Goal: Task Accomplishment & Management: Use online tool/utility

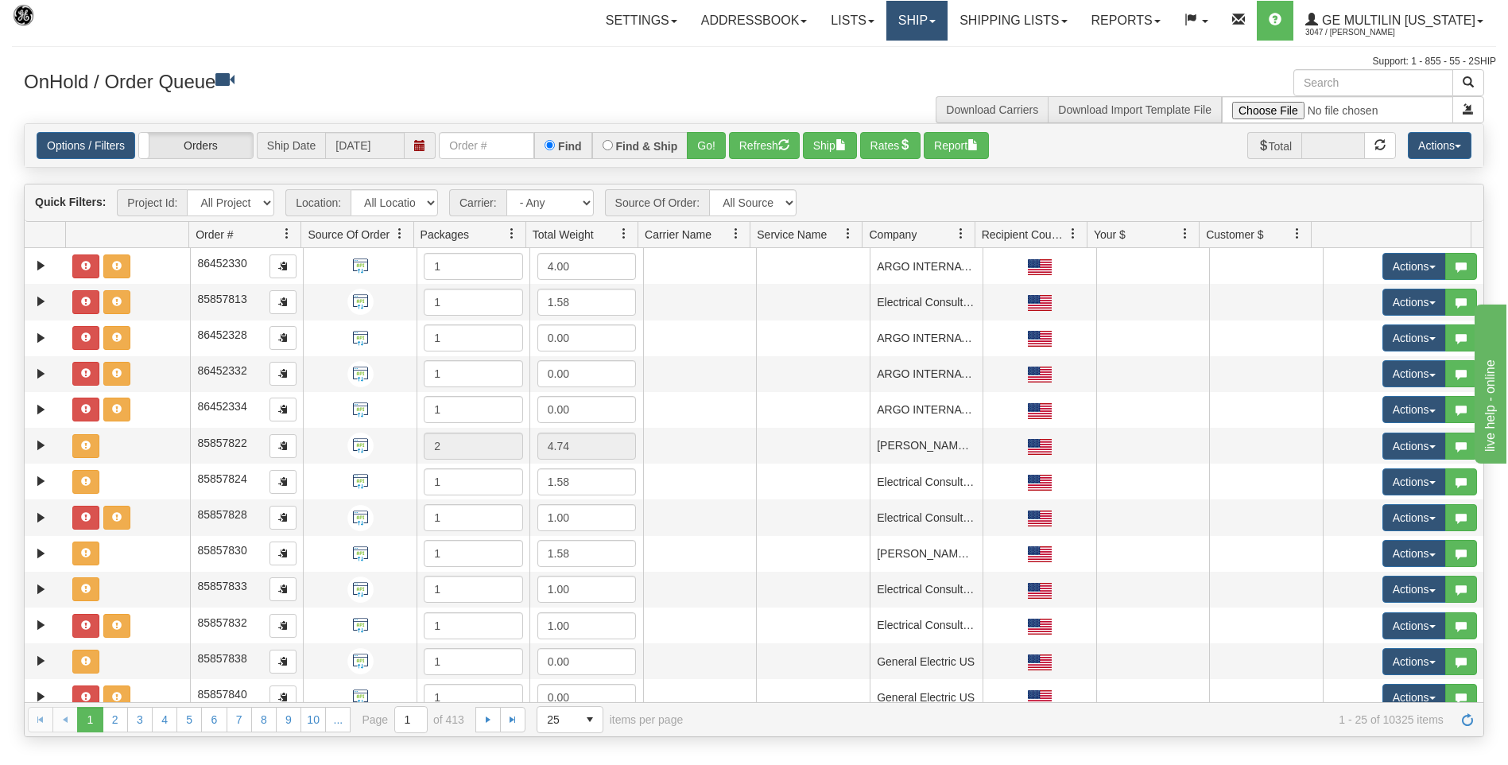
click at [908, 26] on link "Ship" at bounding box center [917, 21] width 61 height 40
click at [877, 52] on span "Ship Screen" at bounding box center [849, 55] width 60 height 13
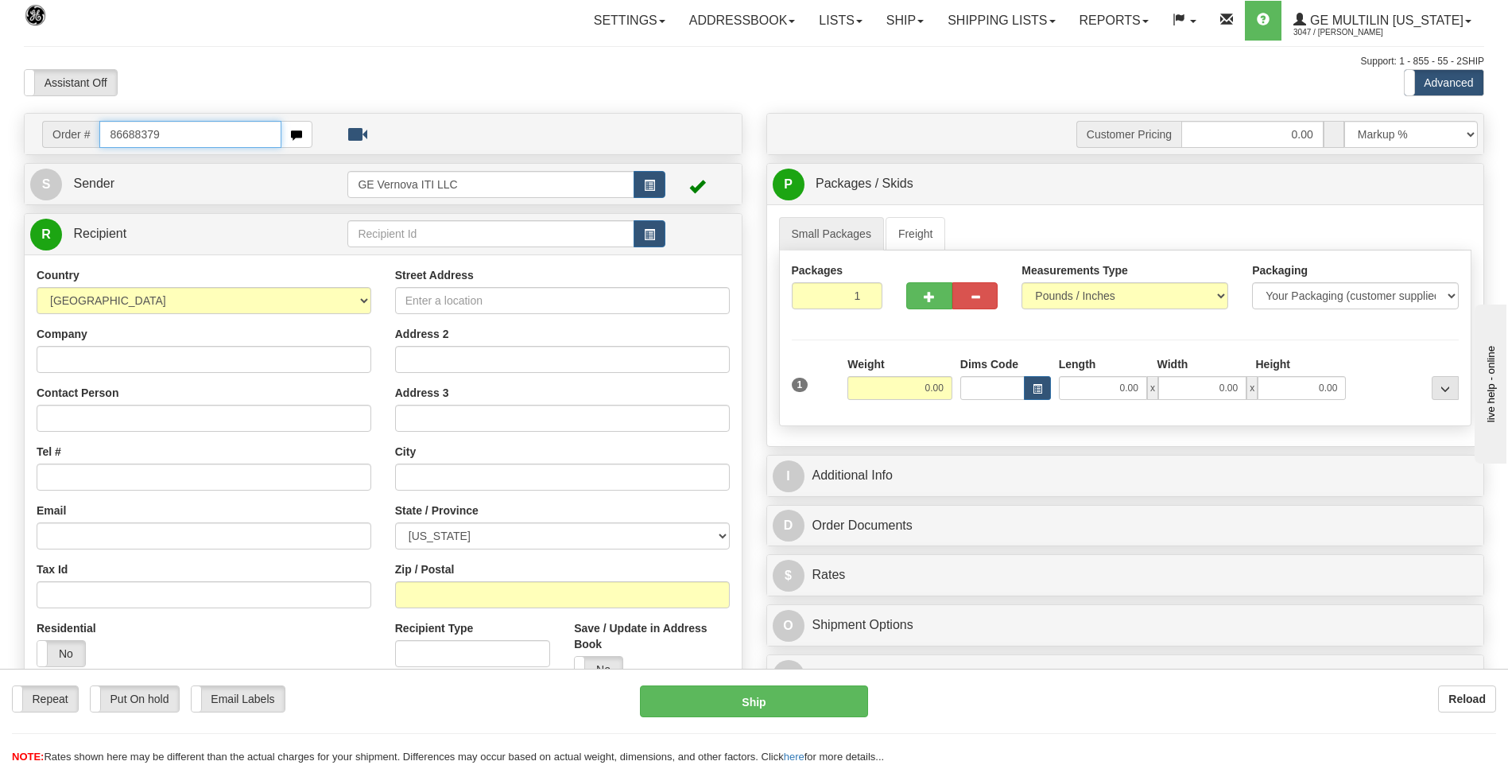
type input "86688379"
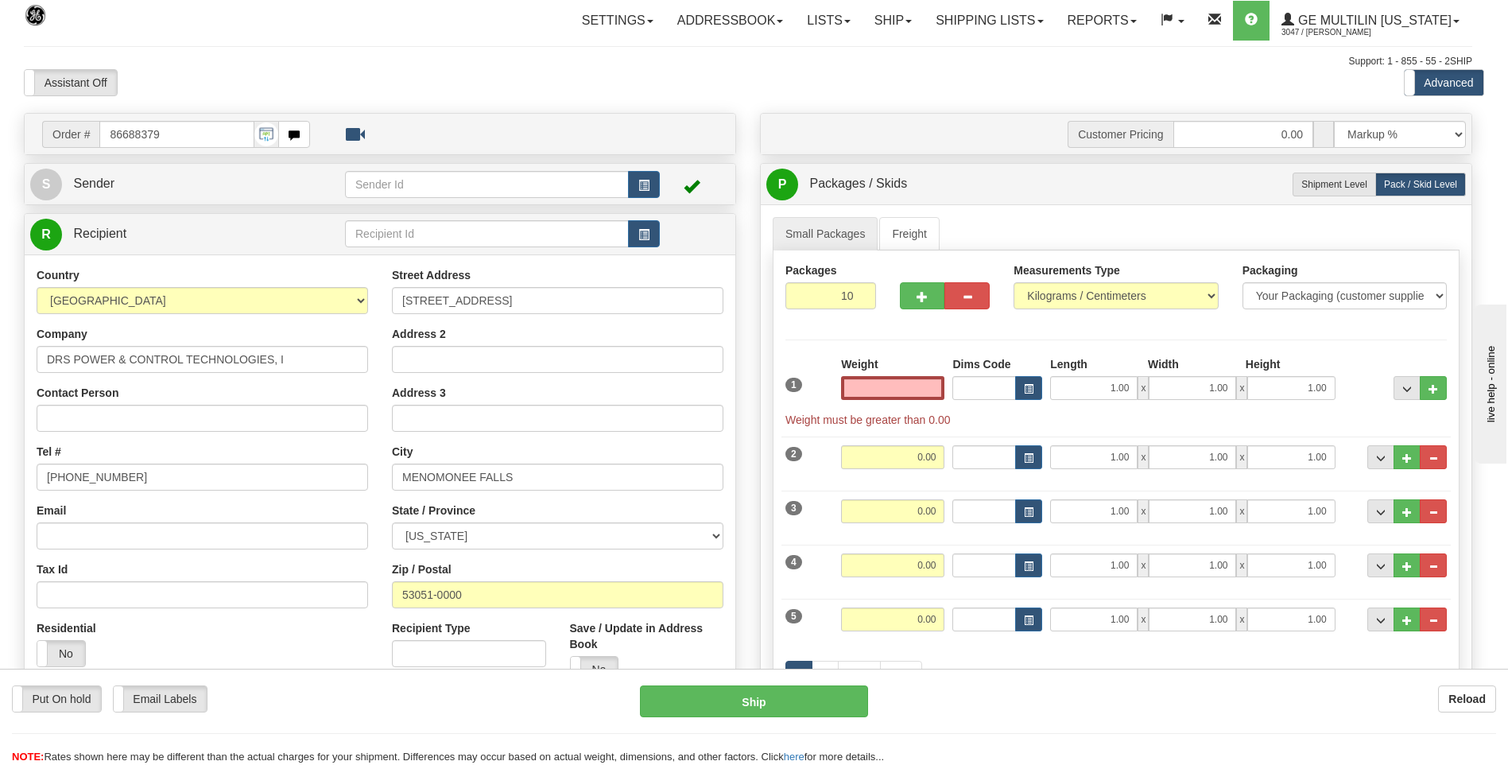
click button "Delete" at bounding box center [0, 0] width 0 height 0
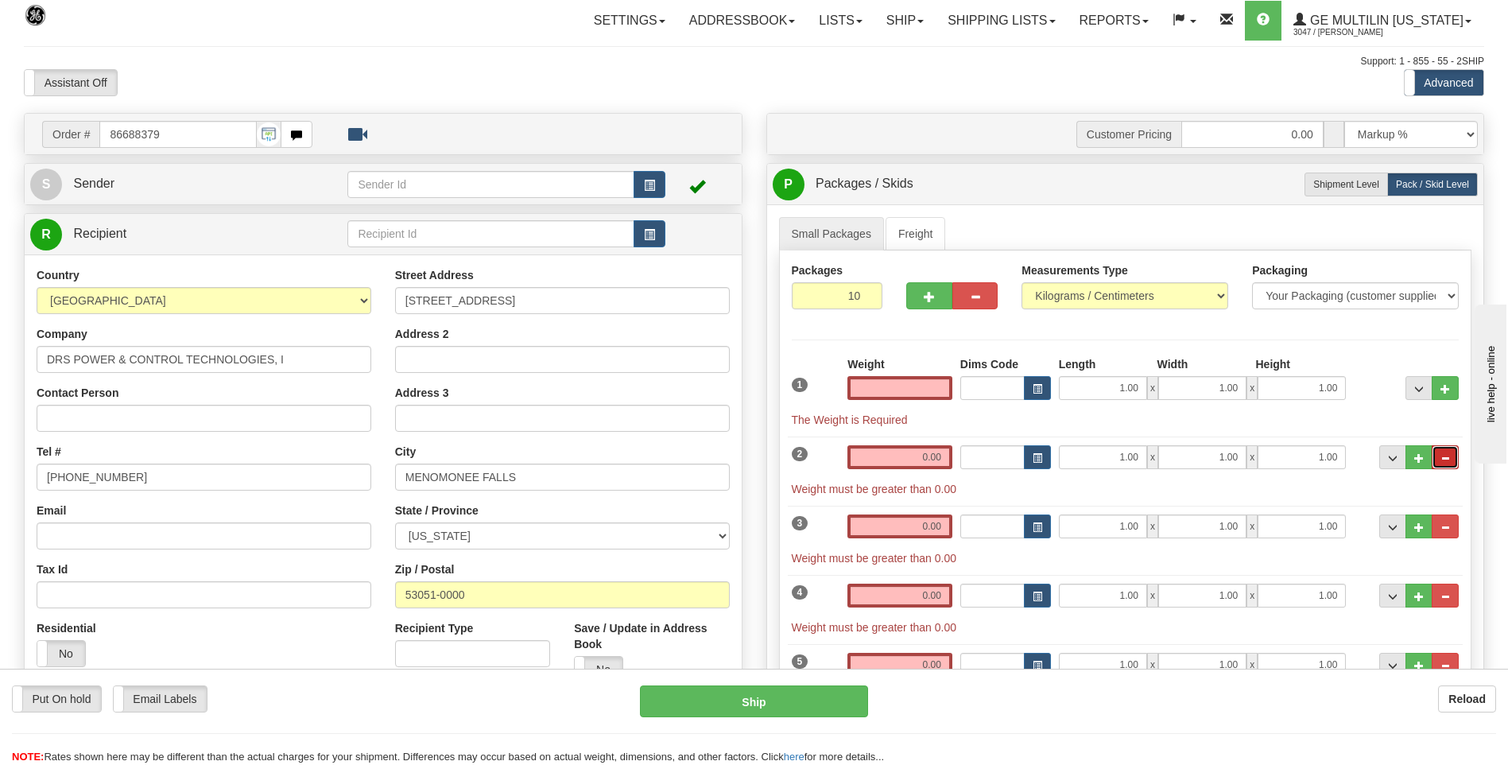
type input "0.00"
click at [1439, 467] on button "..." at bounding box center [1445, 457] width 27 height 24
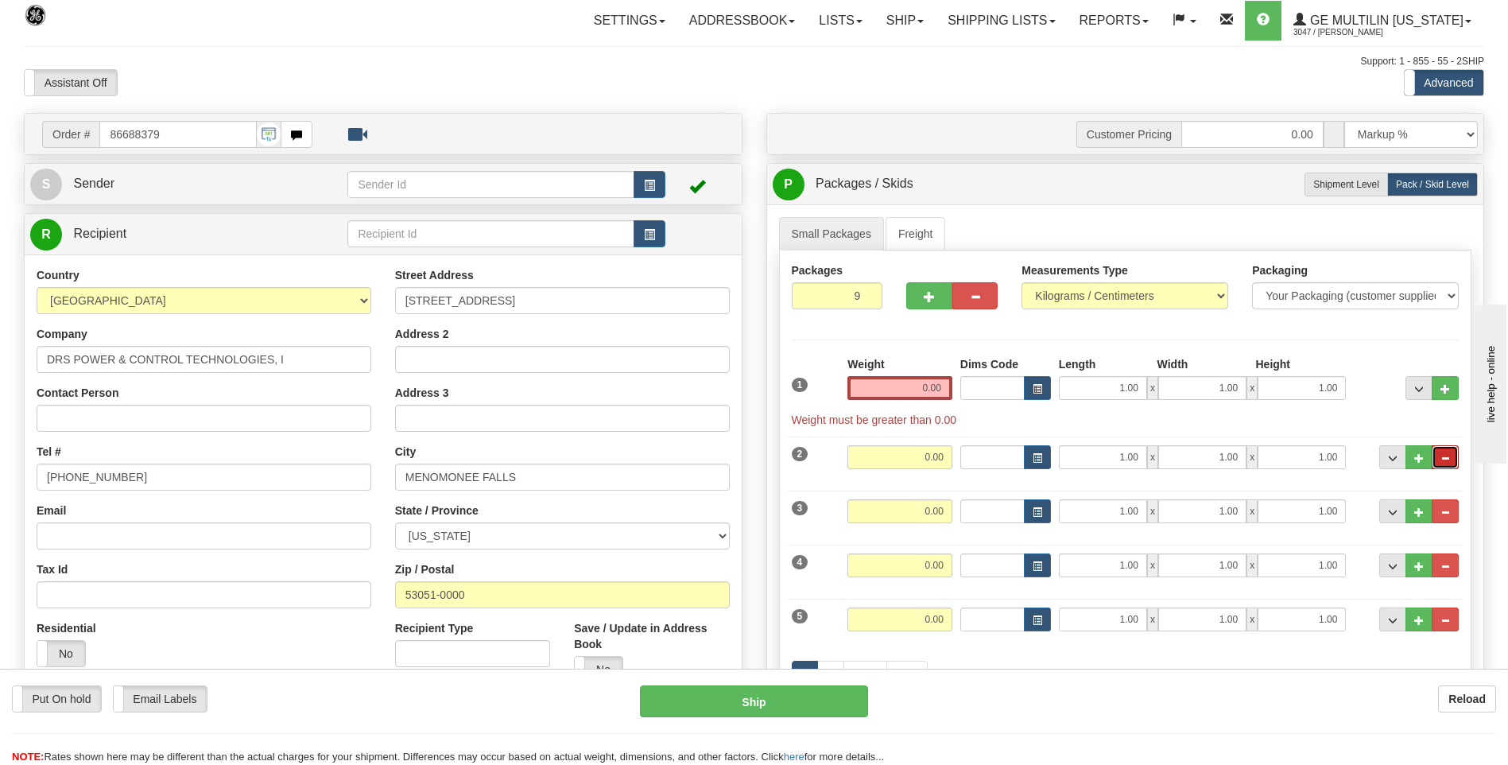
click at [1440, 464] on button "..." at bounding box center [1445, 457] width 27 height 24
click at [1439, 450] on button "..." at bounding box center [1445, 457] width 27 height 24
click at [1443, 462] on span "..." at bounding box center [1446, 458] width 10 height 9
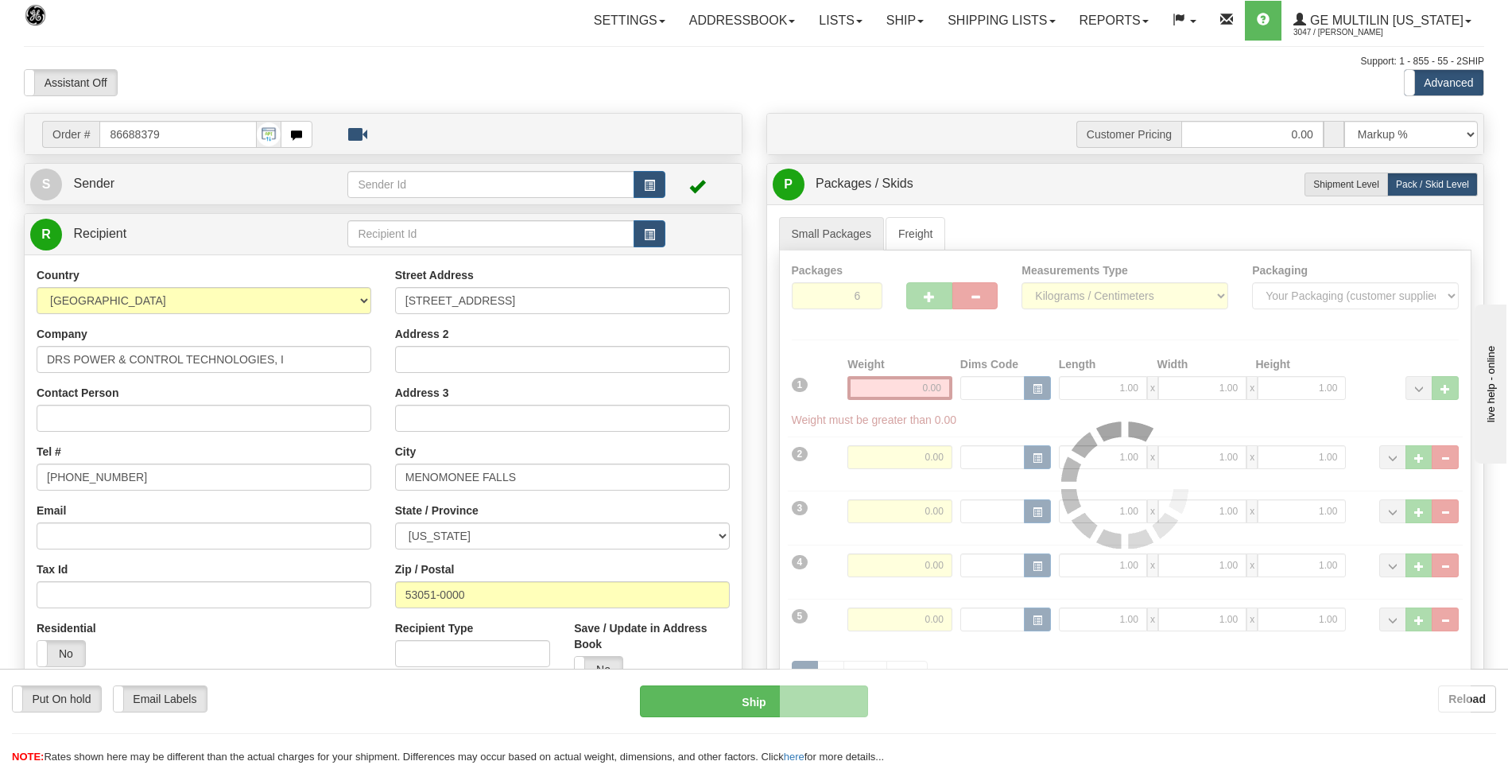
click at [1443, 462] on div at bounding box center [1126, 484] width 692 height 469
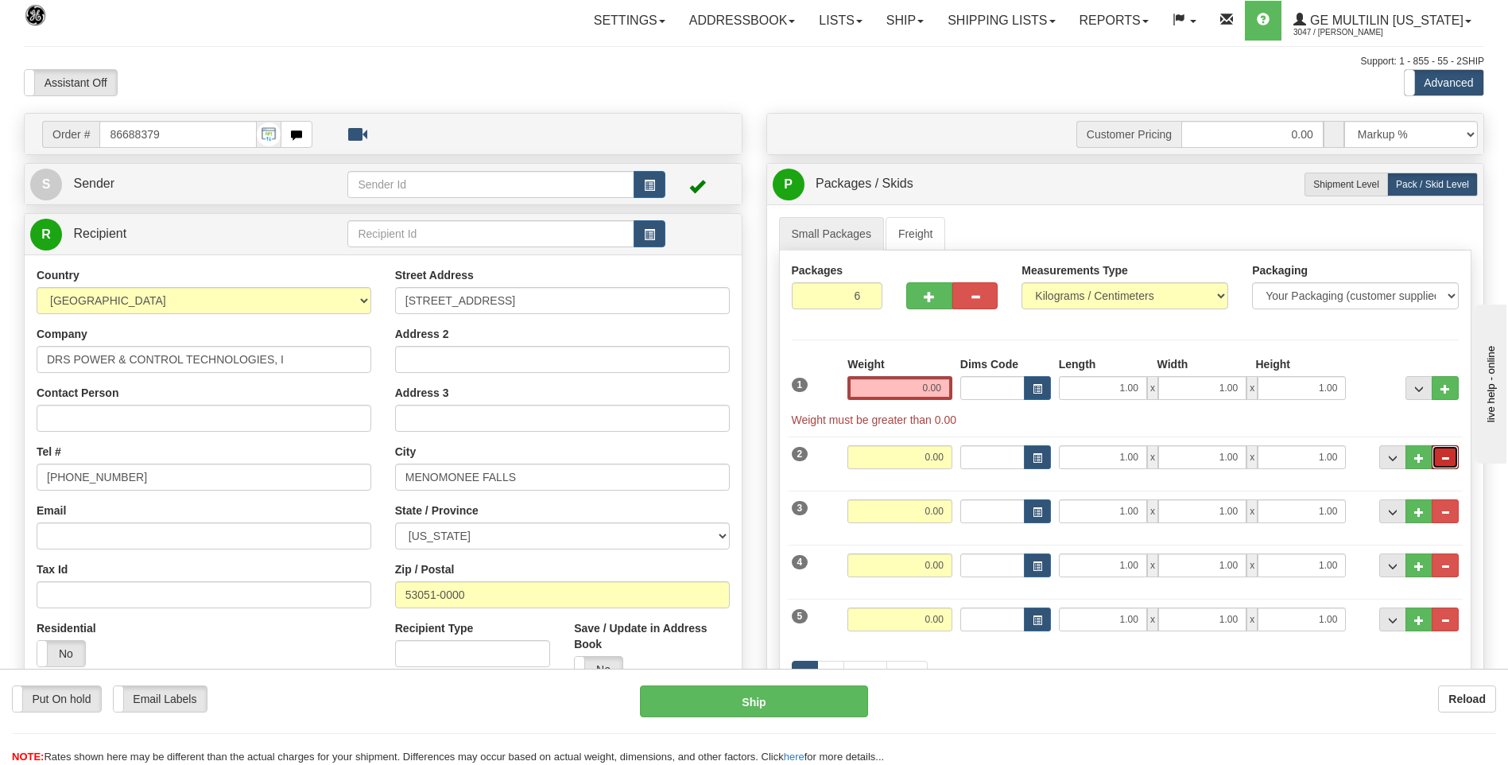
click at [1443, 462] on span "..." at bounding box center [1446, 458] width 10 height 9
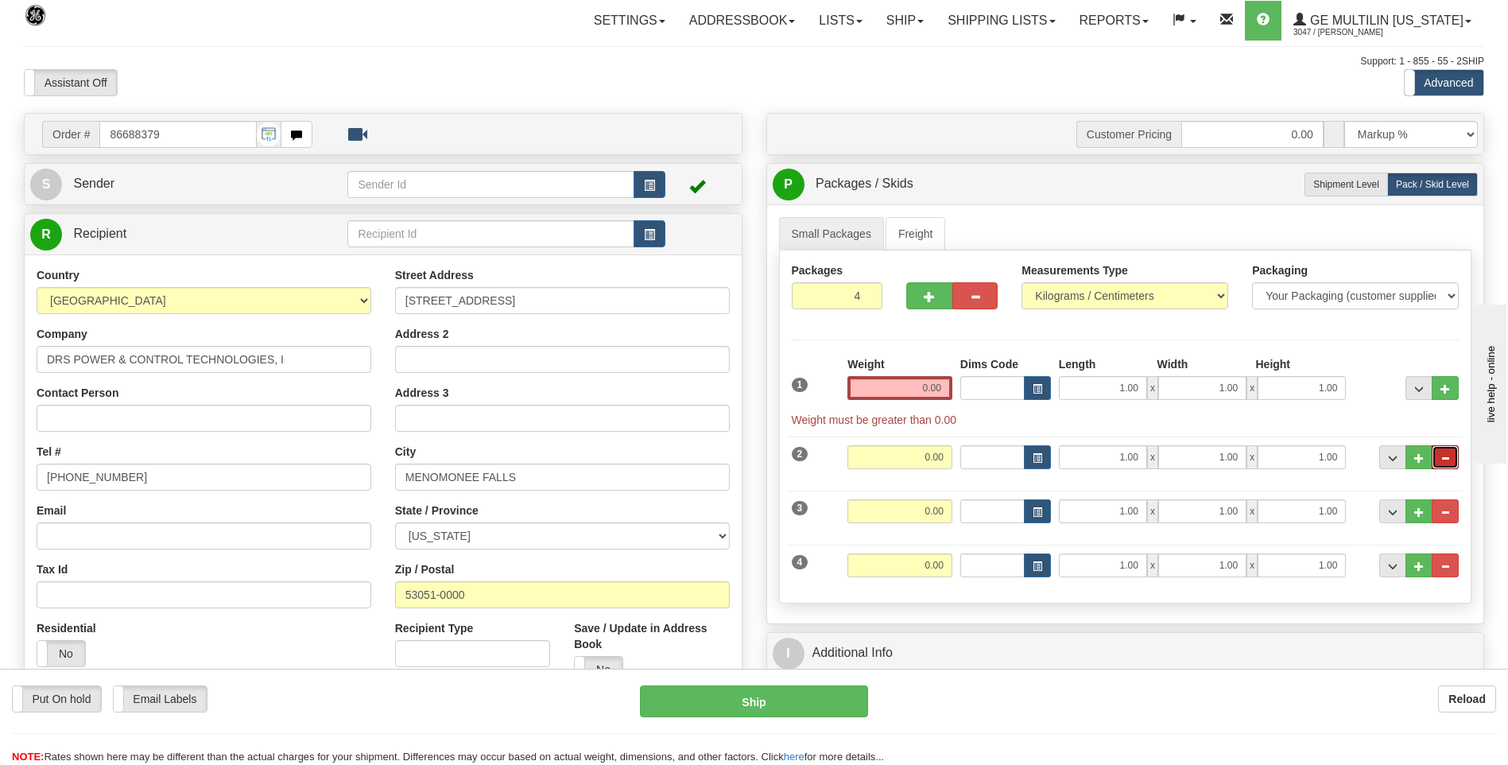
click at [1443, 462] on span "..." at bounding box center [1446, 458] width 10 height 9
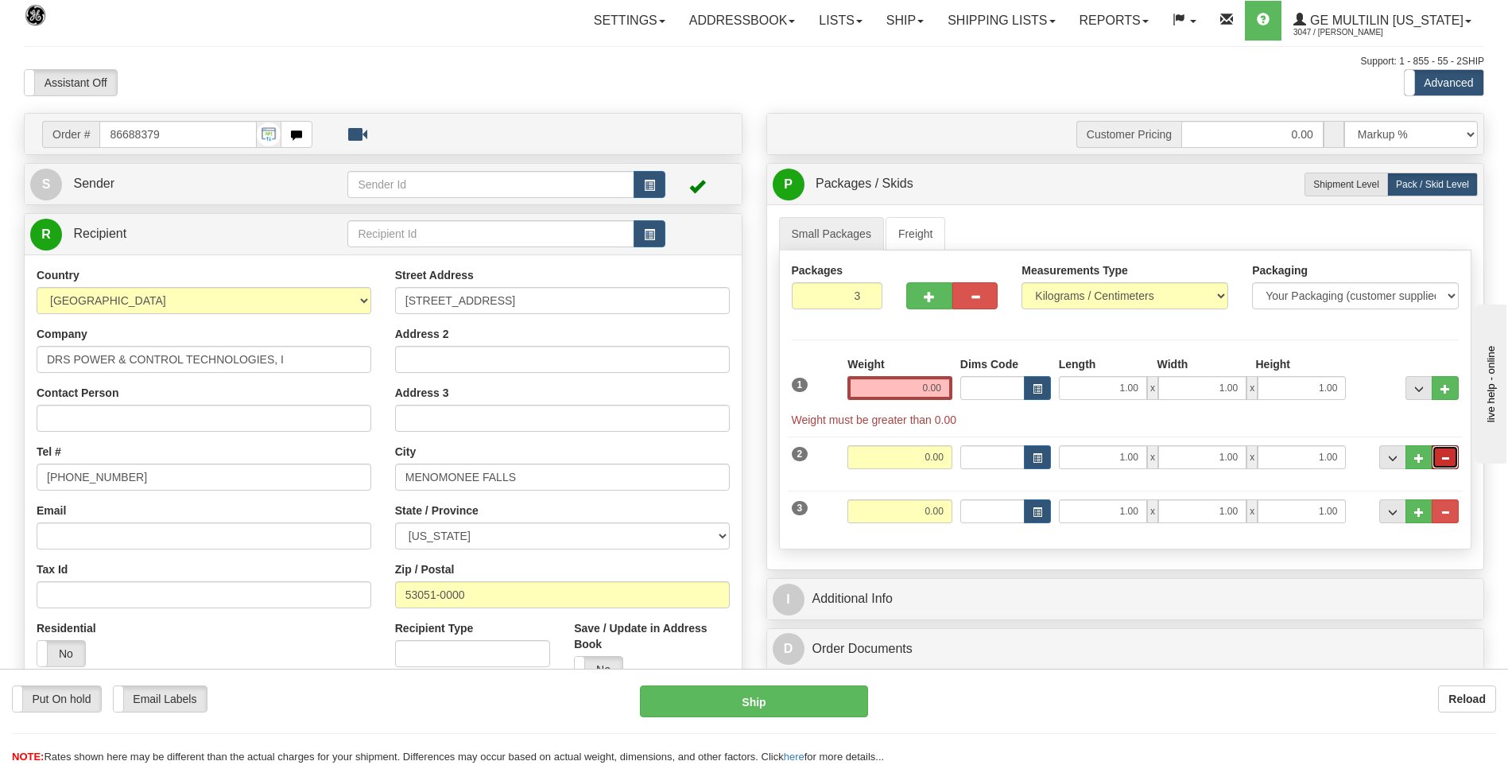
click at [1443, 462] on span "..." at bounding box center [1446, 458] width 10 height 9
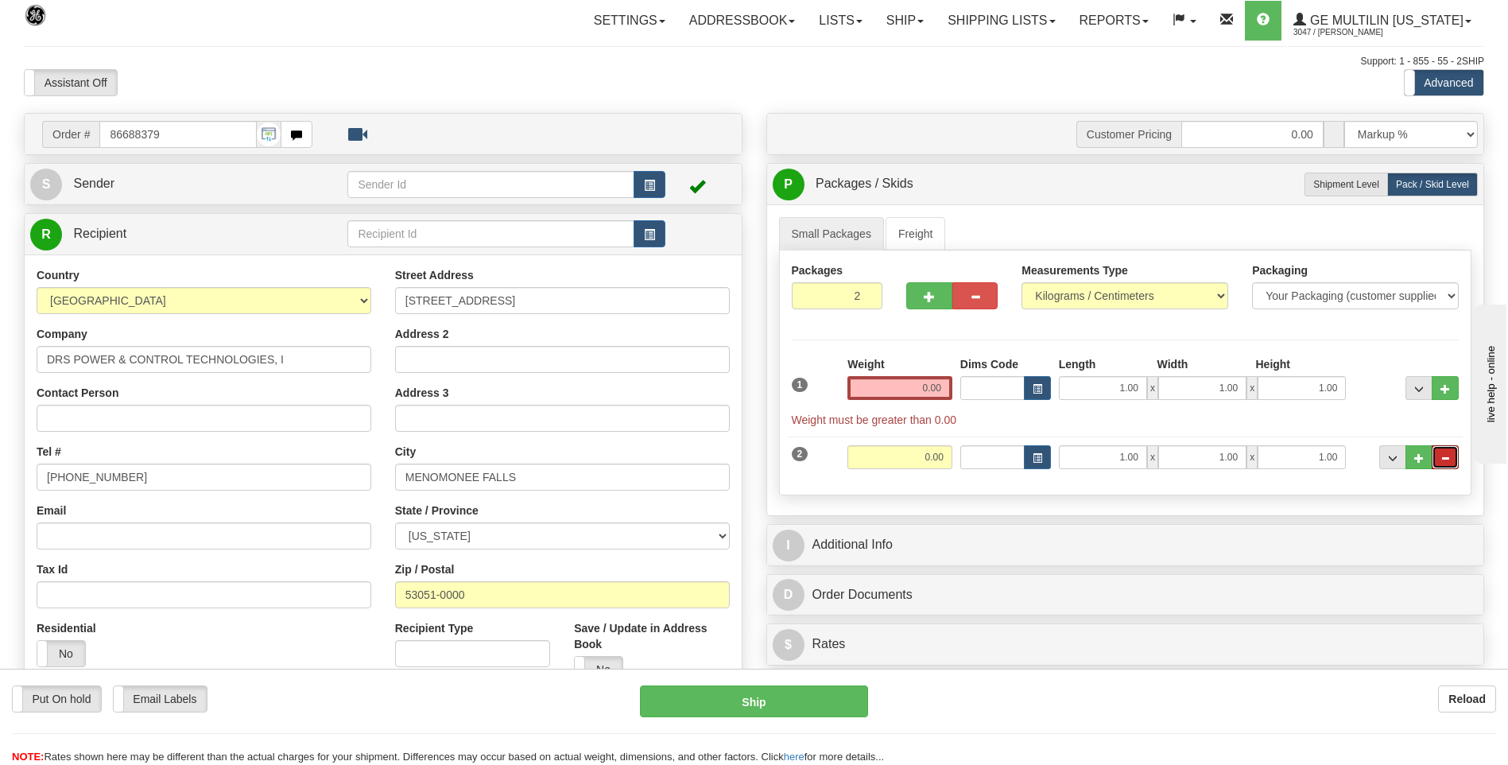
click at [1443, 462] on span "..." at bounding box center [1446, 458] width 10 height 9
type input "1"
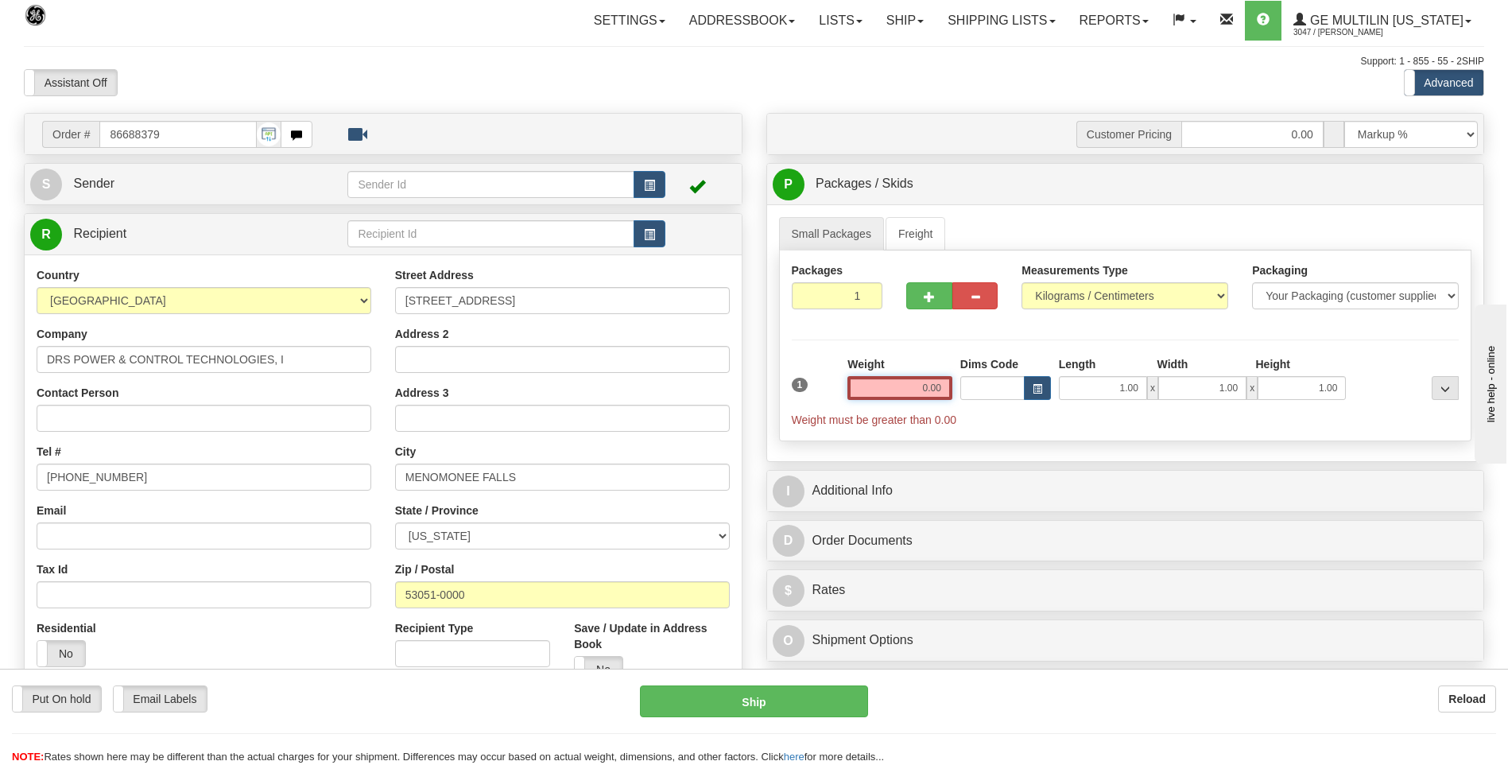
click at [945, 386] on input "0.00" at bounding box center [900, 388] width 105 height 24
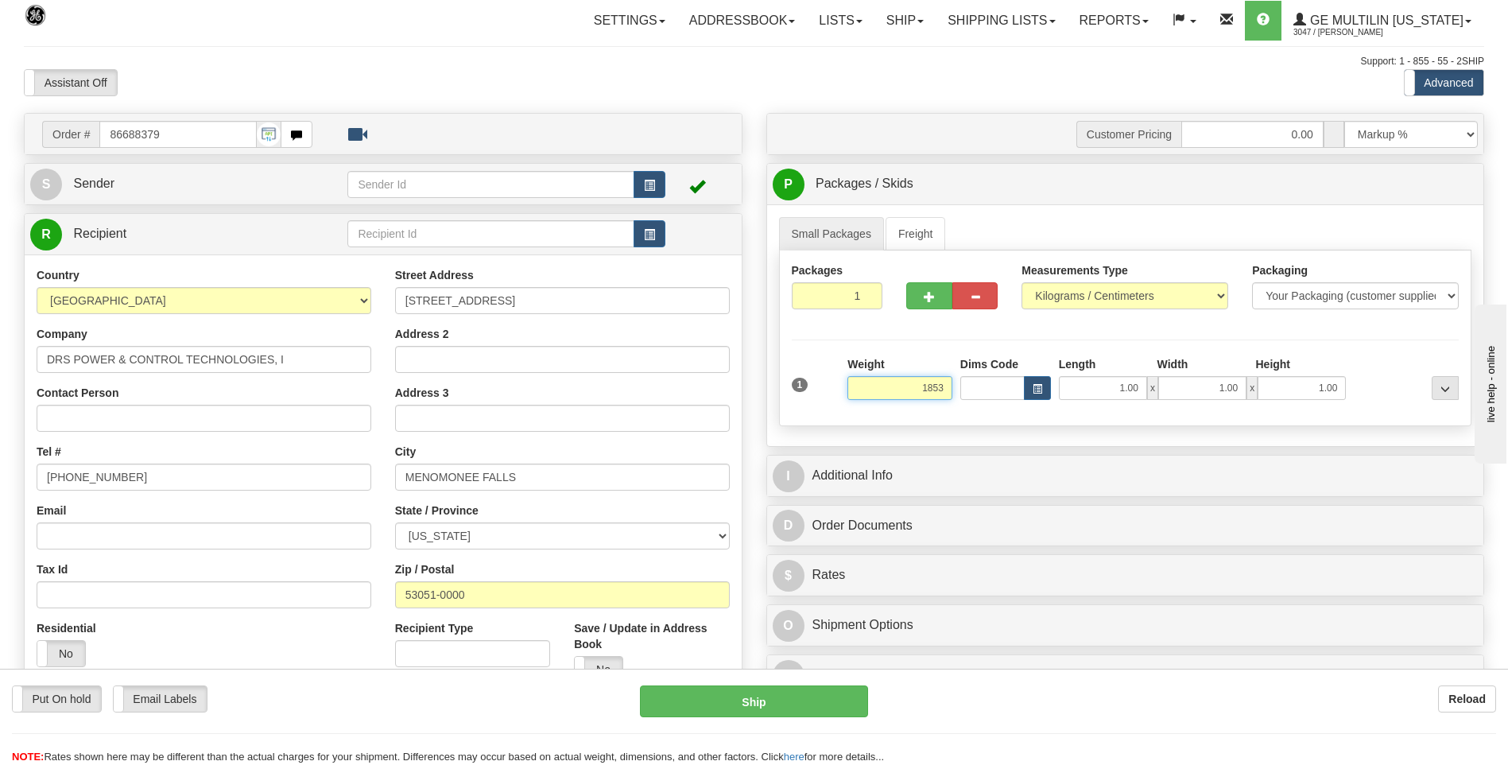
click button "Delete" at bounding box center [0, 0] width 0 height 0
type input "1853.00"
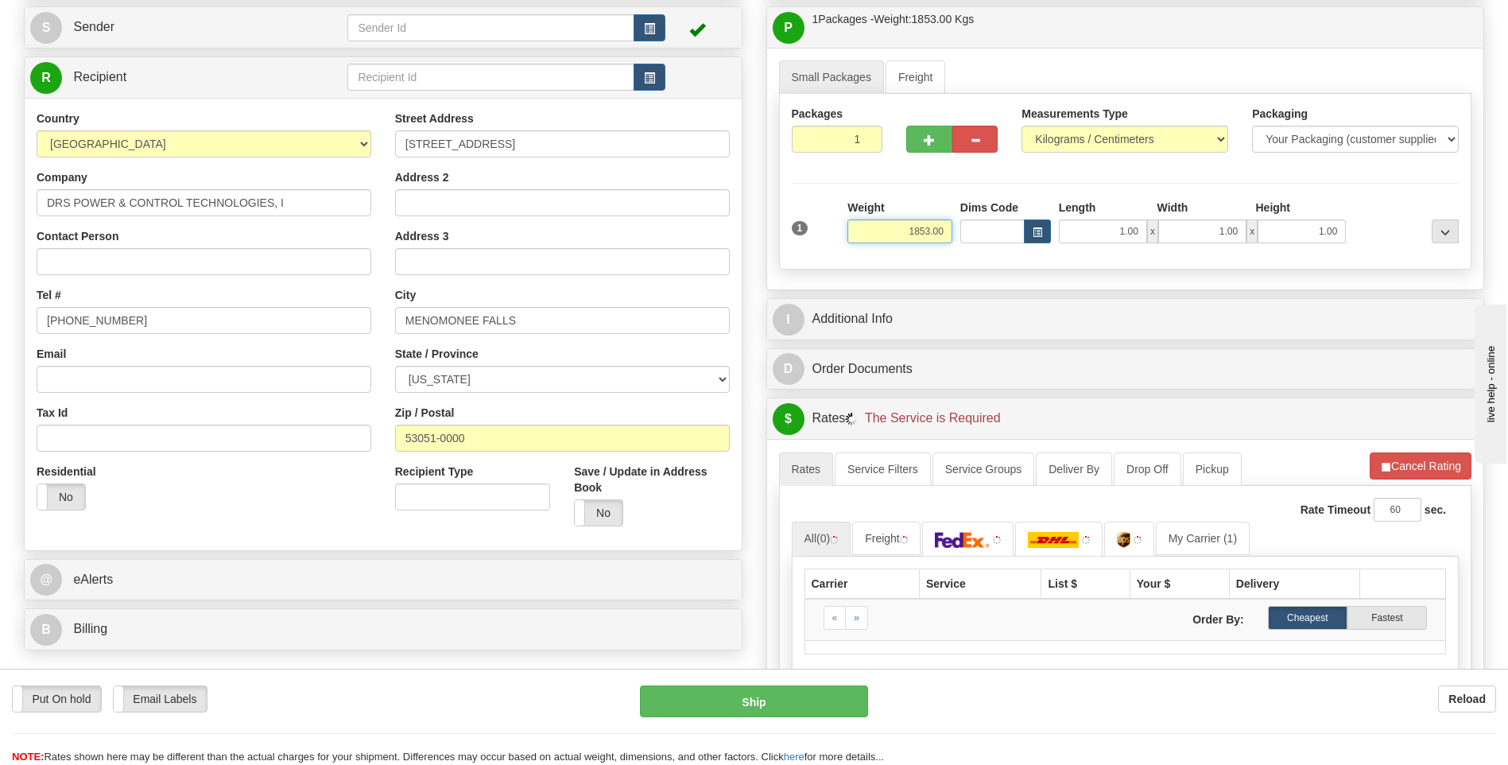
scroll to position [159, 0]
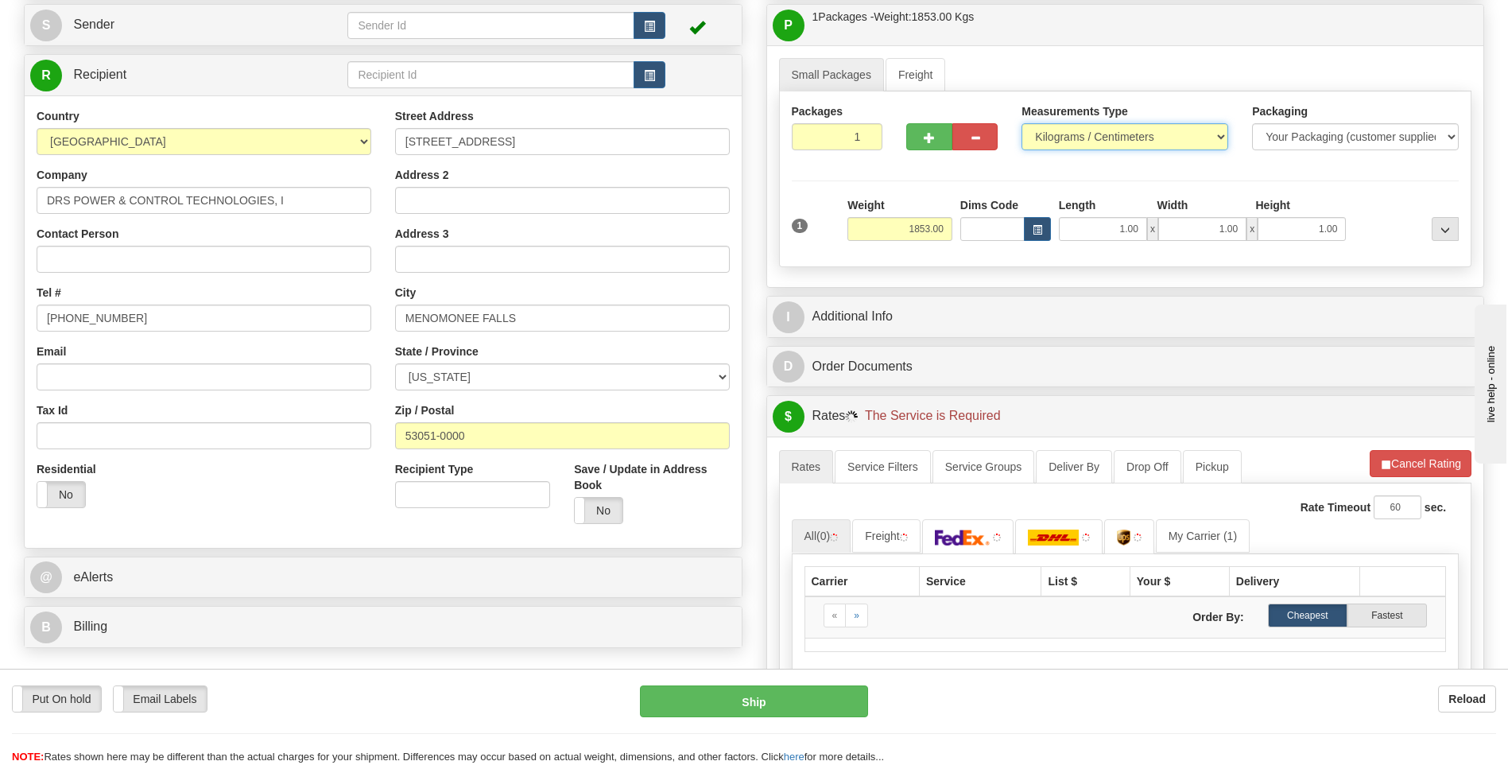
click at [1089, 138] on select "Pounds / Inches Kilograms / Centimeters" at bounding box center [1125, 136] width 207 height 27
select select "0"
click at [1022, 123] on select "Pounds / Inches Kilograms / Centimeters" at bounding box center [1125, 136] width 207 height 27
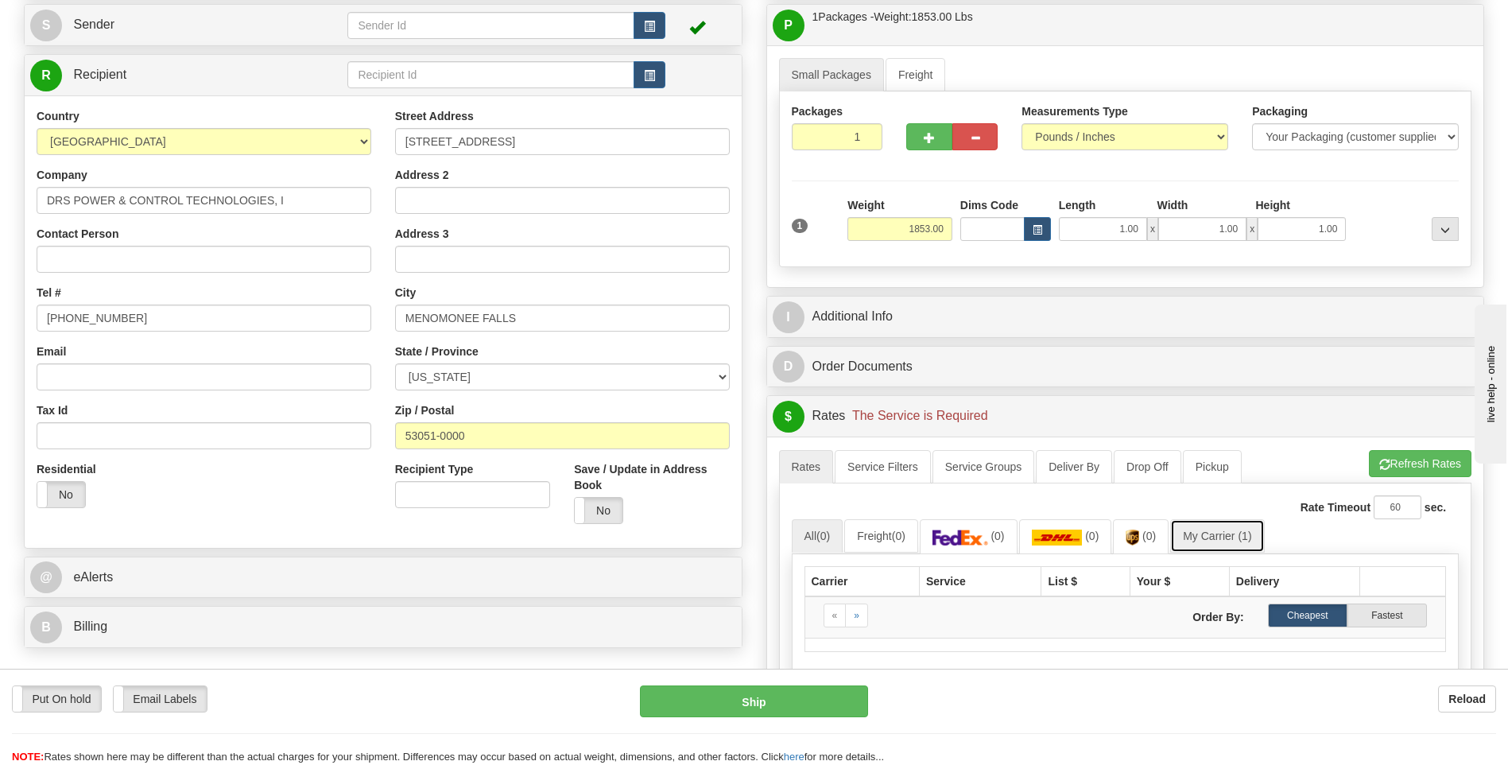
click at [1247, 537] on span "(1)" at bounding box center [1245, 536] width 14 height 13
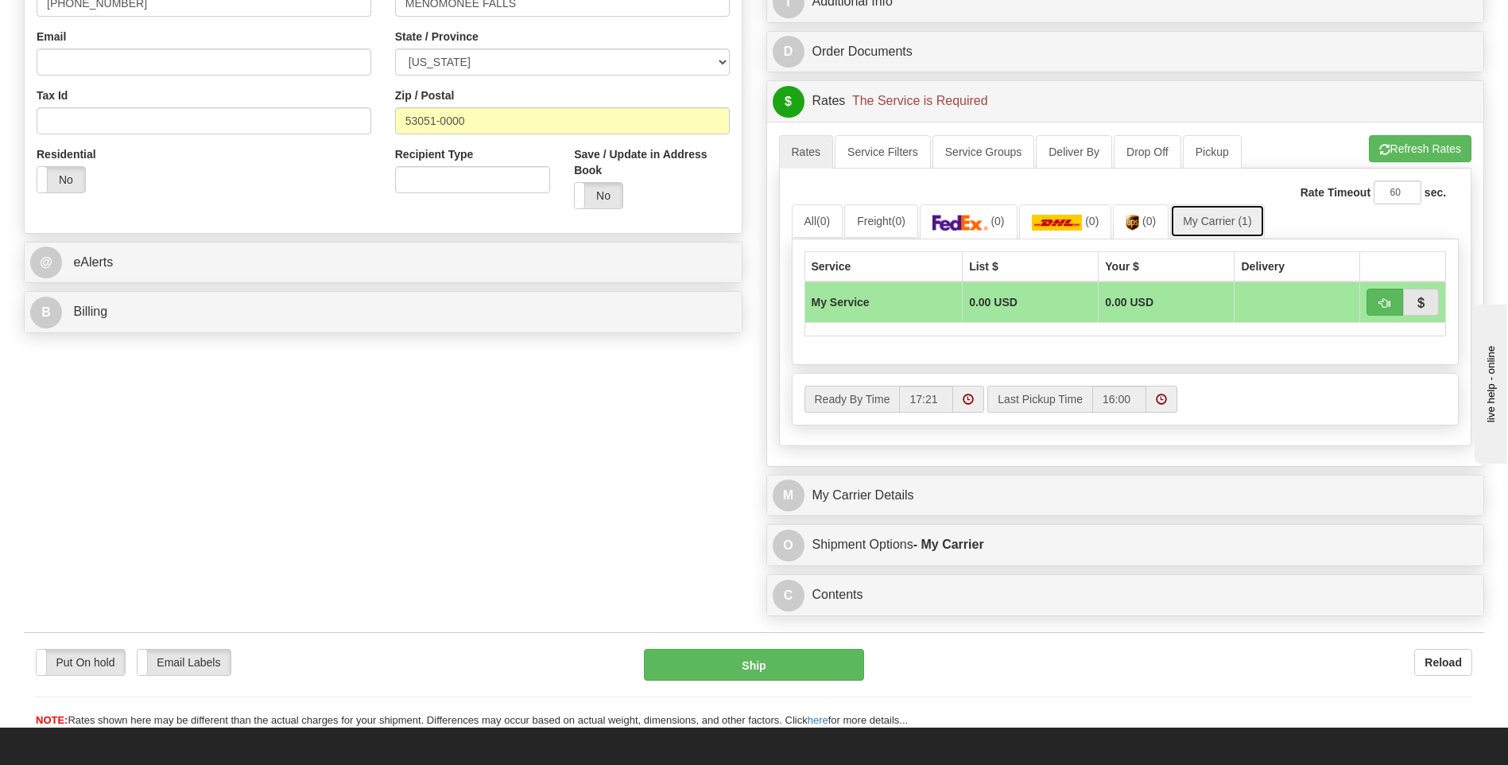
scroll to position [477, 0]
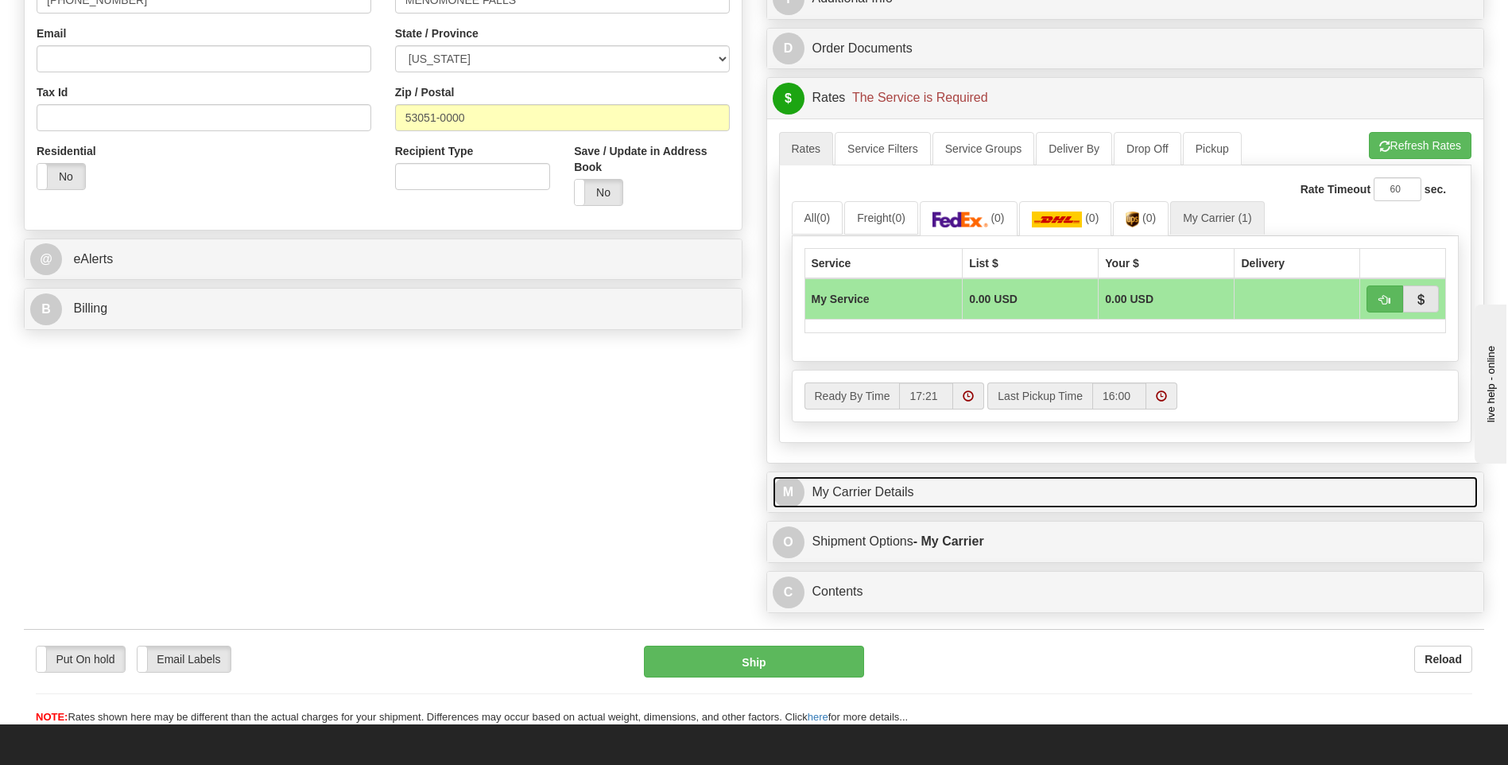
click at [927, 502] on link "M My Carrier Details" at bounding box center [1126, 492] width 706 height 33
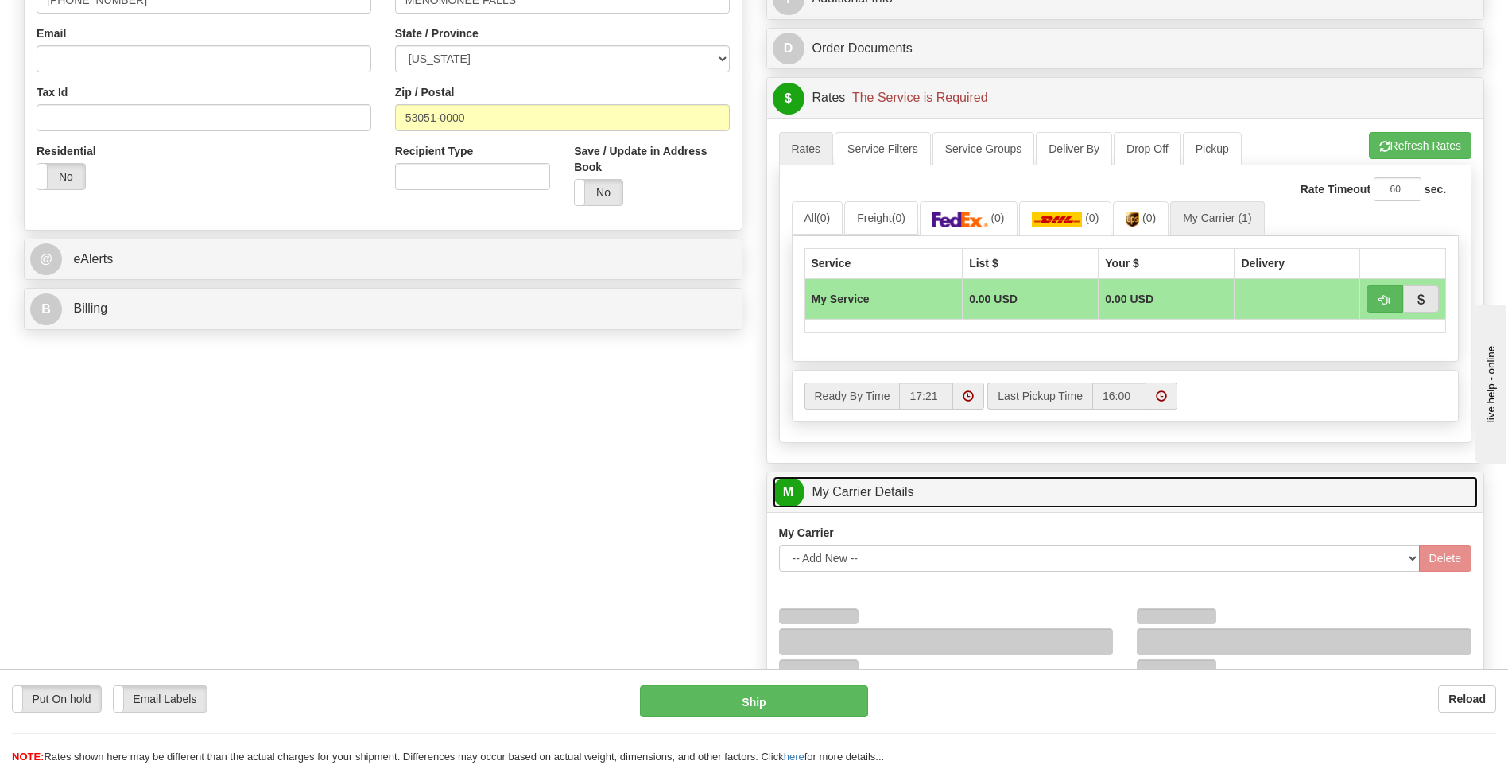
scroll to position [716, 0]
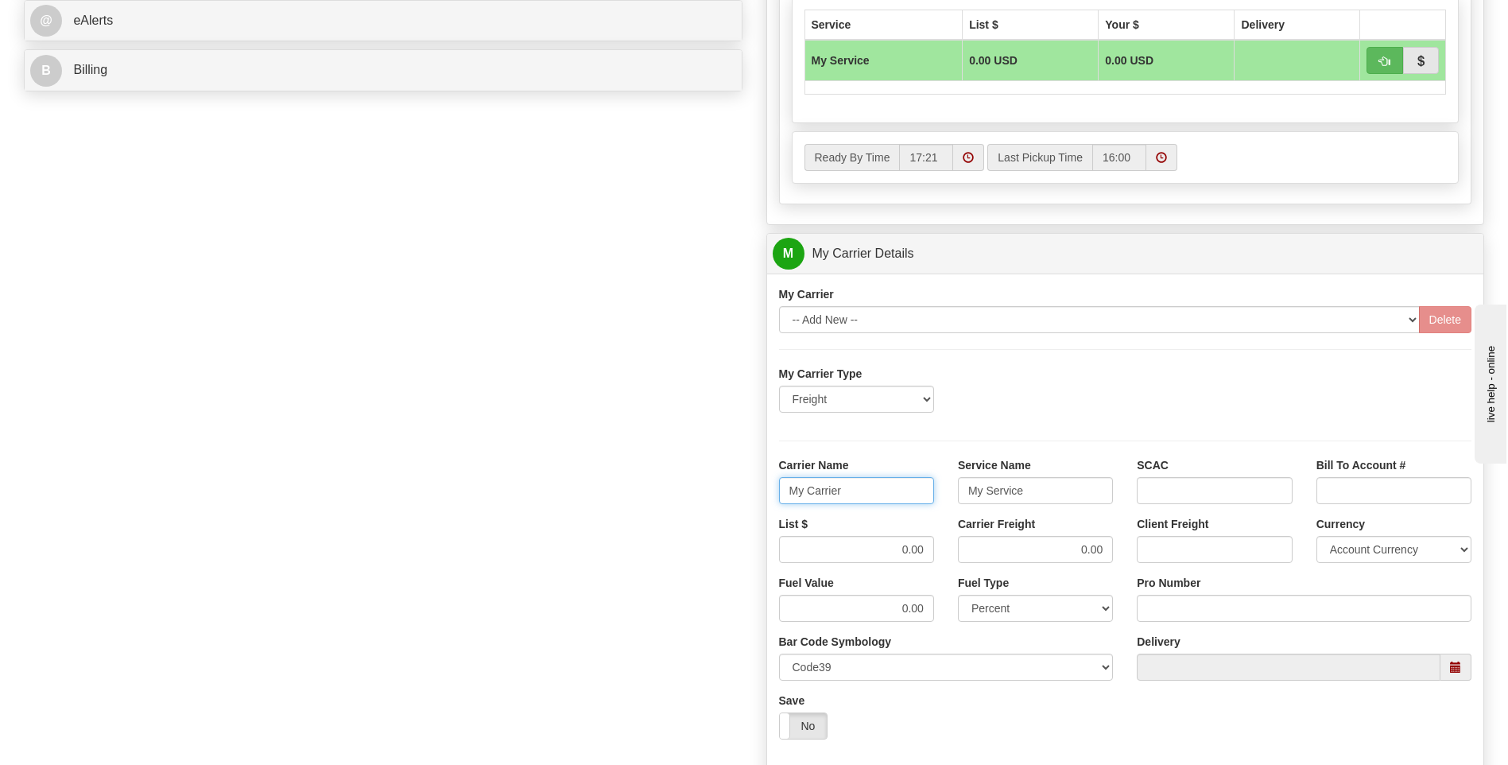
drag, startPoint x: 796, startPoint y: 491, endPoint x: 727, endPoint y: 489, distance: 68.4
click at [727, 489] on div "Order # 86688379 S Sender" at bounding box center [754, 164] width 1484 height 1534
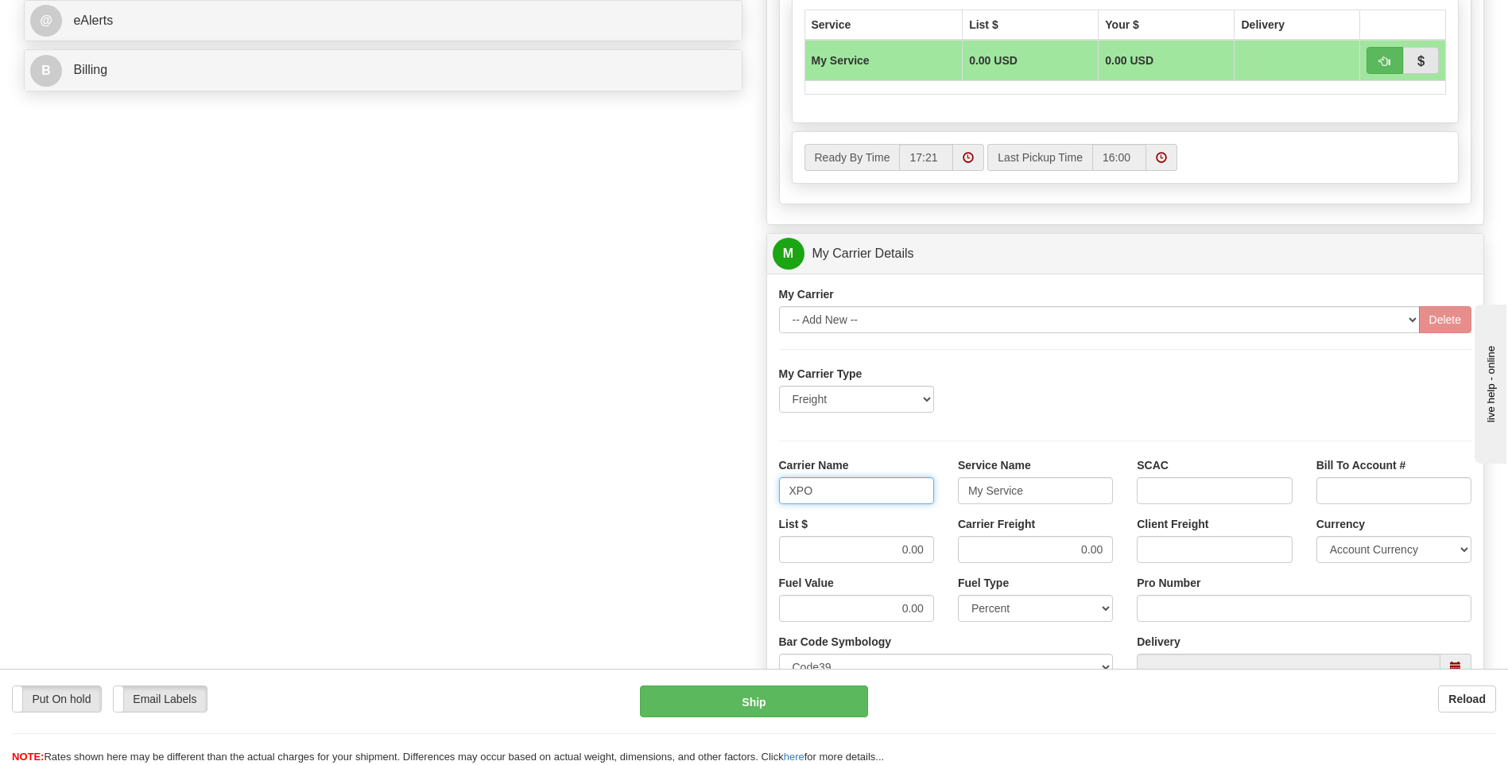
type input "XPO"
type input "LTL"
drag, startPoint x: 888, startPoint y: 549, endPoint x: 988, endPoint y: 543, distance: 100.4
click at [988, 543] on div "List $ 0.00 Carrier Freight 0.00 Client Freight Currency Account Currency ARN A…" at bounding box center [1125, 545] width 717 height 59
type input "500"
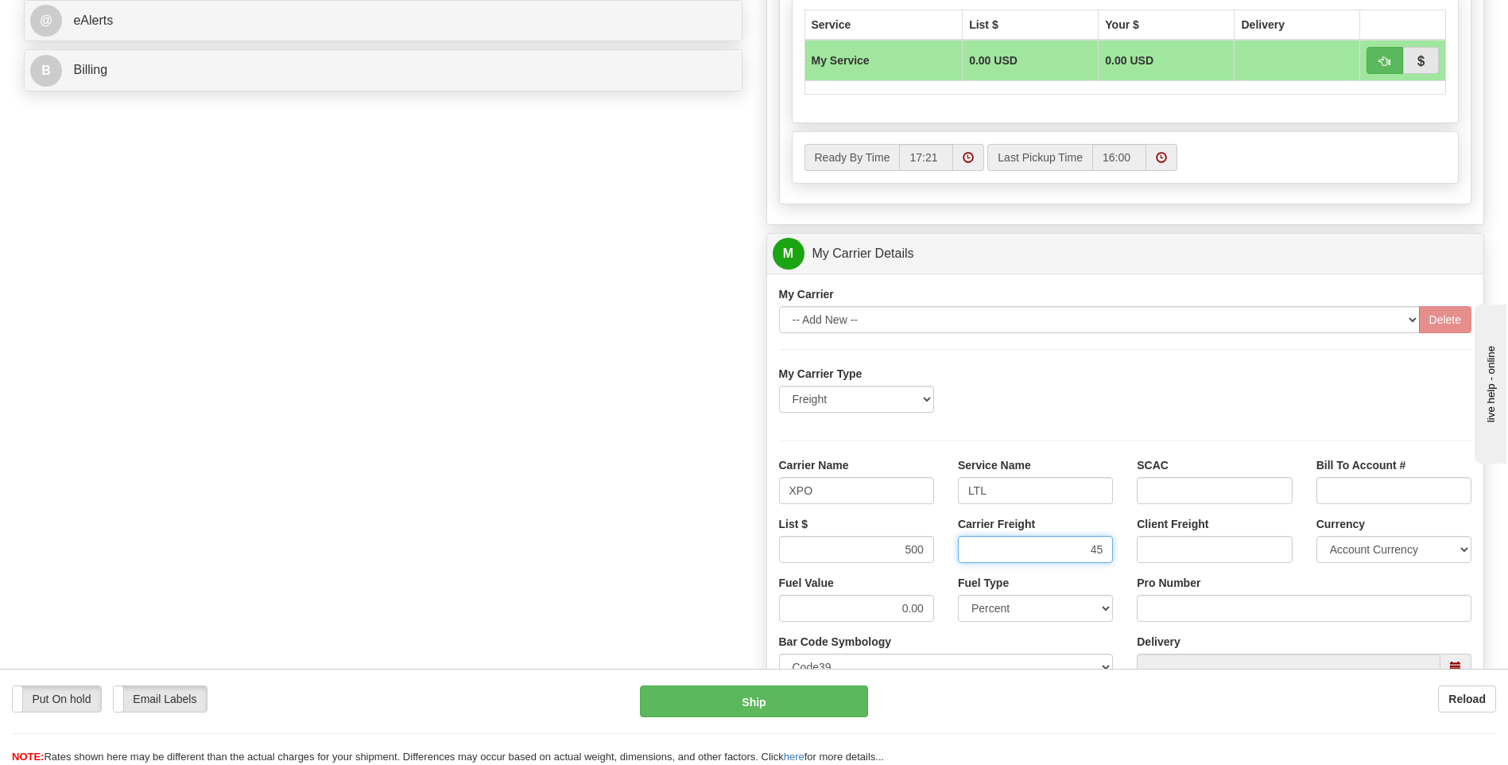
type input "4"
type input "500"
click button "Delete" at bounding box center [0, 0] width 0 height 0
click at [1160, 599] on input "Pro Number" at bounding box center [1304, 608] width 335 height 27
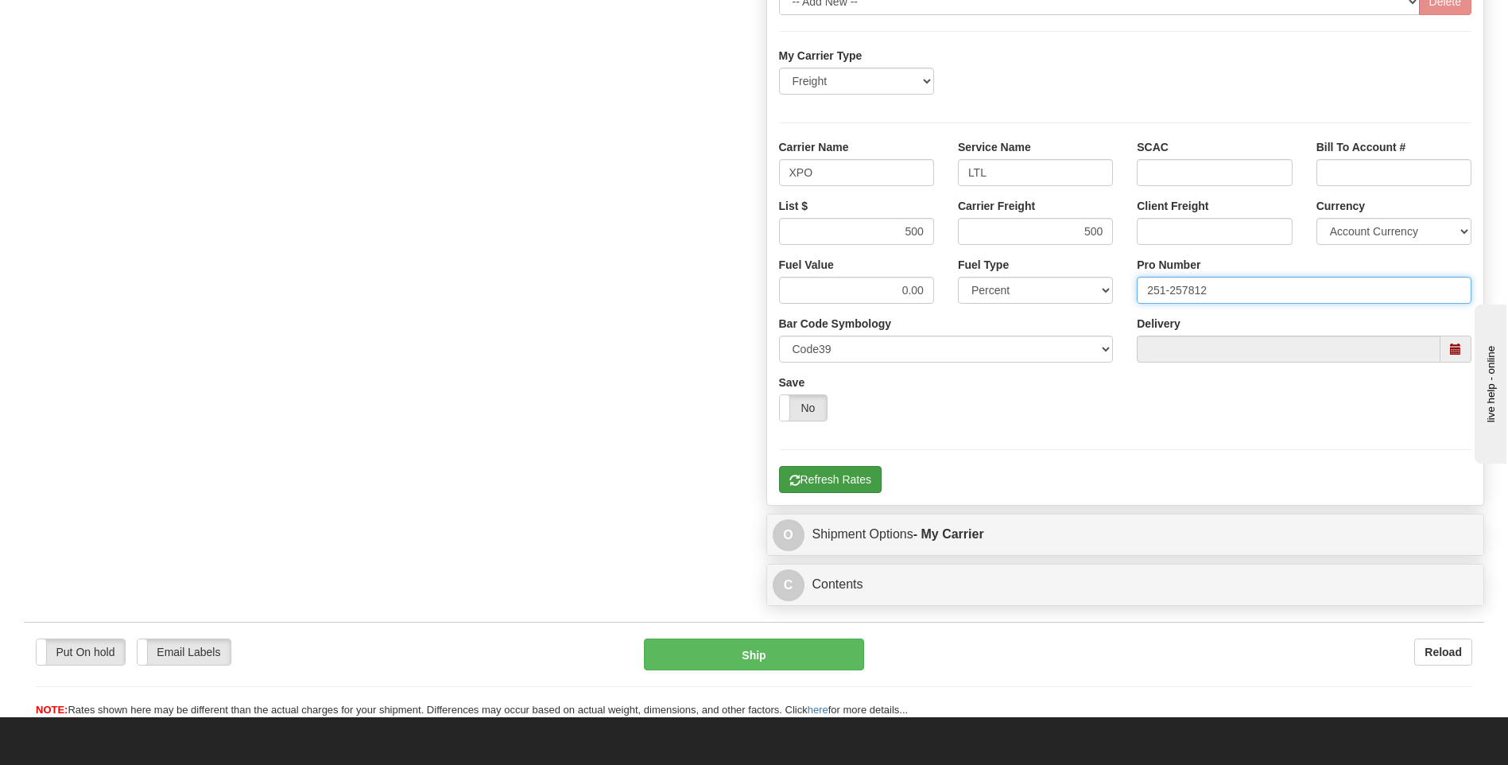
type input "251-257812"
click at [875, 482] on button "Refresh Rates" at bounding box center [830, 479] width 103 height 27
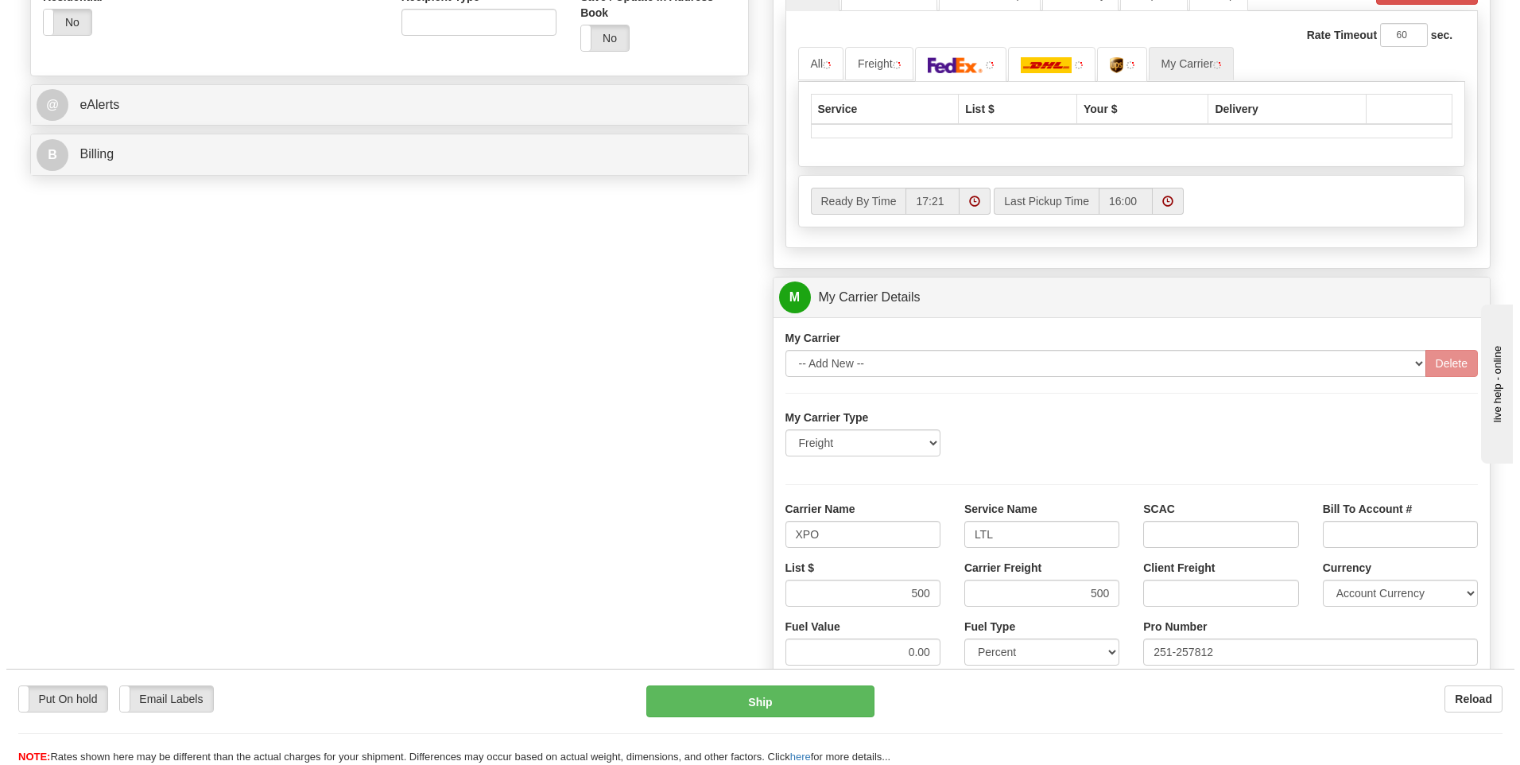
scroll to position [357, 0]
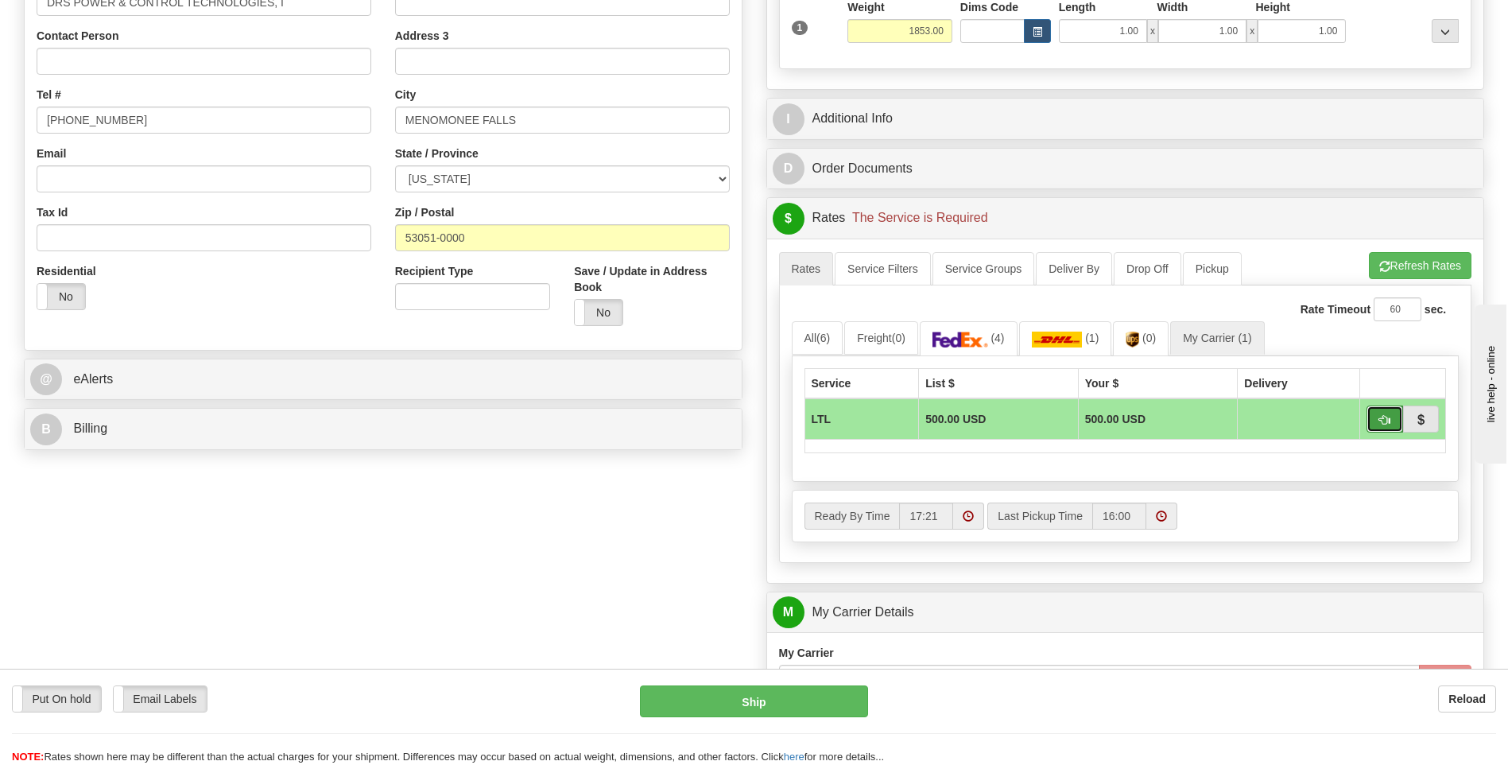
click at [1379, 425] on span "button" at bounding box center [1384, 420] width 11 height 10
type input "00"
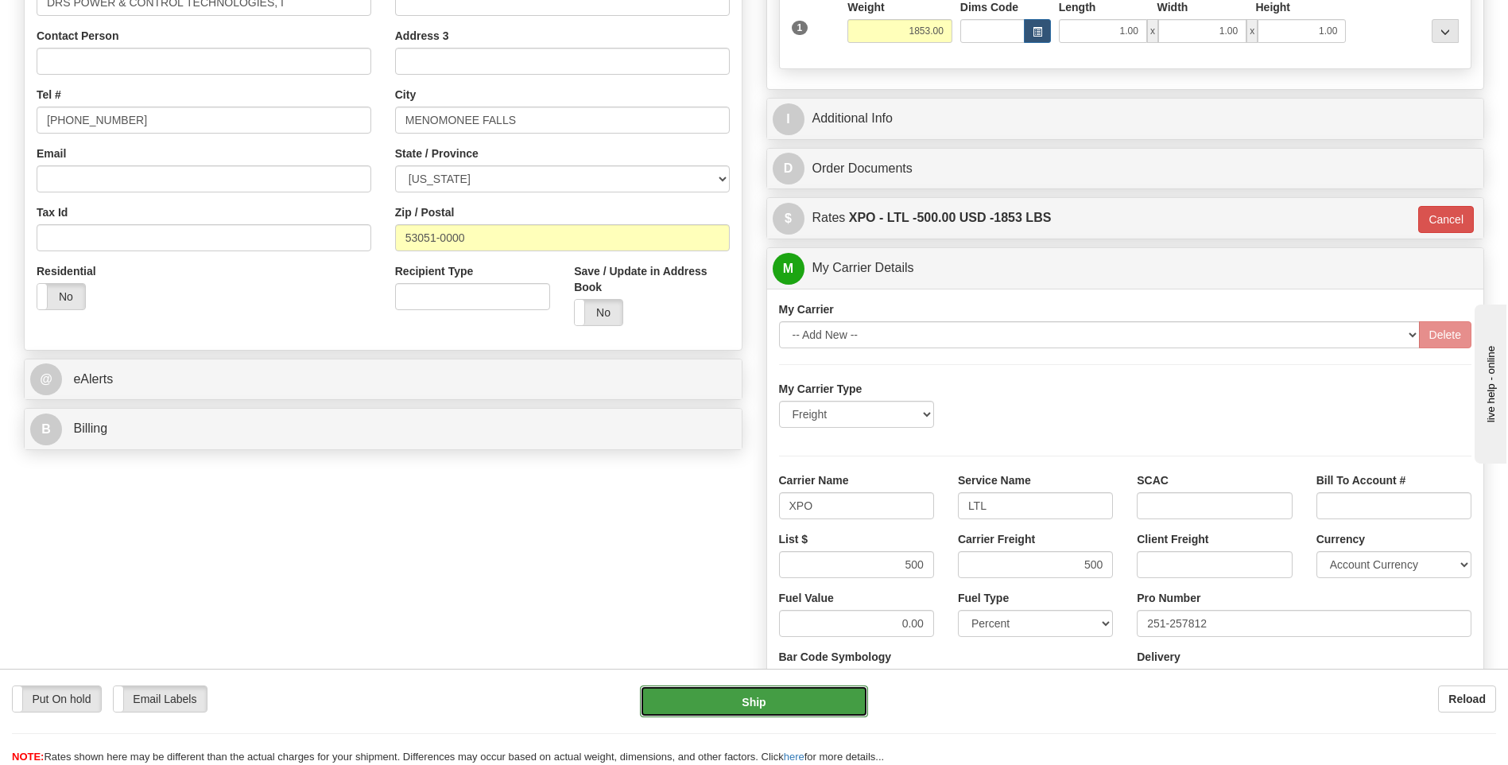
click at [797, 700] on button "Ship" at bounding box center [753, 701] width 227 height 32
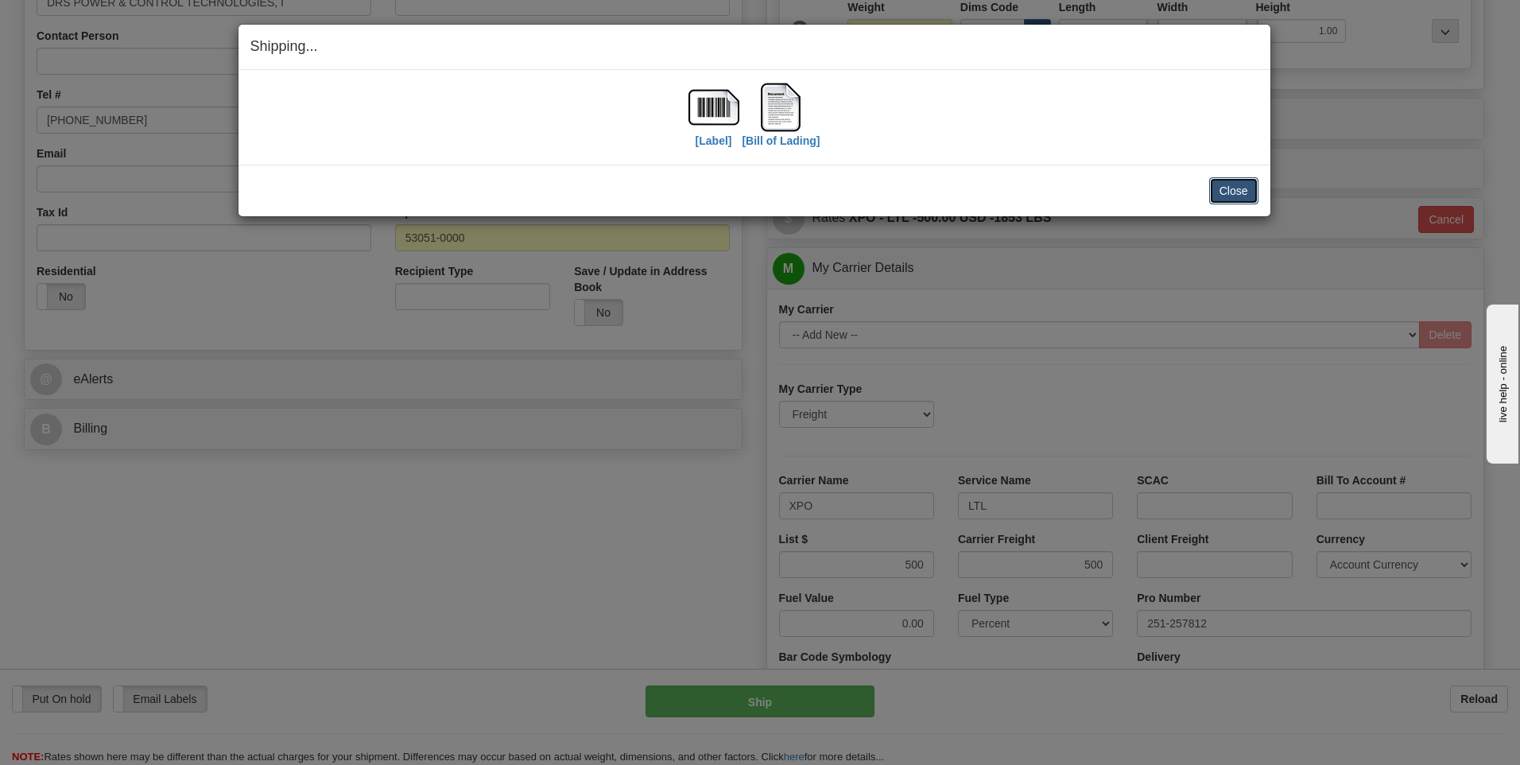
click at [1230, 194] on button "Close" at bounding box center [1233, 190] width 49 height 27
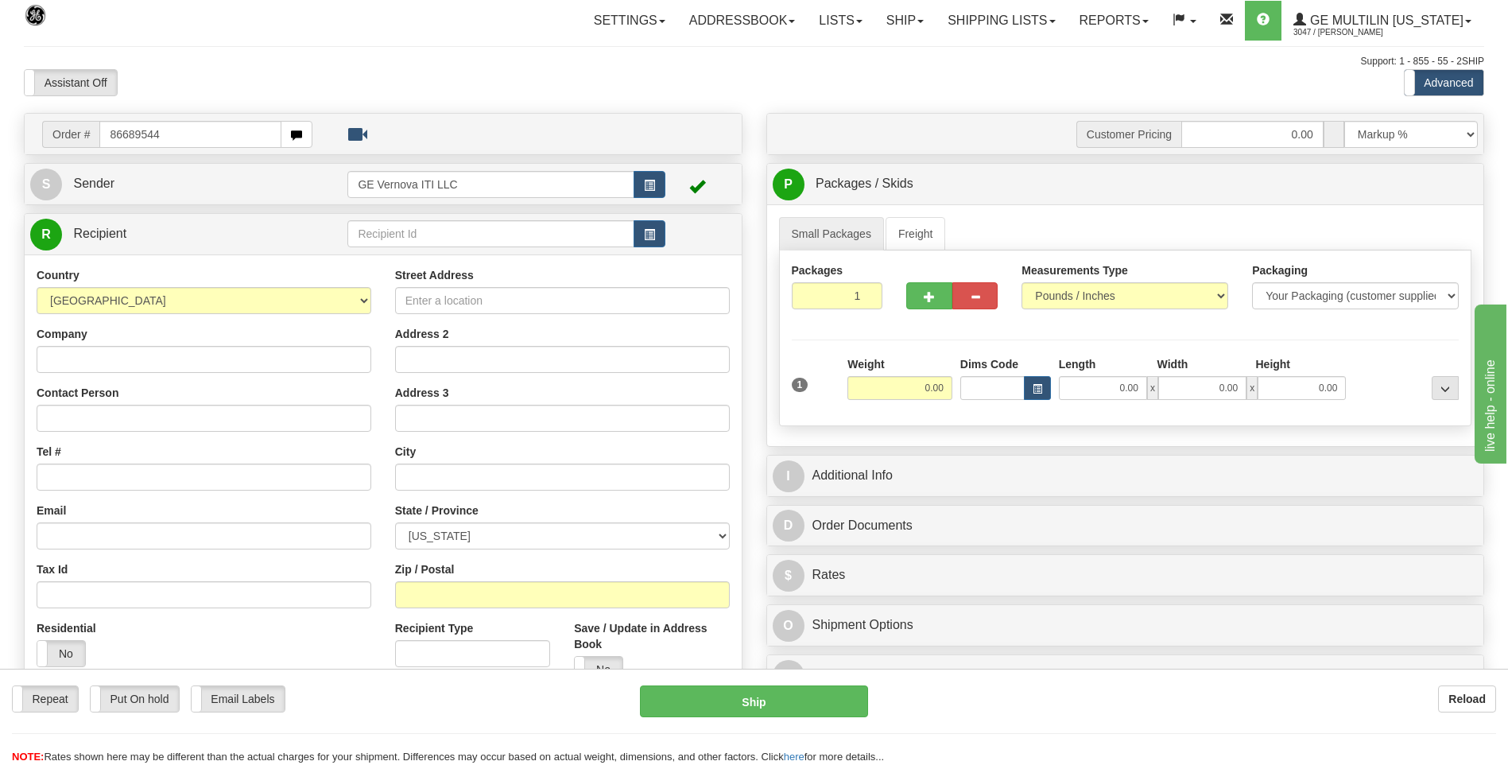
type input "86689544"
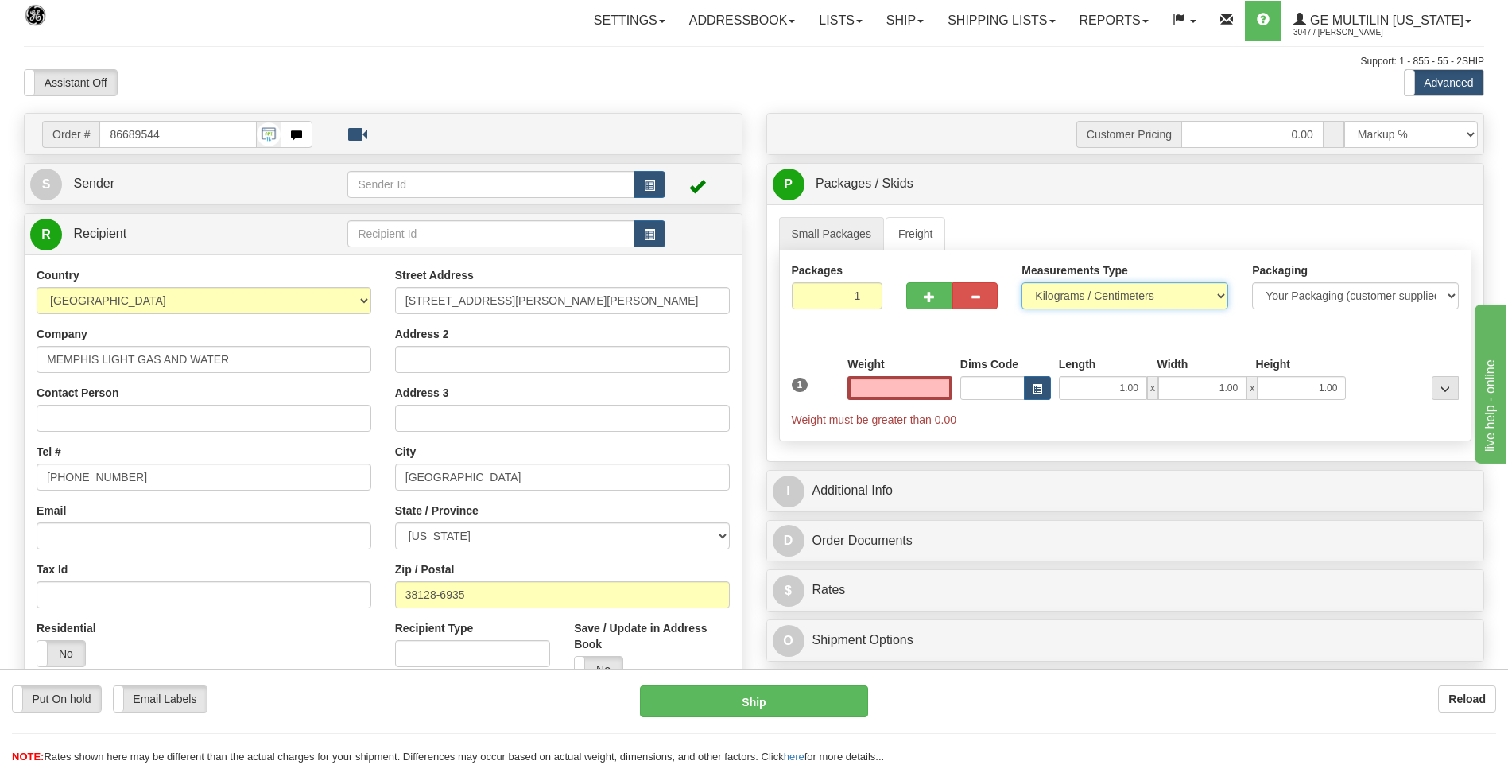
type input "0.00"
drag, startPoint x: 1064, startPoint y: 288, endPoint x: 1065, endPoint y: 298, distance: 10.4
click at [1064, 288] on select "Pounds / Inches Kilograms / Centimeters" at bounding box center [1125, 295] width 207 height 27
select select "0"
click at [1022, 282] on select "Pounds / Inches Kilograms / Centimeters" at bounding box center [1125, 295] width 207 height 27
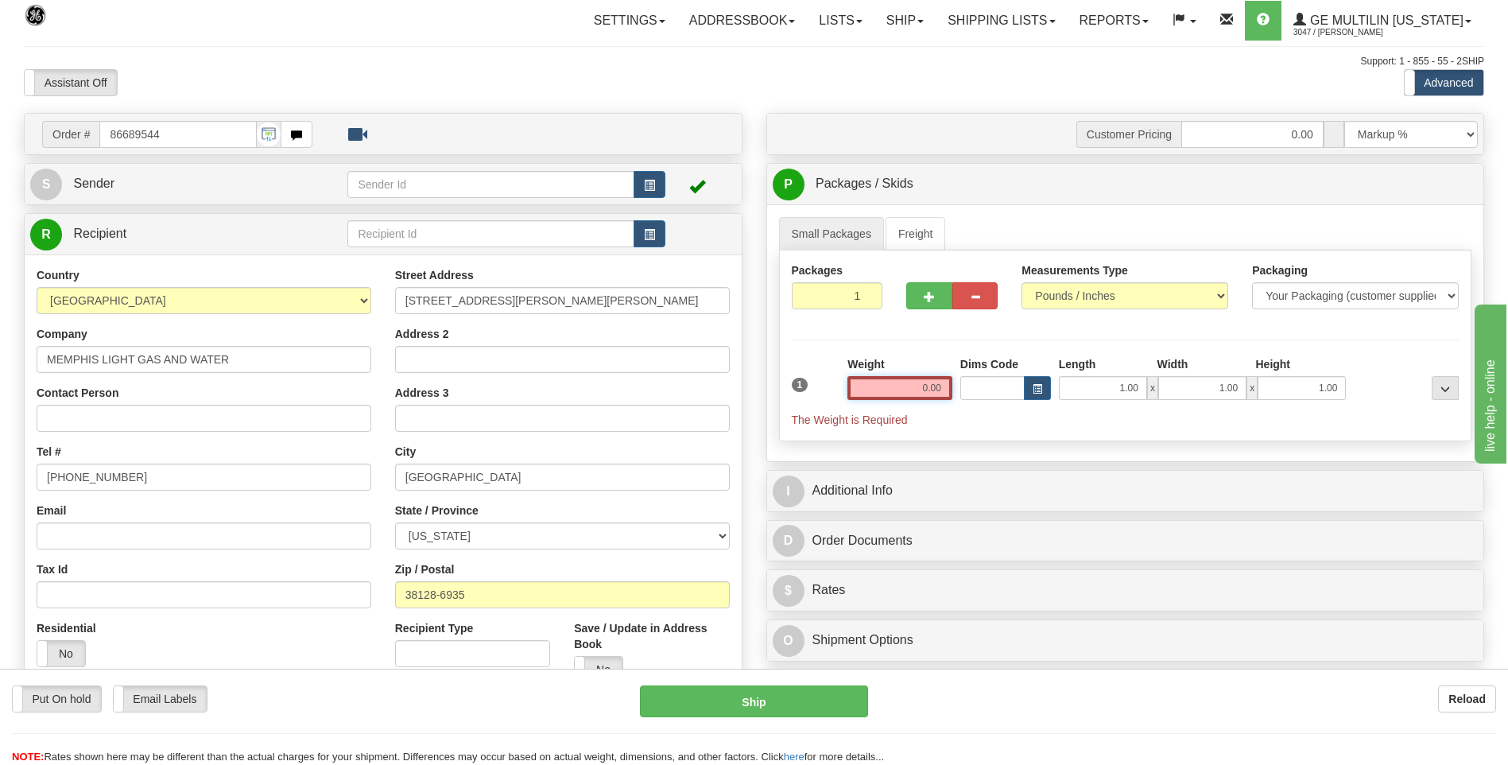
click at [938, 396] on input "0.00" at bounding box center [900, 388] width 105 height 24
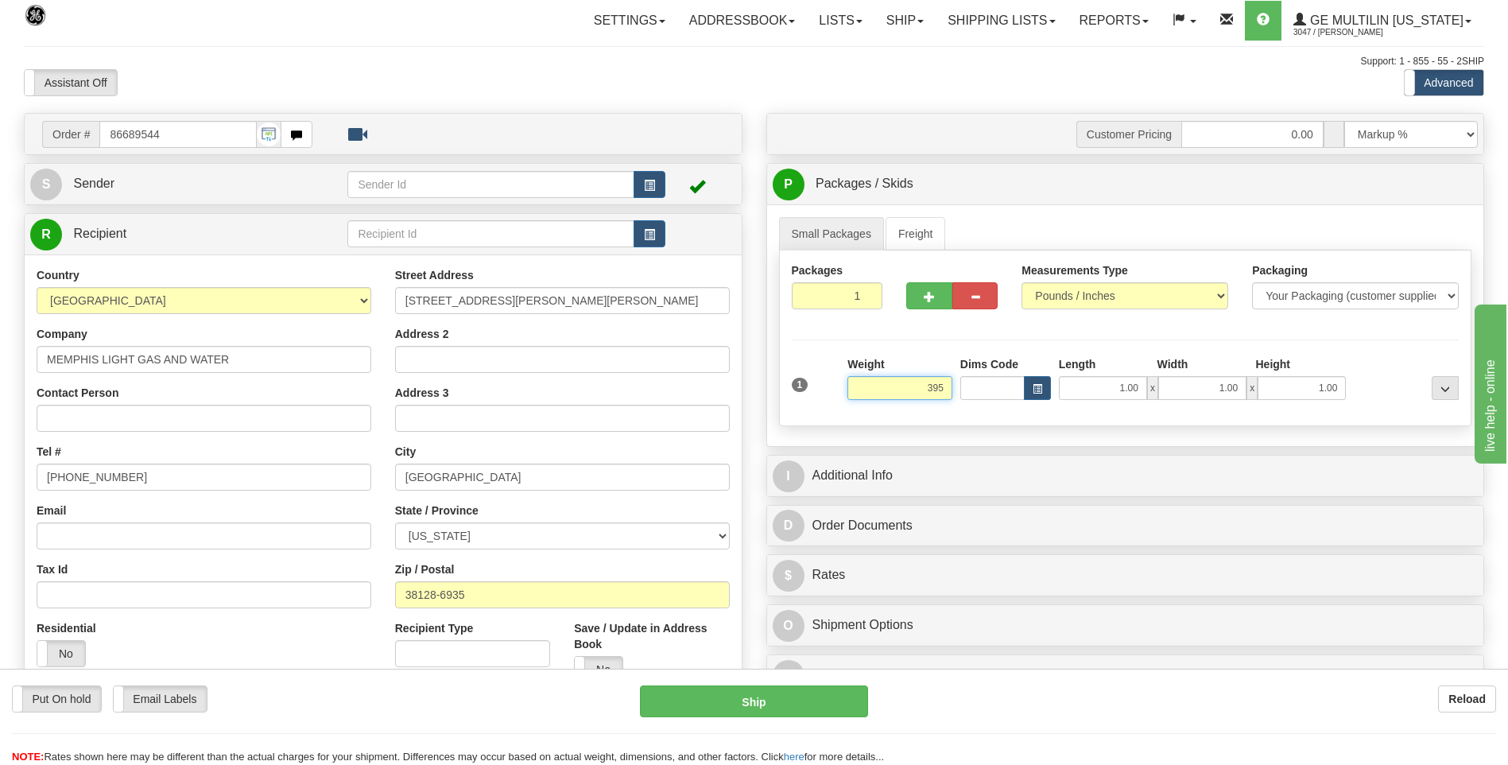
click button "Delete" at bounding box center [0, 0] width 0 height 0
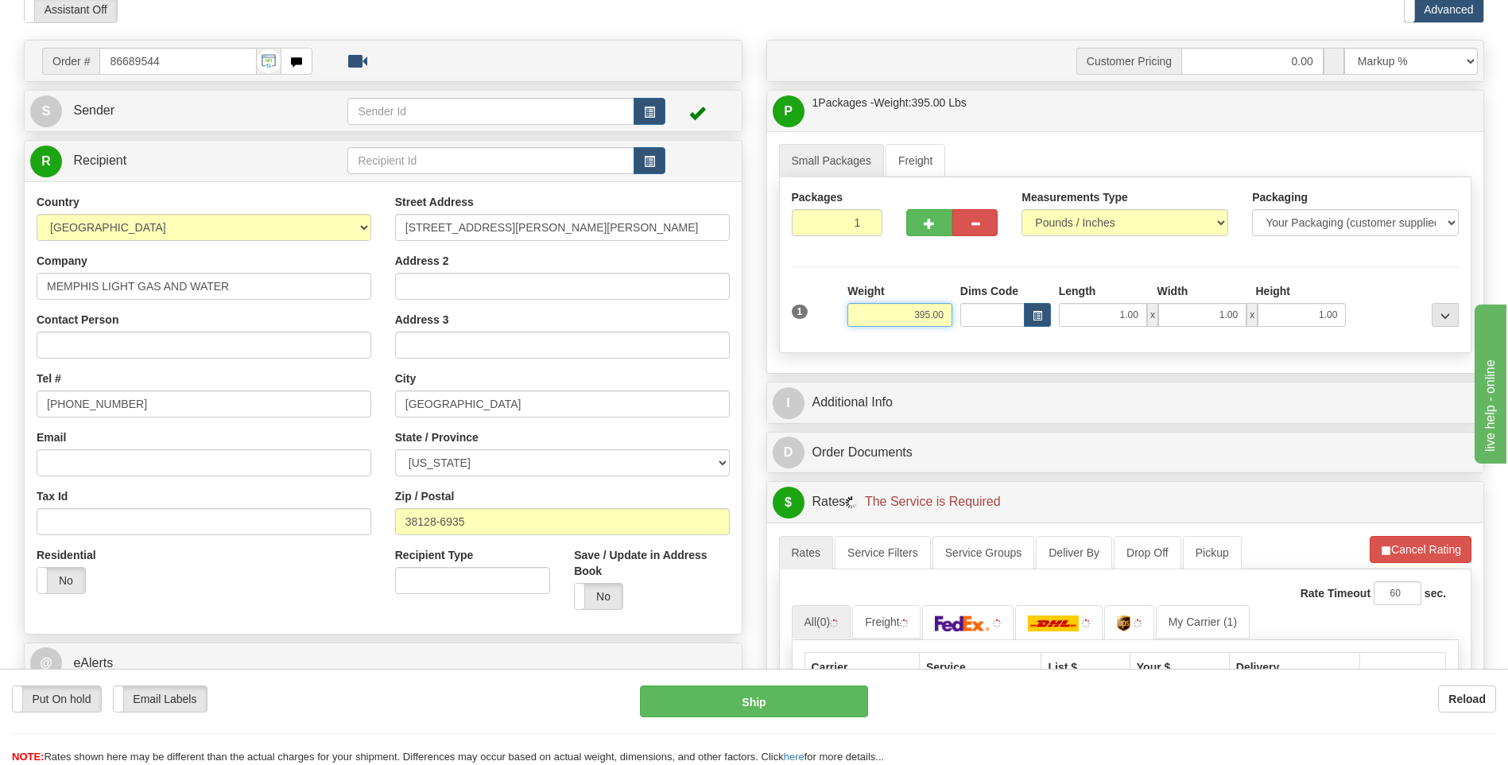
scroll to position [159, 0]
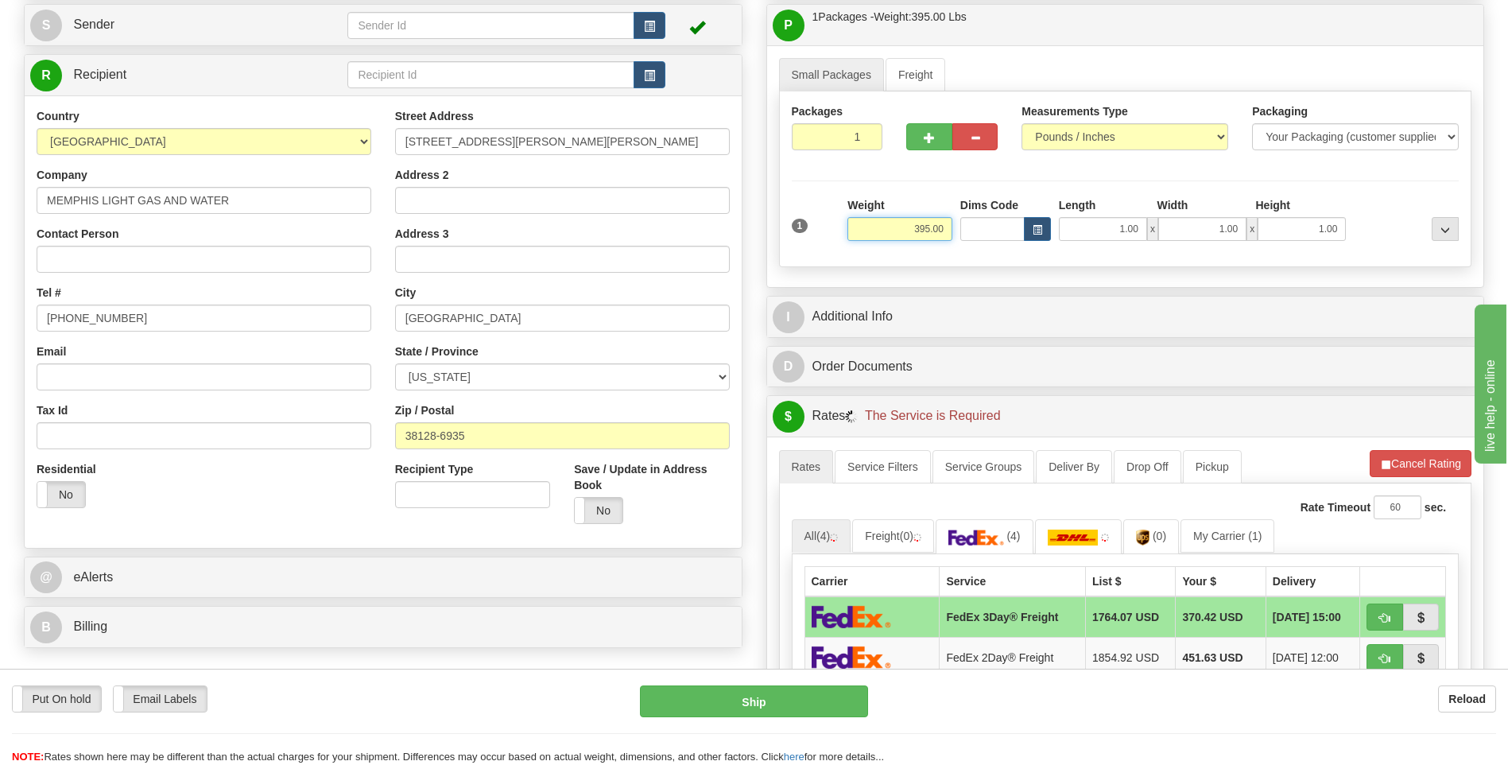
click at [945, 230] on input "395.00" at bounding box center [900, 229] width 105 height 24
click button "Delete" at bounding box center [0, 0] width 0 height 0
type input "3095.00"
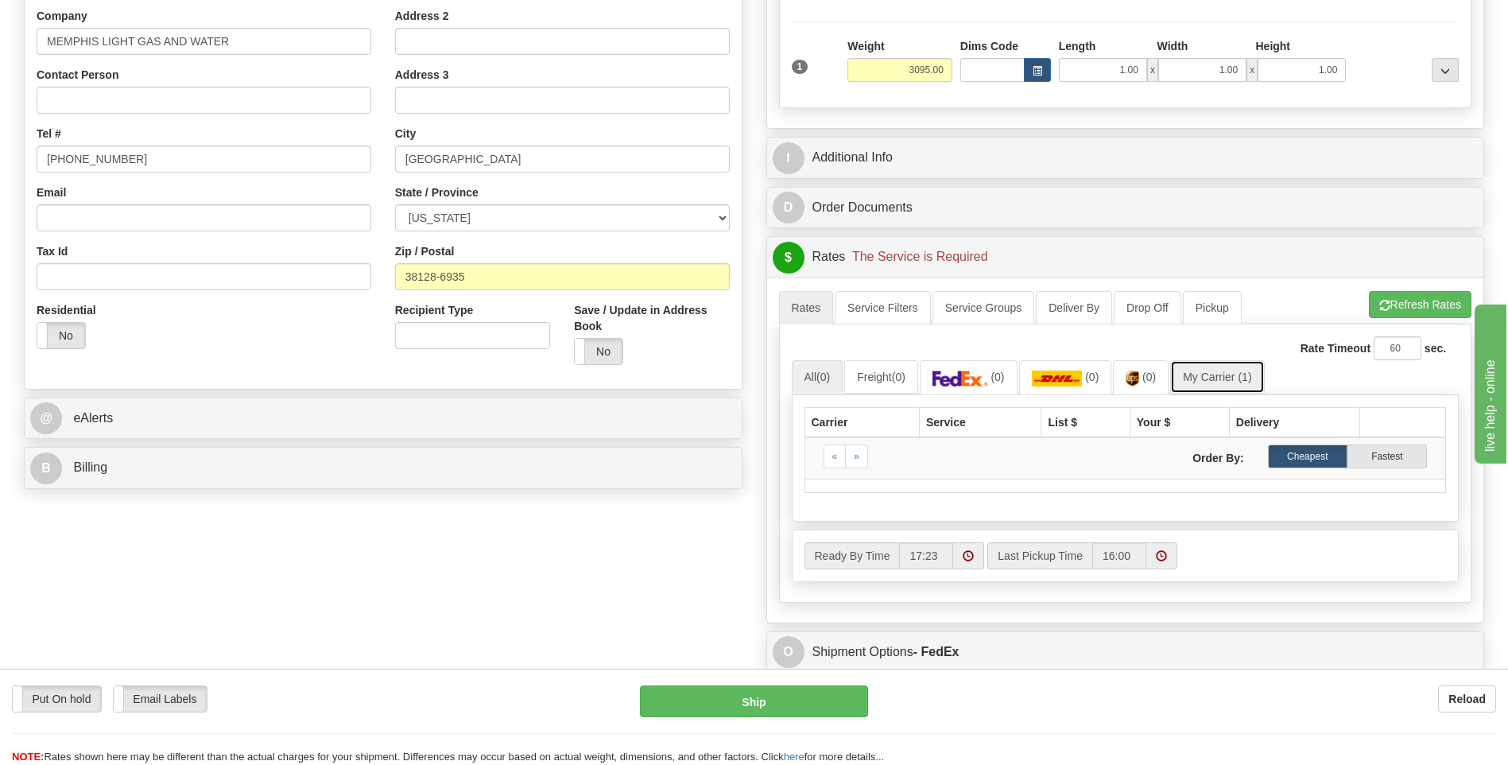
click at [1224, 381] on link "My Carrier (1)" at bounding box center [1217, 376] width 94 height 33
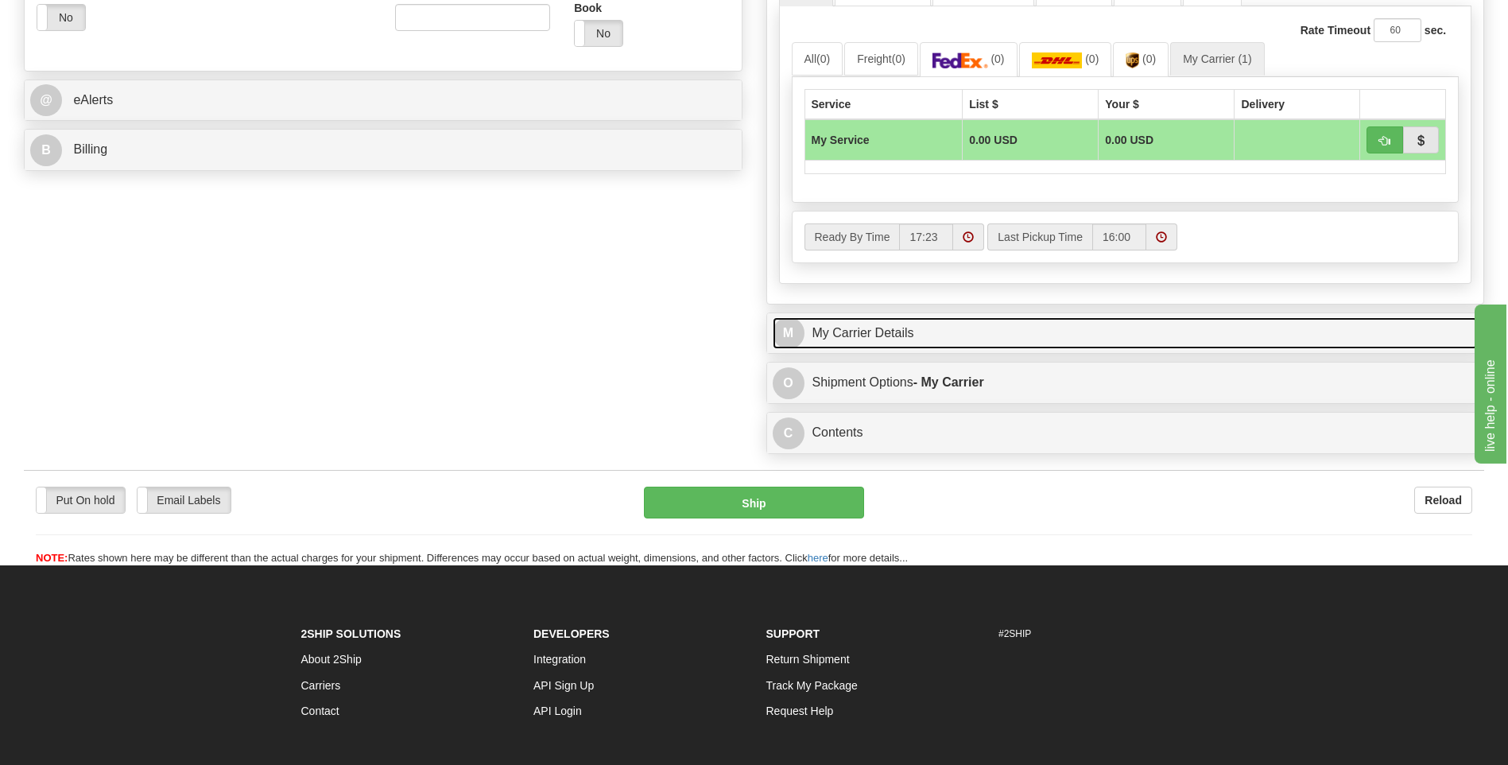
click at [930, 332] on link "M My Carrier Details" at bounding box center [1126, 333] width 706 height 33
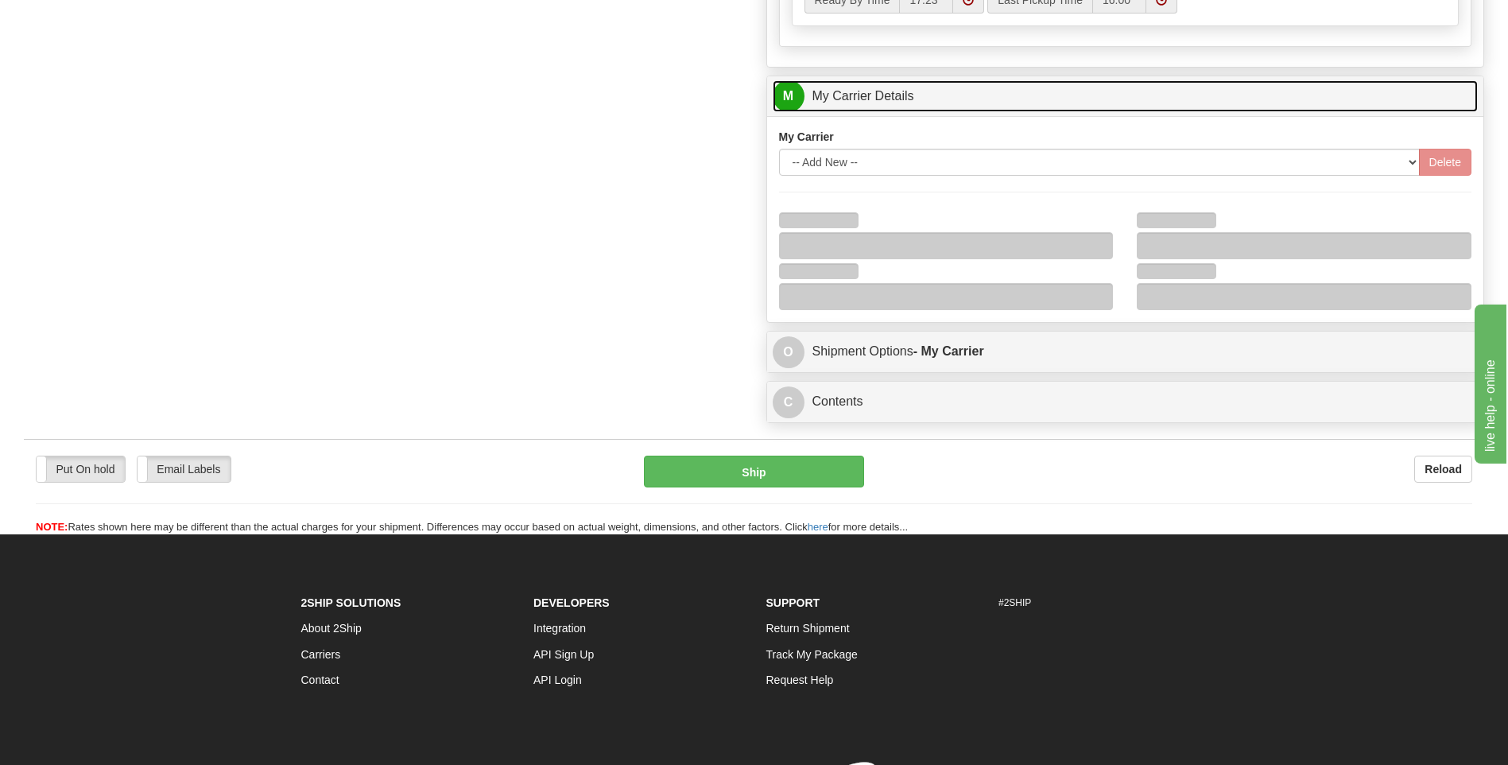
scroll to position [875, 0]
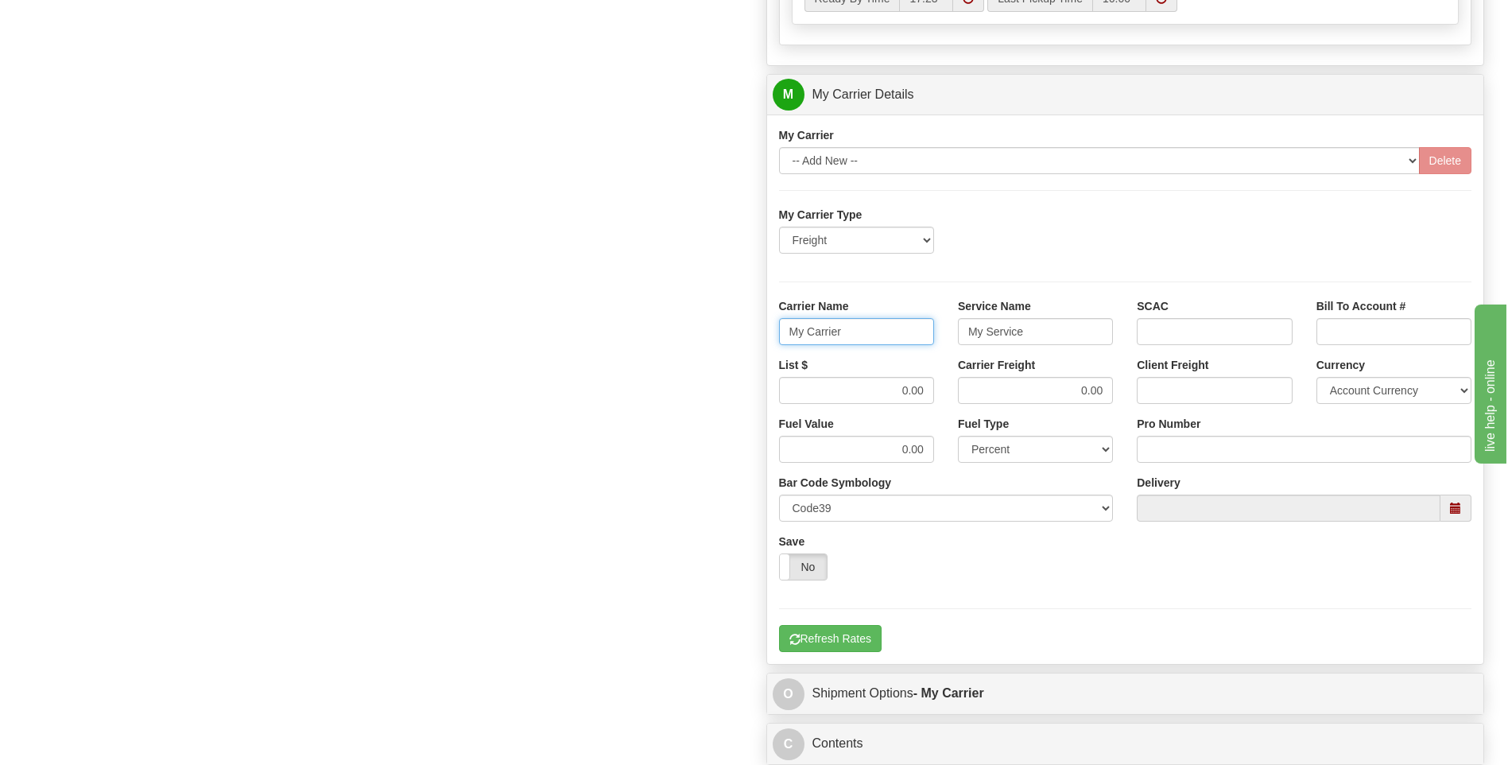
drag, startPoint x: 879, startPoint y: 336, endPoint x: 768, endPoint y: 339, distance: 111.3
click at [768, 339] on div "Carrier Name My Carrier" at bounding box center [856, 327] width 179 height 59
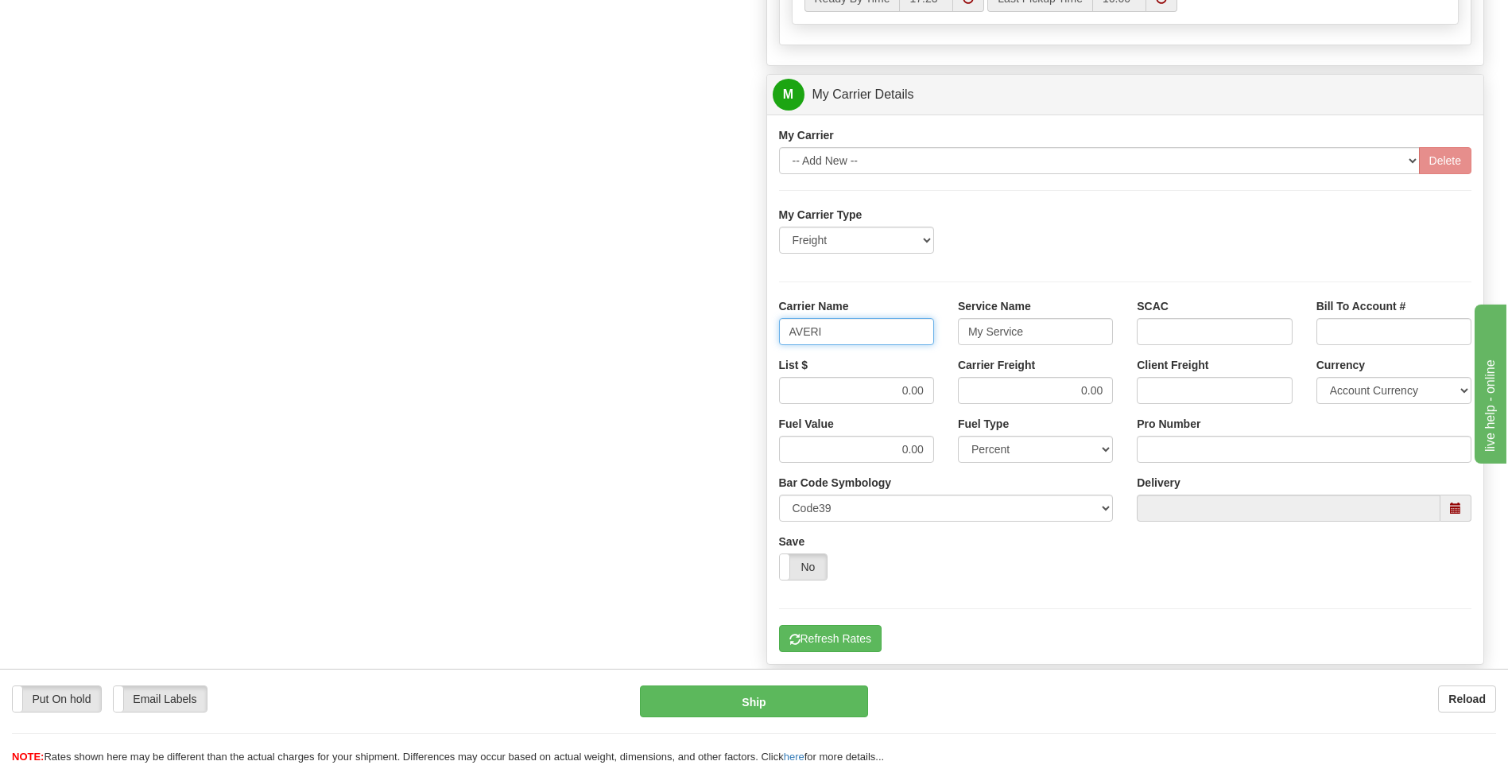
type input "AVERI"
type input "LTL"
drag, startPoint x: 874, startPoint y: 386, endPoint x: 958, endPoint y: 393, distance: 84.5
click at [958, 393] on div "List $ 0.00 Carrier Freight 0.00 Client Freight Currency Account Currency ARN A…" at bounding box center [1125, 386] width 717 height 59
type input "500"
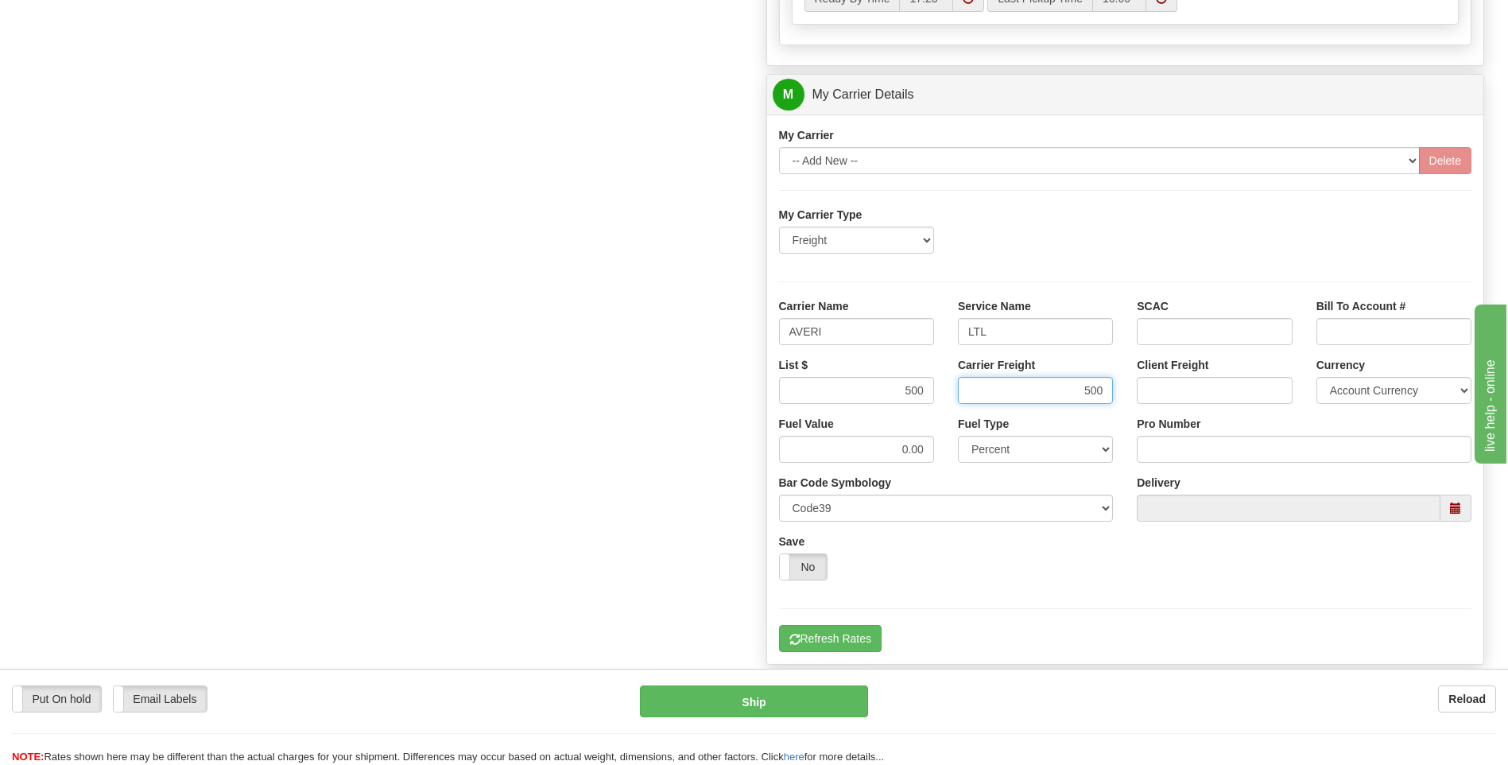
type input "500"
click at [1164, 448] on input "Pro Number" at bounding box center [1304, 449] width 335 height 27
type input "0760160930"
click at [855, 644] on button "Refresh Rates" at bounding box center [830, 638] width 103 height 27
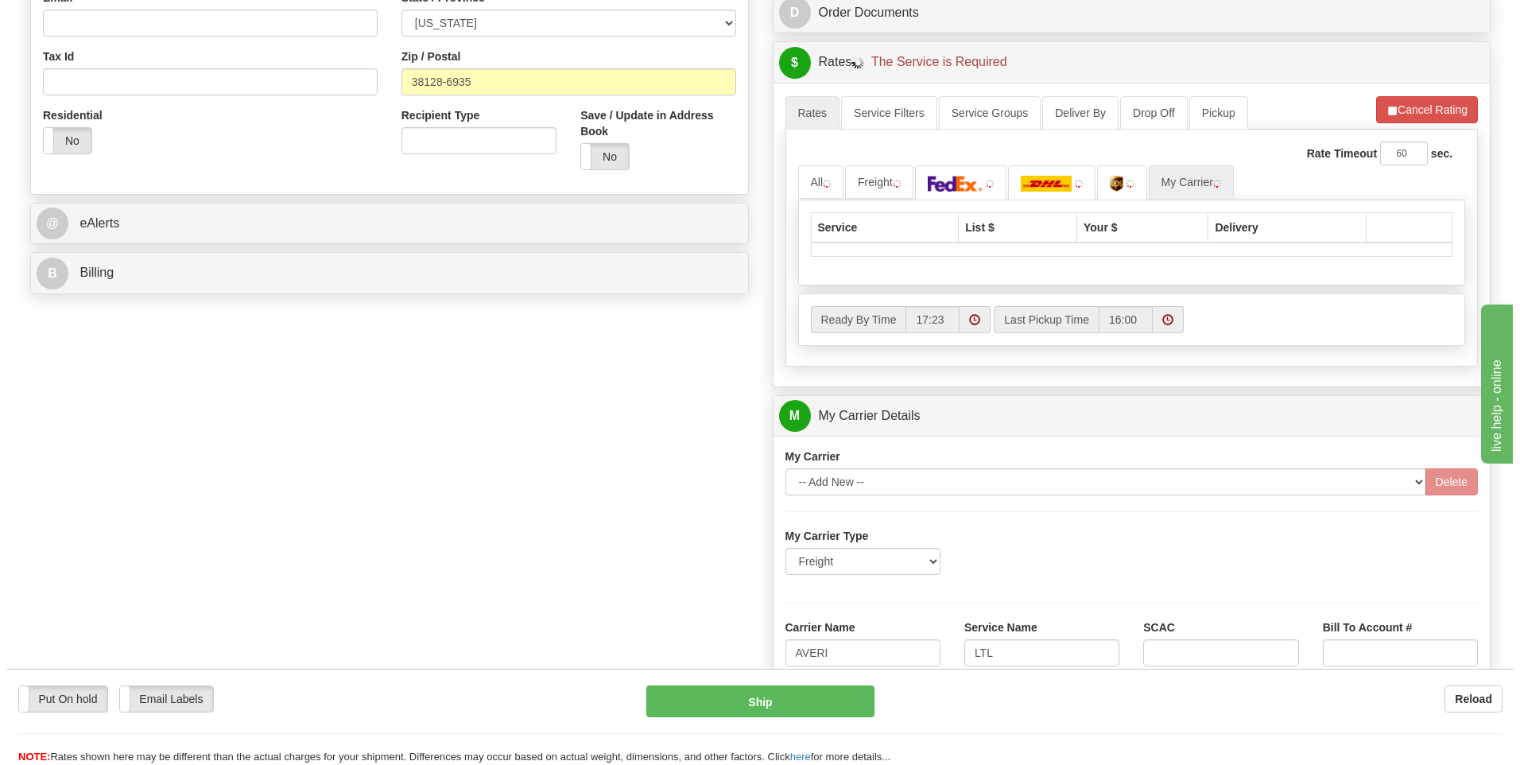
scroll to position [277, 0]
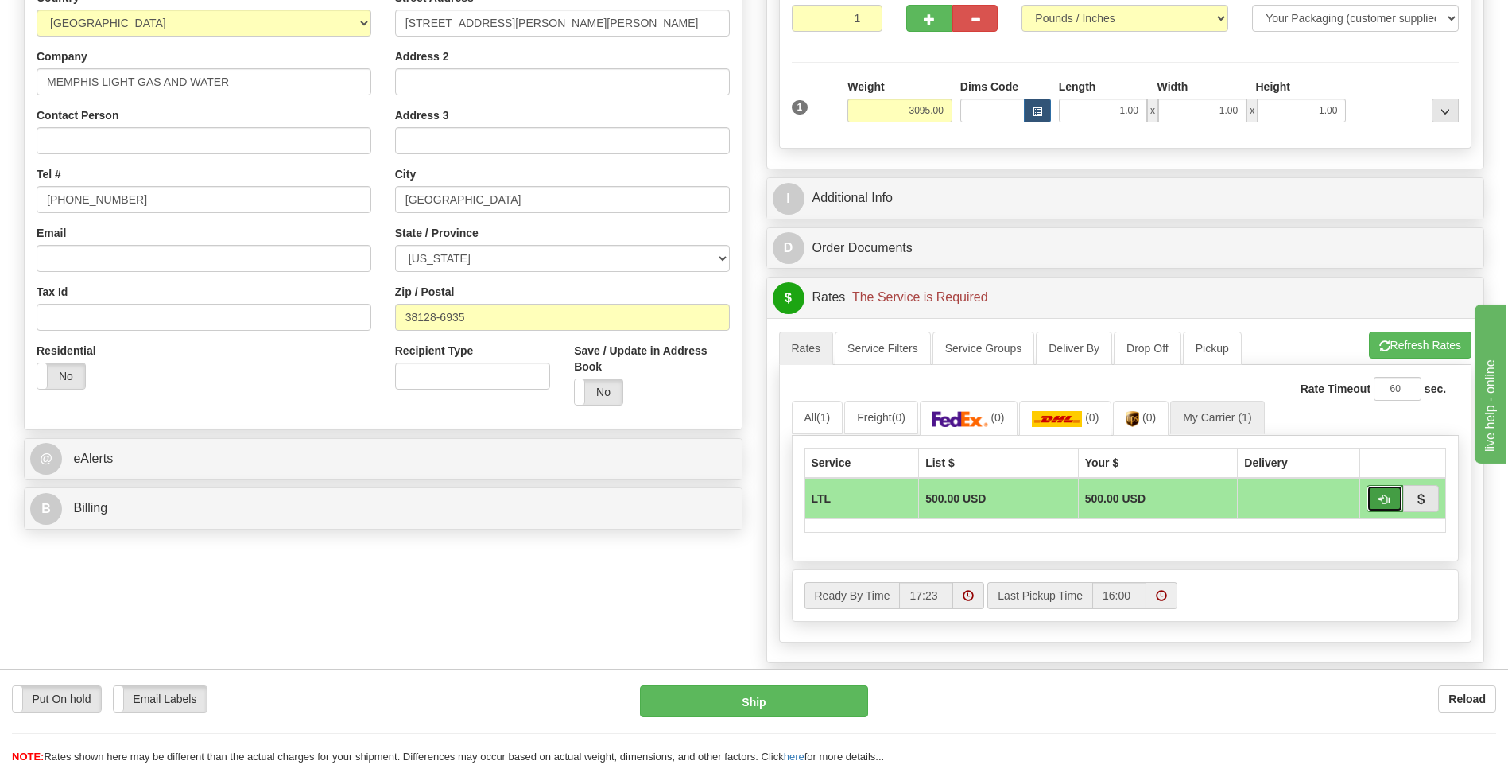
click at [1380, 501] on span "button" at bounding box center [1384, 500] width 11 height 10
type input "00"
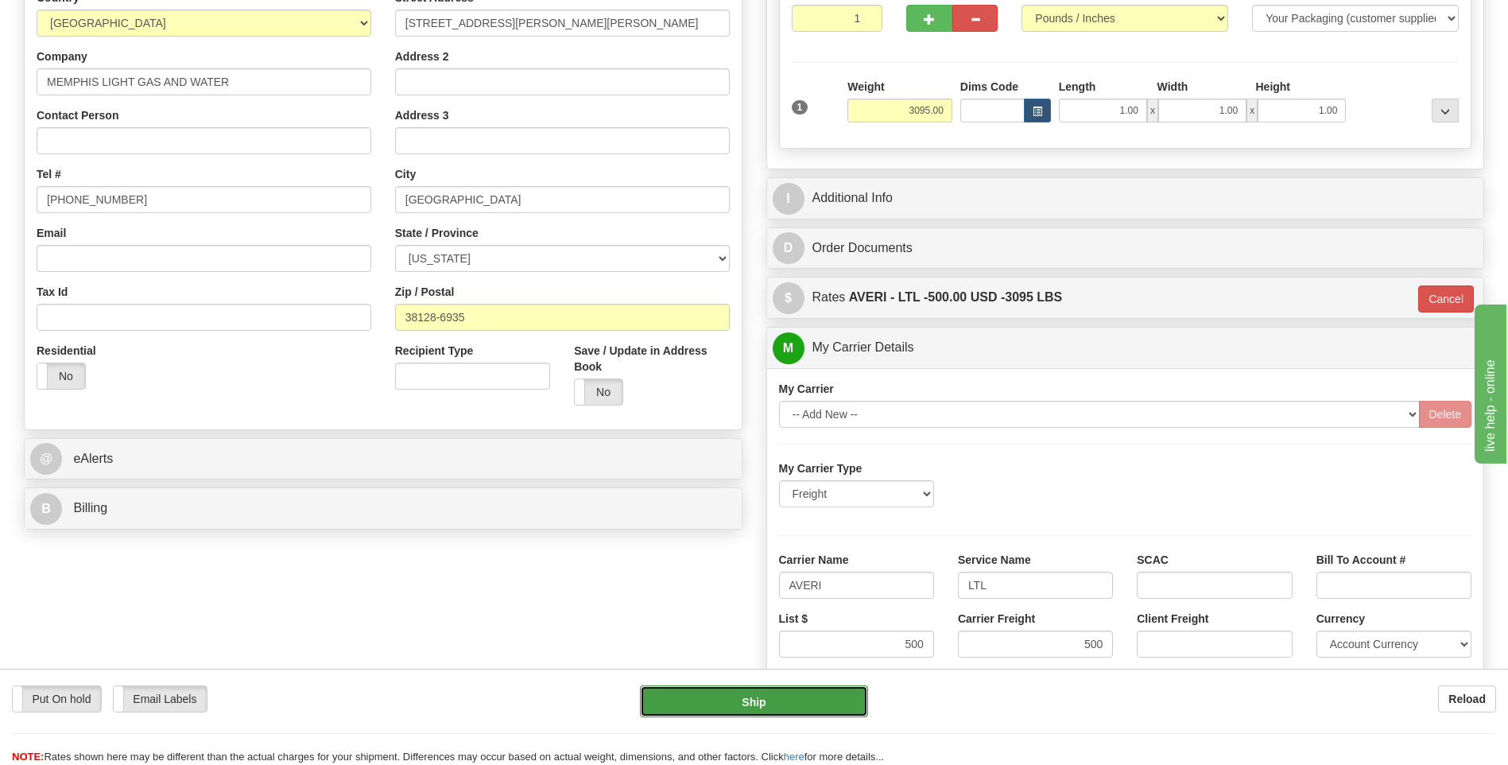
click at [769, 710] on button "Ship" at bounding box center [753, 701] width 227 height 32
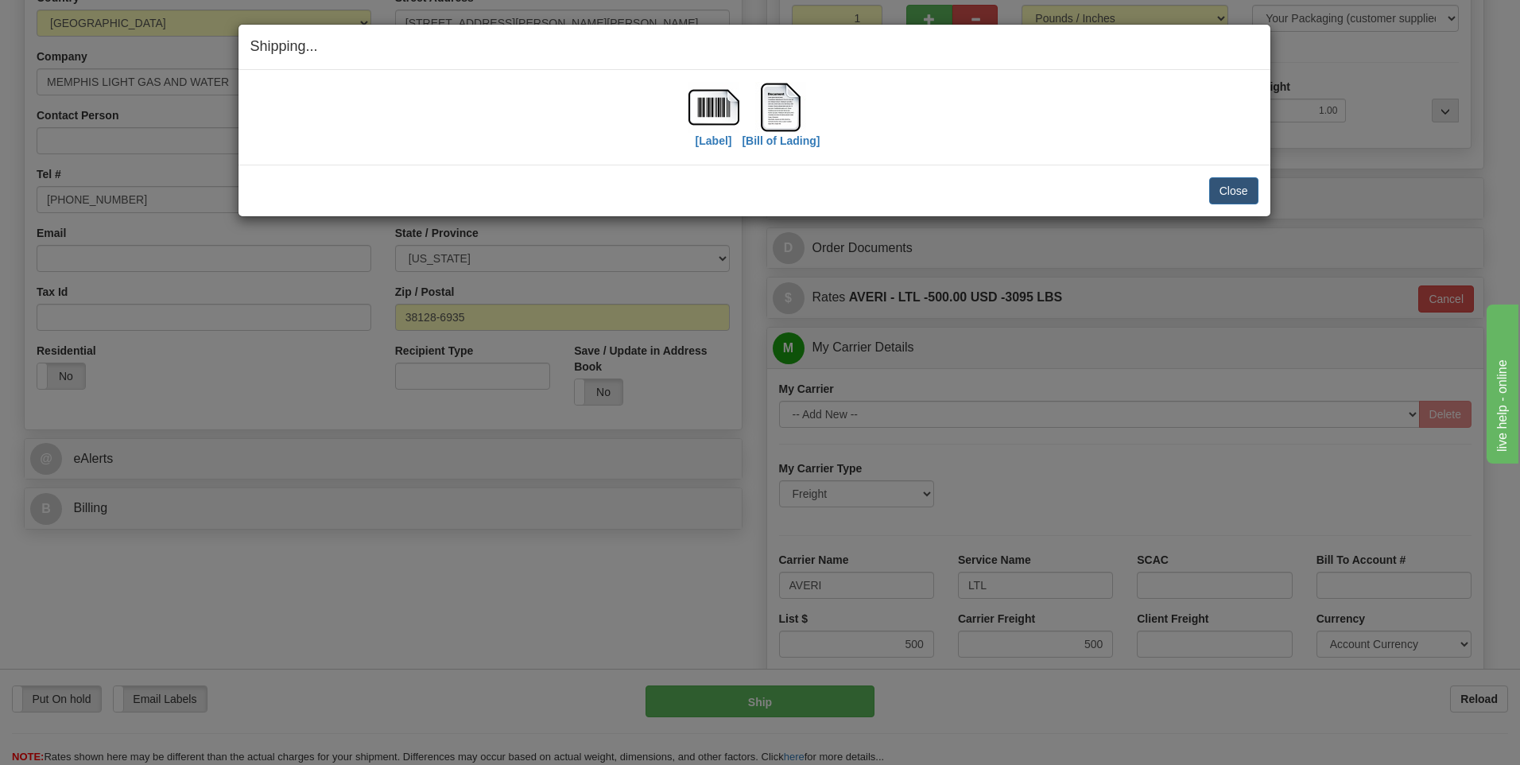
click at [1221, 204] on div "Close Cancel Cancel Shipment and Quit Pickup Quit Pickup ONLY" at bounding box center [755, 191] width 1032 height 52
click at [1226, 188] on button "Close" at bounding box center [1233, 190] width 49 height 27
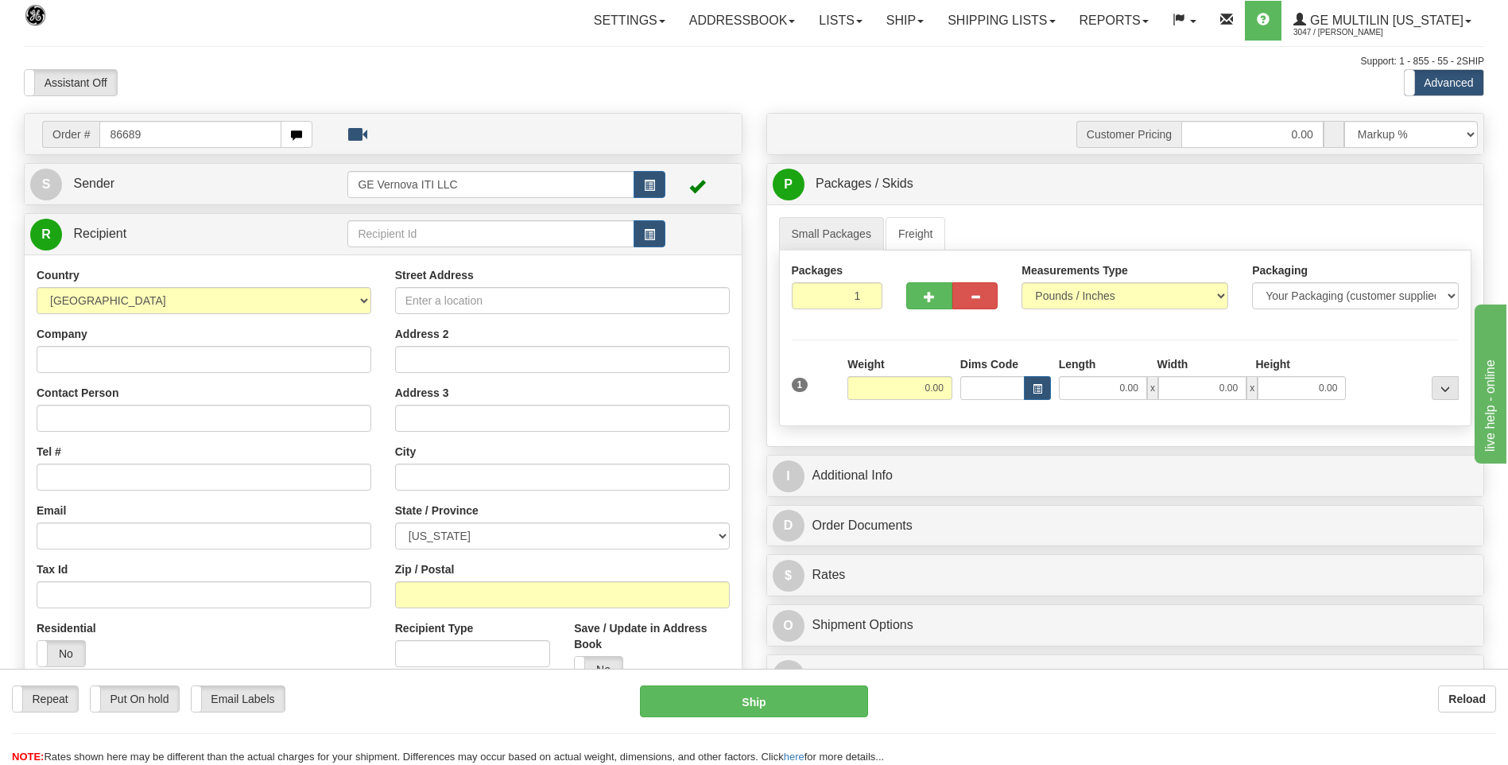
type input "86689"
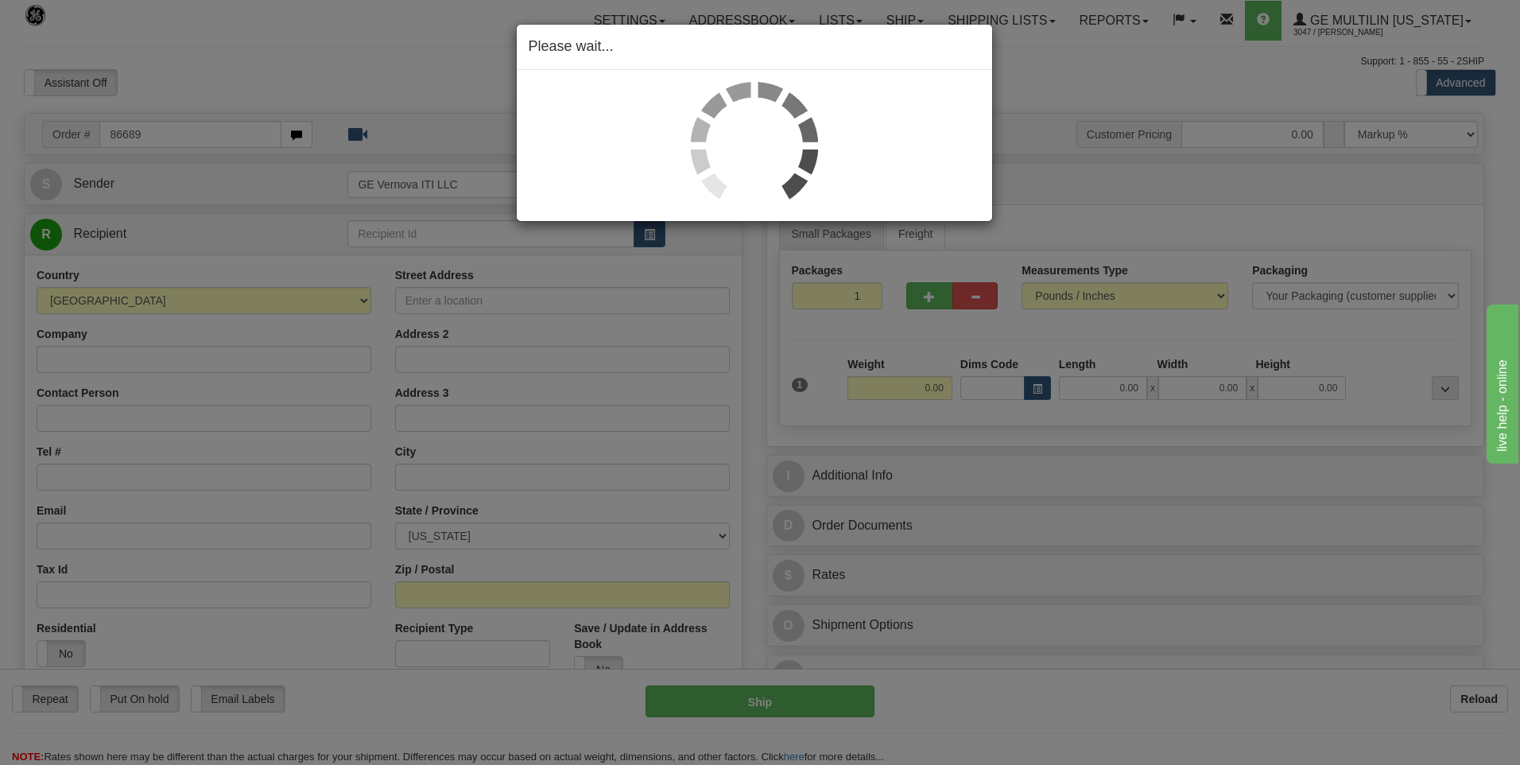
drag, startPoint x: 766, startPoint y: 306, endPoint x: 1169, endPoint y: 231, distance: 410.1
click at [1174, 230] on div "Please wait..." at bounding box center [760, 382] width 1520 height 765
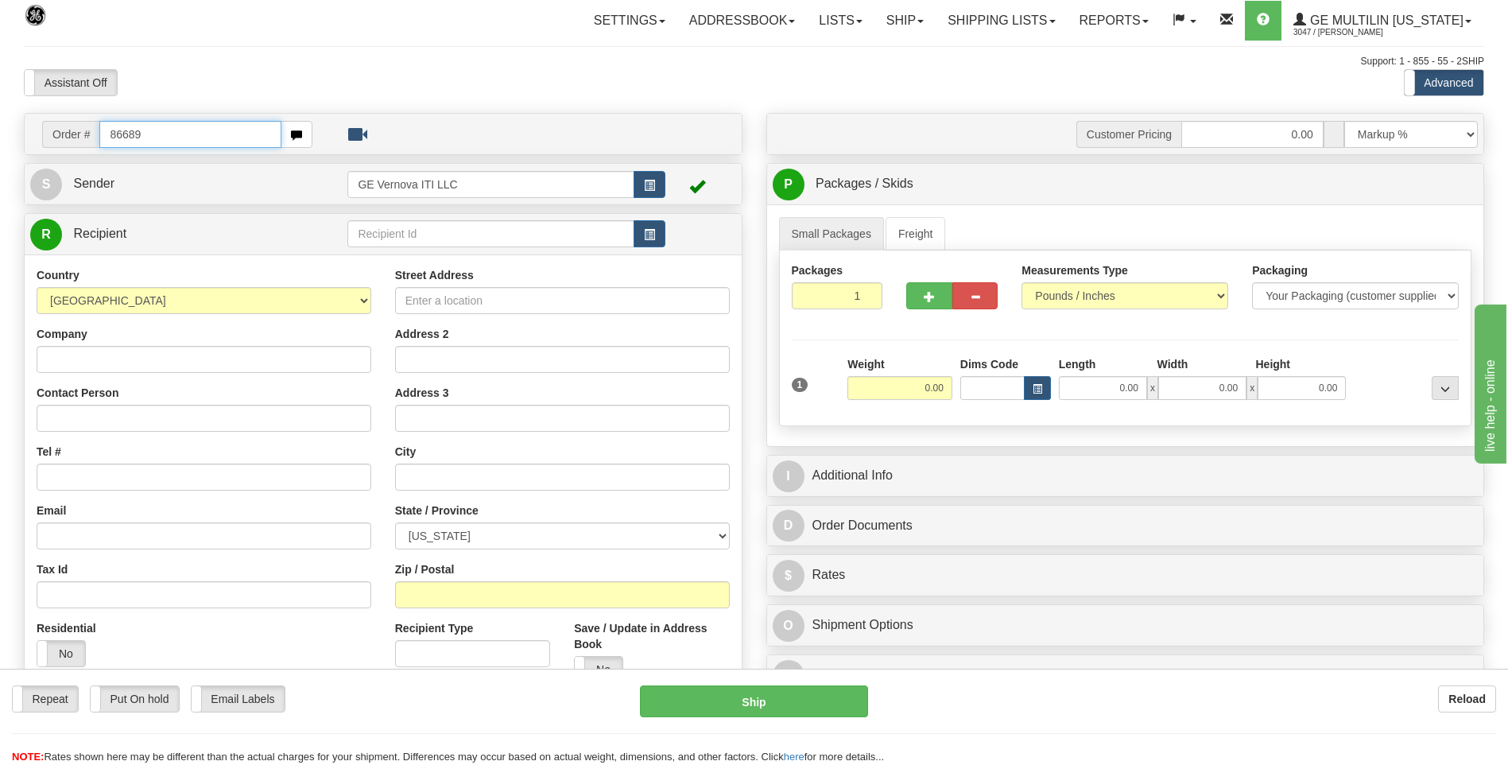
drag, startPoint x: 166, startPoint y: 136, endPoint x: 28, endPoint y: 142, distance: 138.5
click at [28, 142] on div "Order # 86689" at bounding box center [383, 134] width 717 height 41
type input "86689537"
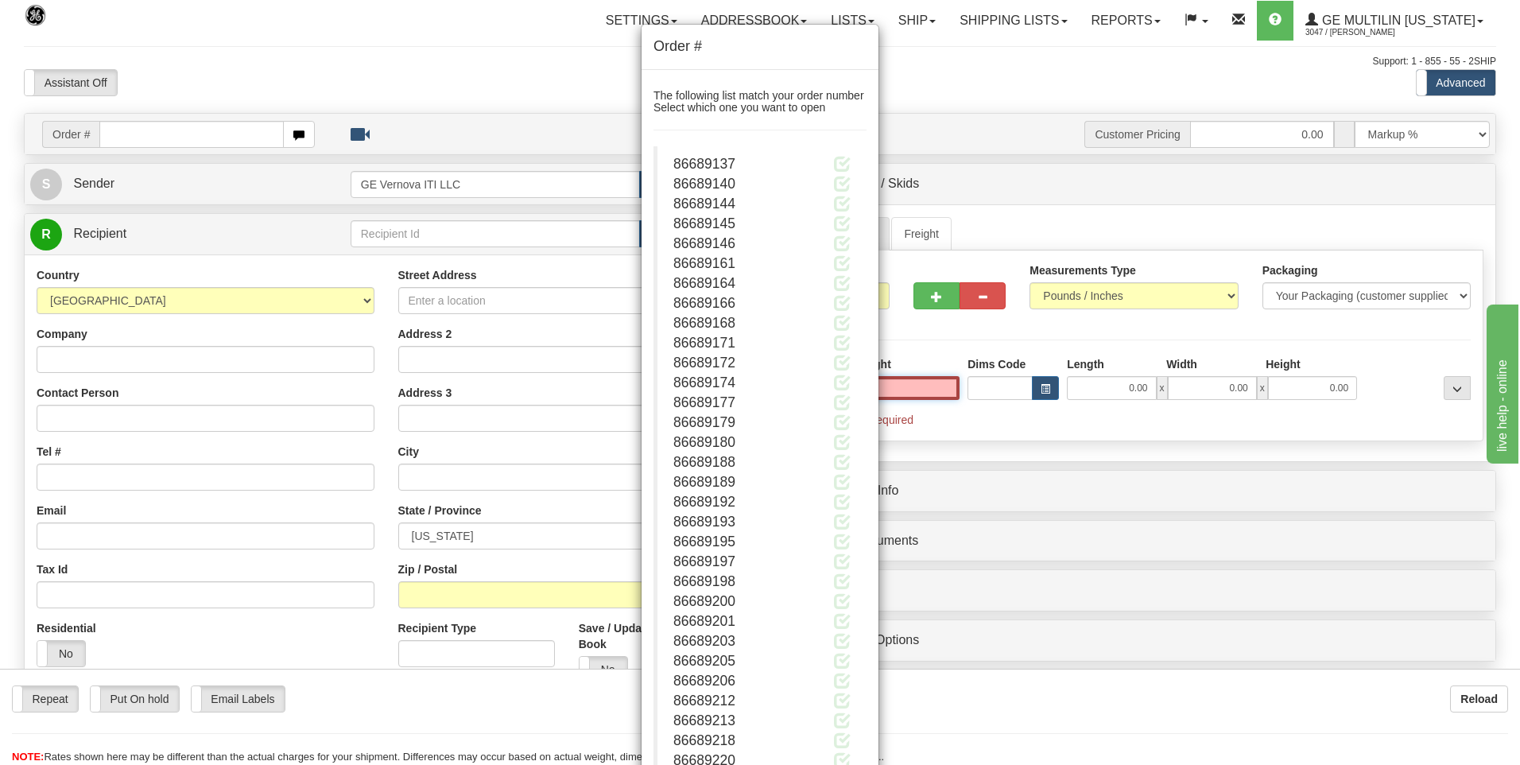
type input "0.00"
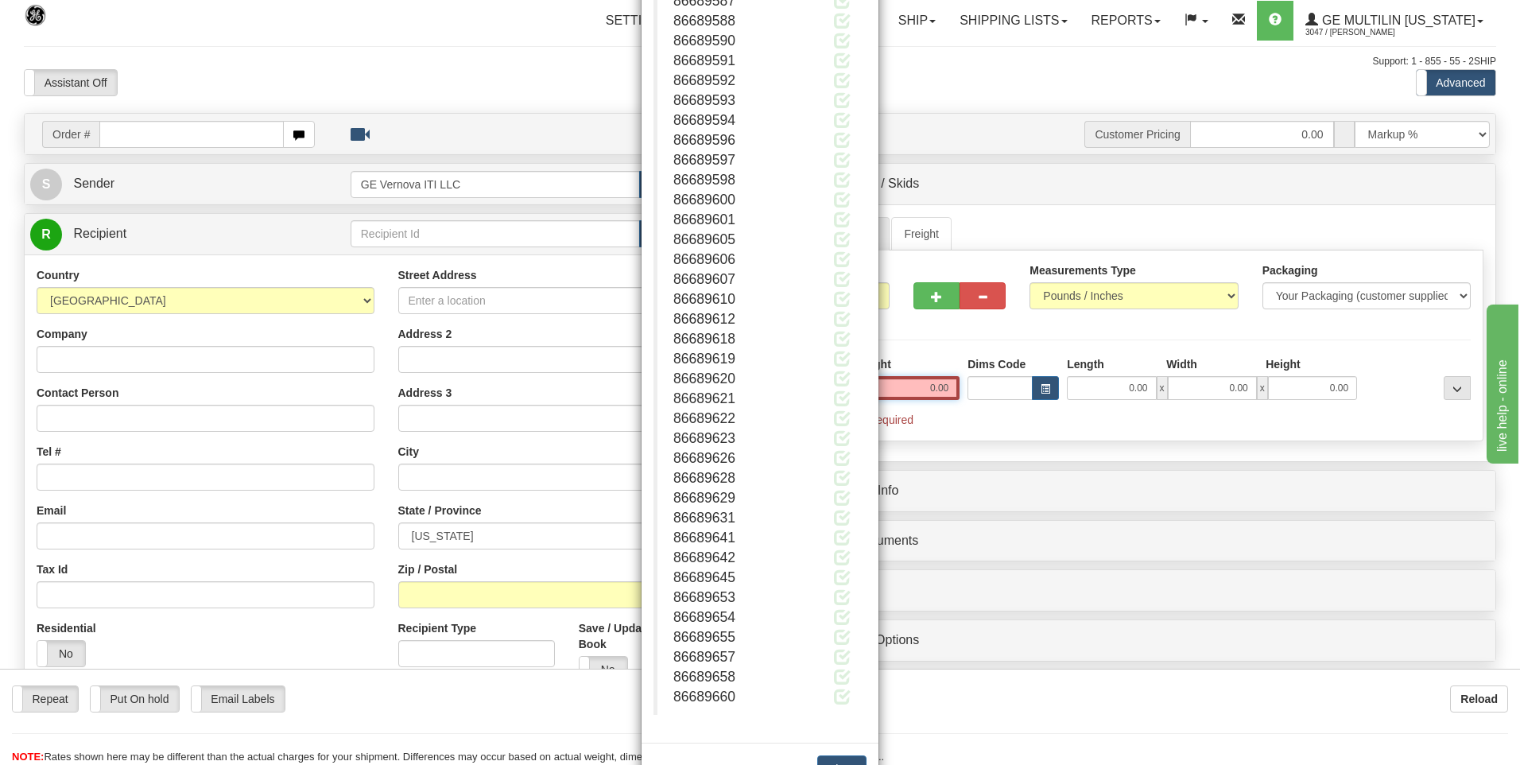
scroll to position [2324, 0]
click at [820, 712] on button "Close" at bounding box center [841, 714] width 49 height 27
click at [848, 714] on button "Close" at bounding box center [841, 714] width 49 height 27
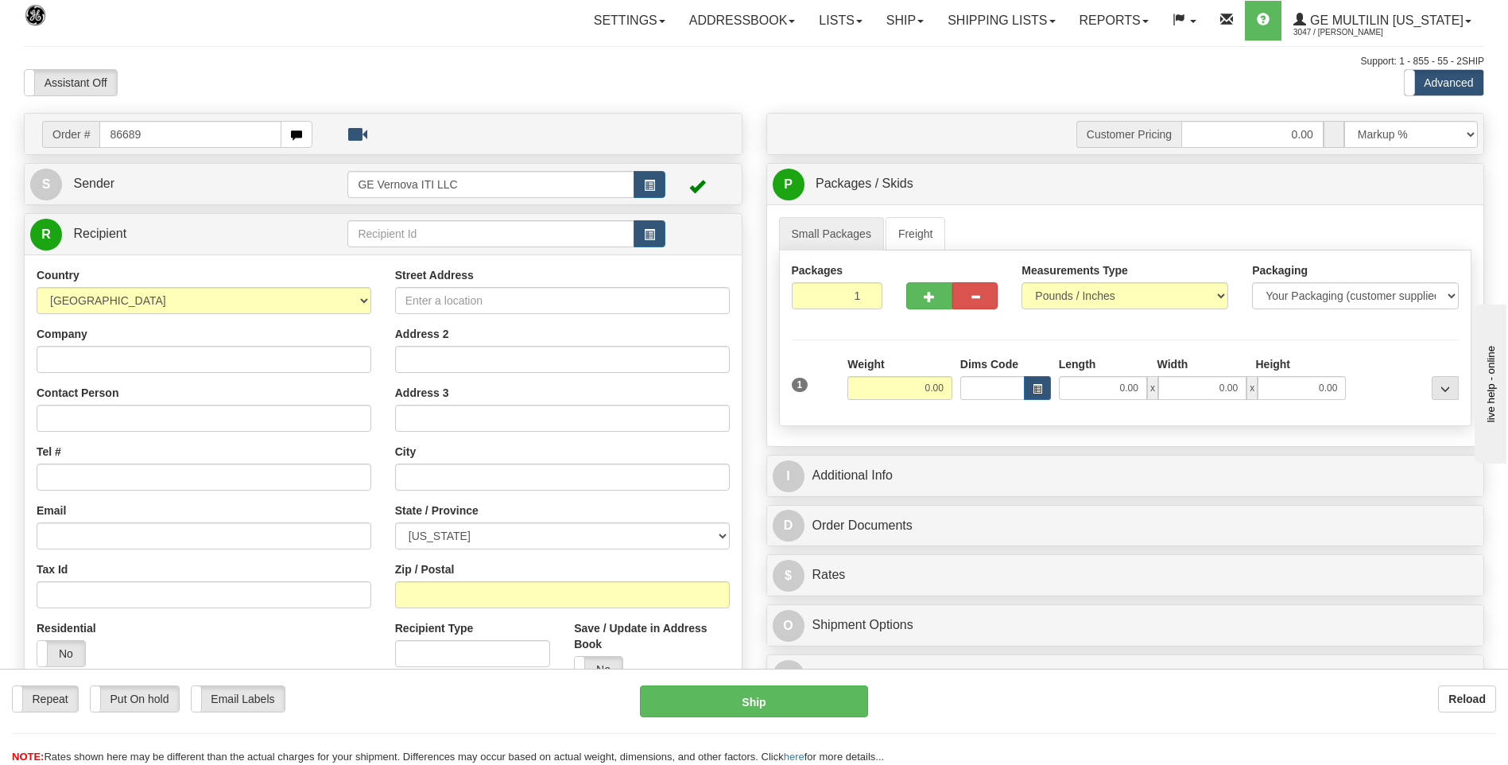
type input "86689"
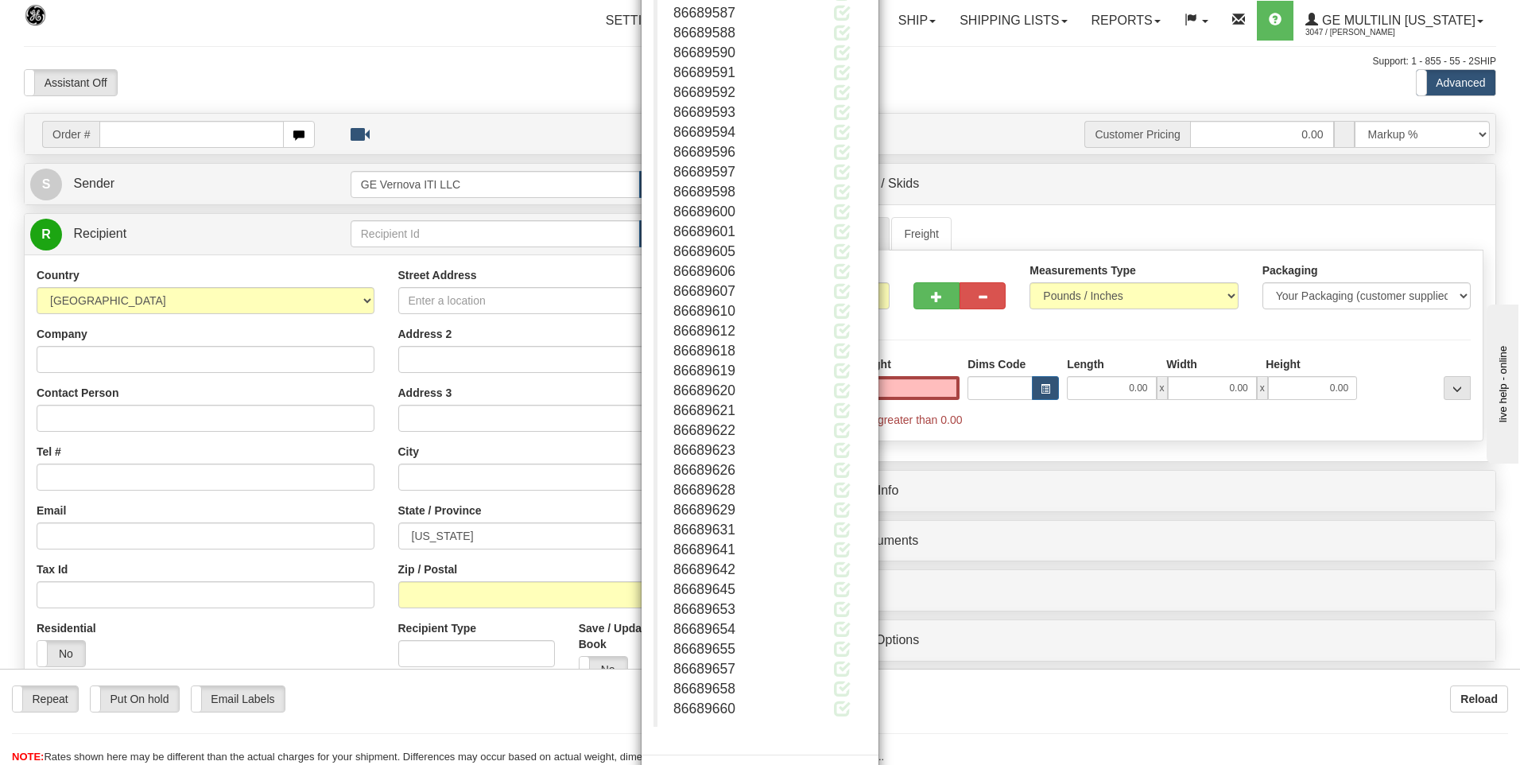
scroll to position [2324, 0]
type input "0.00"
drag, startPoint x: 836, startPoint y: 718, endPoint x: 673, endPoint y: 572, distance: 218.4
click at [836, 717] on button "Close" at bounding box center [841, 714] width 49 height 27
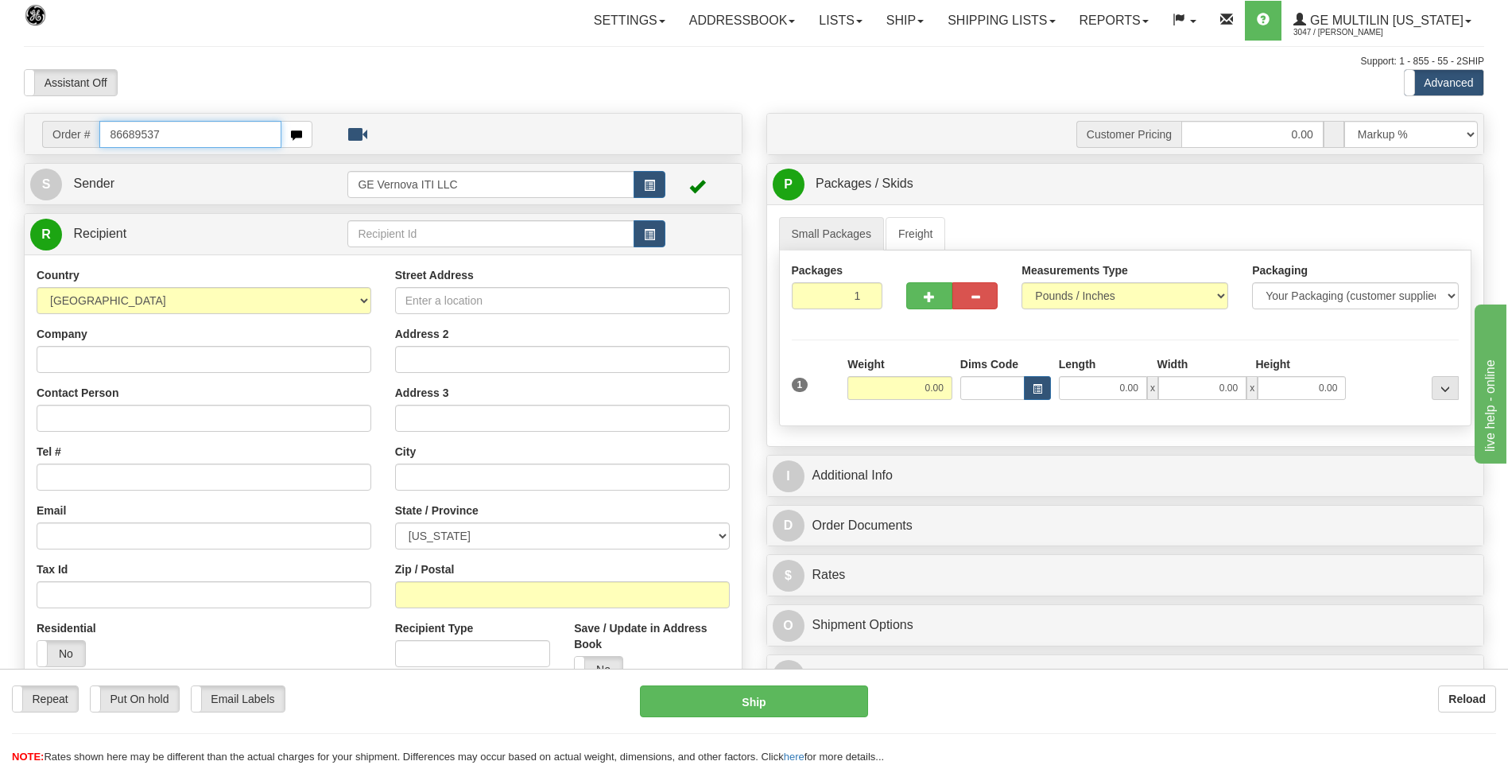
type input "86689537"
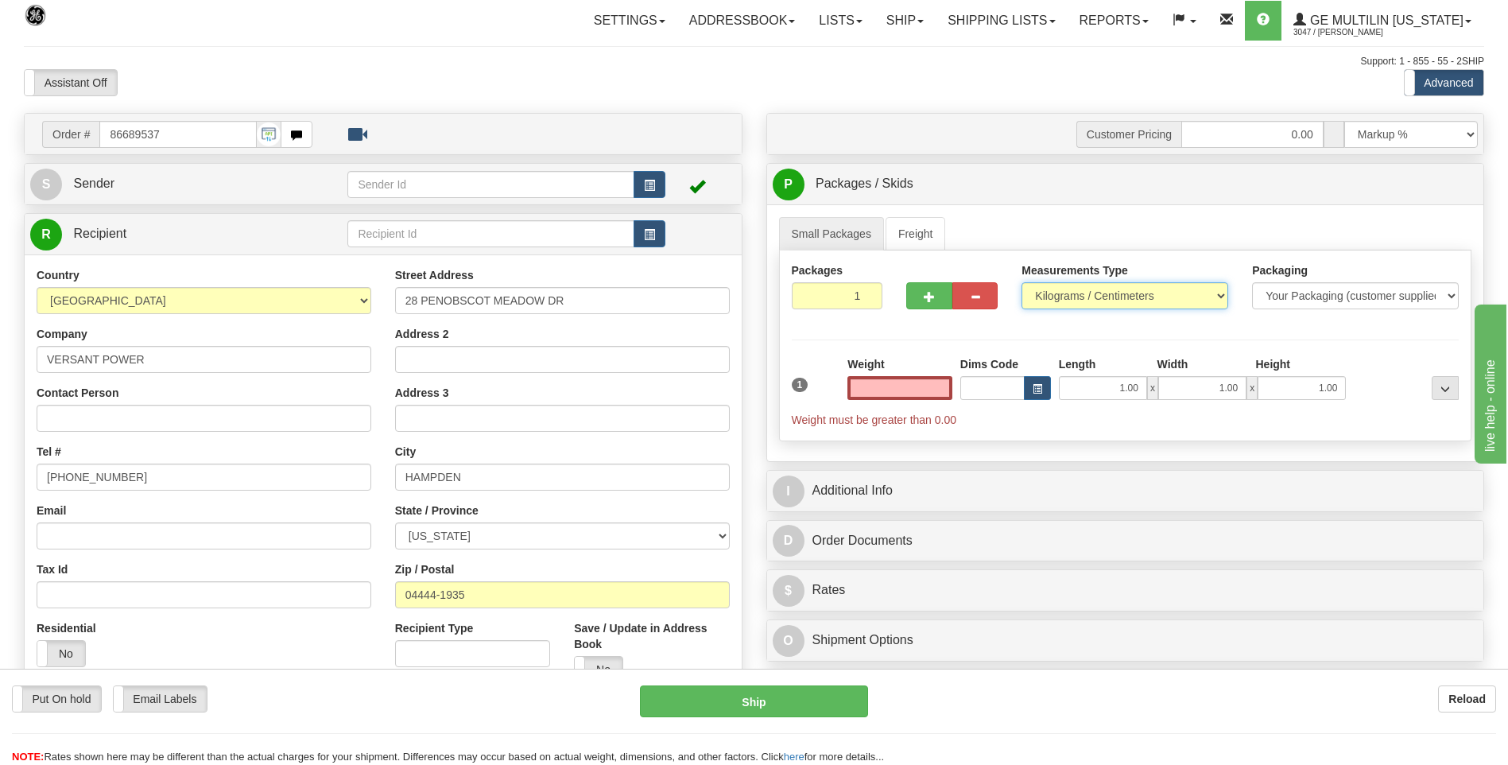
type input "0.00"
drag, startPoint x: 1077, startPoint y: 289, endPoint x: 1074, endPoint y: 301, distance: 12.2
click at [1077, 289] on select "Pounds / Inches Kilograms / Centimeters" at bounding box center [1125, 295] width 207 height 27
select select "0"
click at [1022, 282] on select "Pounds / Inches Kilograms / Centimeters" at bounding box center [1125, 295] width 207 height 27
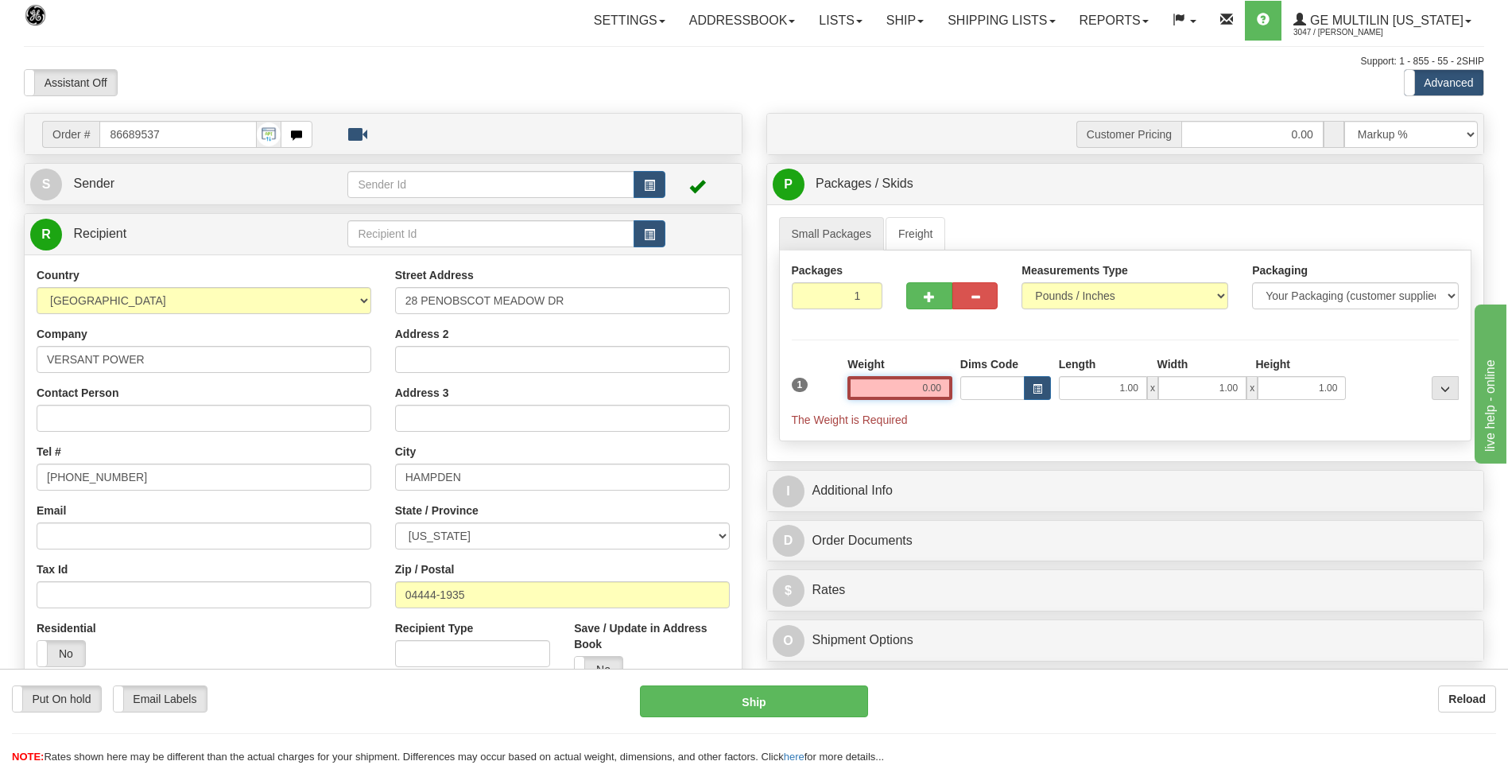
click at [939, 389] on input "0.00" at bounding box center [900, 388] width 105 height 24
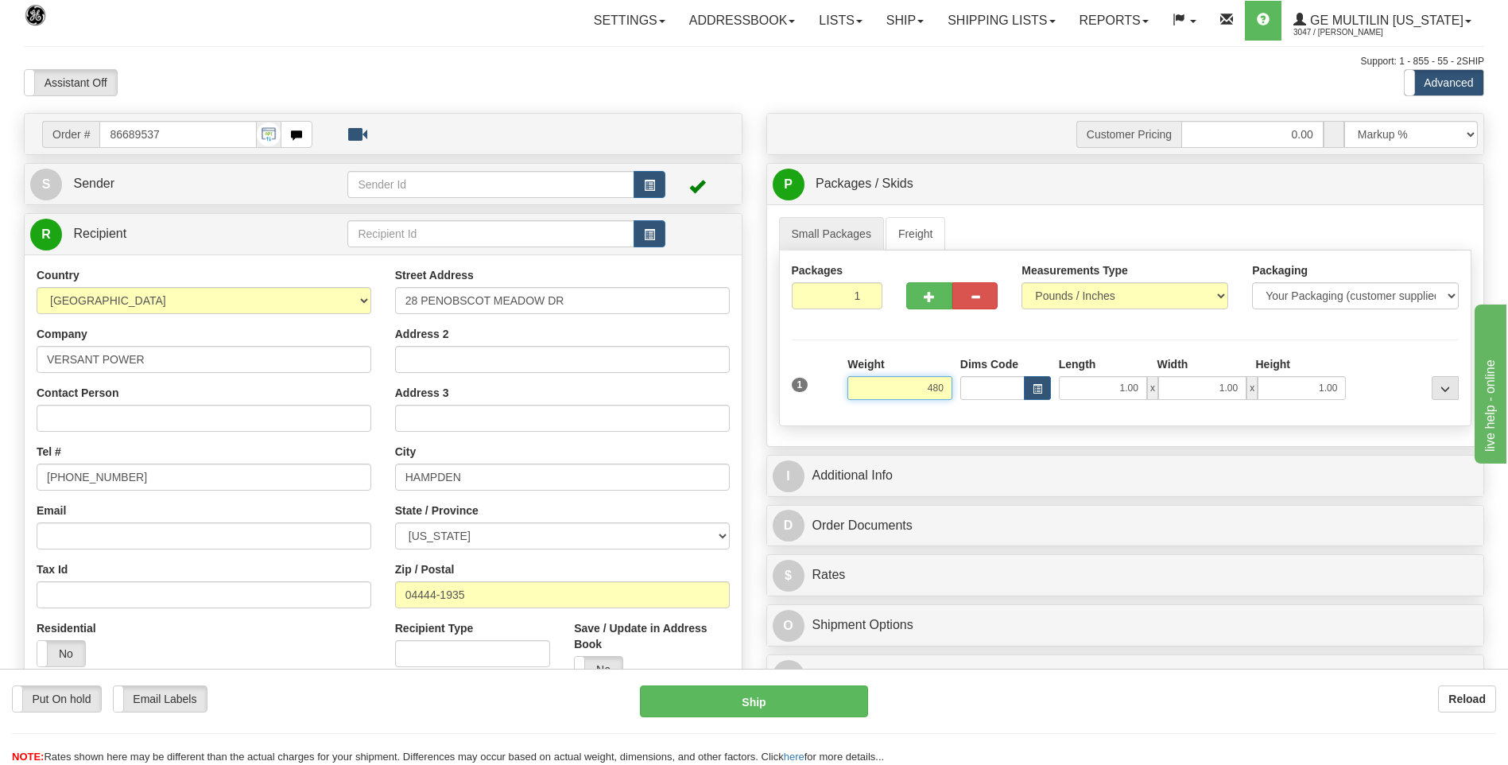
click button "Delete" at bounding box center [0, 0] width 0 height 0
type input "480.00"
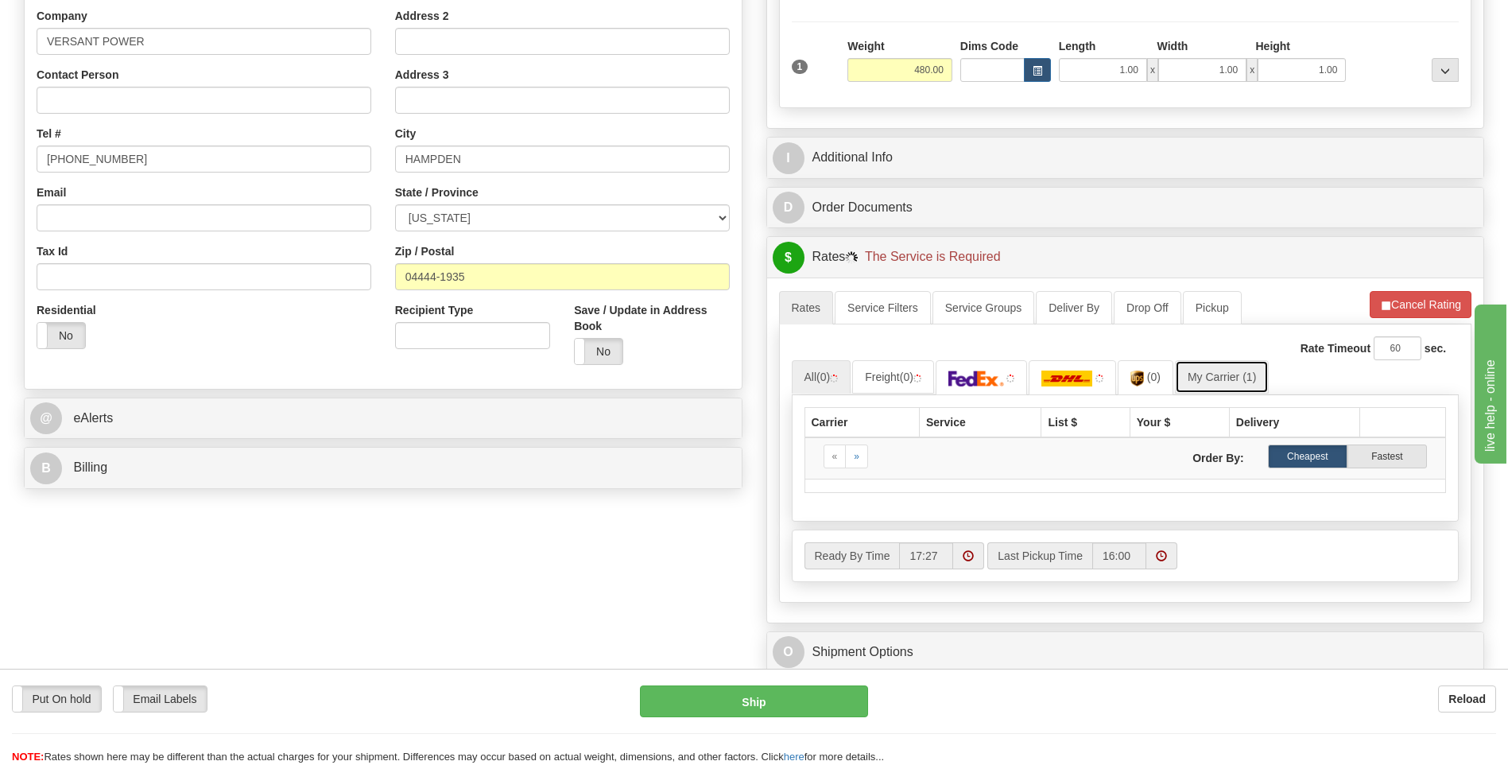
click at [1232, 385] on link "My Carrier (1)" at bounding box center [1222, 376] width 94 height 33
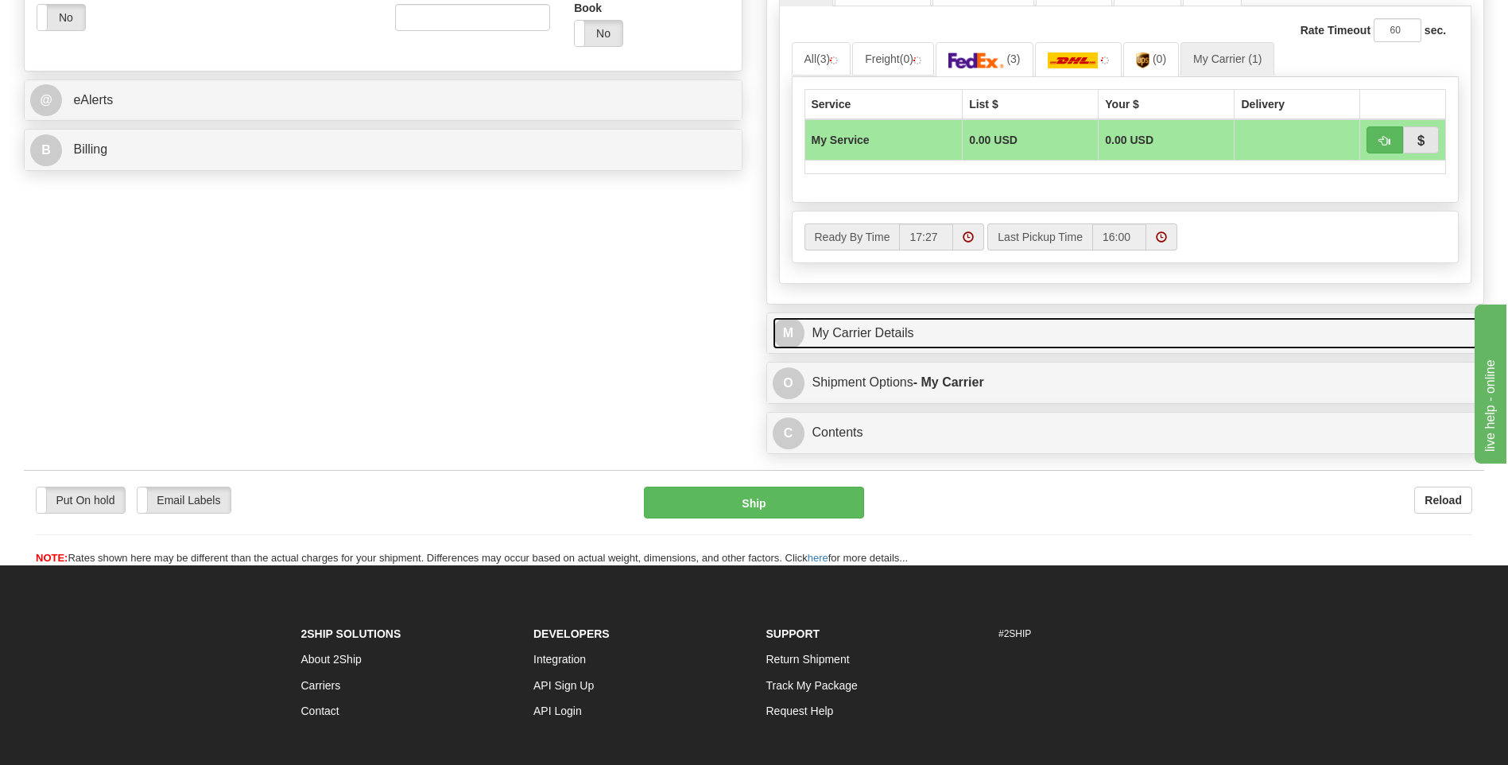
click at [906, 333] on link "M My Carrier Details" at bounding box center [1126, 333] width 706 height 33
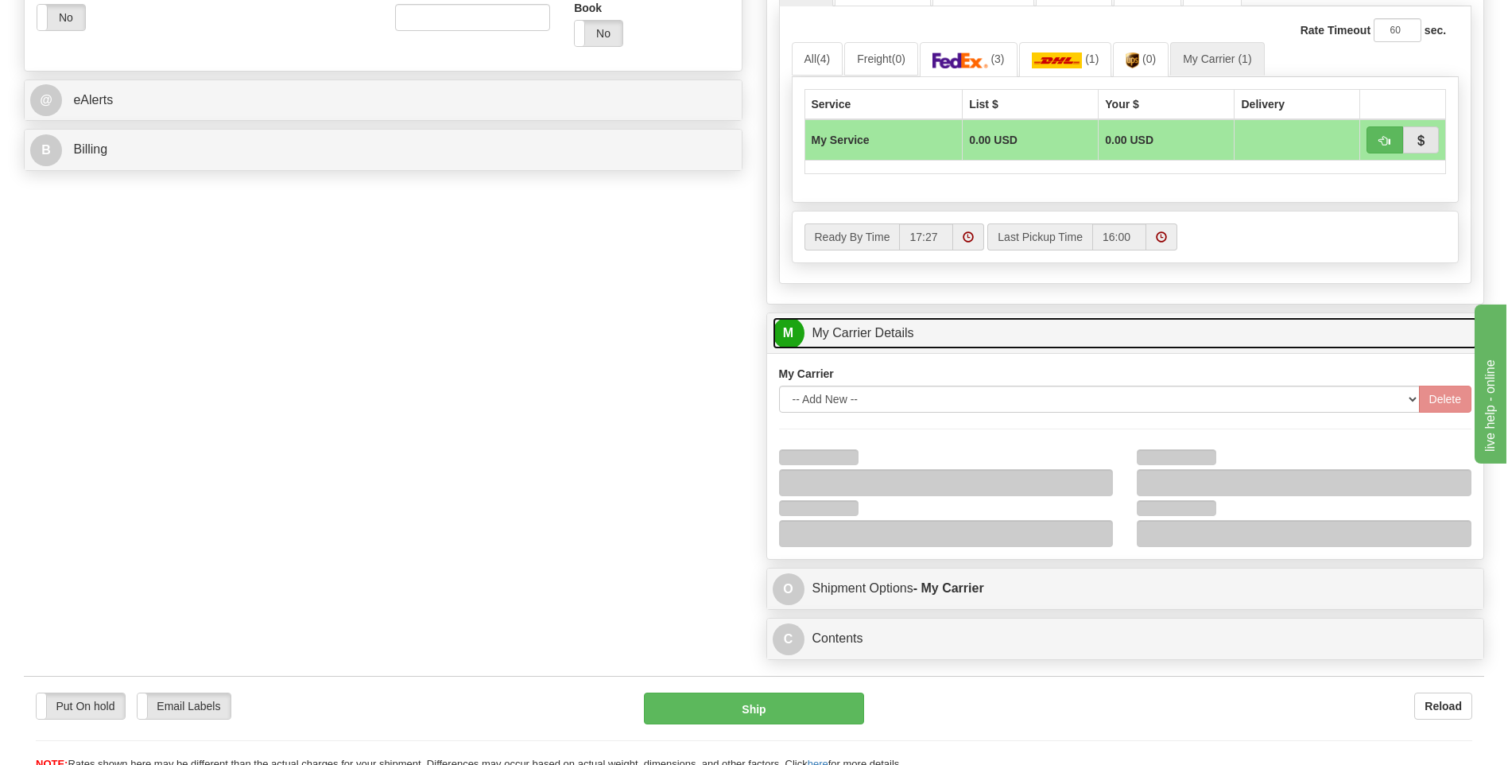
scroll to position [875, 0]
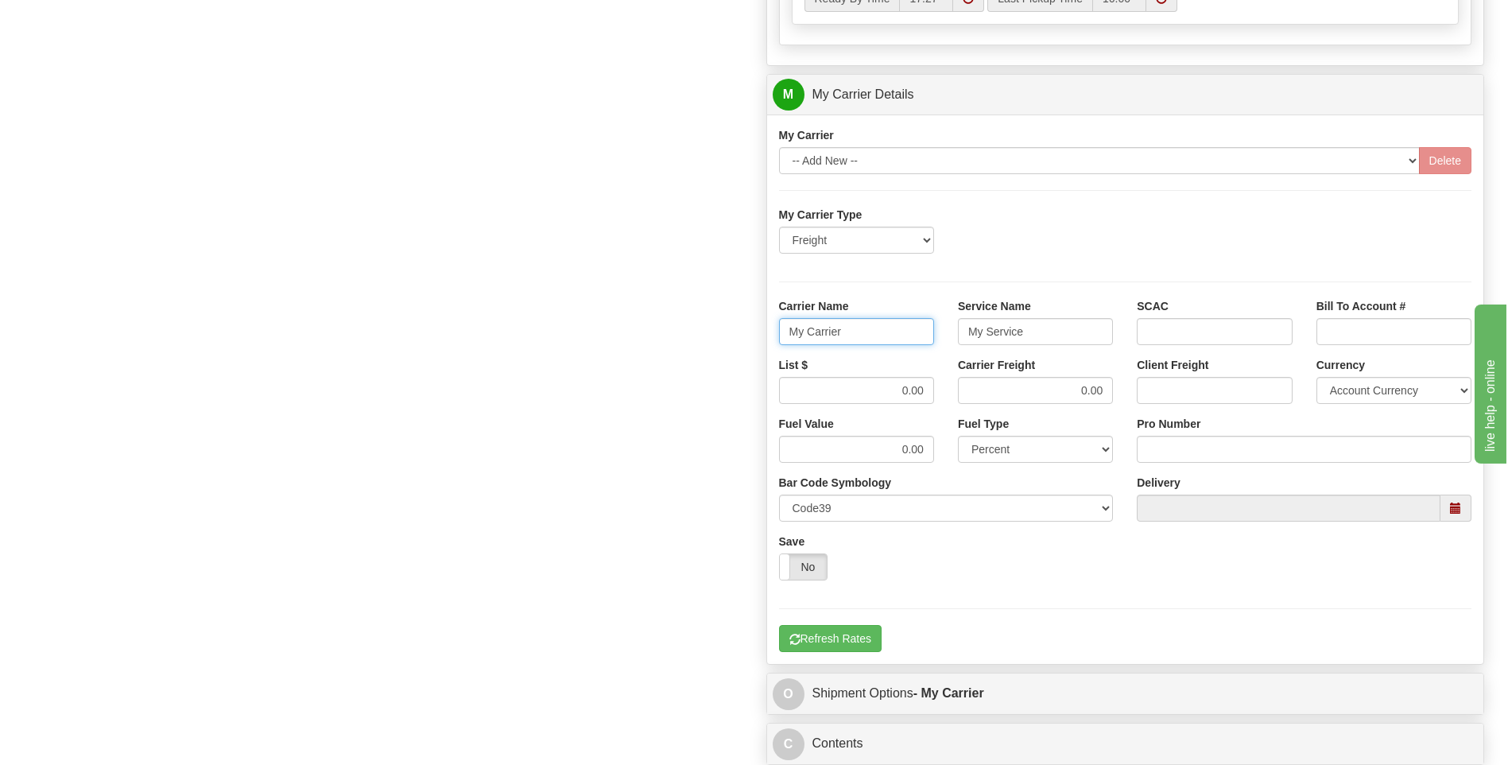
drag, startPoint x: 855, startPoint y: 333, endPoint x: 709, endPoint y: 328, distance: 146.4
click at [709, 328] on div "Order # 86689537 S Sender" at bounding box center [754, 5] width 1484 height 1534
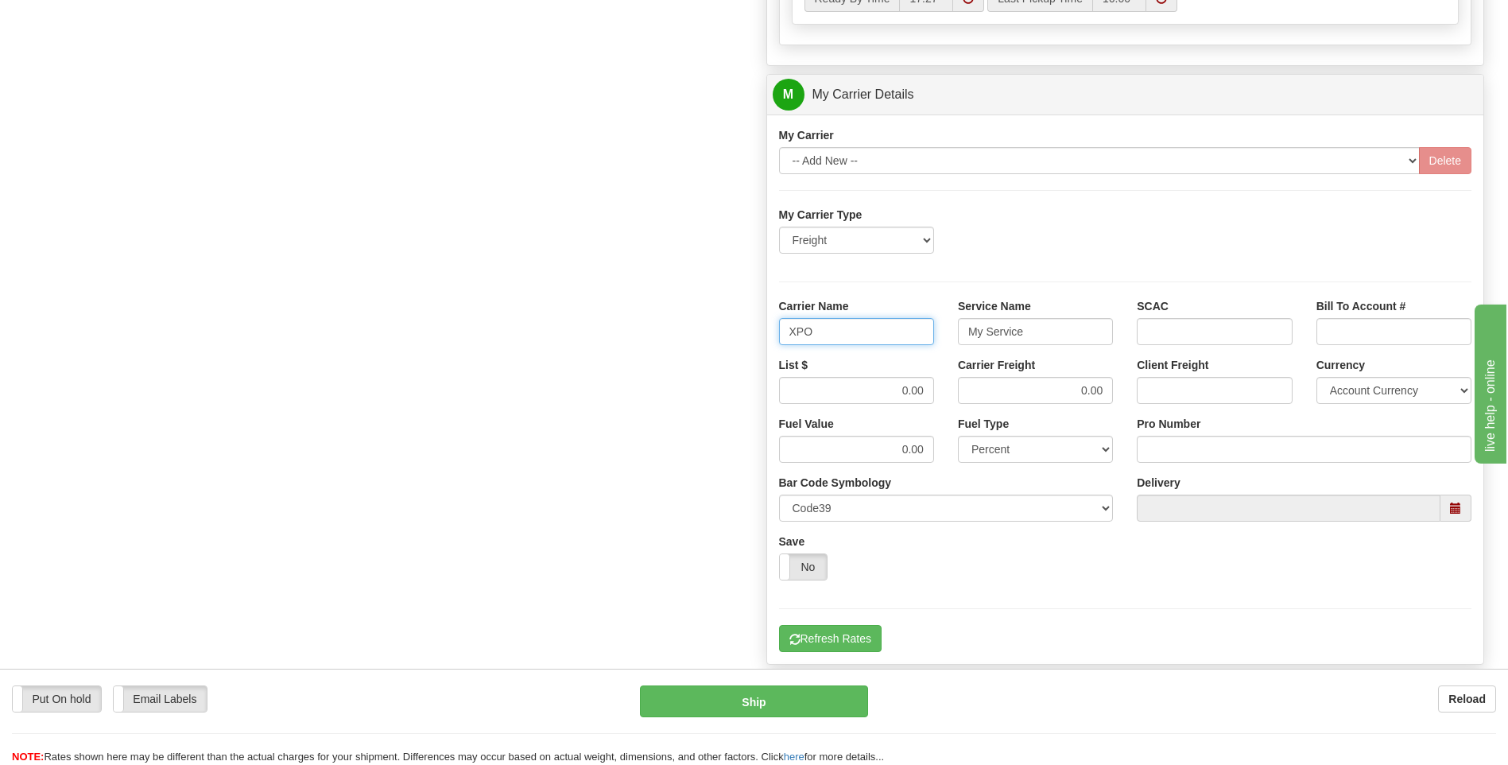
type input "XPO"
type input "LTL"
click at [902, 404] on div "List $ 0.00" at bounding box center [856, 386] width 179 height 59
click at [897, 396] on input "0.00" at bounding box center [856, 390] width 155 height 27
drag, startPoint x: 897, startPoint y: 396, endPoint x: 934, endPoint y: 389, distance: 38.0
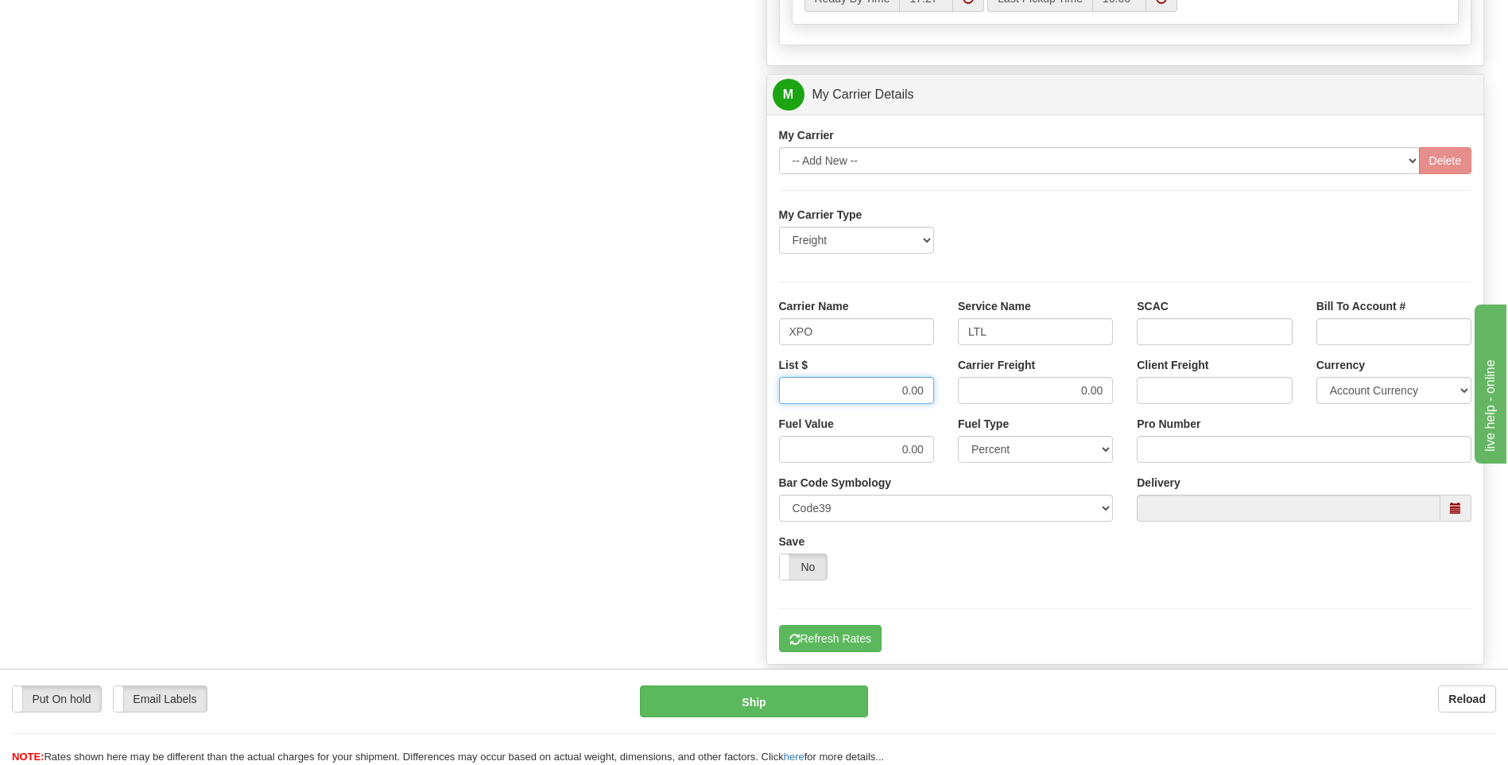
click at [927, 391] on input "0.00" at bounding box center [856, 390] width 155 height 27
type input "385"
click at [1182, 450] on input "Pro Number" at bounding box center [1304, 449] width 335 height 27
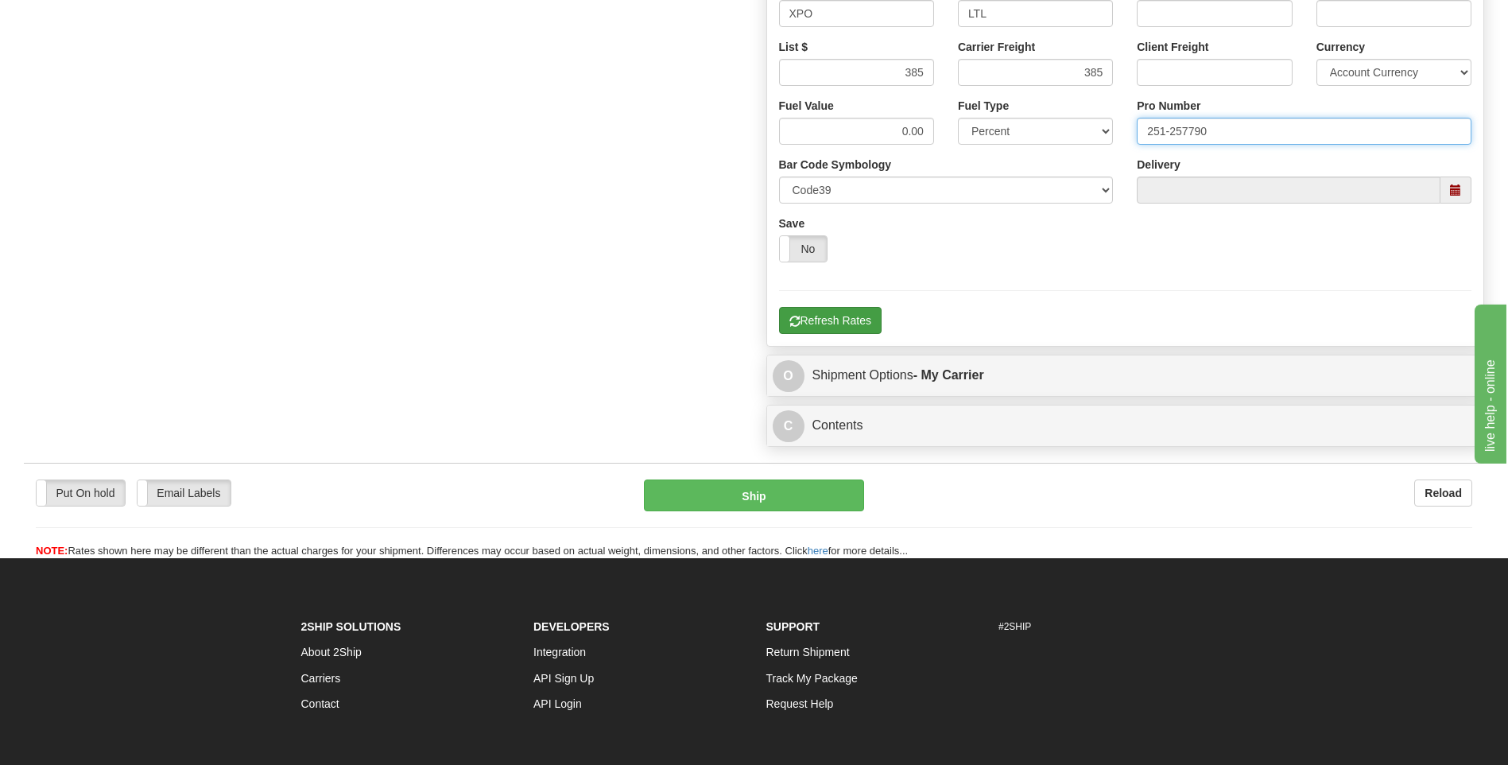
type input "251-257790"
click at [839, 327] on button "Refresh Rates" at bounding box center [830, 320] width 103 height 27
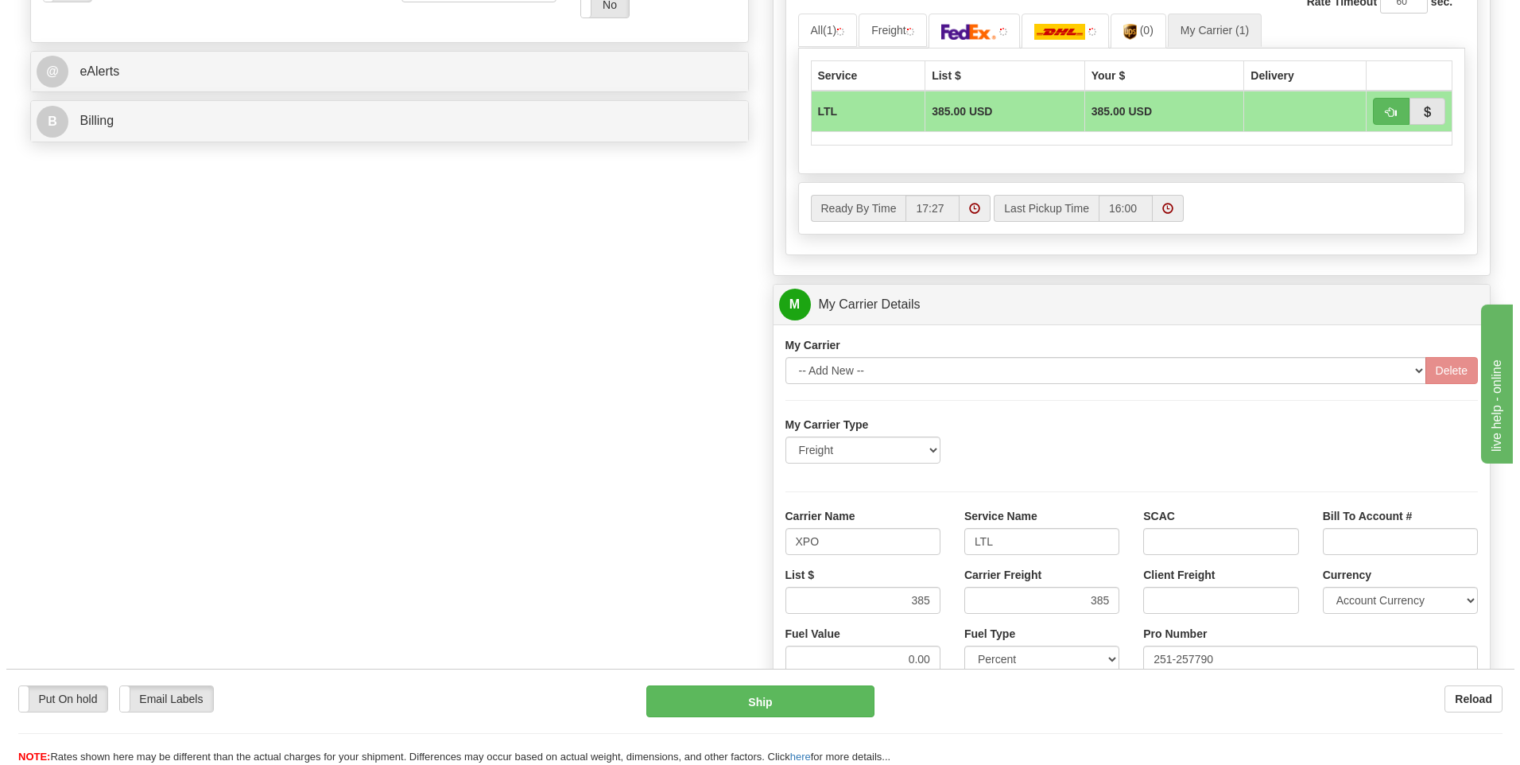
scroll to position [277, 0]
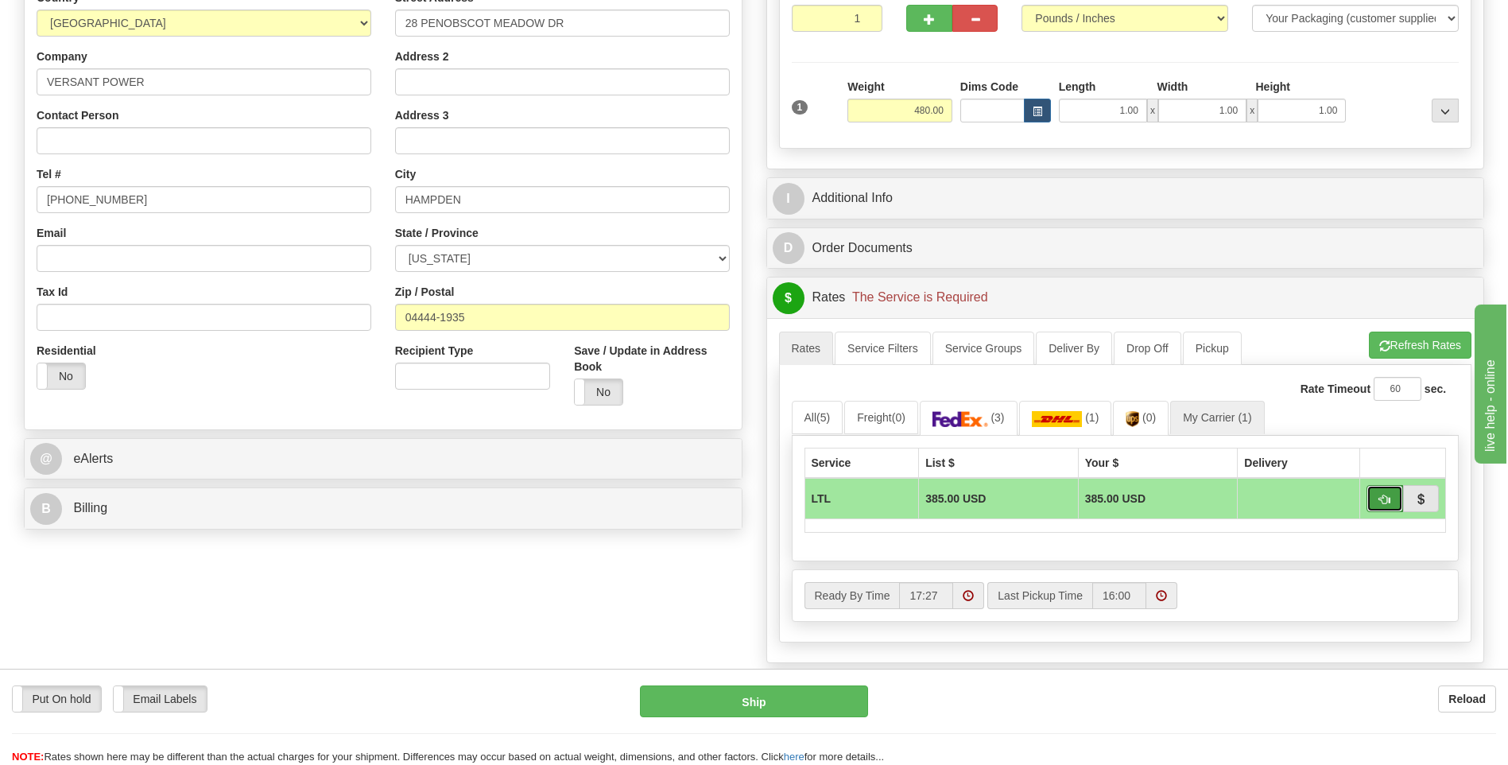
click at [1380, 502] on span "button" at bounding box center [1384, 500] width 11 height 10
type input "00"
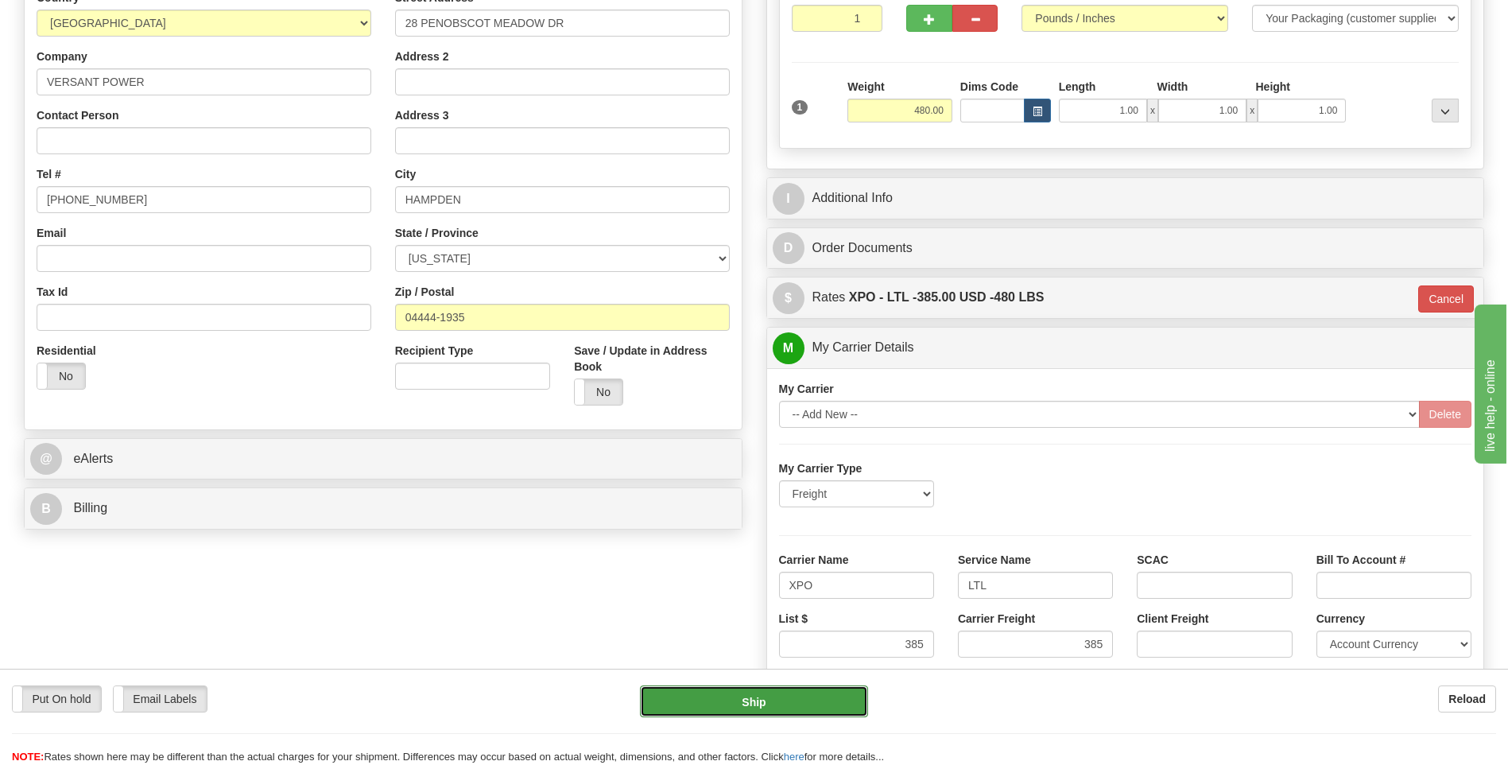
click at [816, 700] on button "Ship" at bounding box center [753, 701] width 227 height 32
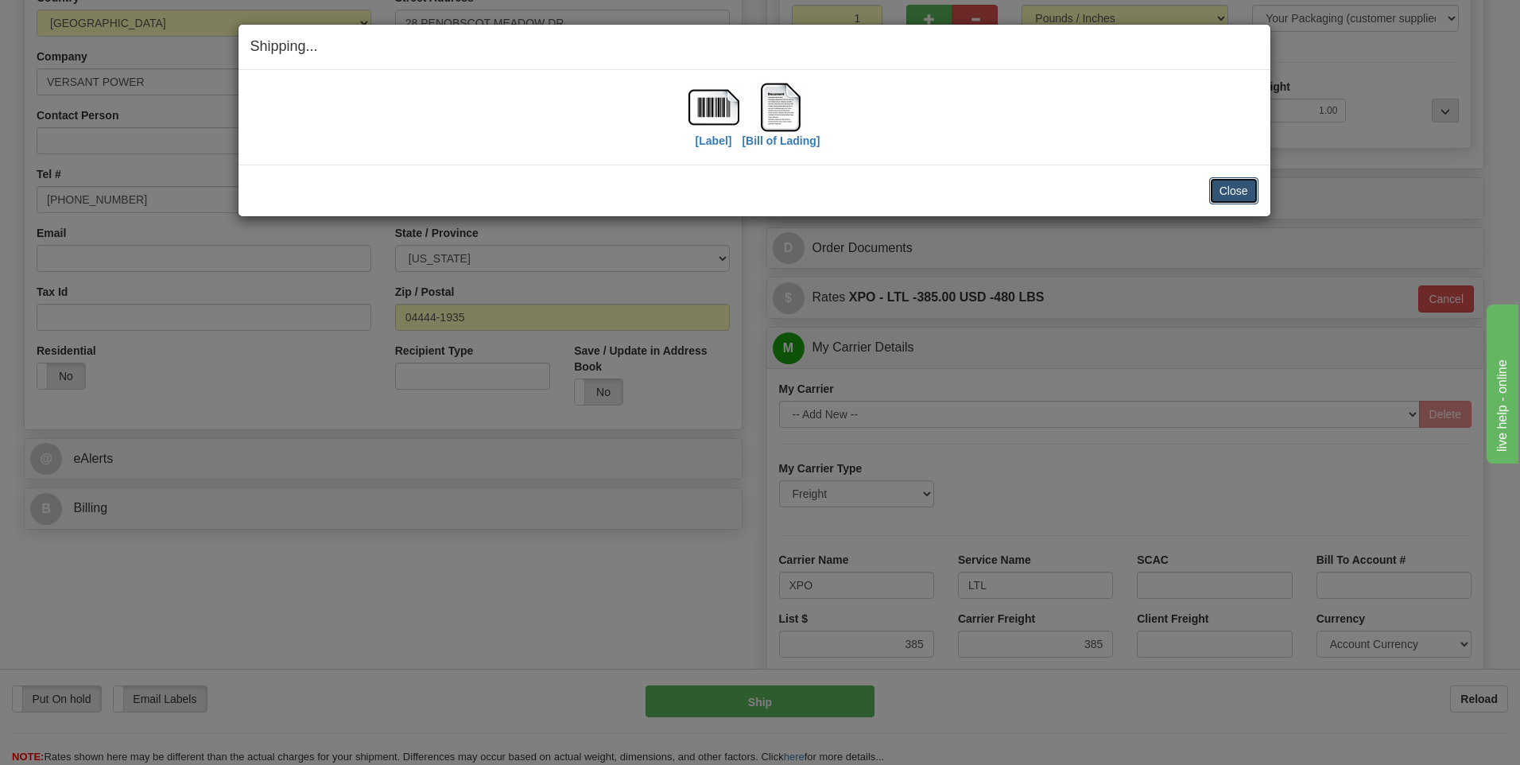
click at [1228, 192] on button "Close" at bounding box center [1233, 190] width 49 height 27
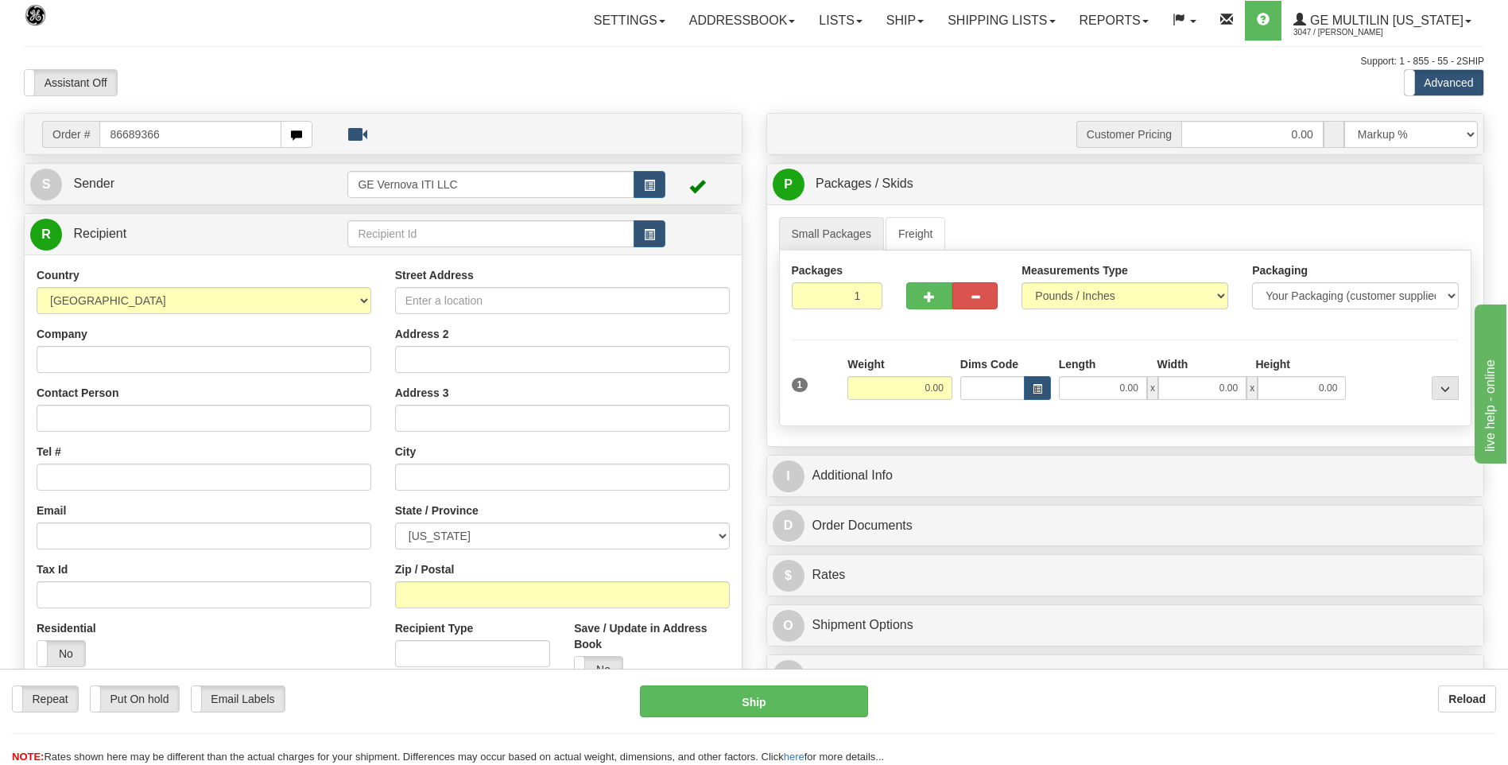
type input "86689366"
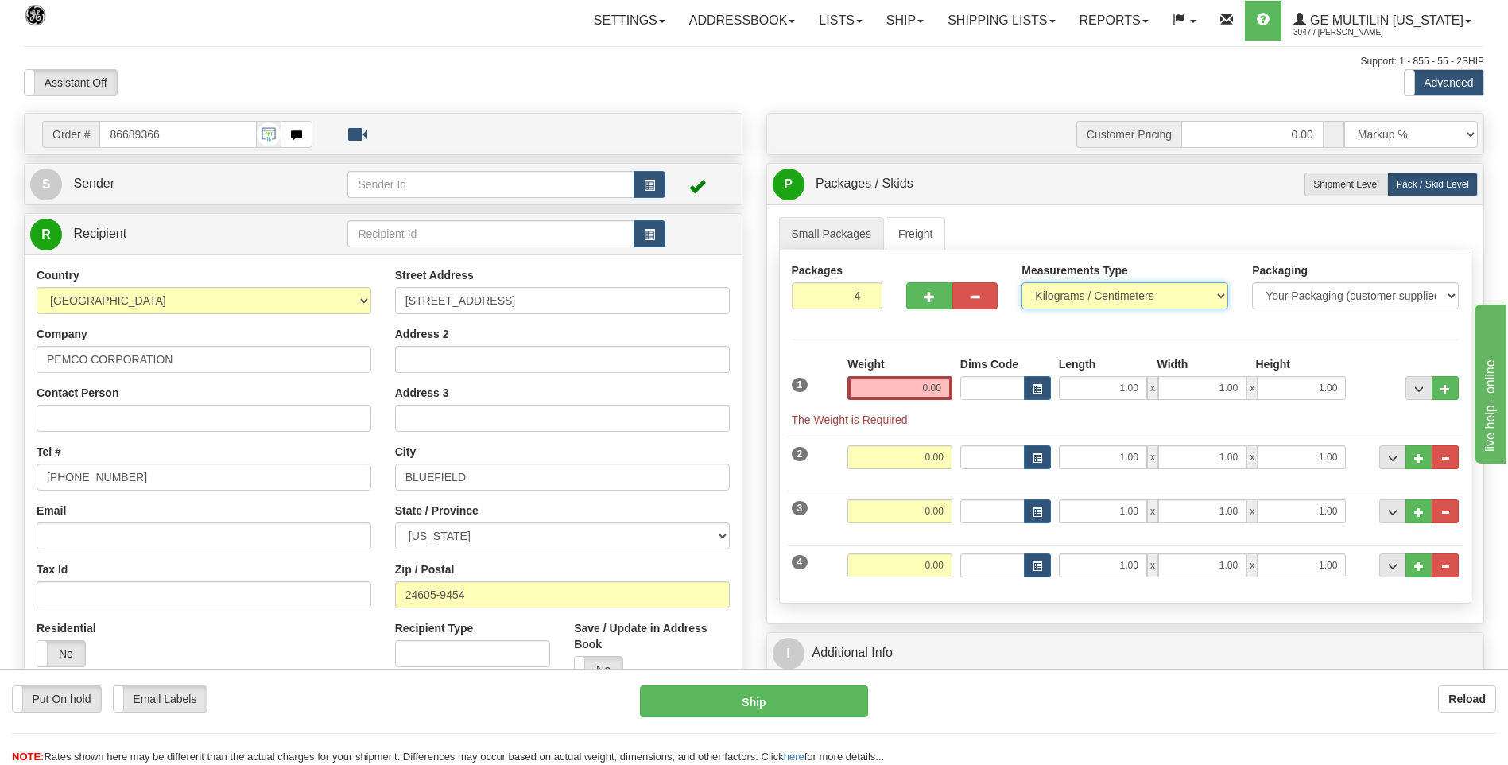
click at [1090, 306] on select "Pounds / Inches Kilograms / Centimeters" at bounding box center [1125, 295] width 207 height 27
select select "0"
click at [1022, 282] on select "Pounds / Inches Kilograms / Centimeters" at bounding box center [1125, 295] width 207 height 27
click at [1445, 460] on span "..." at bounding box center [1446, 458] width 10 height 9
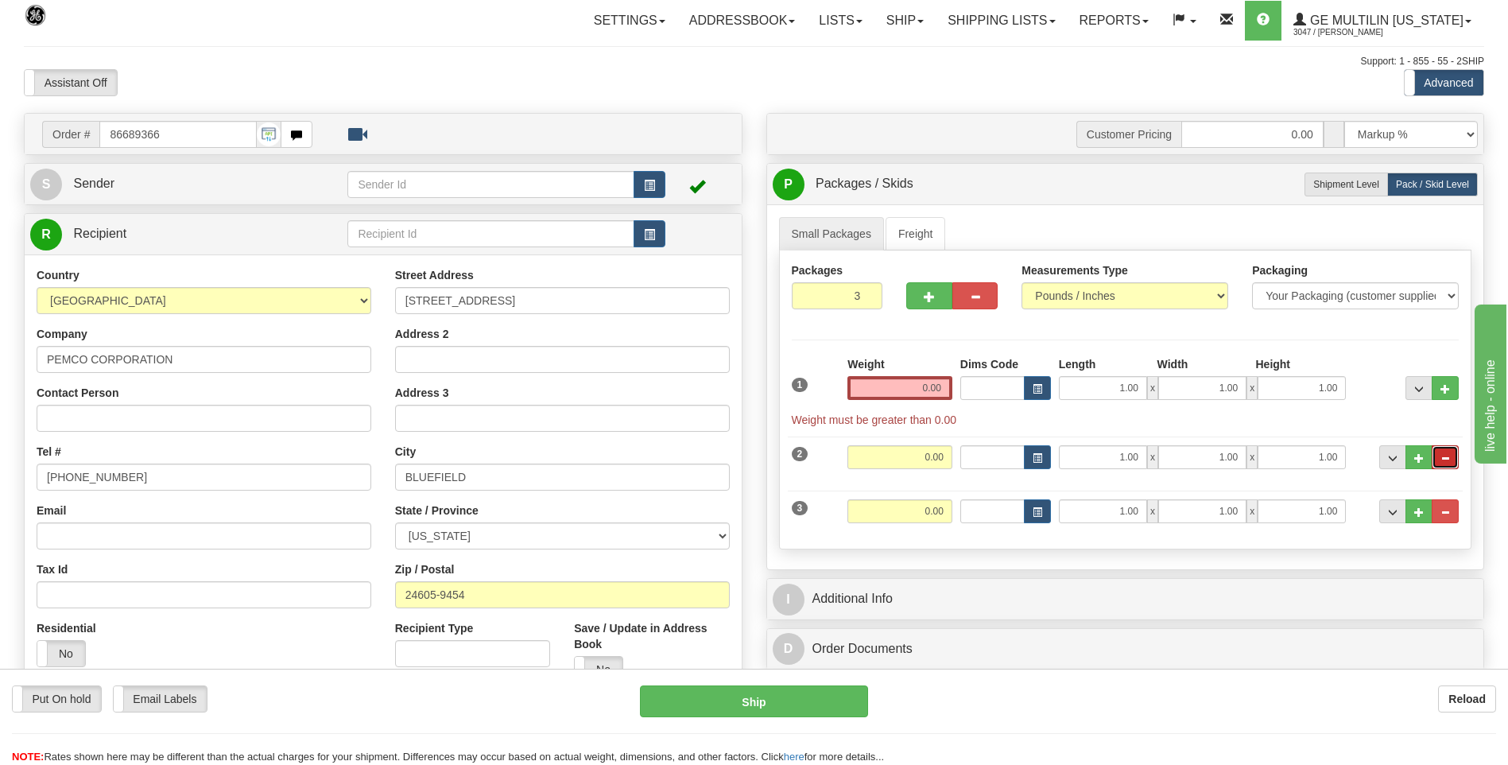
click at [1445, 462] on span "..." at bounding box center [1446, 458] width 10 height 9
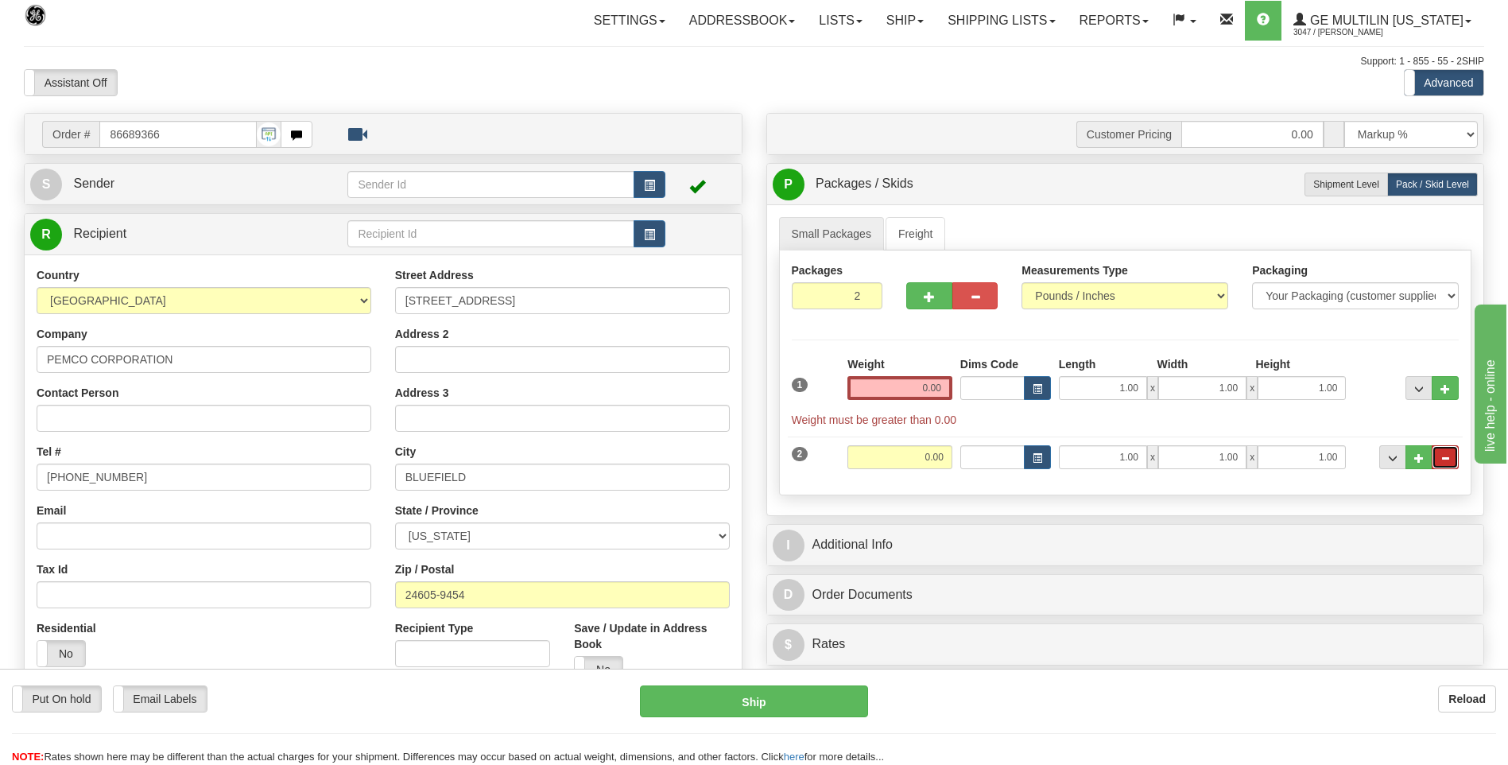
click at [1445, 460] on span "..." at bounding box center [1446, 458] width 10 height 9
type input "1"
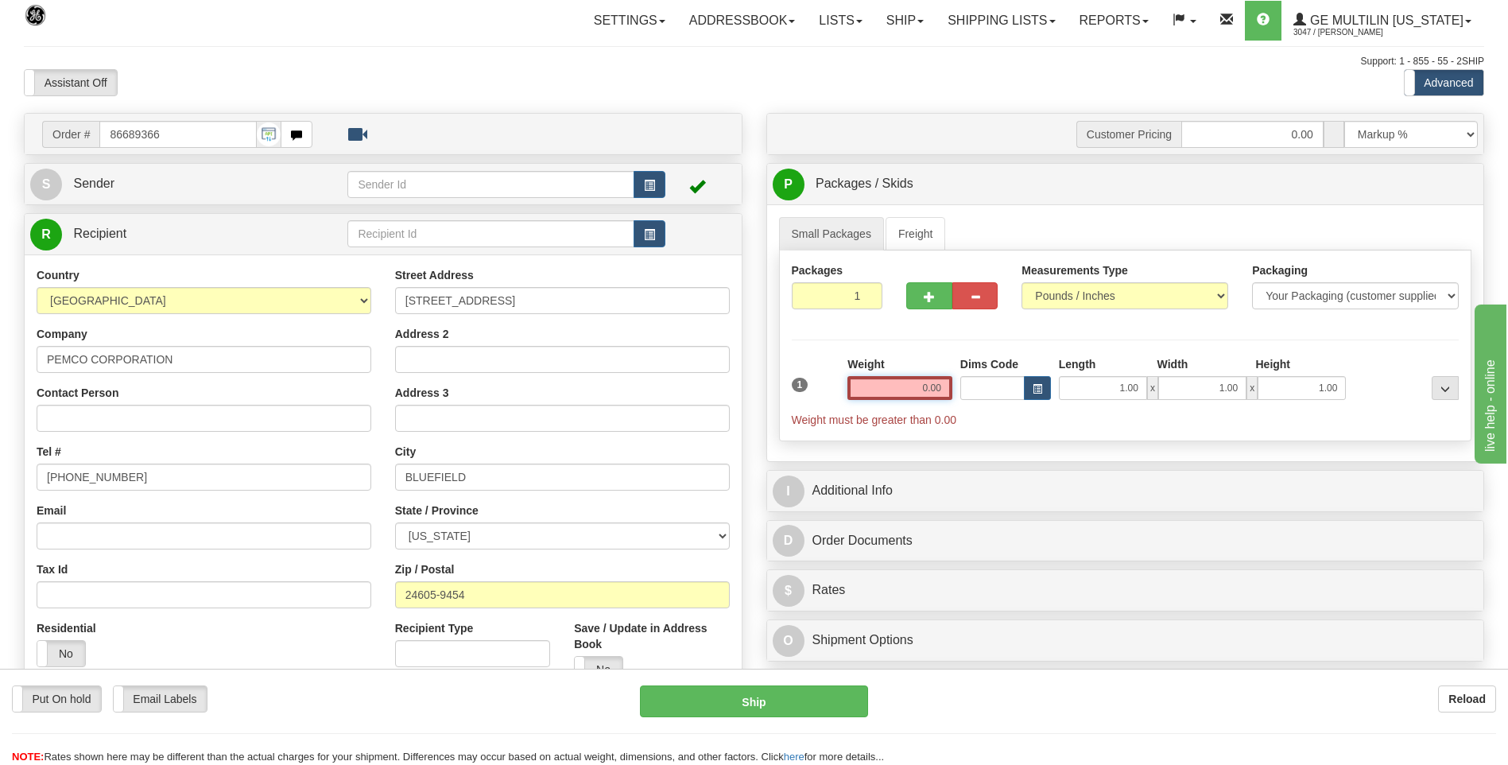
click at [939, 393] on input "0.00" at bounding box center [900, 388] width 105 height 24
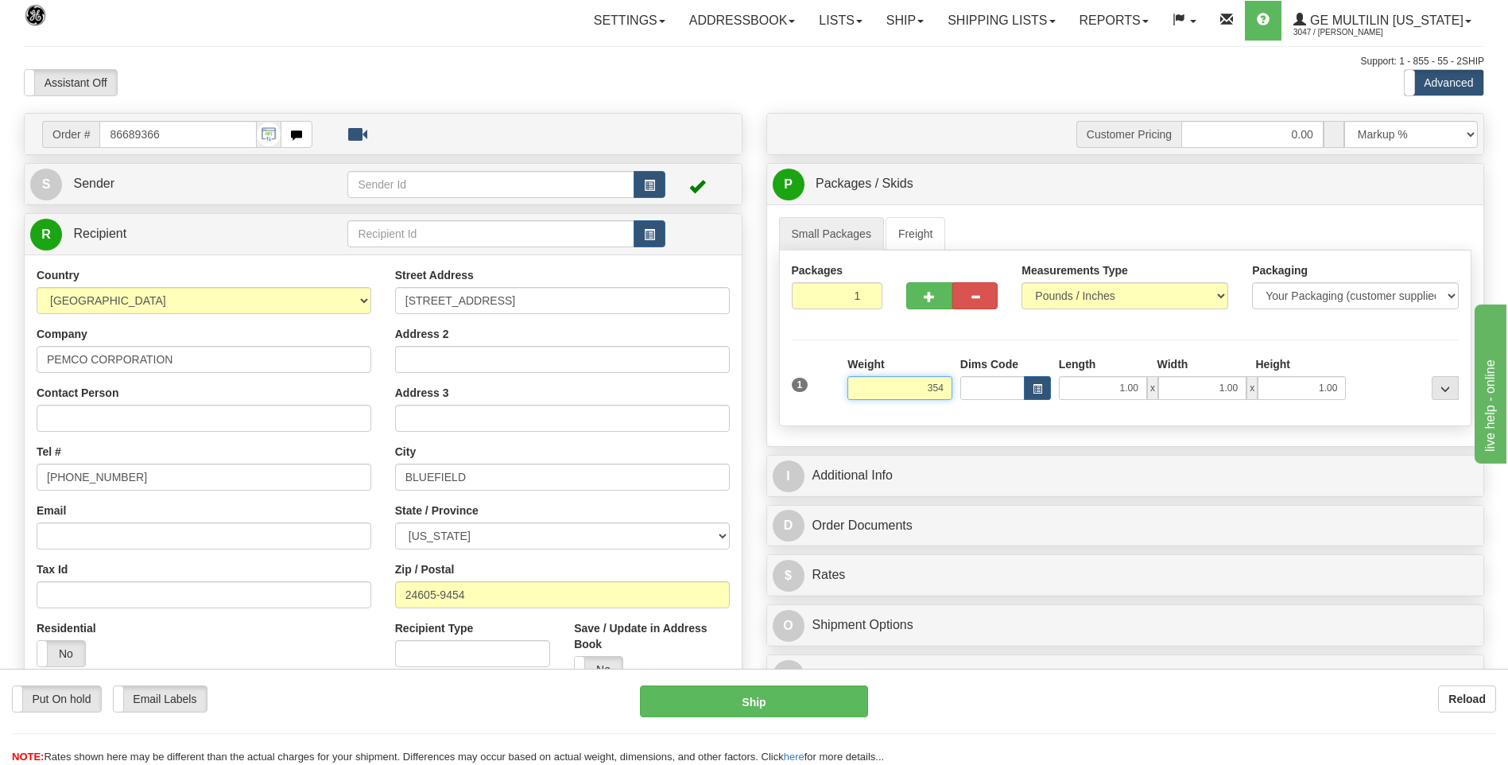
click button "Delete" at bounding box center [0, 0] width 0 height 0
type input "354.00"
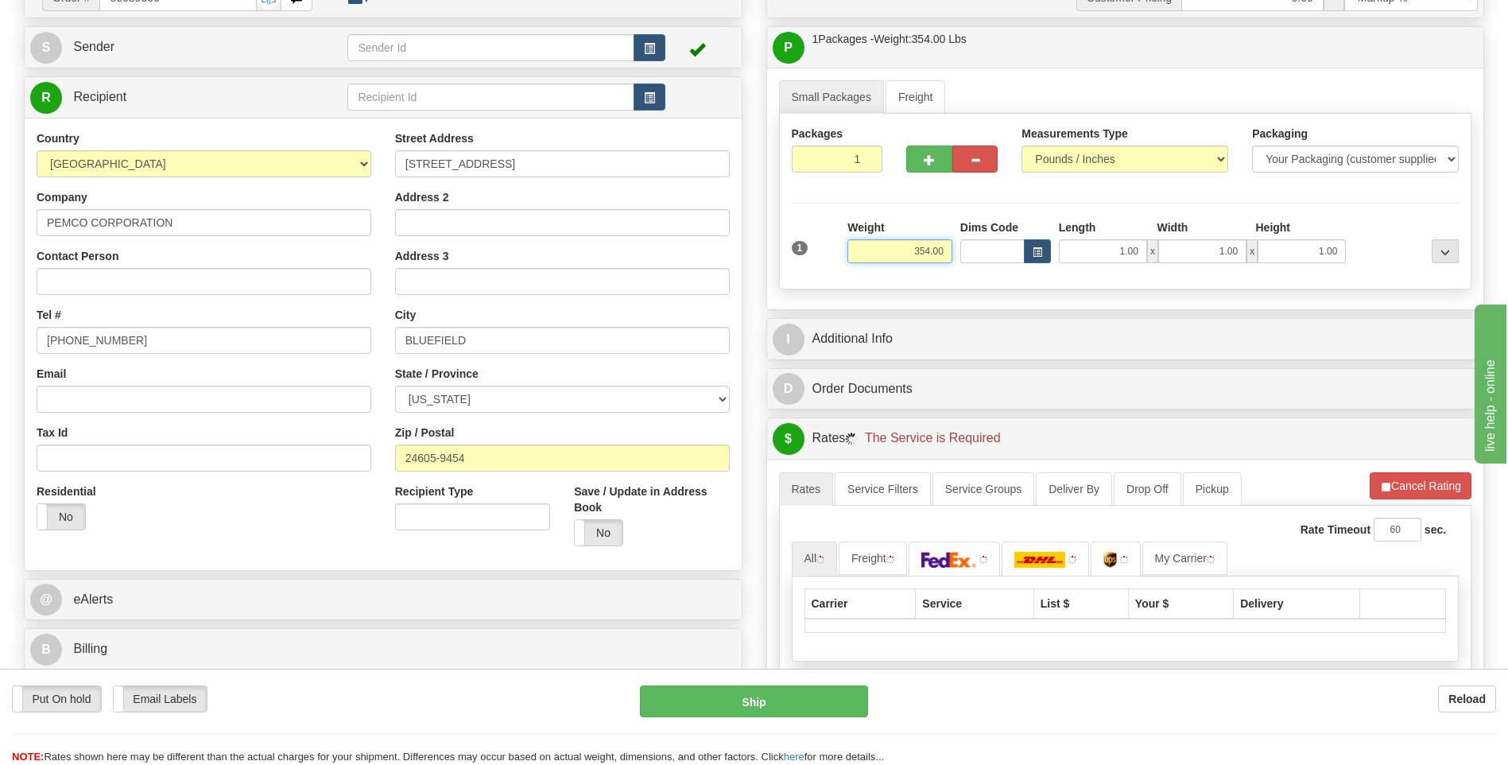
scroll to position [318, 0]
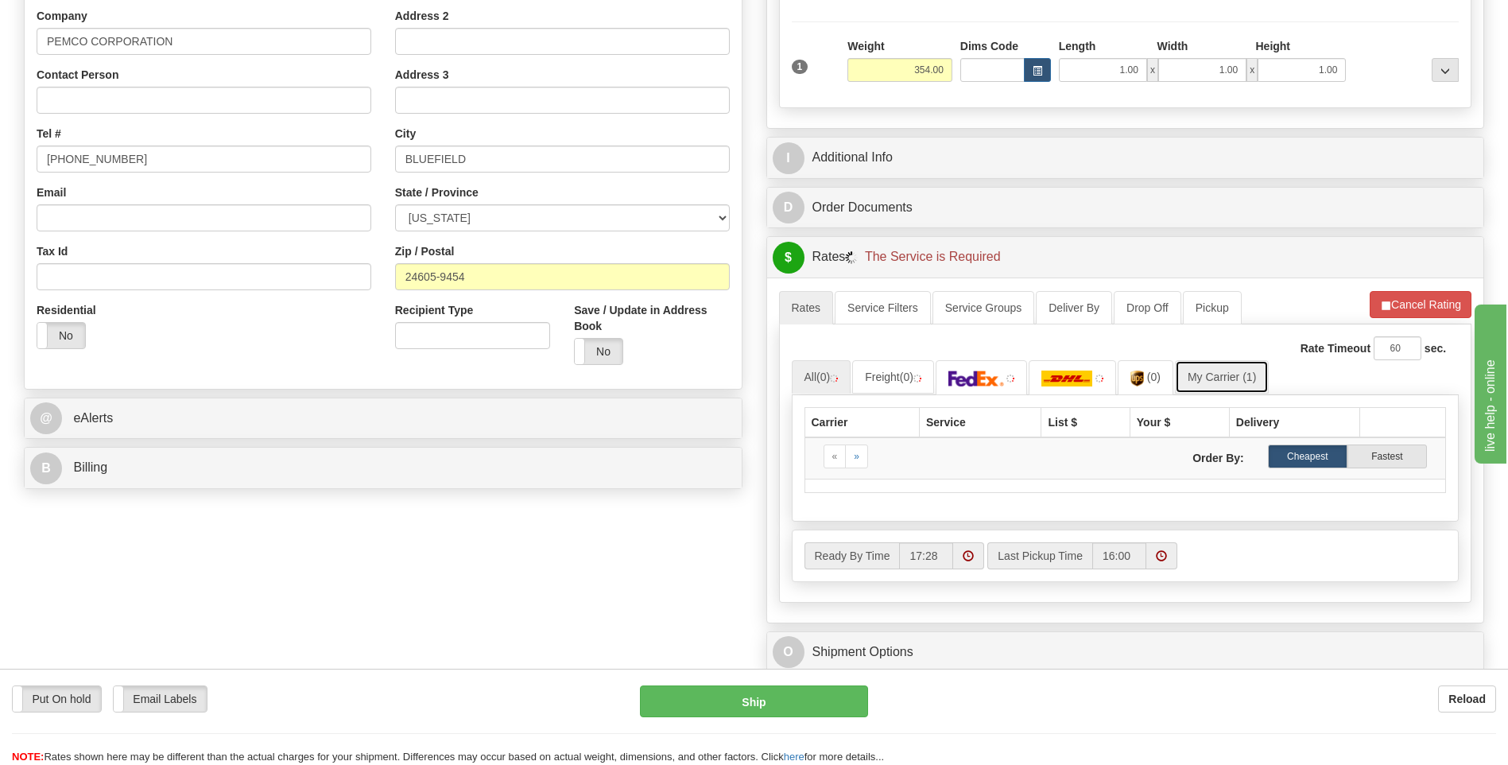
click at [1193, 380] on link "My Carrier (1)" at bounding box center [1222, 376] width 94 height 33
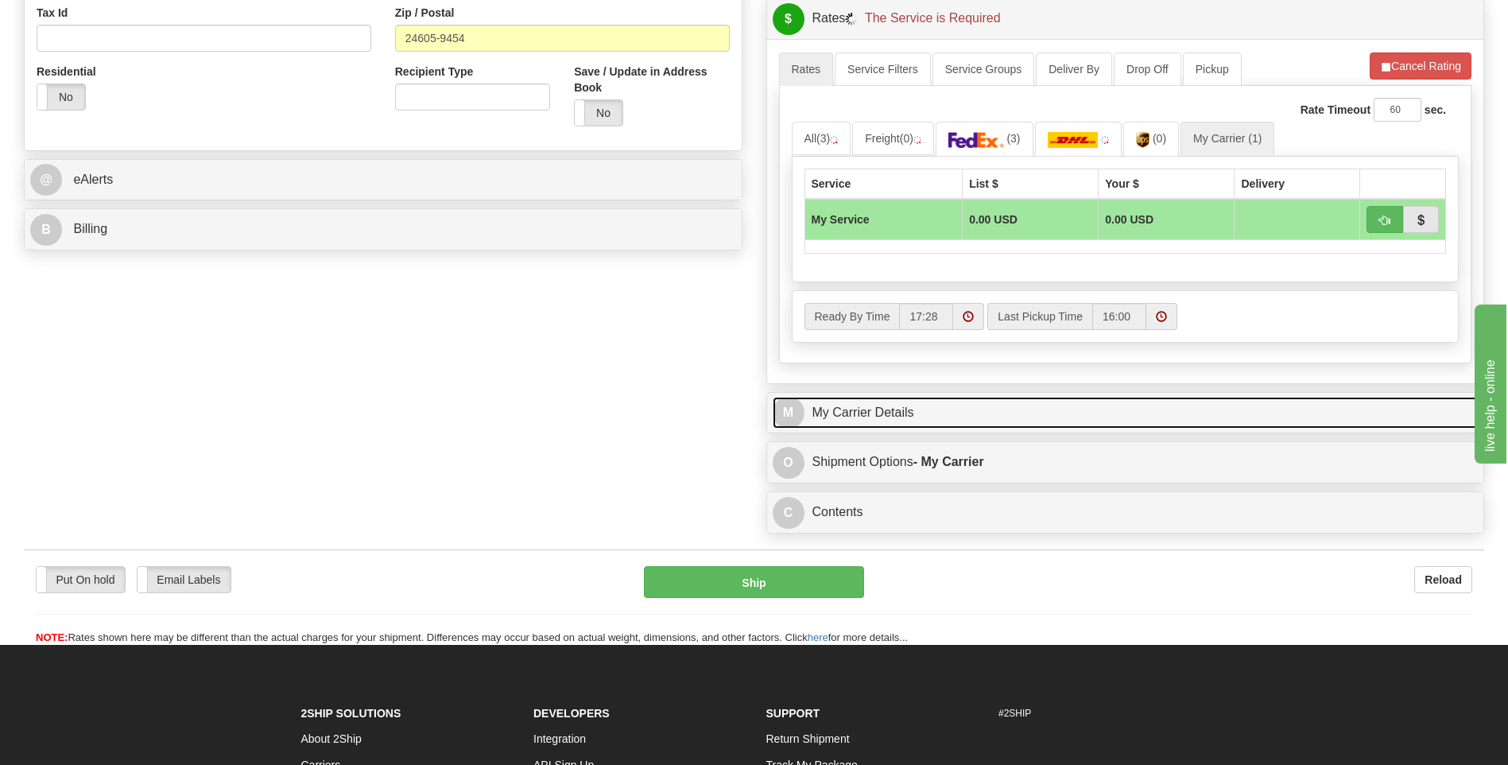
click at [965, 403] on link "M My Carrier Details" at bounding box center [1126, 413] width 706 height 33
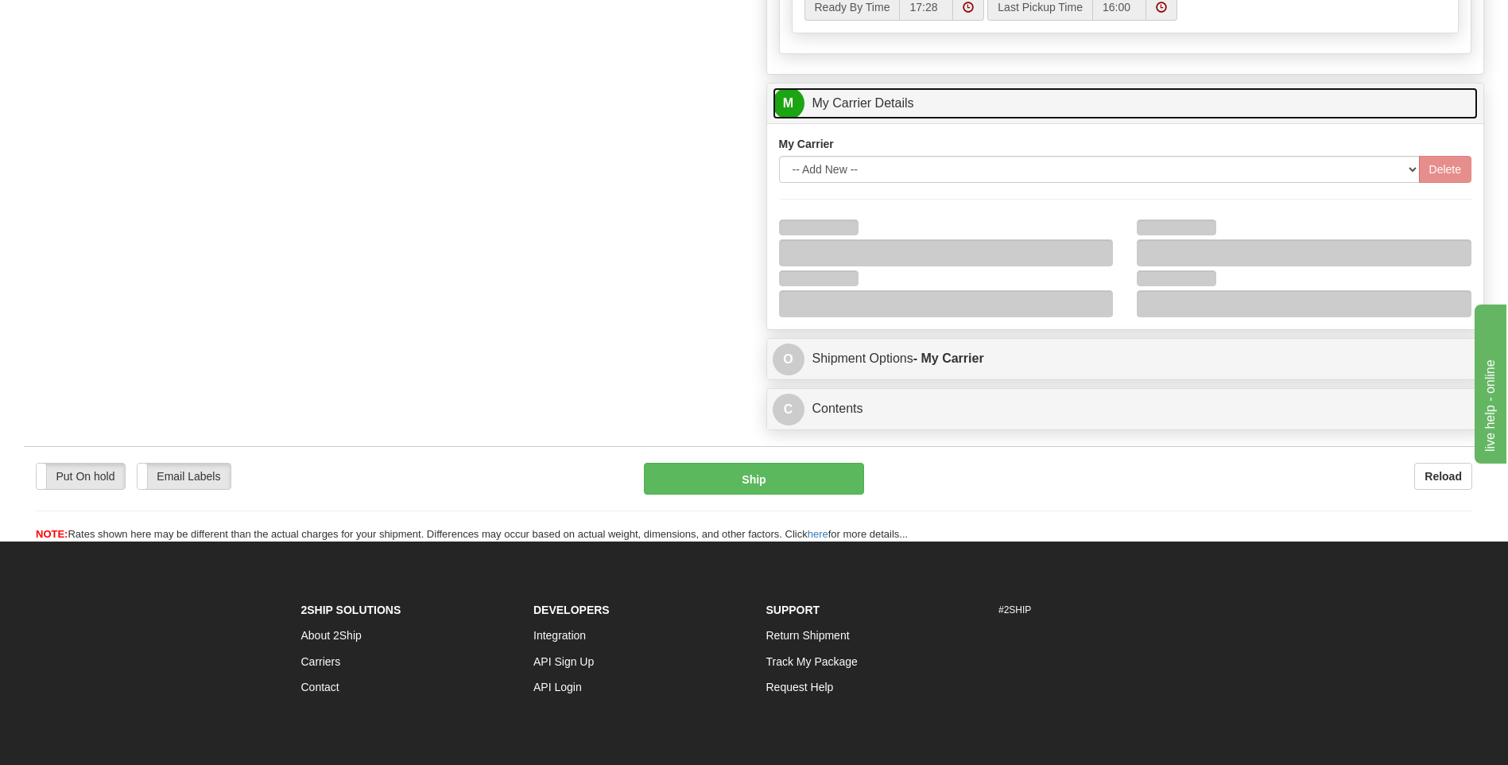
scroll to position [875, 0]
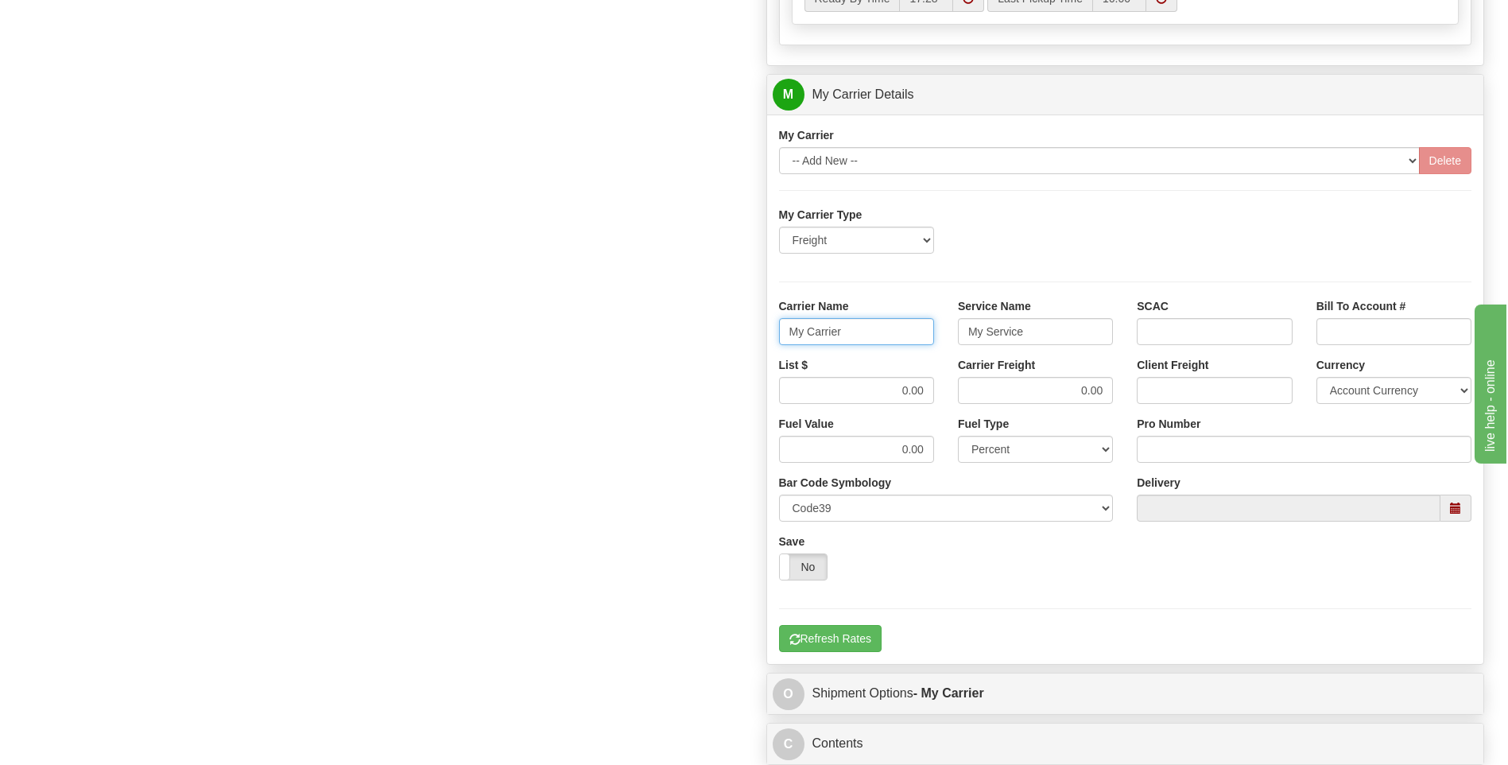
drag, startPoint x: 854, startPoint y: 337, endPoint x: 730, endPoint y: 331, distance: 124.2
click at [730, 331] on div "Order # 86689366 S Sender" at bounding box center [754, 5] width 1484 height 1534
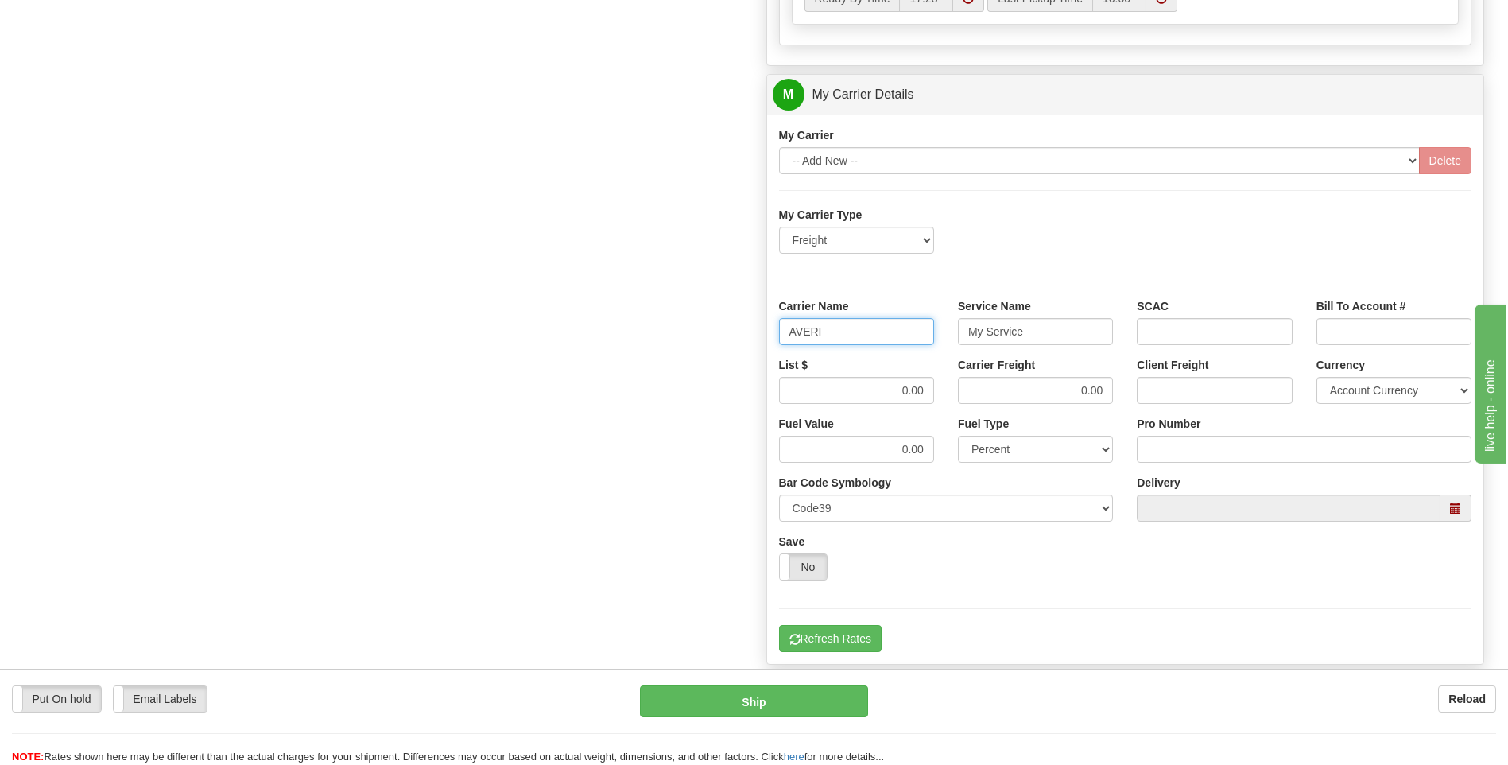
type input "AVERI"
type input "LTL"
drag, startPoint x: 877, startPoint y: 390, endPoint x: 991, endPoint y: 397, distance: 113.9
click at [991, 397] on div "List $ 0.00 Carrier Freight 0.00 Client Freight Currency Account Currency ARN A…" at bounding box center [1125, 386] width 717 height 59
type input "320"
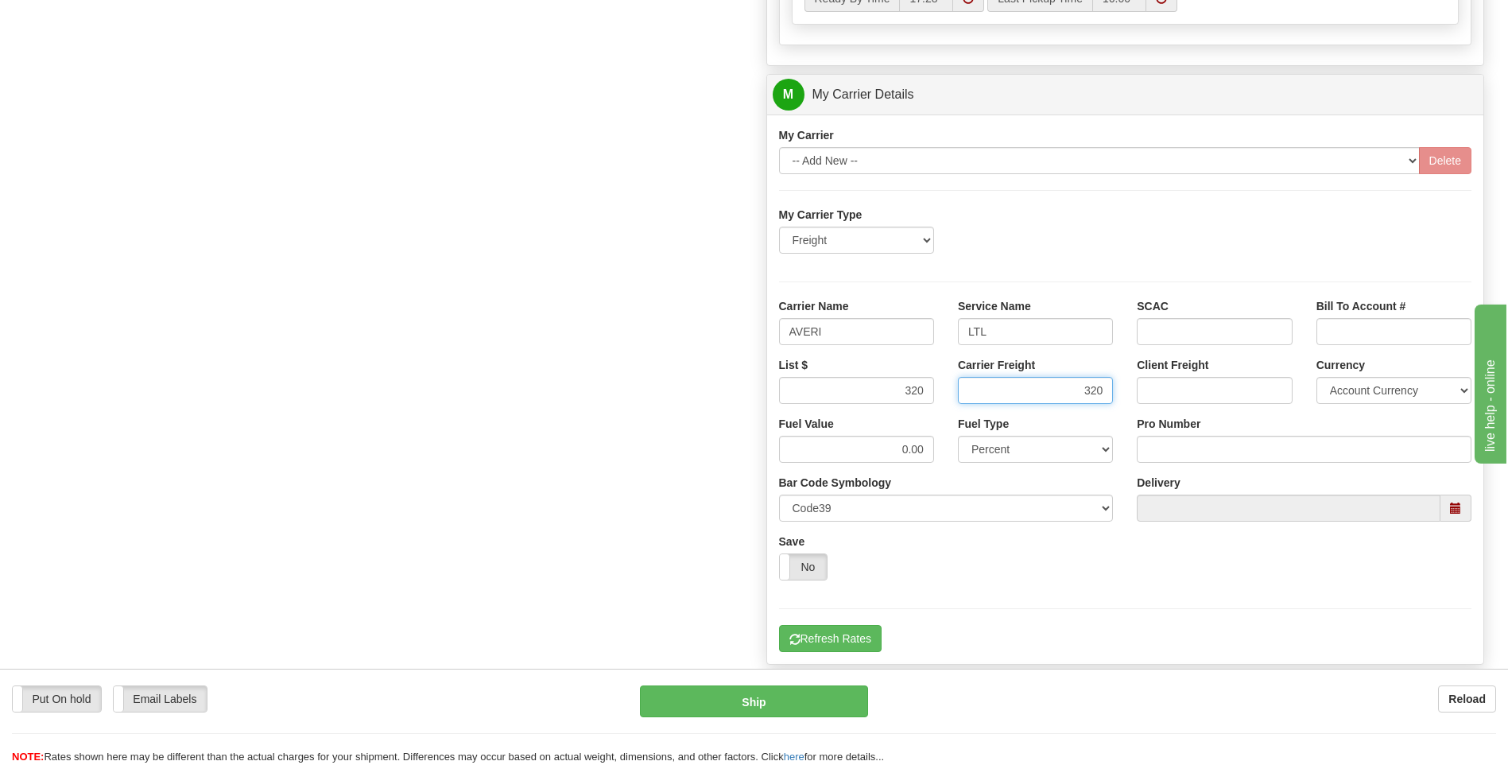
type input "320"
click button "Delete" at bounding box center [0, 0] width 0 height 0
click at [1162, 453] on input "Pro Number" at bounding box center [1304, 449] width 335 height 27
type input "0760160929"
click at [853, 644] on button "Refresh Rates" at bounding box center [830, 638] width 103 height 27
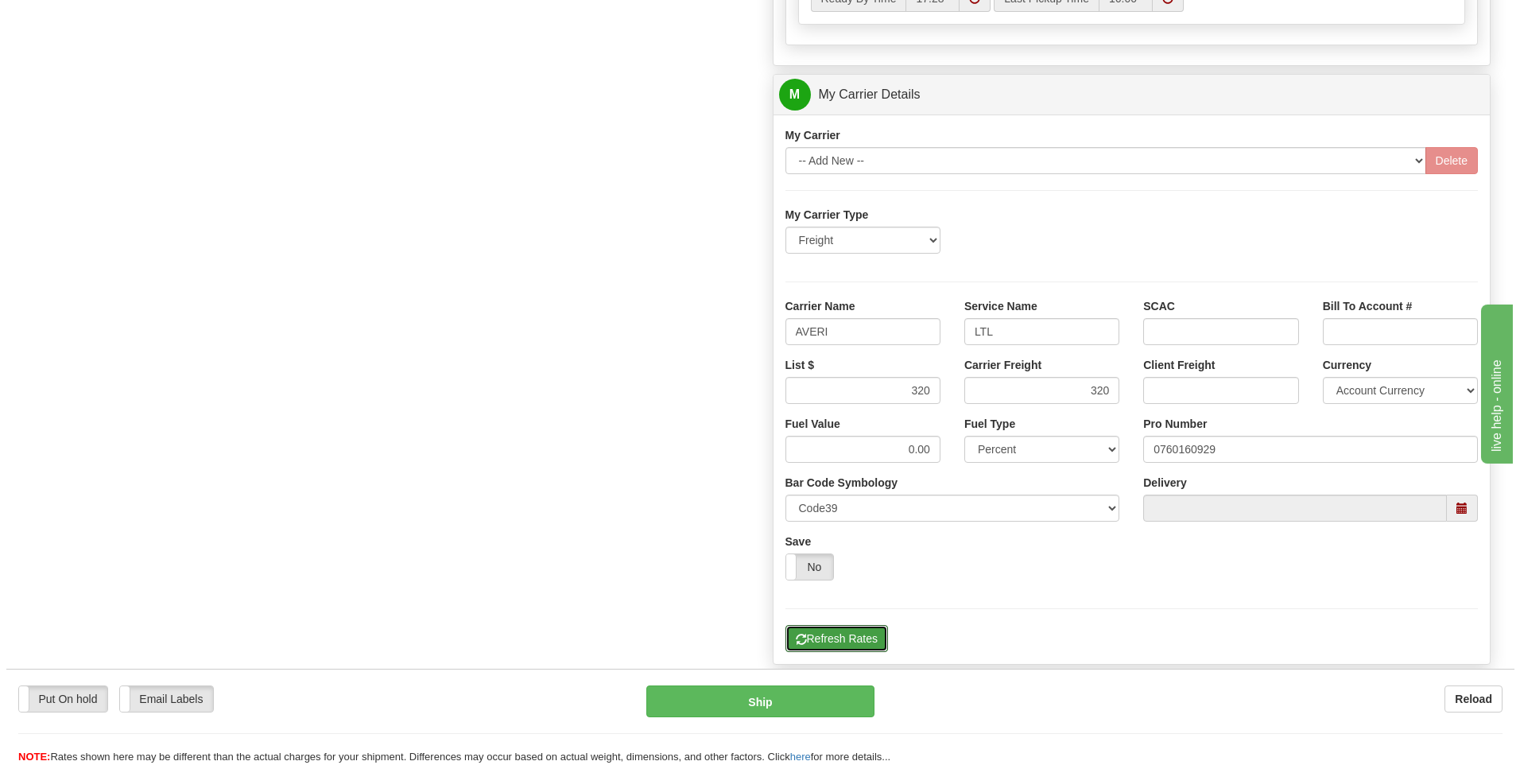
scroll to position [436, 0]
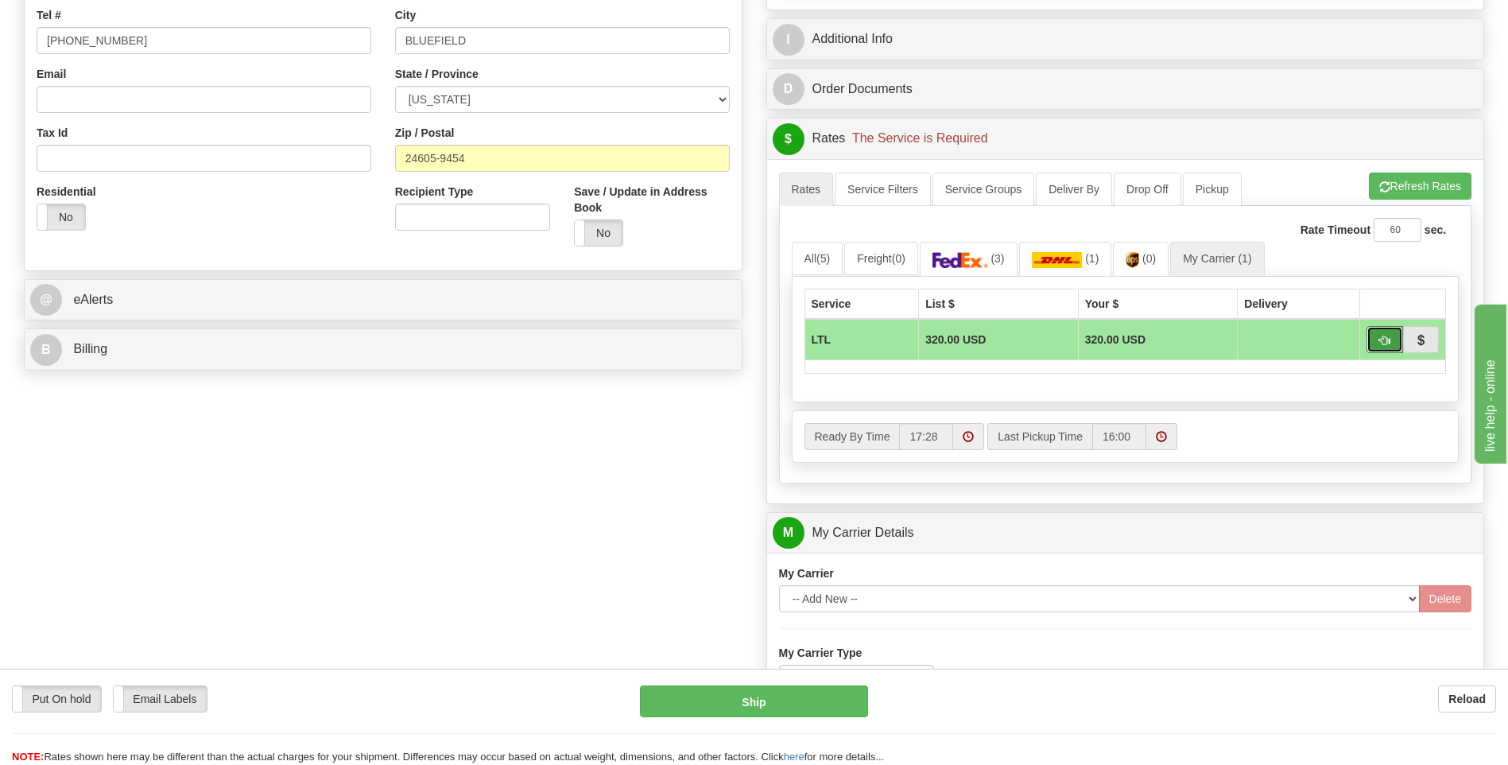
click at [1375, 347] on button "button" at bounding box center [1385, 339] width 37 height 27
type input "00"
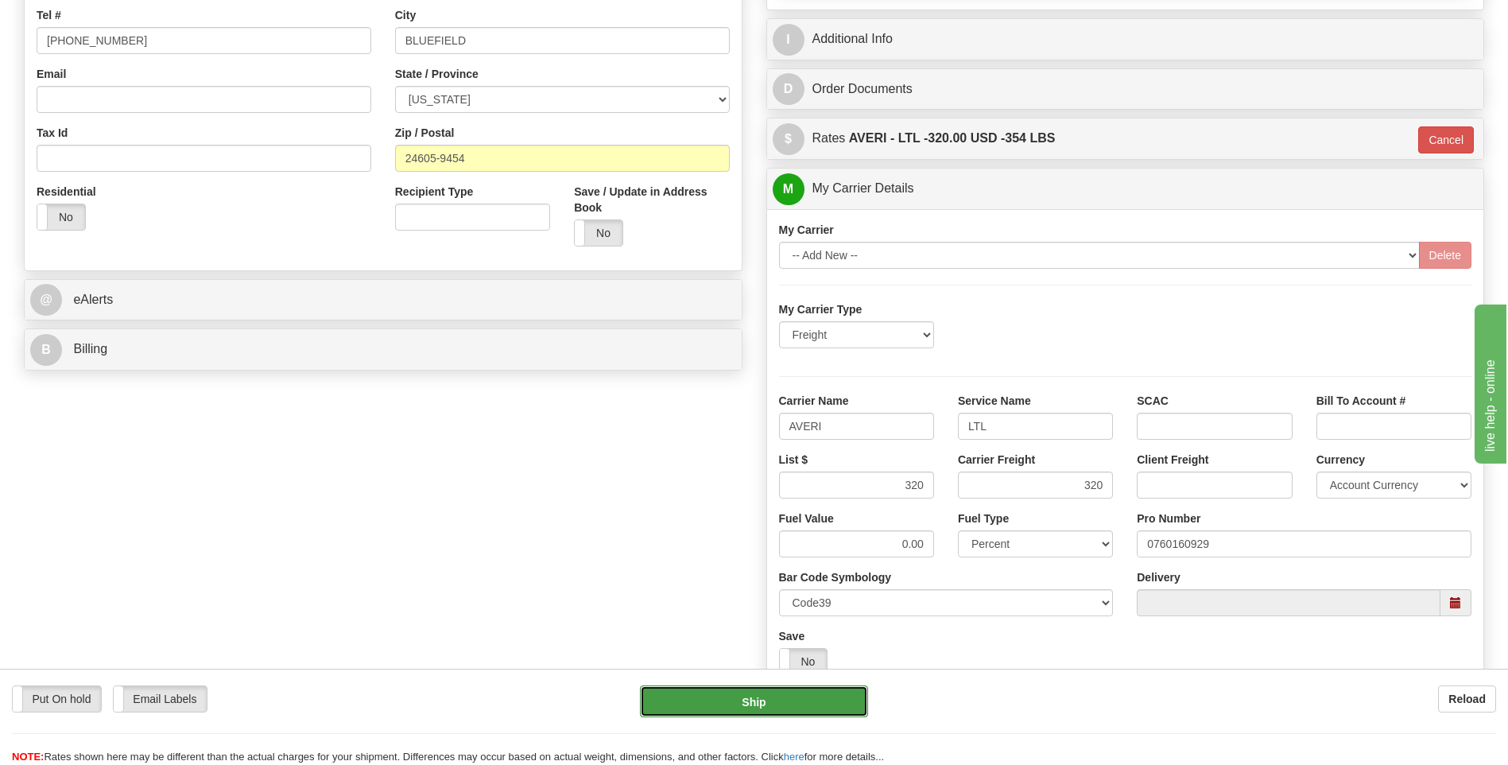
click at [782, 709] on button "Ship" at bounding box center [753, 701] width 227 height 32
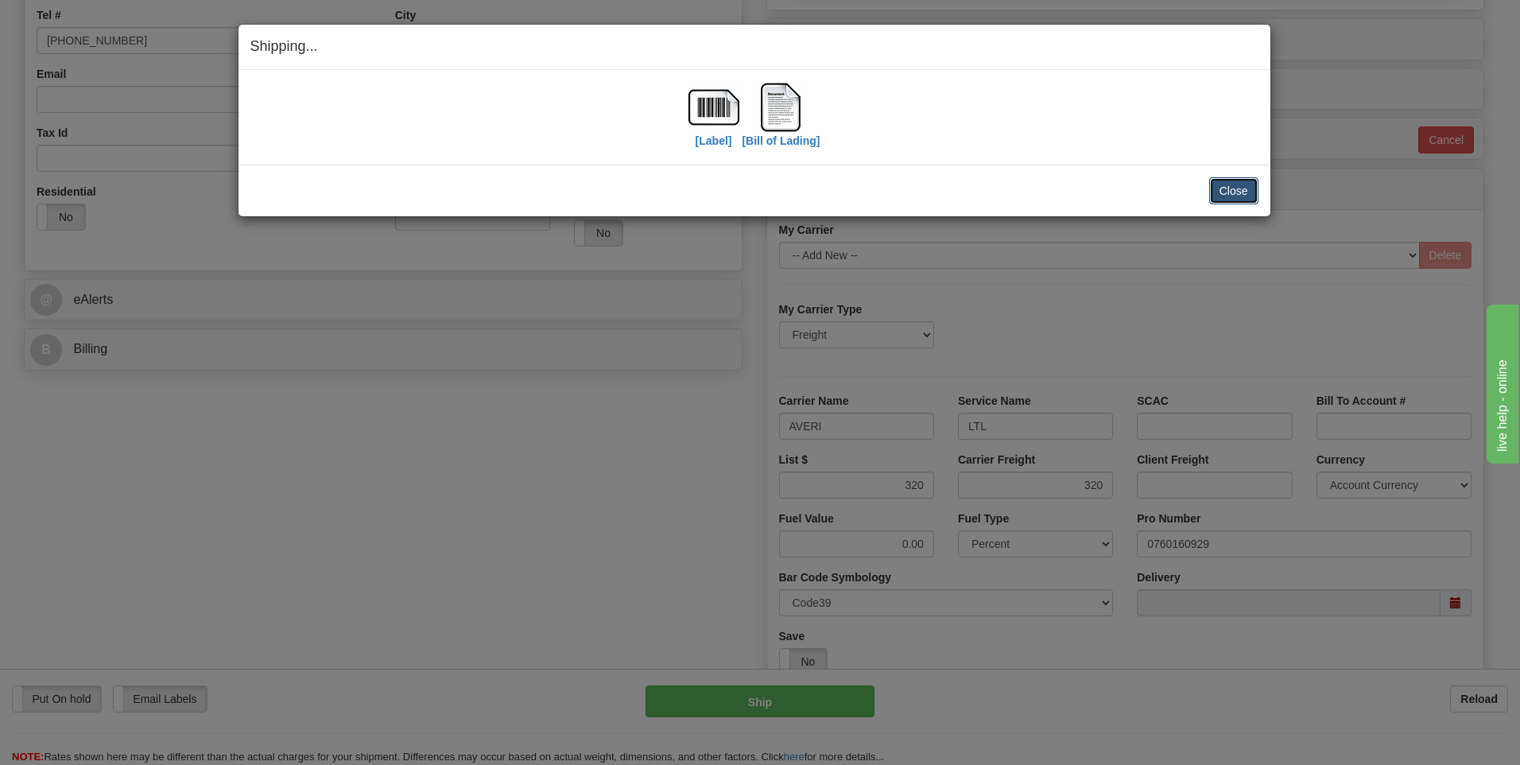
click at [1226, 184] on button "Close" at bounding box center [1233, 190] width 49 height 27
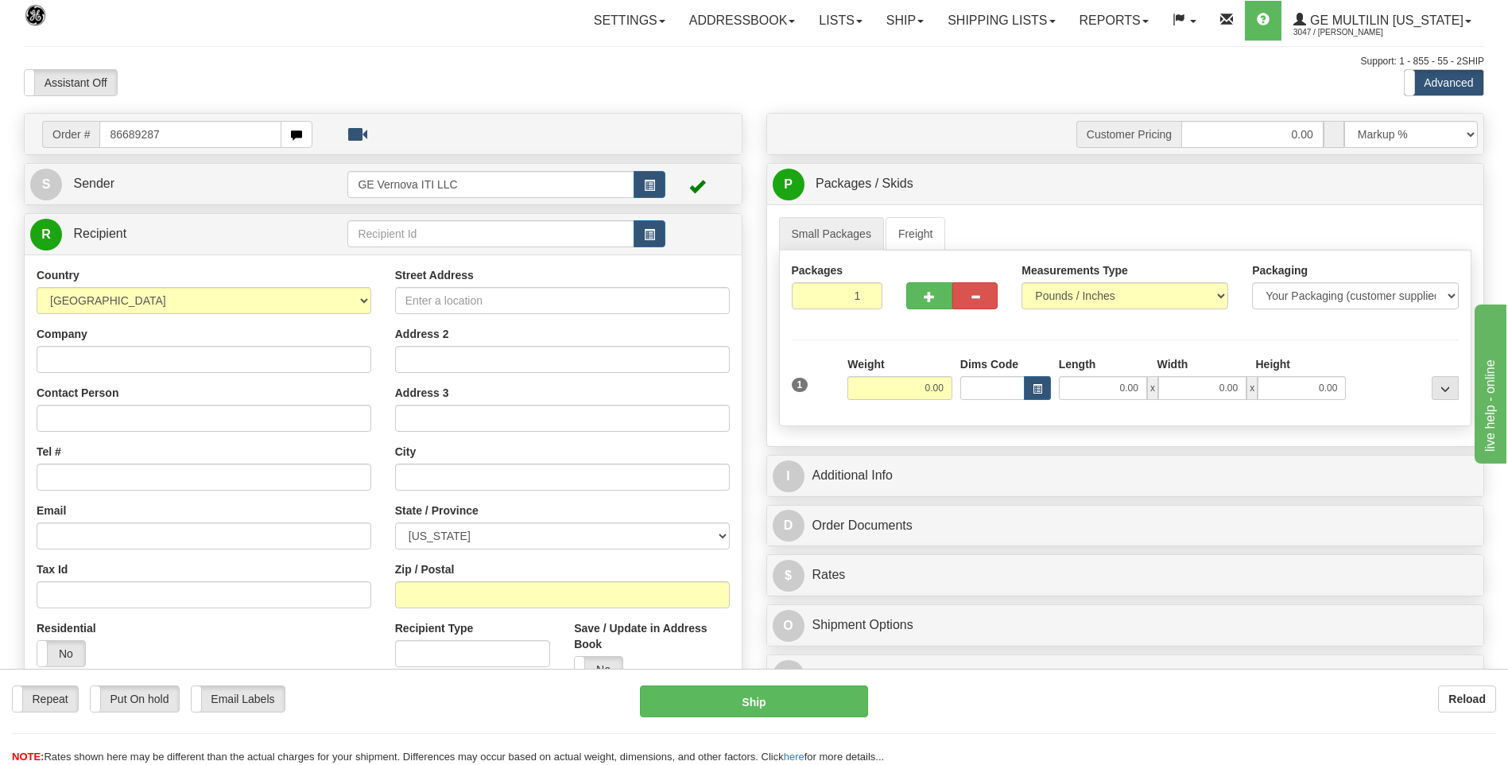
type input "86689287"
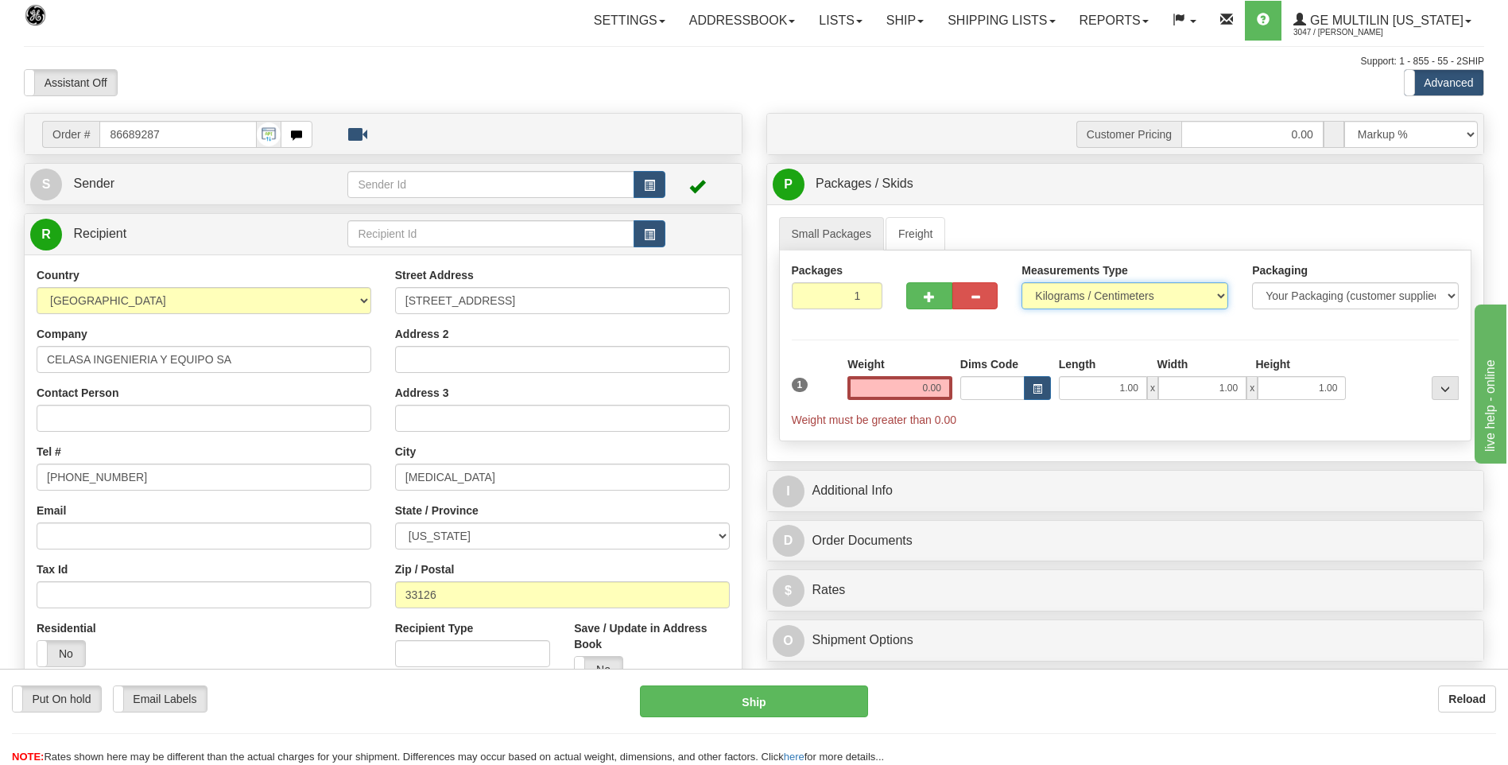
click at [1107, 298] on select "Pounds / Inches Kilograms / Centimeters" at bounding box center [1125, 295] width 207 height 27
select select "0"
click at [1022, 282] on select "Pounds / Inches Kilograms / Centimeters" at bounding box center [1125, 295] width 207 height 27
click at [945, 385] on input "0.00" at bounding box center [900, 388] width 105 height 24
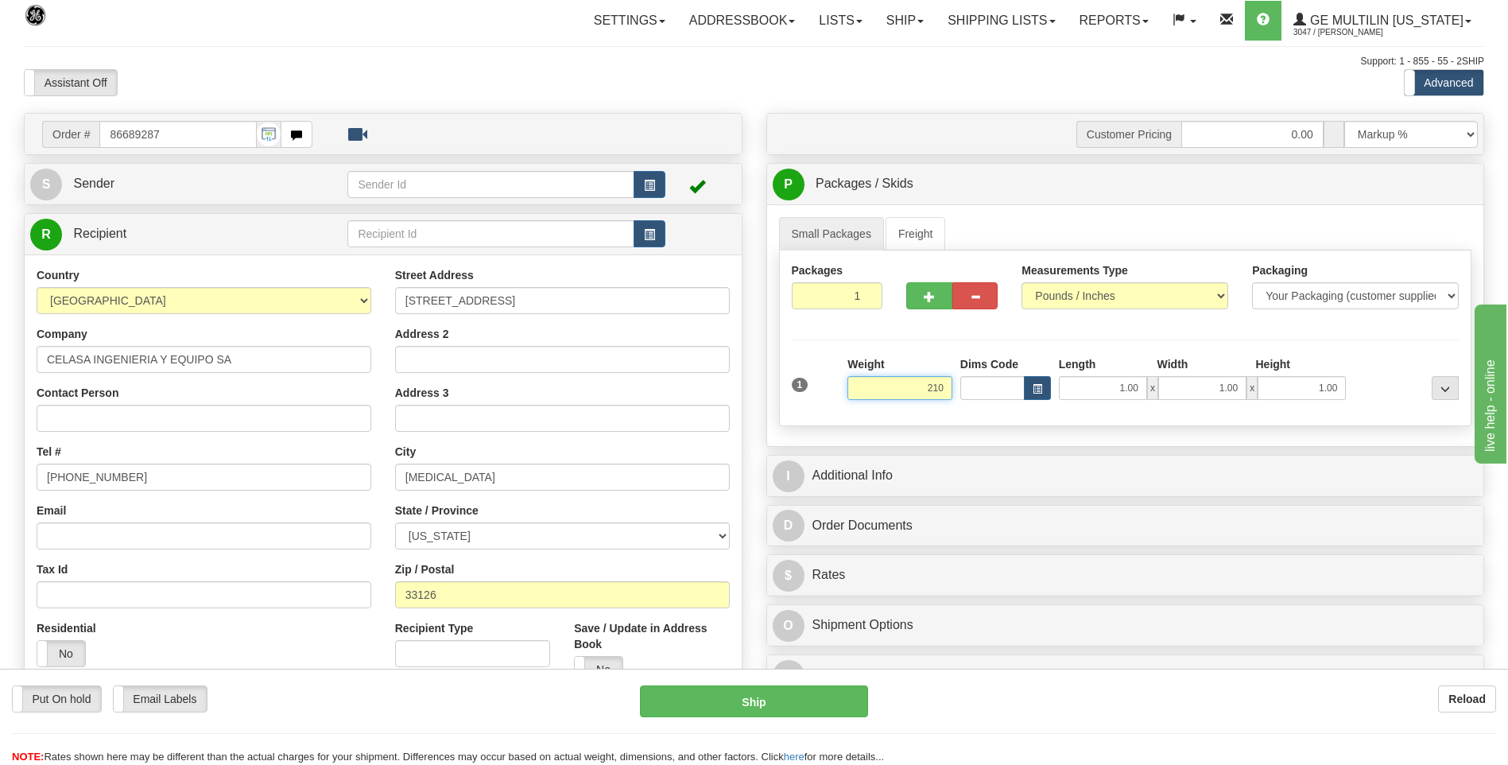
click button "Delete" at bounding box center [0, 0] width 0 height 0
type input "210.00"
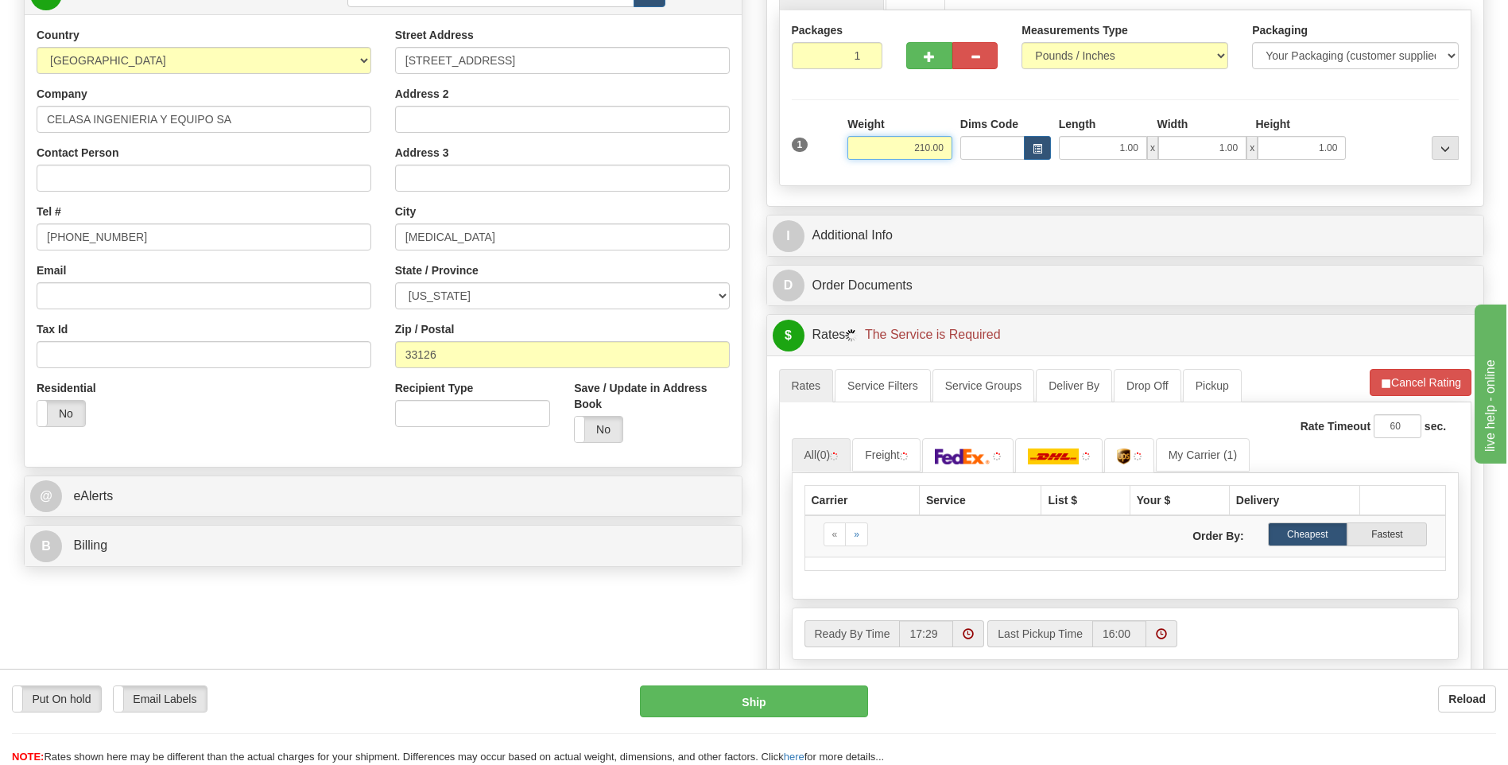
scroll to position [477, 0]
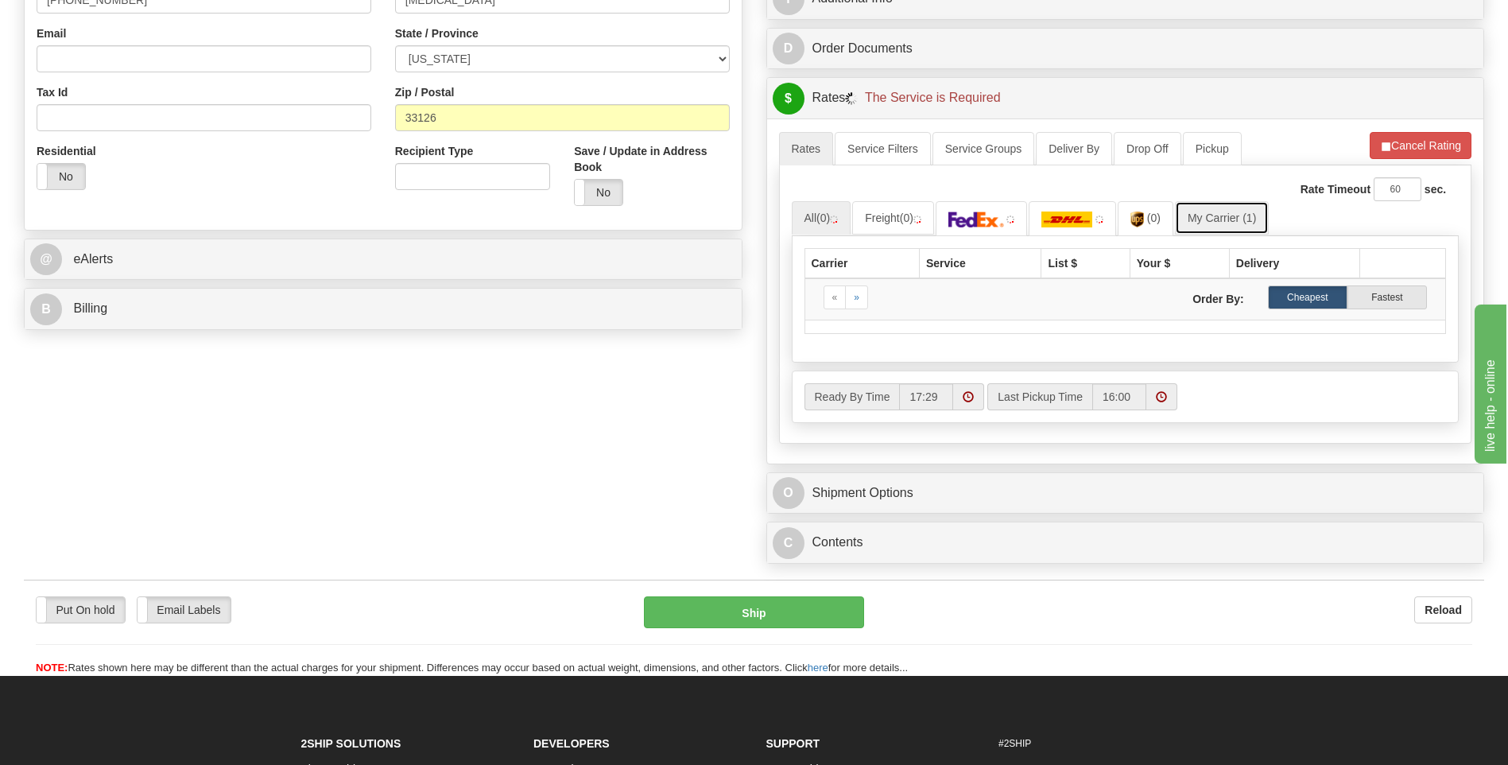
click at [1214, 216] on link "My Carrier (1)" at bounding box center [1222, 217] width 94 height 33
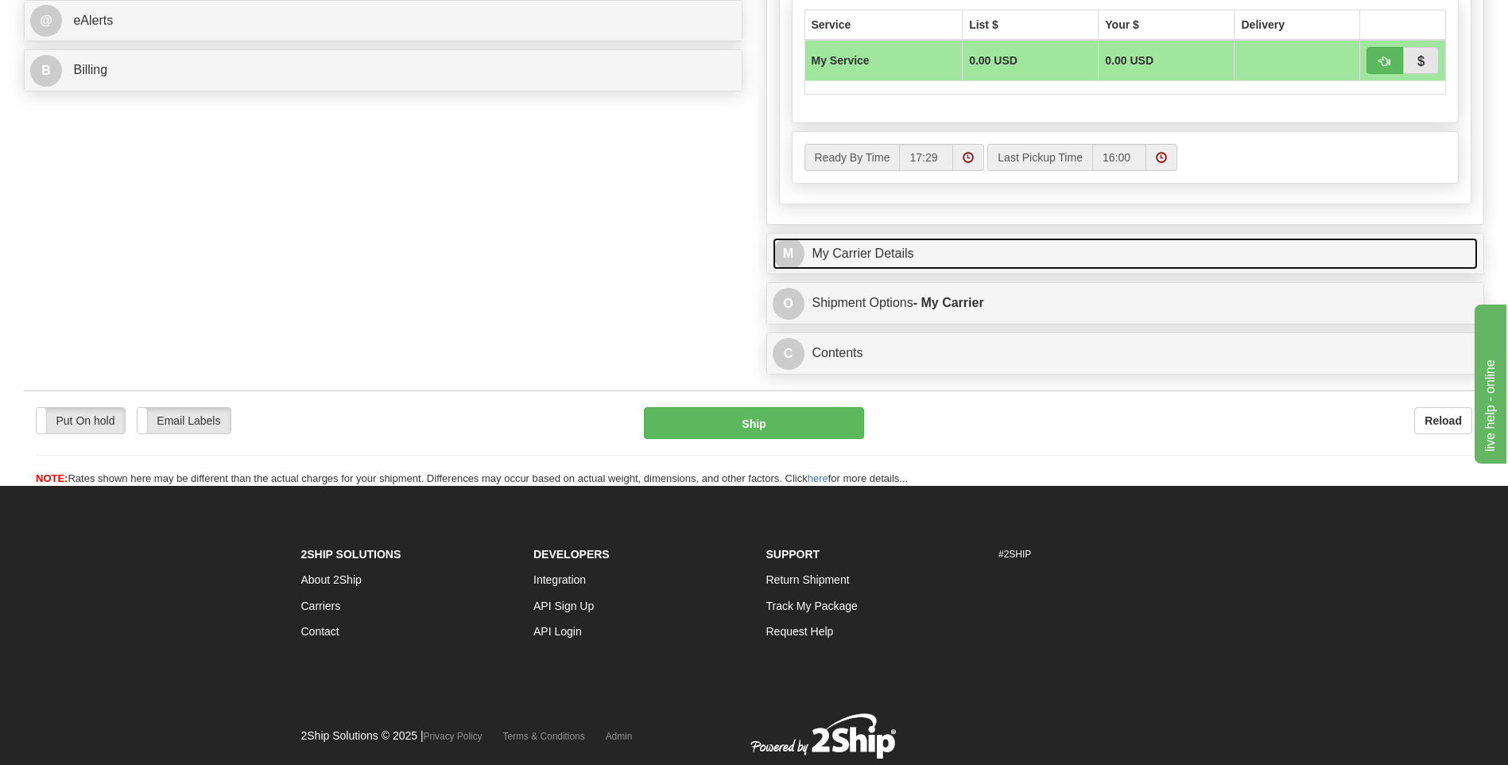
click at [965, 247] on link "M My Carrier Details" at bounding box center [1126, 254] width 706 height 33
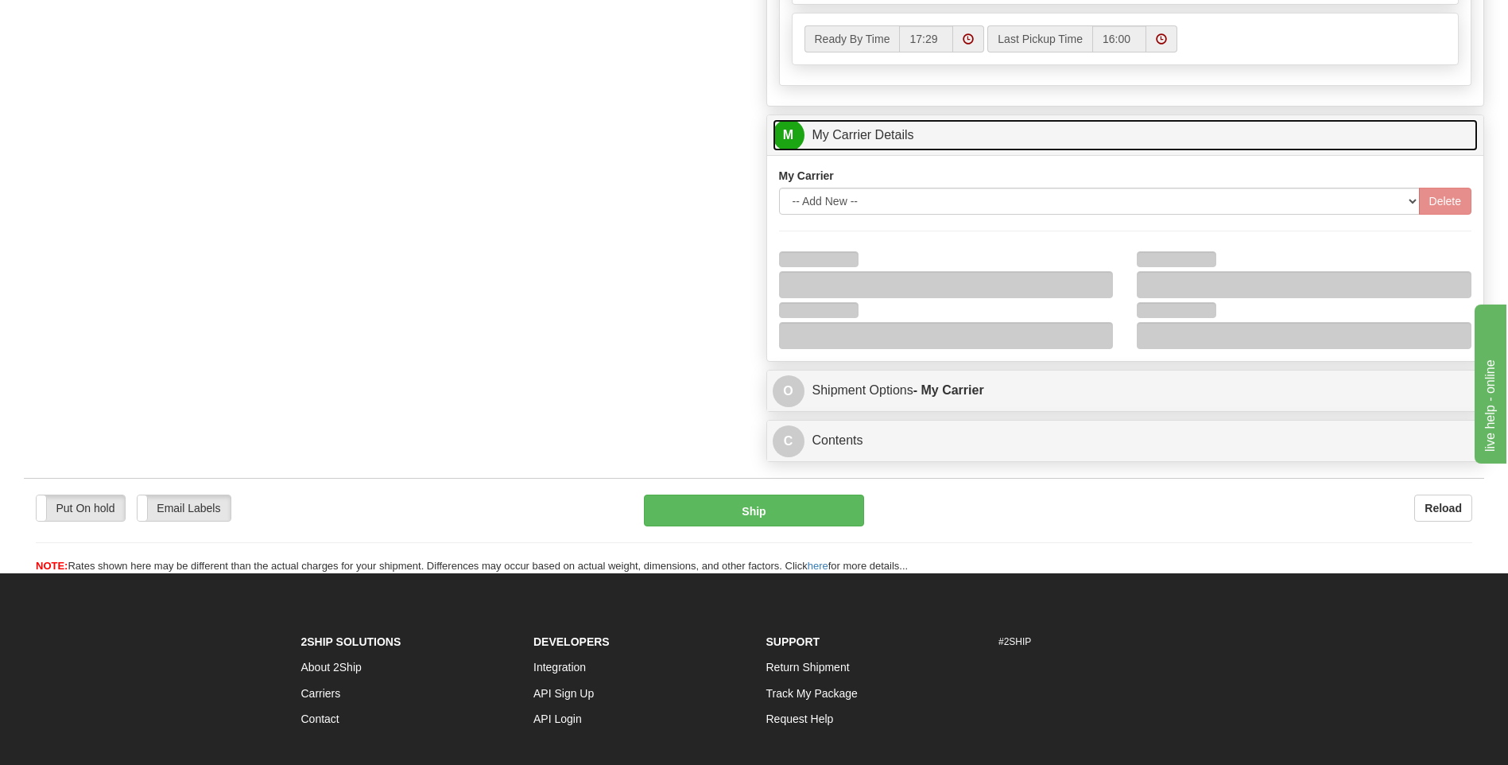
scroll to position [954, 0]
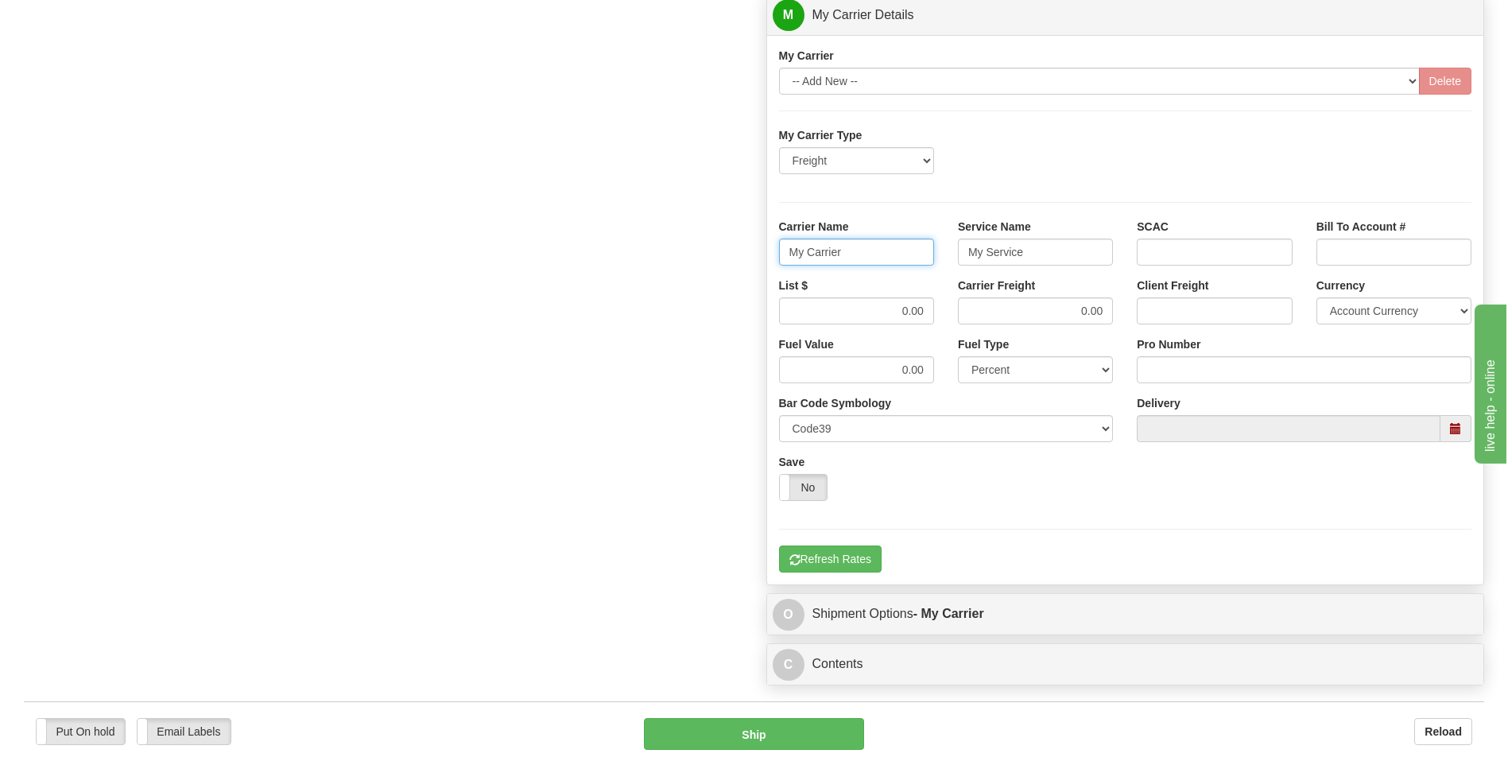
drag, startPoint x: 802, startPoint y: 245, endPoint x: 750, endPoint y: 246, distance: 52.5
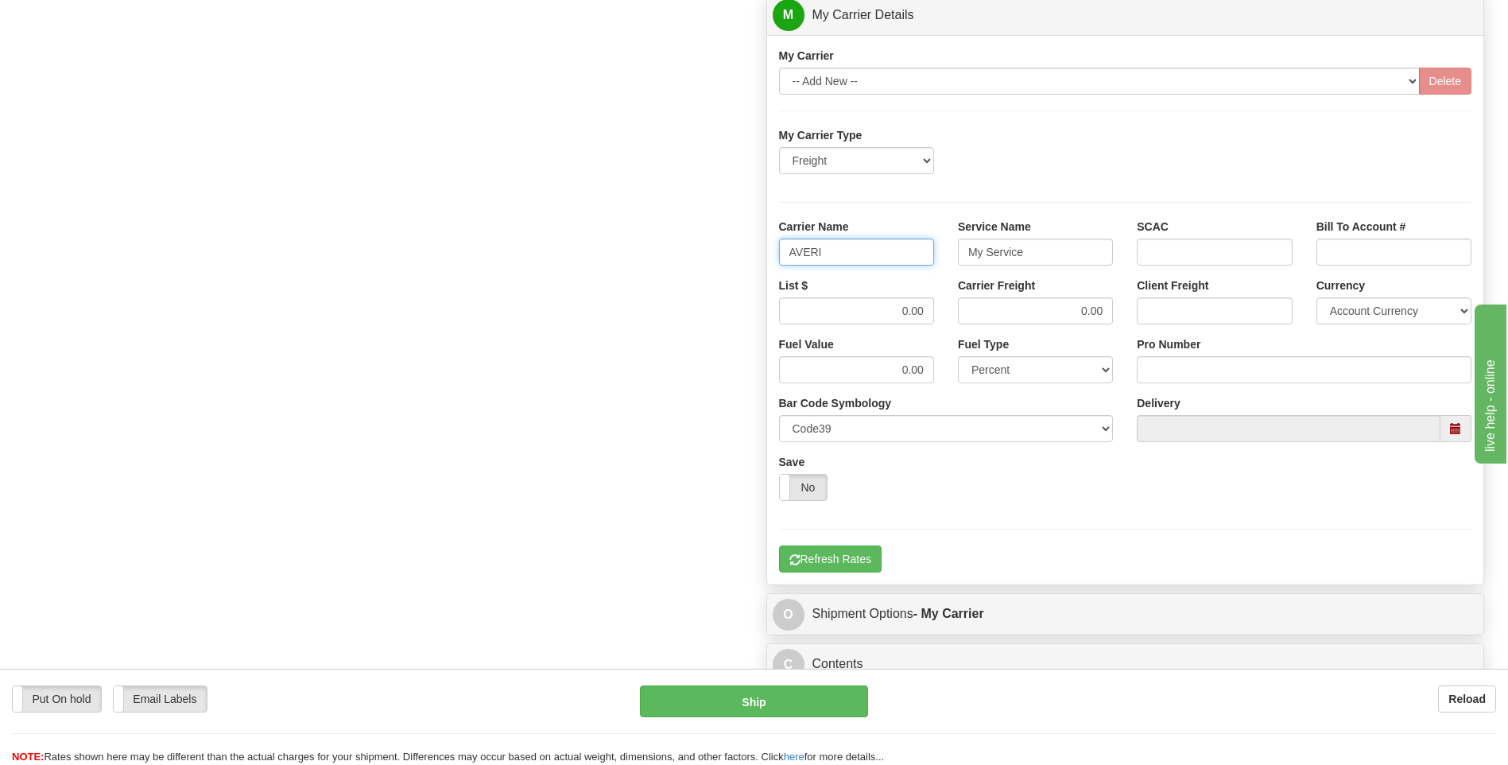
type input "AVERI"
type input "LTL"
drag, startPoint x: 889, startPoint y: 306, endPoint x: 969, endPoint y: 316, distance: 80.9
click at [969, 316] on div "List $ 0.00 Carrier Freight 0.00 Client Freight Currency Account Currency ARN A…" at bounding box center [1125, 306] width 717 height 59
type input "320"
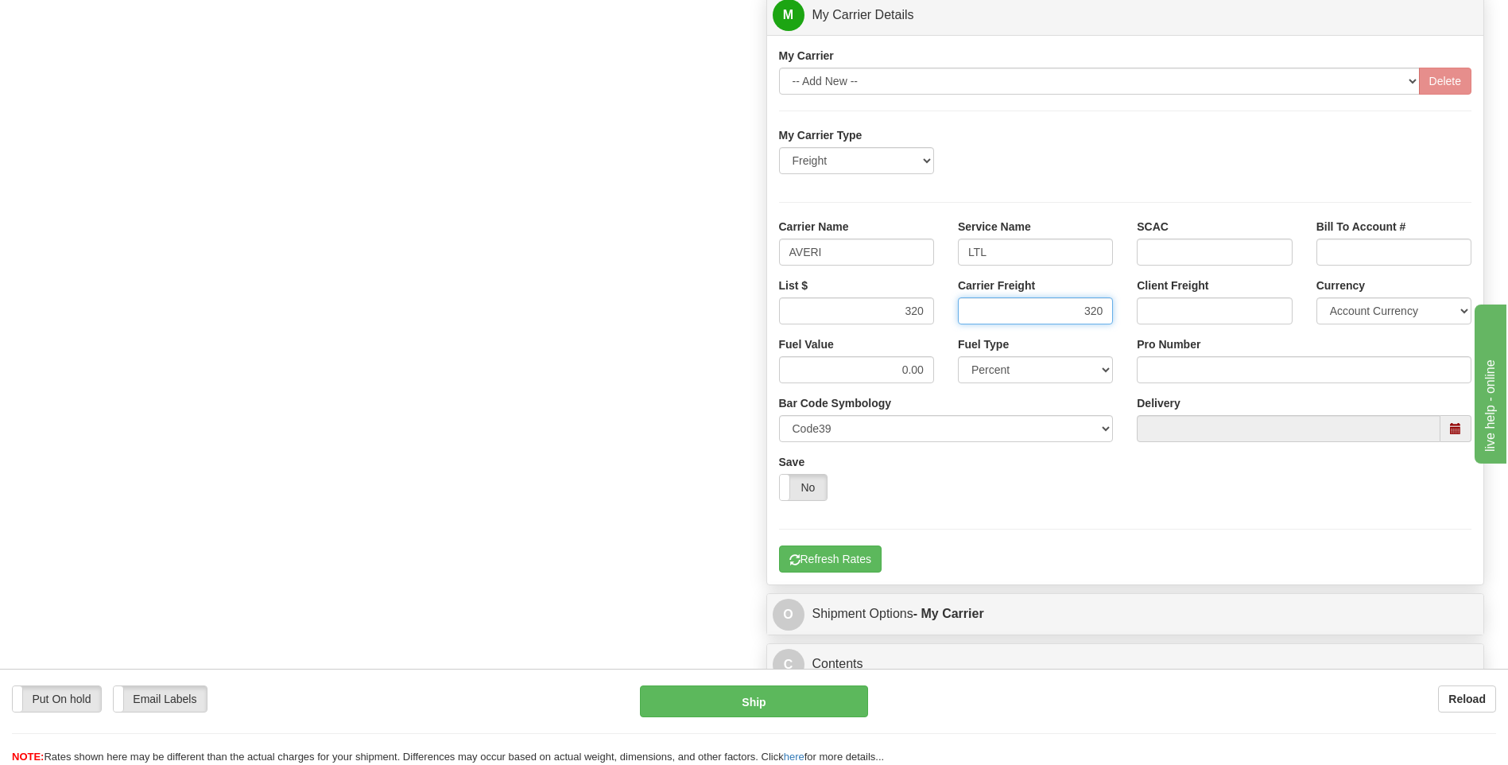
type input "320"
click at [1179, 369] on input "Pro Number" at bounding box center [1304, 369] width 335 height 27
type input "0760160928"
click button "Delete" at bounding box center [0, 0] width 0 height 0
click at [860, 555] on button "Refresh Rates" at bounding box center [830, 558] width 103 height 27
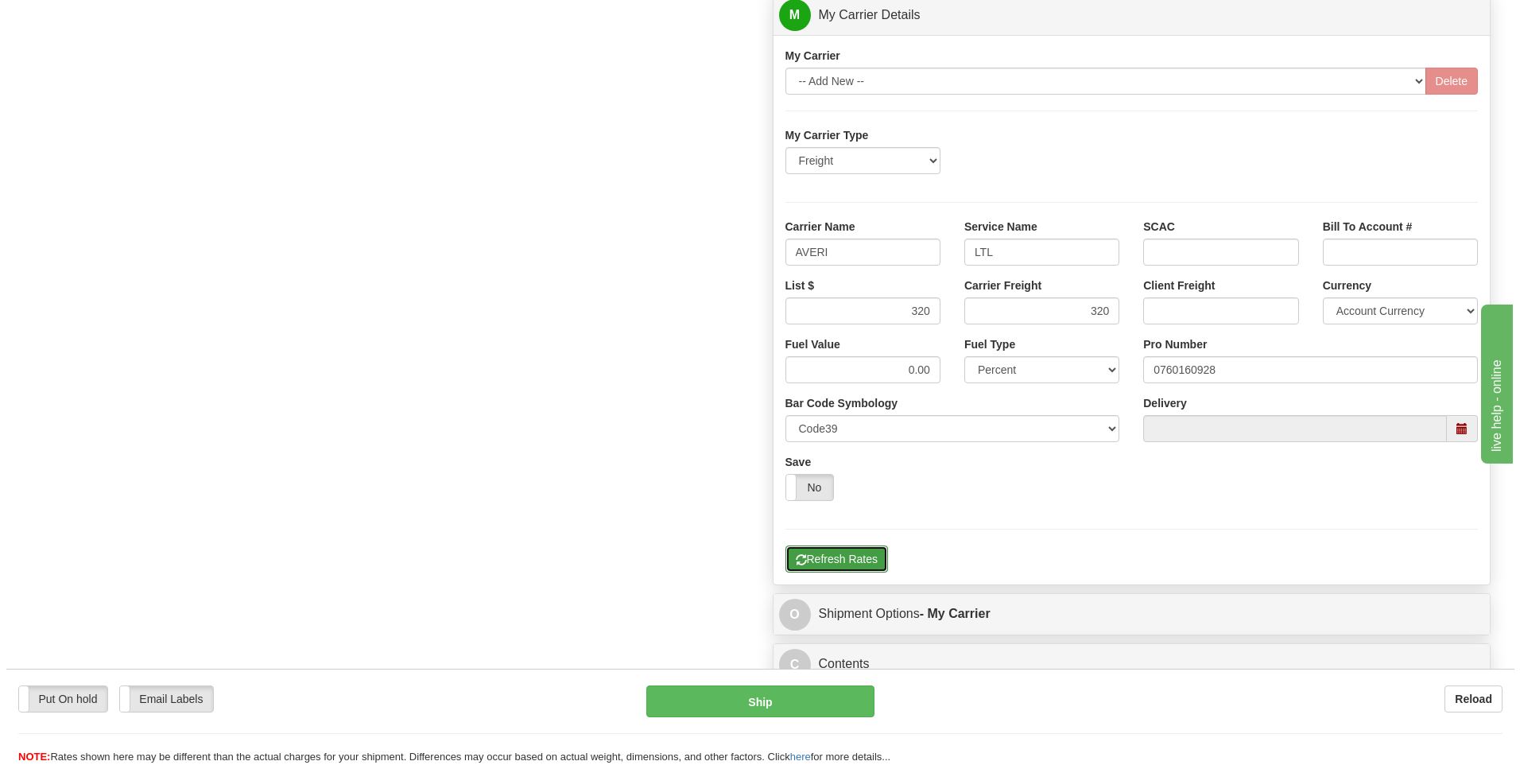
scroll to position [357, 0]
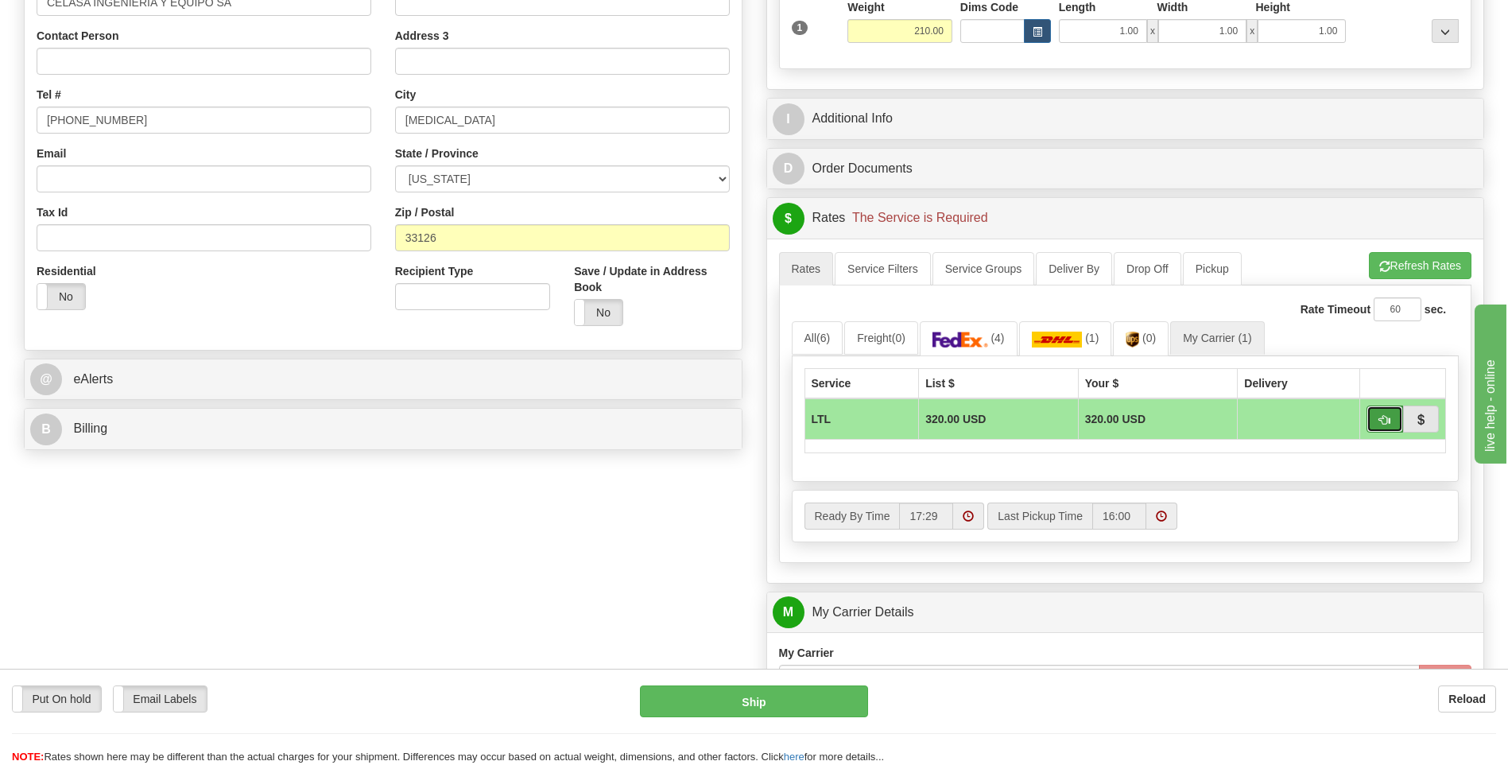
click at [1379, 422] on button "button" at bounding box center [1385, 418] width 37 height 27
type input "00"
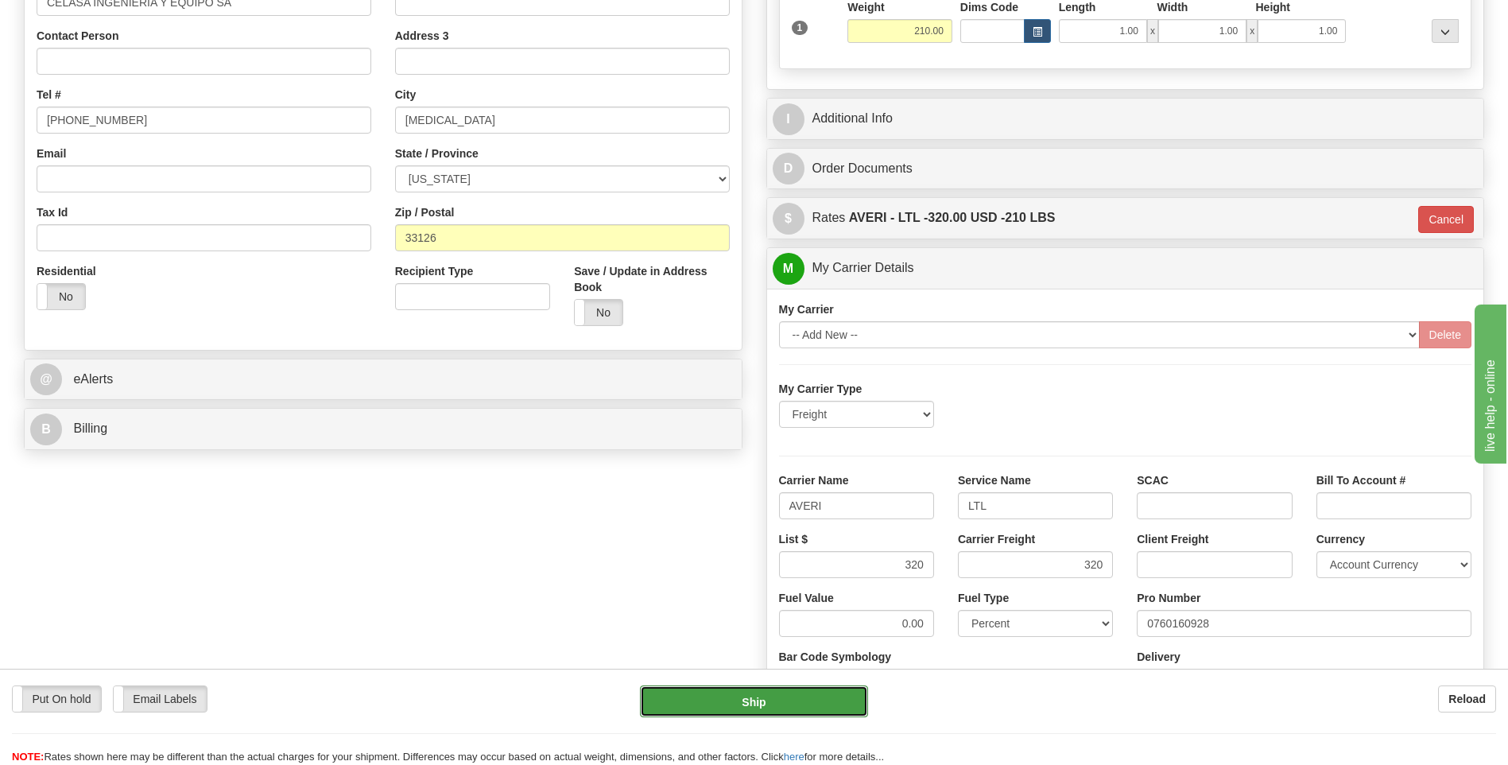
click at [797, 700] on button "Ship" at bounding box center [753, 701] width 227 height 32
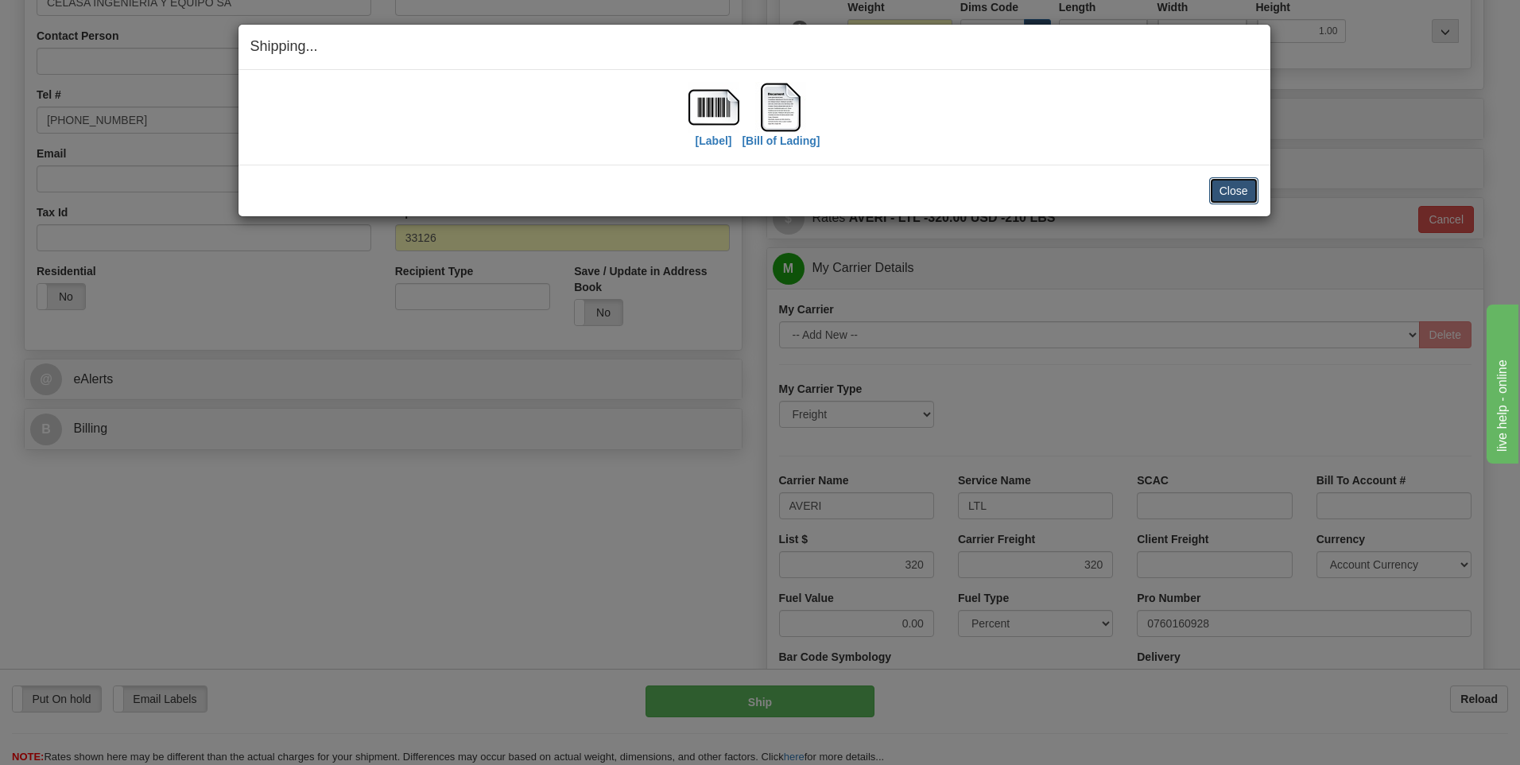
click at [1238, 196] on button "Close" at bounding box center [1233, 190] width 49 height 27
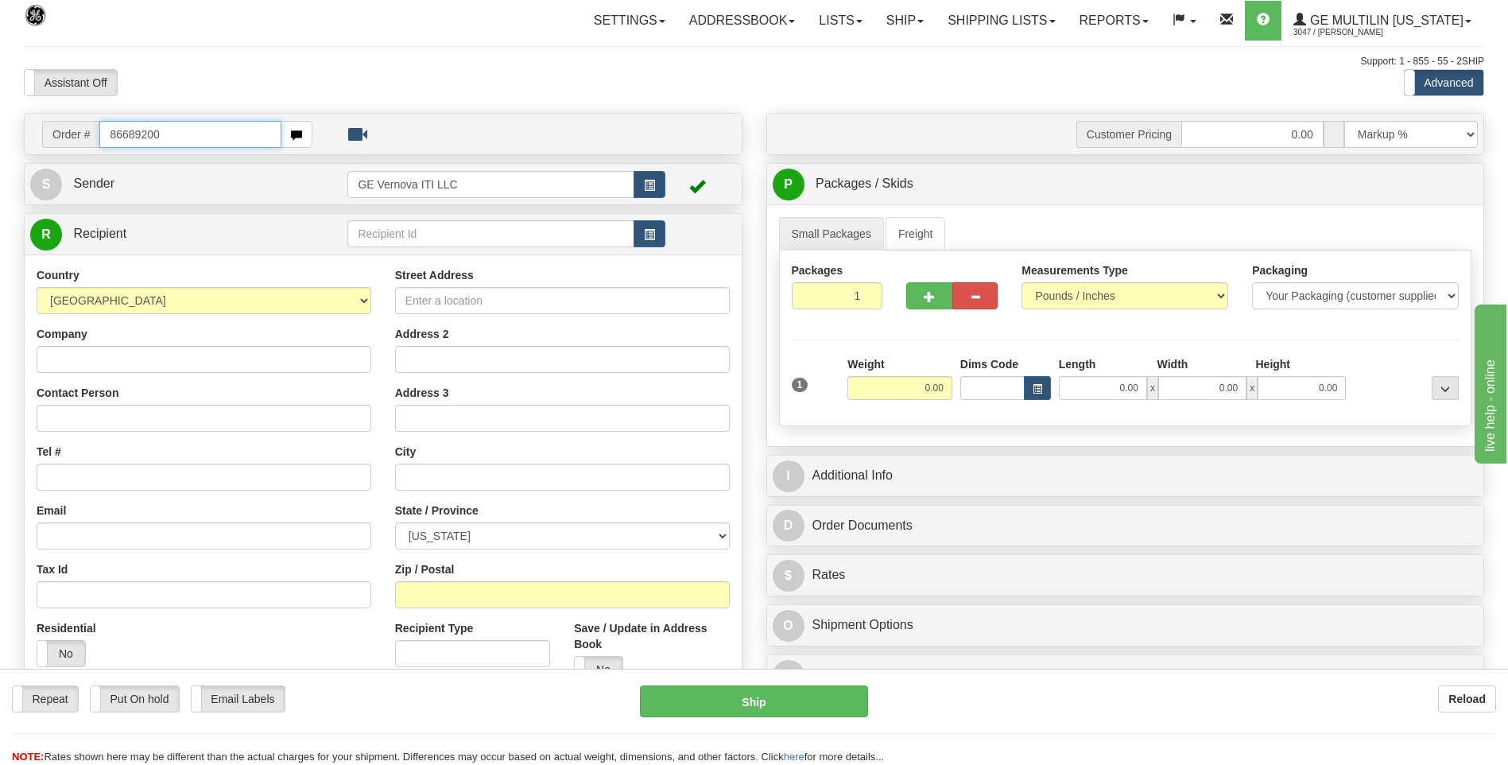
type input "86689200"
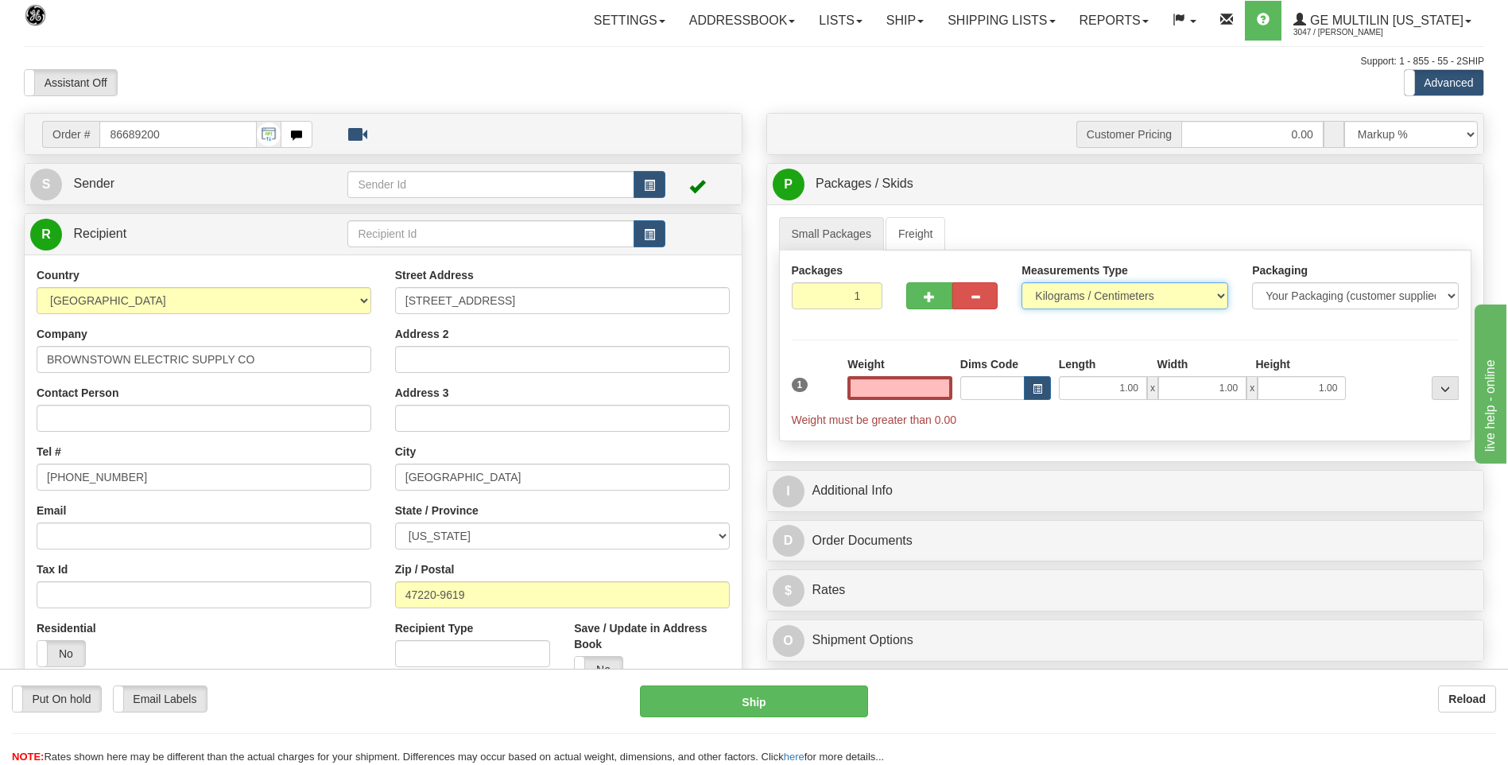
type input "0.00"
click at [1056, 297] on select "Pounds / Inches Kilograms / Centimeters" at bounding box center [1125, 295] width 207 height 27
click at [1057, 312] on div "Measurements Type Pounds / Inches Kilograms / Centimeters" at bounding box center [1125, 291] width 231 height 59
click at [1057, 297] on select "Pounds / Inches Kilograms / Centimeters" at bounding box center [1125, 295] width 207 height 27
select select "0"
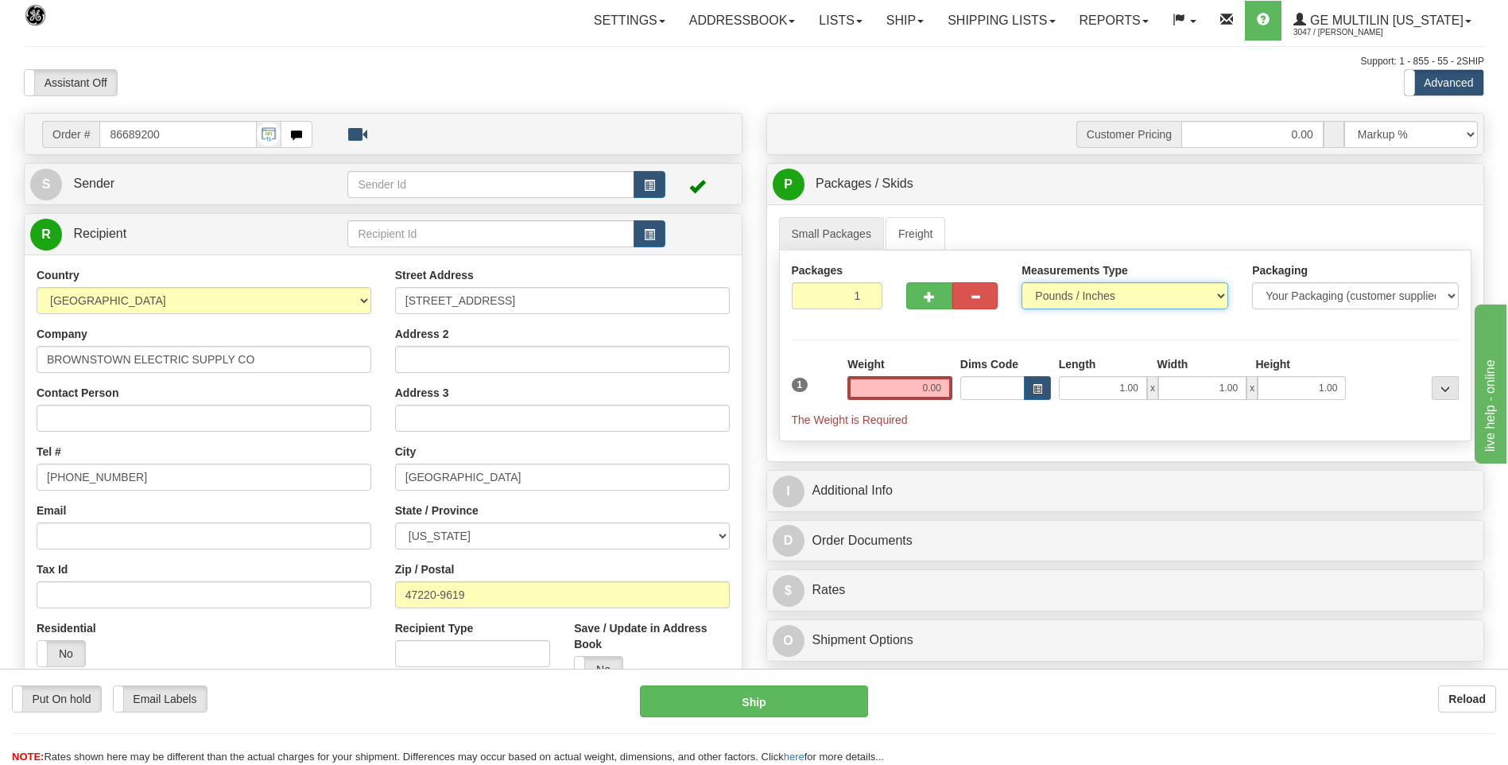
click at [1022, 282] on select "Pounds / Inches Kilograms / Centimeters" at bounding box center [1125, 295] width 207 height 27
click at [942, 390] on input "0.00" at bounding box center [900, 388] width 105 height 24
type input "0"
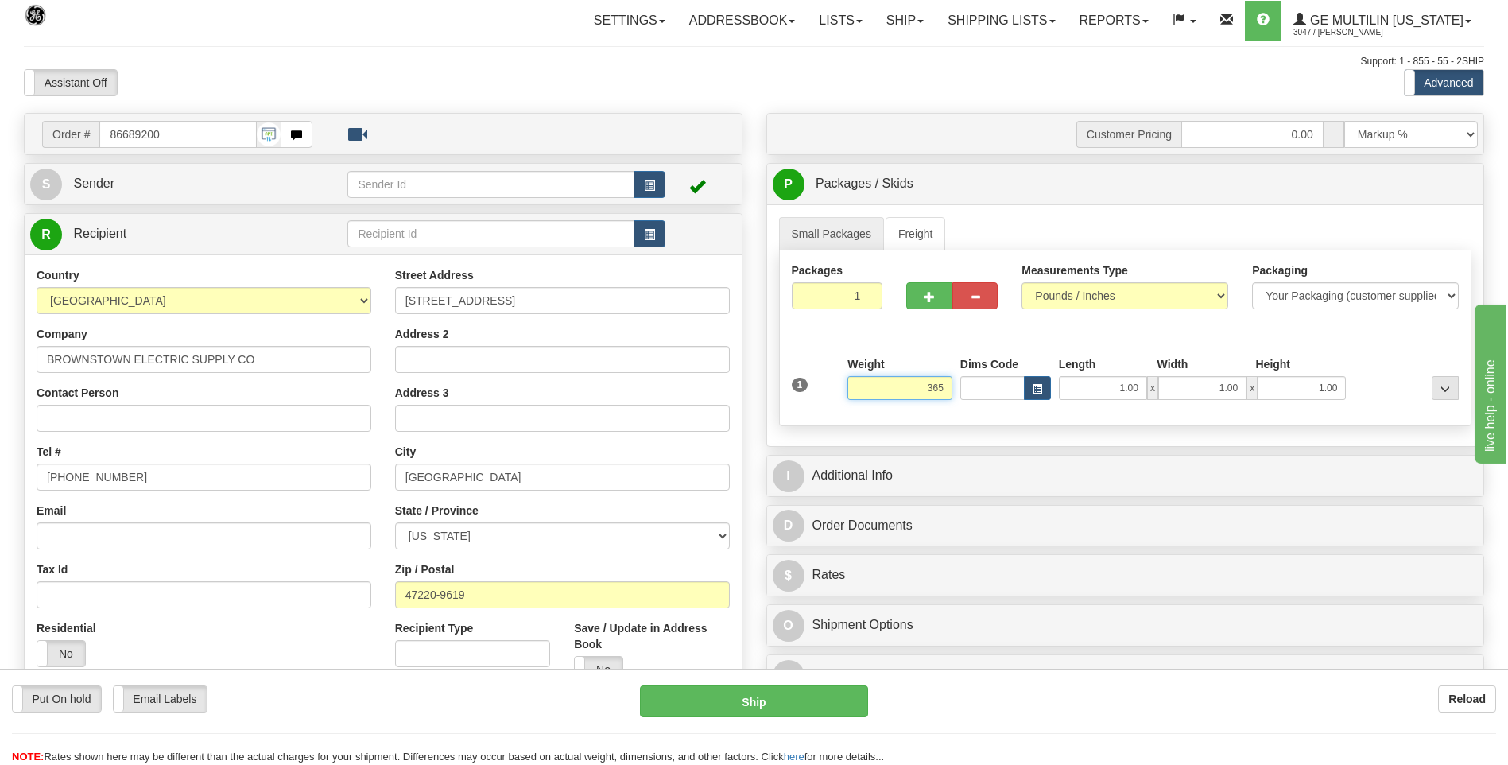
click button "Delete" at bounding box center [0, 0] width 0 height 0
type input "365.00"
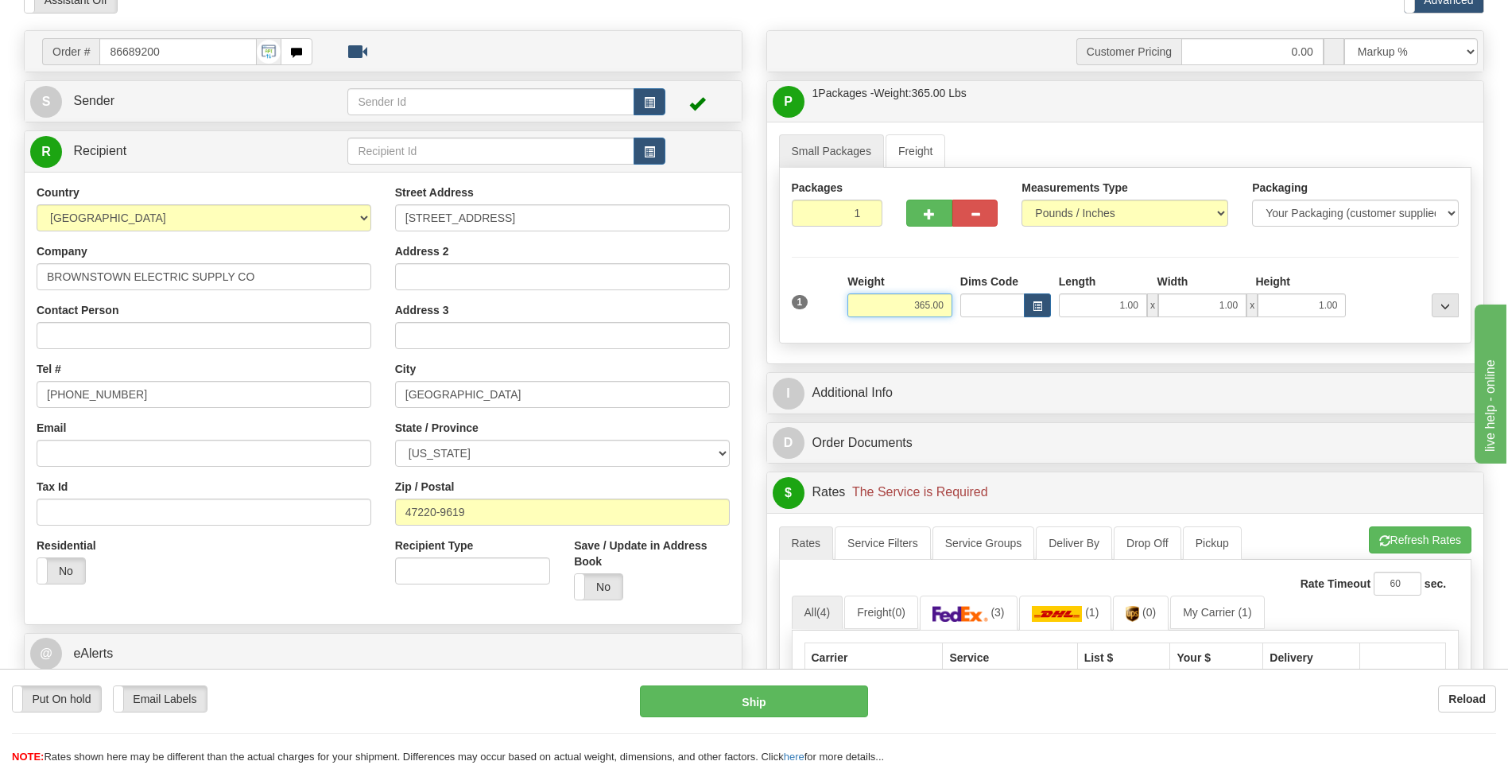
scroll to position [239, 0]
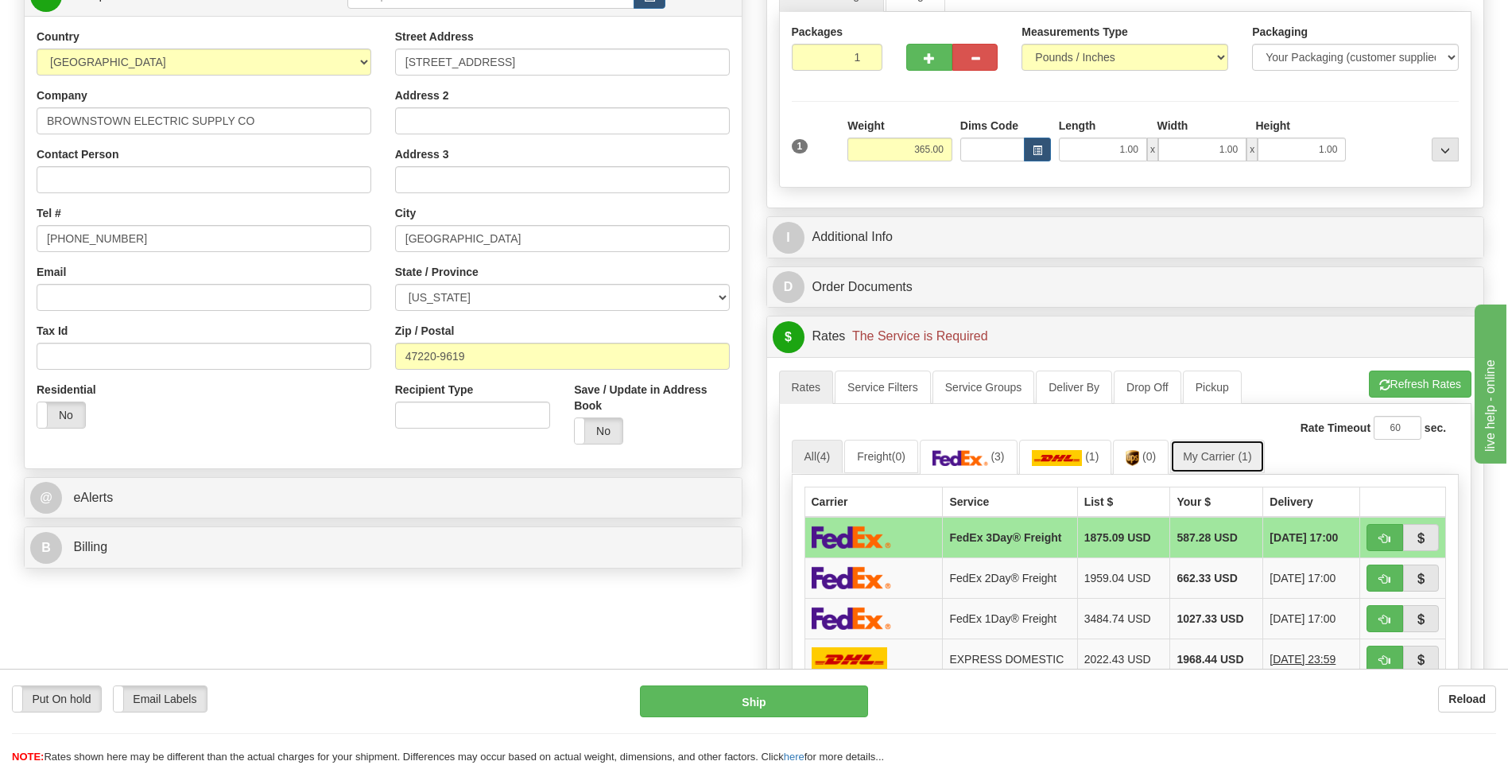
click at [1216, 464] on link "My Carrier (1)" at bounding box center [1217, 456] width 94 height 33
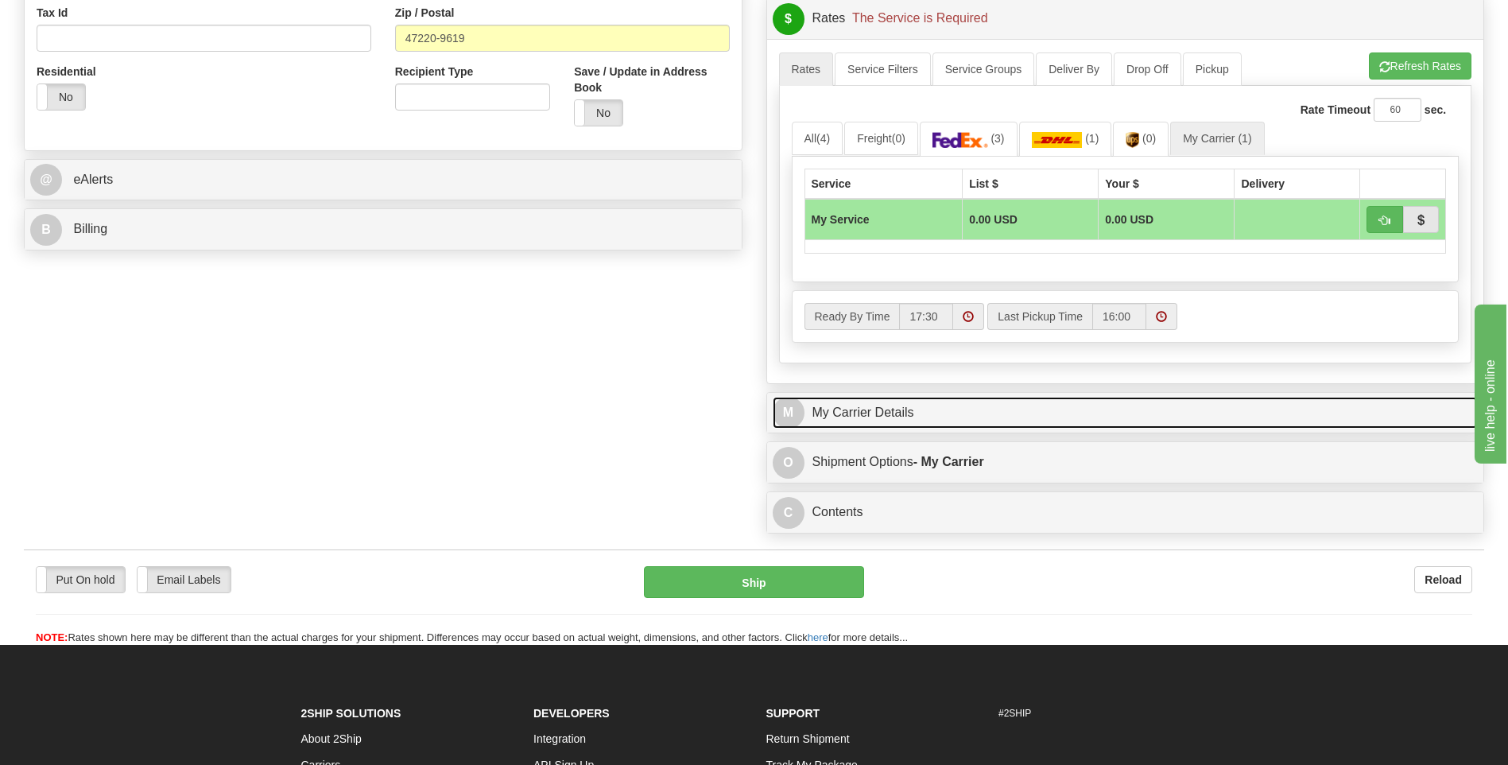
click at [992, 412] on link "M My Carrier Details" at bounding box center [1126, 413] width 706 height 33
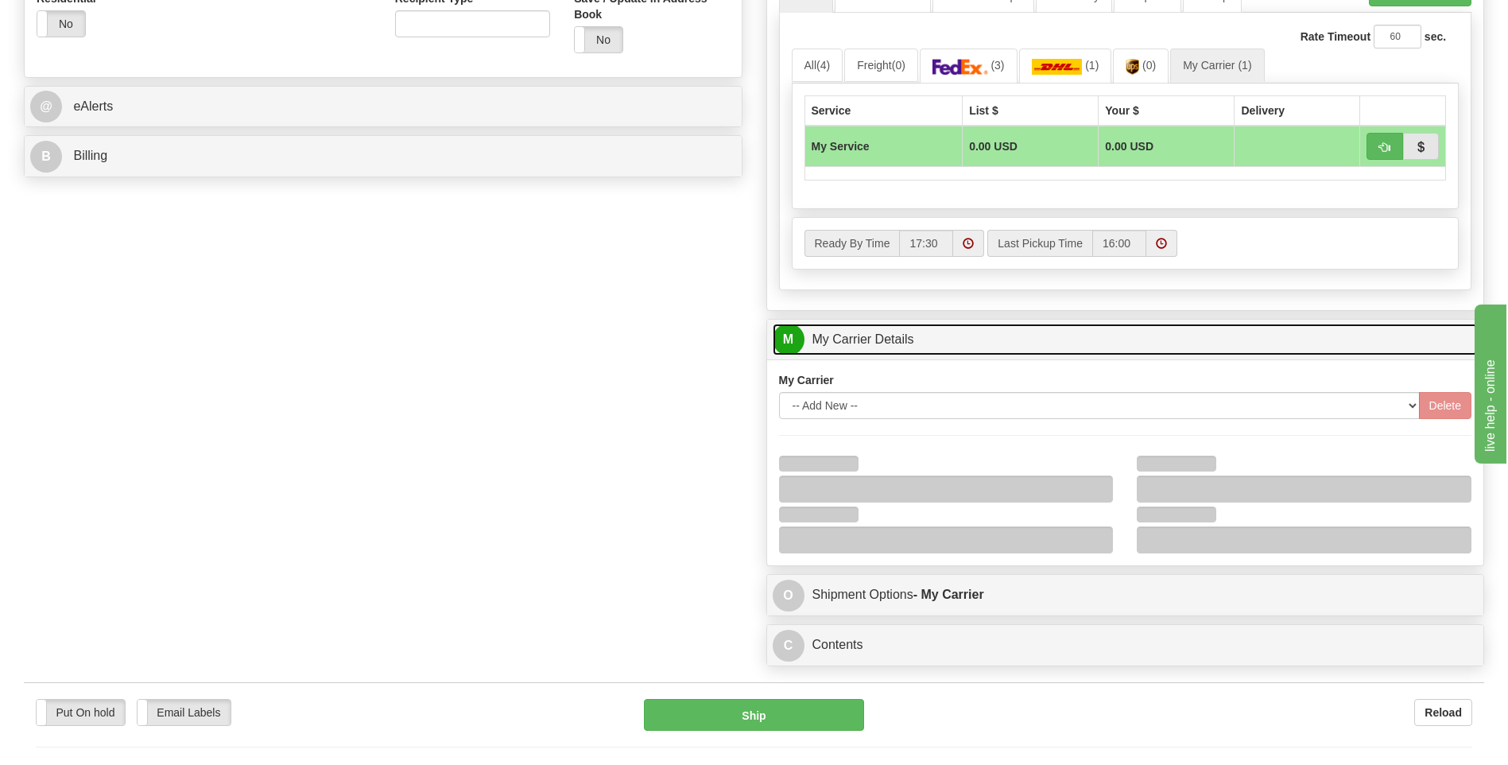
scroll to position [716, 0]
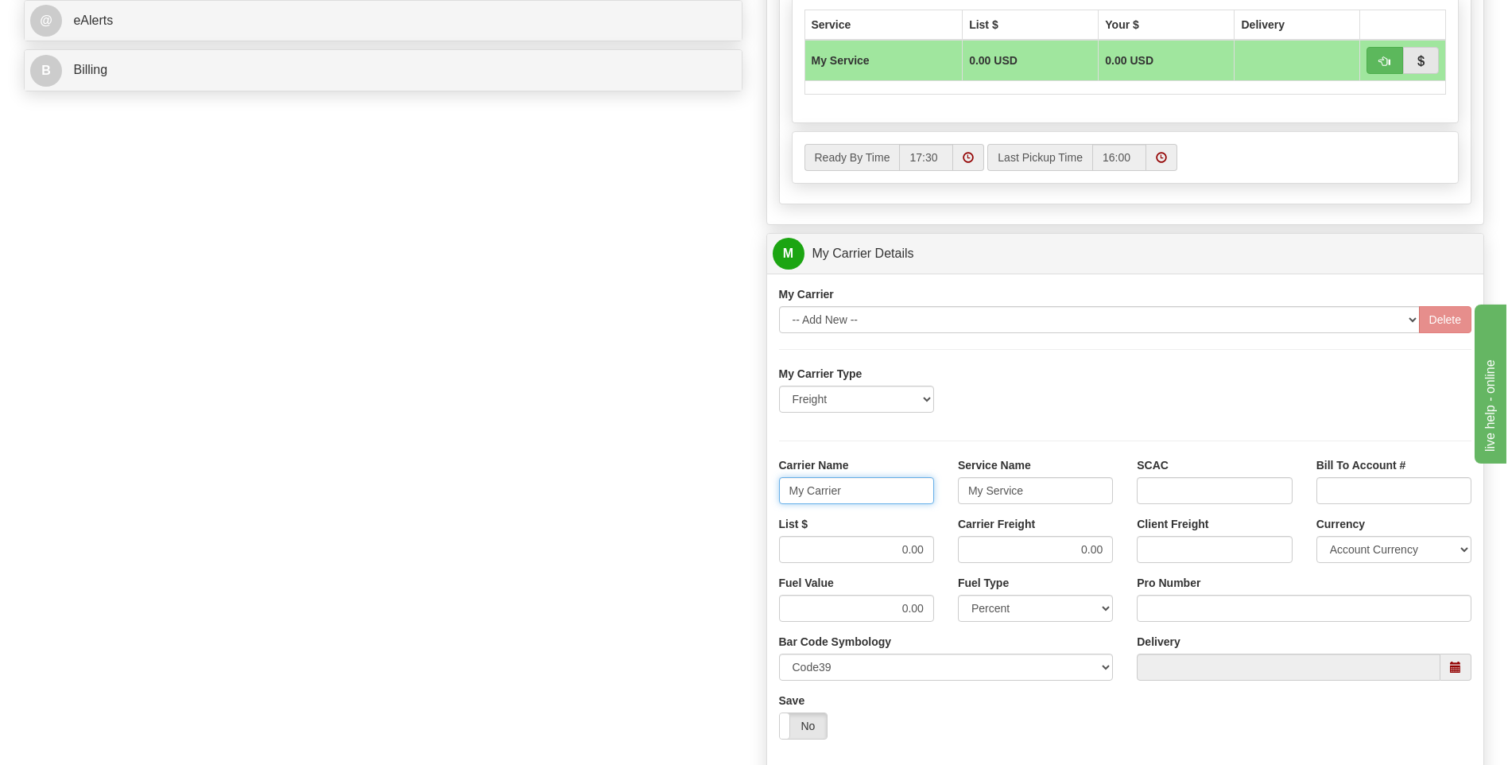
drag, startPoint x: 871, startPoint y: 493, endPoint x: 696, endPoint y: 508, distance: 175.6
click at [696, 508] on div "Order # 86689200 S Sender" at bounding box center [754, 164] width 1484 height 1534
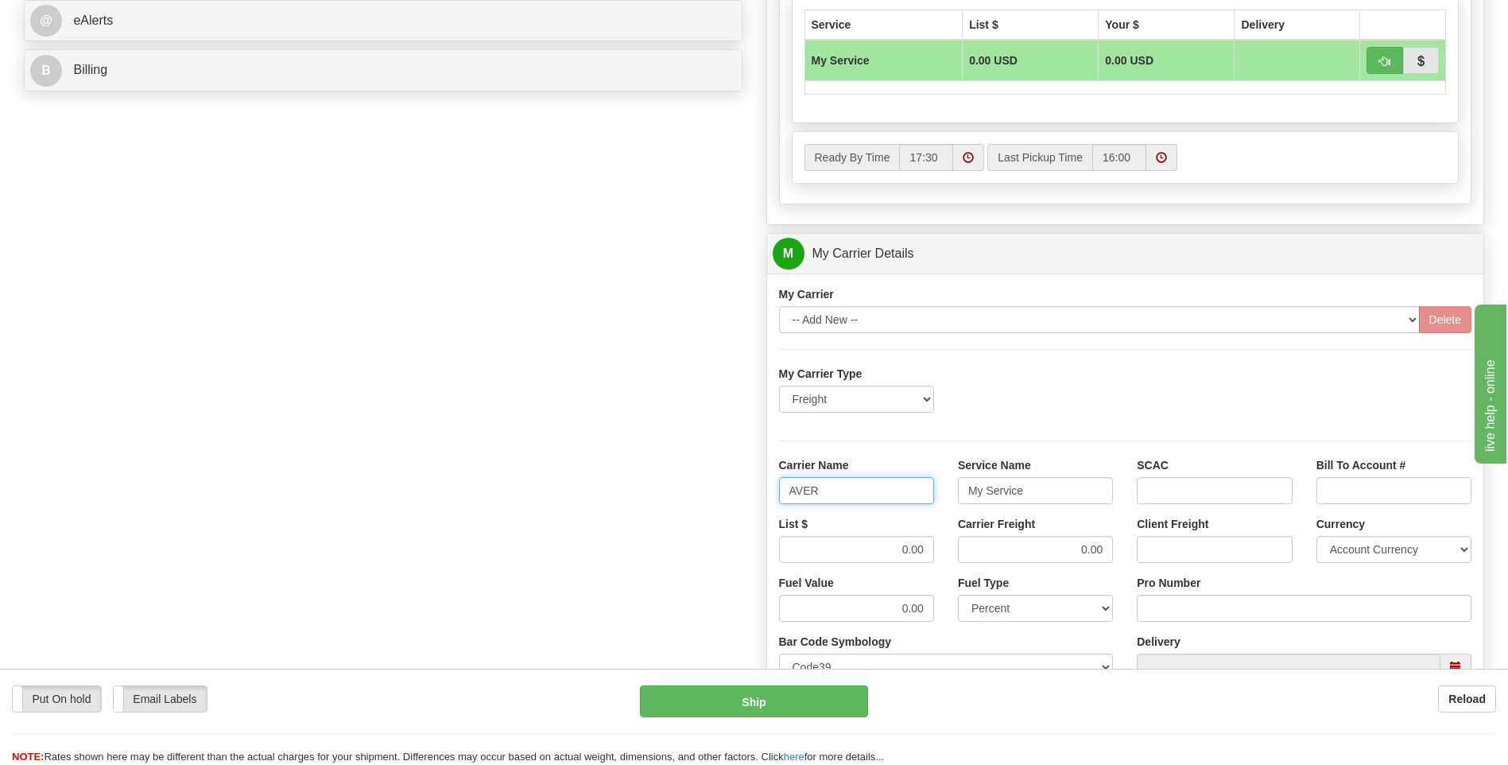
type input "AVERI"
type input "LTL"
drag, startPoint x: 873, startPoint y: 543, endPoint x: 956, endPoint y: 550, distance: 83.0
click at [956, 550] on div "List $ 0.00 Carrier Freight 0.00 Client Freight Currency Account Currency ARN A…" at bounding box center [1125, 545] width 717 height 59
type input "320"
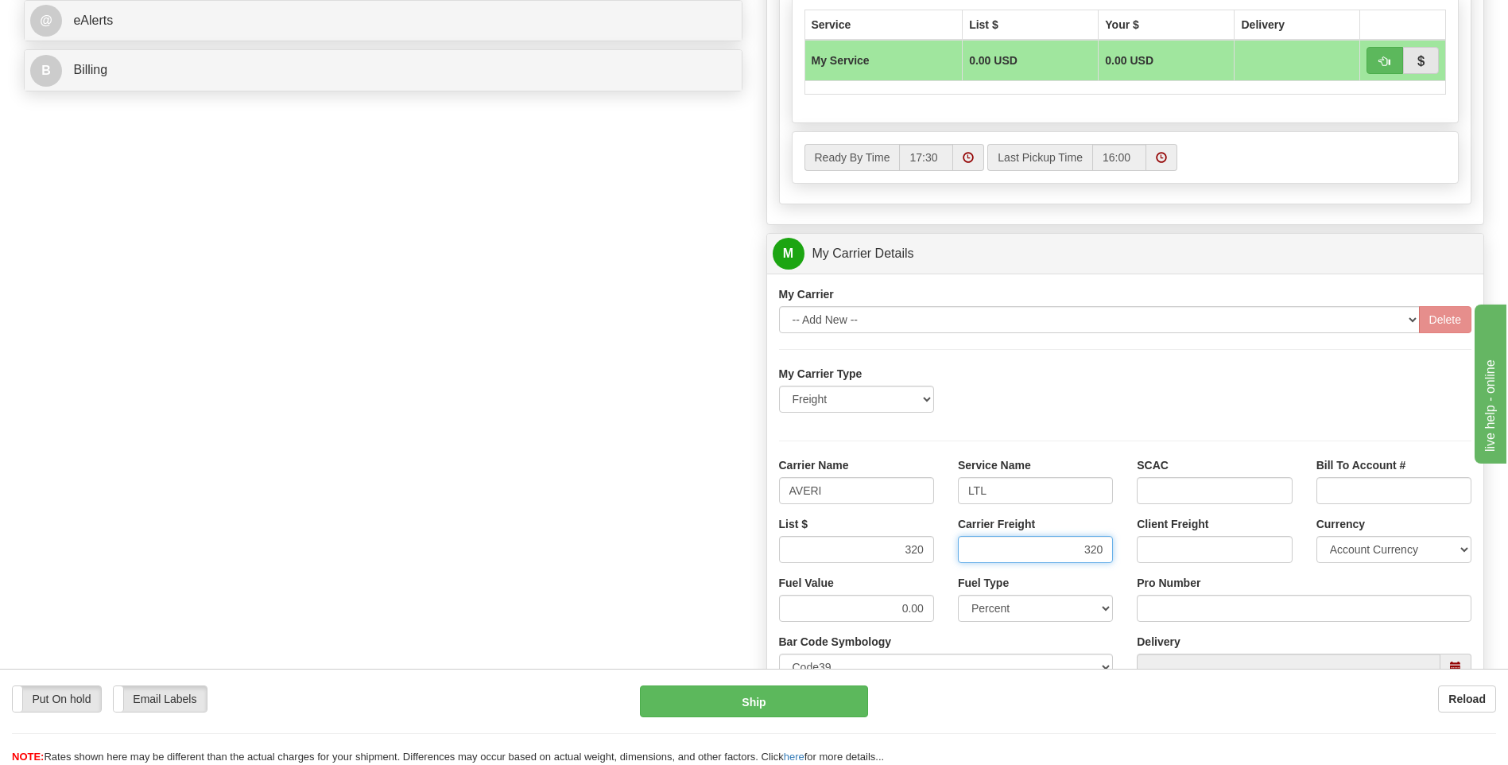
type input "320"
click at [1172, 613] on input "Pro Number" at bounding box center [1304, 608] width 335 height 27
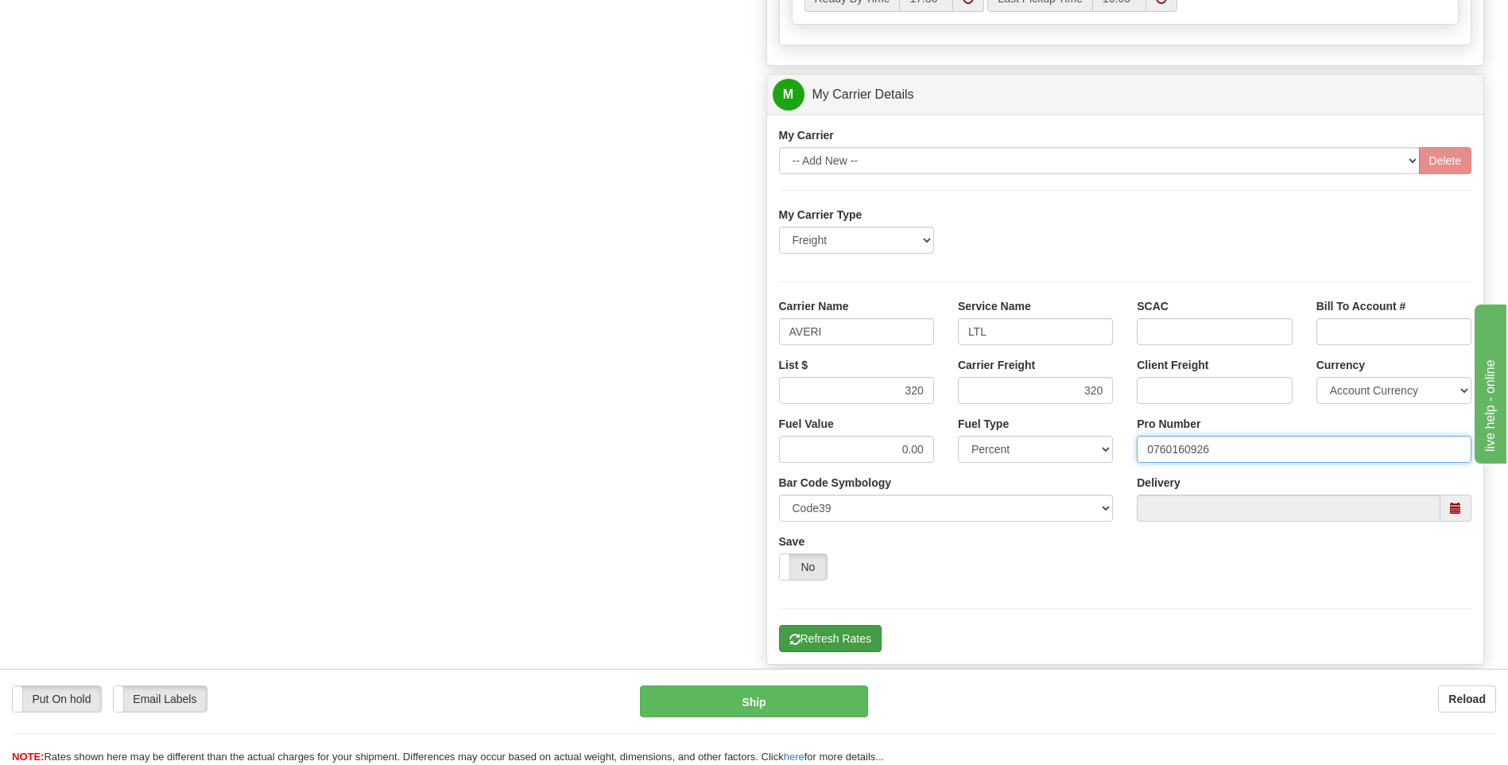
type input "0760160926"
click at [852, 627] on button "Refresh Rates" at bounding box center [830, 638] width 103 height 27
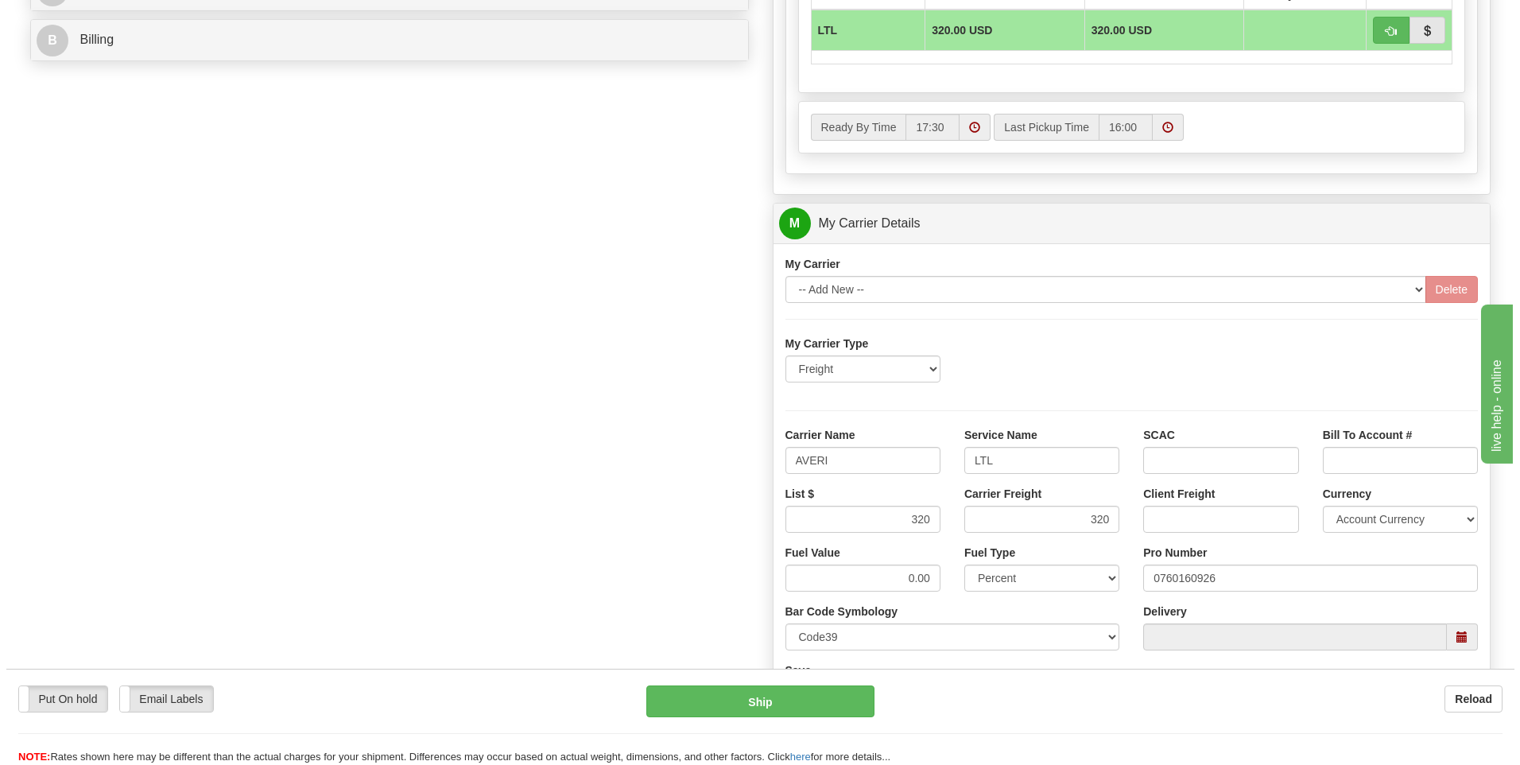
scroll to position [516, 0]
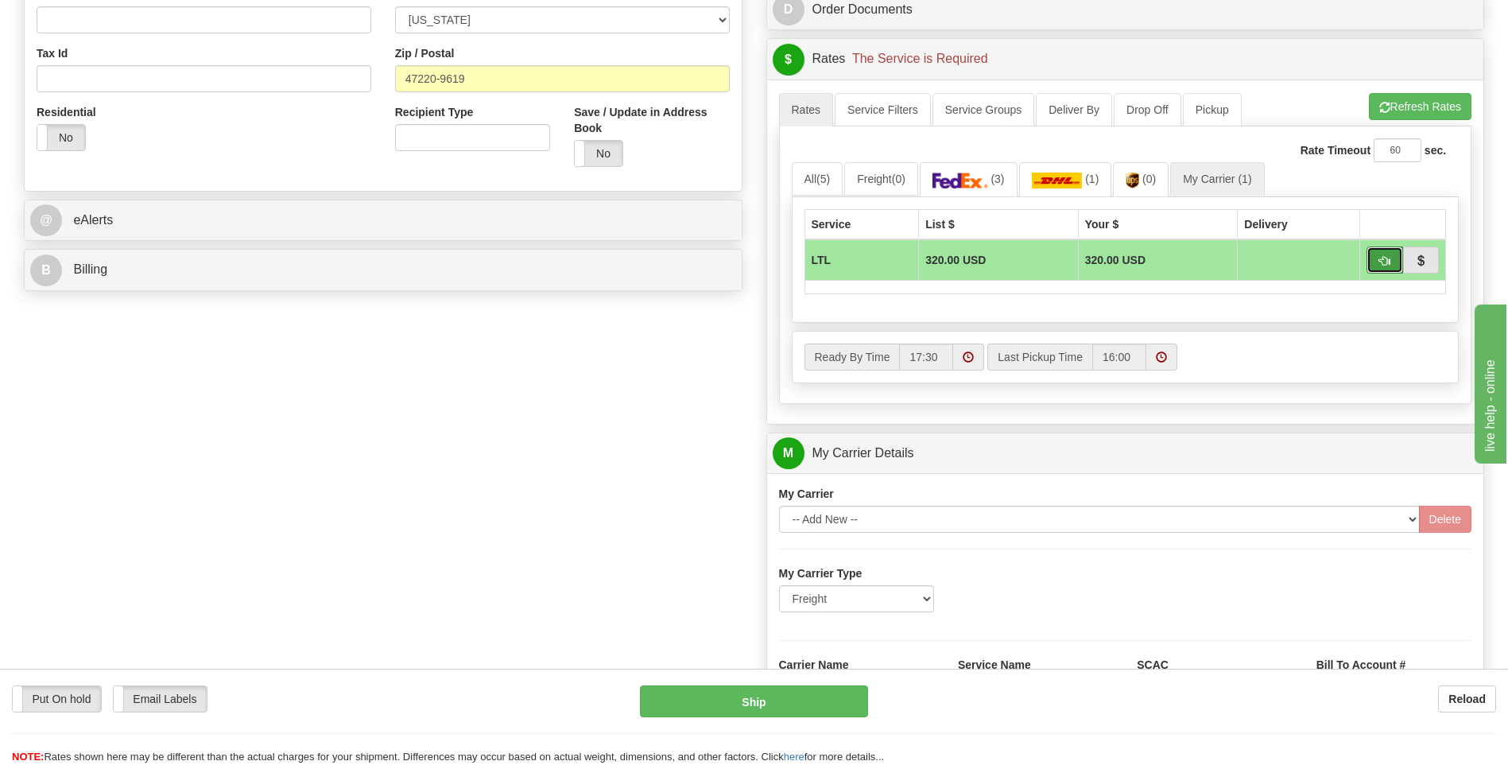
click at [1380, 262] on span "button" at bounding box center [1384, 261] width 11 height 10
type input "00"
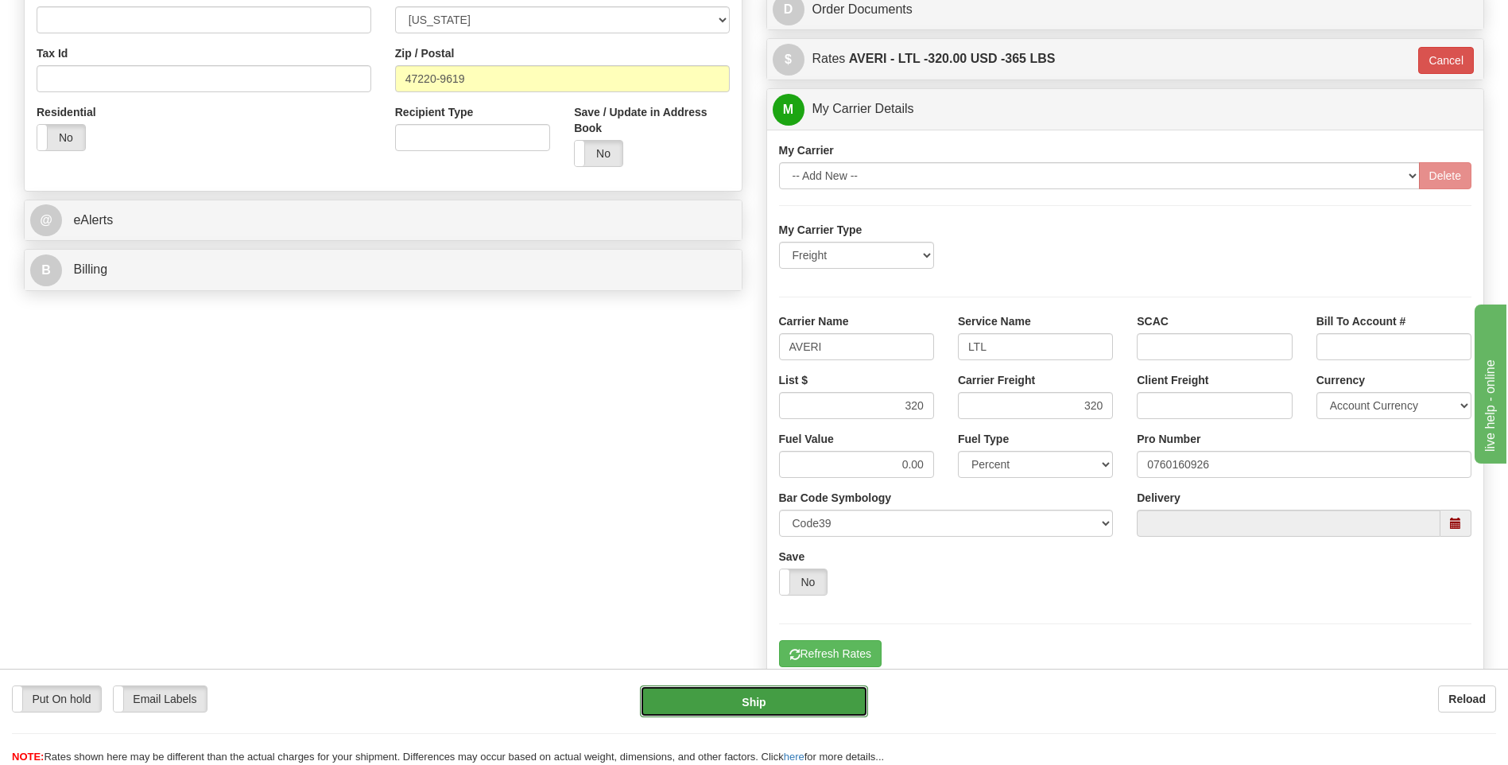
click at [793, 703] on button "Ship" at bounding box center [753, 701] width 227 height 32
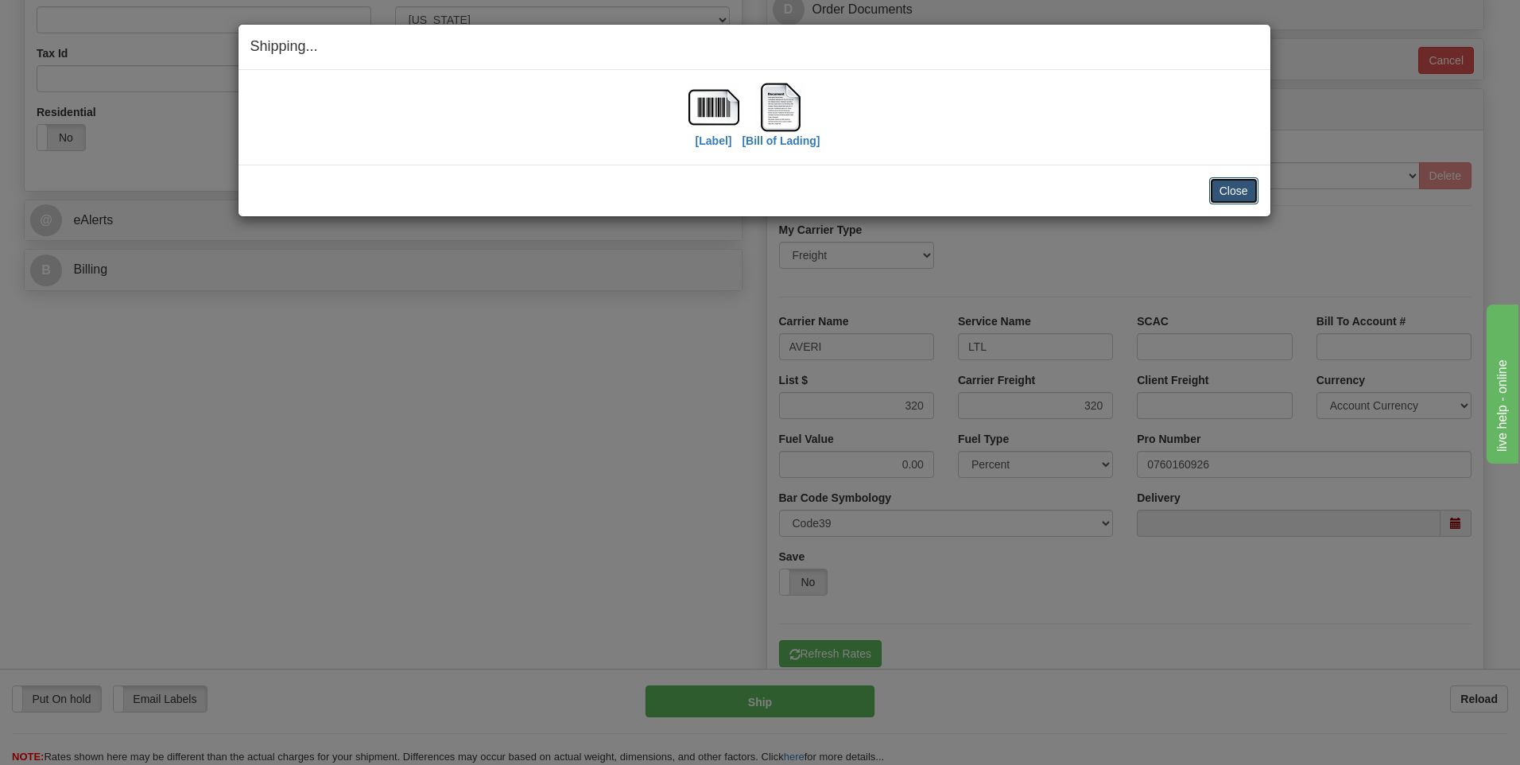
click at [1229, 191] on button "Close" at bounding box center [1233, 190] width 49 height 27
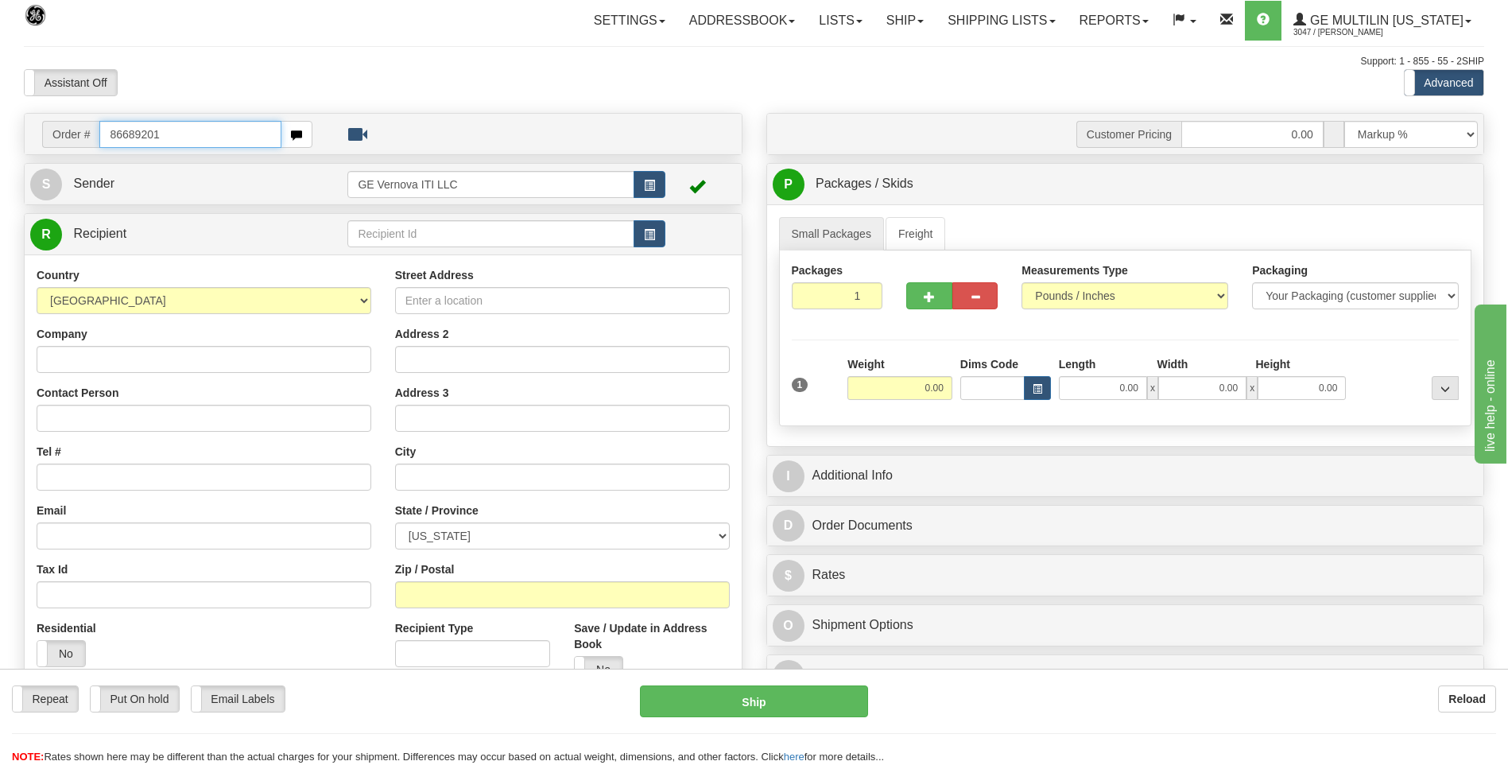
type input "86689201"
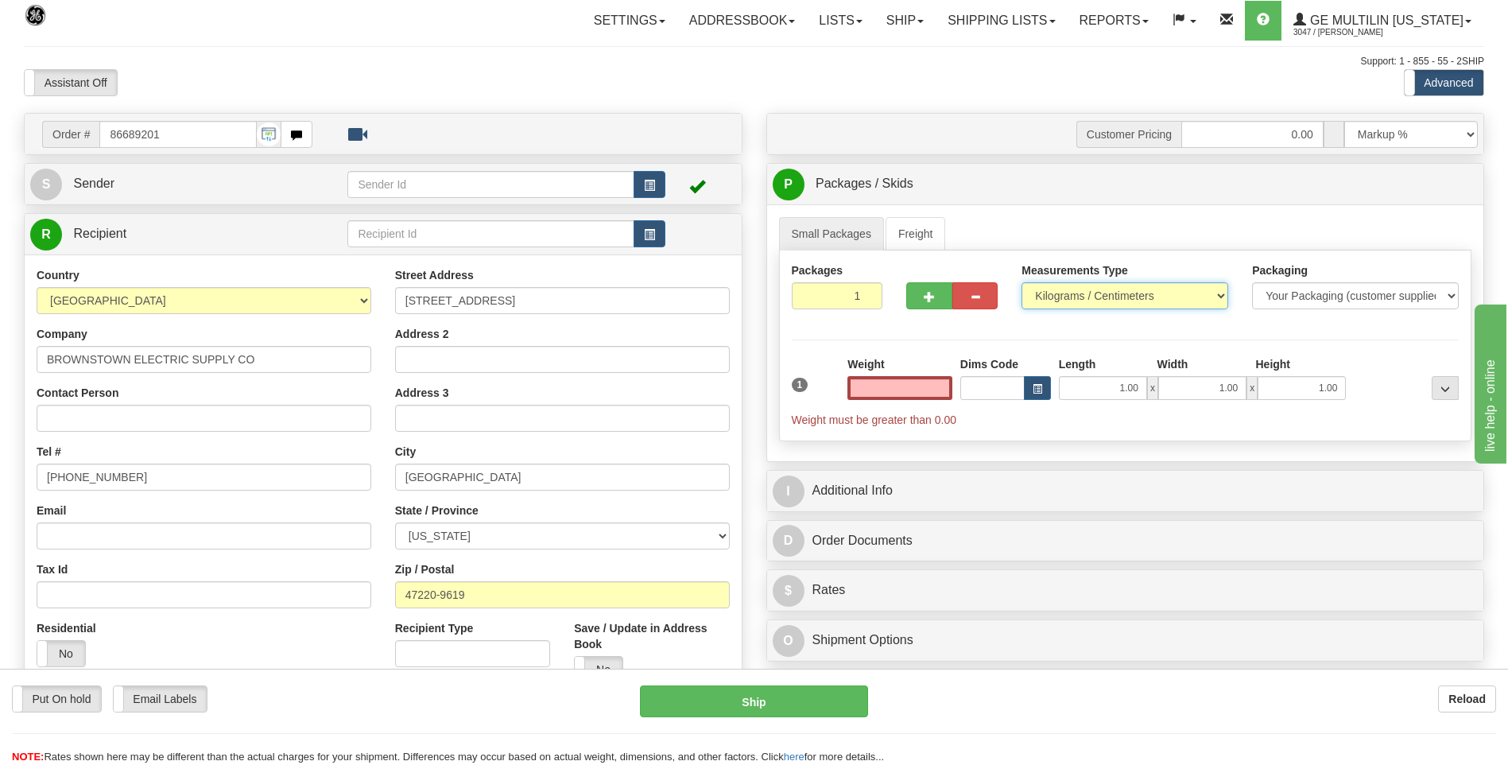
type input "0.00"
click at [1096, 291] on select "Pounds / Inches Kilograms / Centimeters" at bounding box center [1125, 295] width 207 height 27
select select "0"
click at [1022, 282] on select "Pounds / Inches Kilograms / Centimeters" at bounding box center [1125, 295] width 207 height 27
click at [939, 389] on input "0.00" at bounding box center [900, 388] width 105 height 24
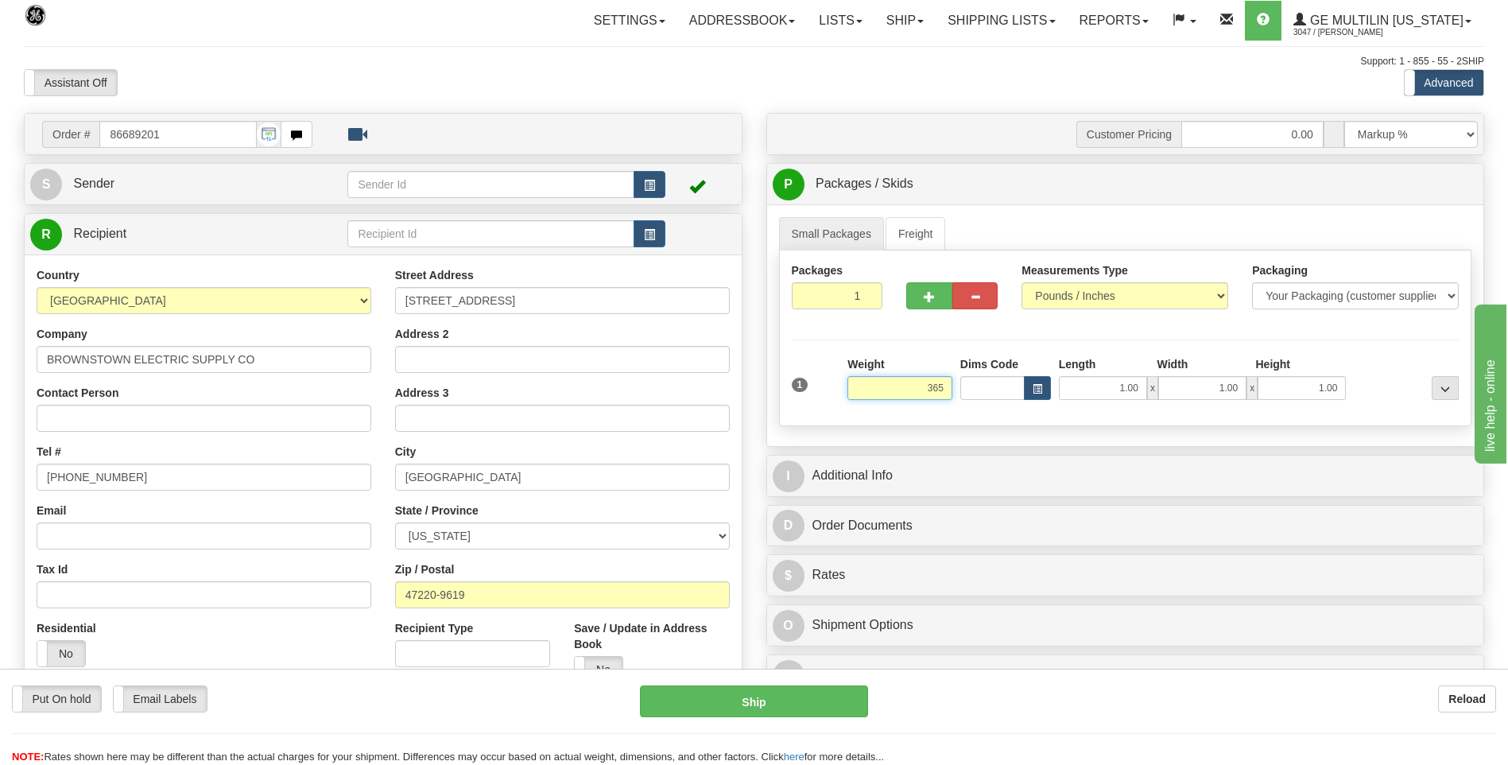
click button "Delete" at bounding box center [0, 0] width 0 height 0
type input "365.00"
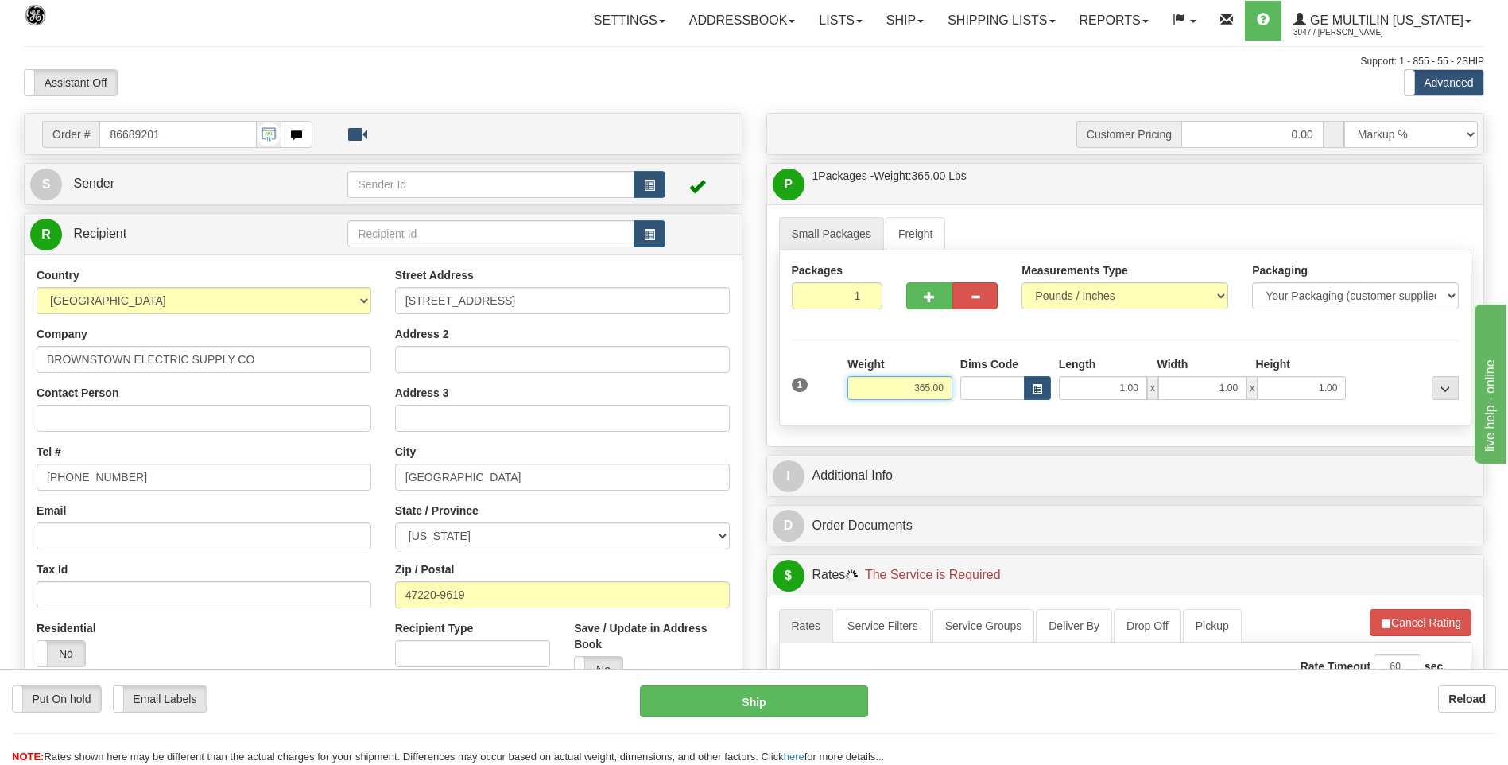
scroll to position [239, 0]
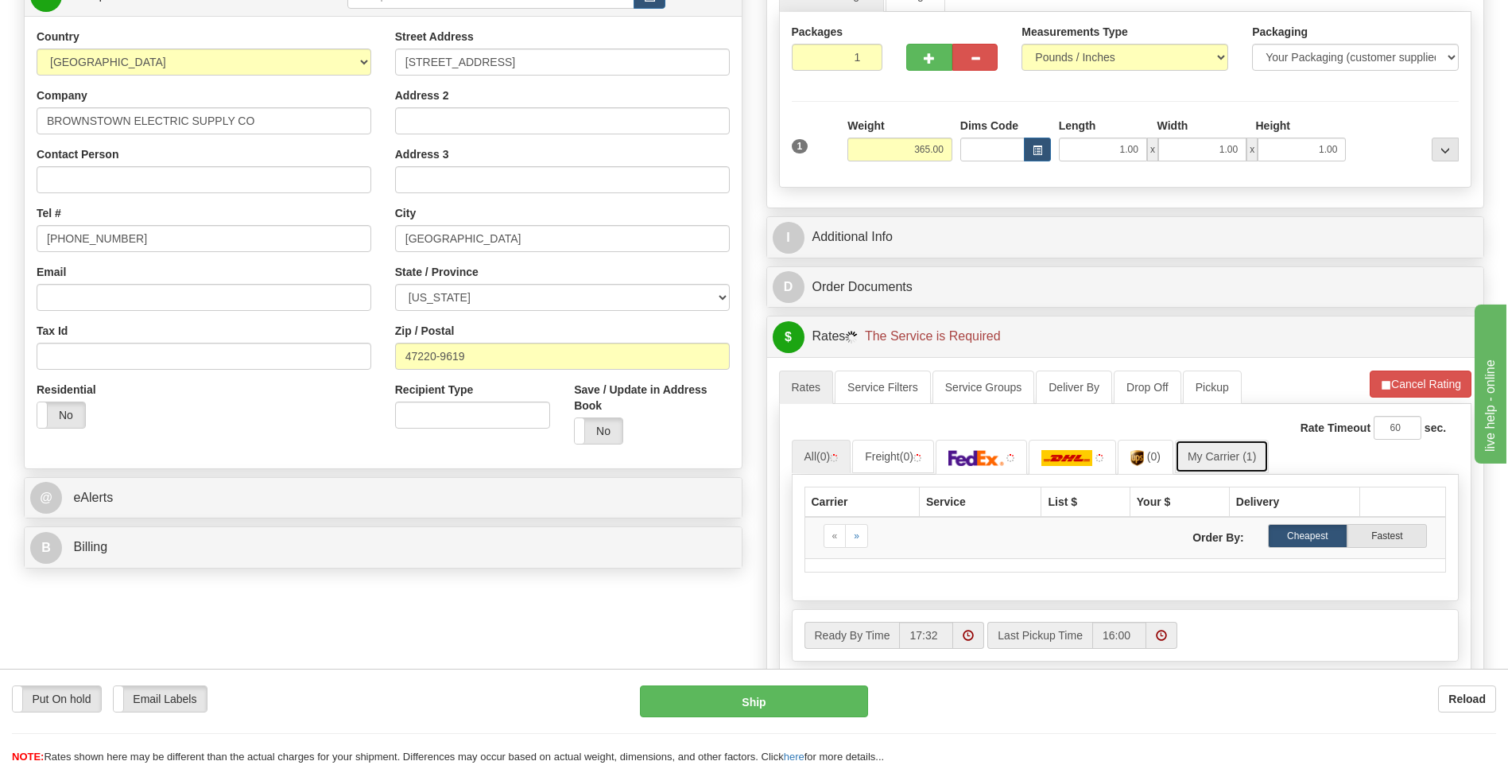
click at [1205, 451] on link "My Carrier (1)" at bounding box center [1222, 456] width 94 height 33
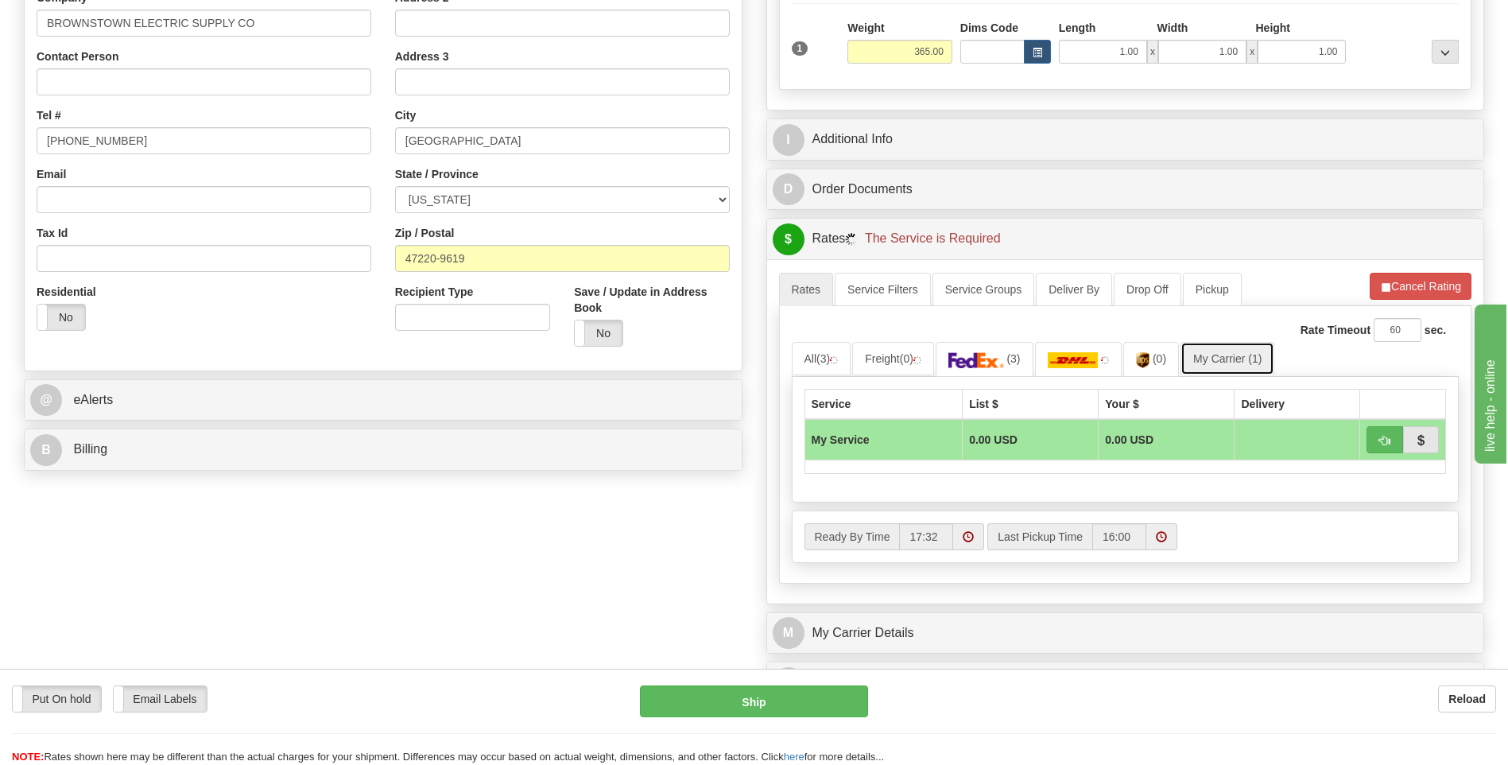
scroll to position [477, 0]
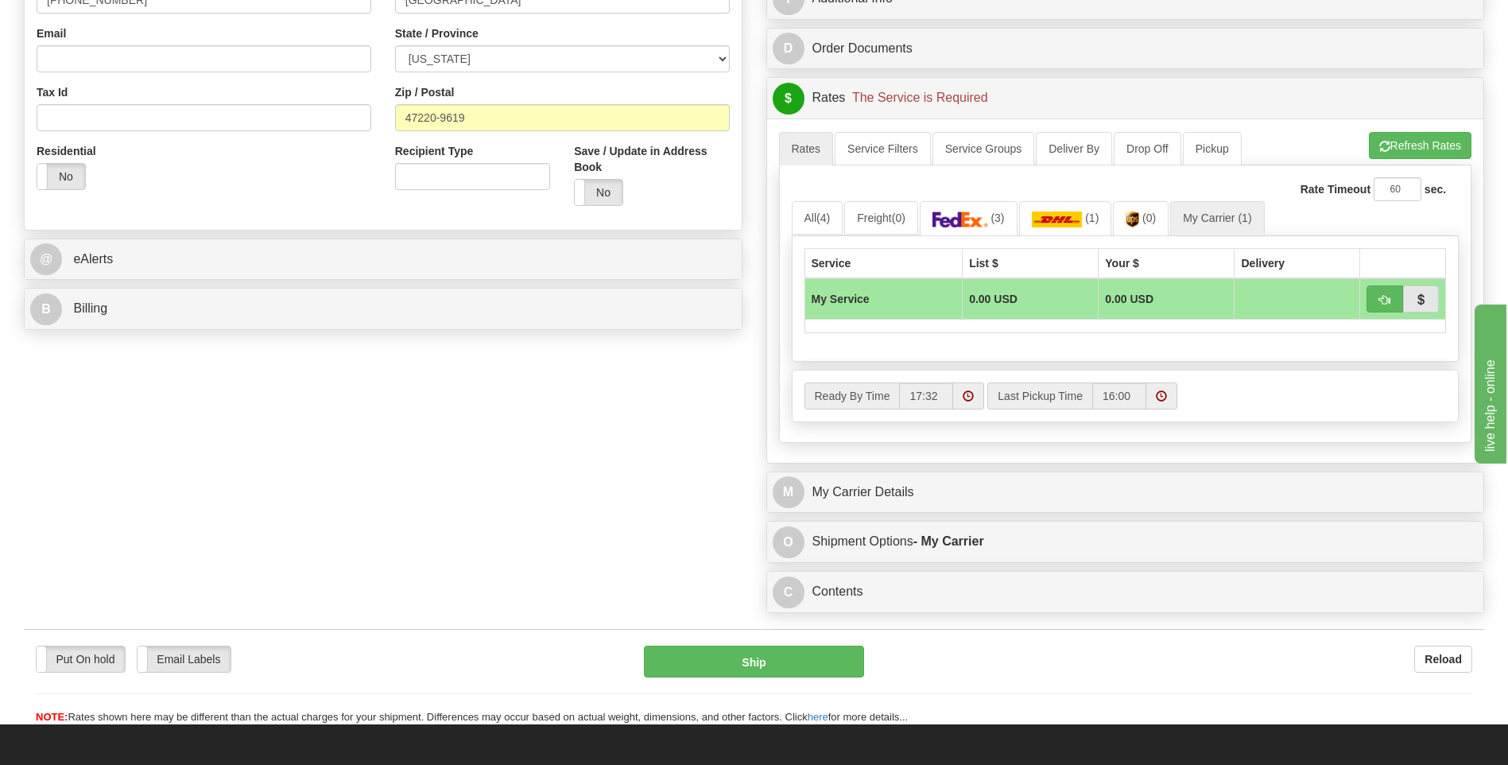
click at [925, 472] on div "Customer Pricing 0.00 Markup % Discount % Flat Amount Per Pound Flat Amount Mar…" at bounding box center [1126, 128] width 743 height 985
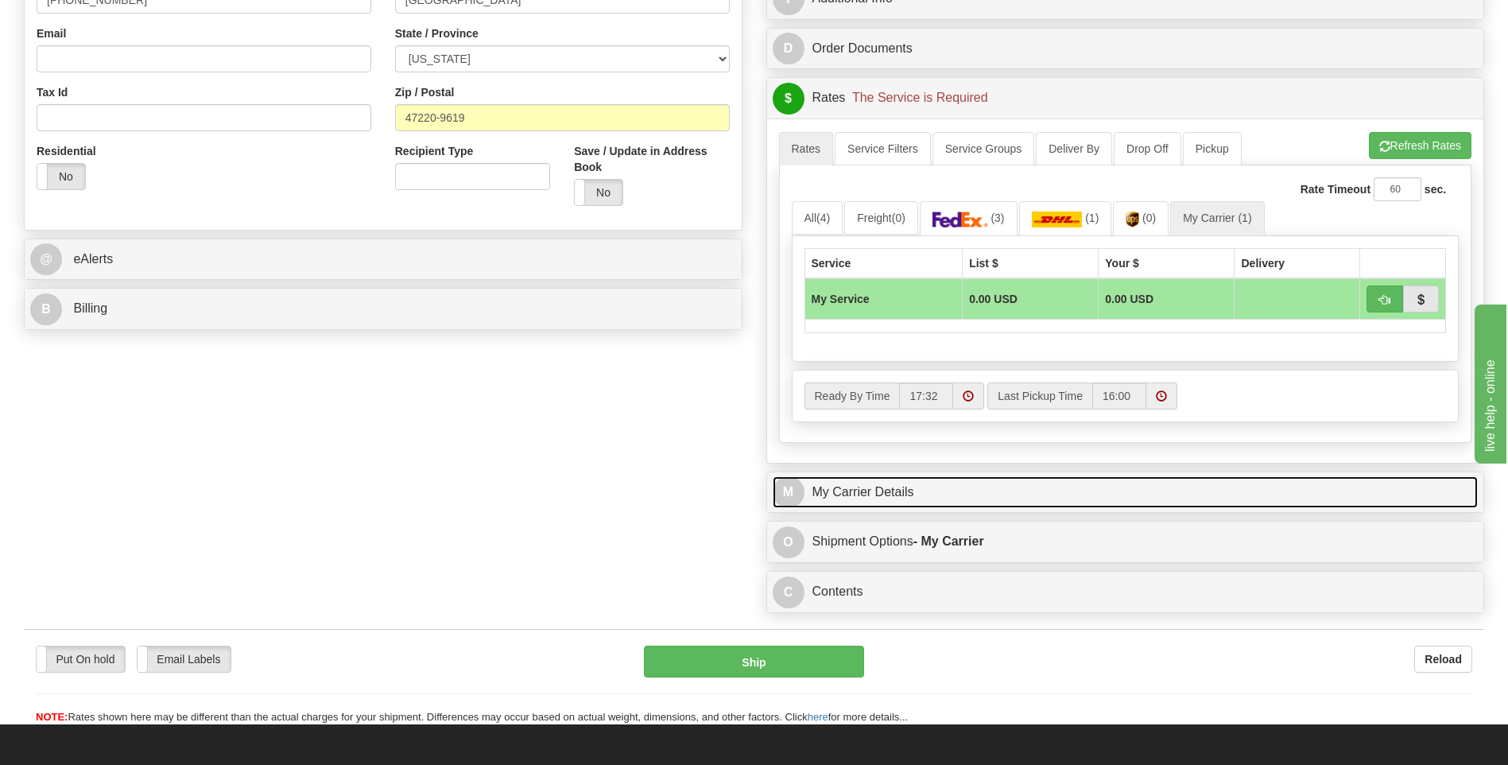
click at [925, 483] on link "M My Carrier Details" at bounding box center [1126, 492] width 706 height 33
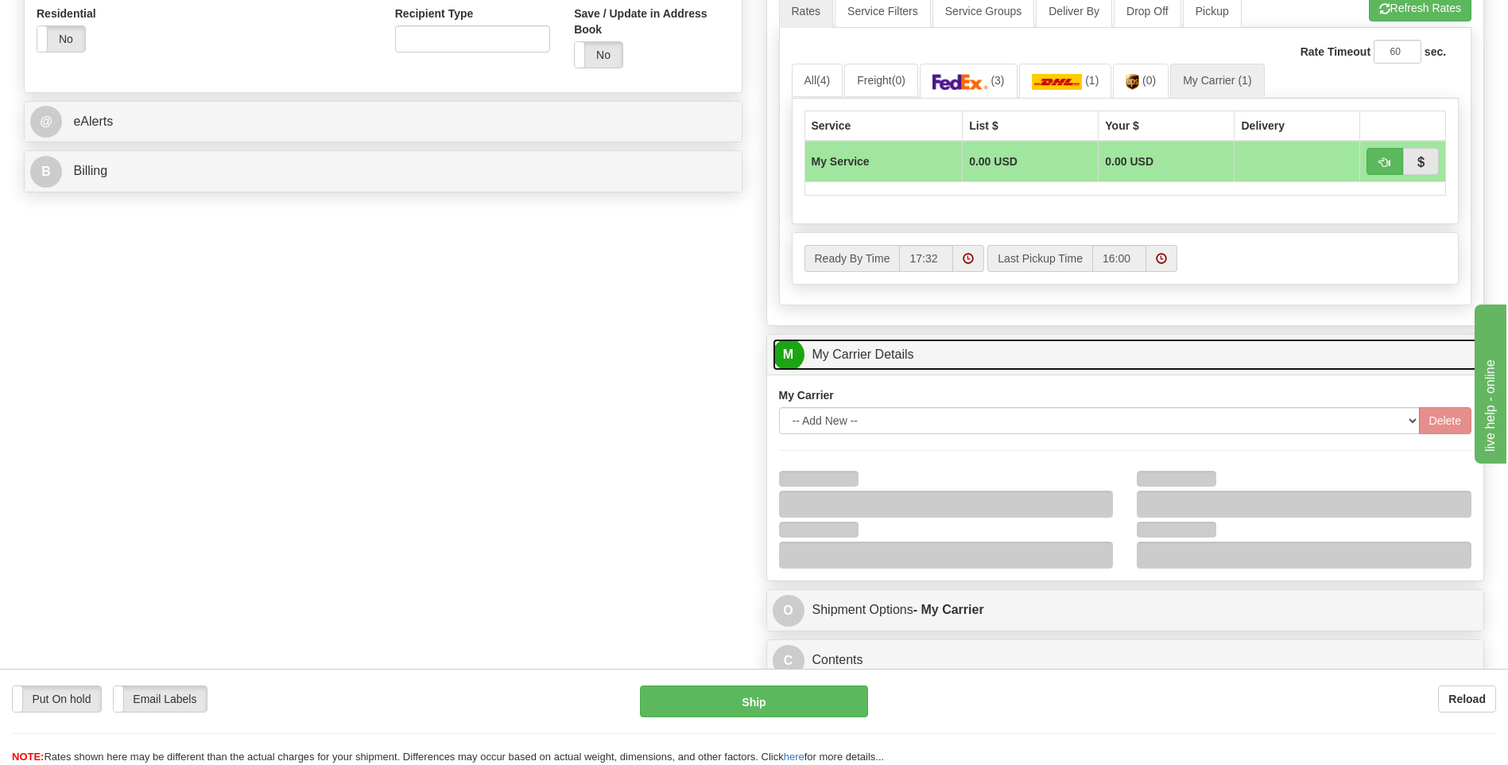
scroll to position [716, 0]
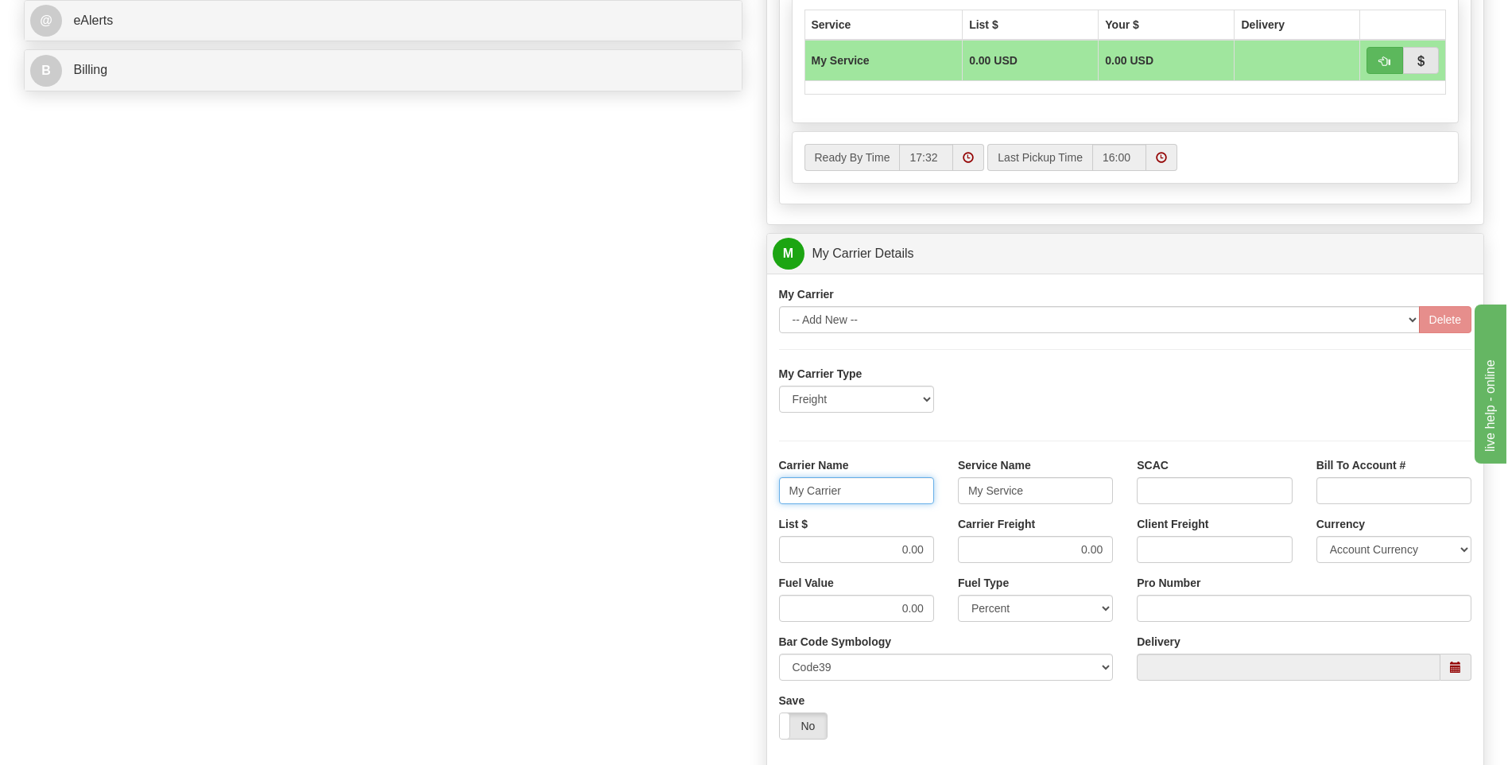
drag, startPoint x: 855, startPoint y: 495, endPoint x: 723, endPoint y: 498, distance: 132.8
click at [723, 498] on div "Order # 86689201 S Sender" at bounding box center [754, 164] width 1484 height 1534
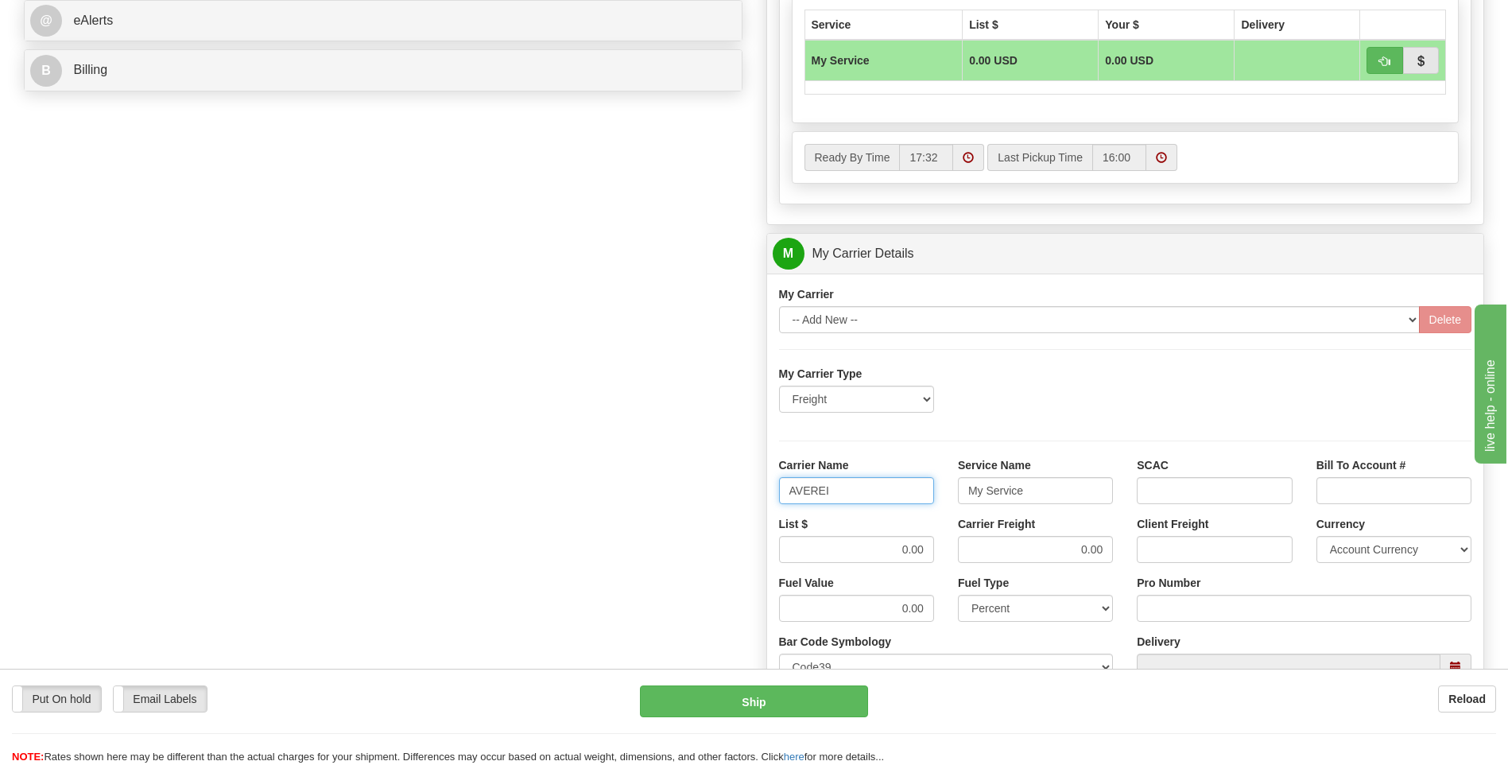
type input "AVEREI"
type input "LTL"
drag, startPoint x: 875, startPoint y: 545, endPoint x: 958, endPoint y: 556, distance: 84.1
click at [958, 556] on div "List $ 0.00 Carrier Freight 0.00 Client Freight Currency Account Currency ARN A…" at bounding box center [1125, 545] width 717 height 59
type input "320"
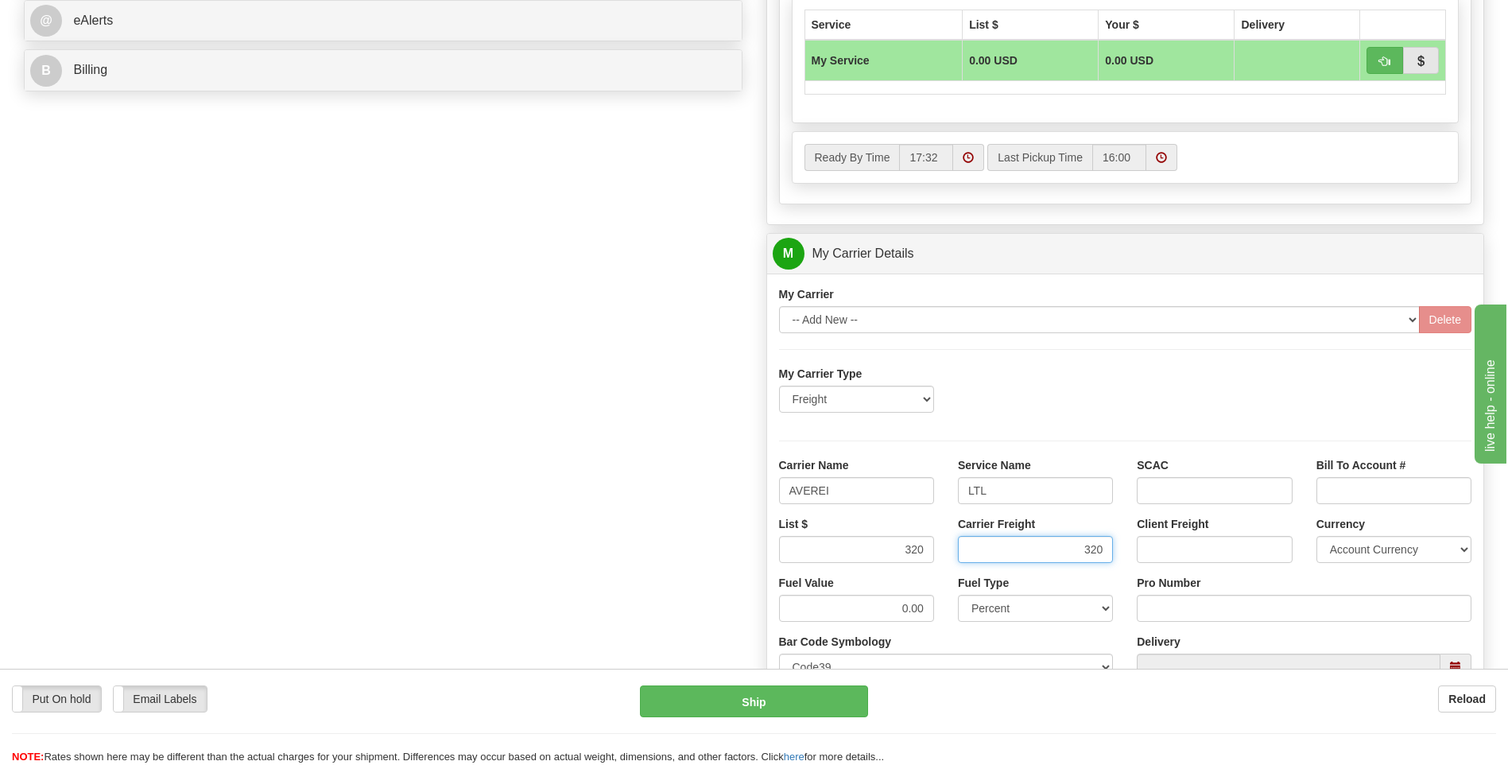
type input "320"
click at [1155, 615] on input "Pro Number" at bounding box center [1304, 608] width 335 height 27
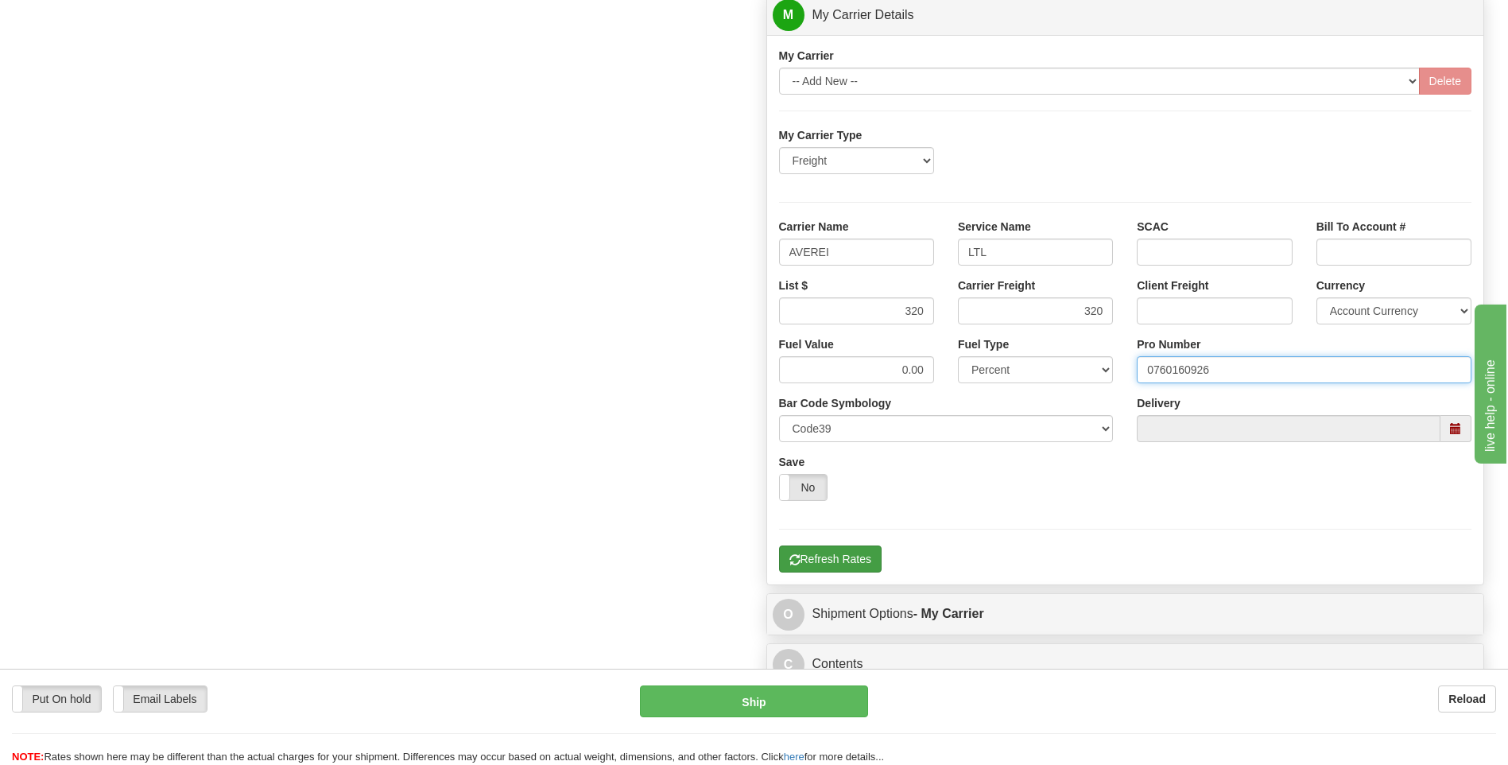
type input "0760160926"
click at [860, 558] on button "Refresh Rates" at bounding box center [830, 558] width 103 height 27
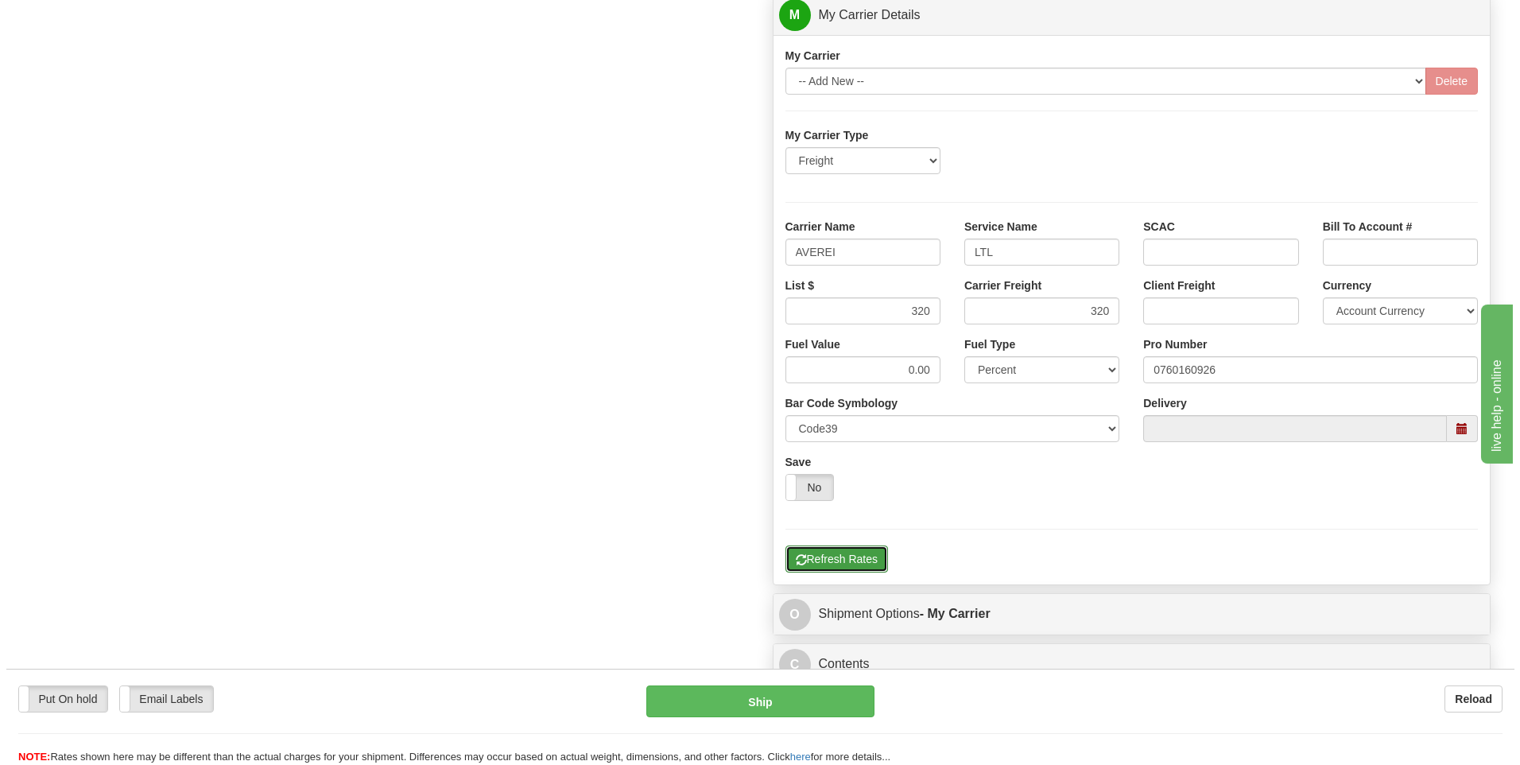
scroll to position [357, 0]
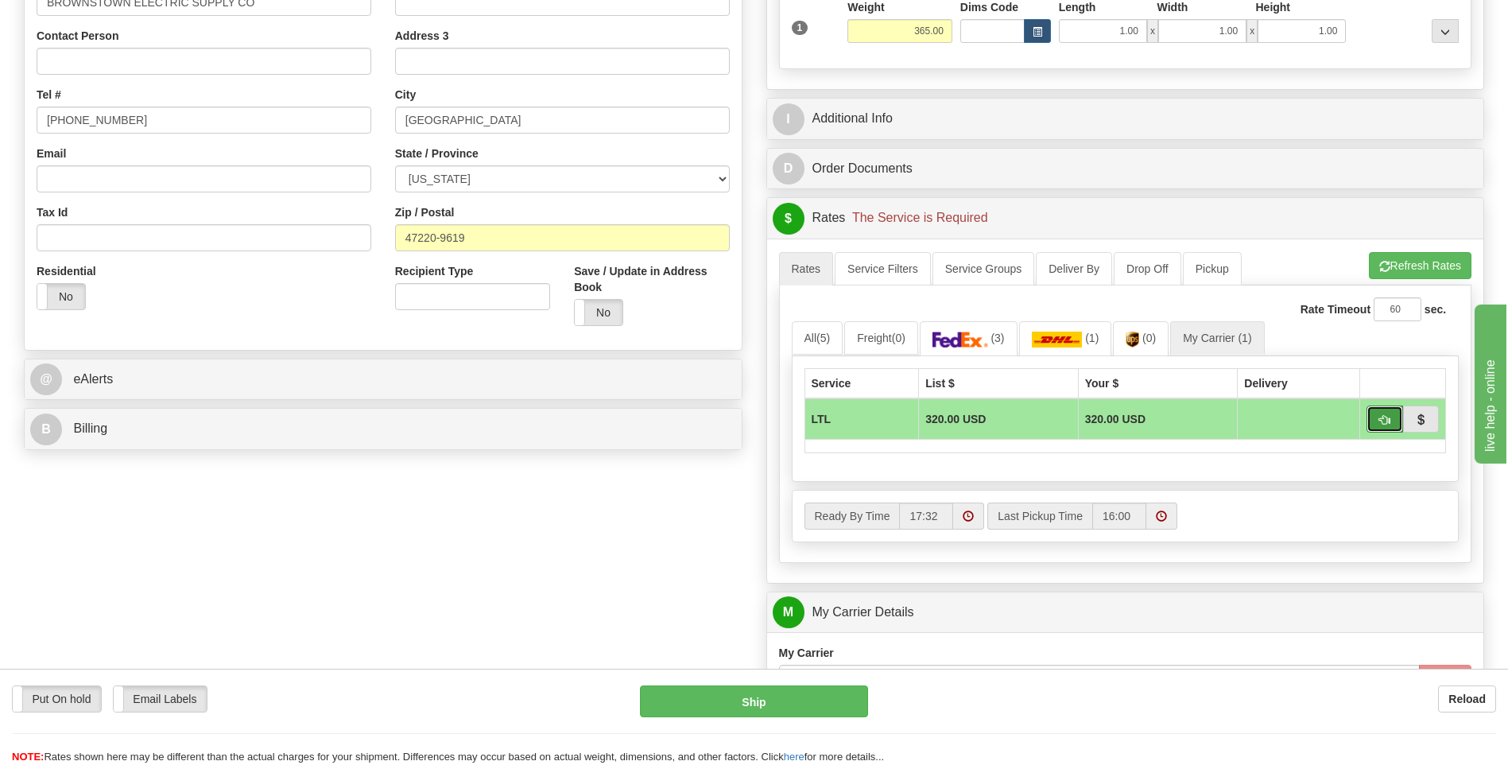
click at [1382, 418] on span "button" at bounding box center [1384, 420] width 11 height 10
type input "00"
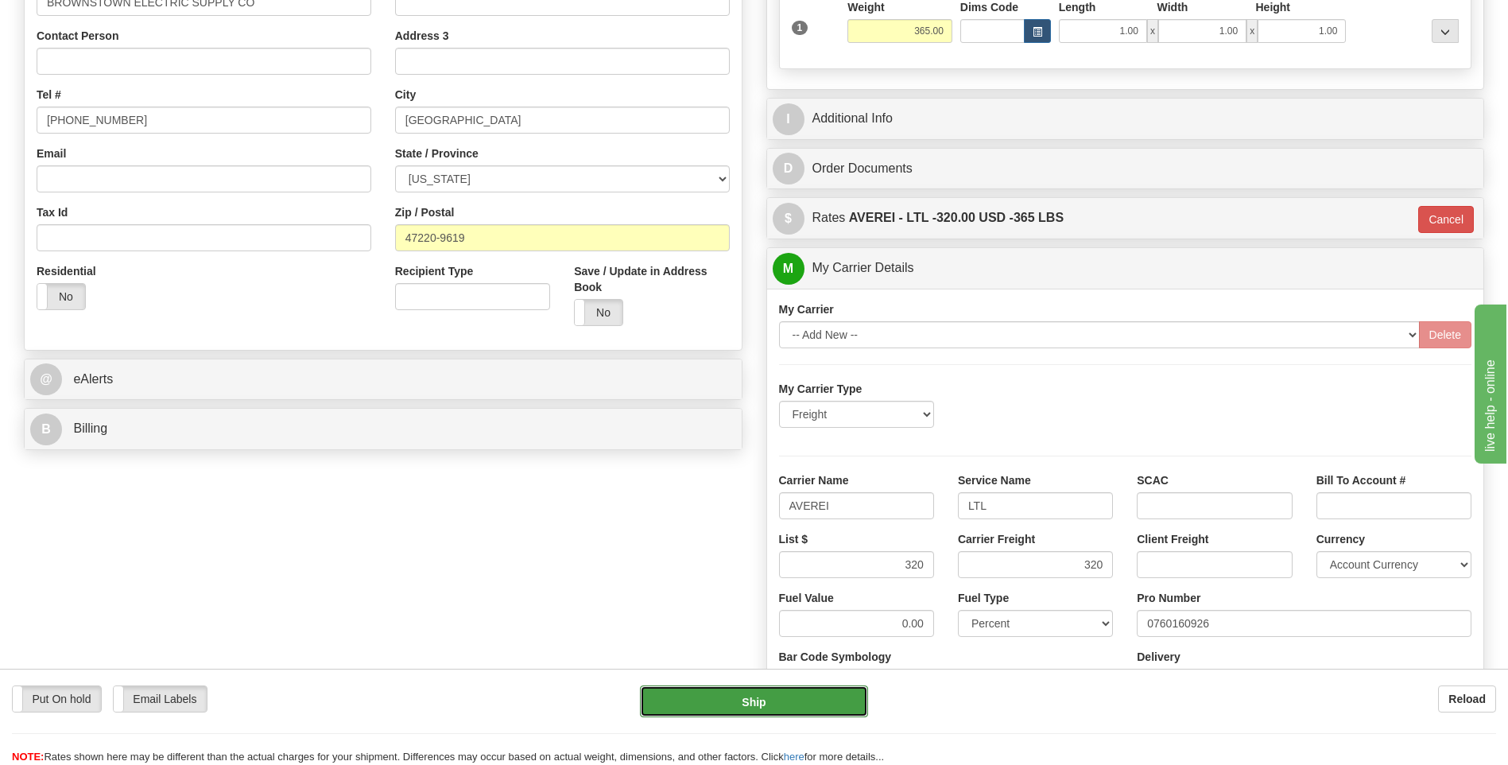
click at [789, 696] on button "Ship" at bounding box center [753, 701] width 227 height 32
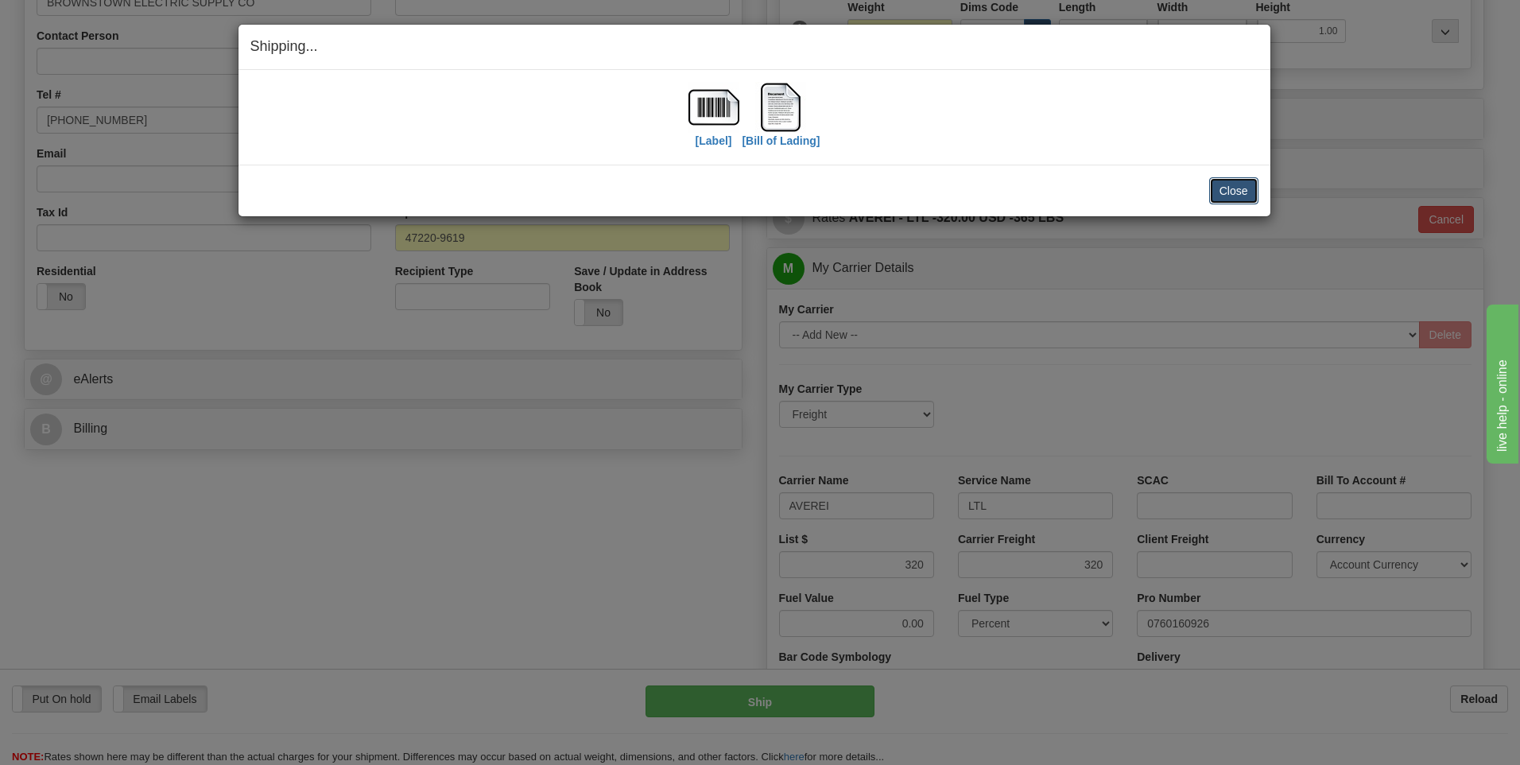
click at [1240, 200] on button "Close" at bounding box center [1233, 190] width 49 height 27
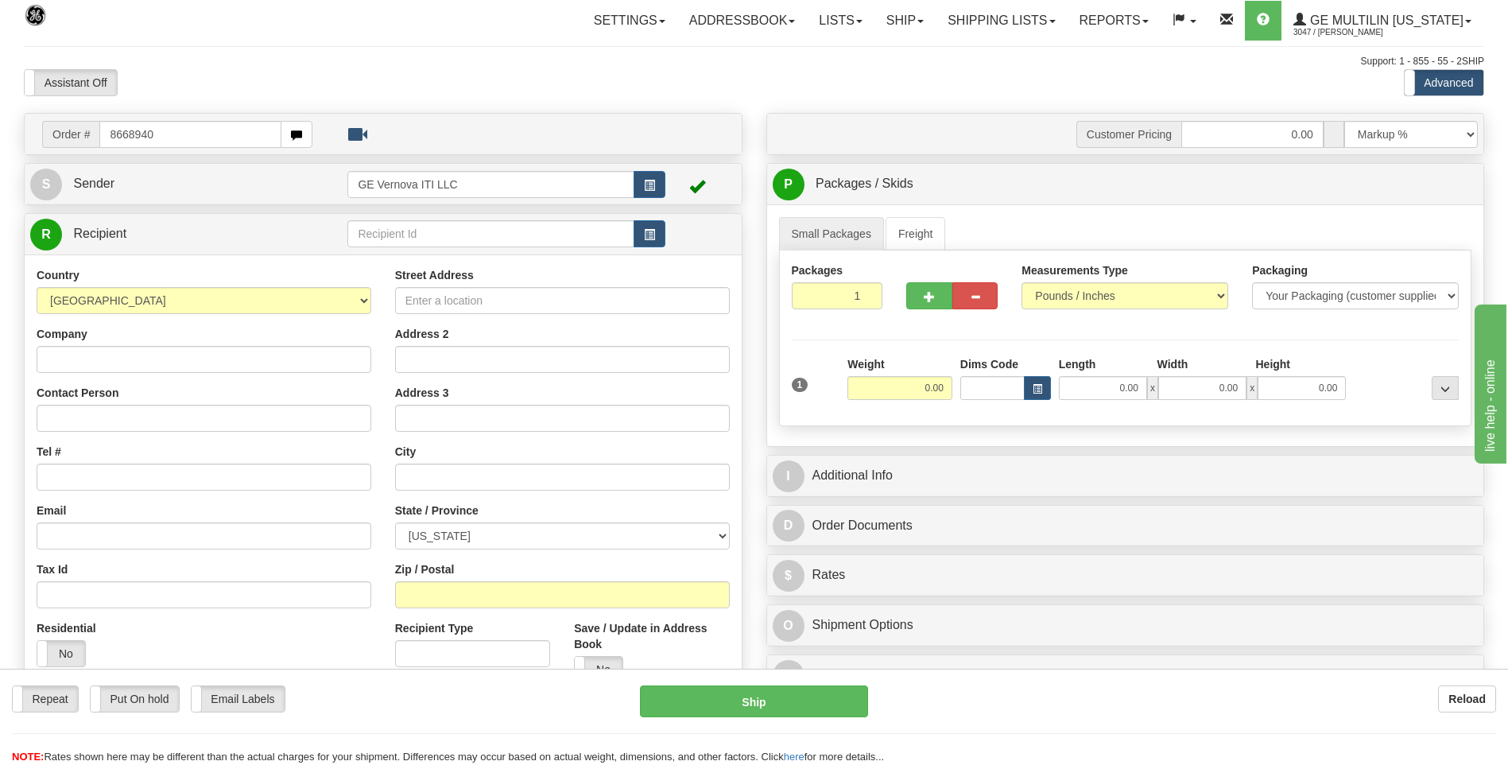
type input "8668940"
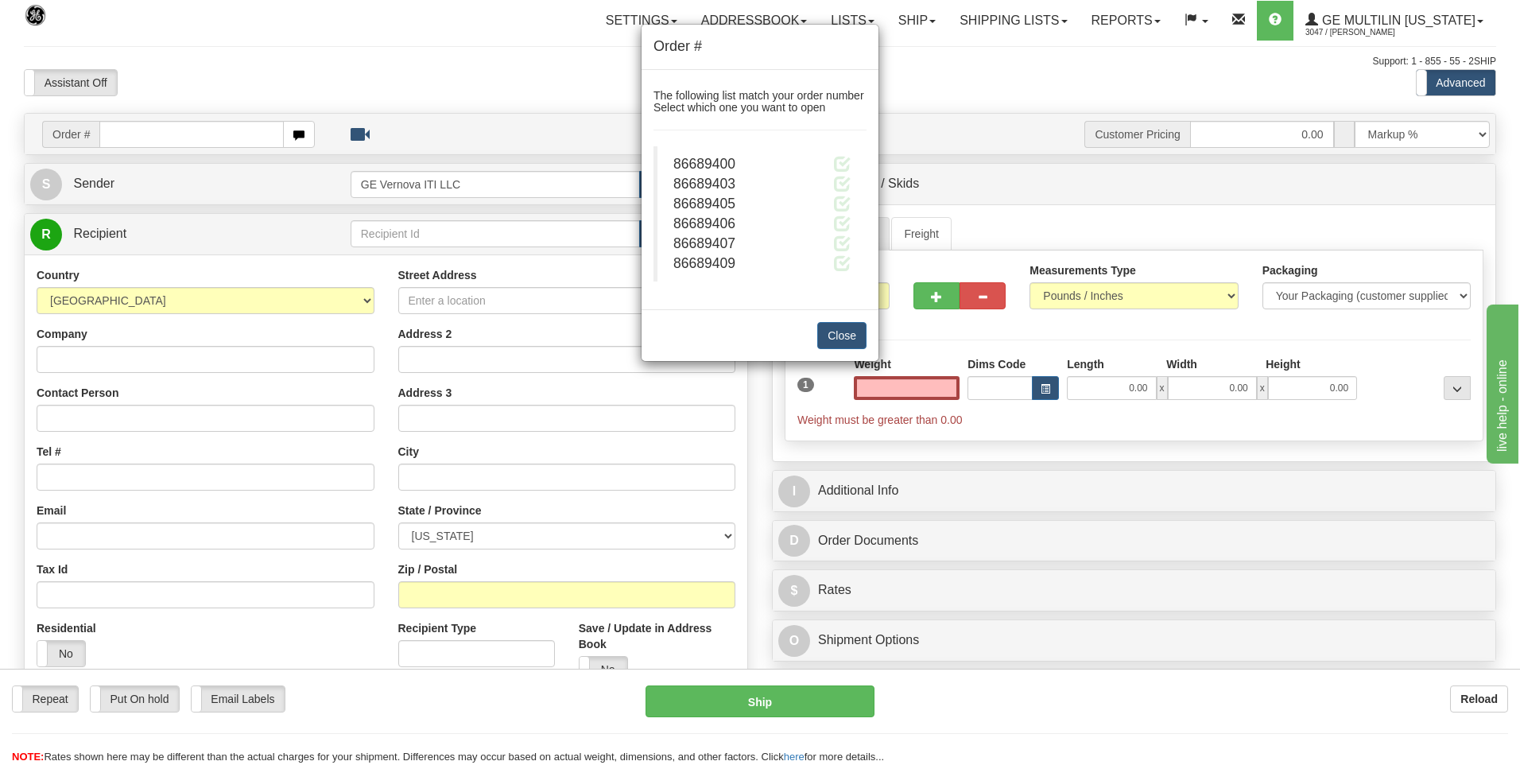
type input "0.00"
click at [725, 181] on span "86689403" at bounding box center [704, 184] width 62 height 16
click at [734, 185] on span "86689403" at bounding box center [704, 184] width 62 height 16
click at [839, 339] on button "Close" at bounding box center [841, 335] width 49 height 27
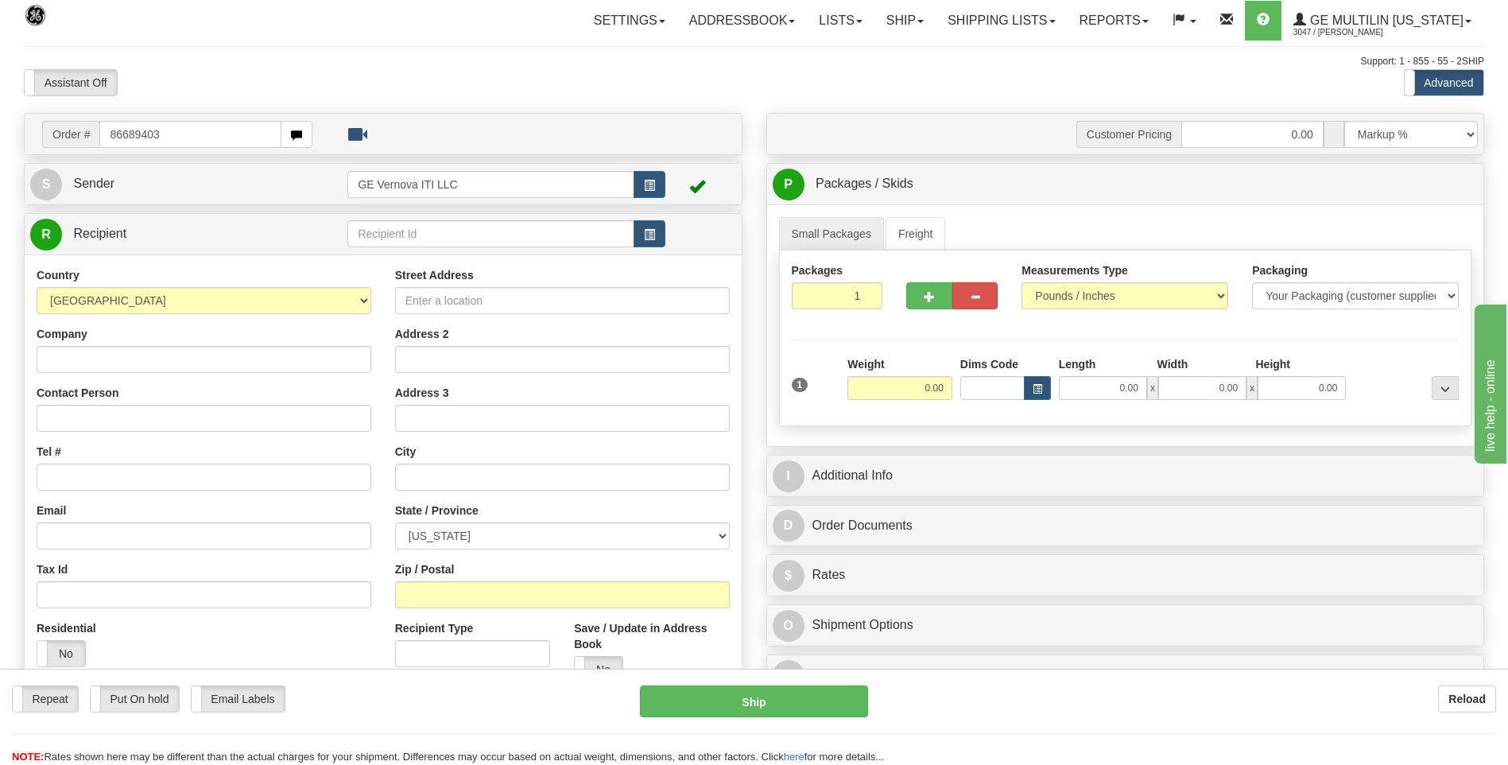
type input "86689403"
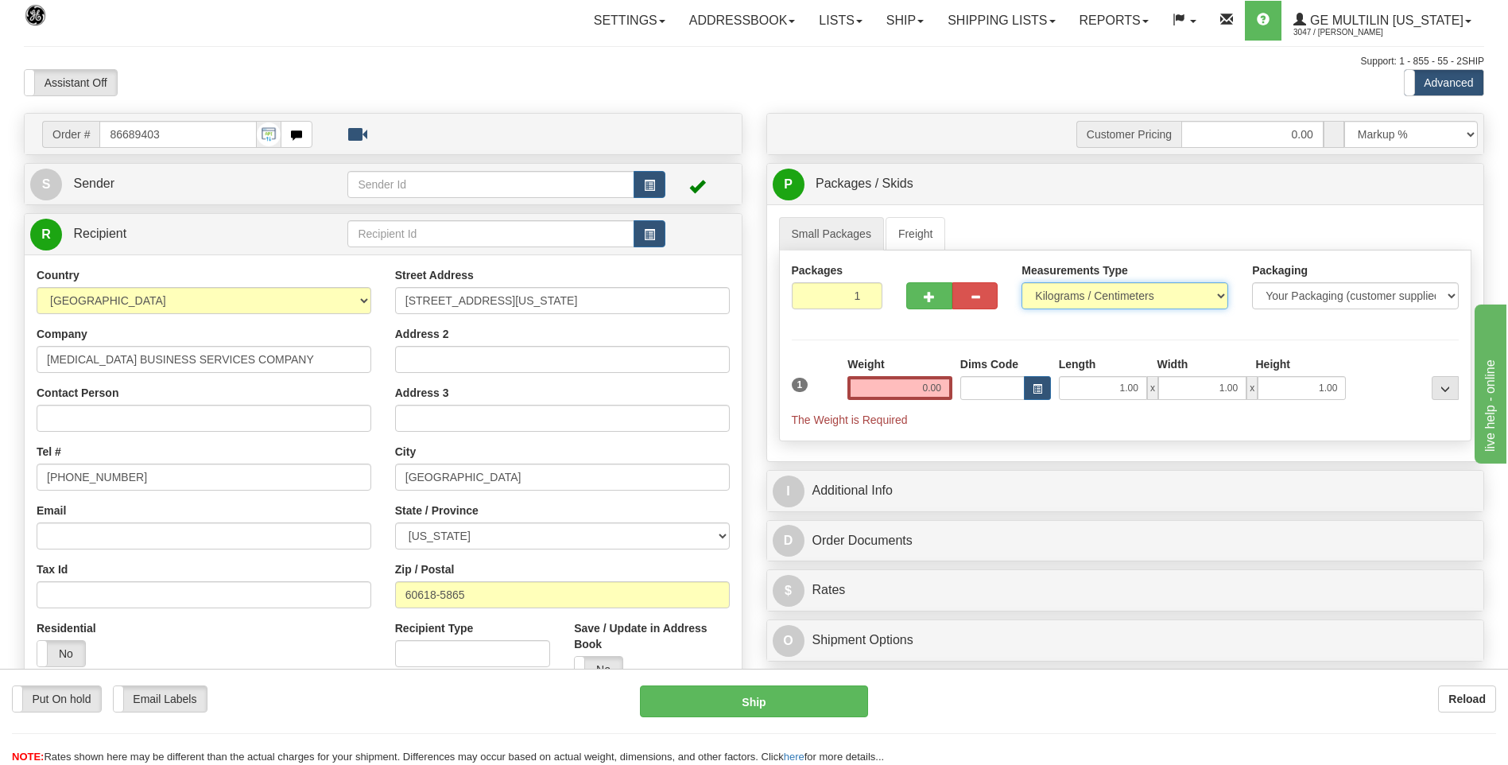
click at [1073, 290] on select "Pounds / Inches Kilograms / Centimeters" at bounding box center [1125, 295] width 207 height 27
select select "0"
click at [1022, 282] on select "Pounds / Inches Kilograms / Centimeters" at bounding box center [1125, 295] width 207 height 27
click at [947, 385] on input "0.00" at bounding box center [900, 388] width 105 height 24
type input "0"
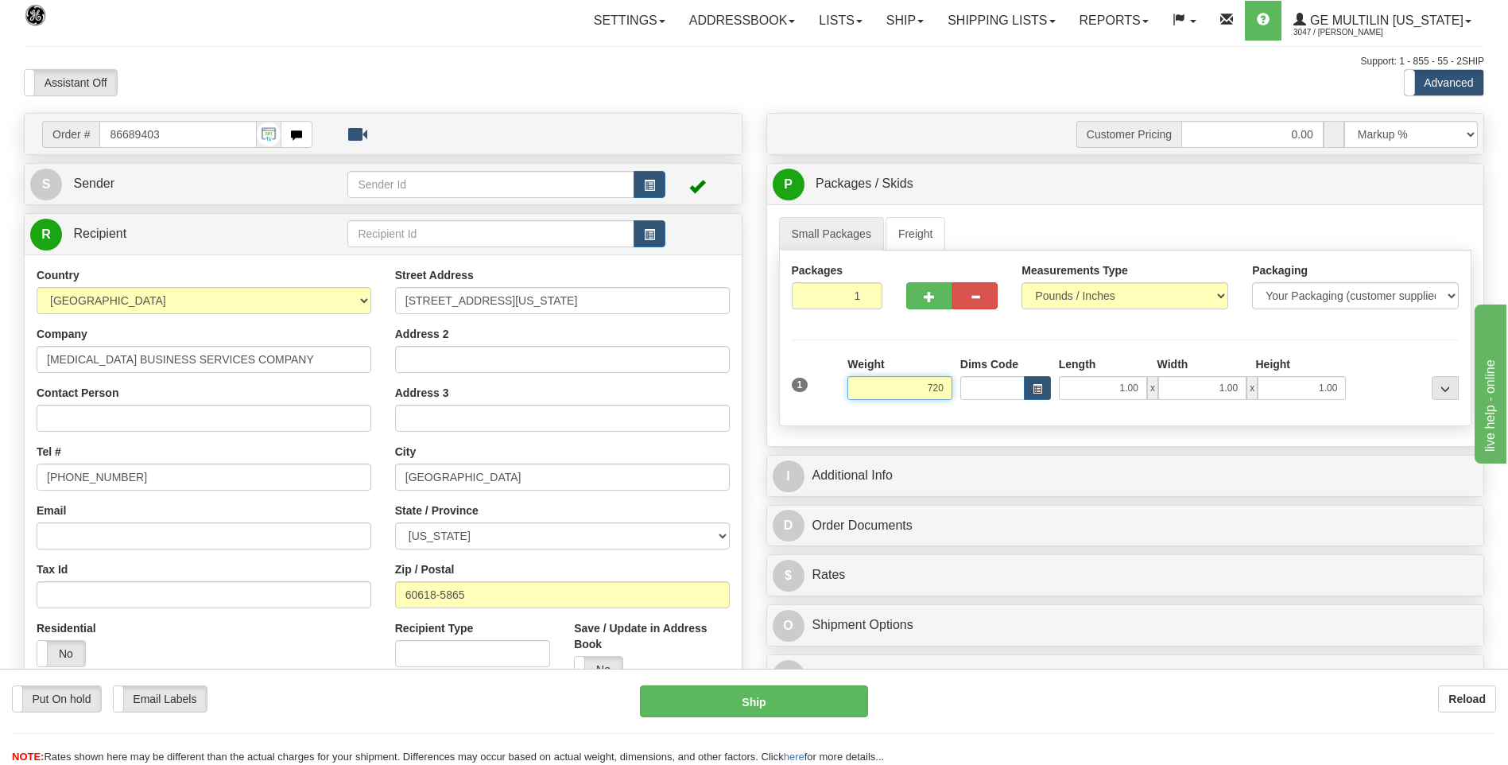
click button "Delete" at bounding box center [0, 0] width 0 height 0
type input "720.00"
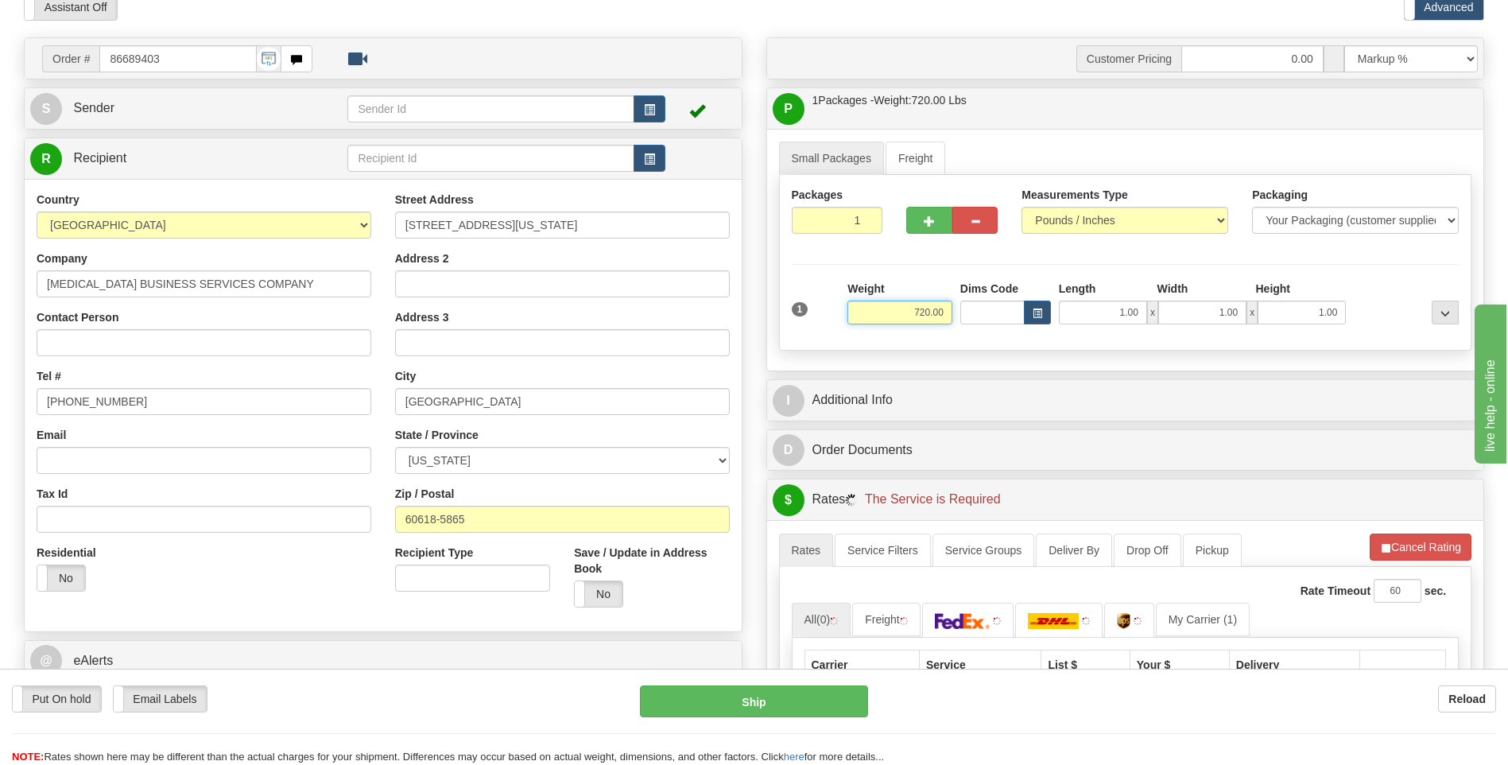
scroll to position [159, 0]
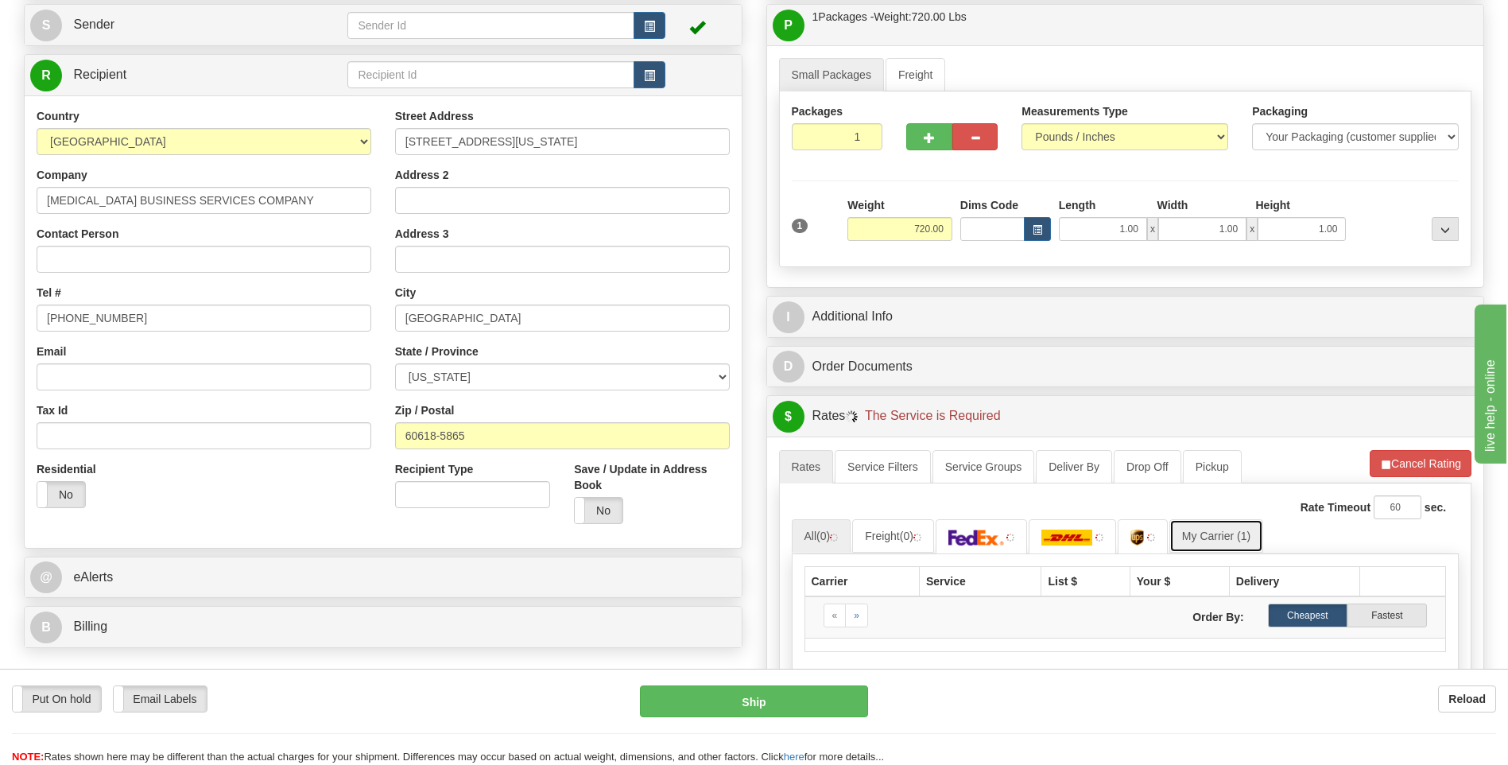
click at [1215, 541] on link "My Carrier (1)" at bounding box center [1217, 535] width 94 height 33
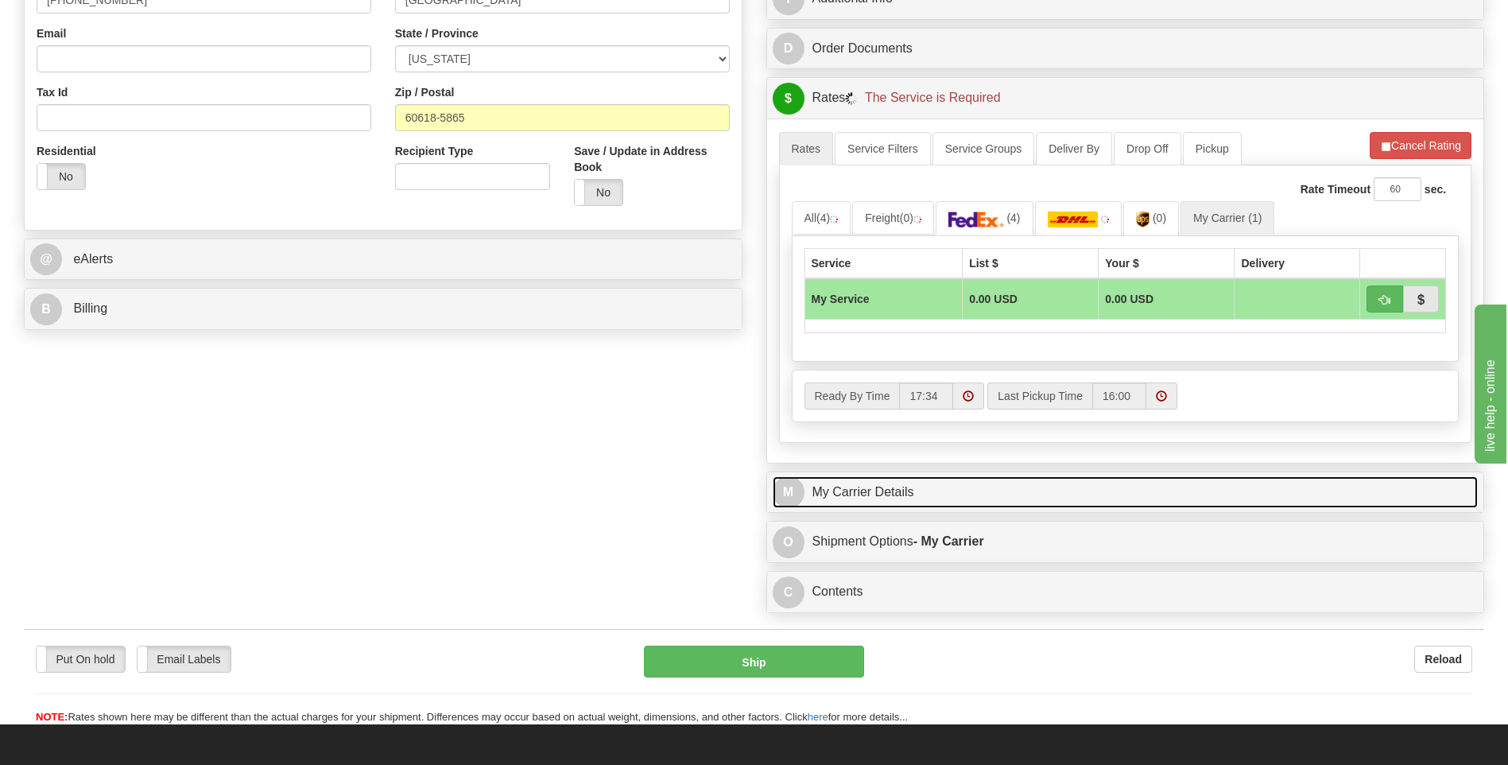
click at [987, 483] on link "M My Carrier Details" at bounding box center [1126, 492] width 706 height 33
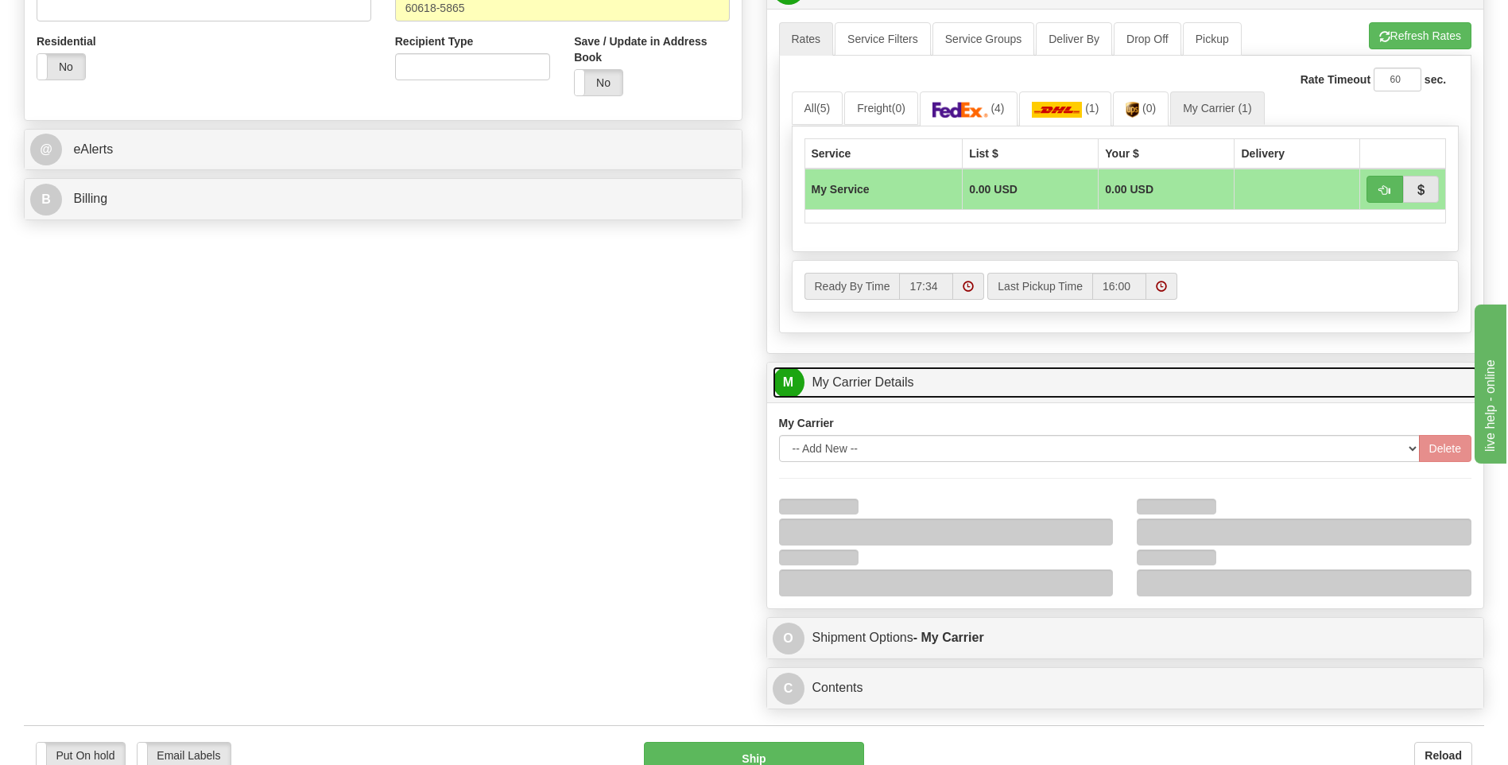
scroll to position [716, 0]
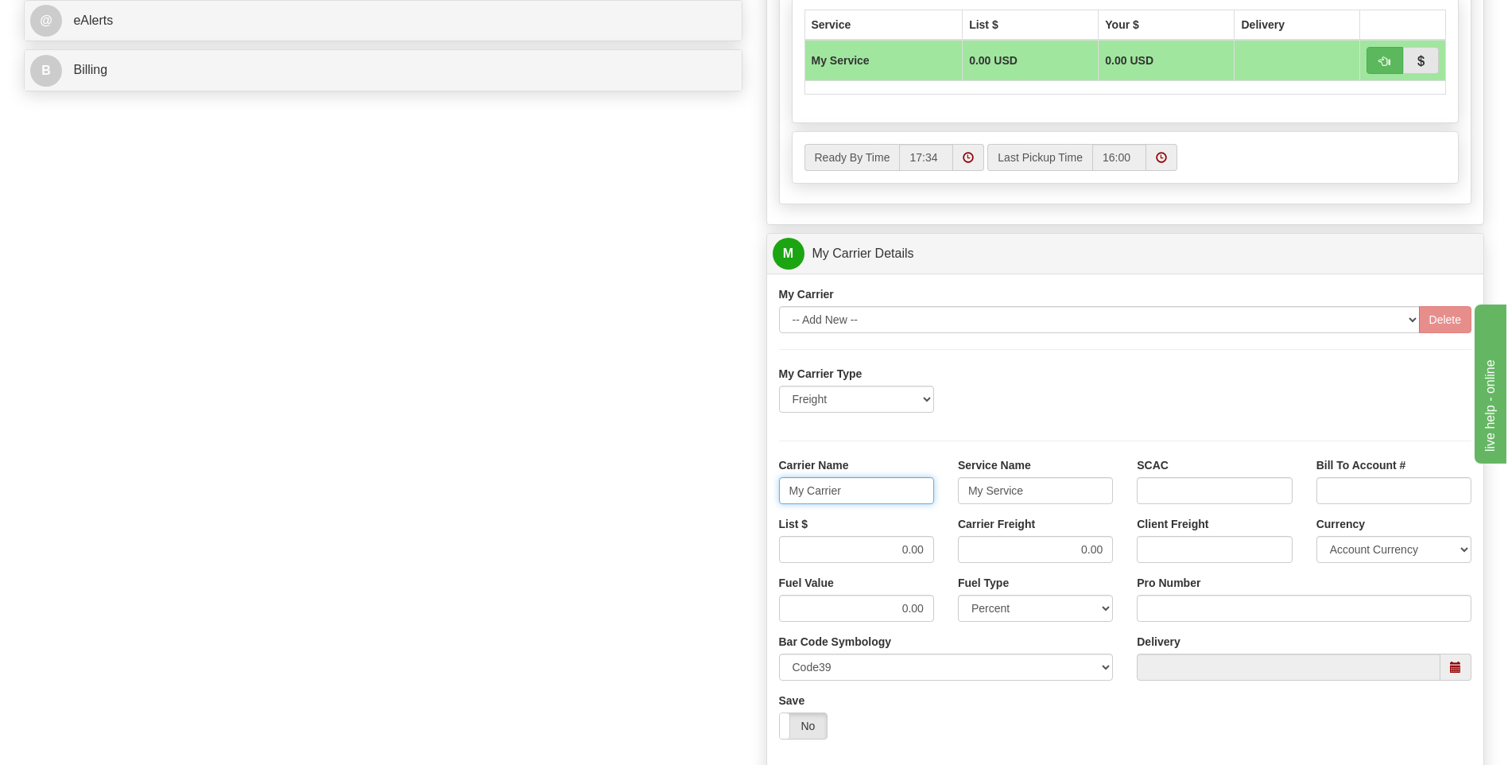
drag, startPoint x: 781, startPoint y: 483, endPoint x: 747, endPoint y: 482, distance: 34.2
click at [747, 482] on div "Order # 86689403 S Sender" at bounding box center [754, 164] width 1484 height 1534
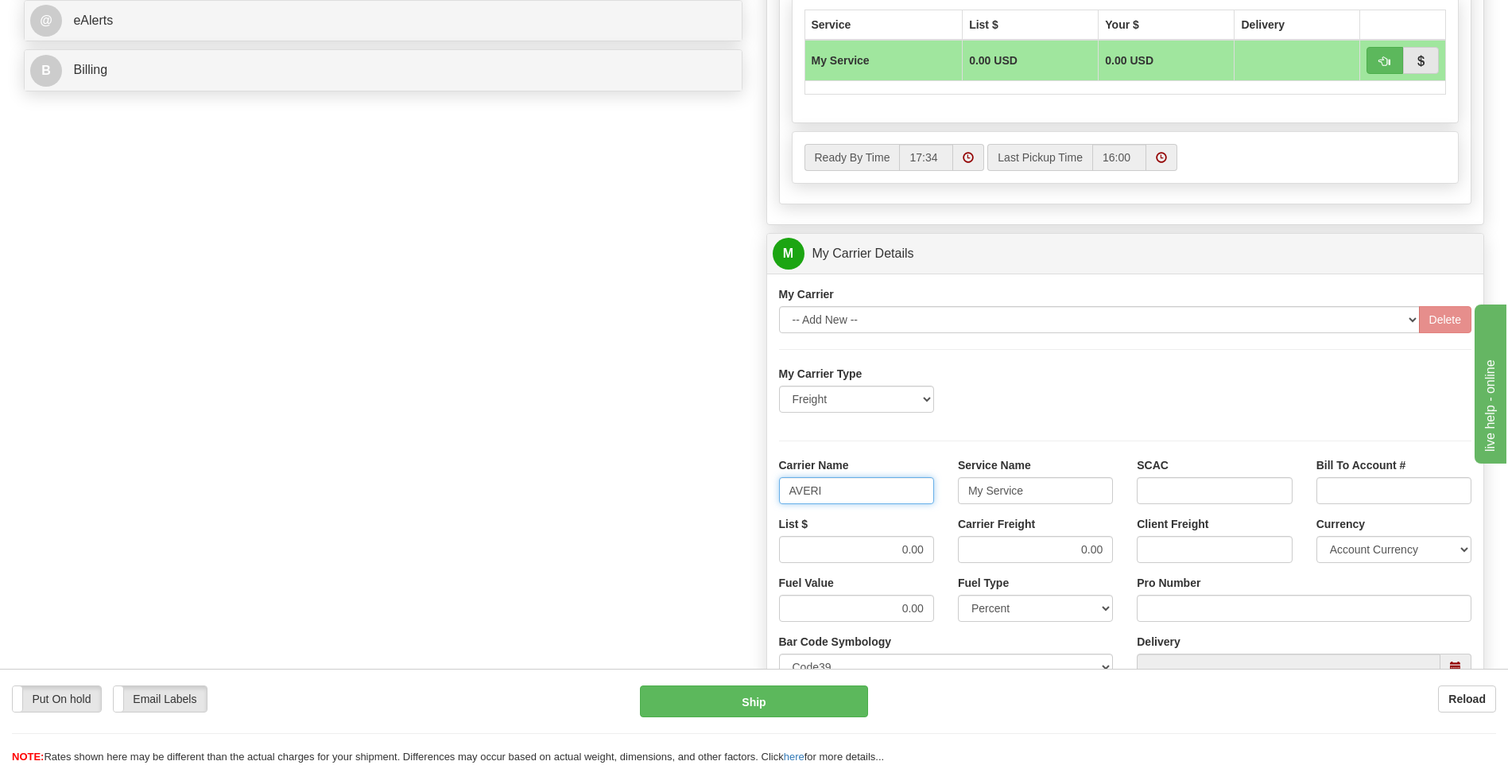
type input "AVERI"
type input "LTL"
drag, startPoint x: 917, startPoint y: 557, endPoint x: 945, endPoint y: 560, distance: 28.7
click at [945, 560] on div "List $ 0.00 Carrier Freight 0.00 Client Freight Currency Account Currency ARN A…" at bounding box center [1125, 545] width 717 height 59
type input "320"
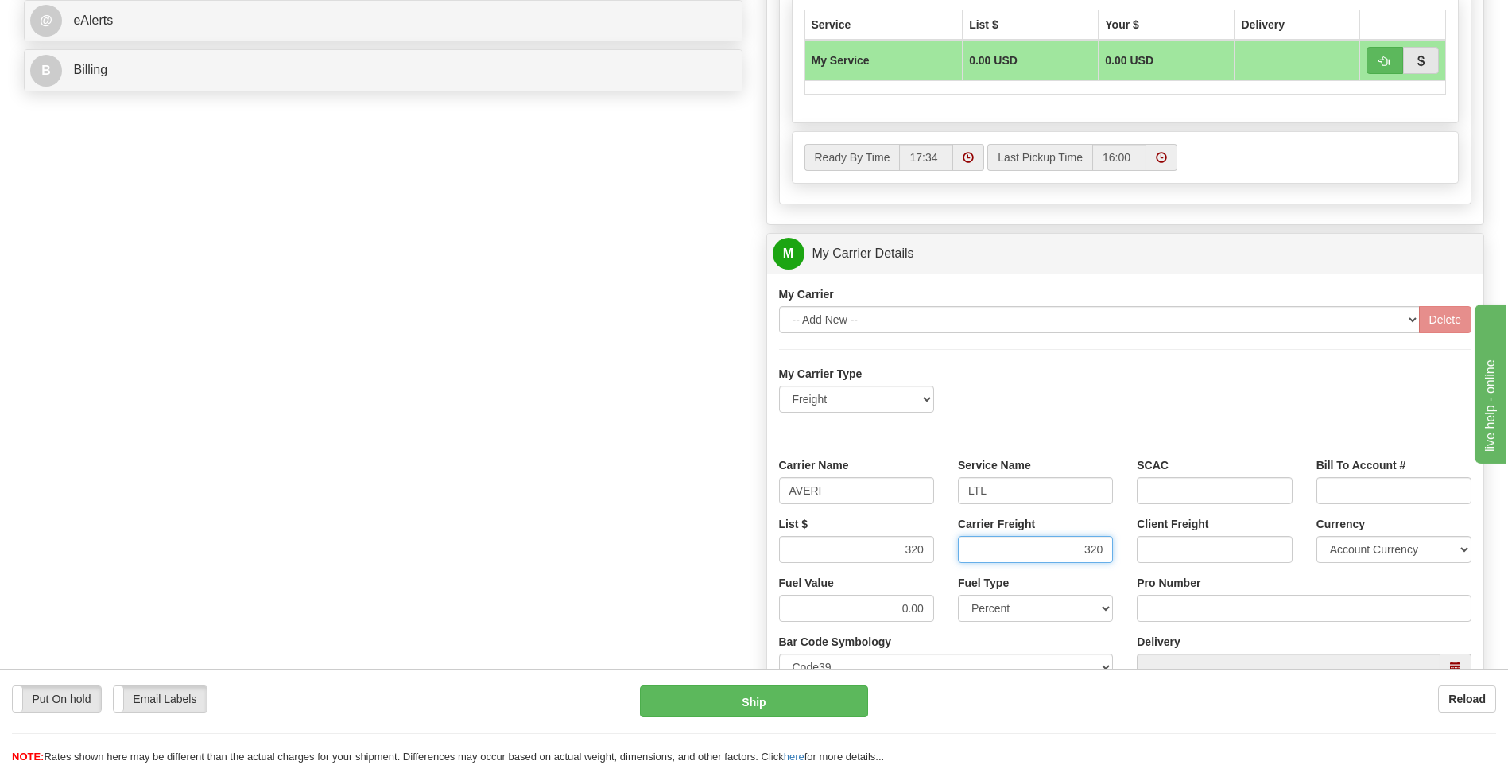
type input "320"
click at [1160, 607] on input "Pro Number" at bounding box center [1304, 608] width 335 height 27
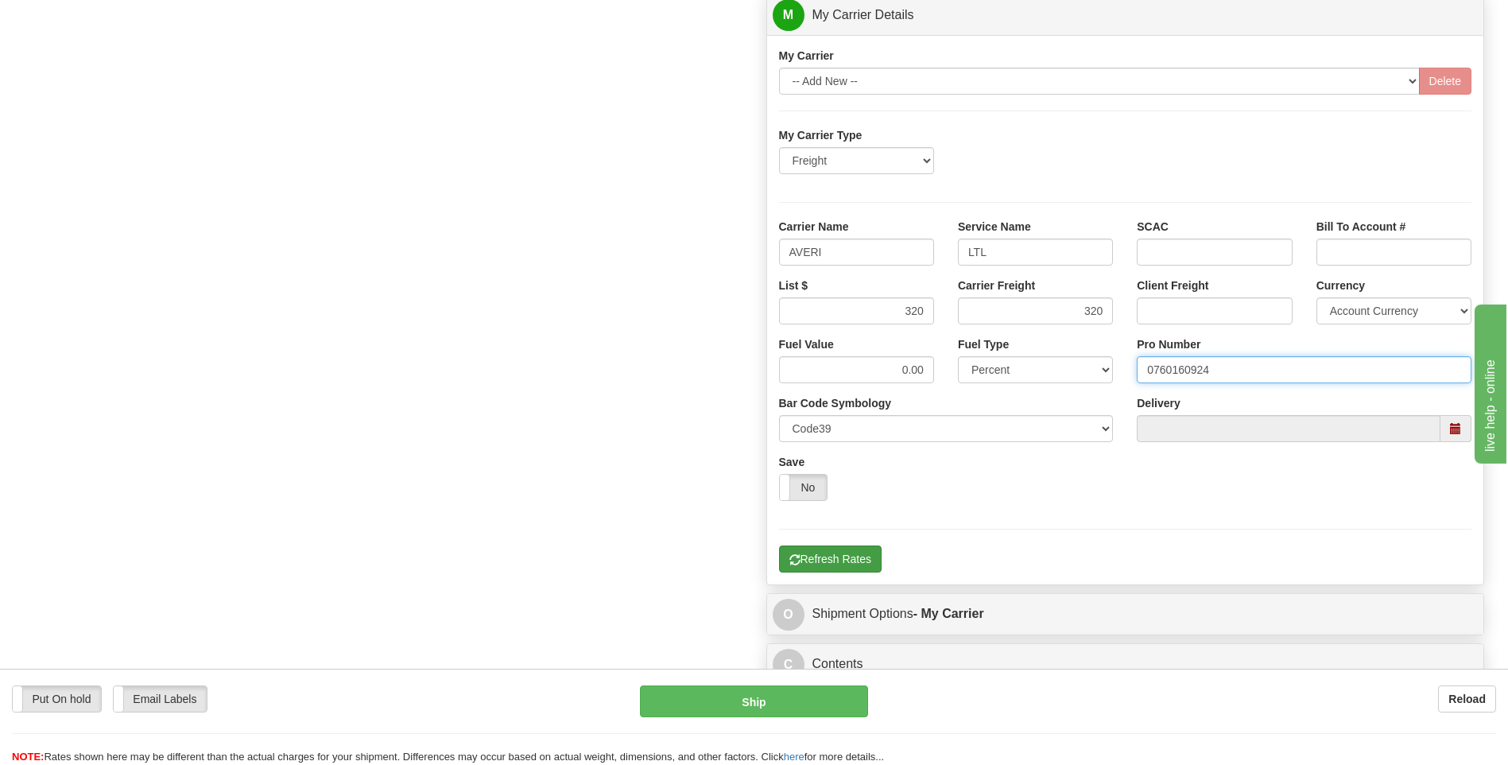
type input "0760160924"
click at [863, 561] on button "Refresh Rates" at bounding box center [830, 558] width 103 height 27
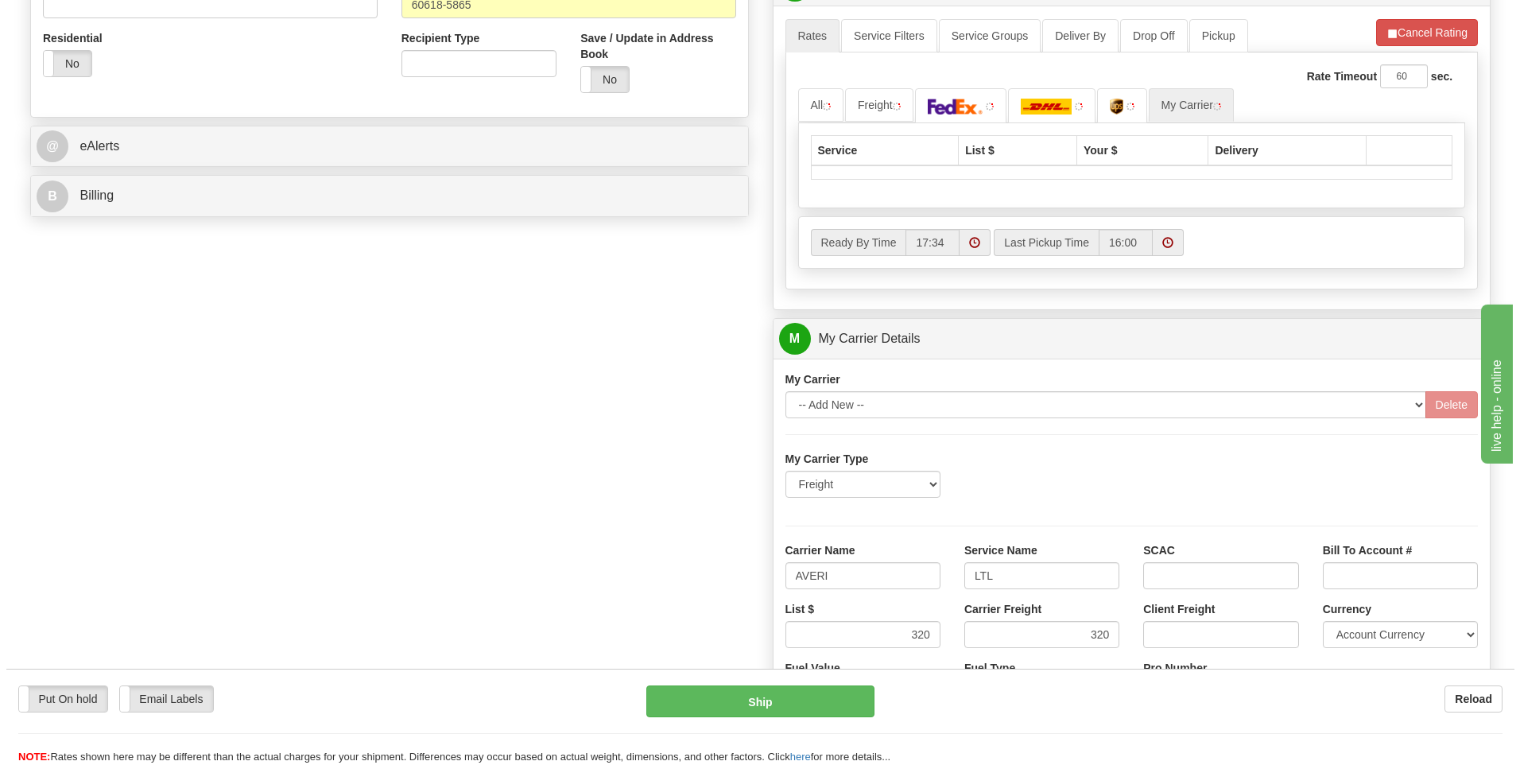
scroll to position [436, 0]
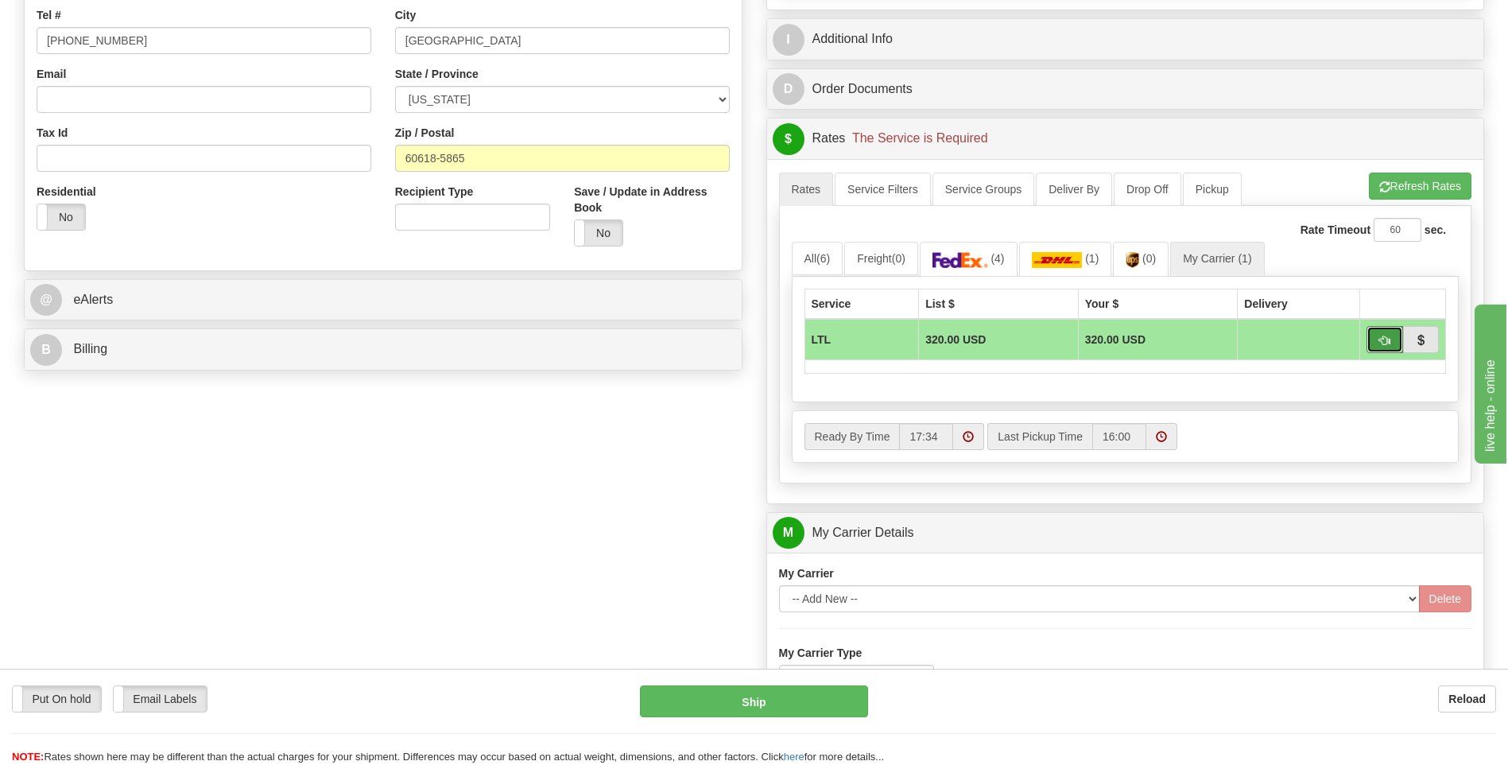
click at [1377, 348] on button "button" at bounding box center [1385, 339] width 37 height 27
type input "00"
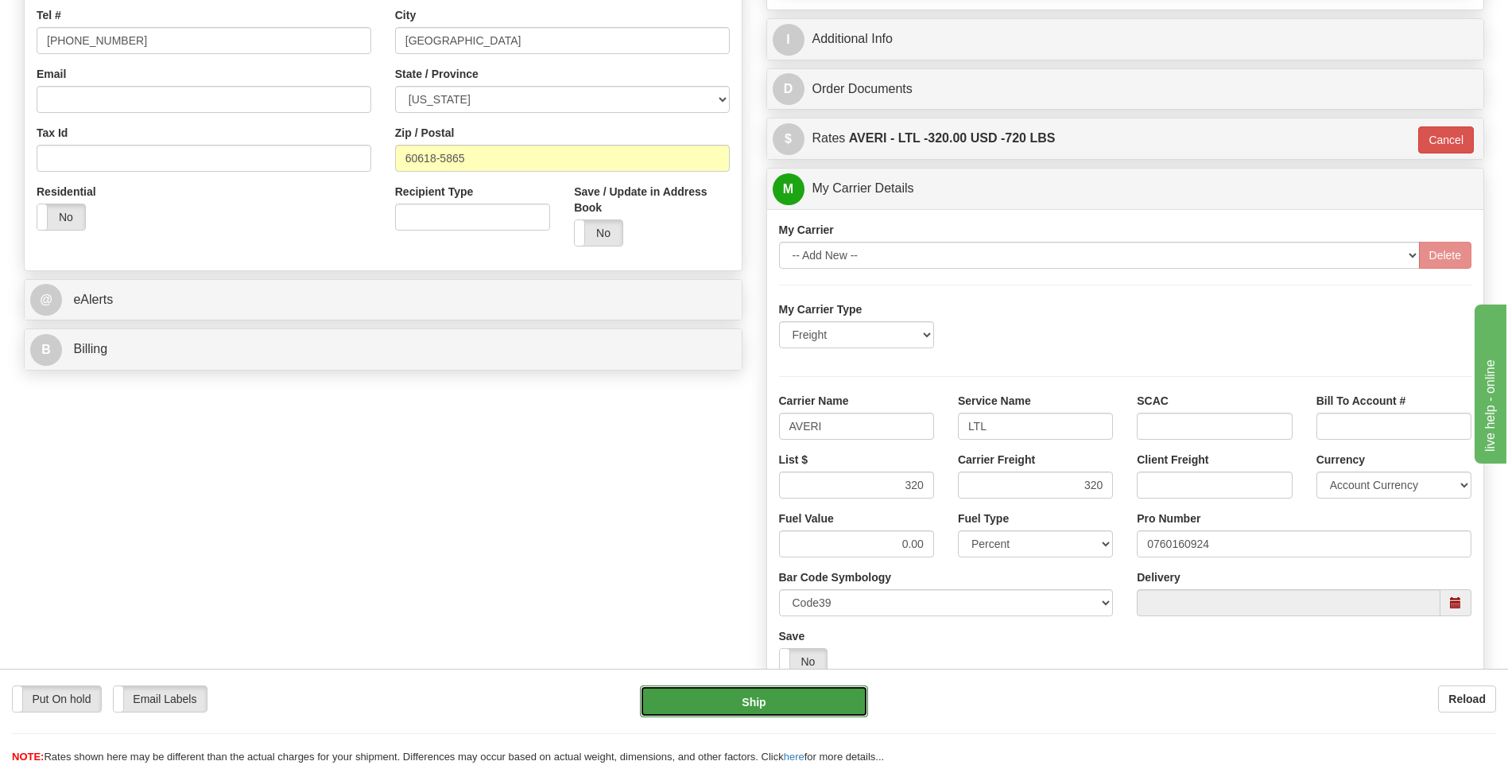
click at [828, 700] on button "Ship" at bounding box center [753, 701] width 227 height 32
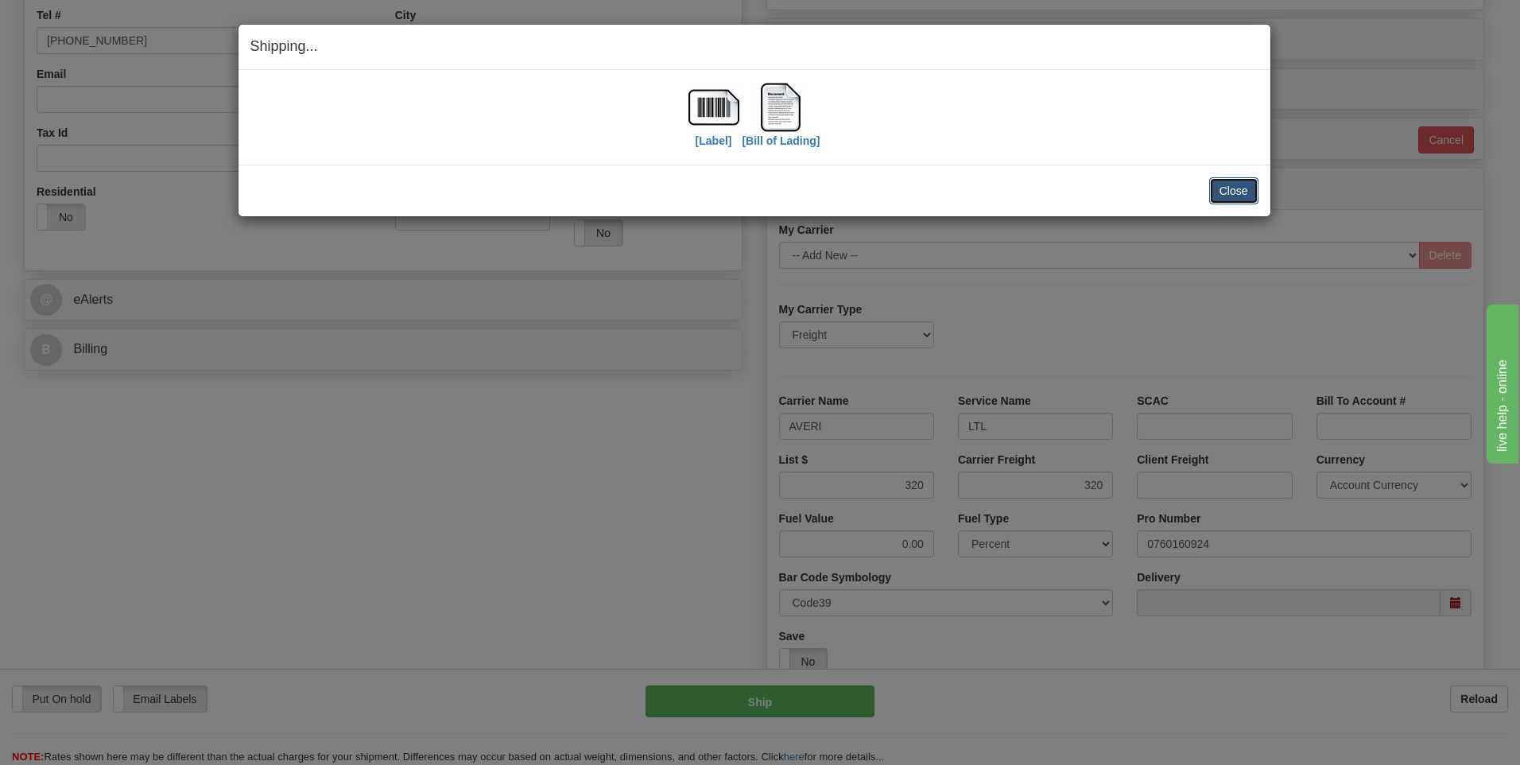
click at [1243, 186] on button "Close" at bounding box center [1233, 190] width 49 height 27
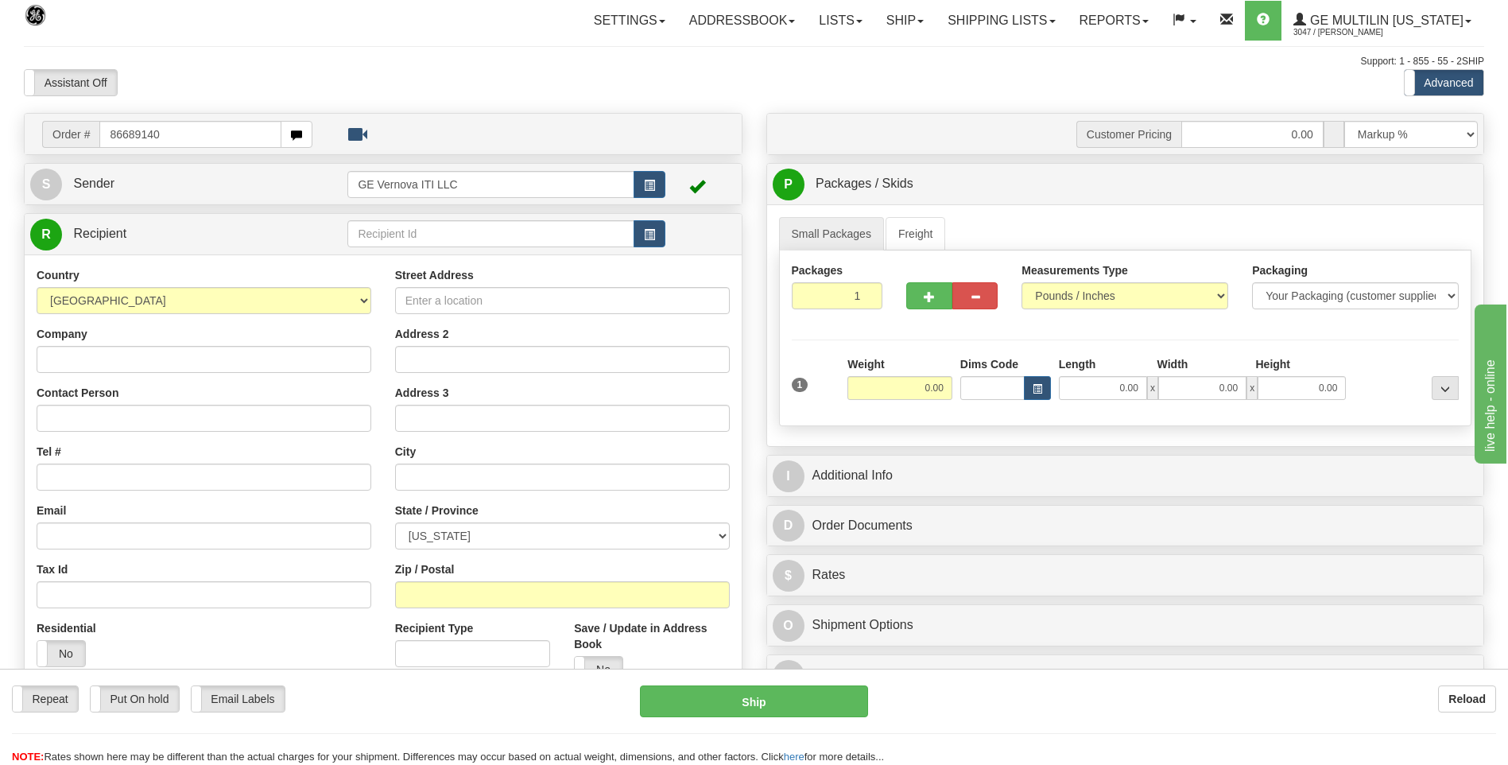
type input "86689140"
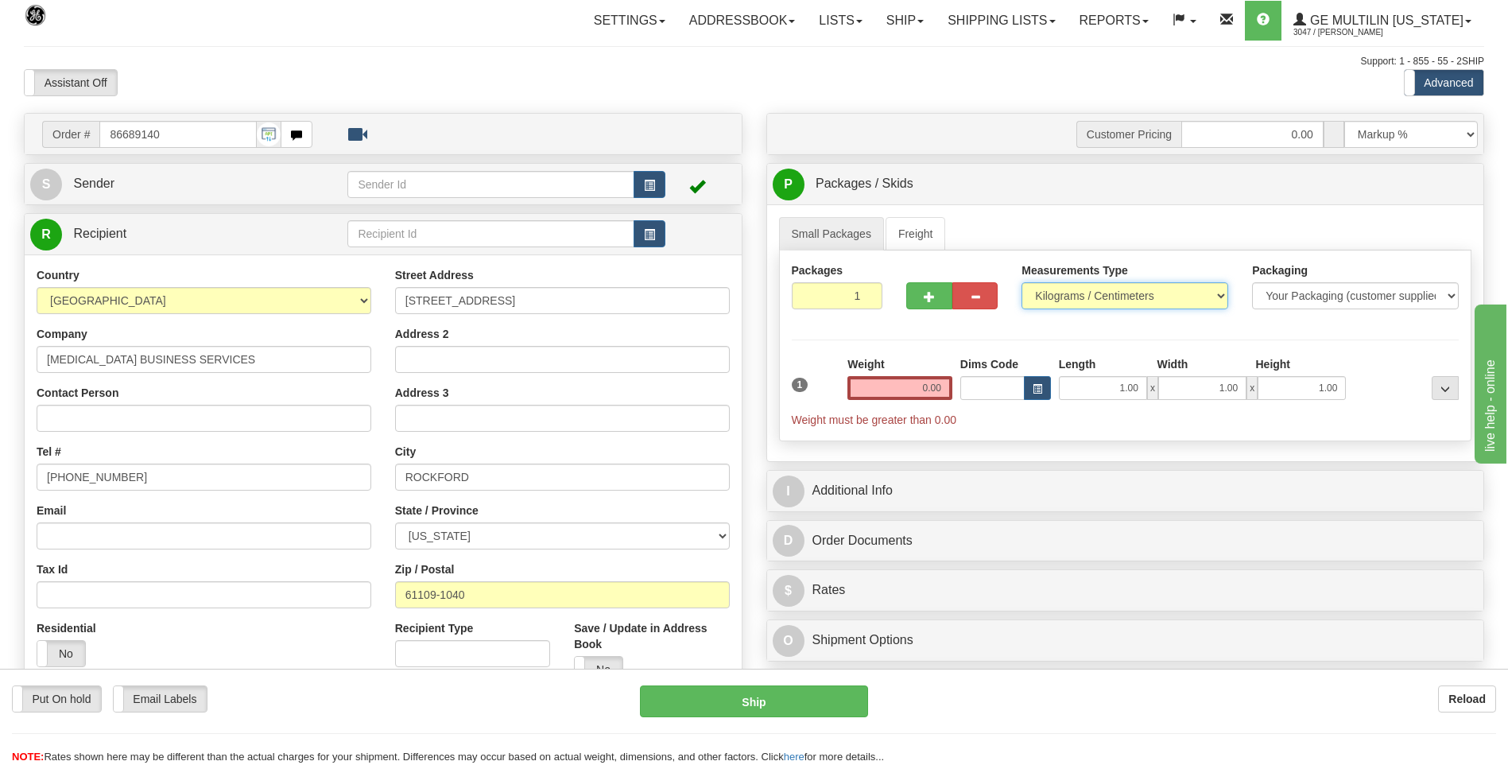
click at [1065, 298] on select "Pounds / Inches Kilograms / Centimeters" at bounding box center [1125, 295] width 207 height 27
select select "0"
click at [1022, 282] on select "Pounds / Inches Kilograms / Centimeters" at bounding box center [1125, 295] width 207 height 27
click at [937, 388] on input "0.00" at bounding box center [900, 388] width 105 height 24
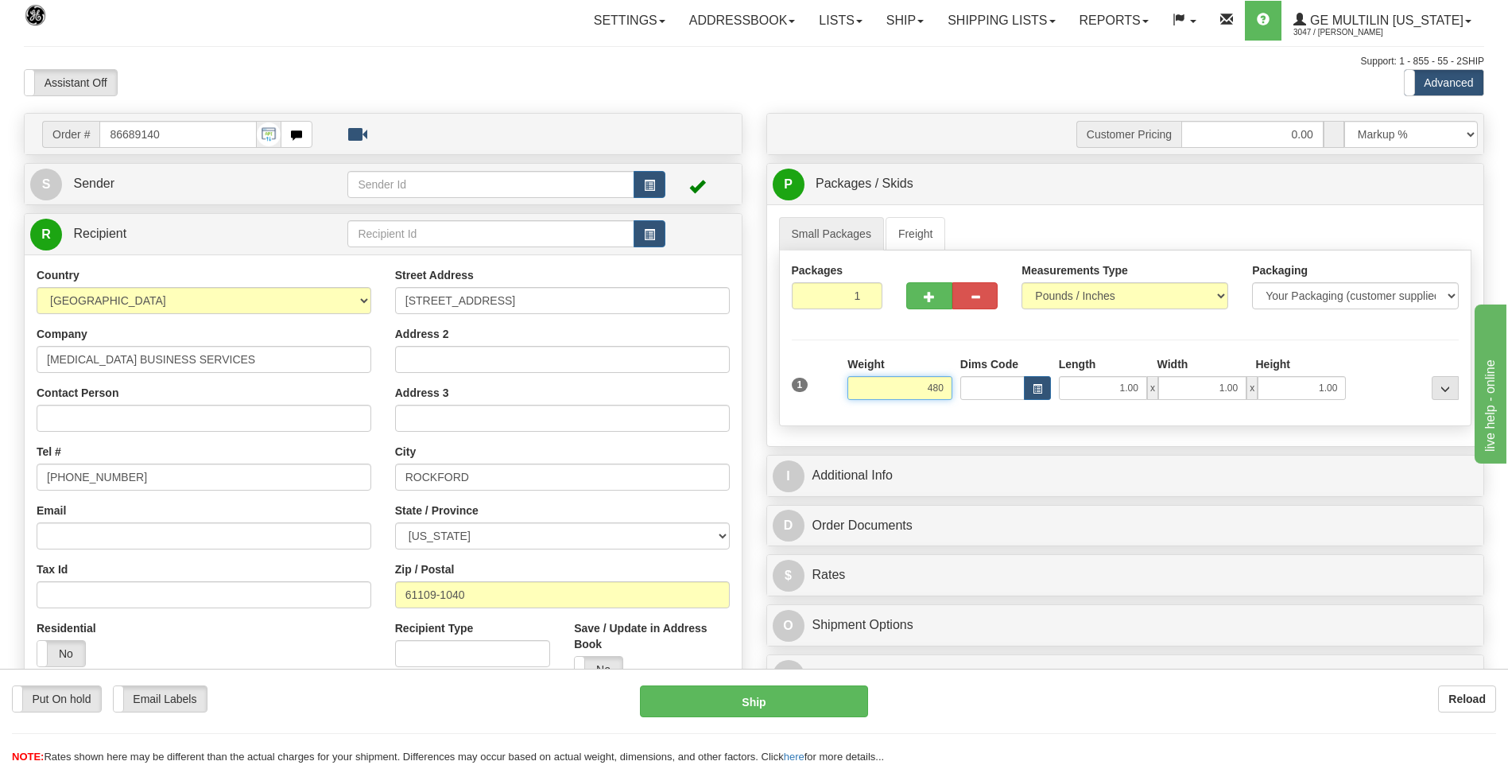
click button "Delete" at bounding box center [0, 0] width 0 height 0
type input "480.00"
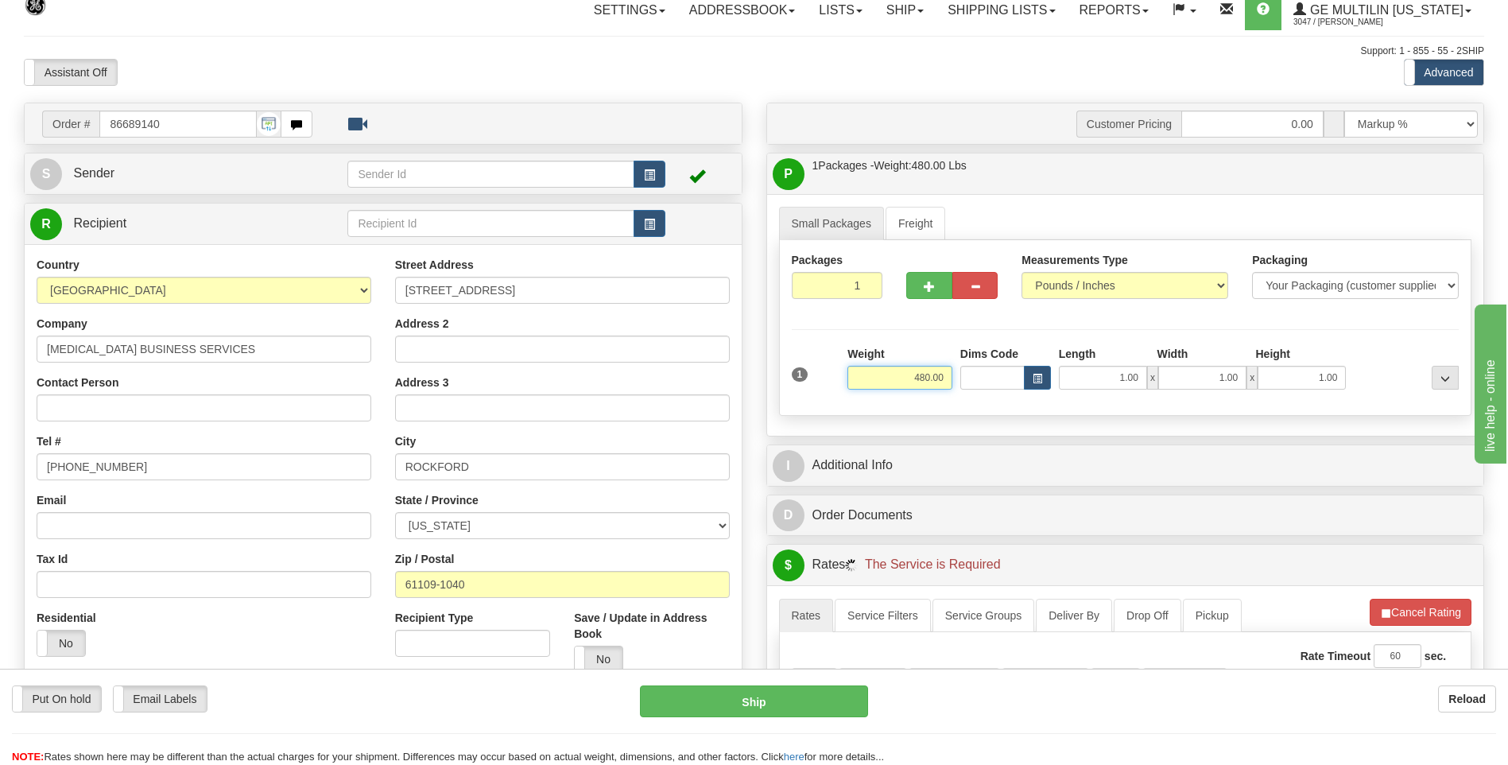
scroll to position [239, 0]
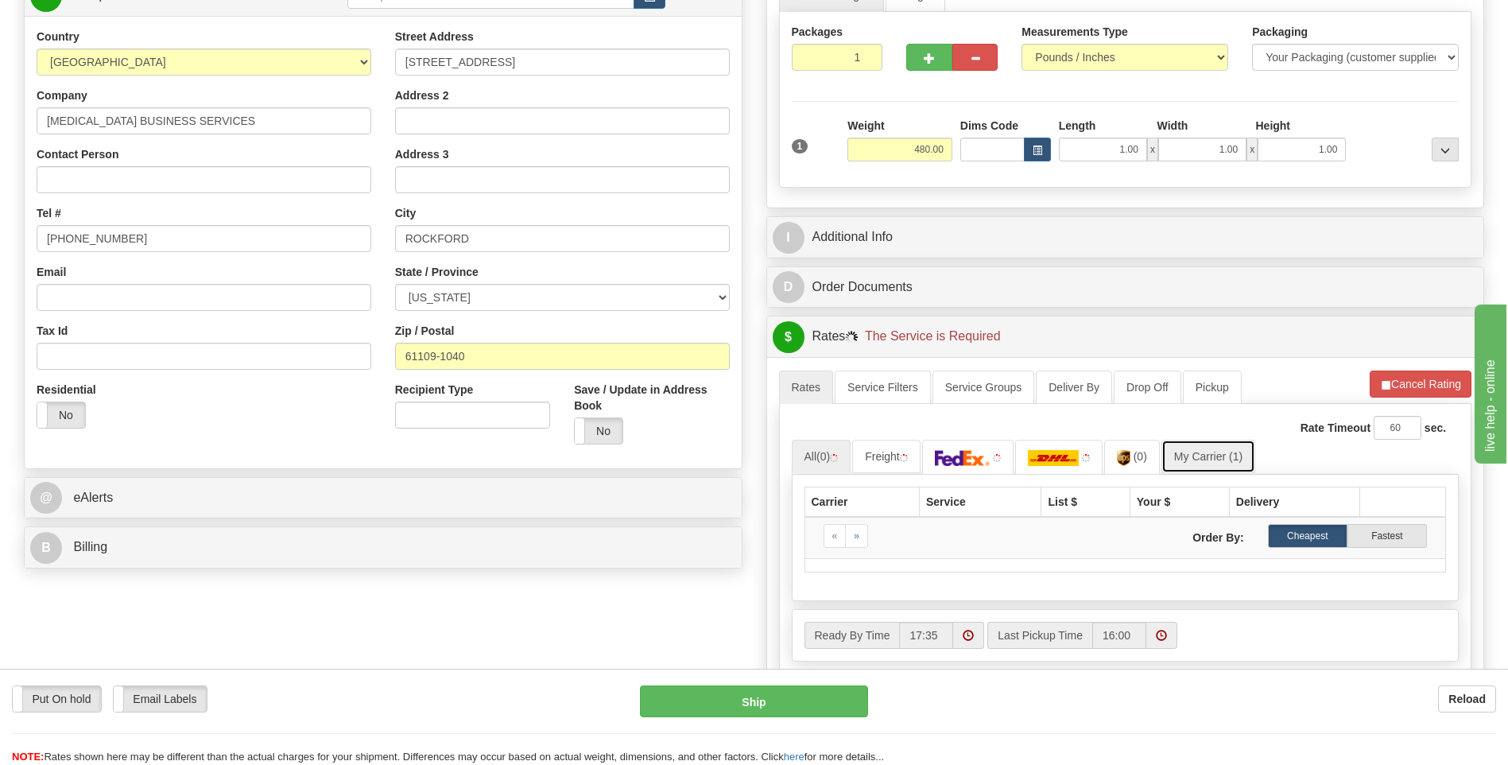
click at [1228, 471] on link "My Carrier (1)" at bounding box center [1209, 456] width 94 height 33
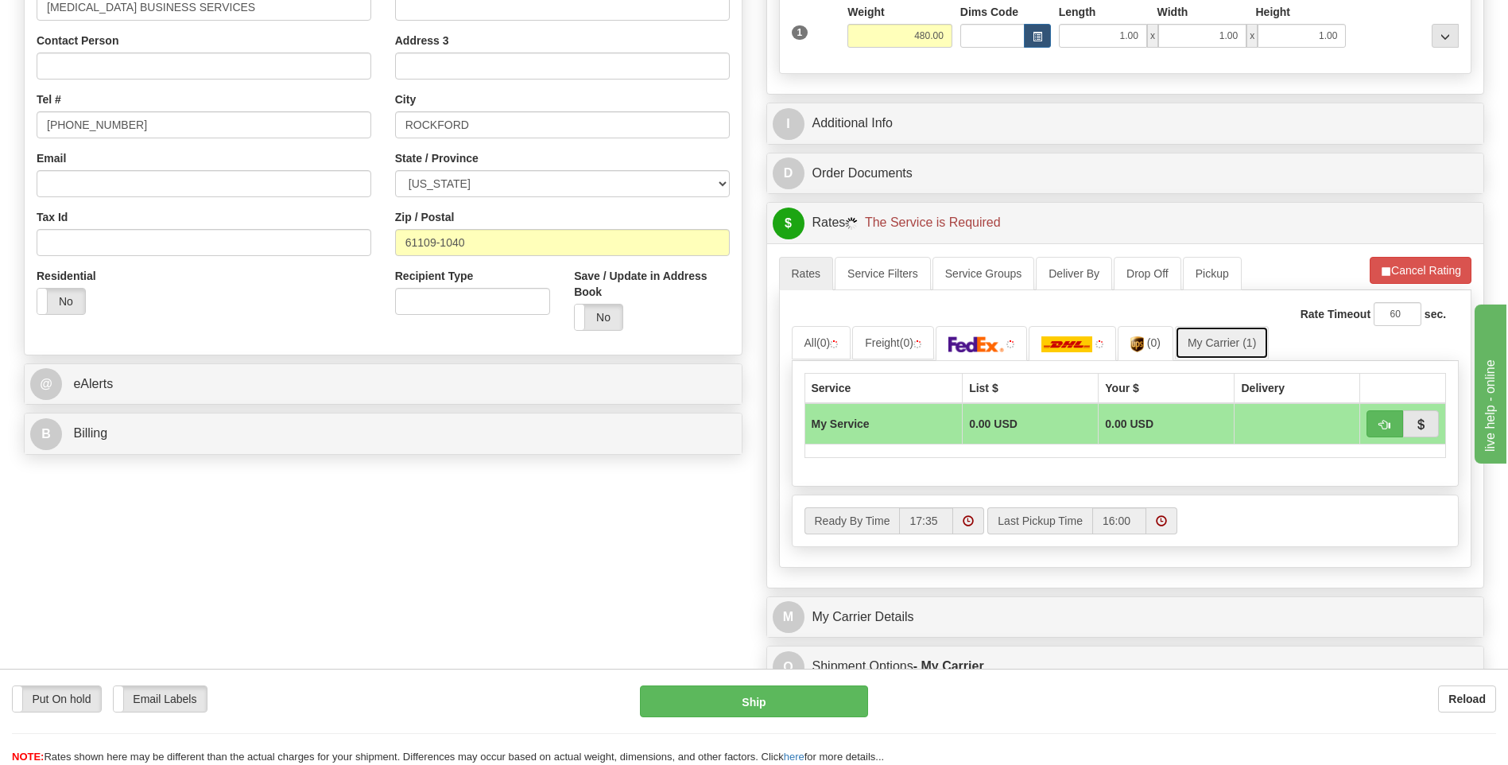
scroll to position [477, 0]
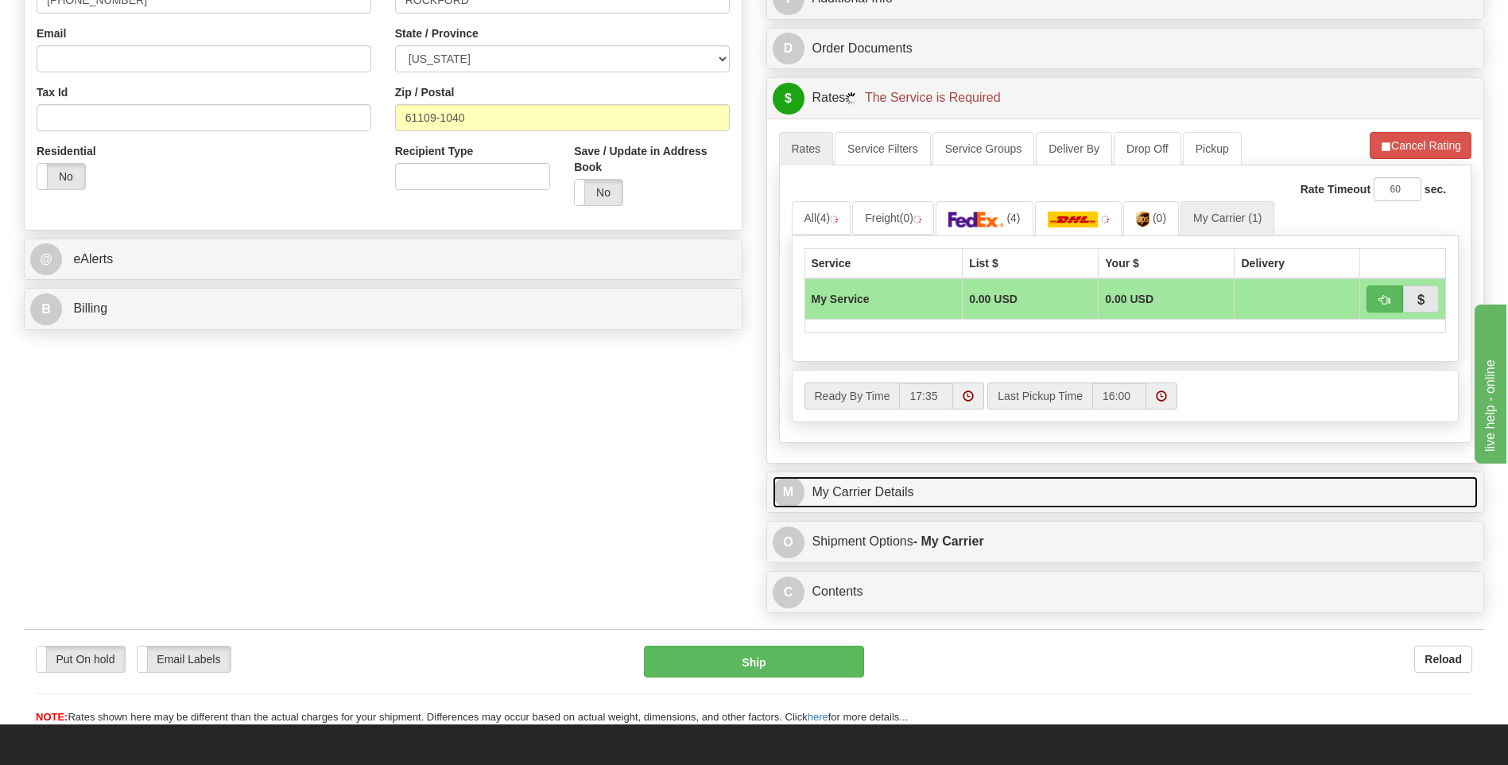
click at [942, 484] on link "M My Carrier Details" at bounding box center [1126, 492] width 706 height 33
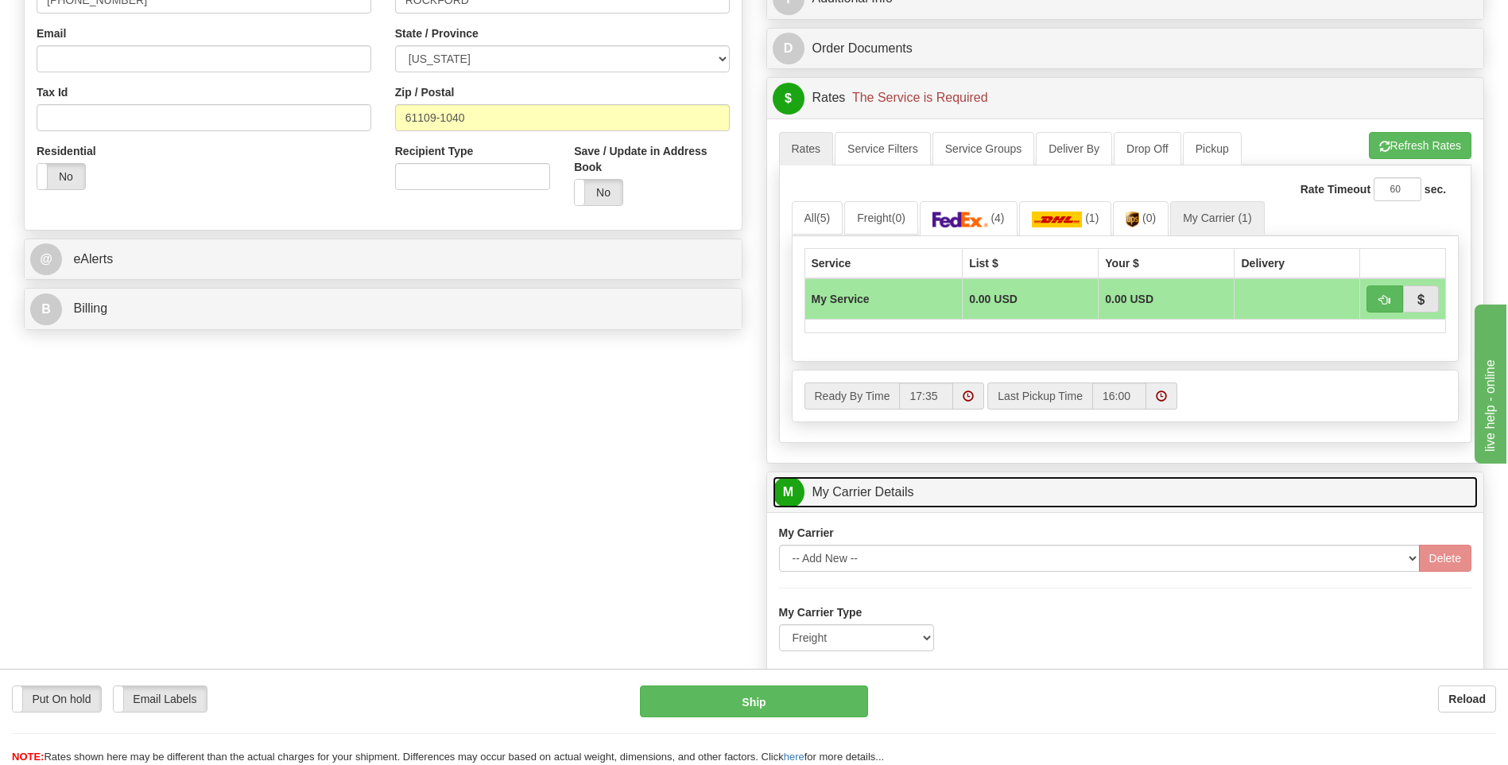
scroll to position [716, 0]
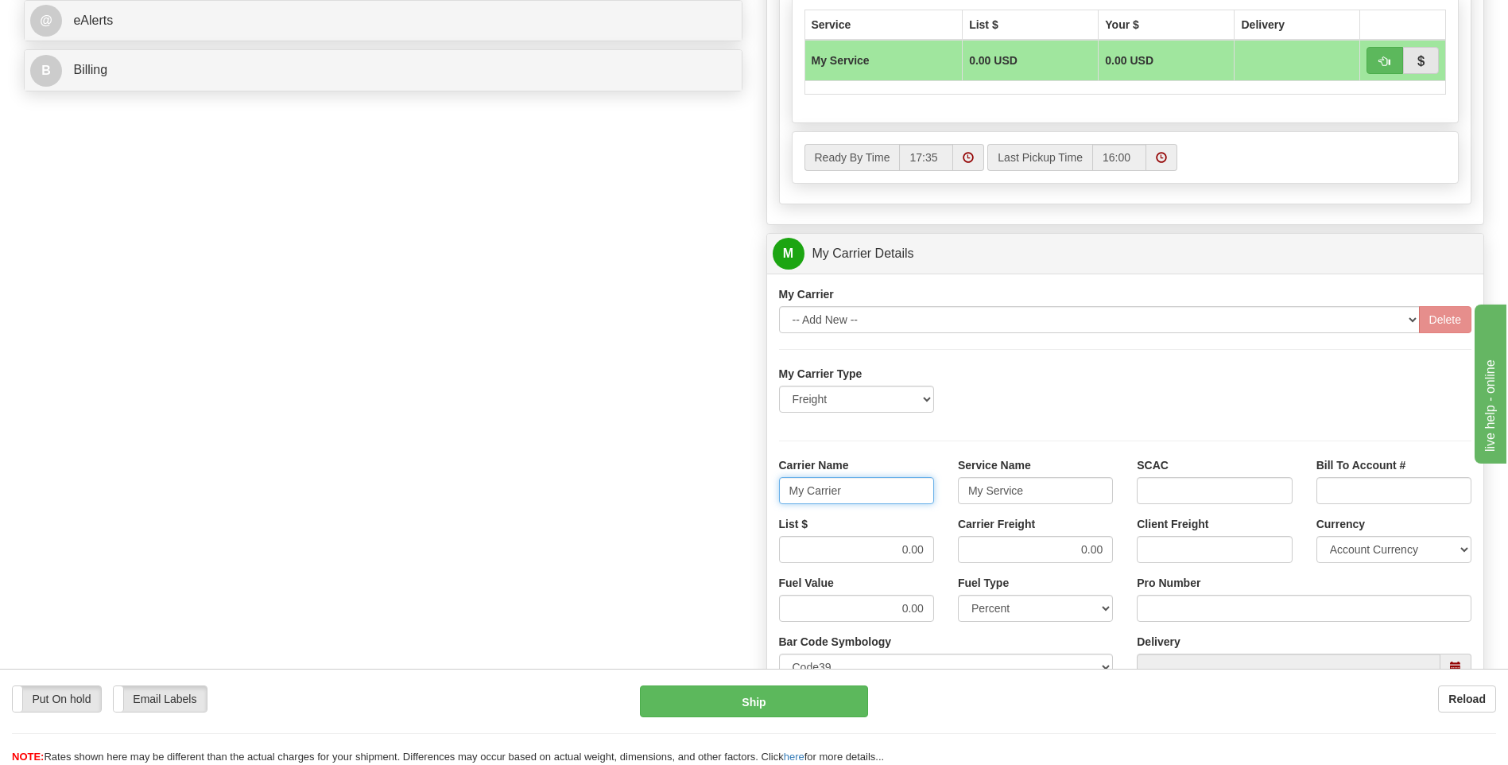
click at [863, 489] on input "My Carrier" at bounding box center [856, 490] width 155 height 27
drag, startPoint x: 863, startPoint y: 489, endPoint x: 737, endPoint y: 491, distance: 125.6
click at [737, 491] on div "Order # 86689140 S Sender" at bounding box center [754, 164] width 1484 height 1534
type input "AVERI"
type input "LTL"
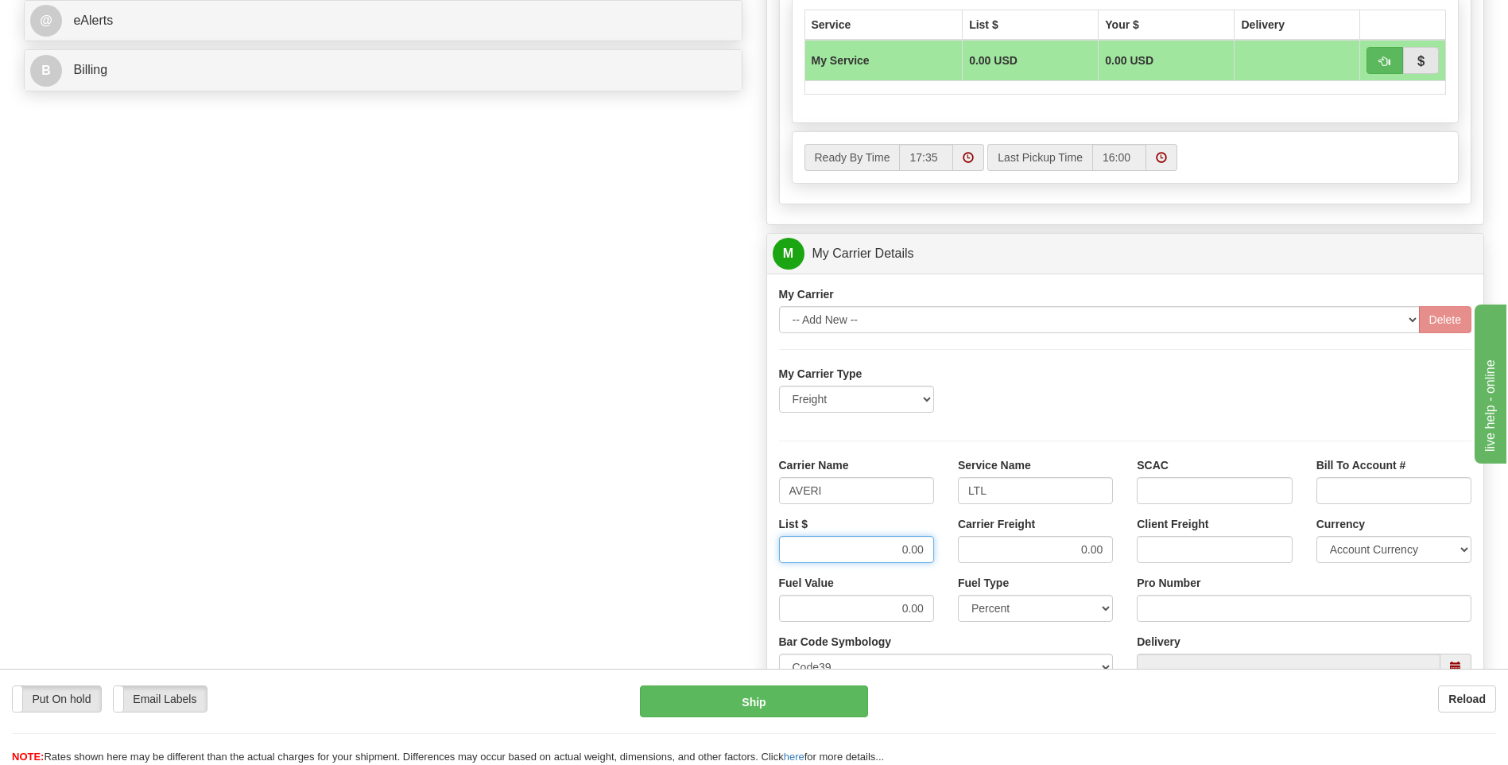
drag, startPoint x: 847, startPoint y: 545, endPoint x: 945, endPoint y: 546, distance: 98.6
click at [945, 546] on div "List $ 0.00 Carrier Freight 0.00 Client Freight Currency Account Currency ARN A…" at bounding box center [1125, 545] width 717 height 59
type input "4"
type input "385"
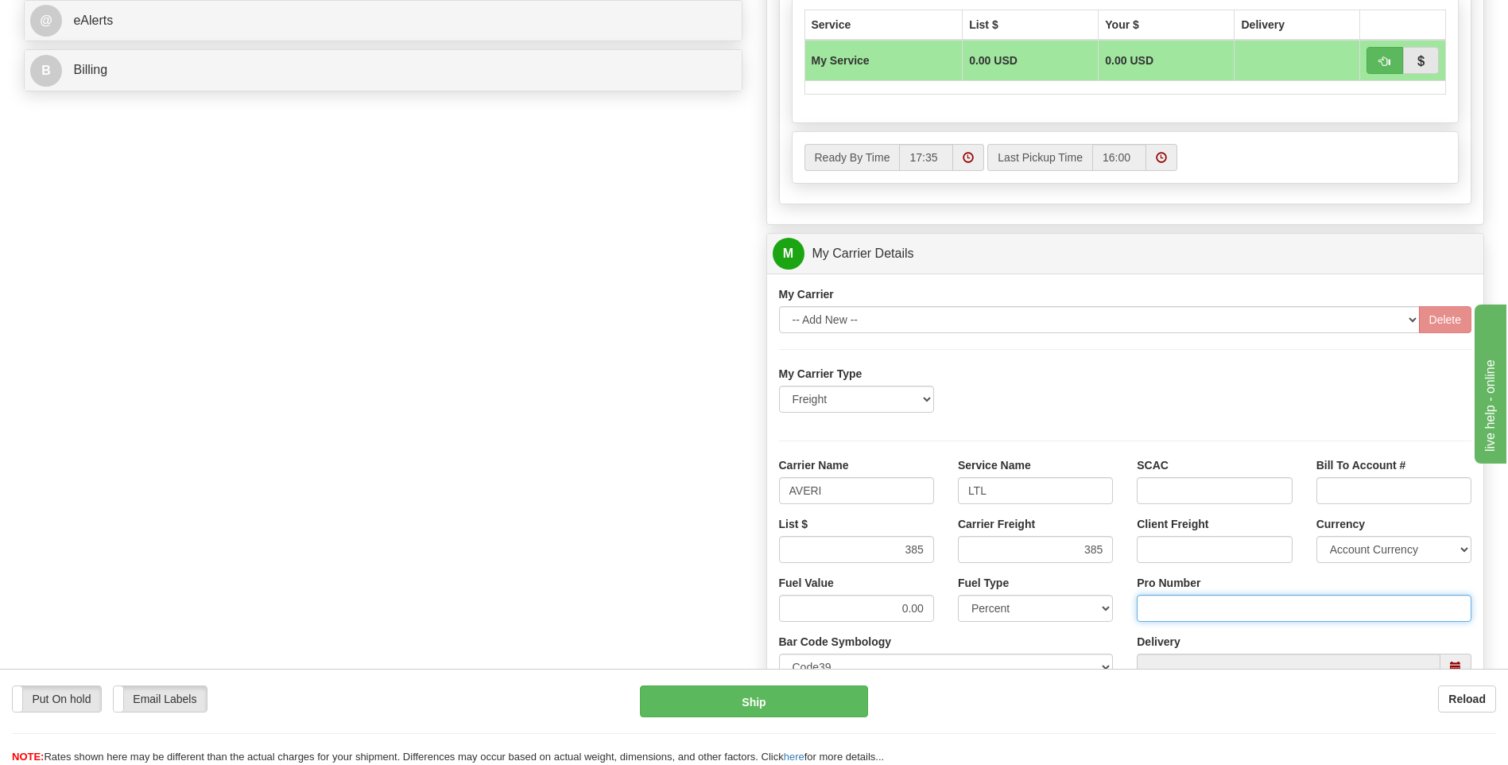
click at [1170, 619] on input "Pro Number" at bounding box center [1304, 608] width 335 height 27
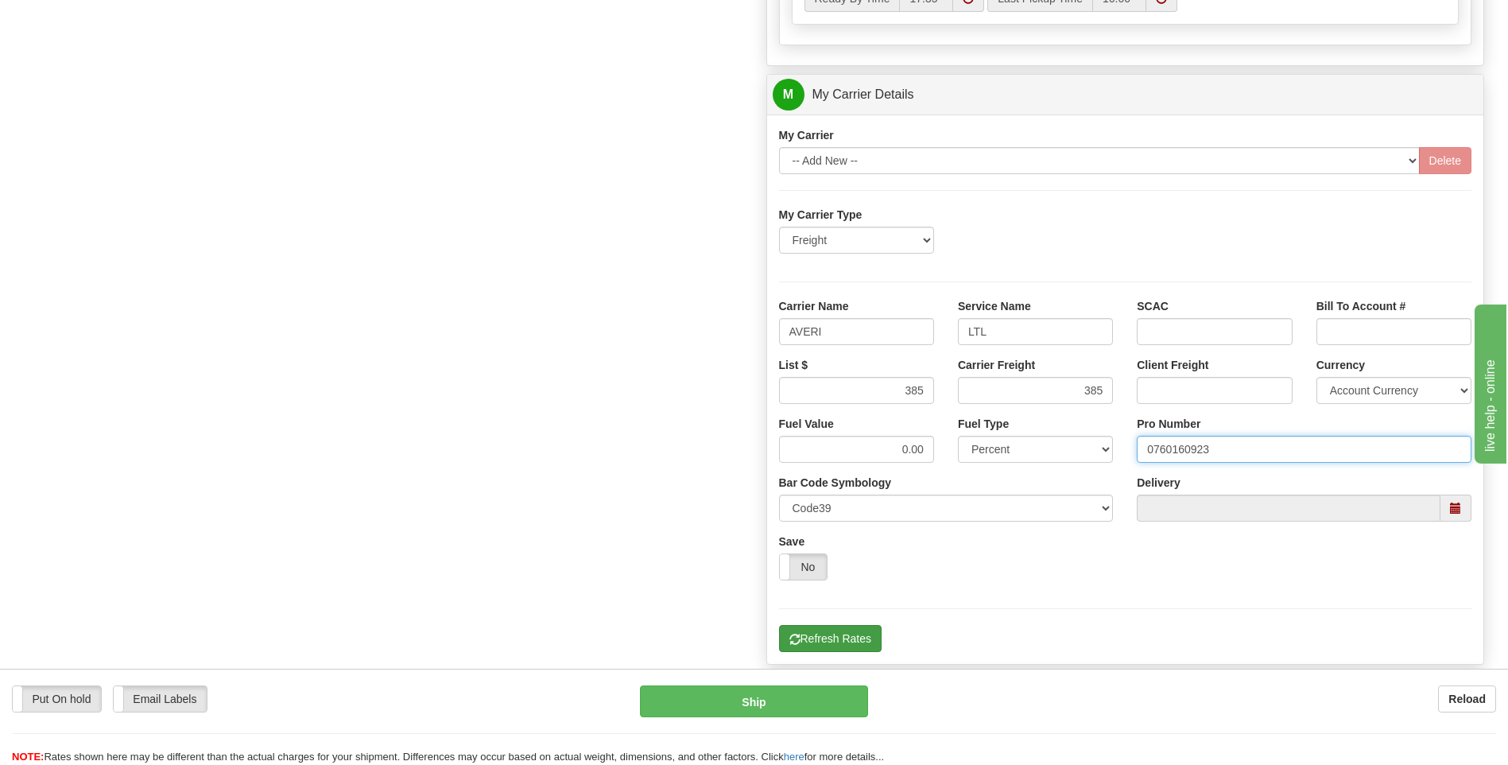
type input "0760160923"
click at [848, 630] on button "Refresh Rates" at bounding box center [830, 638] width 103 height 27
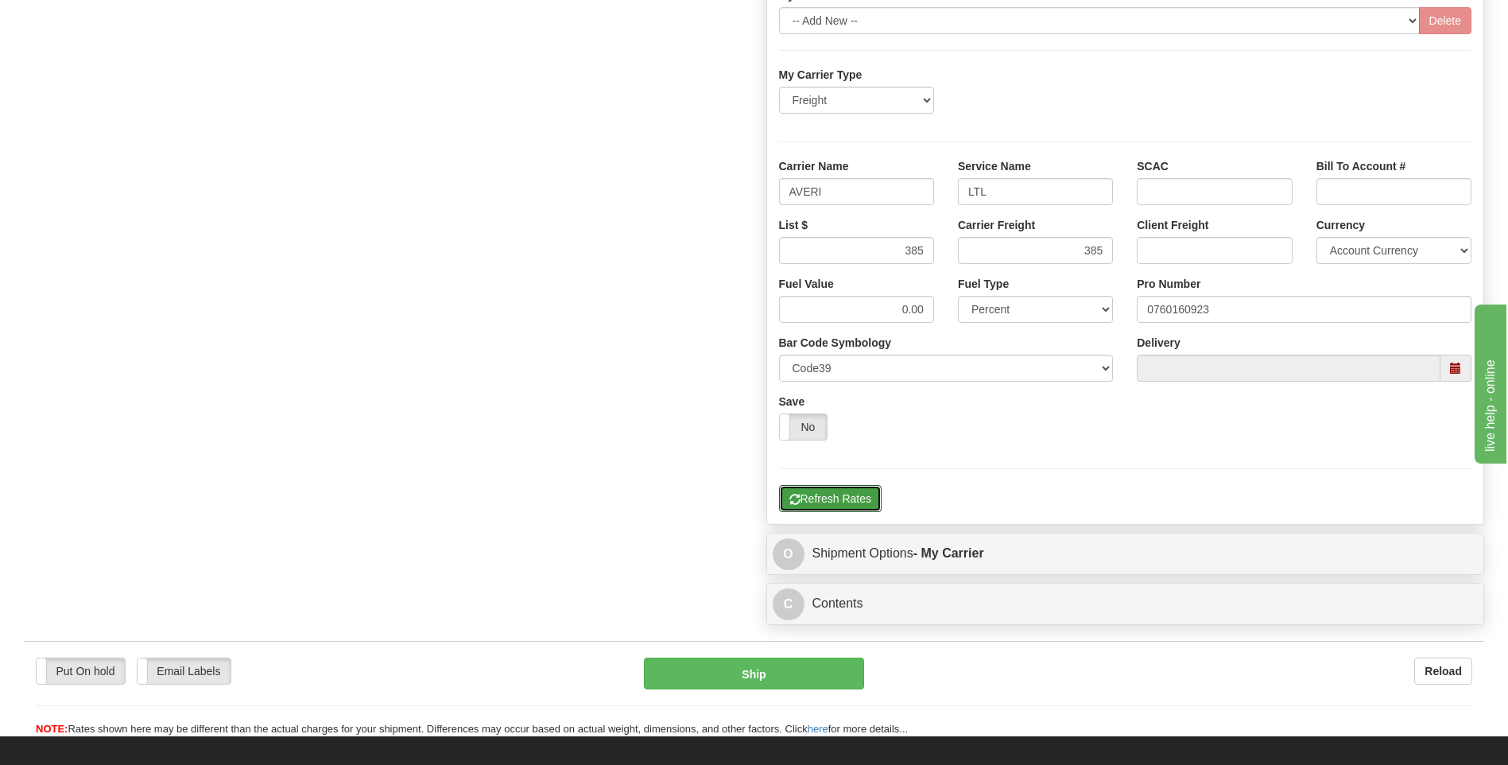
scroll to position [1073, 0]
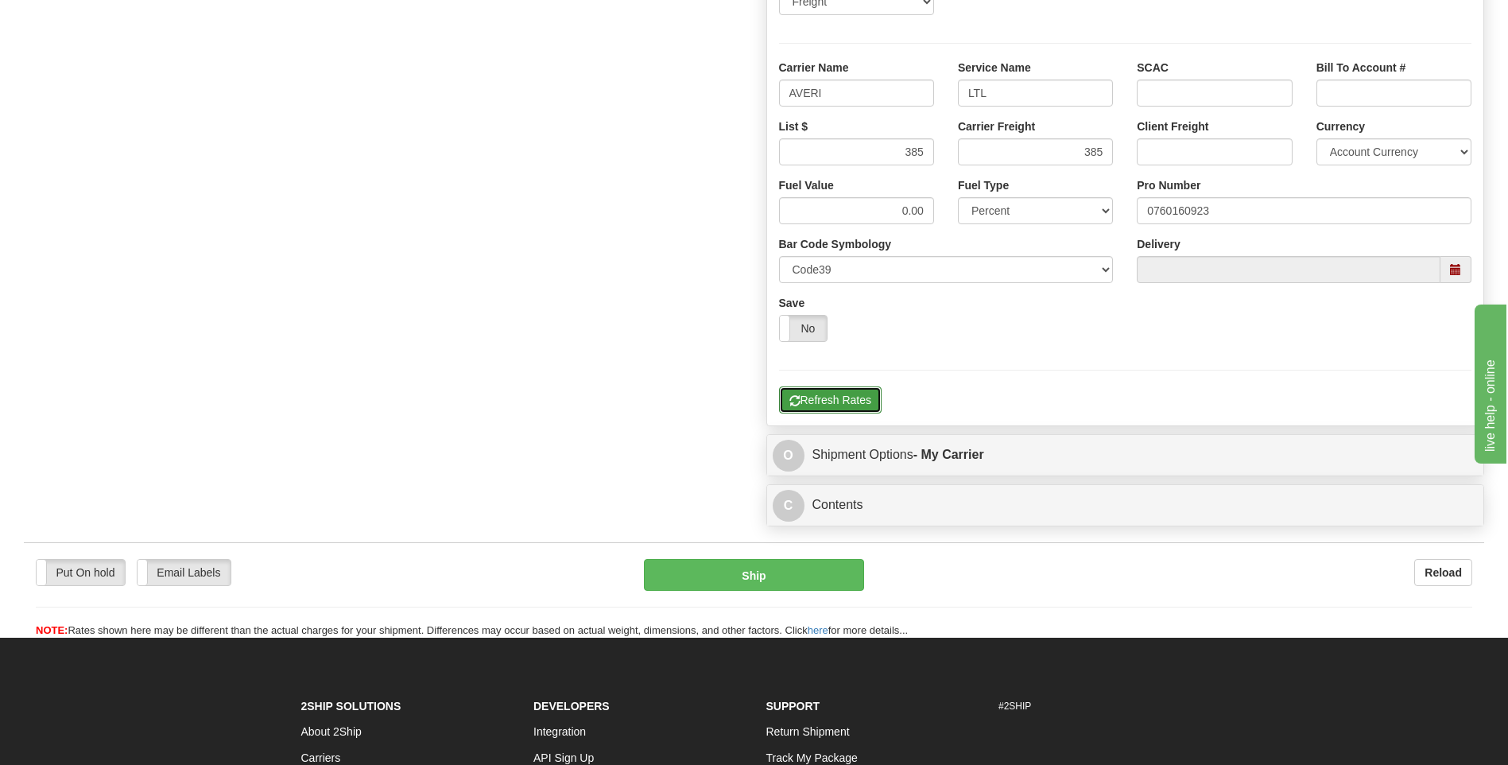
click at [831, 402] on button "Refresh Rates" at bounding box center [830, 399] width 103 height 27
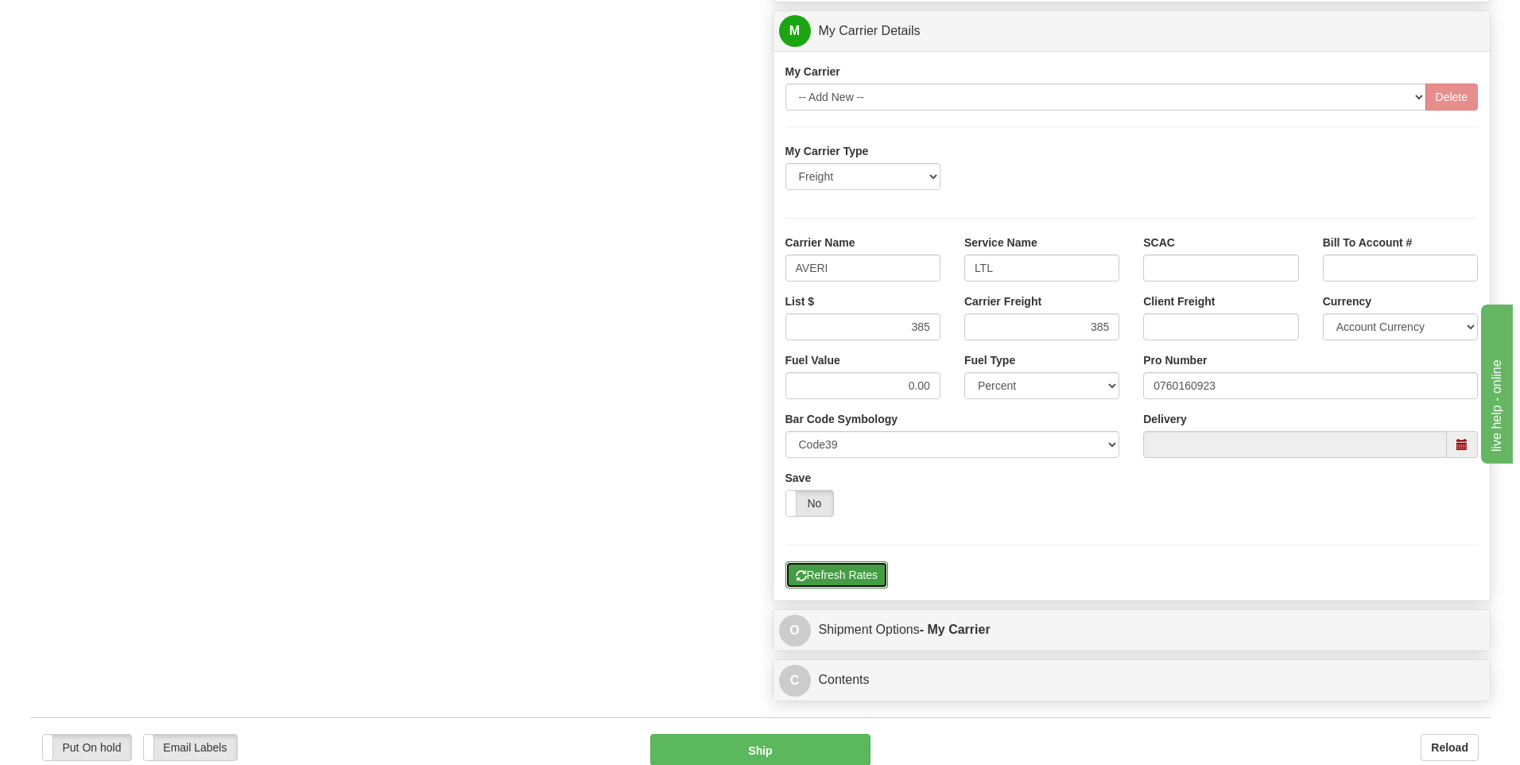
scroll to position [675, 0]
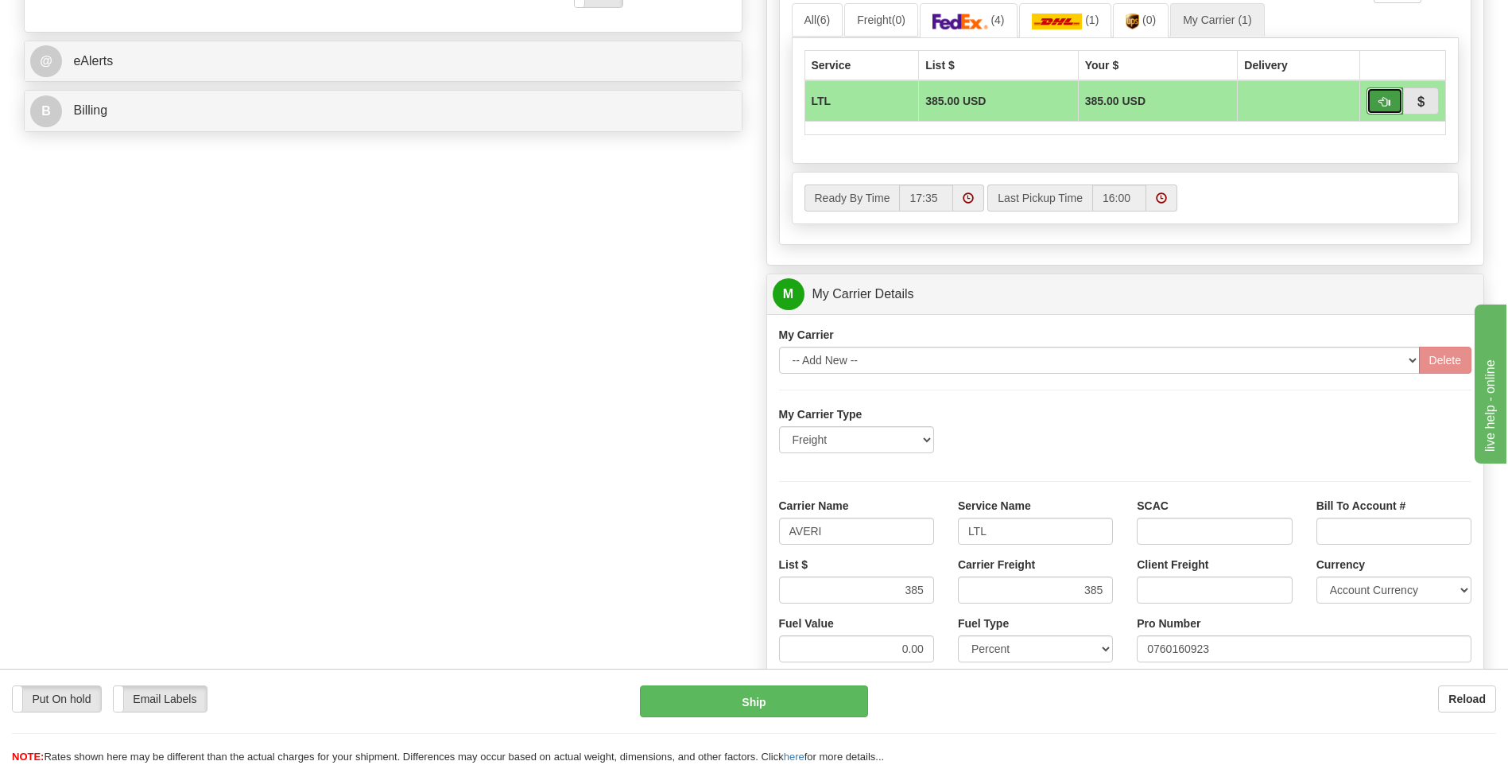
click at [1391, 106] on button "button" at bounding box center [1385, 100] width 37 height 27
type input "00"
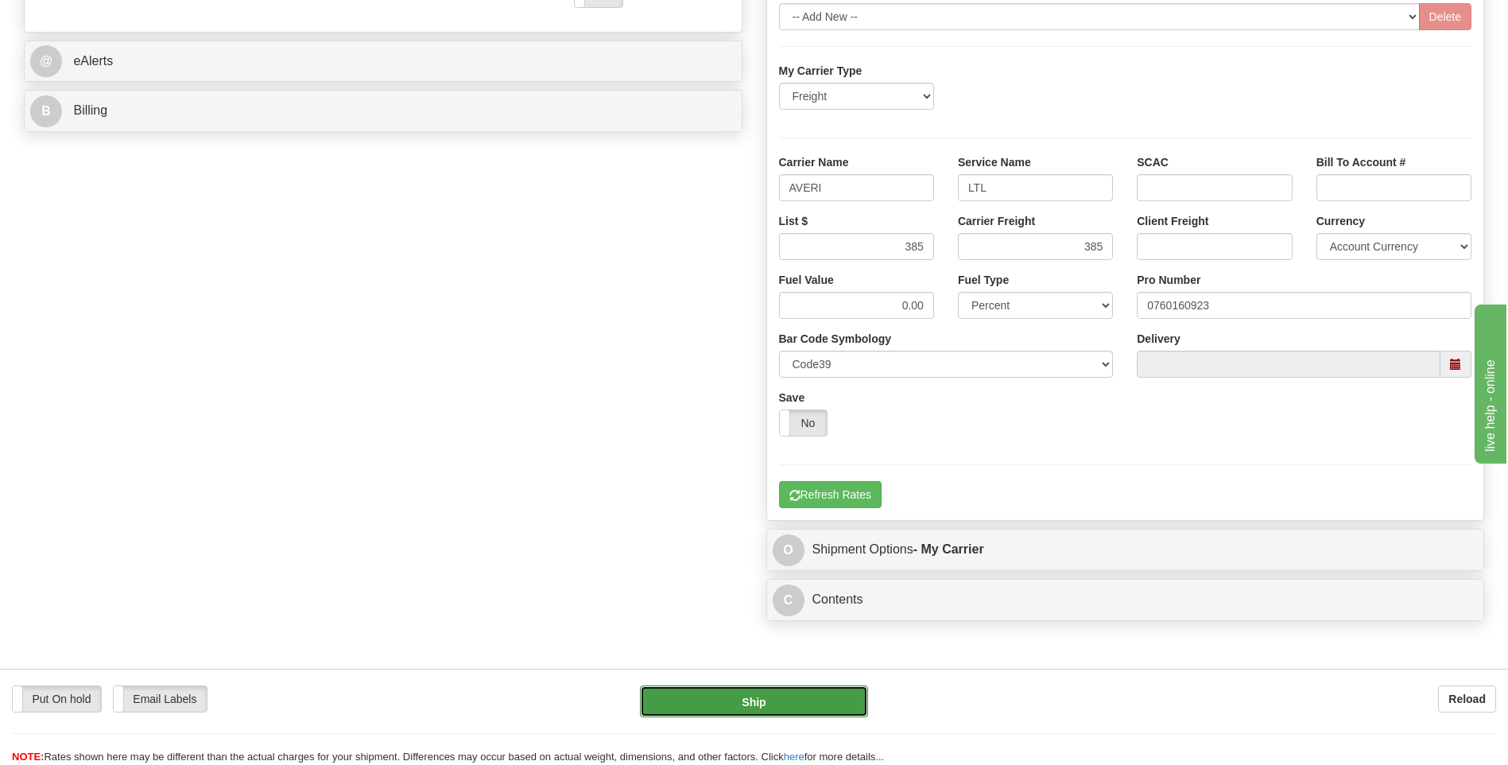
click at [793, 704] on button "Ship" at bounding box center [753, 701] width 227 height 32
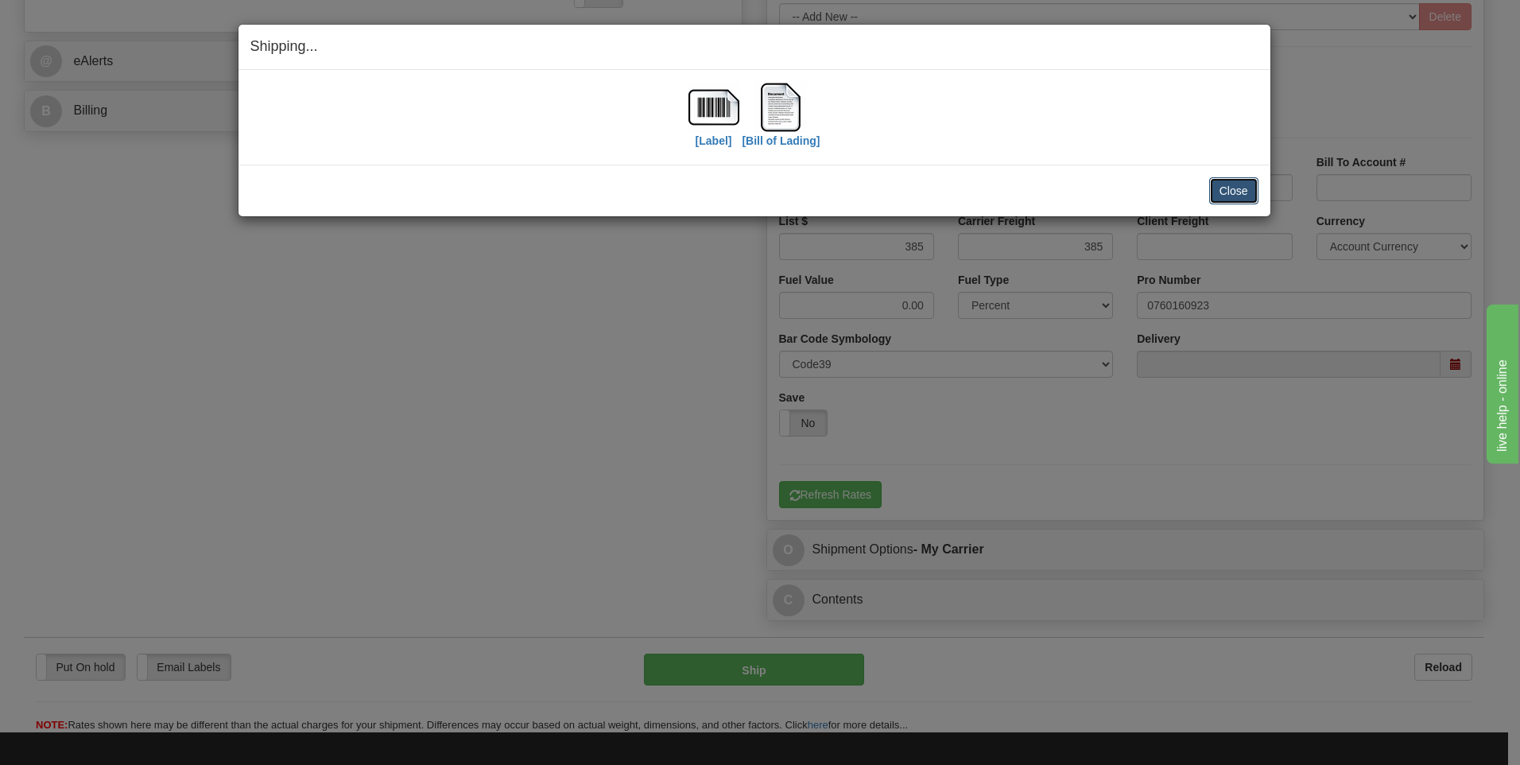
click at [1224, 192] on button "Close" at bounding box center [1233, 190] width 49 height 27
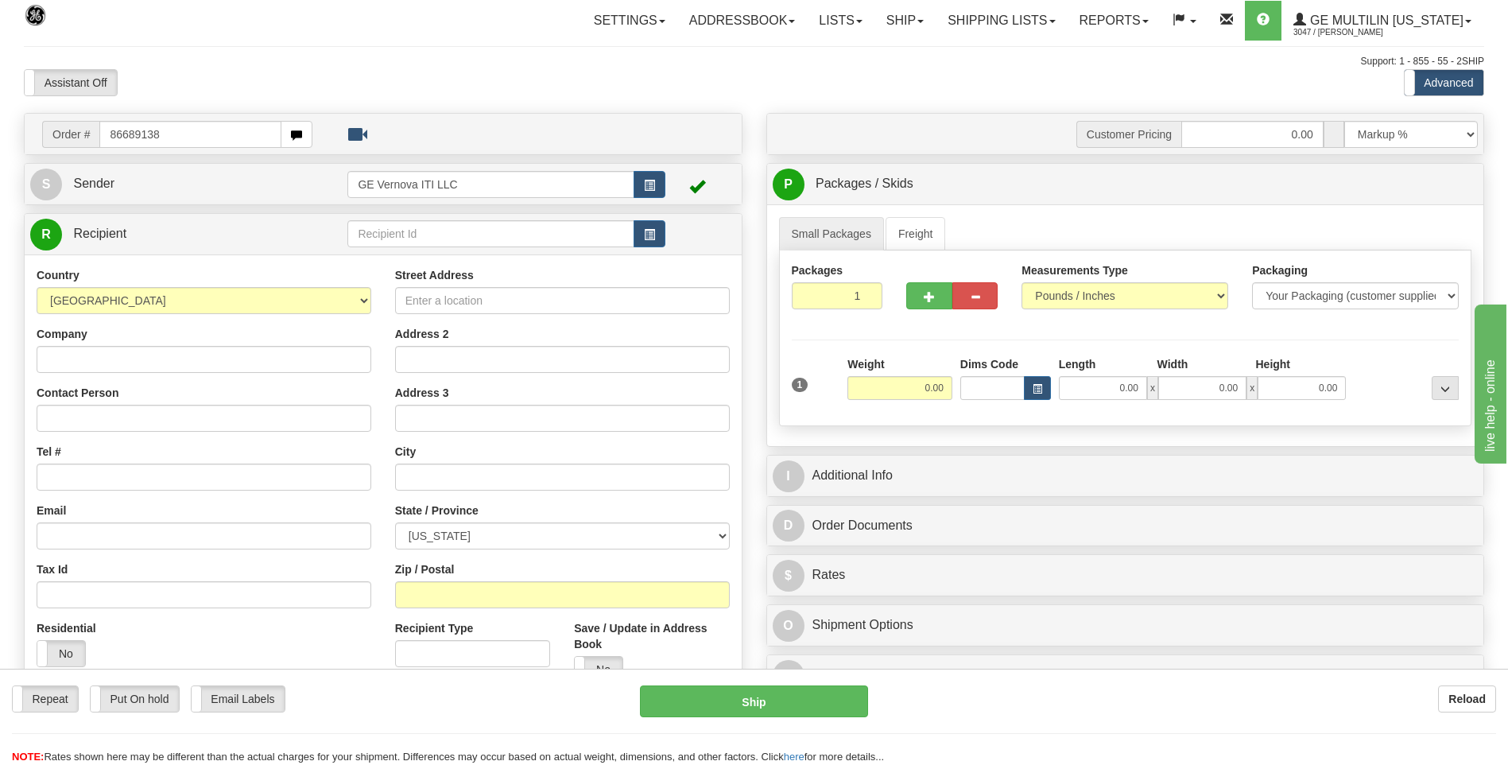
type input "86689138"
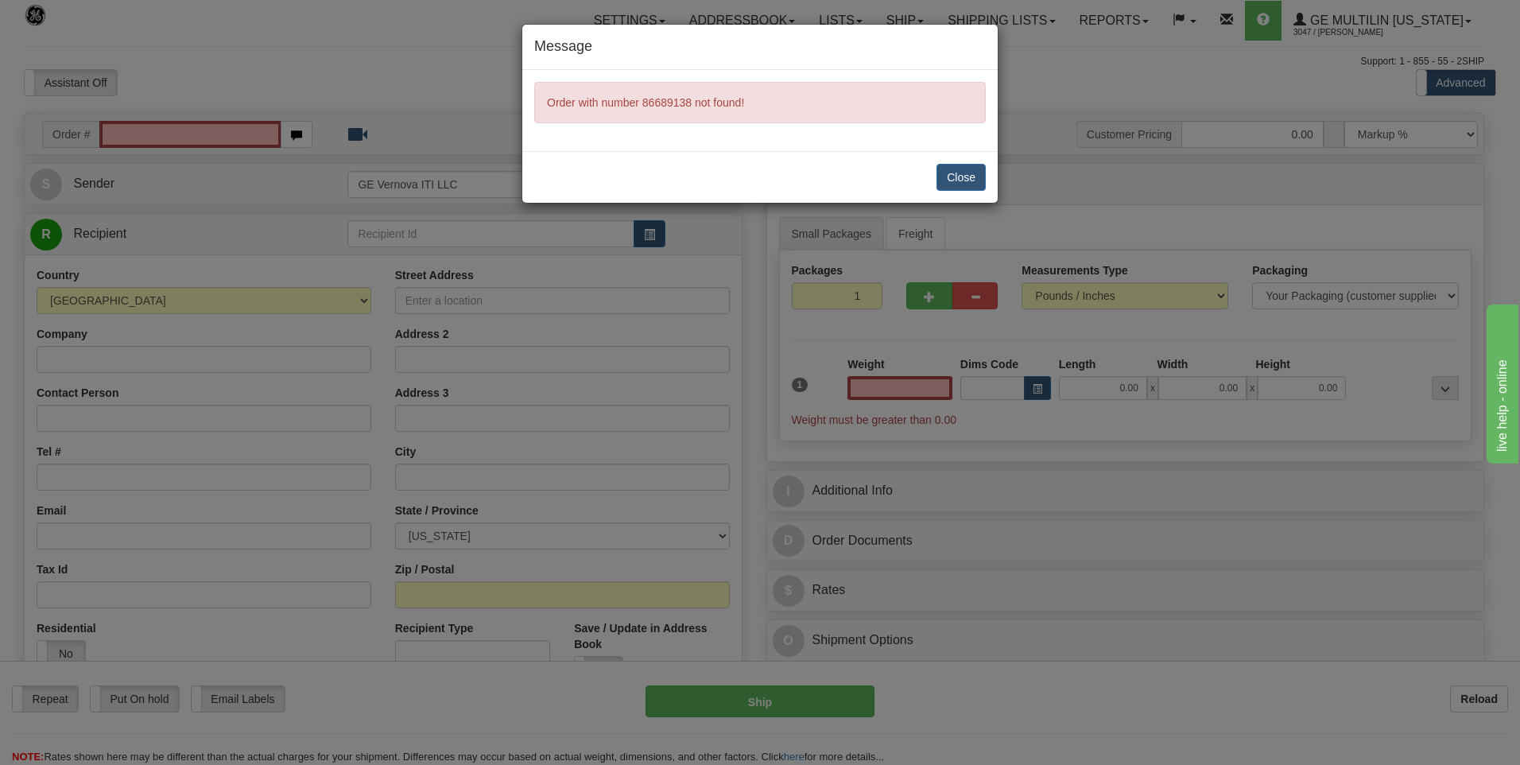
type input "0.00"
click at [968, 179] on button "Close" at bounding box center [961, 177] width 49 height 27
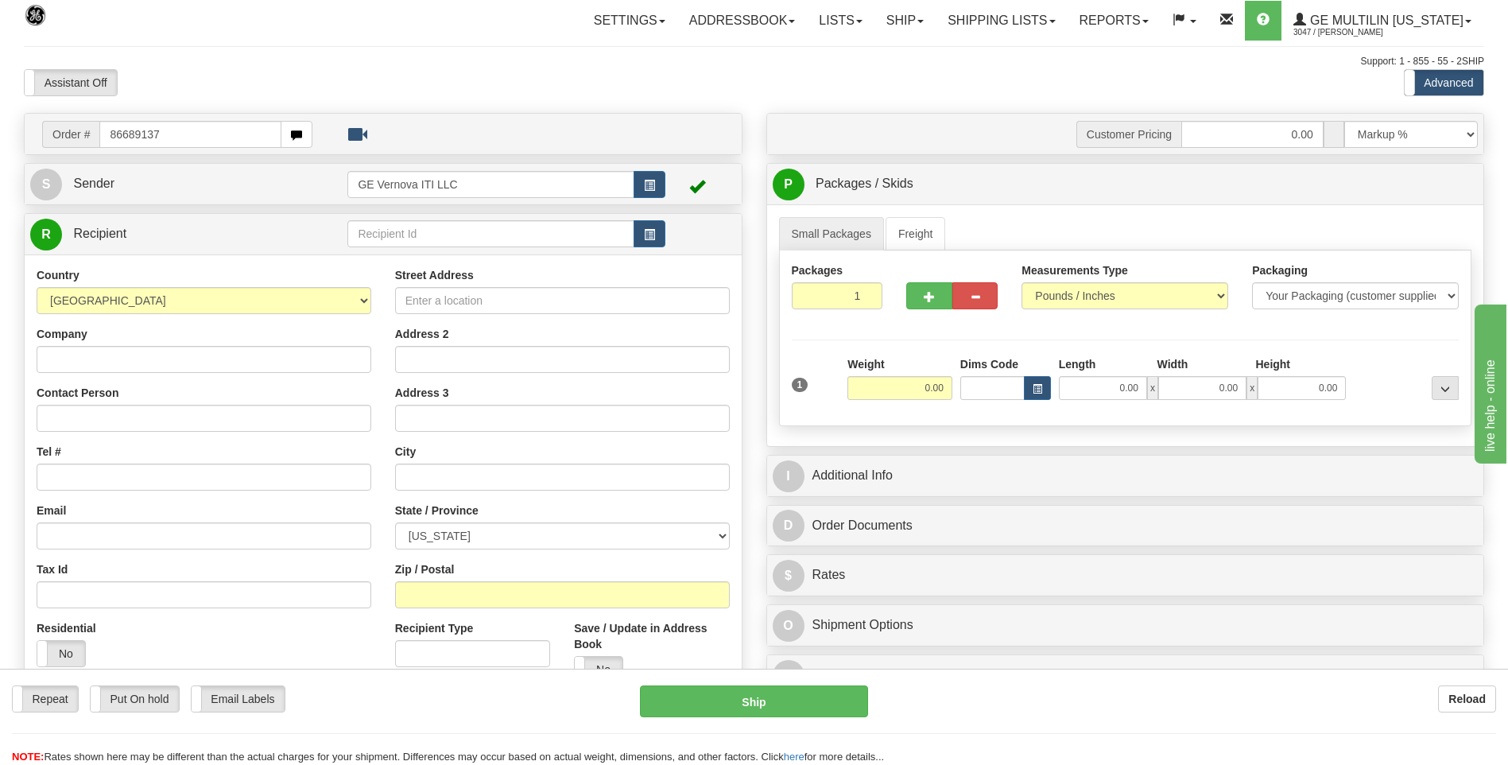
type input "86689137"
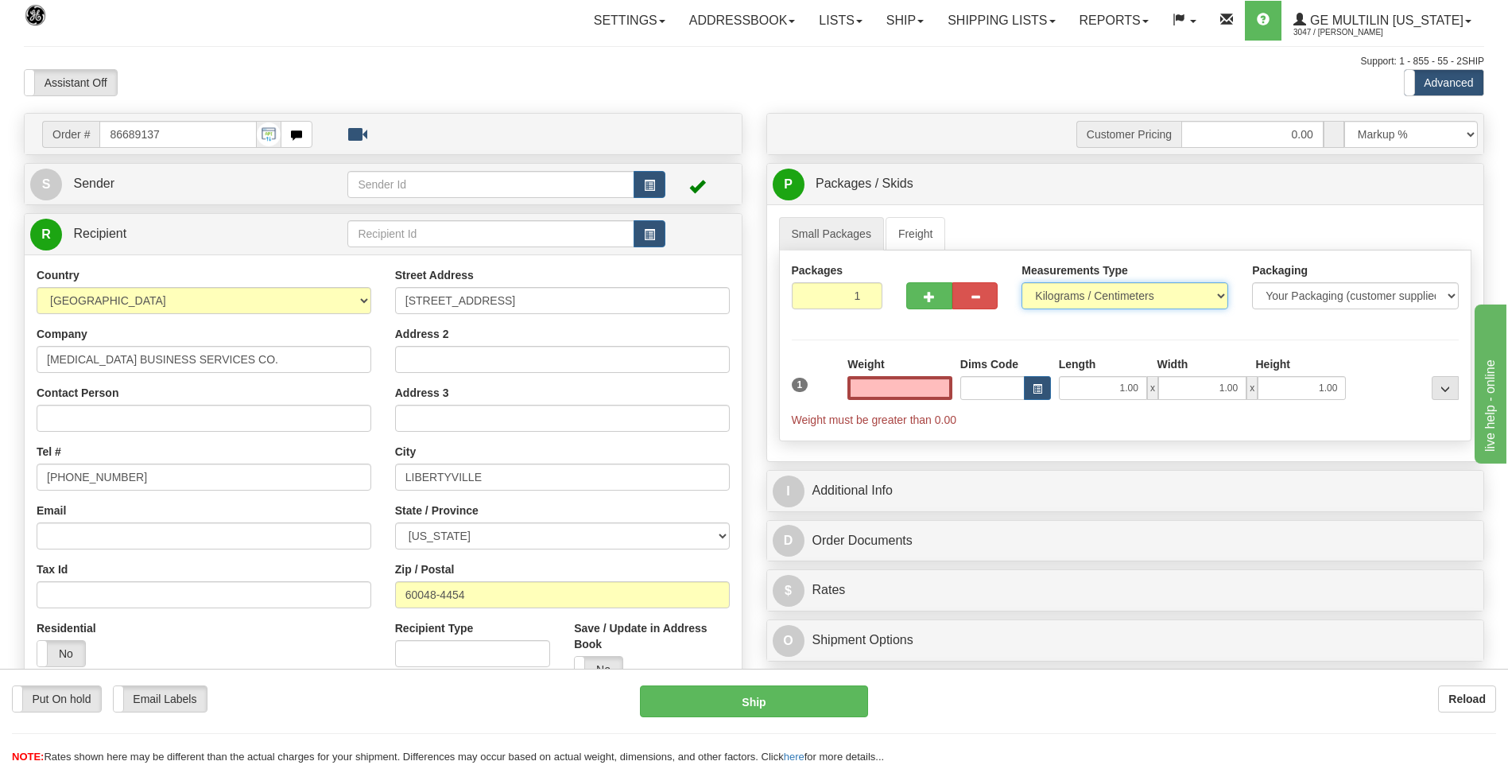
type input "0.00"
drag, startPoint x: 1103, startPoint y: 299, endPoint x: 1093, endPoint y: 312, distance: 15.9
click at [1103, 299] on select "Pounds / Inches Kilograms / Centimeters" at bounding box center [1125, 295] width 207 height 27
select select "0"
click at [1022, 282] on select "Pounds / Inches Kilograms / Centimeters" at bounding box center [1125, 295] width 207 height 27
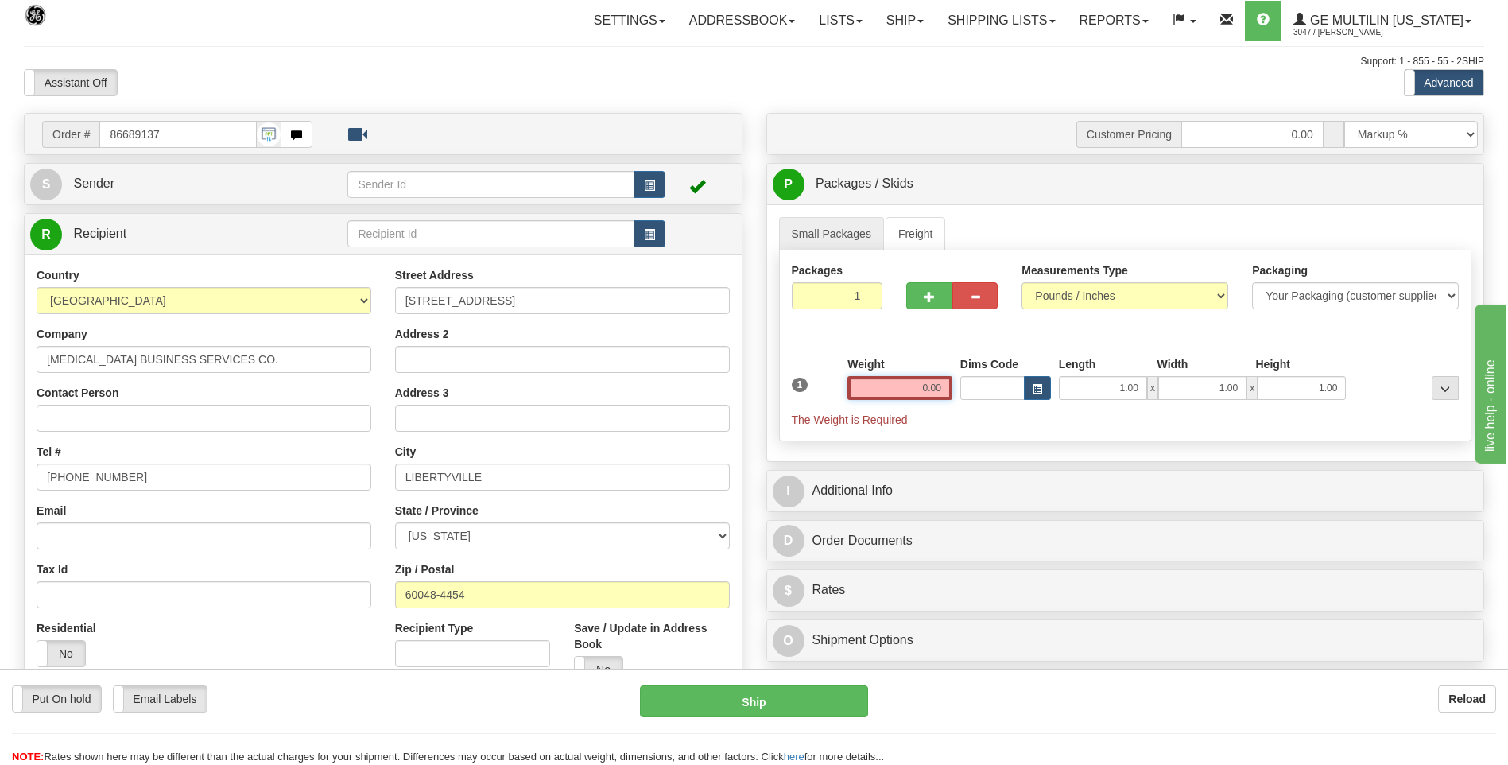
click at [949, 387] on input "0.00" at bounding box center [900, 388] width 105 height 24
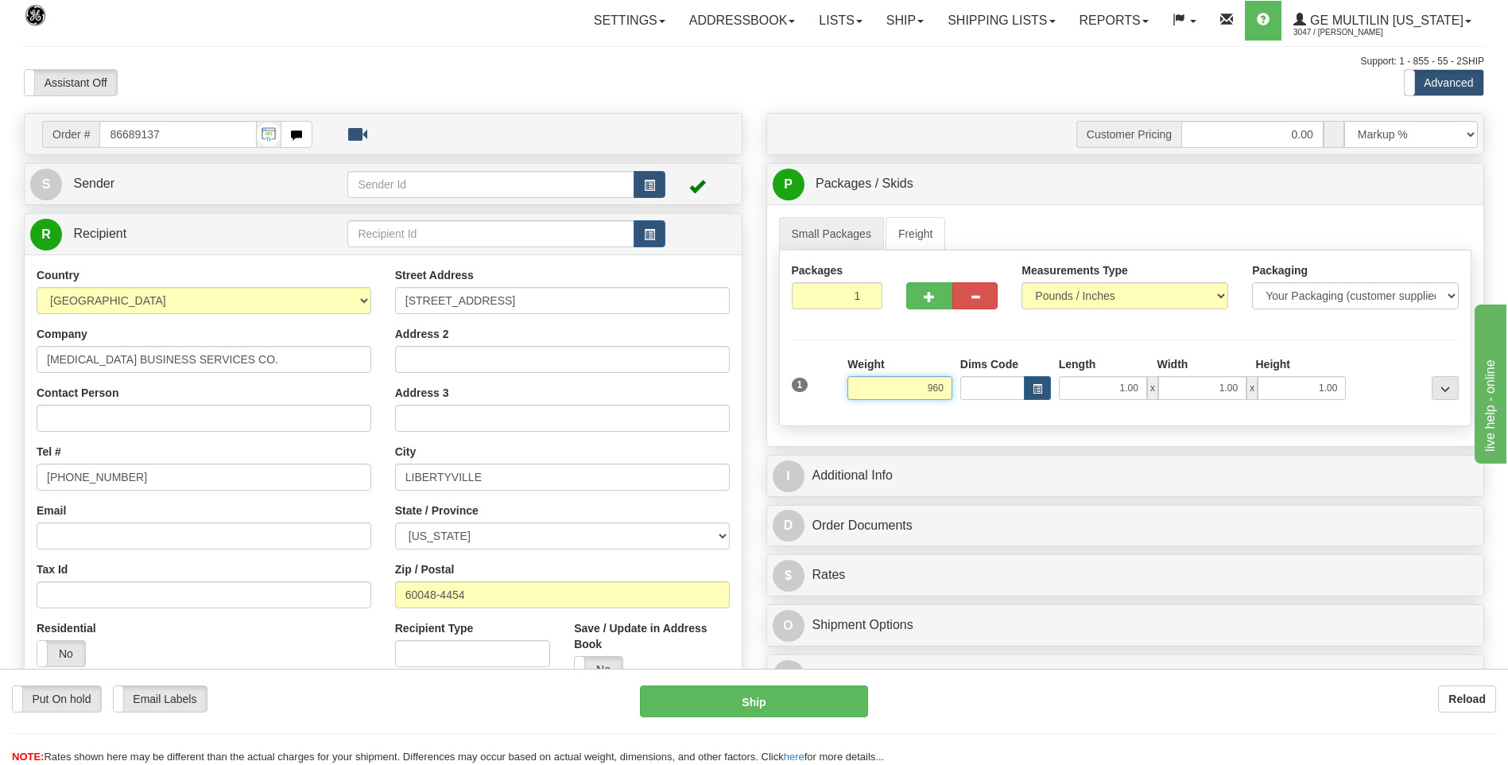
click button "Delete" at bounding box center [0, 0] width 0 height 0
type input "960.00"
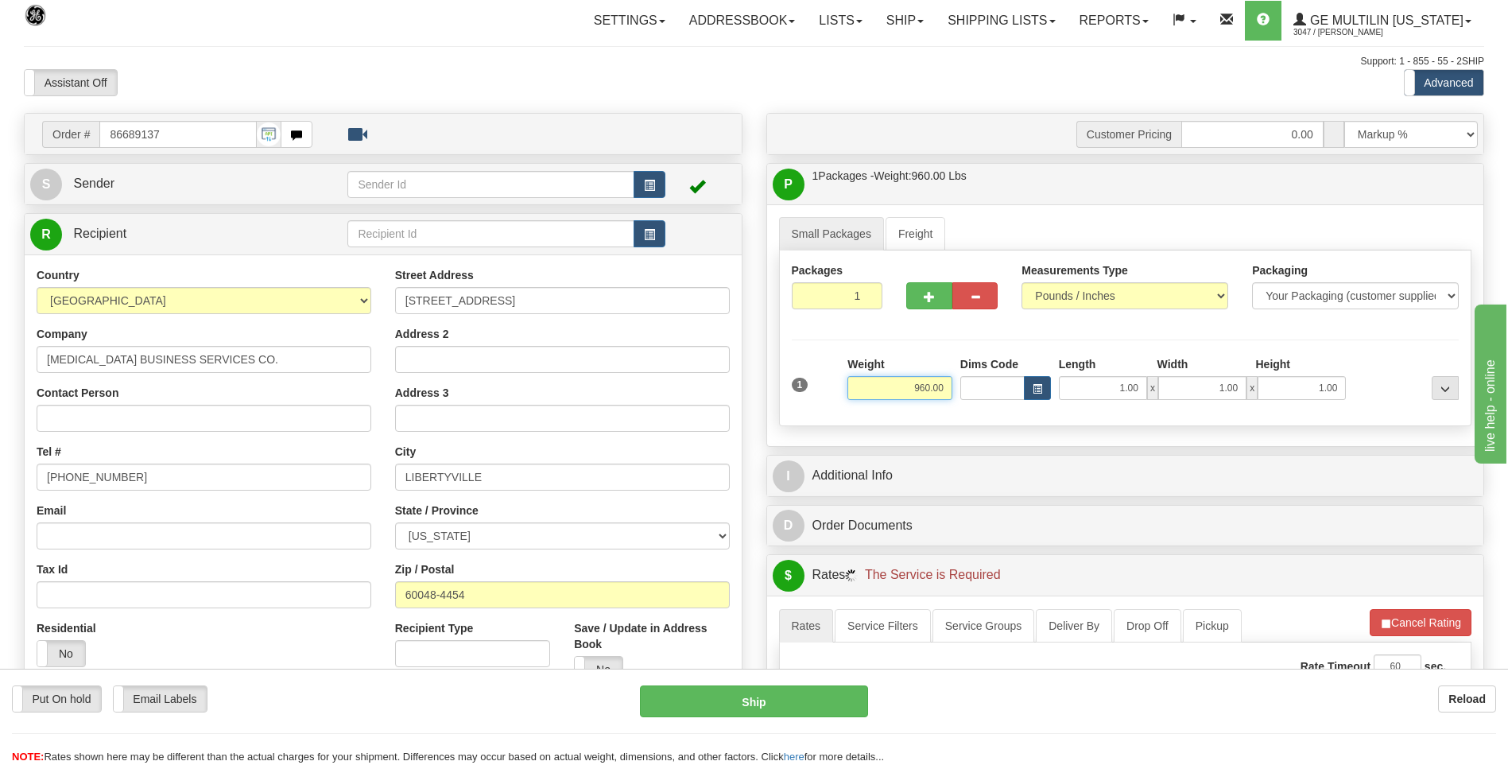
scroll to position [398, 0]
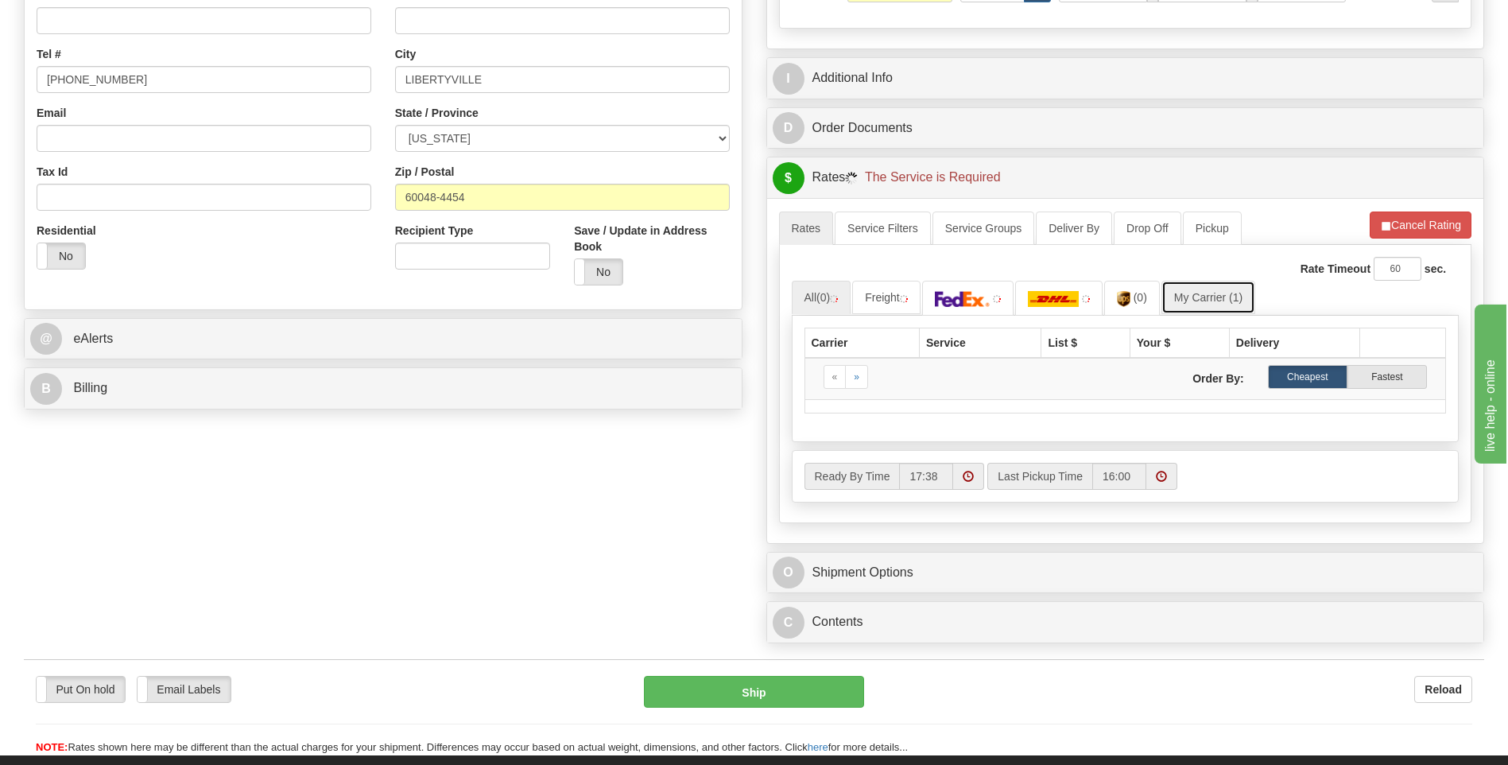
click at [1192, 307] on link "My Carrier (1)" at bounding box center [1209, 297] width 94 height 33
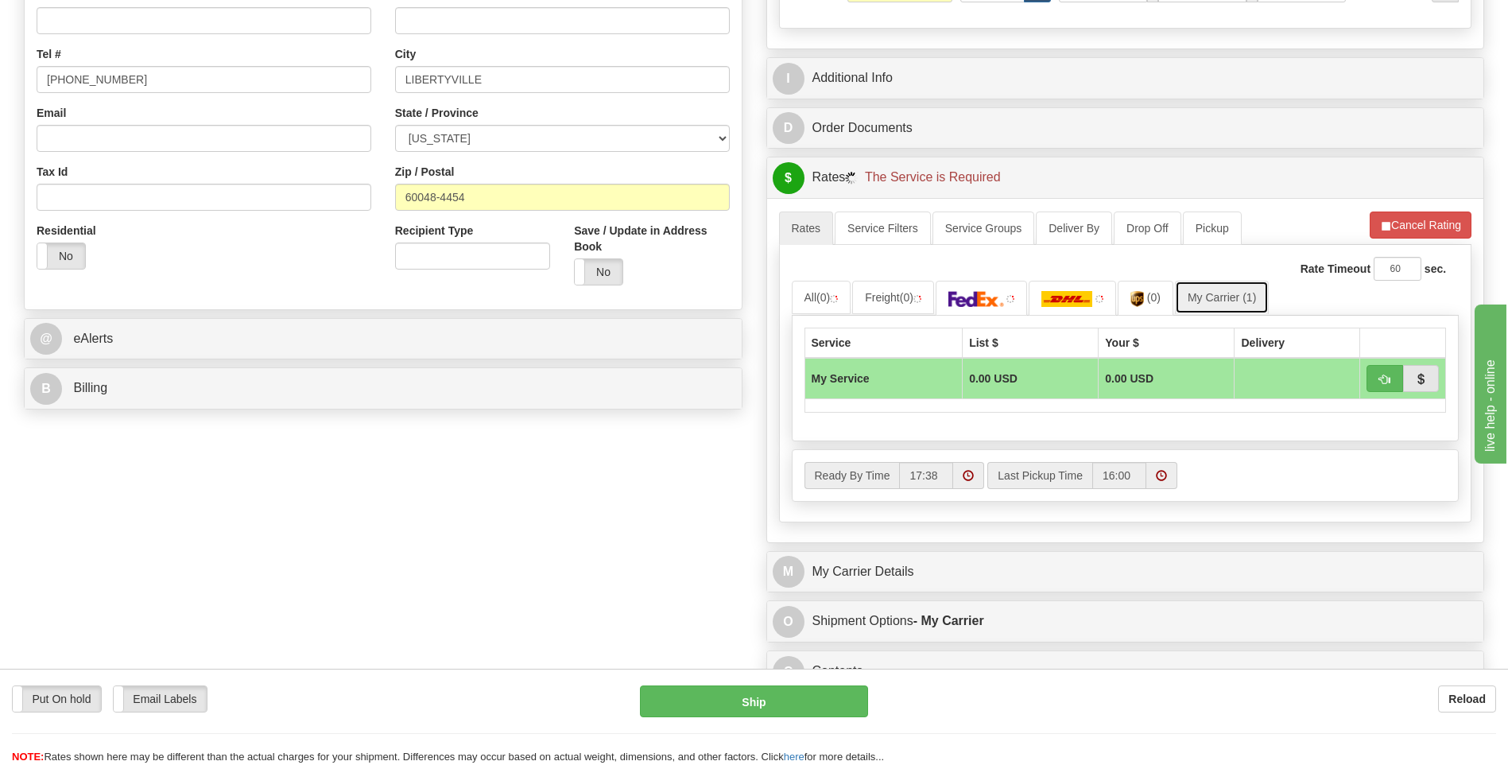
scroll to position [716, 0]
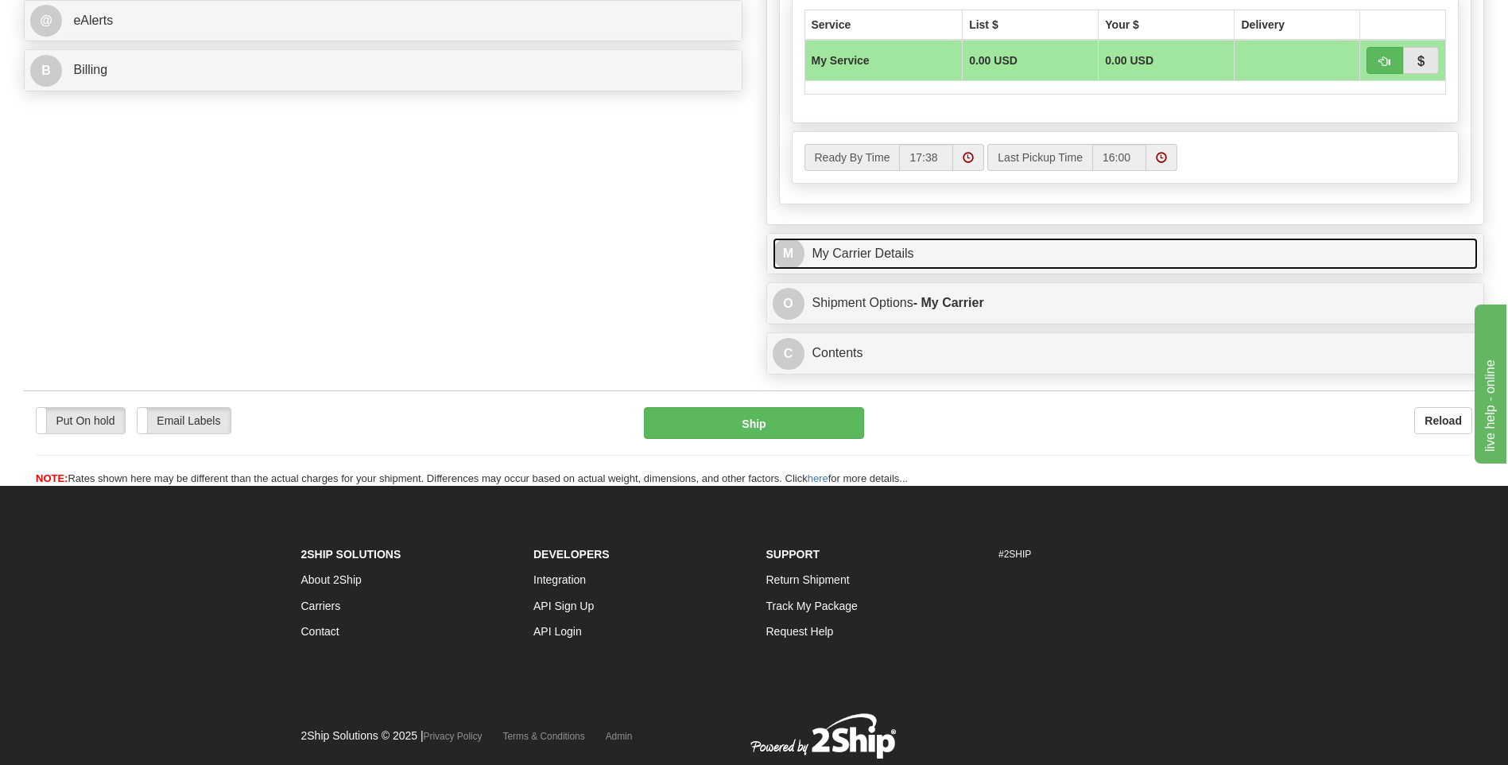
click at [898, 261] on link "M My Carrier Details" at bounding box center [1126, 254] width 706 height 33
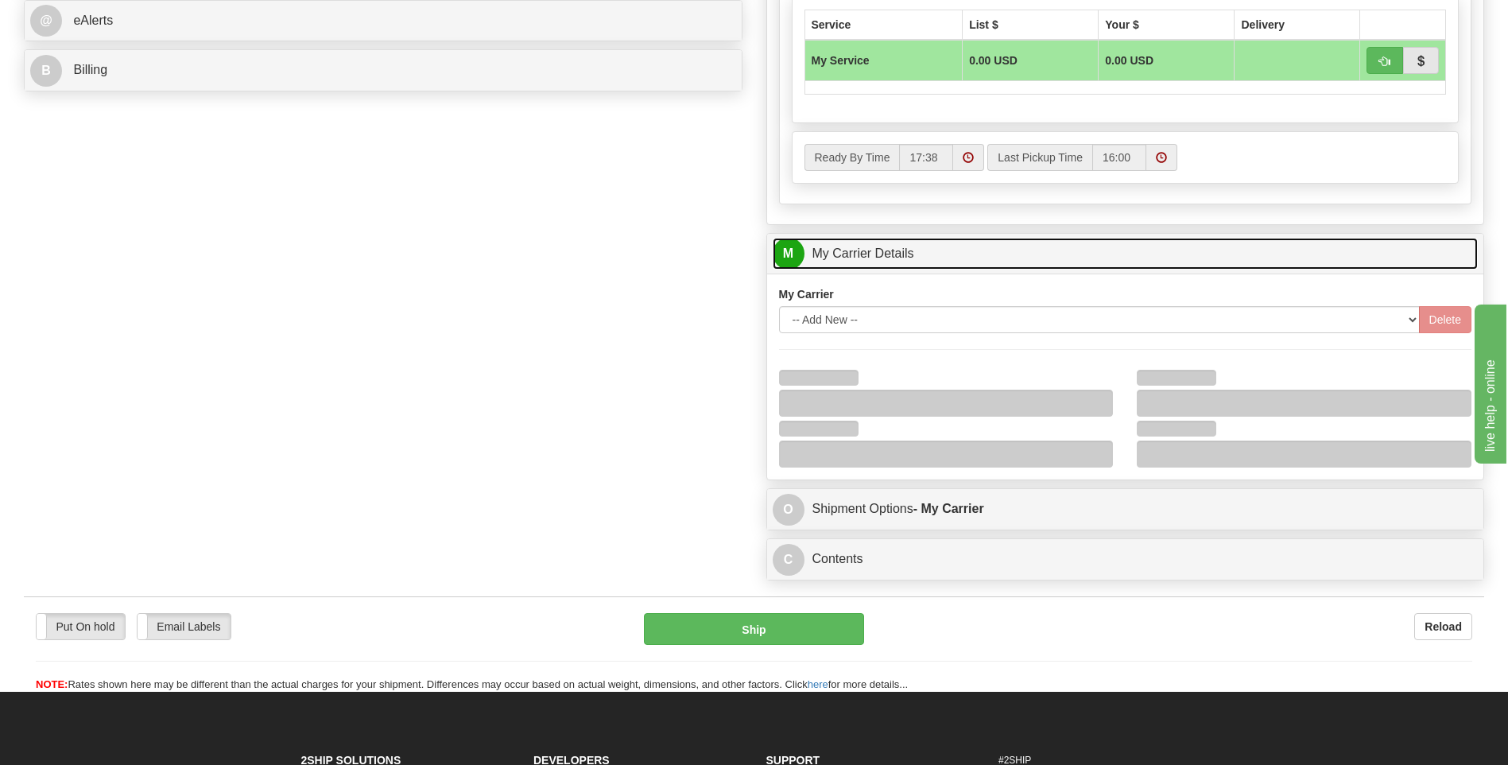
scroll to position [875, 0]
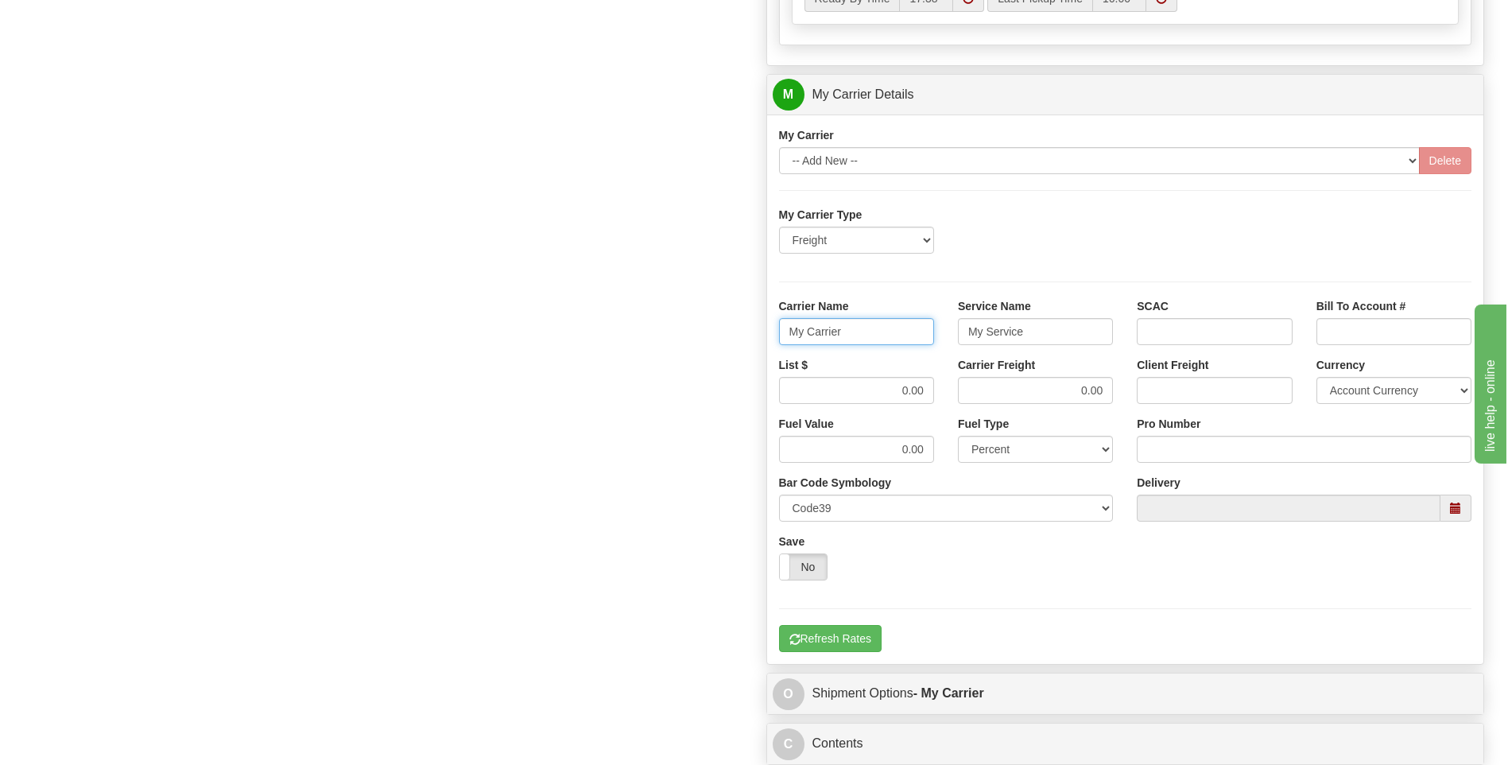
drag, startPoint x: 800, startPoint y: 326, endPoint x: 740, endPoint y: 330, distance: 59.8
click at [740, 330] on div "Order # 86689137 S Sender" at bounding box center [754, 5] width 1484 height 1534
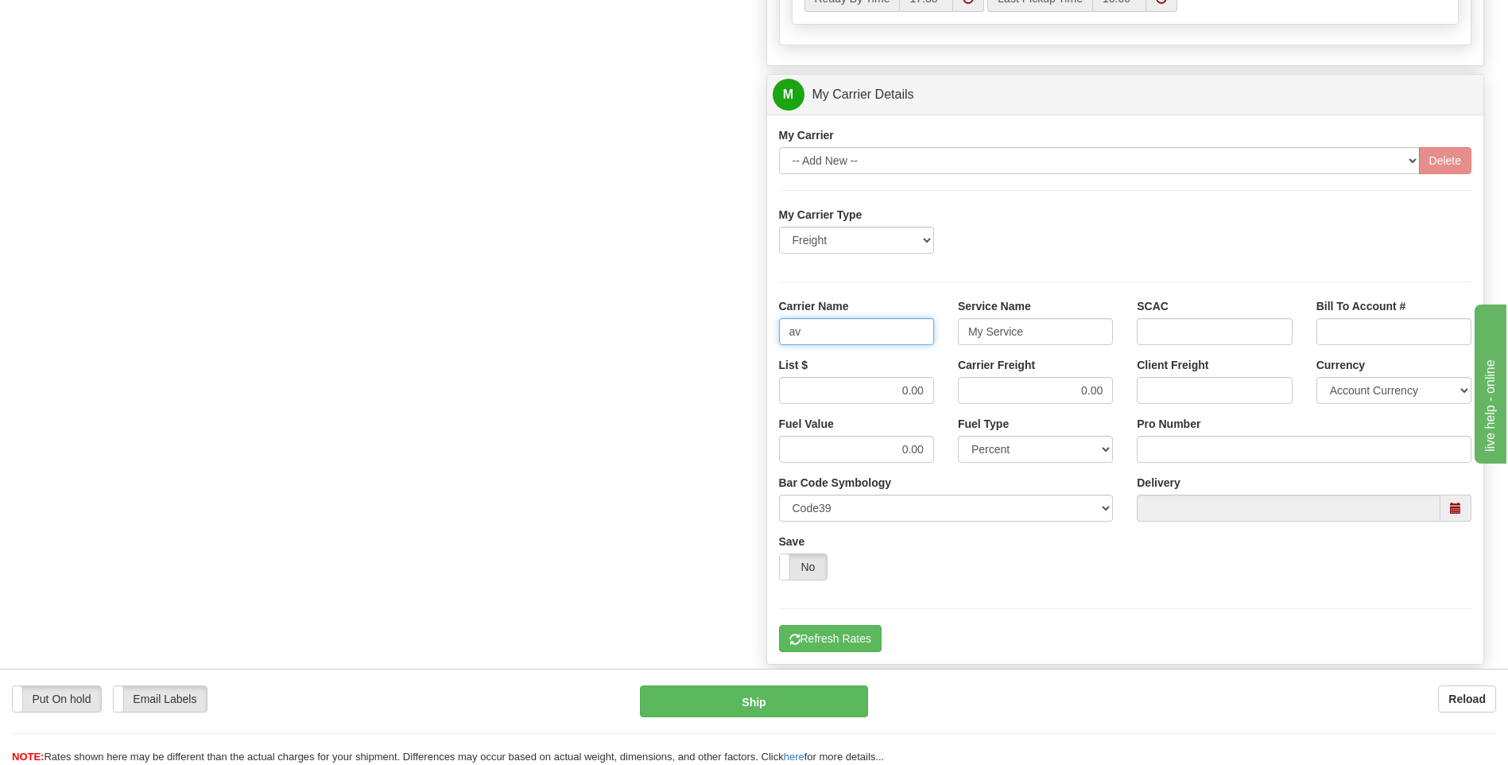
type input "a"
type input "AVER"
click at [992, 338] on input "My Service" at bounding box center [1035, 331] width 155 height 27
drag, startPoint x: 1050, startPoint y: 336, endPoint x: 897, endPoint y: 332, distance: 153.5
click at [899, 334] on div "Carrier Name AVER Service Name My Service SCAC Bill To Account #" at bounding box center [1125, 327] width 717 height 59
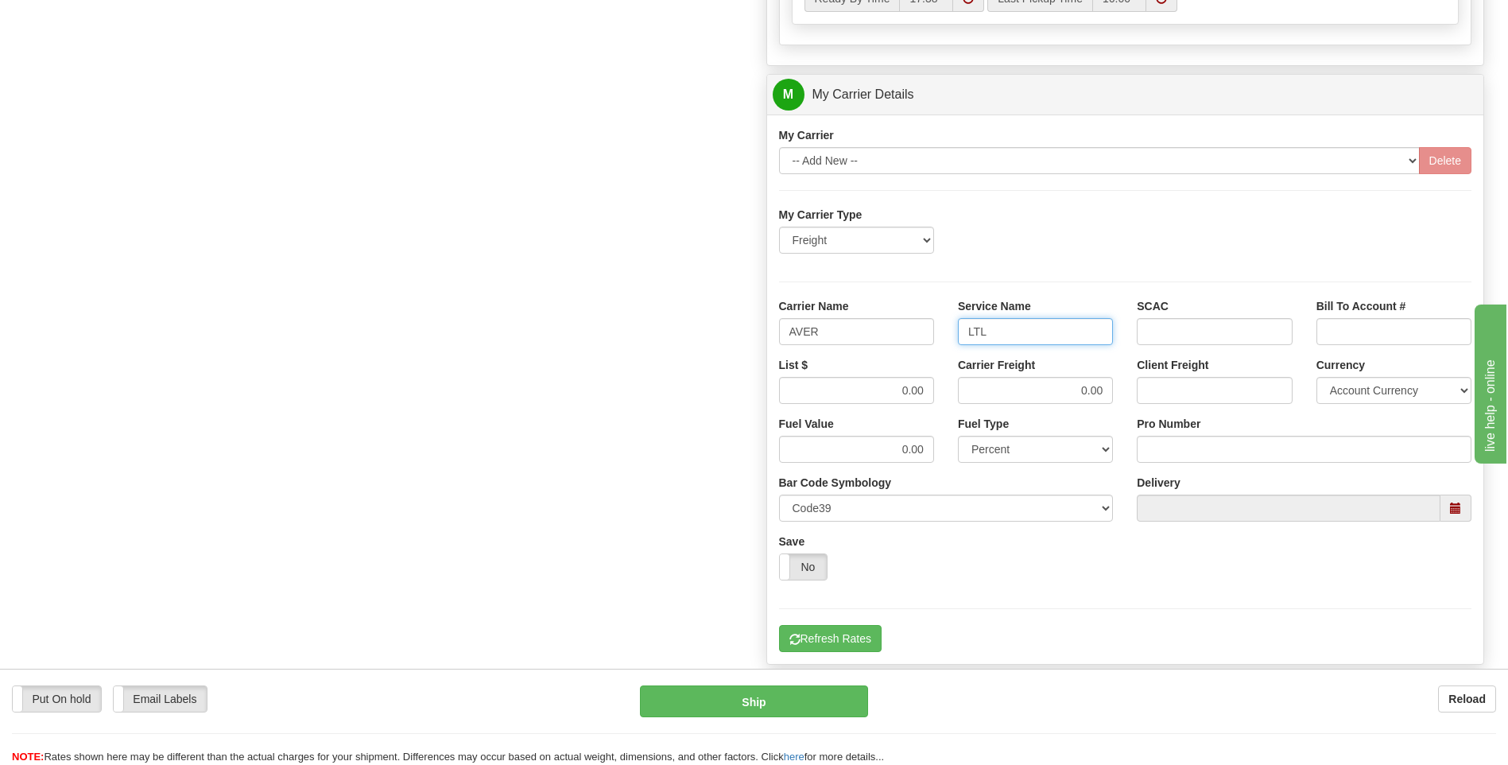
type input "LTL"
drag, startPoint x: 910, startPoint y: 398, endPoint x: 945, endPoint y: 396, distance: 35.1
click at [945, 396] on div "List $ 0.00 Carrier Freight 0.00 Client Freight Currency Account Currency ARN A…" at bounding box center [1125, 386] width 717 height 59
type input "350"
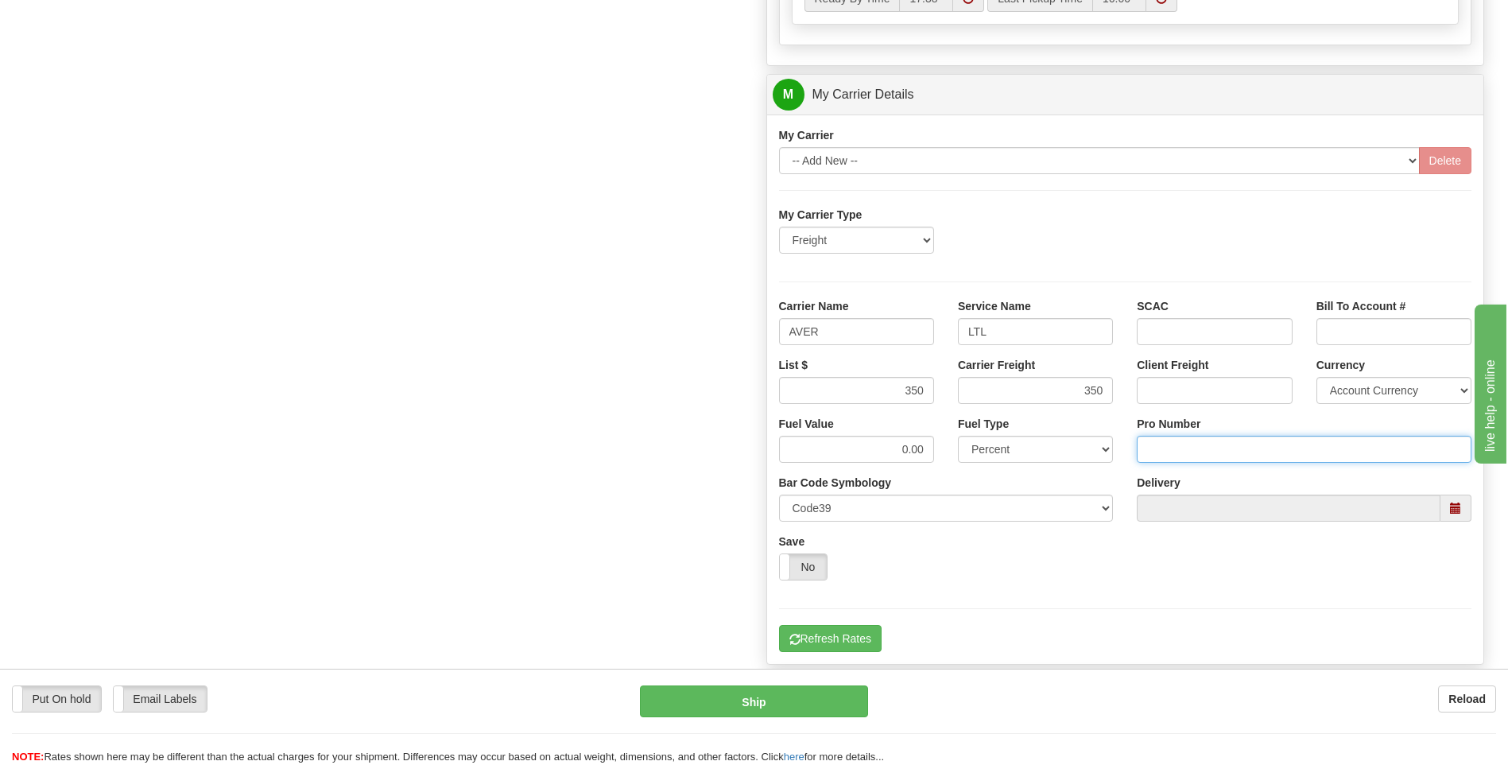
click at [1210, 447] on input "Pro Number" at bounding box center [1304, 449] width 335 height 27
type input "0760160922"
click button "Delete" at bounding box center [0, 0] width 0 height 0
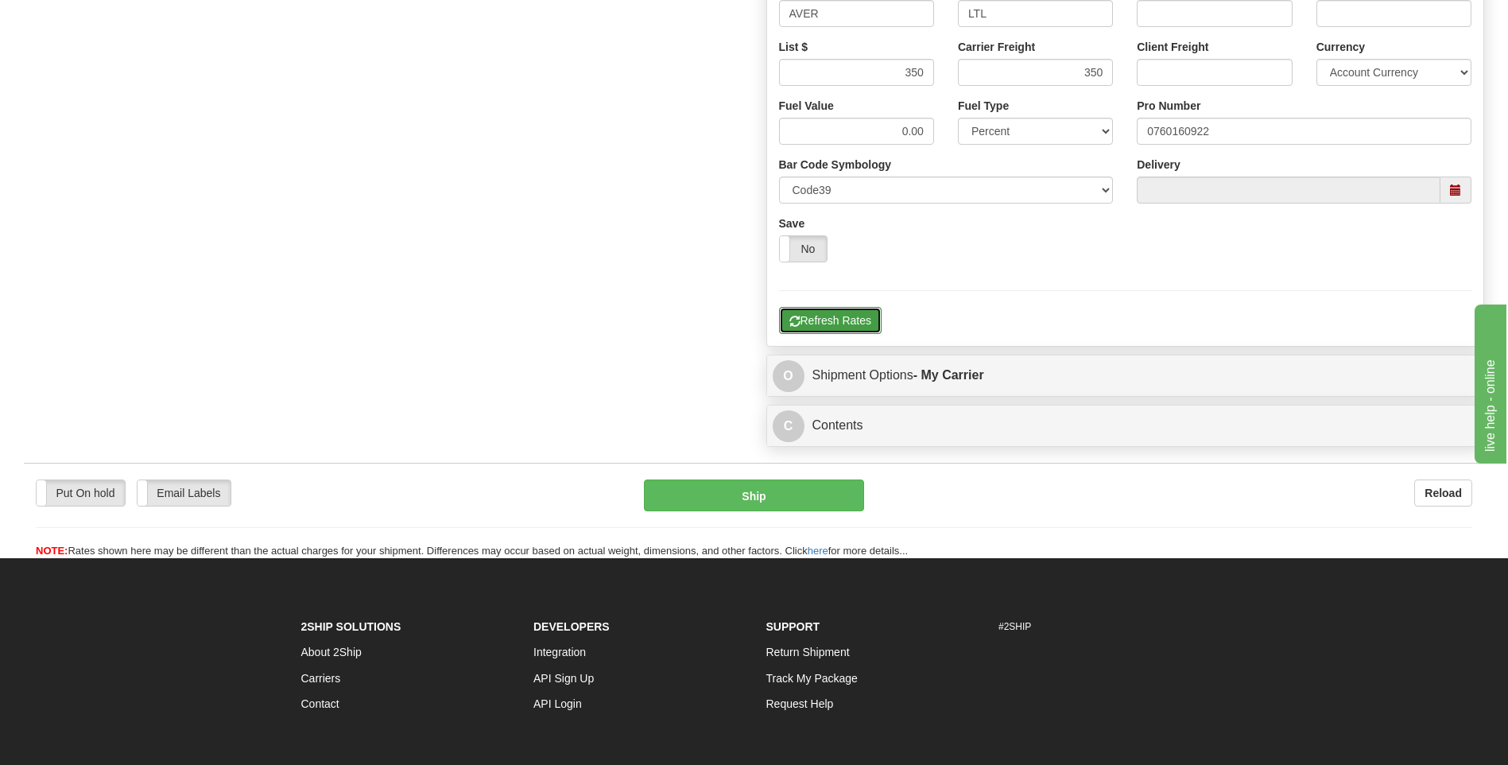
click at [845, 322] on button "Refresh Rates" at bounding box center [830, 320] width 103 height 27
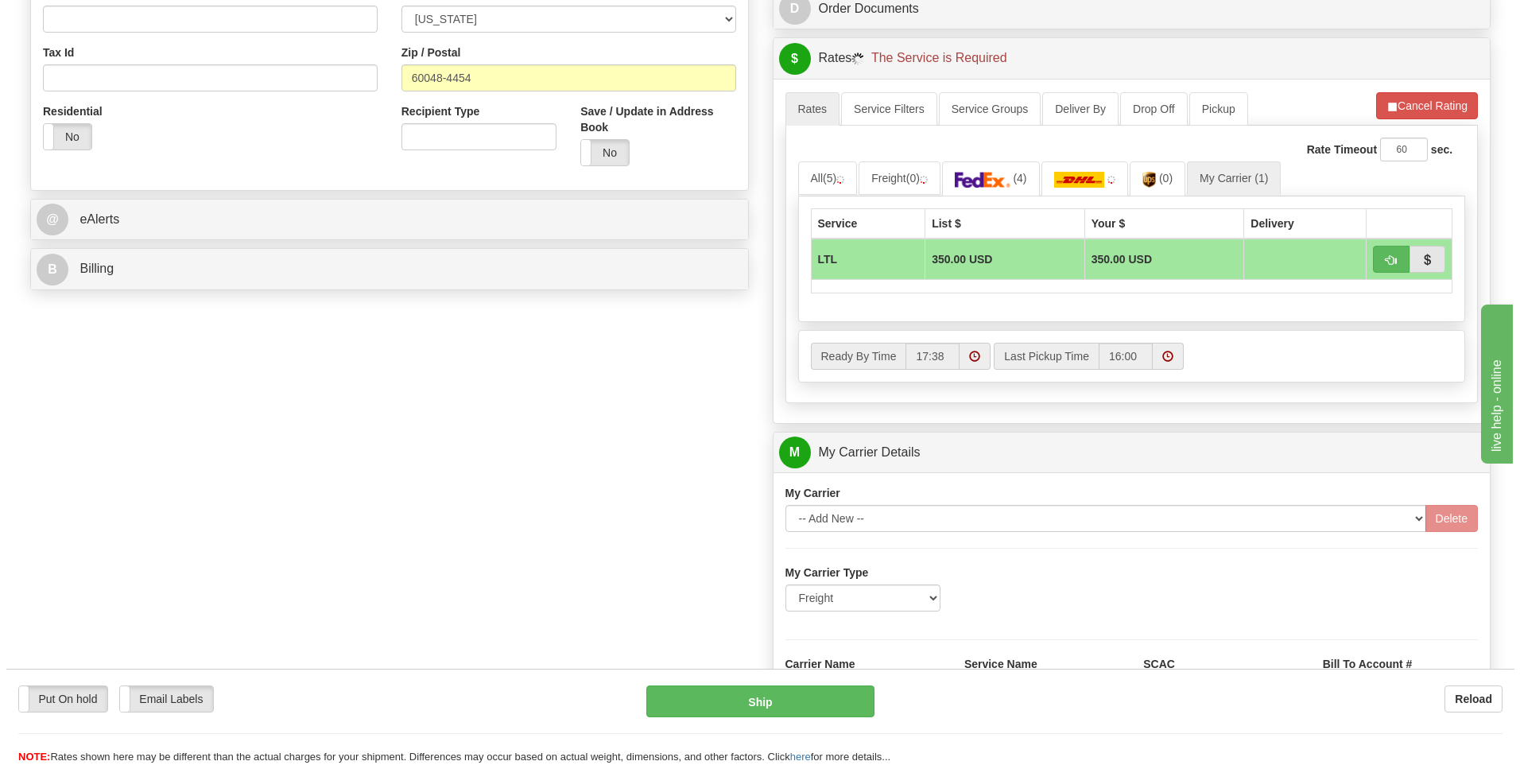
scroll to position [516, 0]
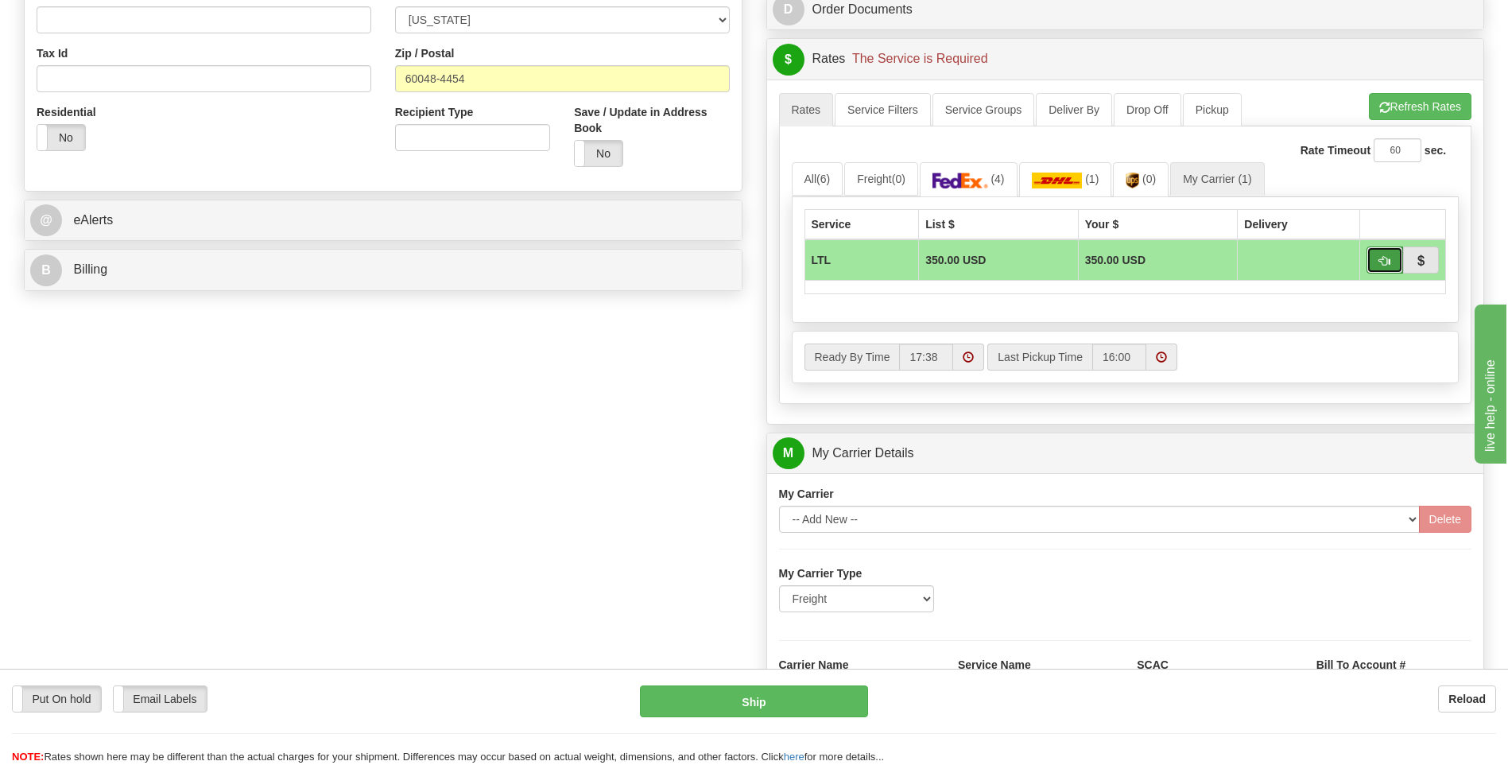
click at [1371, 266] on button "button" at bounding box center [1385, 259] width 37 height 27
type input "00"
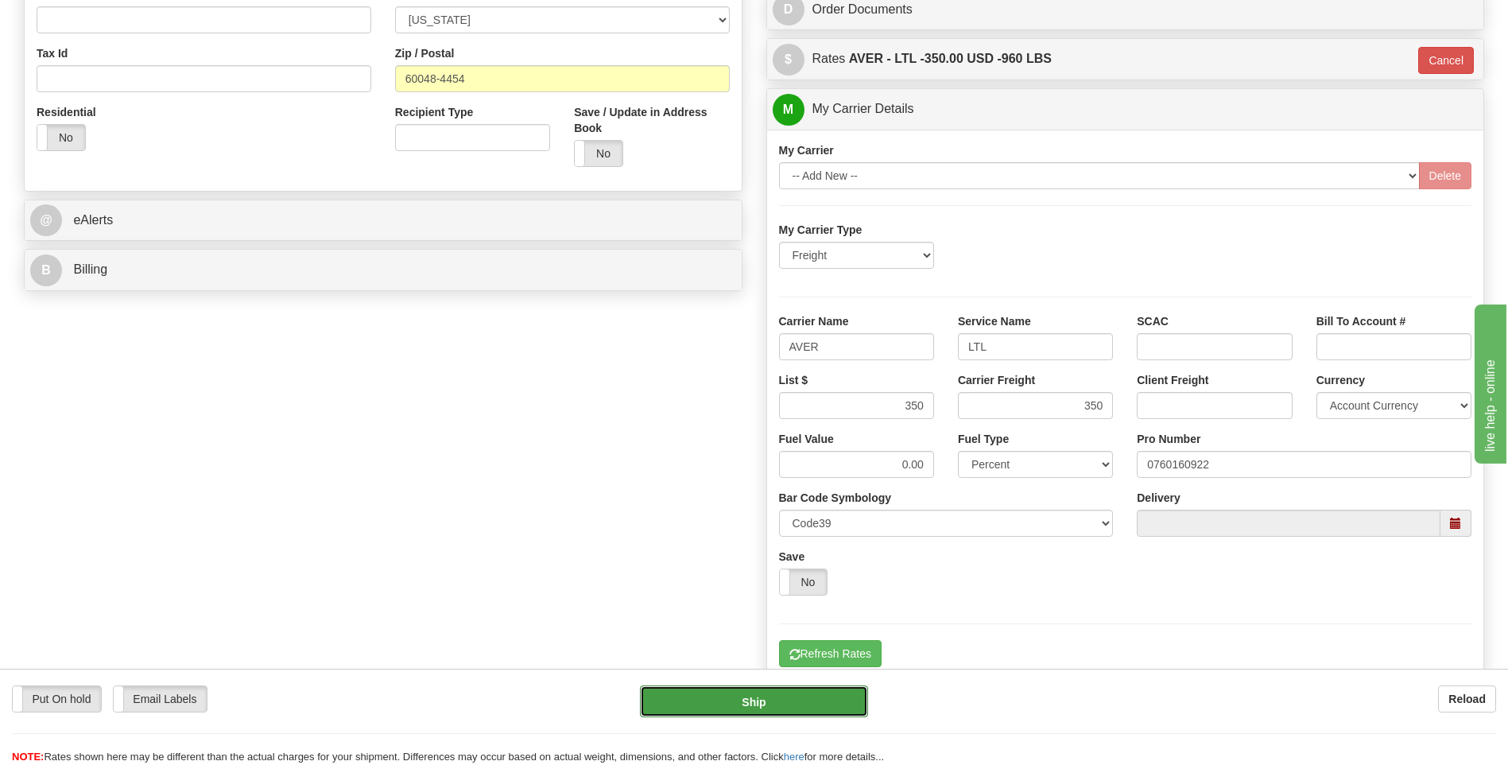
click at [782, 696] on button "Ship" at bounding box center [753, 701] width 227 height 32
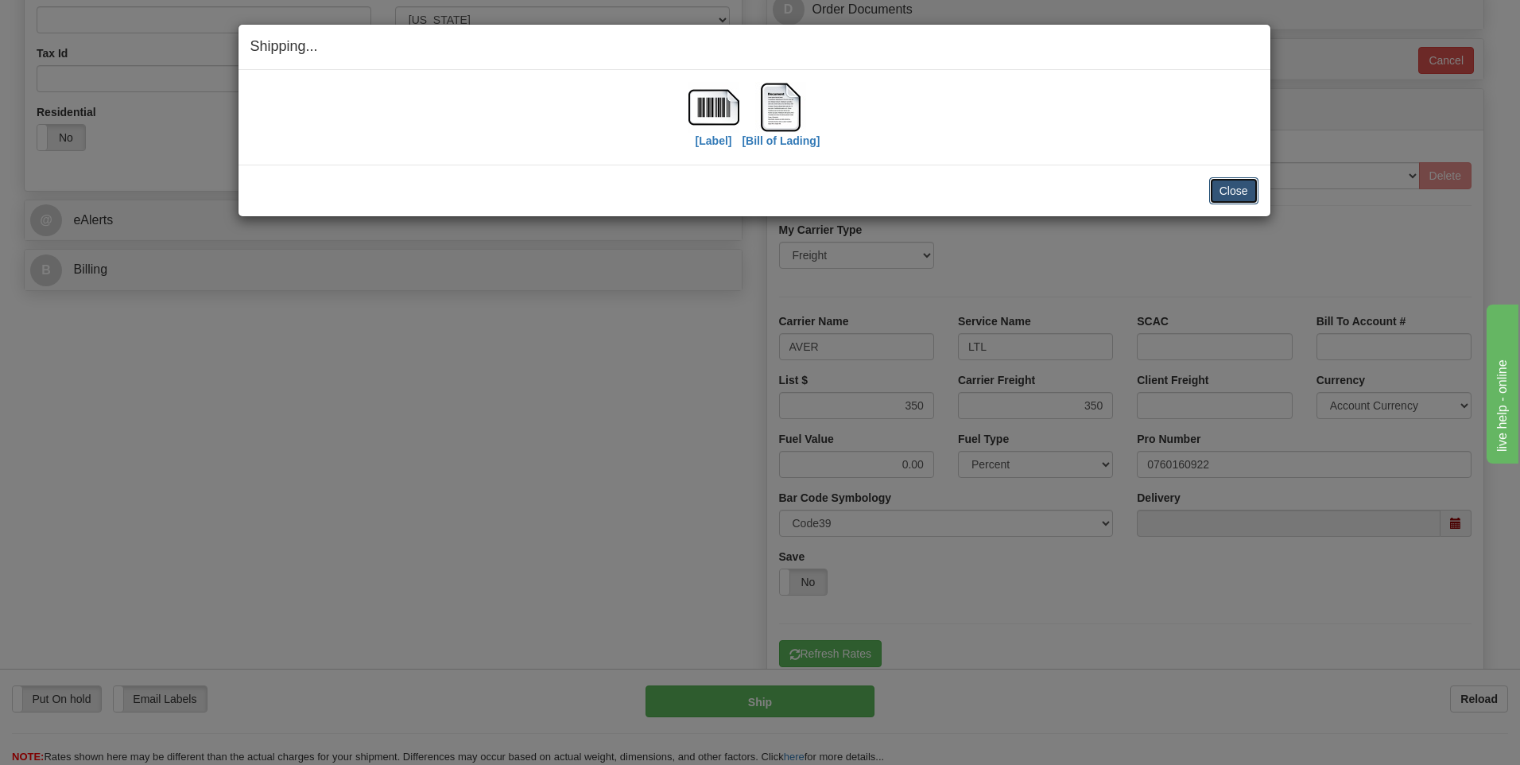
click at [1224, 190] on button "Close" at bounding box center [1233, 190] width 49 height 27
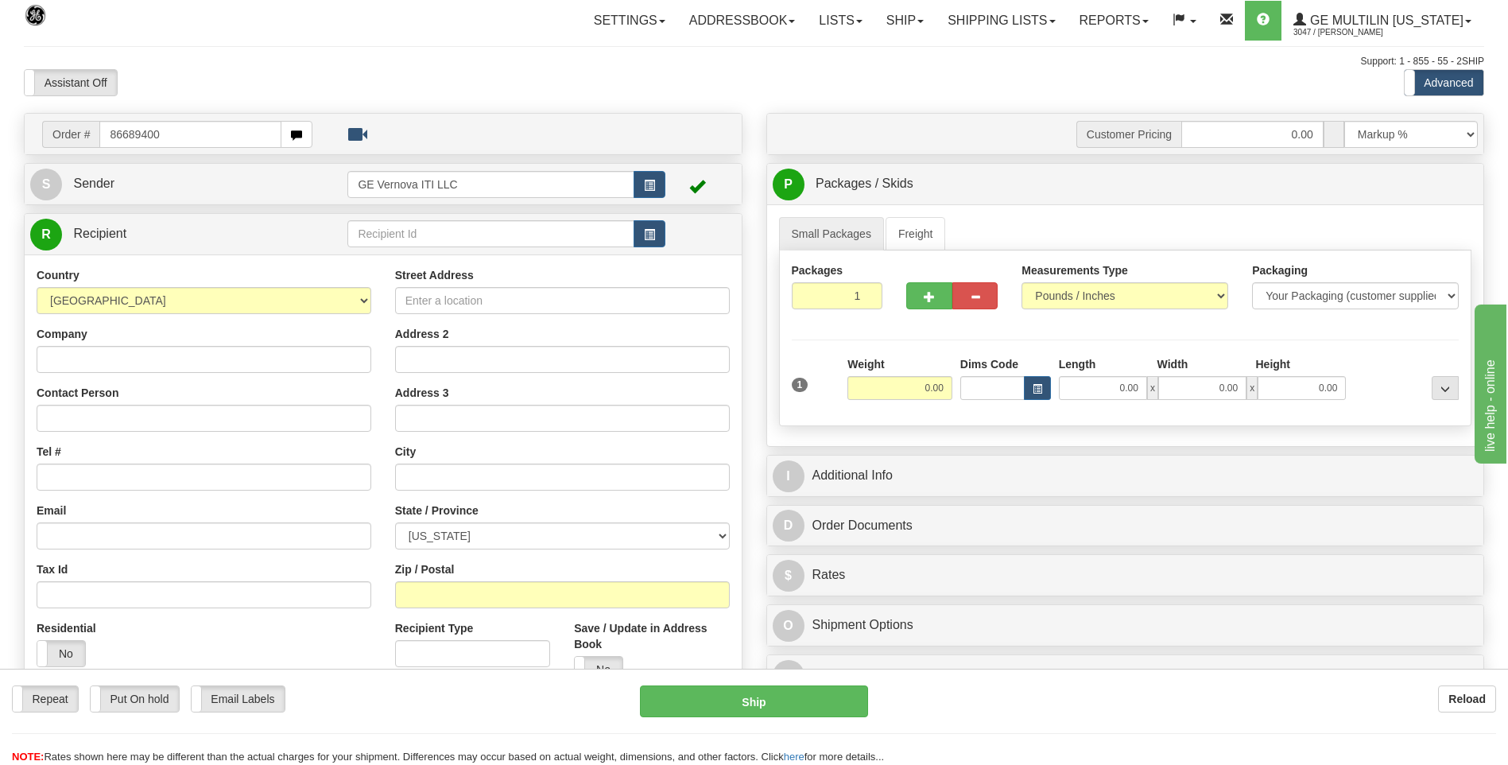
type input "86689400"
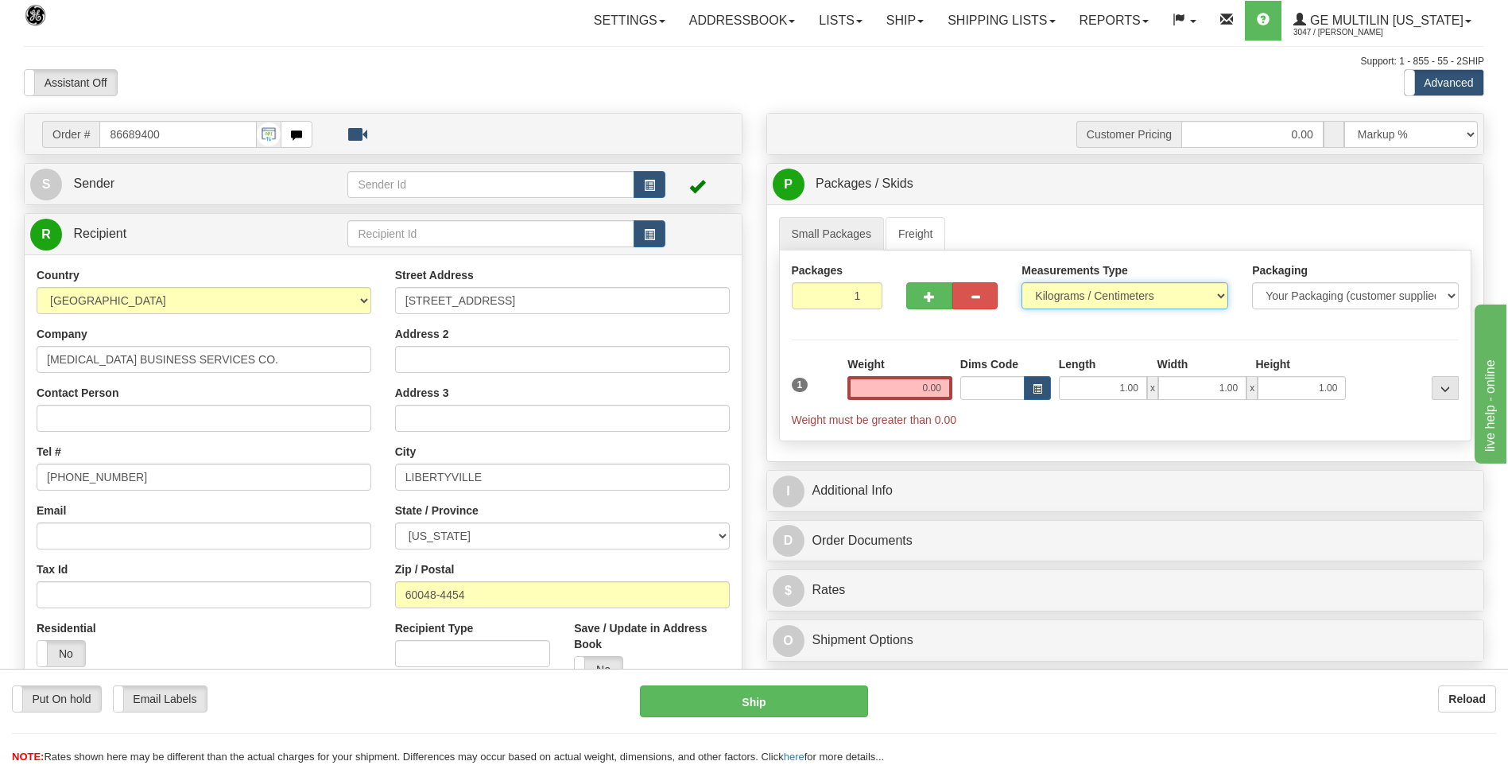
drag, startPoint x: 1057, startPoint y: 308, endPoint x: 1056, endPoint y: 300, distance: 8.1
click at [1057, 305] on select "Pounds / Inches Kilograms / Centimeters" at bounding box center [1125, 295] width 207 height 27
click at [1056, 299] on select "Pounds / Inches Kilograms / Centimeters" at bounding box center [1125, 295] width 207 height 27
click at [1053, 305] on select "Pounds / Inches Kilograms / Centimeters" at bounding box center [1125, 295] width 207 height 27
select select "0"
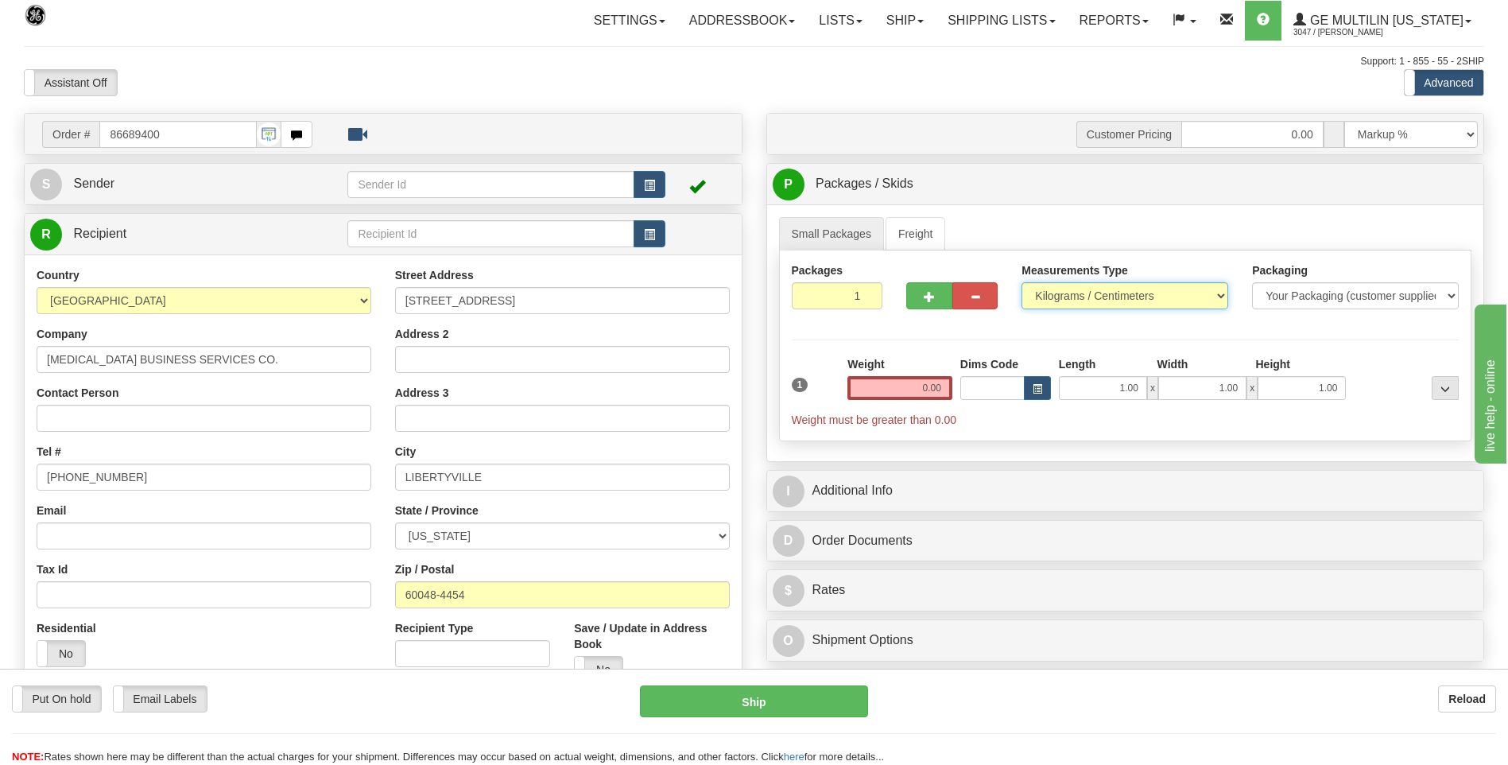
click at [1022, 282] on select "Pounds / Inches Kilograms / Centimeters" at bounding box center [1125, 295] width 207 height 27
click at [945, 391] on input "0.00" at bounding box center [900, 388] width 105 height 24
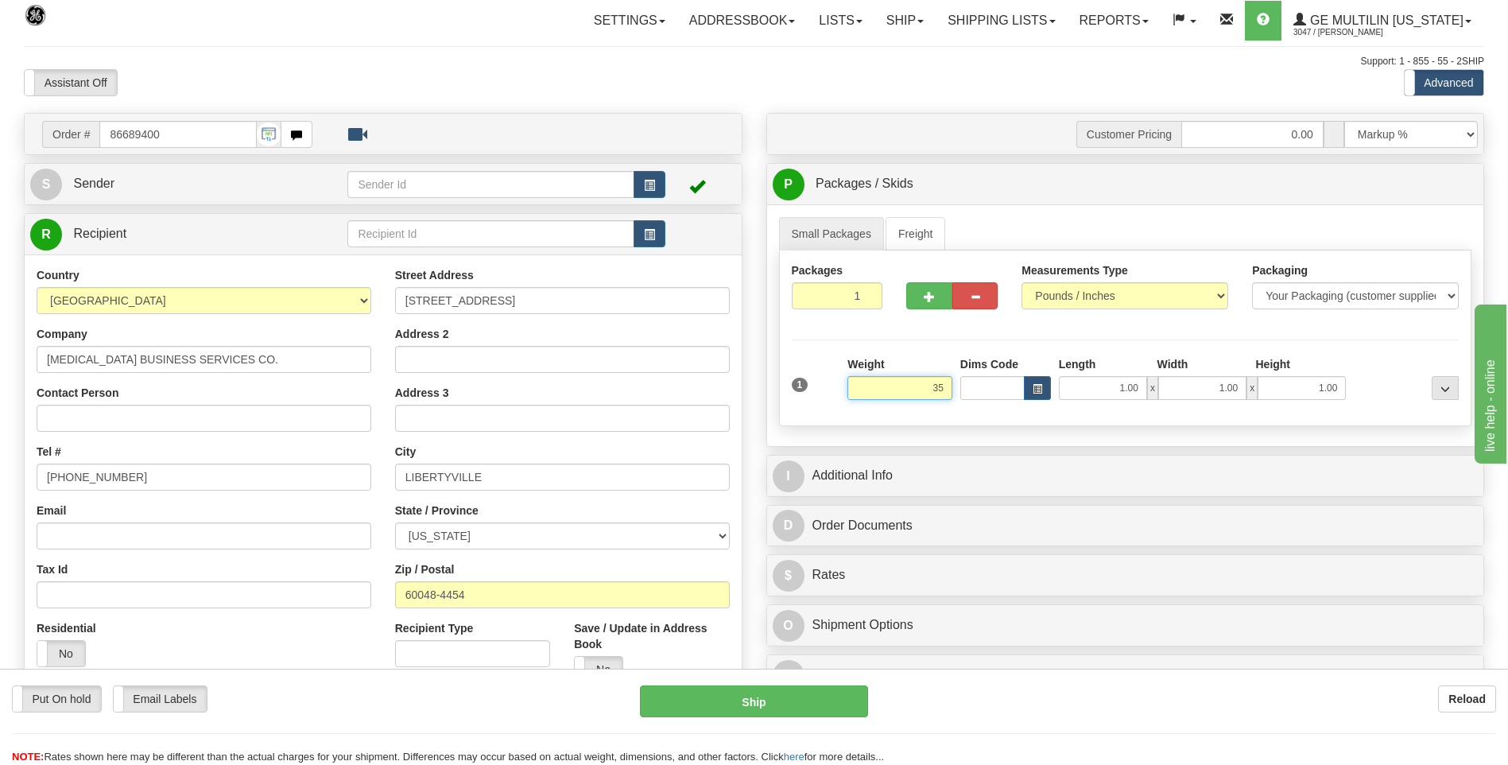
type input "3"
click button "Delete" at bounding box center [0, 0] width 0 height 0
type input "960.00"
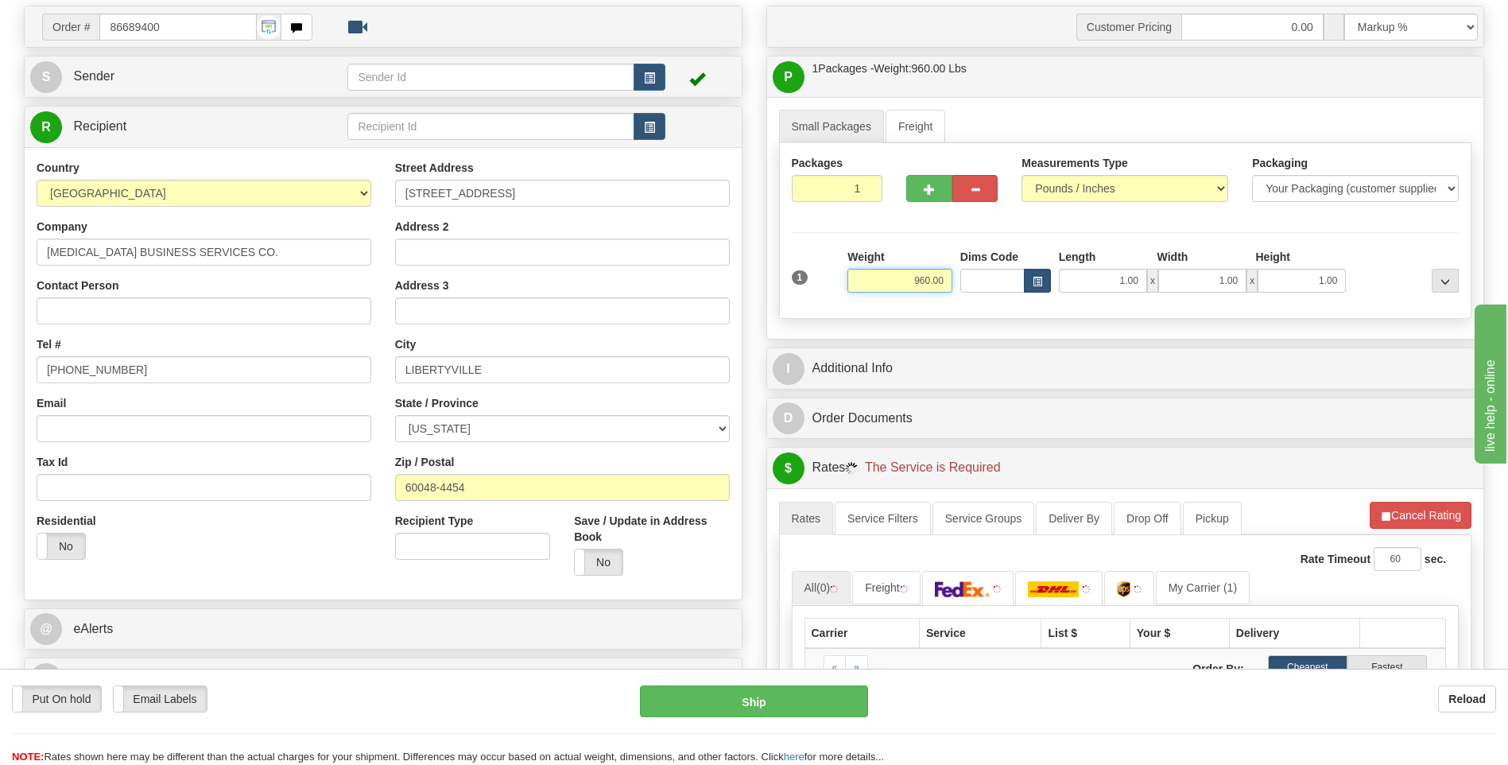
scroll to position [239, 0]
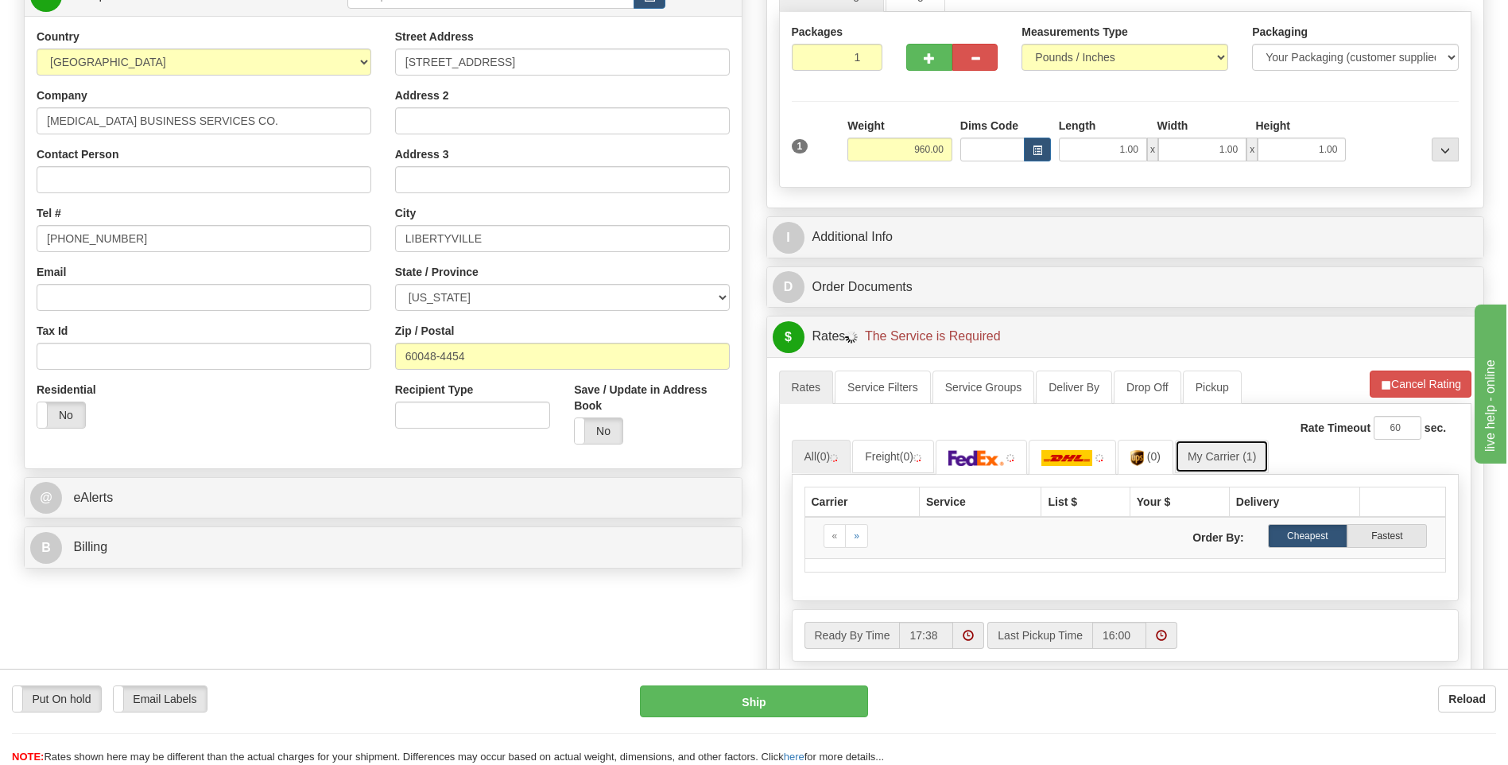
click at [1224, 448] on link "My Carrier (1)" at bounding box center [1222, 456] width 94 height 33
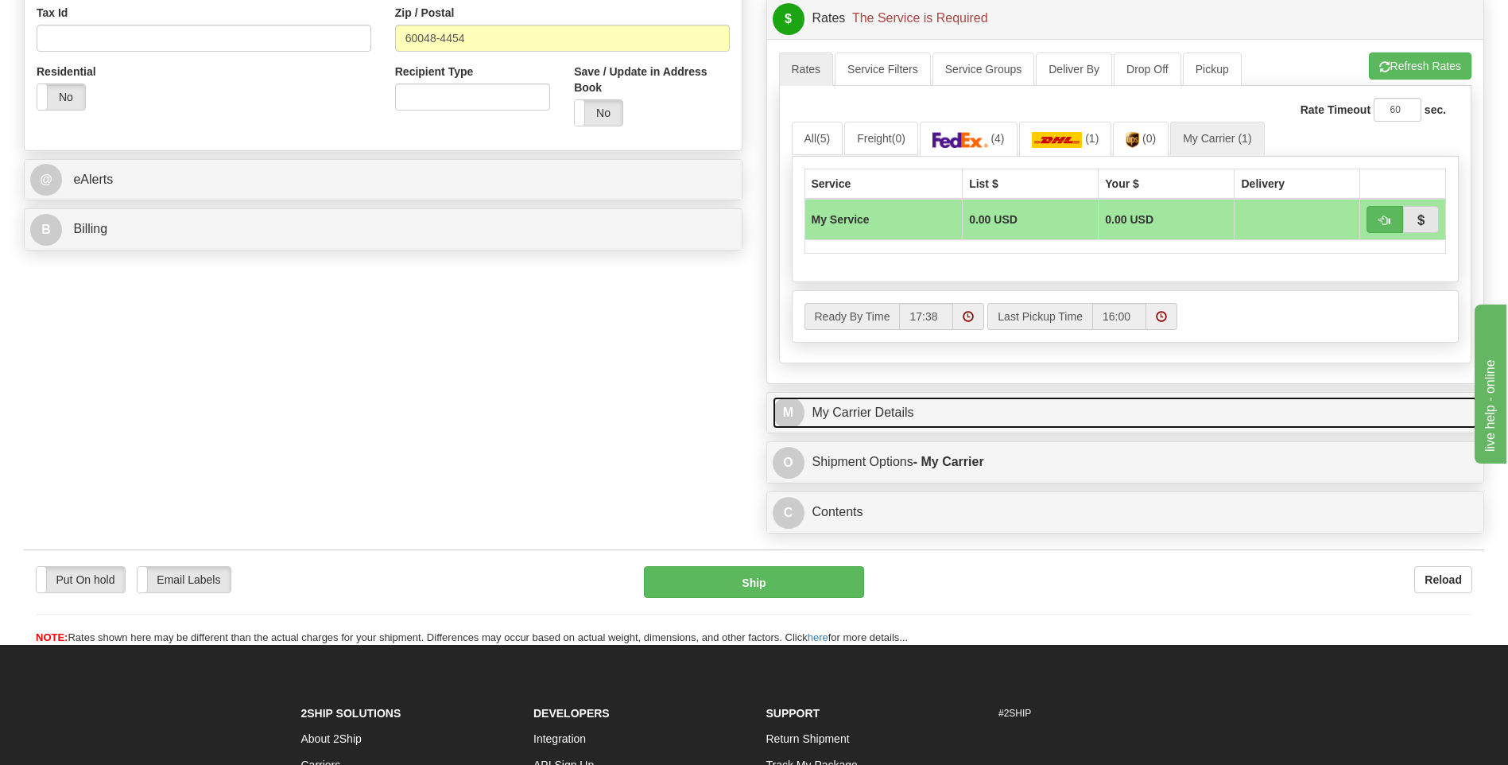
click at [968, 415] on link "M My Carrier Details" at bounding box center [1126, 413] width 706 height 33
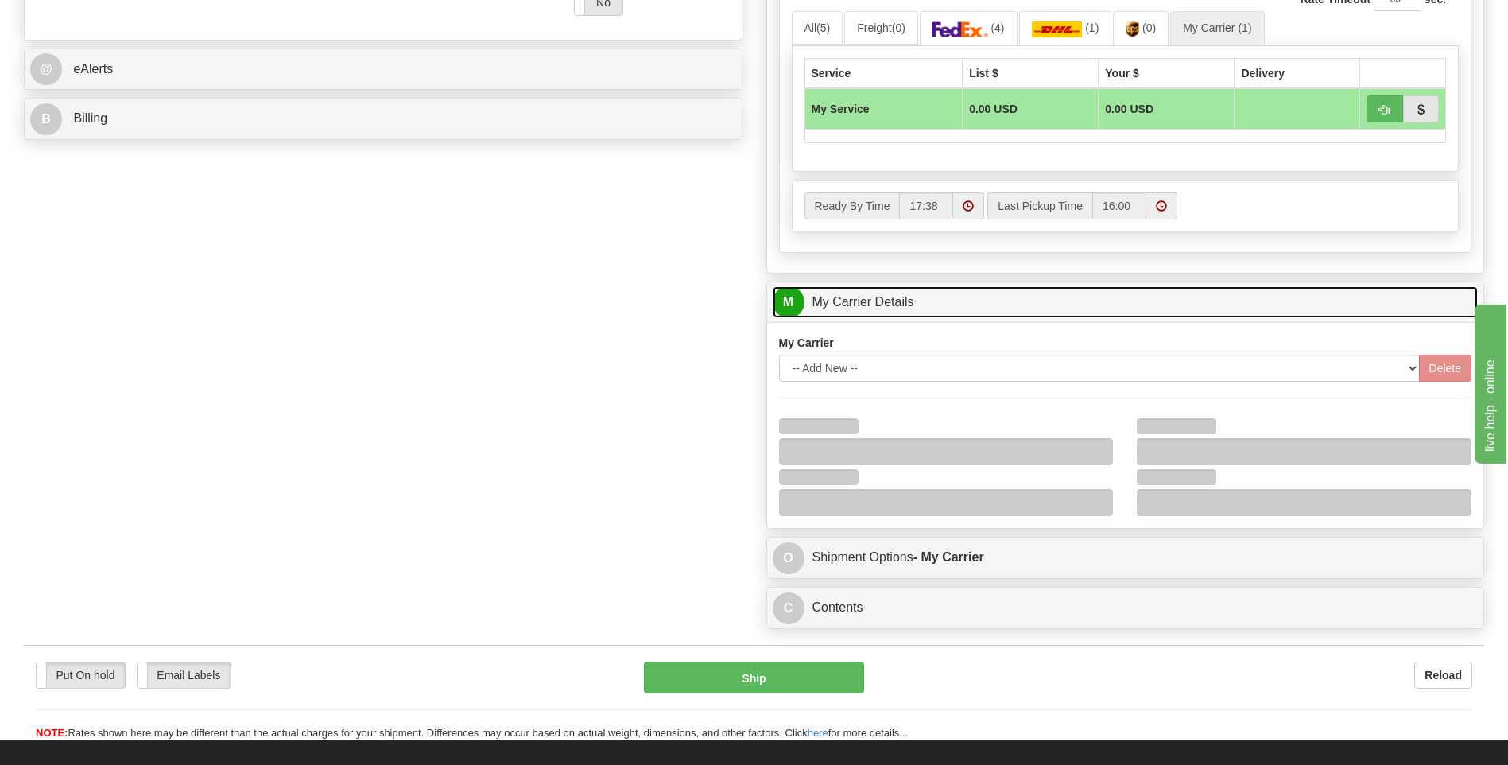
scroll to position [795, 0]
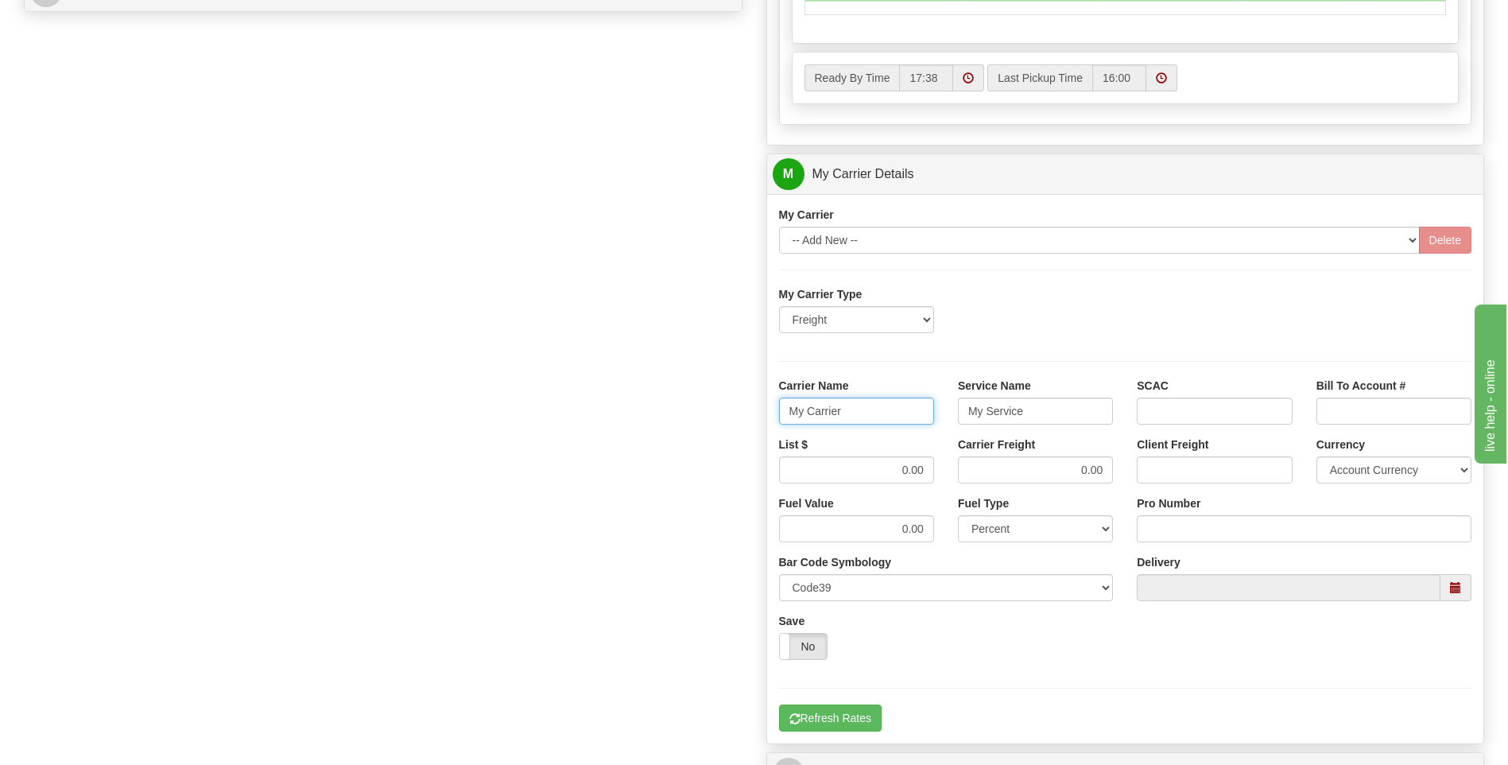
drag, startPoint x: 832, startPoint y: 417, endPoint x: 692, endPoint y: 420, distance: 140.8
click at [692, 420] on div "Order # 86689400 S Sender" at bounding box center [754, 85] width 1484 height 1534
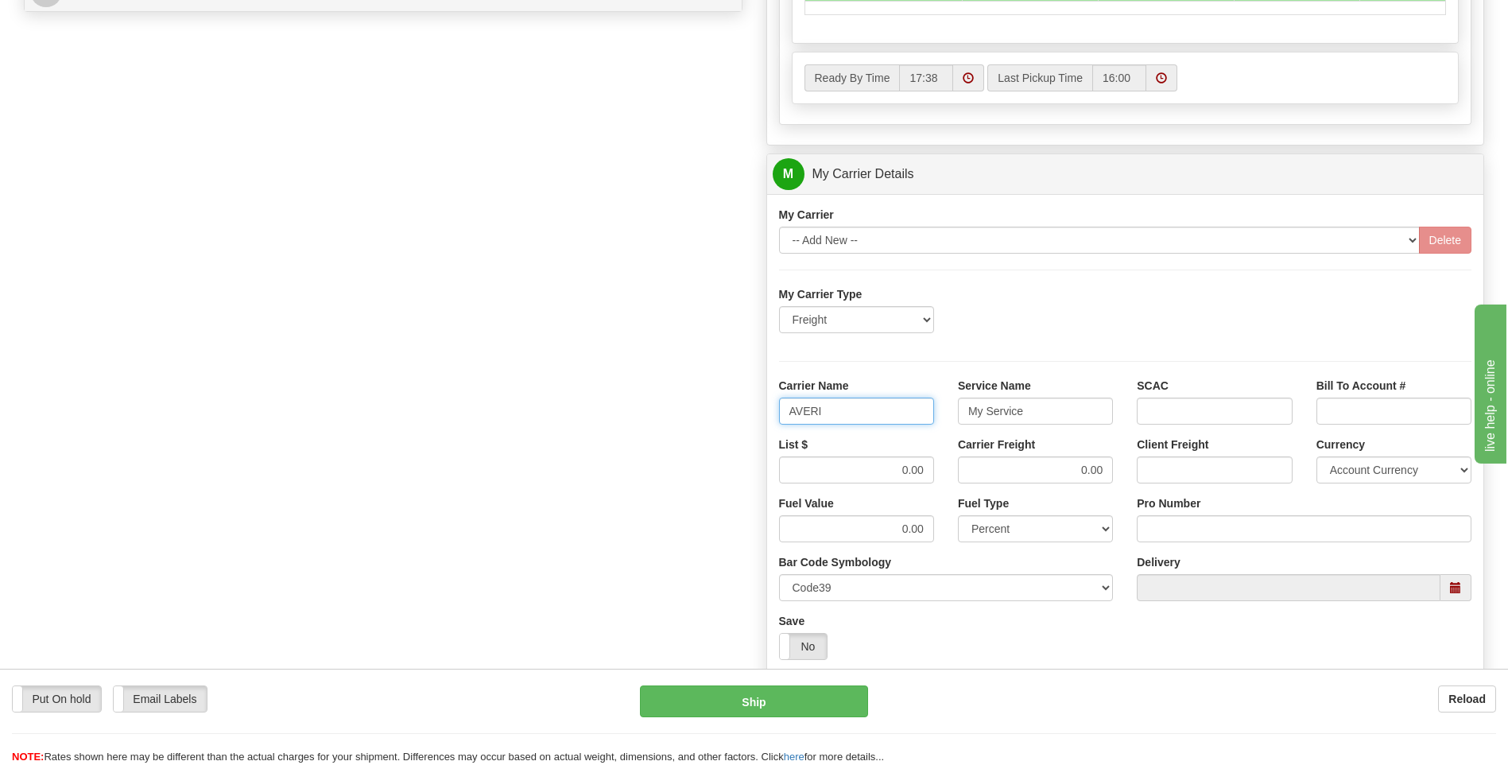
type input "AVERI"
type input "LTL"
drag, startPoint x: 933, startPoint y: 478, endPoint x: 985, endPoint y: 478, distance: 52.5
click at [985, 478] on div "List $ 0.00 Carrier Freight 0.00 Client Freight Currency Account Currency ARN A…" at bounding box center [1125, 465] width 717 height 59
type input "."
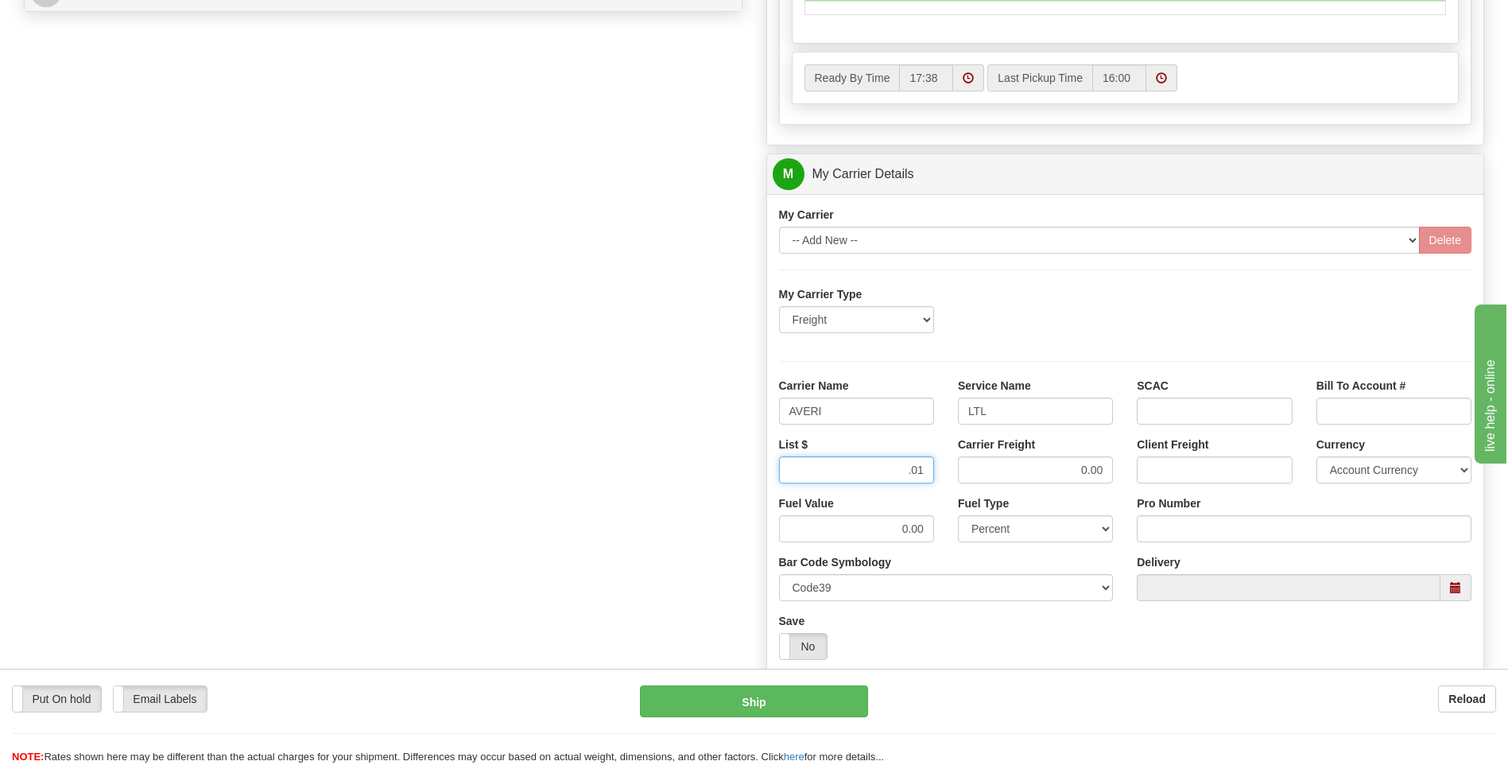
type input ".01"
click at [1155, 522] on input "Pro Number" at bounding box center [1304, 528] width 335 height 27
type input "0760160922"
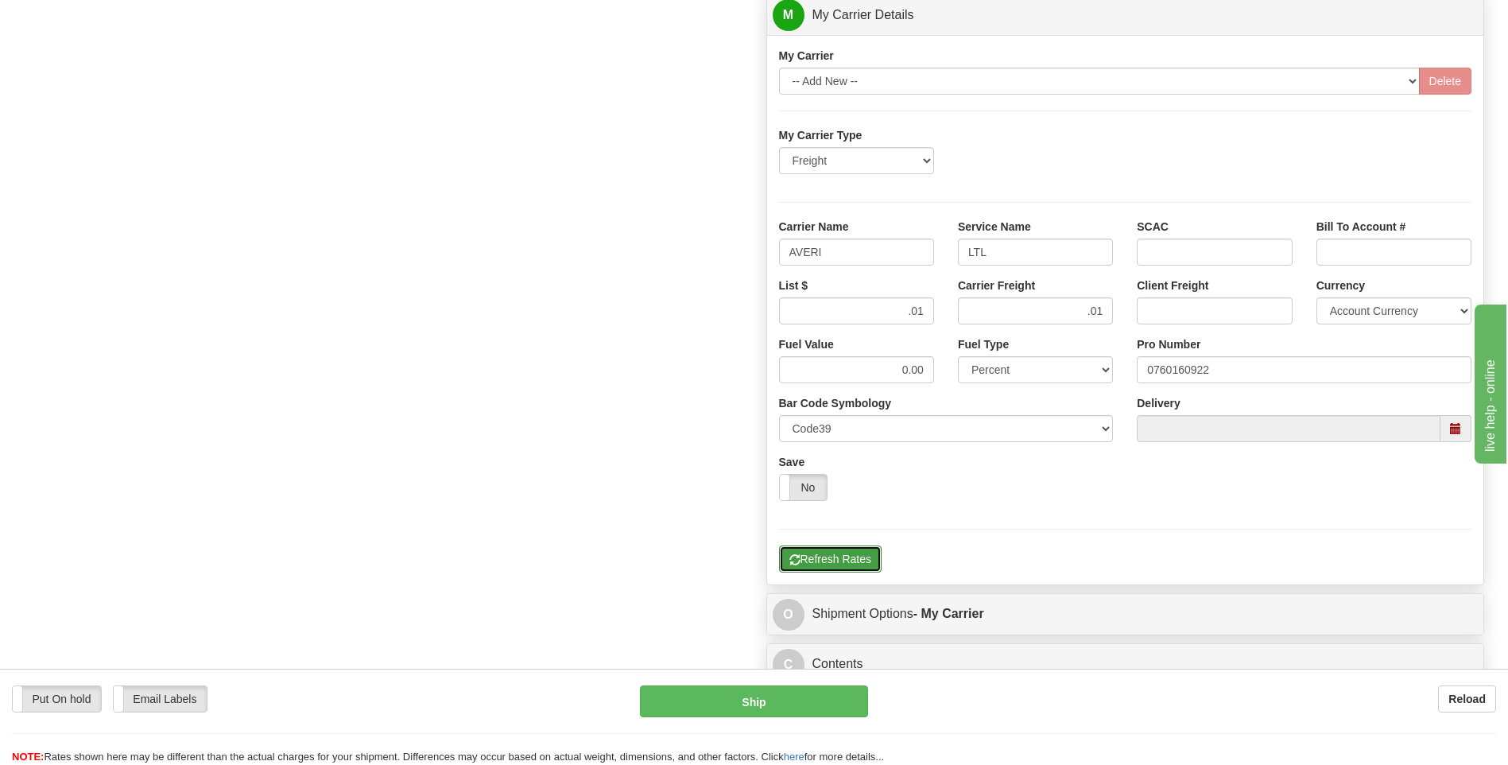
click at [831, 550] on button "Refresh Rates" at bounding box center [830, 558] width 103 height 27
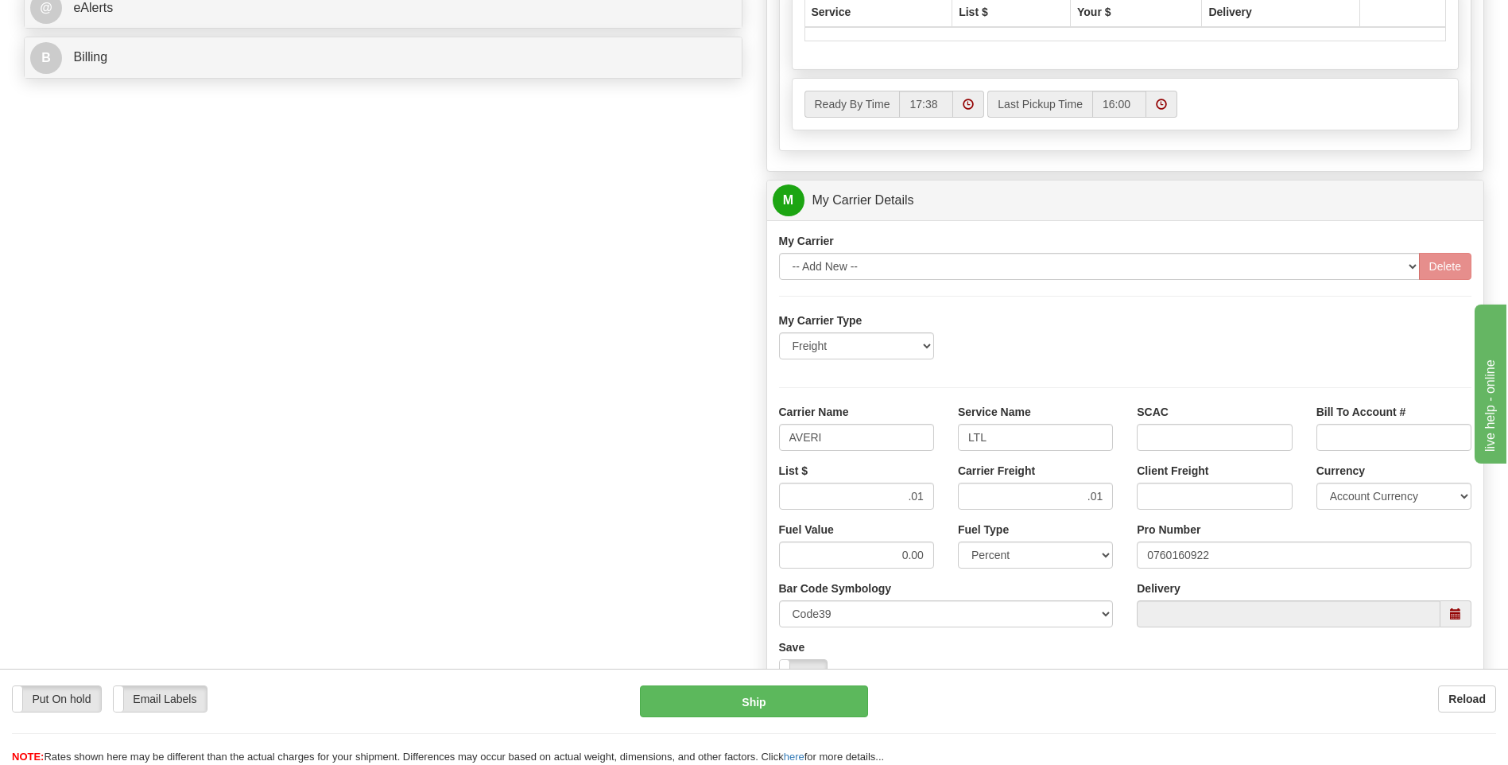
scroll to position [914, 0]
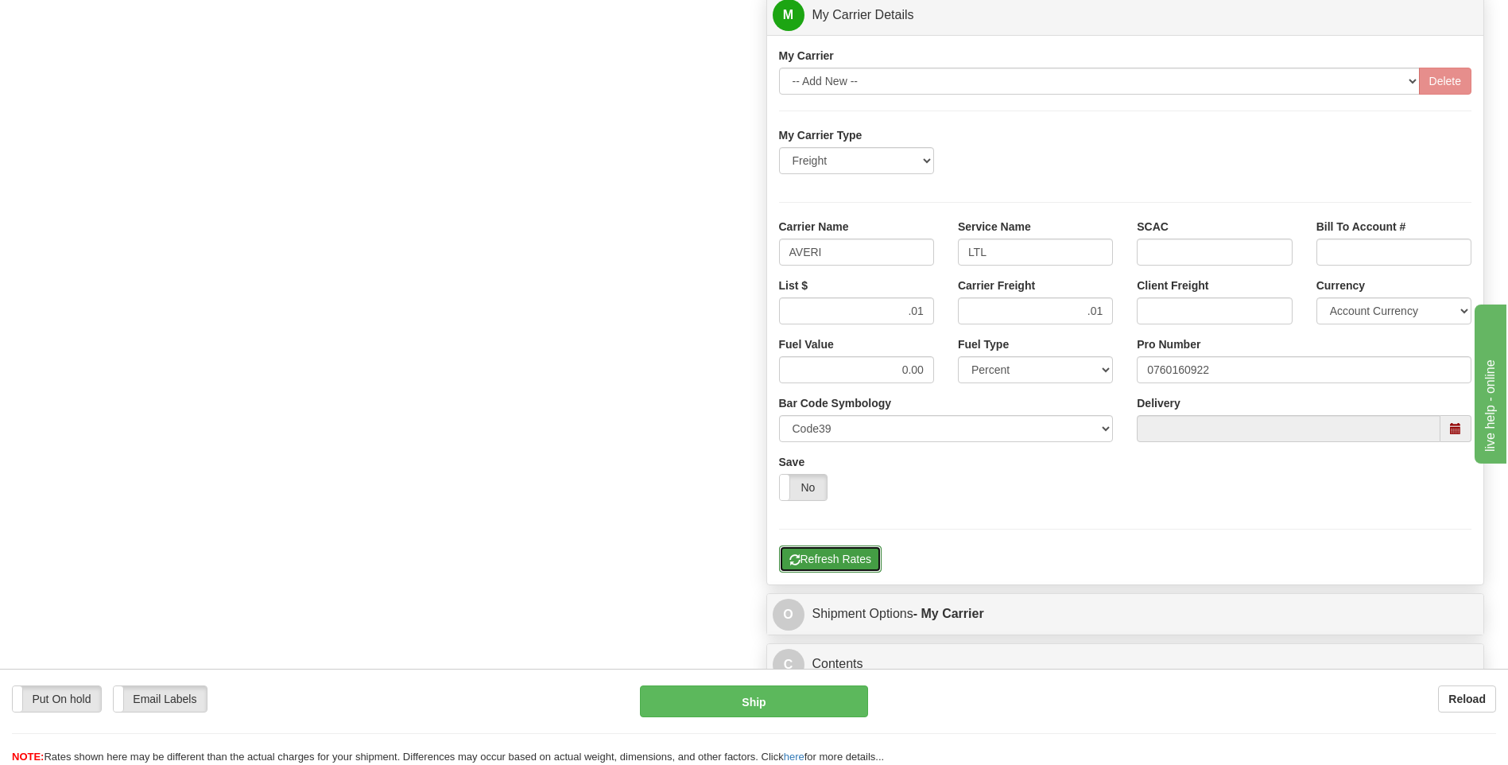
click at [831, 564] on button "Refresh Rates" at bounding box center [830, 558] width 103 height 27
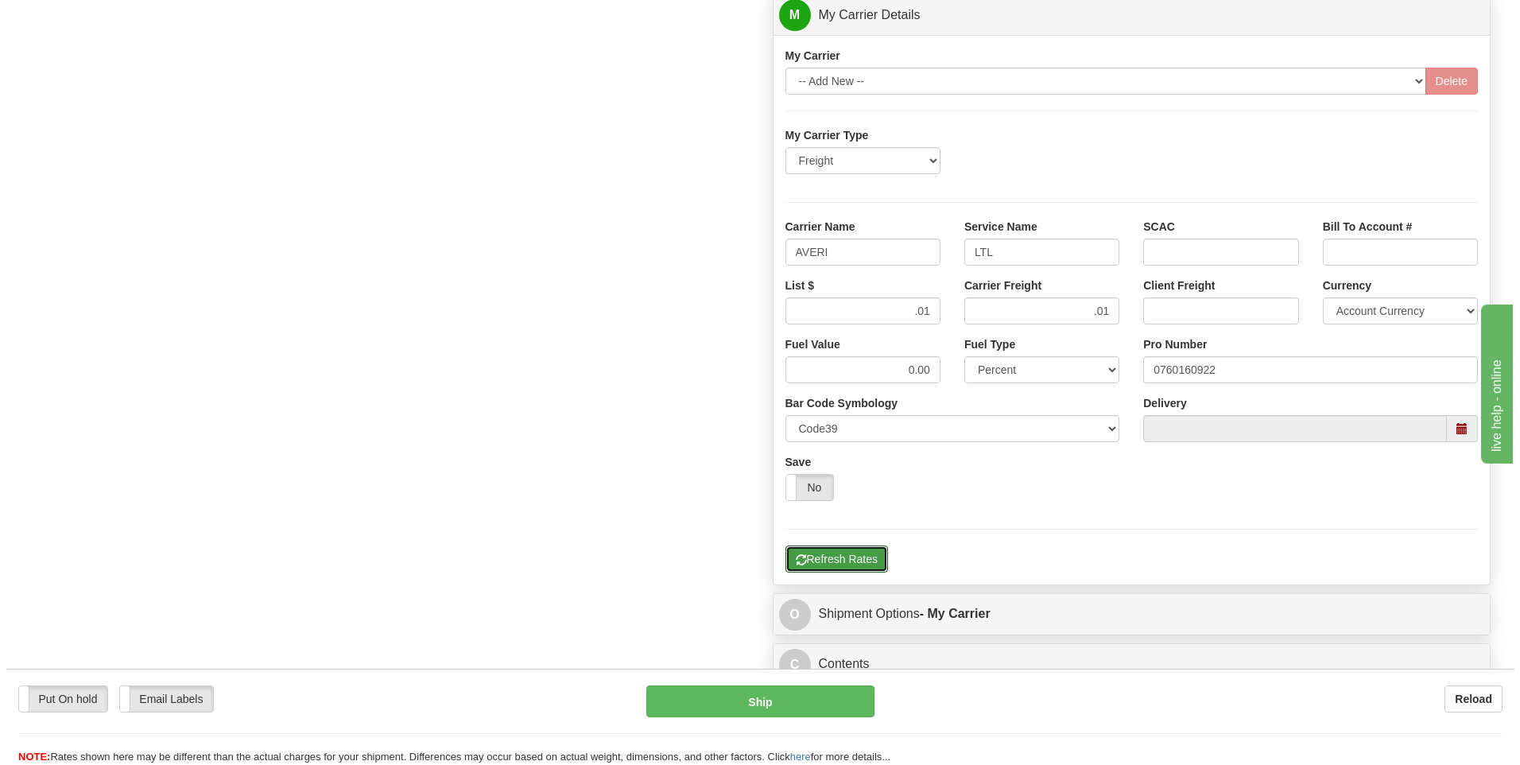
scroll to position [516, 0]
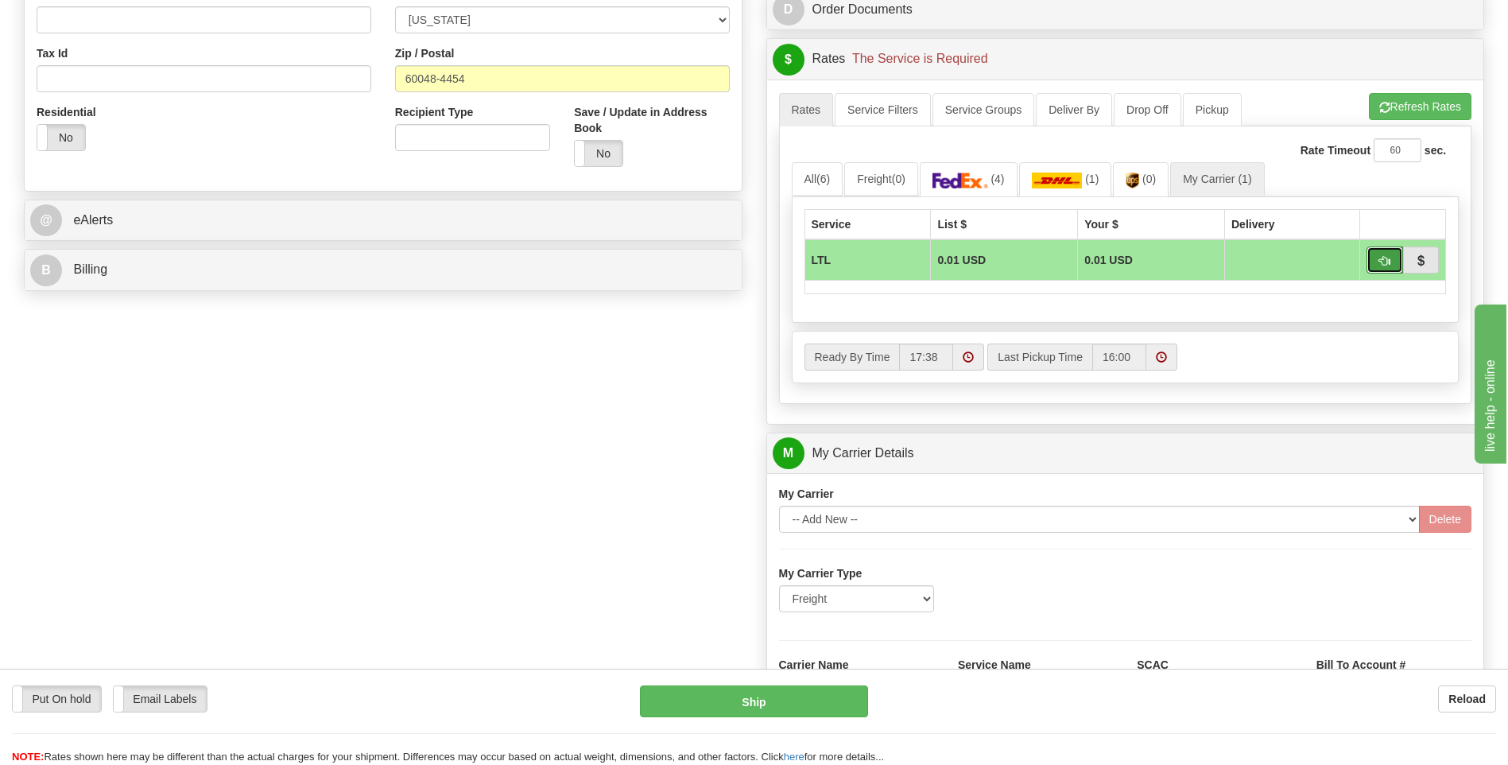
click at [1383, 261] on span "button" at bounding box center [1384, 261] width 11 height 10
type input "00"
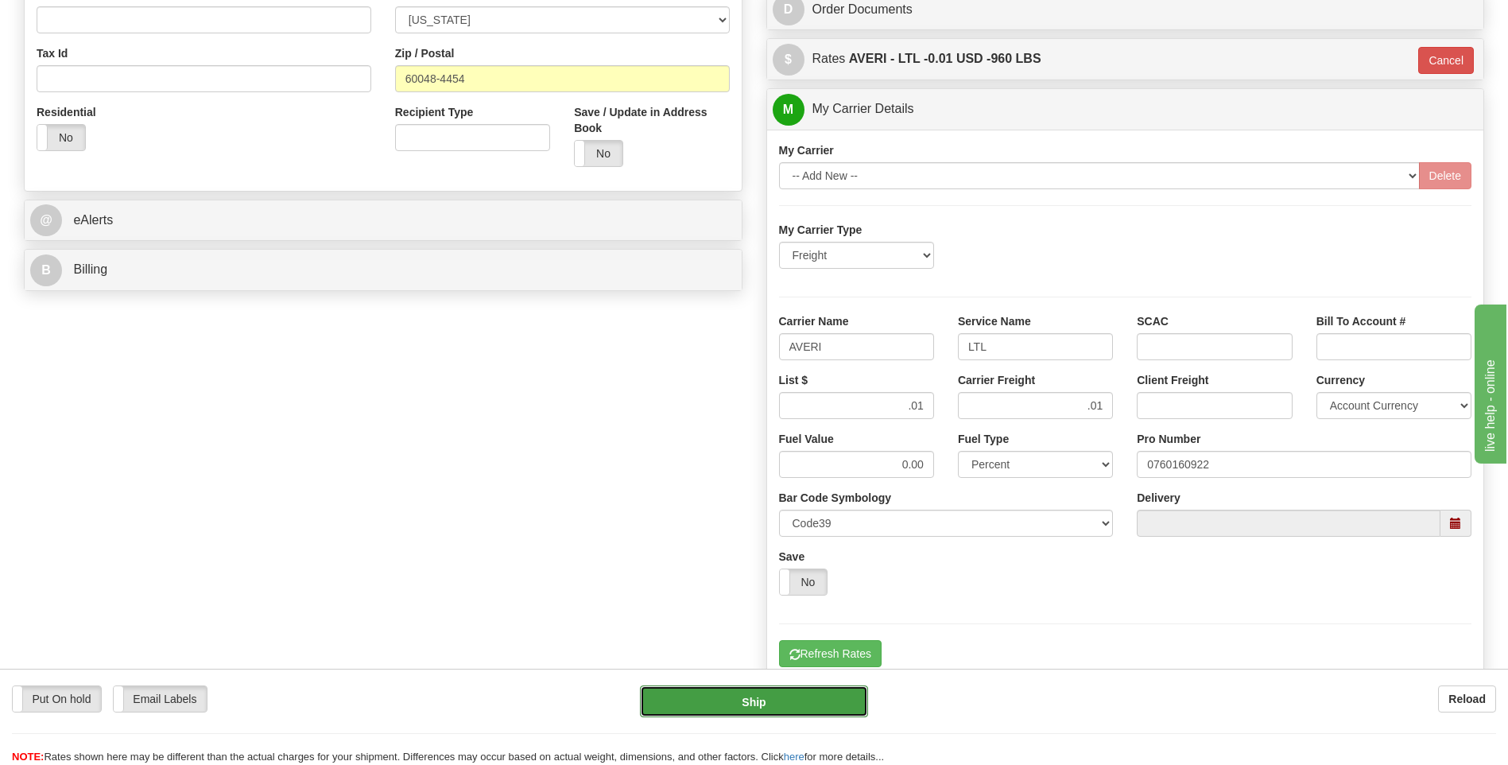
click at [763, 706] on button "Ship" at bounding box center [753, 701] width 227 height 32
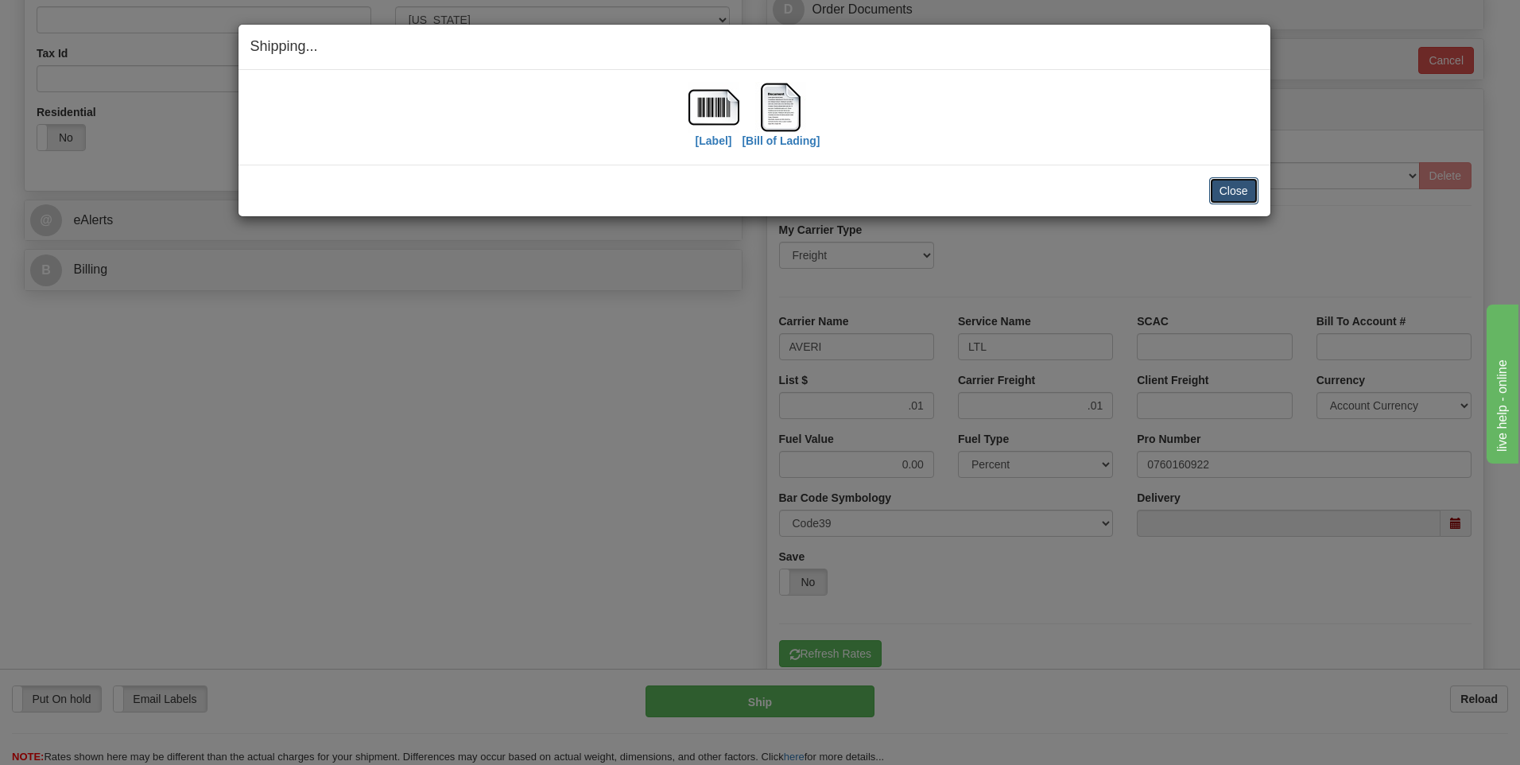
drag, startPoint x: 1236, startPoint y: 196, endPoint x: 1236, endPoint y: 185, distance: 10.3
click at [1236, 194] on button "Close" at bounding box center [1233, 190] width 49 height 27
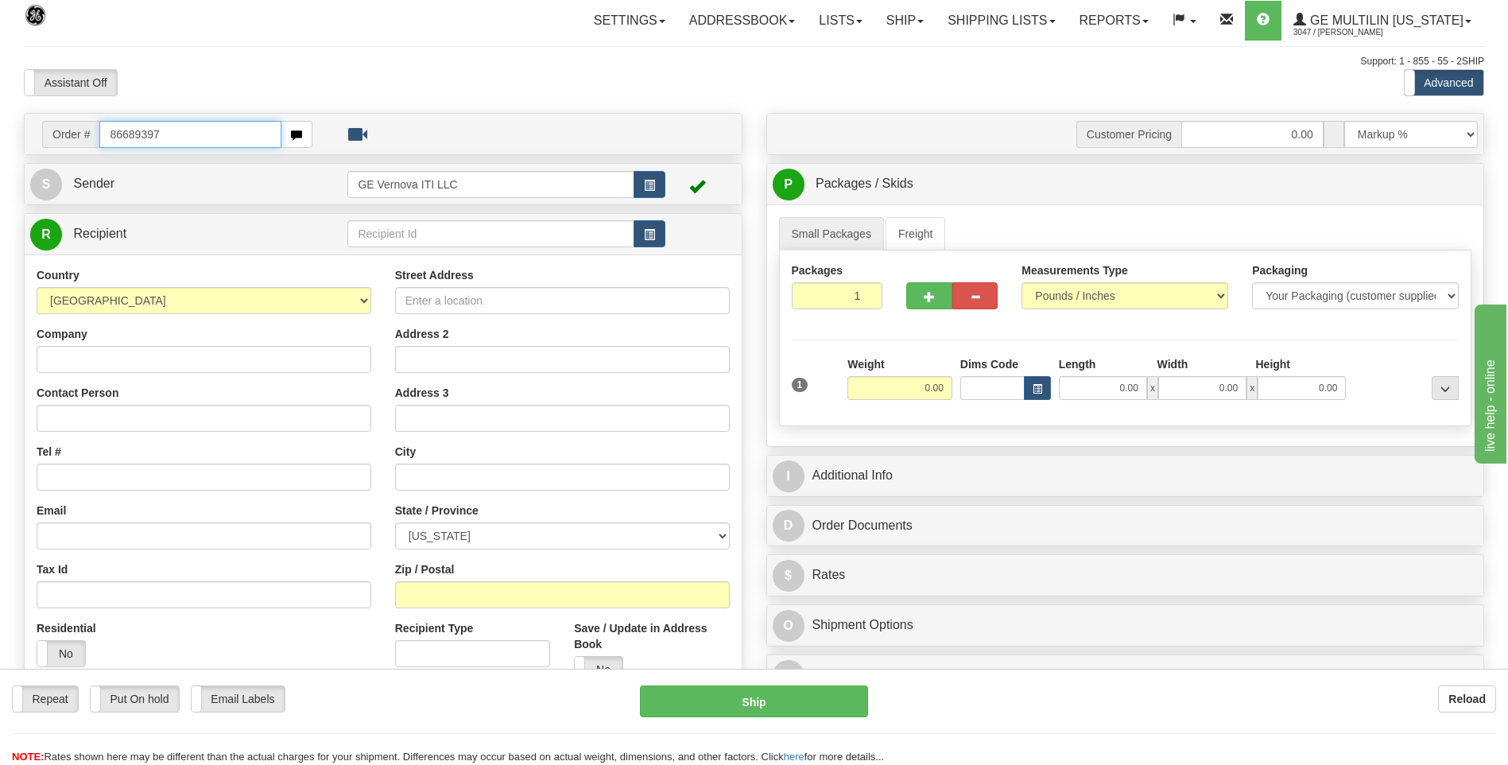
type input "86689397"
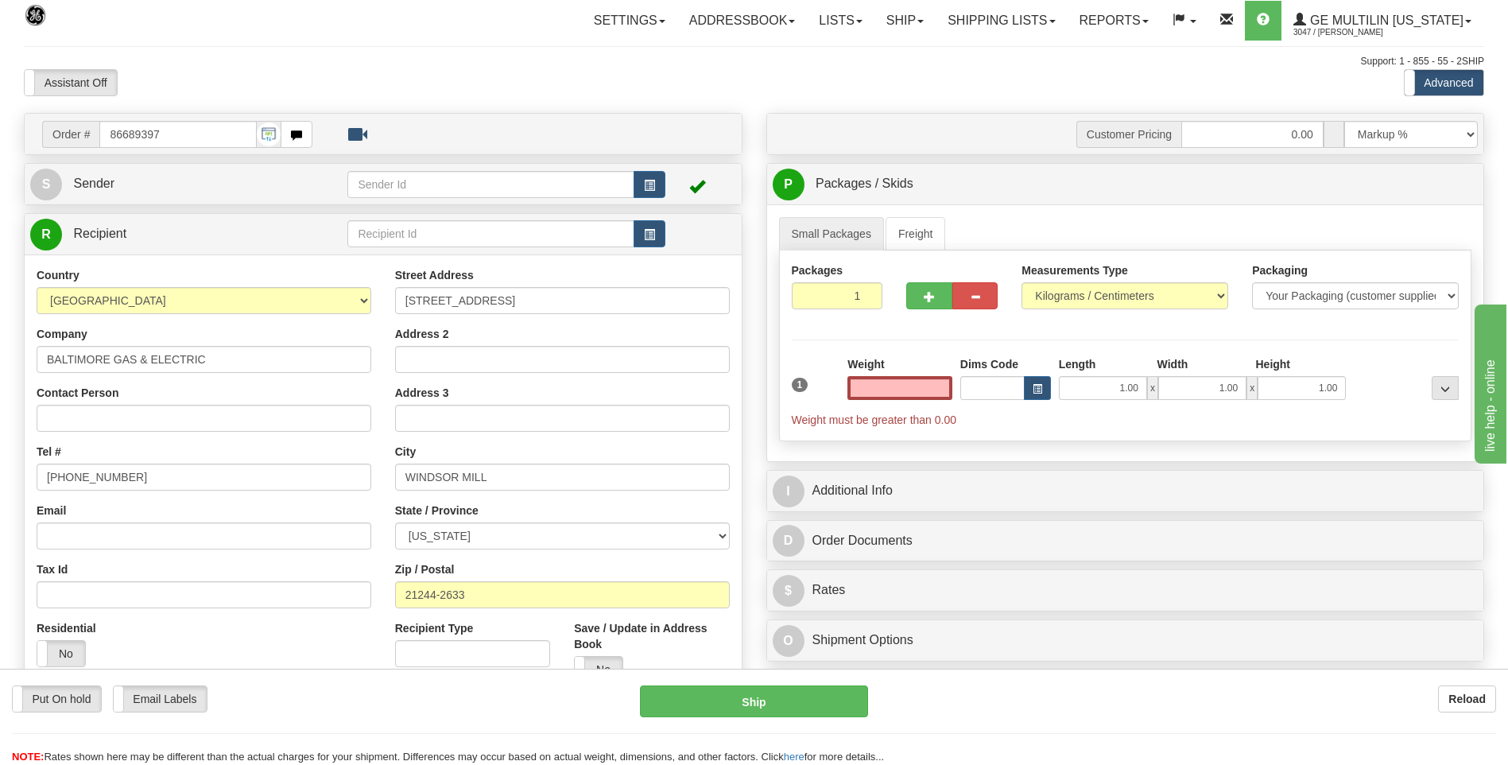
type input "0.00"
click at [1092, 282] on div "Measurements Type Pounds / Inches Kilograms / Centimeters" at bounding box center [1125, 285] width 207 height 47
click at [1091, 295] on select "Pounds / Inches Kilograms / Centimeters" at bounding box center [1125, 295] width 207 height 27
select select "0"
click at [1022, 282] on select "Pounds / Inches Kilograms / Centimeters" at bounding box center [1125, 295] width 207 height 27
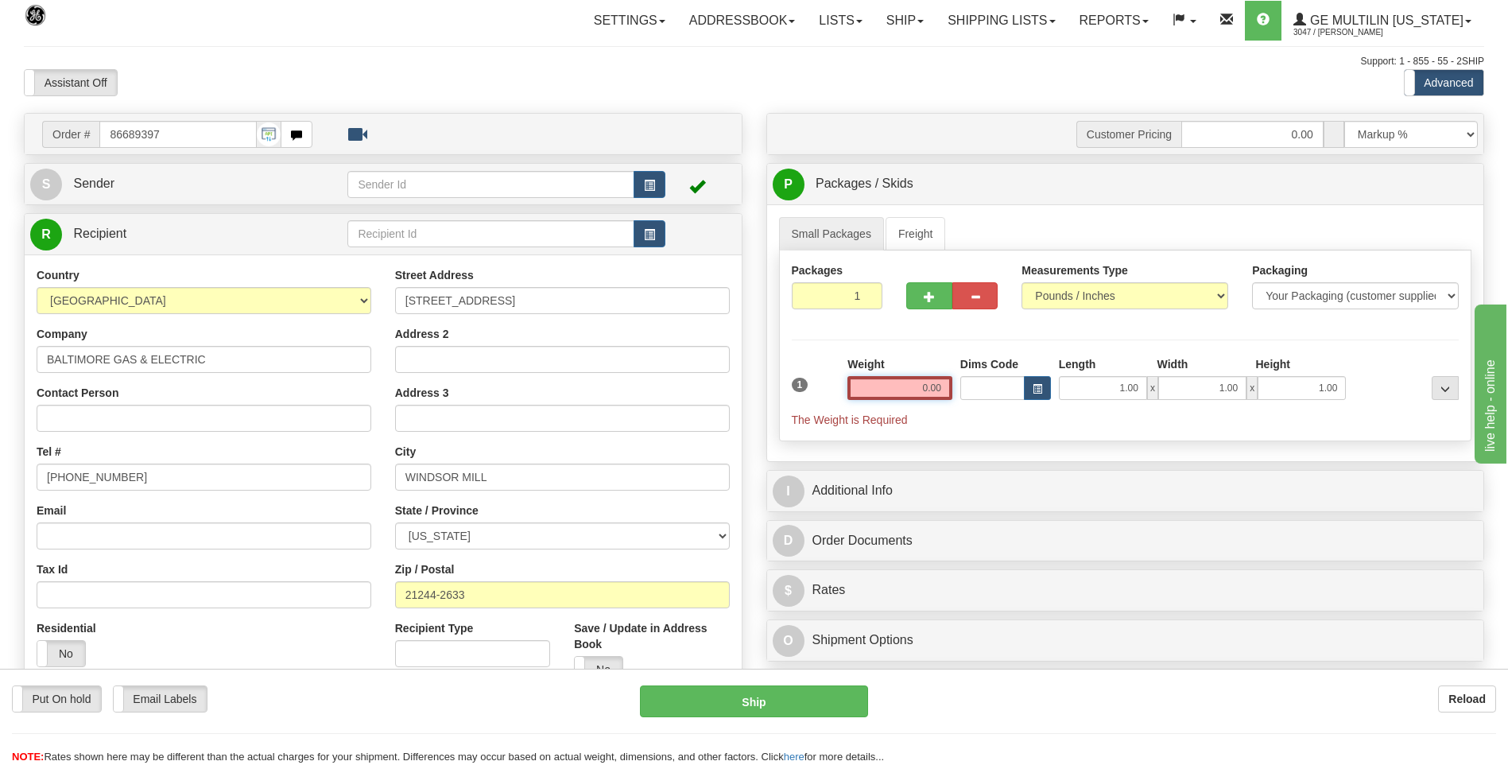
click at [944, 385] on input "0.00" at bounding box center [900, 388] width 105 height 24
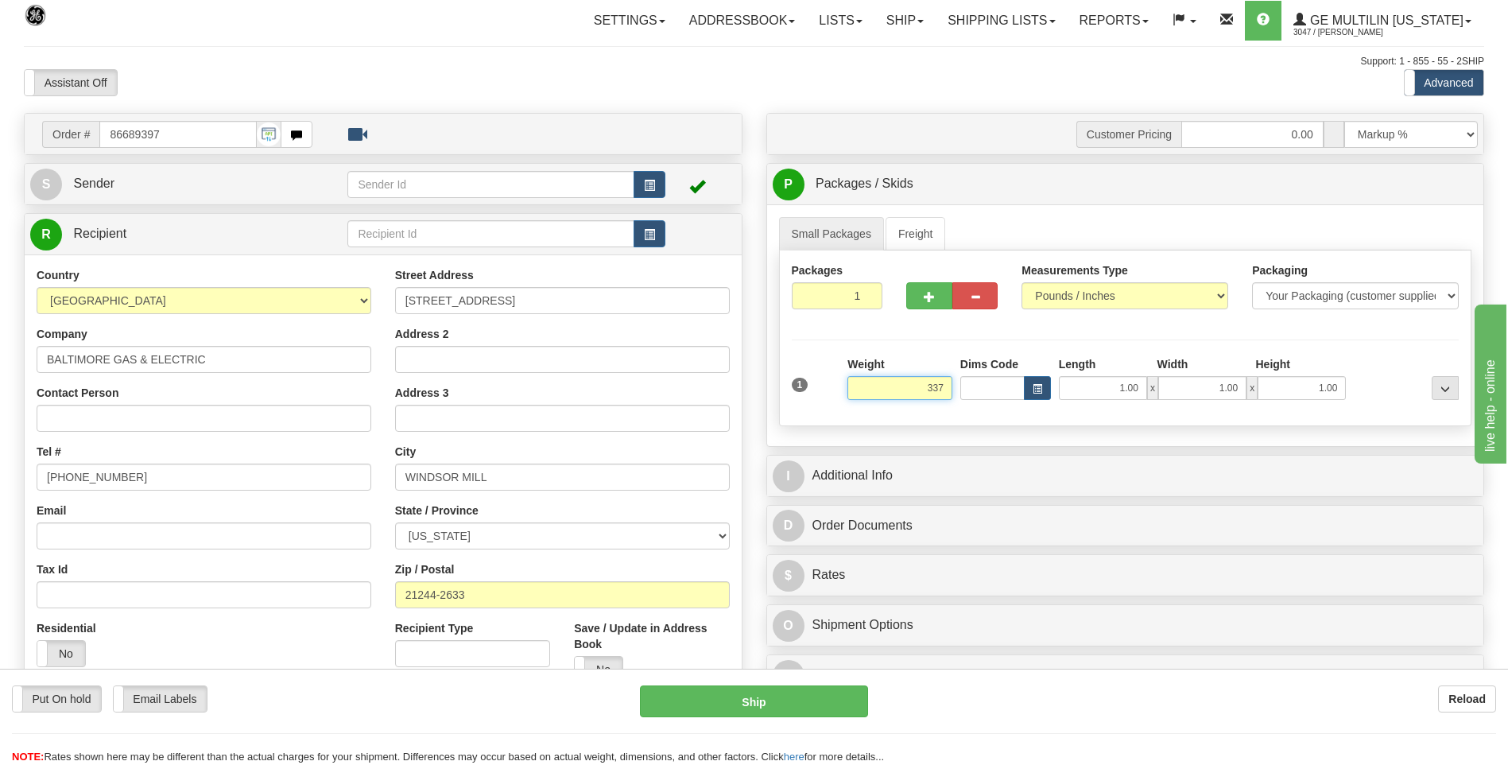
click button "Delete" at bounding box center [0, 0] width 0 height 0
type input "337.00"
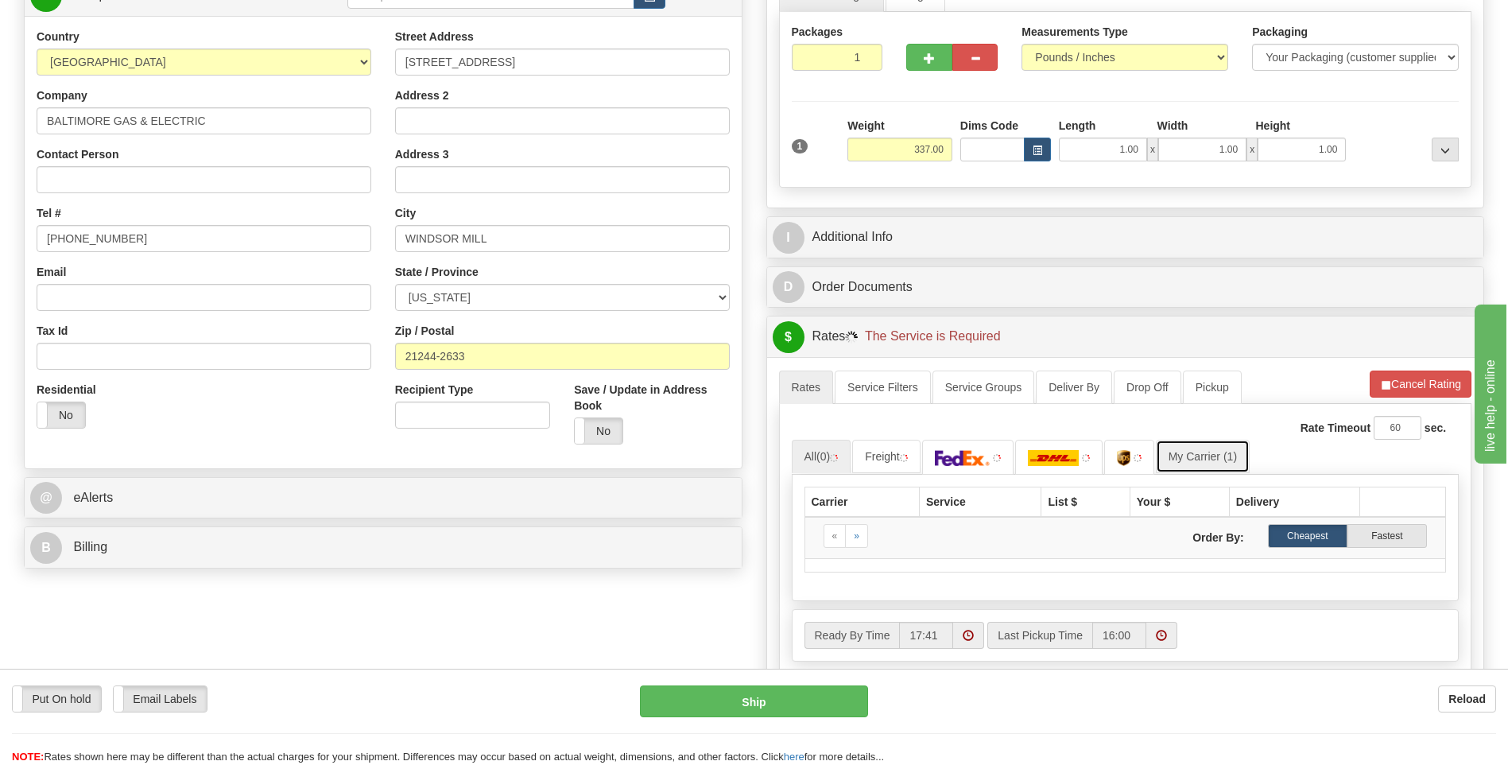
click at [1237, 448] on link "My Carrier (1)" at bounding box center [1203, 456] width 94 height 33
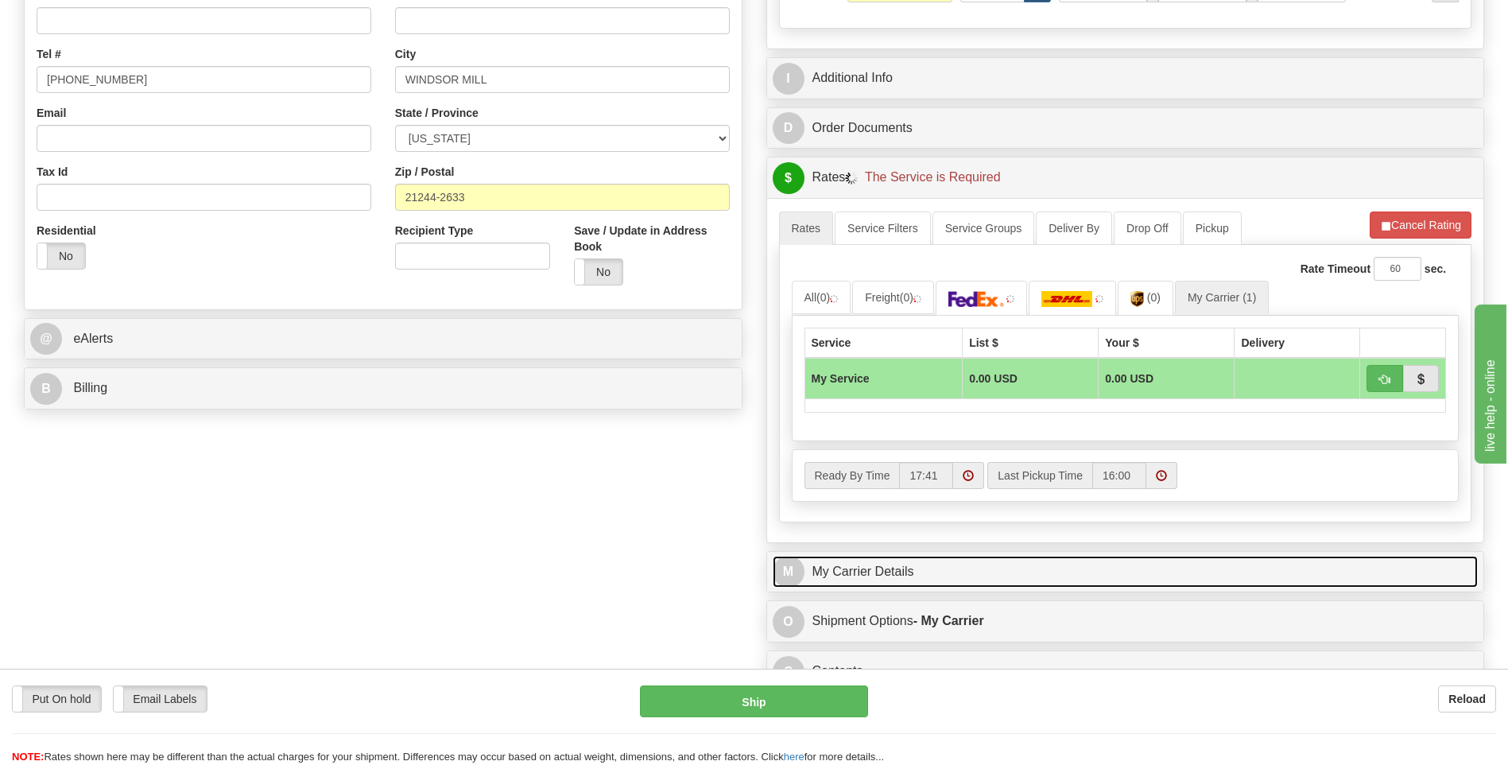
click at [941, 560] on link "M My Carrier Details" at bounding box center [1126, 572] width 706 height 33
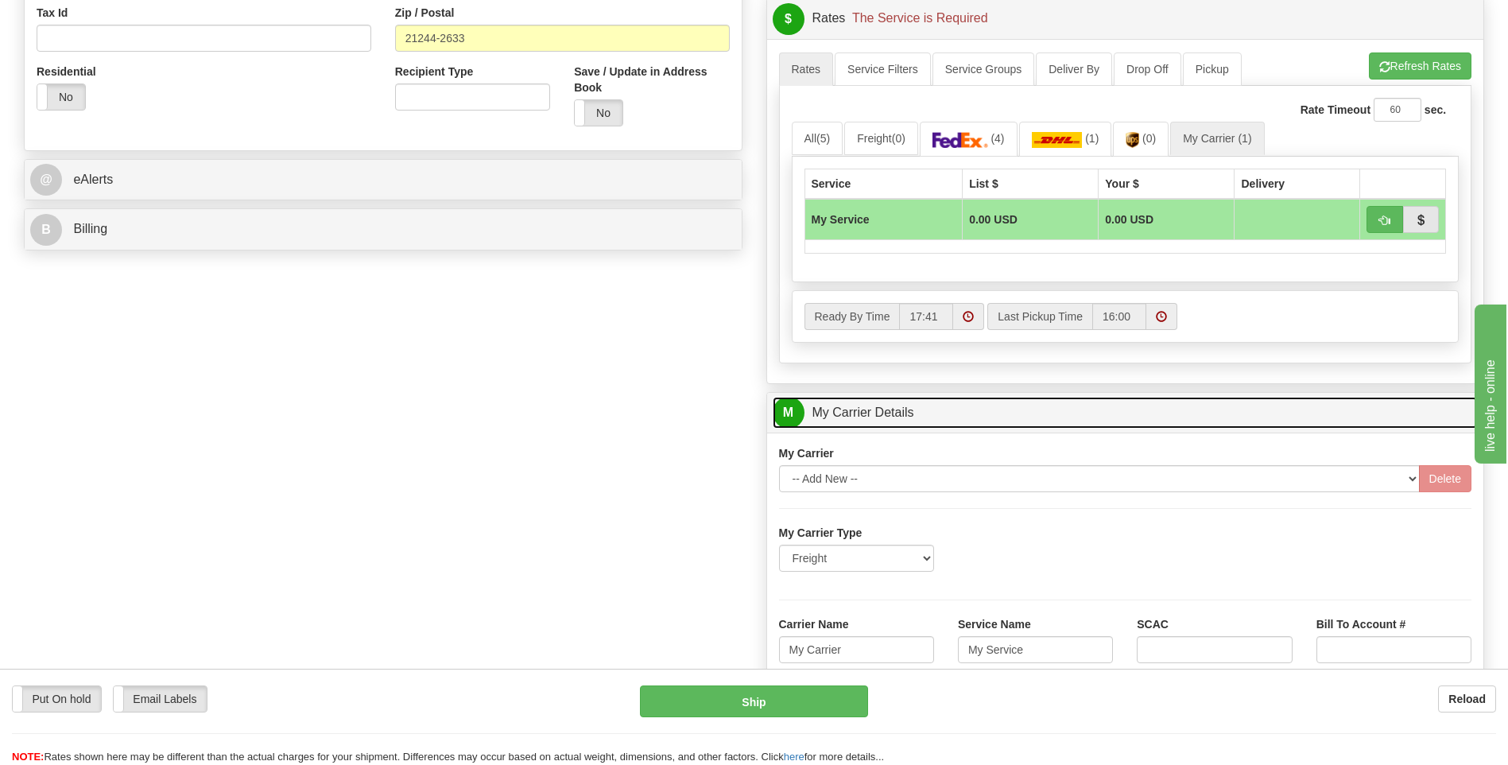
scroll to position [636, 0]
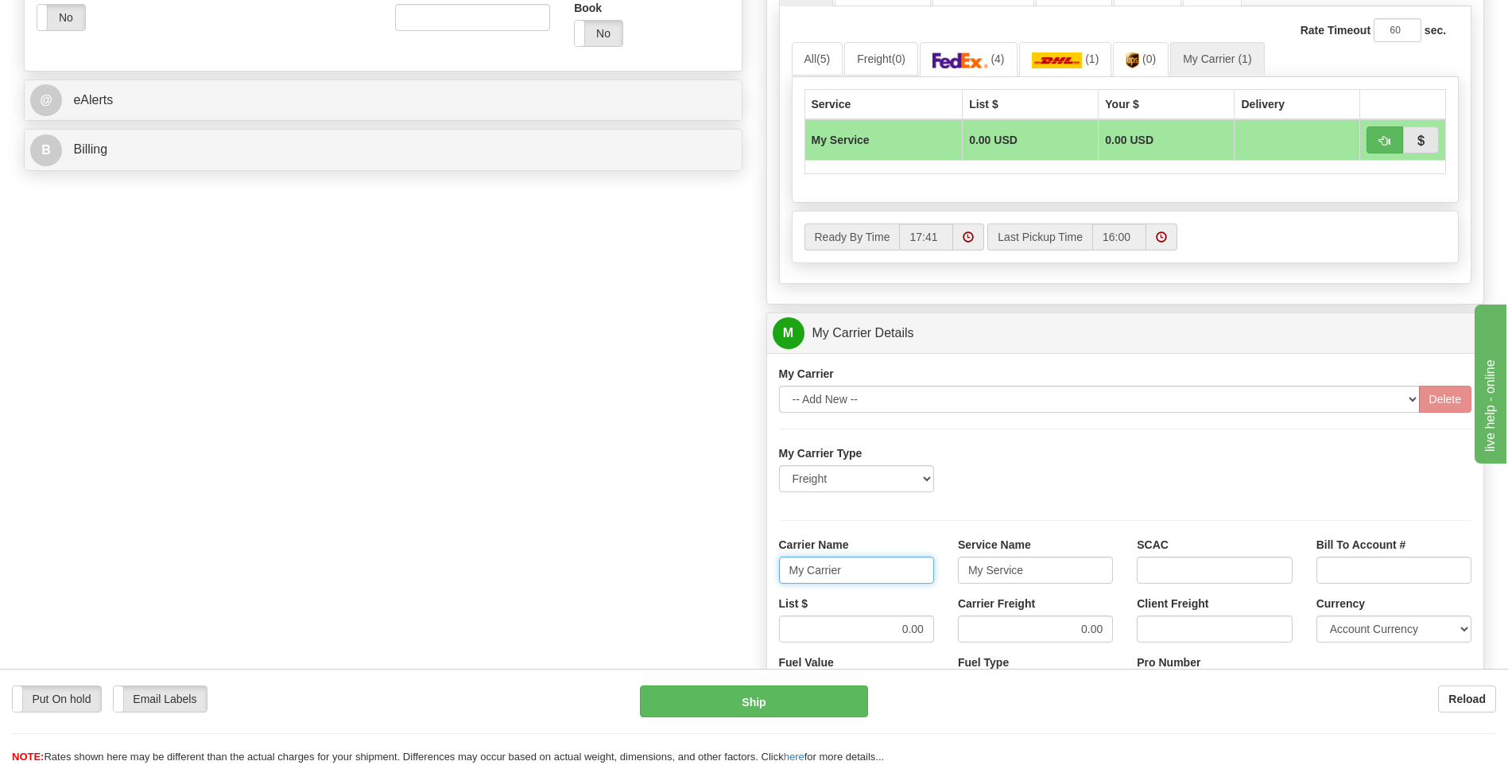
drag, startPoint x: 865, startPoint y: 573, endPoint x: 746, endPoint y: 580, distance: 119.5
click at [746, 580] on div "Order # 86689397 S Sender" at bounding box center [754, 244] width 1484 height 1534
type input "XPO"
type input "LTL"
drag, startPoint x: 866, startPoint y: 620, endPoint x: 956, endPoint y: 630, distance: 91.2
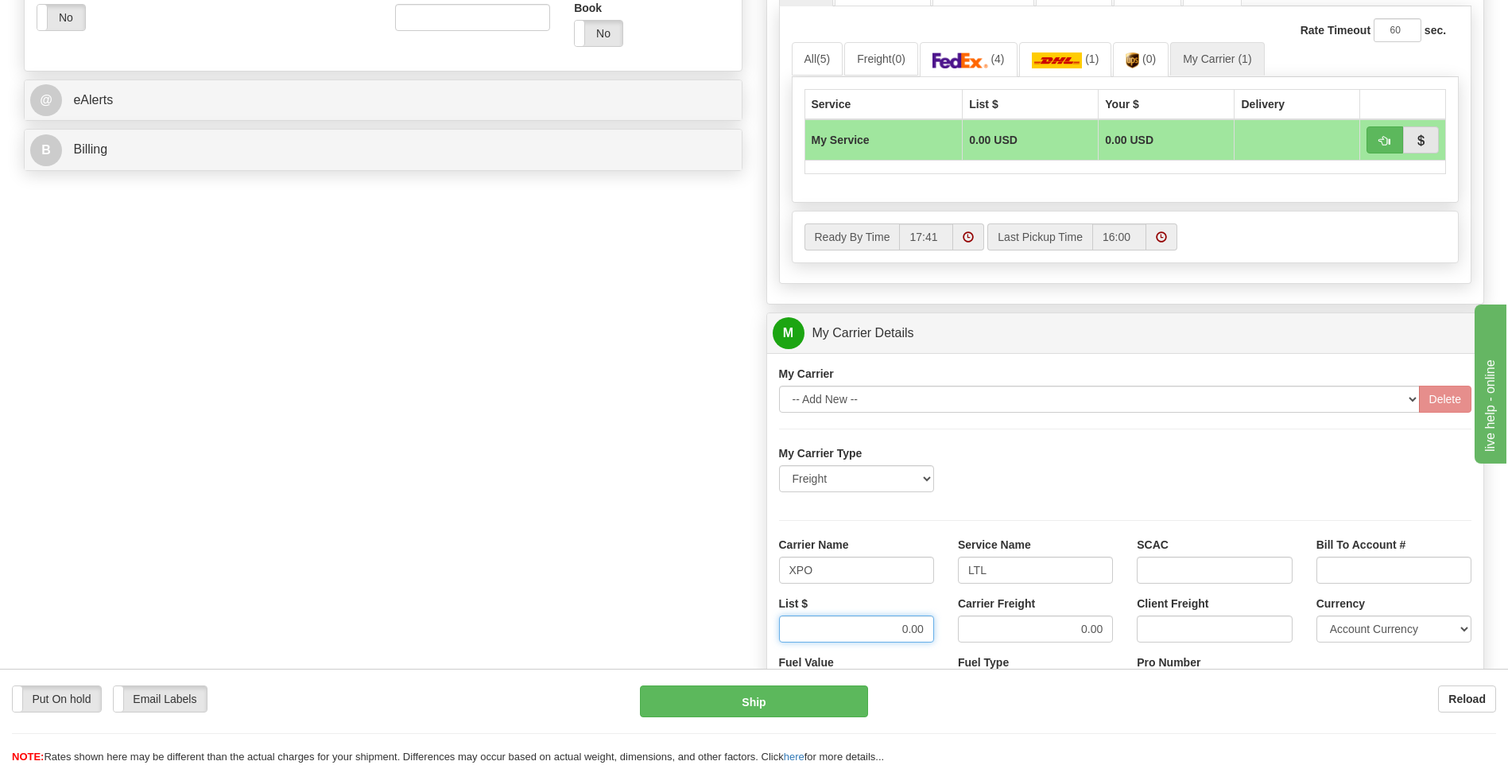
click at [956, 630] on div "List $ 0.00 Carrier Freight 0.00 Client Freight Currency Account Currency ARN A…" at bounding box center [1125, 625] width 717 height 59
type input "385"
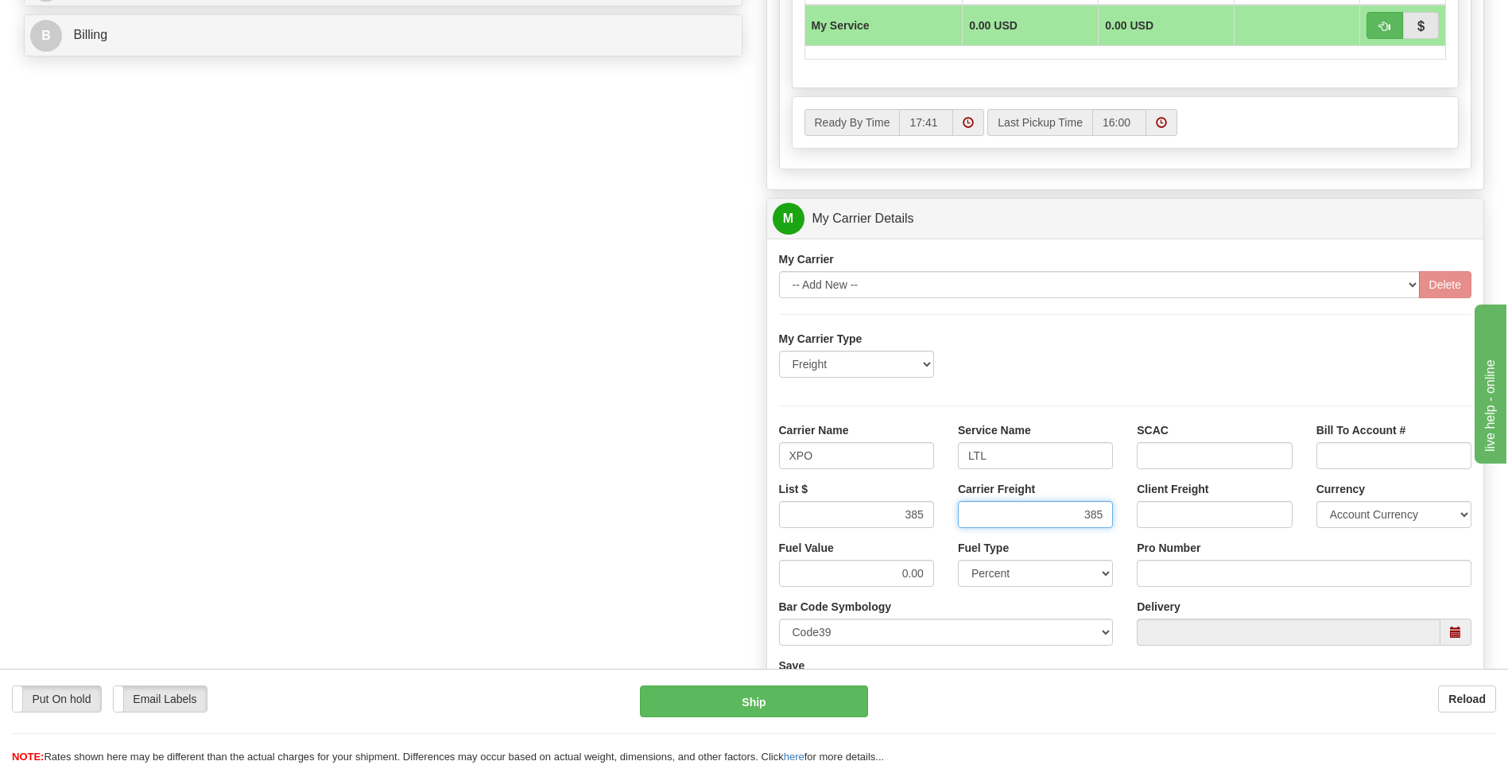
scroll to position [954, 0]
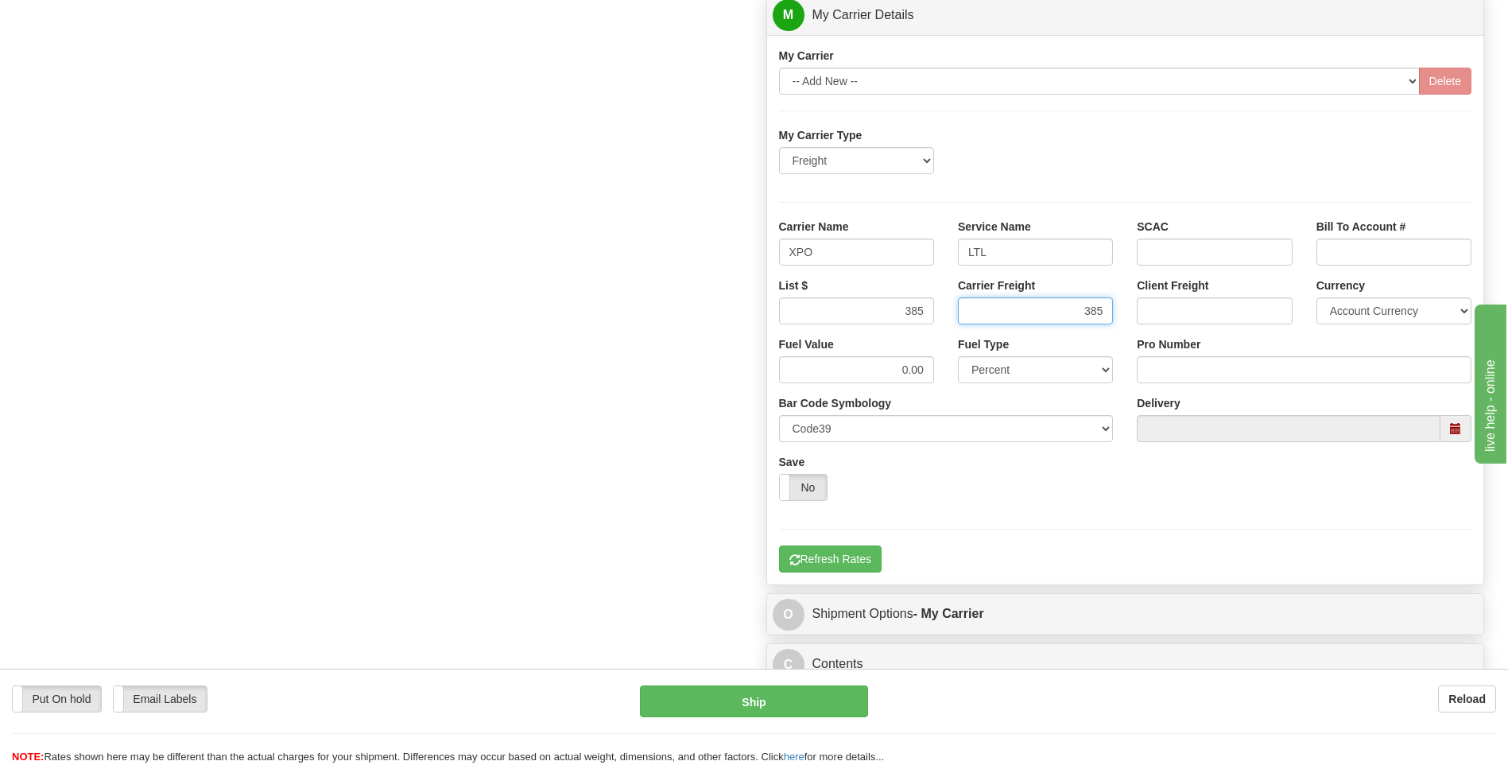
type input "385"
click at [1176, 355] on div "Pro Number" at bounding box center [1304, 359] width 335 height 47
click at [1178, 376] on input "Pro Number" at bounding box center [1304, 369] width 335 height 27
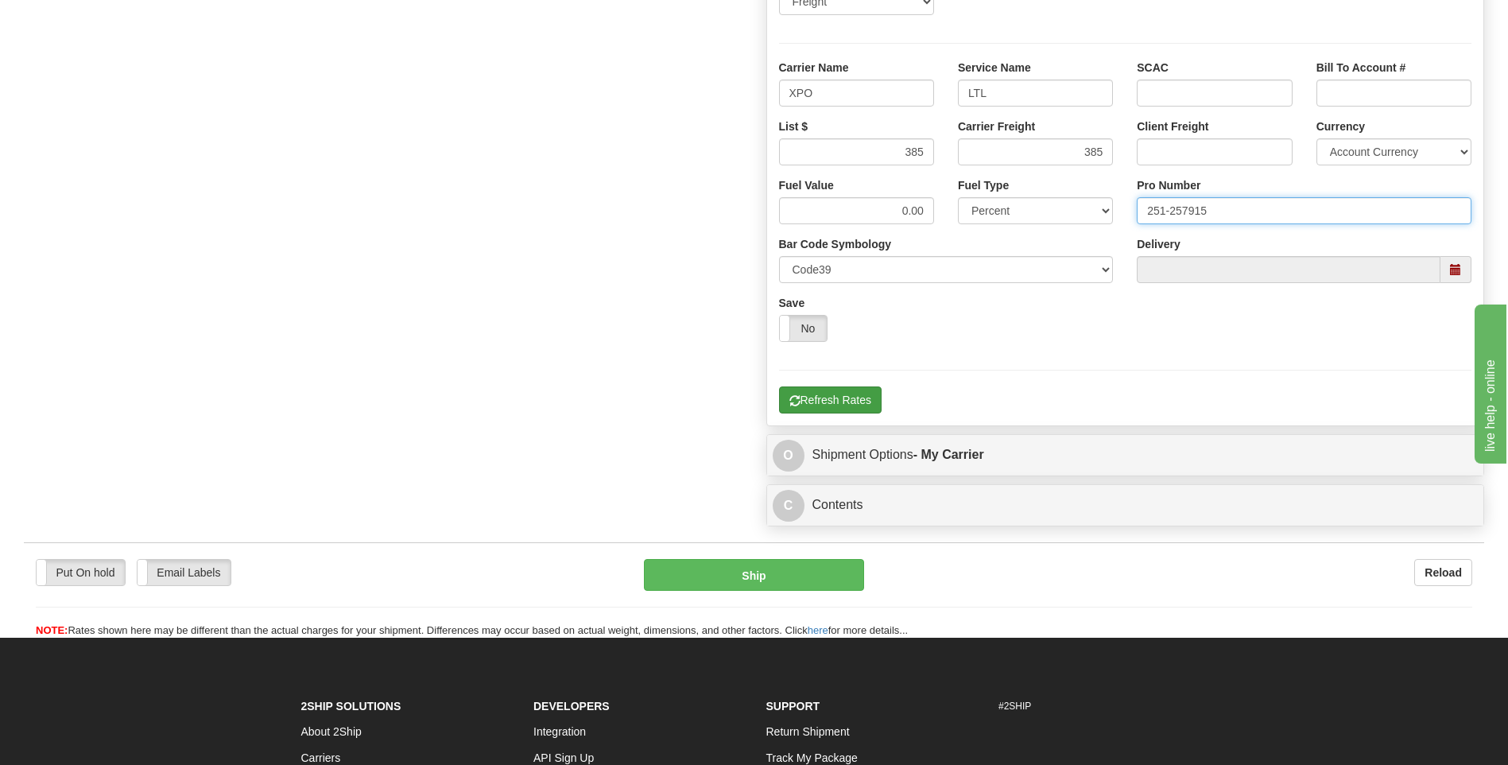
type input "251-257915"
click at [852, 395] on button "Refresh Rates" at bounding box center [830, 399] width 103 height 27
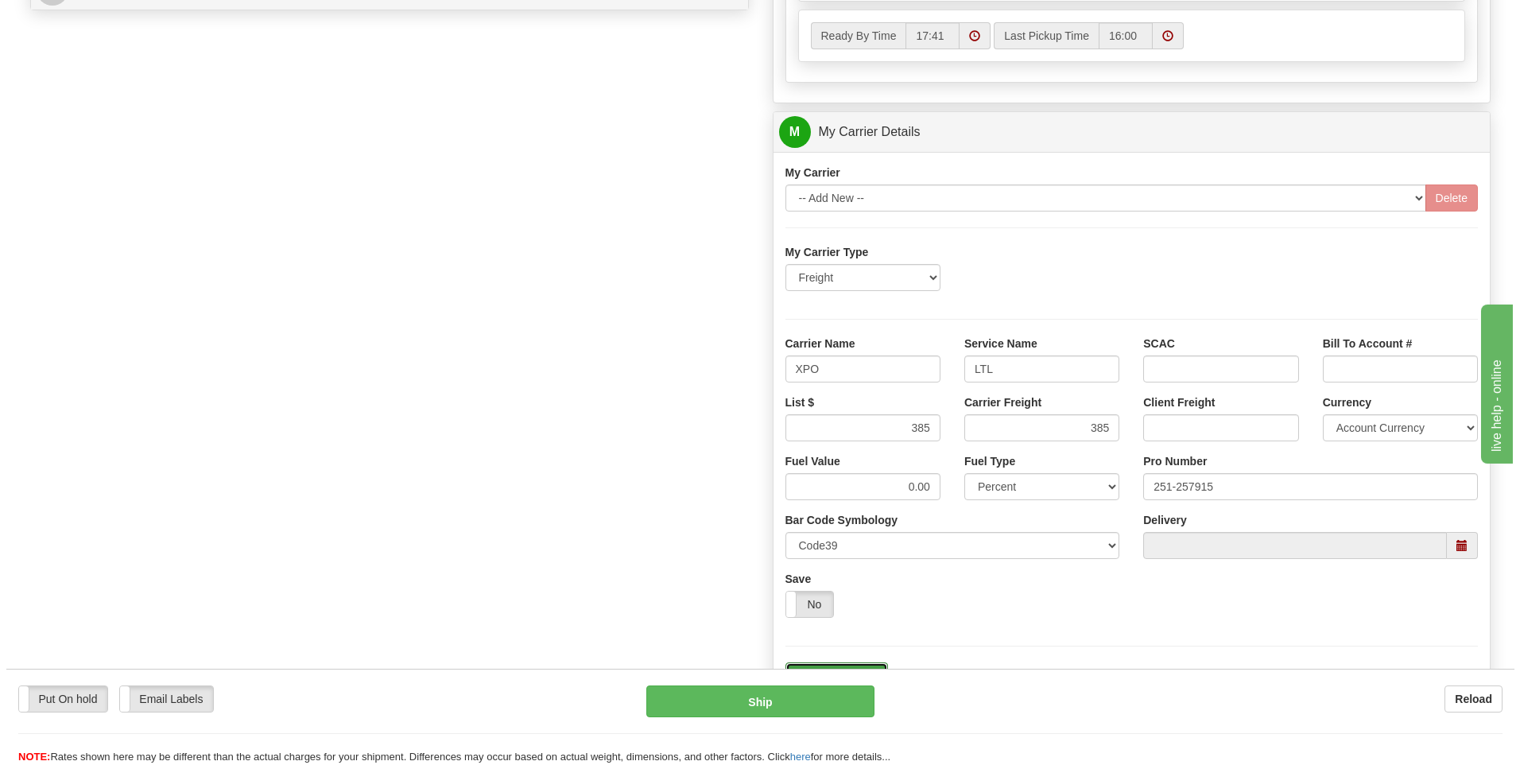
scroll to position [516, 0]
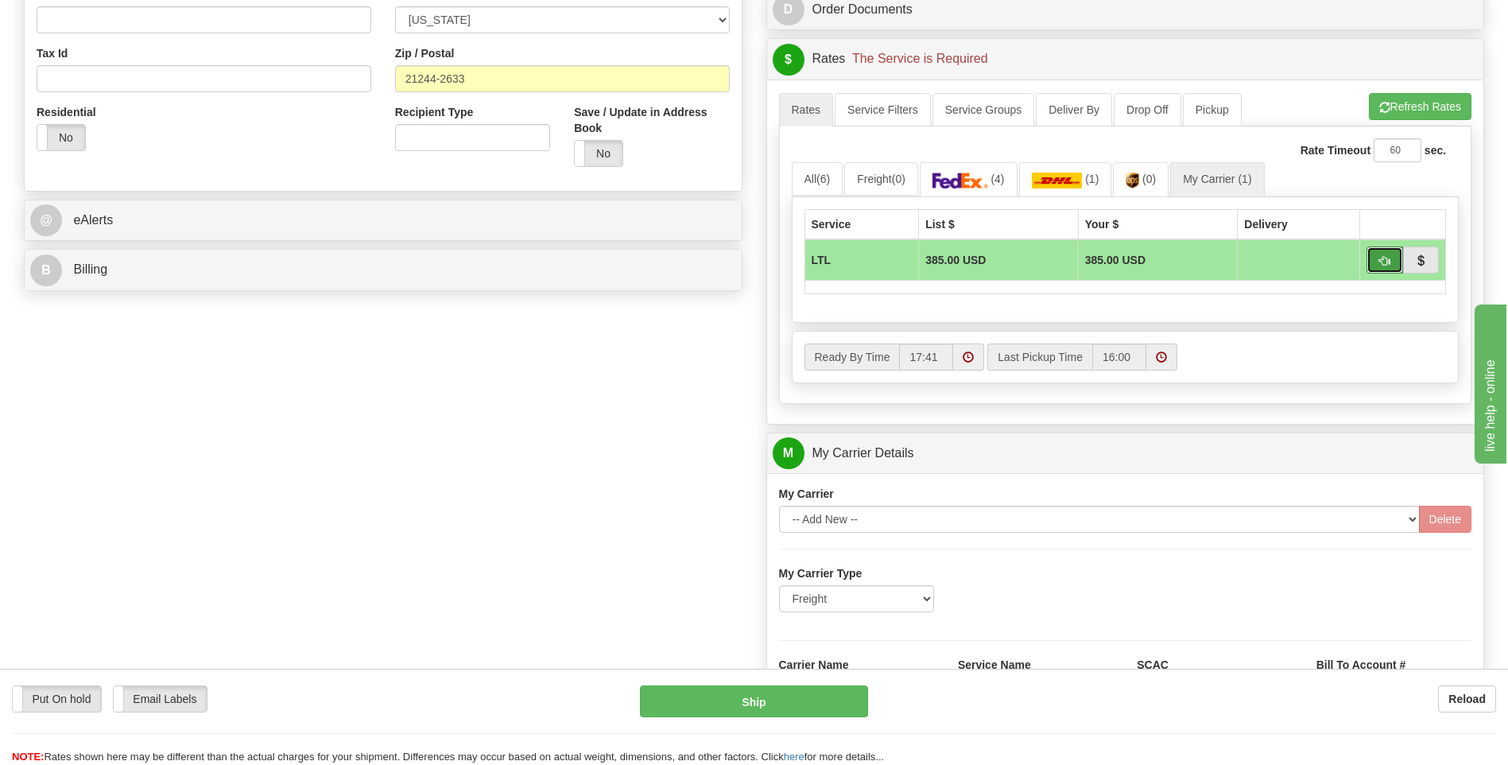
click at [1384, 267] on button "button" at bounding box center [1385, 259] width 37 height 27
type input "00"
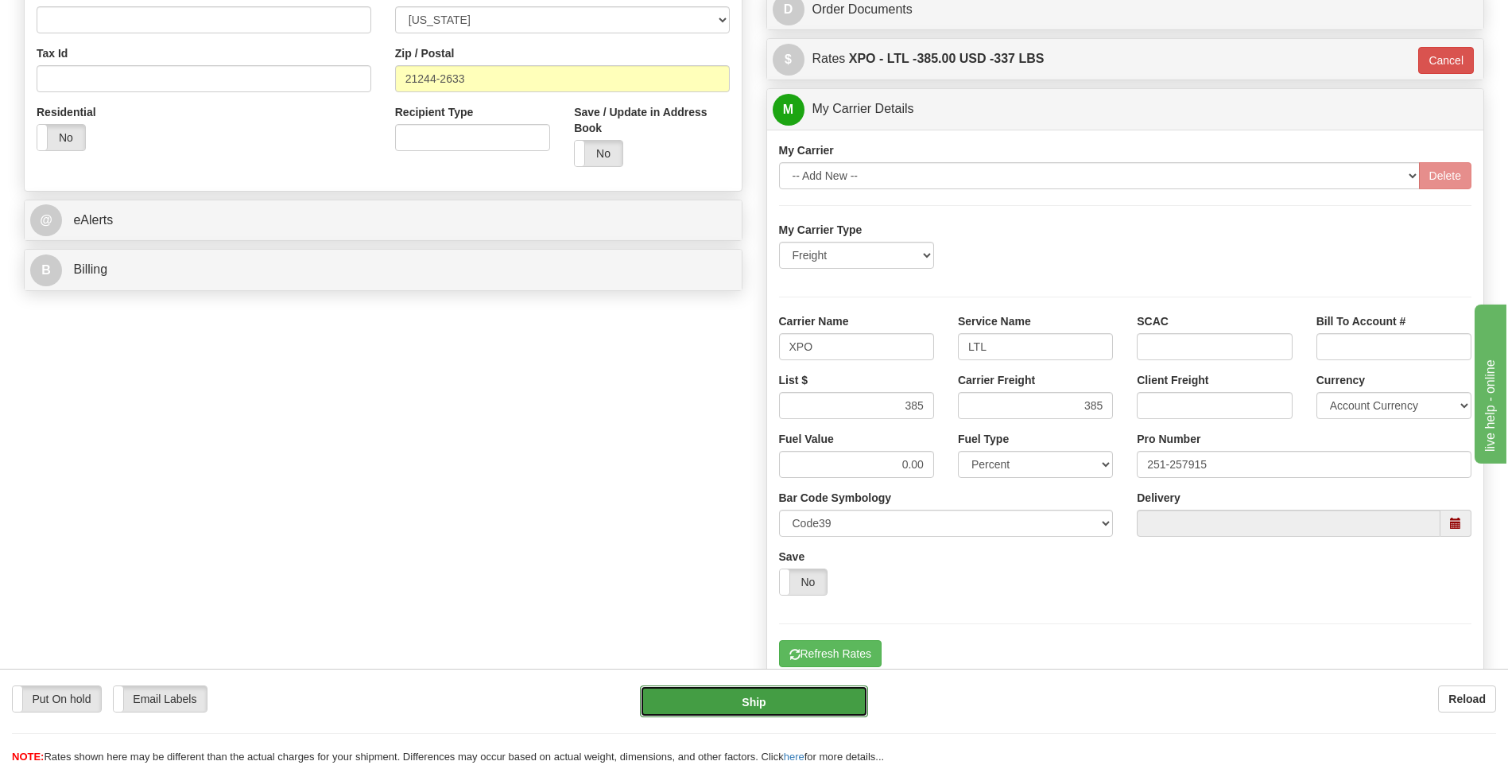
click at [789, 700] on button "Ship" at bounding box center [753, 701] width 227 height 32
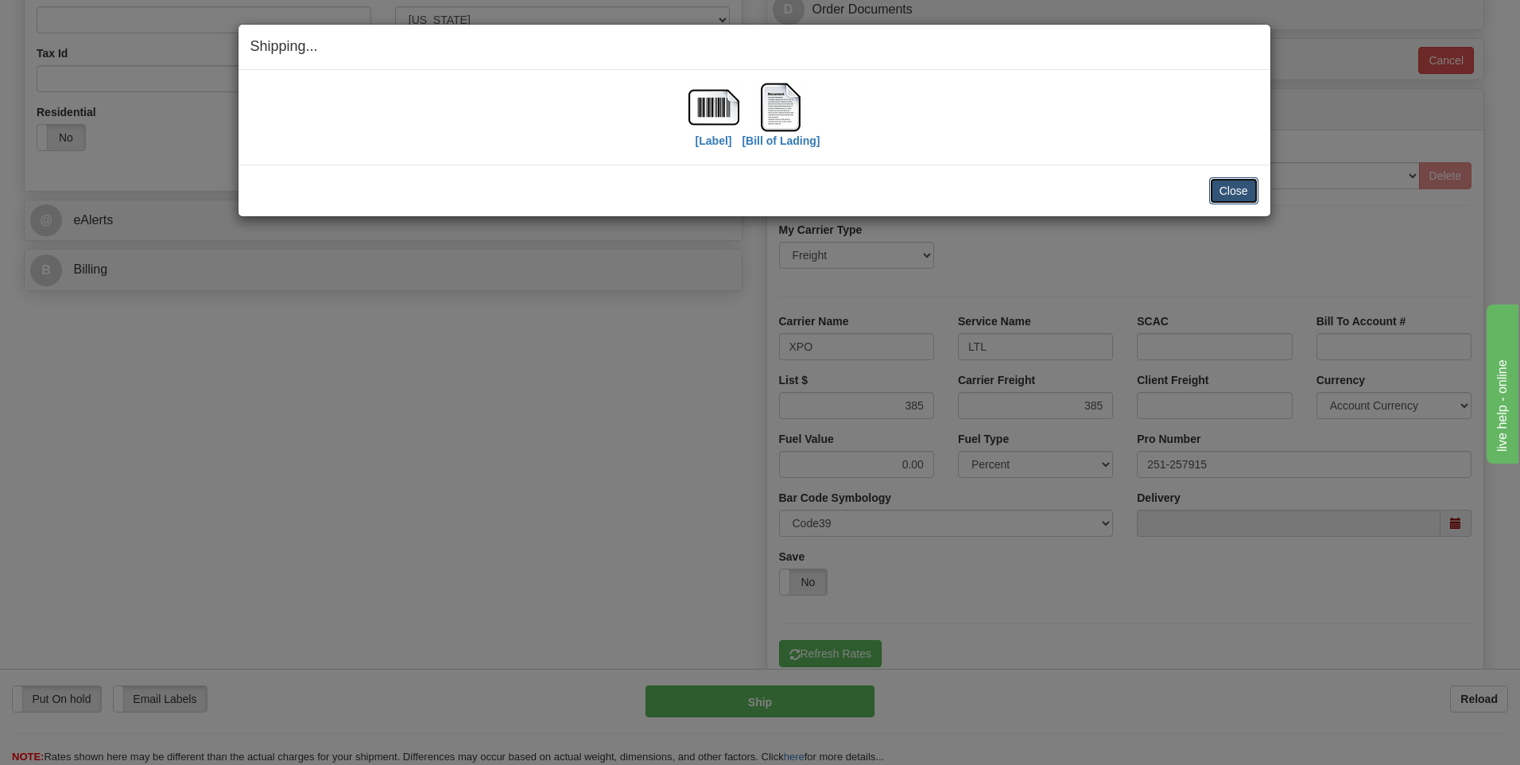
click at [1227, 184] on button "Close" at bounding box center [1233, 190] width 49 height 27
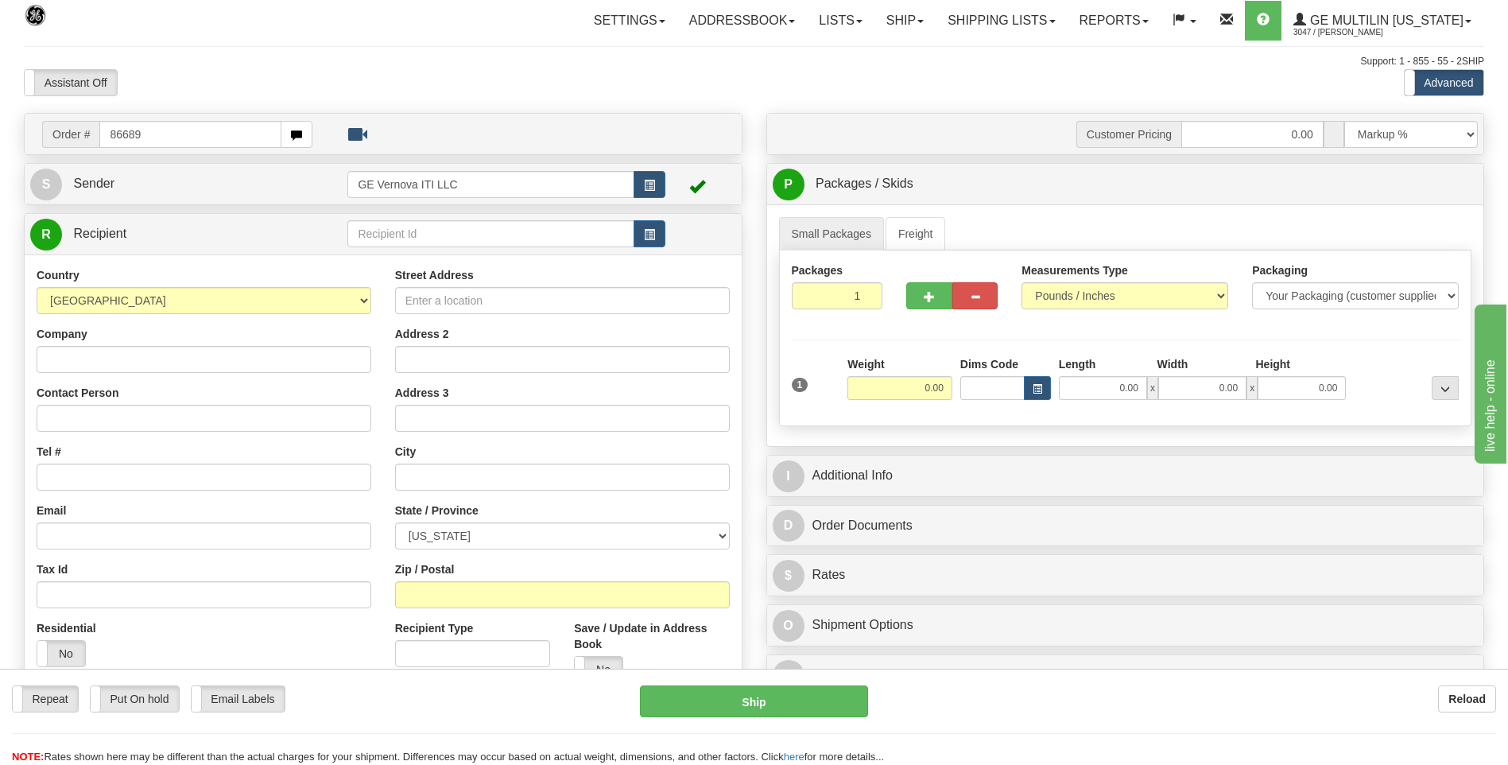
type input "86689"
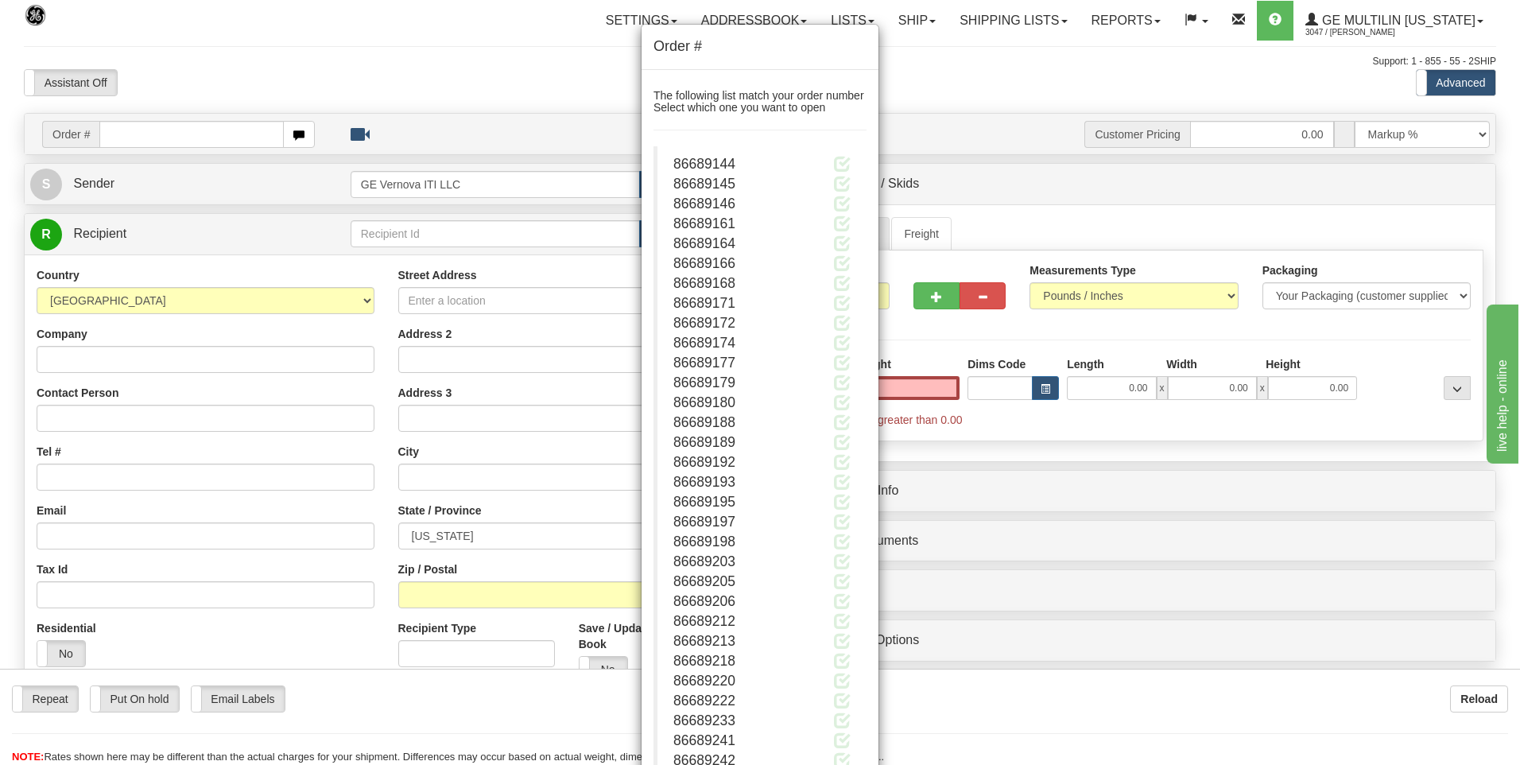
type input "0.00"
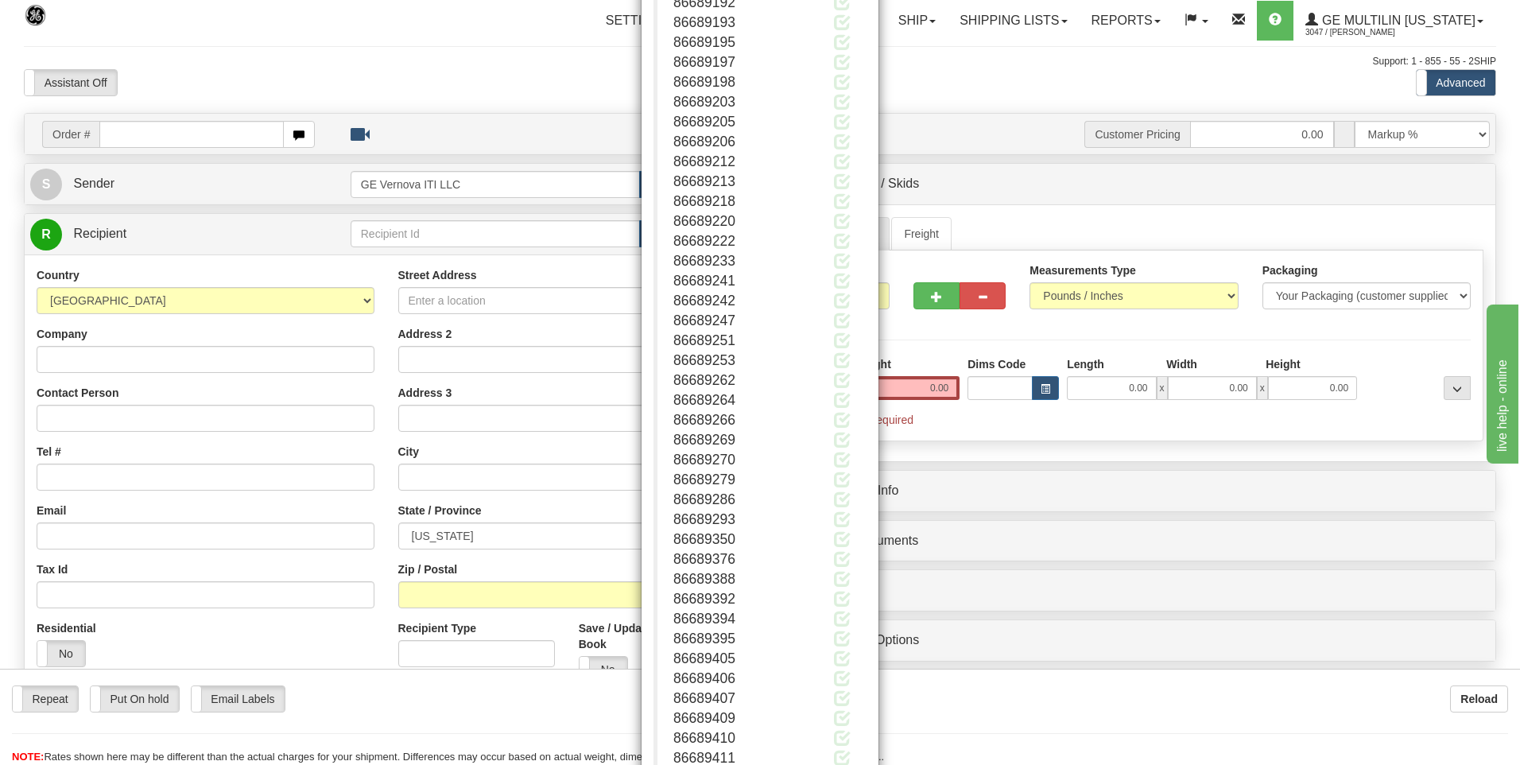
scroll to position [2225, 0]
click at [836, 712] on button "Close" at bounding box center [841, 714] width 49 height 27
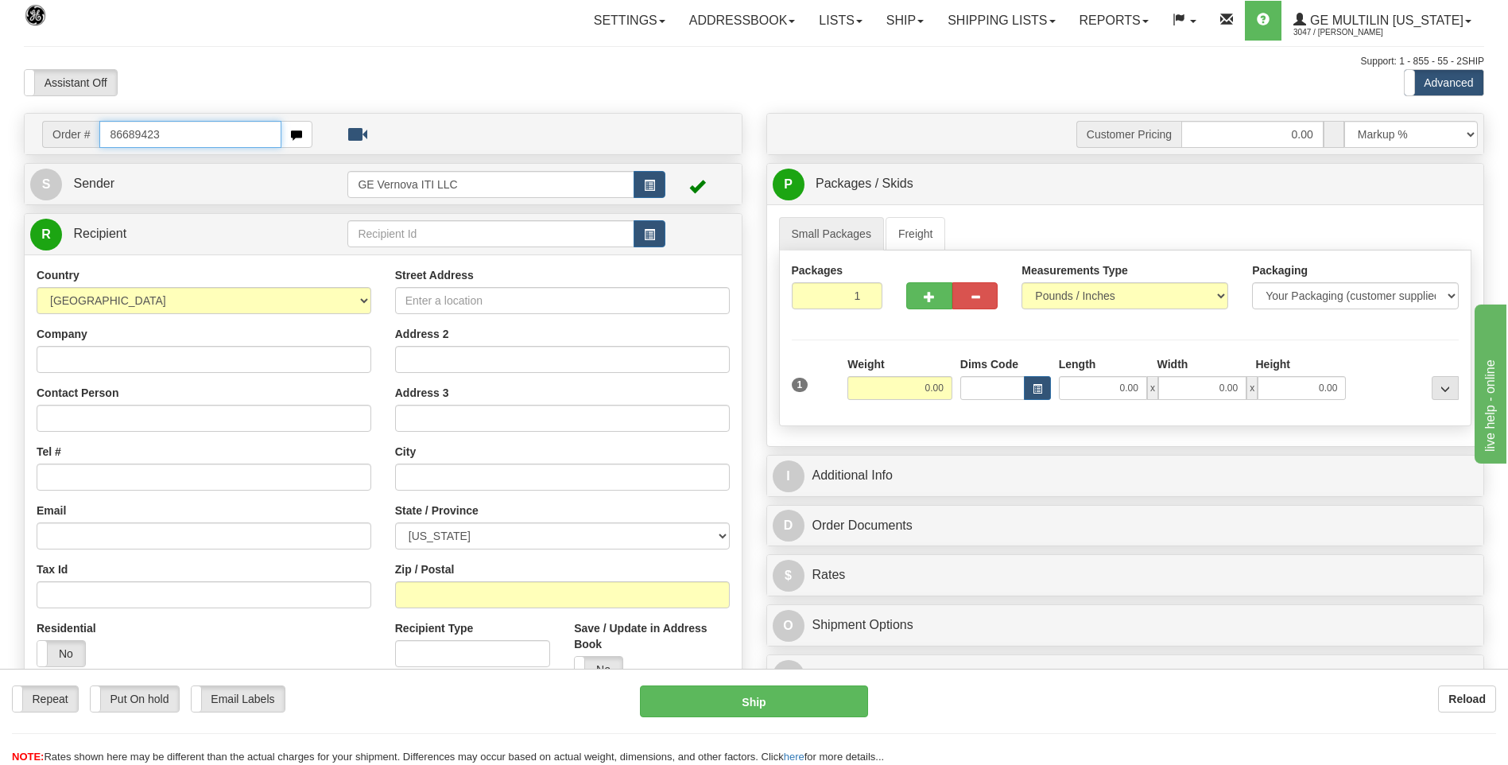
type input "86689423"
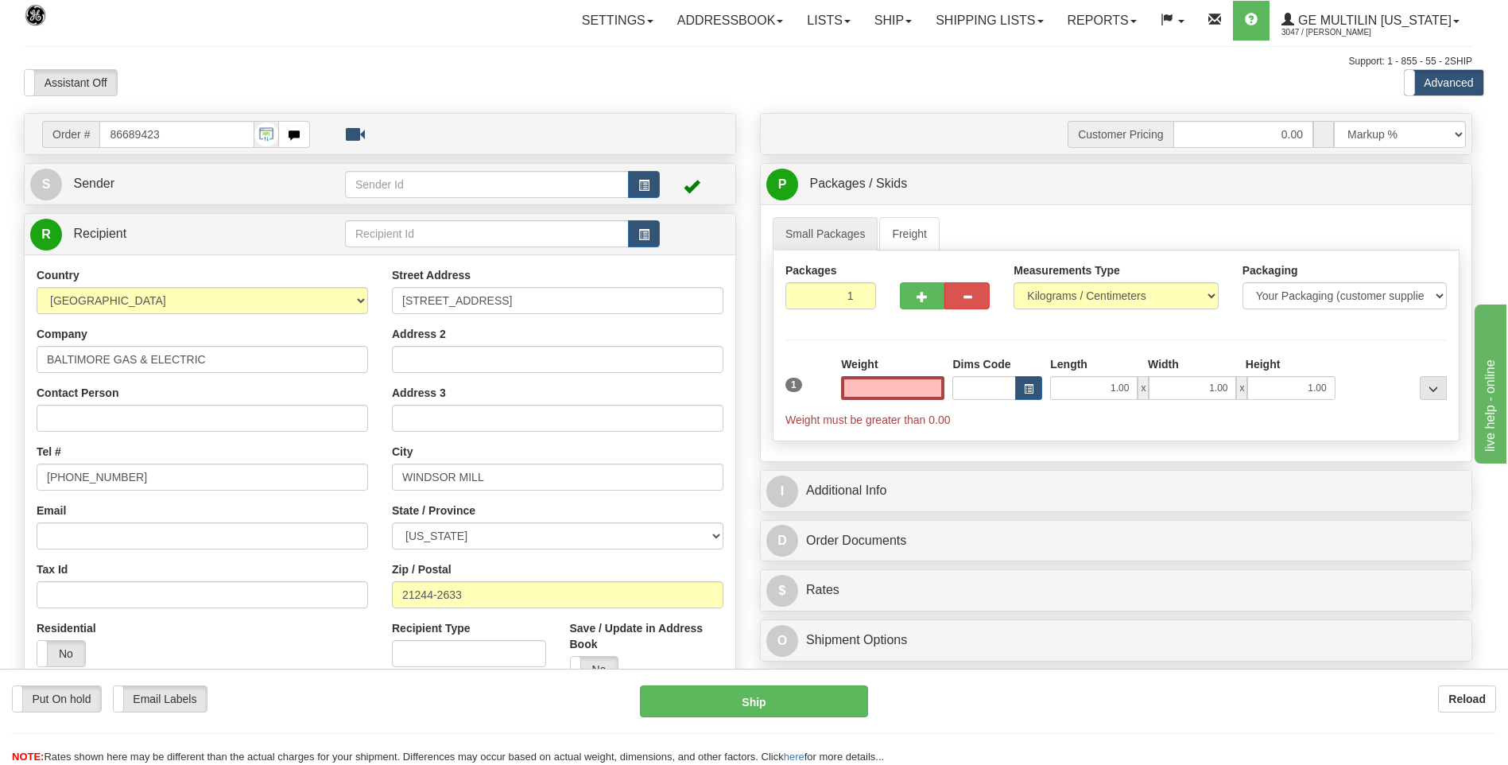
click button "Delete" at bounding box center [0, 0] width 0 height 0
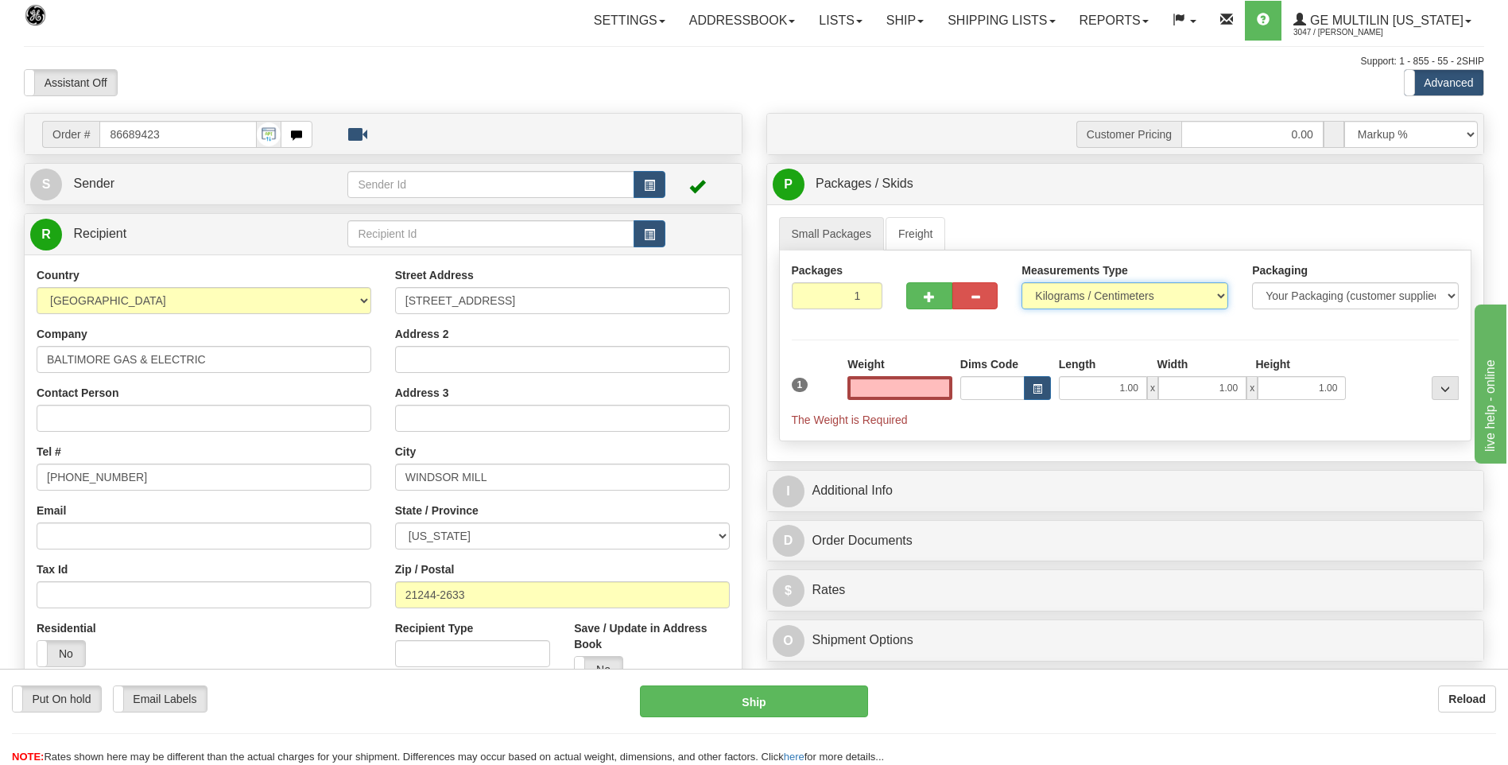
type input "0.00"
click at [1061, 294] on select "Pounds / Inches Kilograms / Centimeters" at bounding box center [1125, 295] width 207 height 27
select select "0"
click at [1022, 282] on select "Pounds / Inches Kilograms / Centimeters" at bounding box center [1125, 295] width 207 height 27
click at [938, 392] on input "0.00" at bounding box center [900, 388] width 105 height 24
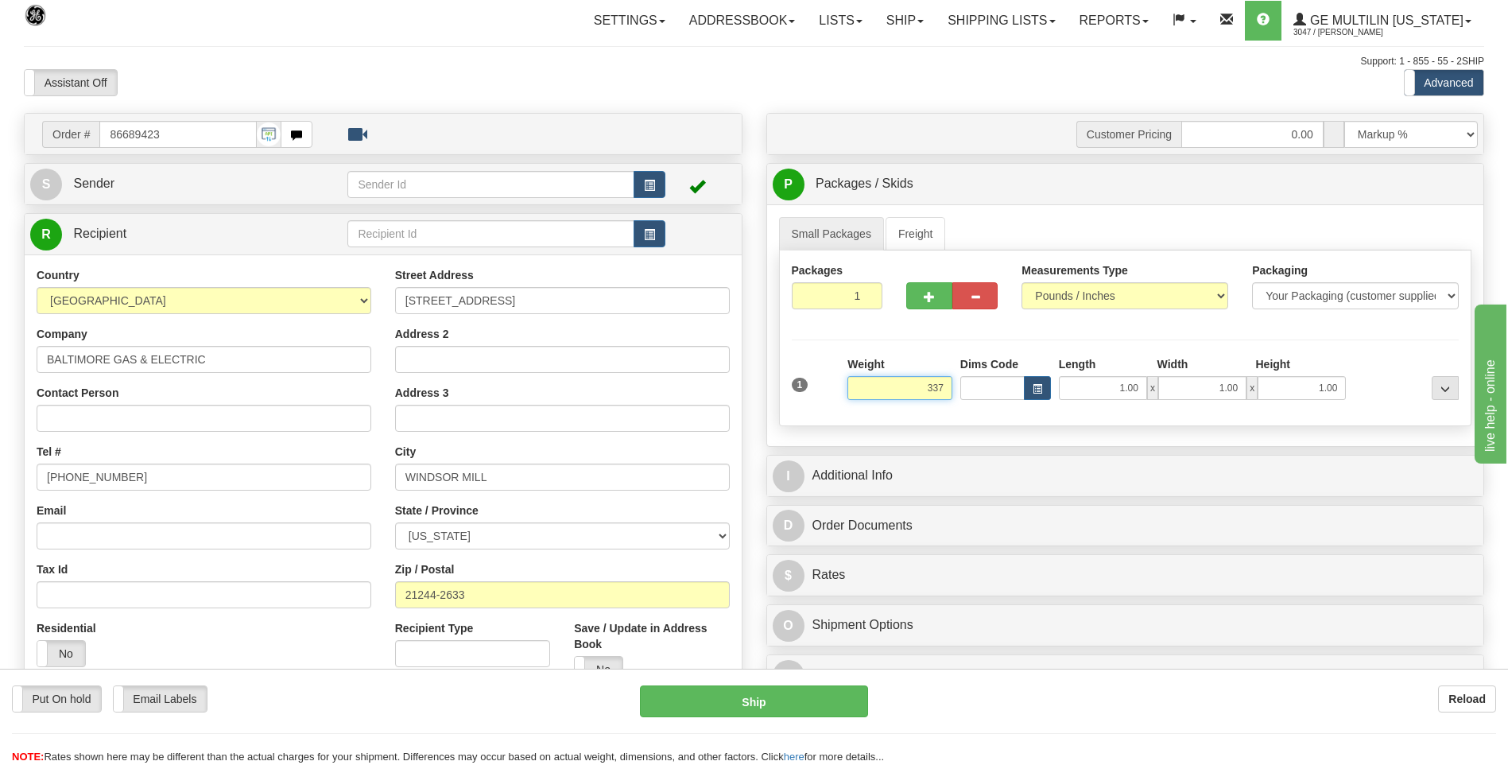
click button "Delete" at bounding box center [0, 0] width 0 height 0
type input "337.00"
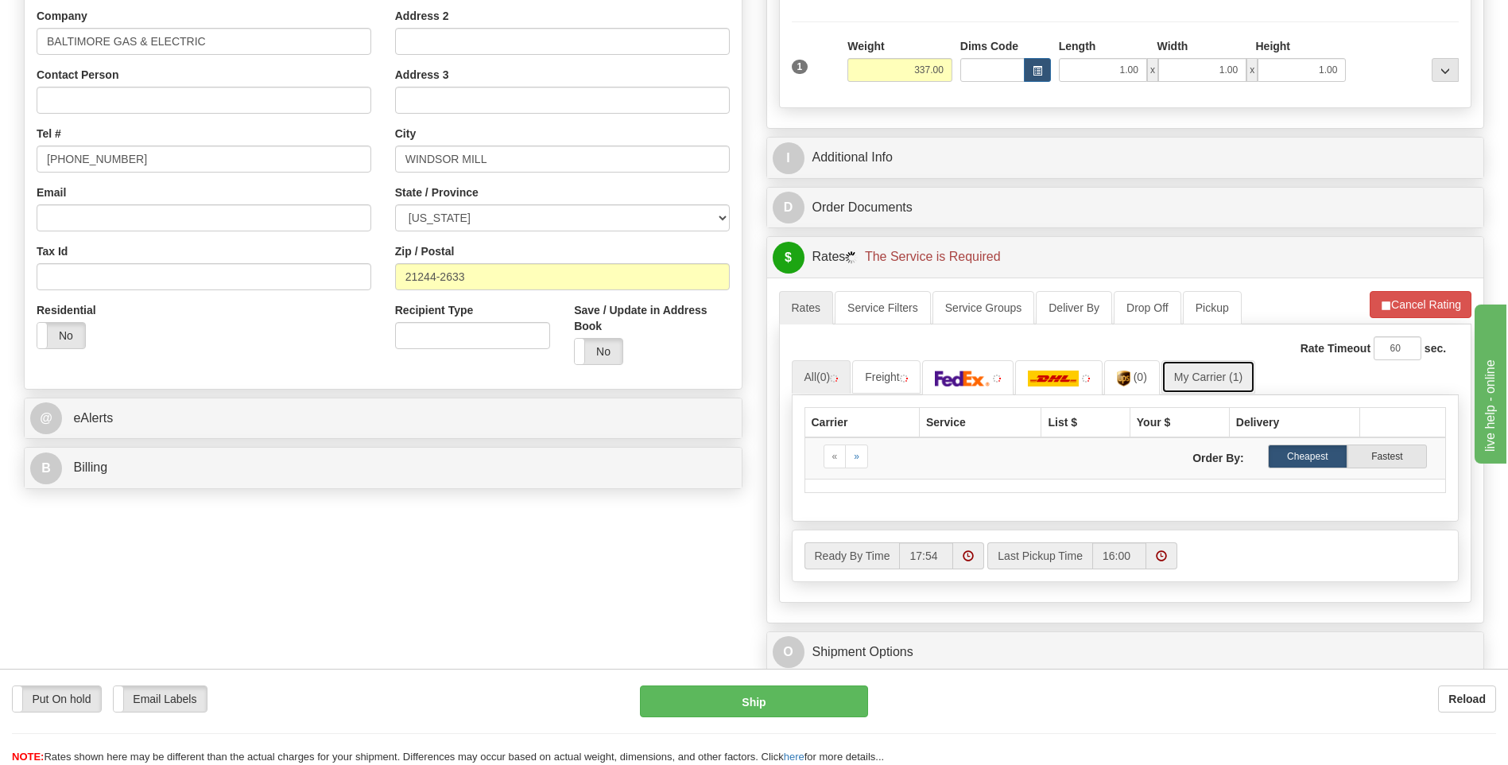
click at [1225, 378] on link "My Carrier (1)" at bounding box center [1209, 376] width 94 height 33
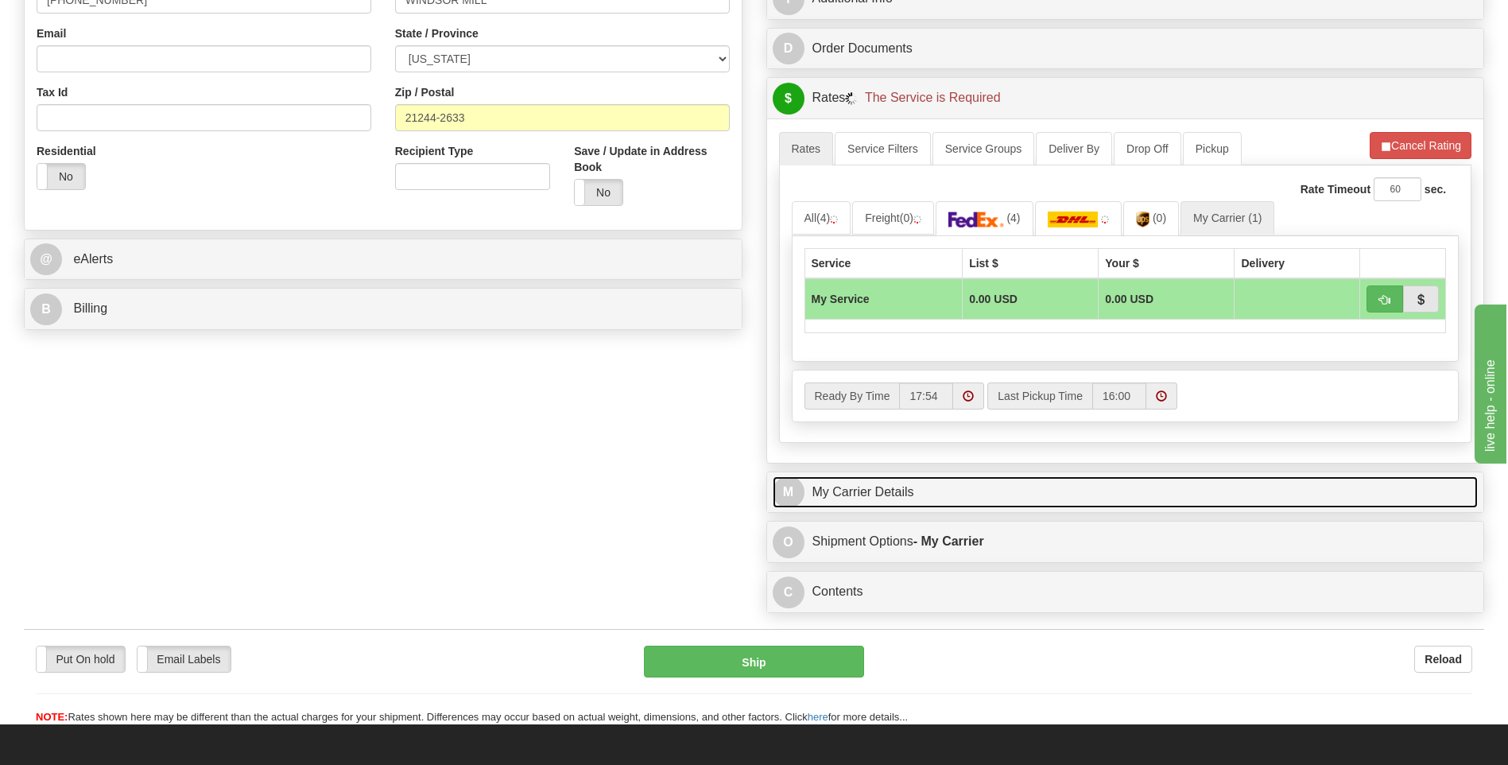
click at [934, 500] on link "M My Carrier Details" at bounding box center [1126, 492] width 706 height 33
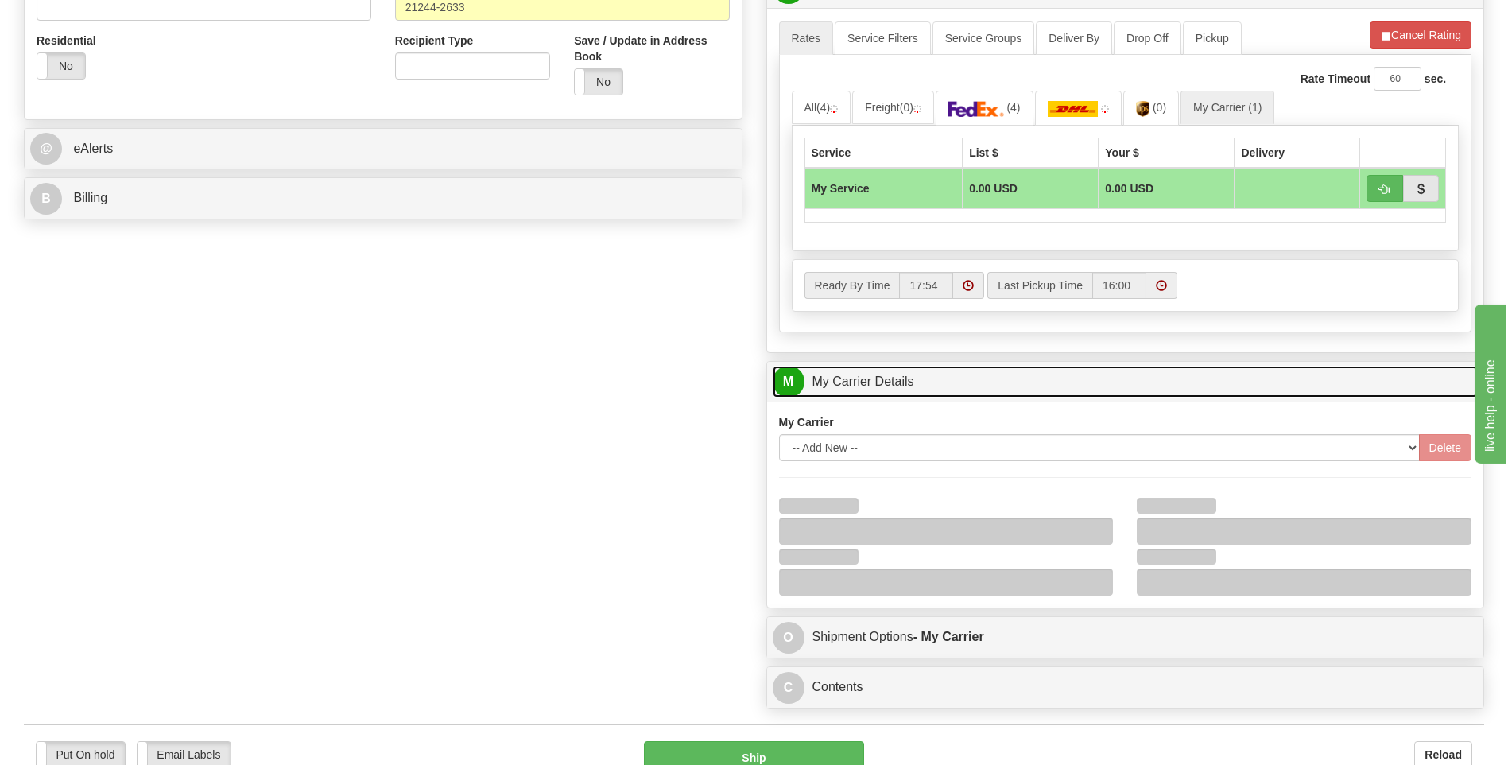
scroll to position [716, 0]
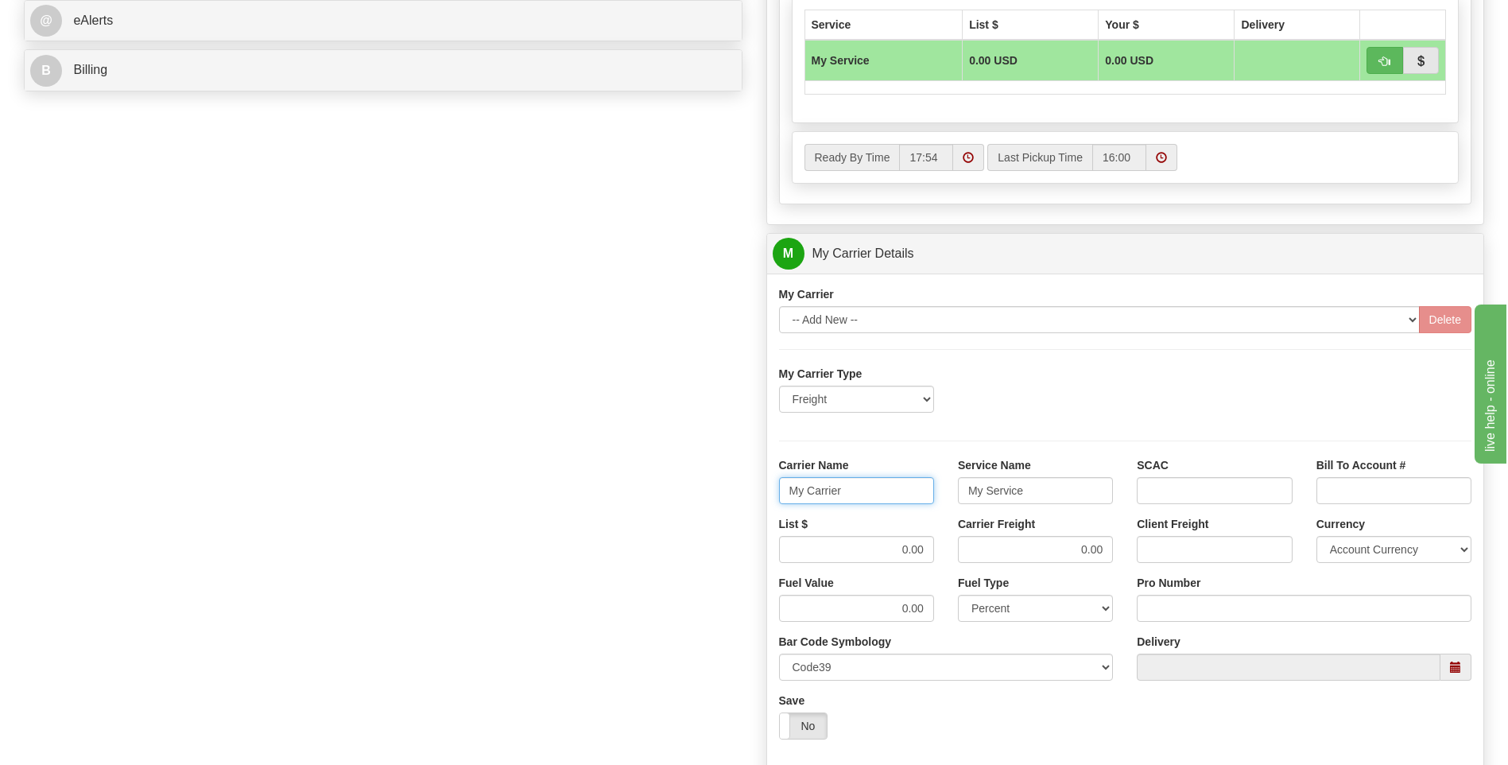
drag, startPoint x: 847, startPoint y: 492, endPoint x: 718, endPoint y: 491, distance: 128.8
click at [718, 491] on div "Order # 86689423 S Sender" at bounding box center [754, 164] width 1484 height 1534
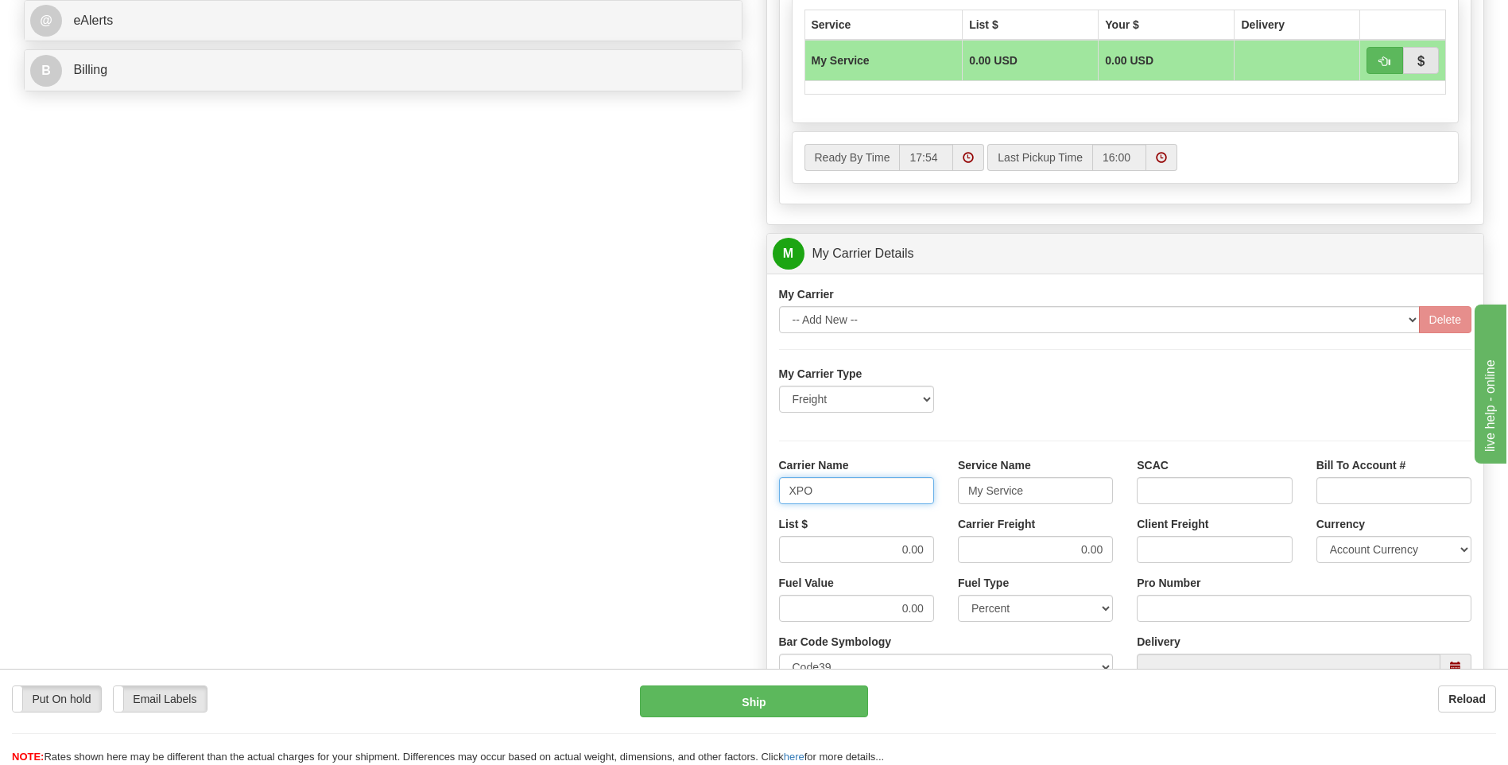
type input "XPO"
type input "LTL"
drag, startPoint x: 867, startPoint y: 542, endPoint x: 954, endPoint y: 545, distance: 87.5
click at [954, 545] on div "List $ 0.00 Carrier Freight 0.00 Client Freight Currency Account Currency ARN A…" at bounding box center [1125, 545] width 717 height 59
type input ".01"
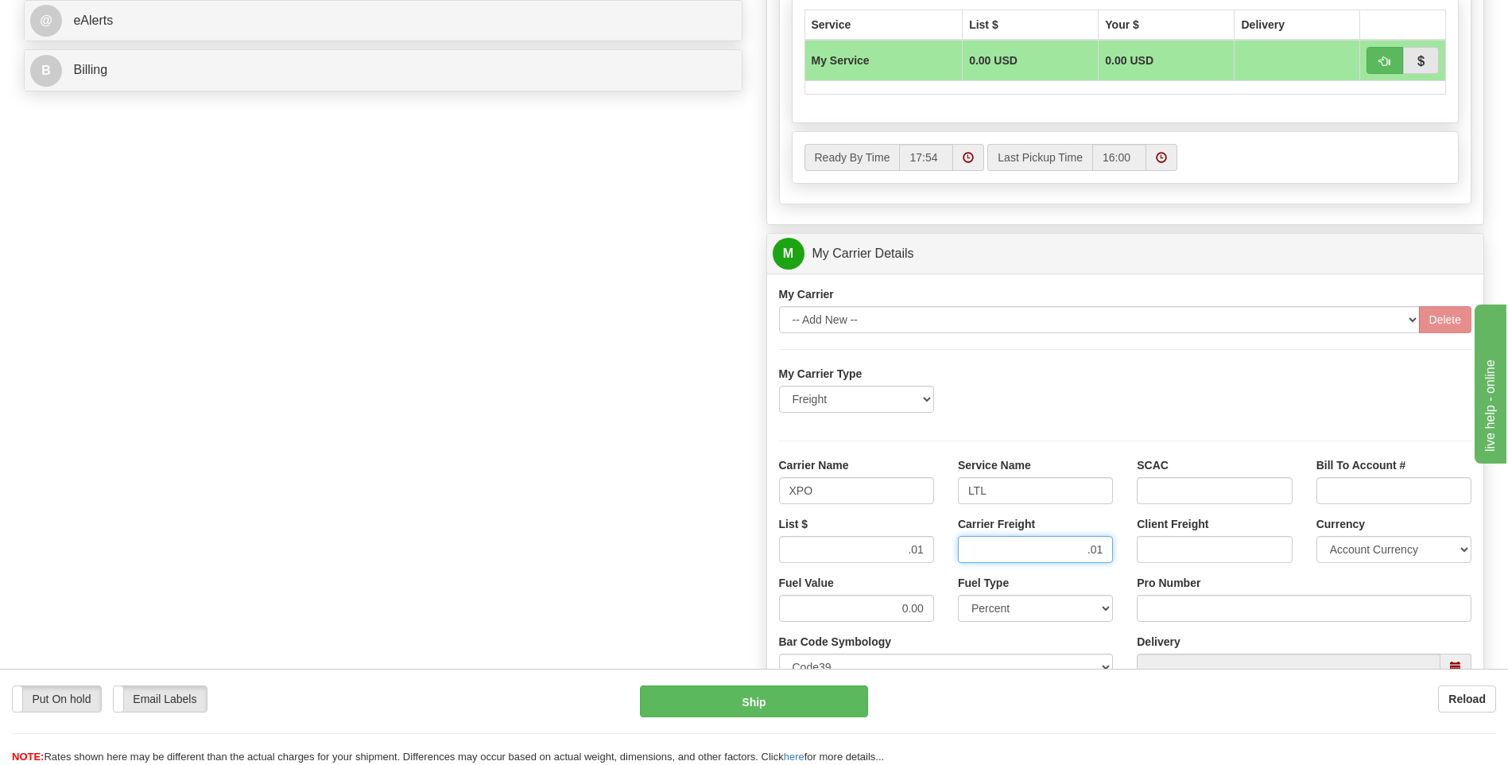
type input ".01"
click at [1161, 601] on input "Pro Number" at bounding box center [1304, 608] width 335 height 27
type input "0"
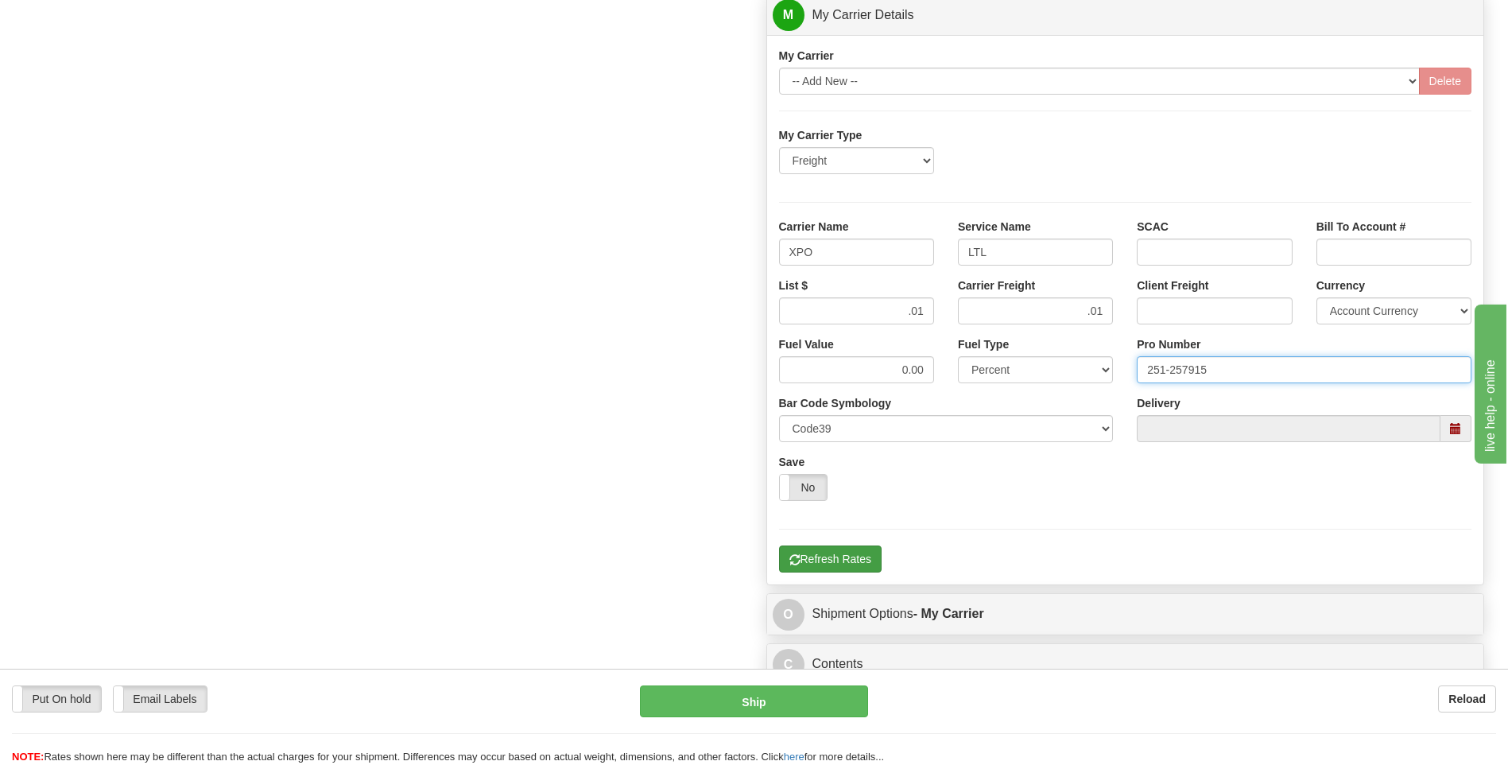
type input "251-257915"
click at [863, 557] on button "Refresh Rates" at bounding box center [830, 558] width 103 height 27
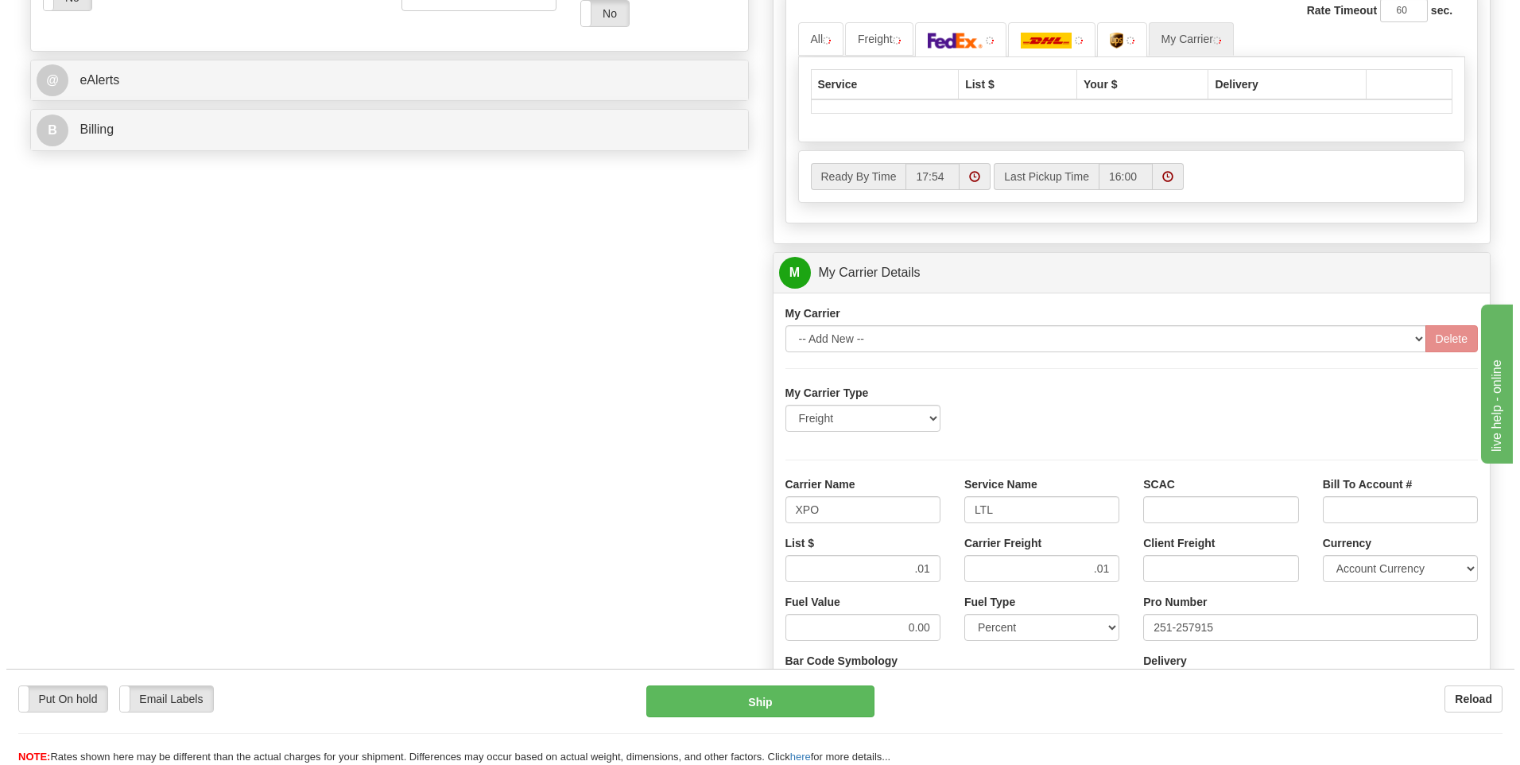
scroll to position [357, 0]
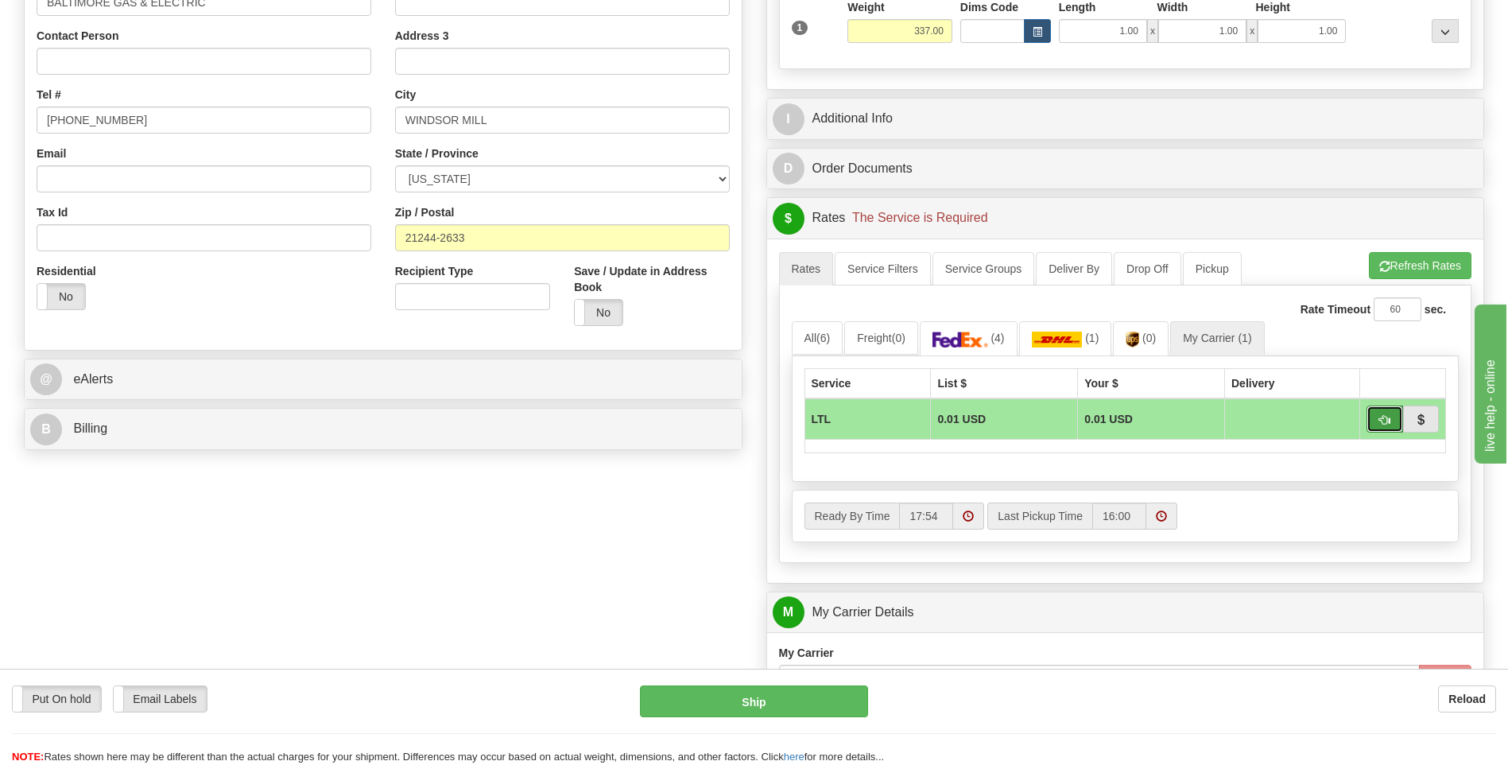
click at [1387, 419] on span "button" at bounding box center [1384, 420] width 11 height 10
type input "00"
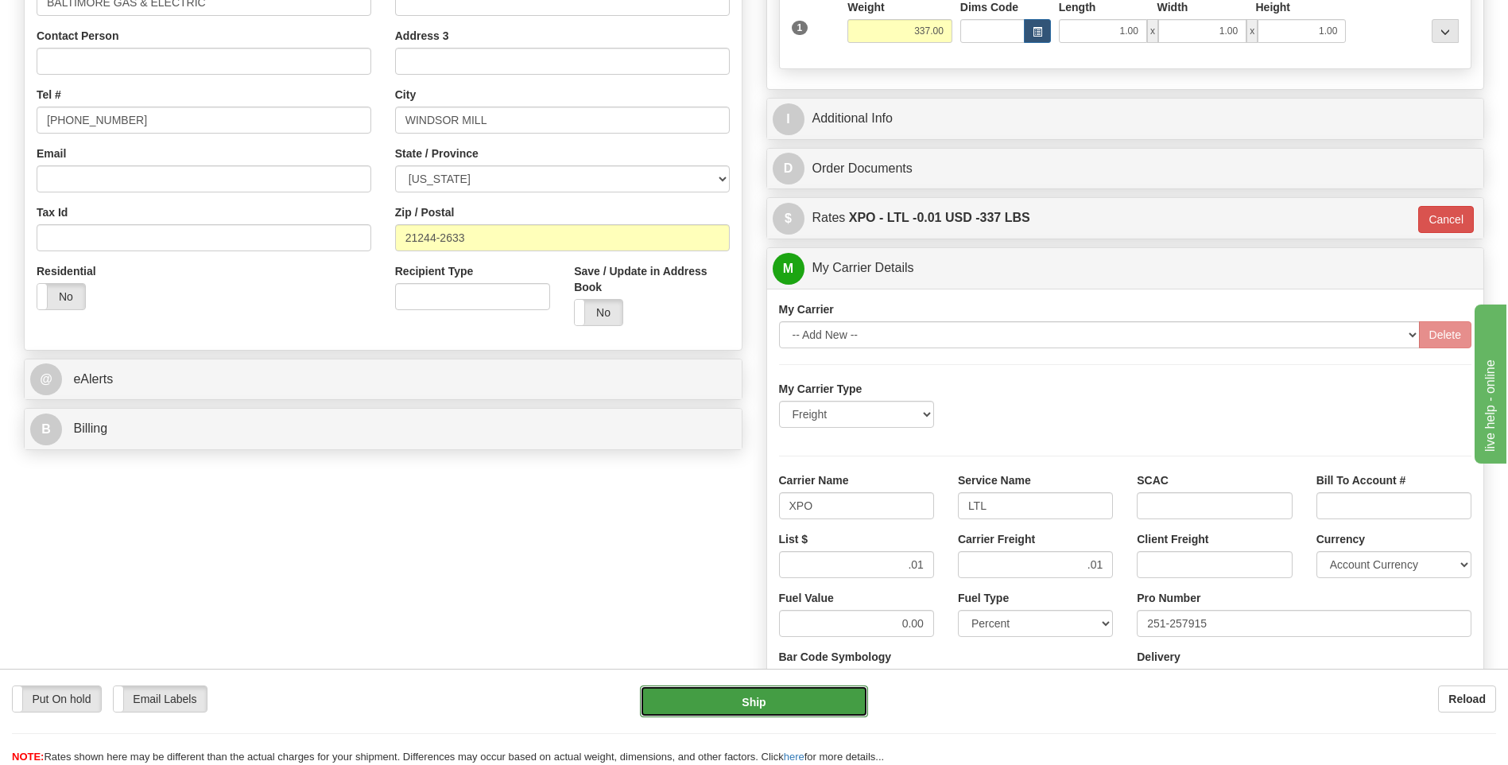
click at [817, 711] on button "Ship" at bounding box center [753, 701] width 227 height 32
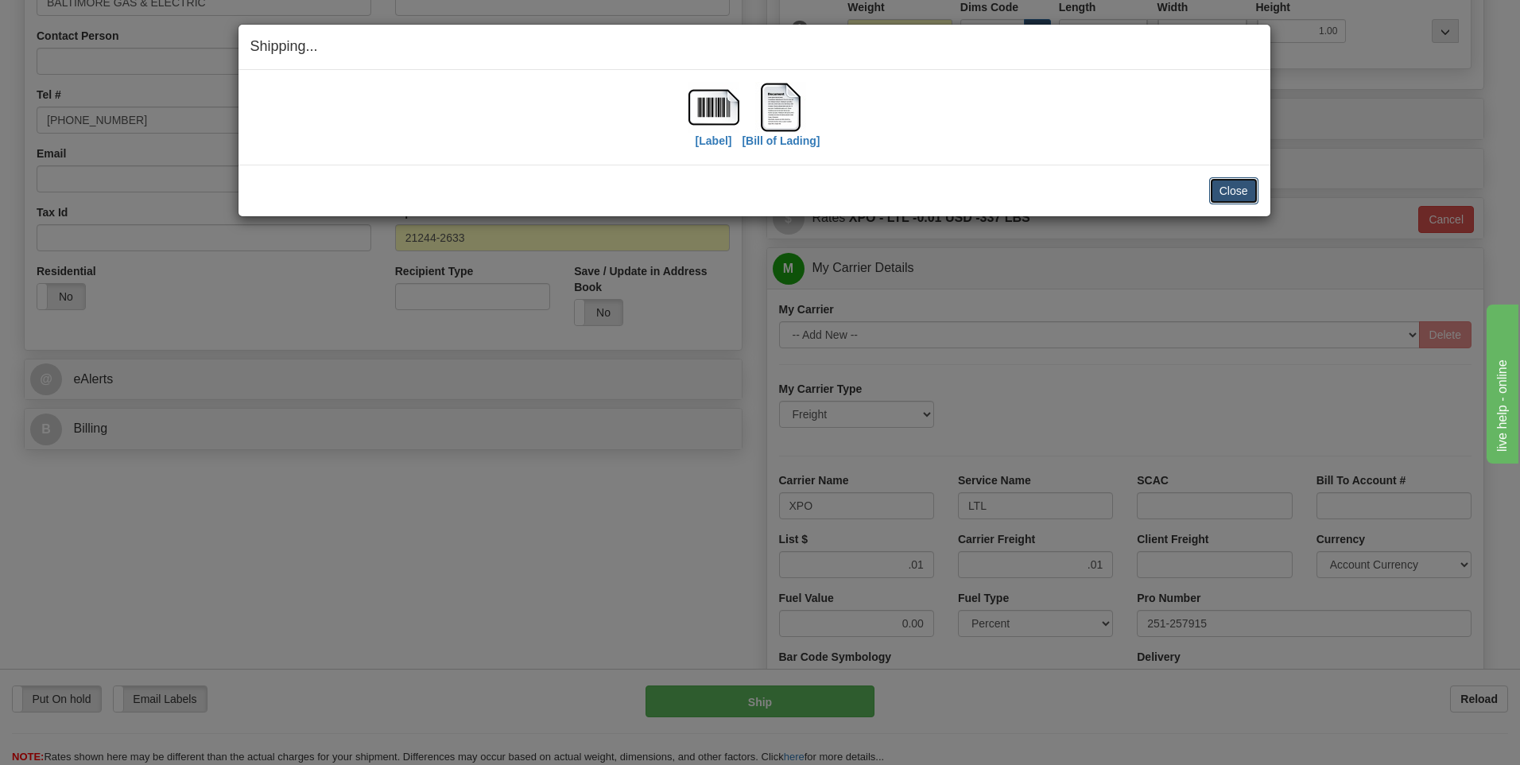
click at [1234, 188] on button "Close" at bounding box center [1233, 190] width 49 height 27
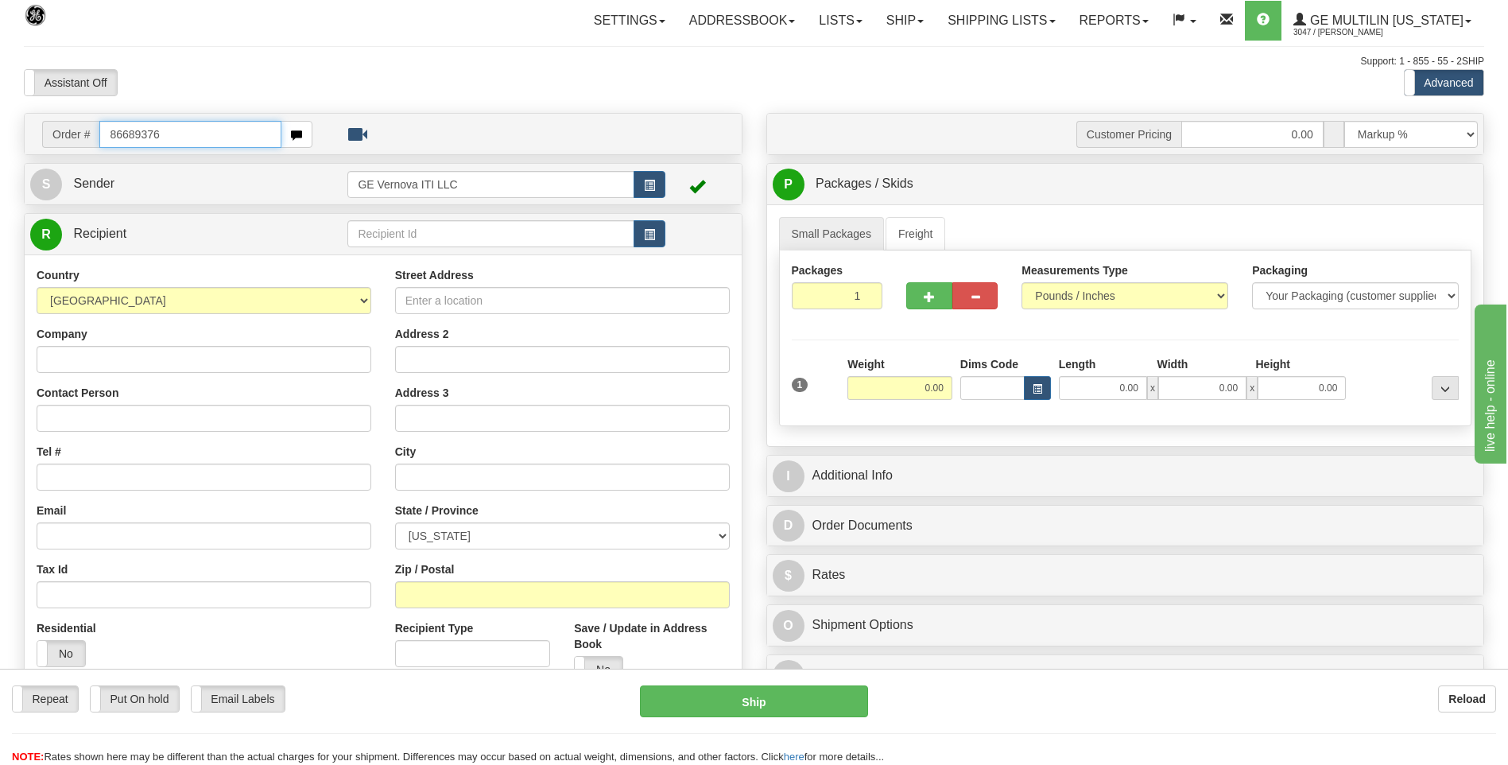
type input "86689376"
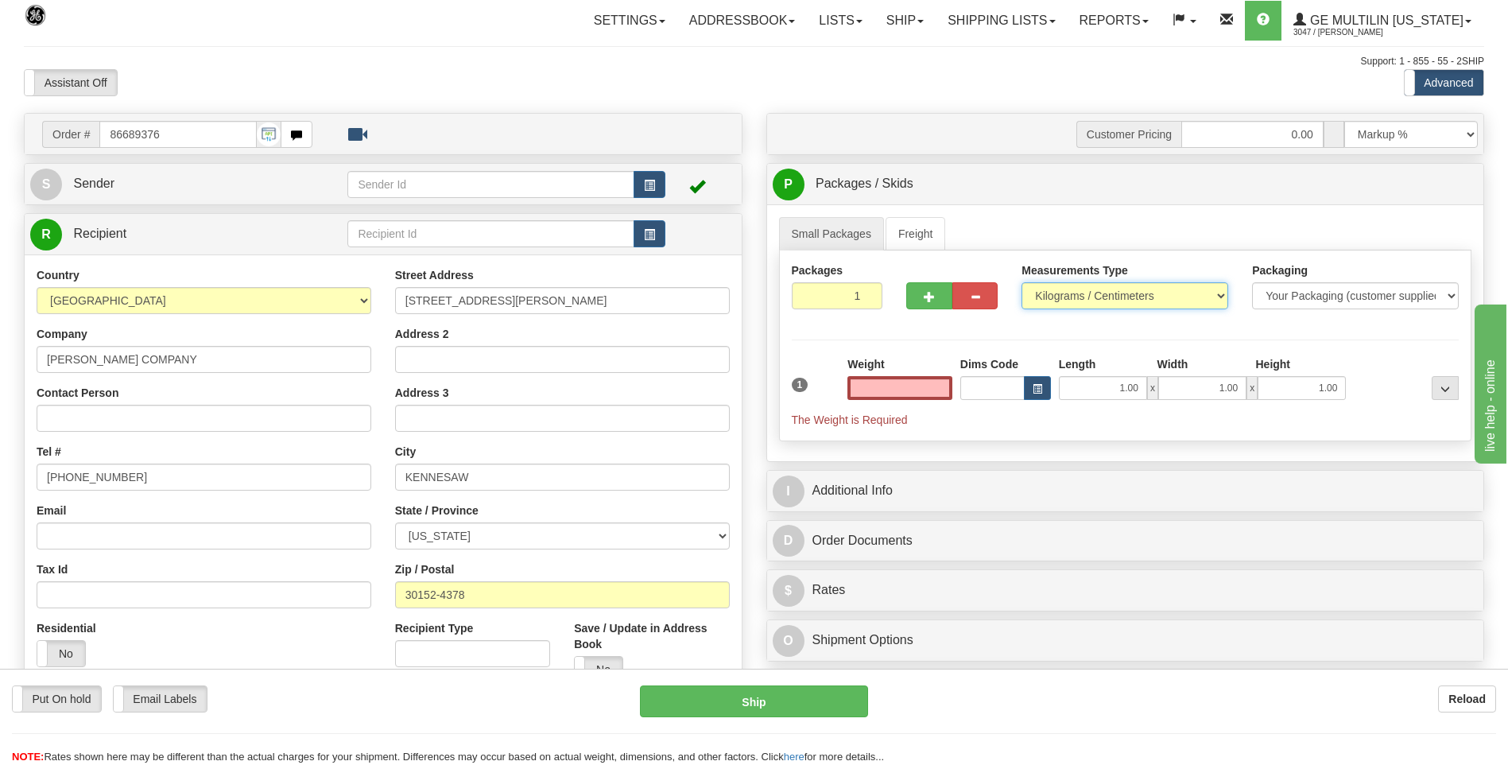
type input "0.00"
click at [1049, 300] on select "Pounds / Inches Kilograms / Centimeters" at bounding box center [1125, 295] width 207 height 27
select select "0"
click at [1022, 282] on select "Pounds / Inches Kilograms / Centimeters" at bounding box center [1125, 295] width 207 height 27
click at [945, 393] on input "0.00" at bounding box center [900, 388] width 105 height 24
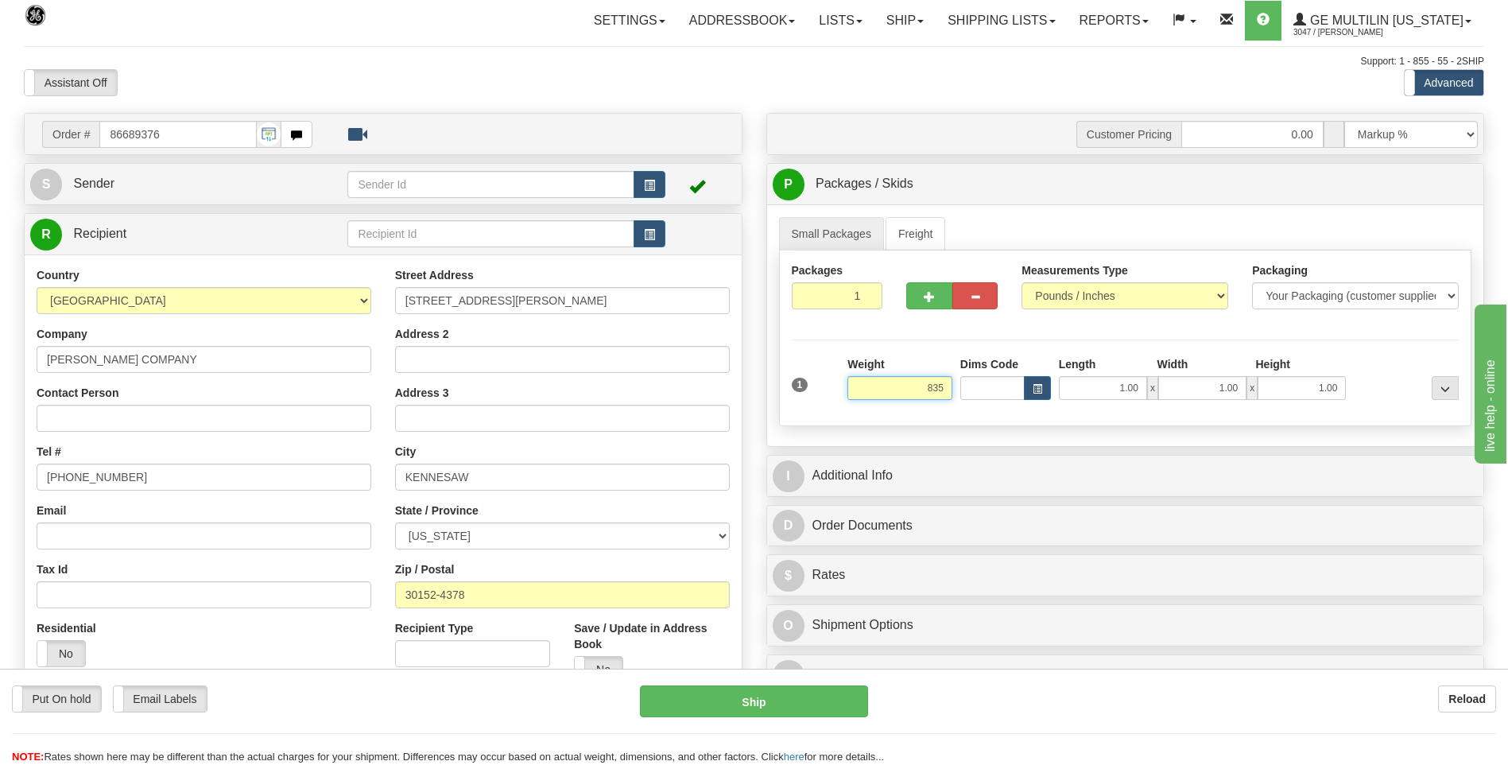
click button "Delete" at bounding box center [0, 0] width 0 height 0
type input "835.00"
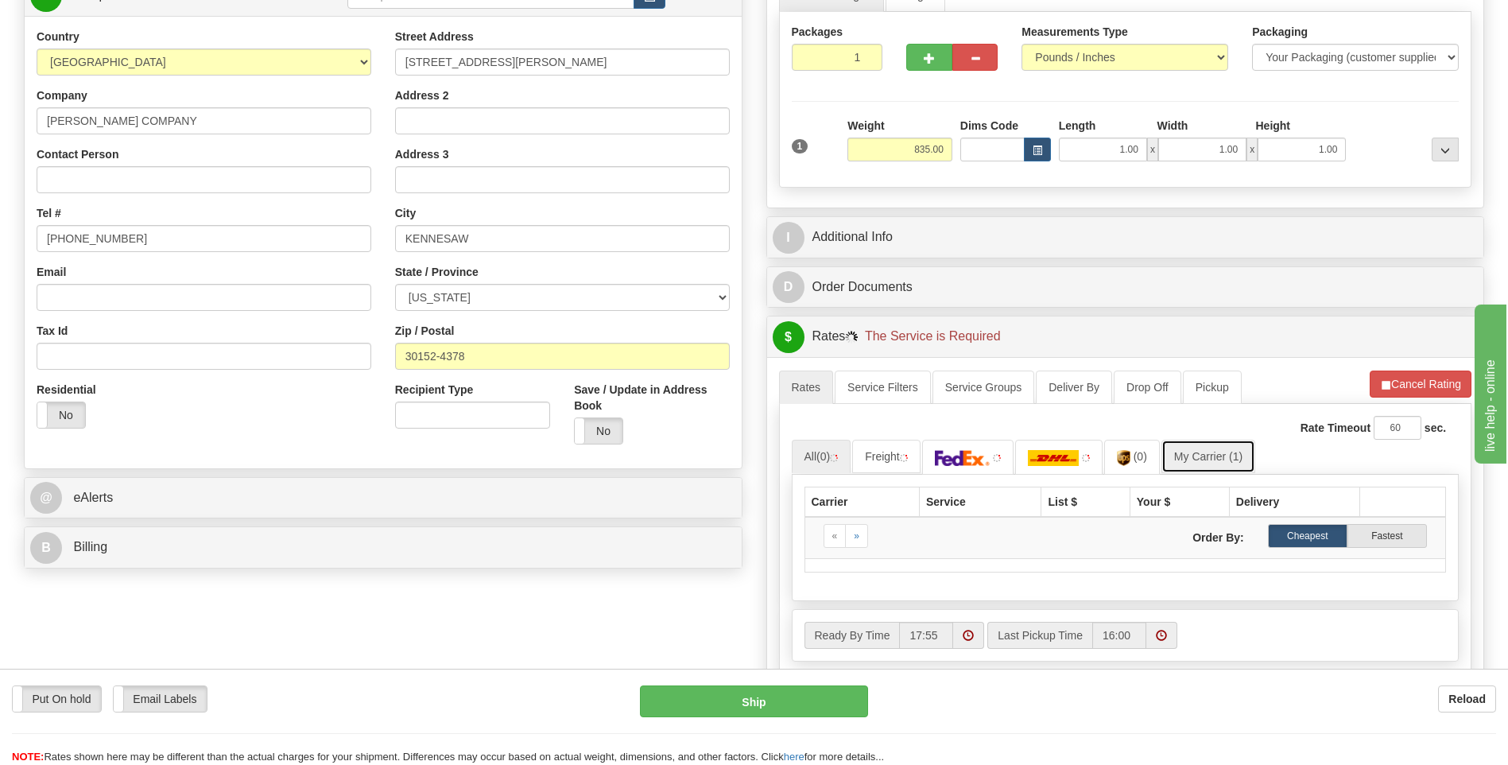
click at [1200, 456] on link "My Carrier (1)" at bounding box center [1209, 456] width 94 height 33
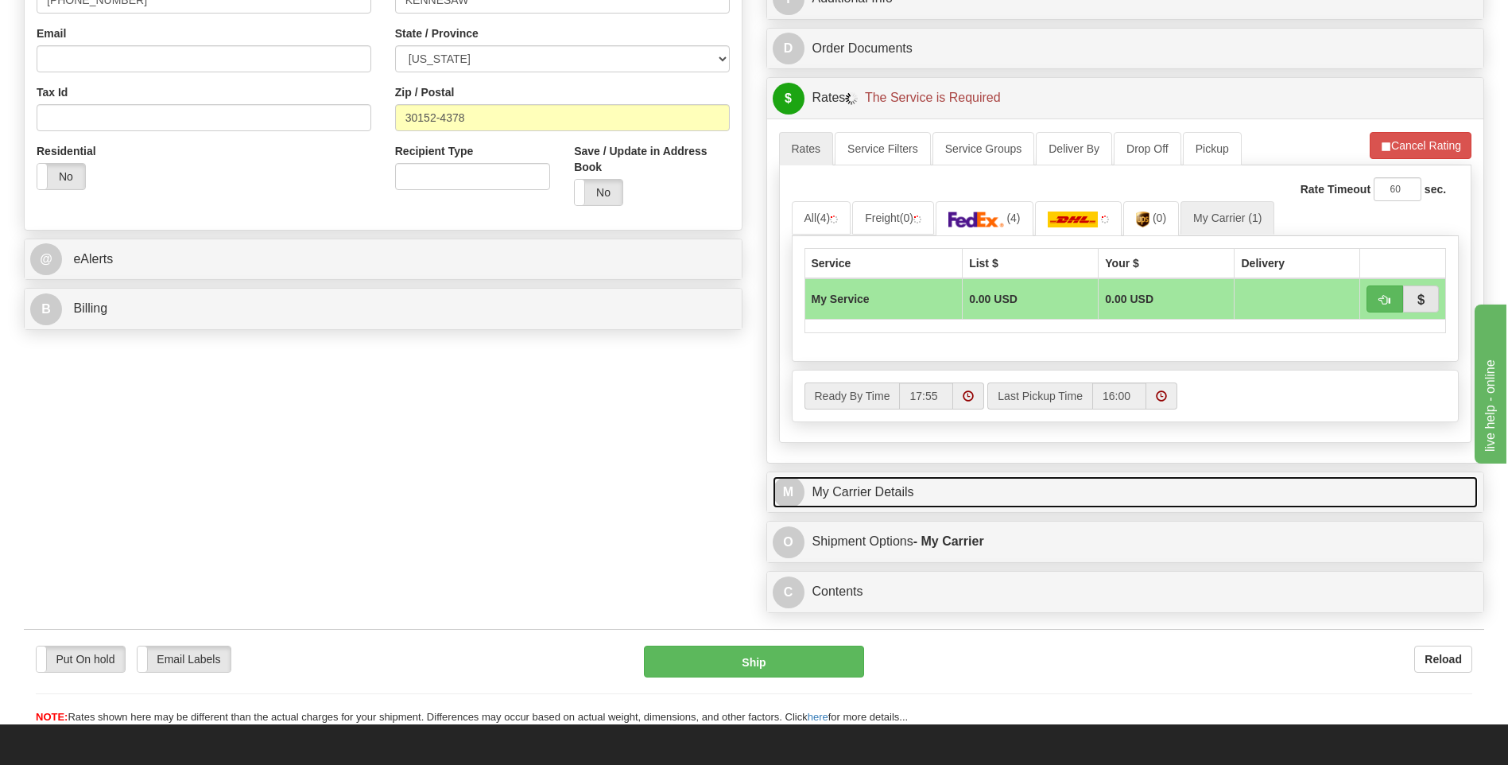
click at [901, 500] on link "M My Carrier Details" at bounding box center [1126, 492] width 706 height 33
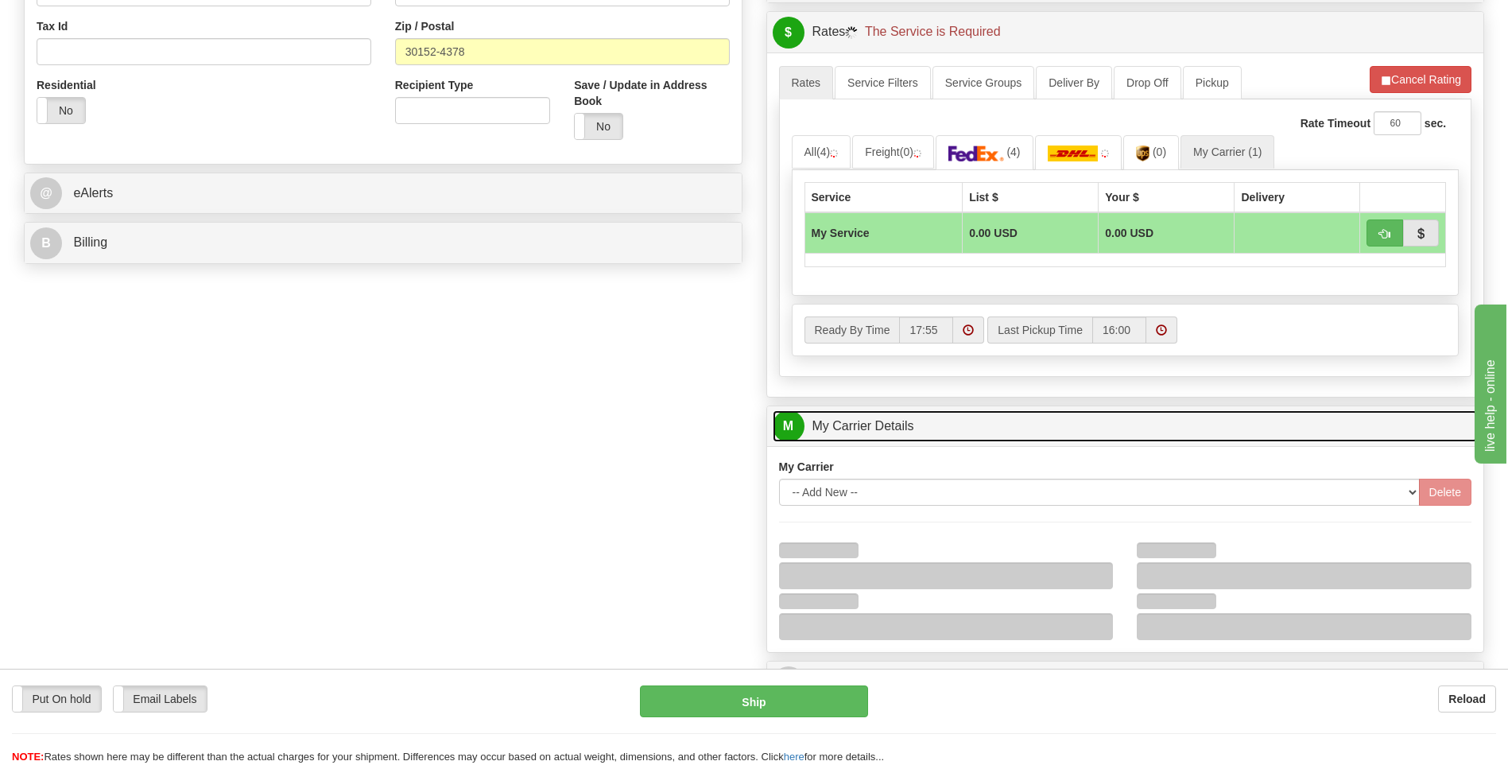
scroll to position [636, 0]
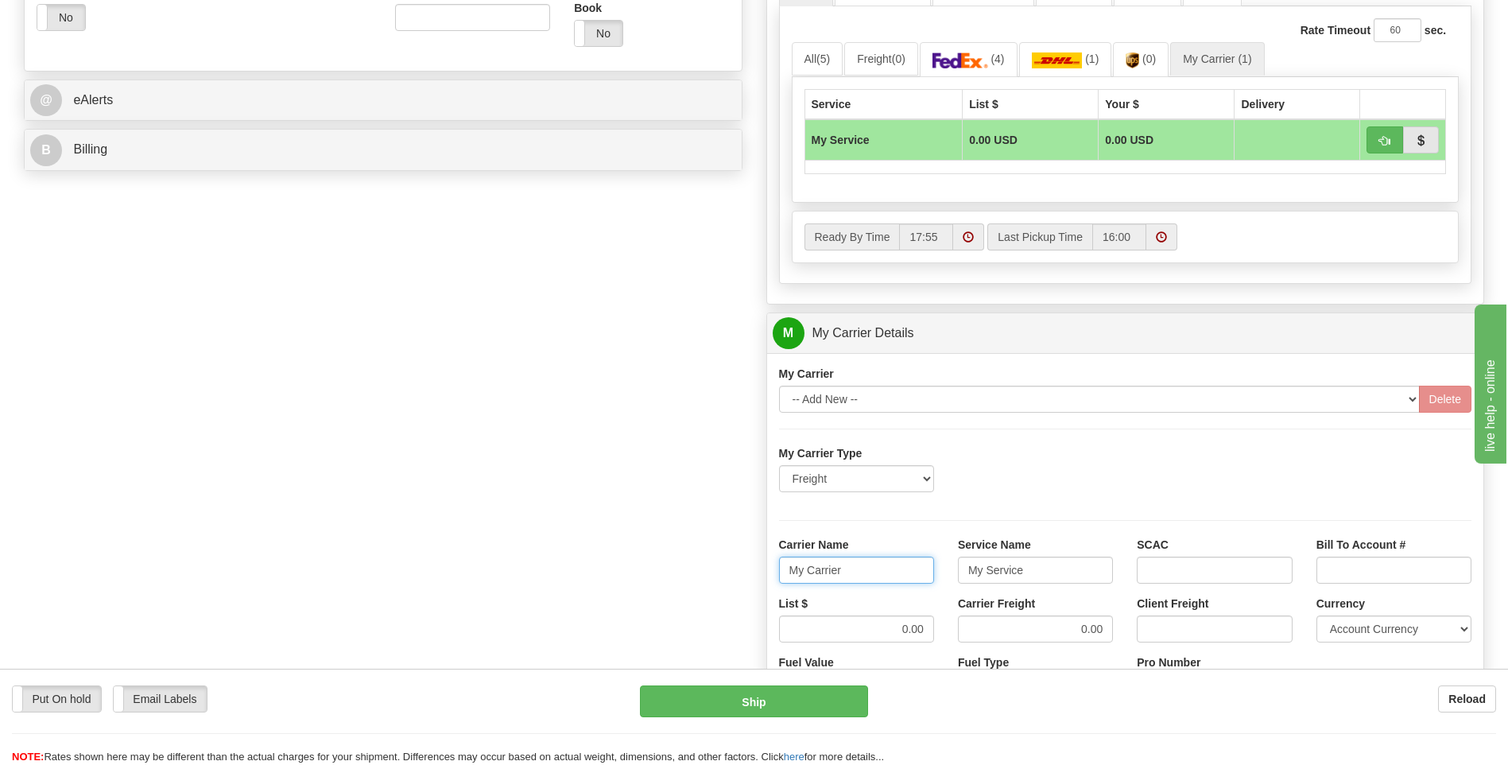
drag, startPoint x: 880, startPoint y: 567, endPoint x: 719, endPoint y: 568, distance: 161.4
click at [727, 568] on div "Order # 86689376 S Sender" at bounding box center [754, 244] width 1484 height 1534
type input "AVERI"
type input "LTL"
click at [898, 622] on input "0.00" at bounding box center [856, 628] width 155 height 27
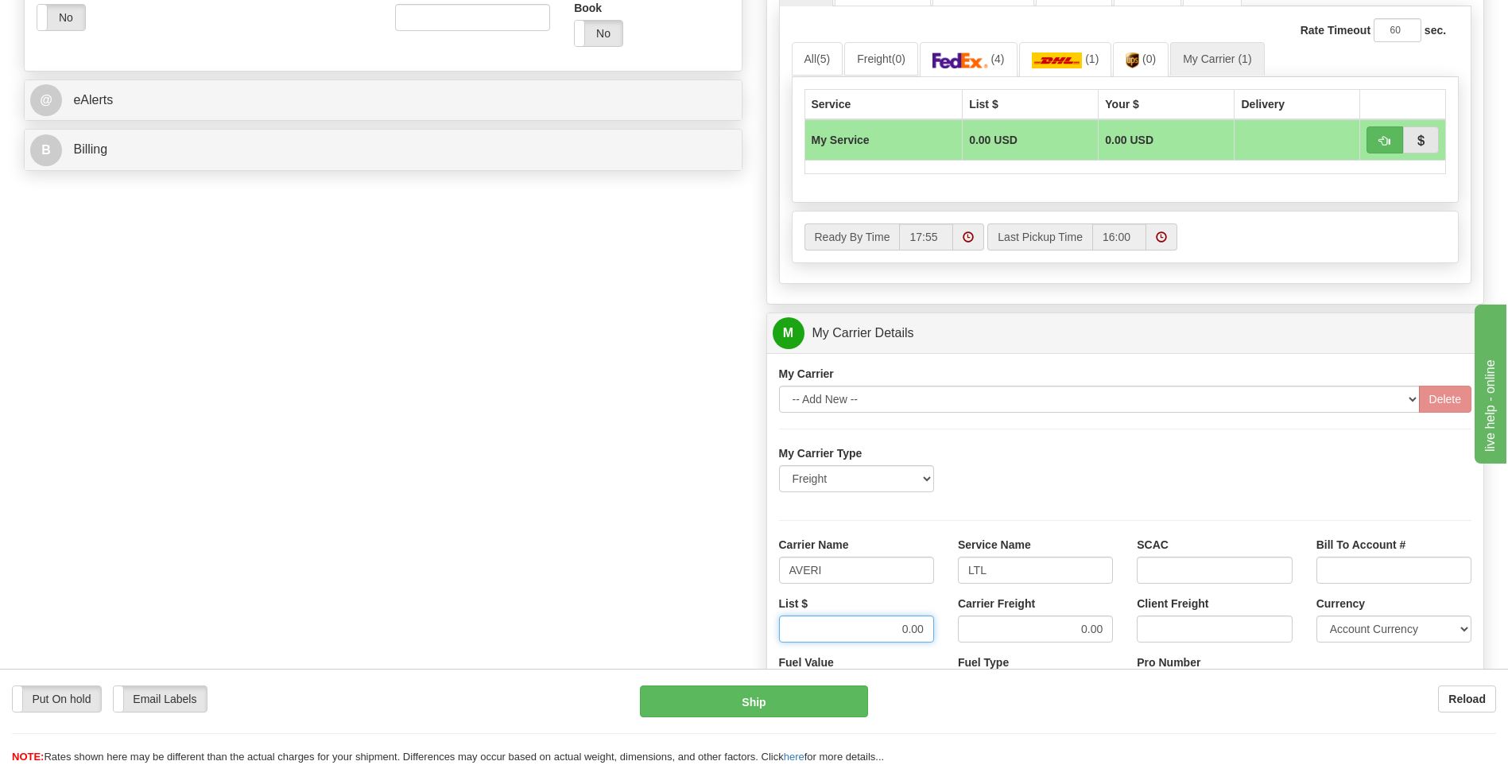
drag, startPoint x: 917, startPoint y: 633, endPoint x: 942, endPoint y: 631, distance: 25.5
click at [941, 632] on div "List $ 0.00" at bounding box center [856, 625] width 179 height 59
type input "350"
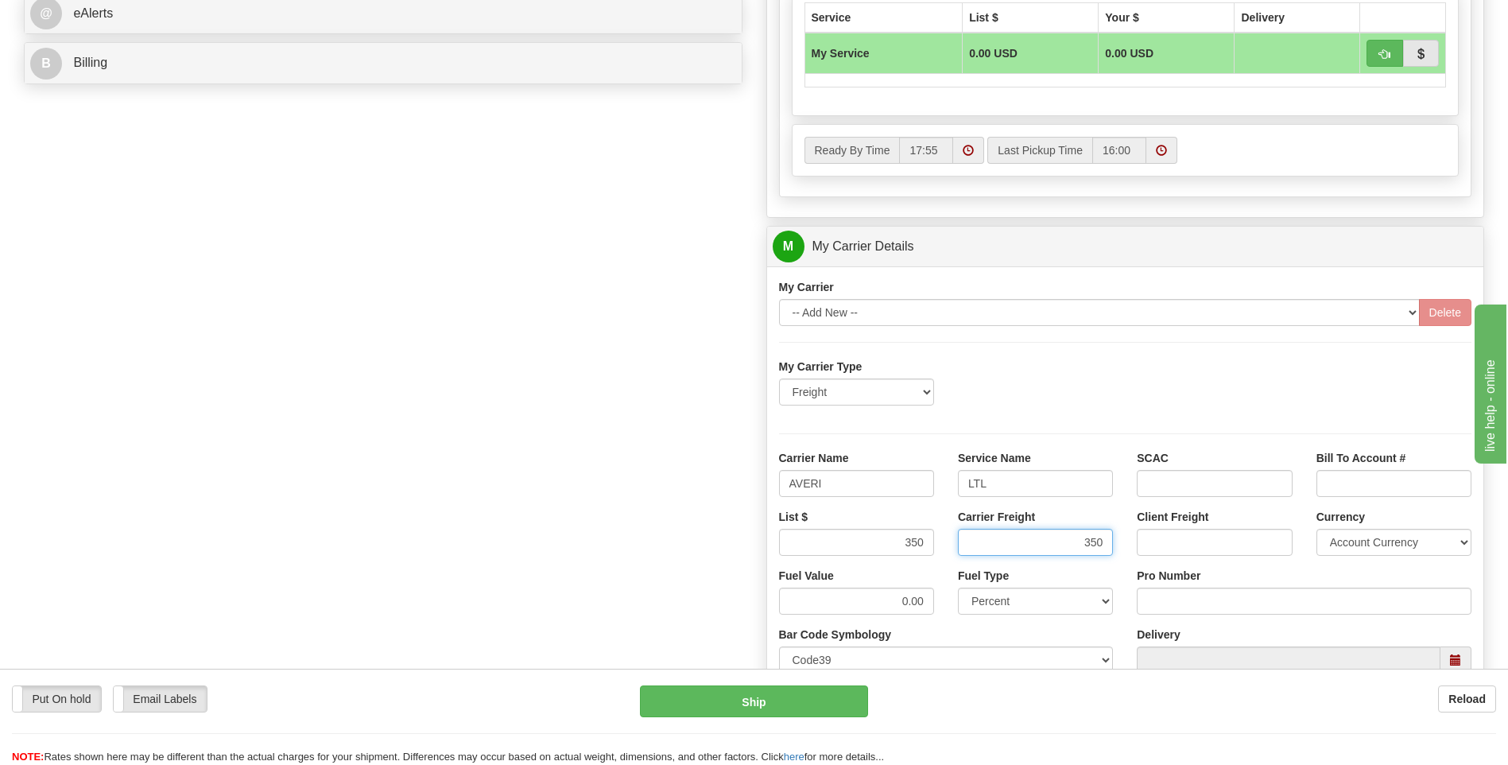
scroll to position [875, 0]
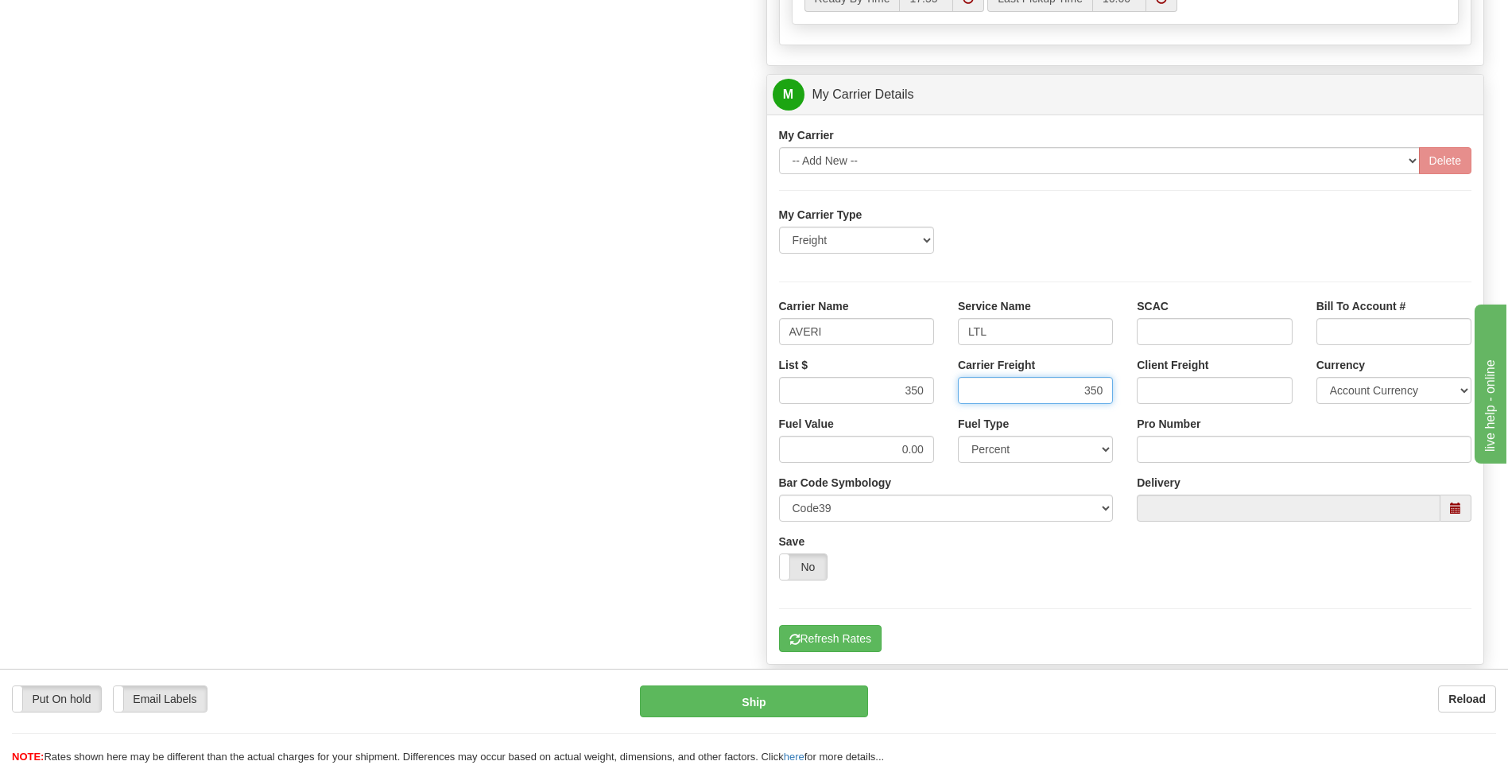
type input "350"
click at [1210, 459] on input "Pro Number" at bounding box center [1304, 449] width 335 height 27
type input "0760160935"
click at [860, 643] on button "Refresh Rates" at bounding box center [830, 638] width 103 height 27
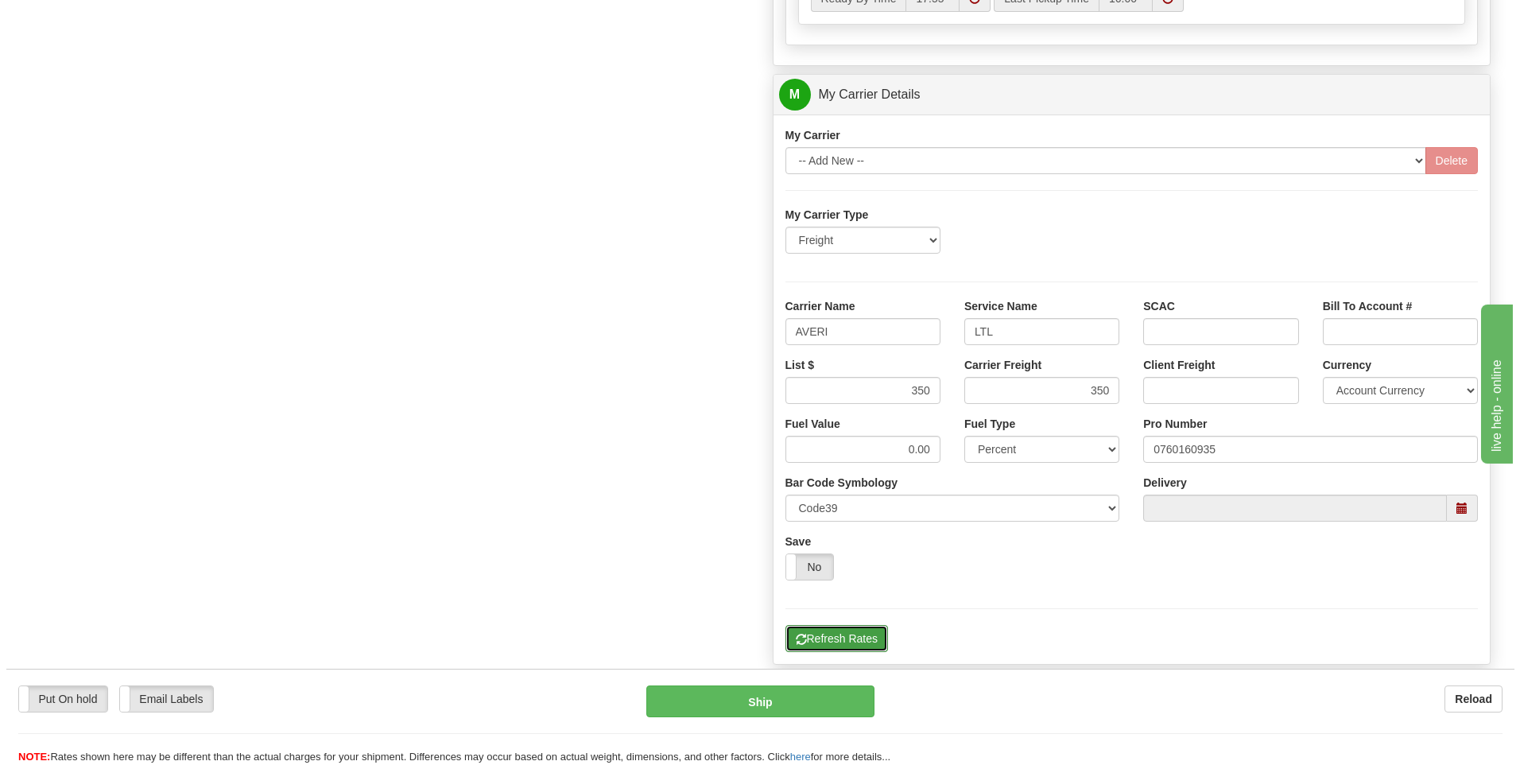
scroll to position [118, 0]
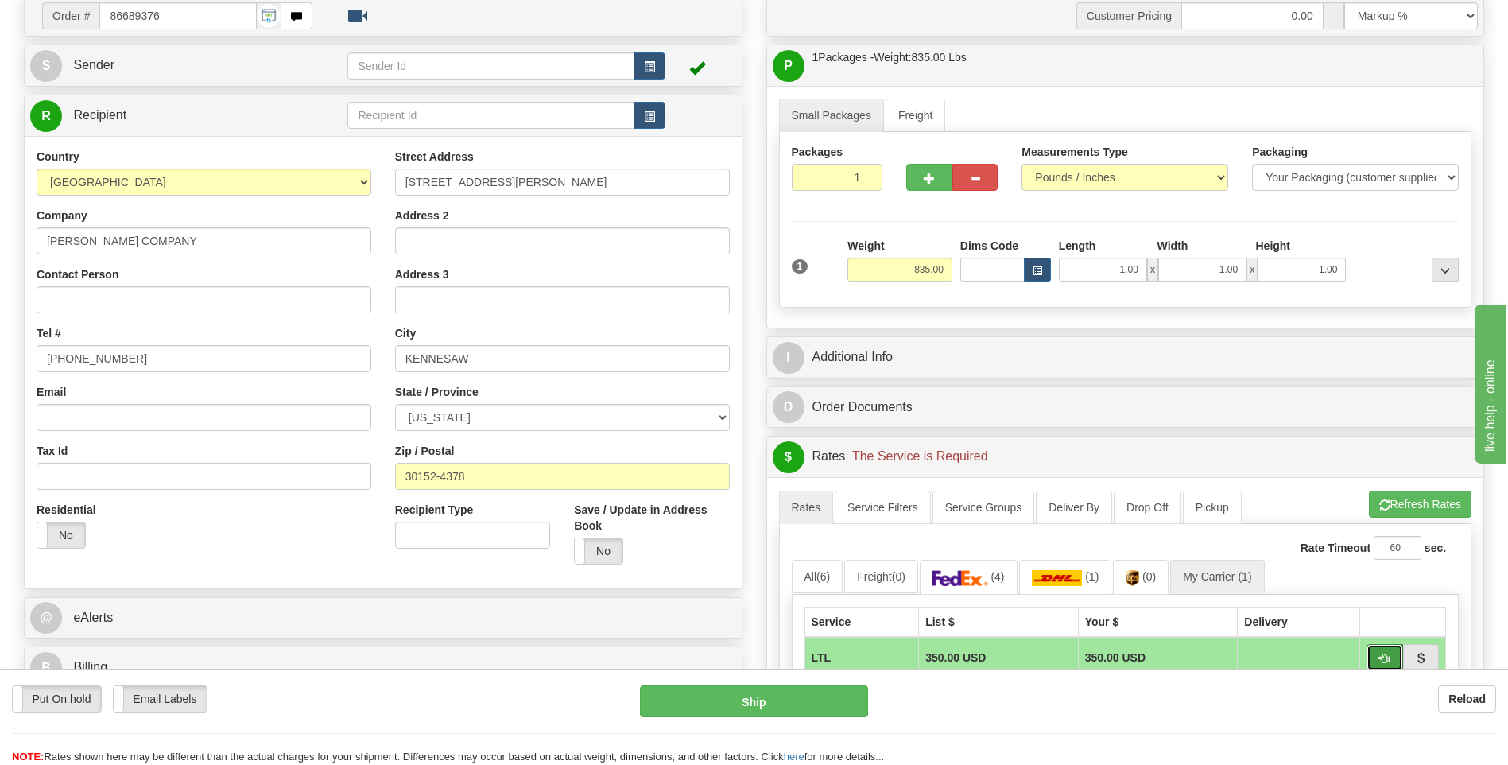
click at [1381, 656] on span "button" at bounding box center [1384, 659] width 11 height 10
type input "00"
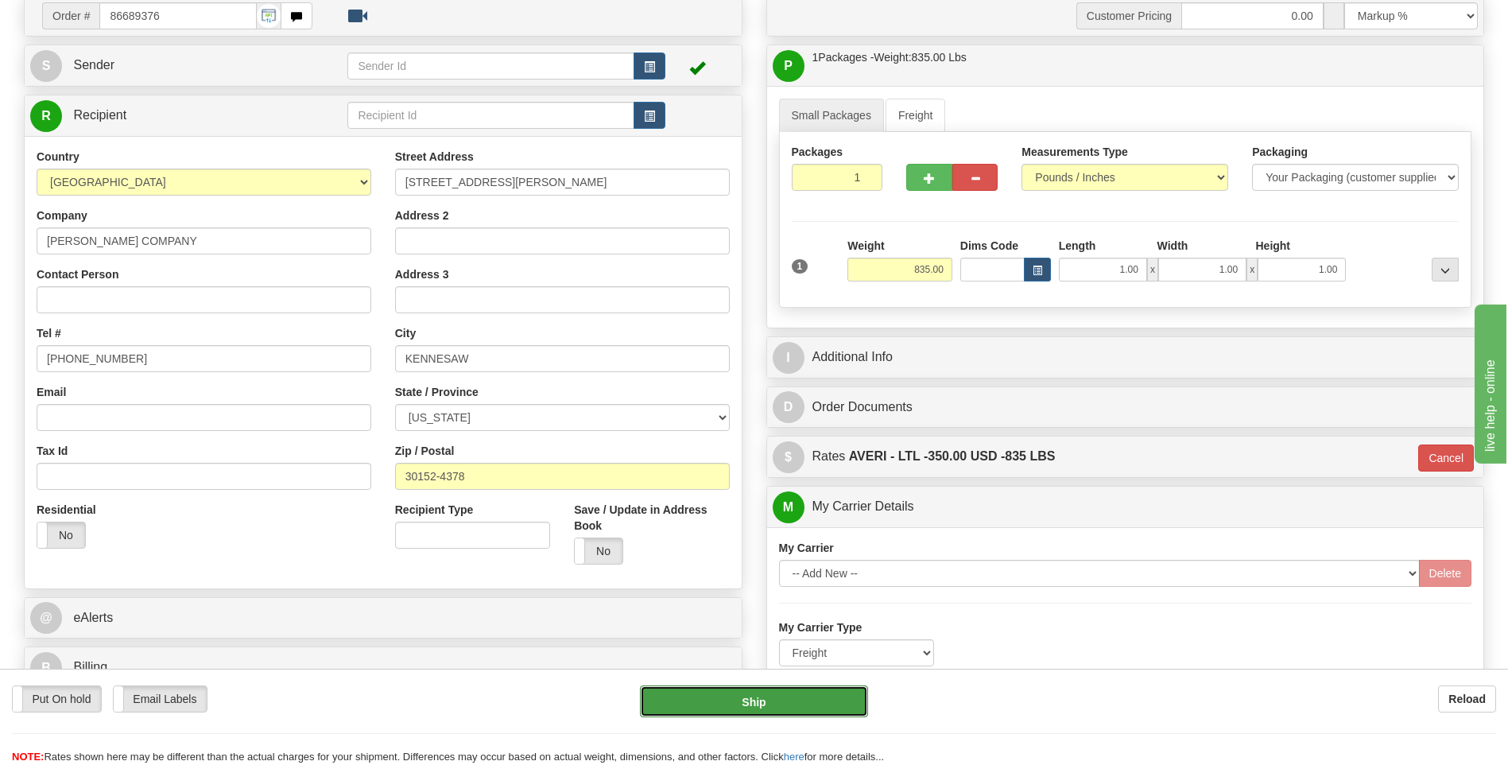
click at [770, 699] on button "Ship" at bounding box center [753, 701] width 227 height 32
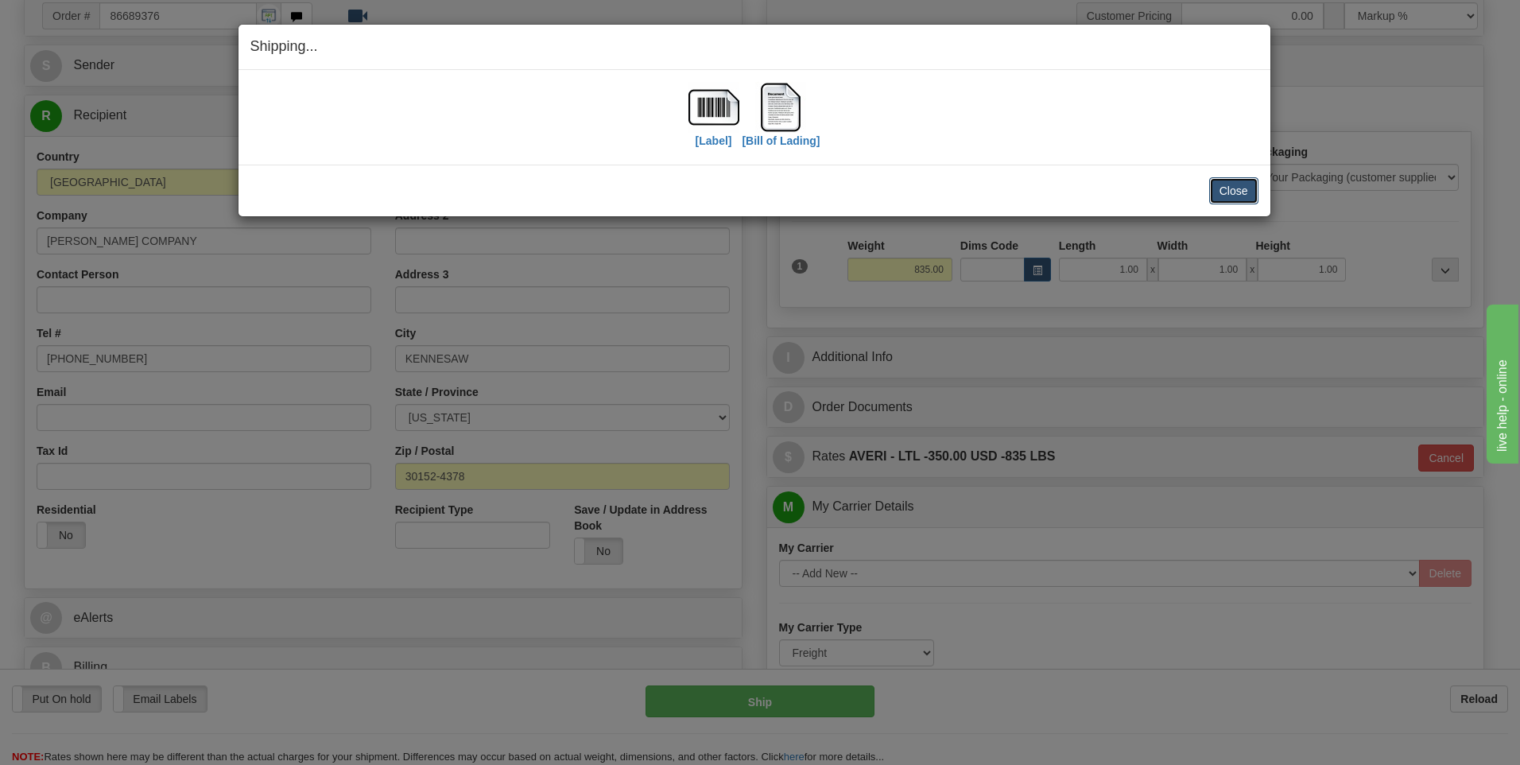
click at [1238, 203] on button "Close" at bounding box center [1233, 190] width 49 height 27
click at [1236, 190] on button "Close" at bounding box center [1233, 190] width 49 height 27
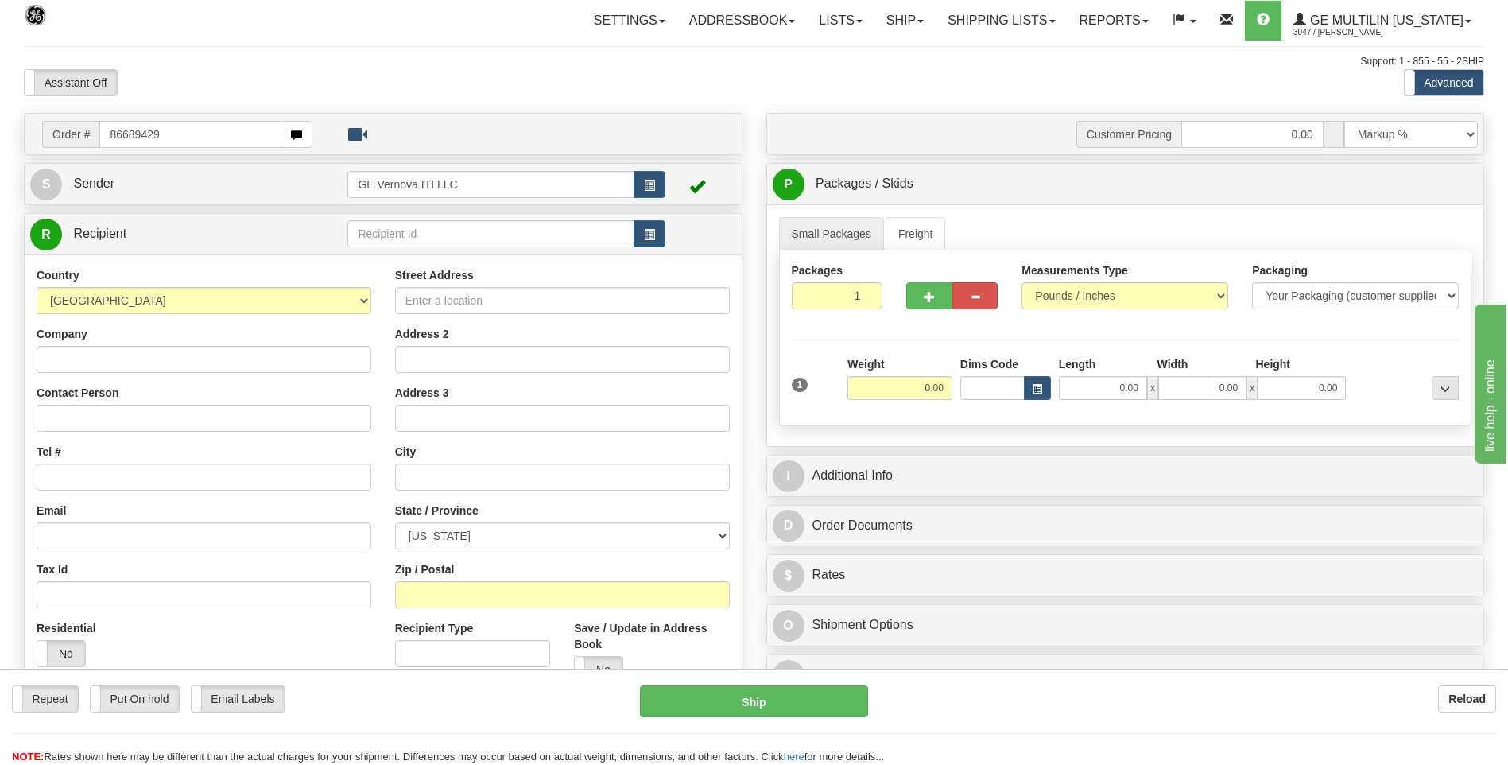
type input "86689429"
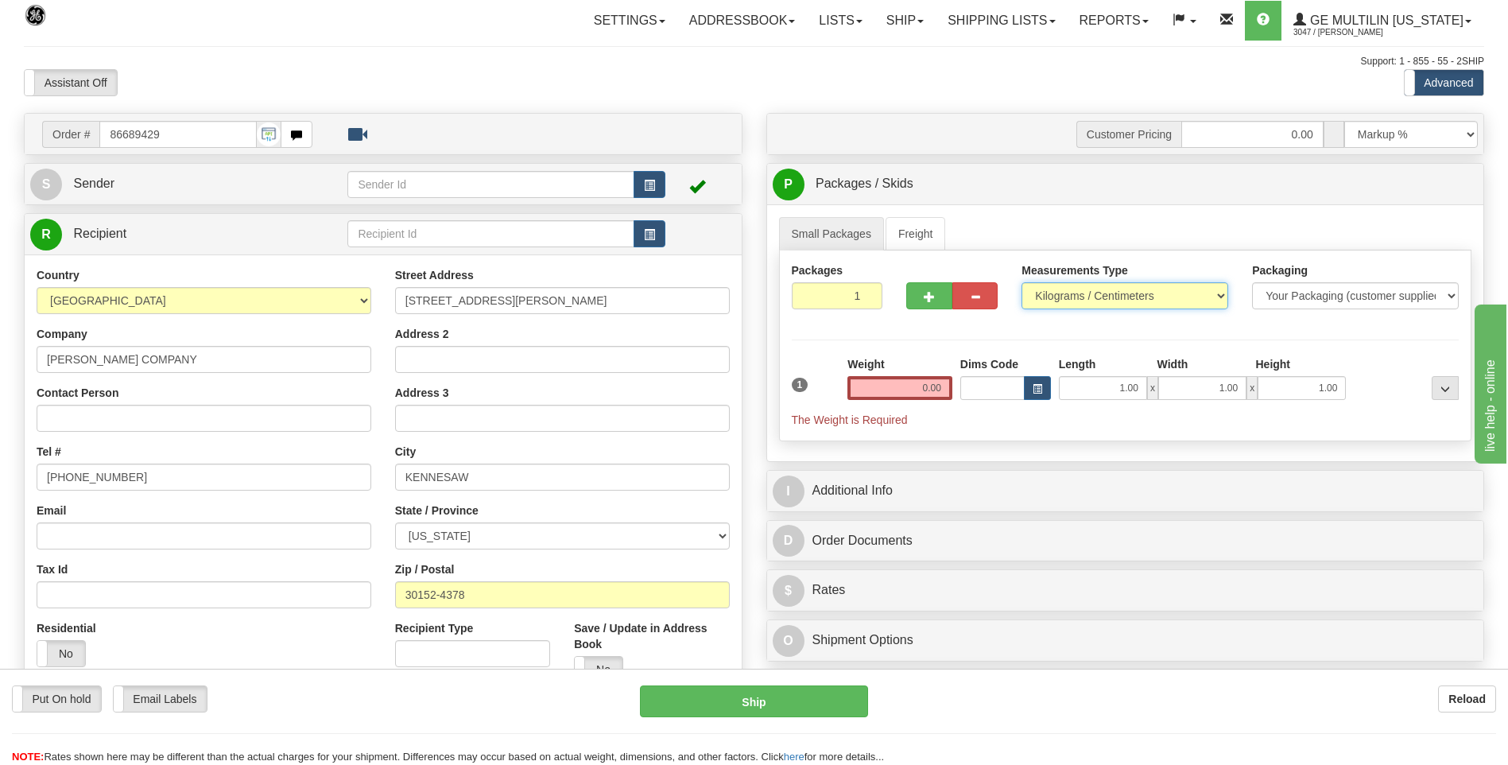
click at [1096, 303] on select "Pounds / Inches Kilograms / Centimeters" at bounding box center [1125, 295] width 207 height 27
select select "0"
click at [1022, 282] on select "Pounds / Inches Kilograms / Centimeters" at bounding box center [1125, 295] width 207 height 27
click at [947, 384] on input "0.00" at bounding box center [900, 388] width 105 height 24
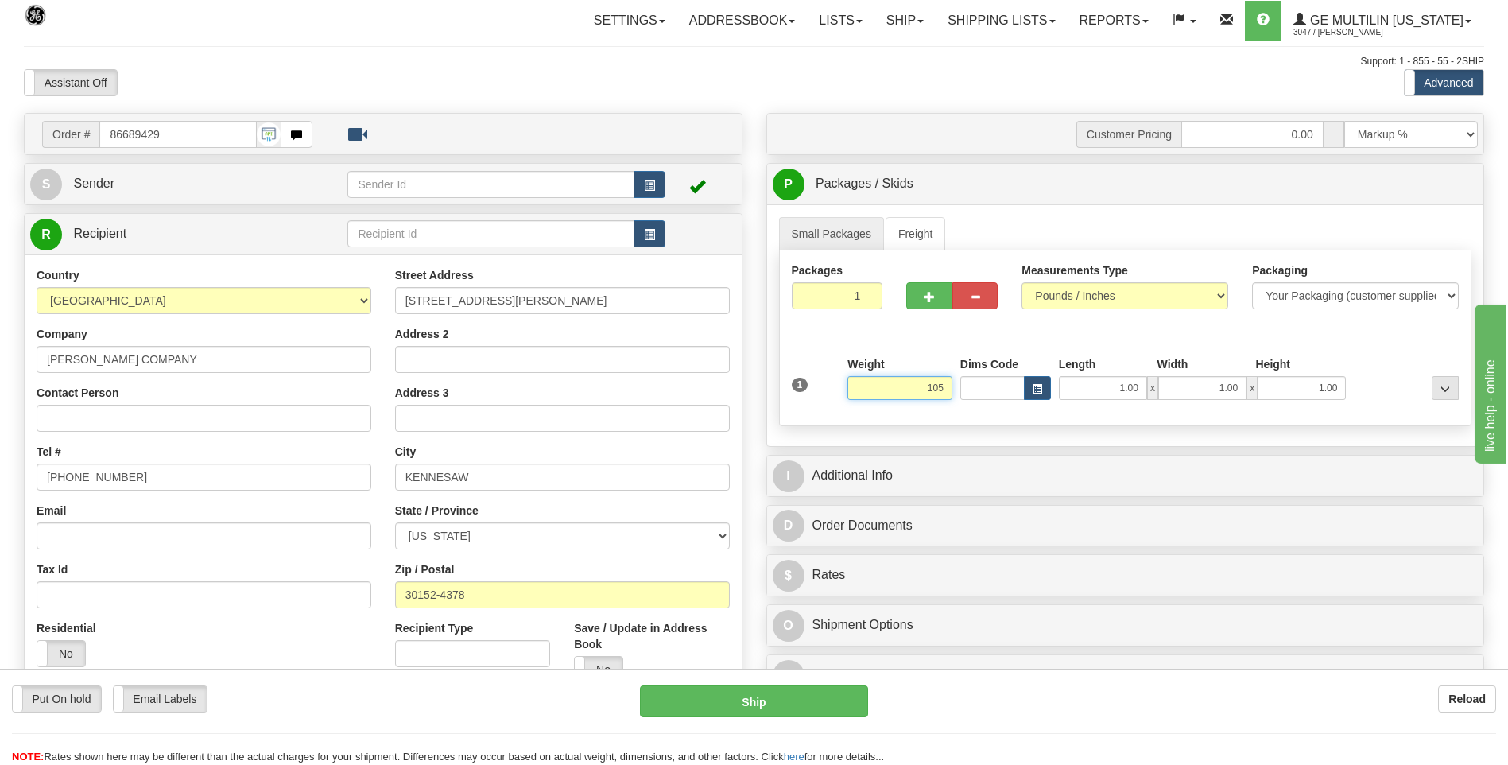
click button "Delete" at bounding box center [0, 0] width 0 height 0
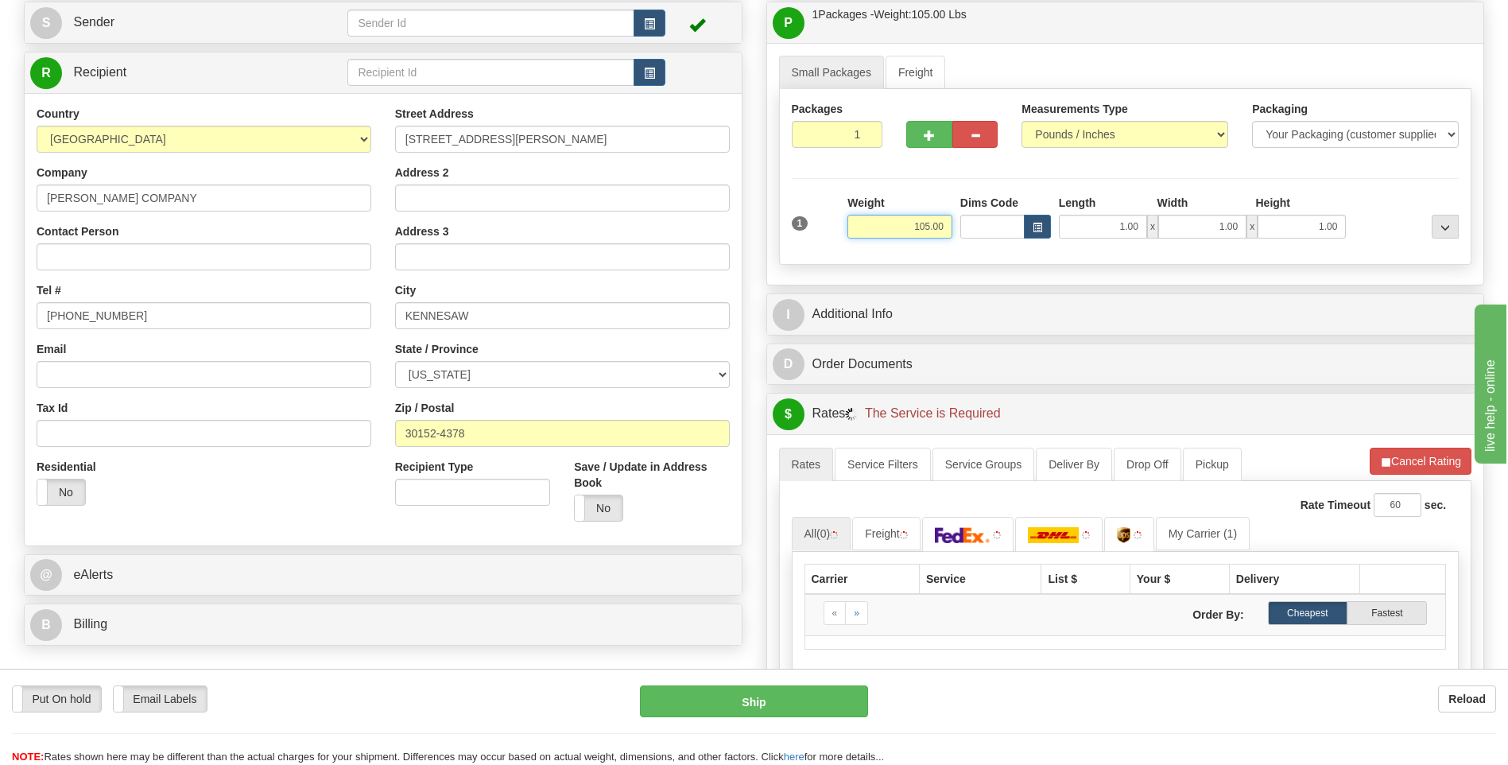
scroll to position [318, 0]
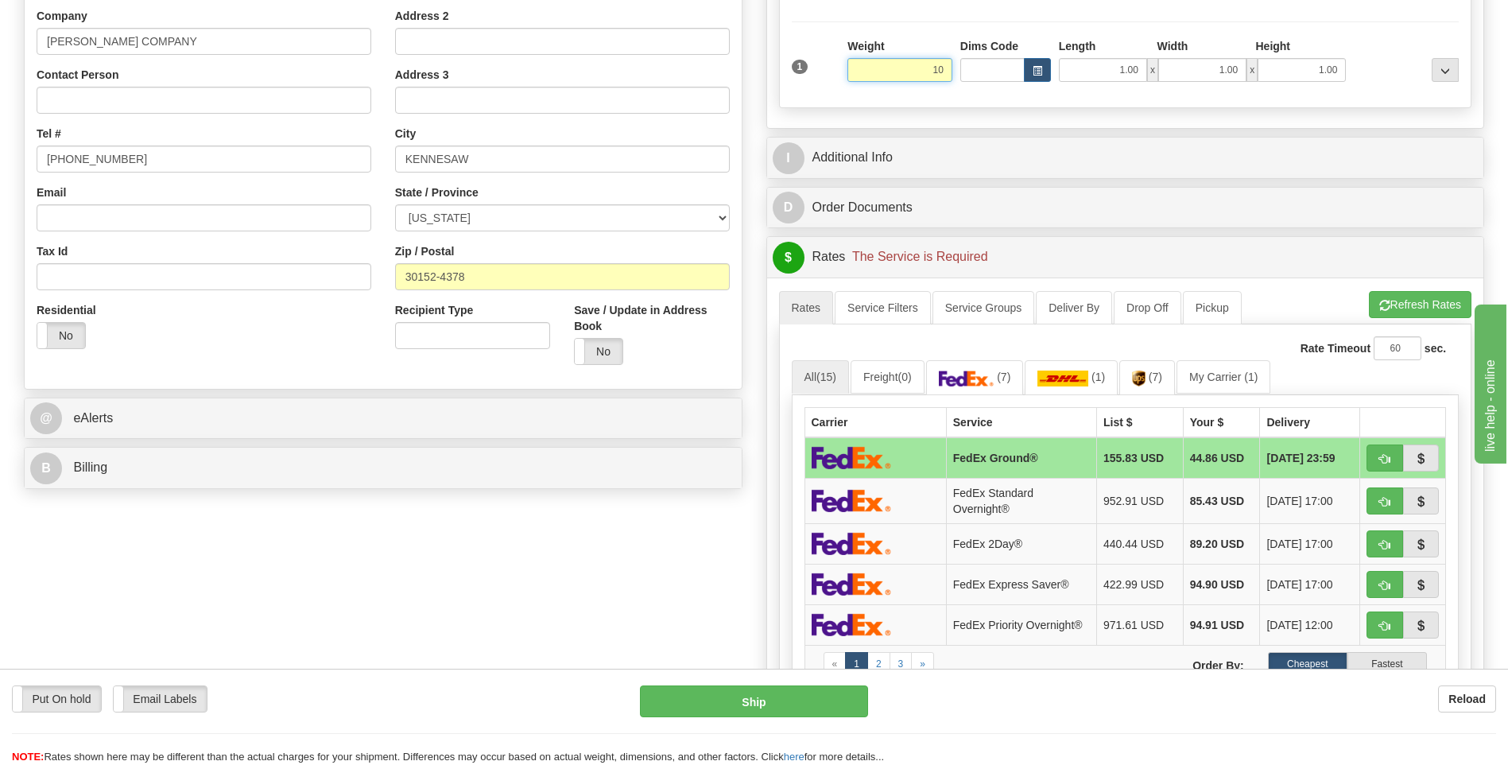
type input "1"
click button "Delete" at bounding box center [0, 0] width 0 height 0
type input "835.00"
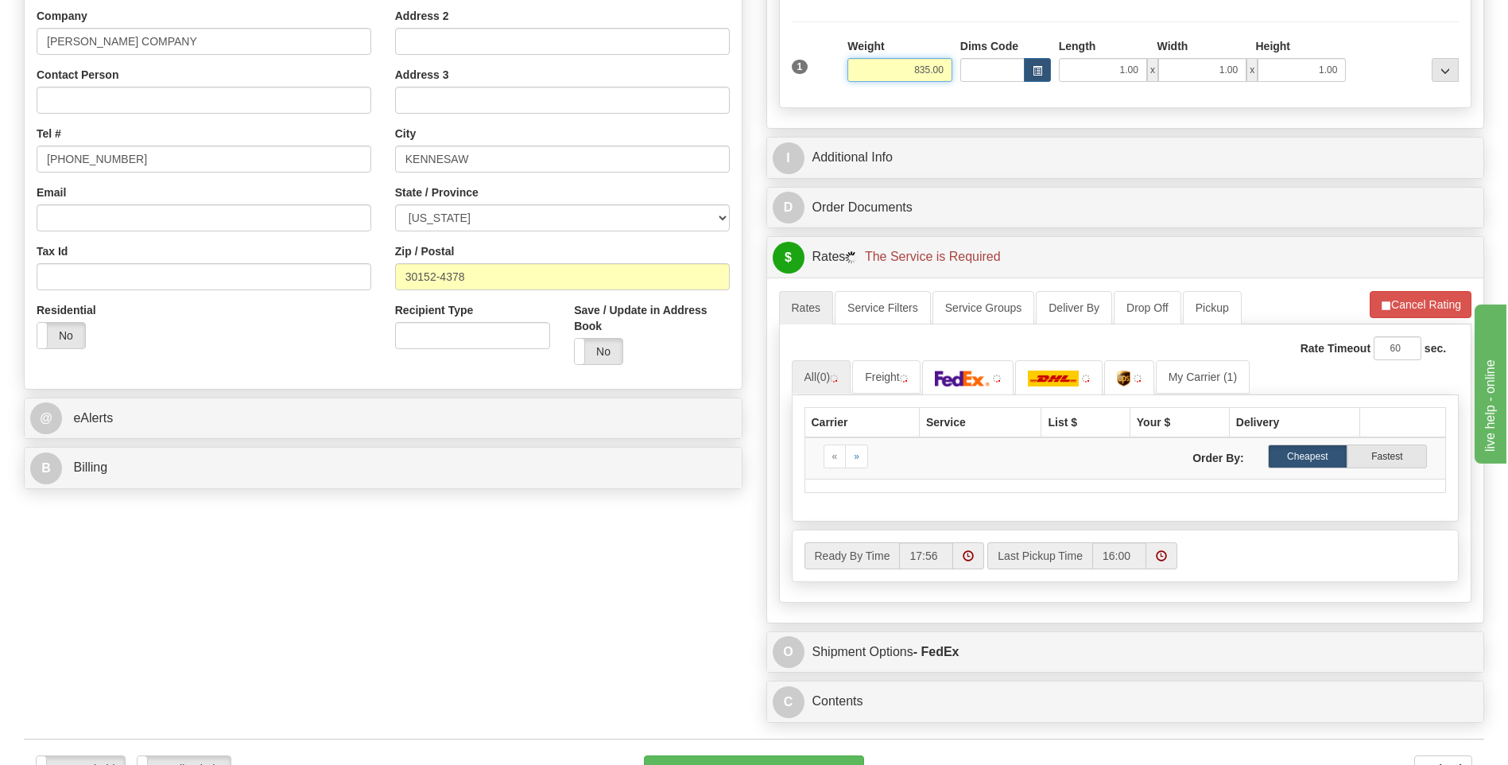
scroll to position [557, 0]
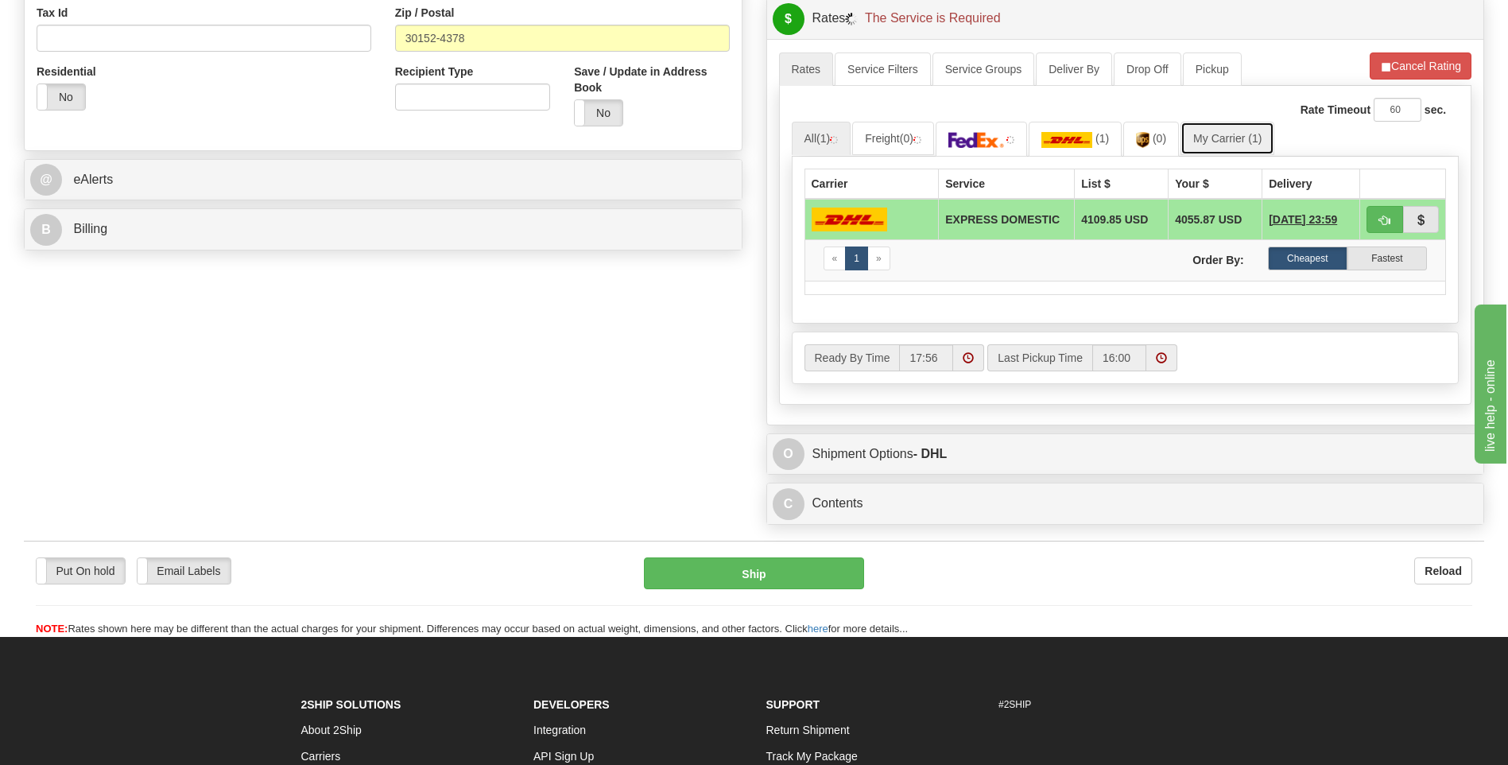
click at [1242, 147] on link "My Carrier (1)" at bounding box center [1228, 138] width 94 height 33
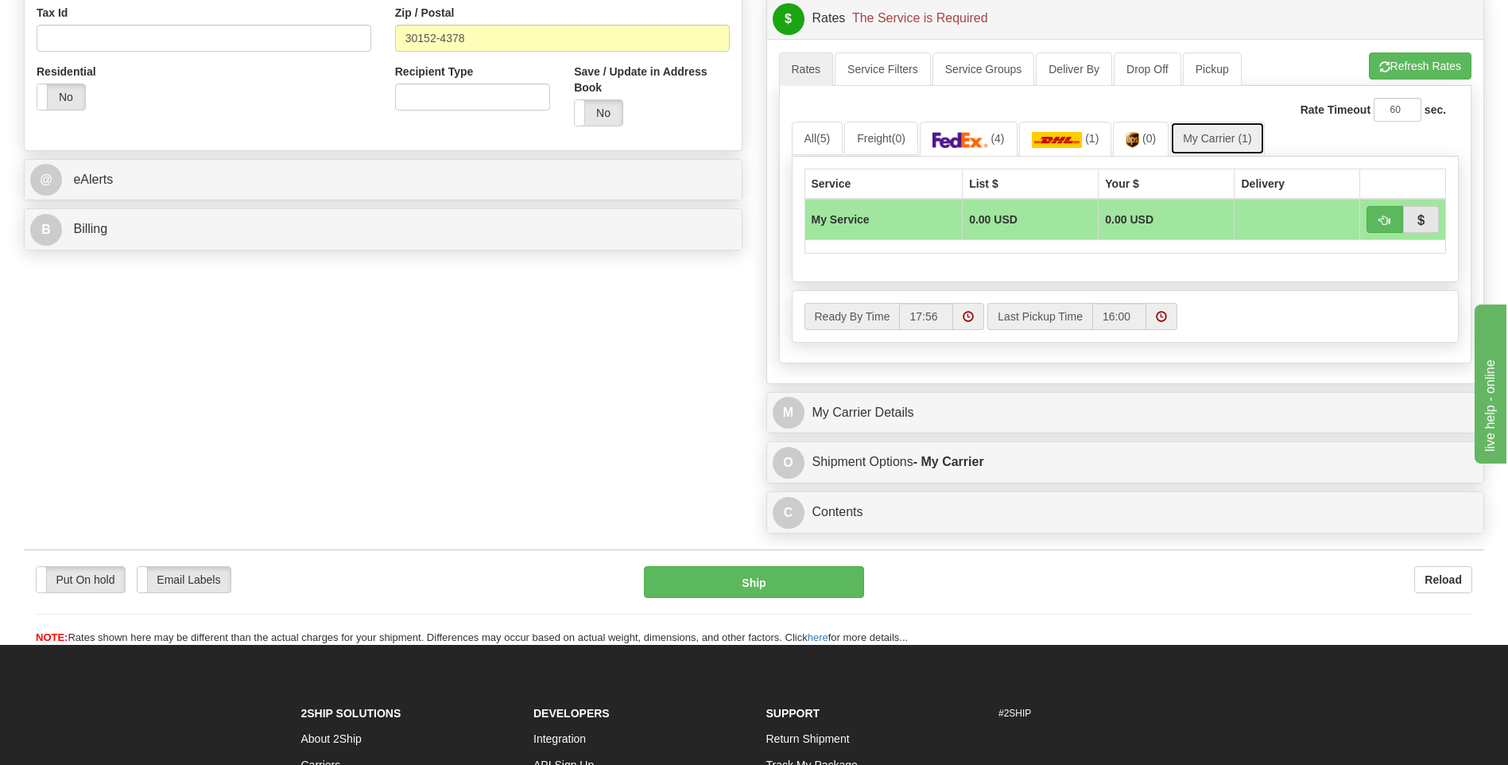
scroll to position [766, 0]
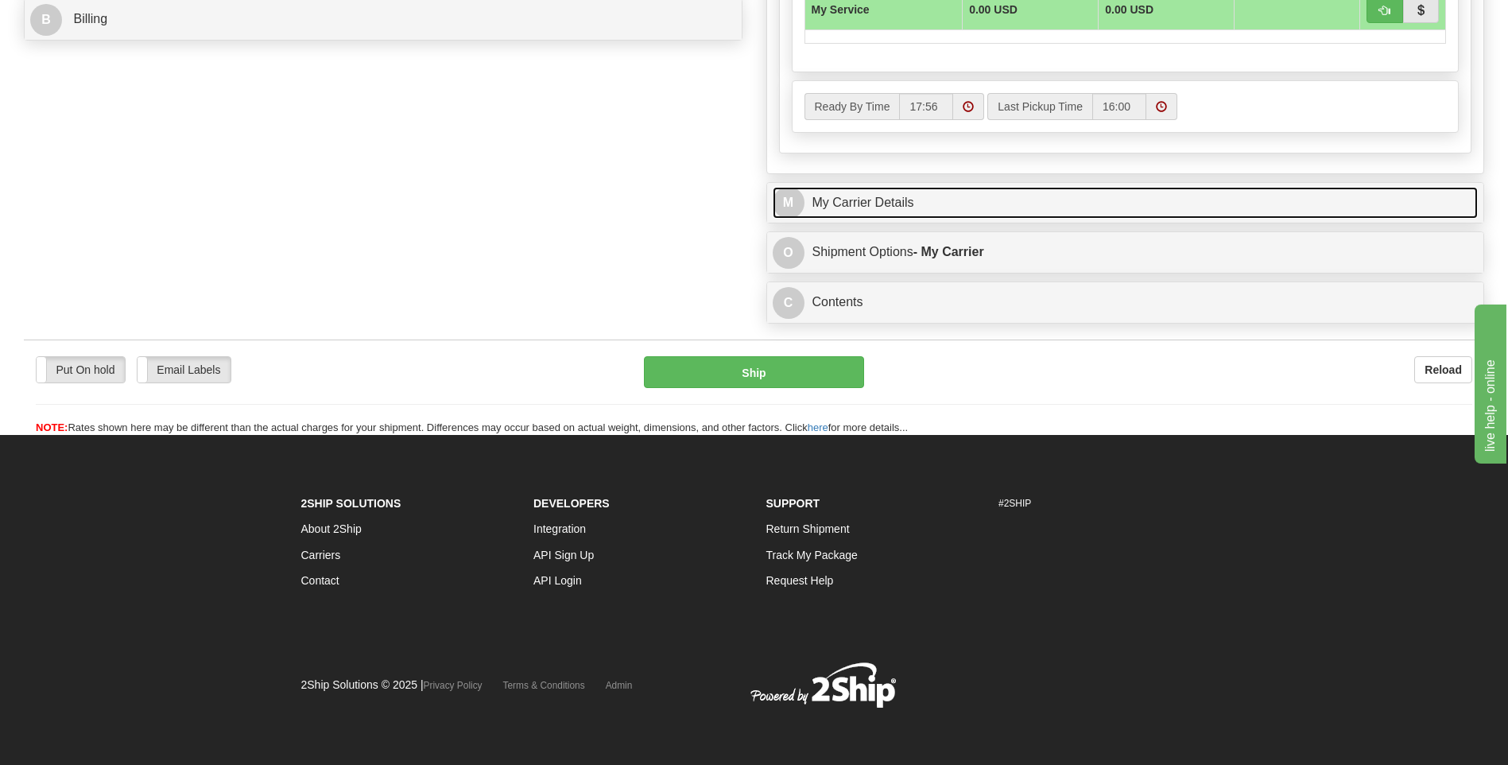
click at [1043, 200] on link "M My Carrier Details" at bounding box center [1126, 203] width 706 height 33
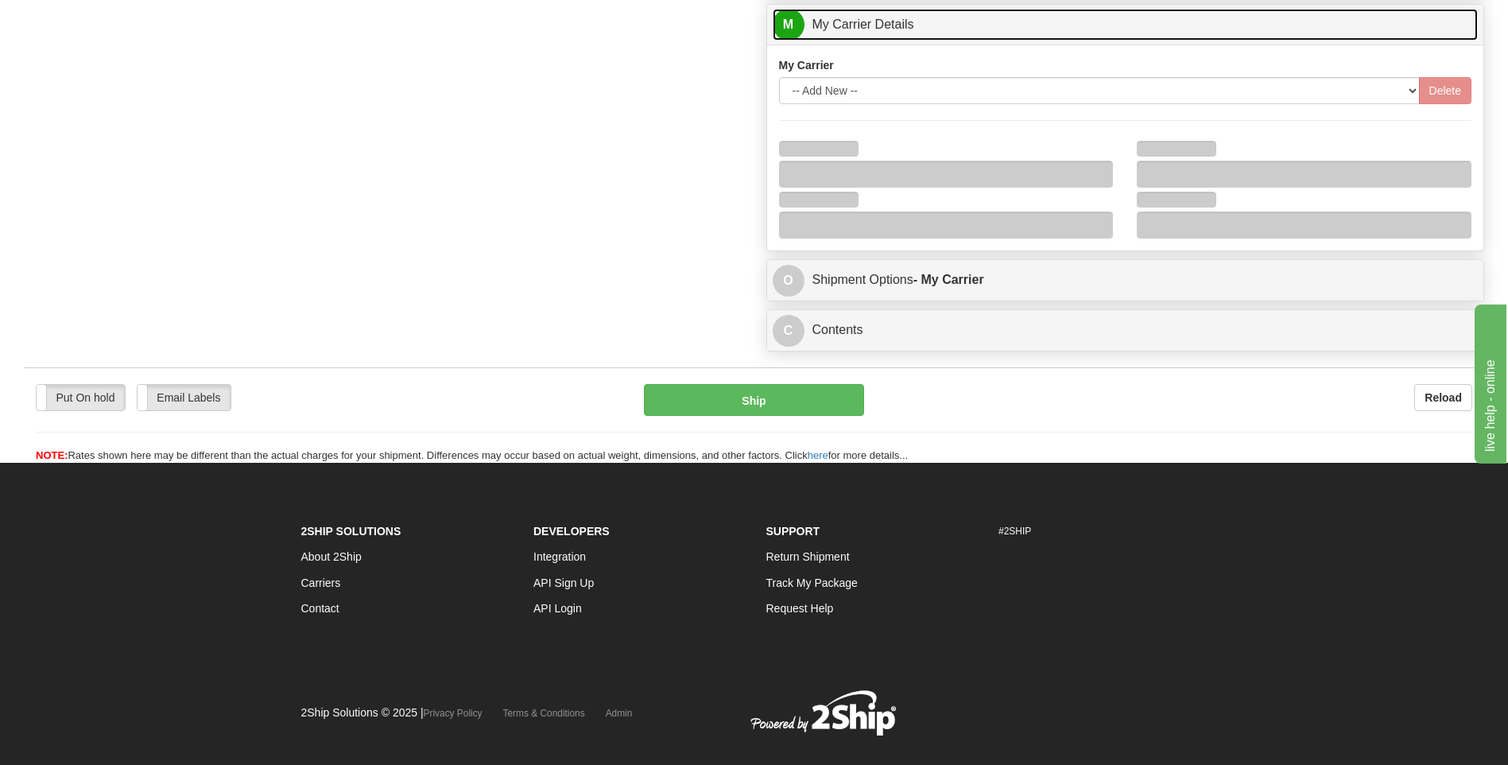
scroll to position [952, 0]
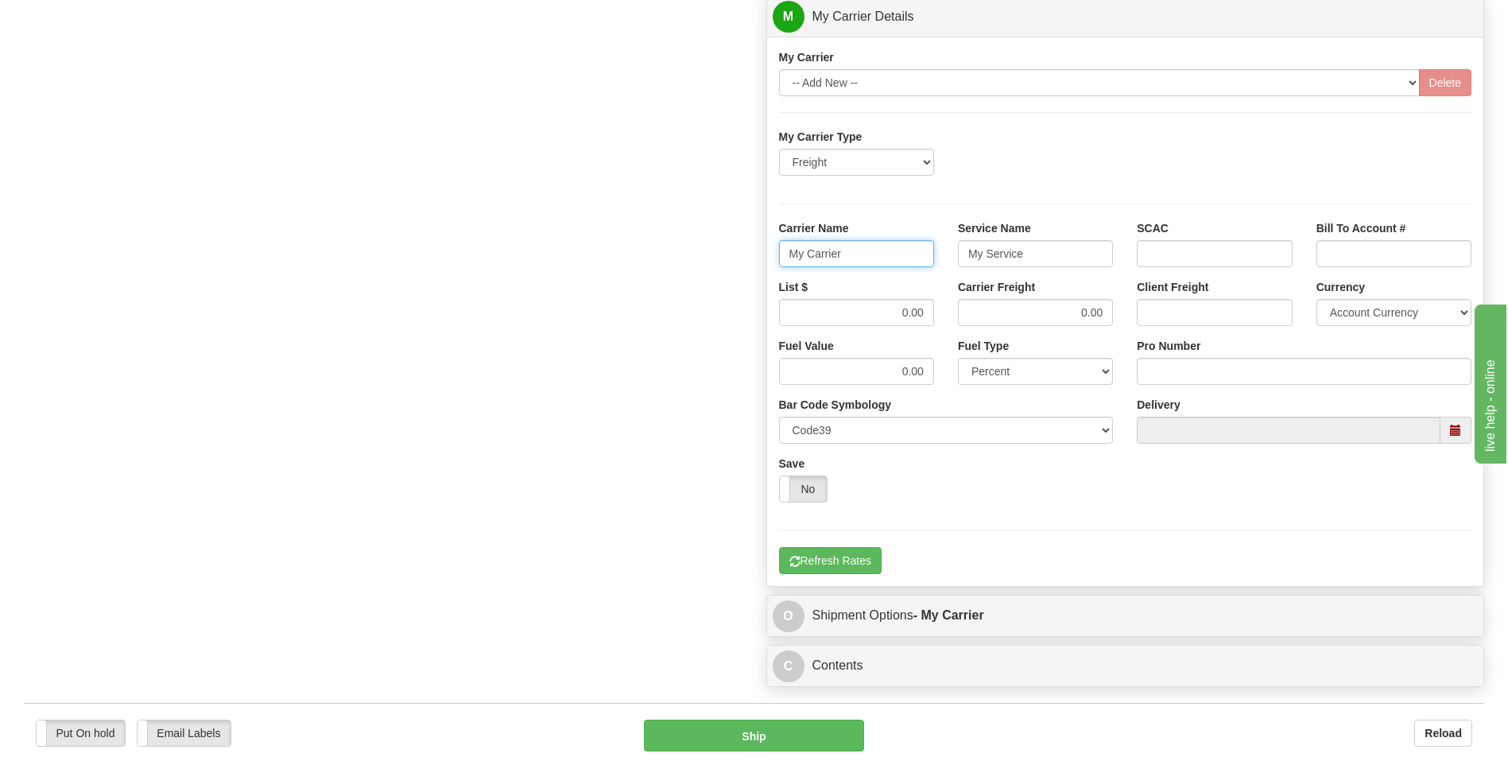
drag, startPoint x: 739, startPoint y: 255, endPoint x: 706, endPoint y: 247, distance: 33.6
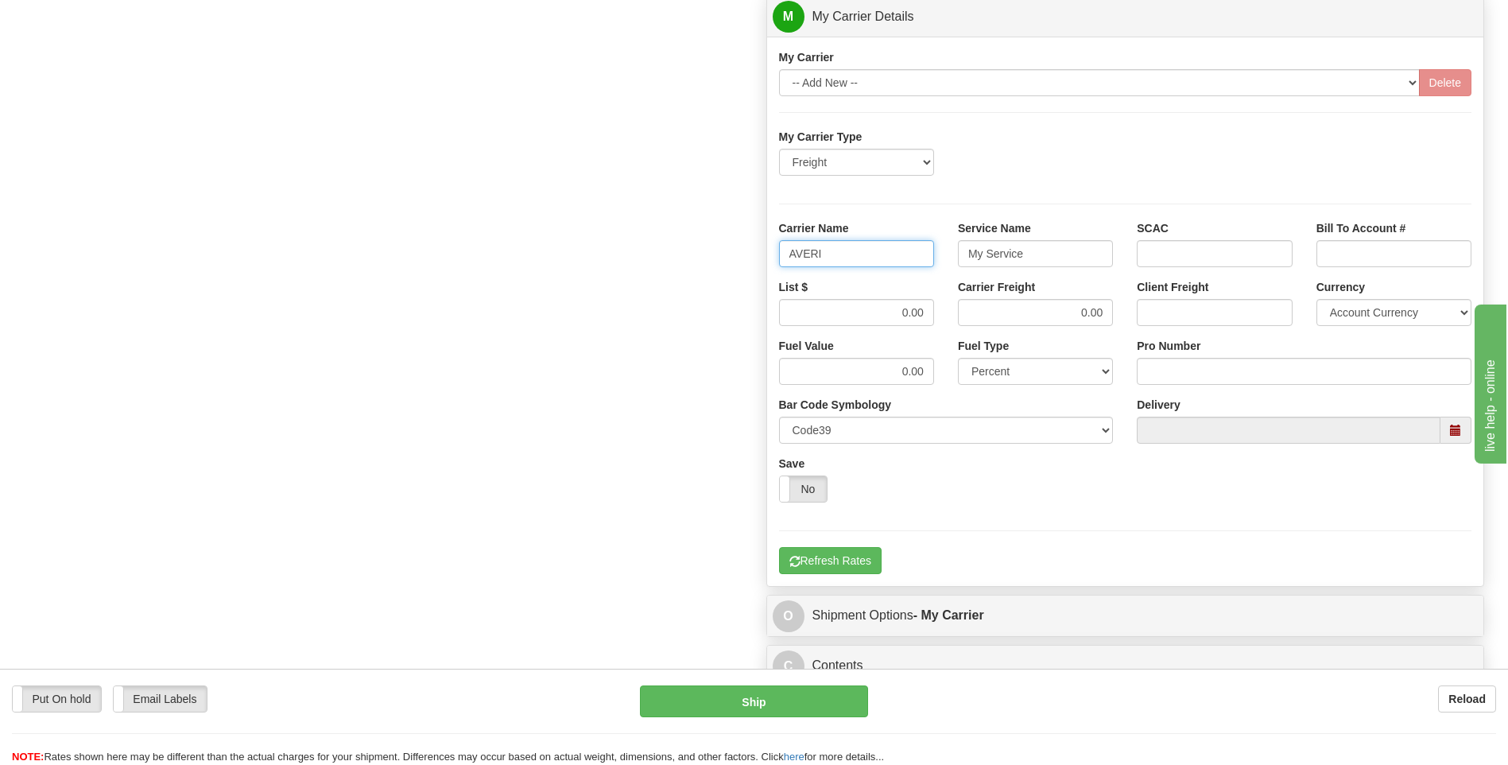
type input "AVERI"
type input "LTL"
drag, startPoint x: 871, startPoint y: 301, endPoint x: 925, endPoint y: 301, distance: 54.9
click at [925, 301] on input "0.00" at bounding box center [856, 312] width 155 height 27
type input ".01"
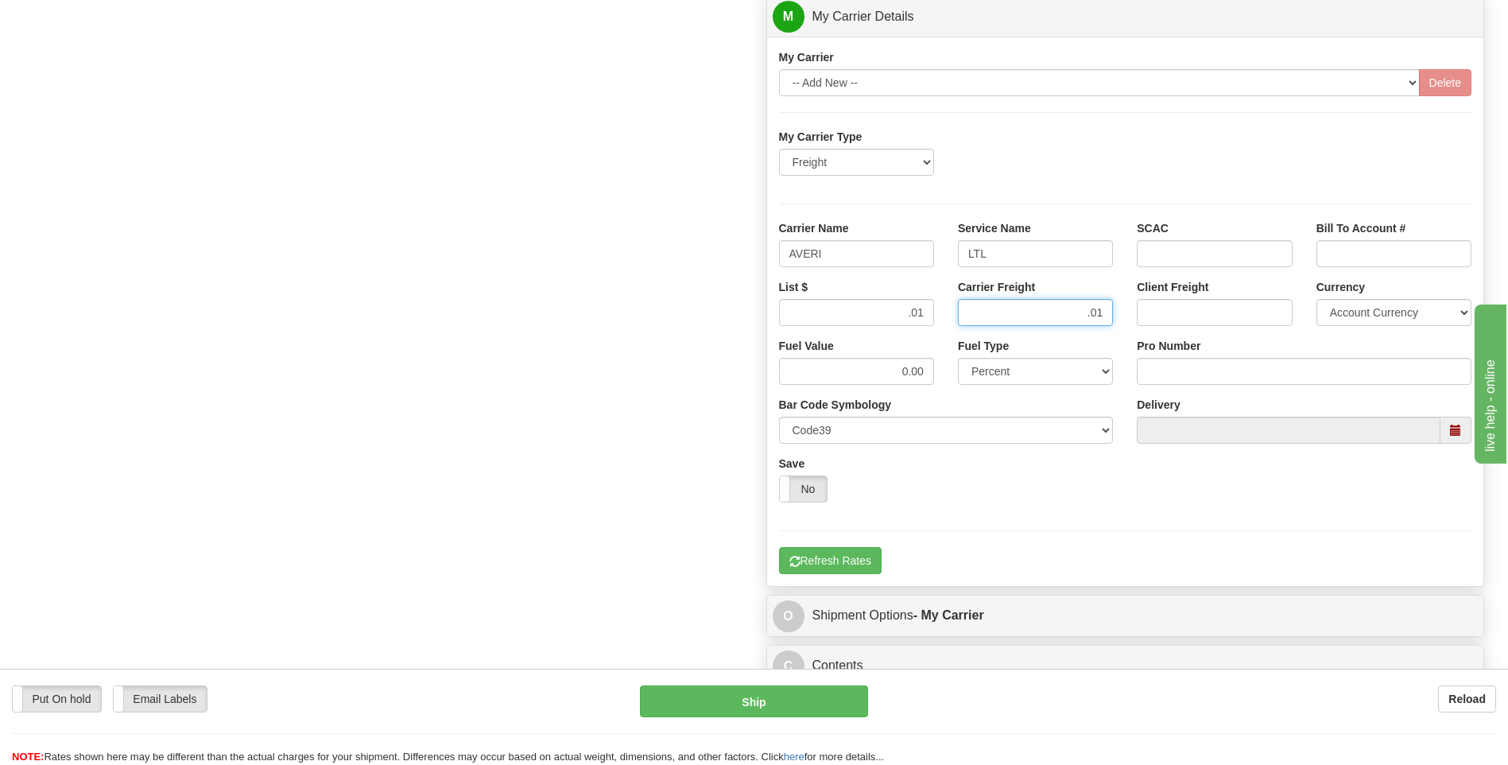
type input ".01"
drag, startPoint x: 1131, startPoint y: 377, endPoint x: 1140, endPoint y: 380, distance: 10.1
click at [1140, 380] on div "Tracking Number Pro Number" at bounding box center [1304, 367] width 359 height 59
click at [1142, 380] on input "Pro Number" at bounding box center [1304, 371] width 335 height 27
type input "0760160935"
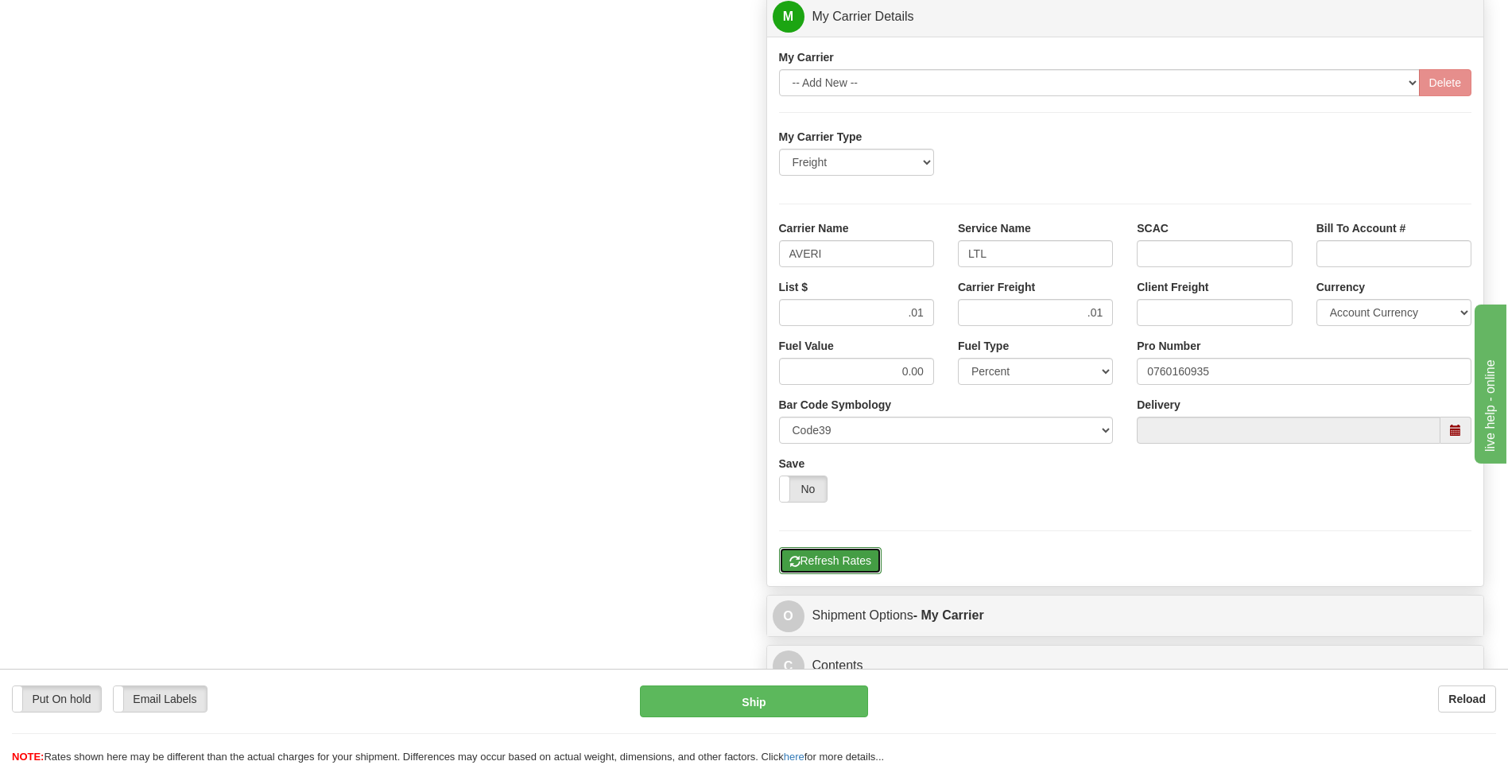
click at [863, 559] on button "Refresh Rates" at bounding box center [830, 560] width 103 height 27
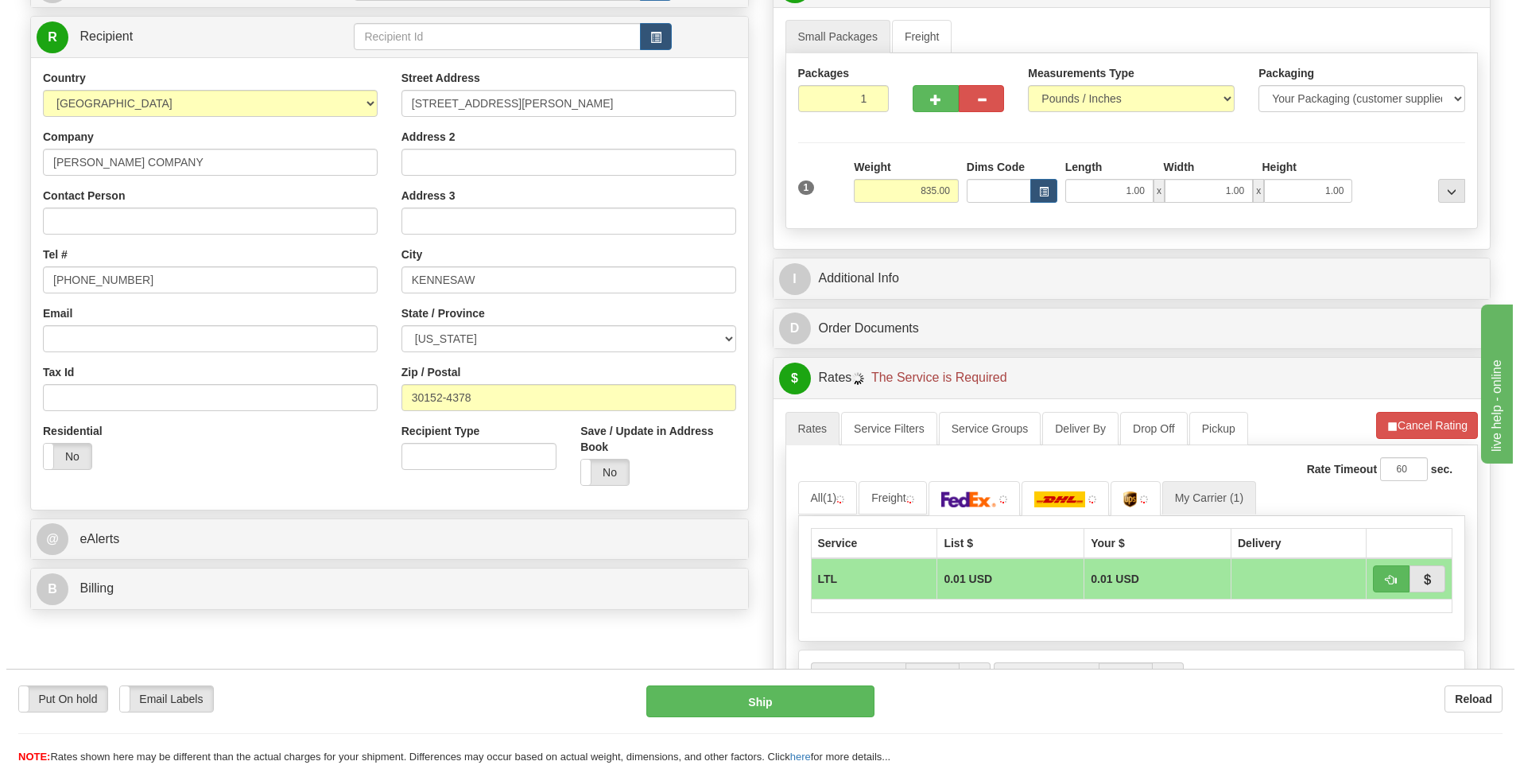
scroll to position [196, 0]
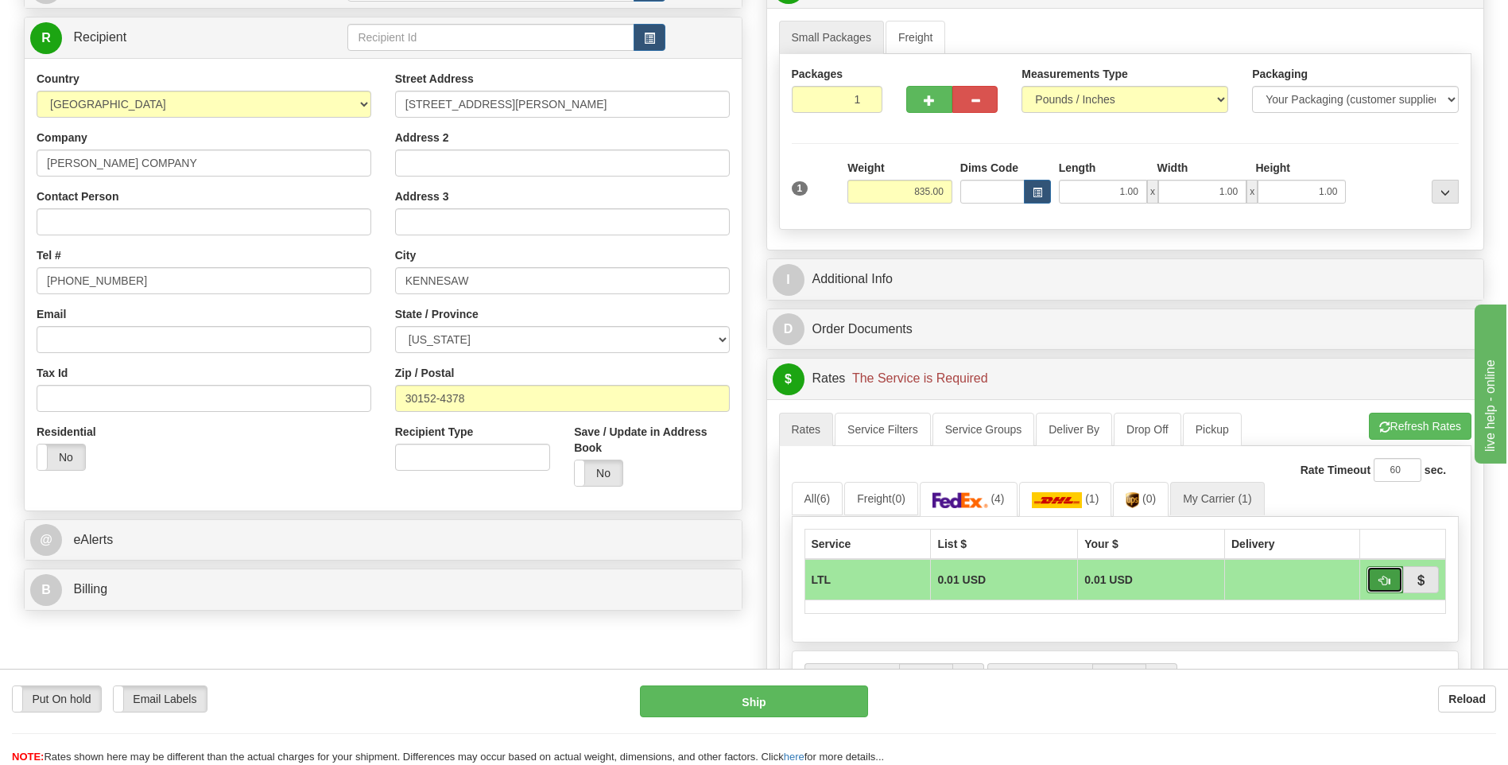
click at [1388, 588] on button "button" at bounding box center [1385, 579] width 37 height 27
type input "00"
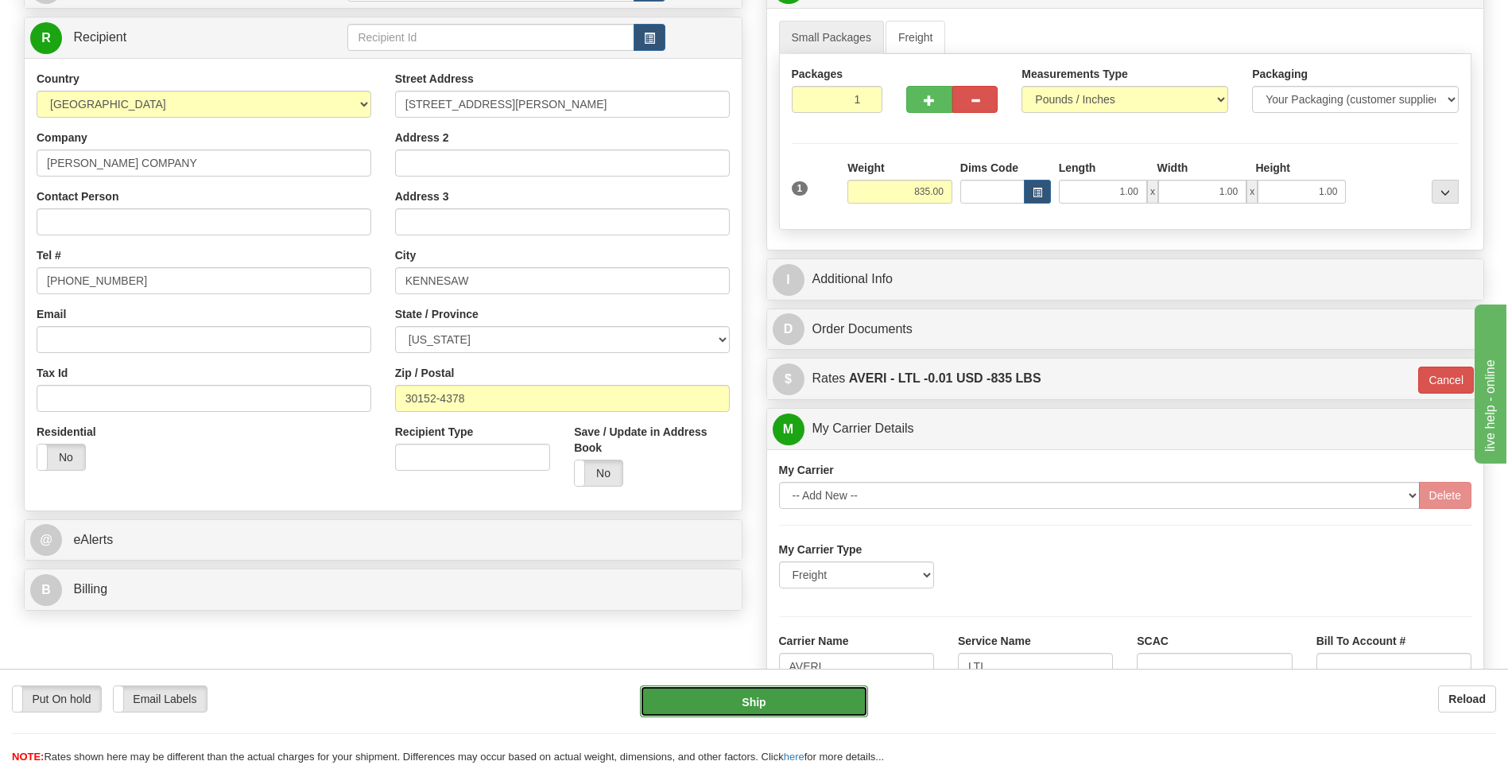
click at [809, 697] on button "Ship" at bounding box center [753, 701] width 227 height 32
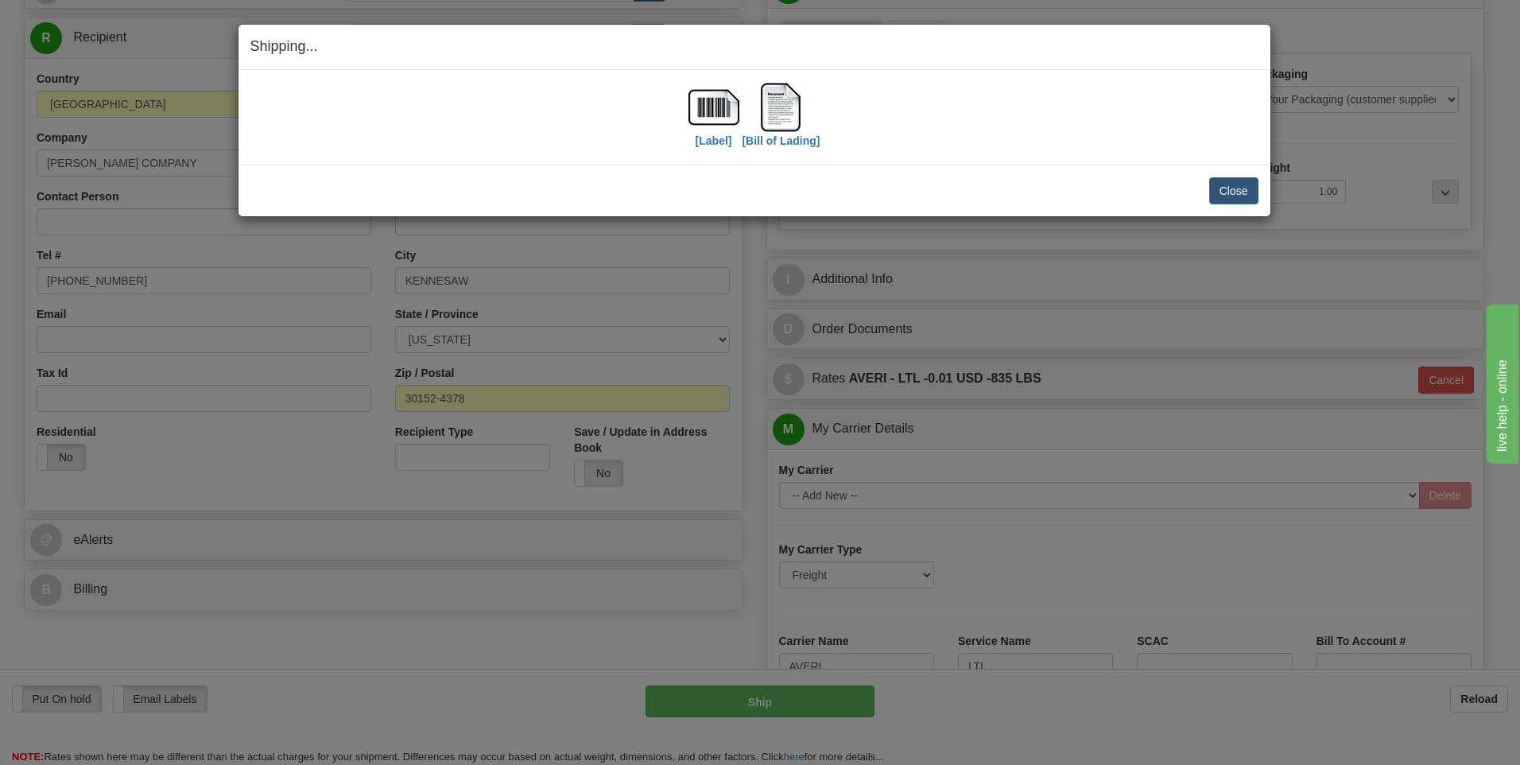
click at [1194, 204] on div "Close Cancel Cancel Shipment and Quit Pickup Quit Pickup ONLY" at bounding box center [755, 191] width 1032 height 52
click at [1224, 189] on button "Close" at bounding box center [1233, 190] width 49 height 27
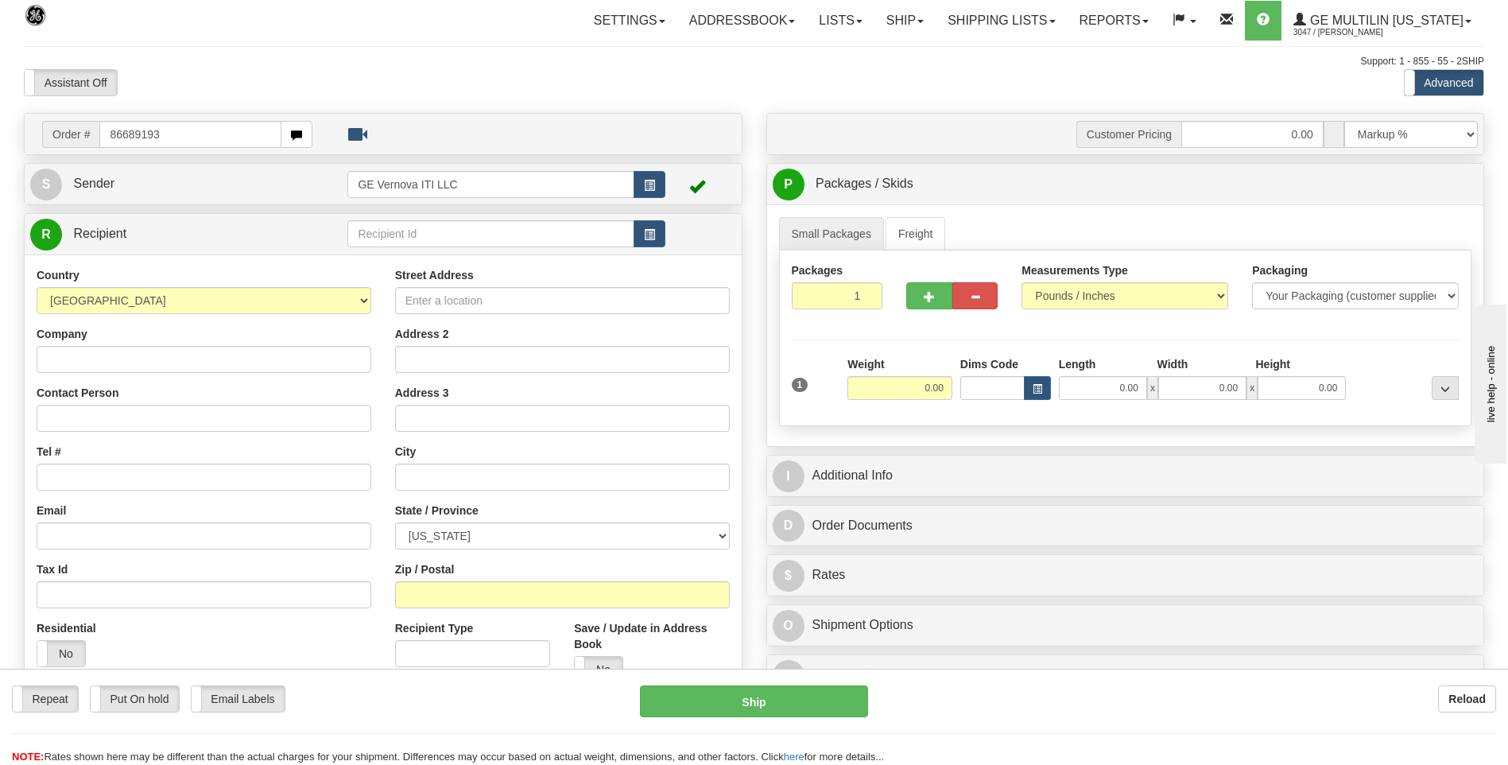
type input "86689193"
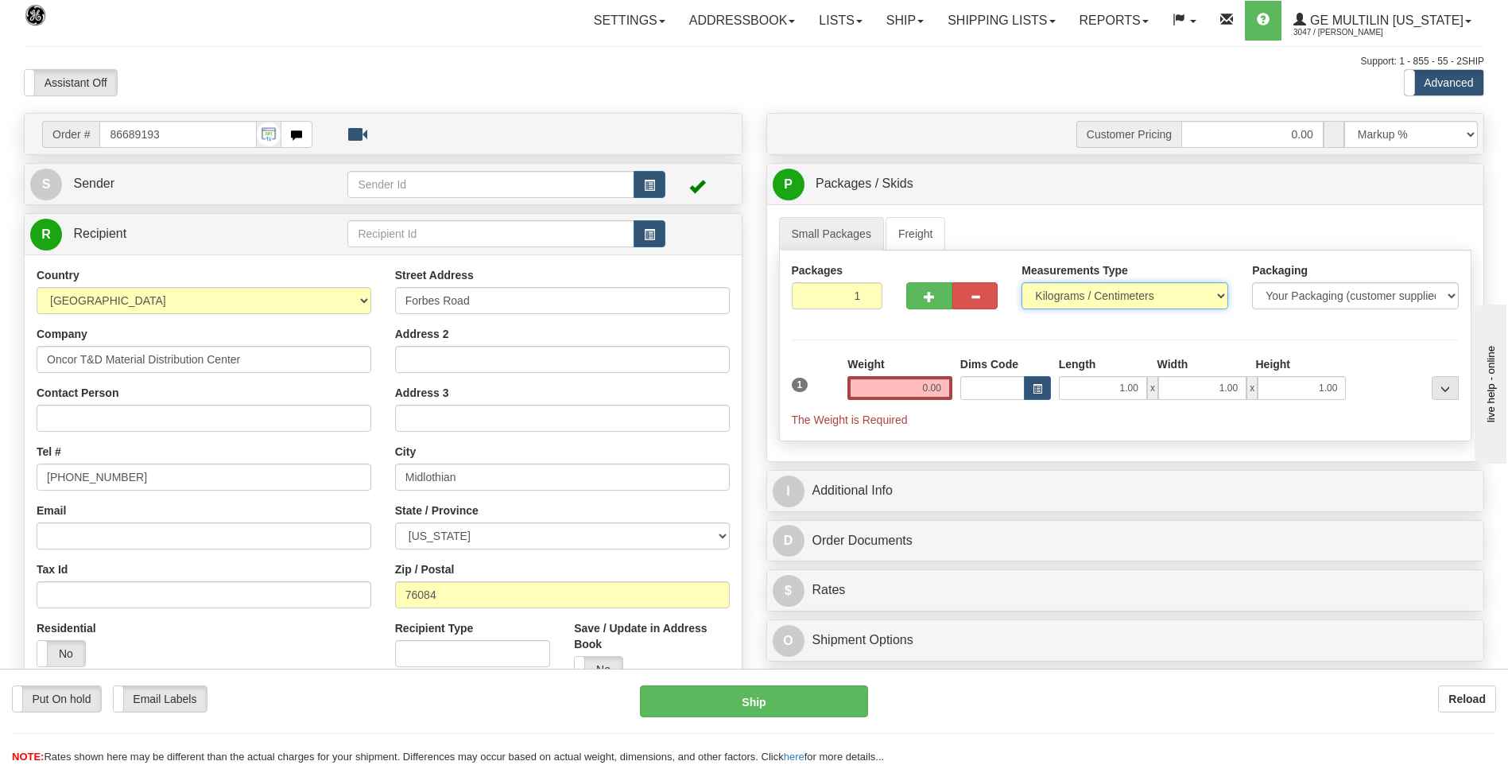
click at [1073, 302] on select "Pounds / Inches Kilograms / Centimeters" at bounding box center [1125, 295] width 207 height 27
select select "0"
click at [1022, 282] on select "Pounds / Inches Kilograms / Centimeters" at bounding box center [1125, 295] width 207 height 27
click at [949, 383] on input "0.00" at bounding box center [900, 388] width 105 height 24
type input "0"
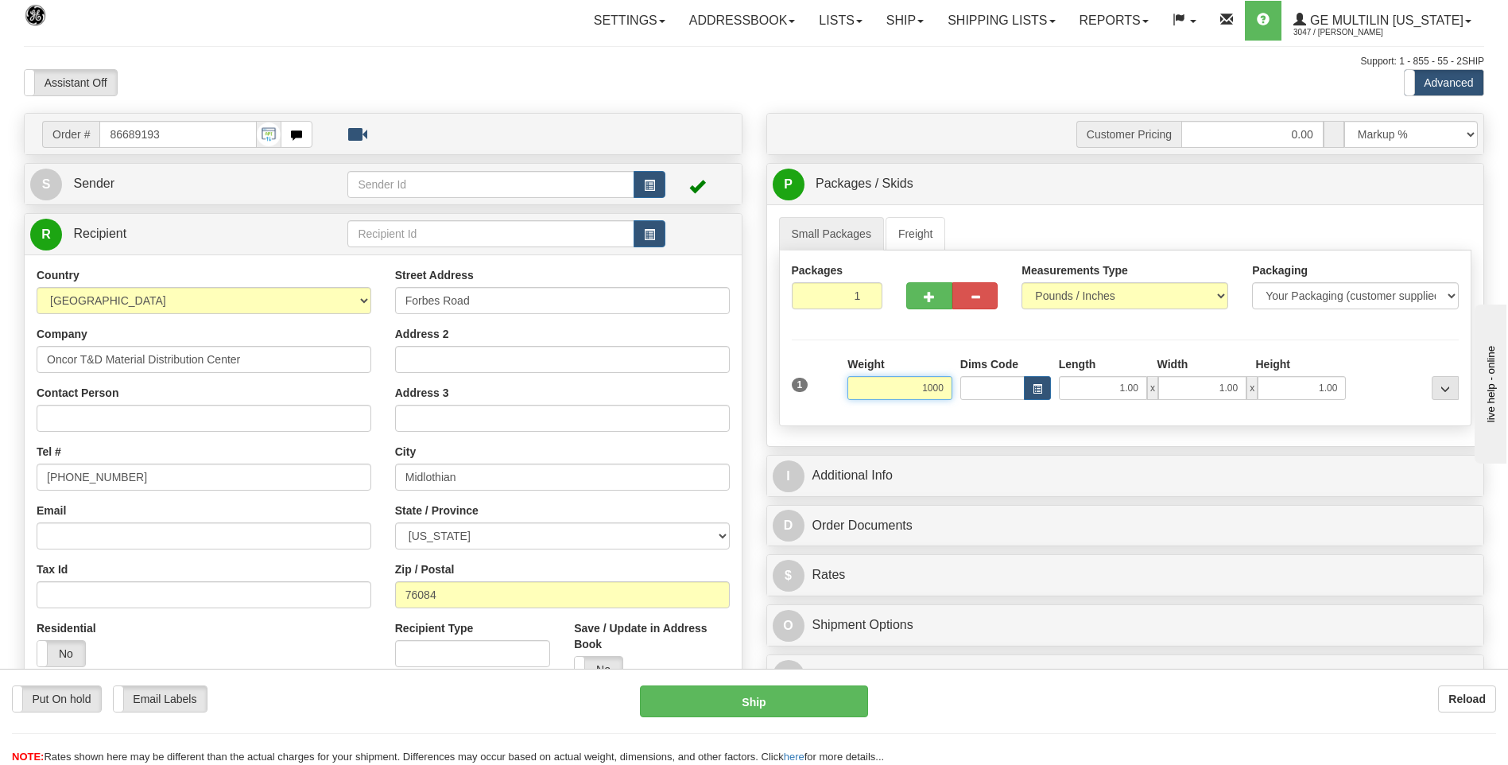
click button "Delete" at bounding box center [0, 0] width 0 height 0
type input "1000.00"
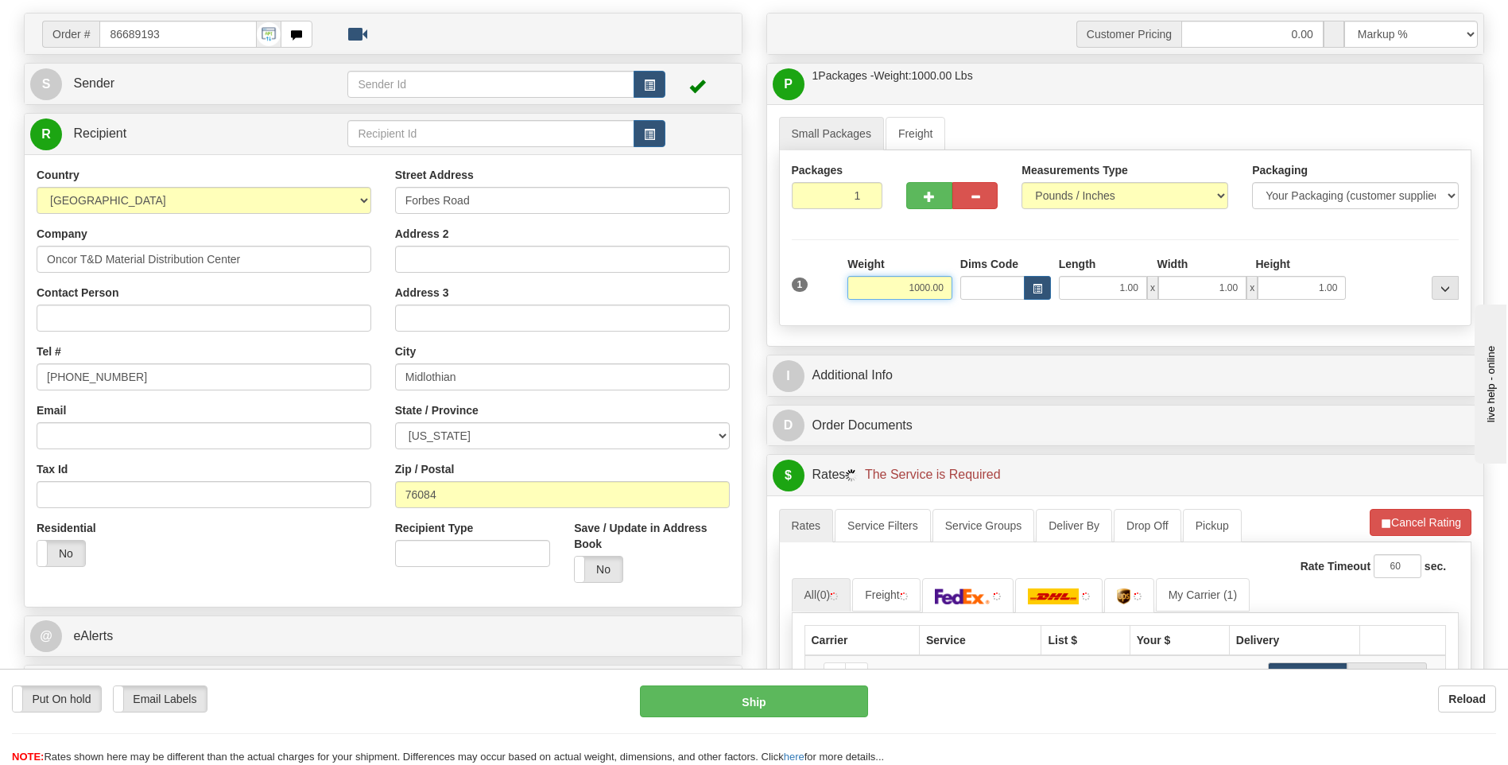
scroll to position [318, 0]
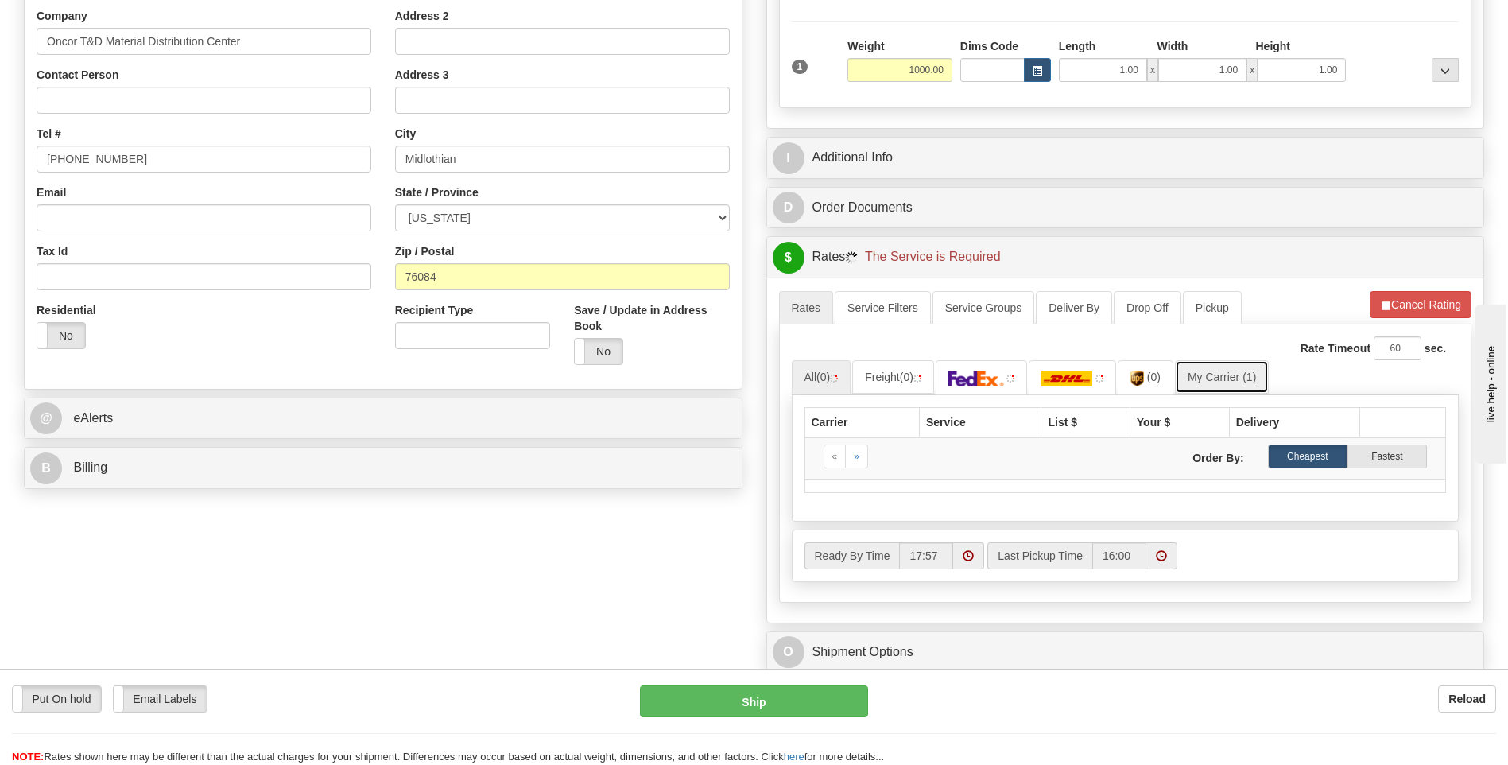
click at [1220, 363] on link "My Carrier (1)" at bounding box center [1222, 376] width 94 height 33
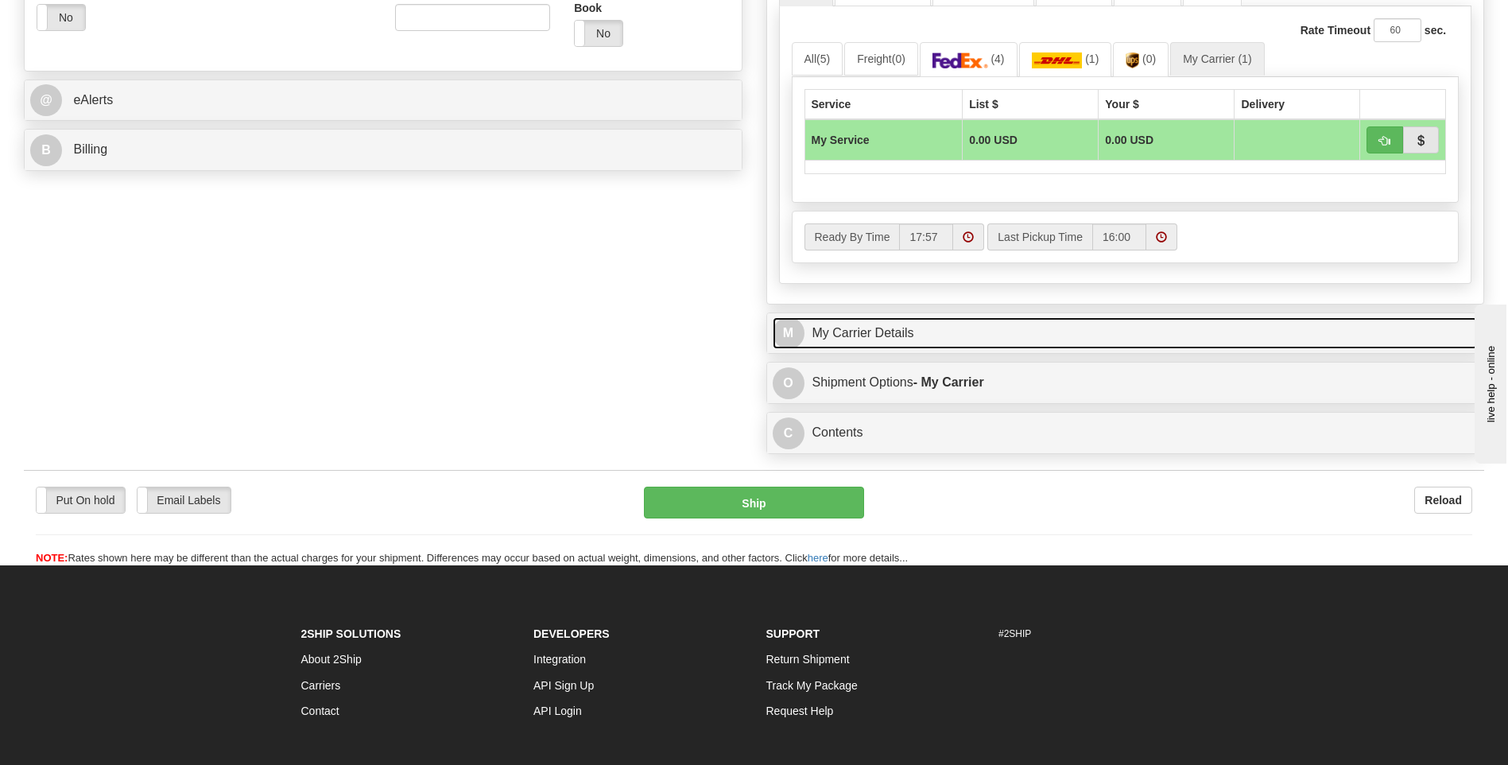
click at [932, 336] on link "M My Carrier Details" at bounding box center [1126, 333] width 706 height 33
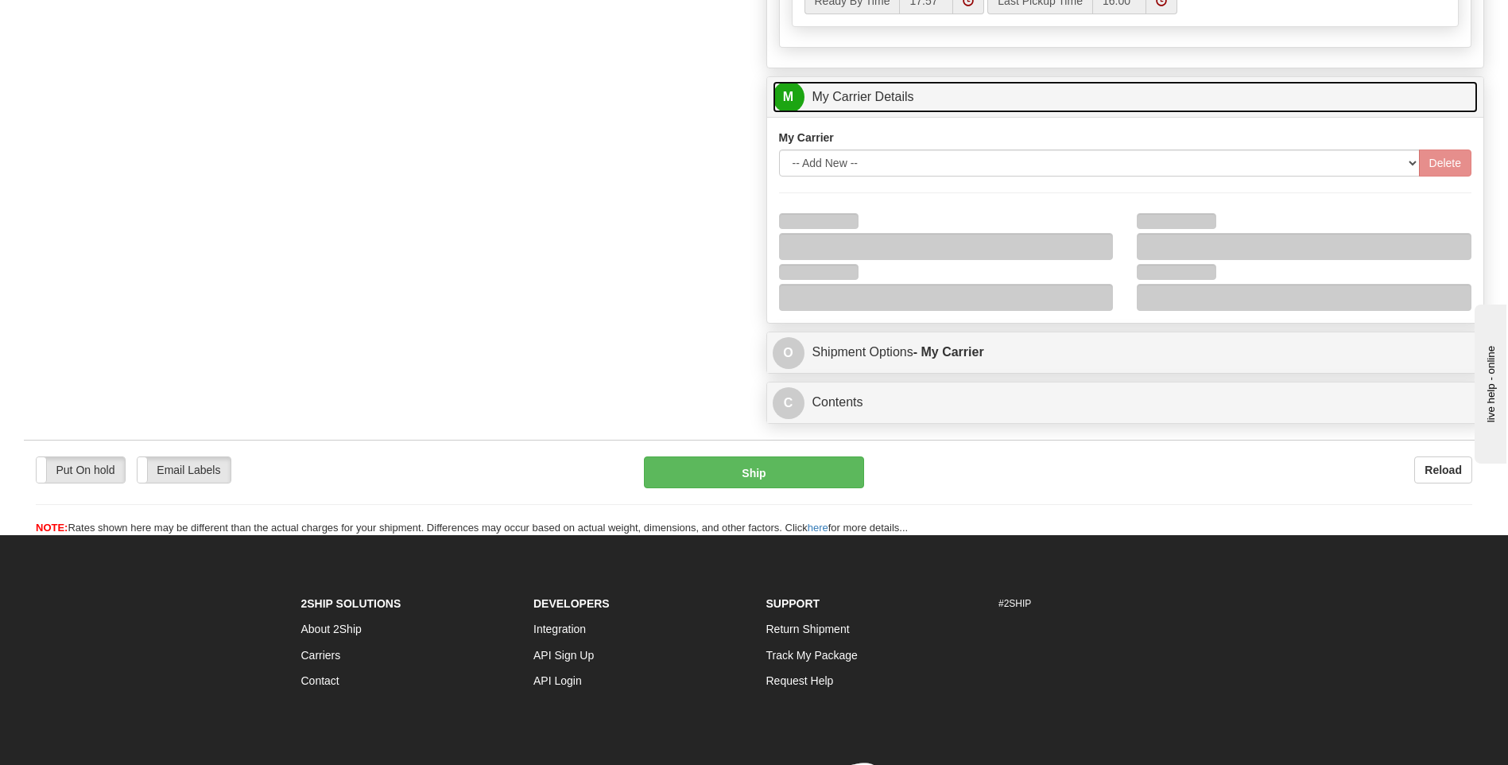
scroll to position [875, 0]
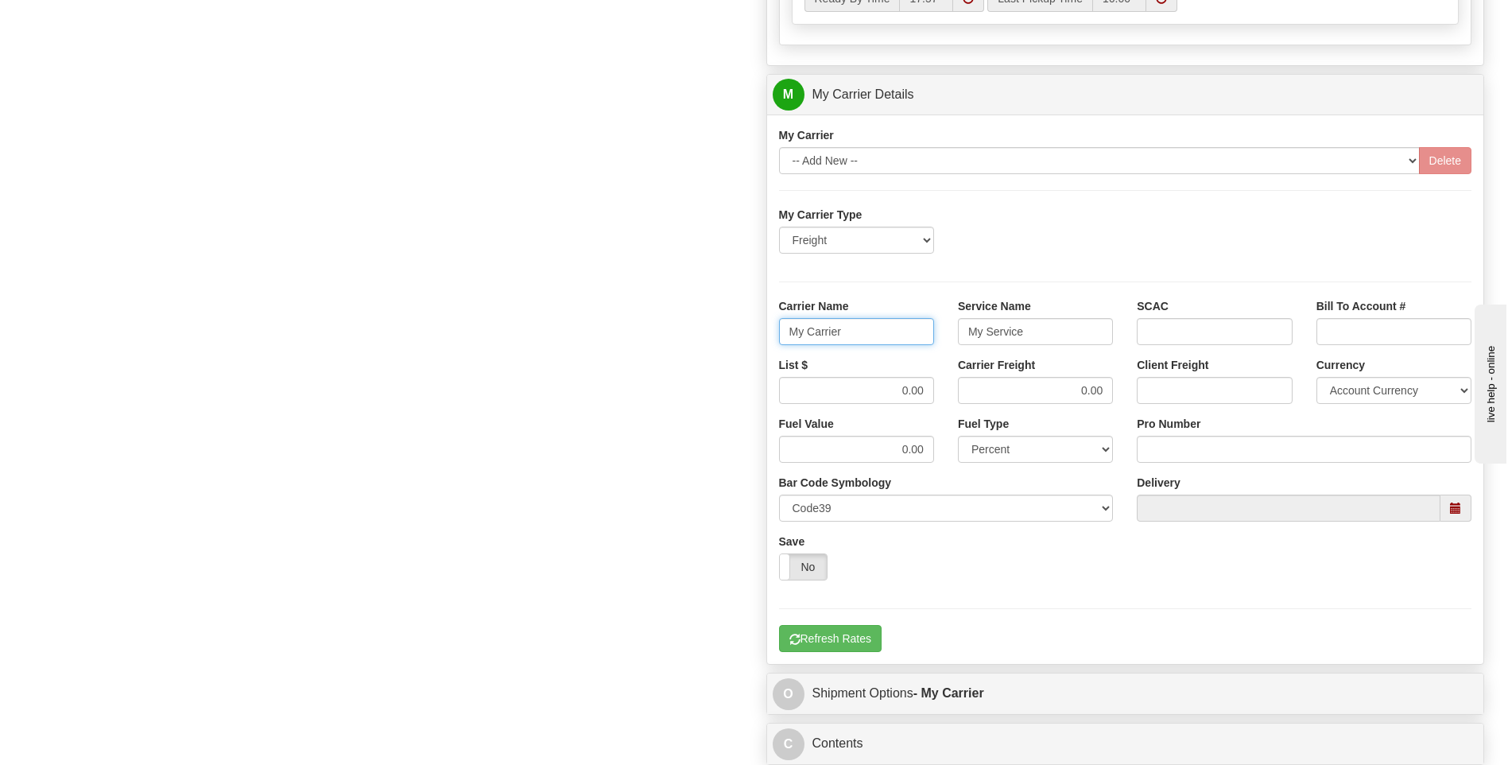
drag, startPoint x: 862, startPoint y: 344, endPoint x: 705, endPoint y: 328, distance: 157.5
click at [705, 328] on div "Order # 86689193 S Sender" at bounding box center [754, 5] width 1484 height 1534
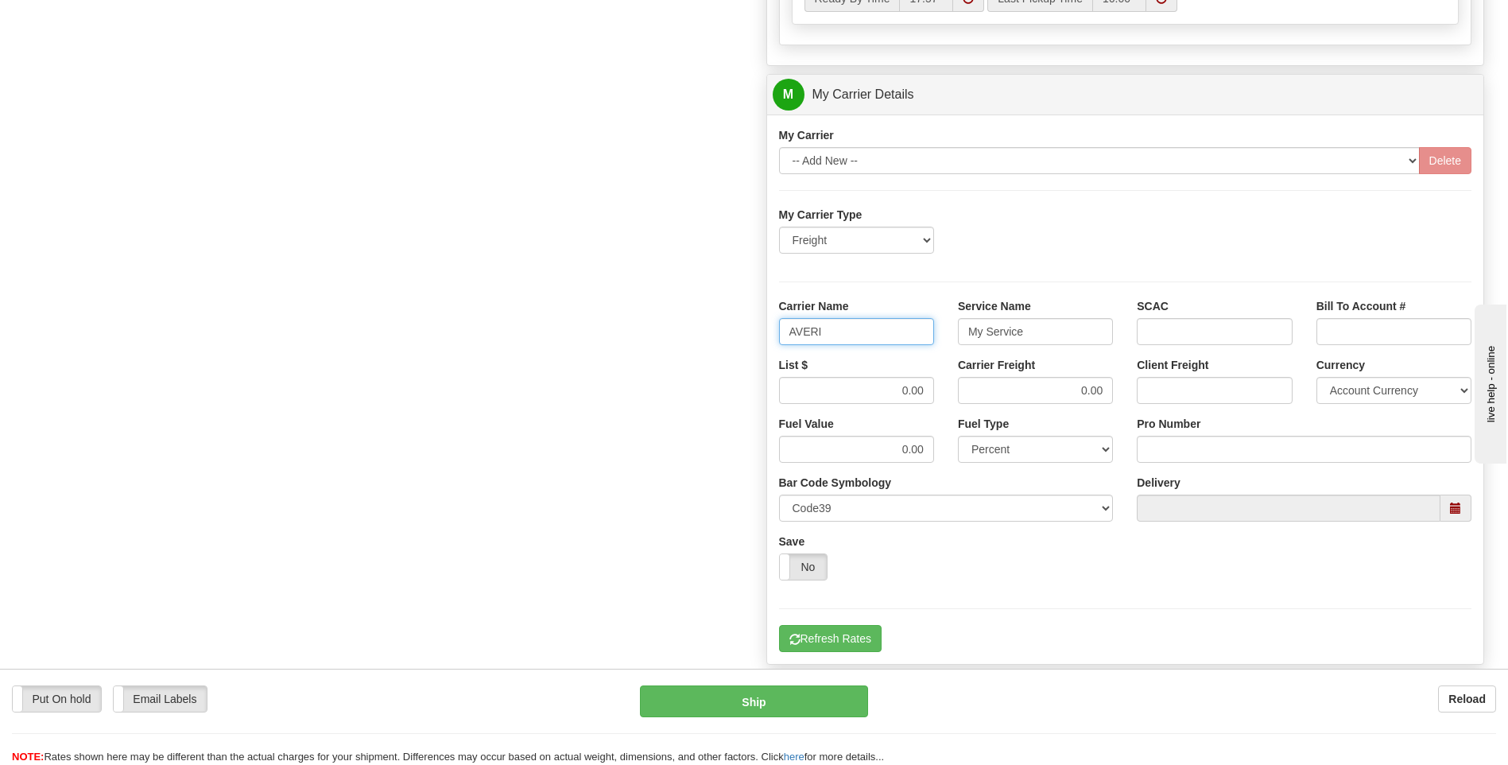
type input "AVERI"
type input "LTL"
click at [898, 387] on input "0.00" at bounding box center [856, 390] width 155 height 27
drag, startPoint x: 898, startPoint y: 390, endPoint x: 948, endPoint y: 391, distance: 50.1
click at [948, 391] on div "List $ 0.00 Carrier Freight 0.00 Client Freight Currency Account Currency ARN A…" at bounding box center [1125, 386] width 717 height 59
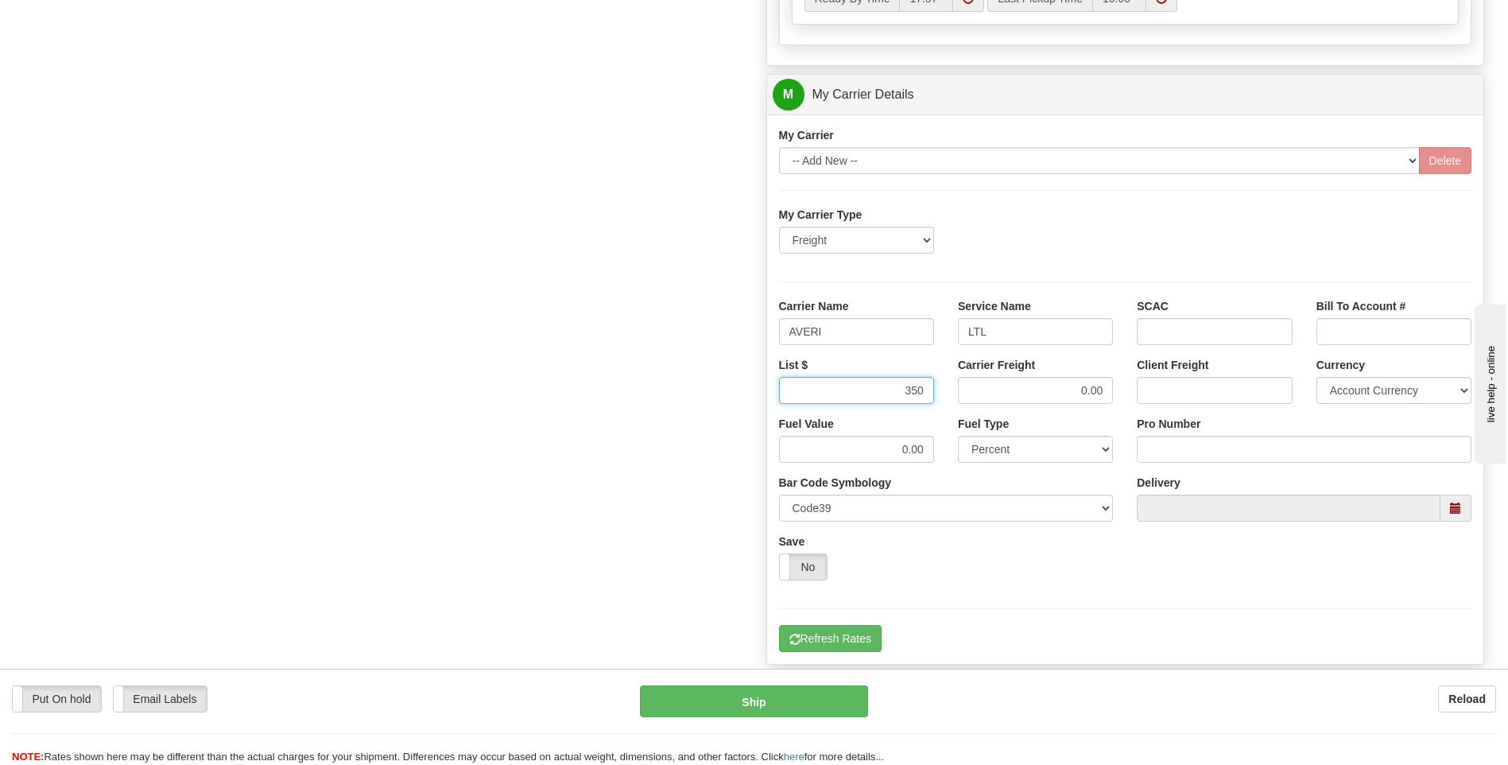
type input "350"
click at [1189, 453] on input "Pro Number" at bounding box center [1304, 449] width 335 height 27
type input "0760160934"
click at [843, 643] on button "Refresh Rates" at bounding box center [830, 638] width 103 height 27
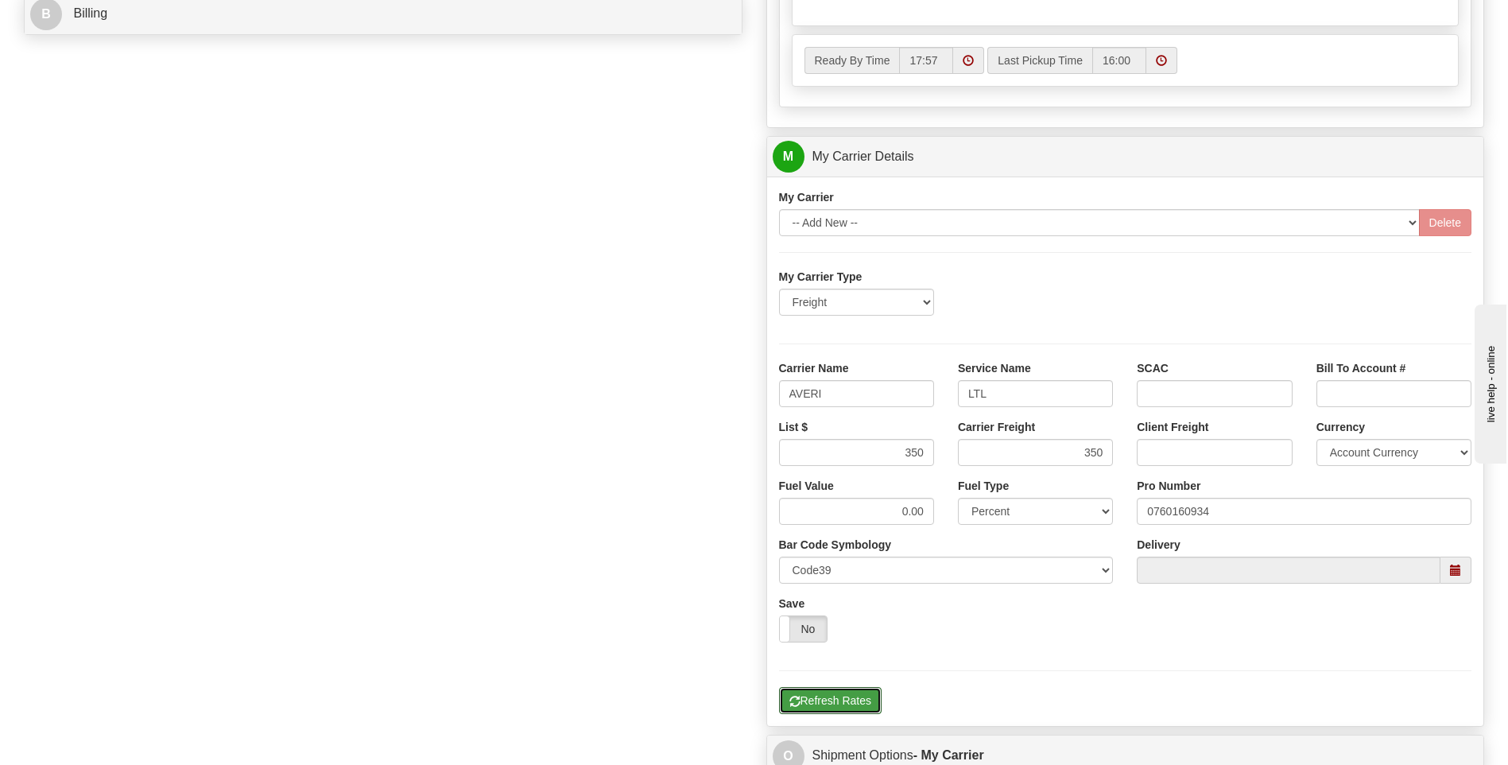
scroll to position [993, 0]
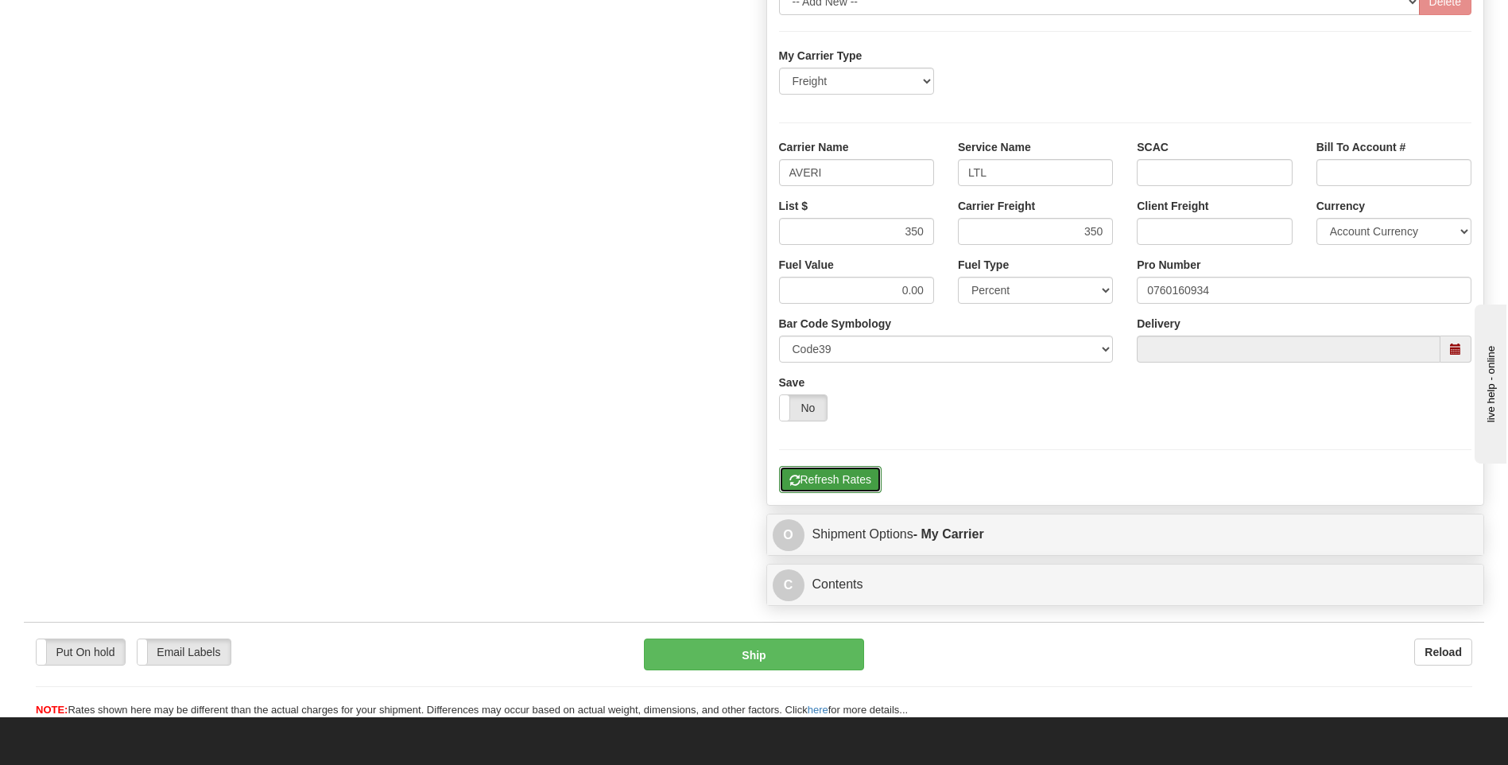
click at [835, 491] on button "Refresh Rates" at bounding box center [830, 479] width 103 height 27
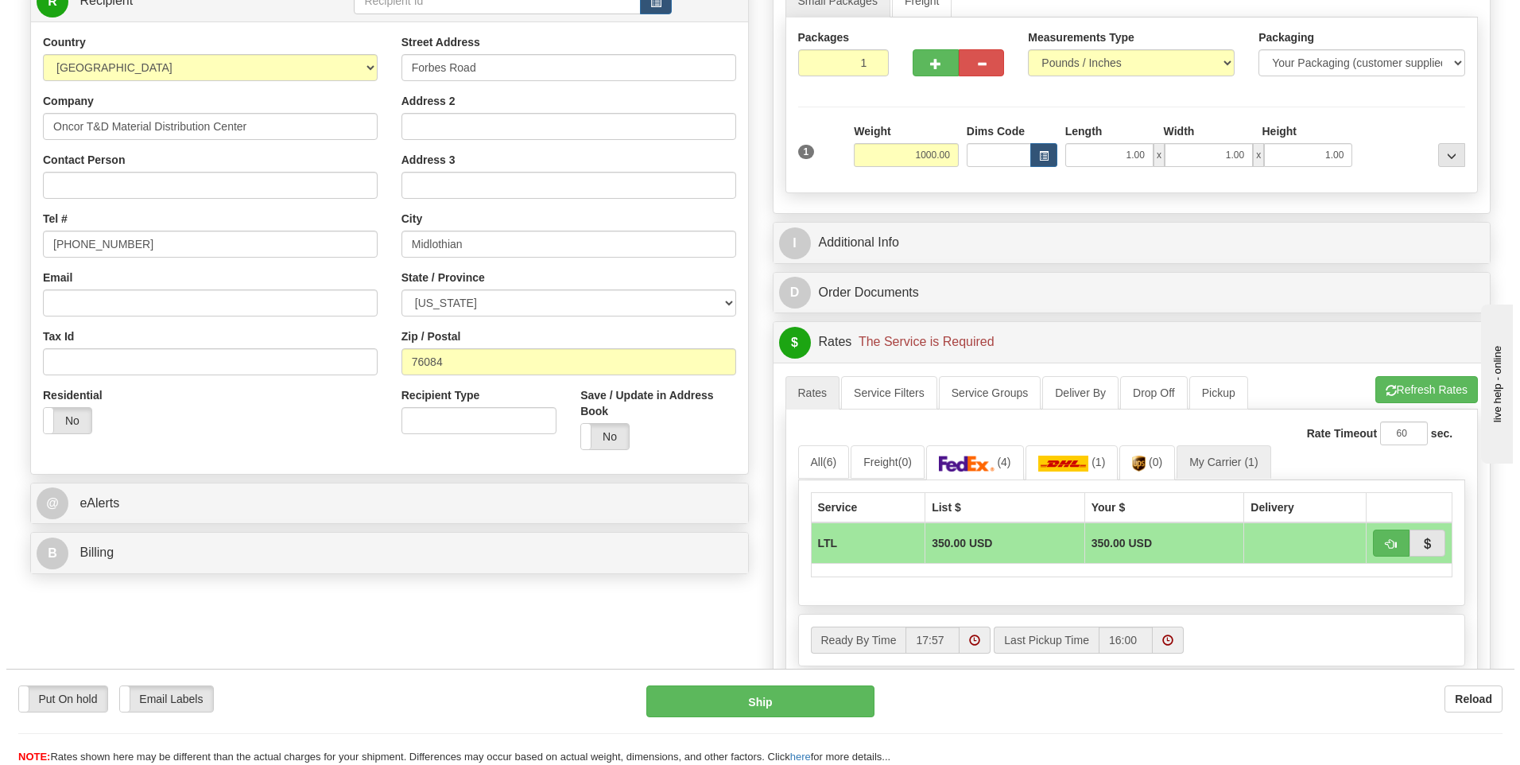
scroll to position [239, 0]
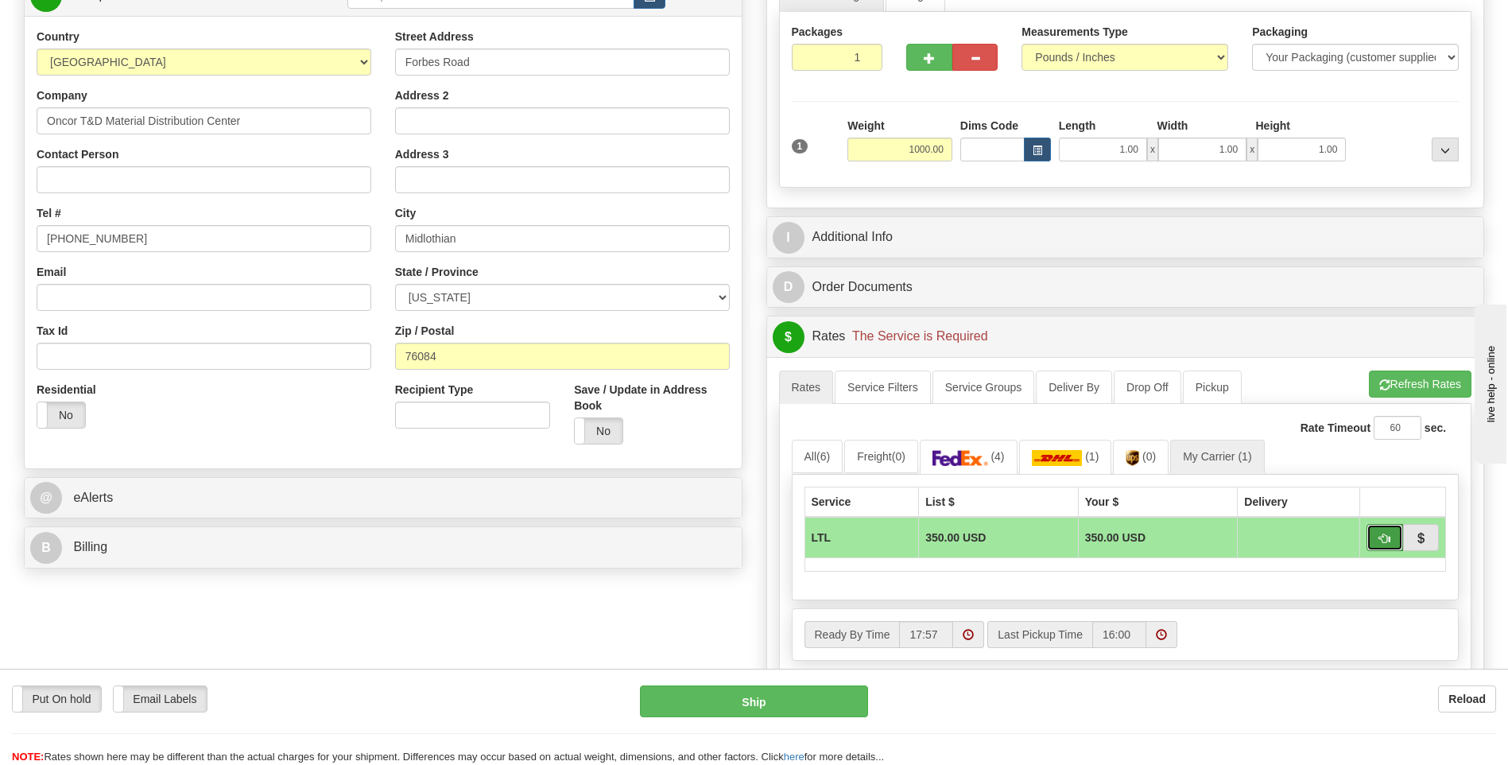
click at [1373, 533] on button "button" at bounding box center [1385, 537] width 37 height 27
type input "00"
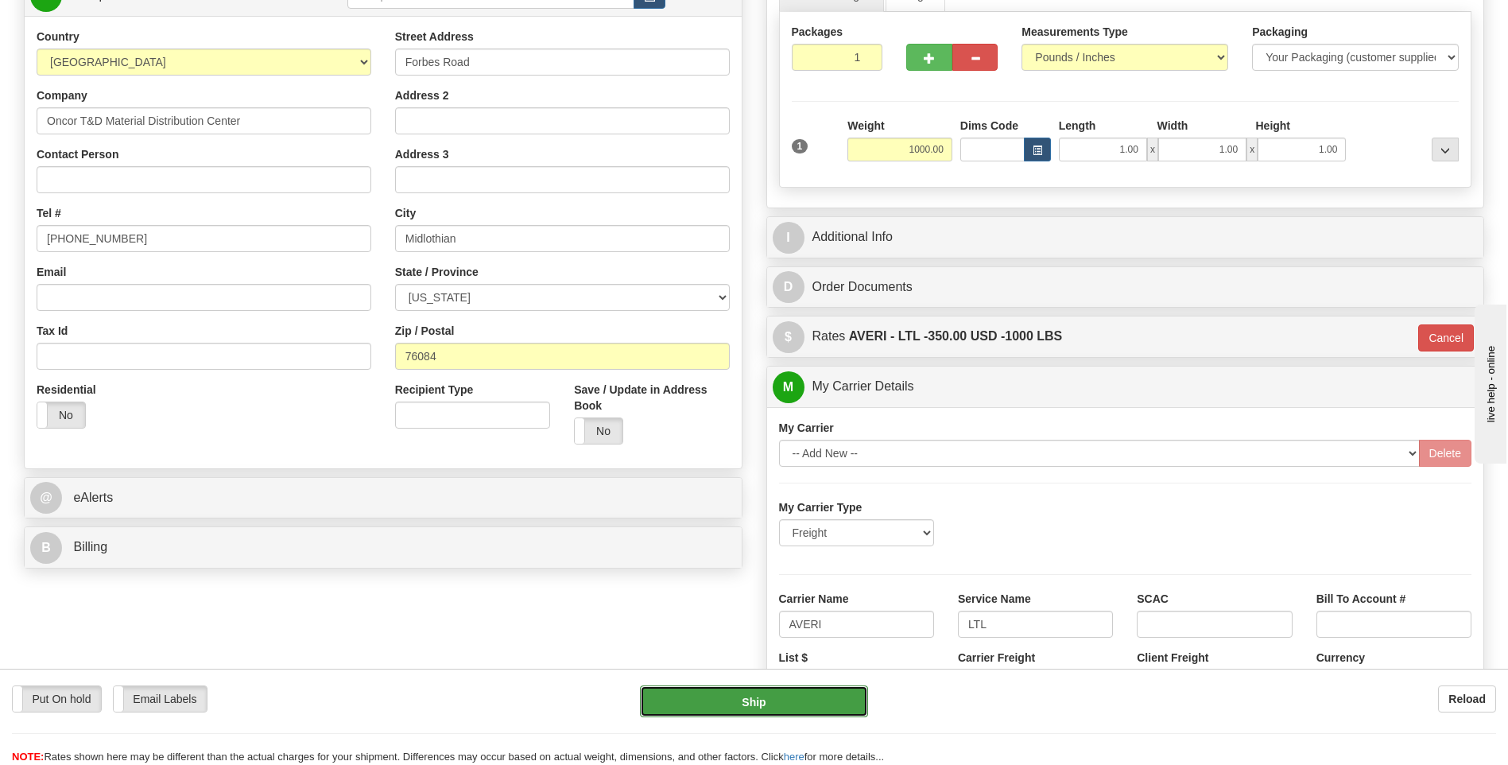
click at [749, 689] on button "Ship" at bounding box center [753, 701] width 227 height 32
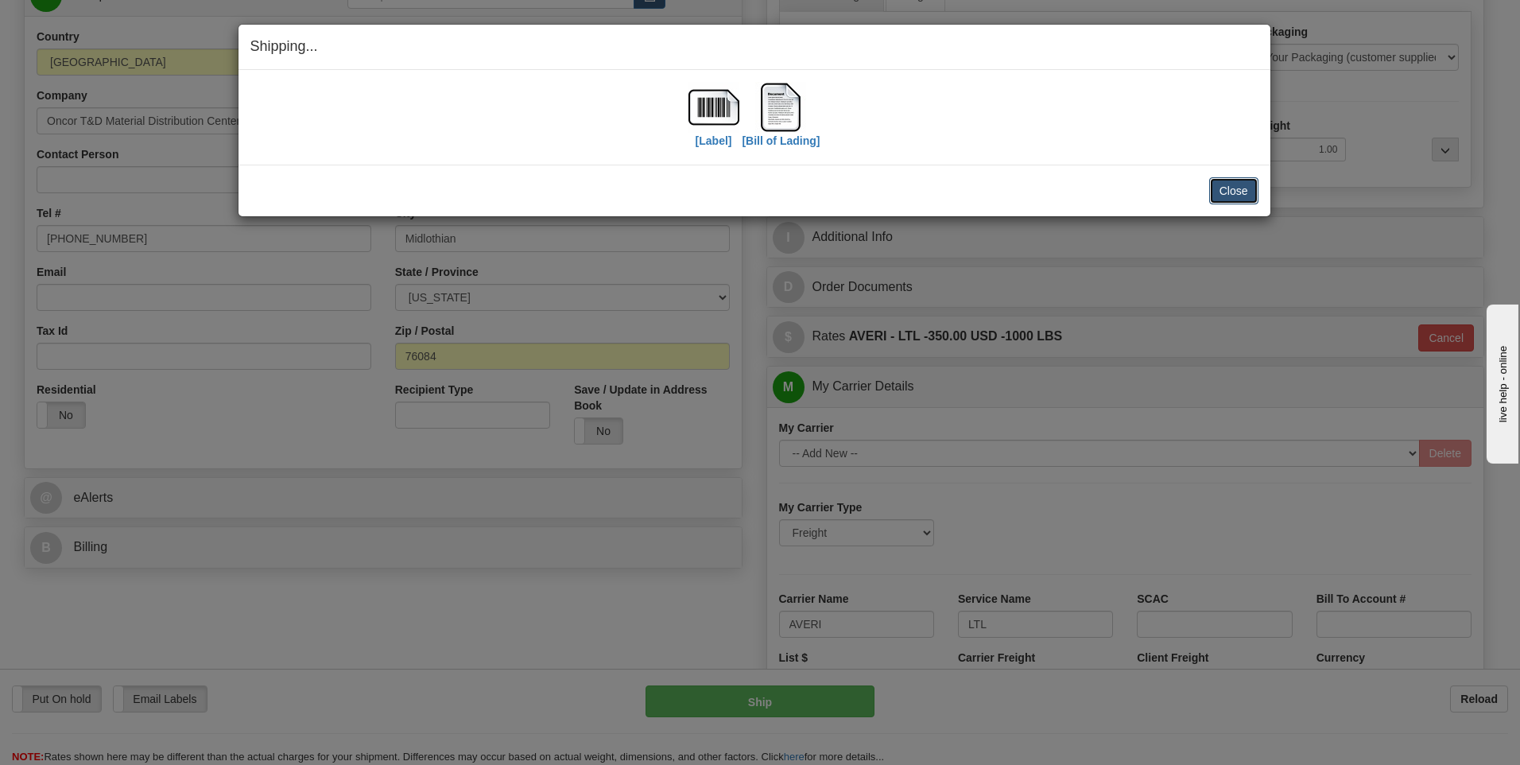
click at [1219, 193] on button "Close" at bounding box center [1233, 190] width 49 height 27
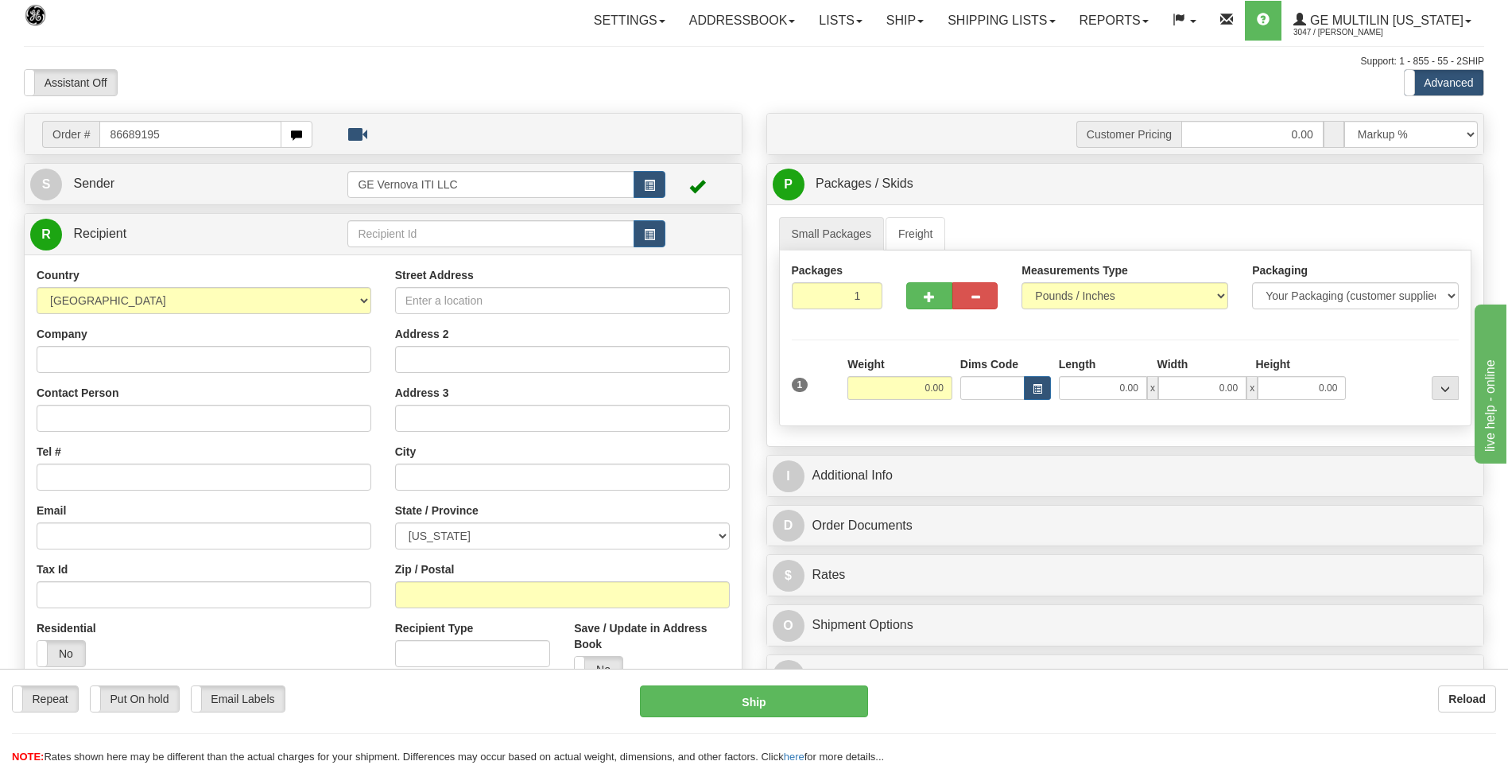
type input "86689195"
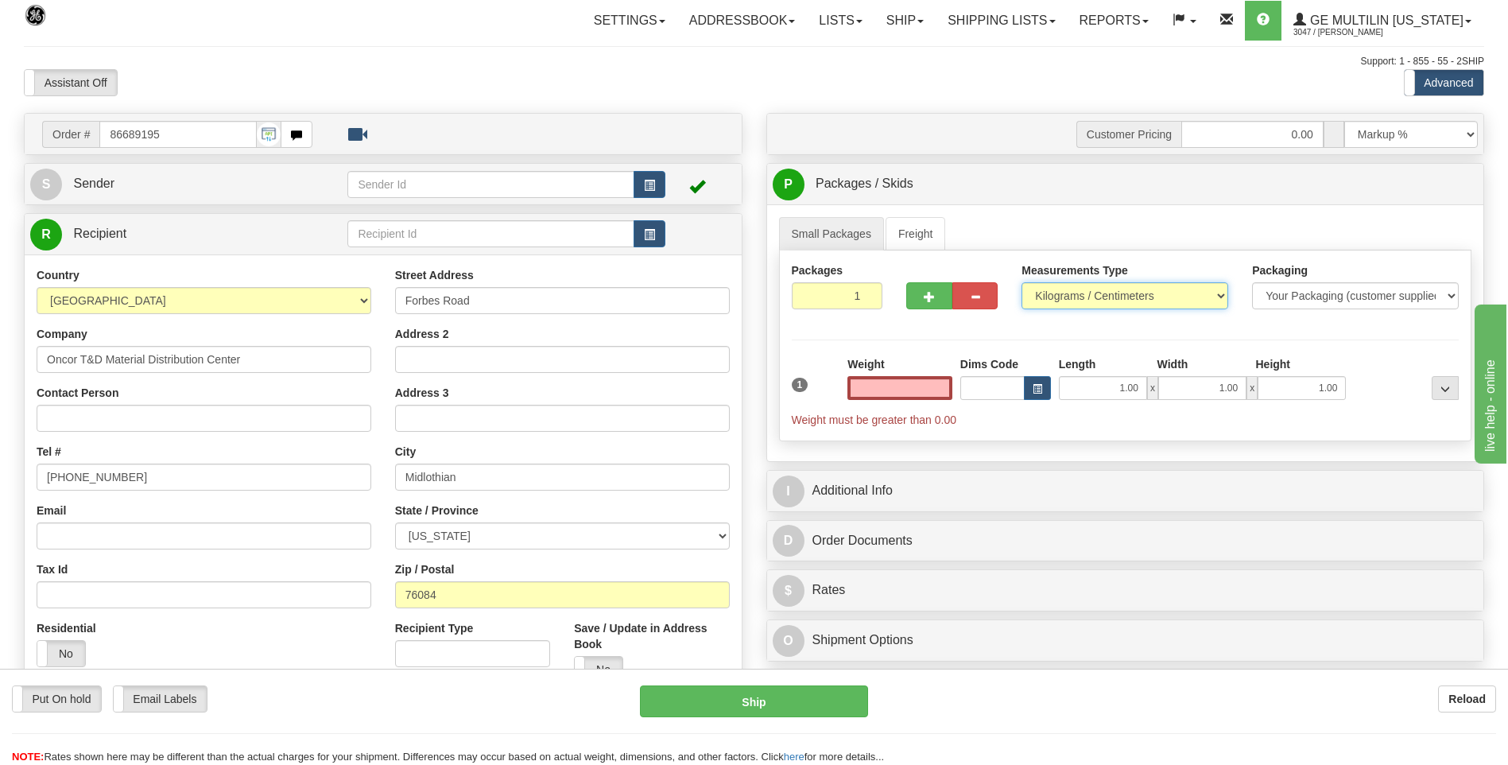
type input "0.00"
click at [1068, 297] on select "Pounds / Inches Kilograms / Centimeters" at bounding box center [1125, 295] width 207 height 27
select select "0"
click at [1022, 282] on select "Pounds / Inches Kilograms / Centimeters" at bounding box center [1125, 295] width 207 height 27
click at [949, 384] on input "0.00" at bounding box center [900, 388] width 105 height 24
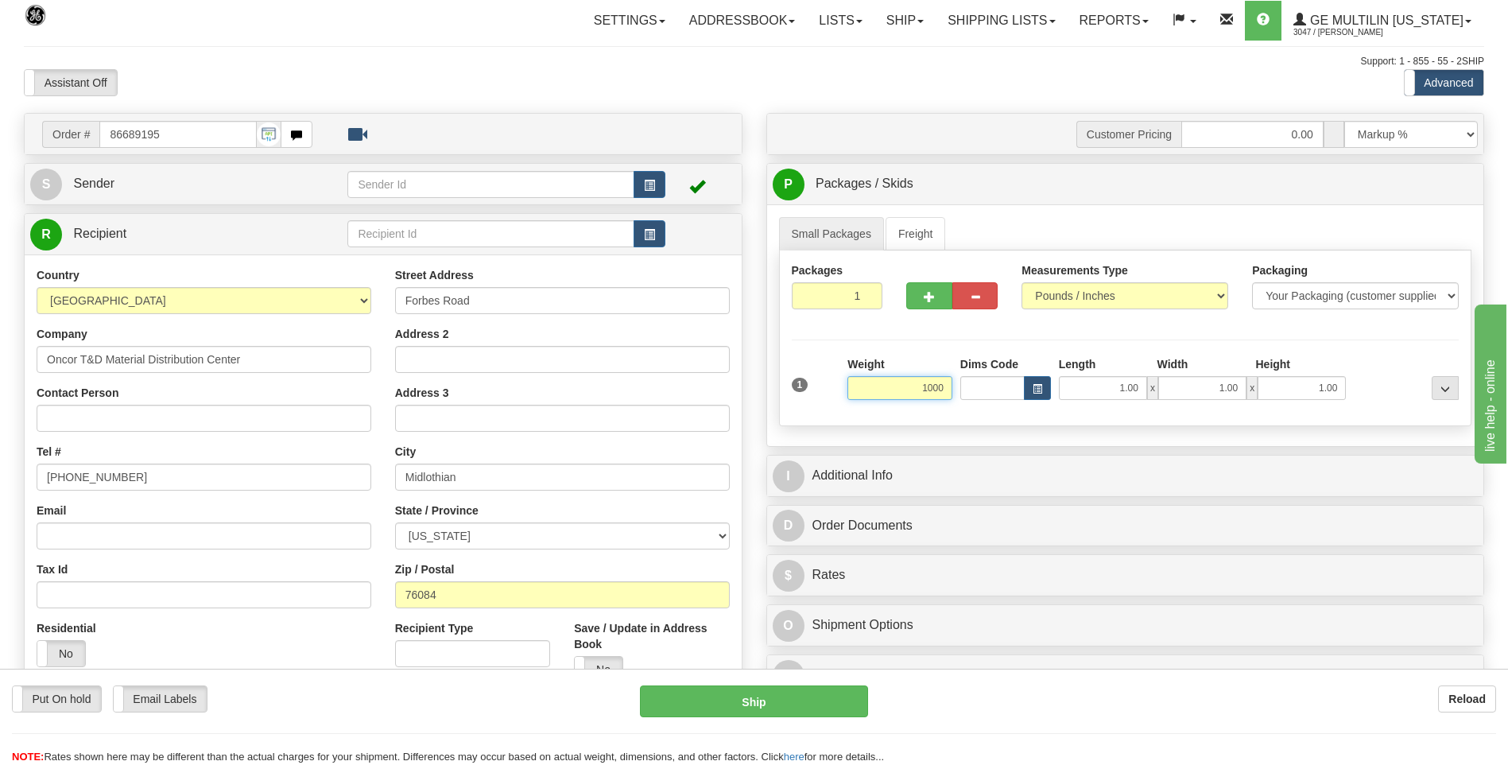
click button "Delete" at bounding box center [0, 0] width 0 height 0
type input "1000.00"
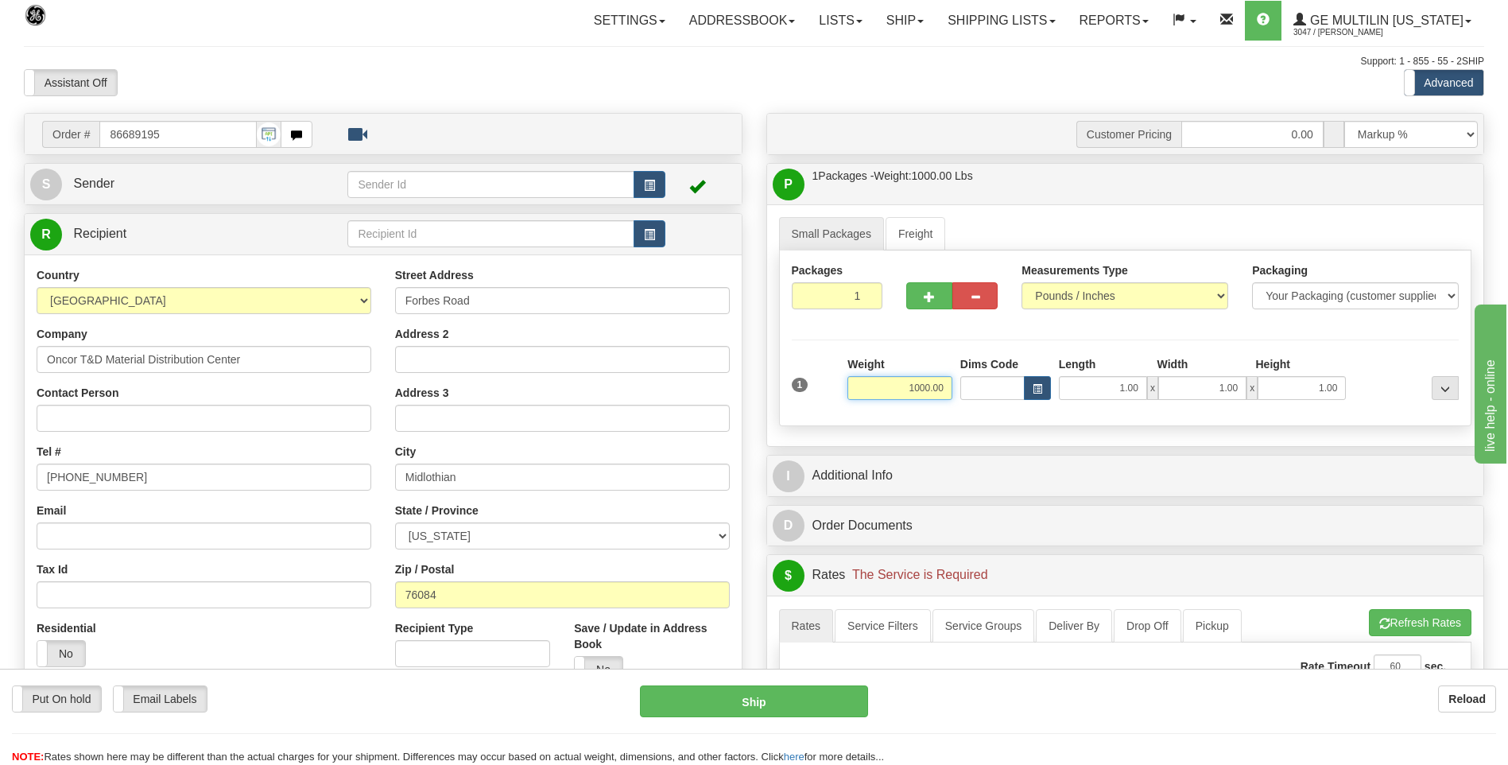
scroll to position [318, 0]
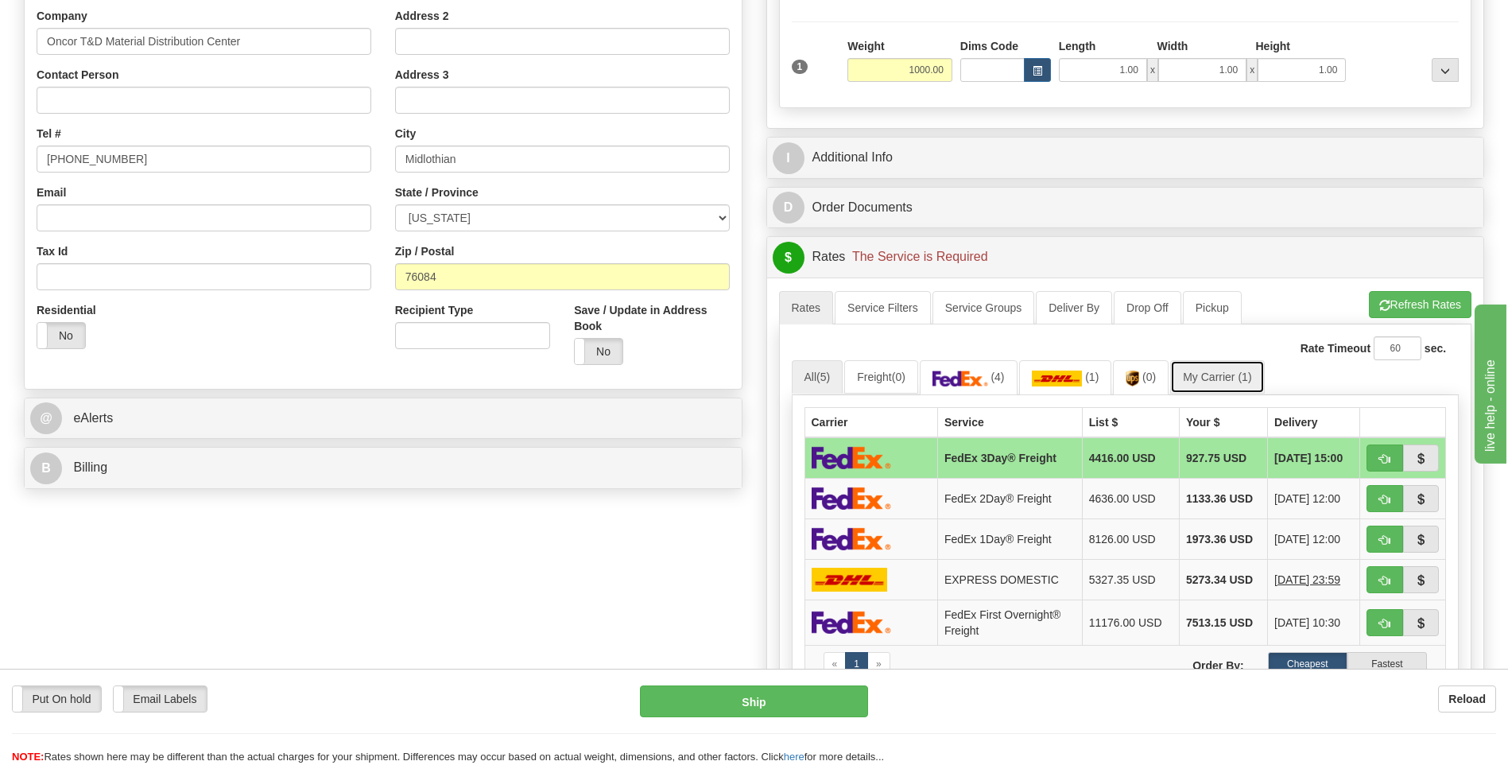
click at [1236, 380] on link "My Carrier (1)" at bounding box center [1217, 376] width 94 height 33
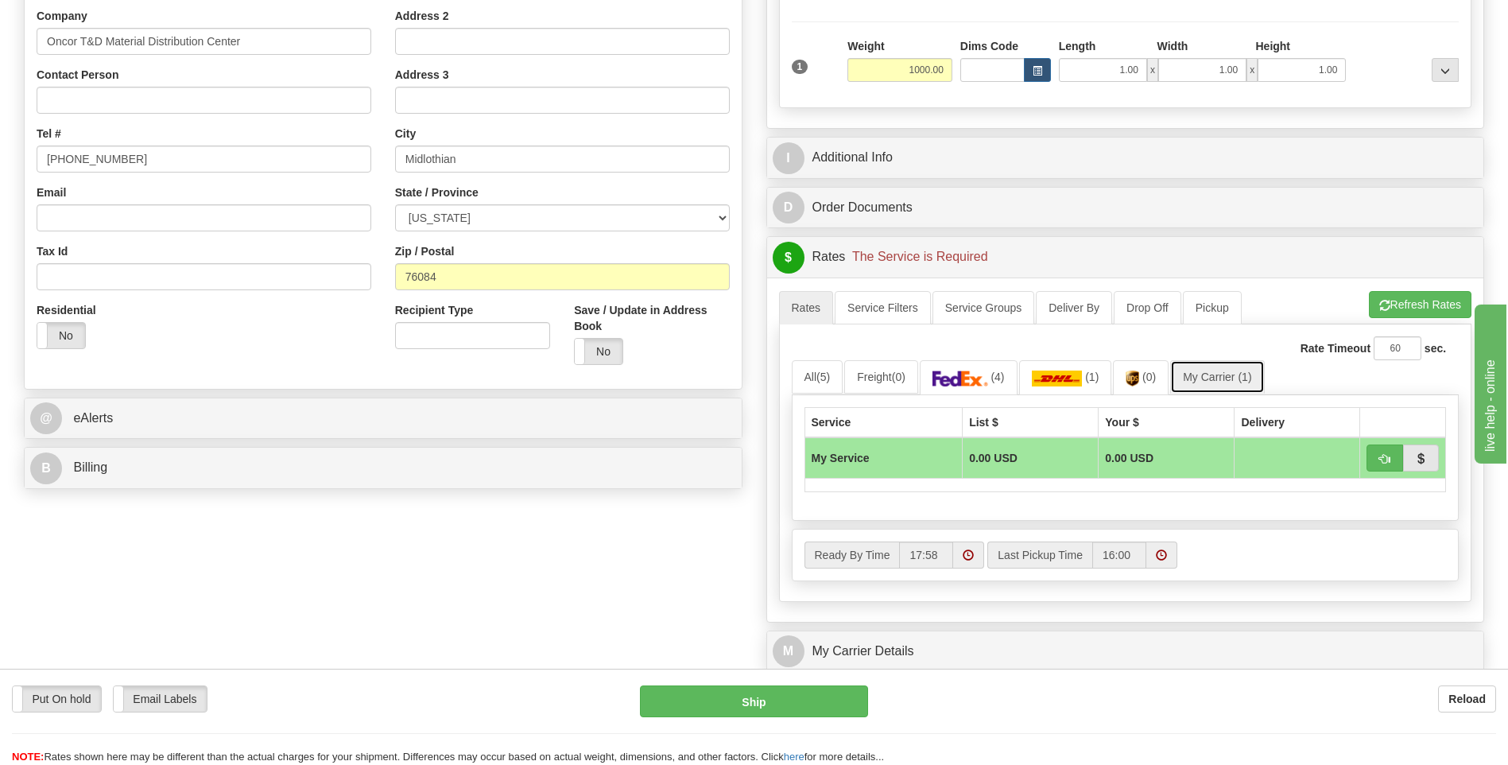
scroll to position [636, 0]
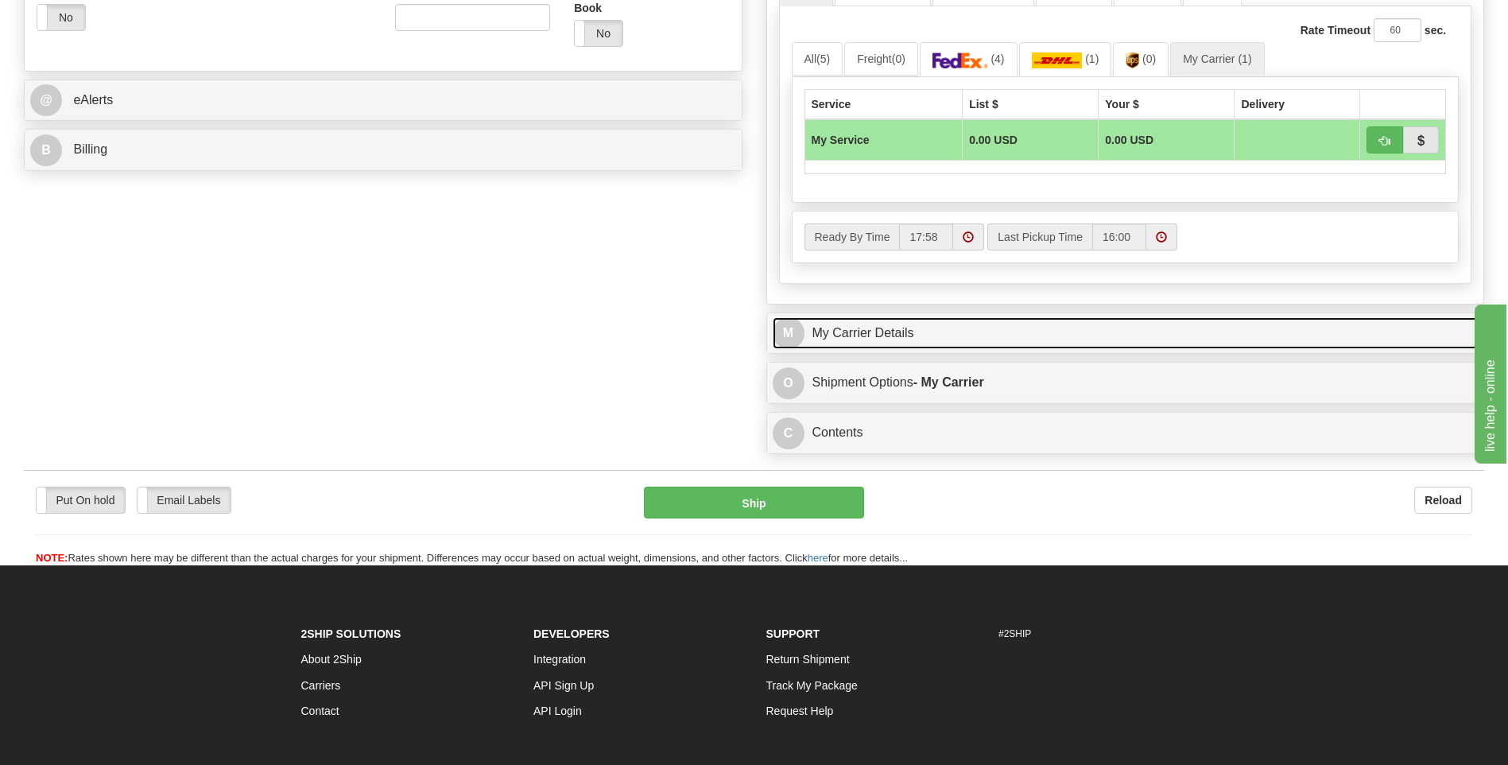
click at [896, 328] on link "M My Carrier Details" at bounding box center [1126, 333] width 706 height 33
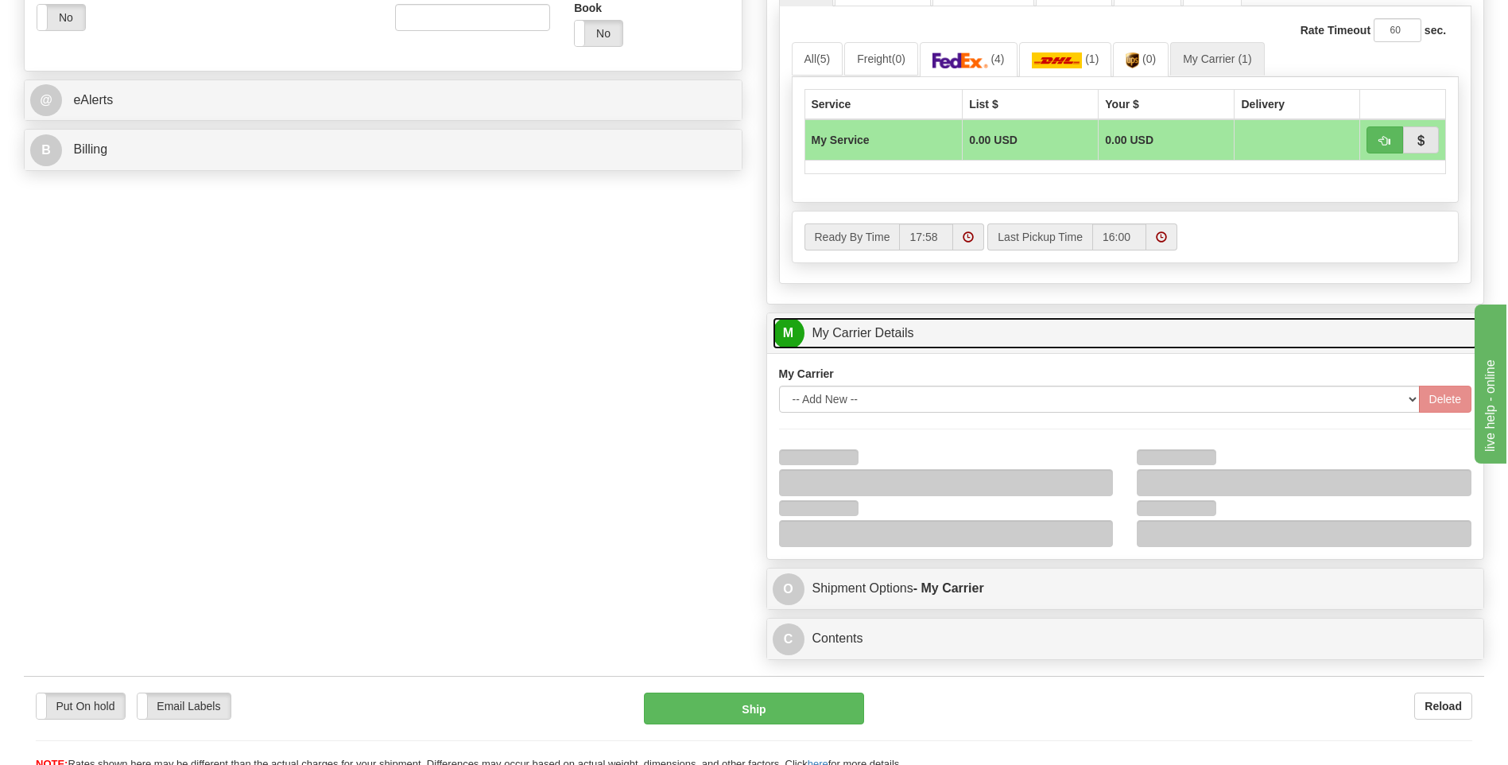
scroll to position [875, 0]
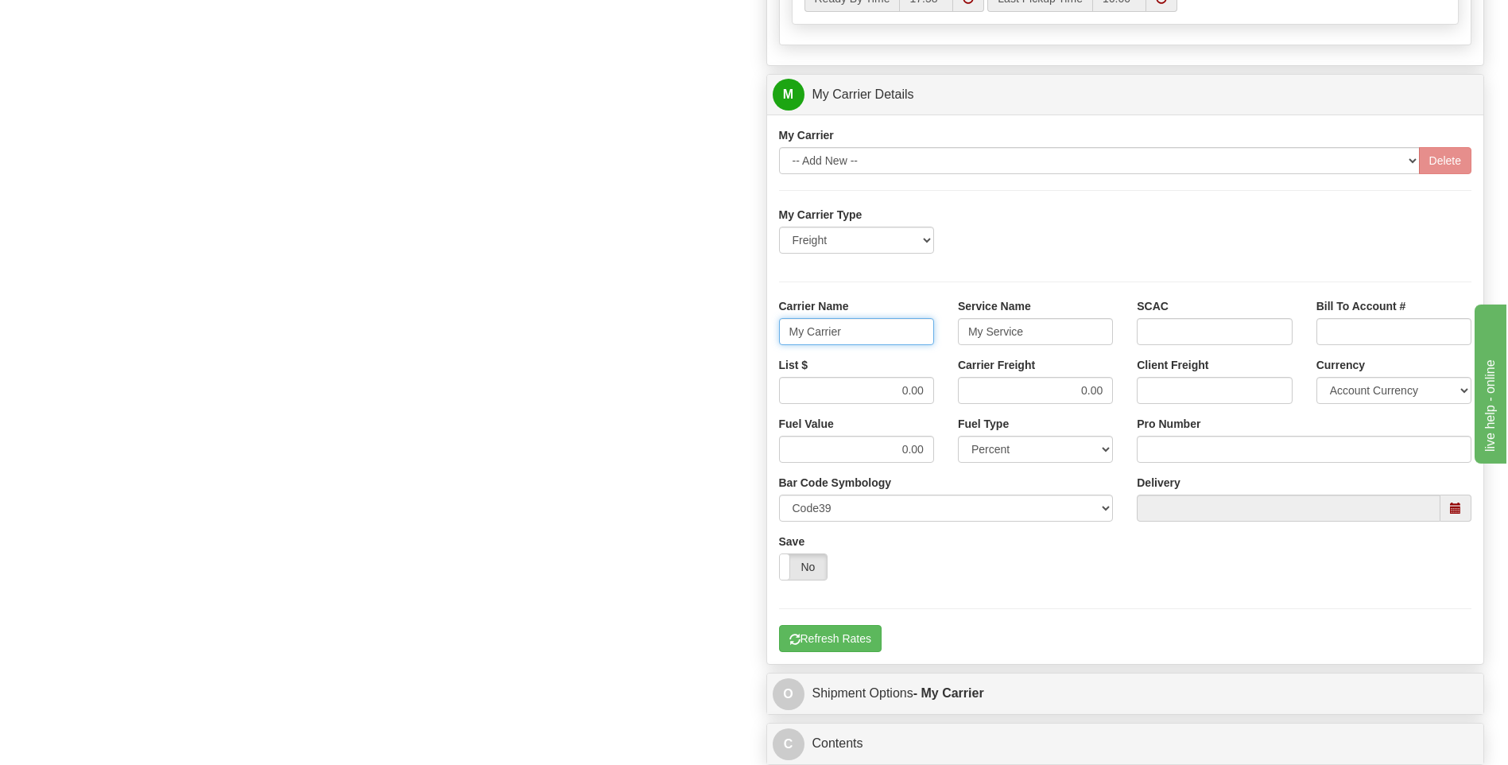
drag, startPoint x: 845, startPoint y: 343, endPoint x: 660, endPoint y: 341, distance: 185.3
click at [663, 342] on div "Order # 86689195 S Sender" at bounding box center [754, 5] width 1484 height 1534
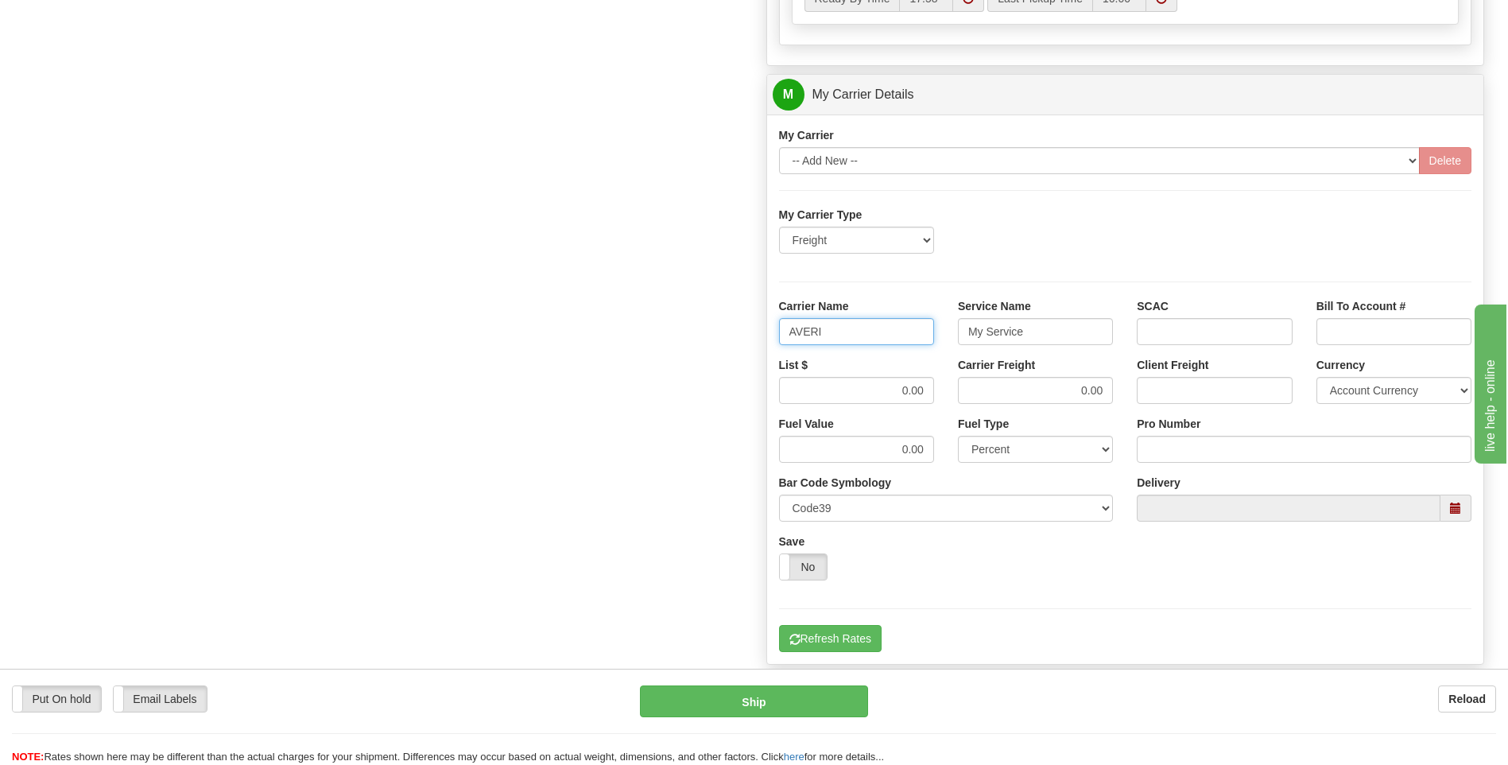
type input "AVERI"
type input "LTL"
drag, startPoint x: 883, startPoint y: 387, endPoint x: 955, endPoint y: 386, distance: 71.6
click at [955, 386] on div "List $ 0.00 Carrier Freight 0.00 Client Freight Currency Account Currency ARN A…" at bounding box center [1125, 386] width 717 height 59
type input ".01"
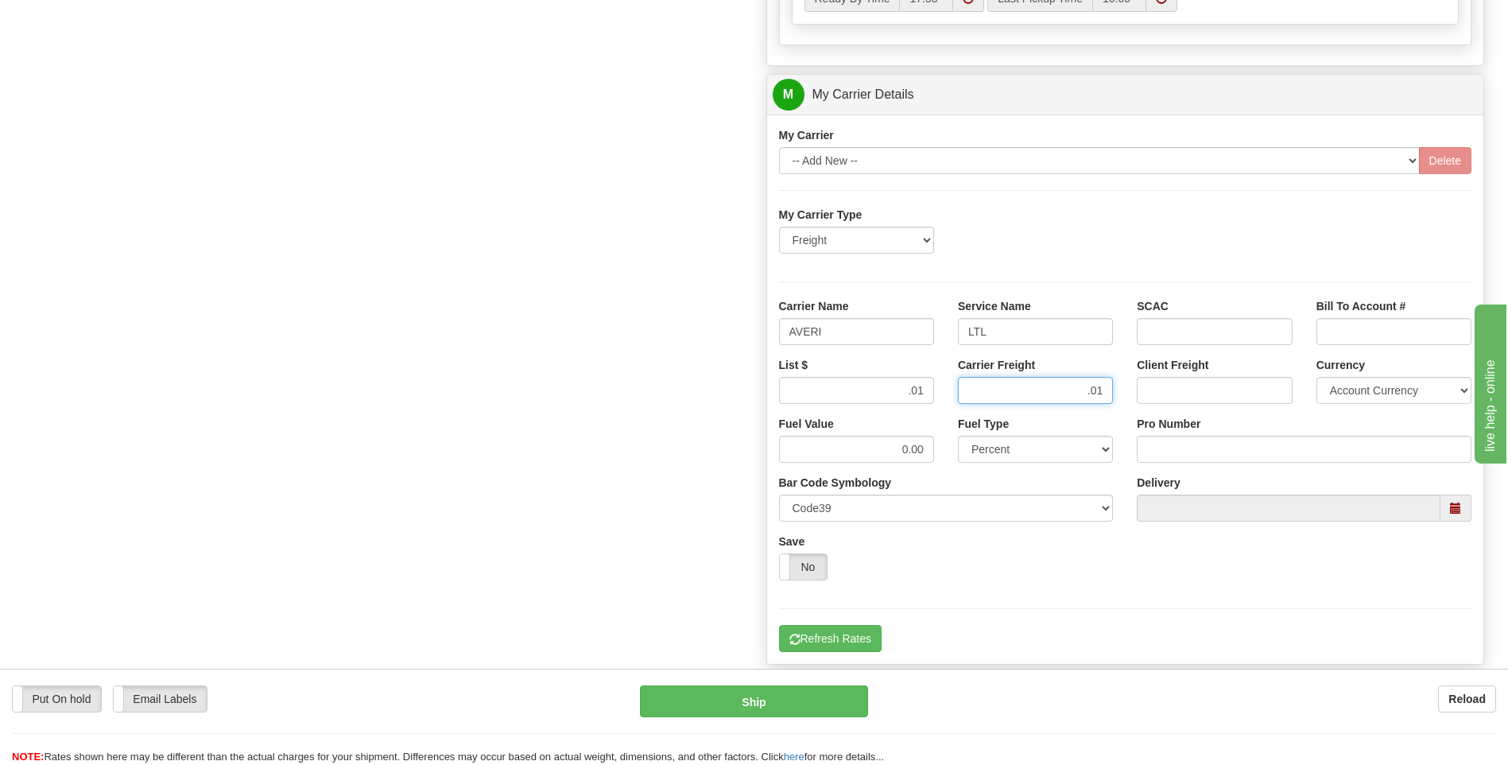
type input ".01"
click at [1166, 462] on input "Pro Number" at bounding box center [1304, 449] width 335 height 27
type input "0760160934"
click at [834, 630] on button "Refresh Rates" at bounding box center [830, 638] width 103 height 27
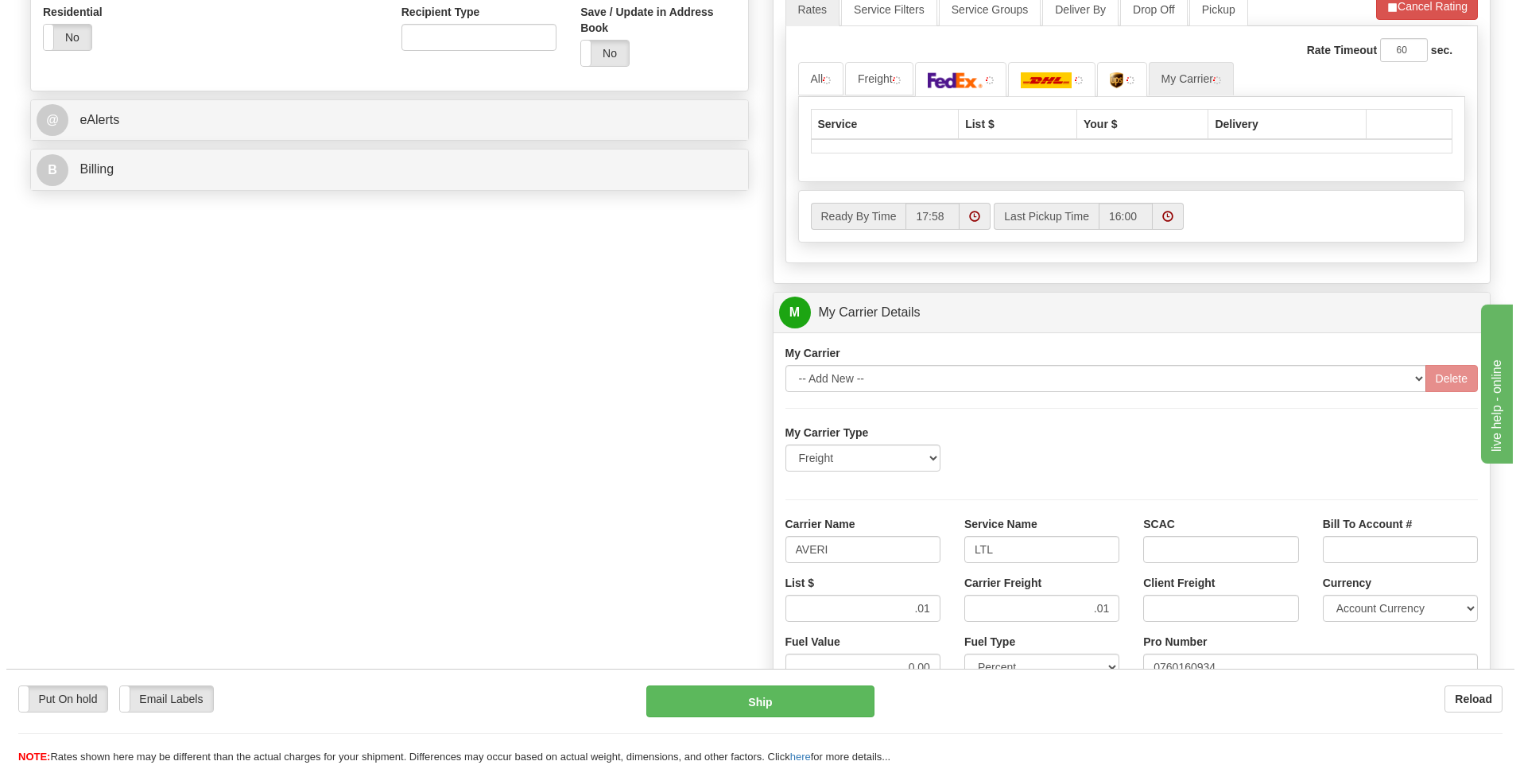
scroll to position [357, 0]
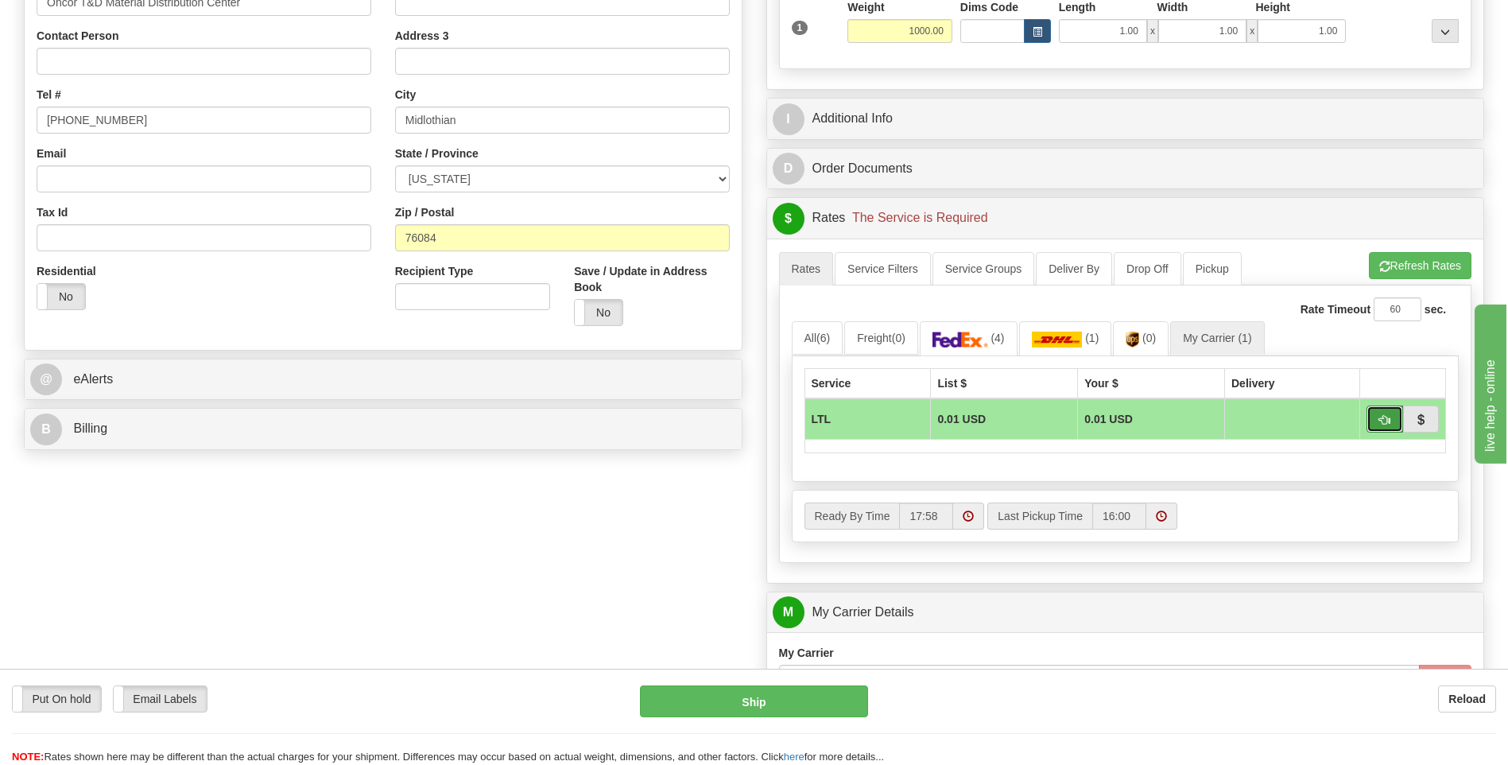
click at [1389, 418] on span "button" at bounding box center [1384, 420] width 11 height 10
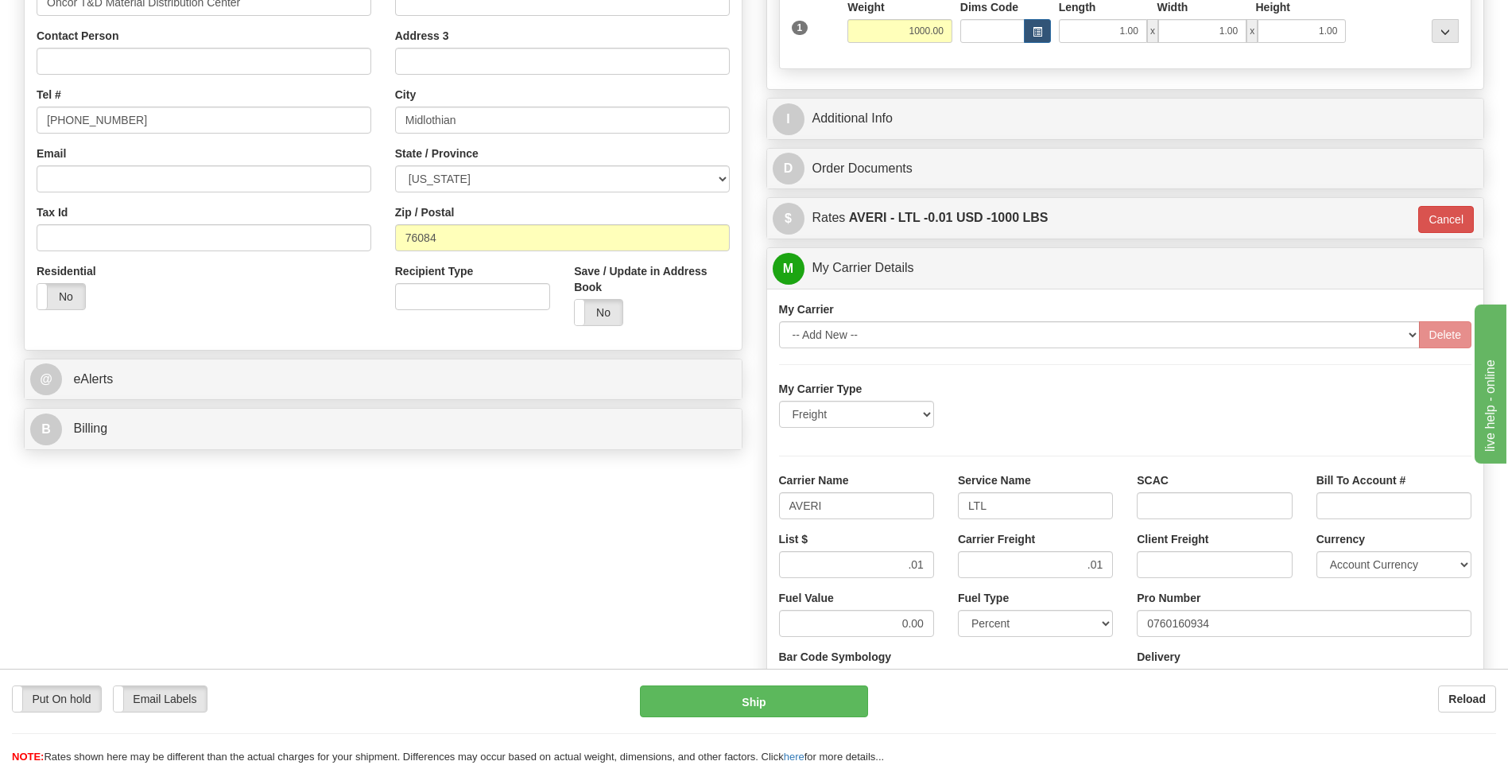
type input "00"
click at [789, 703] on button "Ship" at bounding box center [753, 701] width 227 height 32
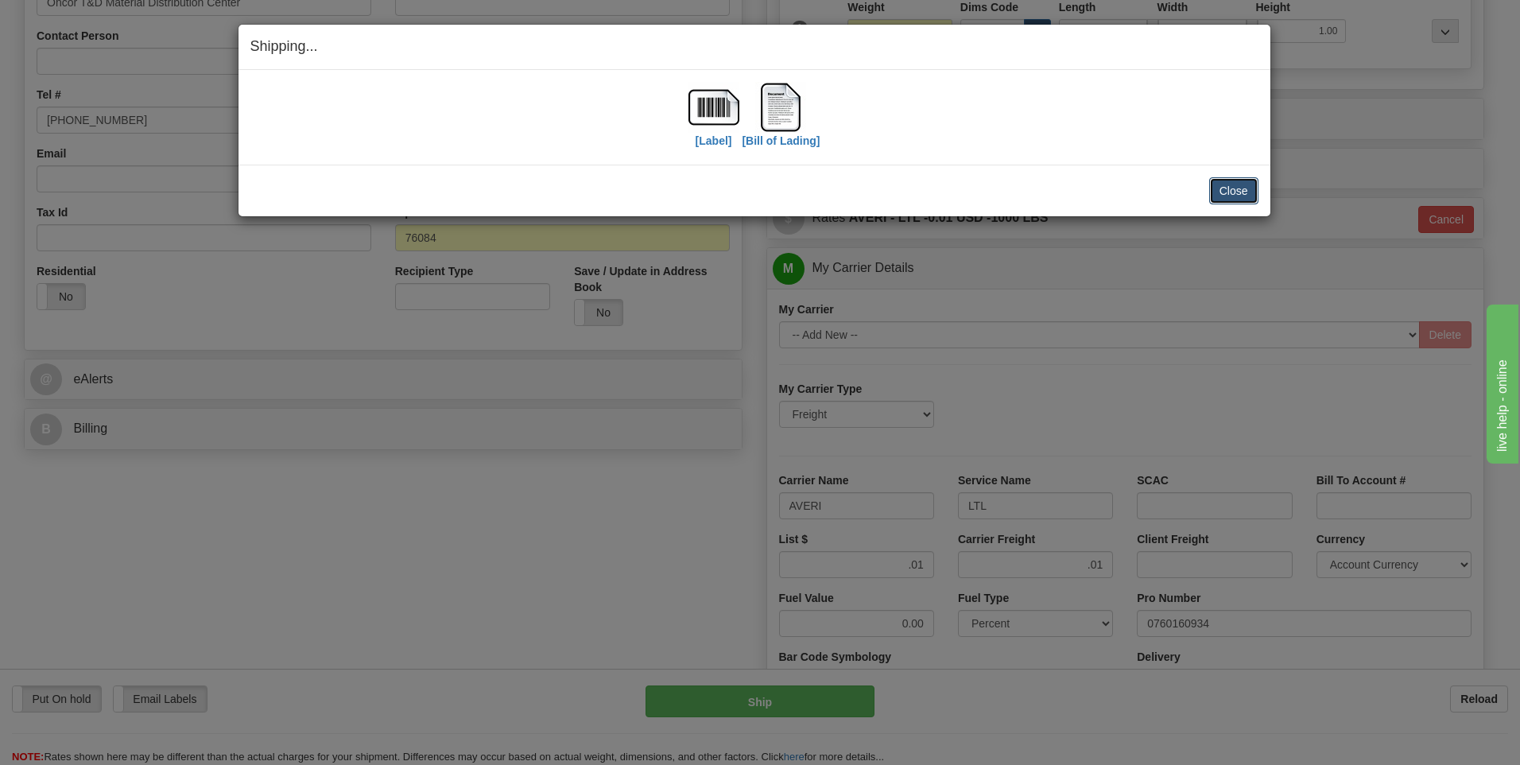
click at [1236, 182] on button "Close" at bounding box center [1233, 190] width 49 height 27
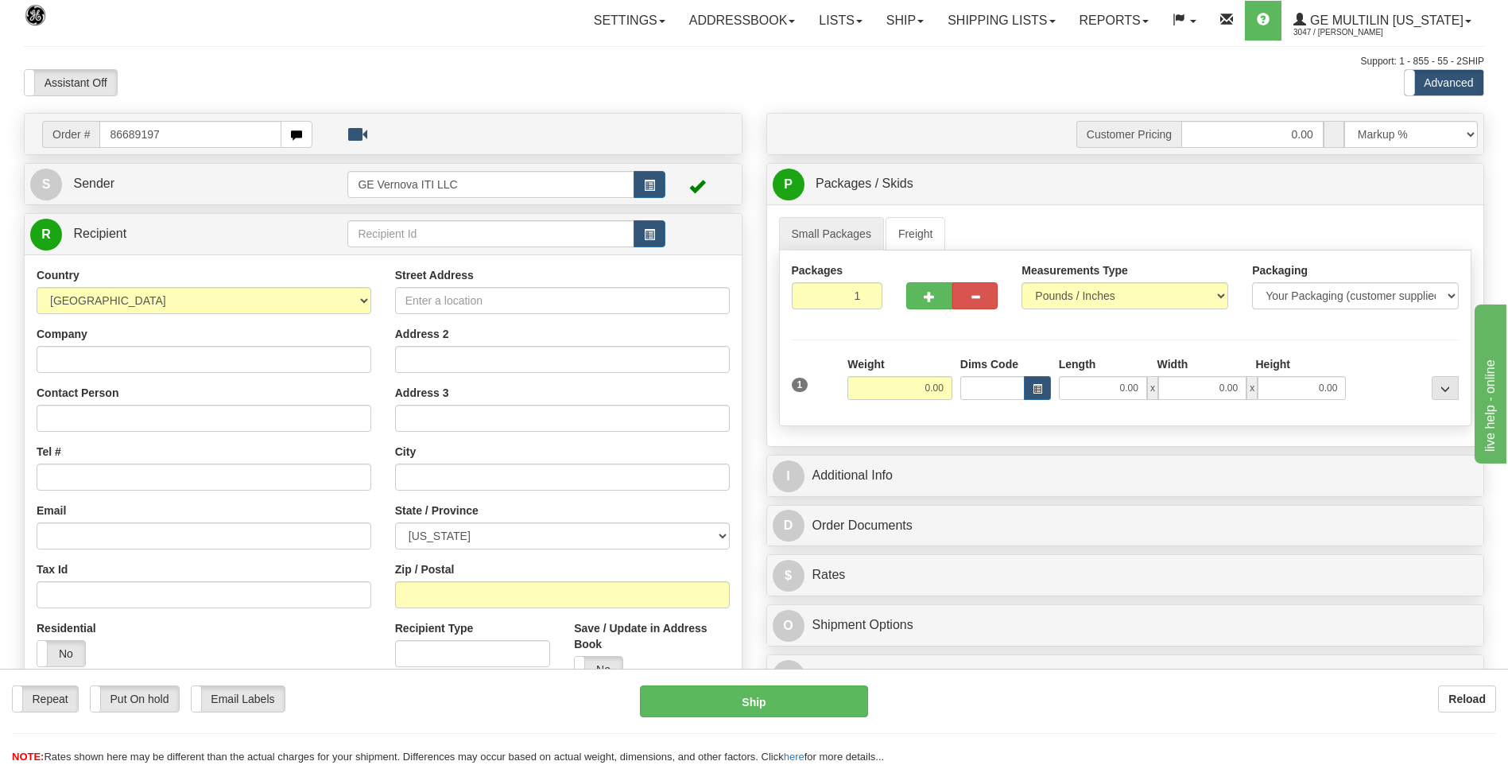
type input "86689197"
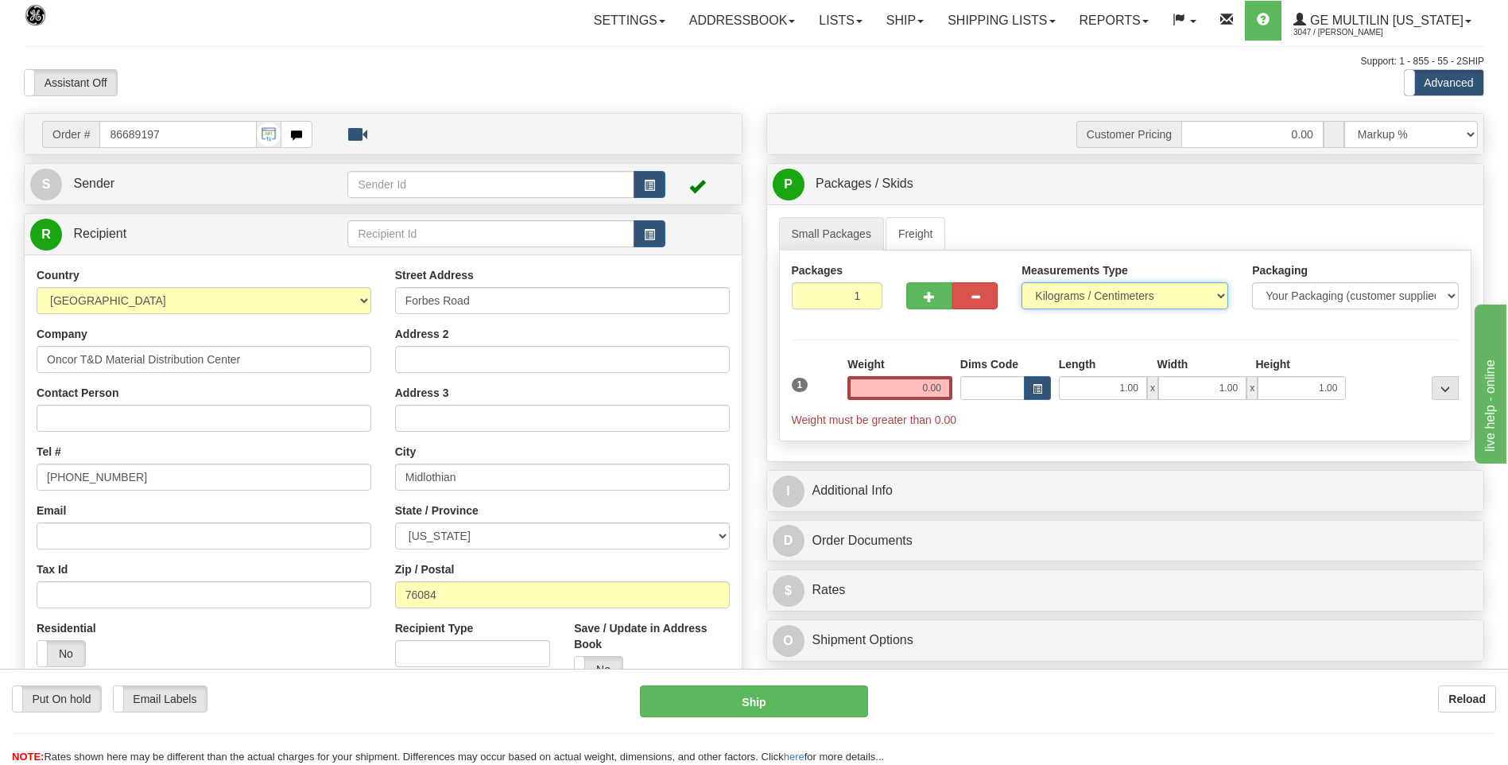
click at [1074, 299] on select "Pounds / Inches Kilograms / Centimeters" at bounding box center [1125, 295] width 207 height 27
select select "0"
click at [1022, 282] on select "Pounds / Inches Kilograms / Centimeters" at bounding box center [1125, 295] width 207 height 27
click at [937, 390] on input "0.00" at bounding box center [900, 388] width 105 height 24
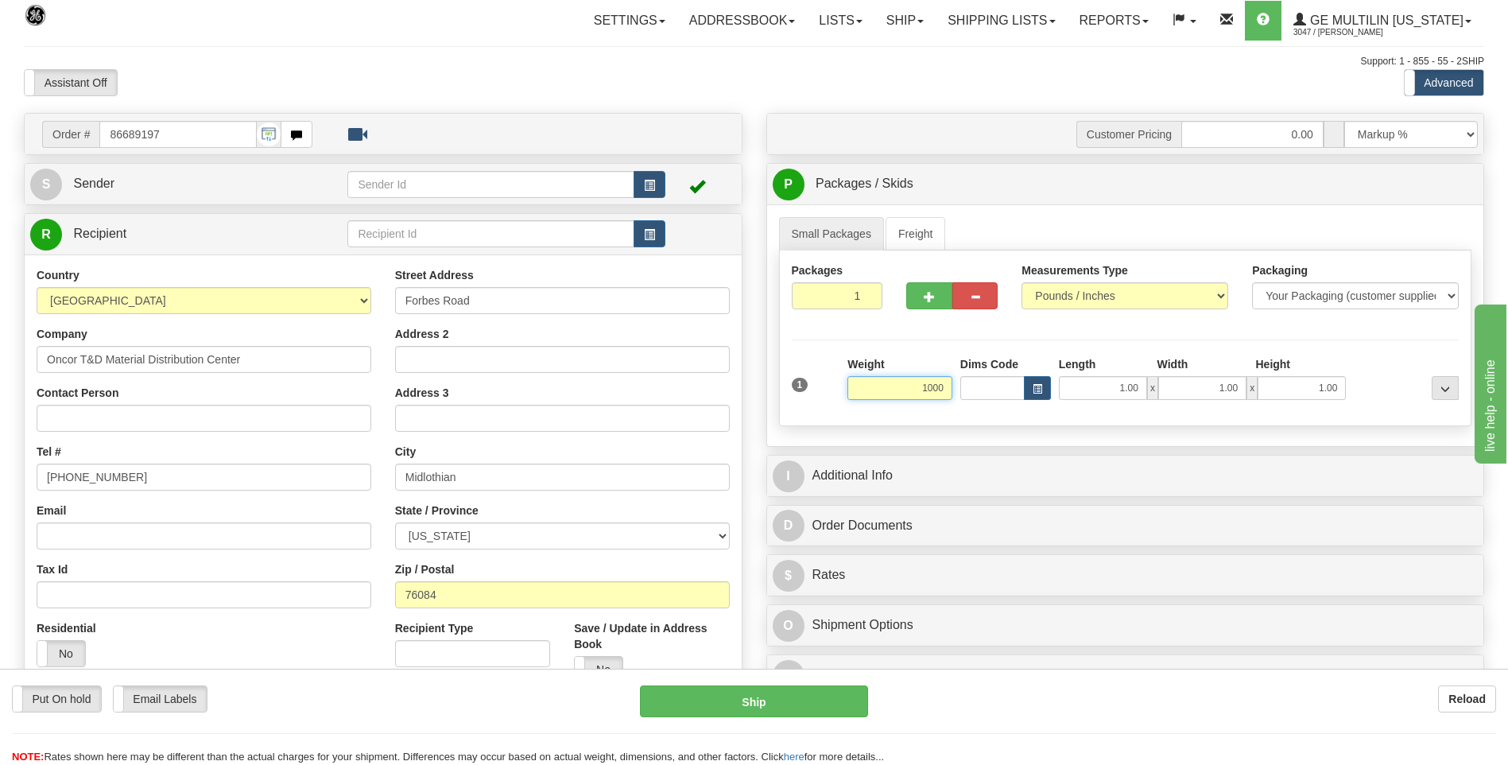
click button "Delete" at bounding box center [0, 0] width 0 height 0
type input "1000.00"
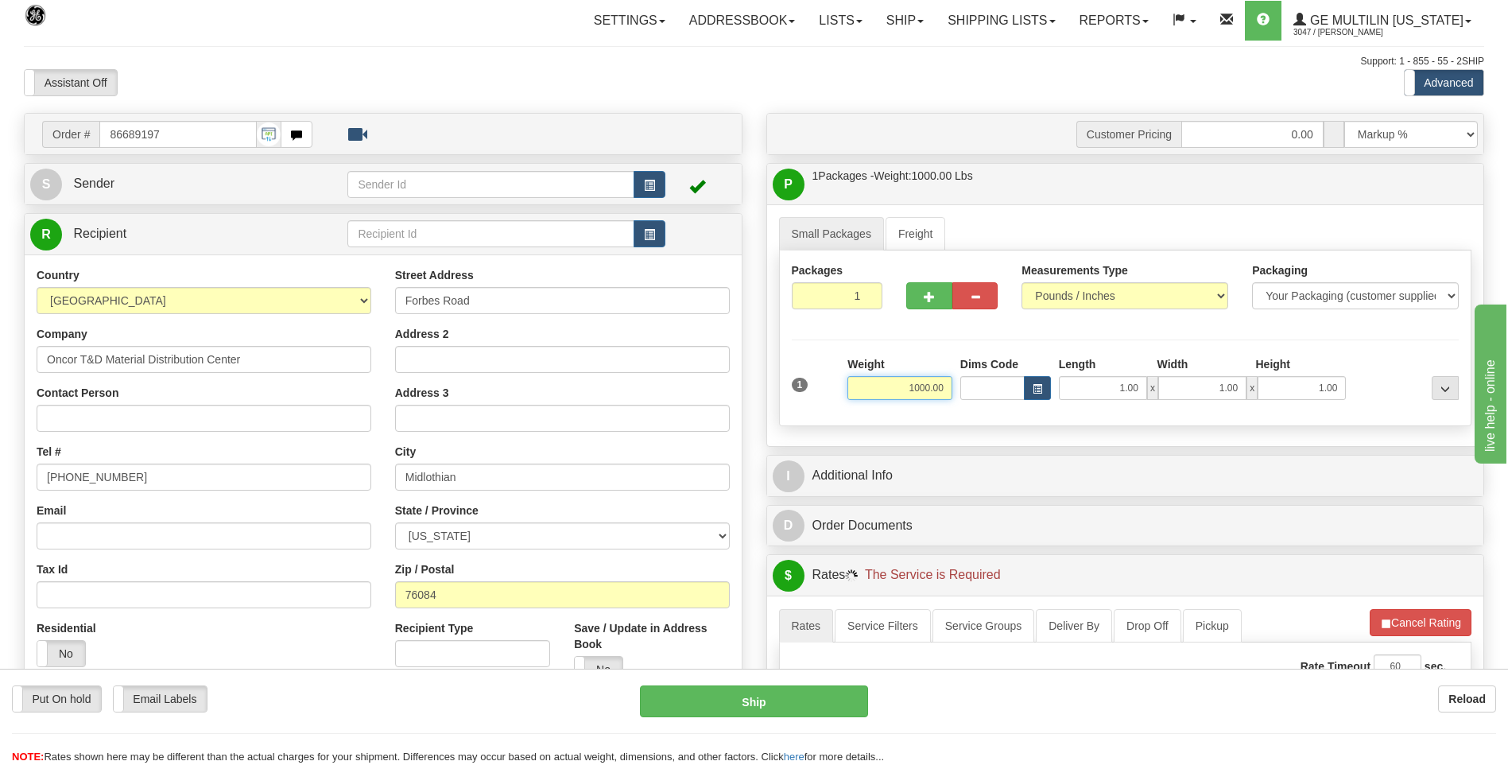
scroll to position [159, 0]
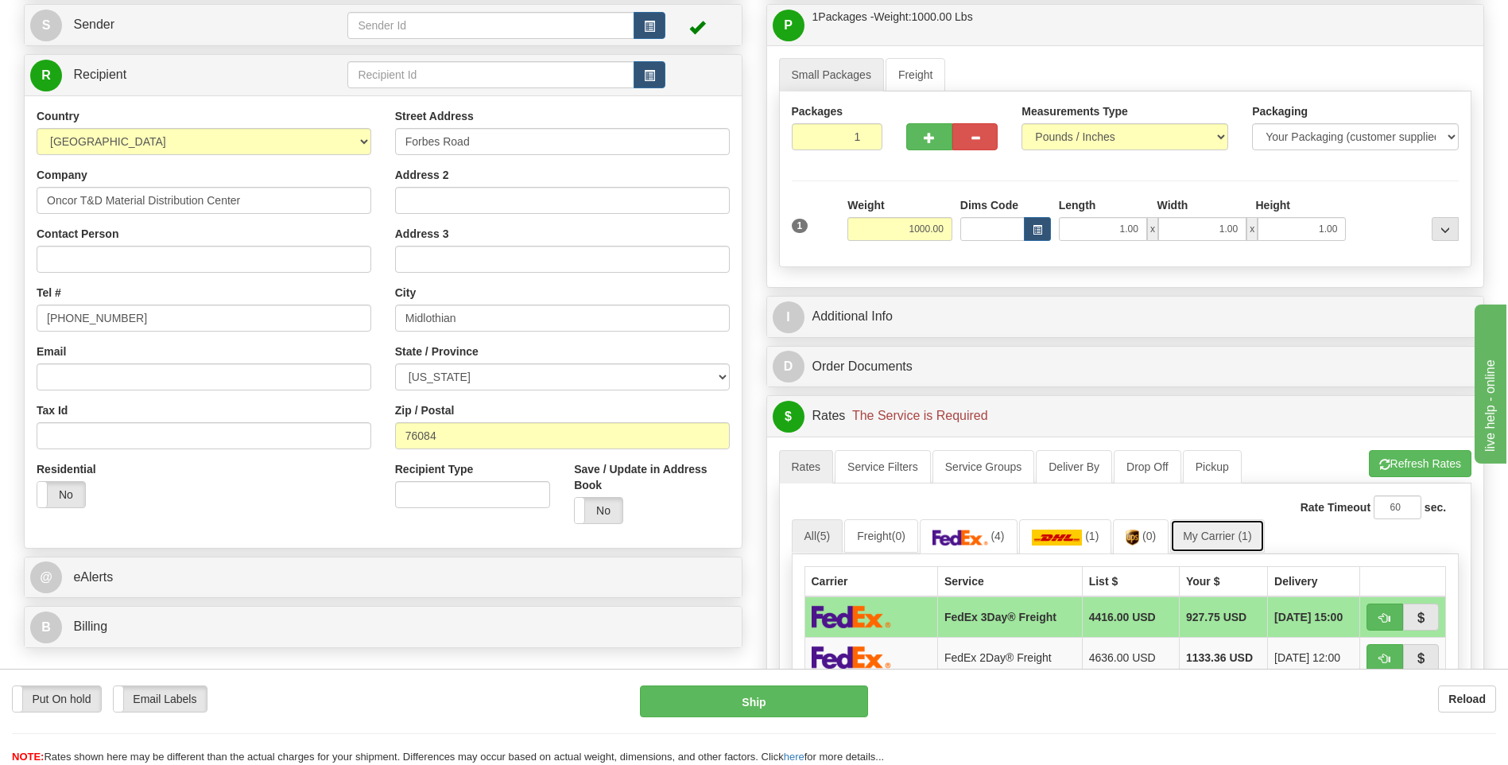
drag, startPoint x: 1209, startPoint y: 526, endPoint x: 1217, endPoint y: 540, distance: 16.1
click at [1211, 529] on link "My Carrier (1)" at bounding box center [1217, 535] width 94 height 33
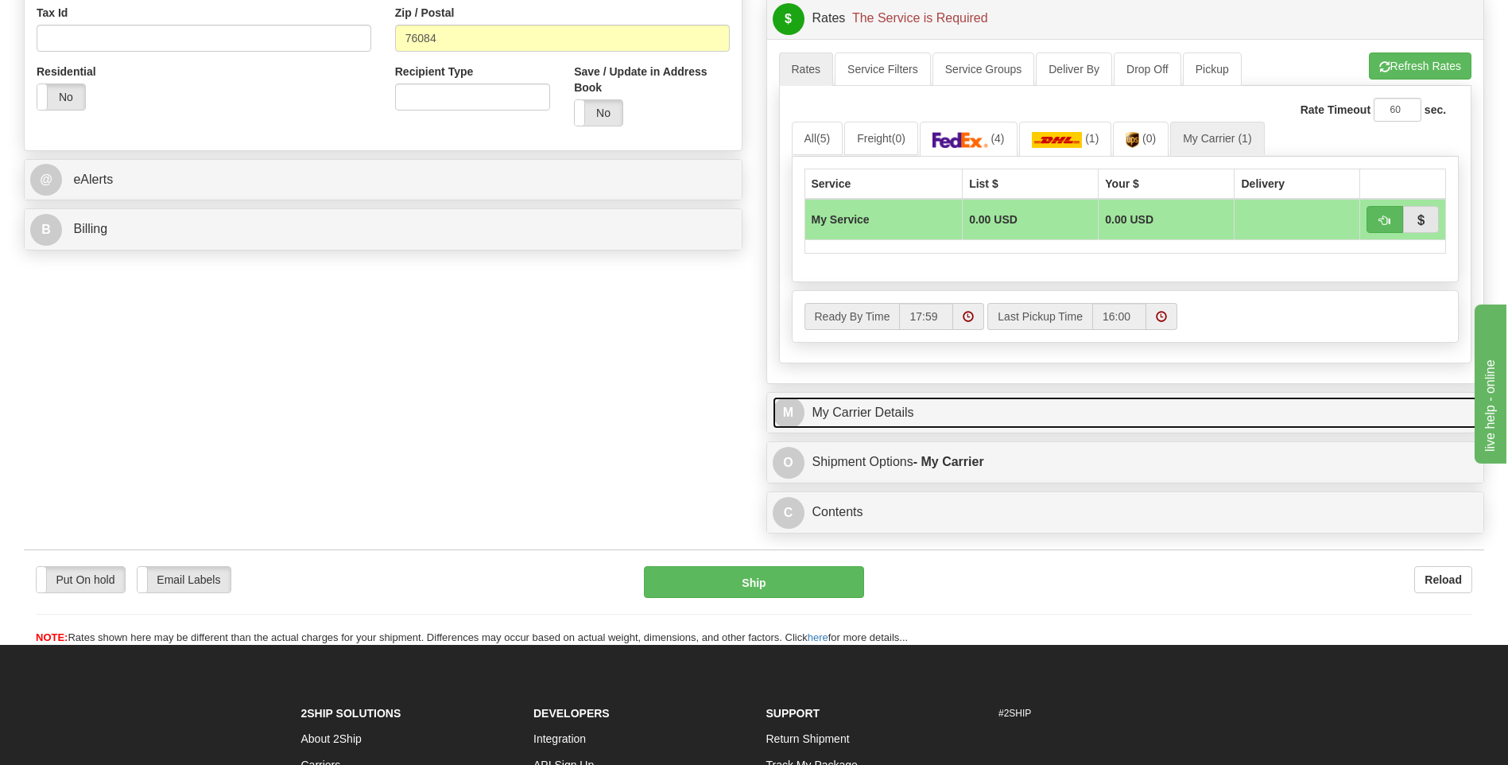
click at [898, 402] on link "M My Carrier Details" at bounding box center [1126, 413] width 706 height 33
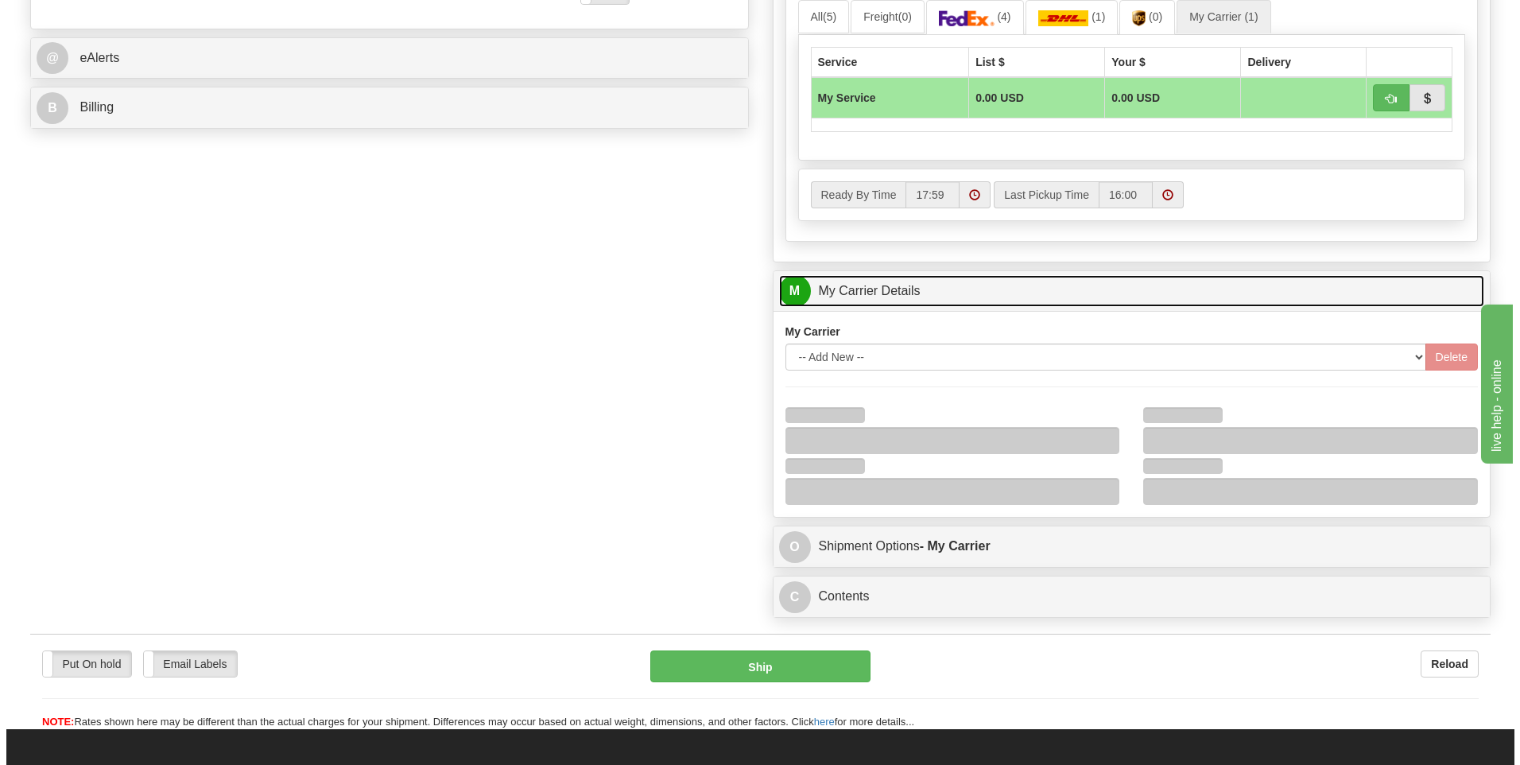
scroll to position [795, 0]
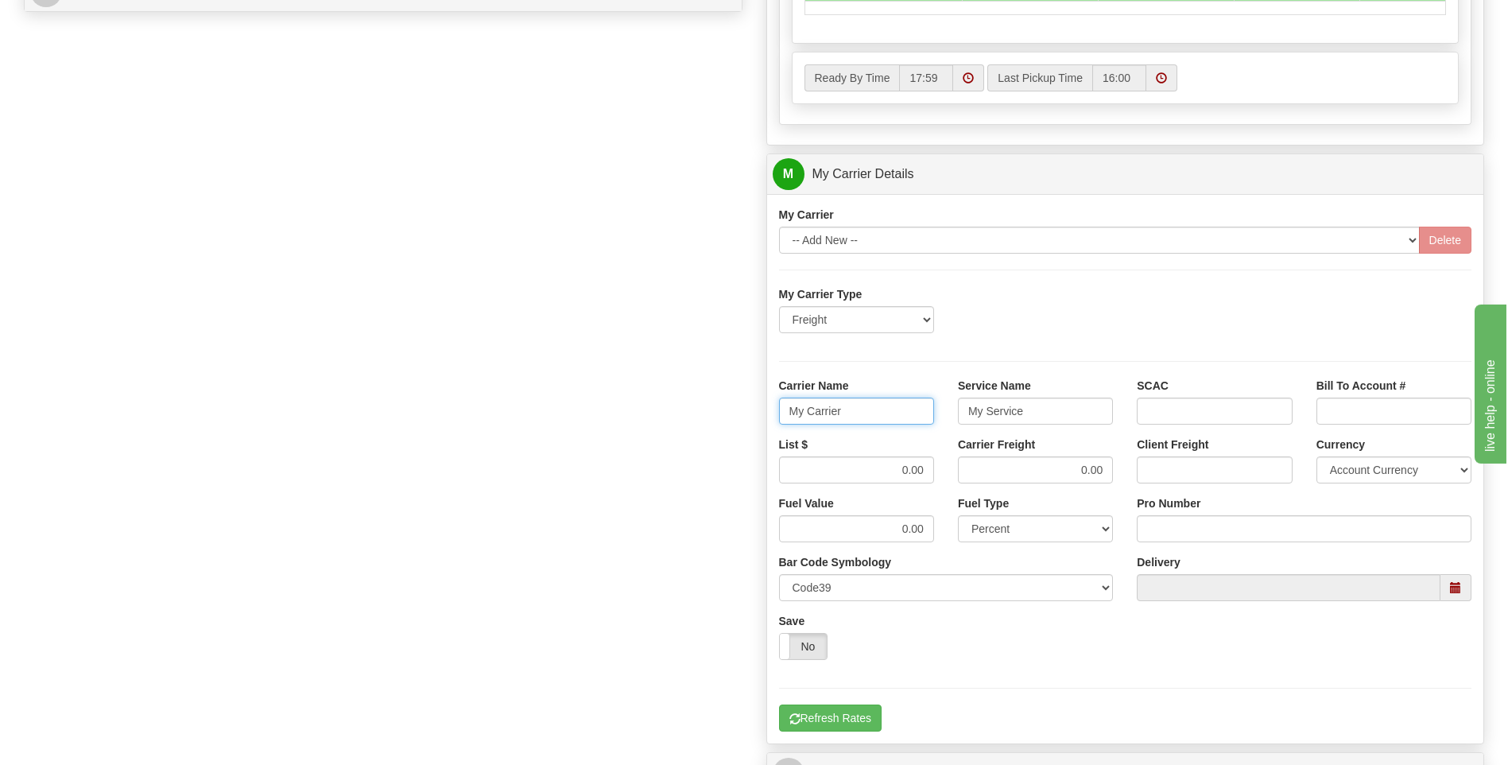
drag, startPoint x: 877, startPoint y: 410, endPoint x: 626, endPoint y: 417, distance: 251.3
click at [627, 414] on div "Order # 86689197 S Sender" at bounding box center [754, 85] width 1484 height 1534
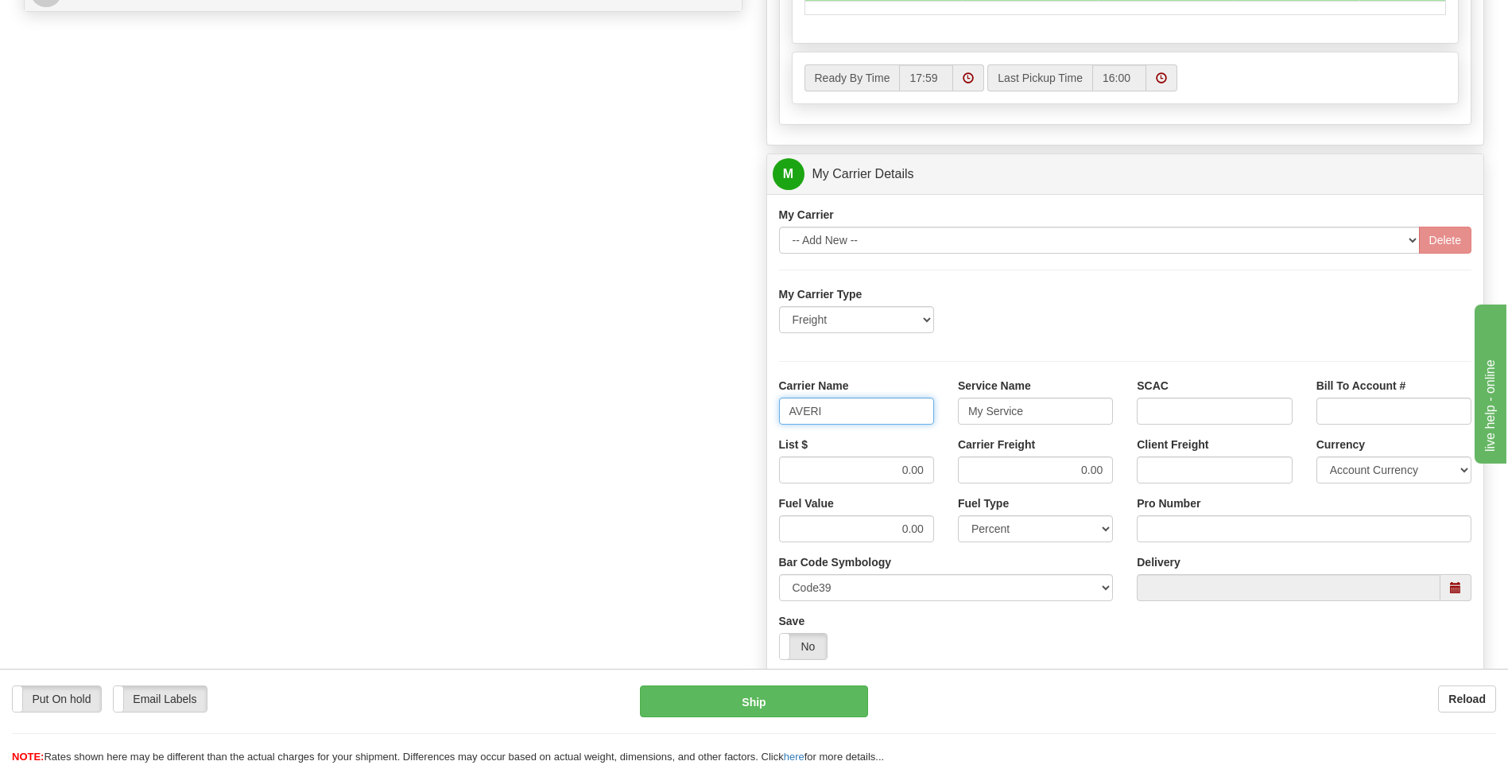
type input "AVERI"
type input "LTL"
drag, startPoint x: 888, startPoint y: 468, endPoint x: 1016, endPoint y: 474, distance: 128.1
click at [1016, 474] on div "List $ 0.00 Carrier Freight 0.00 Client Freight Currency Account Currency ARN A…" at bounding box center [1125, 465] width 717 height 59
type input ".01"
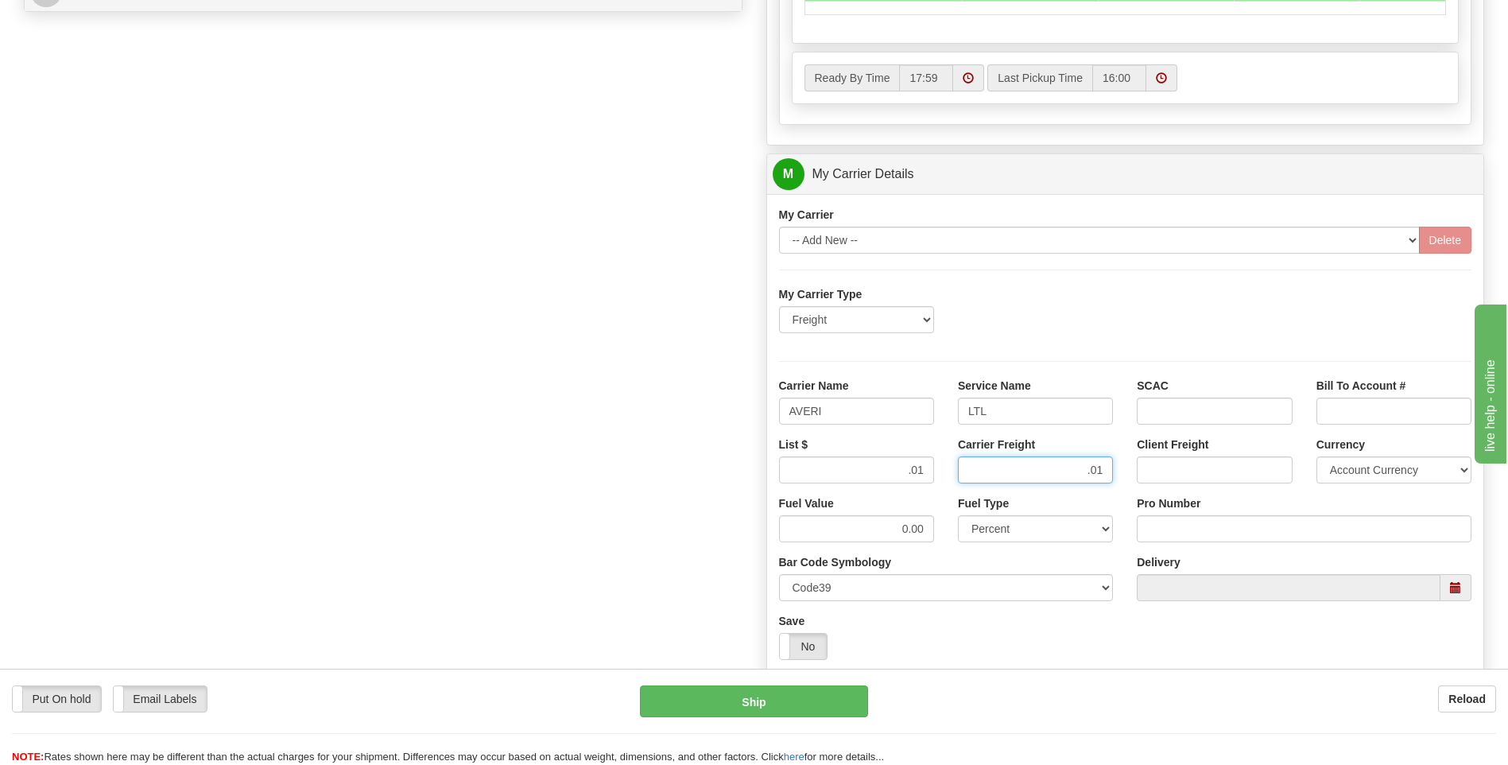
type input ".01"
click at [1157, 532] on input "Pro Number" at bounding box center [1304, 528] width 335 height 27
type input "0760160934"
click at [819, 693] on button "Ship" at bounding box center [753, 701] width 227 height 32
type input "00"
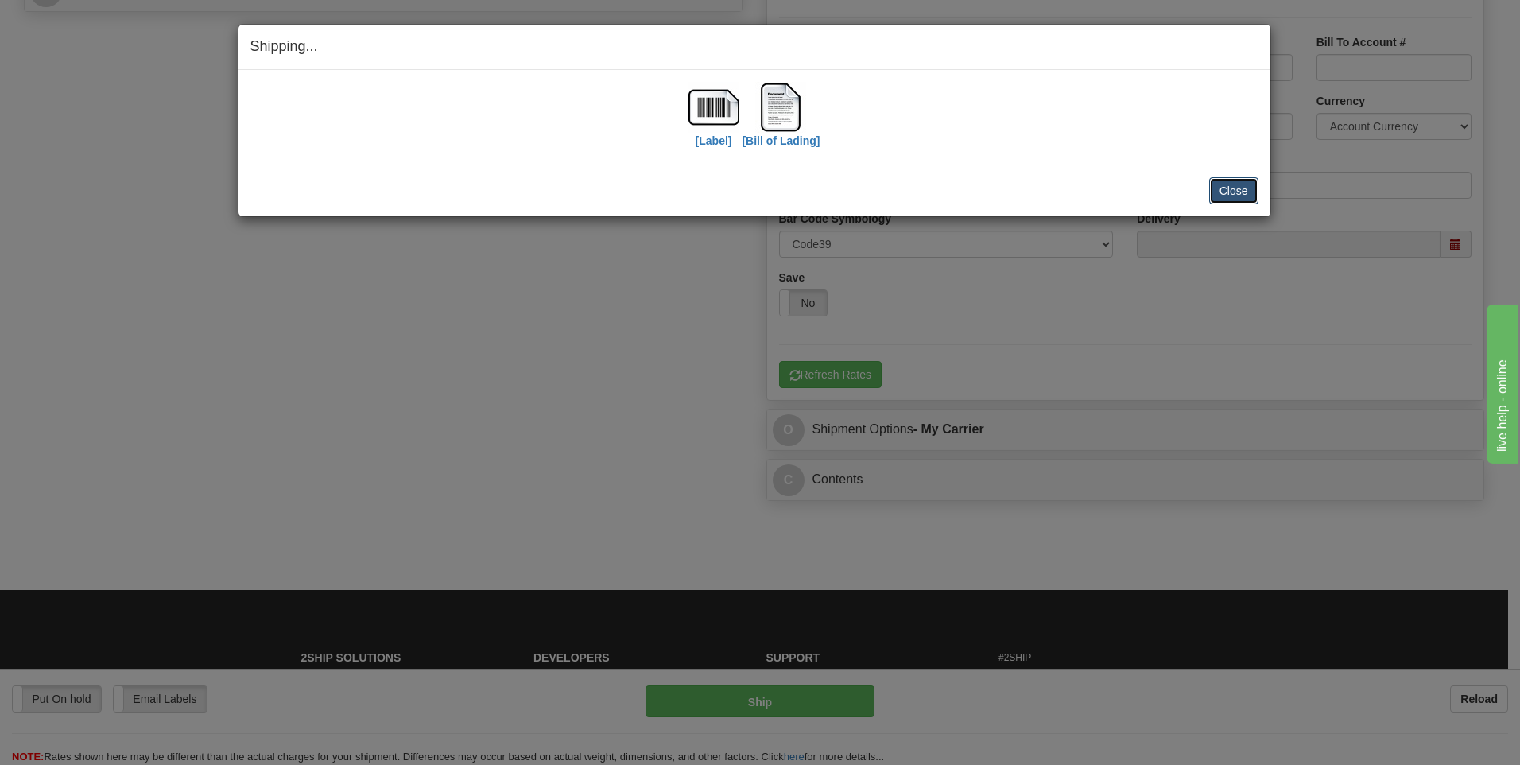
click at [1239, 197] on button "Close" at bounding box center [1233, 190] width 49 height 27
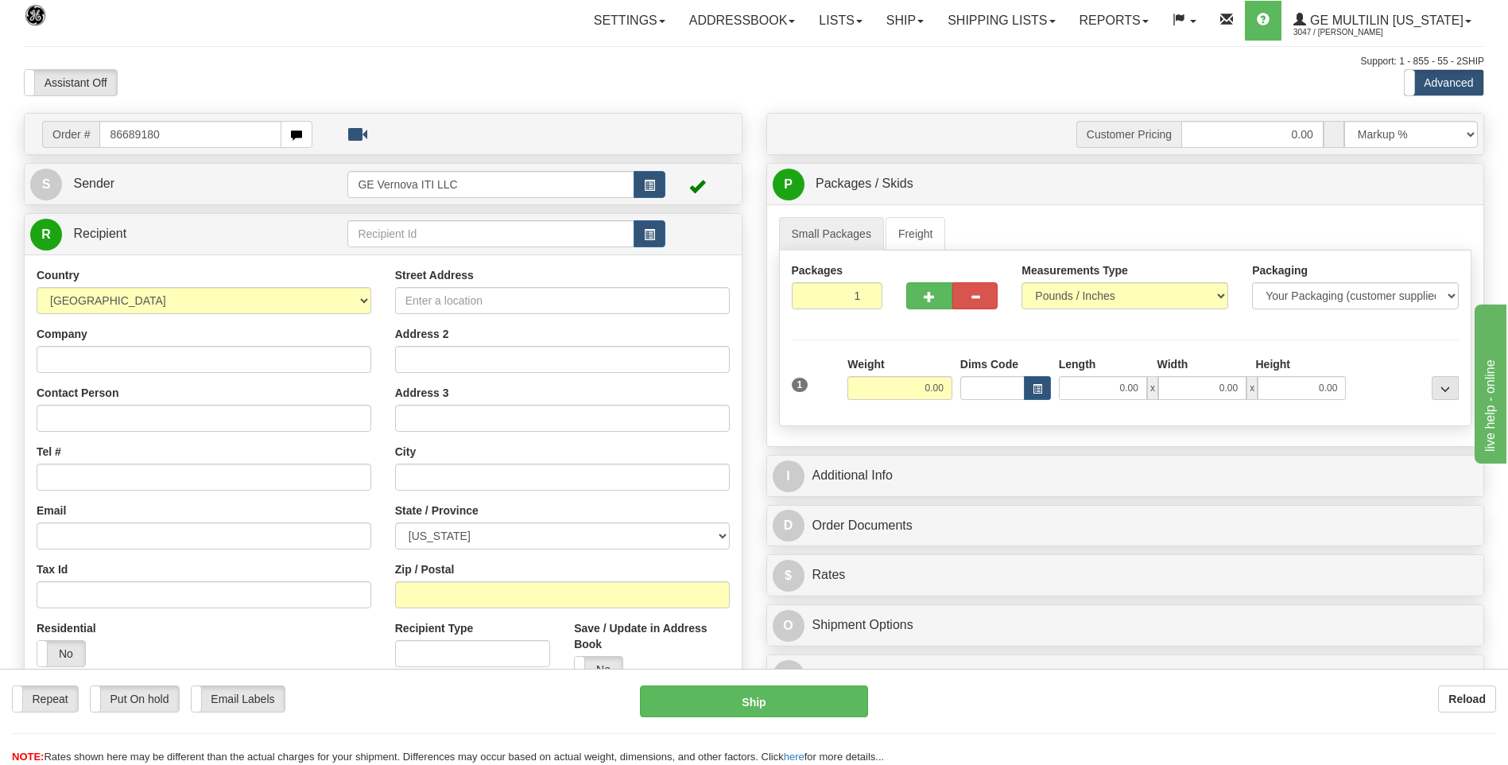
type input "86689180"
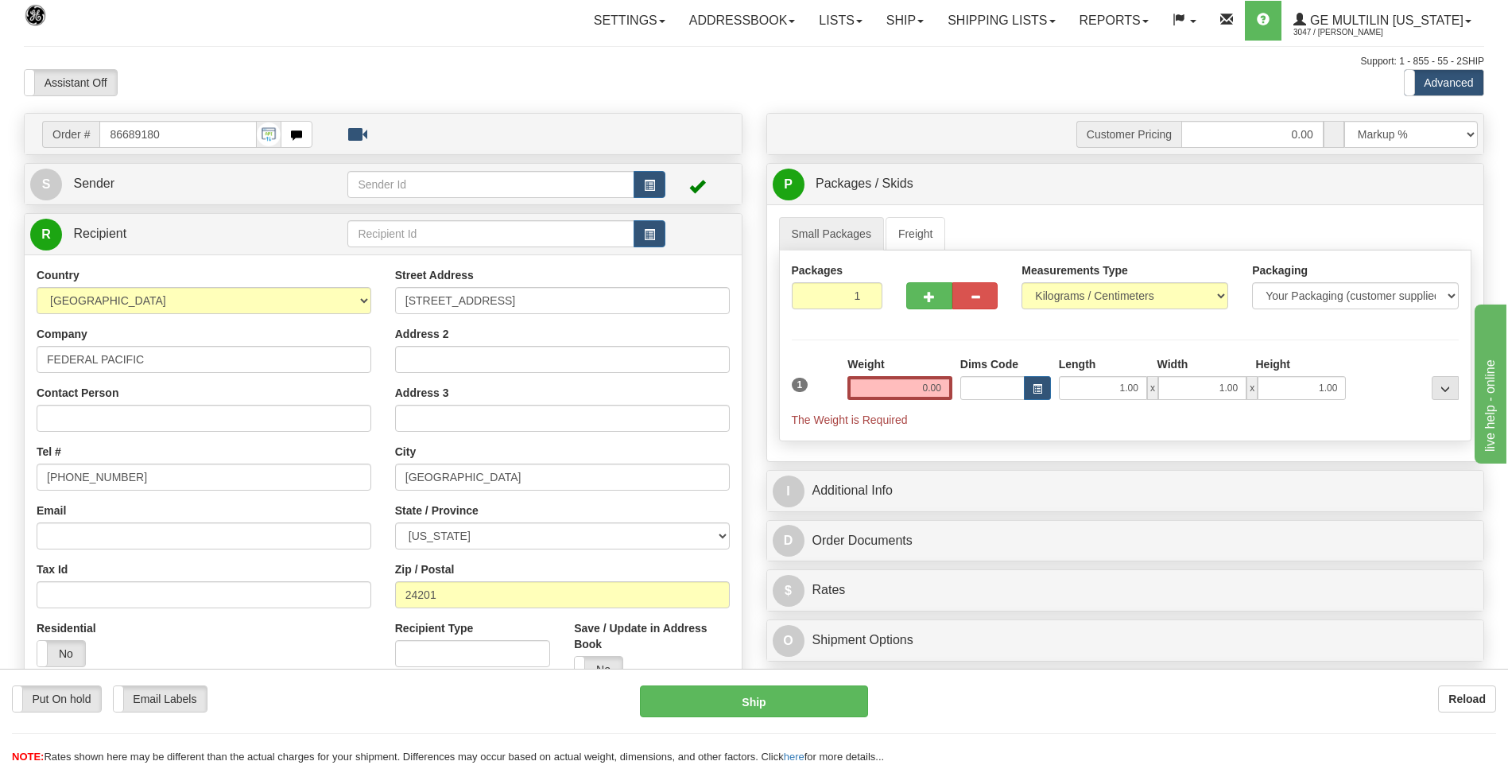
click at [1044, 309] on div "Measurements Type Pounds / Inches Kilograms / Centimeters" at bounding box center [1125, 291] width 231 height 59
click at [1066, 303] on select "Pounds / Inches Kilograms / Centimeters" at bounding box center [1125, 295] width 207 height 27
select select "0"
click at [1022, 282] on select "Pounds / Inches Kilograms / Centimeters" at bounding box center [1125, 295] width 207 height 27
click at [944, 390] on input "0.00" at bounding box center [900, 388] width 105 height 24
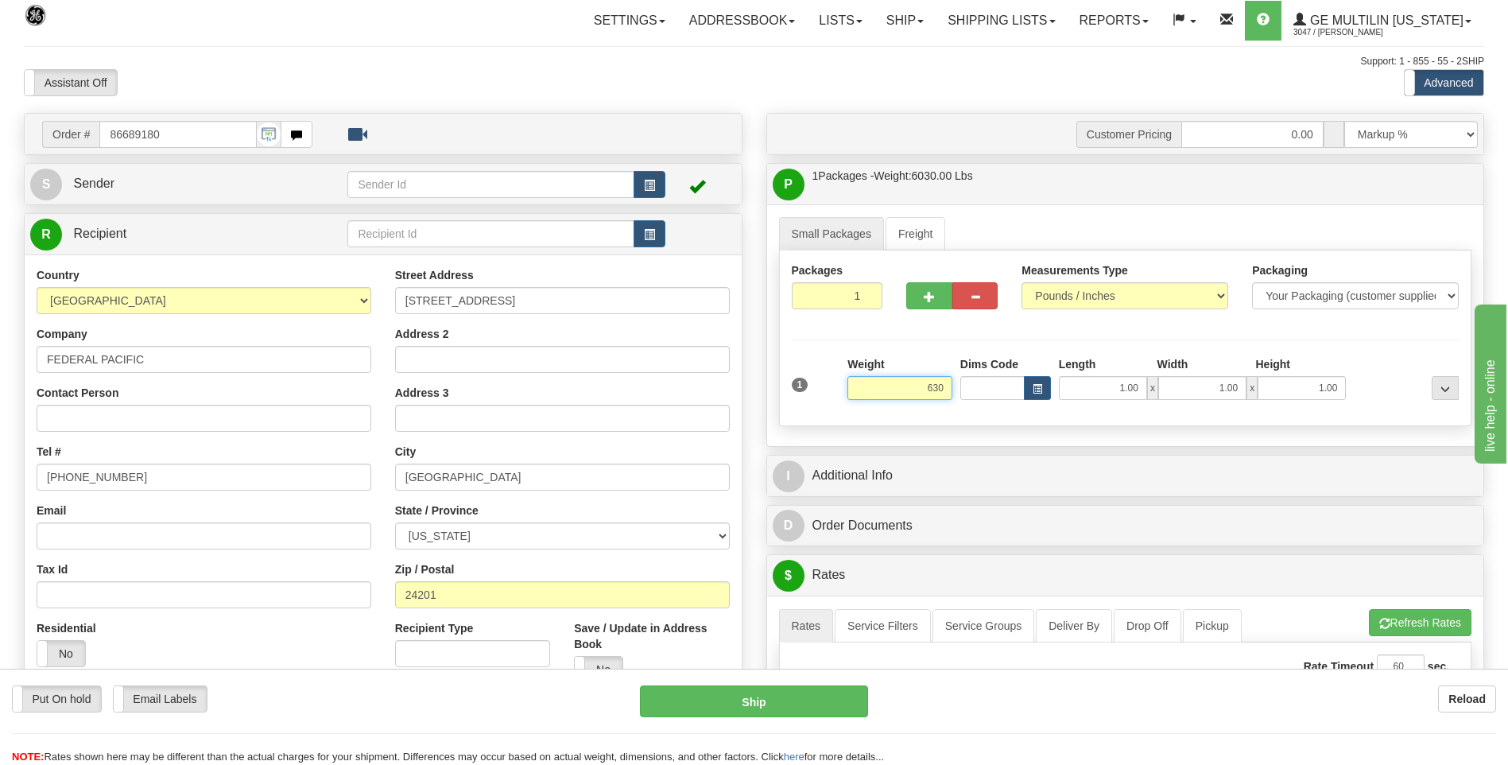
click button "Delete" at bounding box center [0, 0] width 0 height 0
type input "630.00"
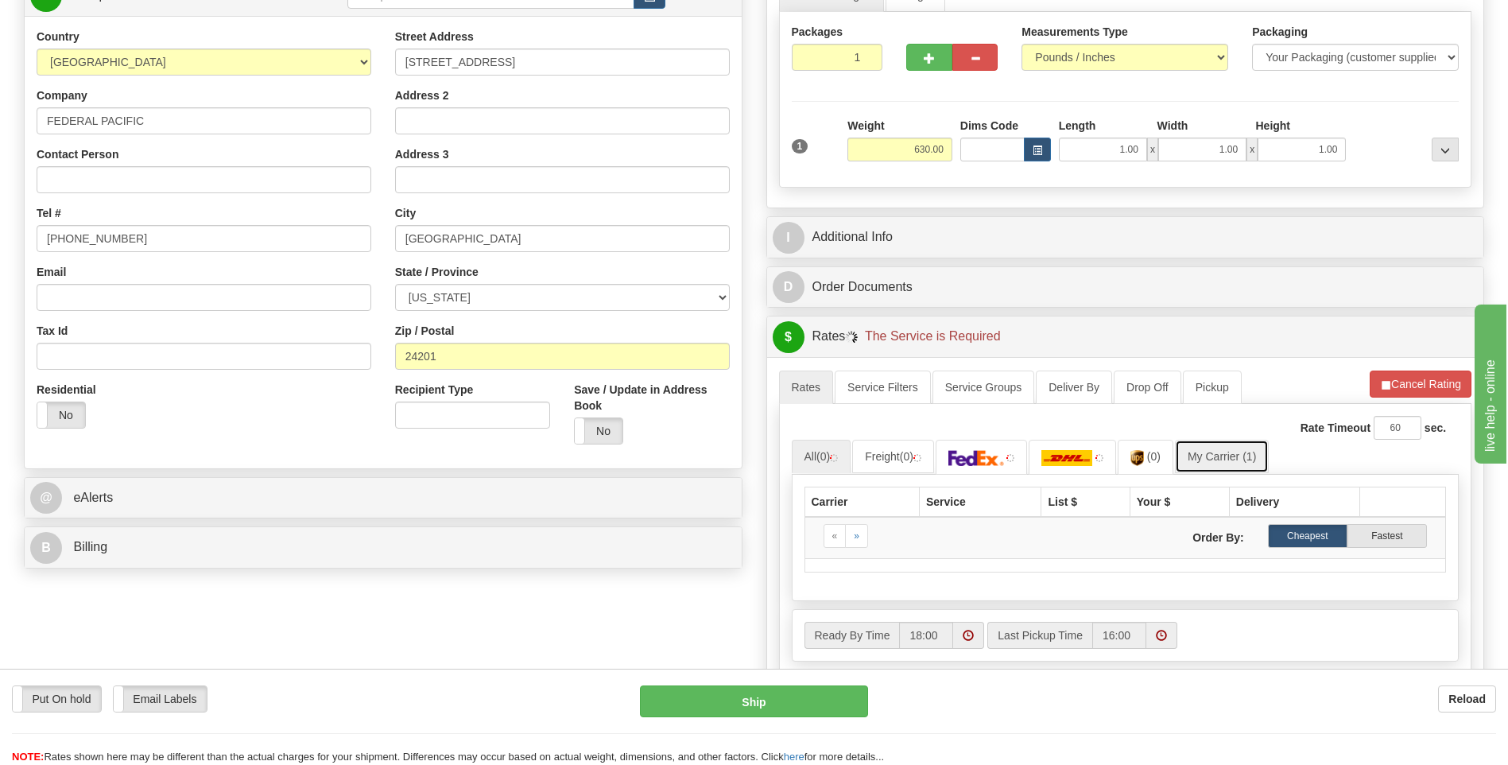
click at [1227, 456] on link "My Carrier (1)" at bounding box center [1222, 456] width 94 height 33
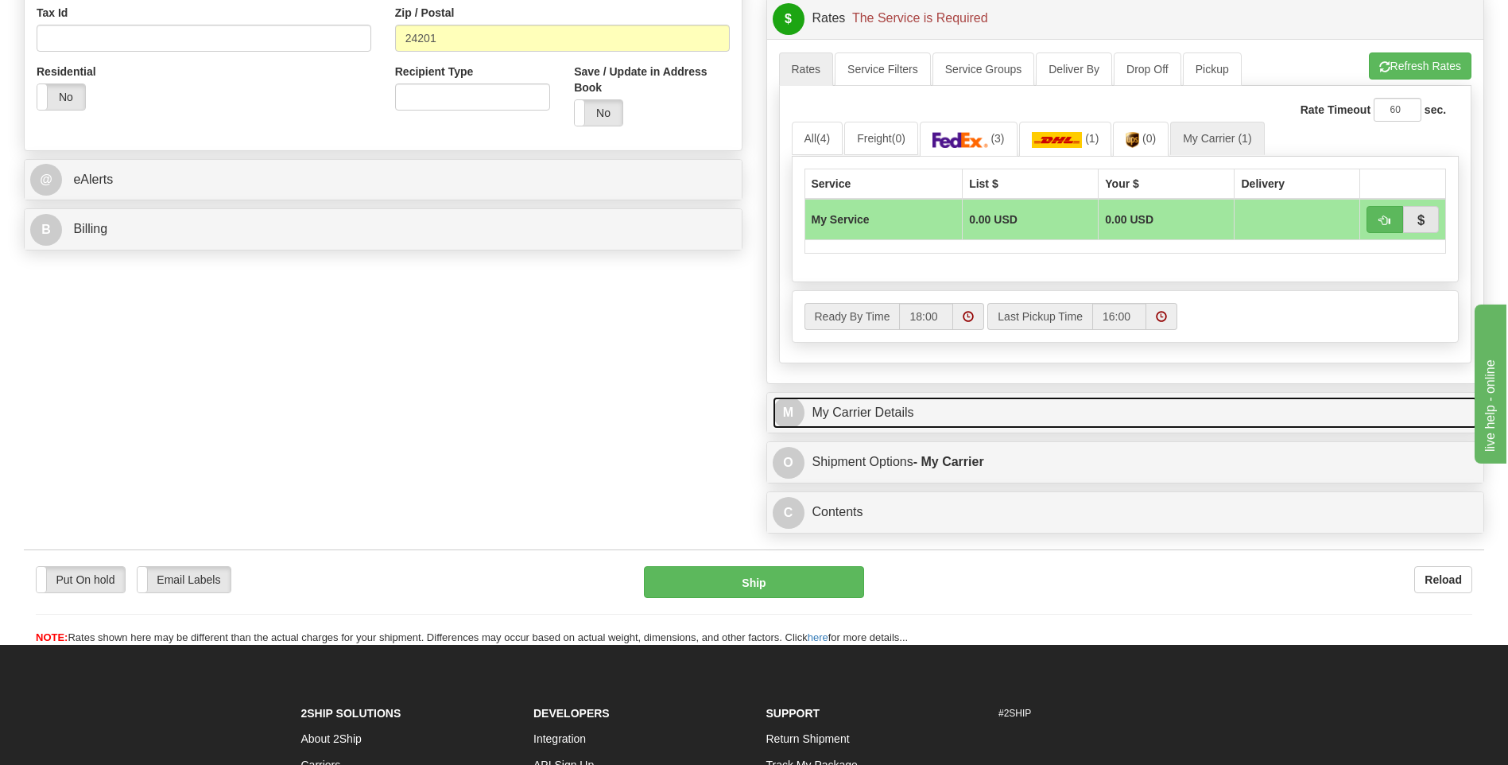
click at [941, 424] on link "M My Carrier Details" at bounding box center [1126, 413] width 706 height 33
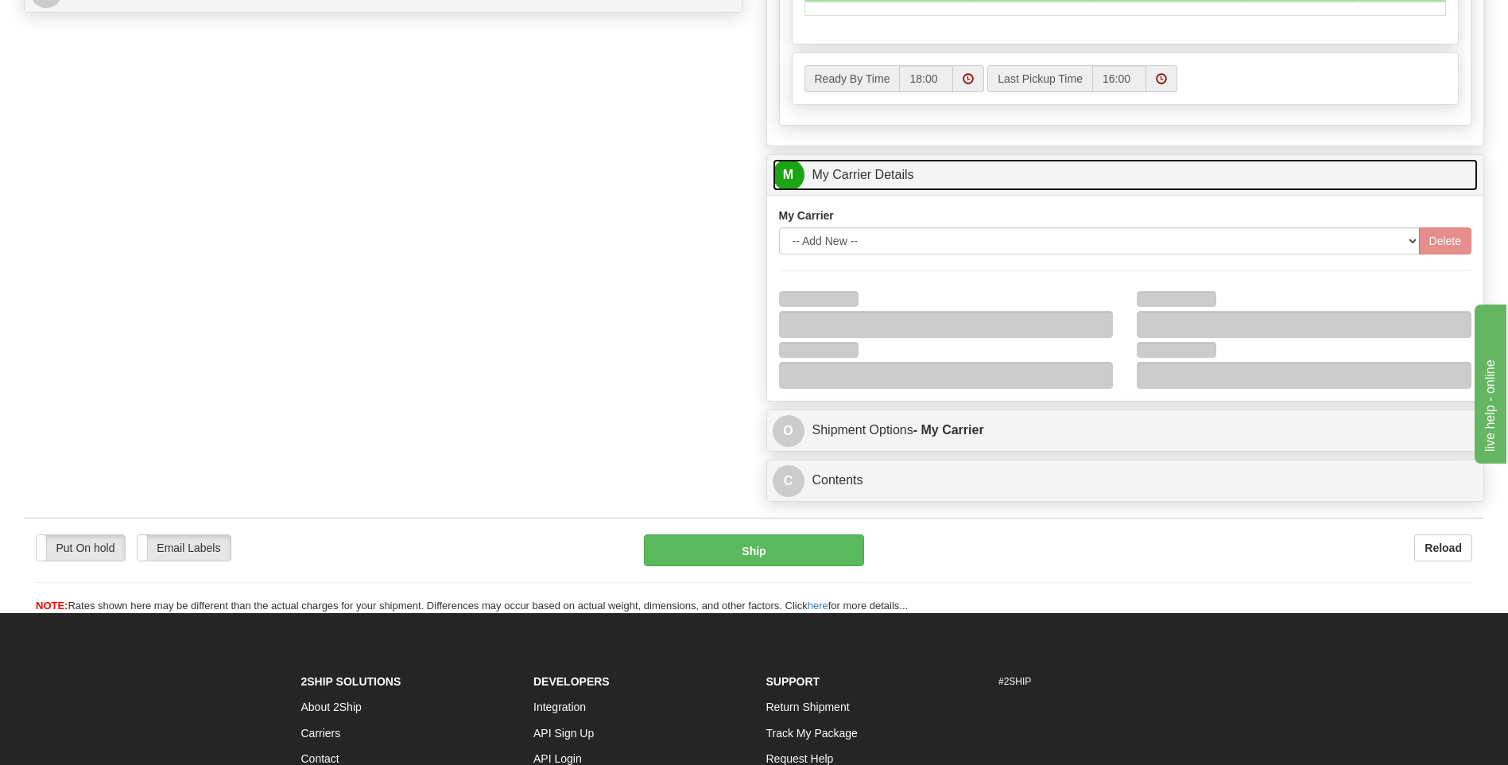
scroll to position [795, 0]
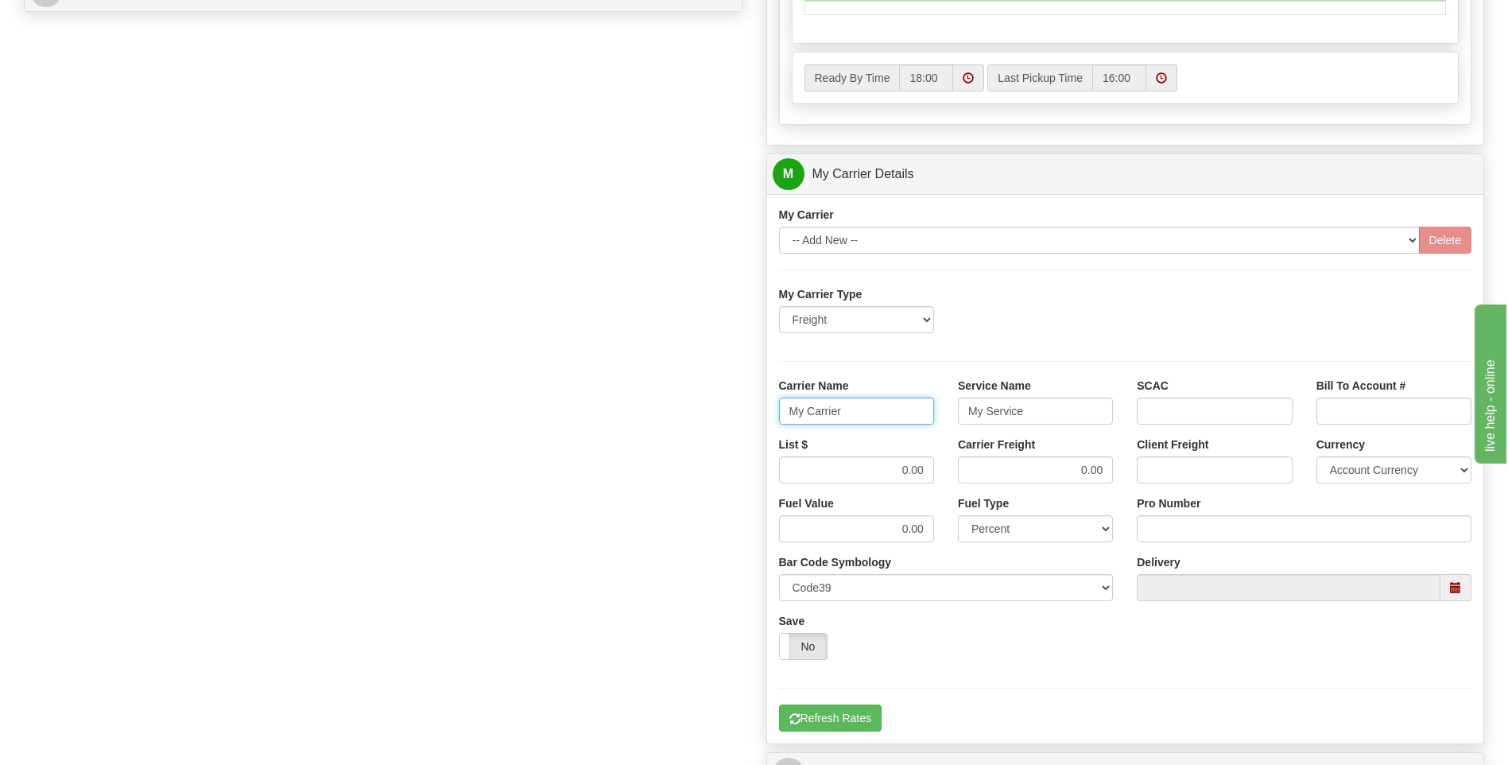
drag, startPoint x: 875, startPoint y: 419, endPoint x: 706, endPoint y: 412, distance: 169.5
click at [706, 412] on div "Order # 86689180 S Sender" at bounding box center [754, 85] width 1484 height 1534
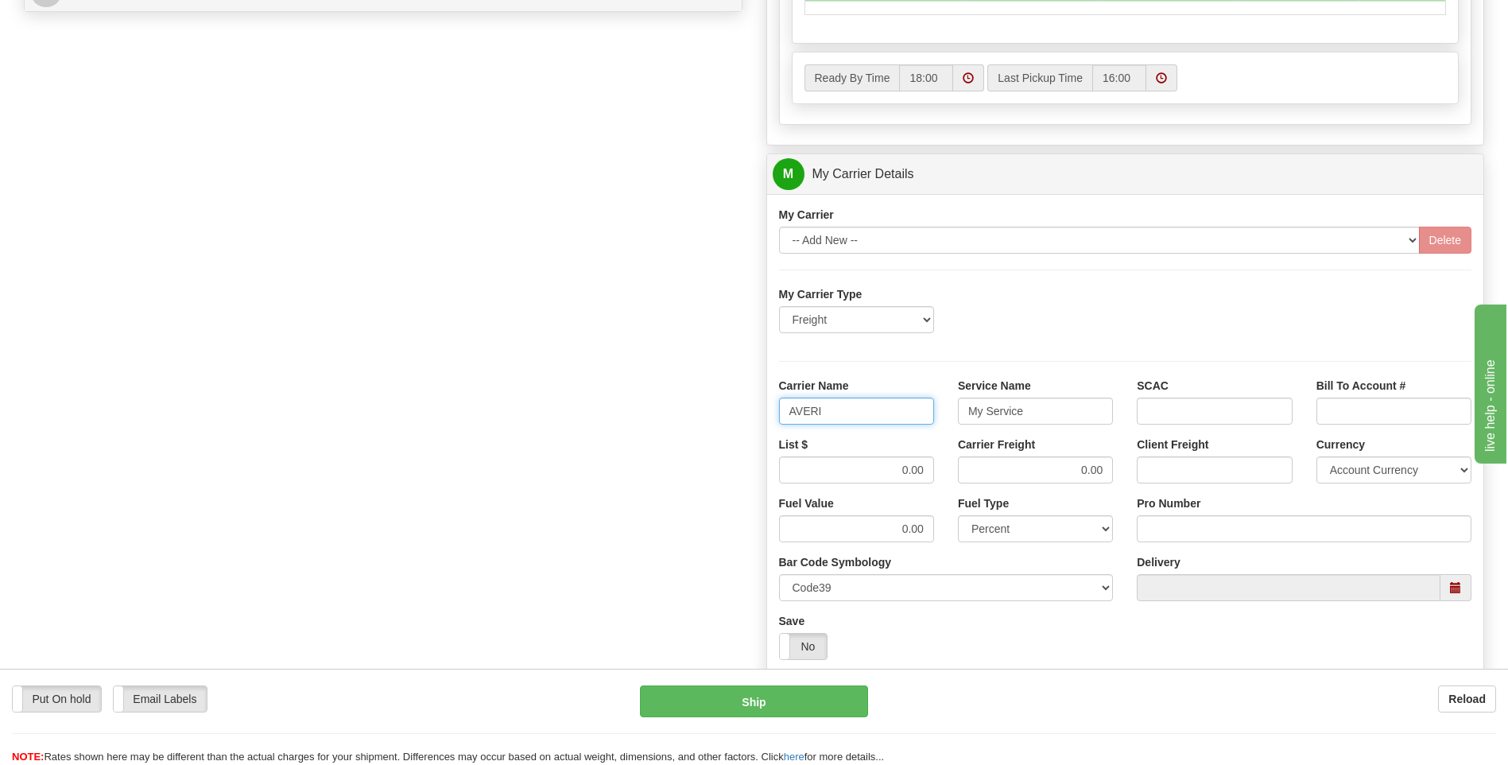
type input "AVERI"
type input "LTL"
drag, startPoint x: 891, startPoint y: 474, endPoint x: 971, endPoint y: 471, distance: 79.5
click at [971, 471] on div "List $ 0.00 Carrier Freight 0.00 Client Freight Currency Account Currency ARN A…" at bounding box center [1125, 465] width 717 height 59
type input "320"
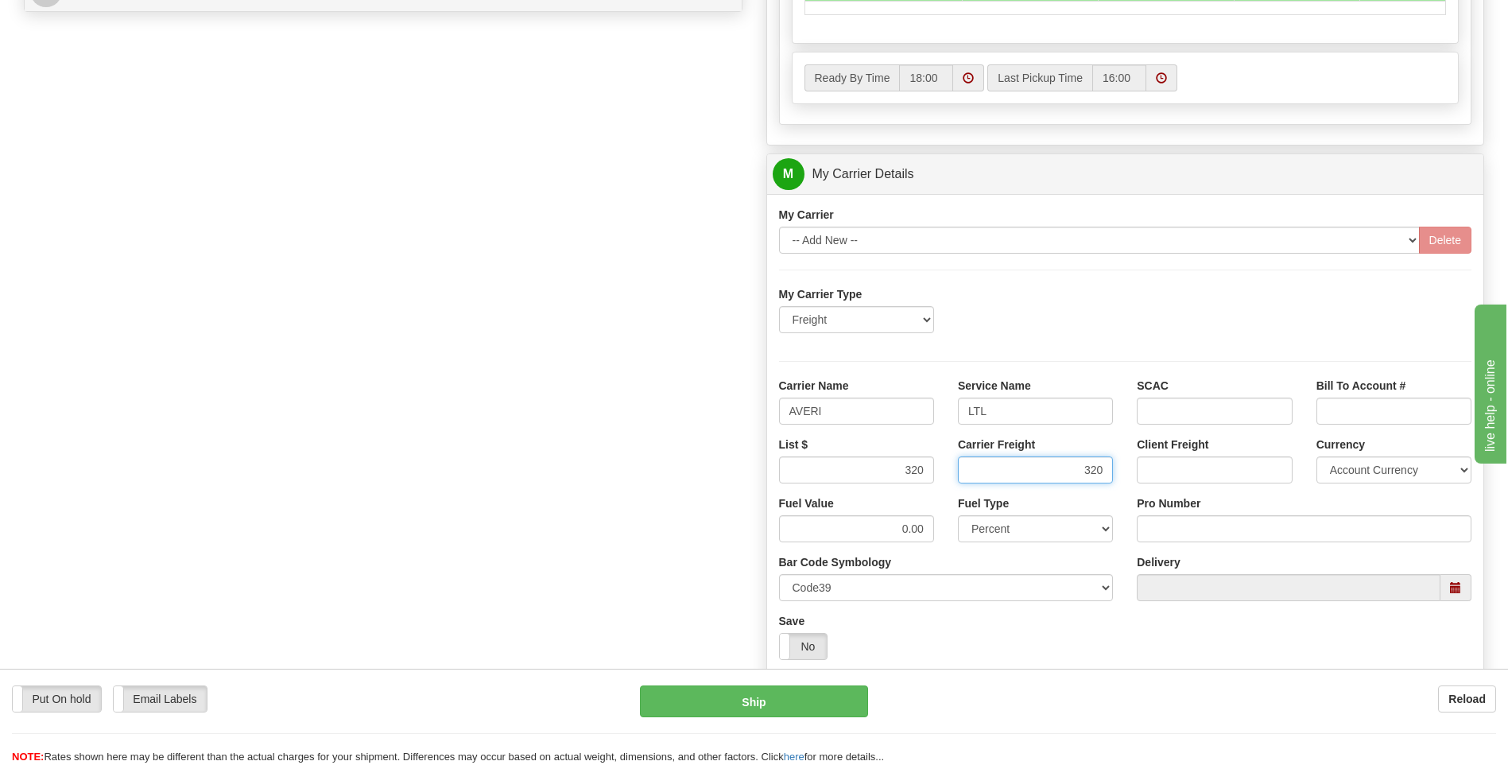
type input "320"
click at [1214, 532] on input "Pro Number" at bounding box center [1304, 528] width 335 height 27
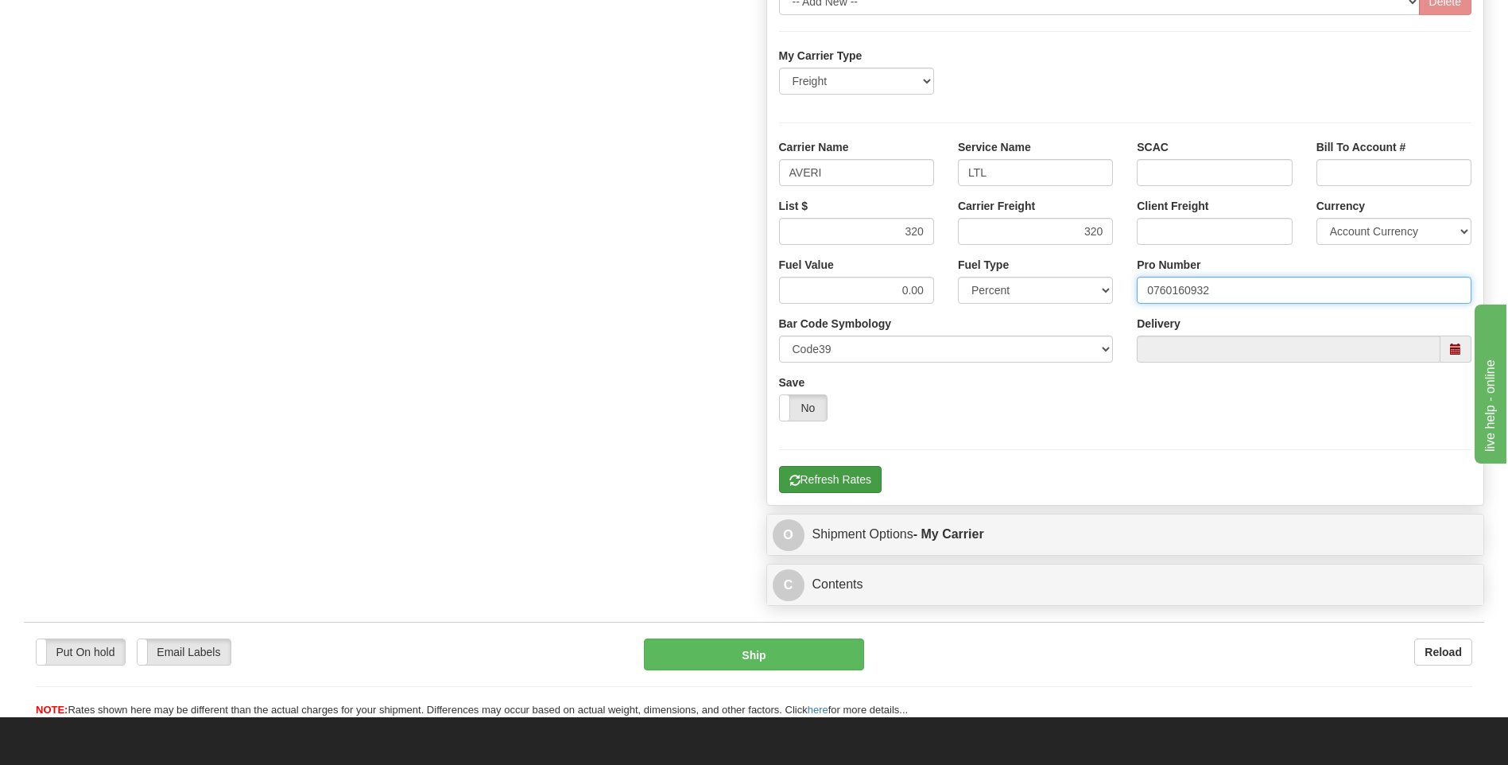
type input "0760160932"
click at [792, 478] on span "button" at bounding box center [795, 480] width 11 height 10
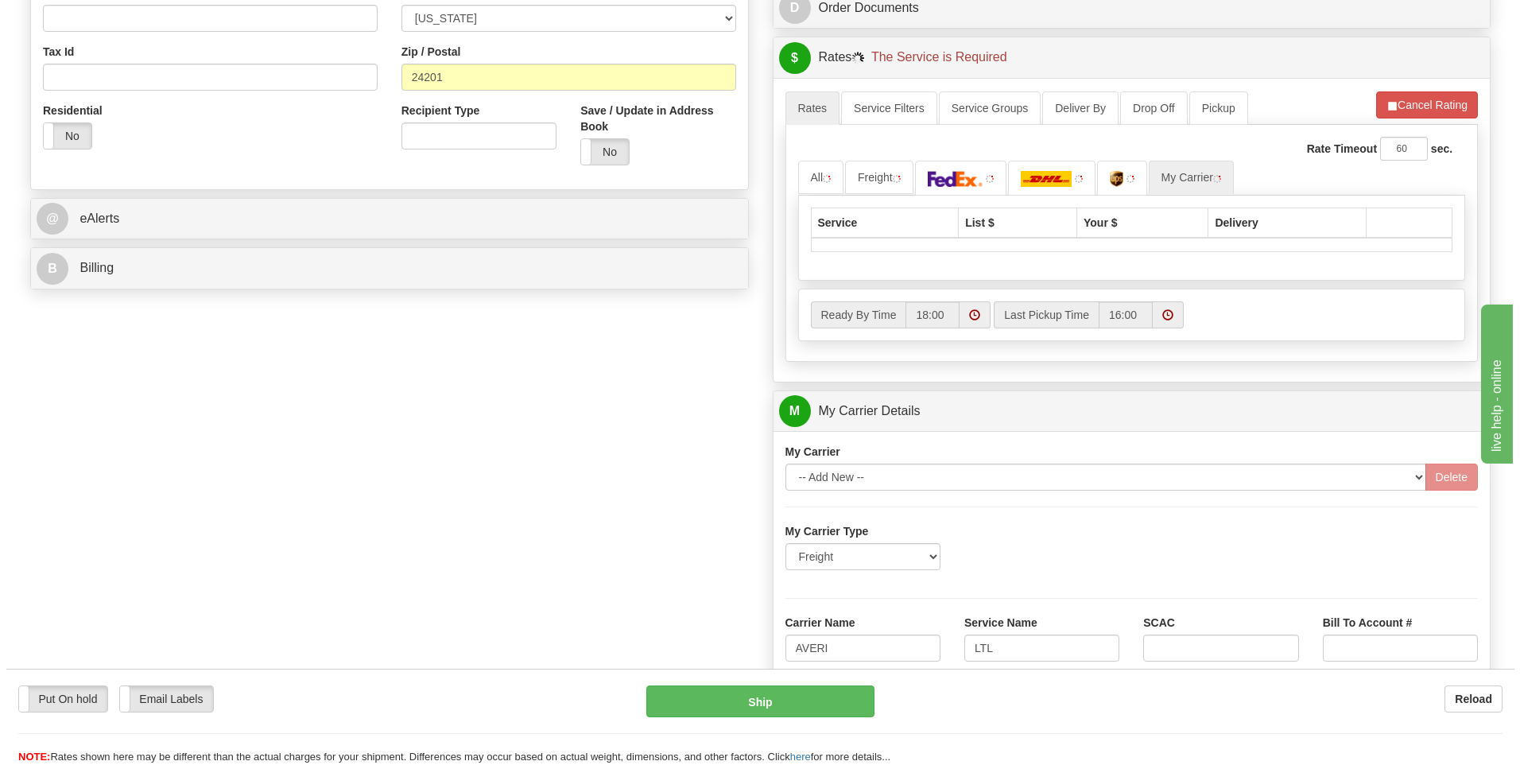
scroll to position [516, 0]
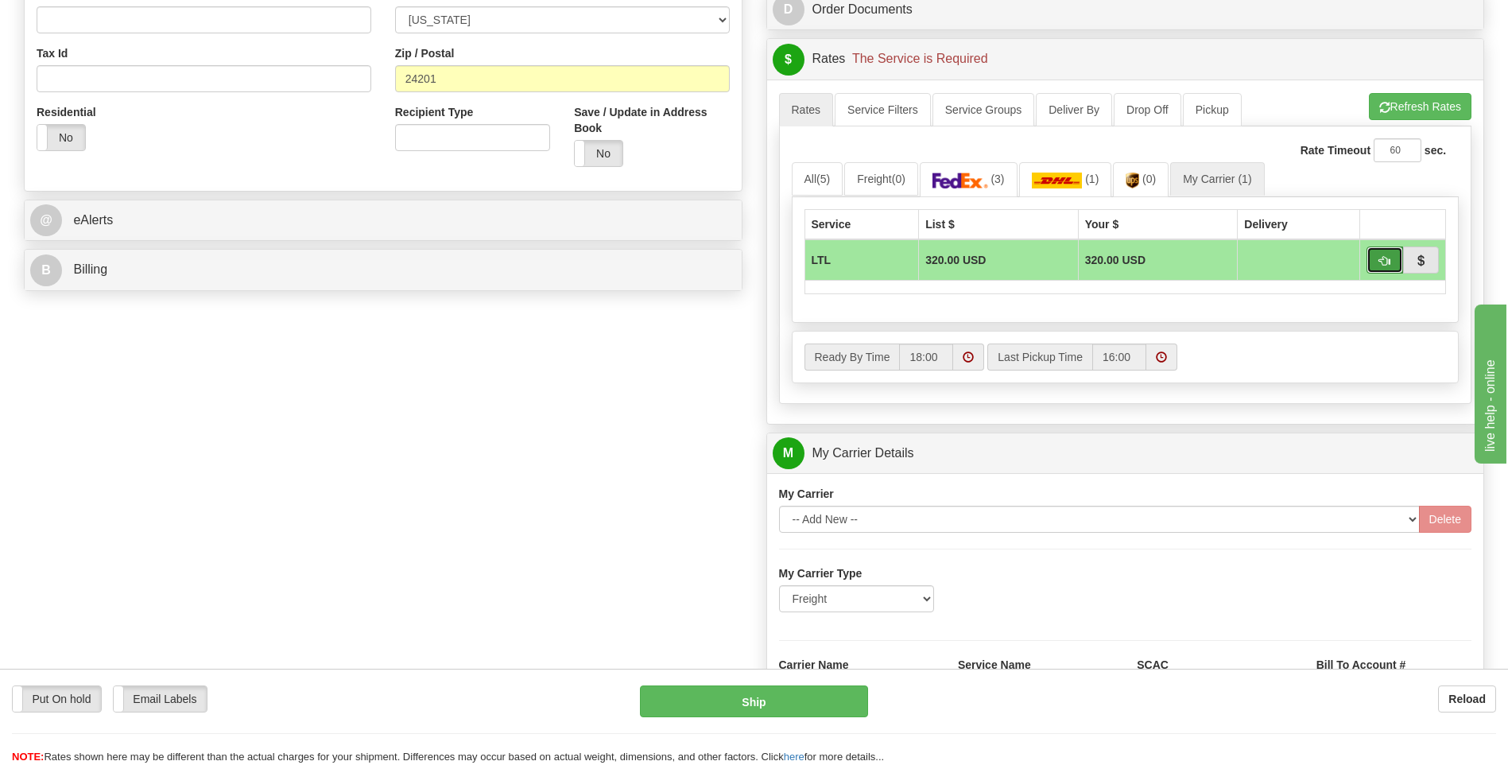
click at [1383, 256] on span "button" at bounding box center [1384, 261] width 11 height 10
type input "00"
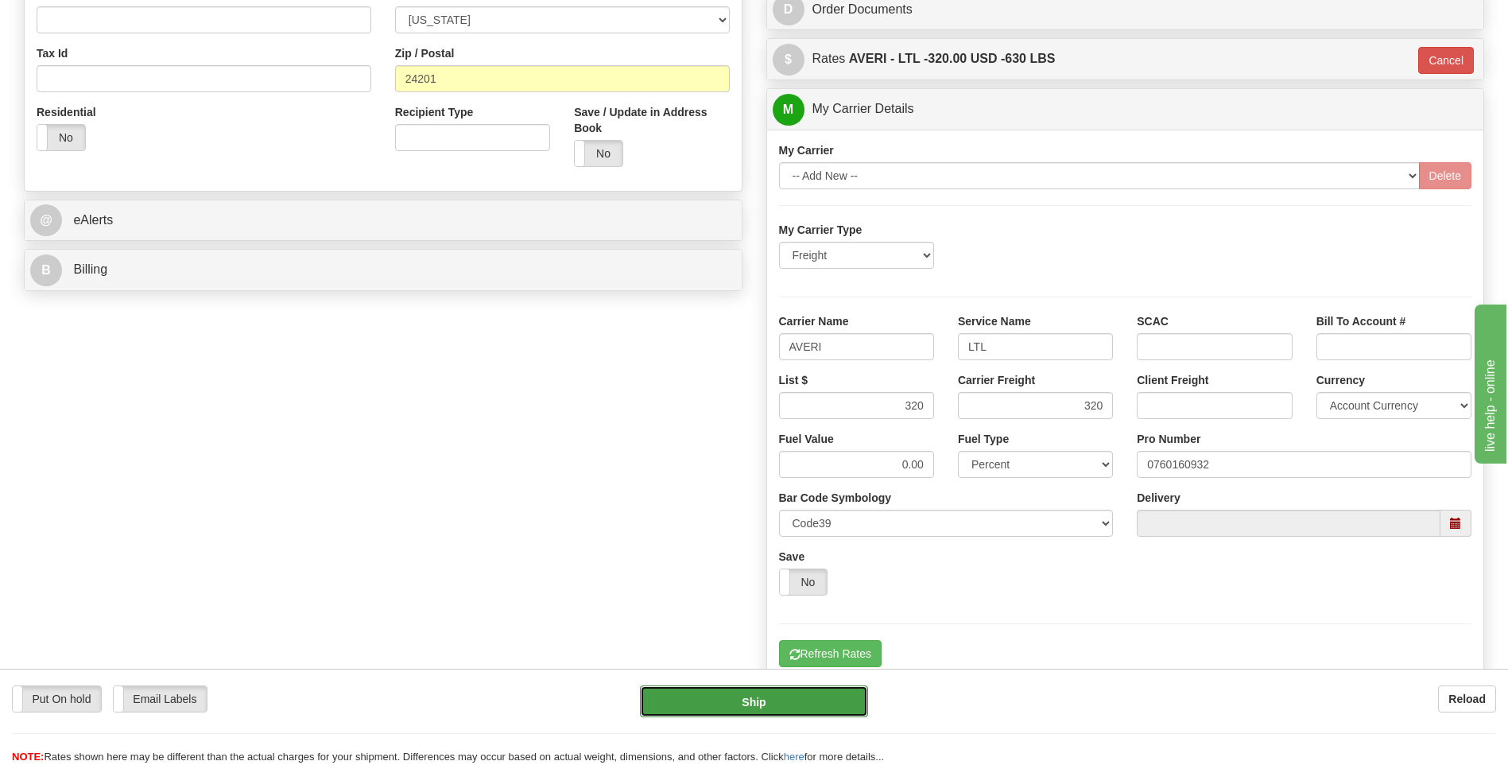
click at [754, 708] on button "Ship" at bounding box center [753, 701] width 227 height 32
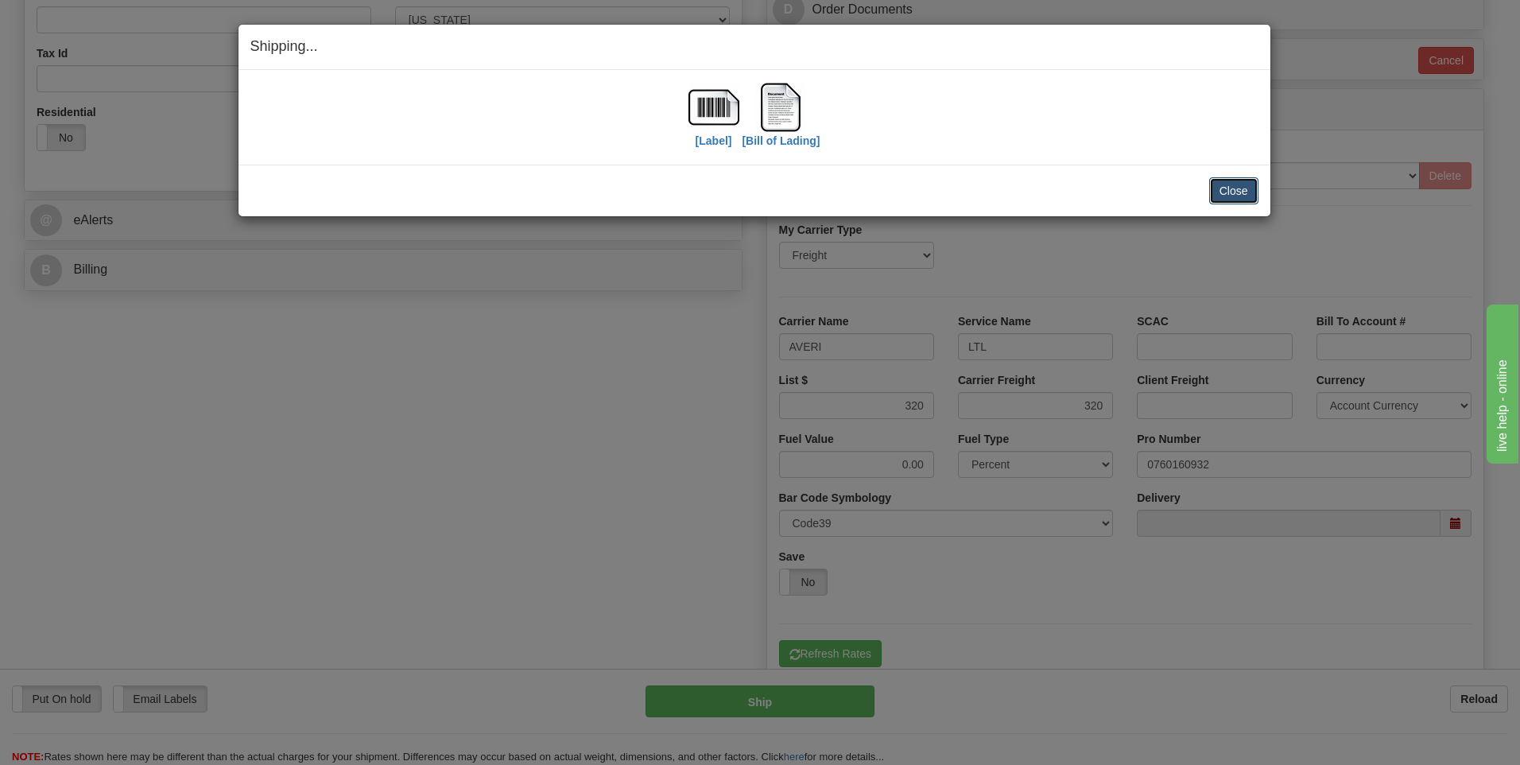
click at [1233, 178] on button "Close" at bounding box center [1233, 190] width 49 height 27
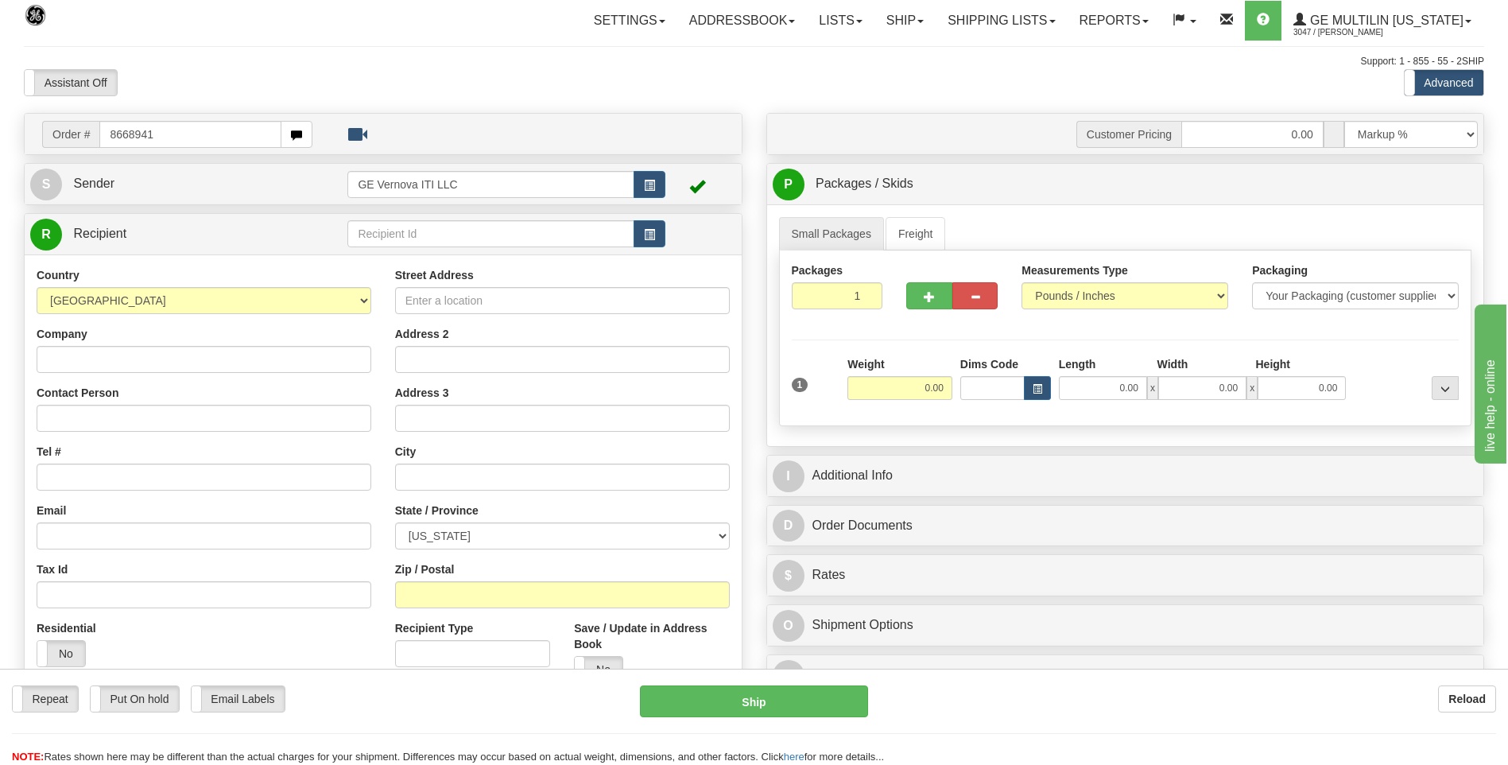
type input "8668941"
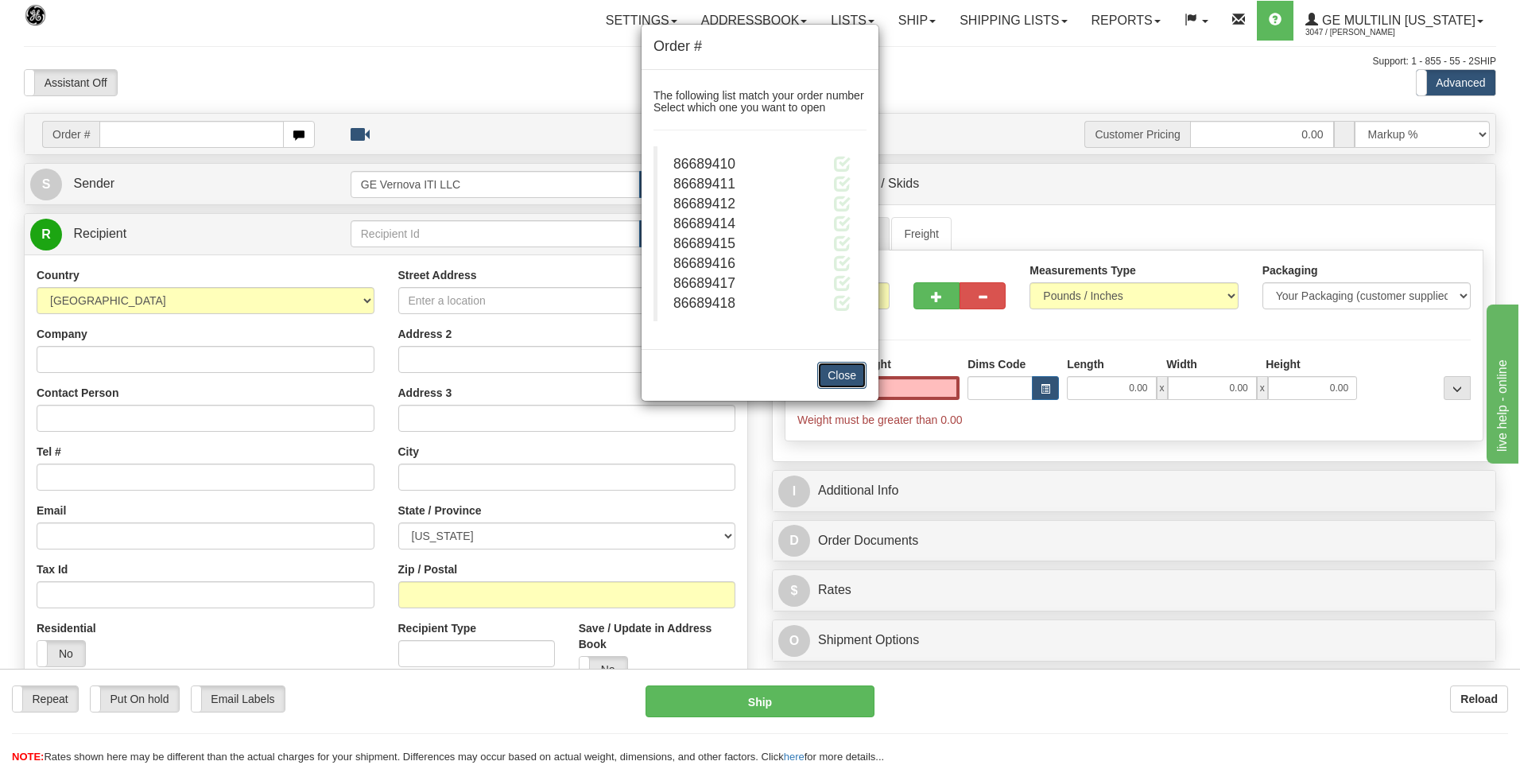
type input "0.00"
click at [844, 373] on button "Close" at bounding box center [841, 375] width 49 height 27
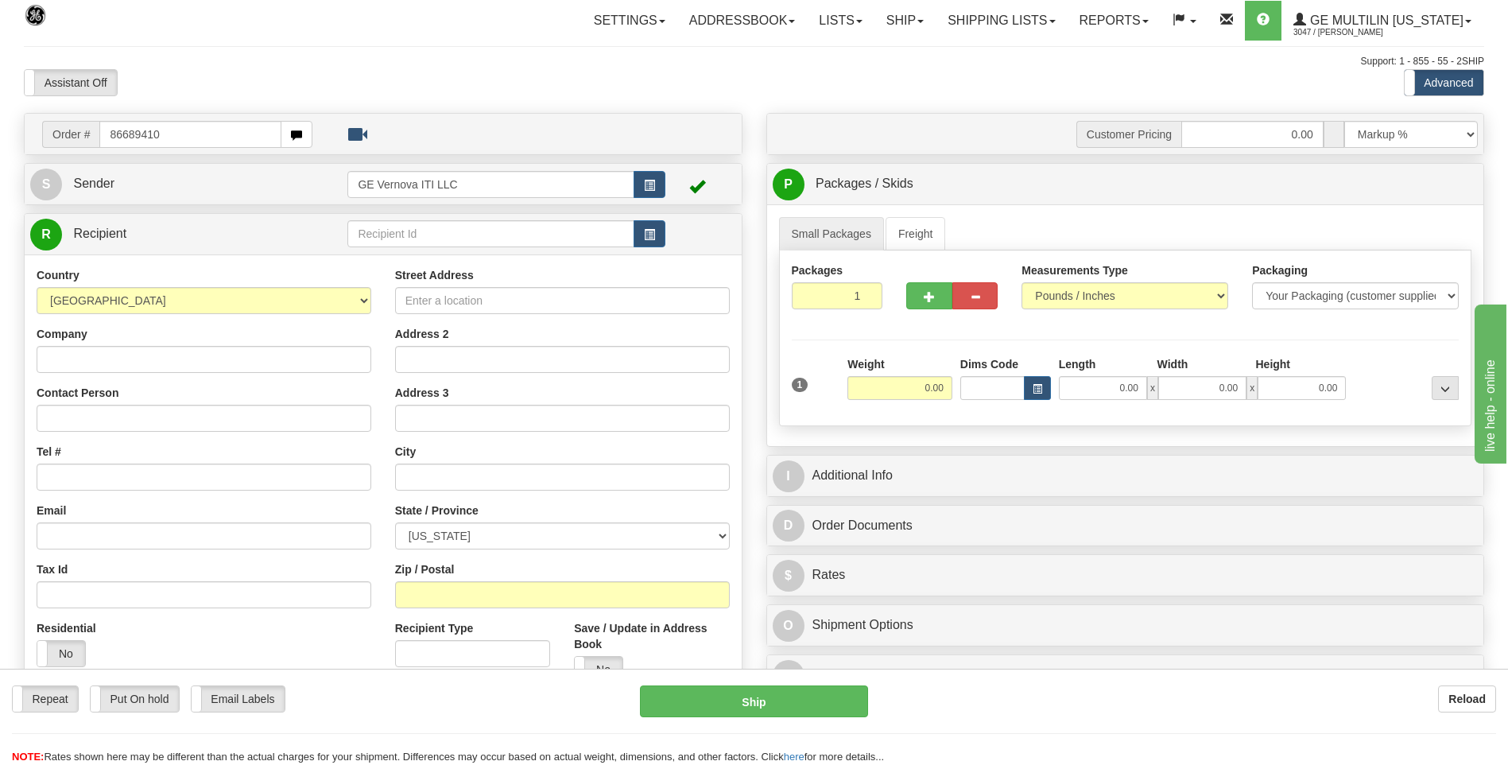
type input "86689410"
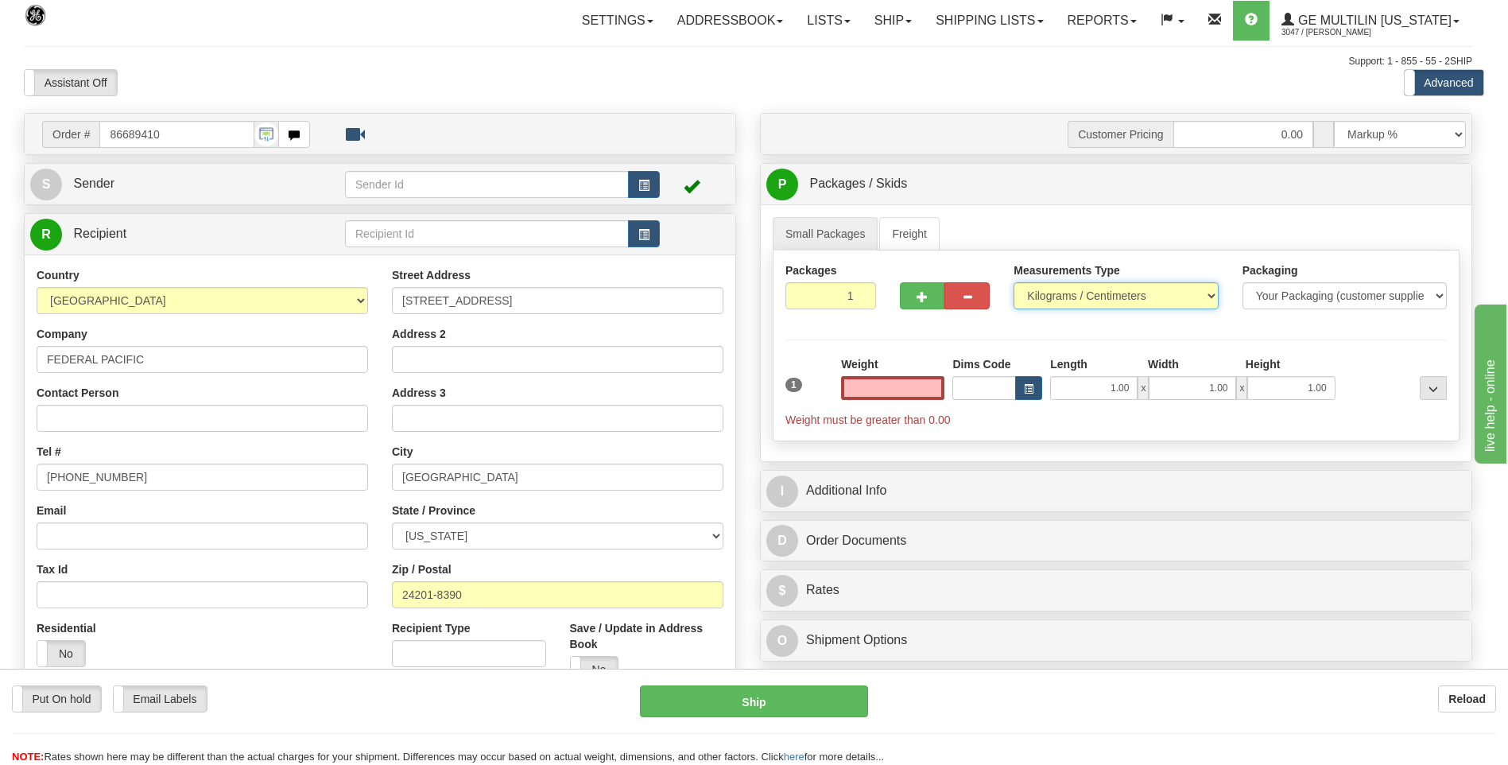
type input "0.00"
click at [1035, 293] on select "Pounds / Inches Kilograms / Centimeters" at bounding box center [1116, 295] width 204 height 27
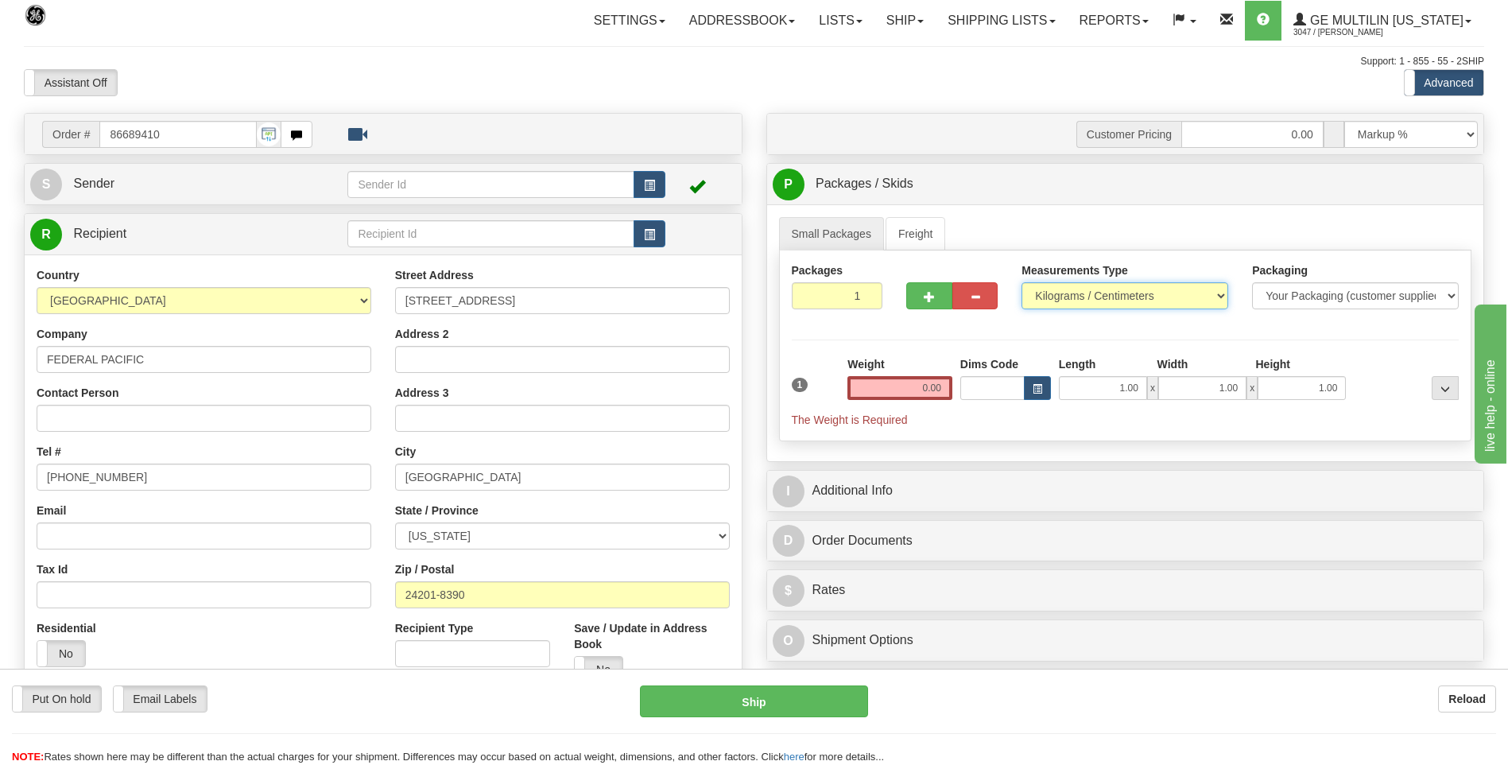
select select "0"
click at [1022, 282] on select "Pounds / Inches Kilograms / Centimeters" at bounding box center [1125, 295] width 207 height 27
click at [955, 388] on div "1 Weight 0.00 Dims Code 1.00" at bounding box center [1126, 392] width 676 height 72
drag, startPoint x: 955, startPoint y: 388, endPoint x: 946, endPoint y: 388, distance: 8.7
click at [946, 388] on input "0.00" at bounding box center [900, 388] width 105 height 24
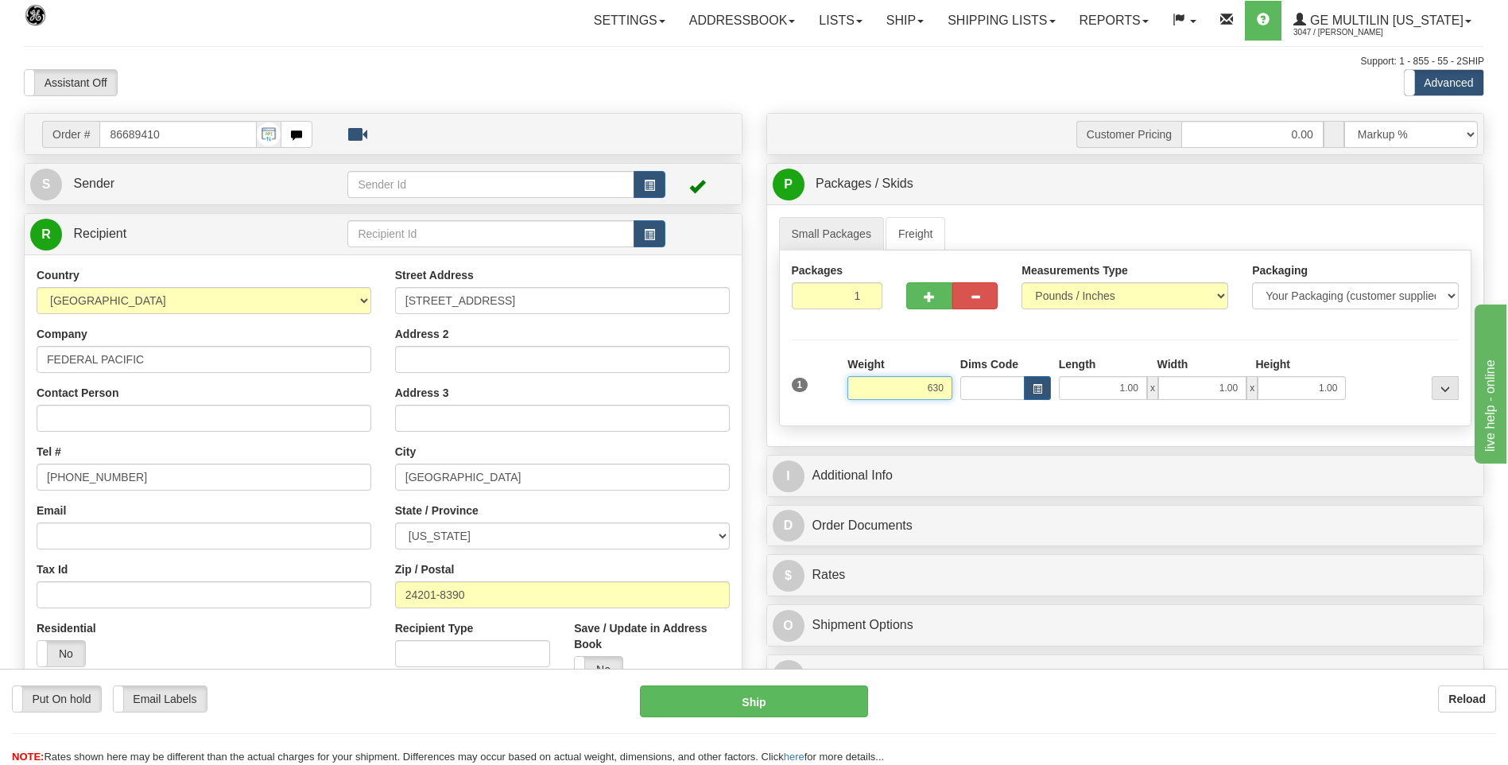
click button "Delete" at bounding box center [0, 0] width 0 height 0
type input "630.00"
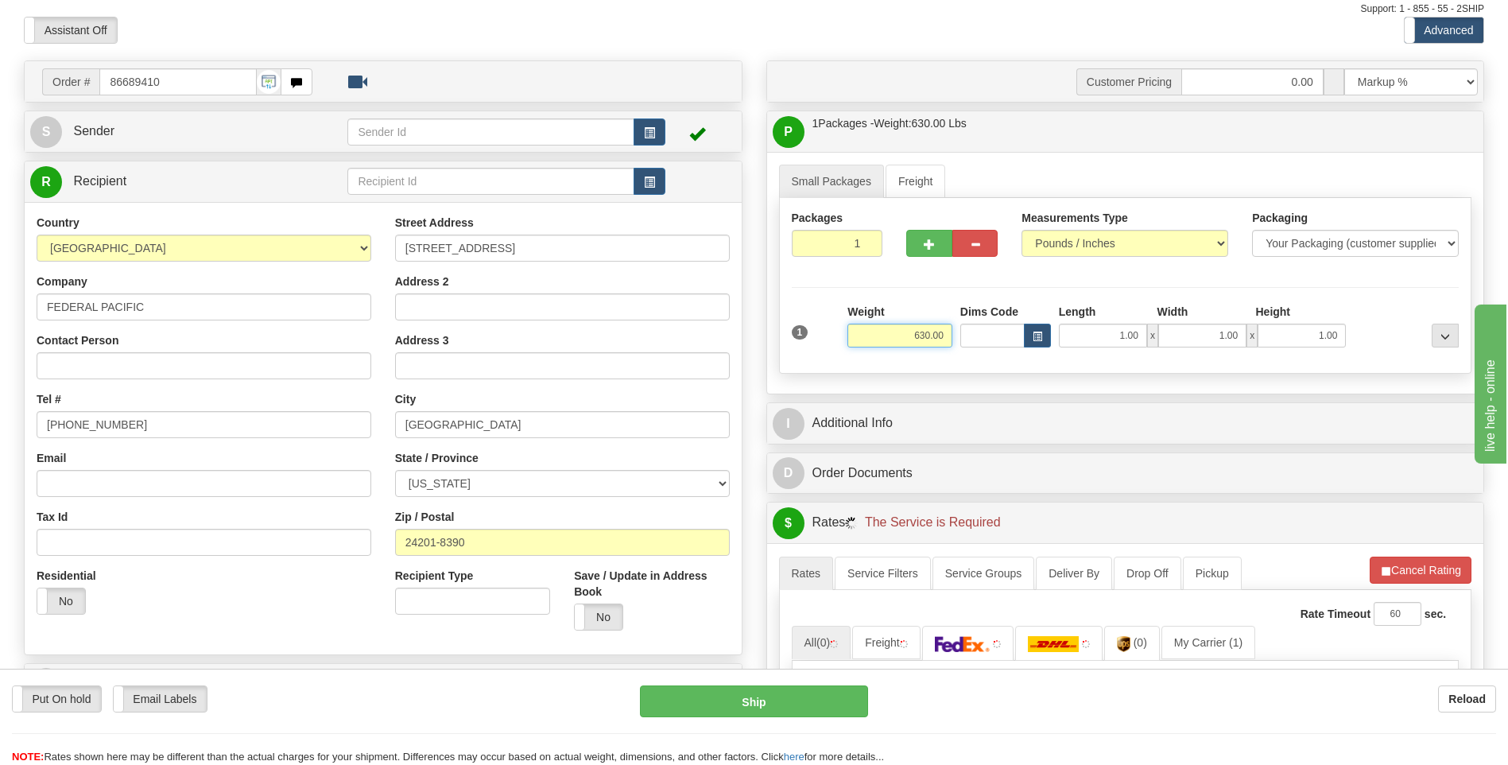
scroll to position [239, 0]
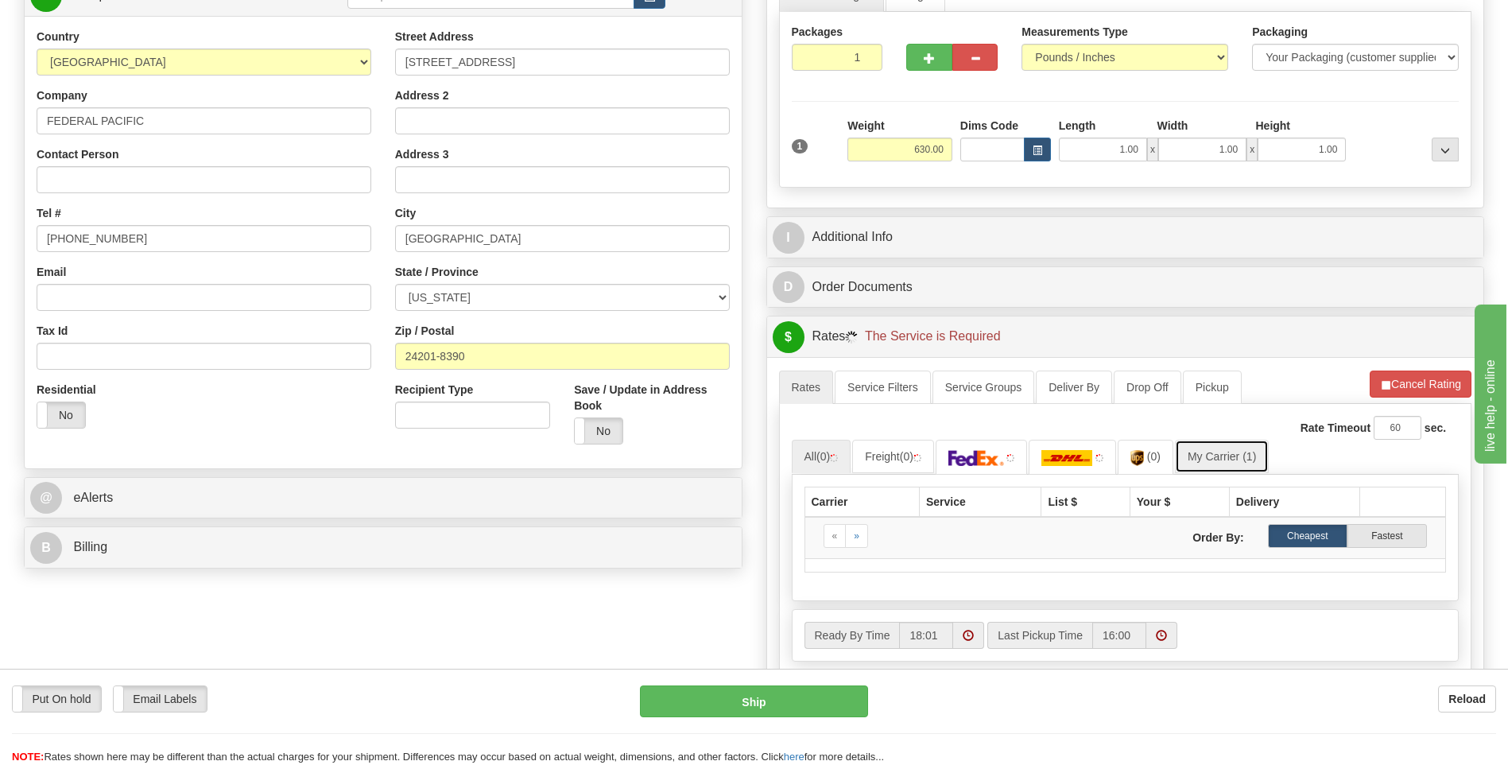
click at [1243, 460] on link "My Carrier (1)" at bounding box center [1222, 456] width 94 height 33
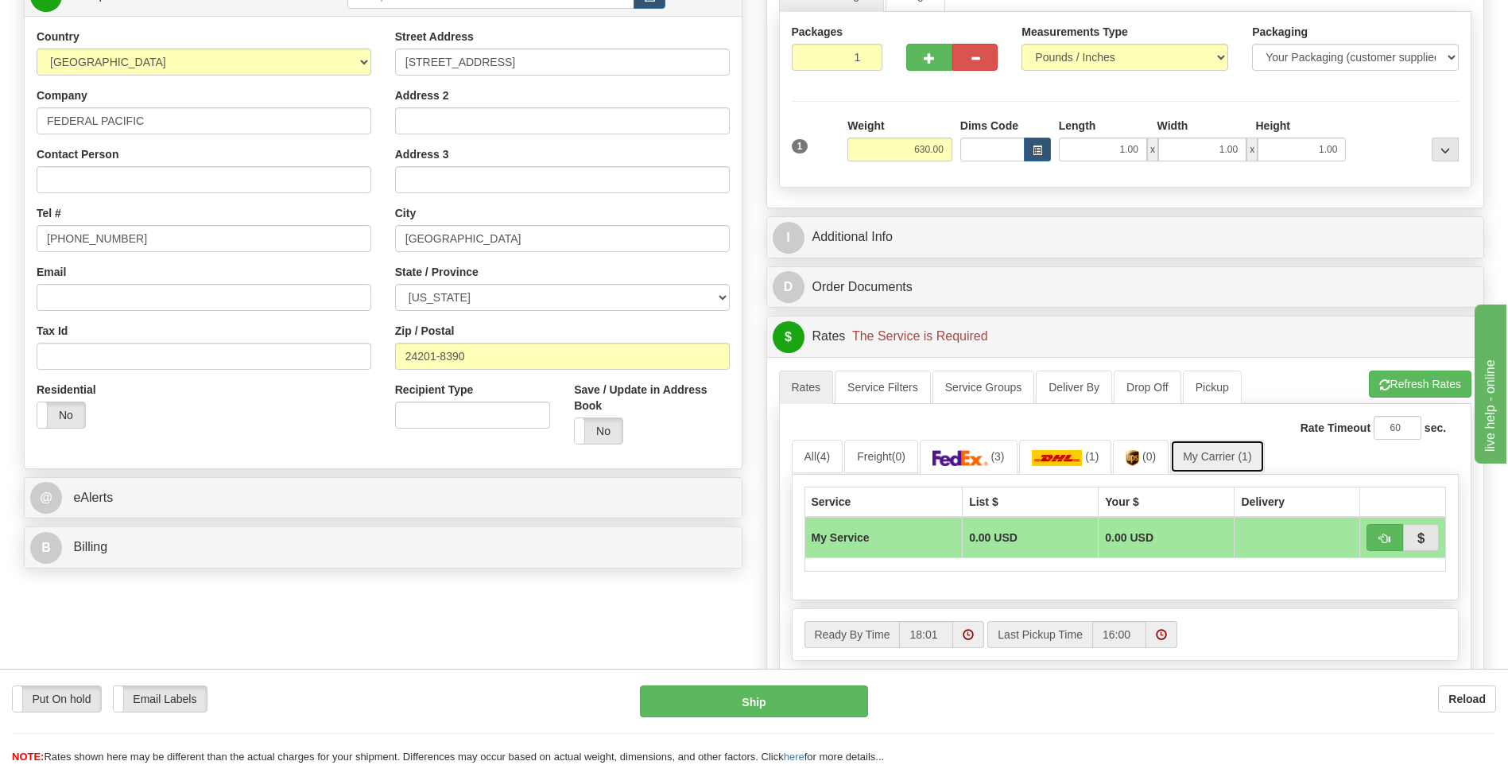
scroll to position [477, 0]
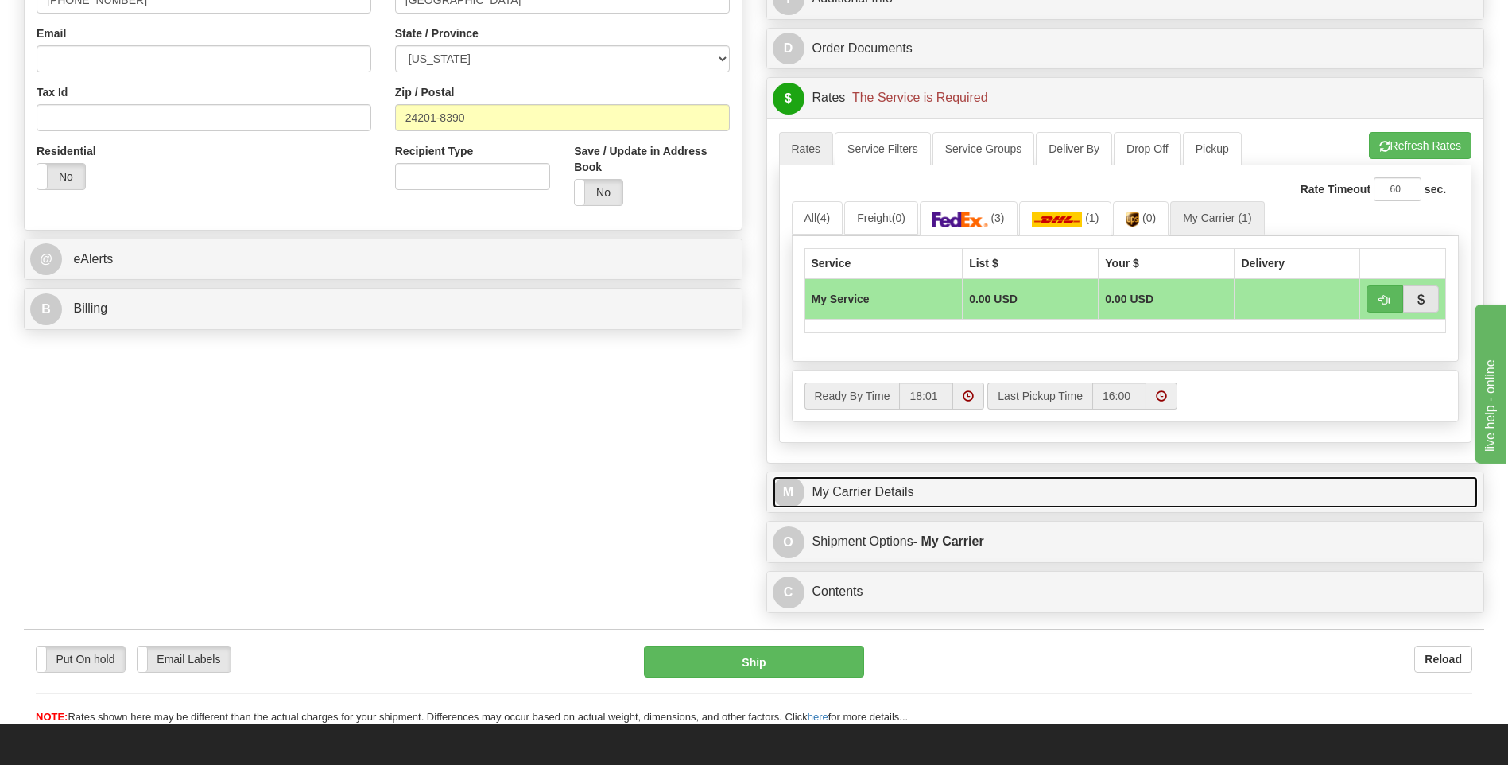
click at [921, 486] on link "M My Carrier Details" at bounding box center [1126, 492] width 706 height 33
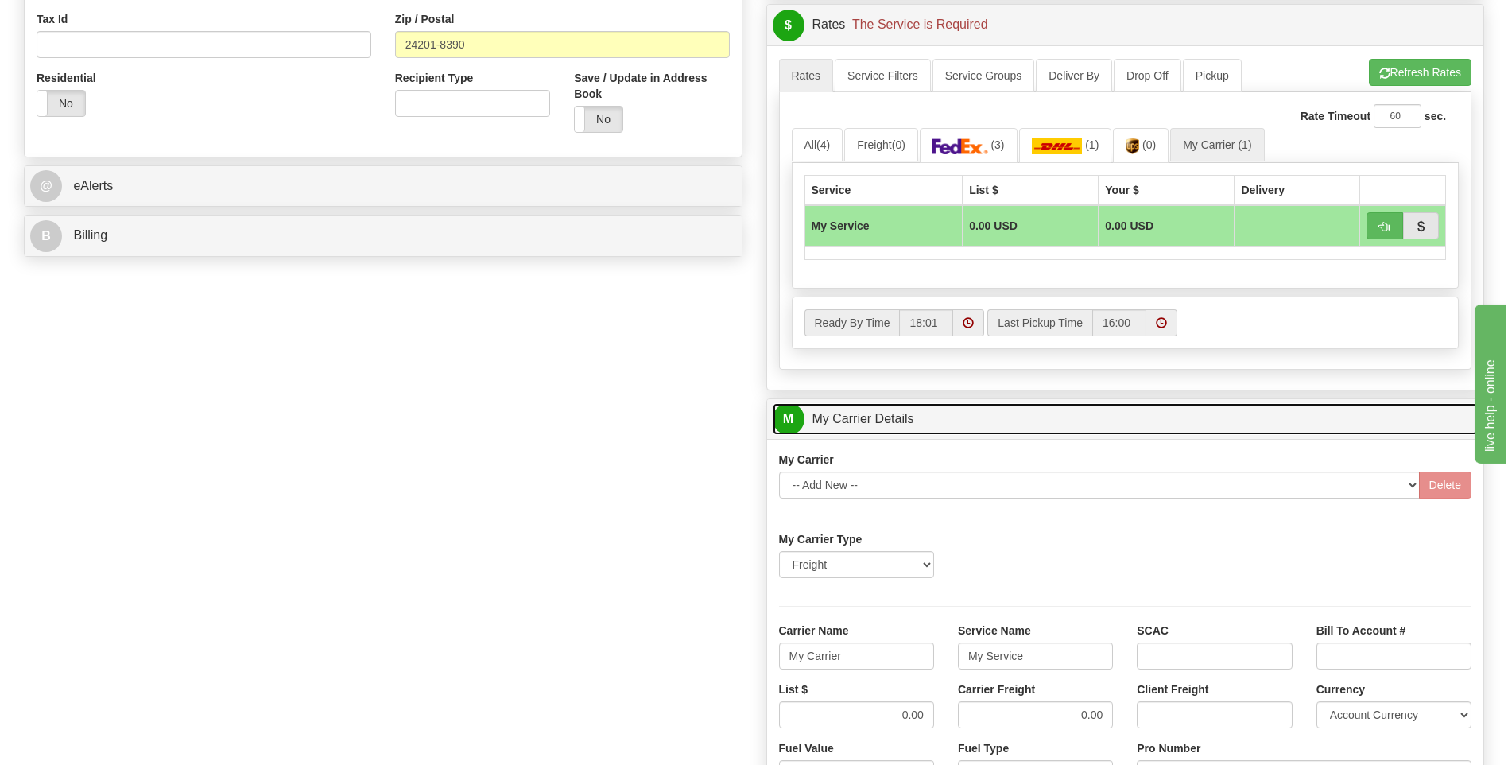
scroll to position [716, 0]
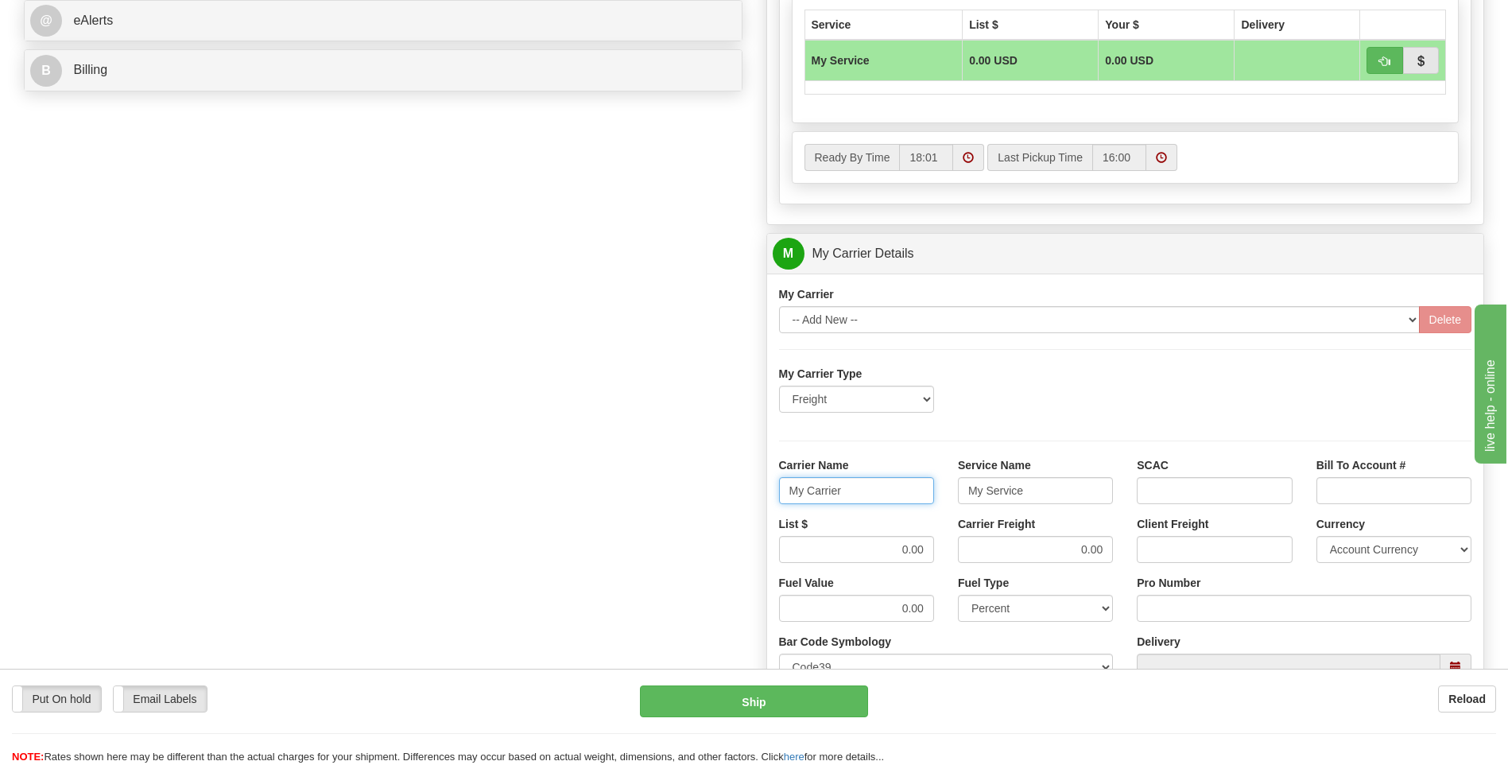
drag, startPoint x: 835, startPoint y: 493, endPoint x: 709, endPoint y: 480, distance: 126.3
click at [708, 481] on div "Order # 86689410 S Sender" at bounding box center [754, 164] width 1484 height 1534
type input "AVERI"
type input "LTL"
drag, startPoint x: 891, startPoint y: 543, endPoint x: 933, endPoint y: 541, distance: 41.4
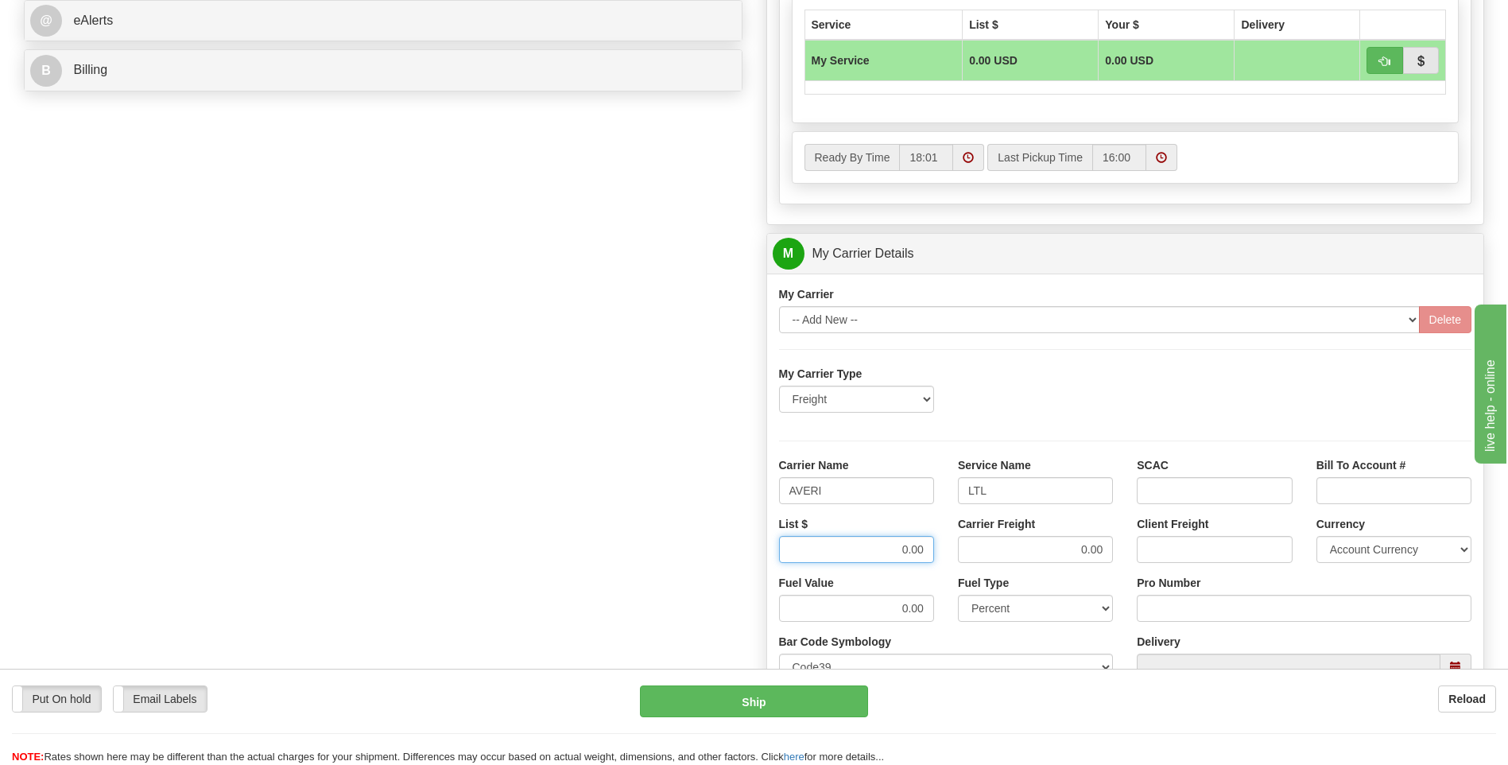
click at [931, 540] on input "0.00" at bounding box center [856, 549] width 155 height 27
type input "3"
type input "."
type input "0.1"
type input "0"
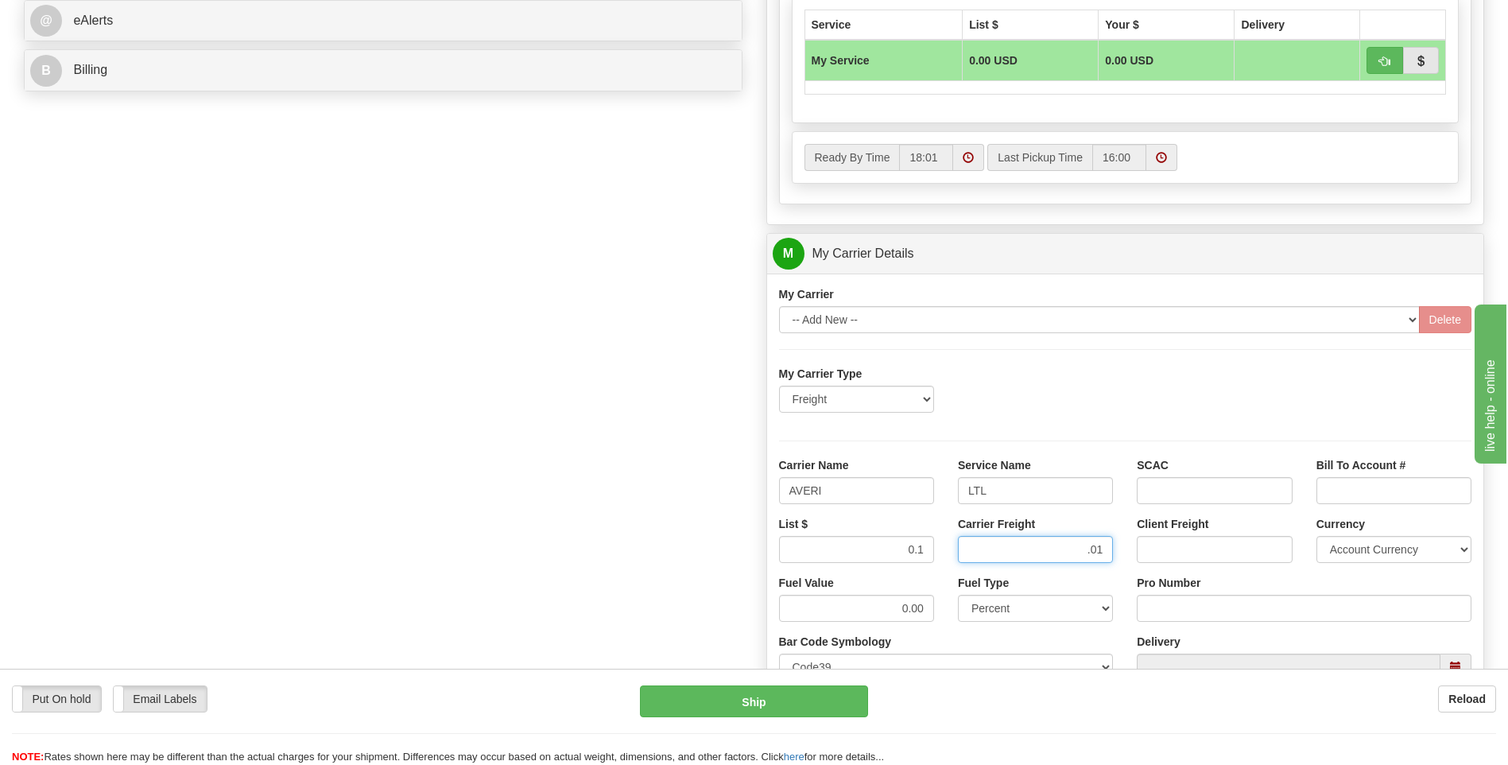
type input ".01"
drag, startPoint x: 925, startPoint y: 543, endPoint x: 815, endPoint y: 560, distance: 111.8
click at [815, 560] on input "0.1" at bounding box center [856, 549] width 155 height 27
type input ".01"
click at [1172, 611] on input "Pro Number" at bounding box center [1304, 608] width 335 height 27
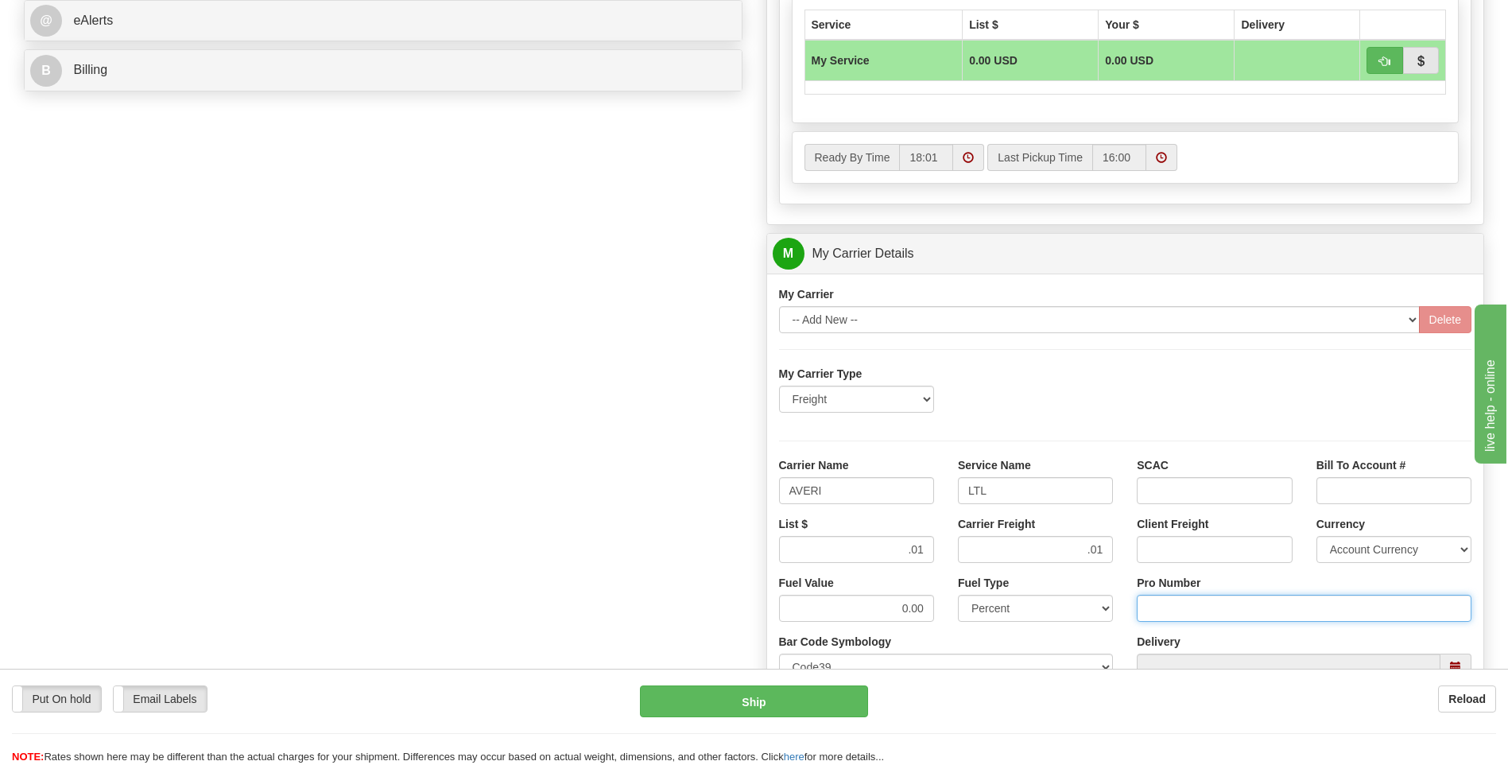
type input "0760160932"
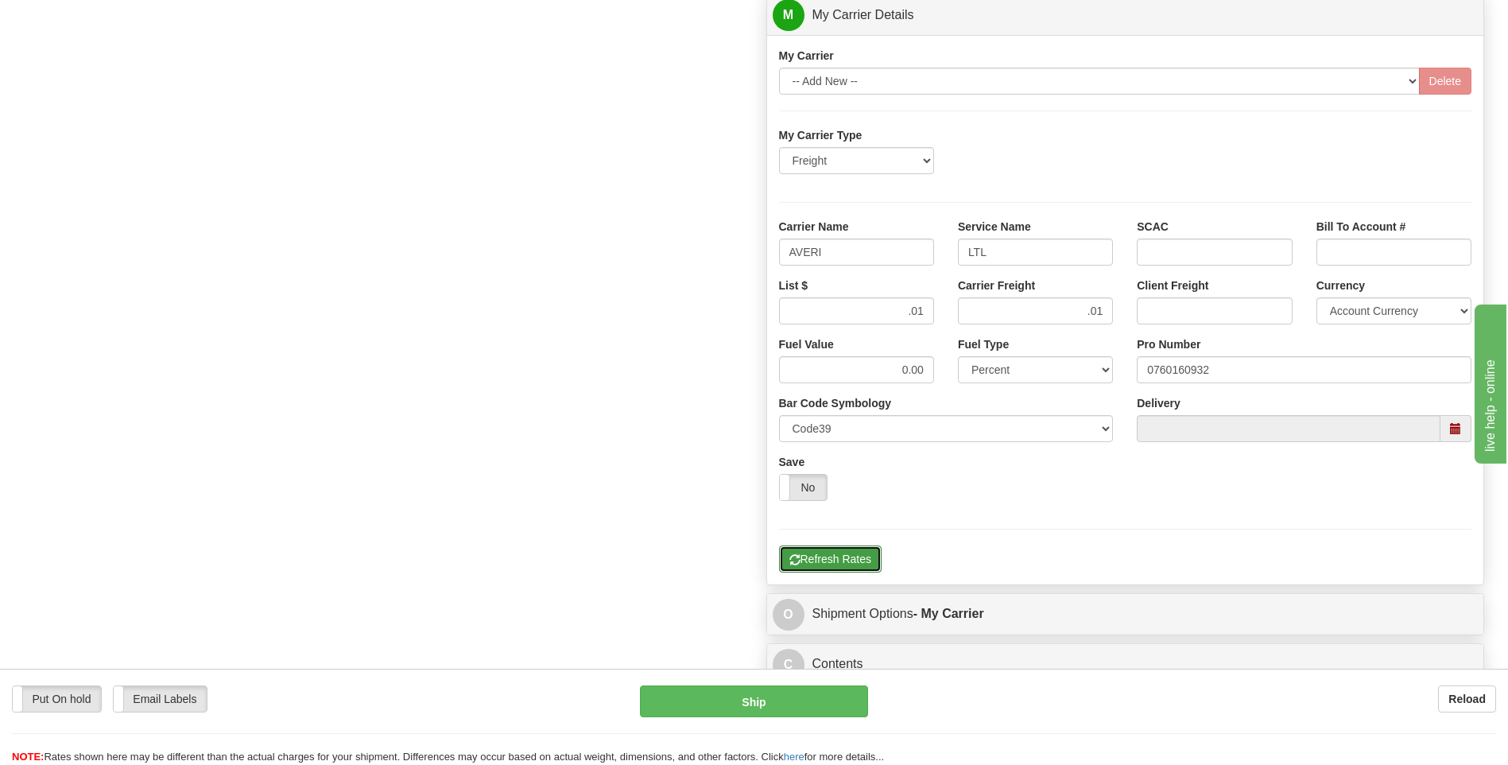
click at [852, 568] on button "Refresh Rates" at bounding box center [830, 558] width 103 height 27
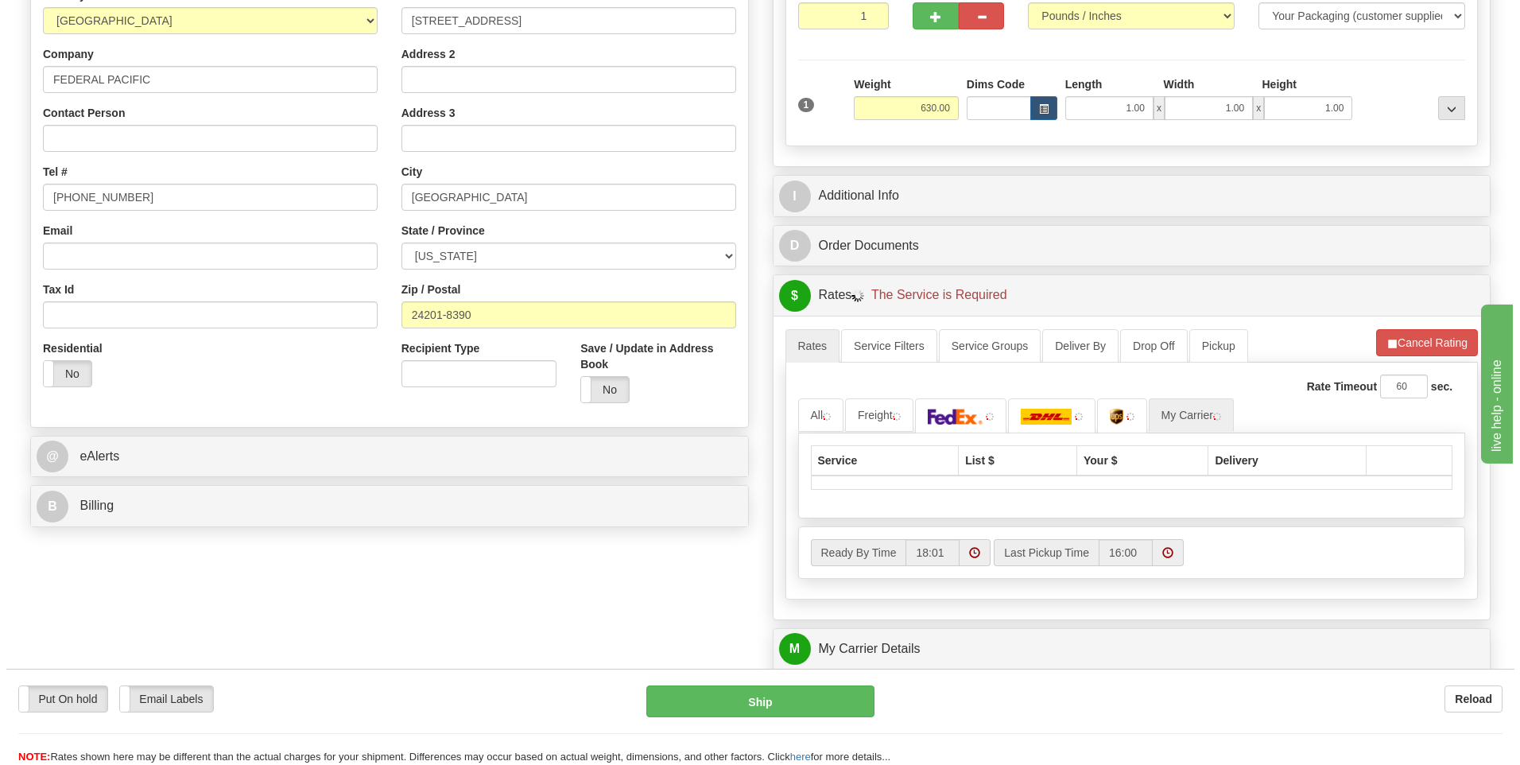
scroll to position [277, 0]
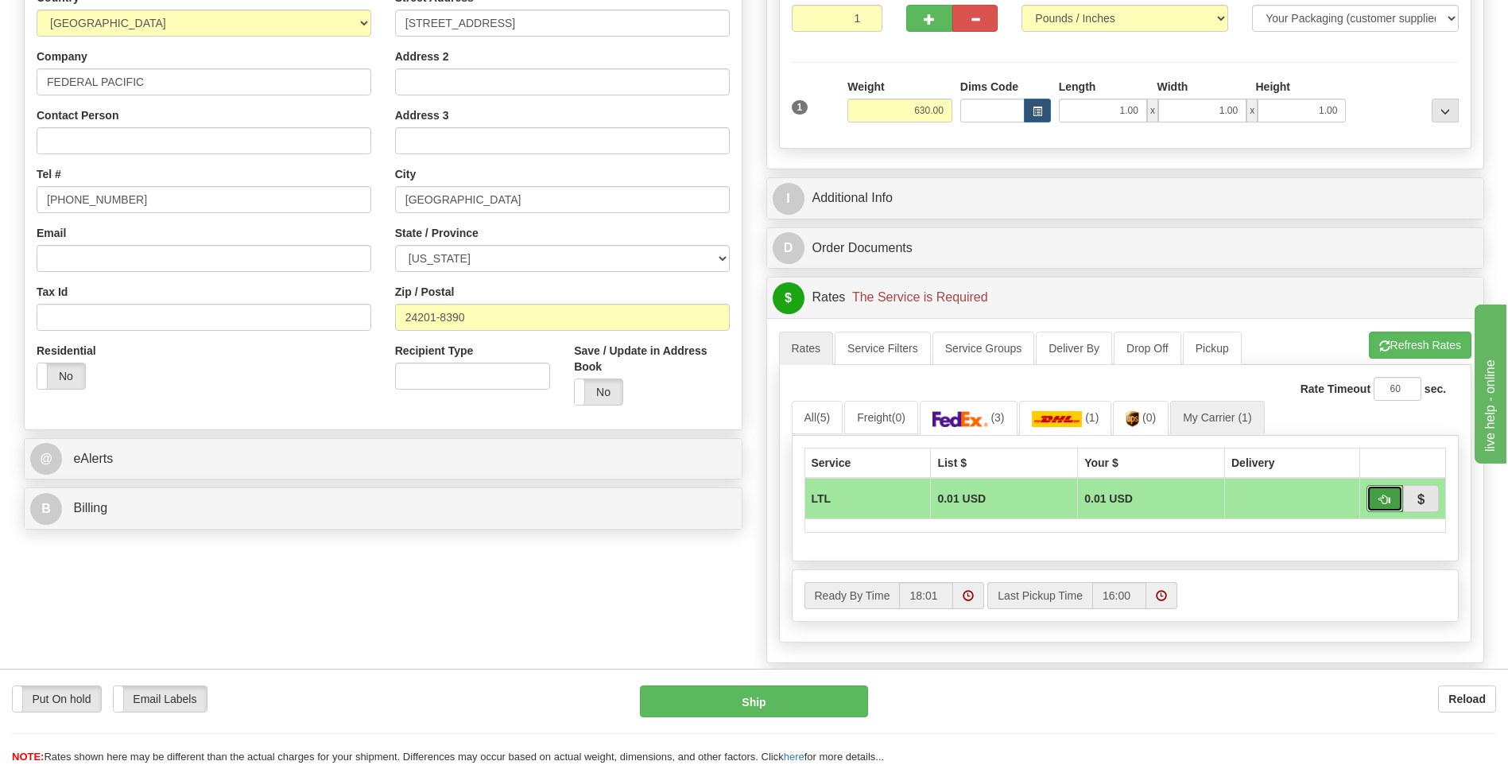
click at [1391, 496] on button "button" at bounding box center [1385, 498] width 37 height 27
type input "00"
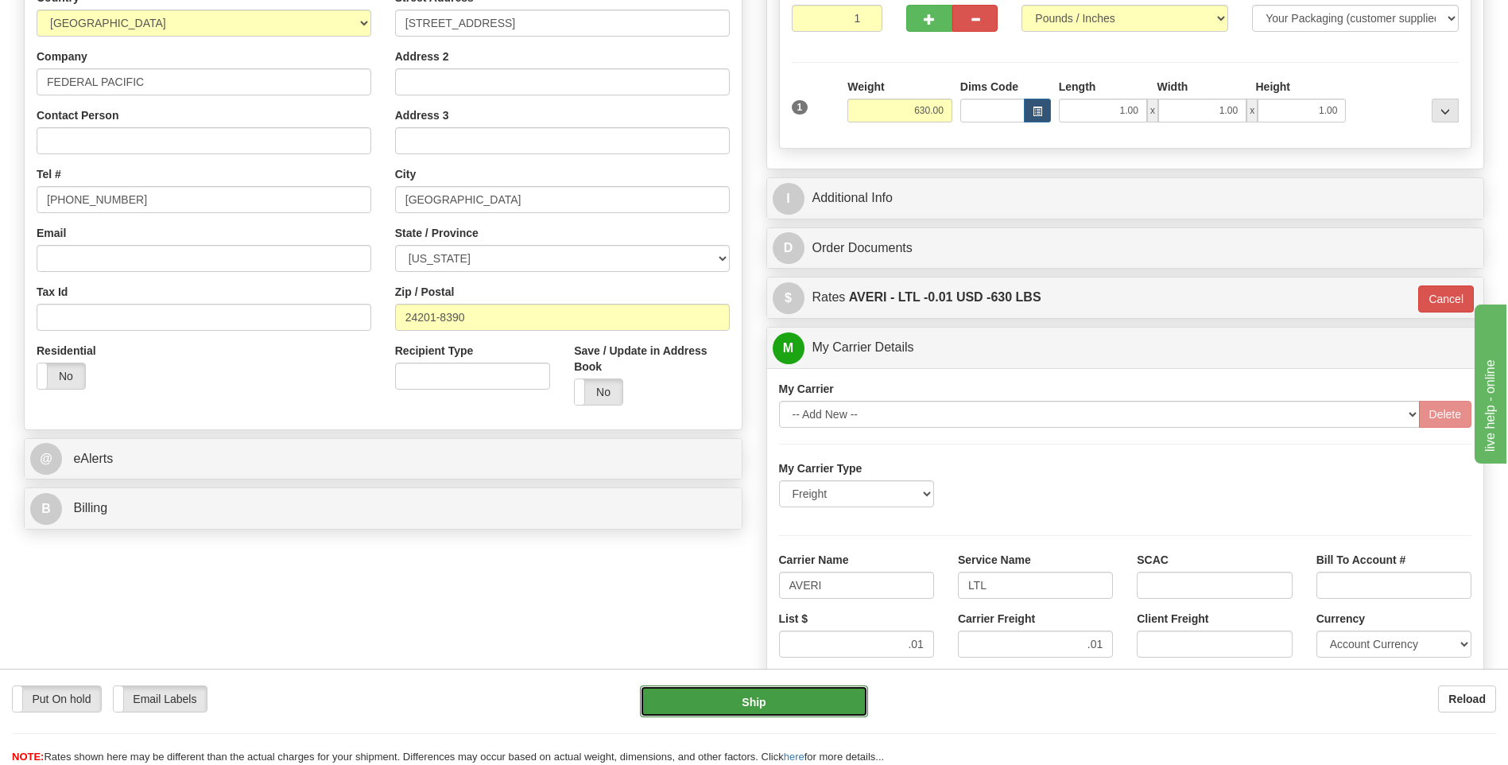
click at [755, 715] on button "Ship" at bounding box center [753, 701] width 227 height 32
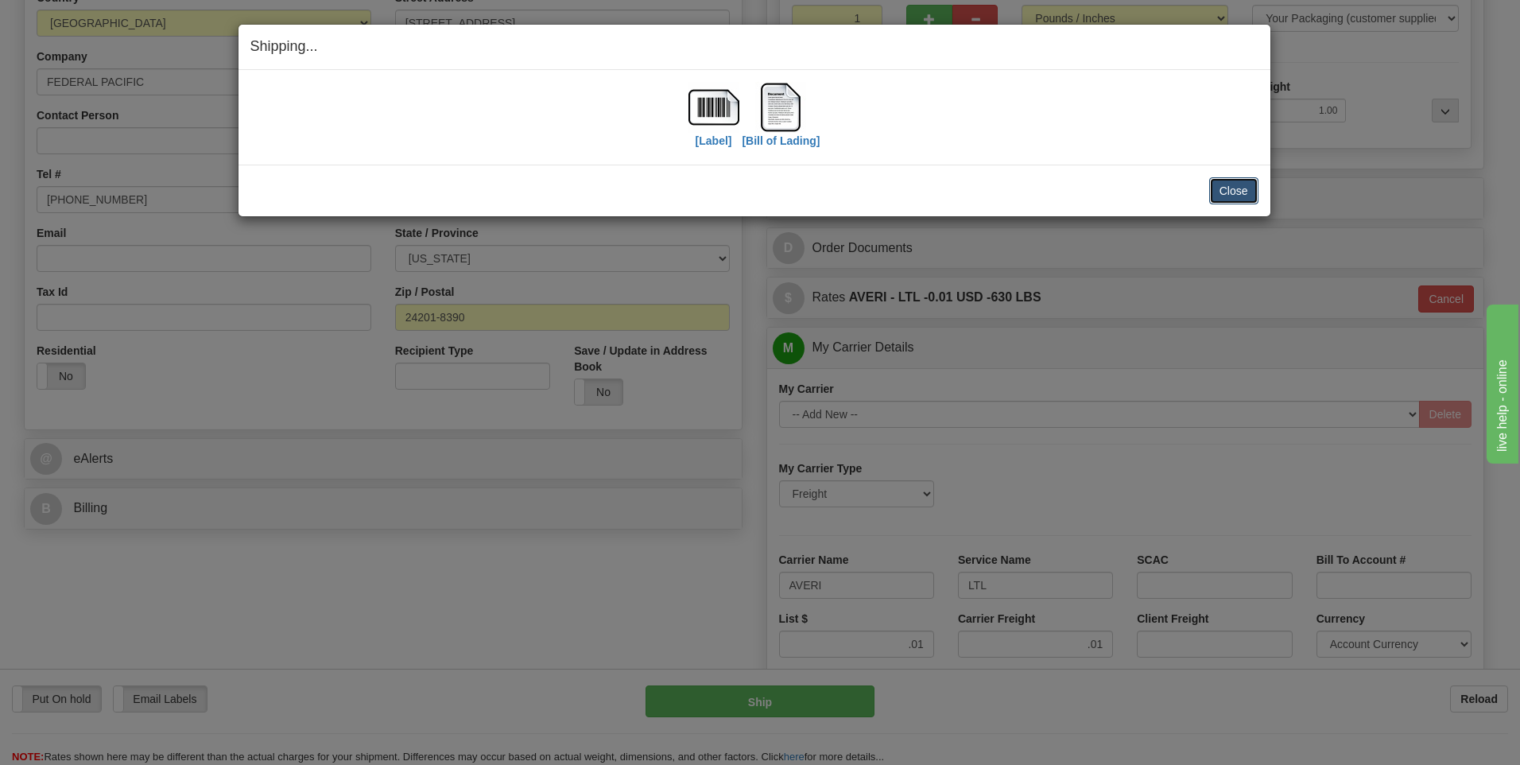
click at [1249, 187] on button "Close" at bounding box center [1233, 190] width 49 height 27
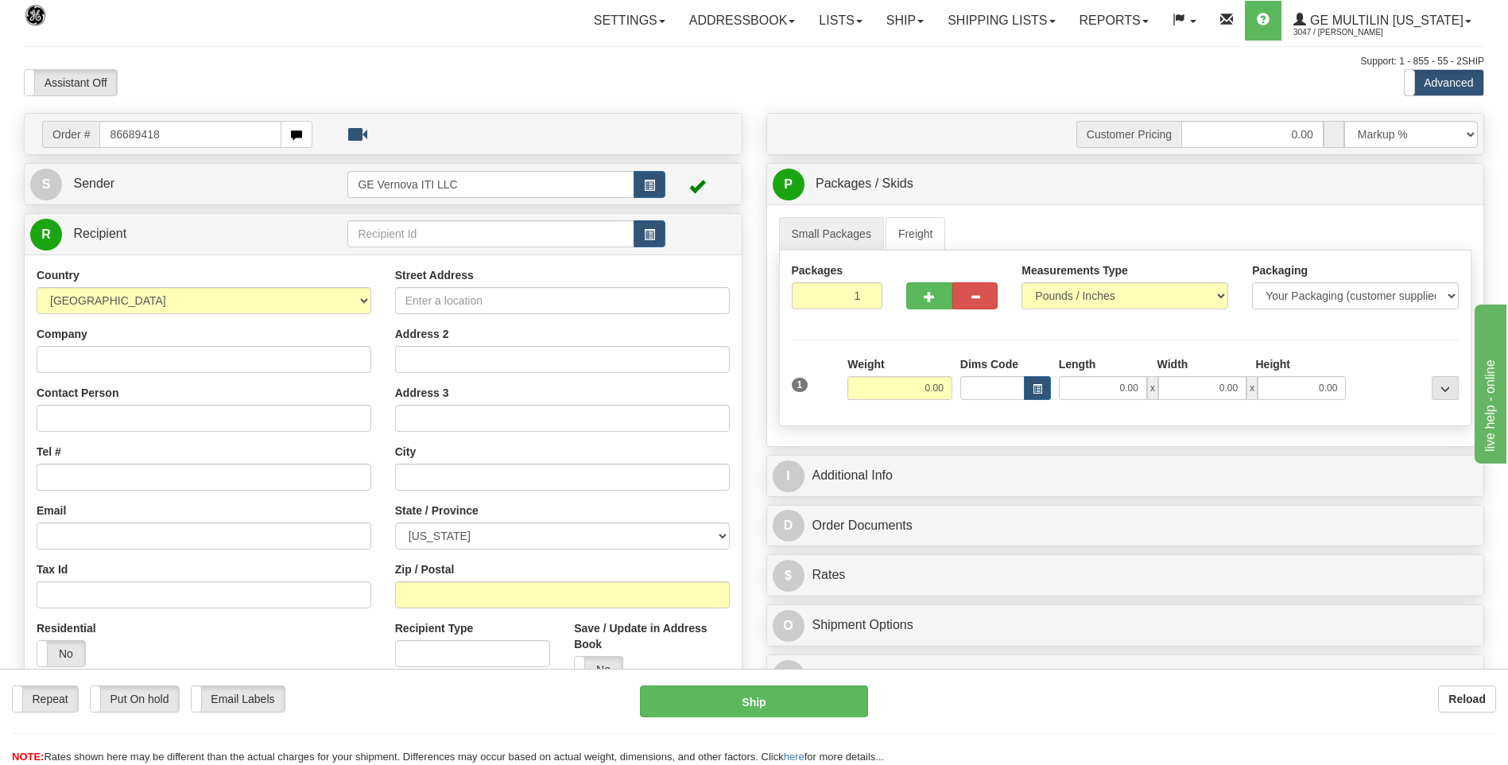
type input "86689418"
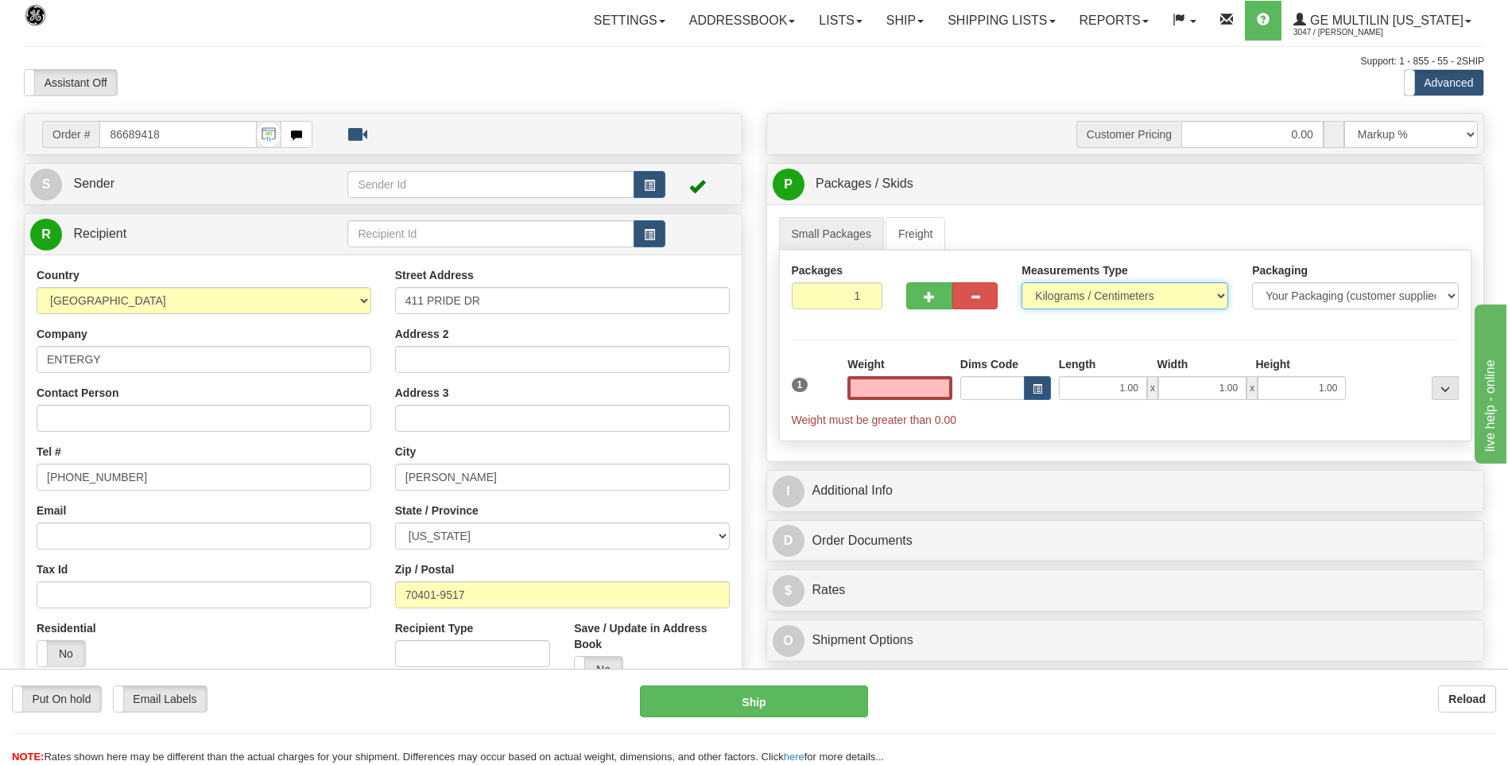
type input "0.00"
click at [1047, 289] on select "Pounds / Inches Kilograms / Centimeters" at bounding box center [1125, 295] width 207 height 27
select select "0"
click at [1022, 282] on select "Pounds / Inches Kilograms / Centimeters" at bounding box center [1125, 295] width 207 height 27
click at [948, 386] on input "0.00" at bounding box center [900, 388] width 105 height 24
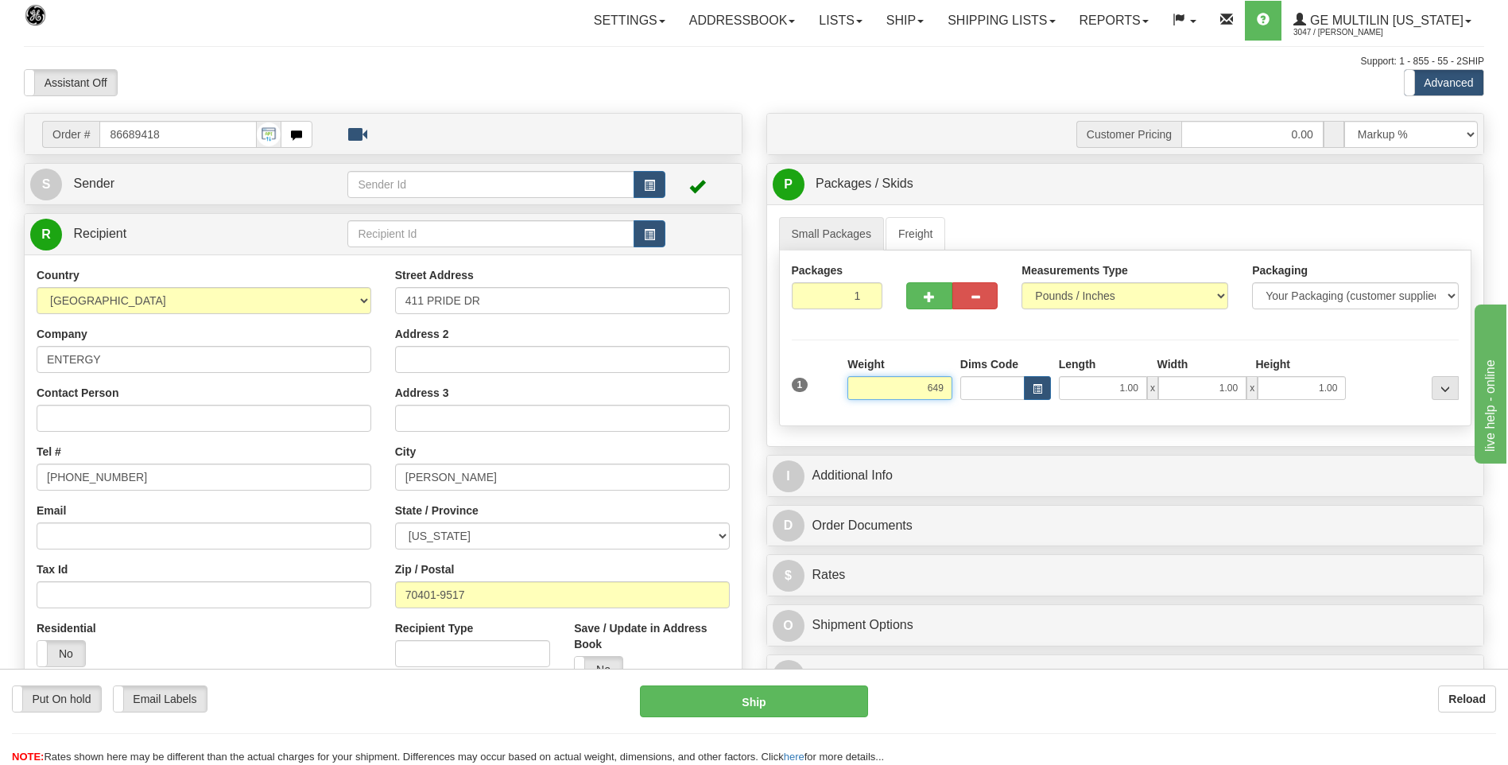
click button "Delete" at bounding box center [0, 0] width 0 height 0
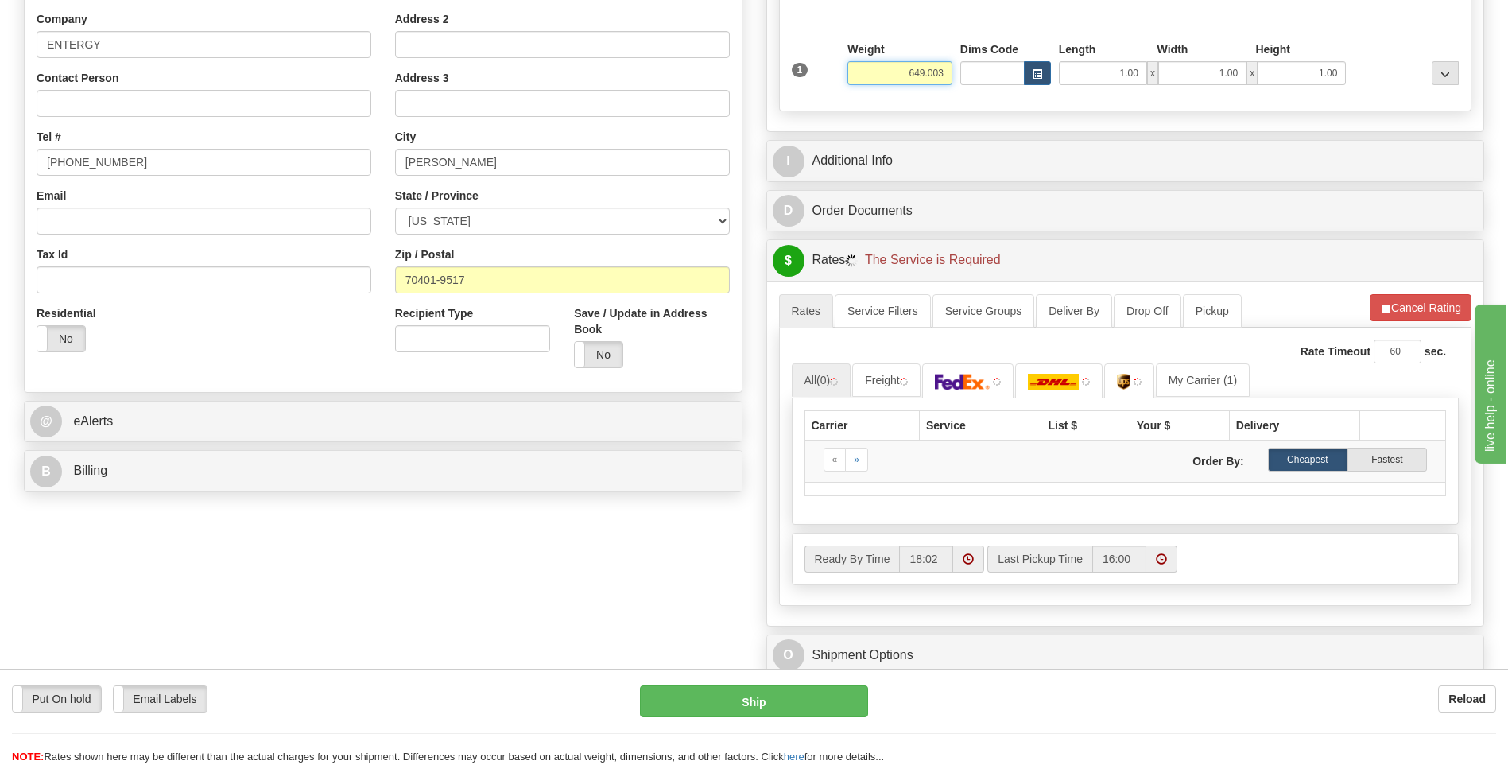
scroll to position [318, 0]
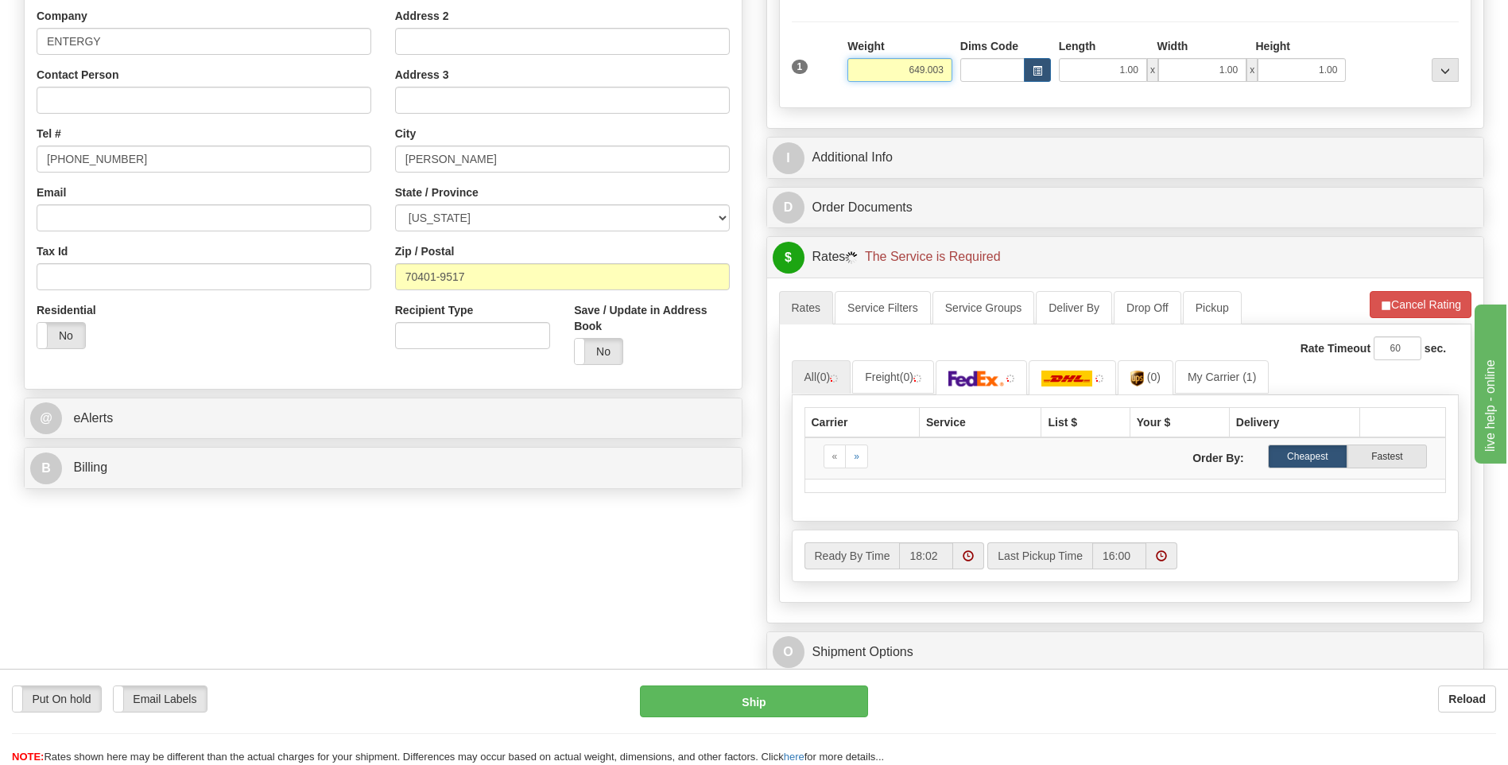
type input "649.00"
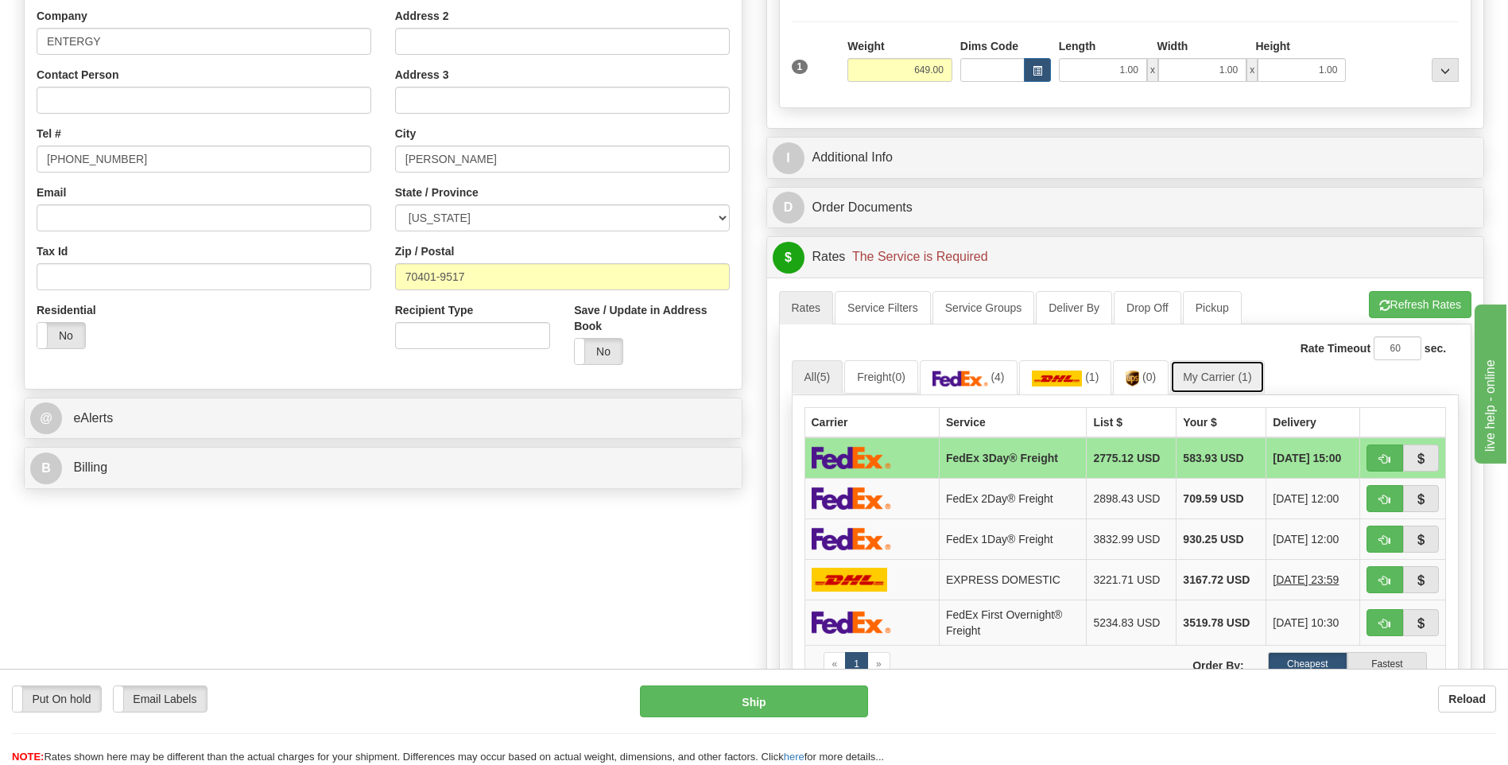
click at [1237, 377] on link "My Carrier (1)" at bounding box center [1217, 376] width 94 height 33
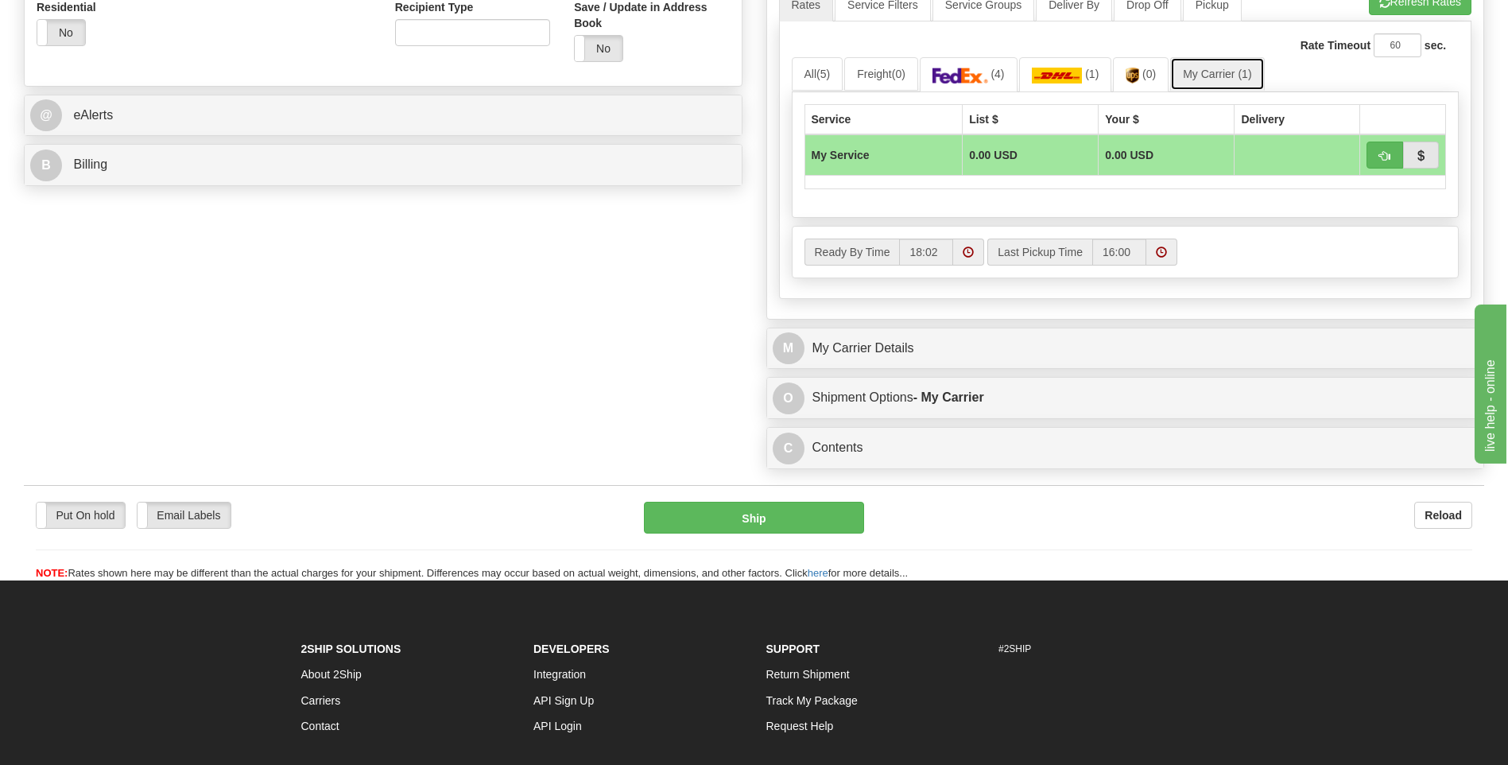
scroll to position [636, 0]
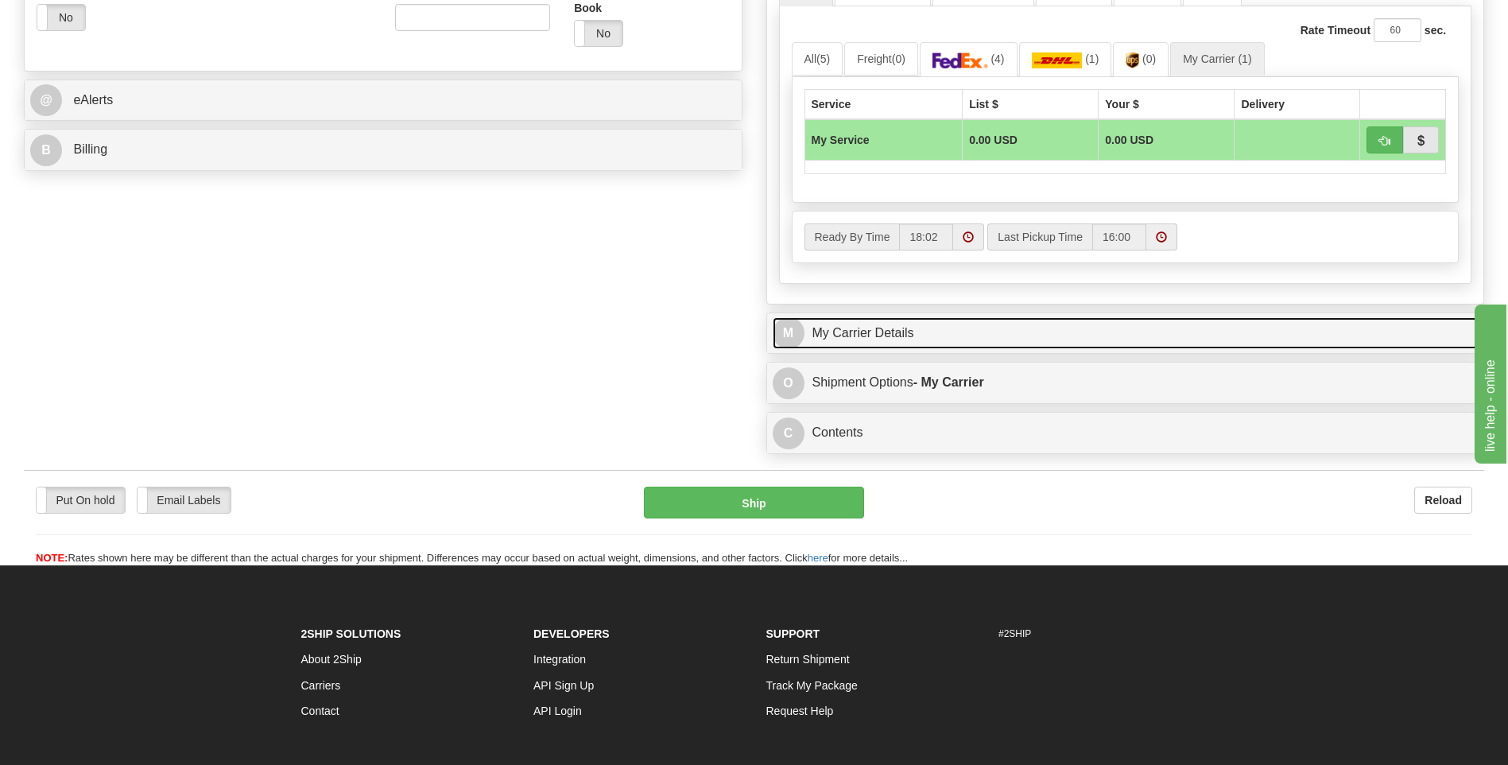
click at [902, 346] on link "M My Carrier Details" at bounding box center [1126, 333] width 706 height 33
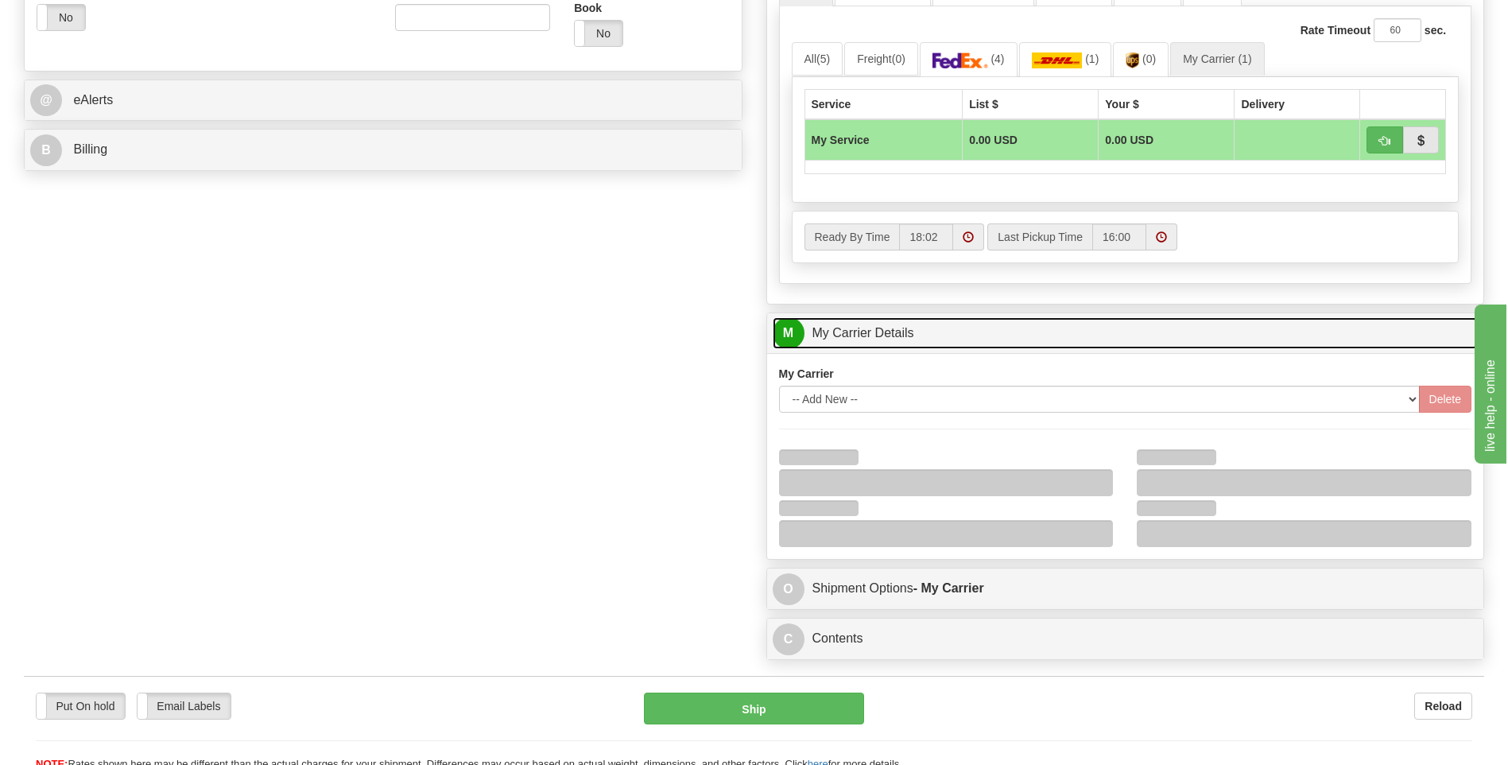
scroll to position [875, 0]
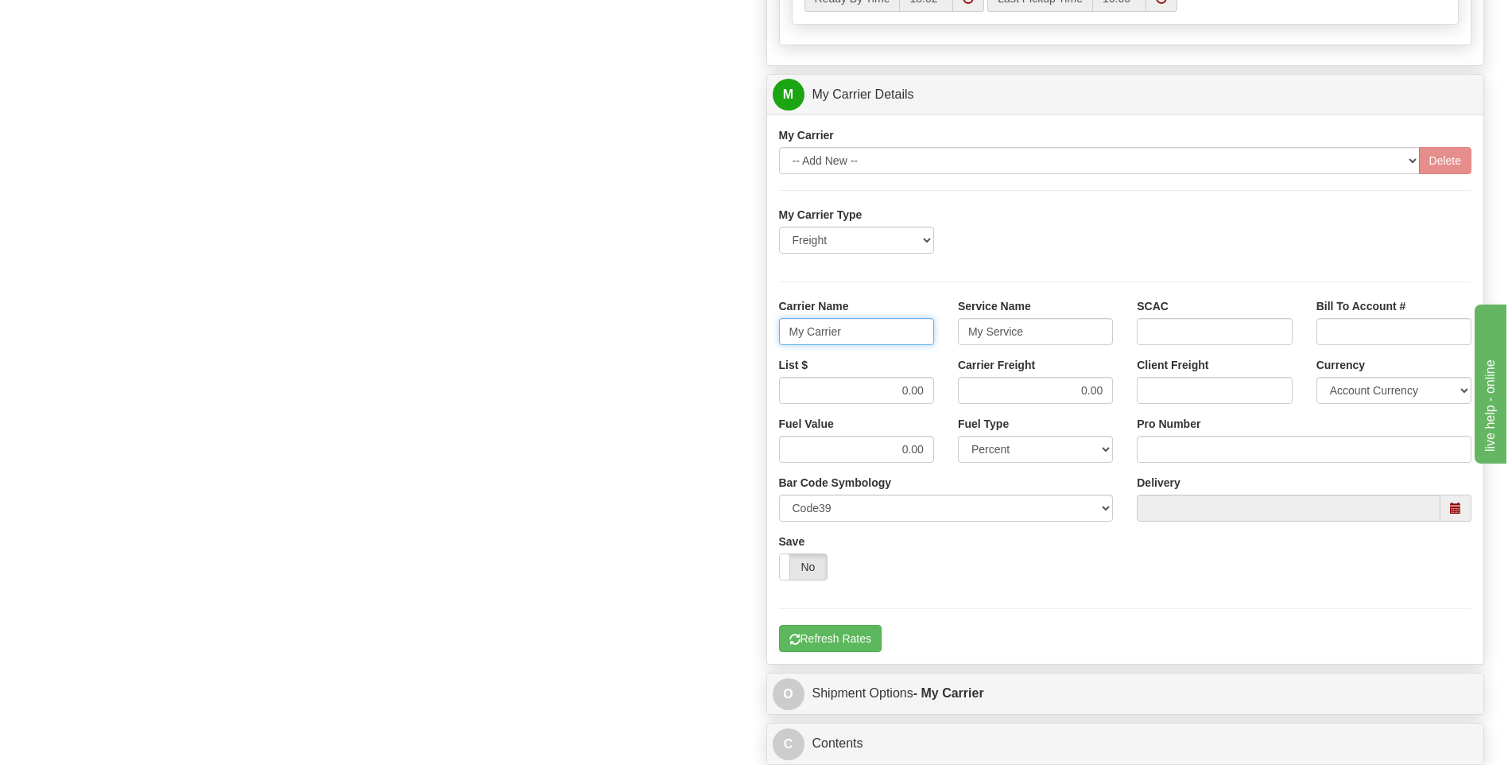
drag, startPoint x: 868, startPoint y: 332, endPoint x: 699, endPoint y: 323, distance: 169.6
click at [702, 323] on div "Order # 86689418 S Sender" at bounding box center [754, 5] width 1484 height 1534
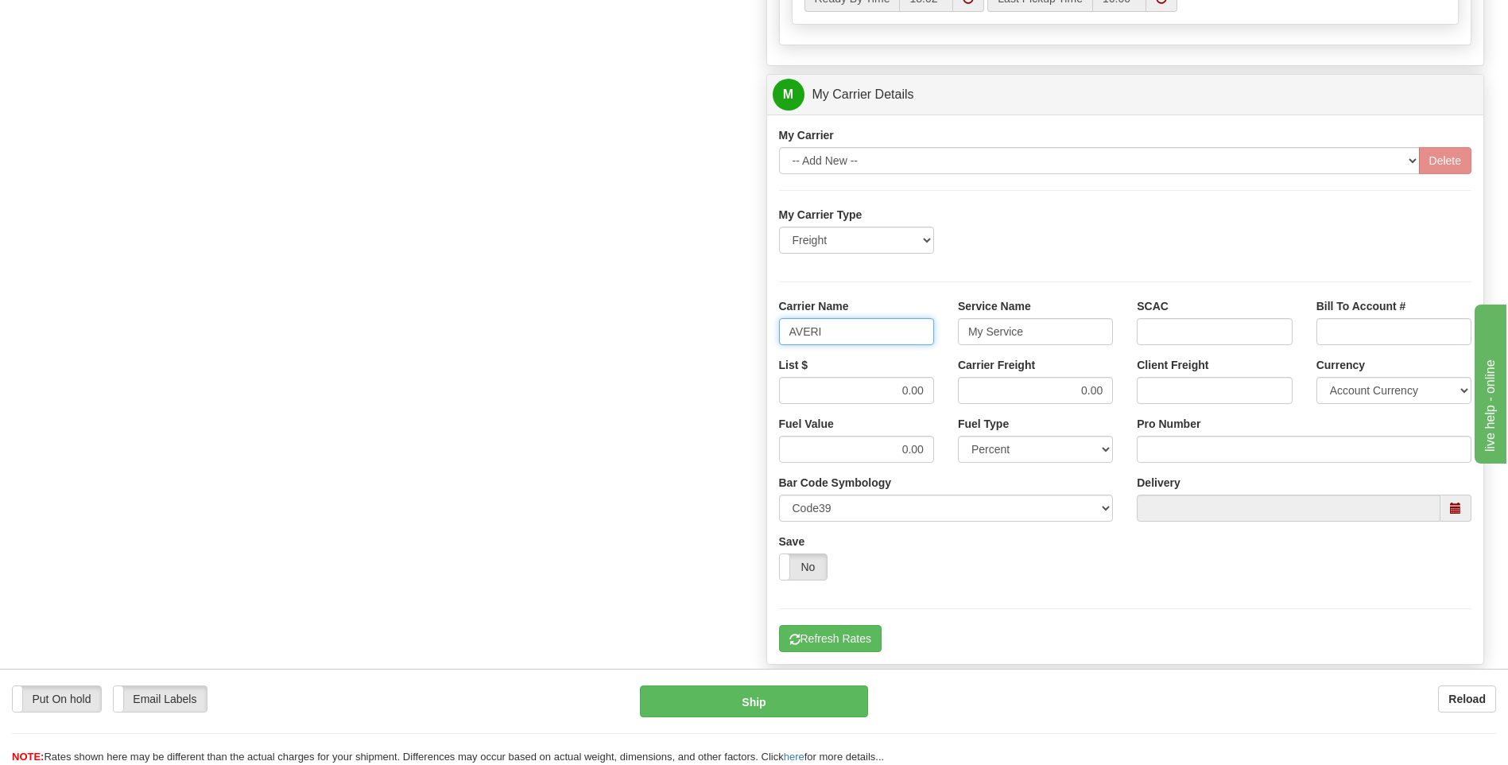
type input "AVERI"
type input "LTL"
drag, startPoint x: 901, startPoint y: 396, endPoint x: 979, endPoint y: 396, distance: 77.9
click at [979, 396] on div "List $ 0.00 Carrier Freight 0.00 Client Freight Currency Account Currency ARN A…" at bounding box center [1125, 386] width 717 height 59
type input "320"
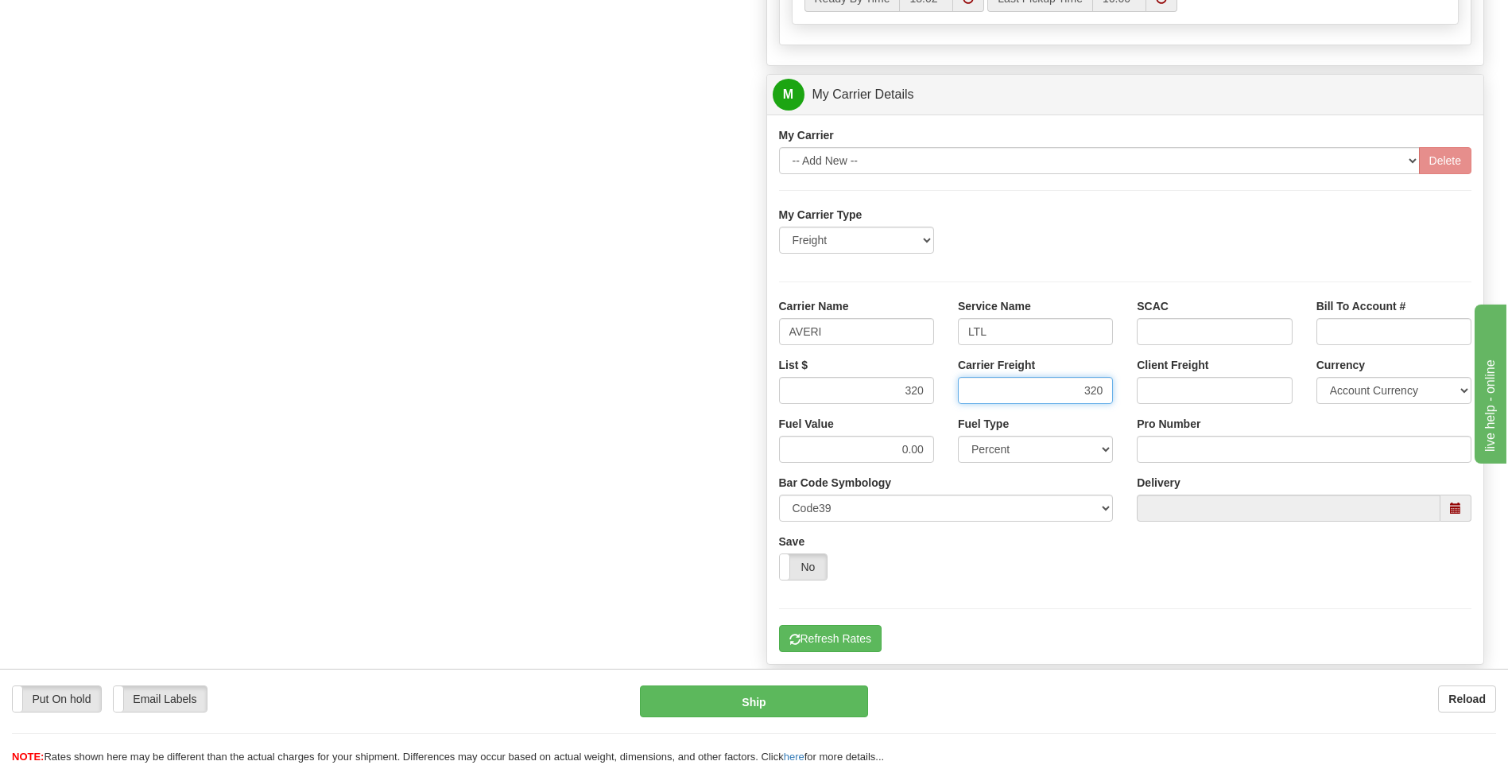
type input "320"
click at [1160, 454] on input "Pro Number" at bounding box center [1304, 449] width 335 height 27
type input "0760160931"
click at [857, 633] on button "Refresh Rates" at bounding box center [830, 638] width 103 height 27
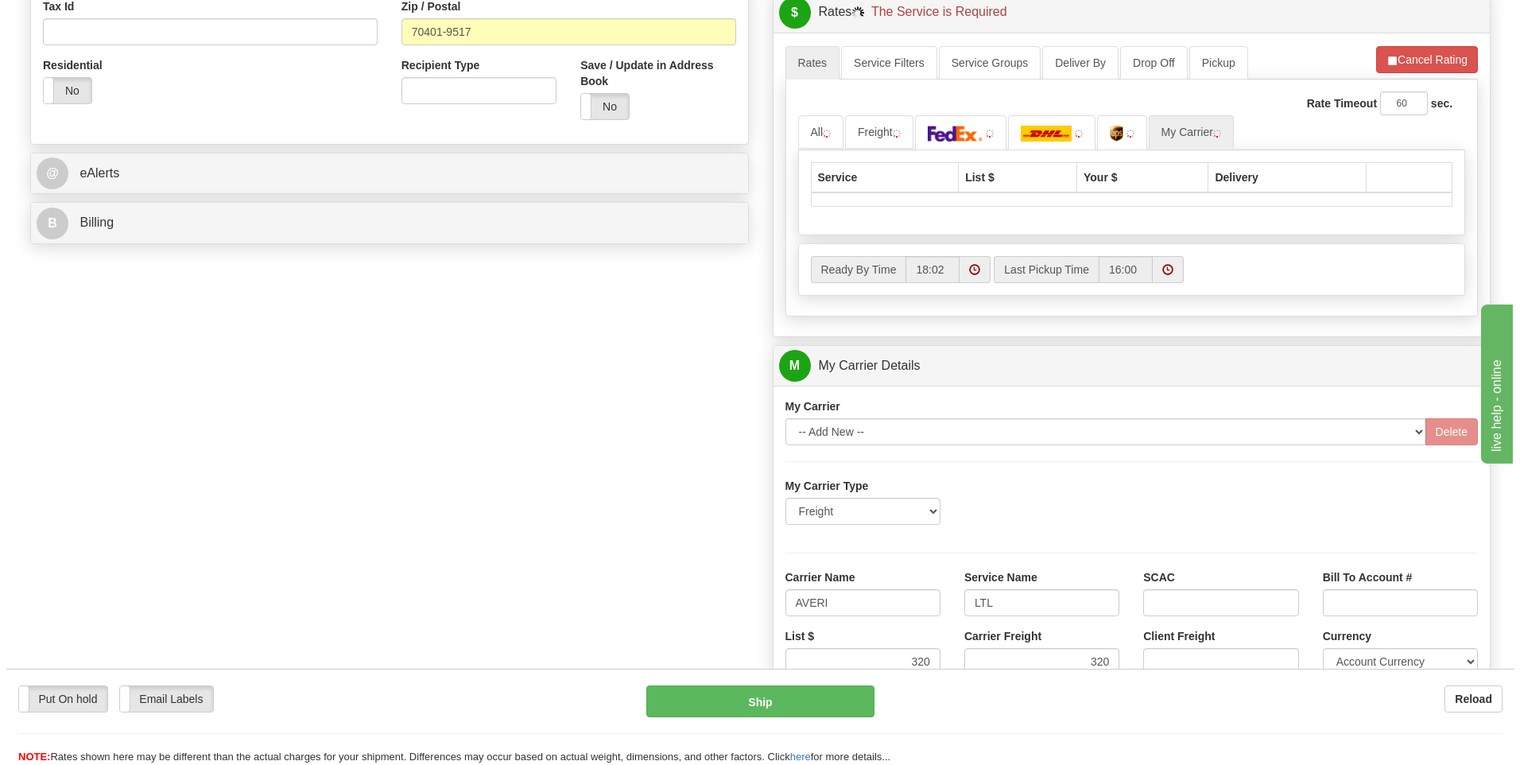
scroll to position [277, 0]
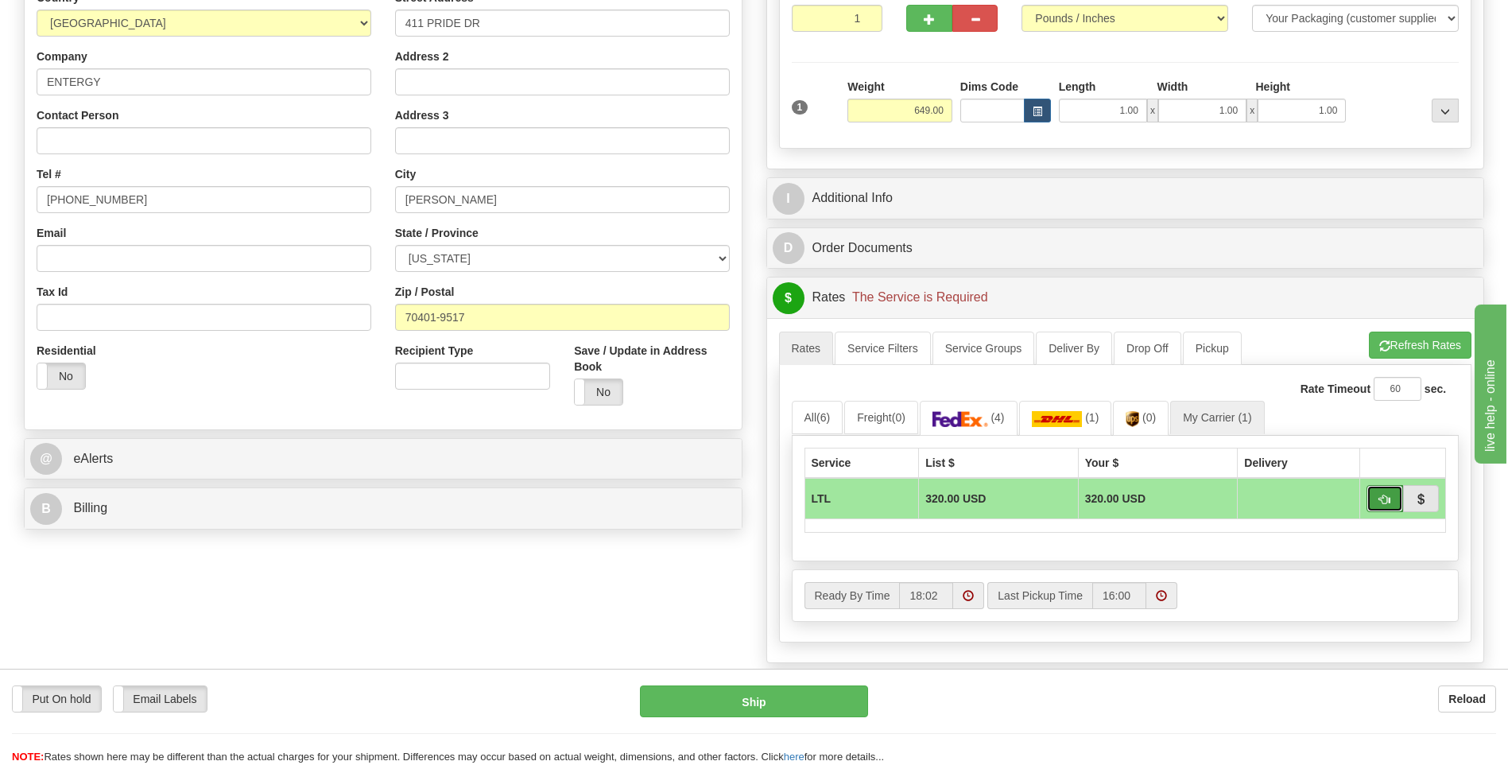
click at [1379, 495] on span "button" at bounding box center [1384, 500] width 11 height 10
type input "00"
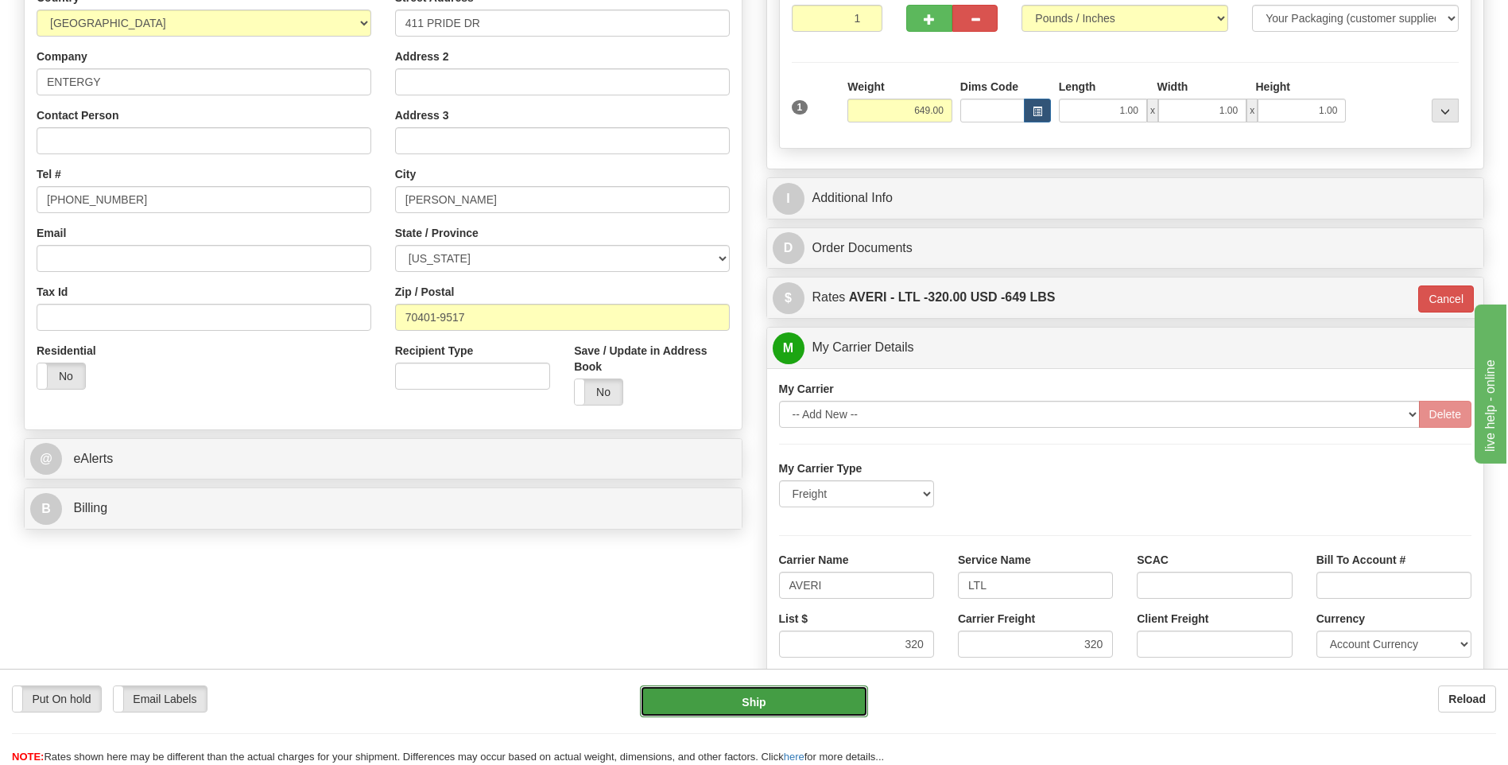
click at [808, 712] on button "Ship" at bounding box center [753, 701] width 227 height 32
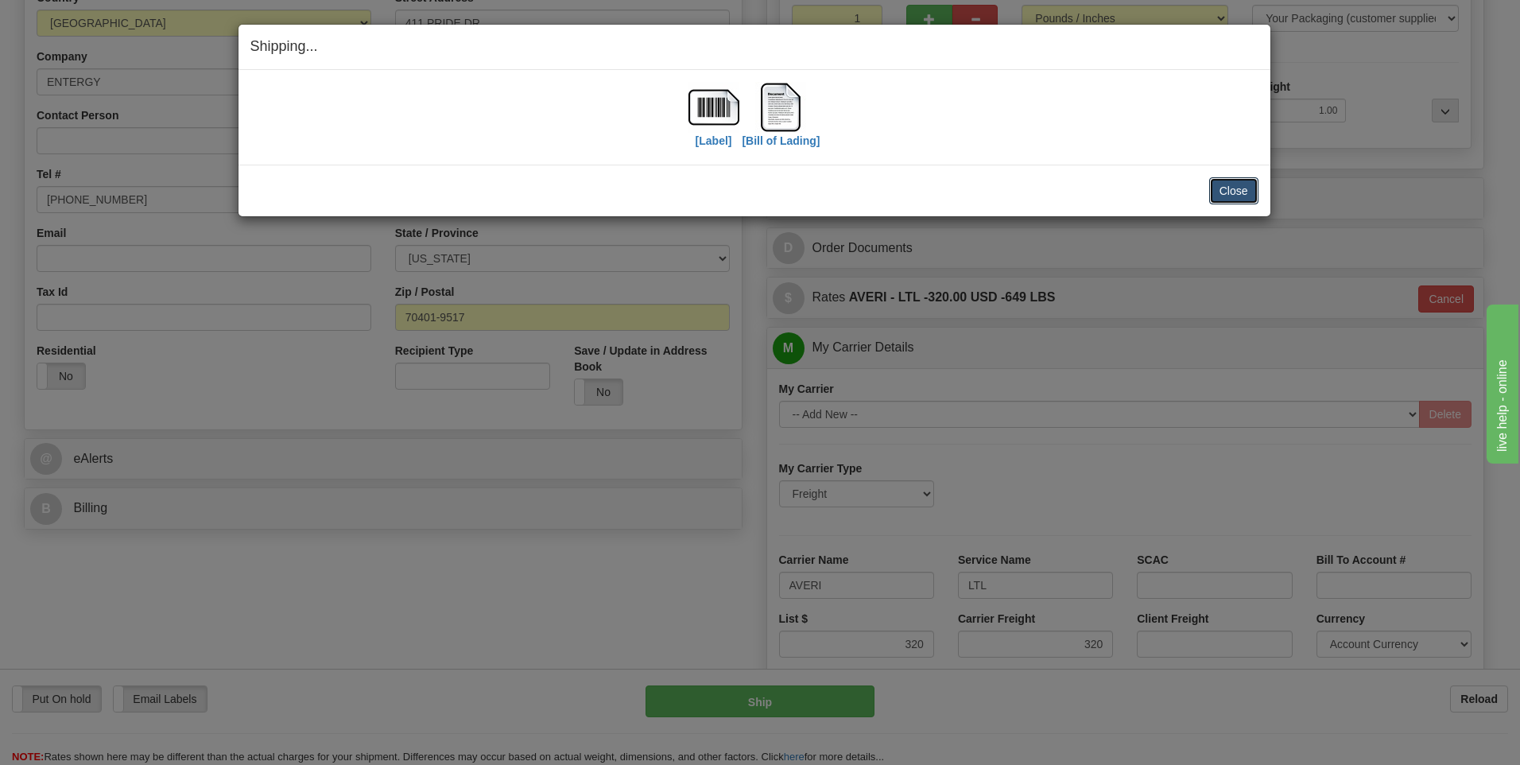
click at [1245, 177] on button "Close" at bounding box center [1233, 190] width 49 height 27
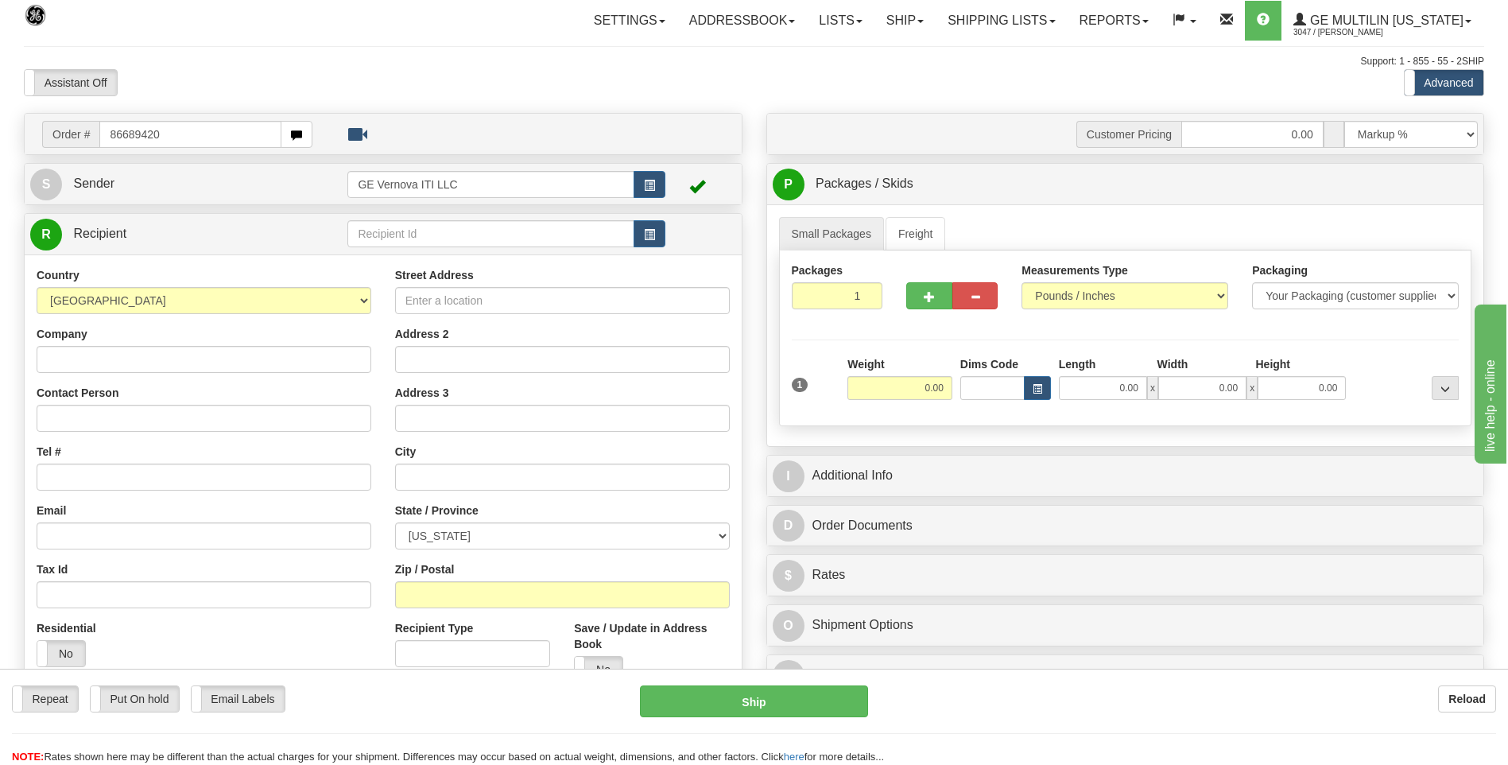
type input "86689420"
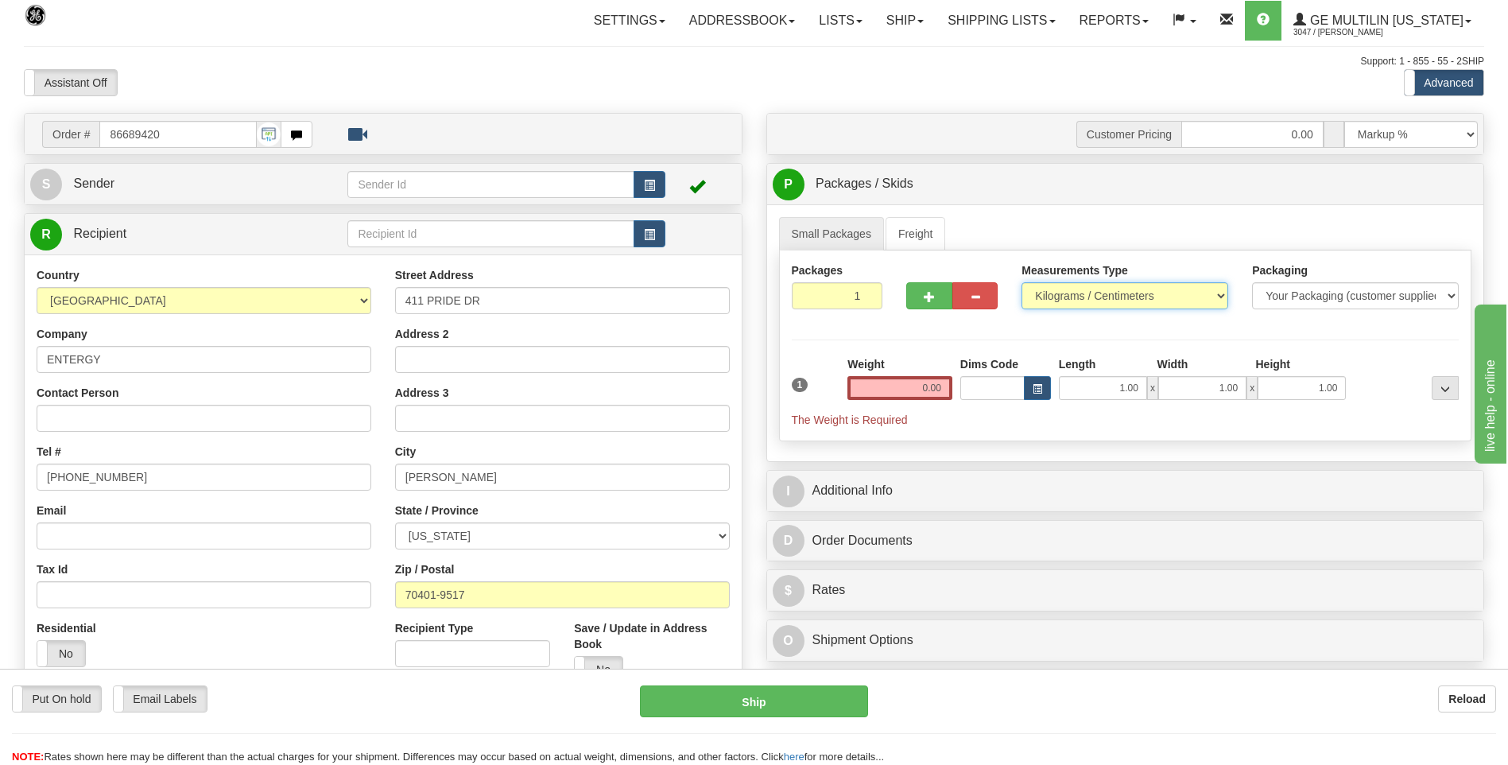
click at [1043, 304] on select "Pounds / Inches Kilograms / Centimeters" at bounding box center [1125, 295] width 207 height 27
click at [1022, 282] on select "Pounds / Inches Kilograms / Centimeters" at bounding box center [1125, 295] width 207 height 27
click at [1046, 309] on div "Measurements Type Pounds / Inches Kilograms / Centimeters" at bounding box center [1125, 291] width 231 height 59
drag, startPoint x: 1048, startPoint y: 301, endPoint x: 1048, endPoint y: 311, distance: 9.5
click at [1048, 302] on select "Pounds / Inches Kilograms / Centimeters" at bounding box center [1125, 295] width 207 height 27
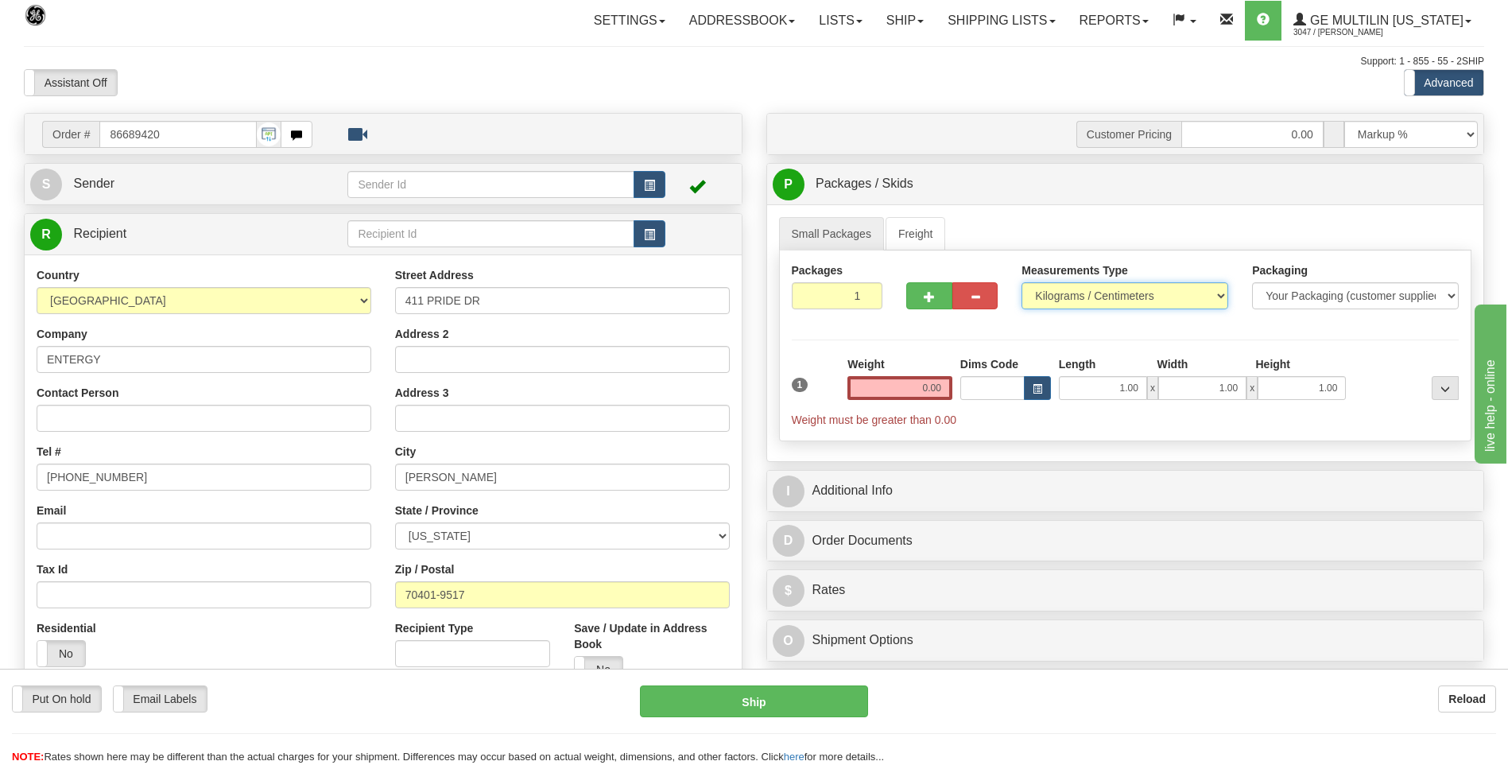
select select "0"
click at [1022, 282] on select "Pounds / Inches Kilograms / Centimeters" at bounding box center [1125, 295] width 207 height 27
click at [945, 378] on input "0.00" at bounding box center [900, 388] width 105 height 24
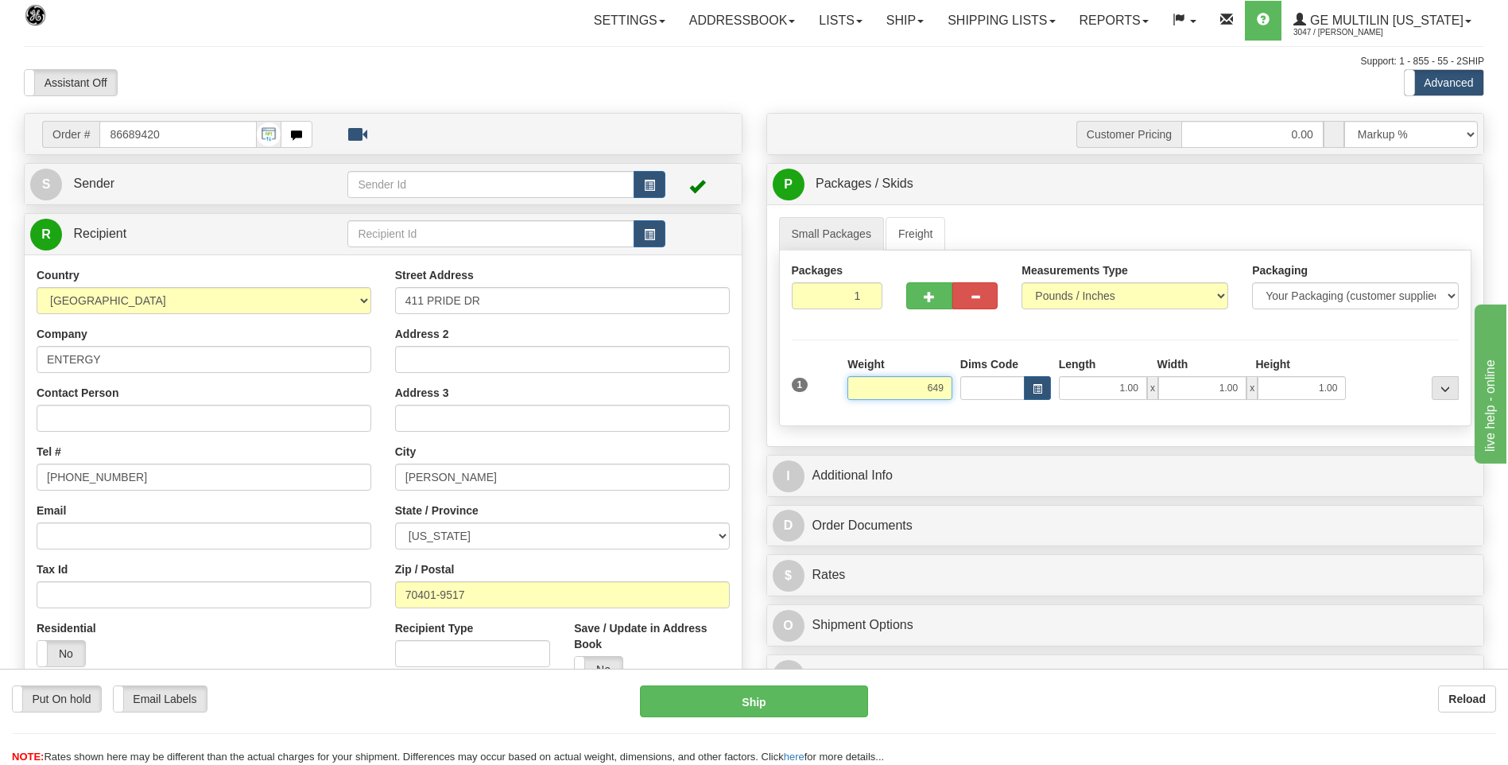
click button "Delete" at bounding box center [0, 0] width 0 height 0
type input "649.00"
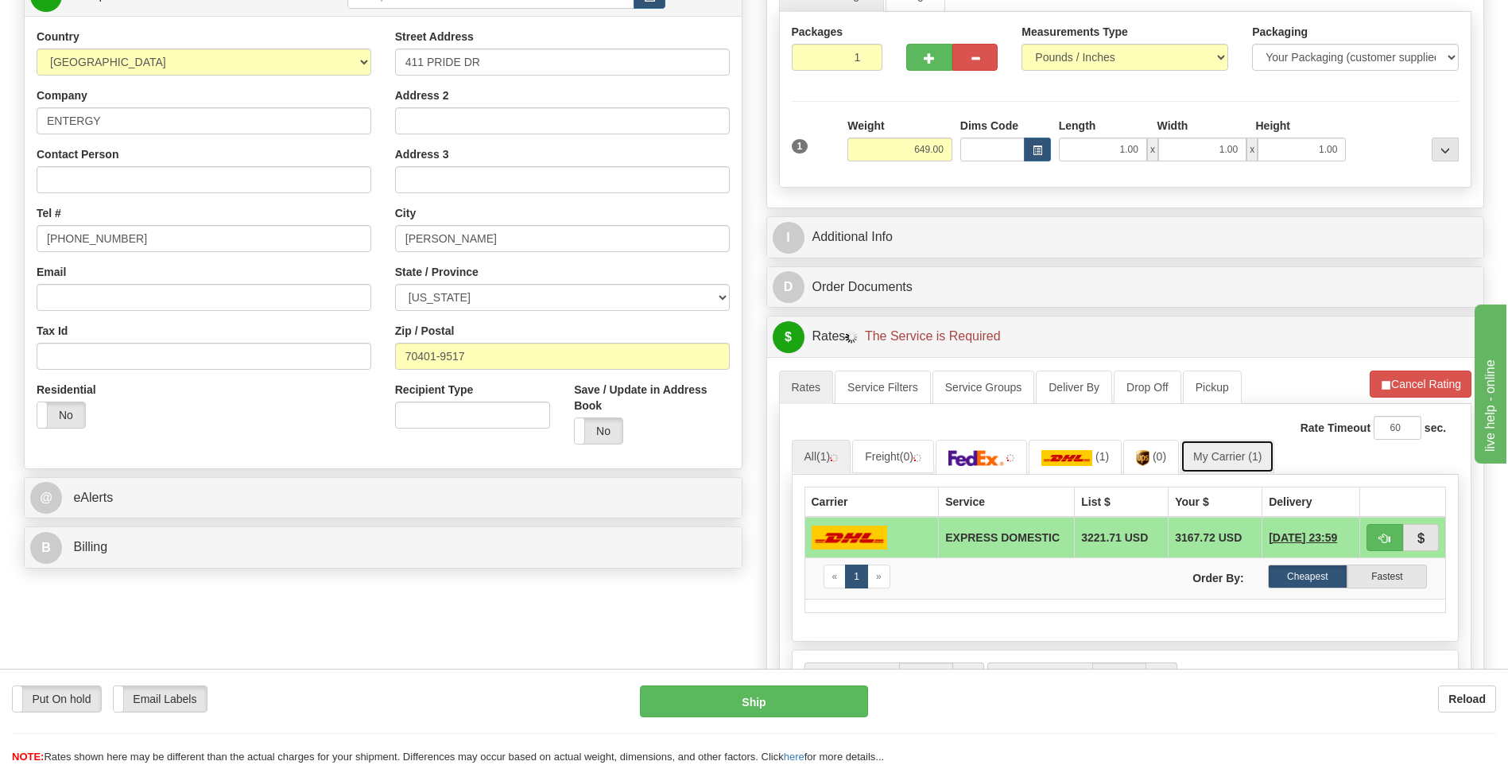
click at [1220, 454] on link "My Carrier (1)" at bounding box center [1228, 456] width 94 height 33
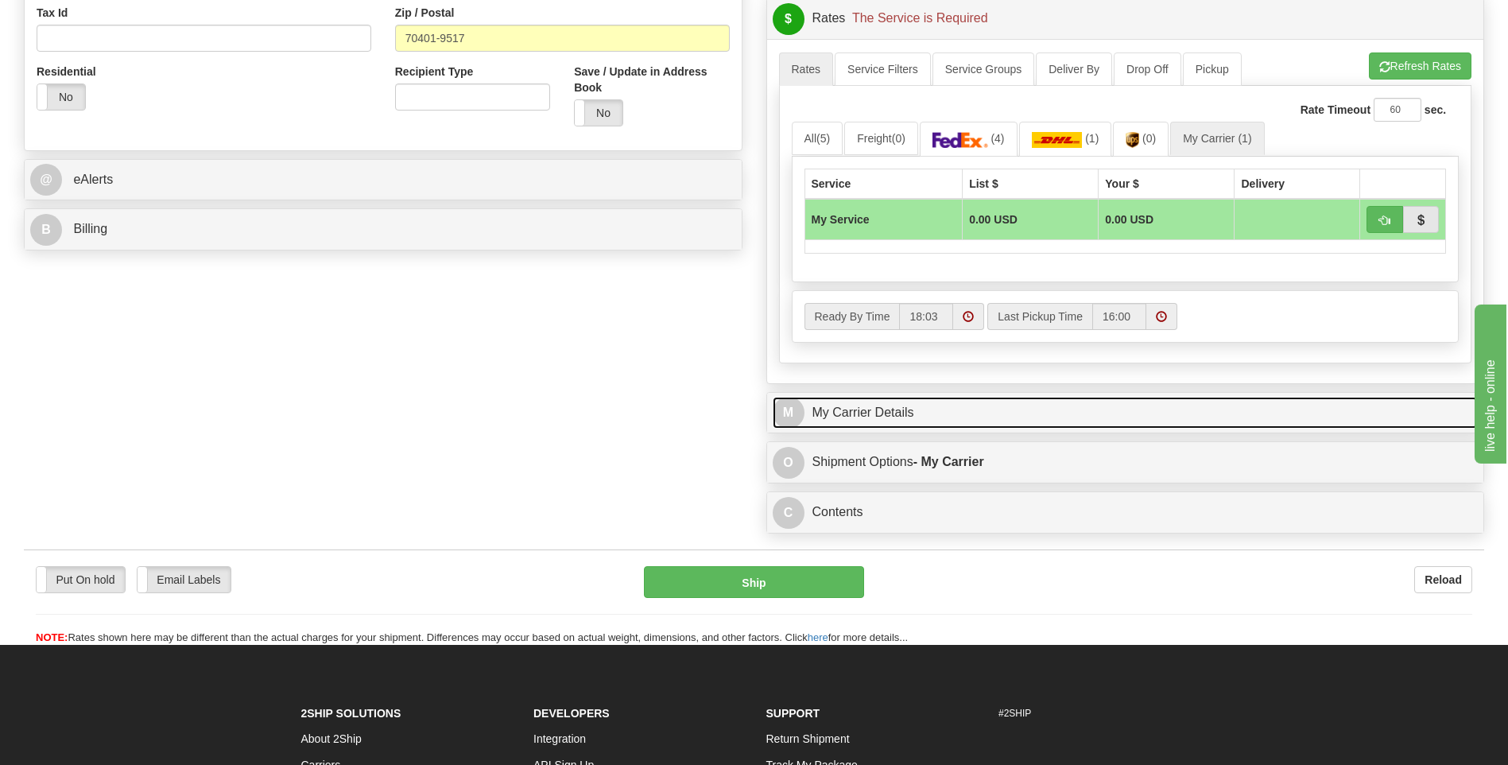
click at [966, 413] on link "M My Carrier Details" at bounding box center [1126, 413] width 706 height 33
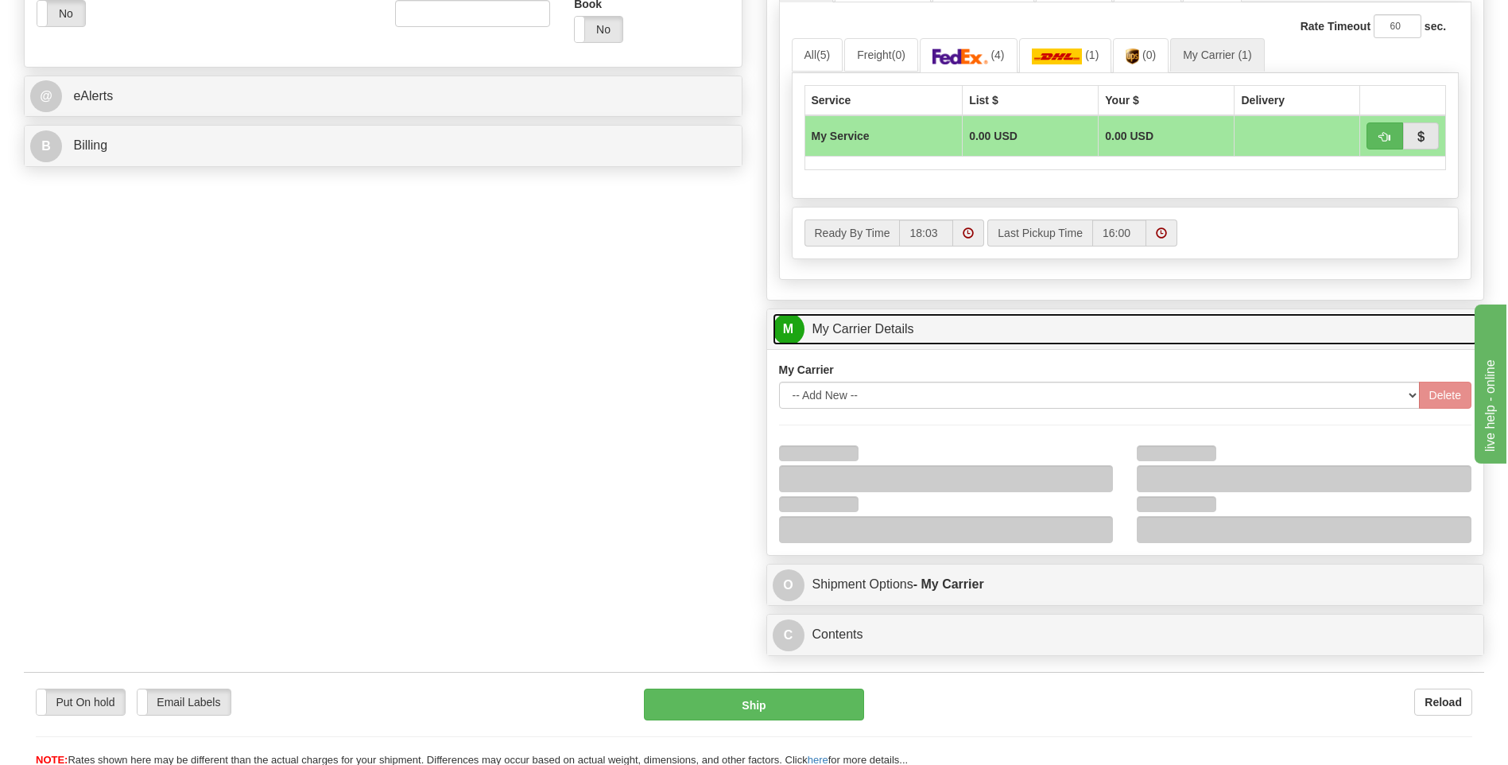
scroll to position [716, 0]
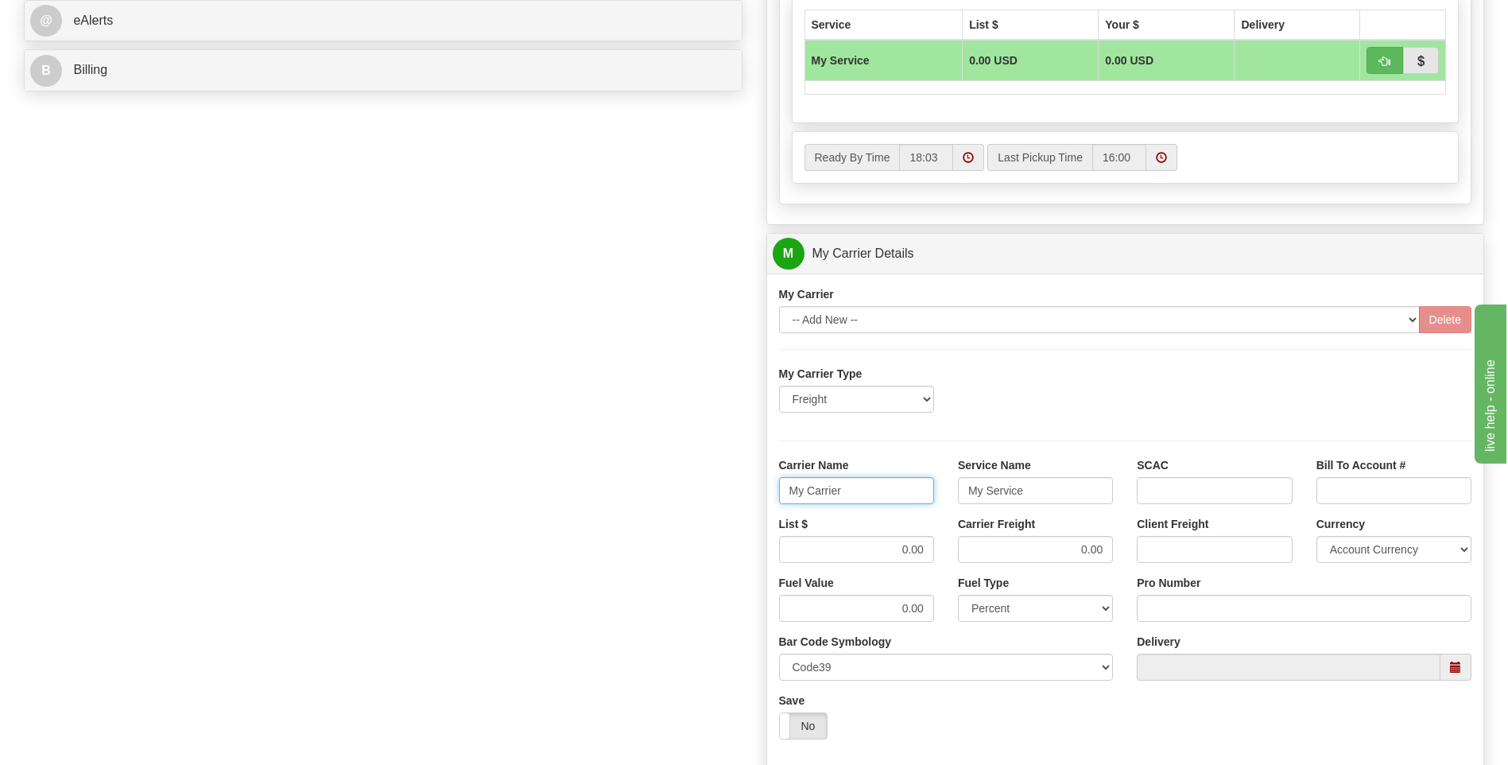
drag, startPoint x: 879, startPoint y: 492, endPoint x: 671, endPoint y: 491, distance: 208.3
click at [671, 491] on div "Order # 86689420 S Sender" at bounding box center [754, 164] width 1484 height 1534
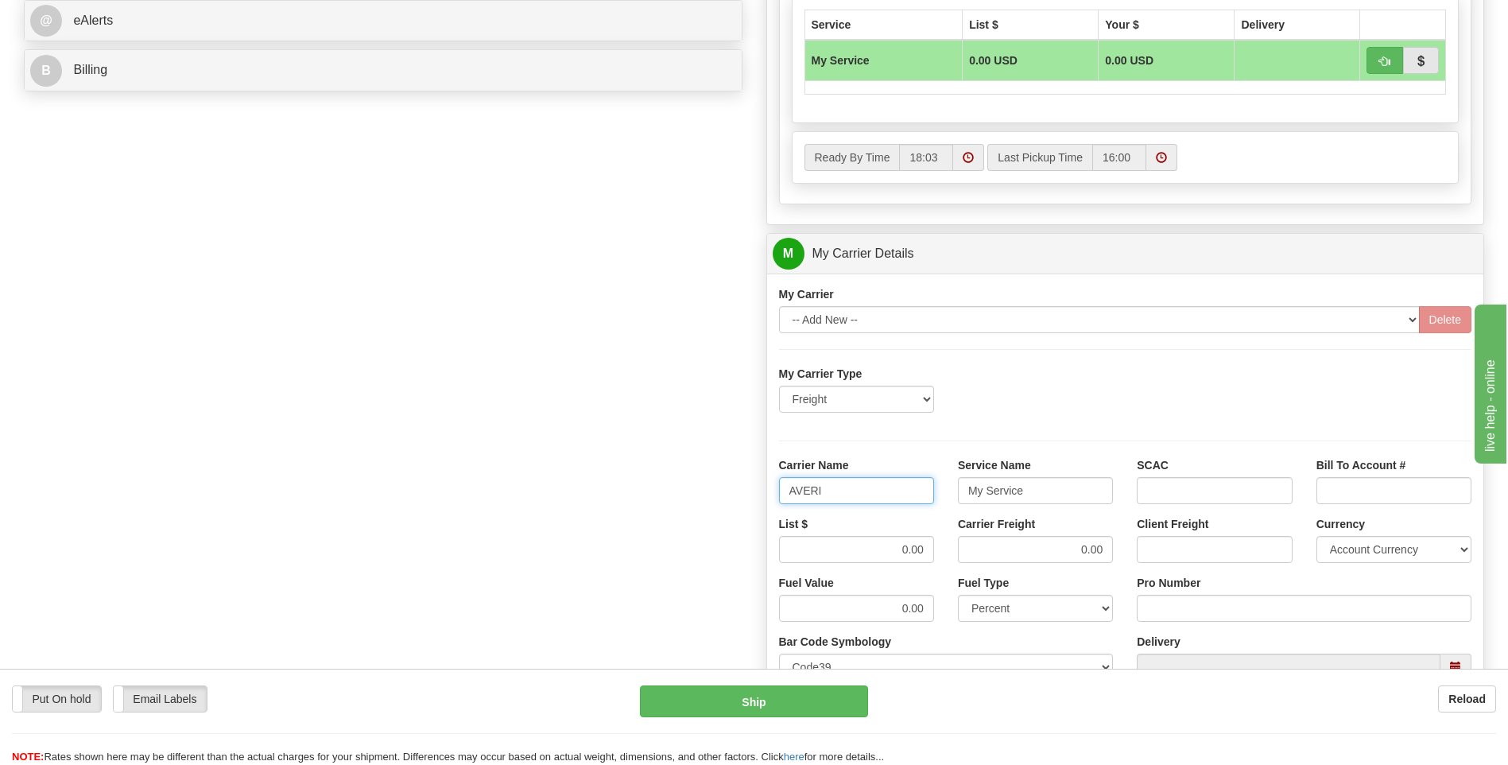
type input "AVERI"
type input "LTL"
drag, startPoint x: 884, startPoint y: 562, endPoint x: 945, endPoint y: 556, distance: 61.5
click at [943, 558] on div "List $ 0.00" at bounding box center [856, 545] width 179 height 59
type input ".01"
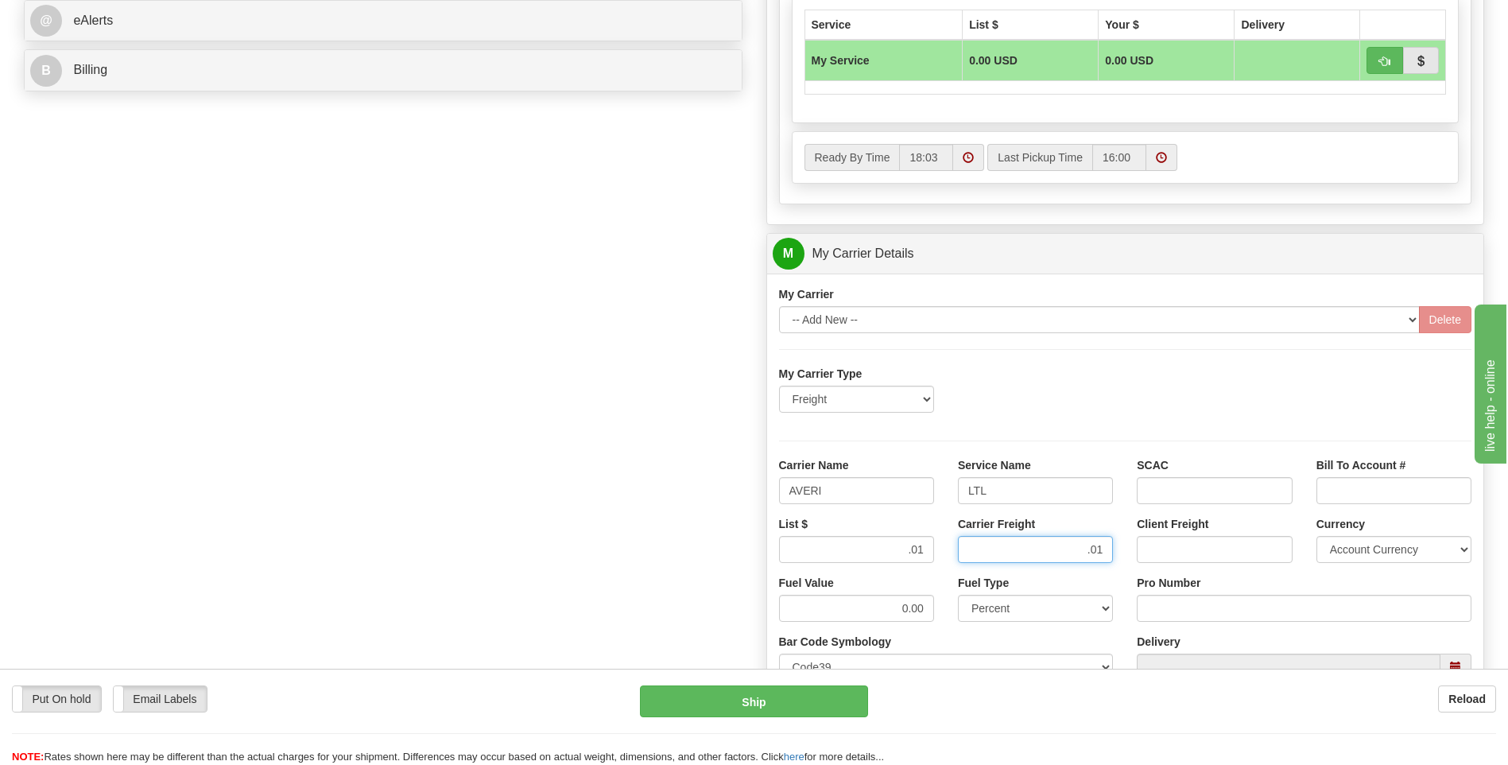
type input ".01"
click at [1236, 612] on input "Pro Number" at bounding box center [1304, 608] width 335 height 27
type input "0760160931"
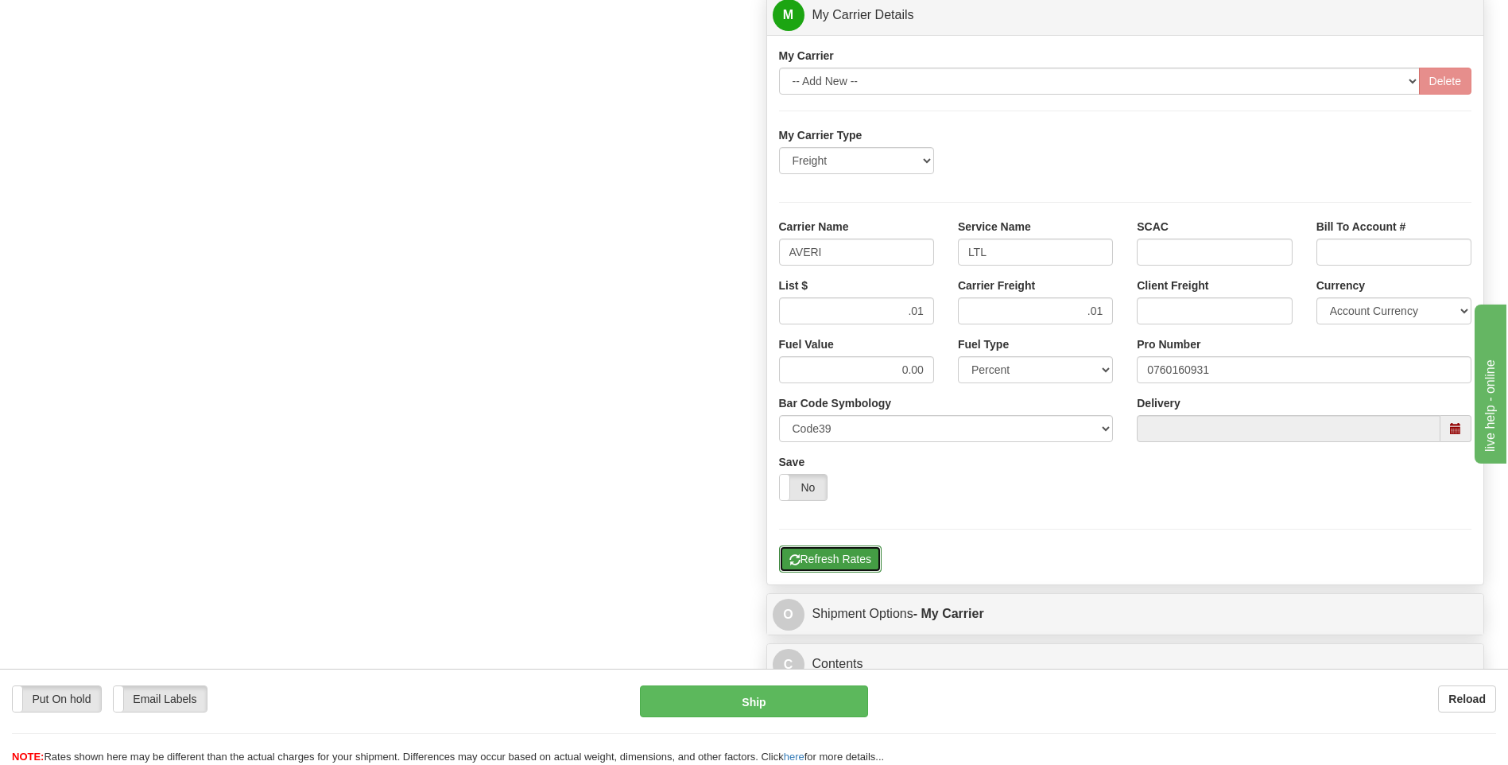
click at [818, 565] on button "Refresh Rates" at bounding box center [830, 558] width 103 height 27
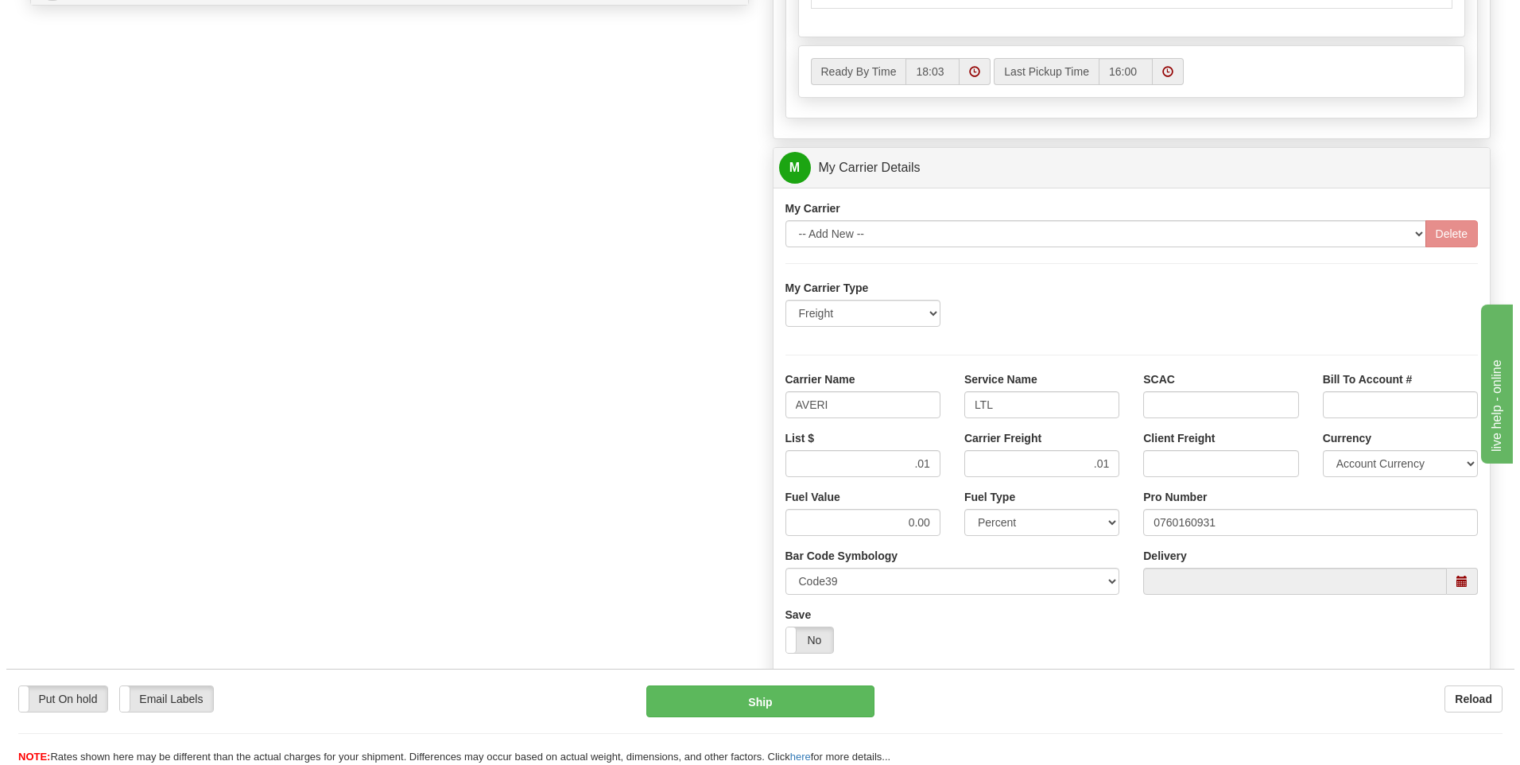
scroll to position [557, 0]
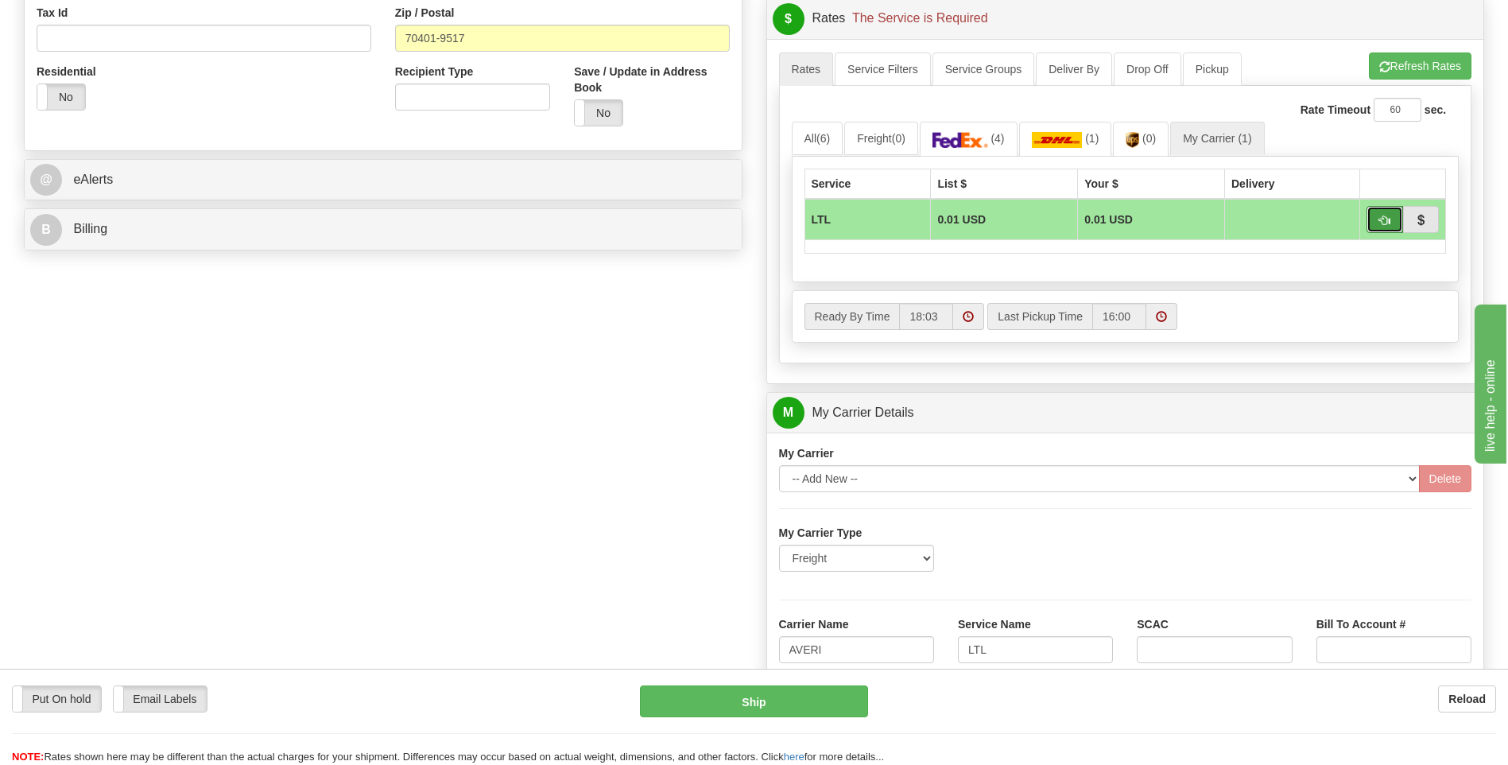
click at [1382, 224] on span "button" at bounding box center [1384, 220] width 11 height 10
type input "00"
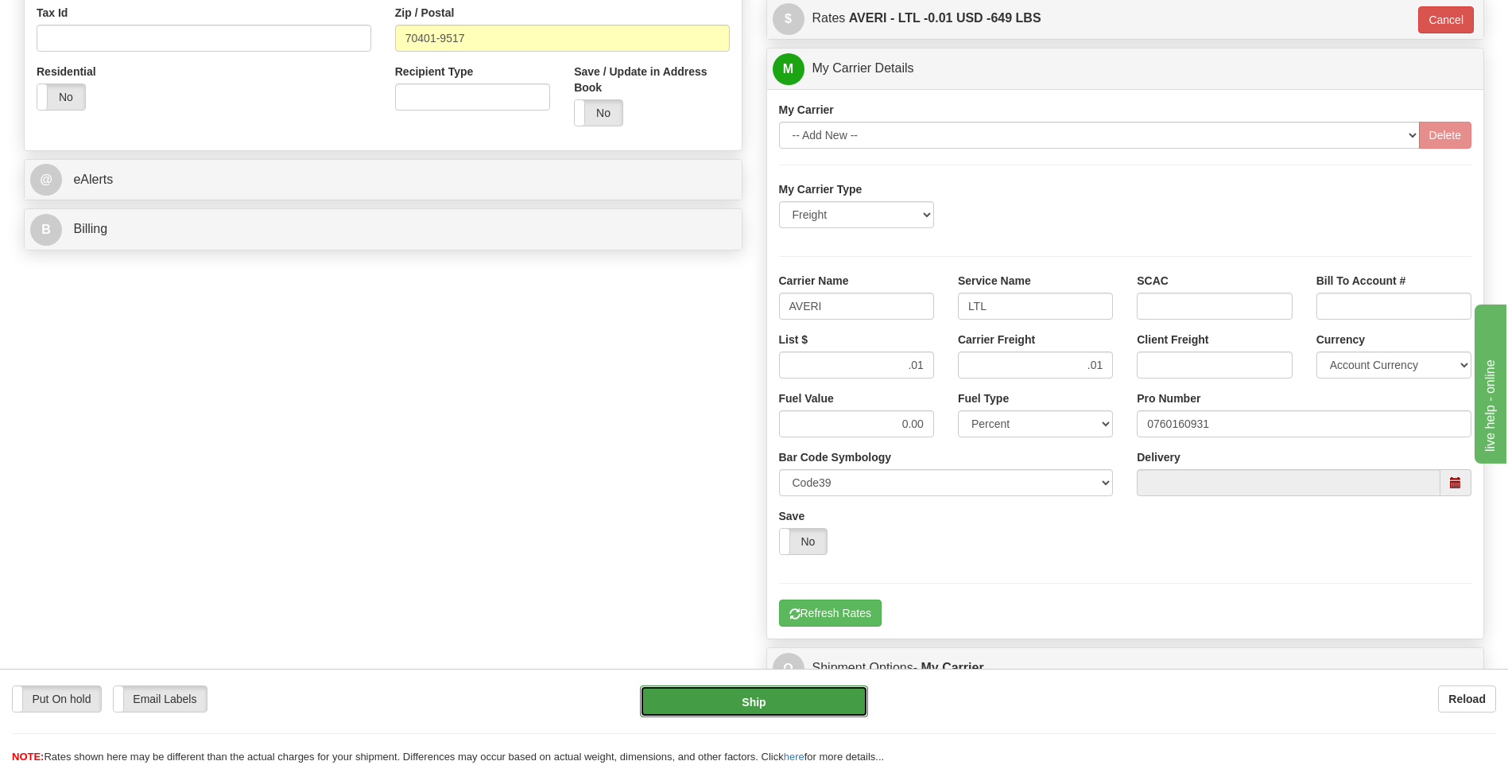
click at [797, 709] on button "Ship" at bounding box center [753, 701] width 227 height 32
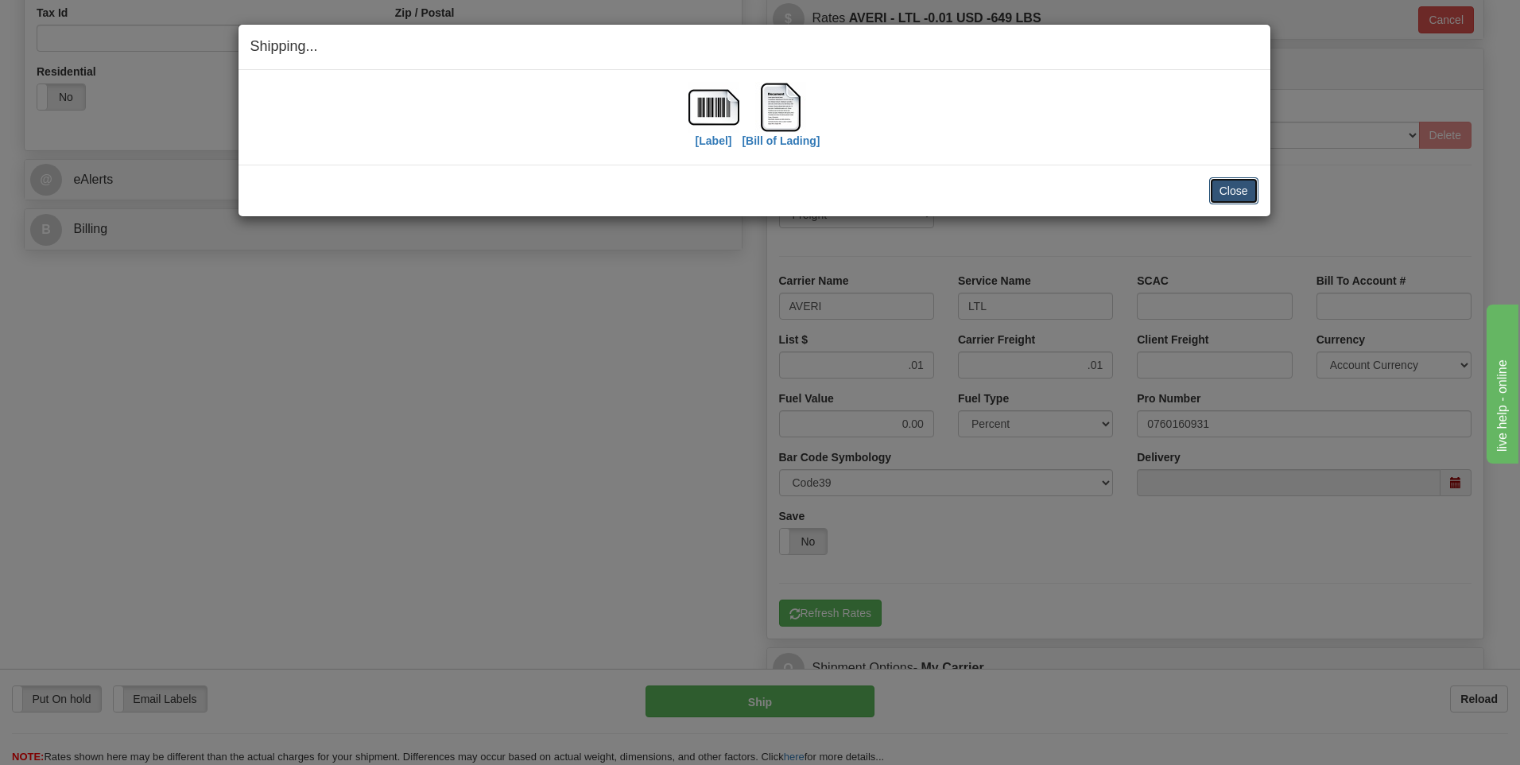
click at [1249, 198] on button "Close" at bounding box center [1233, 190] width 49 height 27
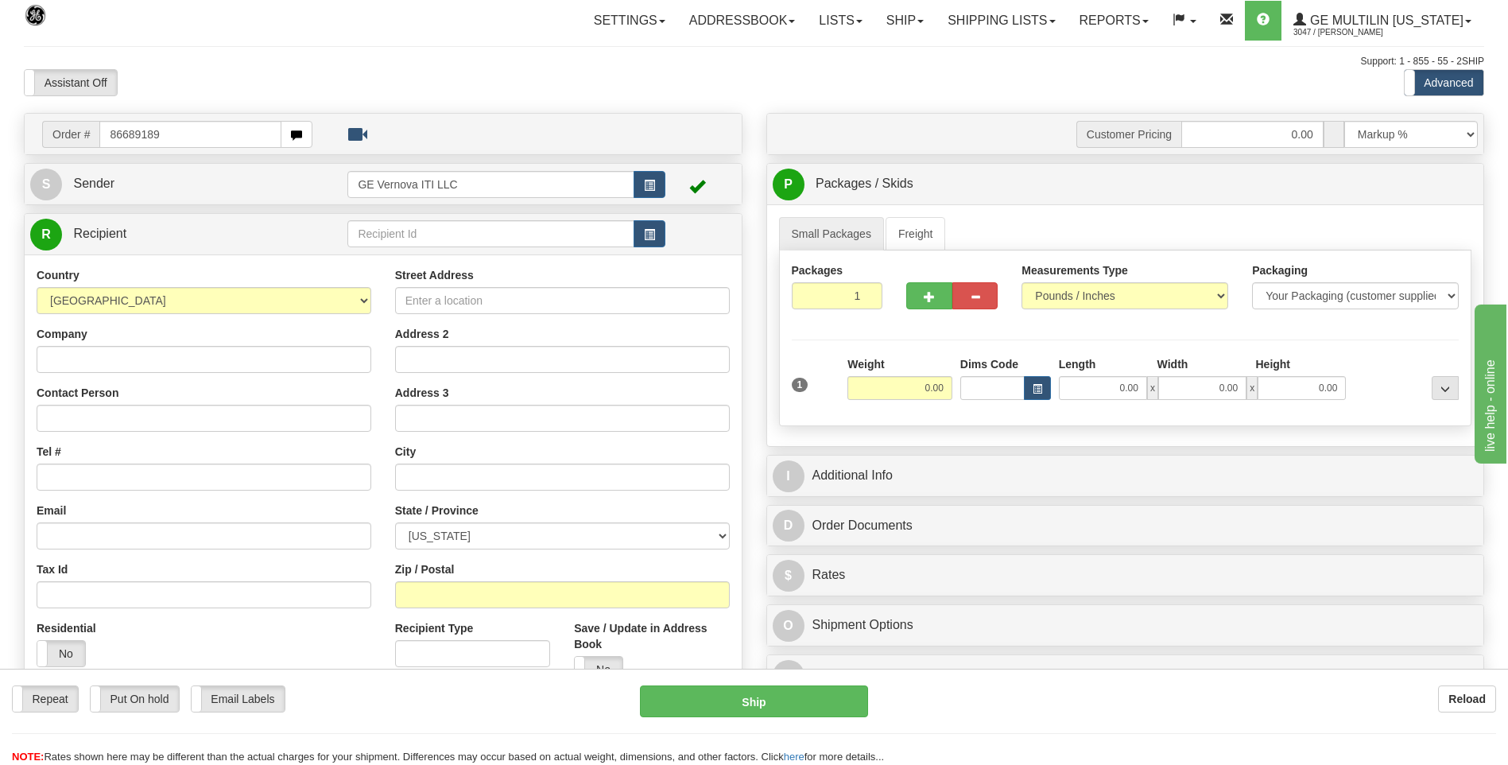
type input "86689189"
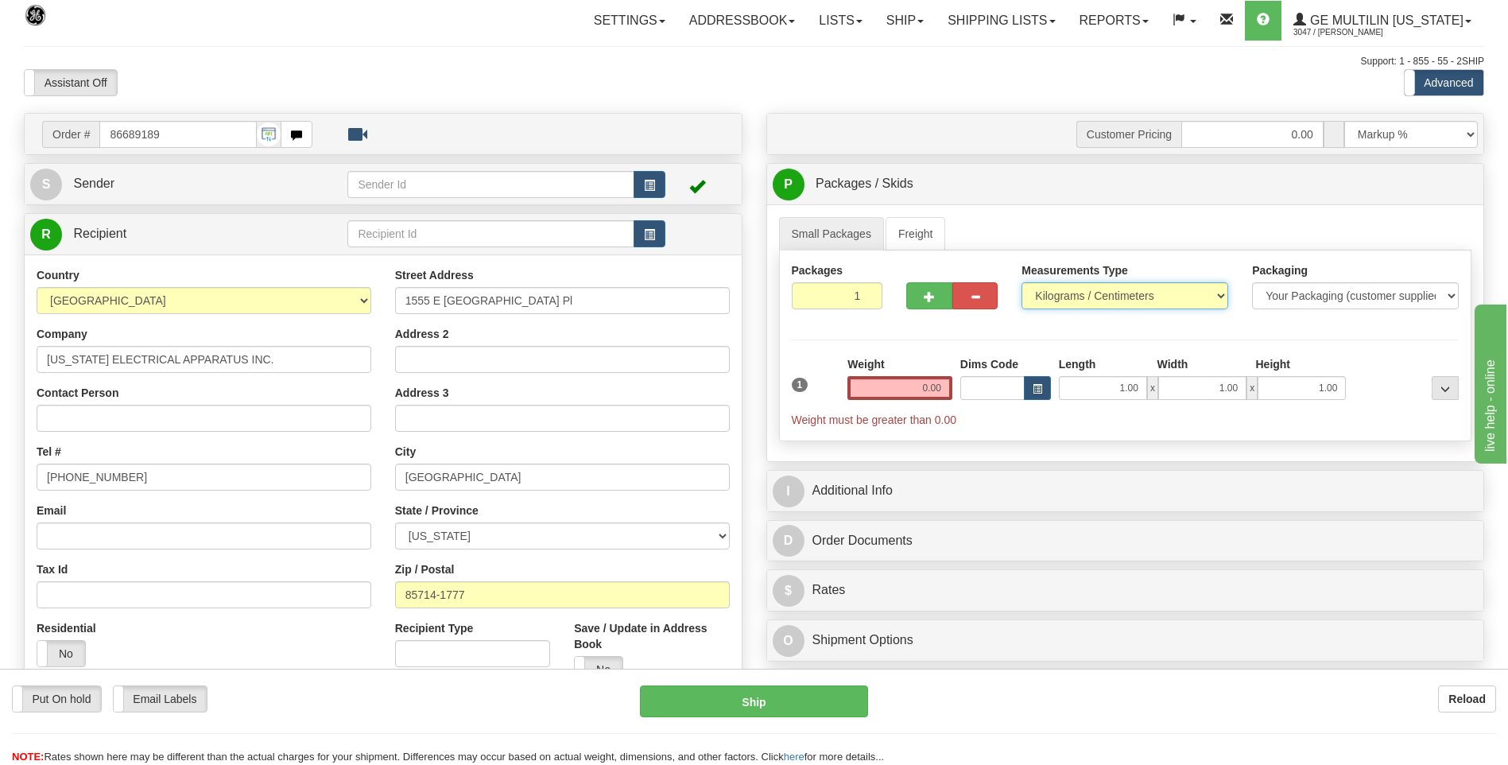
click at [1117, 297] on select "Pounds / Inches Kilograms / Centimeters" at bounding box center [1125, 295] width 207 height 27
select select "0"
click at [1022, 282] on select "Pounds / Inches Kilograms / Centimeters" at bounding box center [1125, 295] width 207 height 27
click at [945, 384] on input "0.00" at bounding box center [900, 388] width 105 height 24
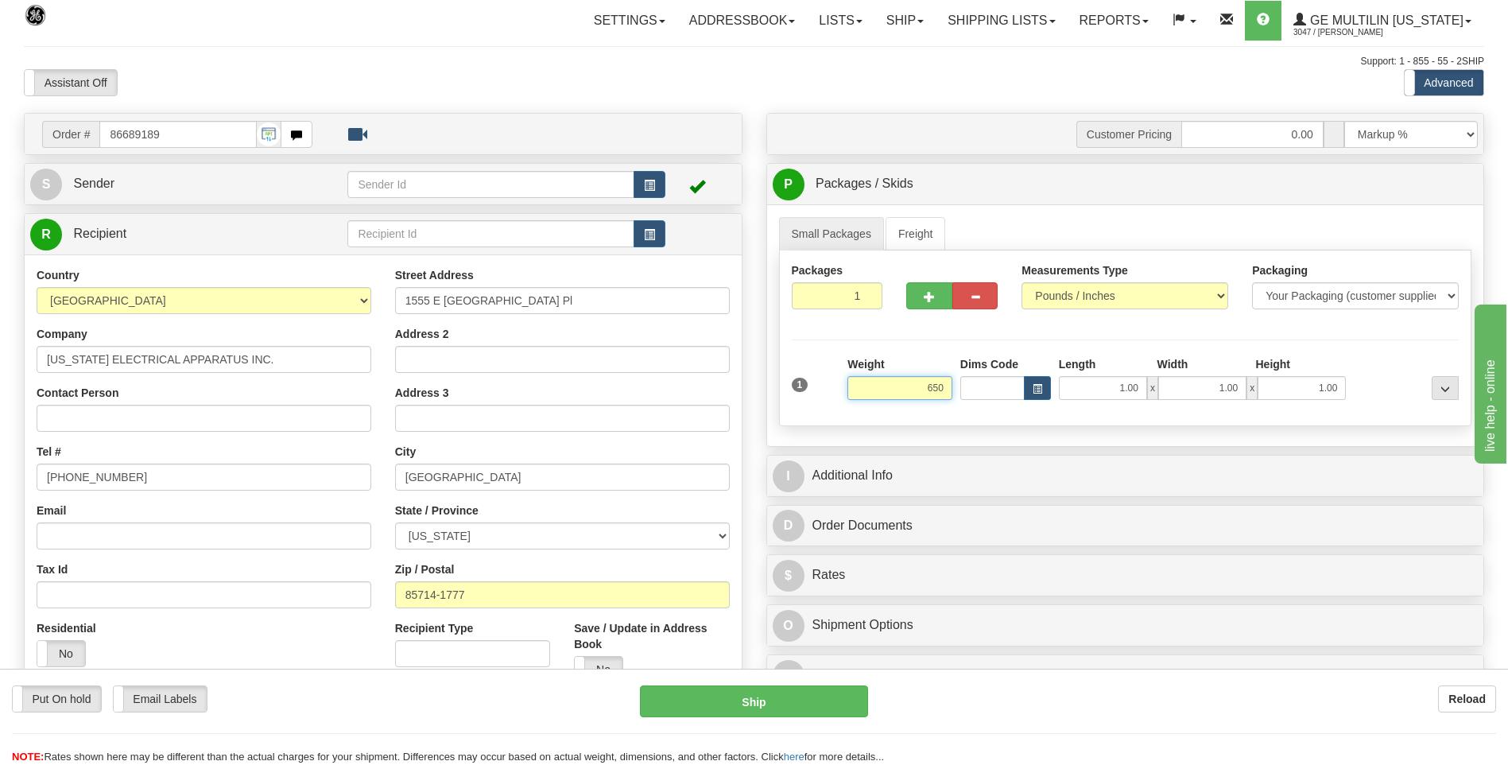
click button "Delete" at bounding box center [0, 0] width 0 height 0
type input "650.00"
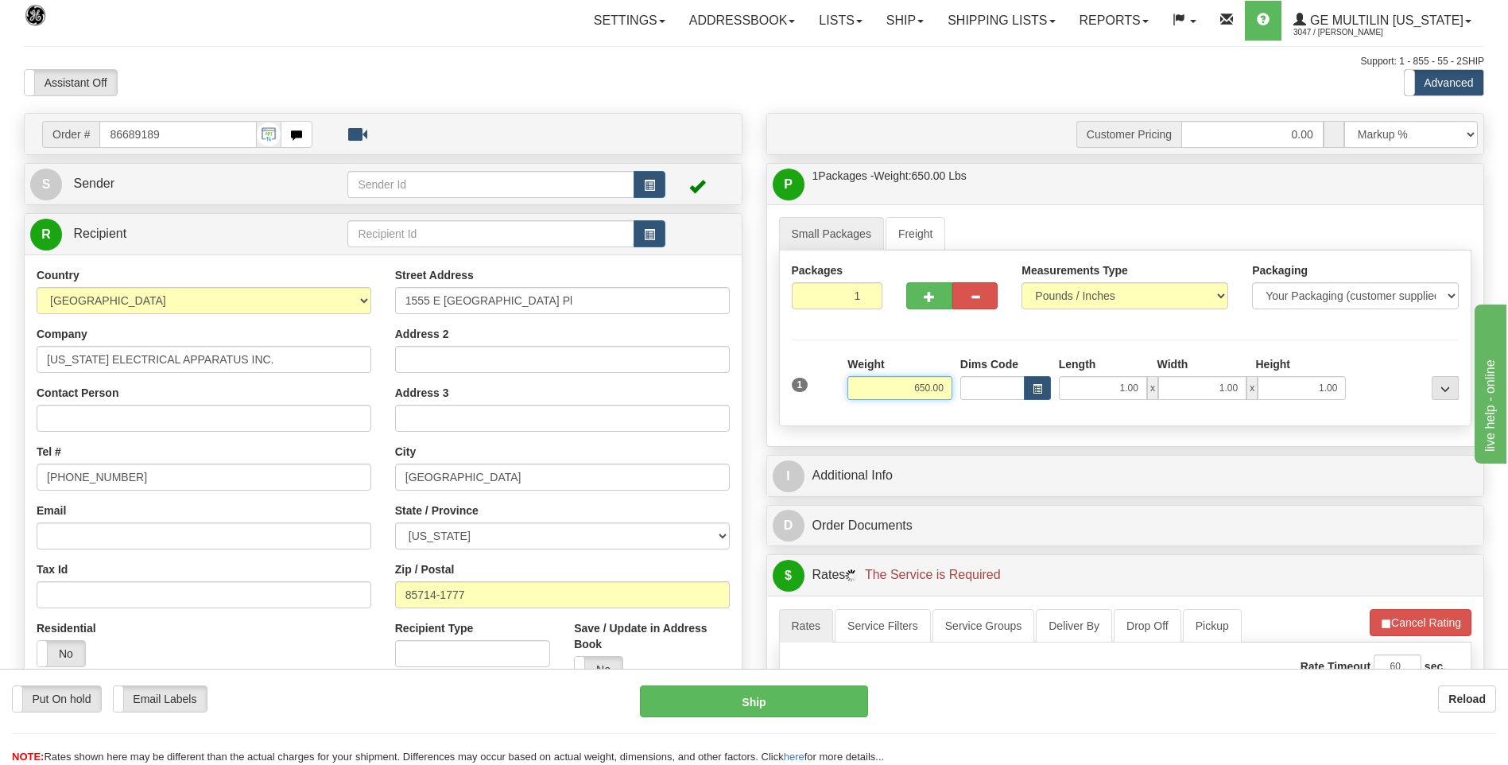
scroll to position [239, 0]
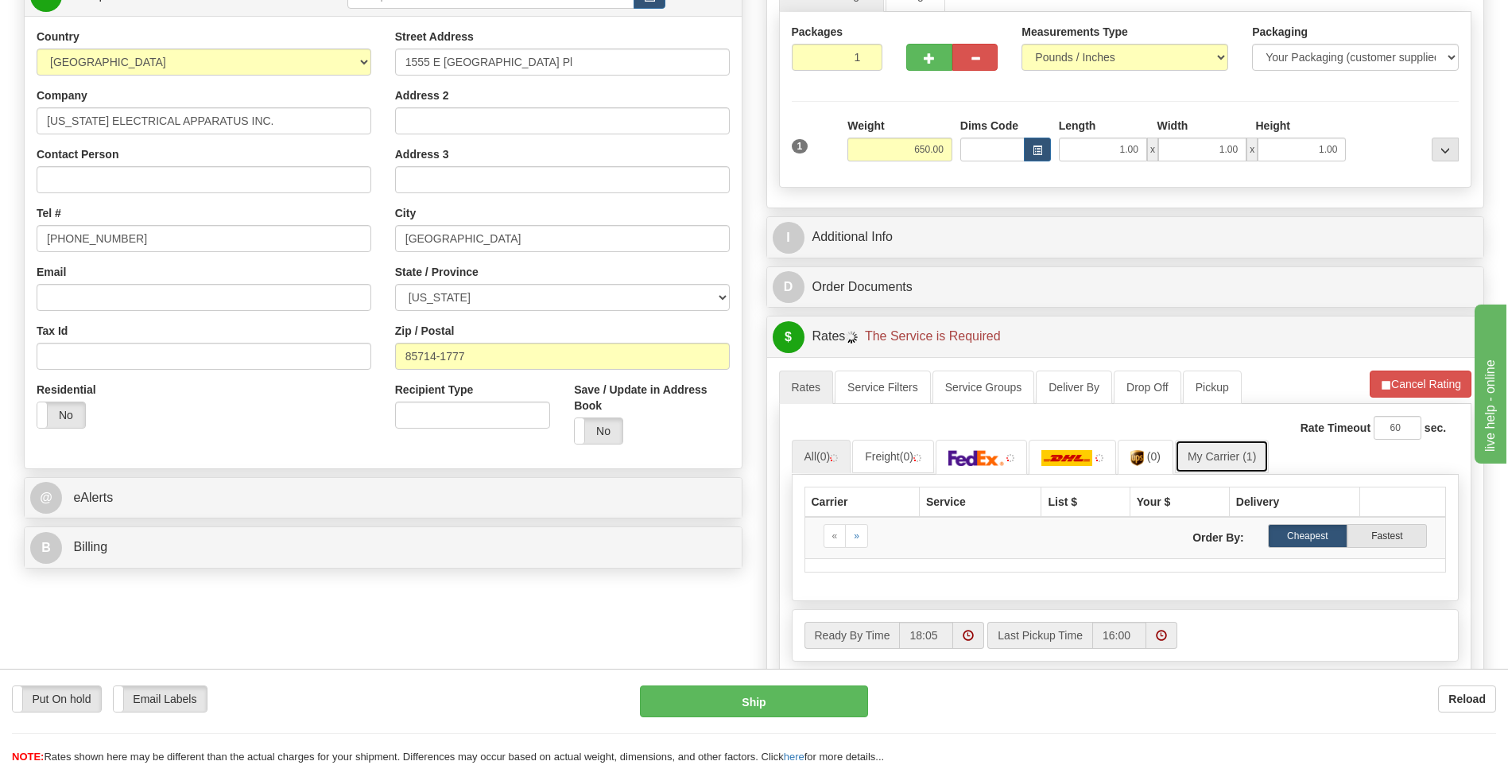
click at [1231, 464] on link "My Carrier (1)" at bounding box center [1222, 456] width 94 height 33
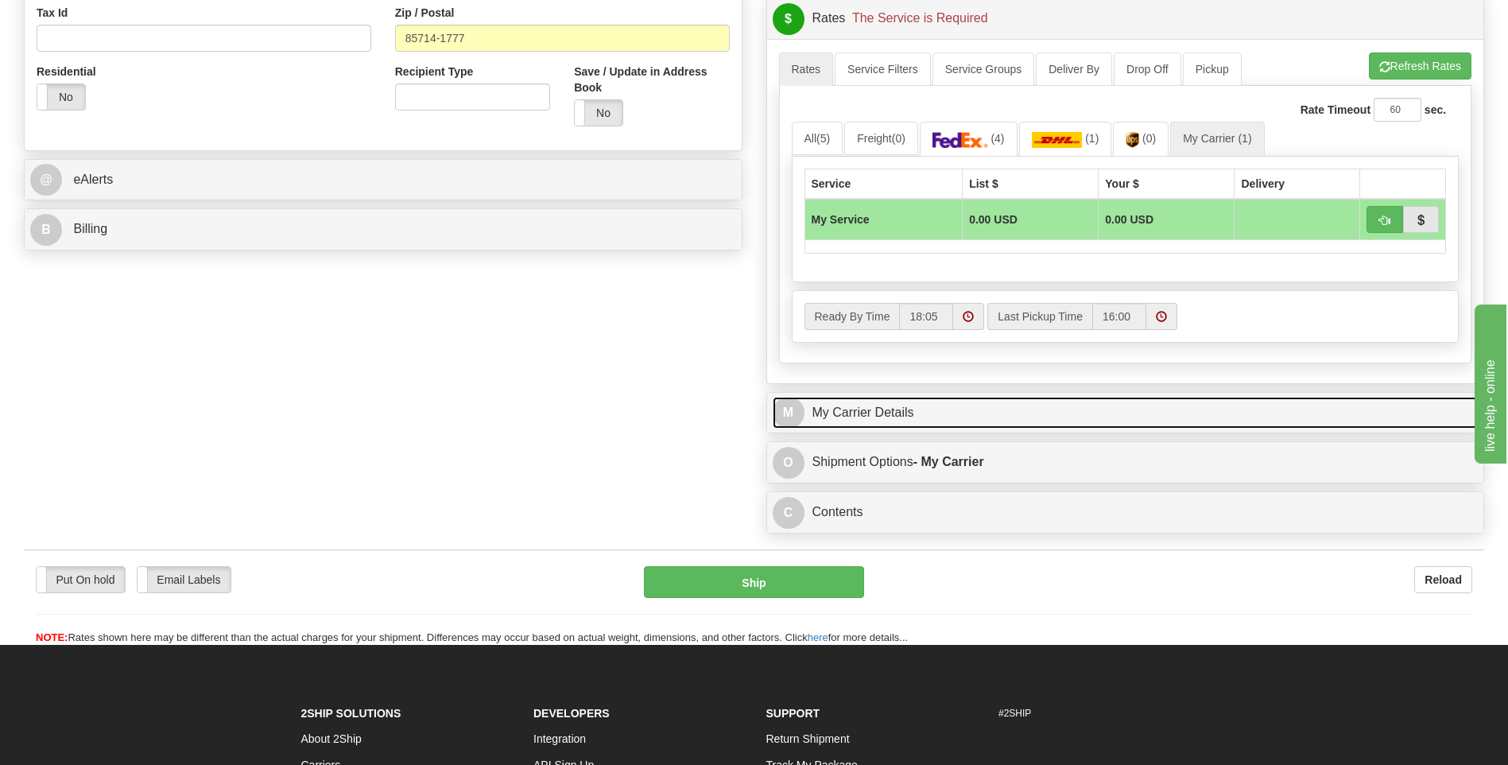
click at [960, 421] on link "M My Carrier Details" at bounding box center [1126, 413] width 706 height 33
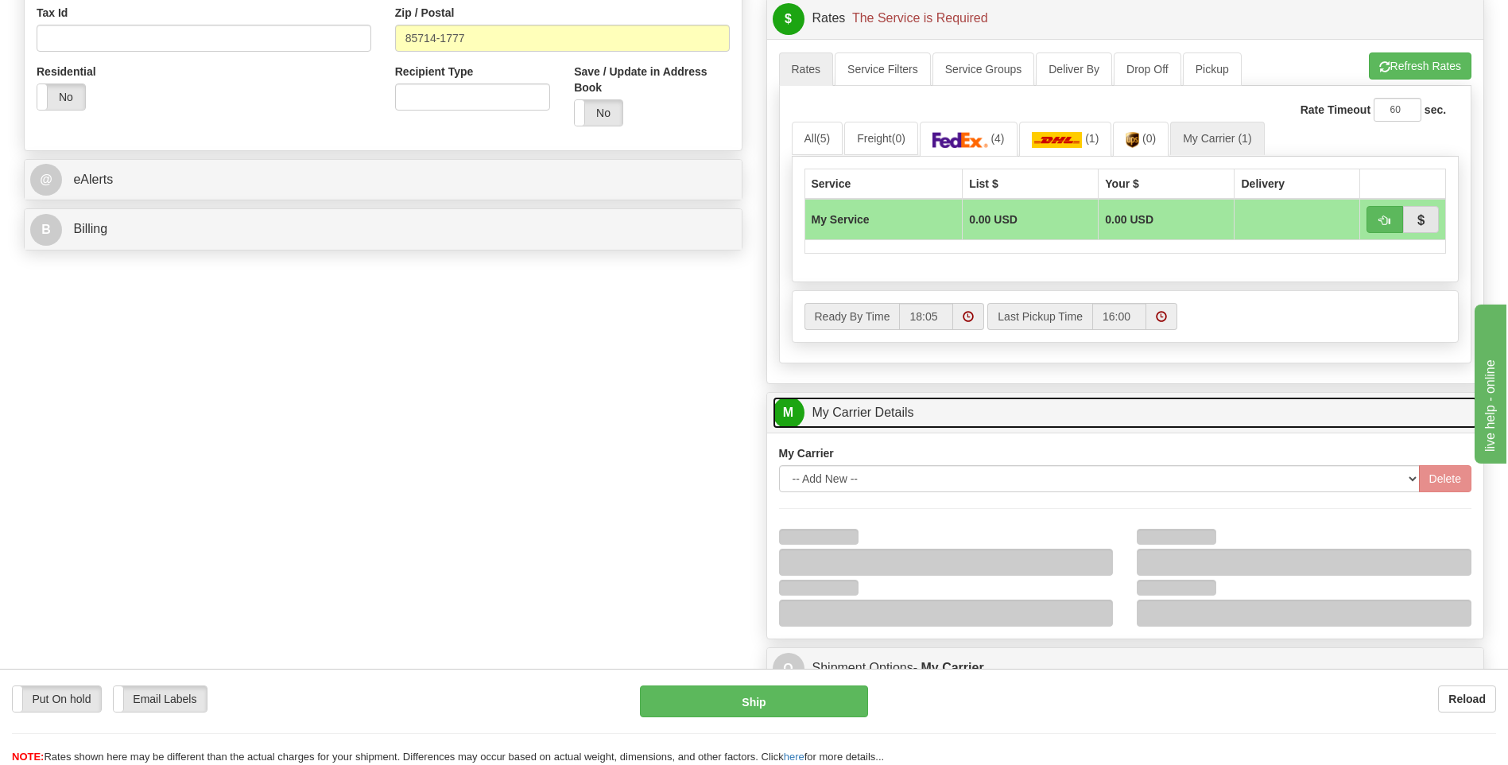
scroll to position [716, 0]
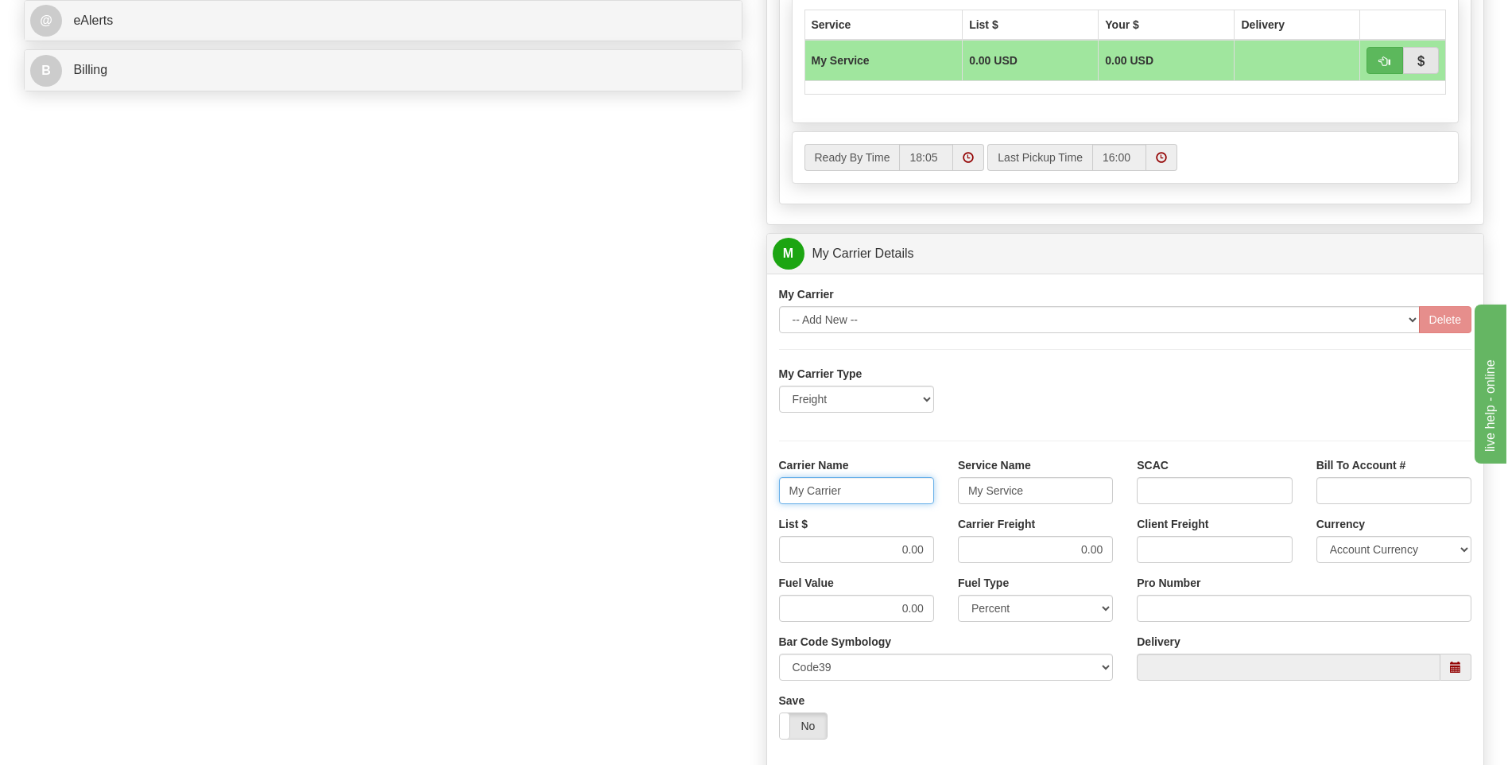
drag, startPoint x: 711, startPoint y: 483, endPoint x: 677, endPoint y: 485, distance: 34.3
click at [676, 485] on div "Order # 86689189 S Sender" at bounding box center [754, 164] width 1484 height 1534
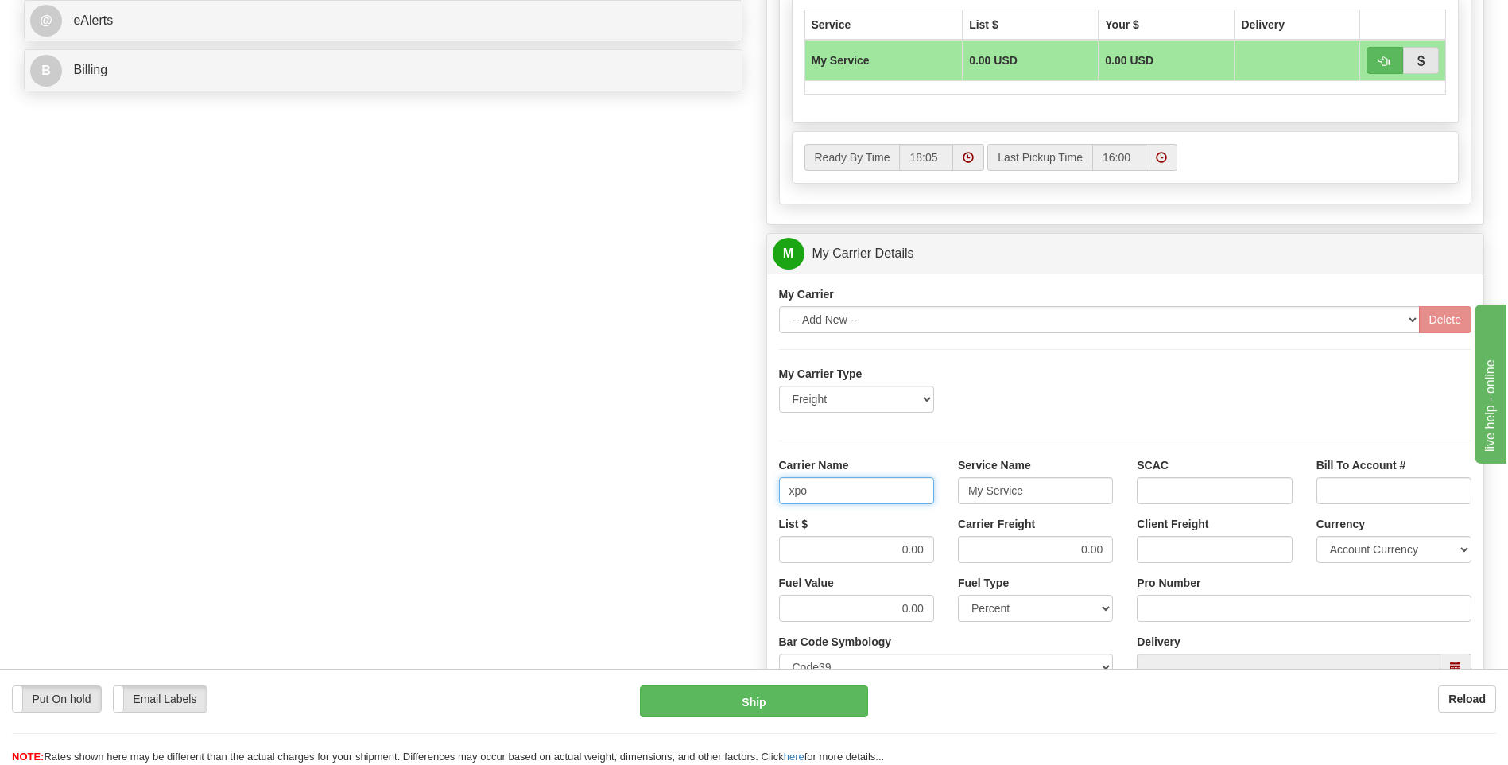
type input "xpo"
type input "ltl"
drag, startPoint x: 868, startPoint y: 554, endPoint x: 1007, endPoint y: 551, distance: 139.2
click at [1007, 551] on div "List $ 0.00 Carrier Freight 0.00 Client Freight Currency Account Currency ARN A…" at bounding box center [1125, 545] width 717 height 59
type input "385"
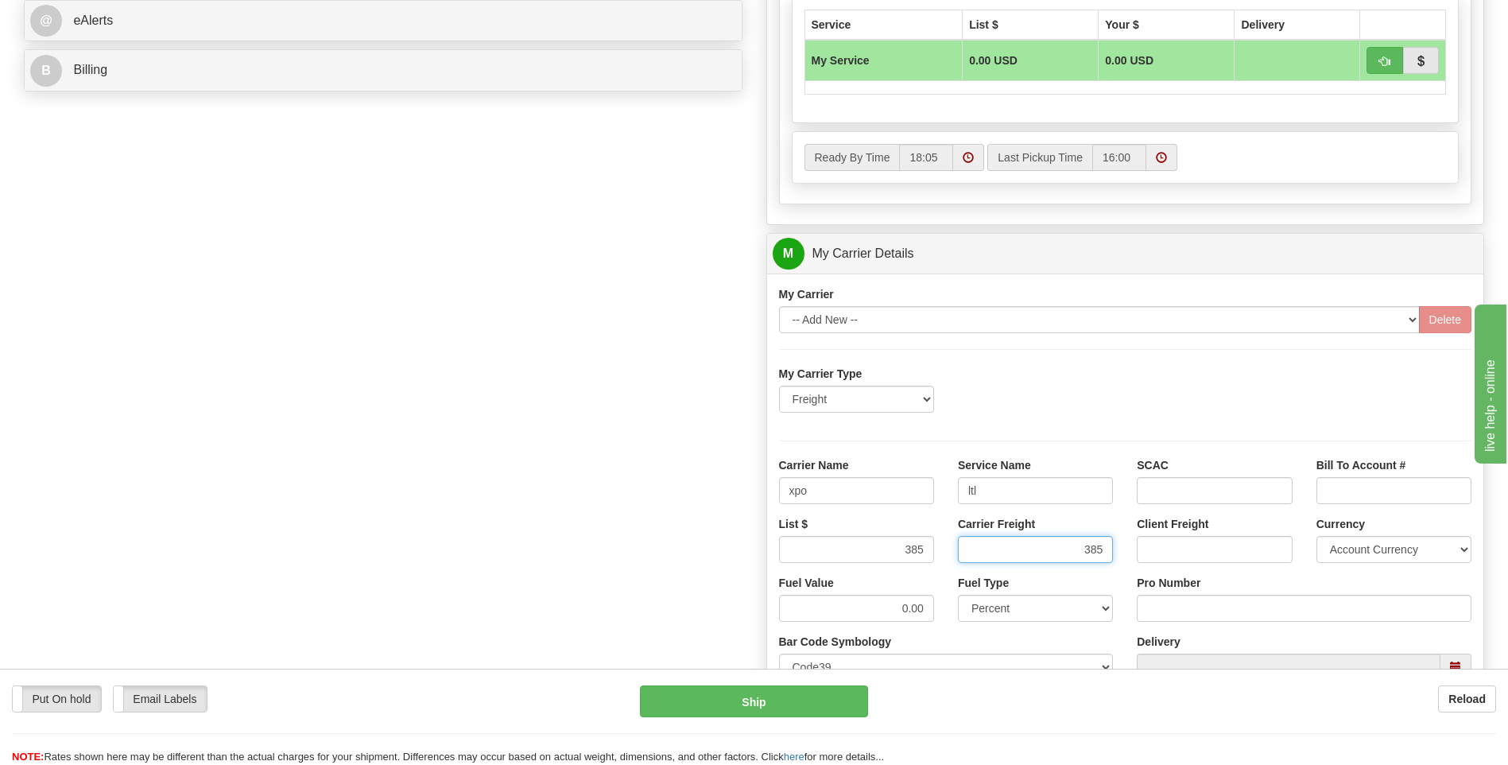
type input "385"
click at [1162, 613] on input "Pro Number" at bounding box center [1304, 608] width 335 height 27
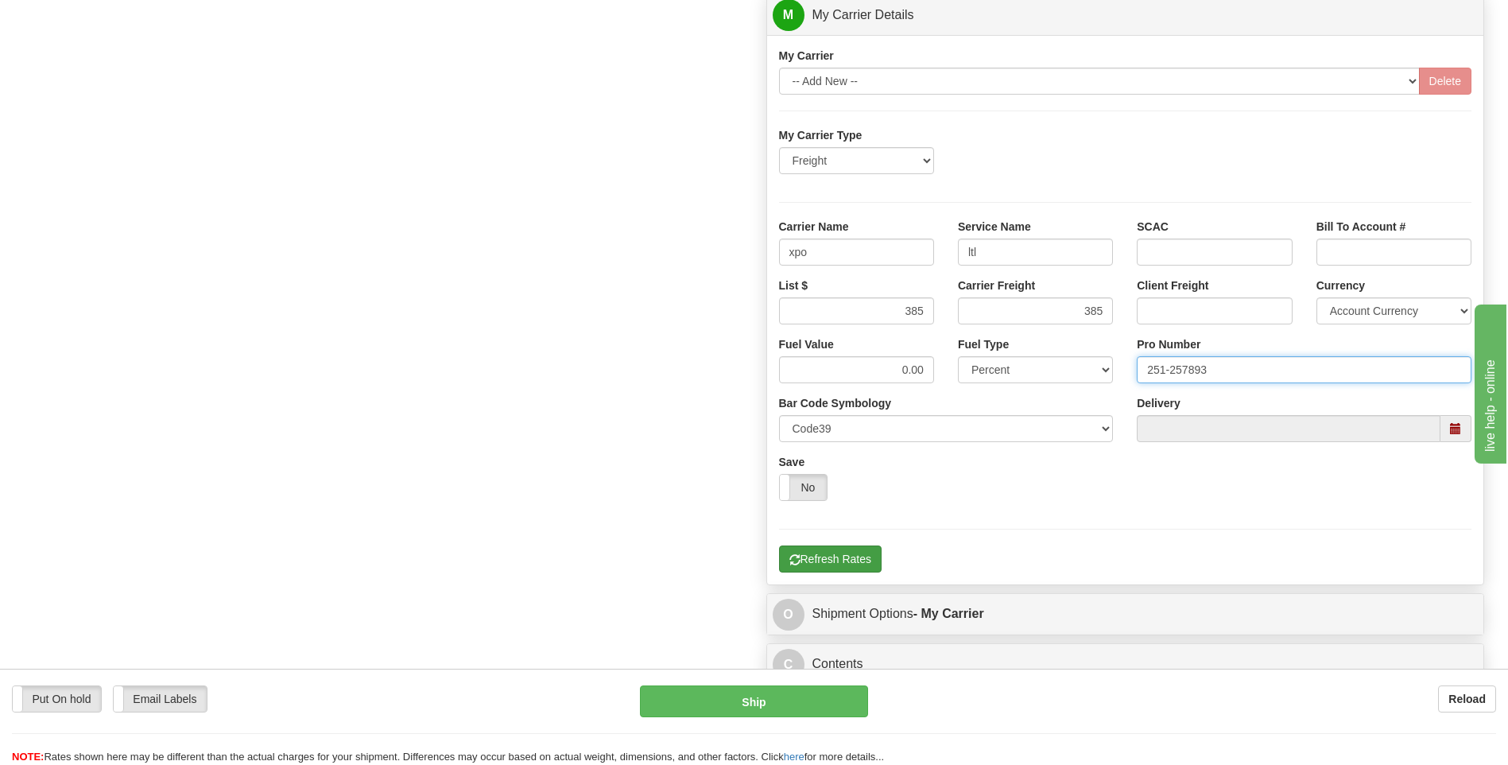
type input "251-257893"
click at [837, 549] on button "Refresh Rates" at bounding box center [830, 558] width 103 height 27
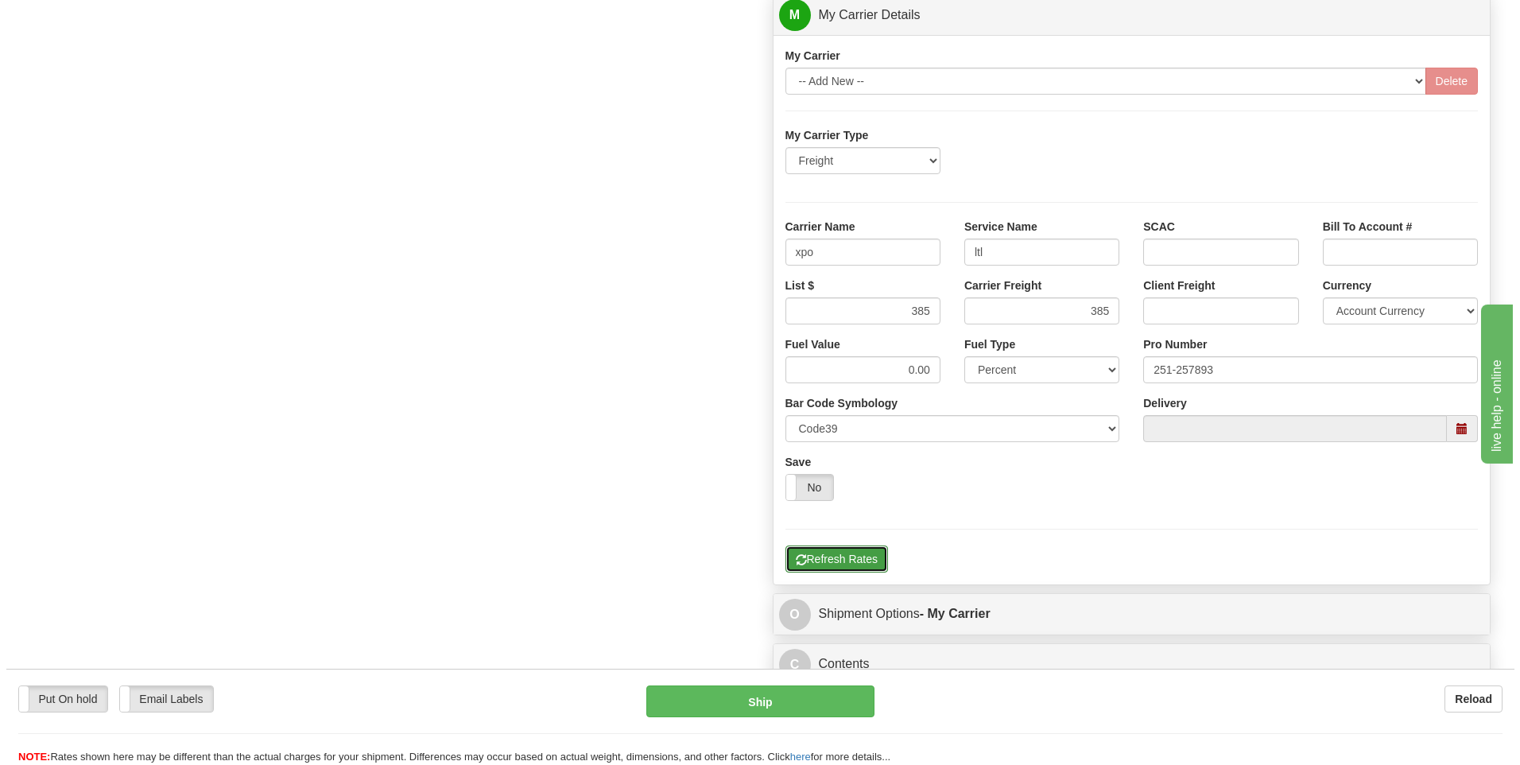
scroll to position [357, 0]
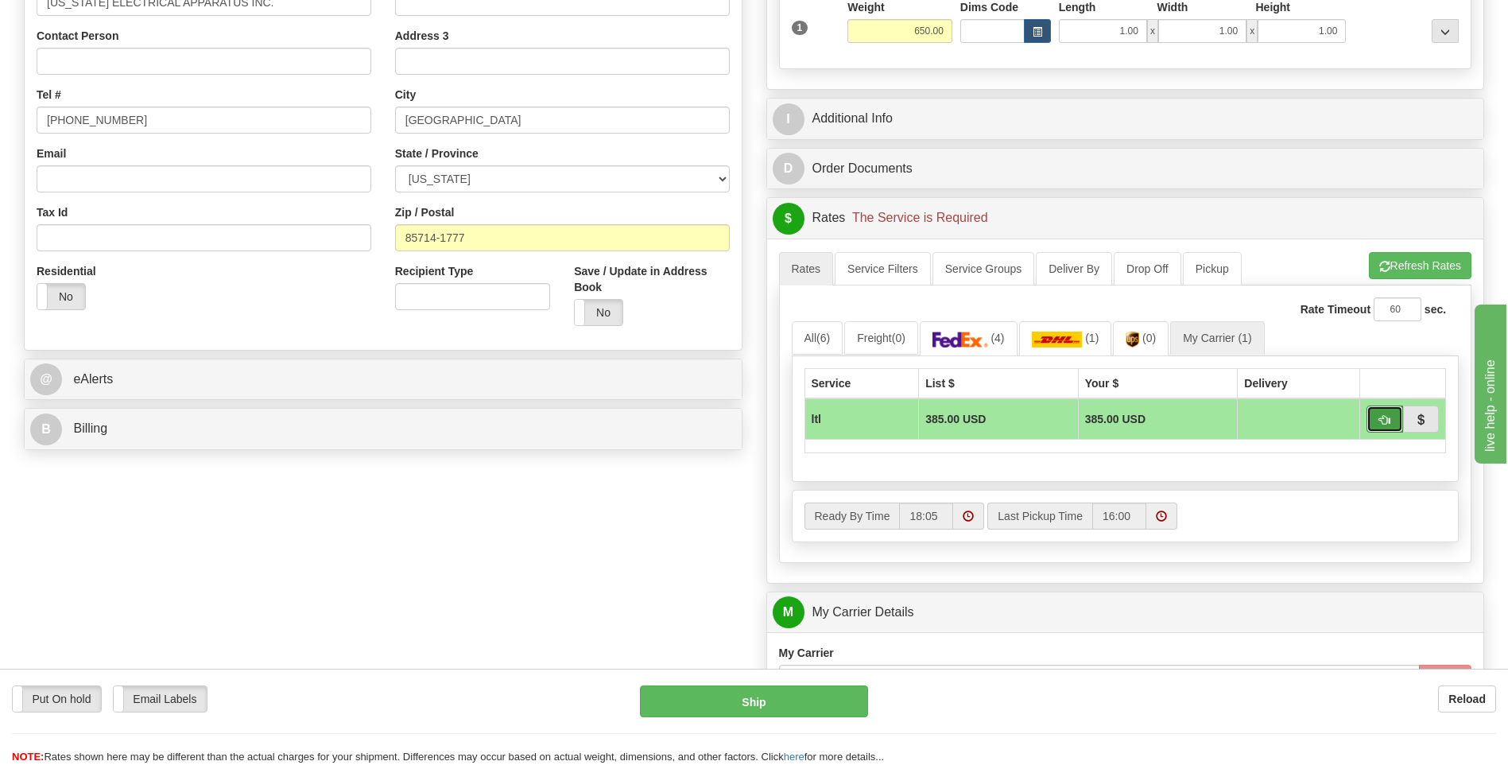
click at [1383, 419] on span "button" at bounding box center [1384, 420] width 11 height 10
type input "00"
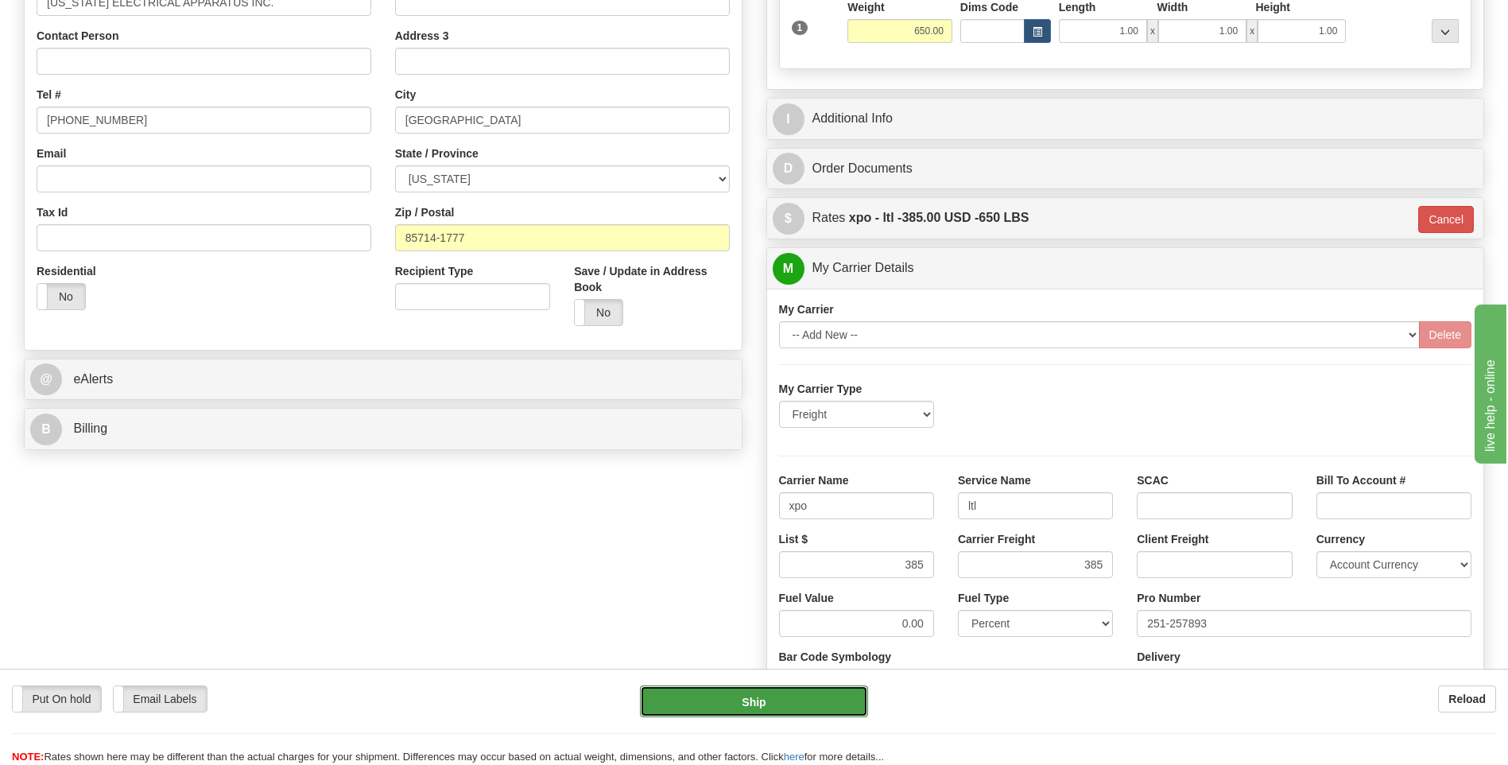
click at [805, 697] on button "Ship" at bounding box center [753, 701] width 227 height 32
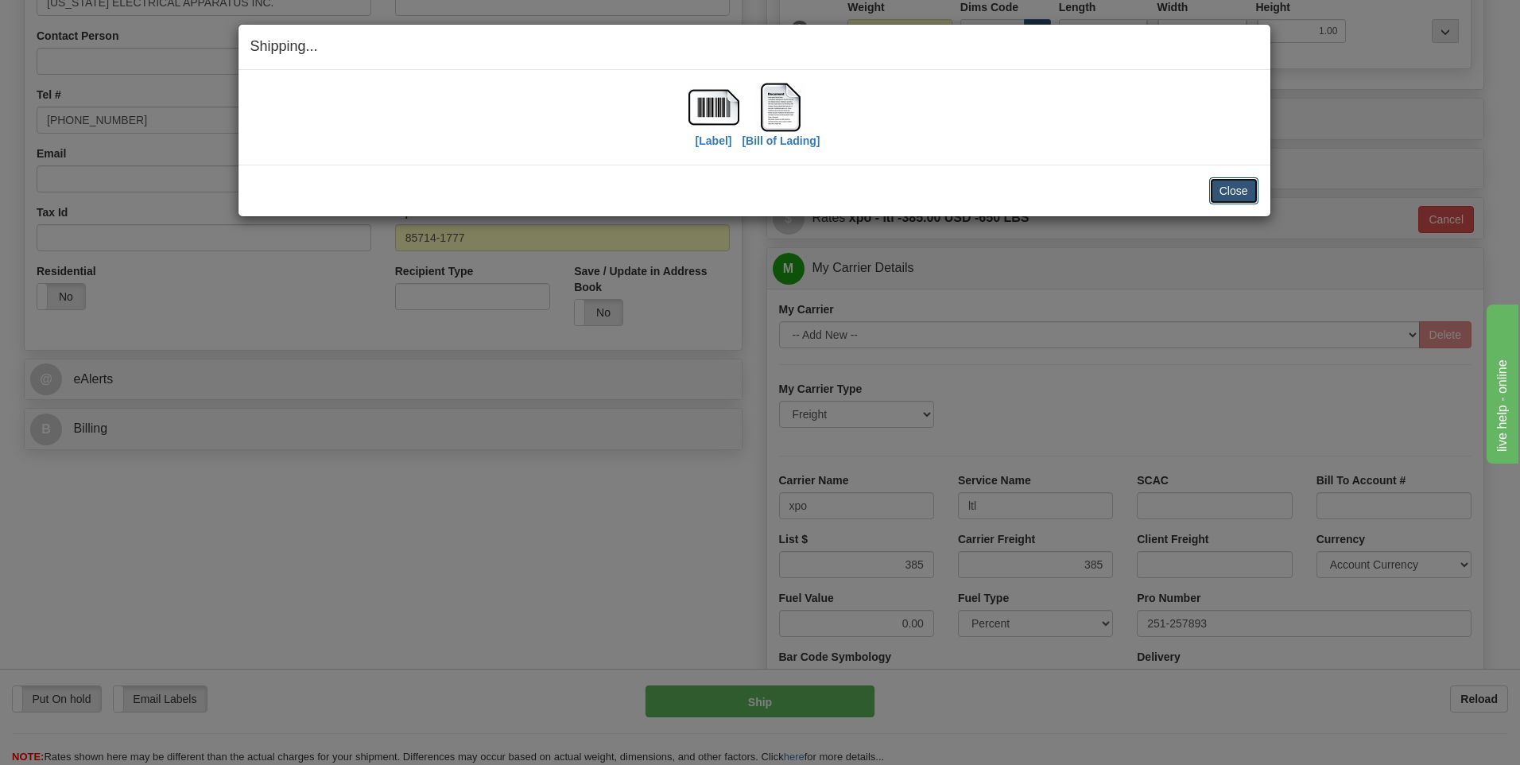
click at [1233, 192] on button "Close" at bounding box center [1233, 190] width 49 height 27
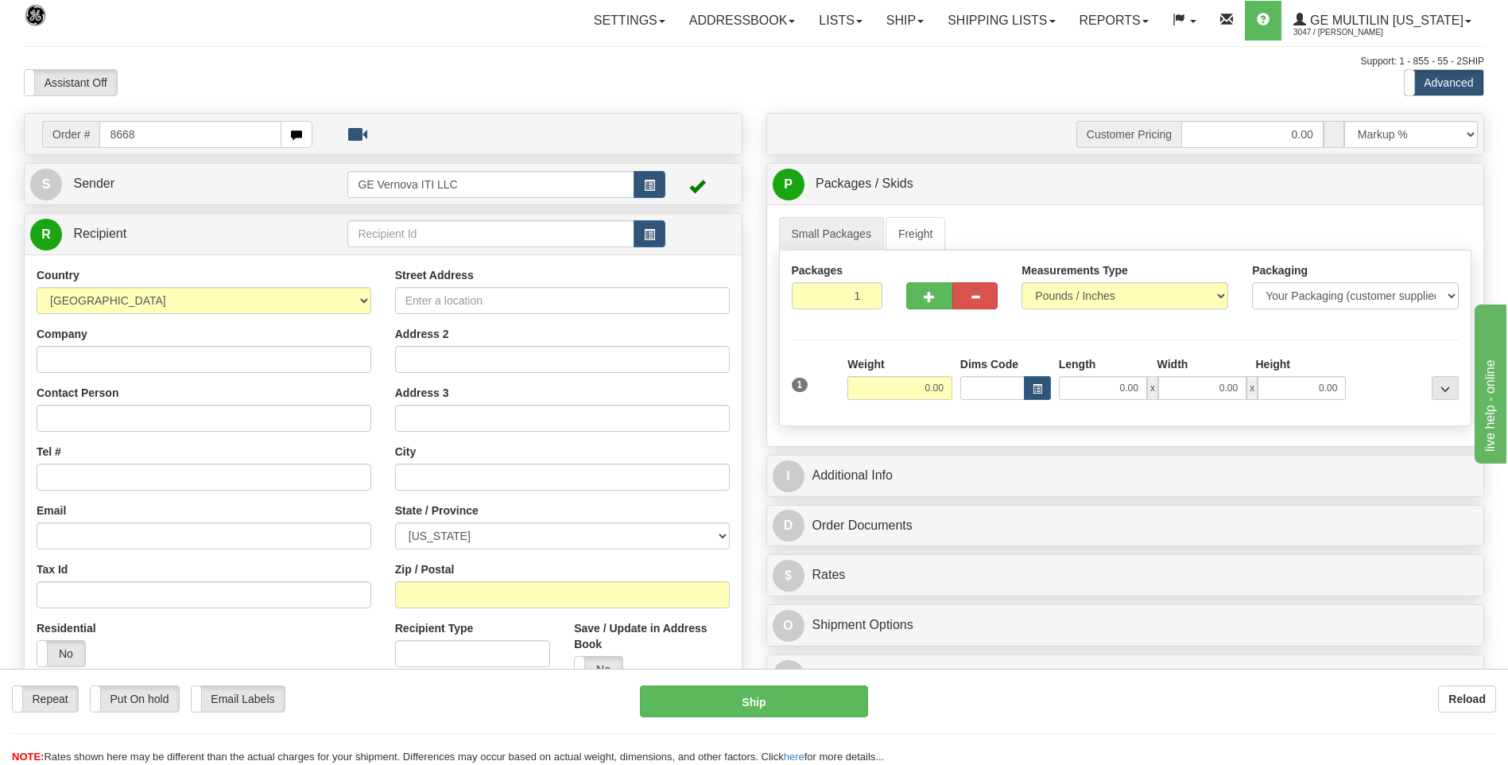
type input "8668"
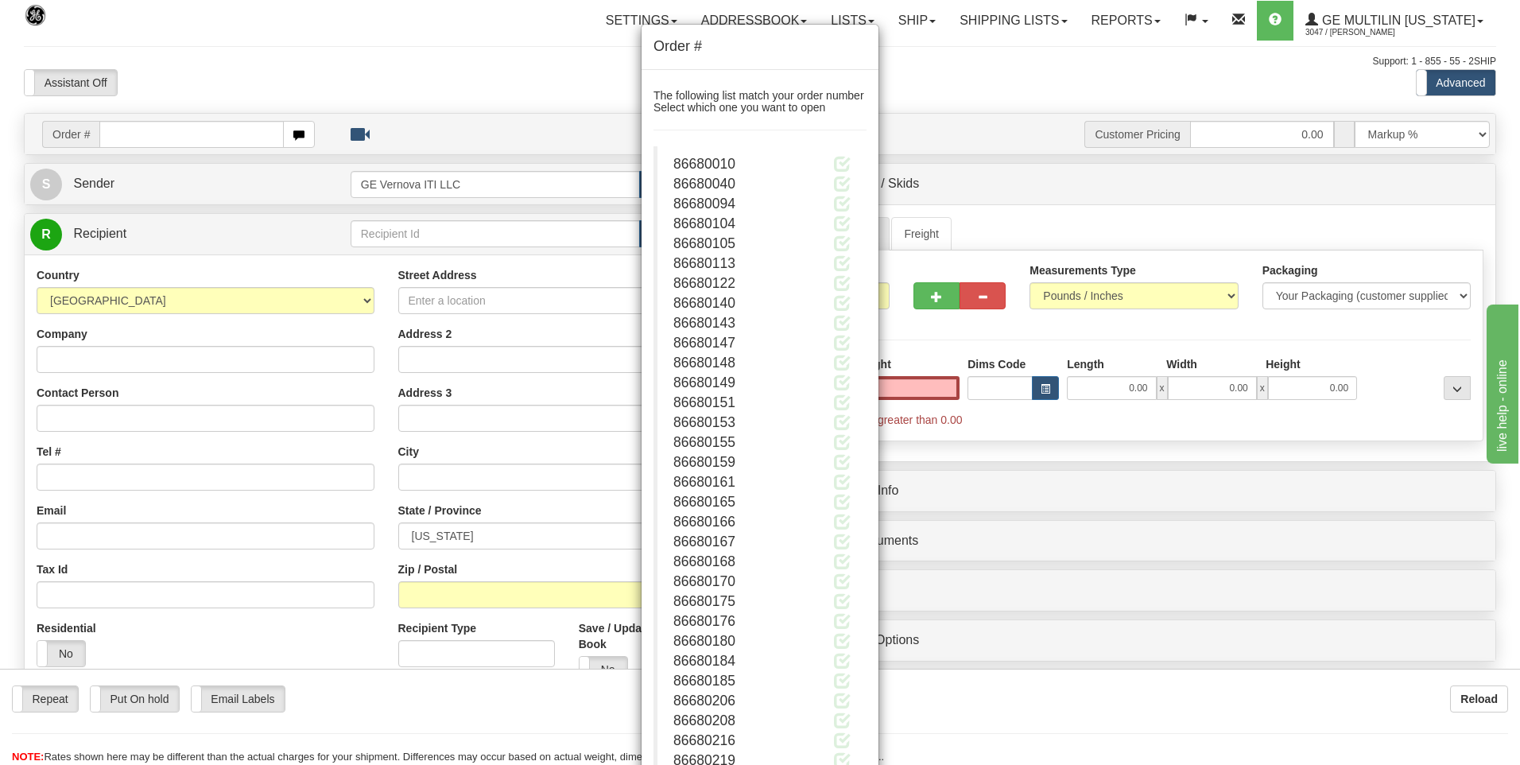
type input "0.00"
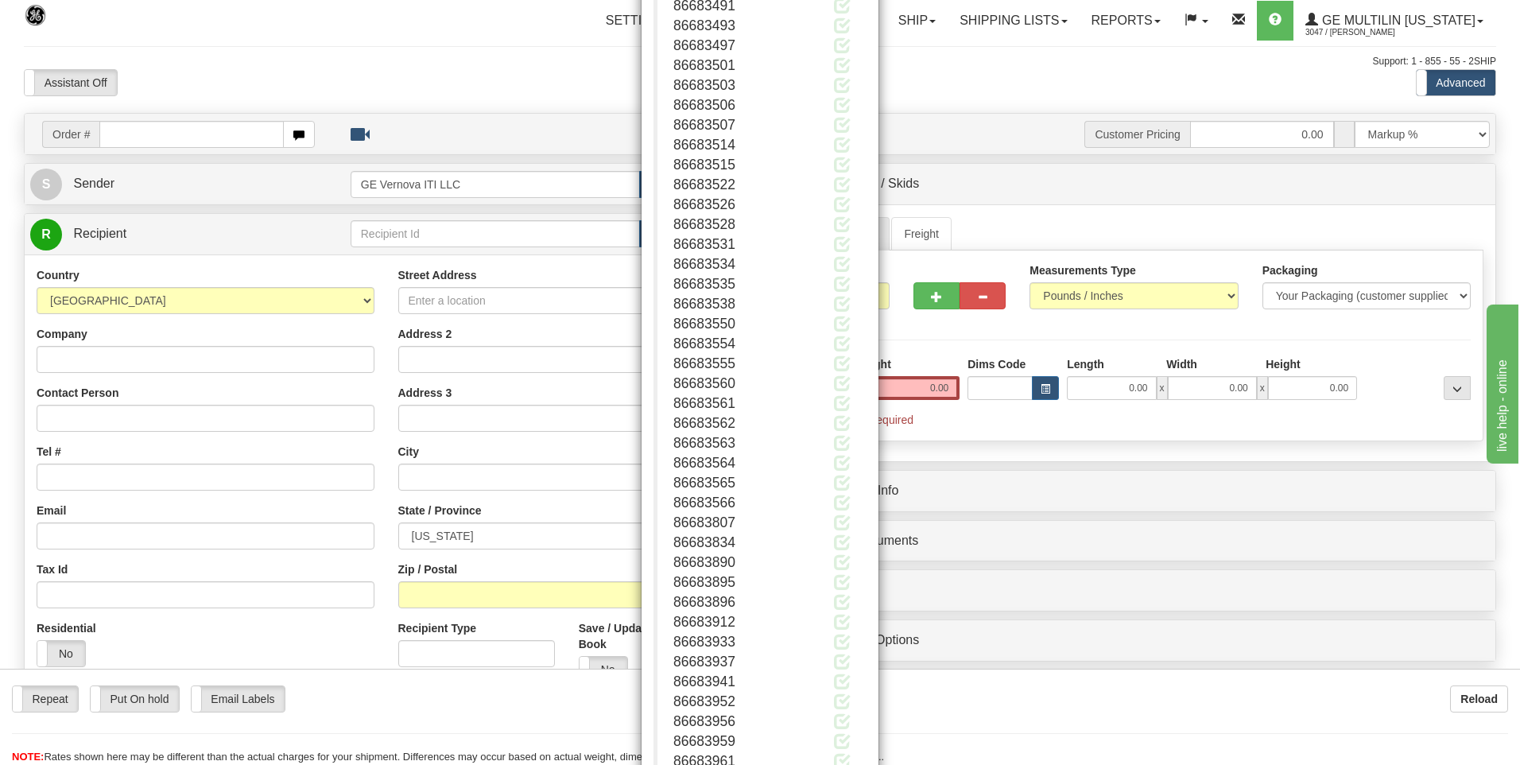
scroll to position [17430, 0]
click at [824, 720] on button "Close" at bounding box center [841, 714] width 49 height 27
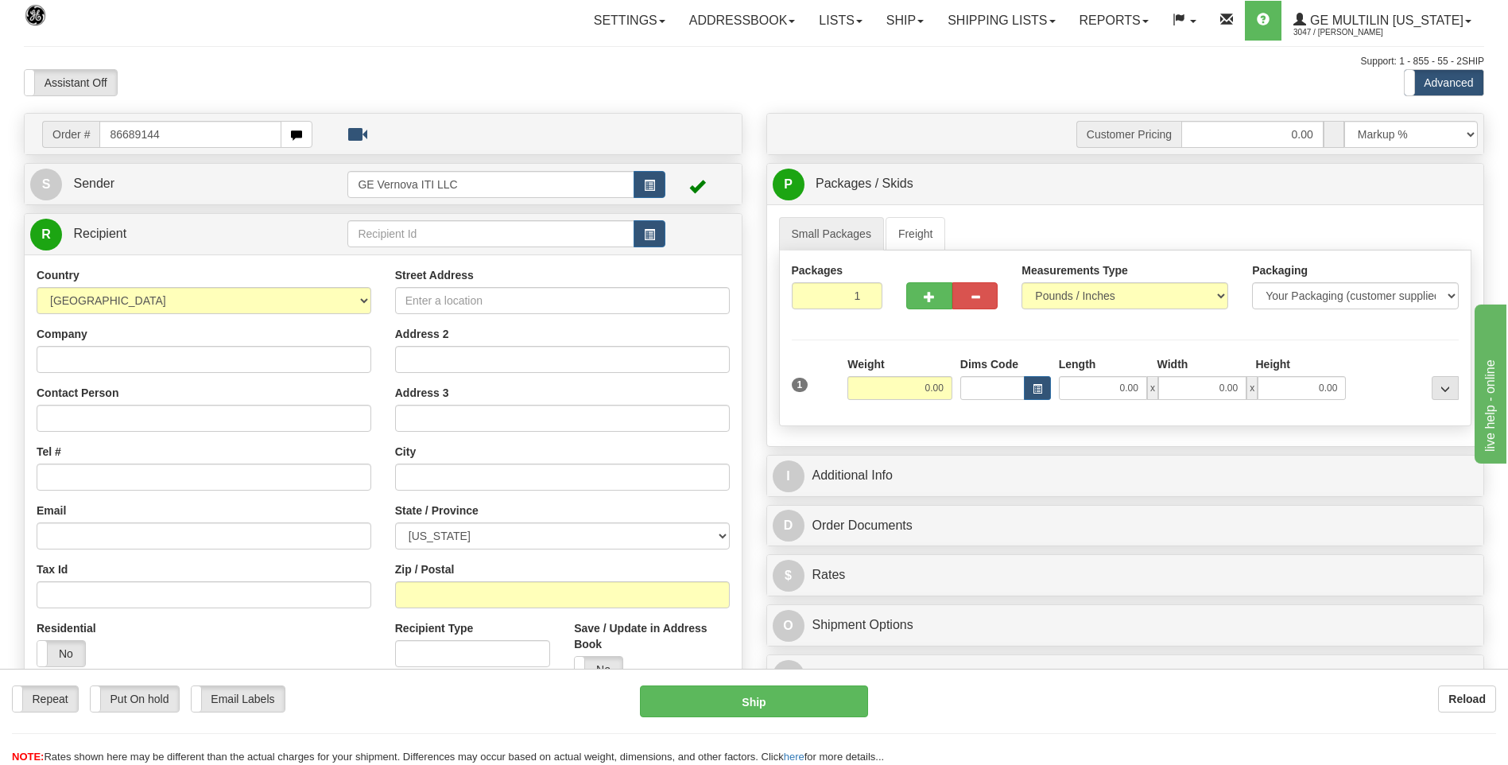
type input "86689144"
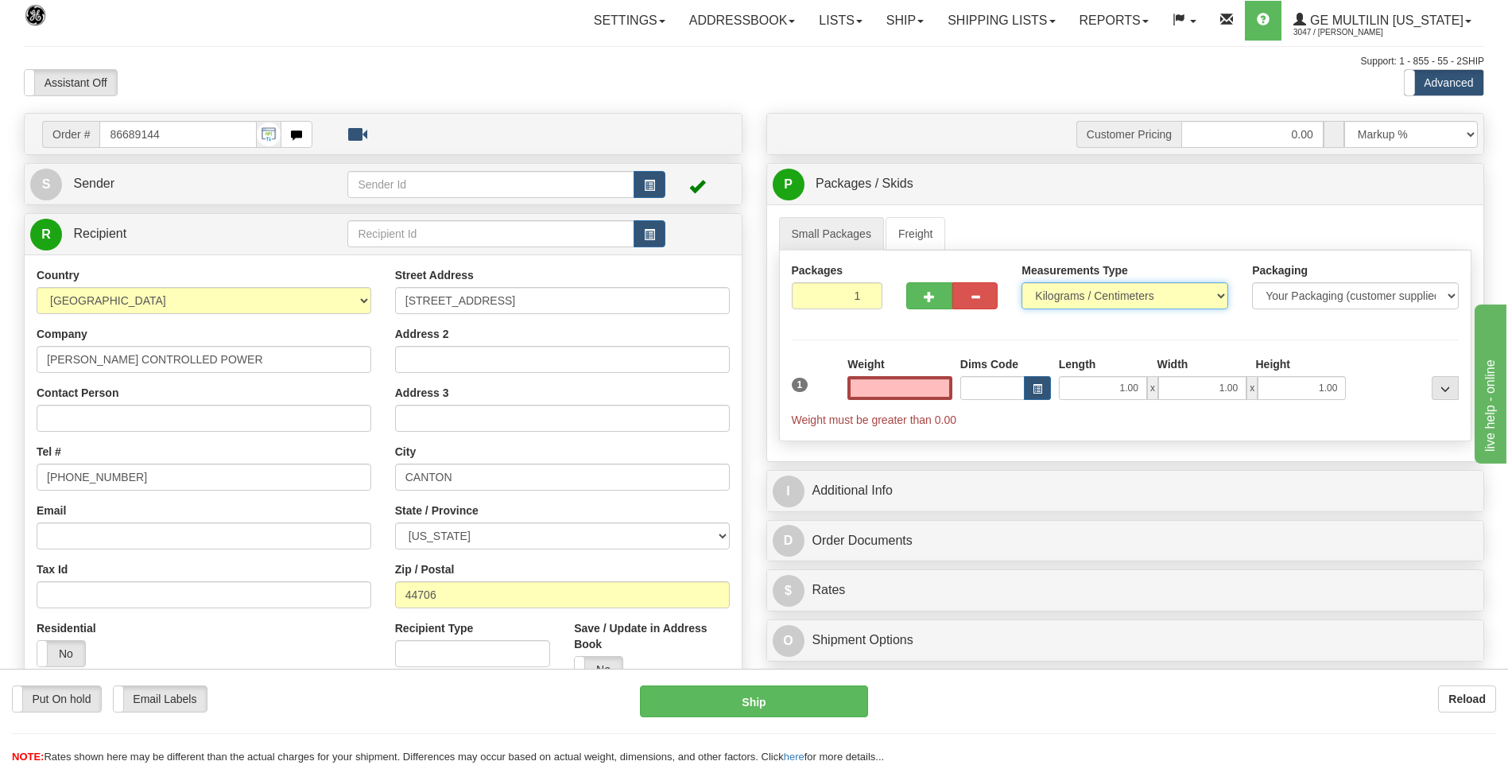
type input "0.00"
click at [1051, 301] on select "Pounds / Inches Kilograms / Centimeters" at bounding box center [1125, 295] width 207 height 27
select select "0"
click at [1022, 282] on select "Pounds / Inches Kilograms / Centimeters" at bounding box center [1125, 295] width 207 height 27
click at [952, 386] on input "0.00" at bounding box center [900, 388] width 105 height 24
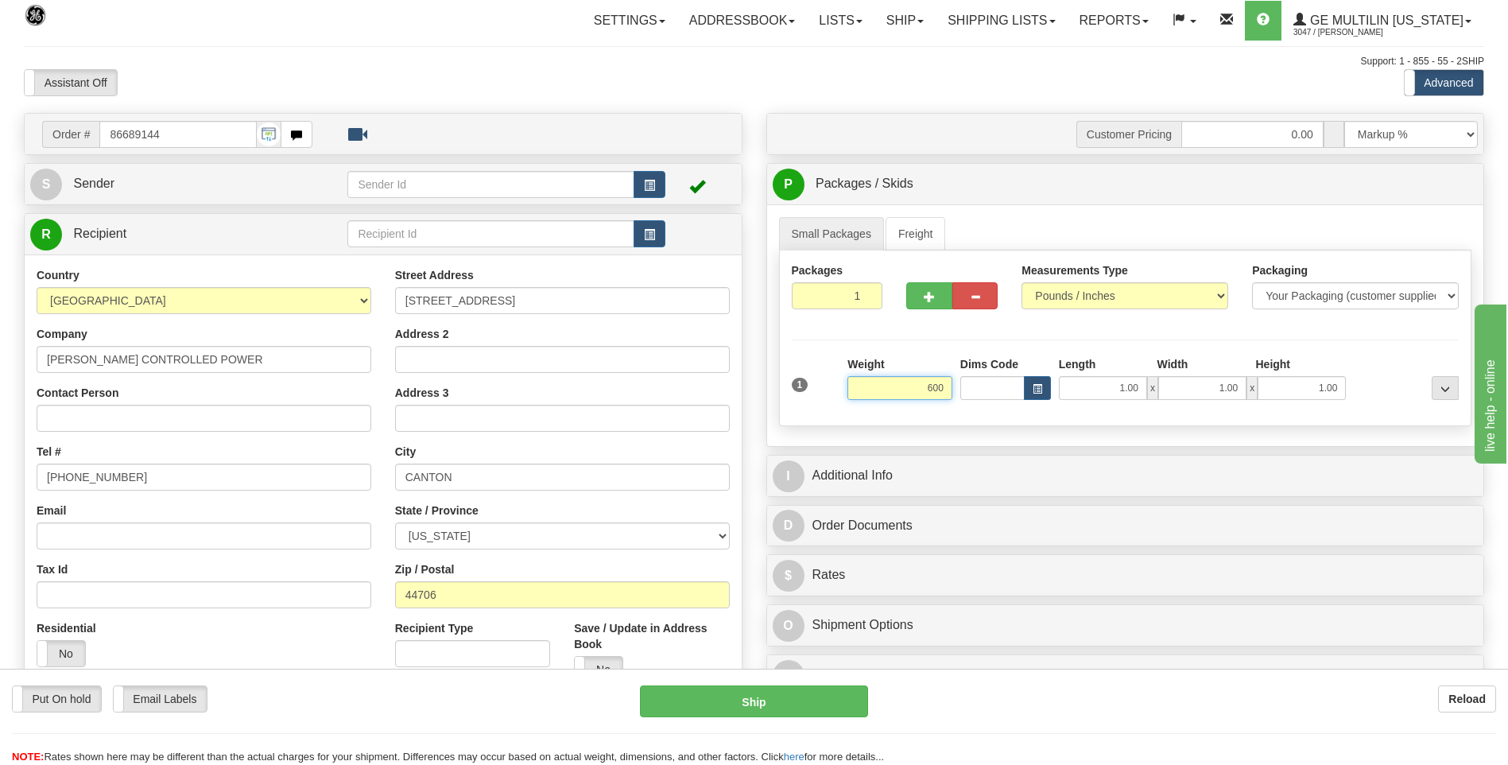
click button "Delete" at bounding box center [0, 0] width 0 height 0
type input "600.00"
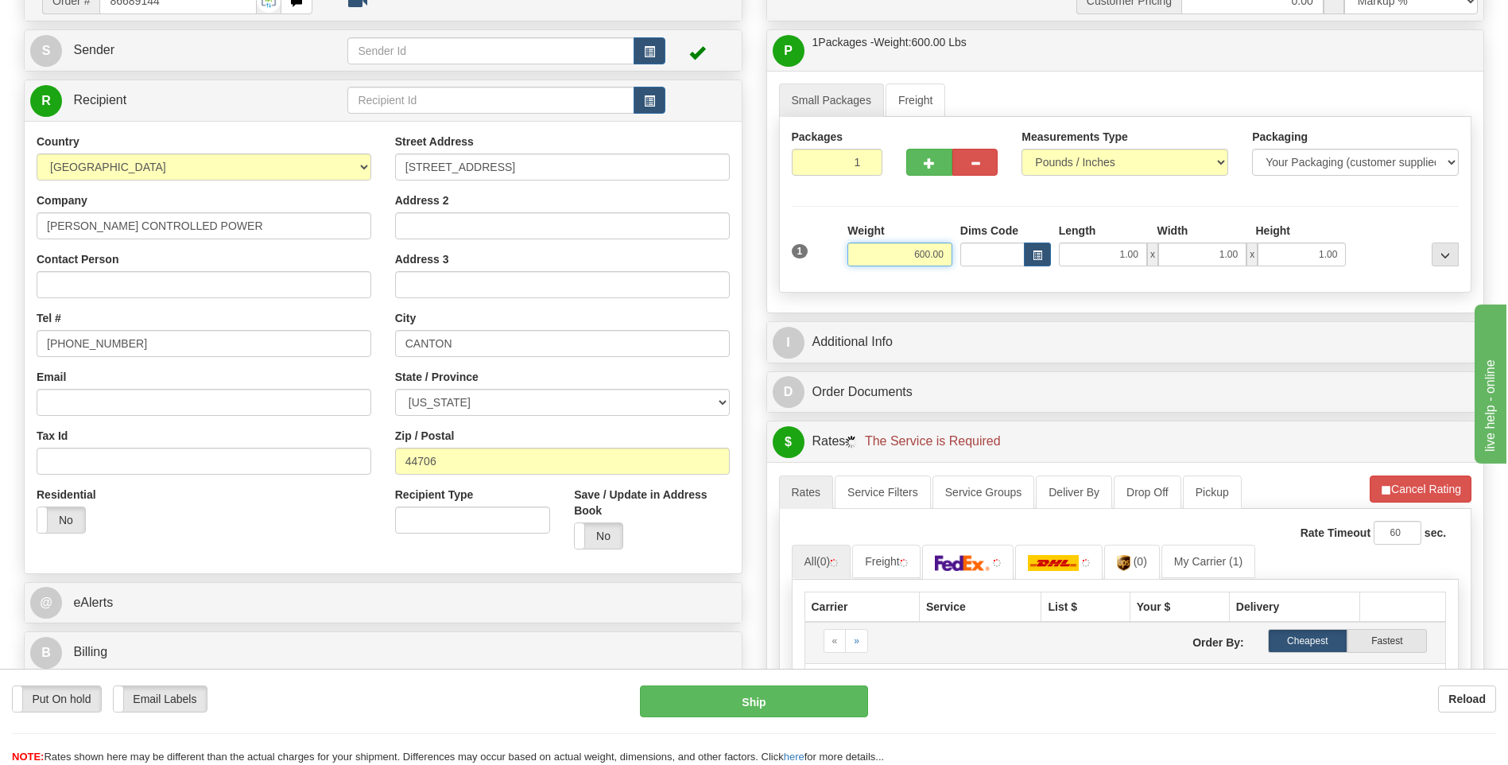
scroll to position [239, 0]
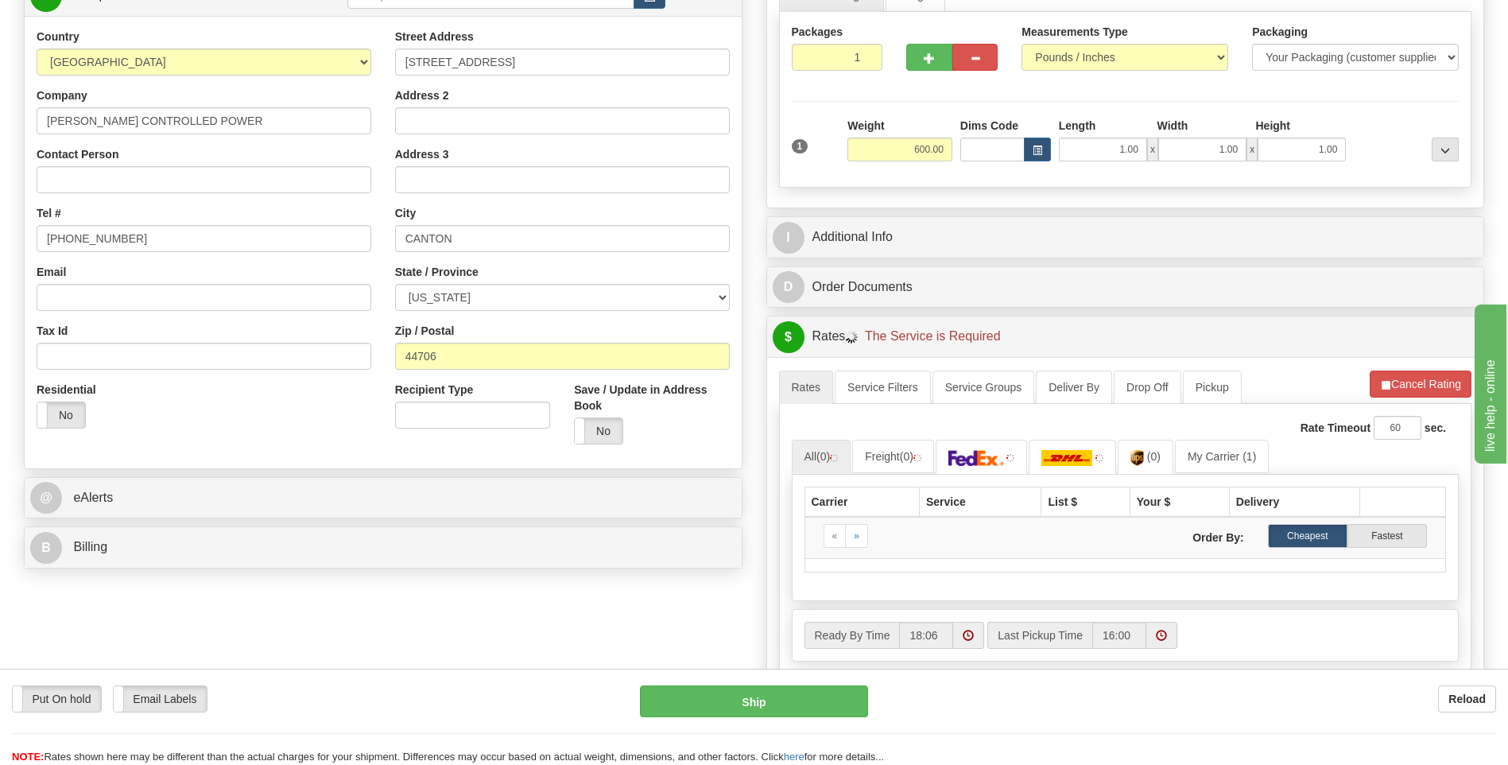
click at [1213, 489] on th "Your $" at bounding box center [1179, 502] width 99 height 30
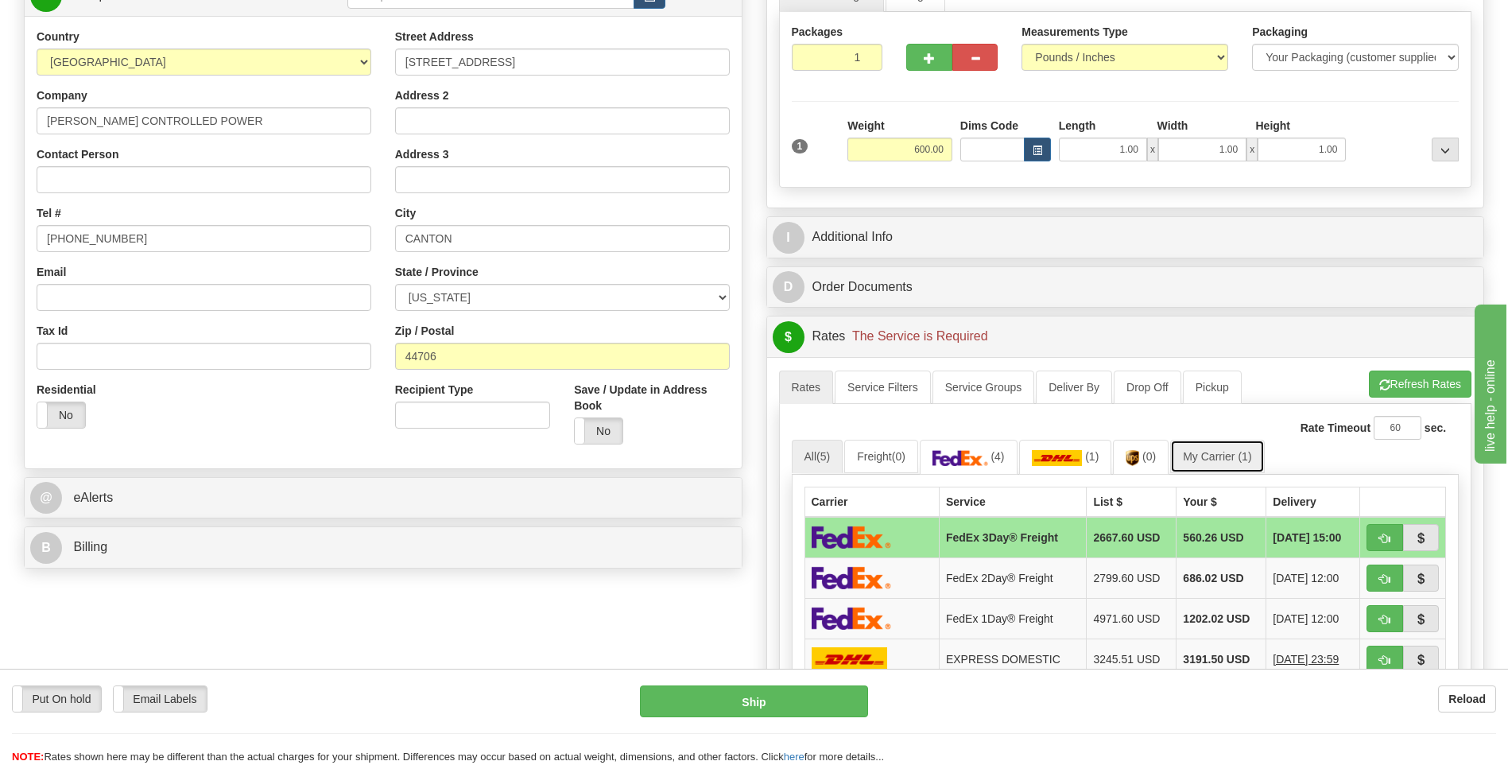
click at [1213, 461] on link "My Carrier (1)" at bounding box center [1217, 456] width 94 height 33
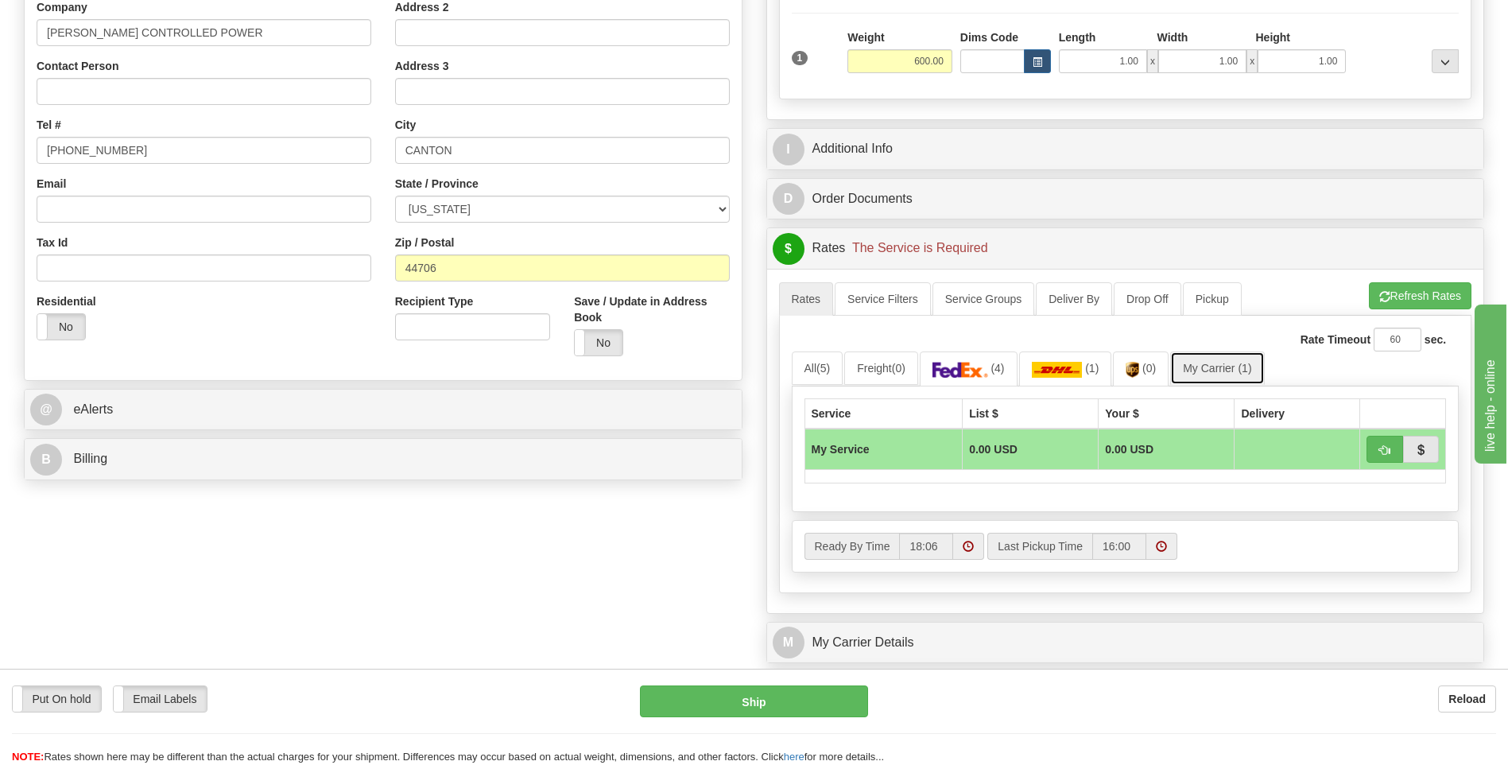
scroll to position [477, 0]
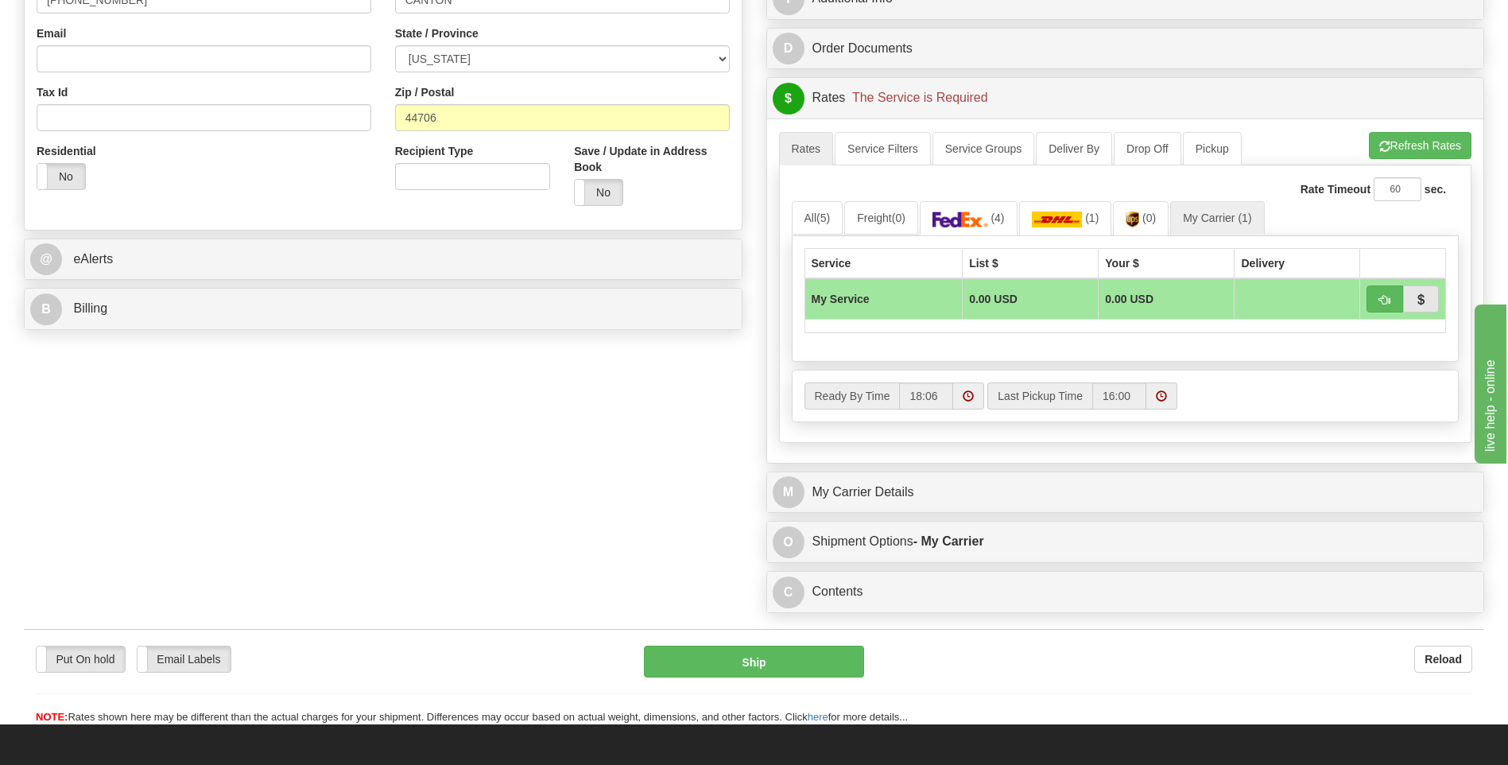
click at [956, 510] on div "M My Carrier Details" at bounding box center [1125, 492] width 717 height 41
click at [957, 472] on div "M My Carrier Details" at bounding box center [1125, 492] width 717 height 41
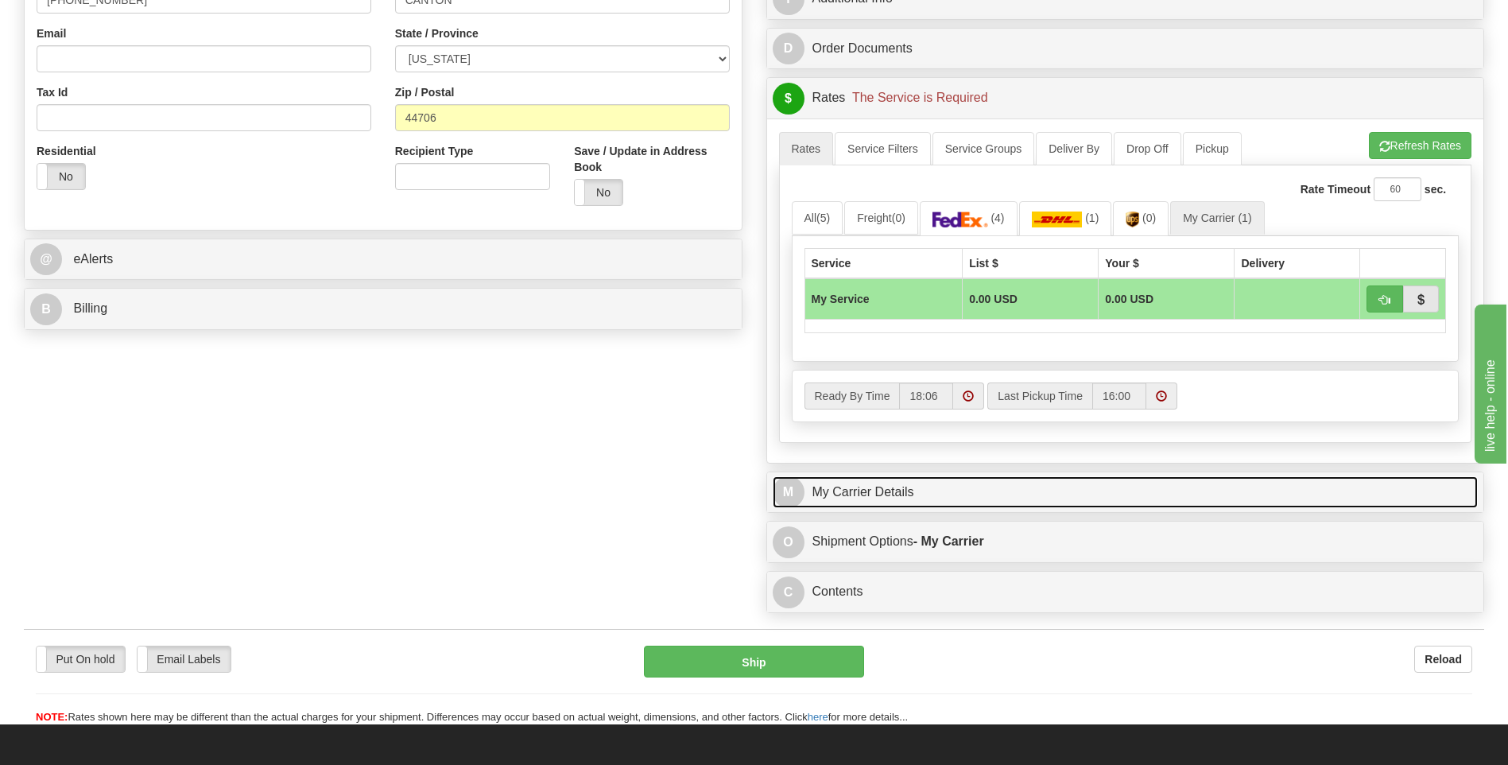
click at [918, 502] on link "M My Carrier Details" at bounding box center [1126, 492] width 706 height 33
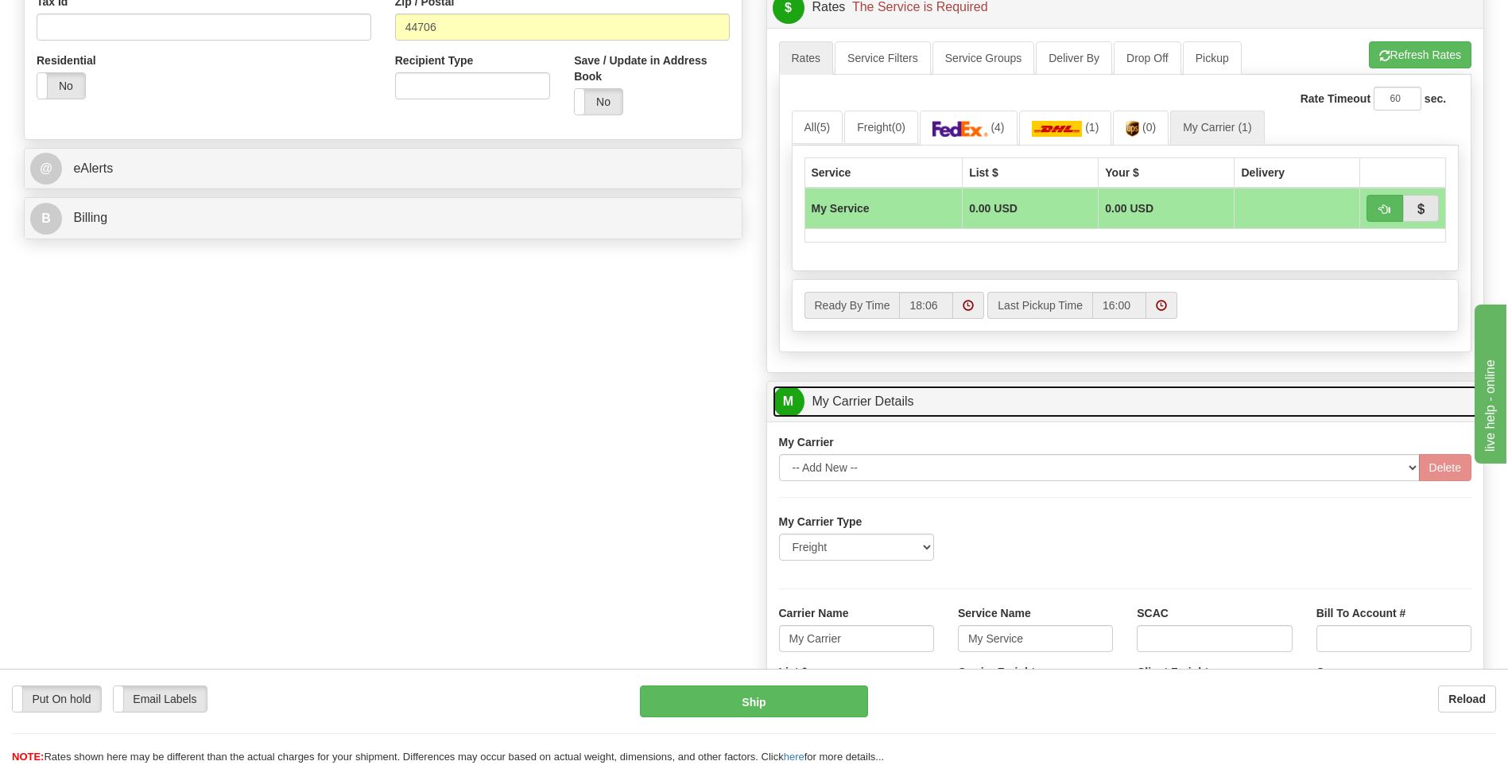
scroll to position [636, 0]
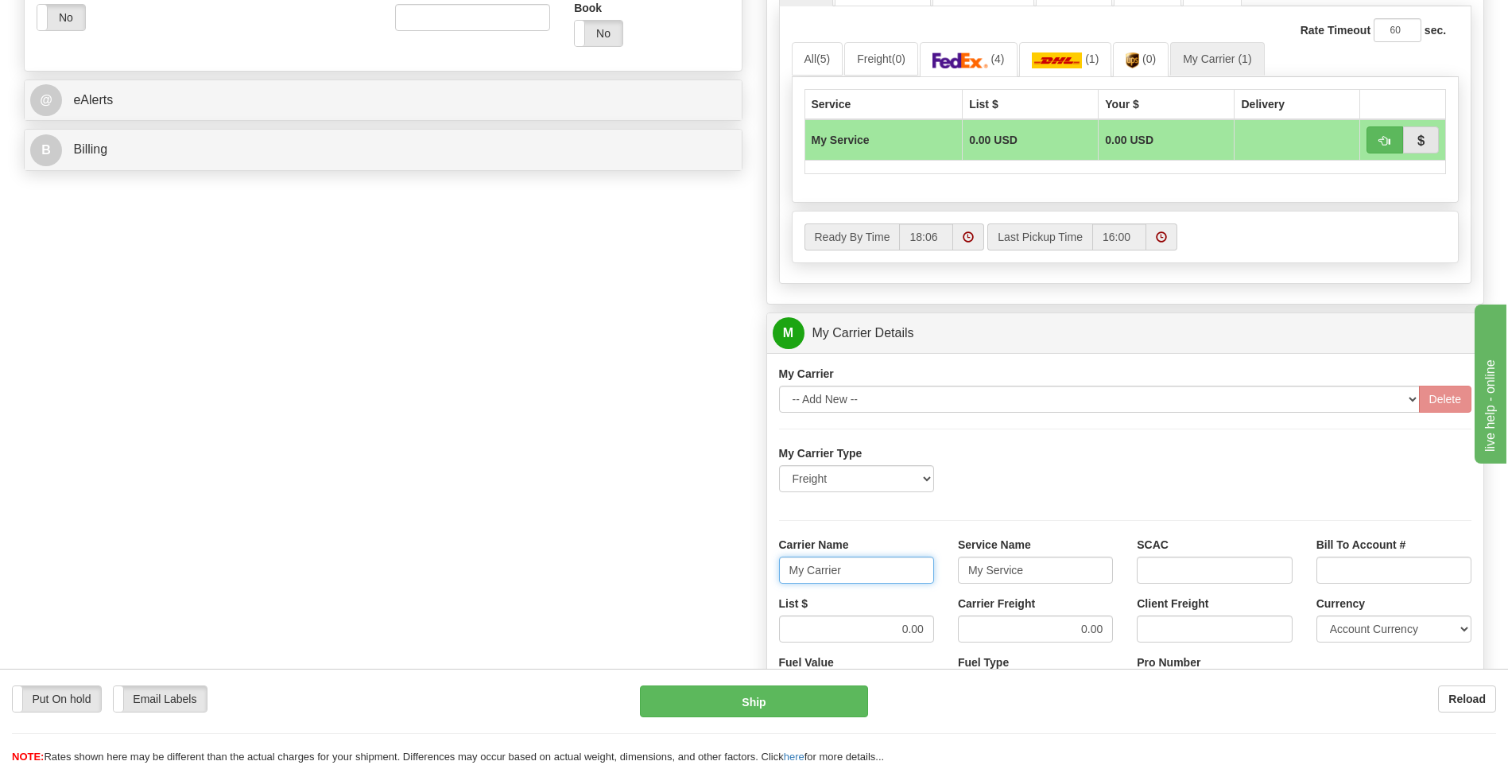
drag, startPoint x: 801, startPoint y: 571, endPoint x: 720, endPoint y: 574, distance: 80.4
click at [721, 575] on div "Order # 86689144 S Sender" at bounding box center [754, 244] width 1484 height 1534
type input "XPO"
type input "LTL"
drag, startPoint x: 894, startPoint y: 624, endPoint x: 932, endPoint y: 620, distance: 38.4
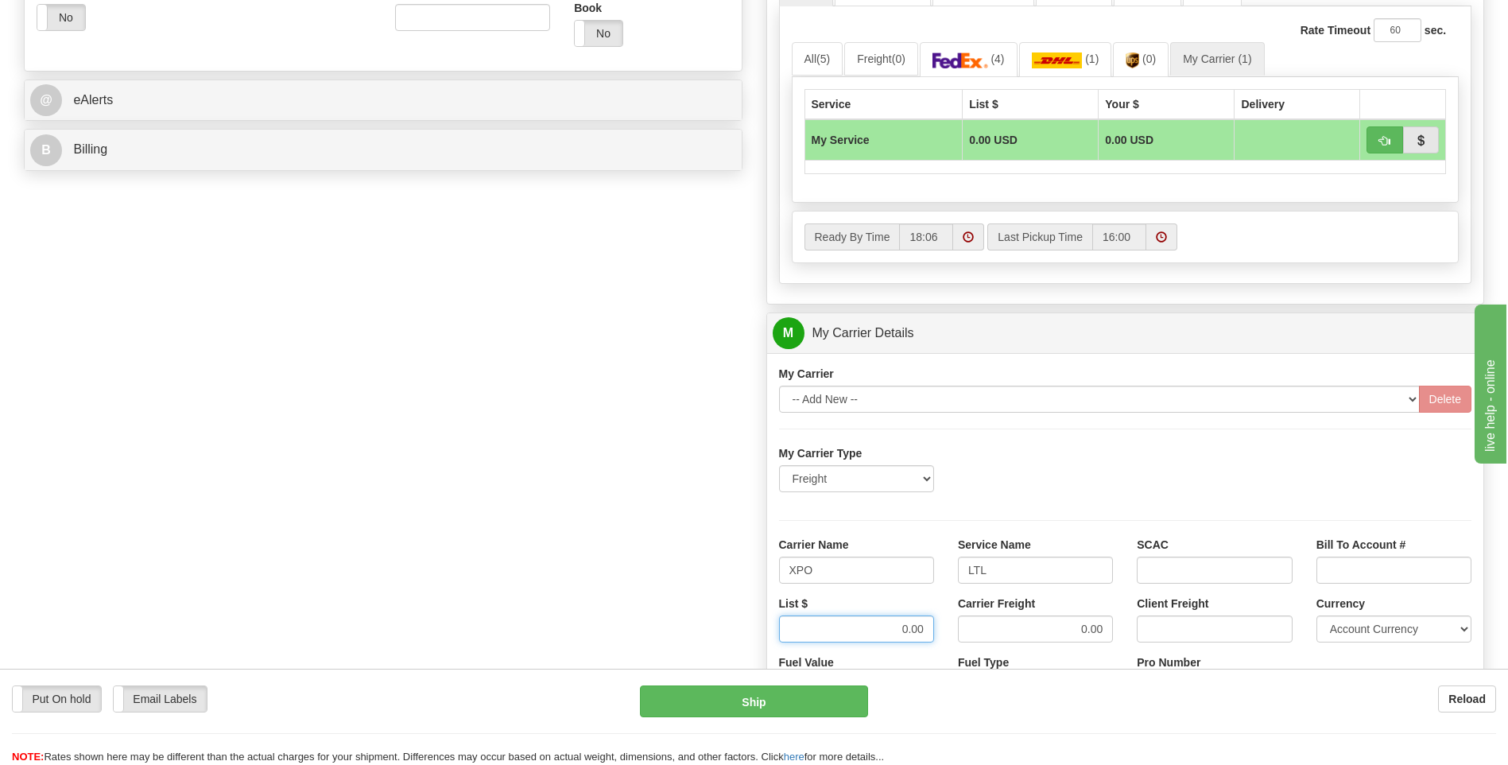
click at [932, 620] on input "0.00" at bounding box center [856, 628] width 155 height 27
type input "385"
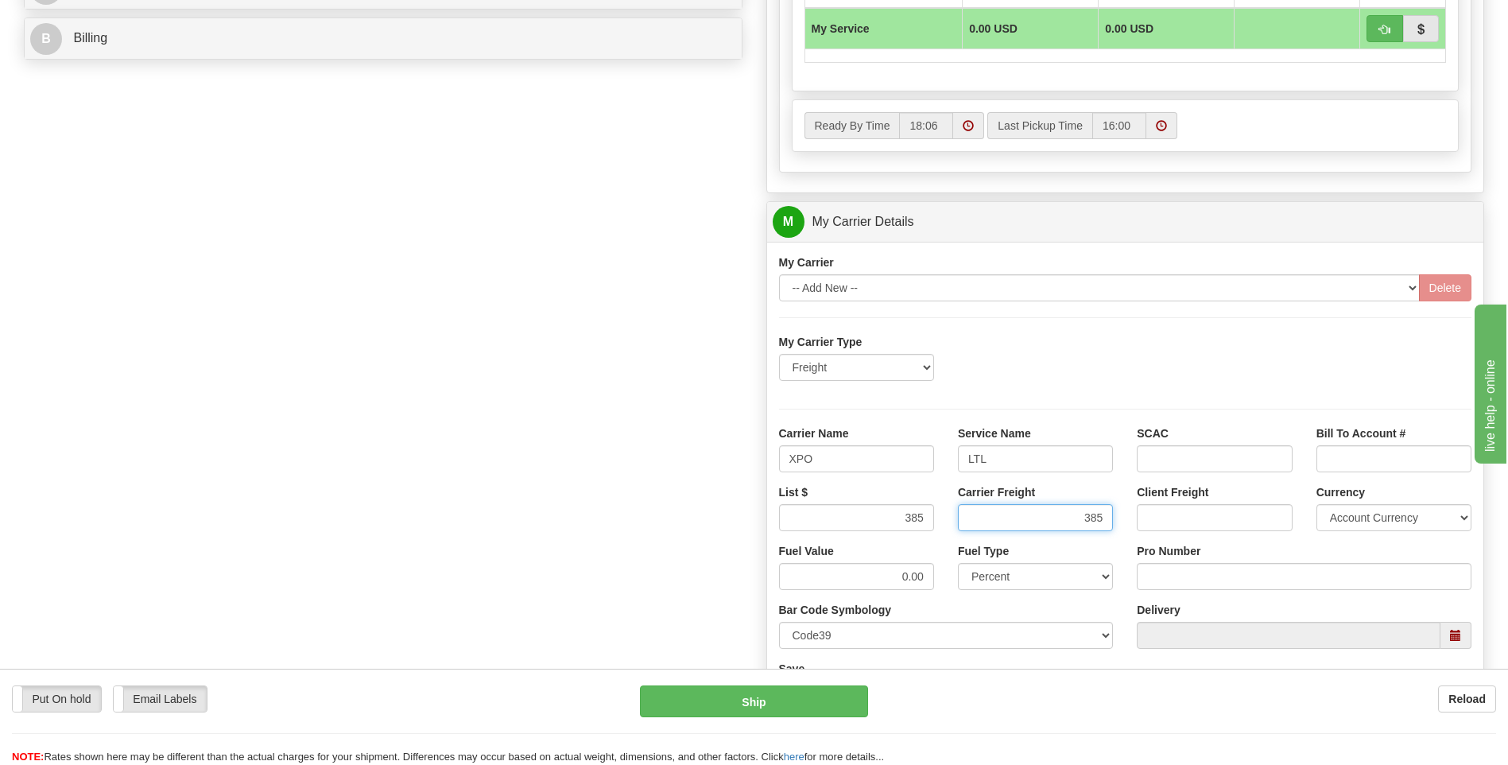
scroll to position [875, 0]
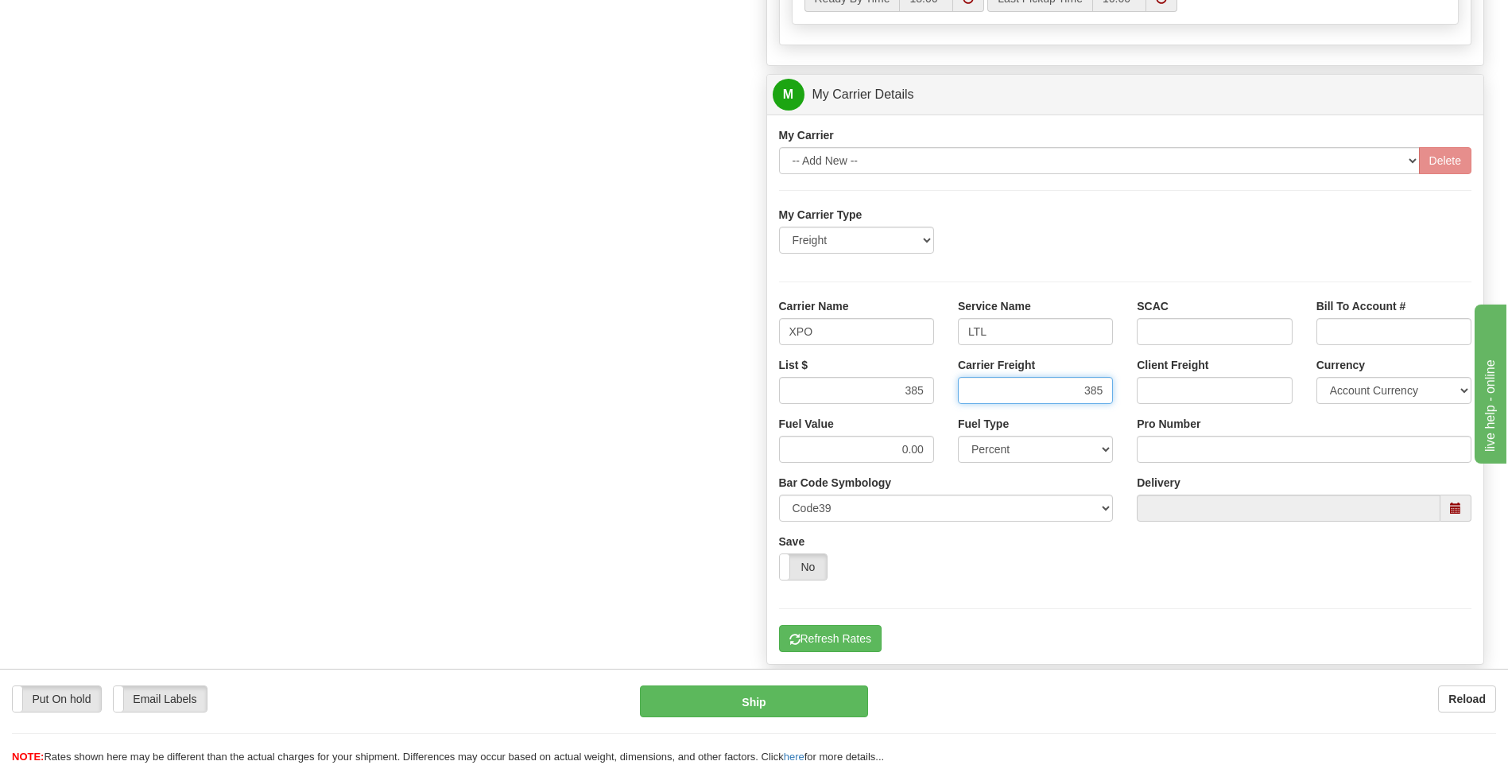
type input "385"
click at [1169, 446] on input "Pro Number" at bounding box center [1304, 449] width 335 height 27
type input "251-257882"
click at [814, 642] on button "Refresh Rates" at bounding box center [830, 638] width 103 height 27
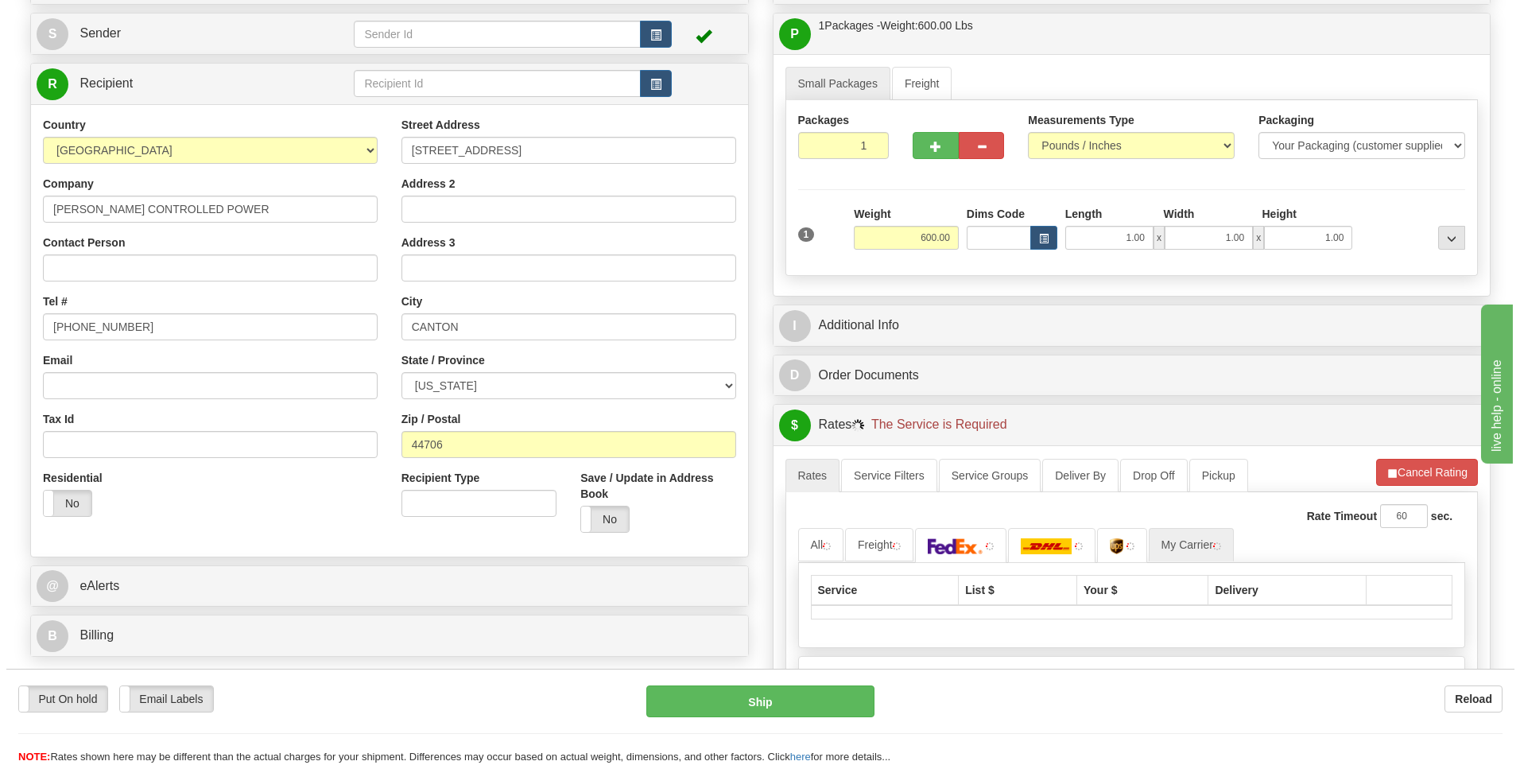
scroll to position [118, 0]
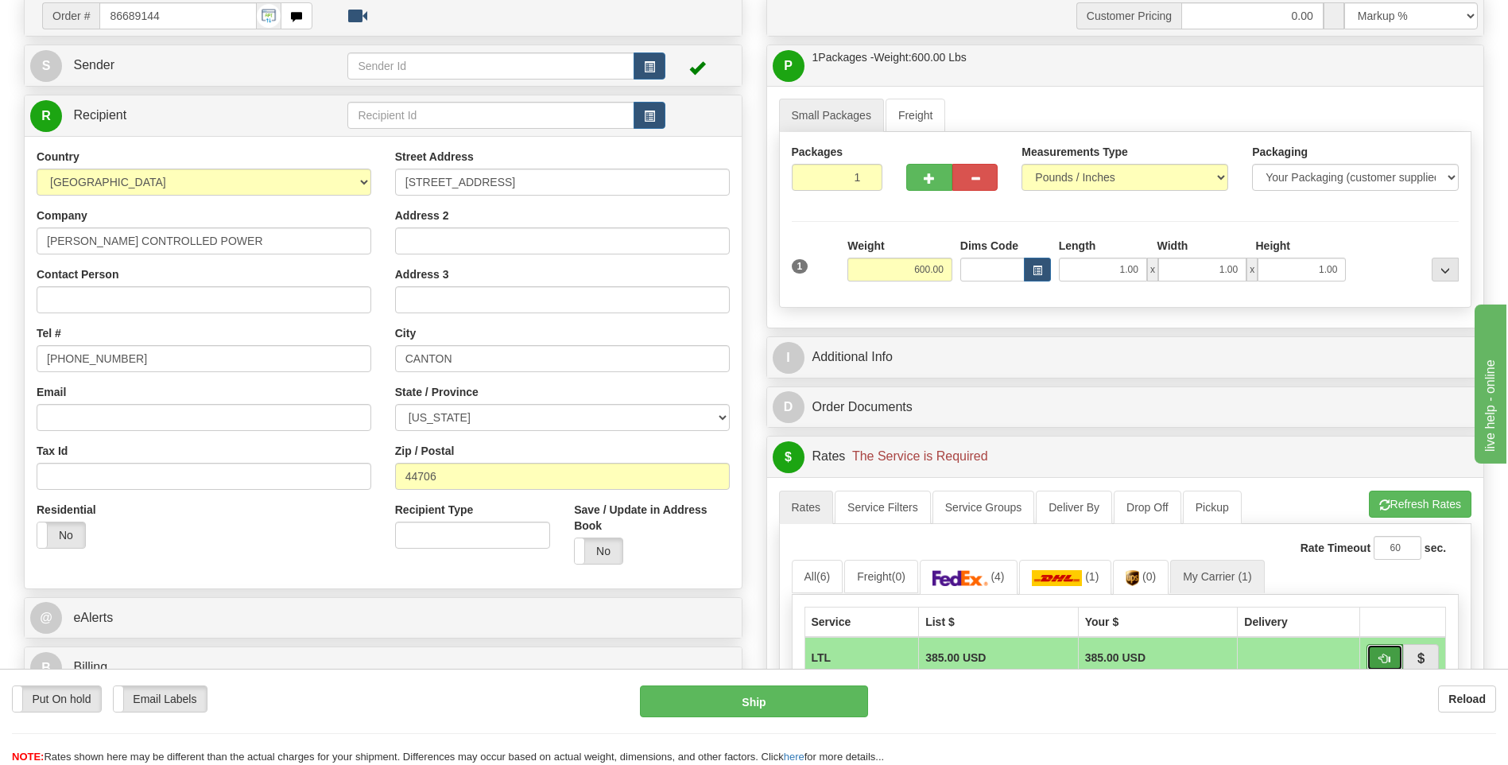
click at [1386, 655] on span "button" at bounding box center [1384, 659] width 11 height 10
type input "00"
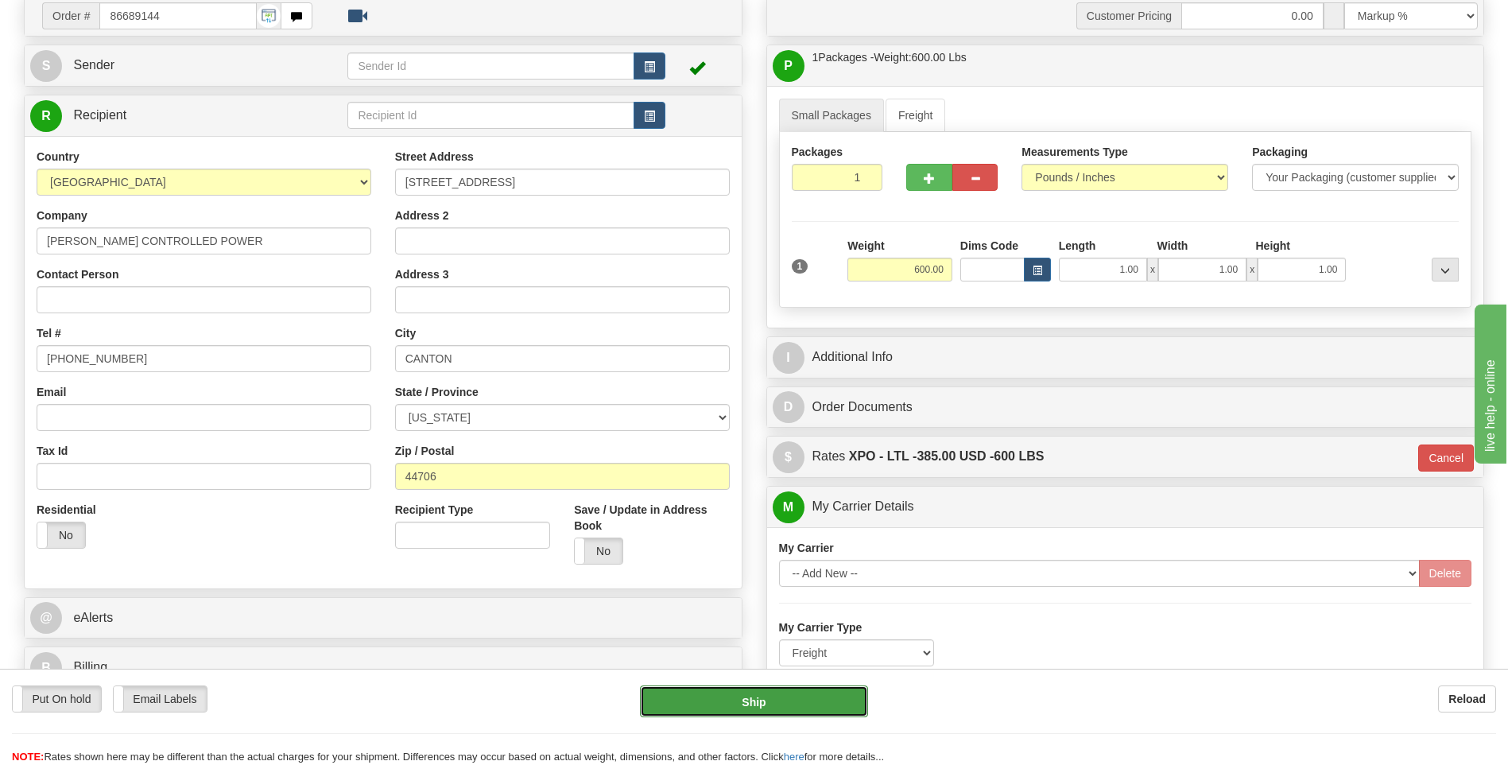
click at [803, 700] on button "Ship" at bounding box center [753, 701] width 227 height 32
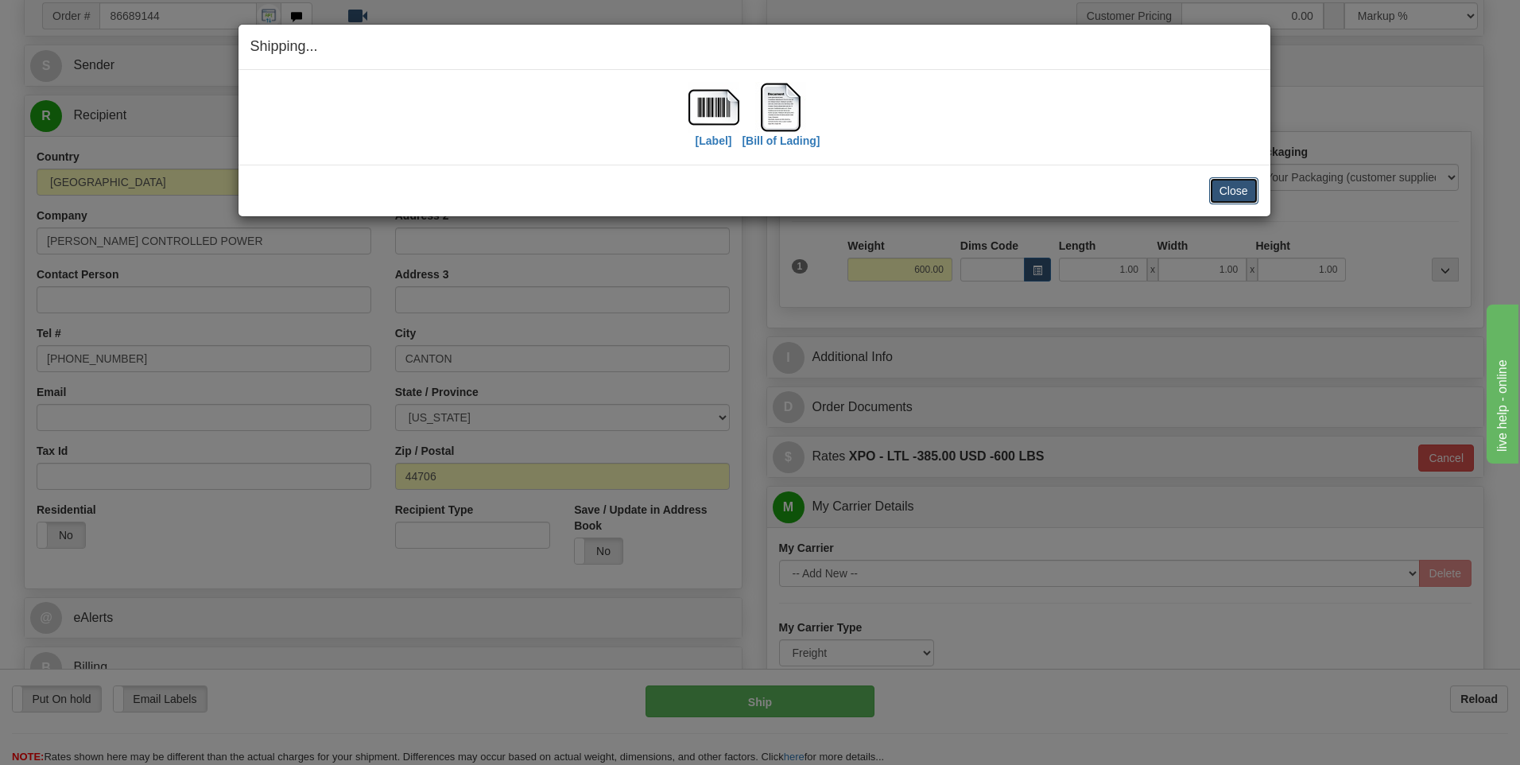
click at [1224, 177] on button "Close" at bounding box center [1233, 190] width 49 height 27
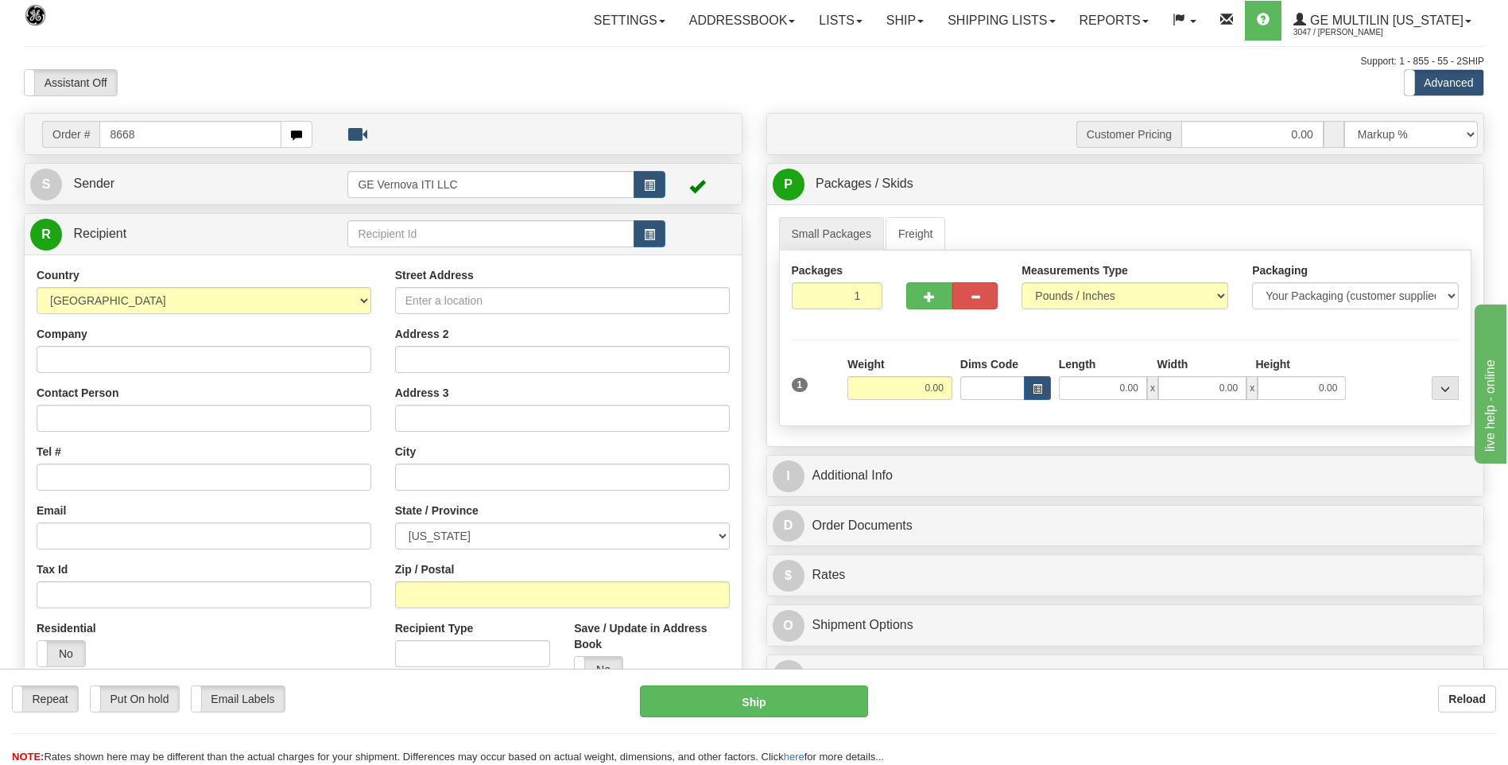
type input "8668"
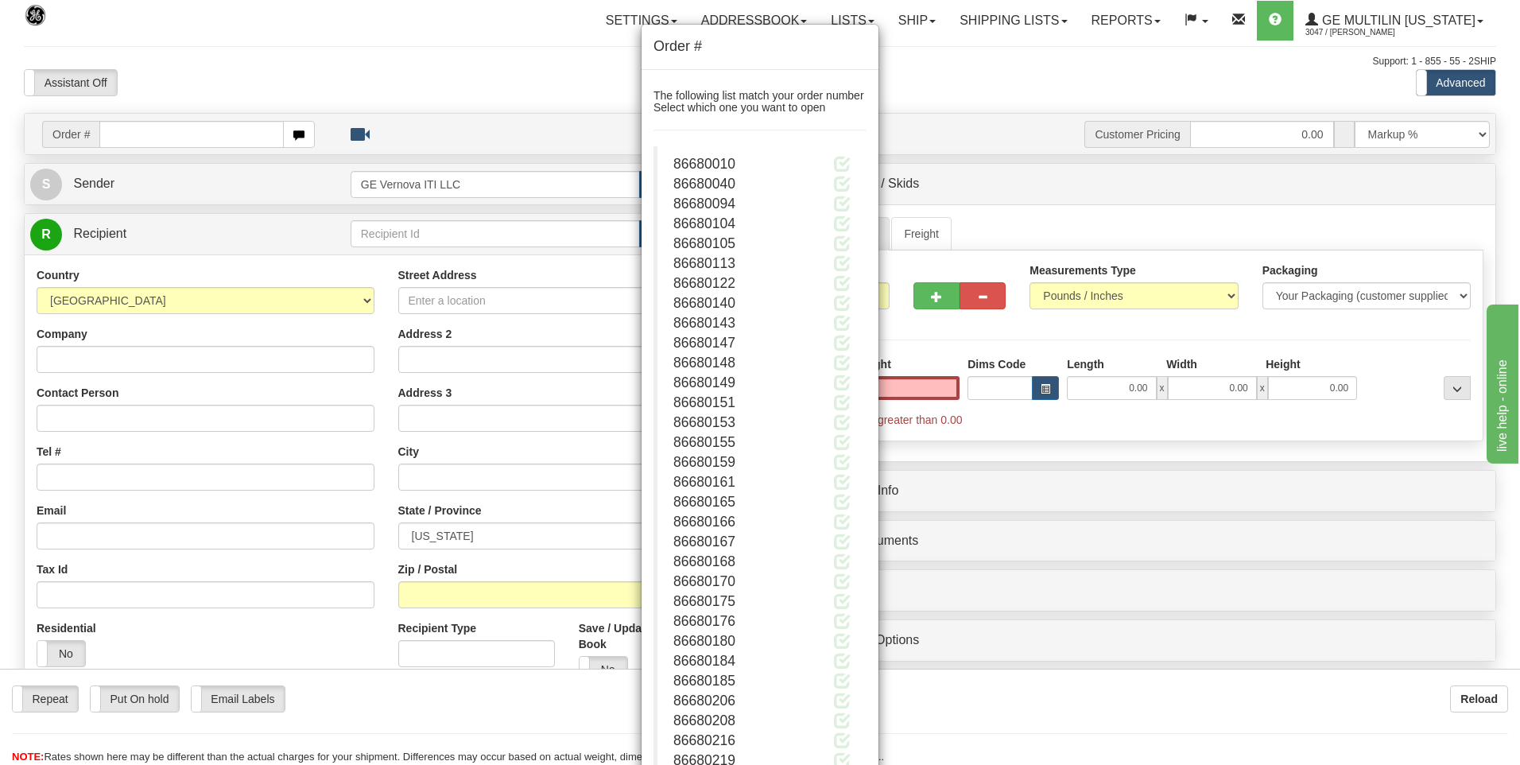
type input "0.00"
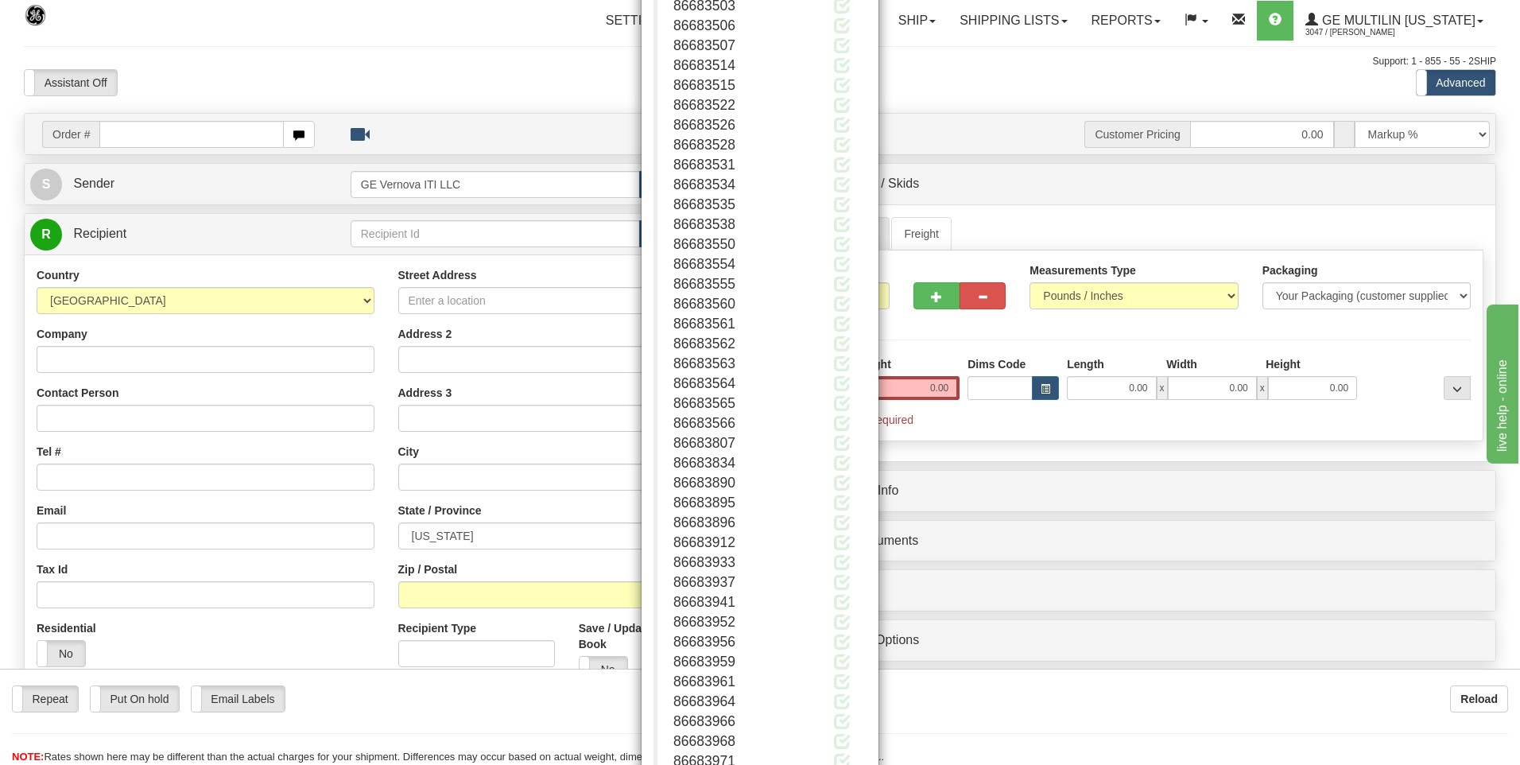
scroll to position [17430, 0]
click at [845, 724] on button "Close" at bounding box center [841, 714] width 49 height 27
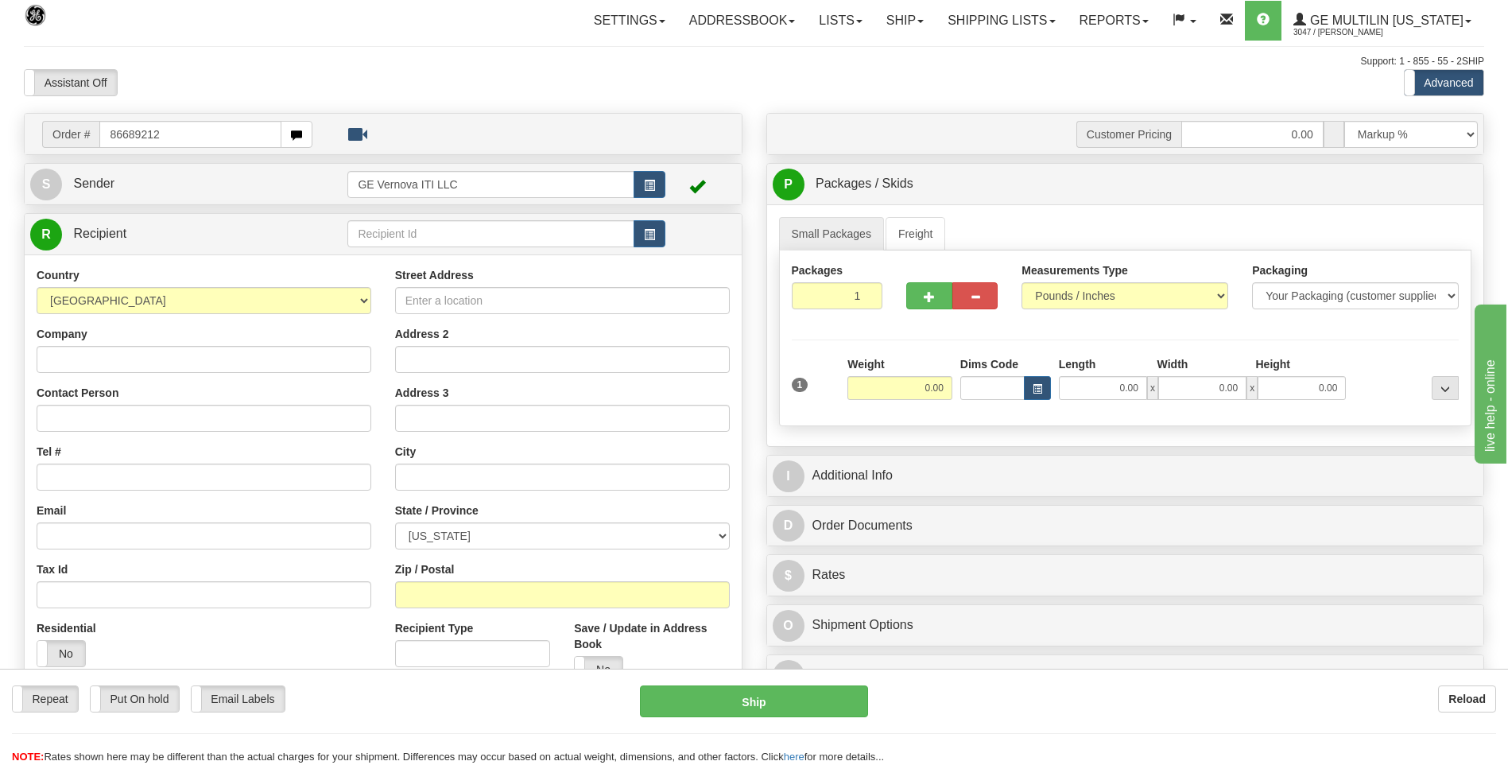
type input "86689212"
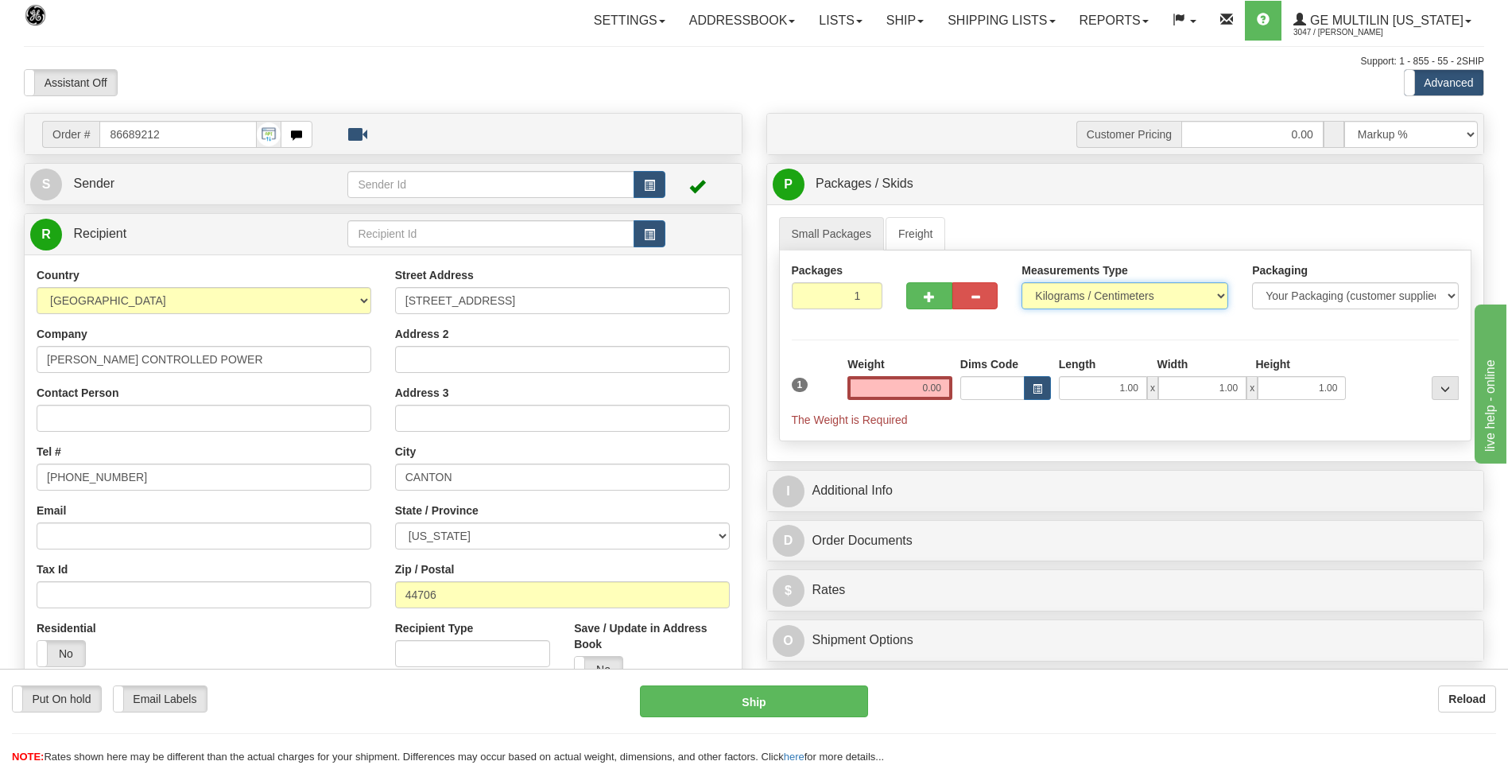
click at [1053, 301] on select "Pounds / Inches Kilograms / Centimeters" at bounding box center [1125, 295] width 207 height 27
select select "0"
click at [1022, 282] on select "Pounds / Inches Kilograms / Centimeters" at bounding box center [1125, 295] width 207 height 27
click at [942, 391] on input "0.00" at bounding box center [900, 388] width 105 height 24
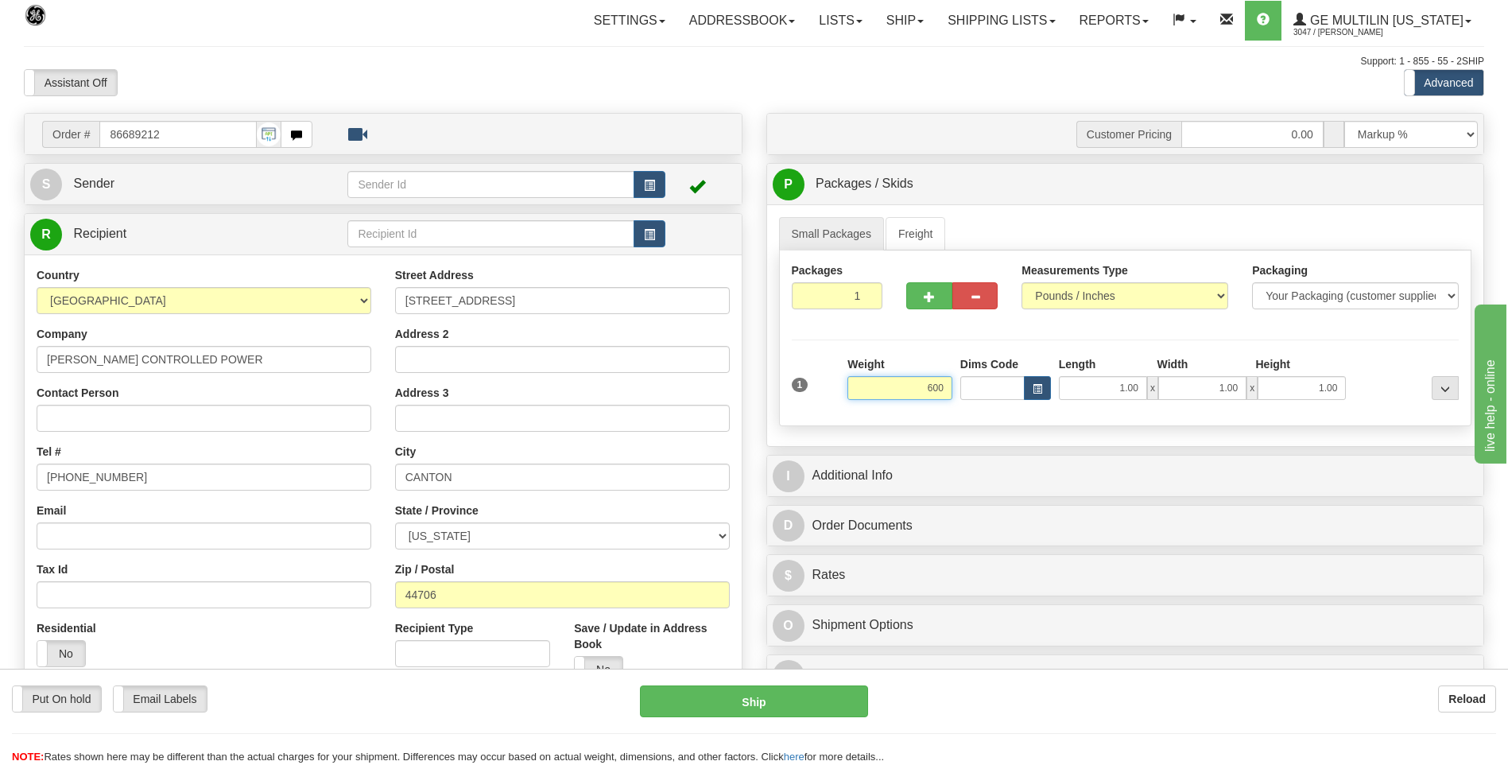
click button "Delete" at bounding box center [0, 0] width 0 height 0
type input "600.00"
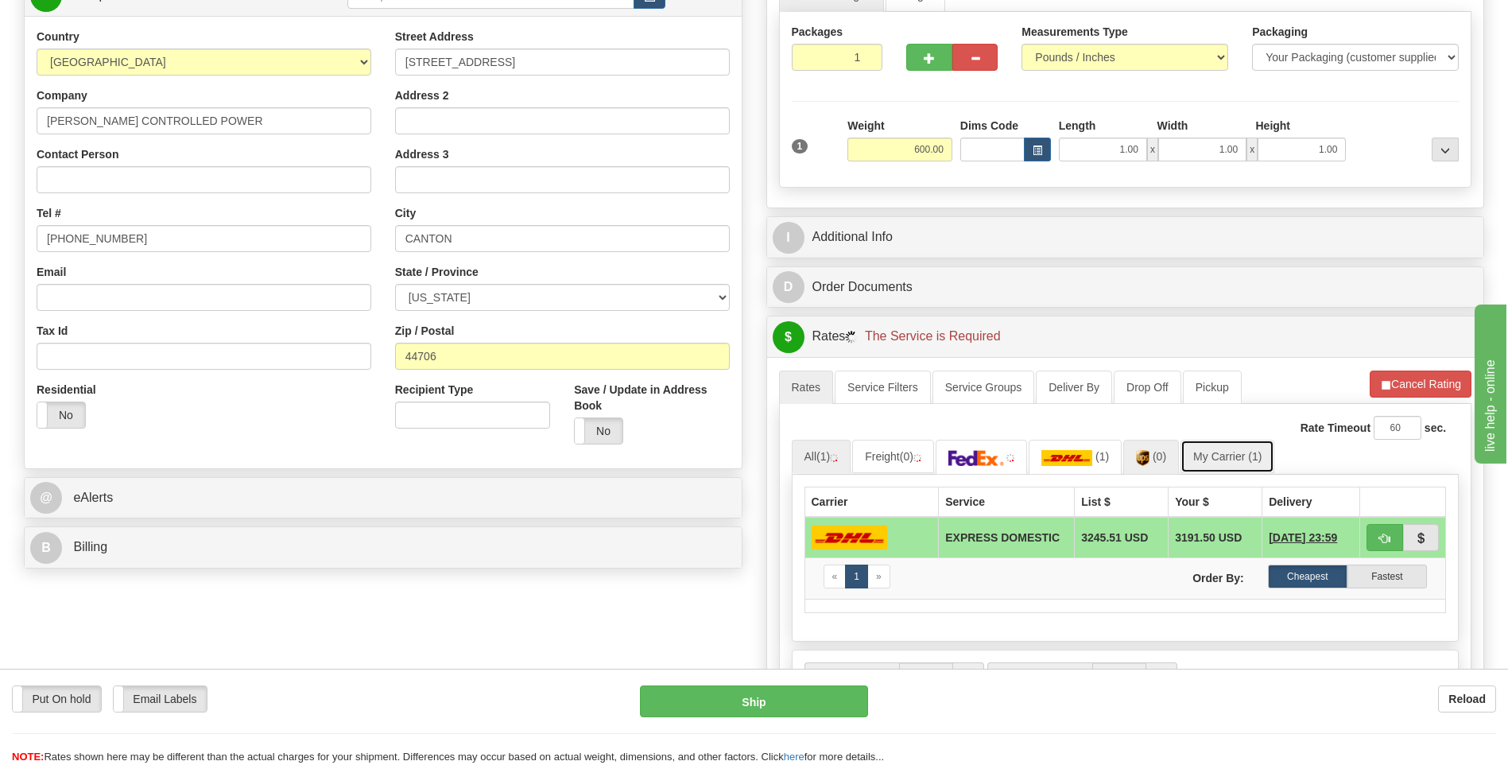
click at [1184, 463] on ul "All (1) Freight (0) (1) (0) My Carrier (1)" at bounding box center [1126, 457] width 668 height 34
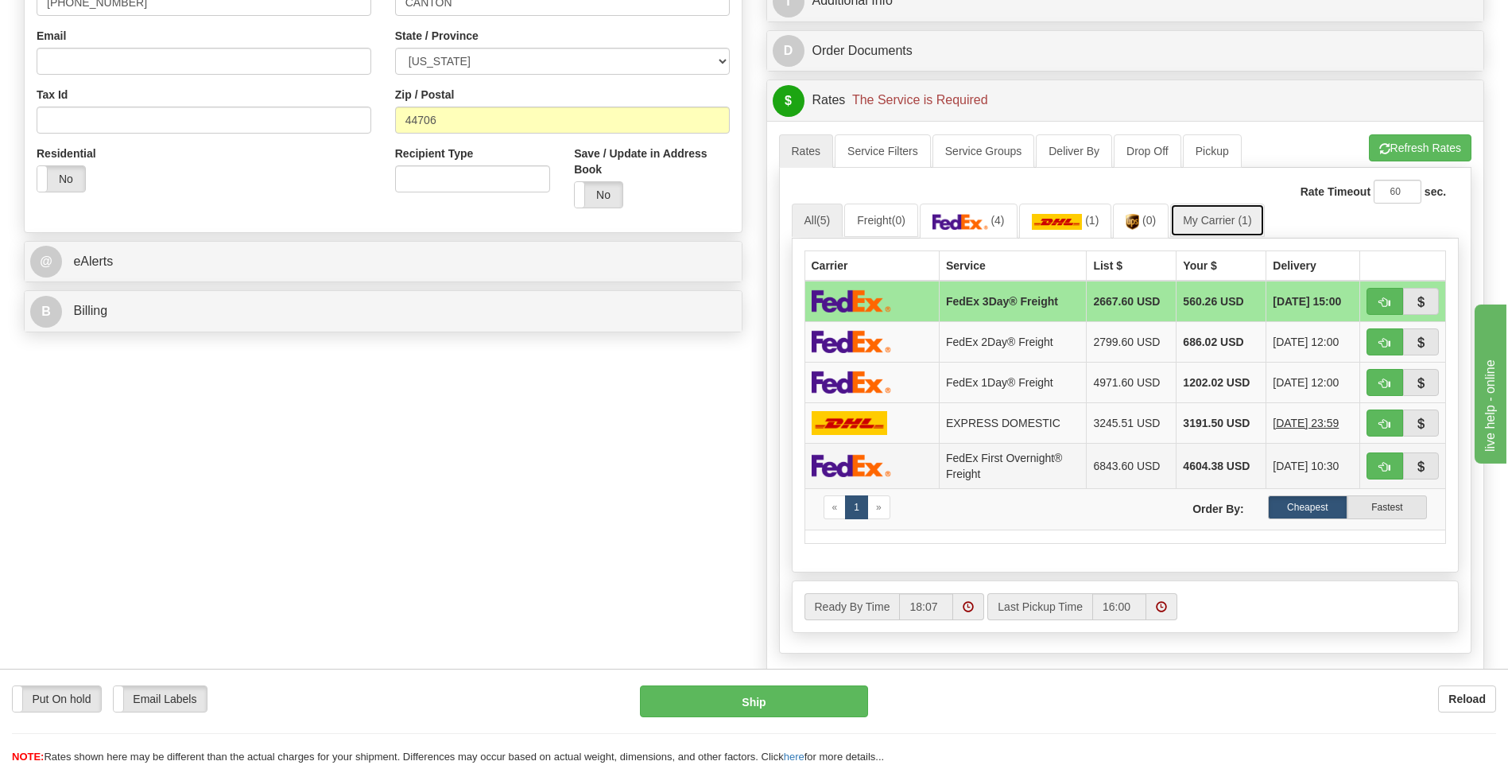
scroll to position [477, 0]
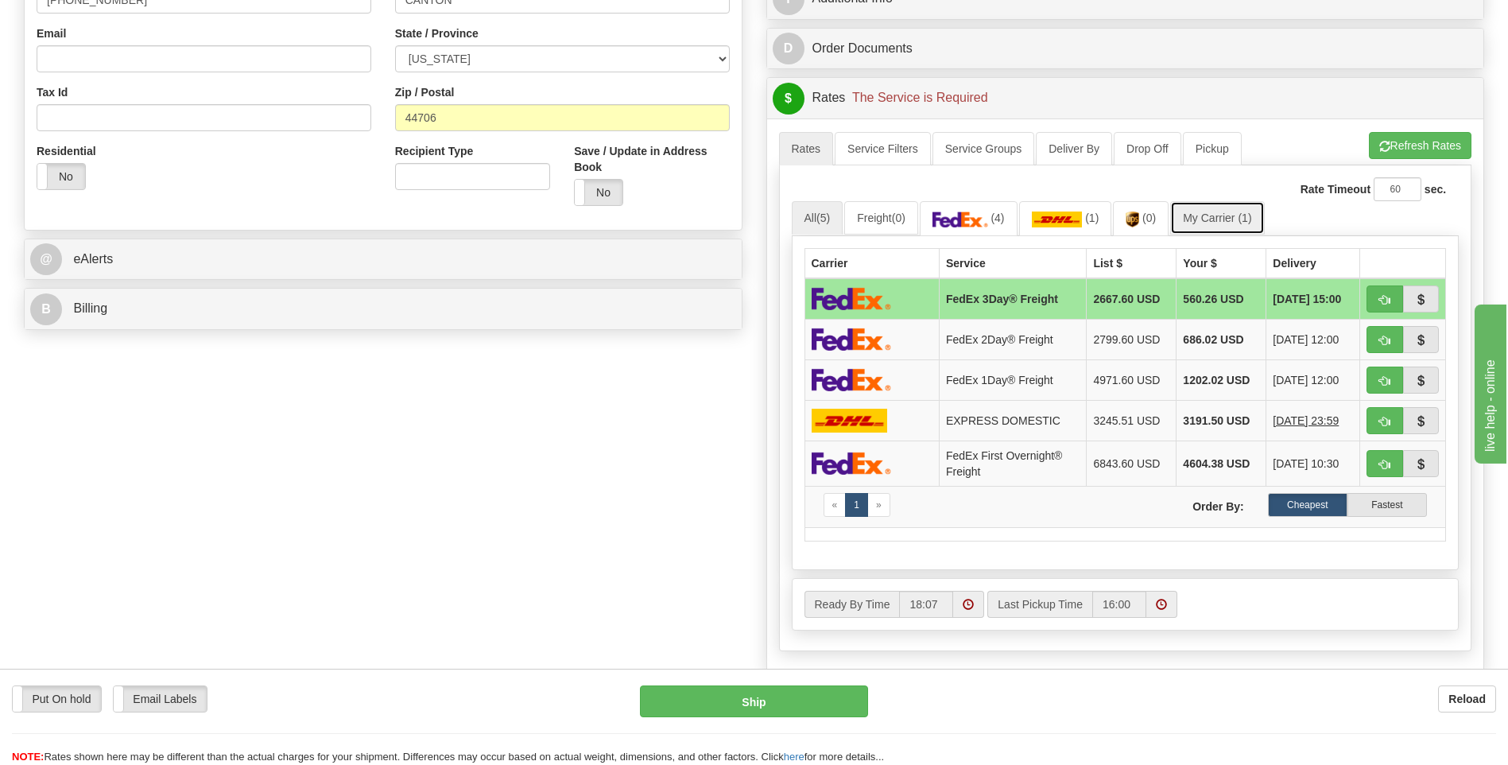
click at [1258, 231] on link "My Carrier (1)" at bounding box center [1217, 217] width 94 height 33
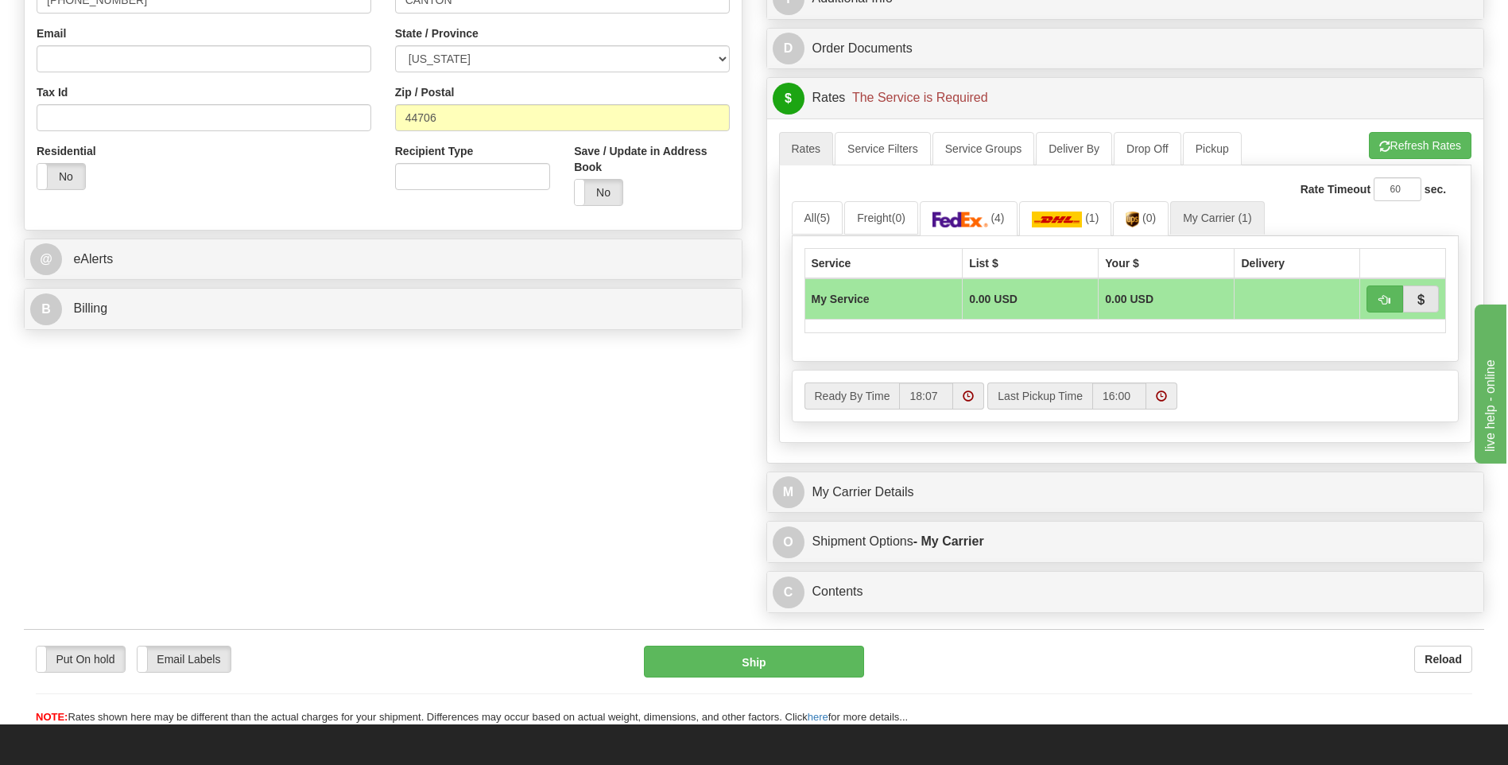
drag, startPoint x: 932, startPoint y: 515, endPoint x: 931, endPoint y: 504, distance: 11.2
click at [932, 514] on div "Customer Pricing 0.00 Markup % Discount % Flat Amount Per Pound Flat Amount Mar…" at bounding box center [1126, 128] width 743 height 985
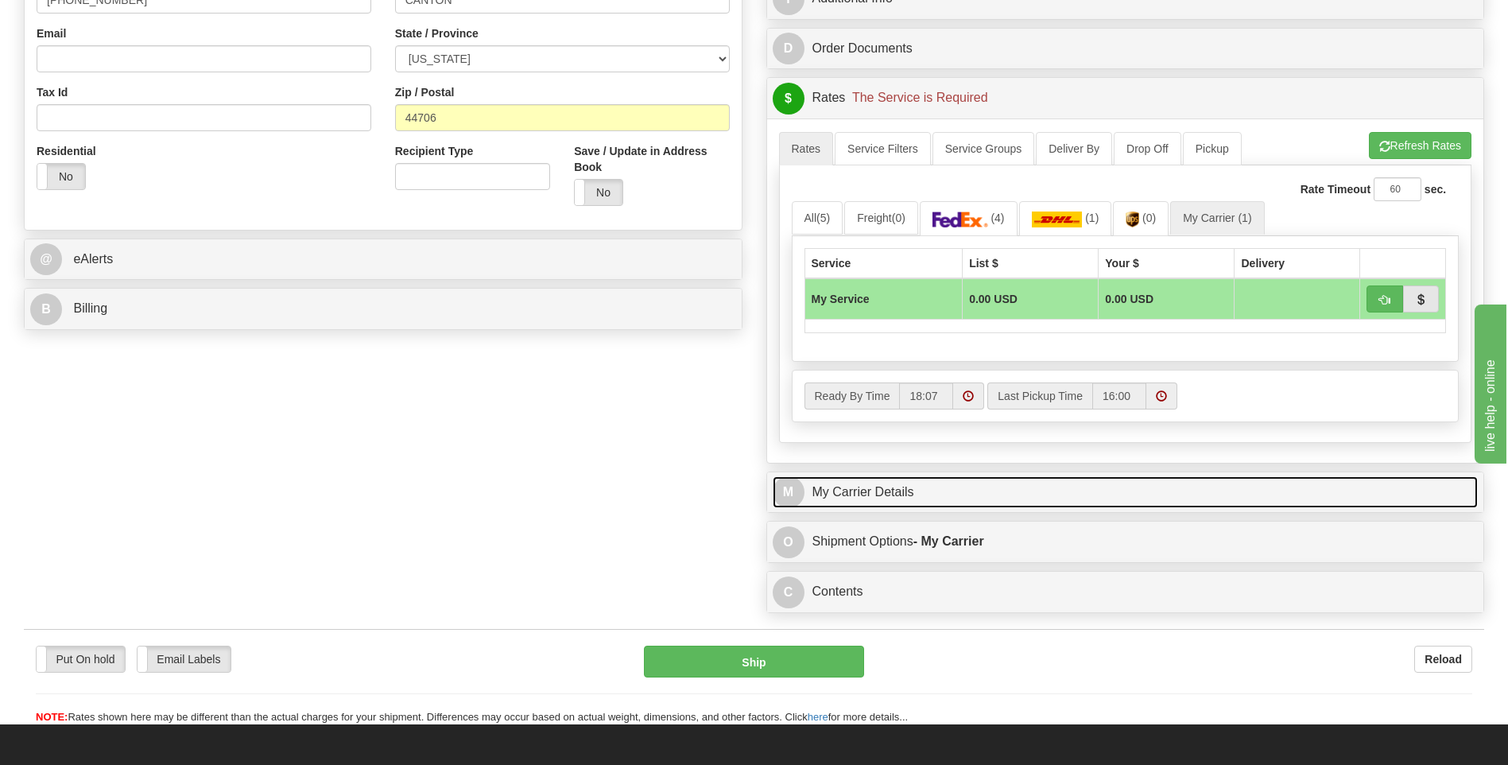
click at [932, 502] on link "M My Carrier Details" at bounding box center [1126, 492] width 706 height 33
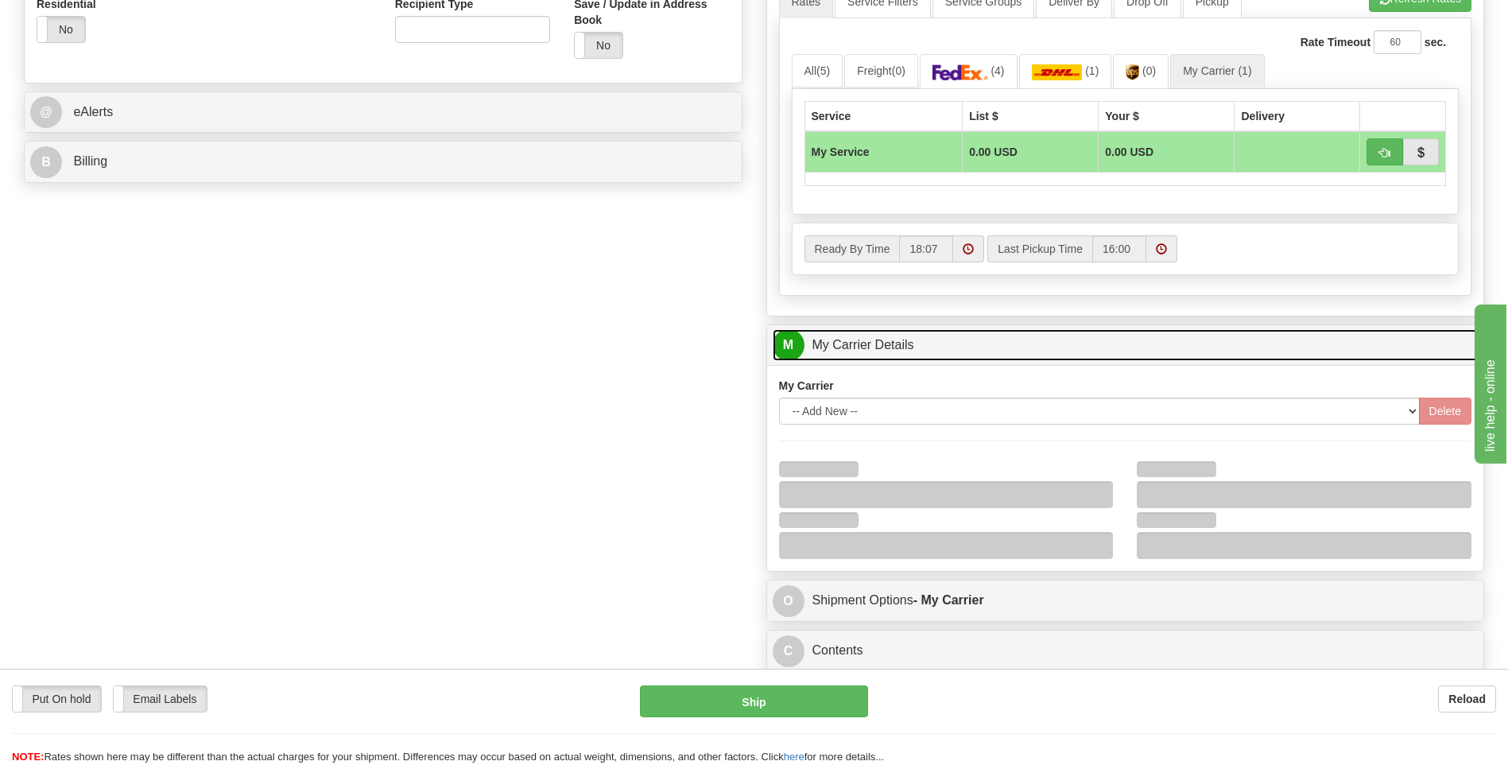
scroll to position [636, 0]
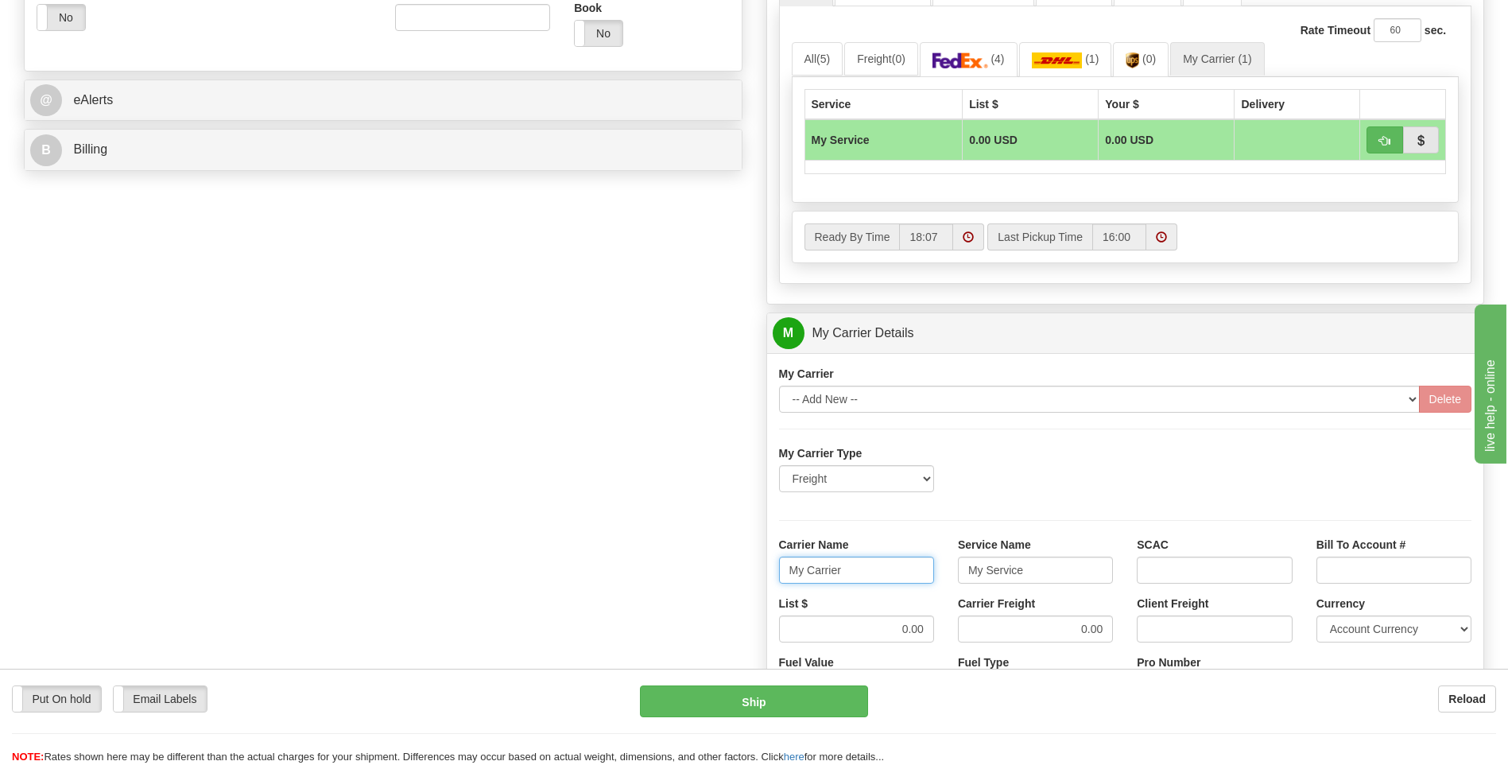
drag, startPoint x: 889, startPoint y: 572, endPoint x: 734, endPoint y: 576, distance: 155.1
click at [735, 576] on div "Order # 86689212 S Sender" at bounding box center [754, 244] width 1484 height 1534
type input "XPO"
type input "LTL"
drag, startPoint x: 885, startPoint y: 639, endPoint x: 939, endPoint y: 636, distance: 54.2
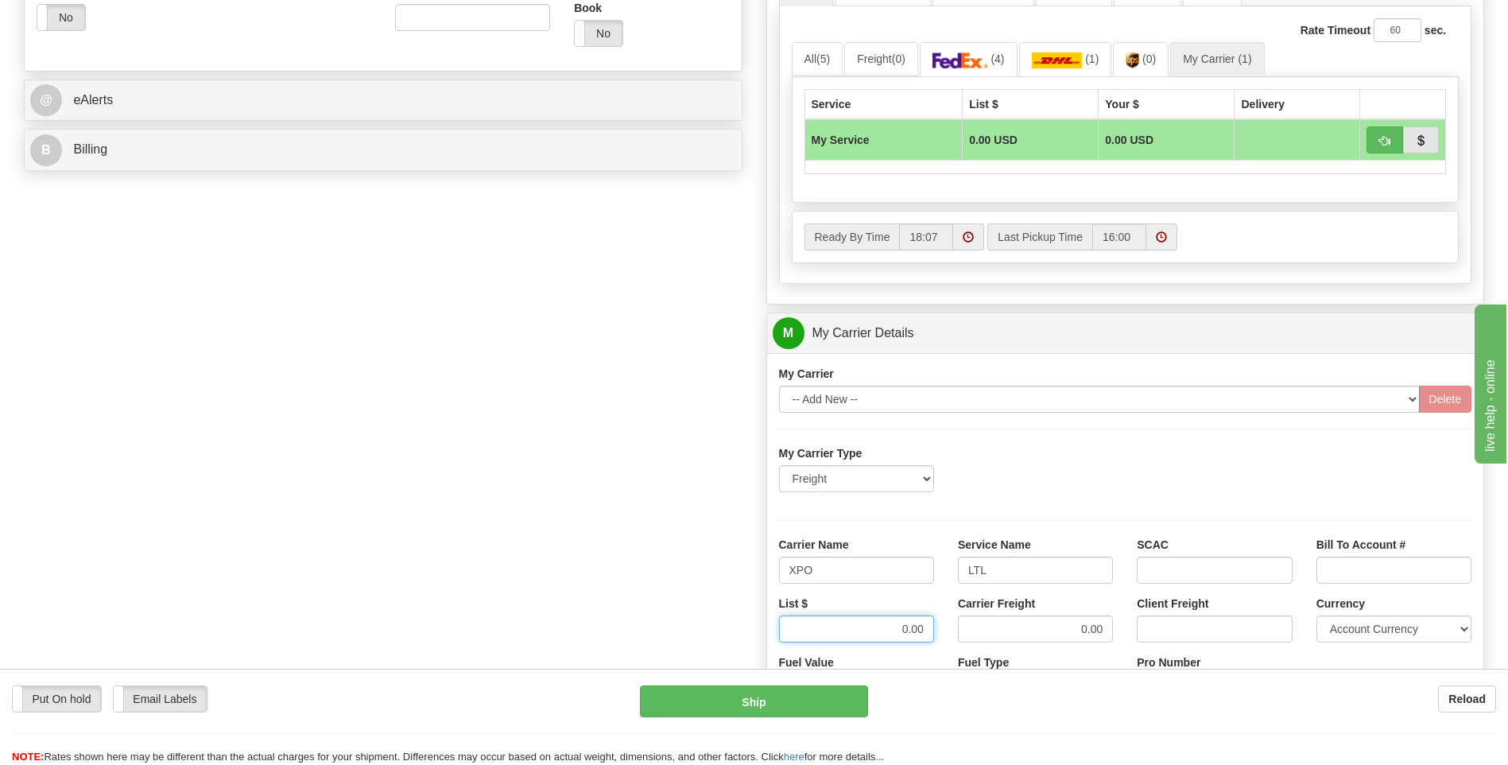
click at [939, 636] on div "List $ 0.00" at bounding box center [856, 625] width 179 height 59
type input "3"
type input ".01"
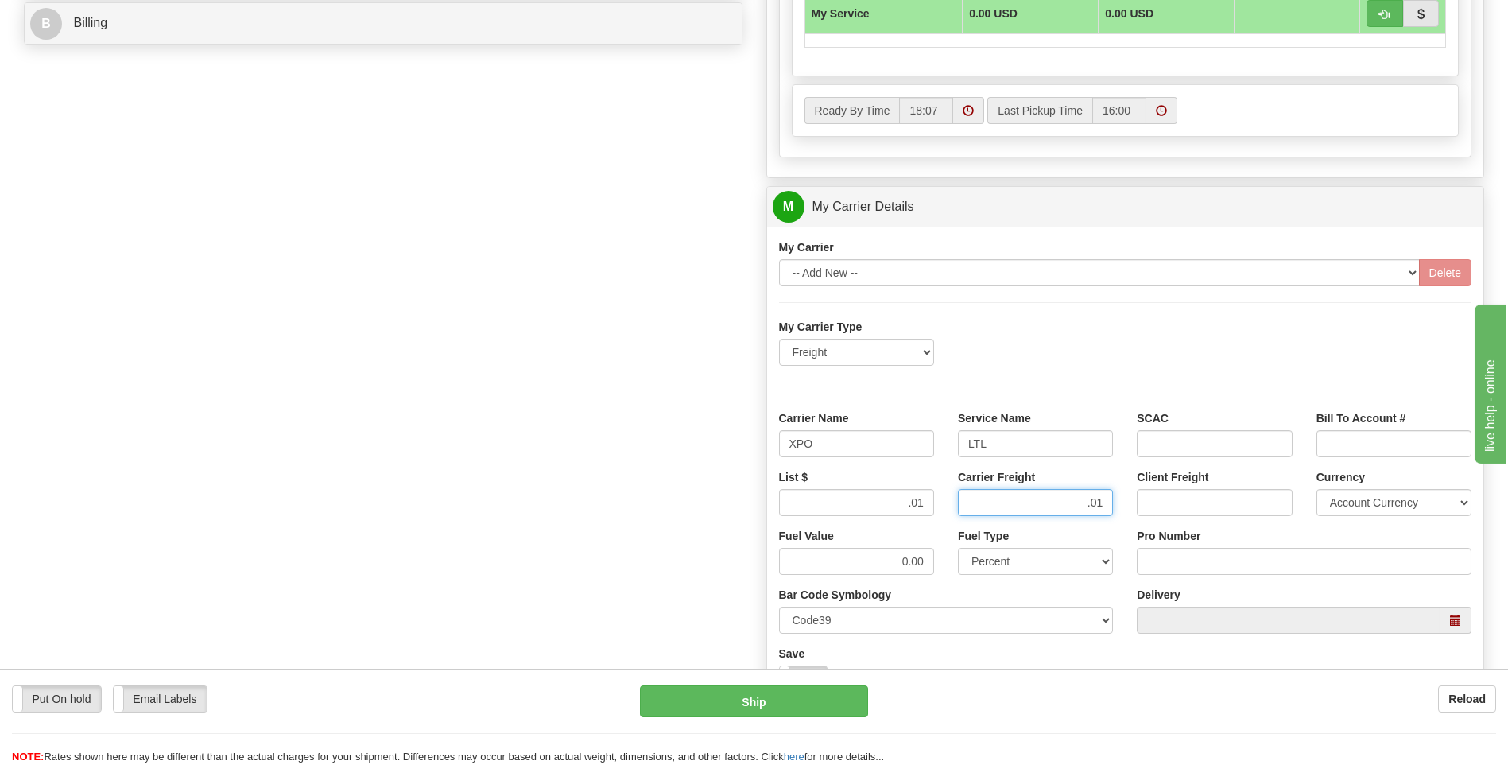
scroll to position [795, 0]
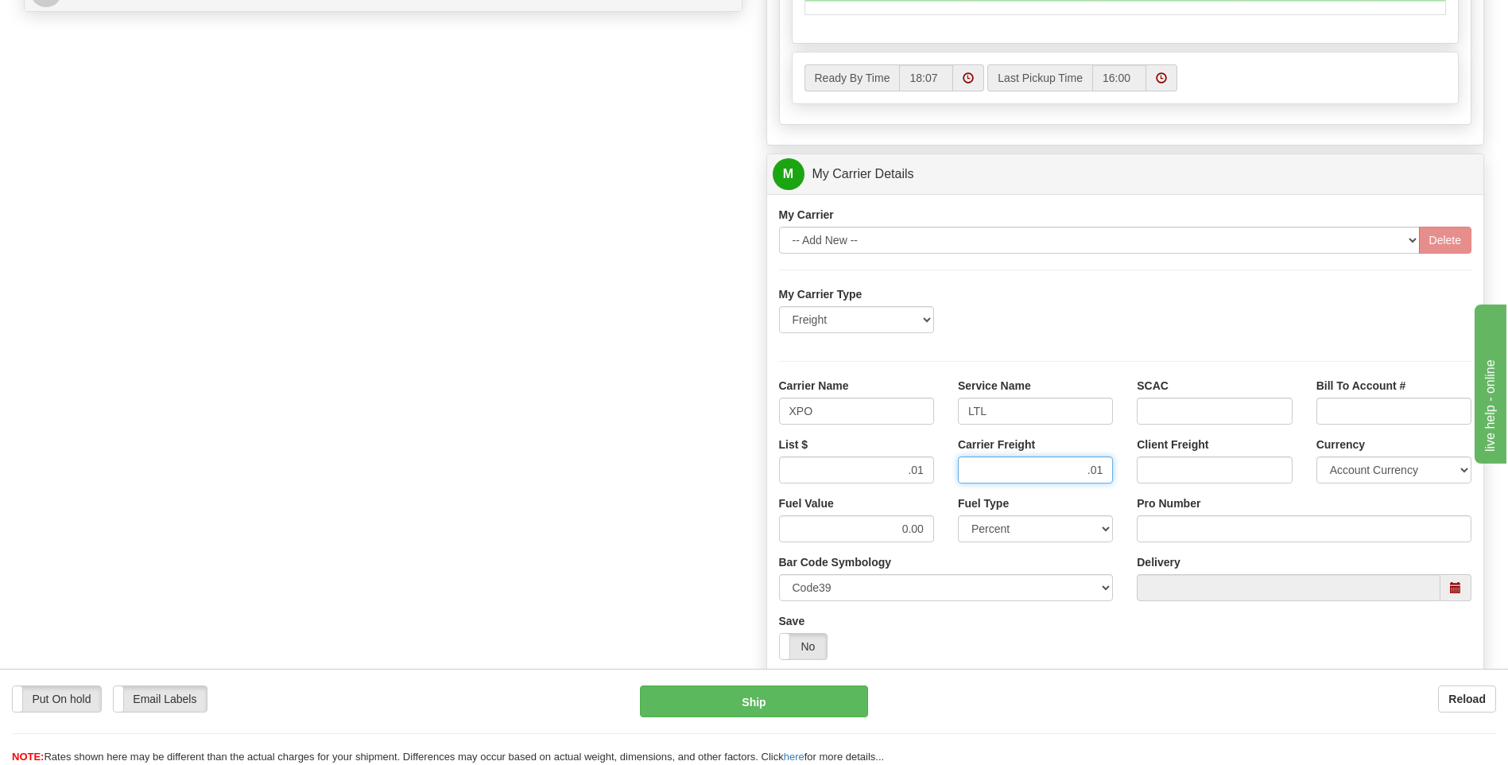
type input ".01"
click at [1215, 540] on input "Pro Number" at bounding box center [1304, 528] width 335 height 27
click at [1176, 530] on input "251-*257882" at bounding box center [1304, 528] width 335 height 27
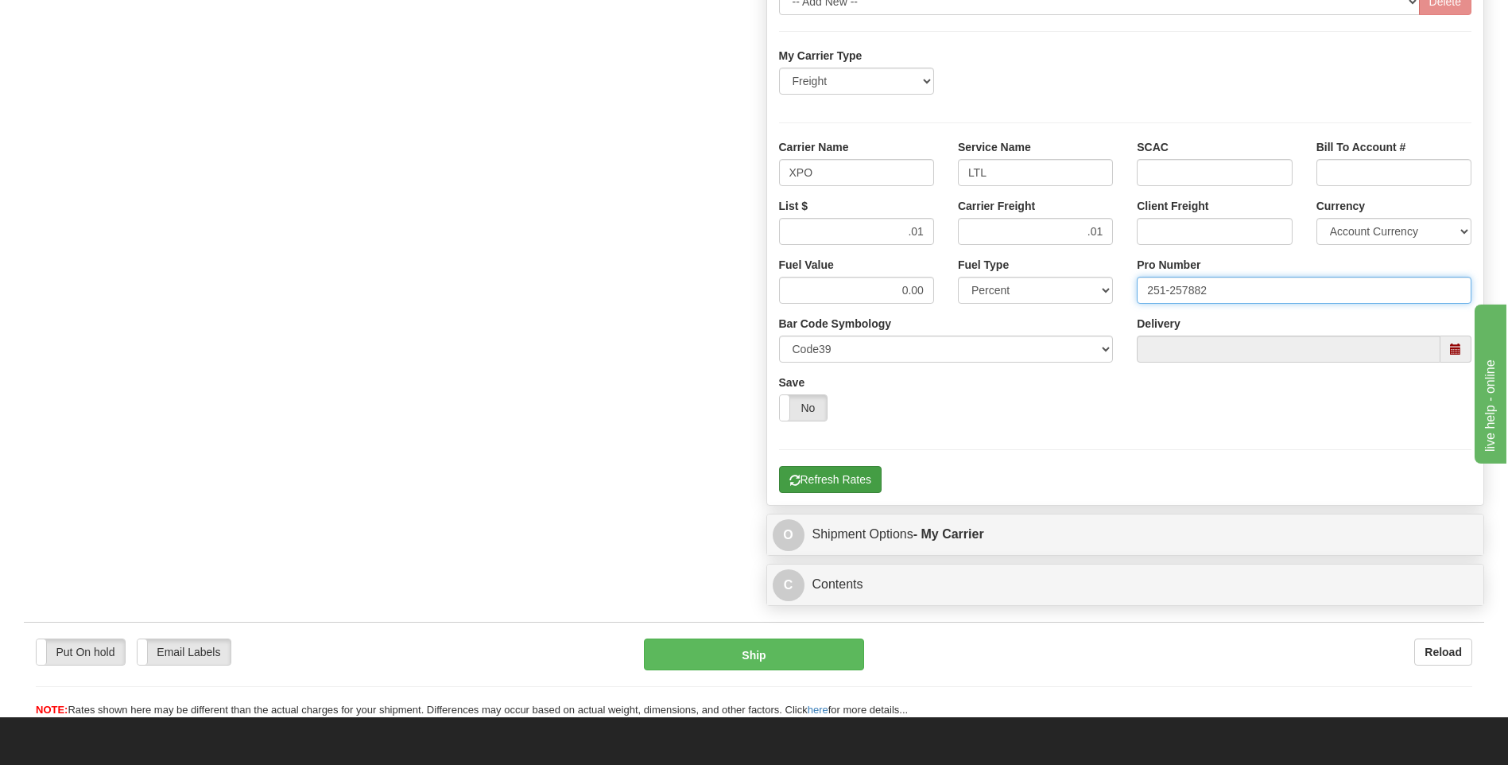
type input "251-257882"
click at [809, 492] on button "Refresh Rates" at bounding box center [830, 479] width 103 height 27
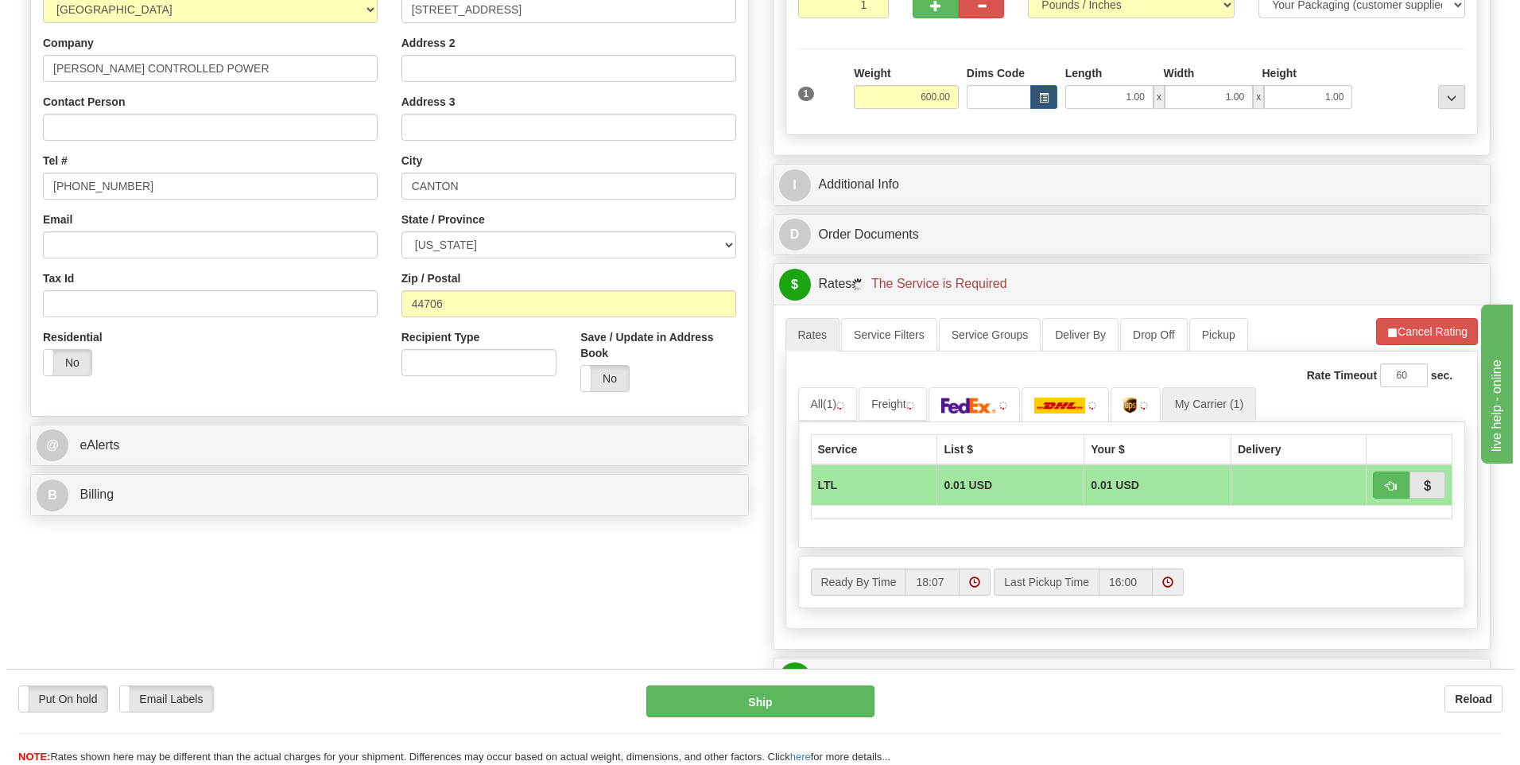
scroll to position [277, 0]
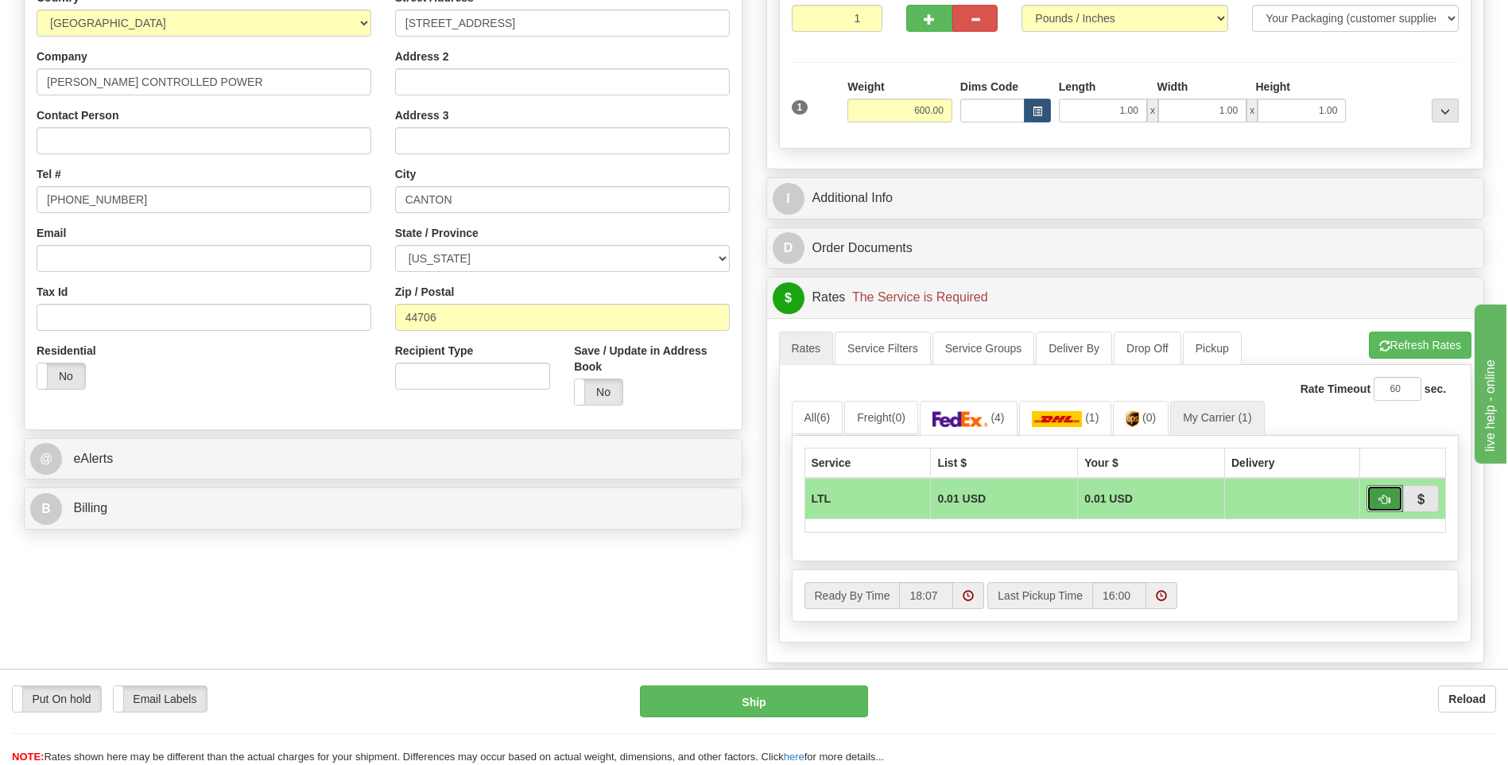
click at [1386, 509] on button "button" at bounding box center [1385, 498] width 37 height 27
type input "00"
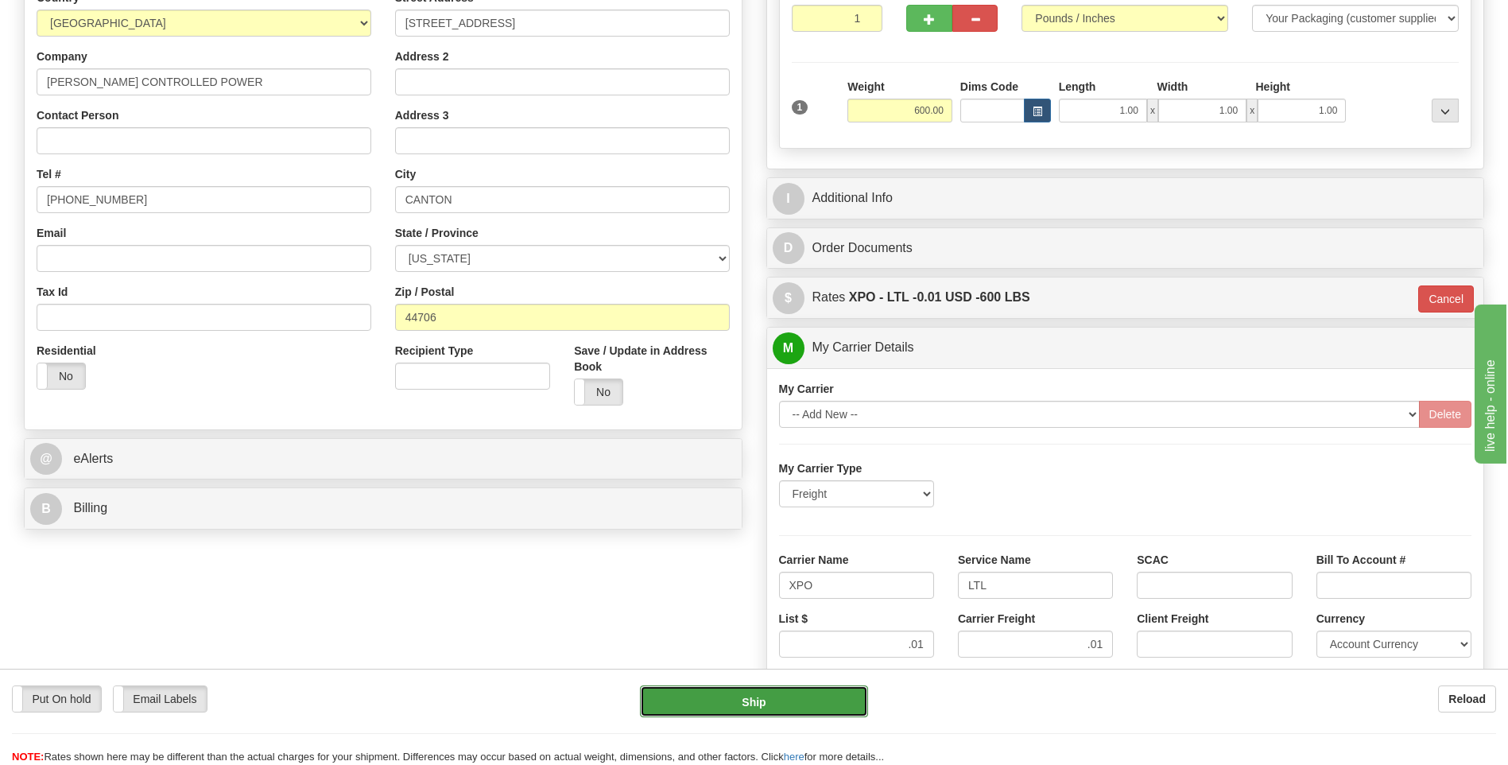
click at [742, 695] on button "Ship" at bounding box center [753, 701] width 227 height 32
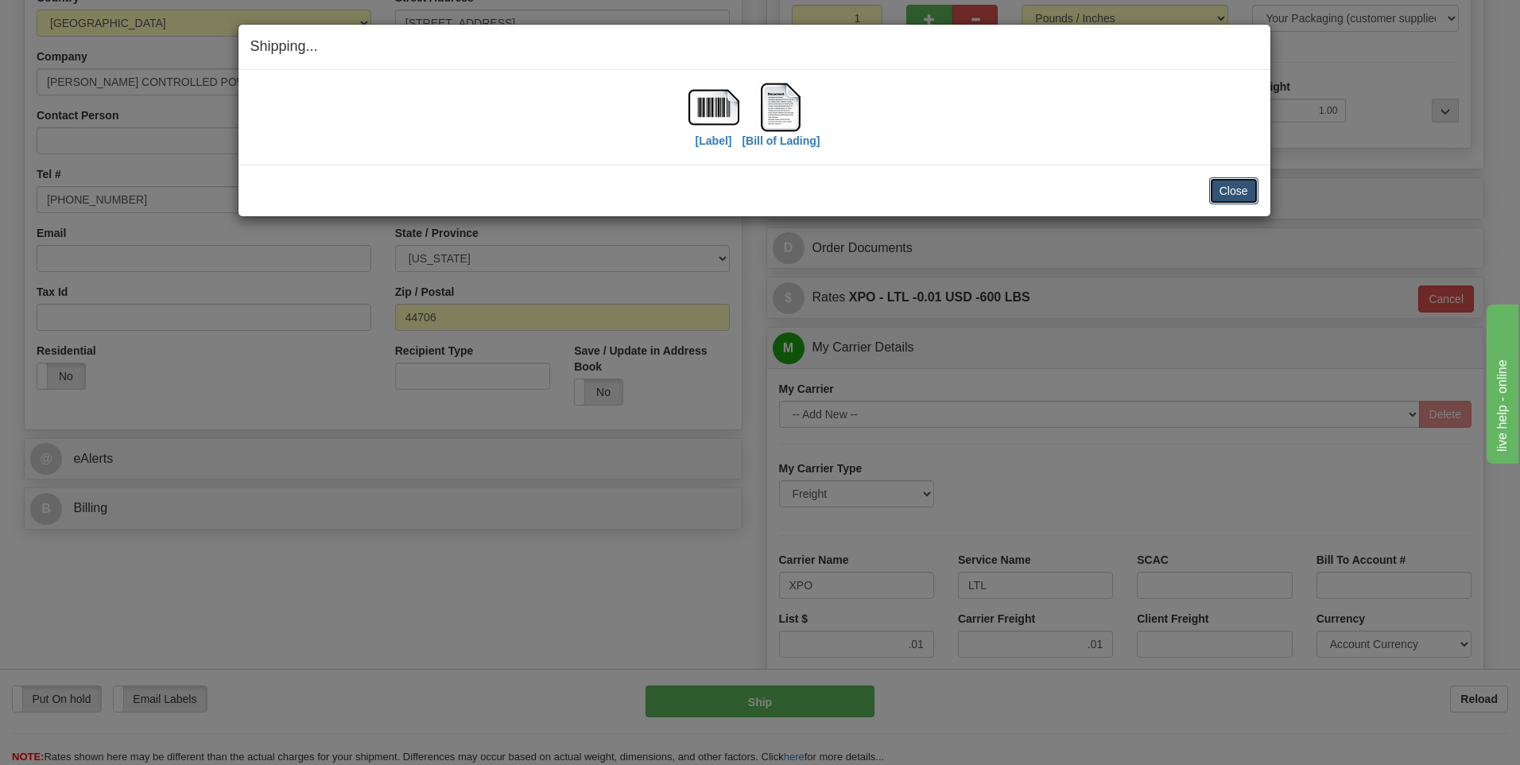
click at [1243, 198] on button "Close" at bounding box center [1233, 190] width 49 height 27
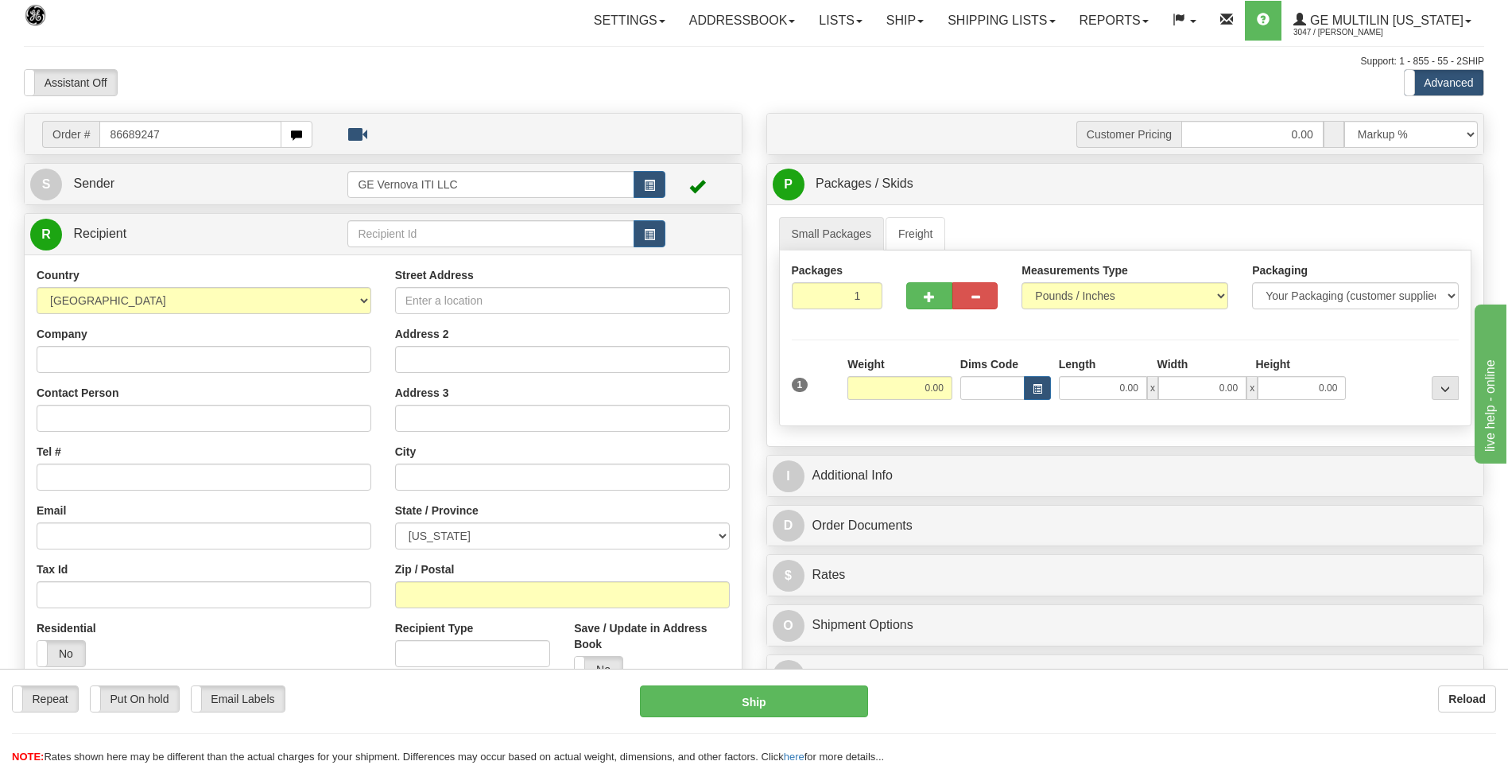
type input "86689247"
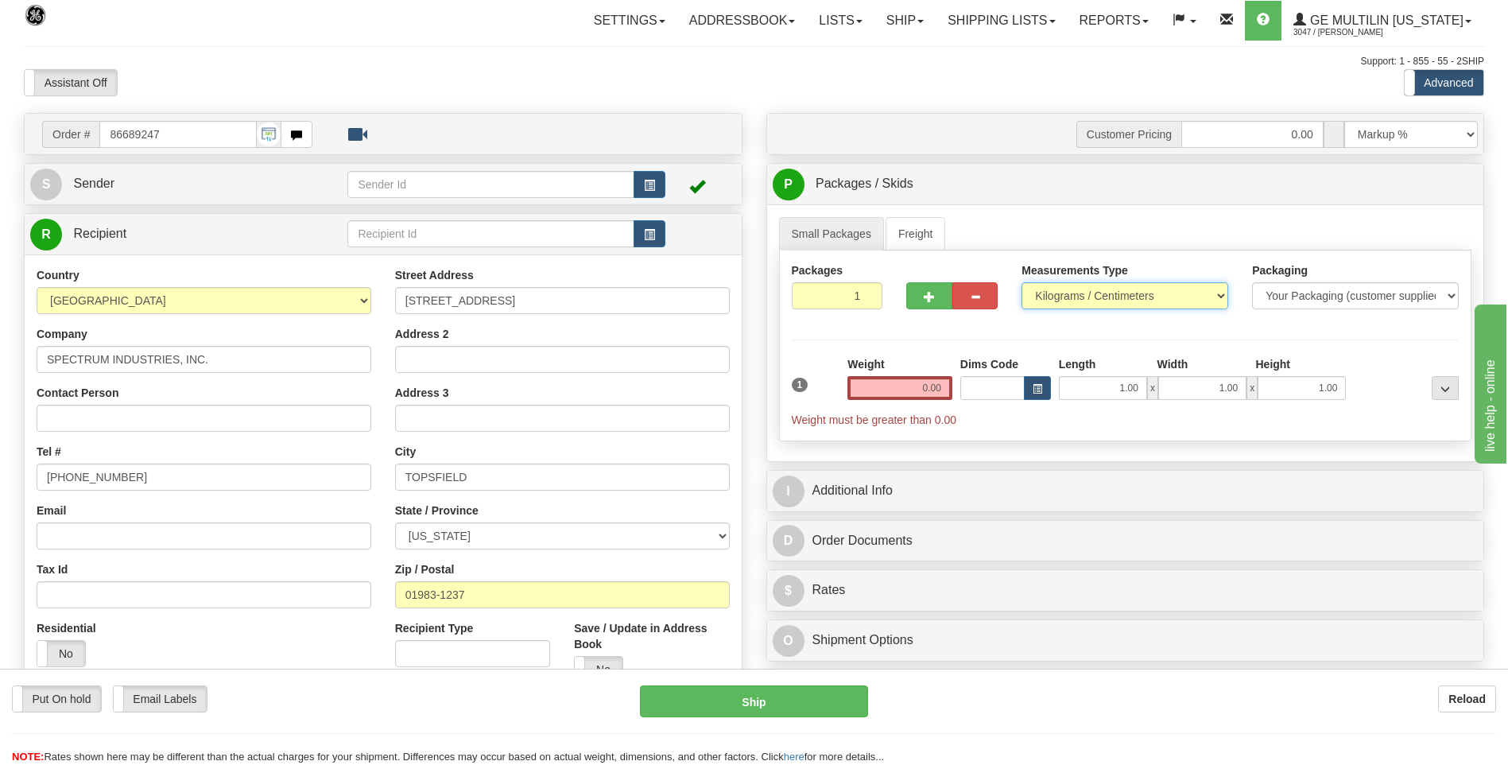
click at [1053, 296] on select "Pounds / Inches Kilograms / Centimeters" at bounding box center [1125, 295] width 207 height 27
select select "0"
click at [1022, 282] on select "Pounds / Inches Kilograms / Centimeters" at bounding box center [1125, 295] width 207 height 27
click at [929, 390] on input "0.00" at bounding box center [900, 388] width 105 height 24
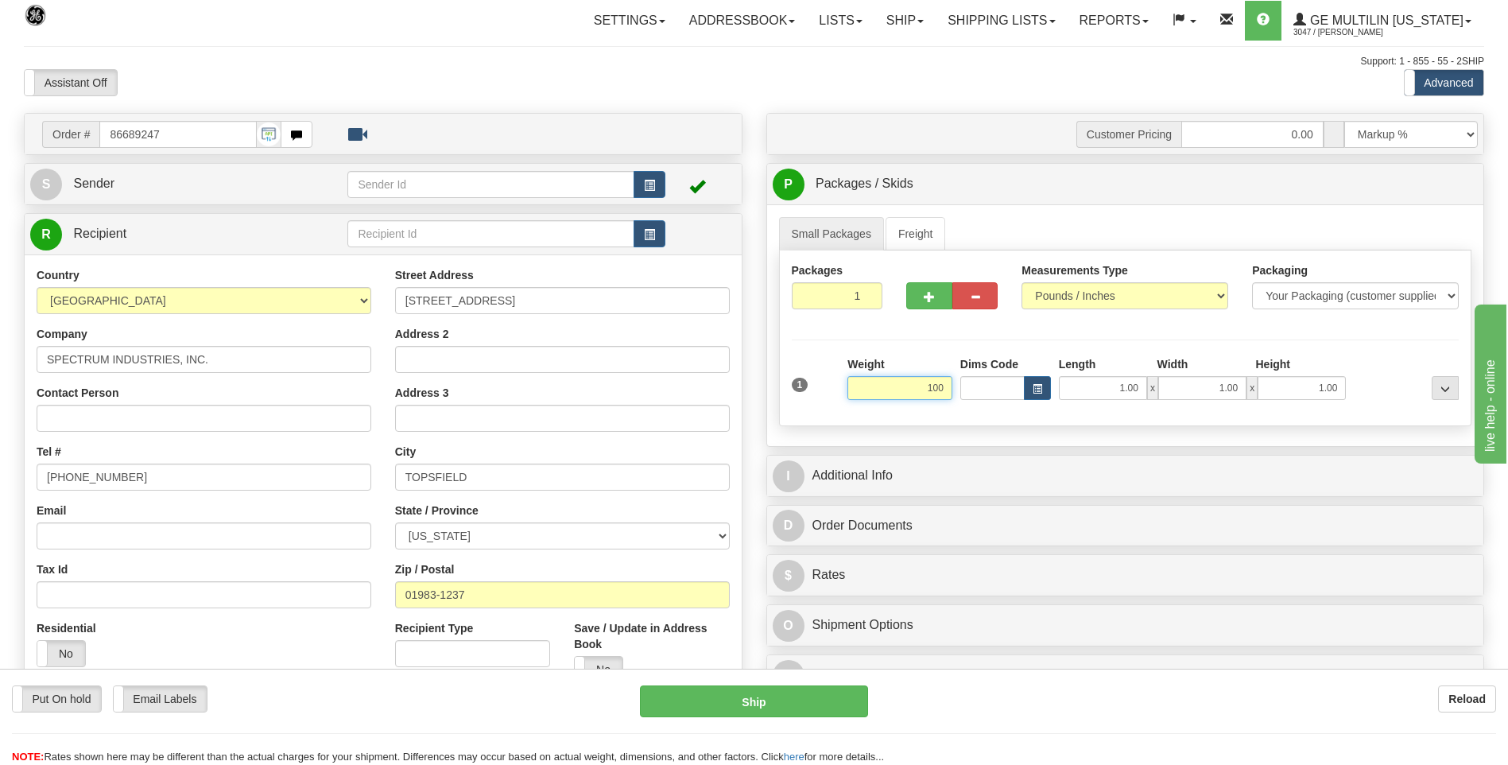
click button "Delete" at bounding box center [0, 0] width 0 height 0
type input "100.00"
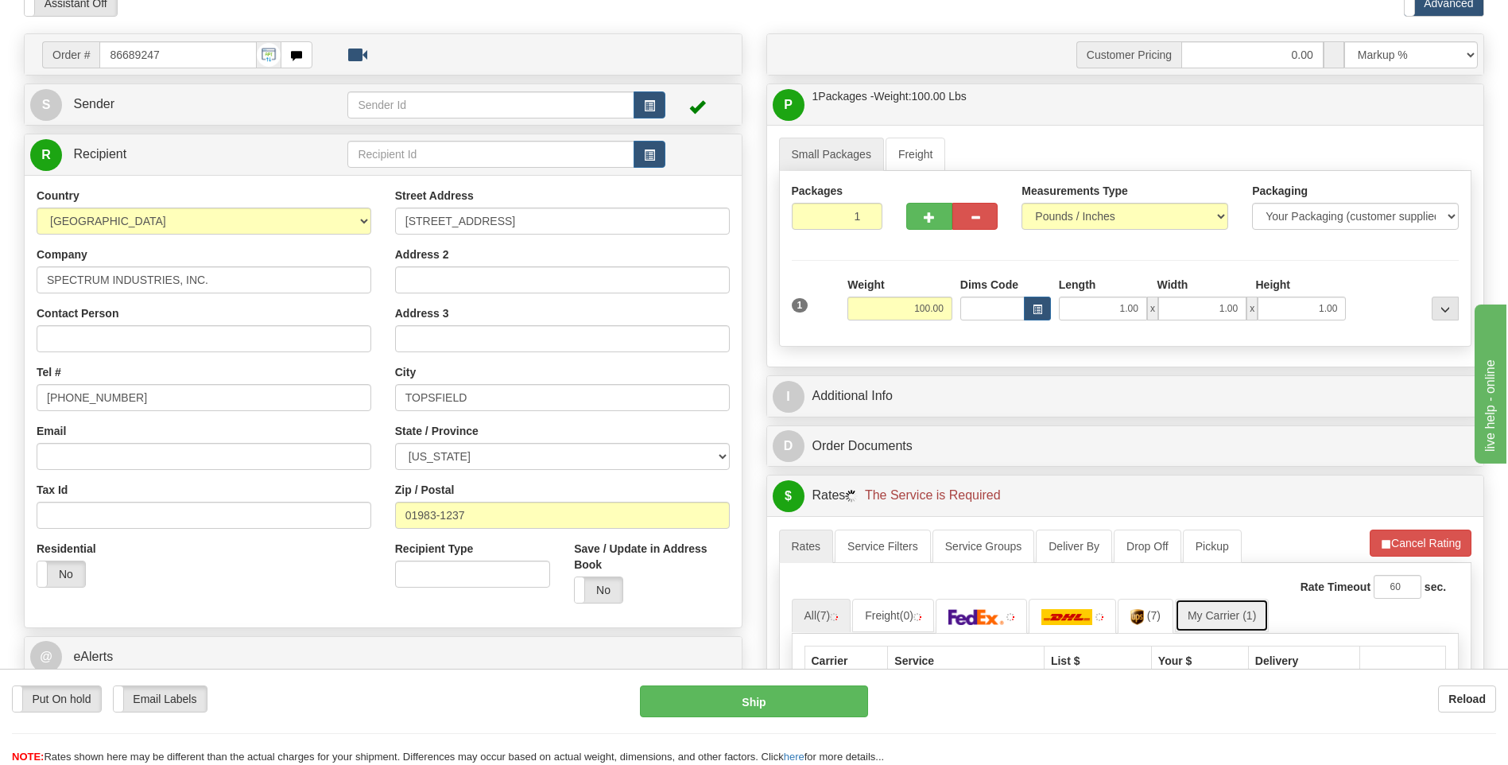
click at [1216, 611] on link "My Carrier (1)" at bounding box center [1222, 615] width 94 height 33
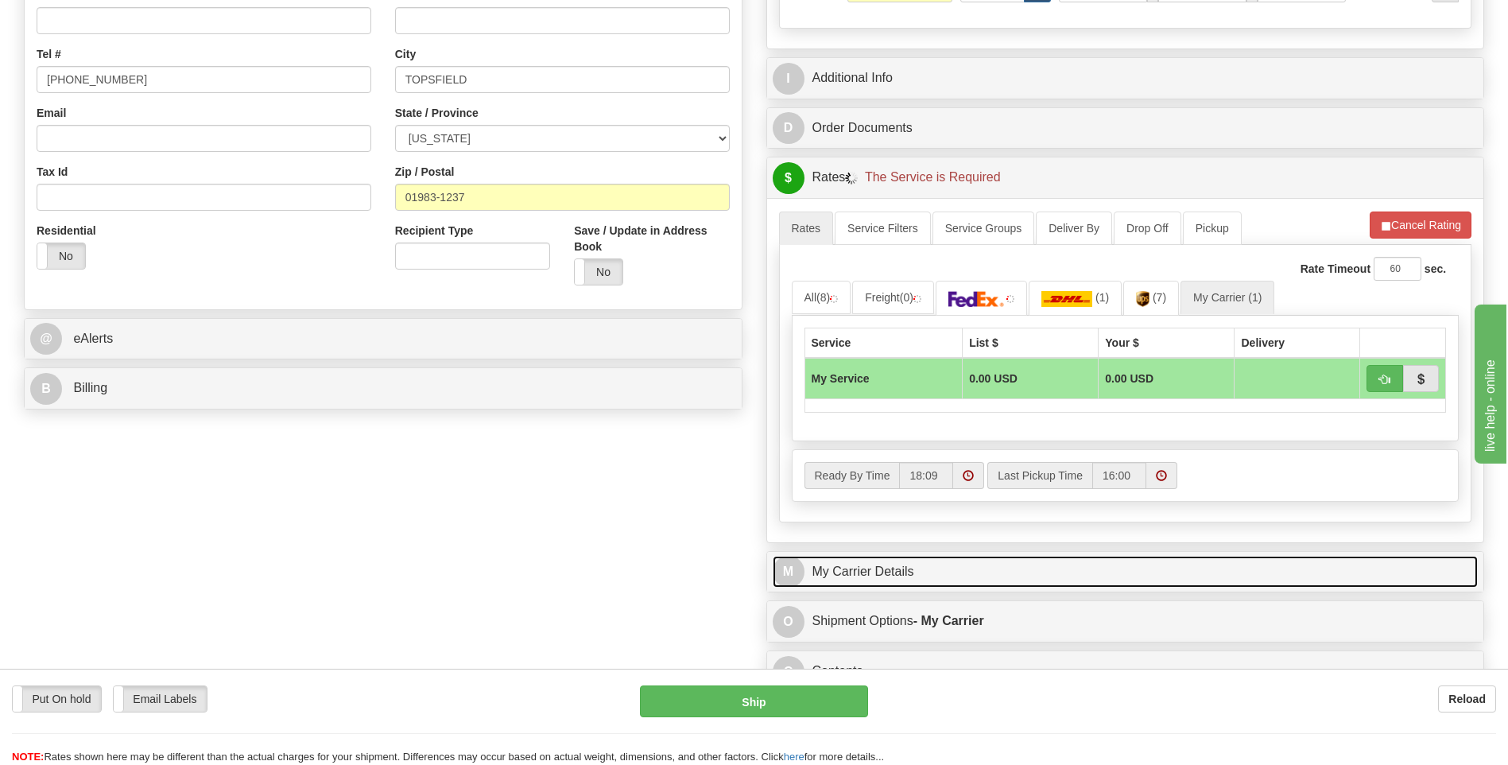
click at [941, 561] on link "M My Carrier Details" at bounding box center [1126, 572] width 706 height 33
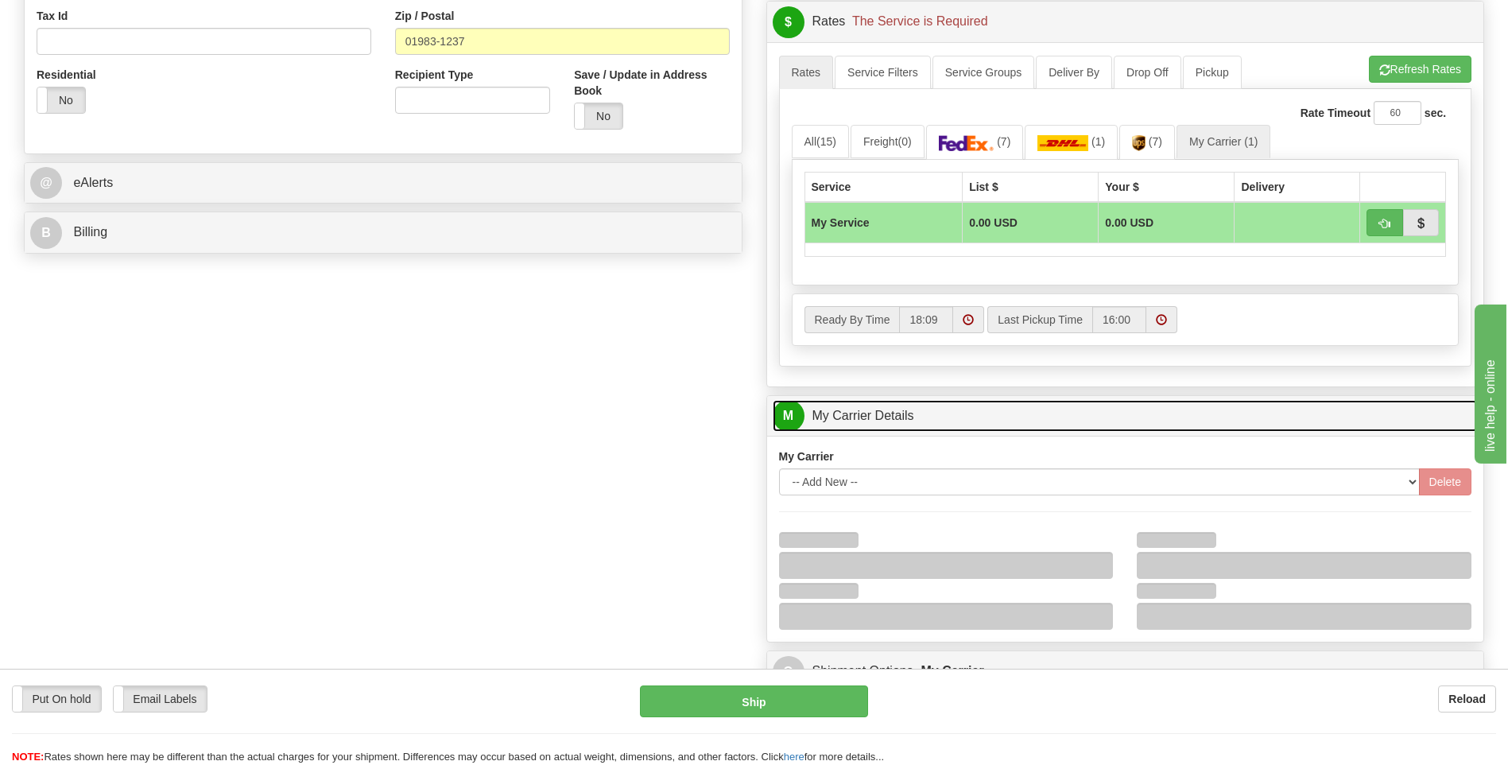
scroll to position [557, 0]
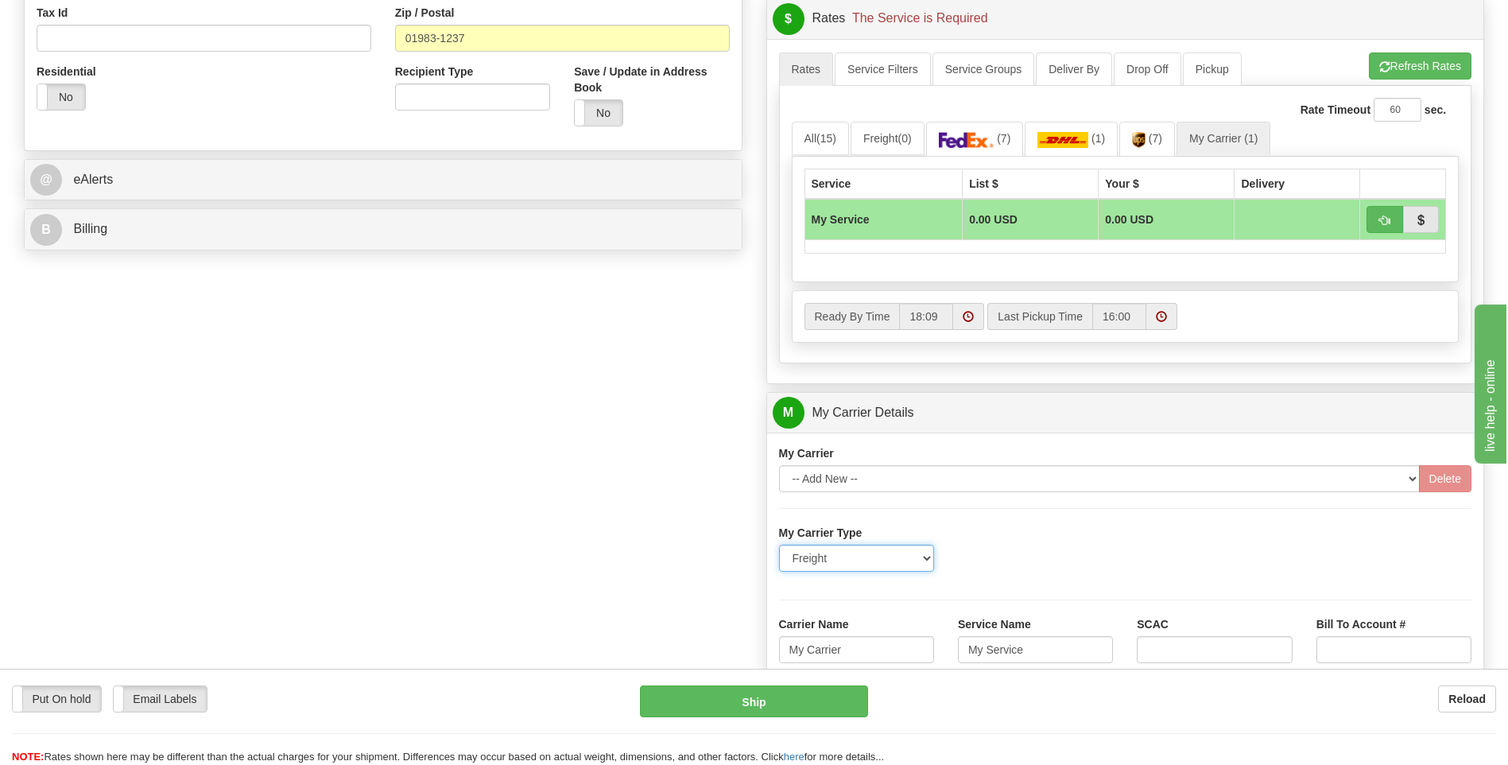
drag, startPoint x: 857, startPoint y: 567, endPoint x: 782, endPoint y: 564, distance: 75.6
click at [782, 564] on select "Freight Same-Day Small Pack Air Freight Ocean Freight" at bounding box center [856, 558] width 155 height 27
click at [1018, 540] on div "My Carrier Type Freight Same-Day Small Pack Air Freight Ocean Freight" at bounding box center [1125, 554] width 717 height 59
drag, startPoint x: 817, startPoint y: 654, endPoint x: 747, endPoint y: 647, distance: 70.3
click at [749, 652] on div "Order # 86689247 S Sender" at bounding box center [754, 323] width 1484 height 1534
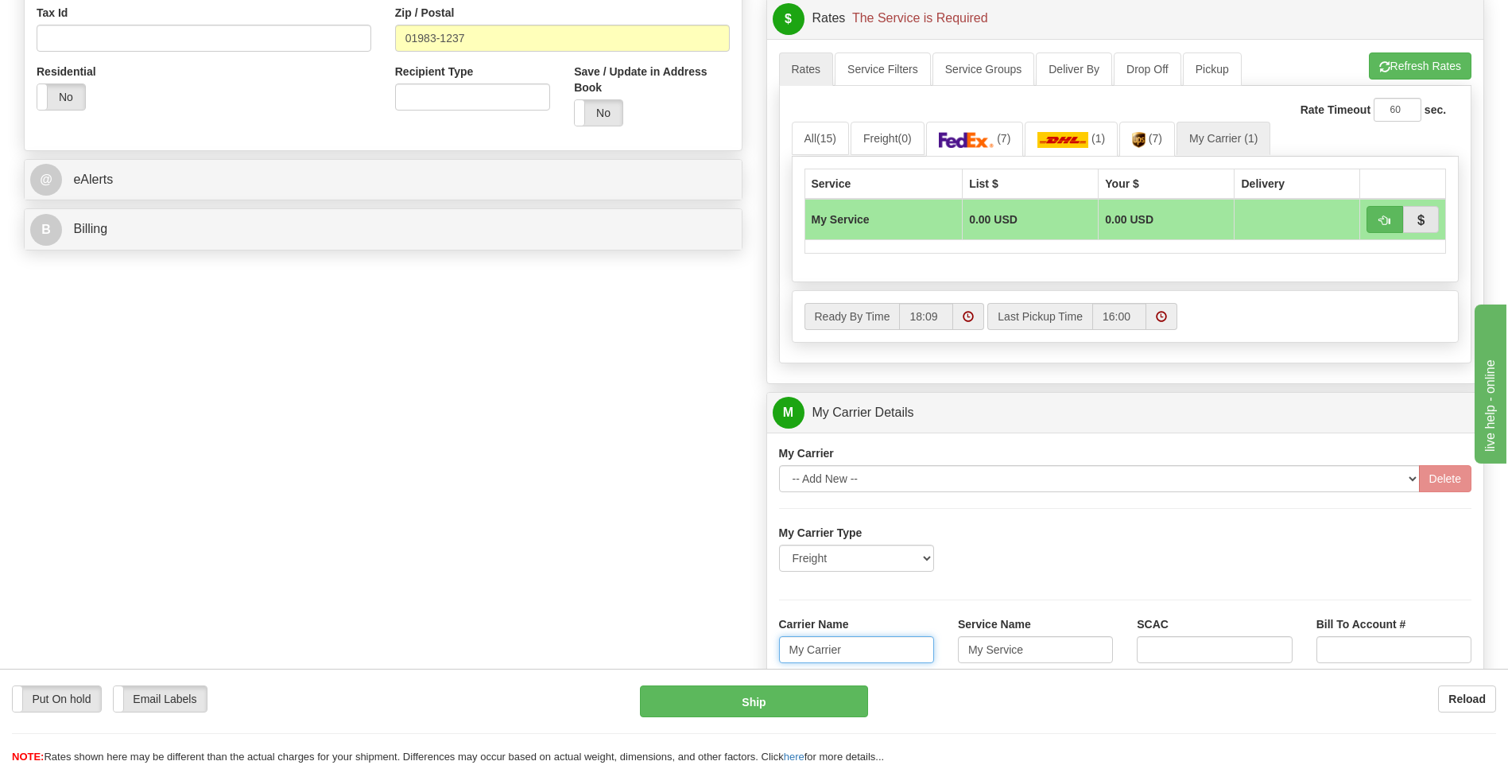
type input "C"
type input "XPO"
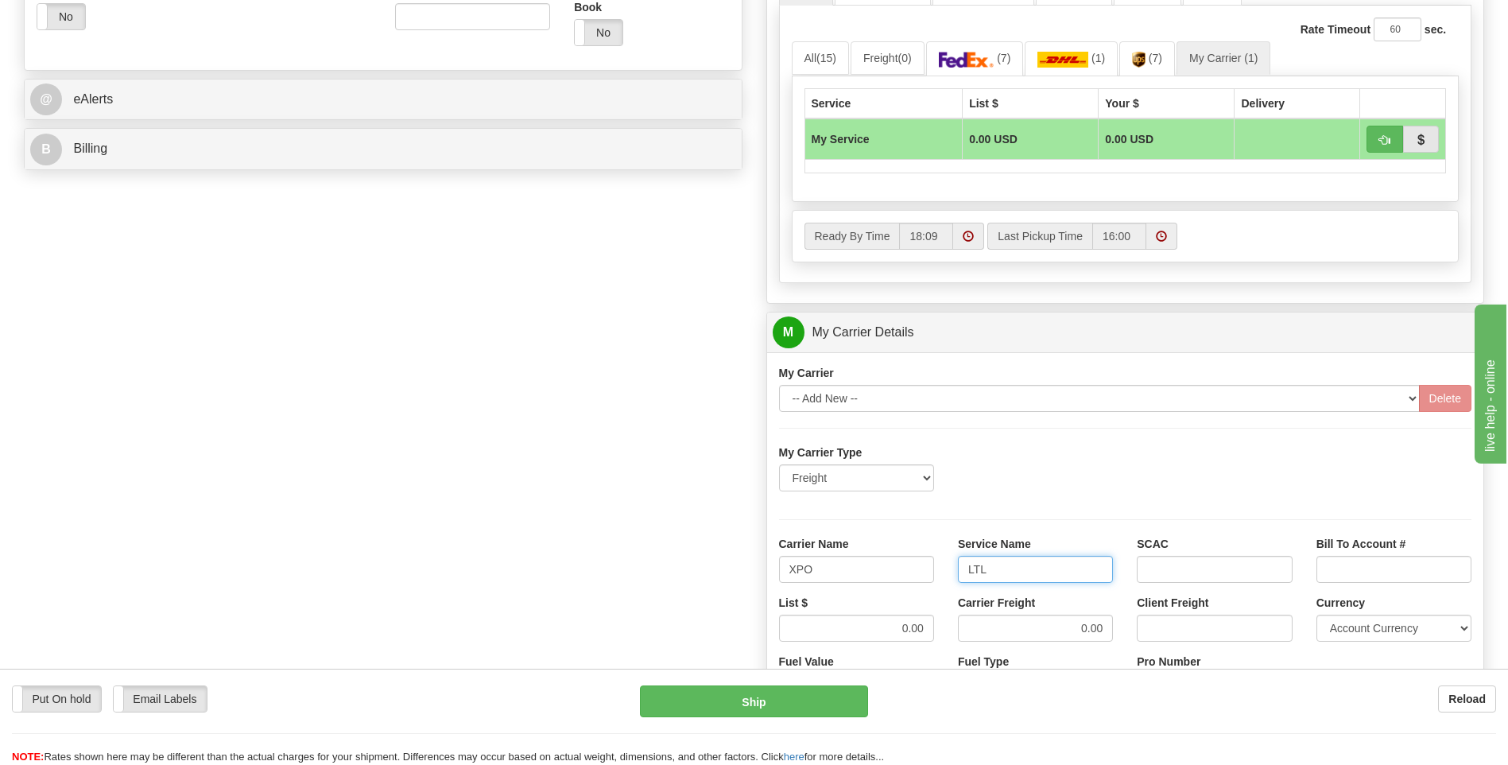
scroll to position [795, 0]
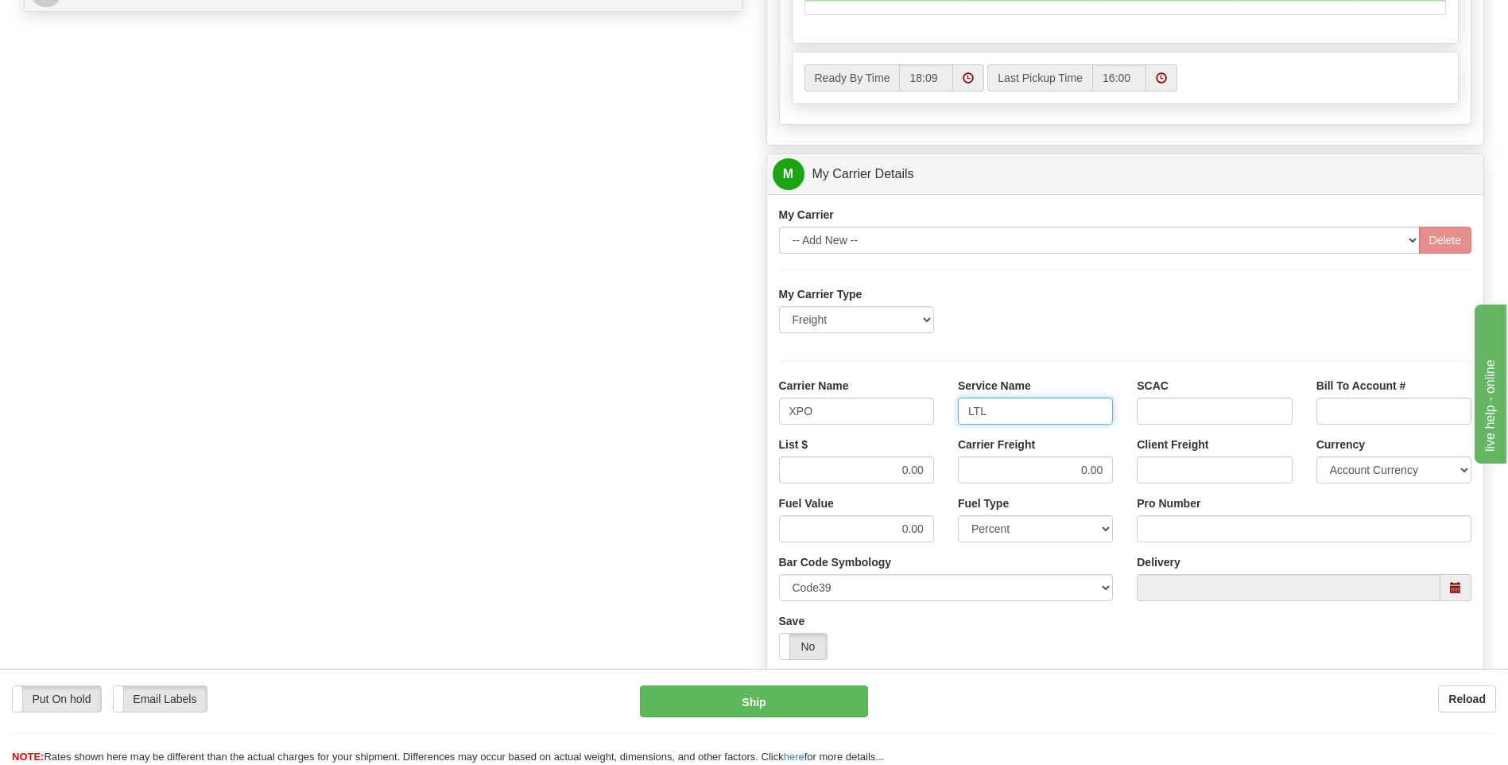
type input "LTL"
drag, startPoint x: 892, startPoint y: 481, endPoint x: 945, endPoint y: 471, distance: 54.3
click at [942, 475] on div "List $ 0.00" at bounding box center [856, 465] width 179 height 59
drag, startPoint x: 896, startPoint y: 472, endPoint x: 956, endPoint y: 468, distance: 59.8
click at [956, 470] on div "List $ 0.00 Carrier Freight 0.00 Client Freight Currency Account Currency ARN A…" at bounding box center [1125, 465] width 717 height 59
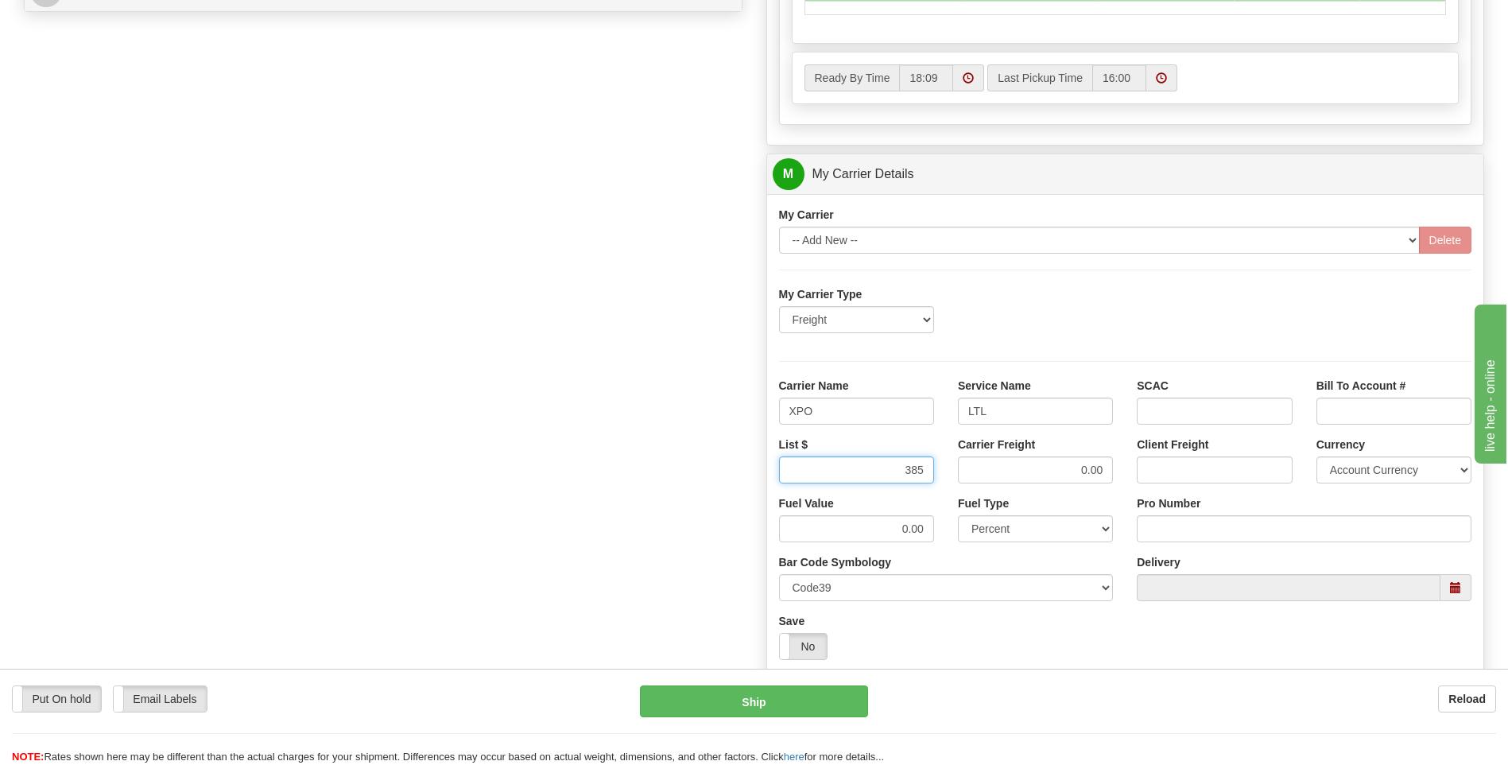
type input "385"
click at [1157, 529] on input "Pro Number" at bounding box center [1304, 528] width 335 height 27
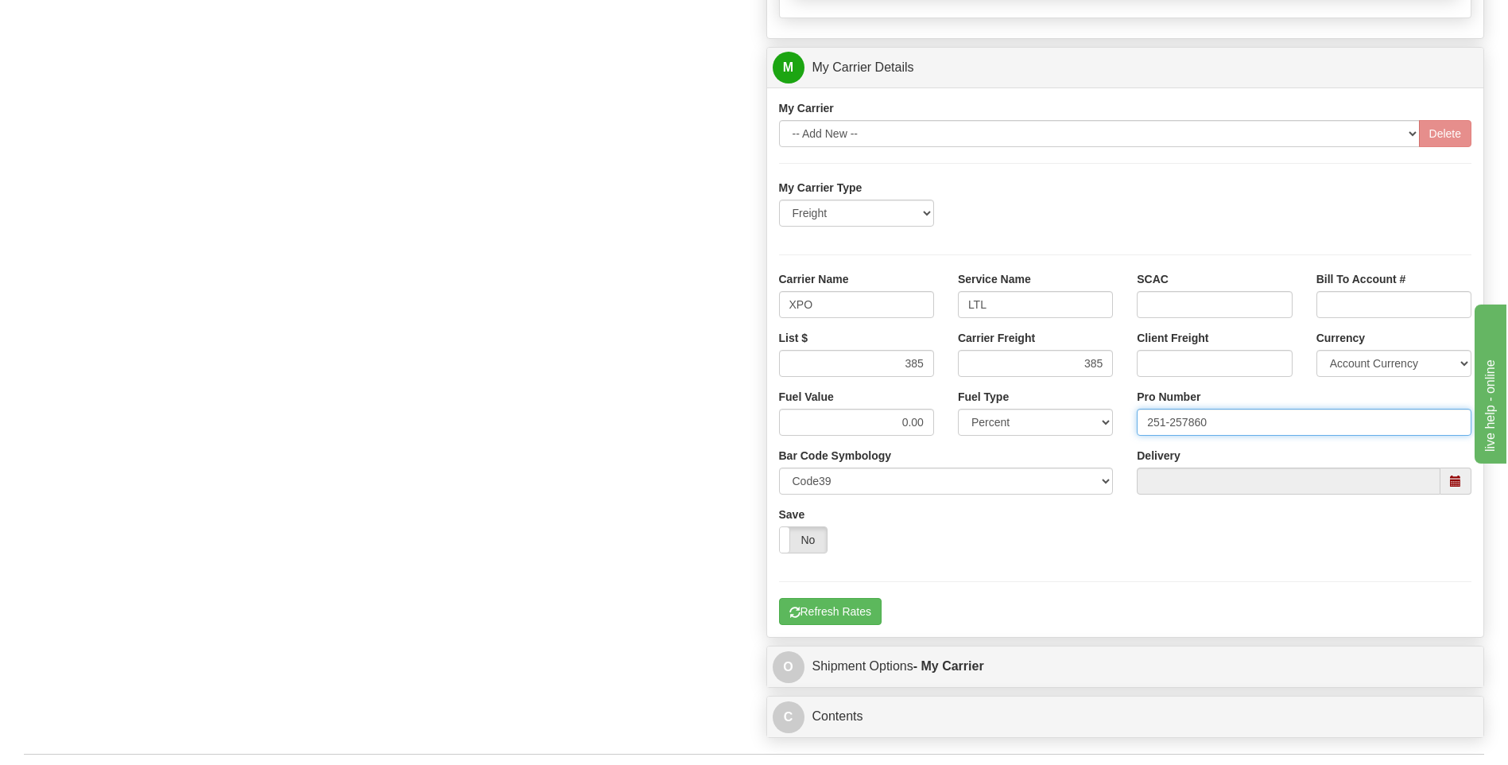
scroll to position [1113, 0]
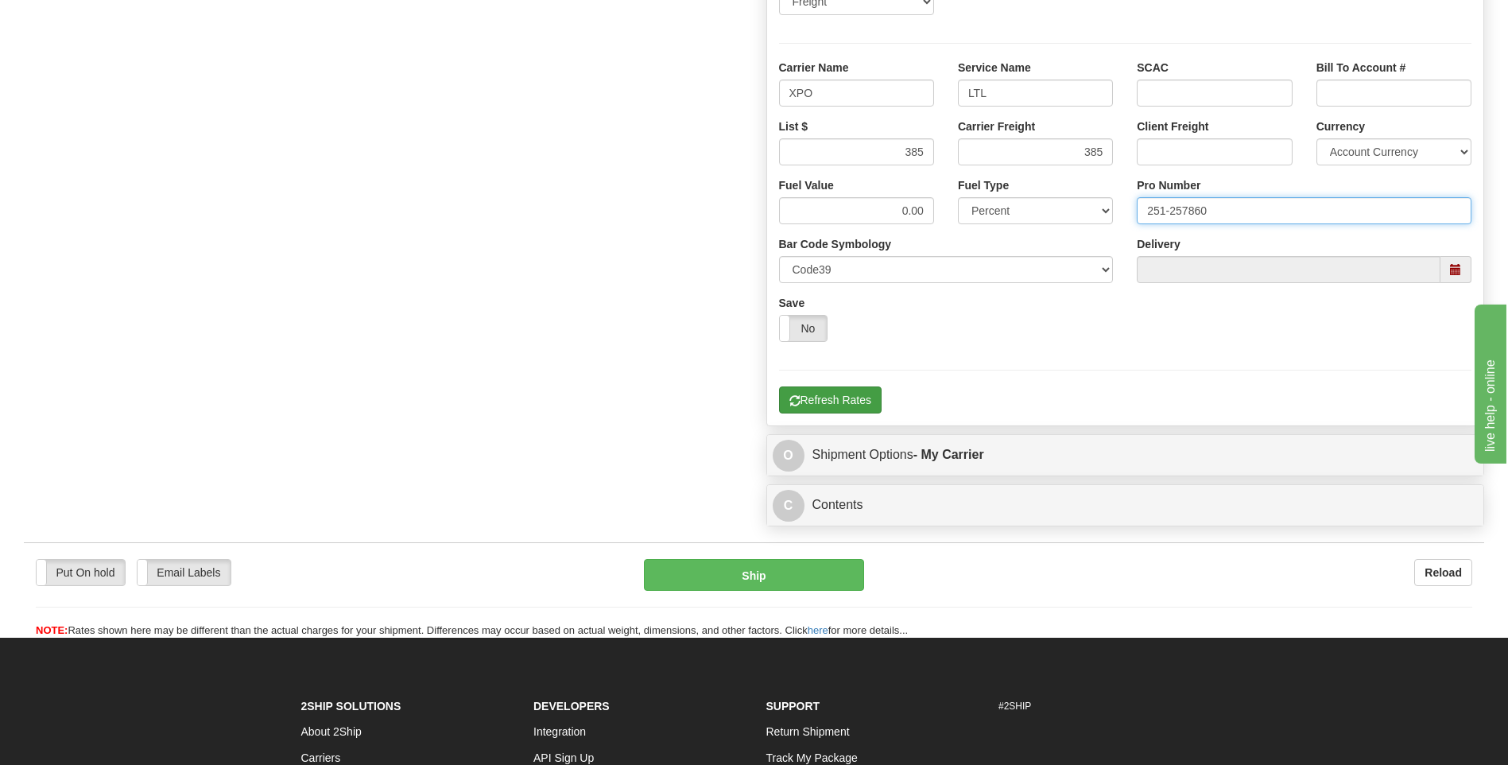
type input "251-257860"
click at [817, 413] on button "Refresh Rates" at bounding box center [830, 399] width 103 height 27
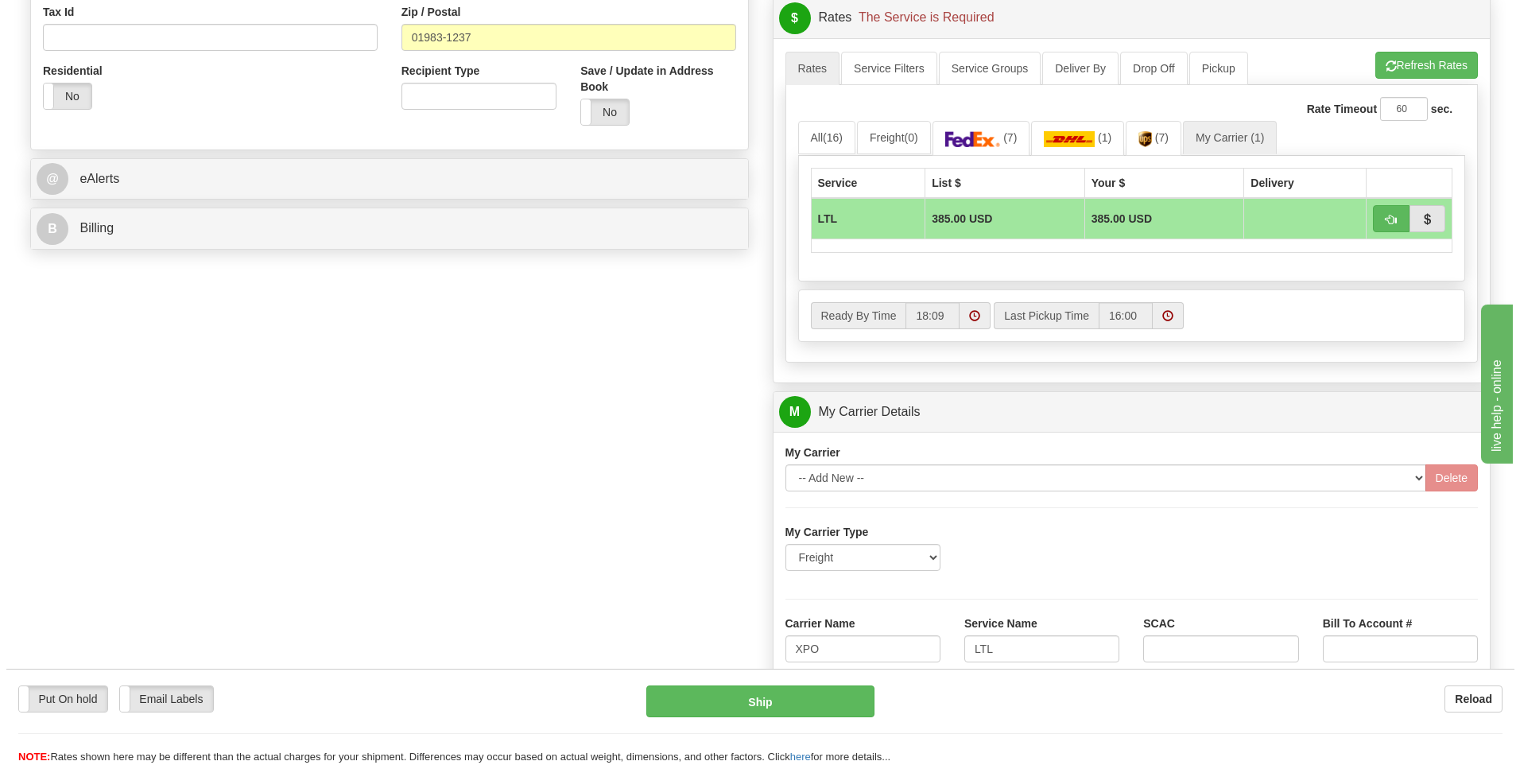
scroll to position [557, 0]
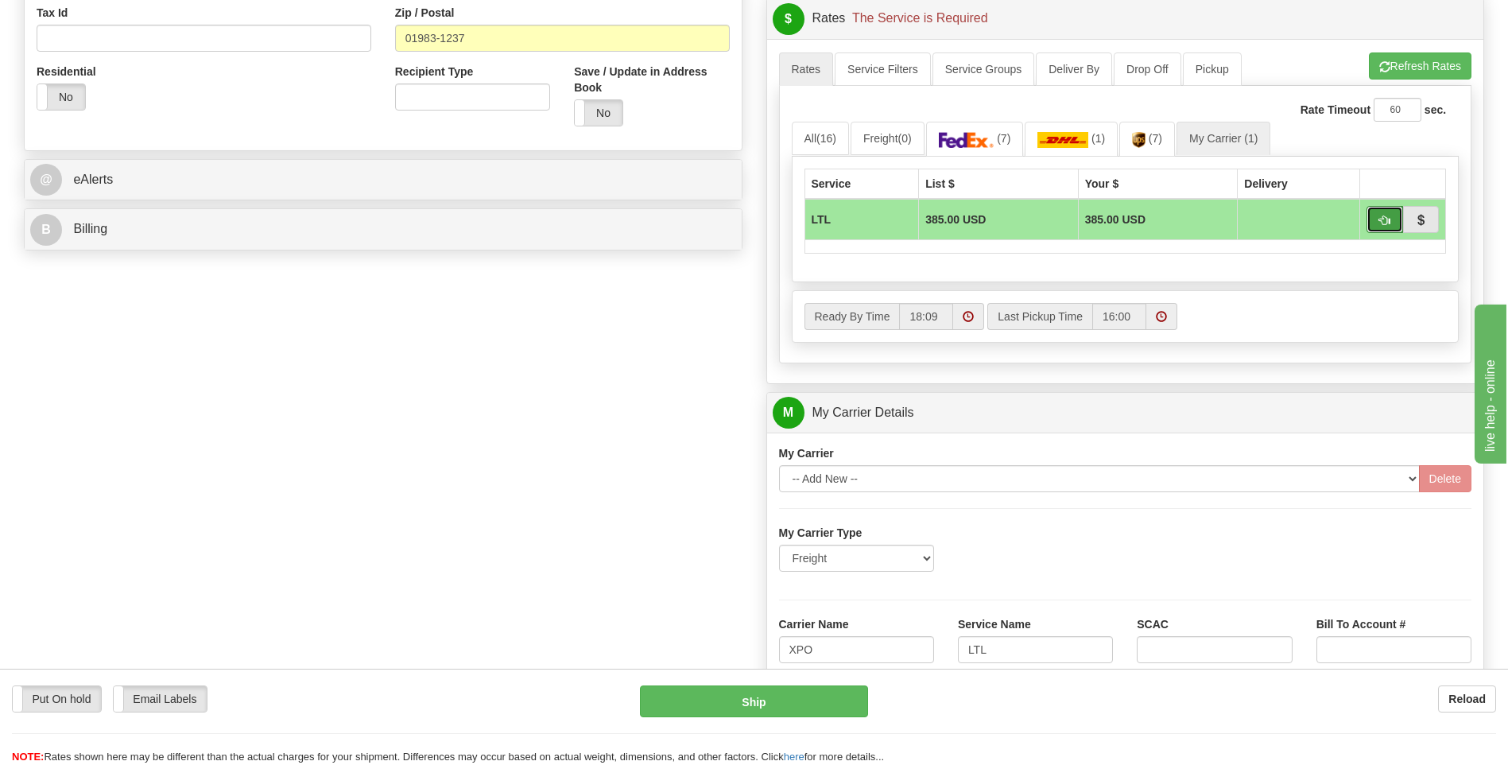
click at [1381, 211] on button "button" at bounding box center [1385, 219] width 37 height 27
type input "00"
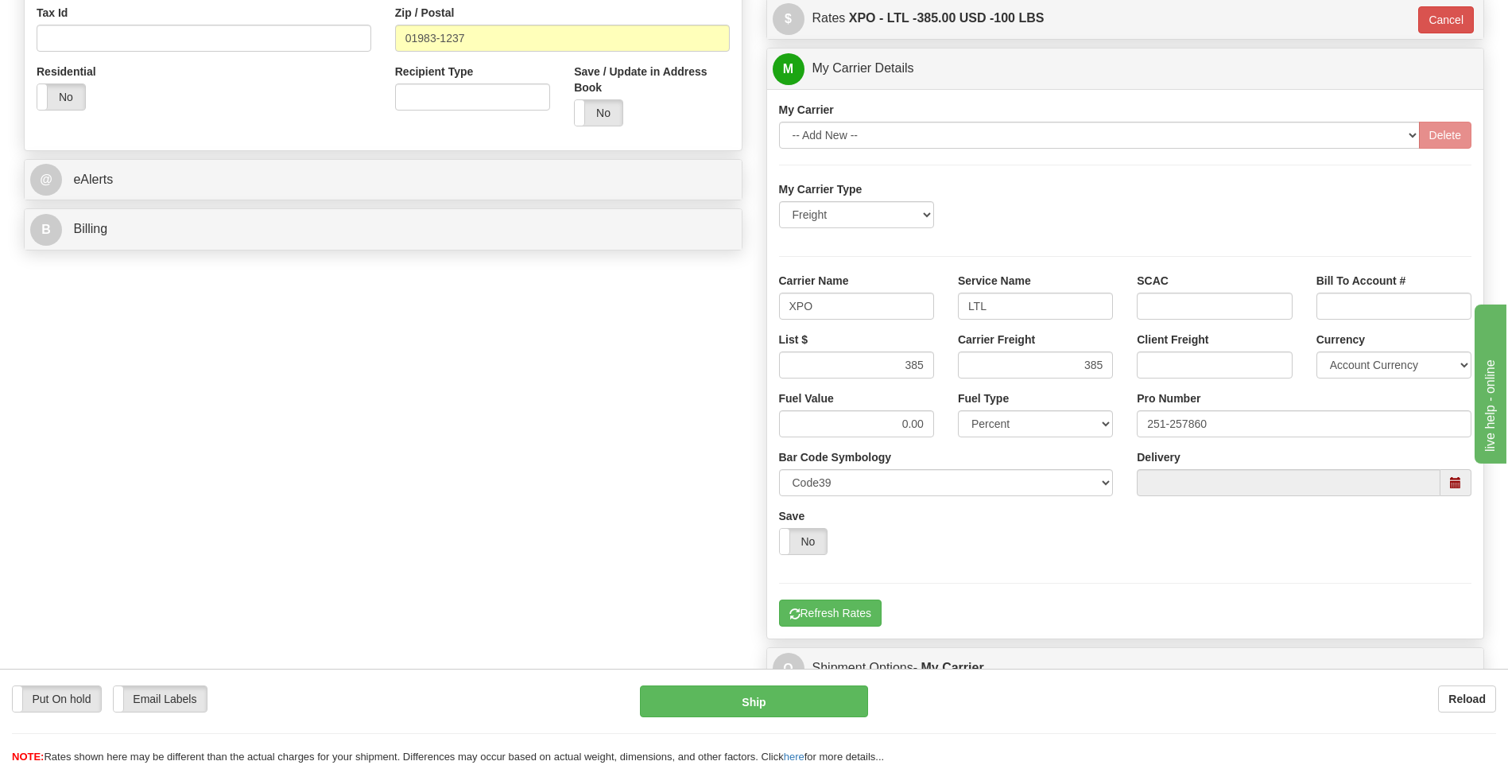
click at [805, 684] on div "Put On hold Put On hold Email Labels Email Labels Edit Reload Ship Reload" at bounding box center [754, 717] width 1508 height 96
click at [810, 703] on button "Ship" at bounding box center [753, 701] width 227 height 32
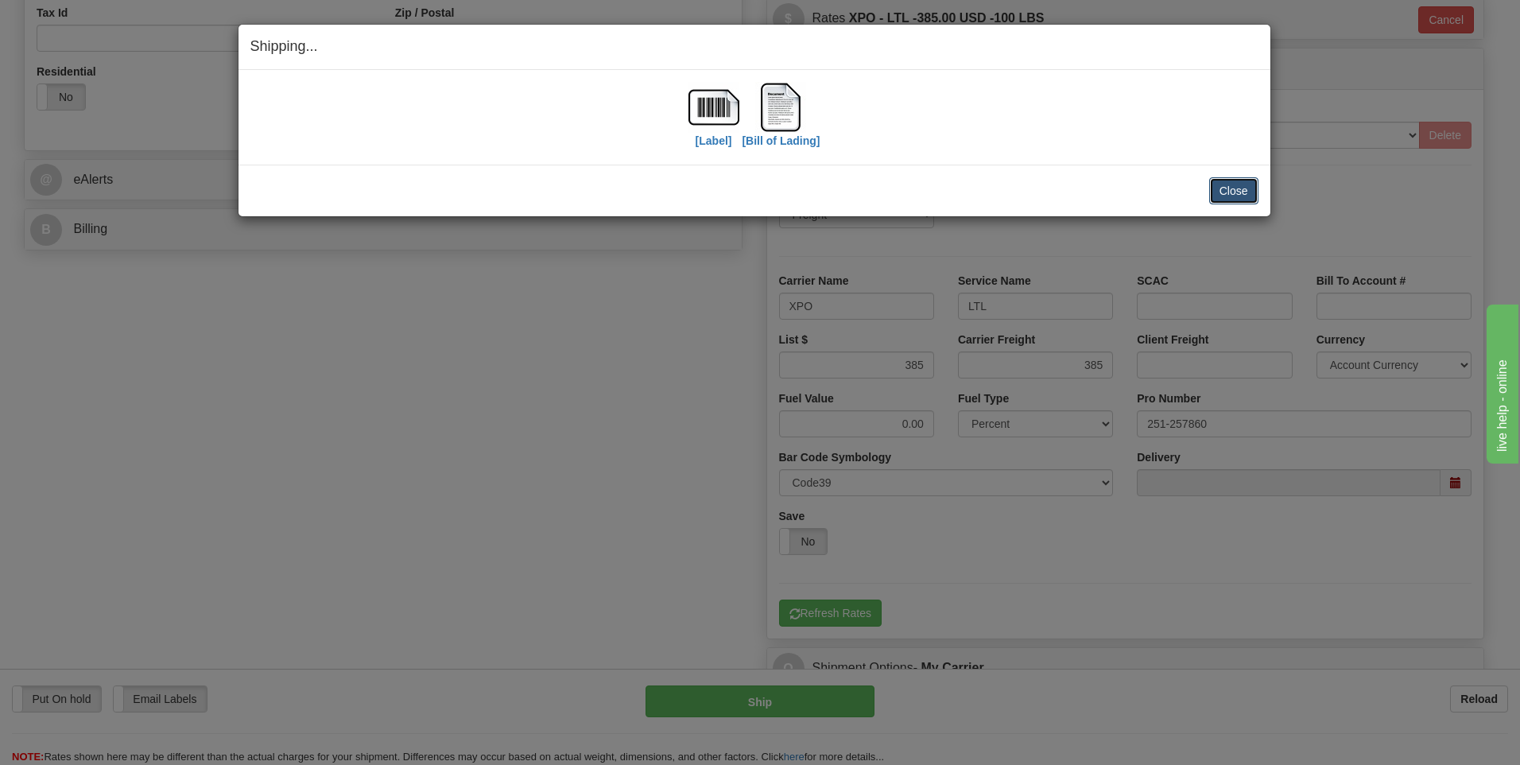
click at [1226, 190] on button "Close" at bounding box center [1233, 190] width 49 height 27
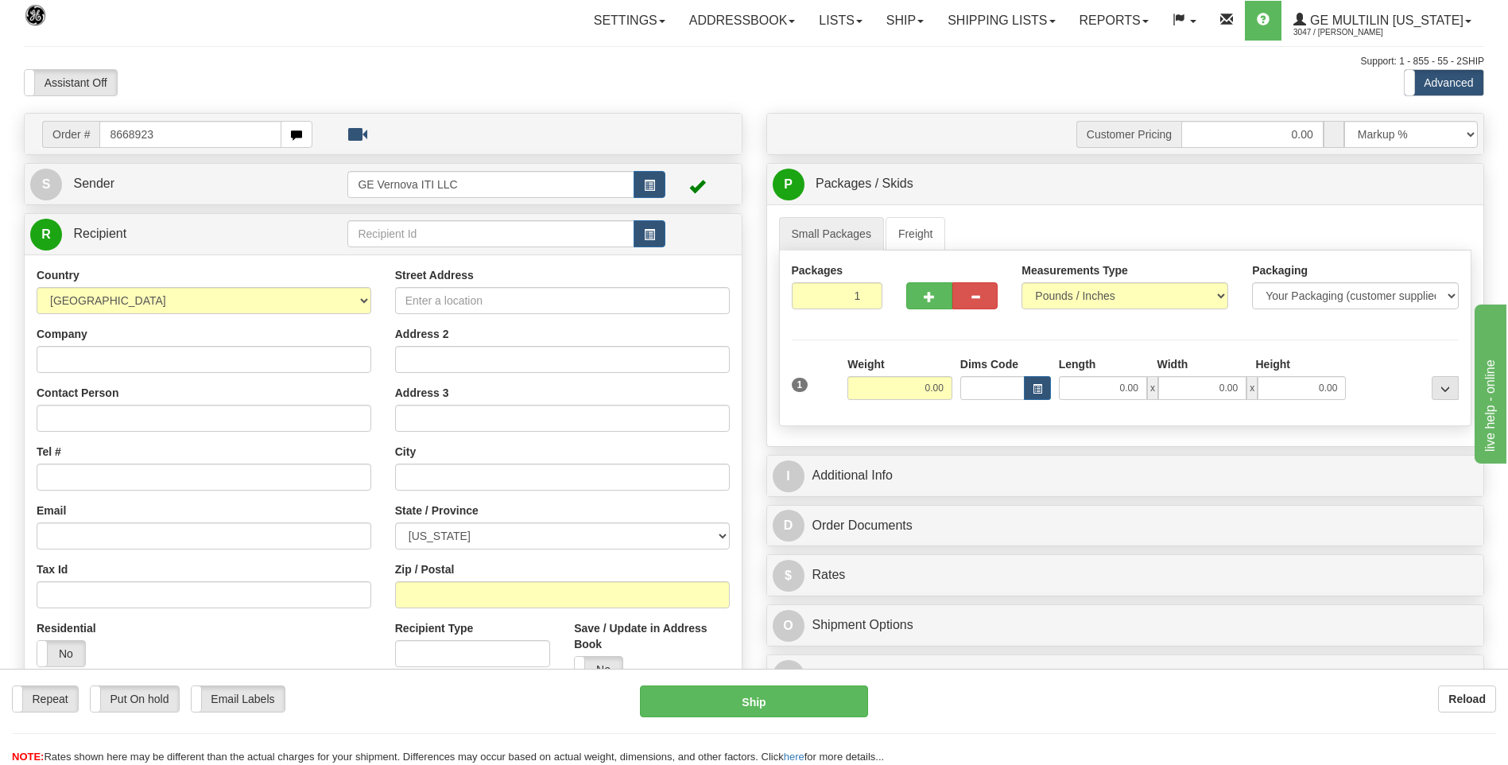
type input "8668923"
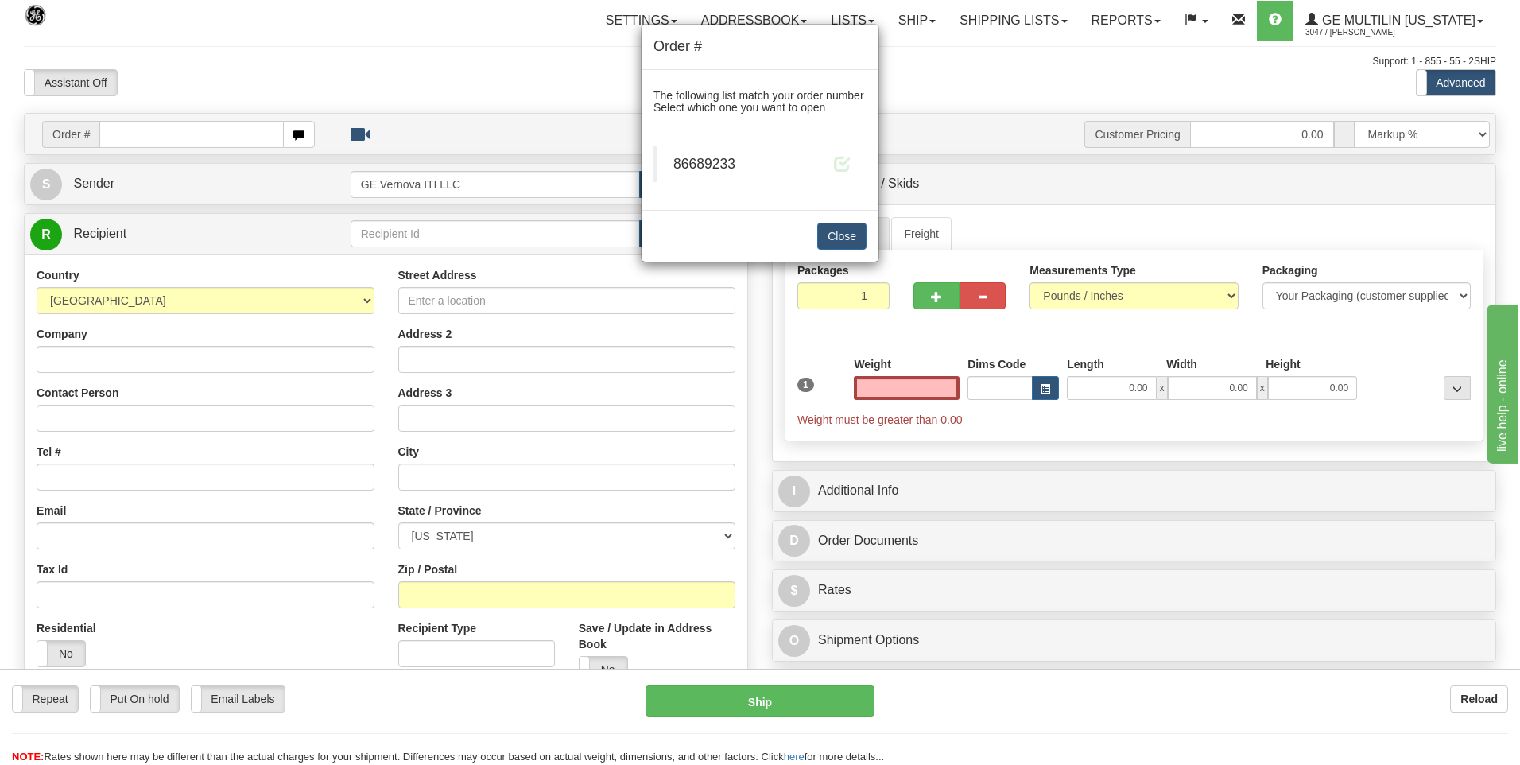
click button "Delete" at bounding box center [0, 0] width 0 height 0
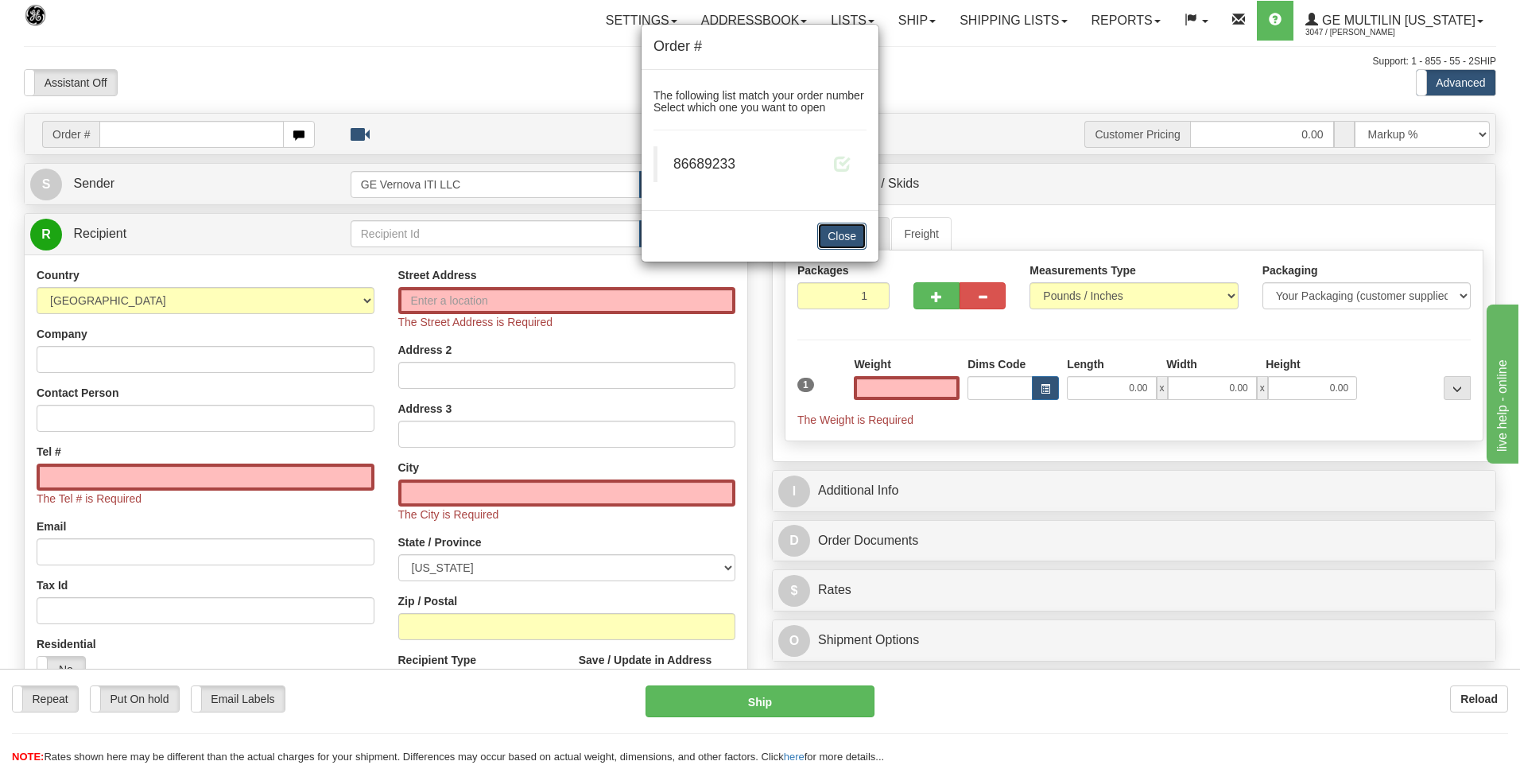
type input "0.00"
click at [853, 237] on button "Close" at bounding box center [841, 236] width 49 height 27
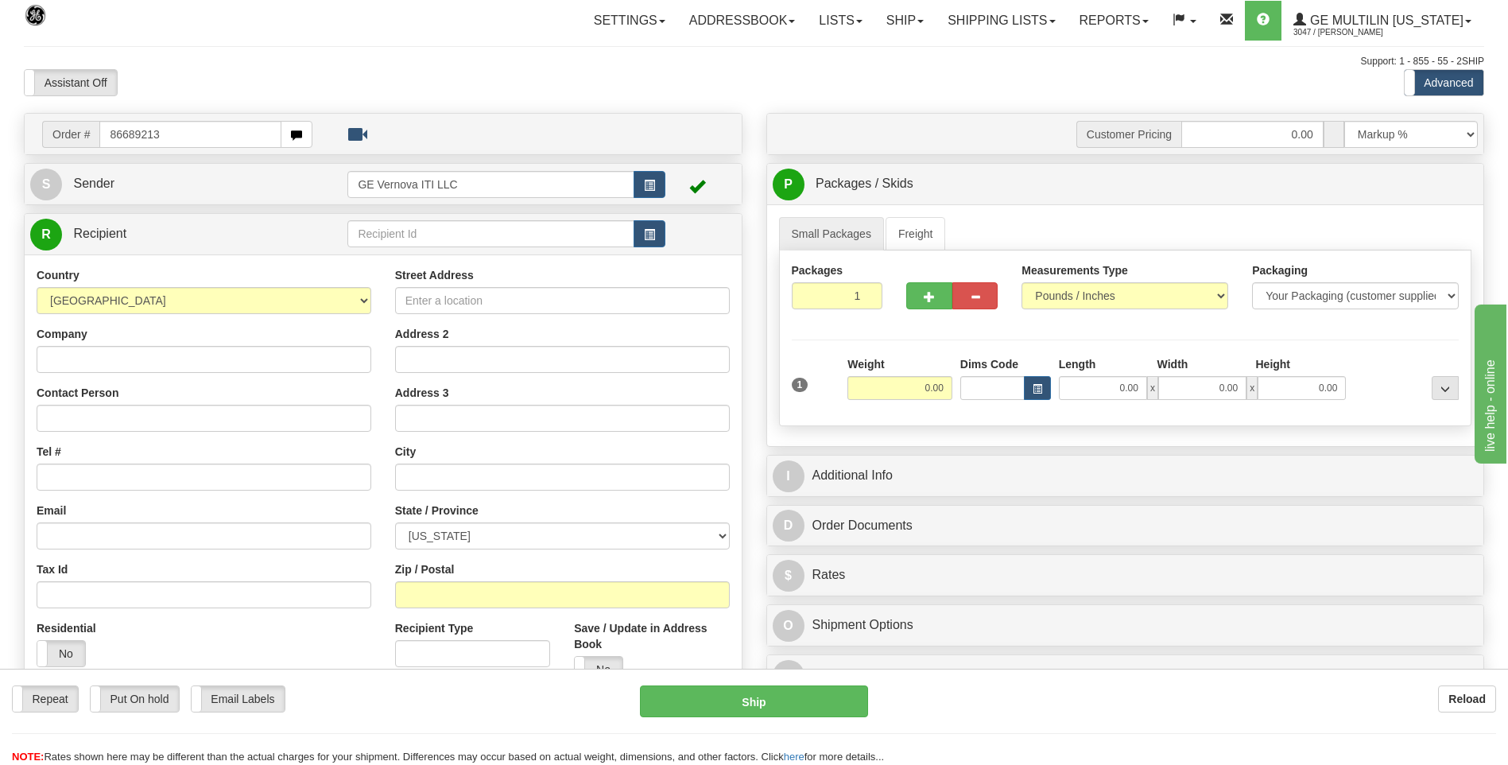
type input "86689213"
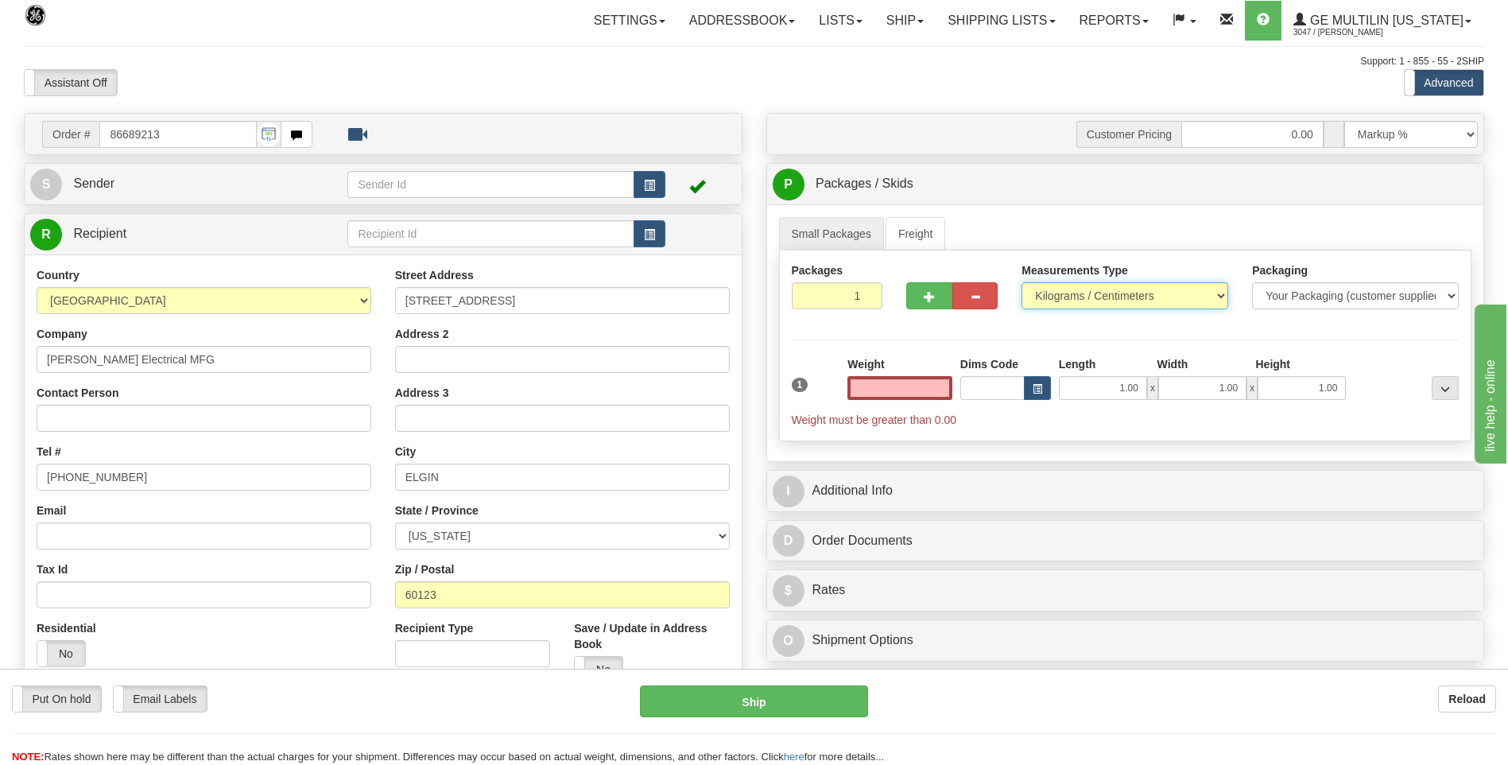
type input "0.00"
click at [1046, 300] on select "Pounds / Inches Kilograms / Centimeters" at bounding box center [1125, 295] width 207 height 27
select select "0"
click at [1022, 282] on select "Pounds / Inches Kilograms / Centimeters" at bounding box center [1125, 295] width 207 height 27
click at [944, 397] on input "0.00" at bounding box center [900, 388] width 105 height 24
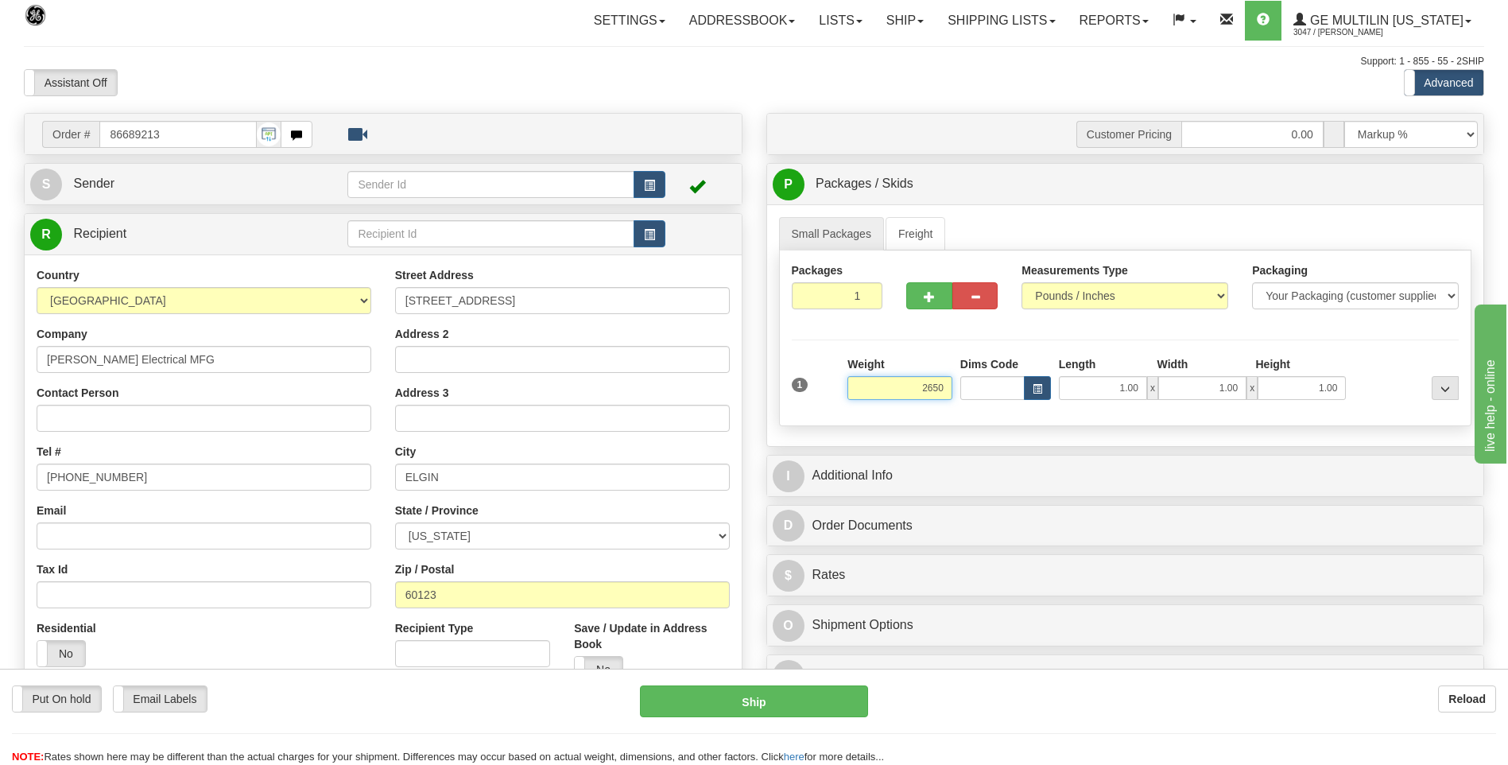
click button "Delete" at bounding box center [0, 0] width 0 height 0
type input "2650.00"
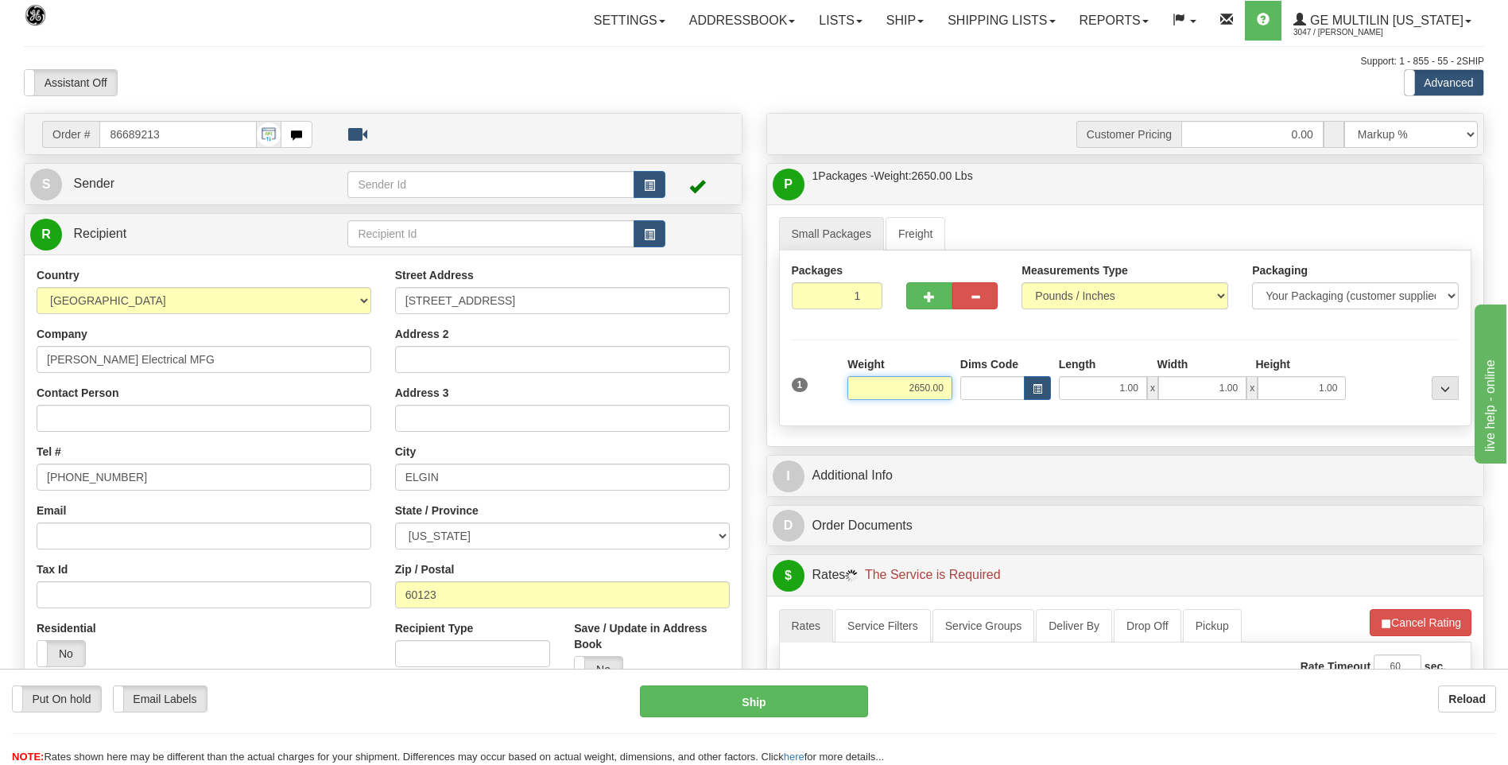
scroll to position [318, 0]
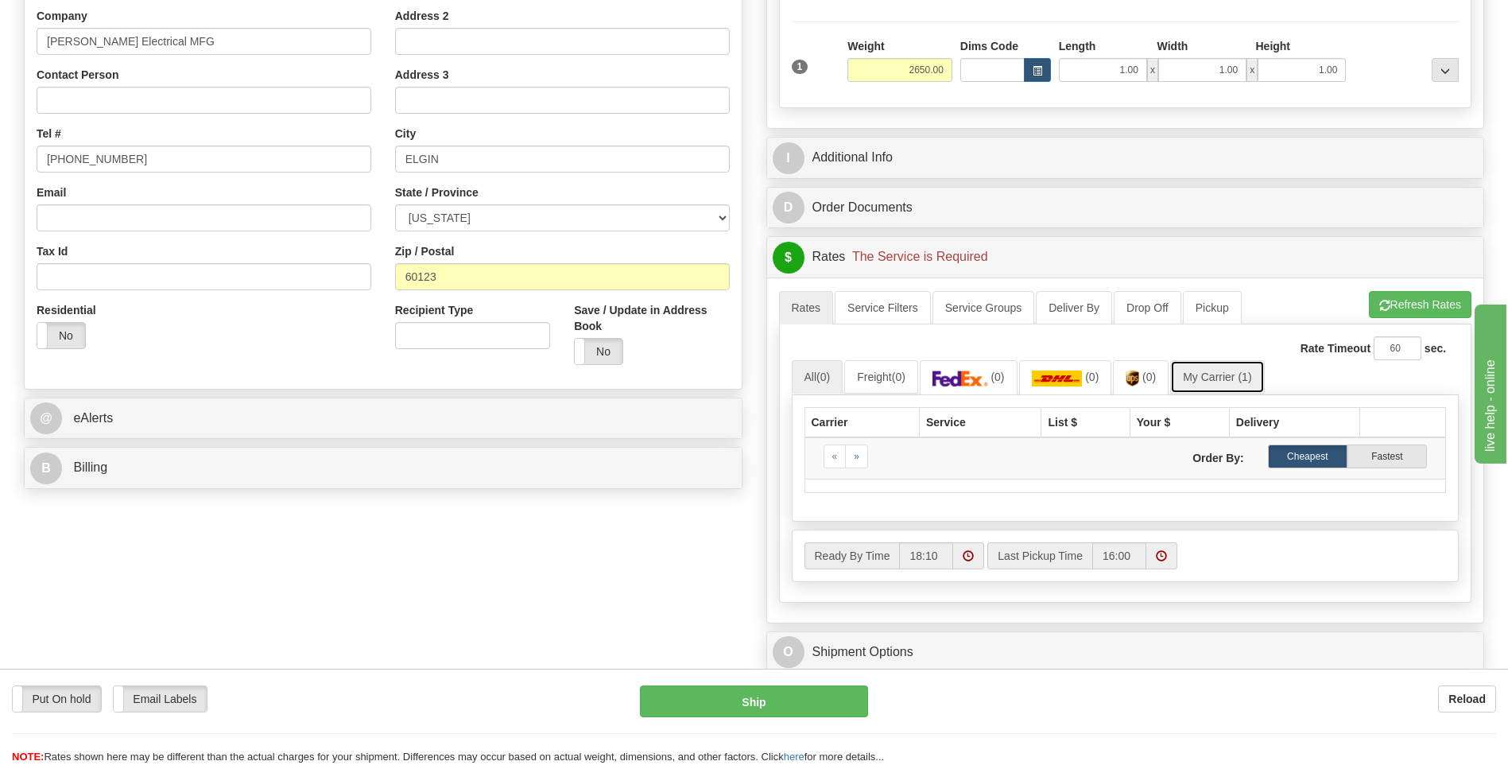
click at [1235, 378] on link "My Carrier (1)" at bounding box center [1217, 376] width 94 height 33
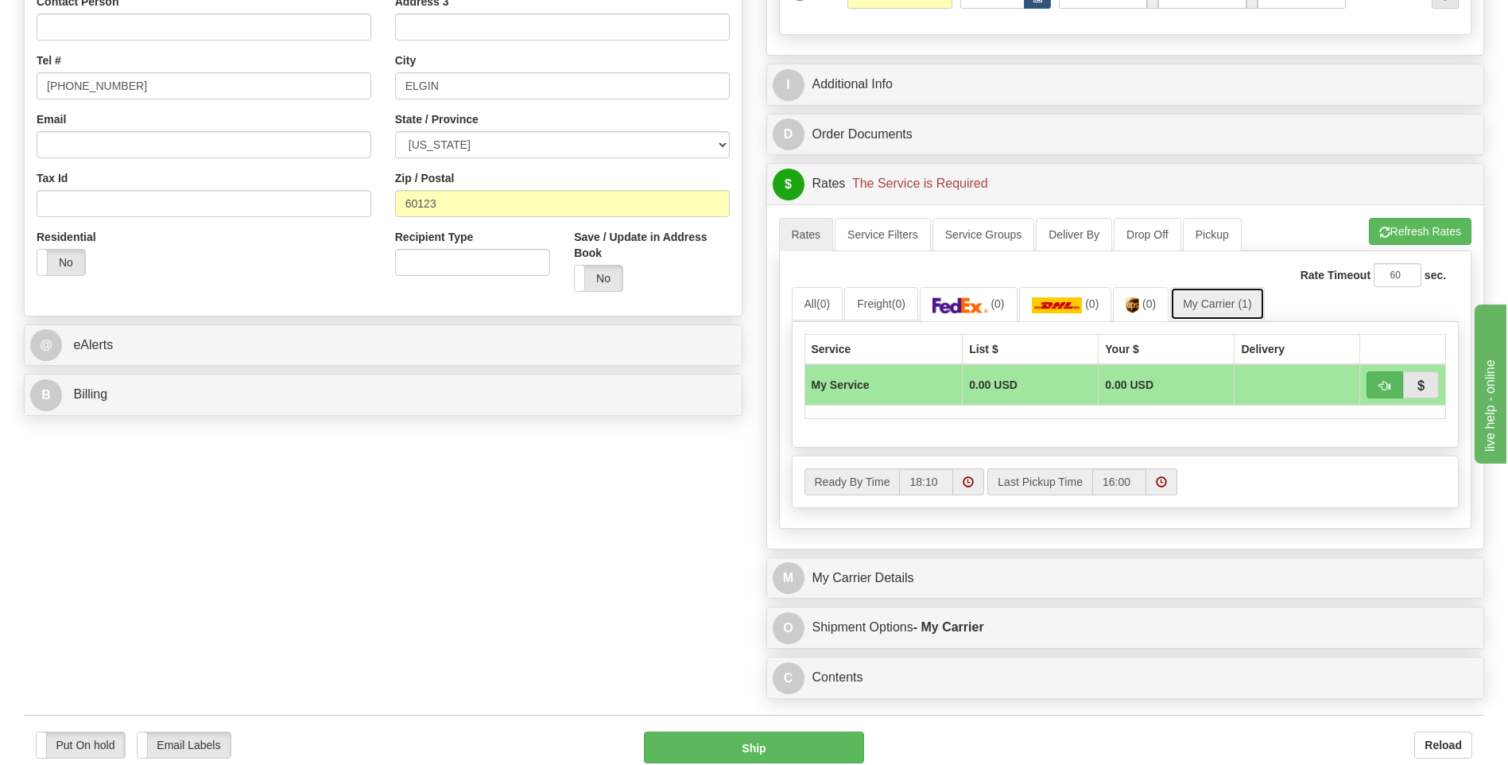
scroll to position [477, 0]
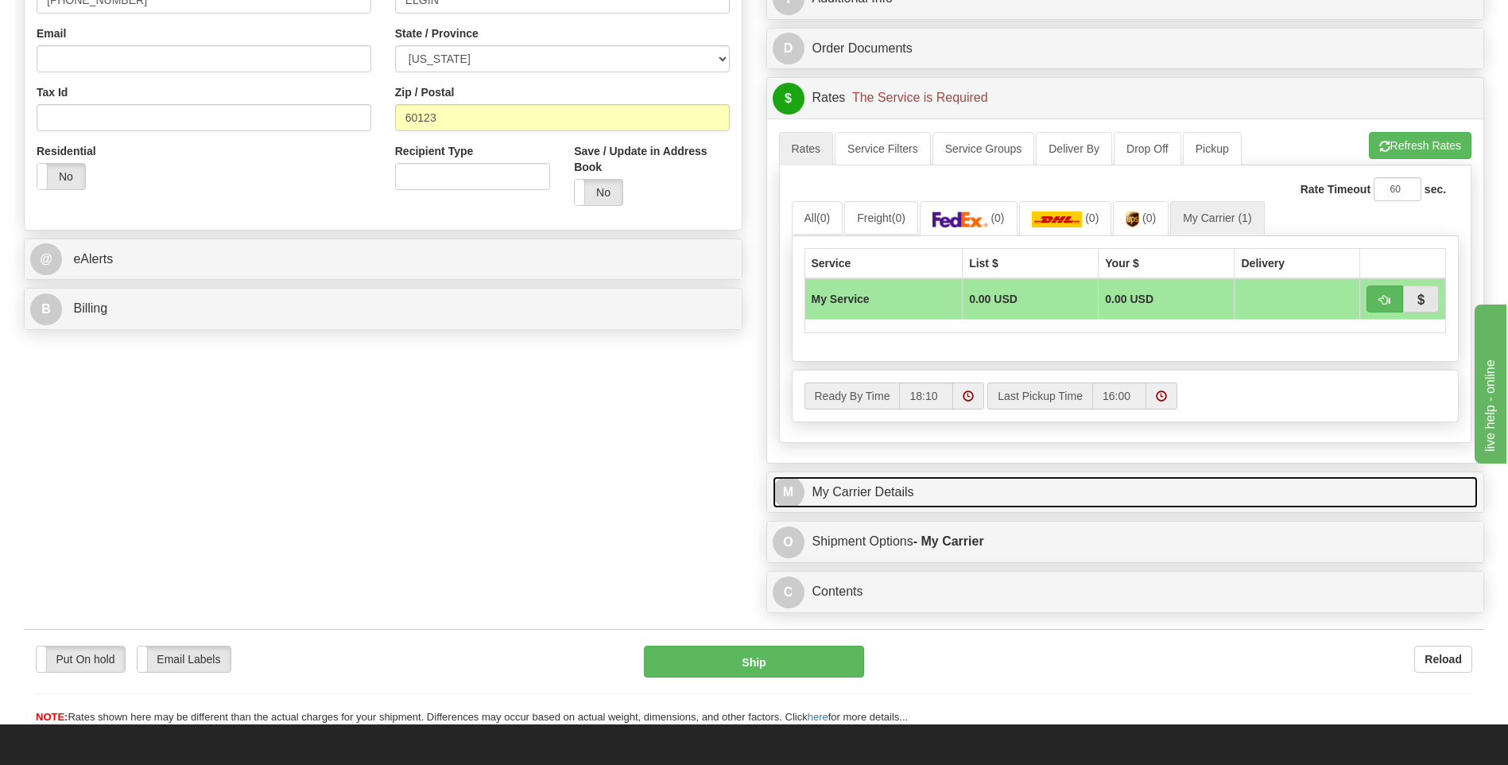
click at [987, 487] on link "M My Carrier Details" at bounding box center [1126, 492] width 706 height 33
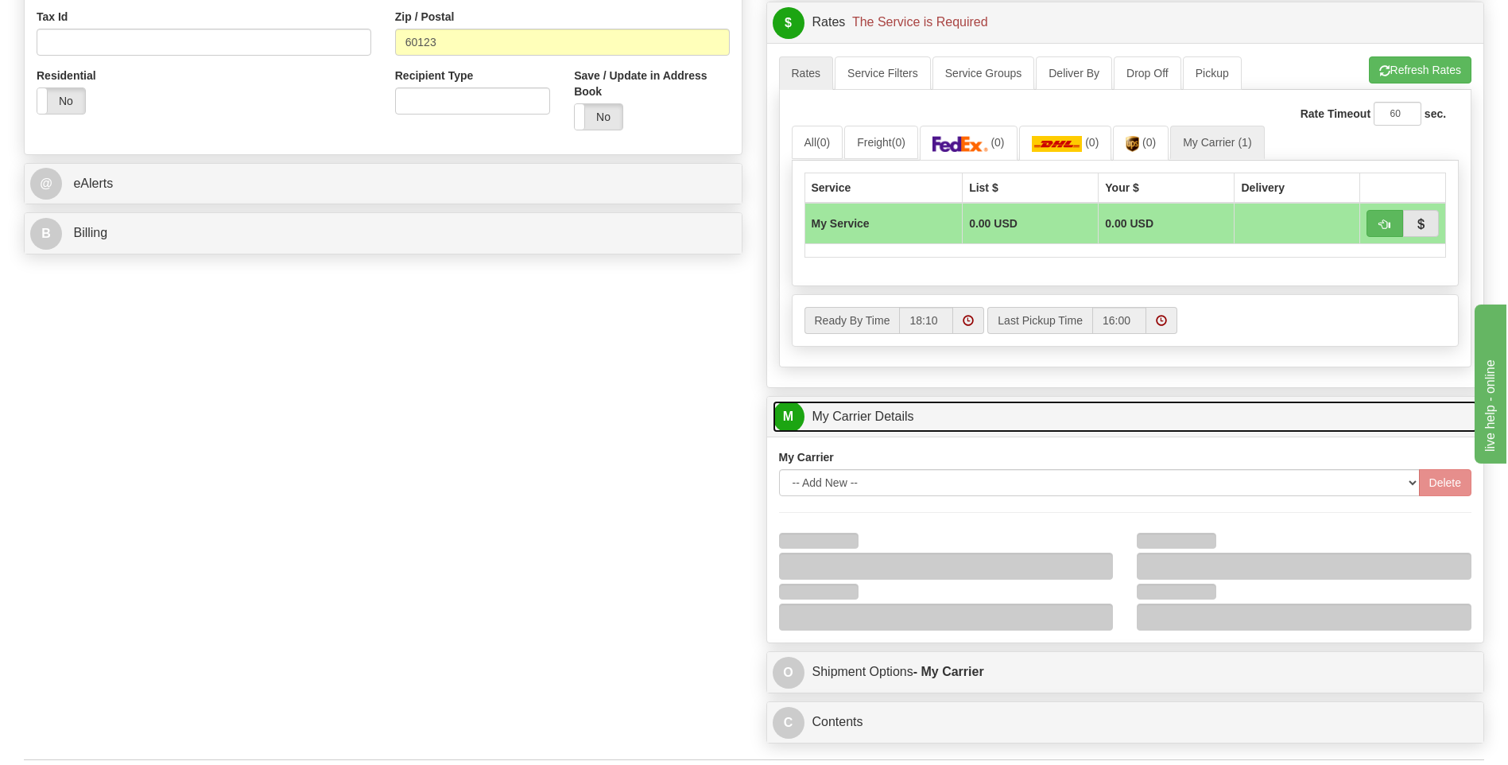
scroll to position [636, 0]
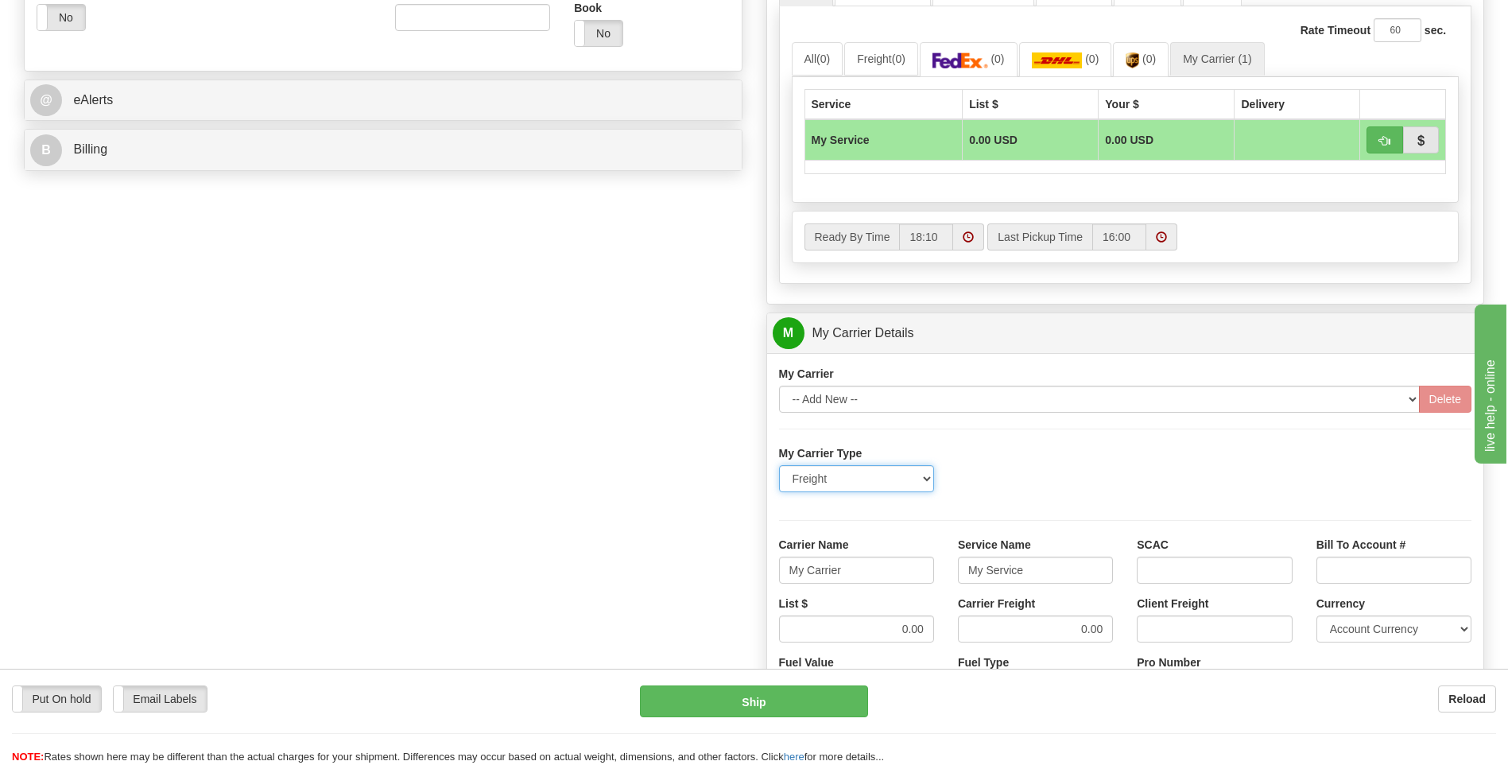
click at [924, 468] on select "Freight Same-Day Small Pack Air Freight Ocean Freight" at bounding box center [856, 478] width 155 height 27
click at [1011, 490] on div "My Carrier Type Freight Same-Day Small Pack Air Freight Ocean Freight" at bounding box center [1125, 474] width 717 height 59
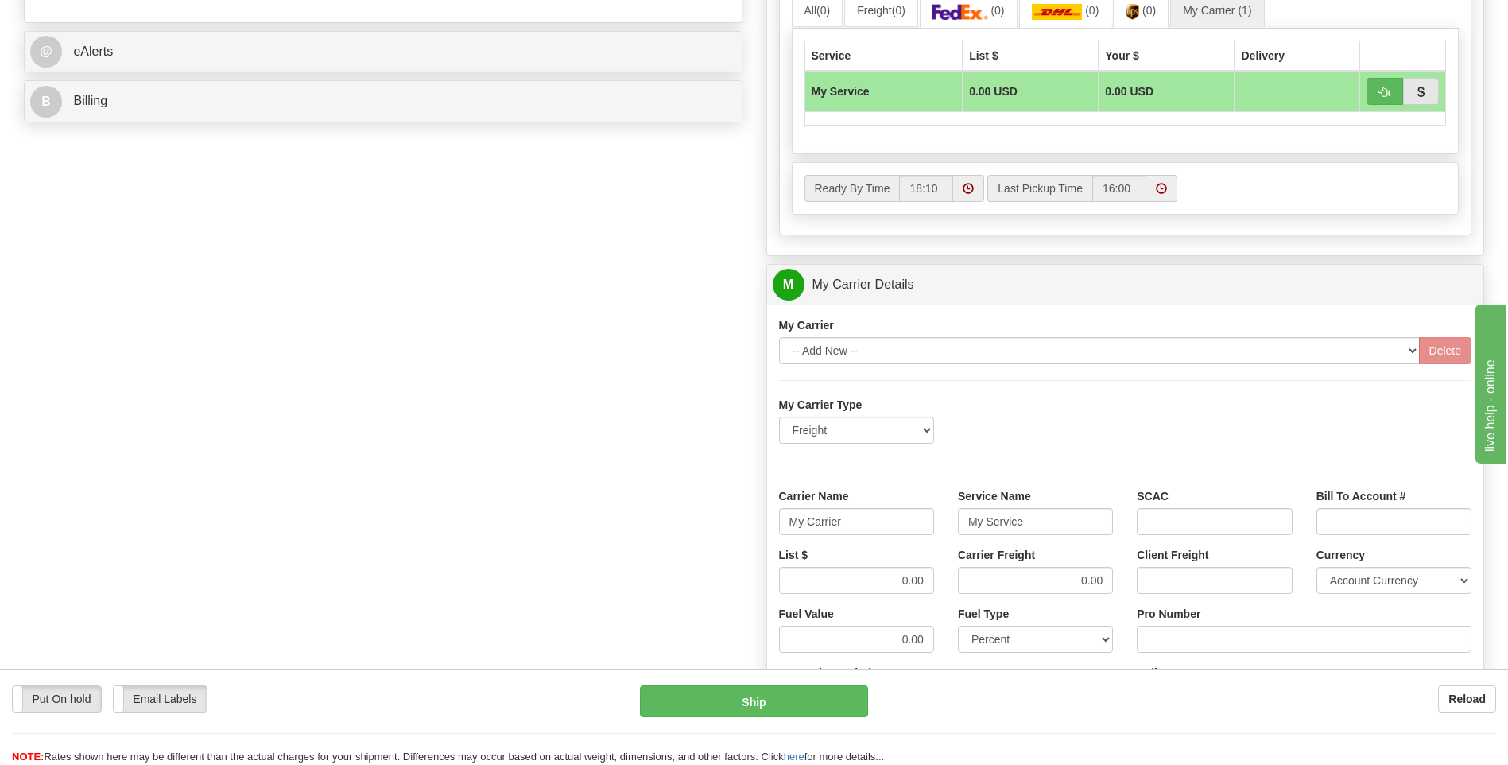
scroll to position [716, 0]
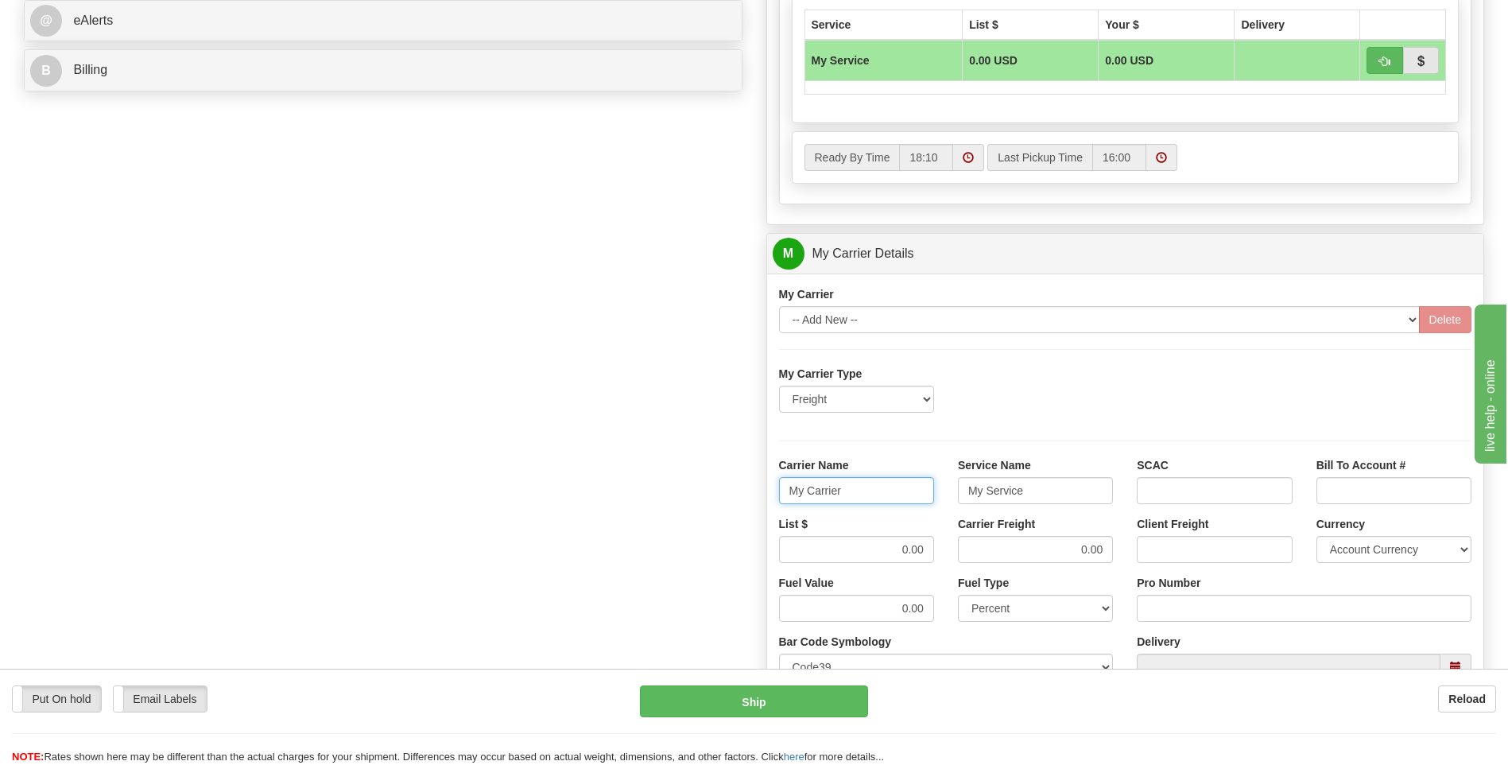
drag, startPoint x: 871, startPoint y: 479, endPoint x: 755, endPoint y: 491, distance: 116.6
click at [755, 491] on div "Customer Pricing 0.00 Markup % Discount % Flat Amount Per Pound Flat Amount Mar…" at bounding box center [1126, 164] width 743 height 1534
type input "XPO"
type input "LTL"
drag, startPoint x: 884, startPoint y: 550, endPoint x: 976, endPoint y: 561, distance: 92.9
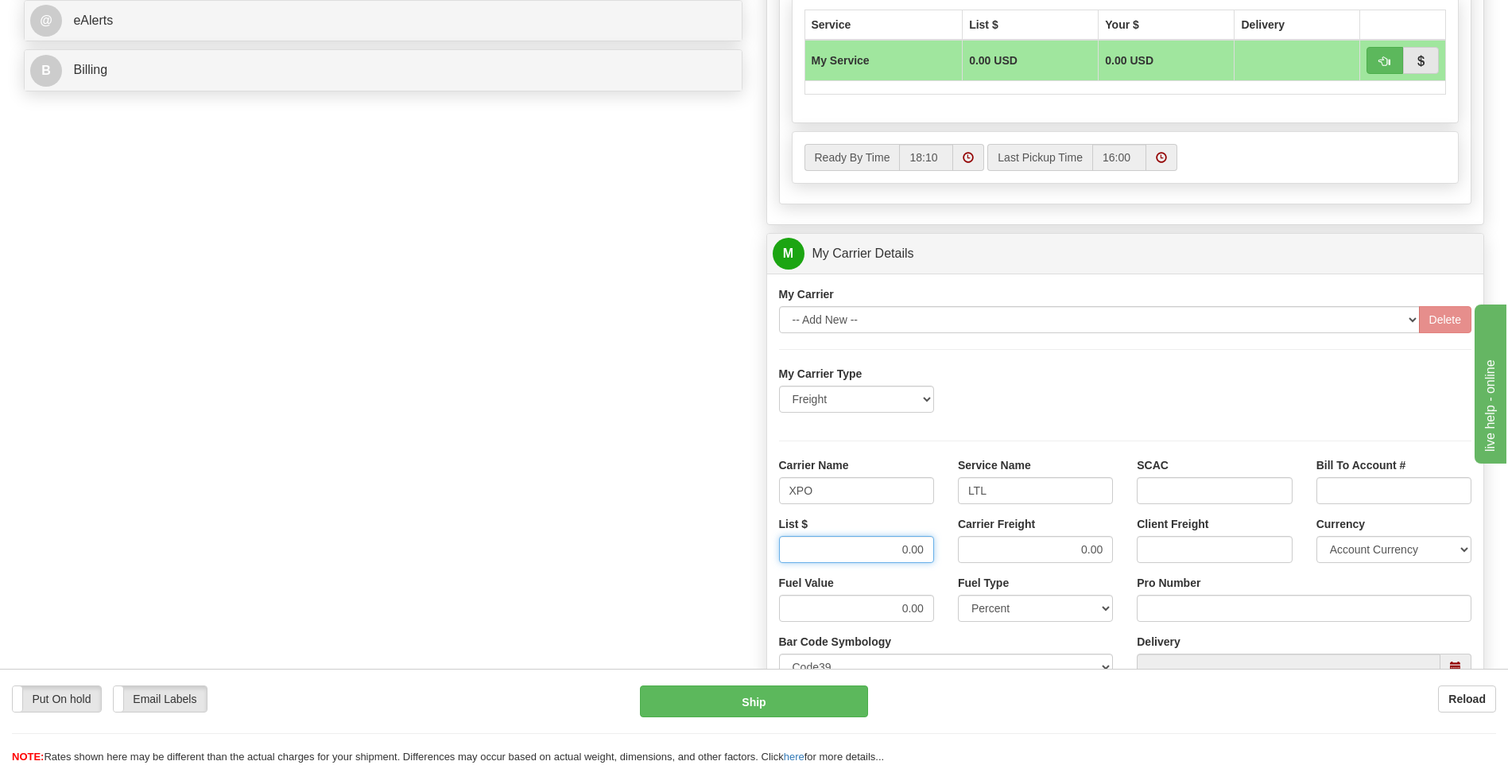
click at [976, 561] on div "List $ 0.00 Carrier Freight 0.00 Client Freight Currency Account Currency ARN A…" at bounding box center [1125, 545] width 717 height 59
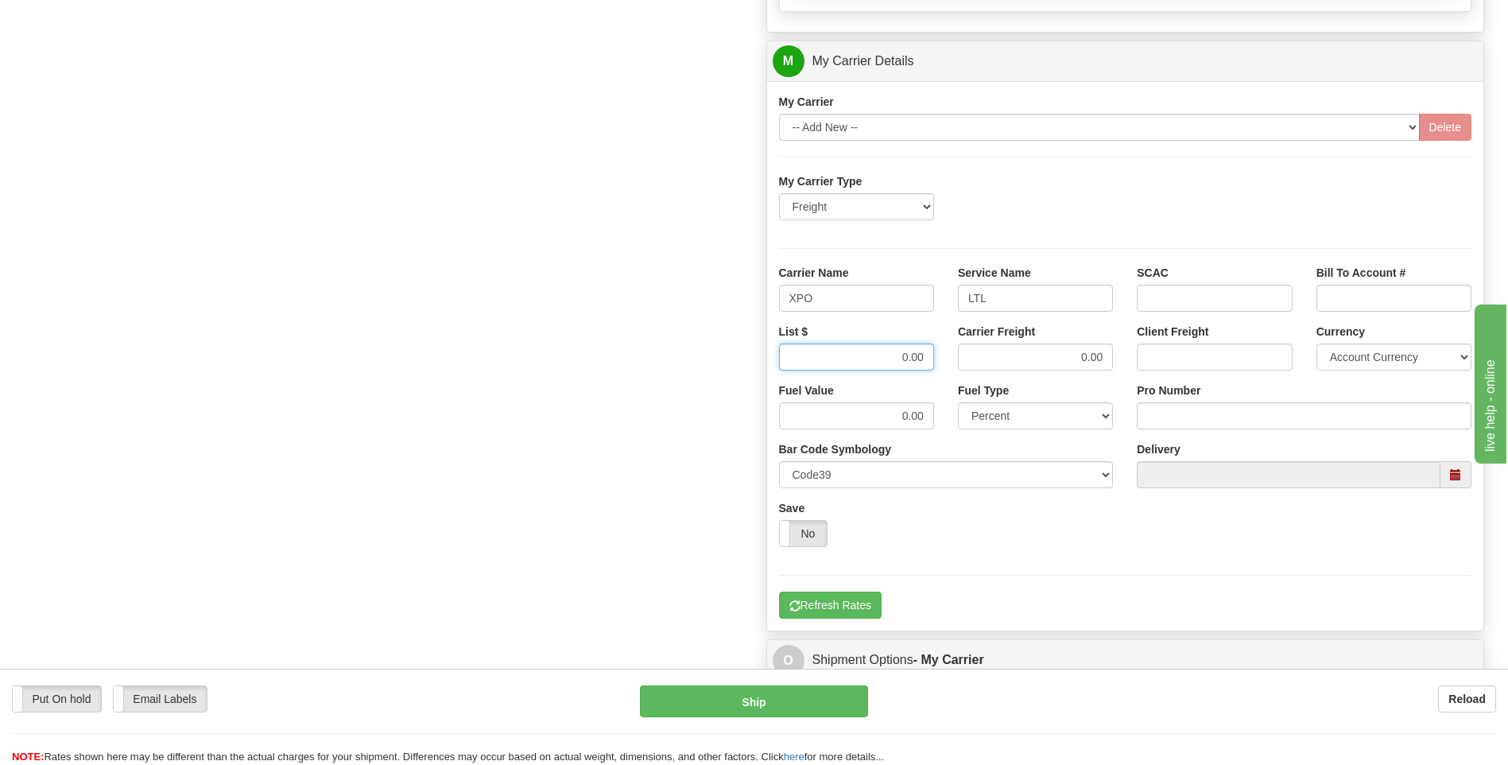
scroll to position [954, 0]
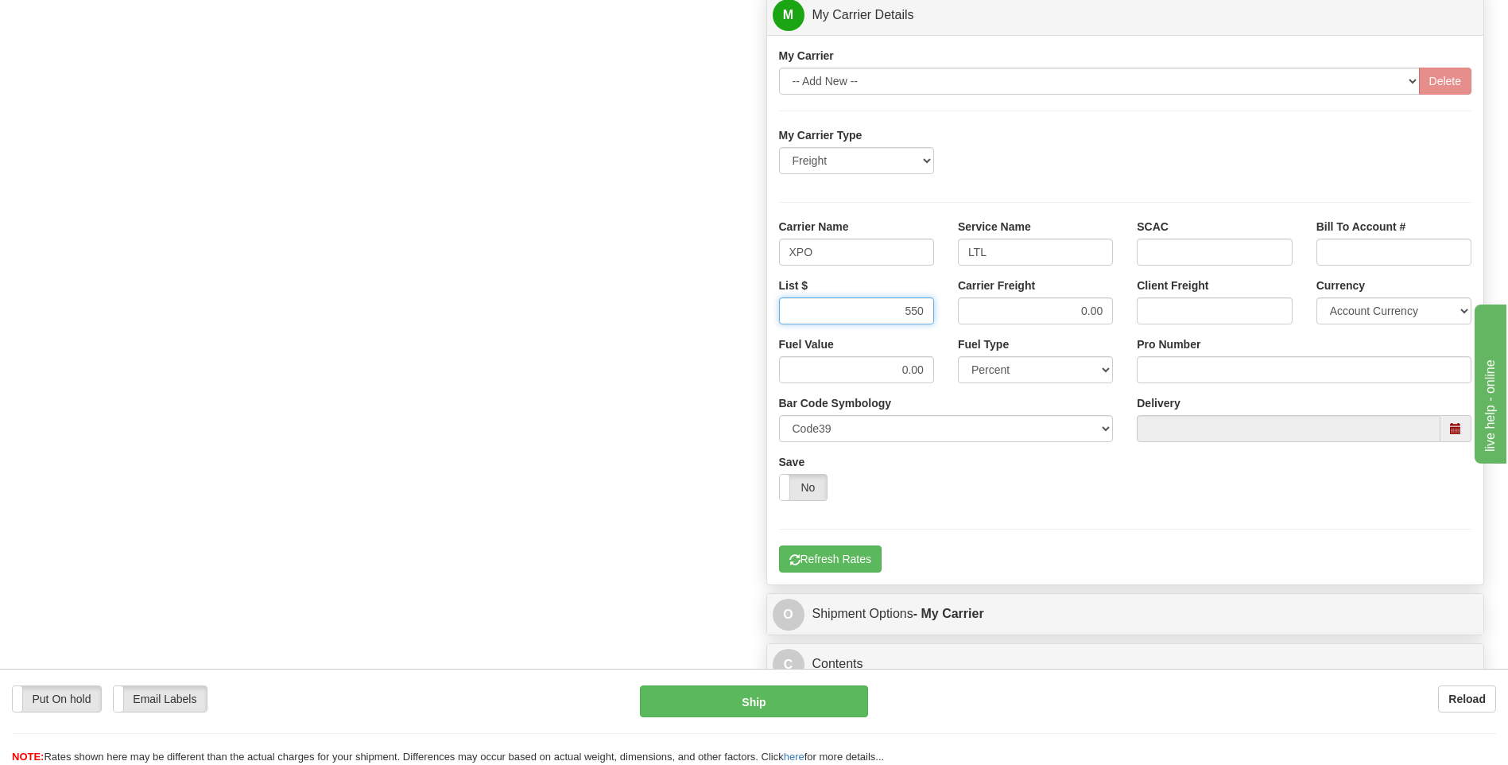
type input "550"
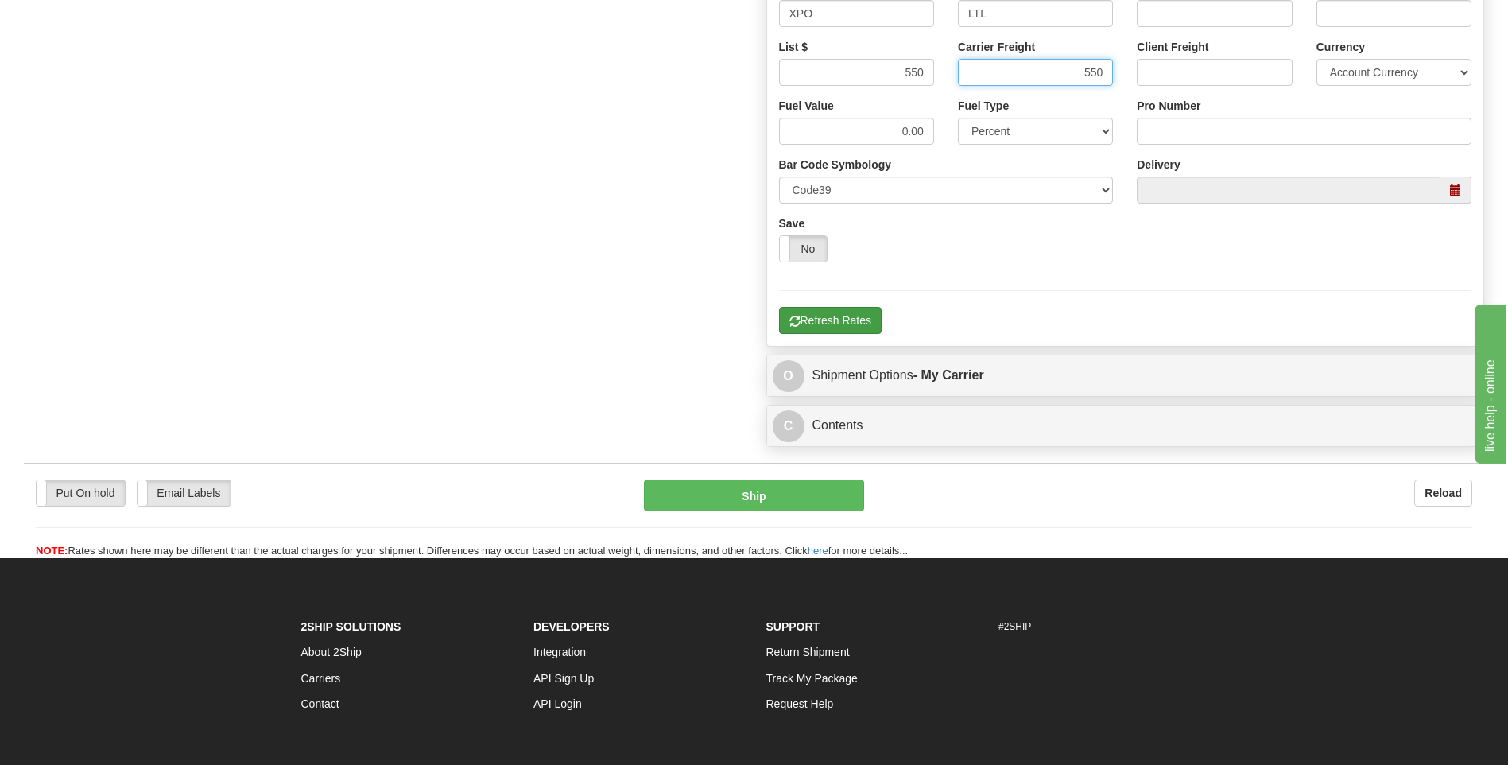
type input "550"
click at [858, 332] on button "Refresh Rates" at bounding box center [830, 320] width 103 height 27
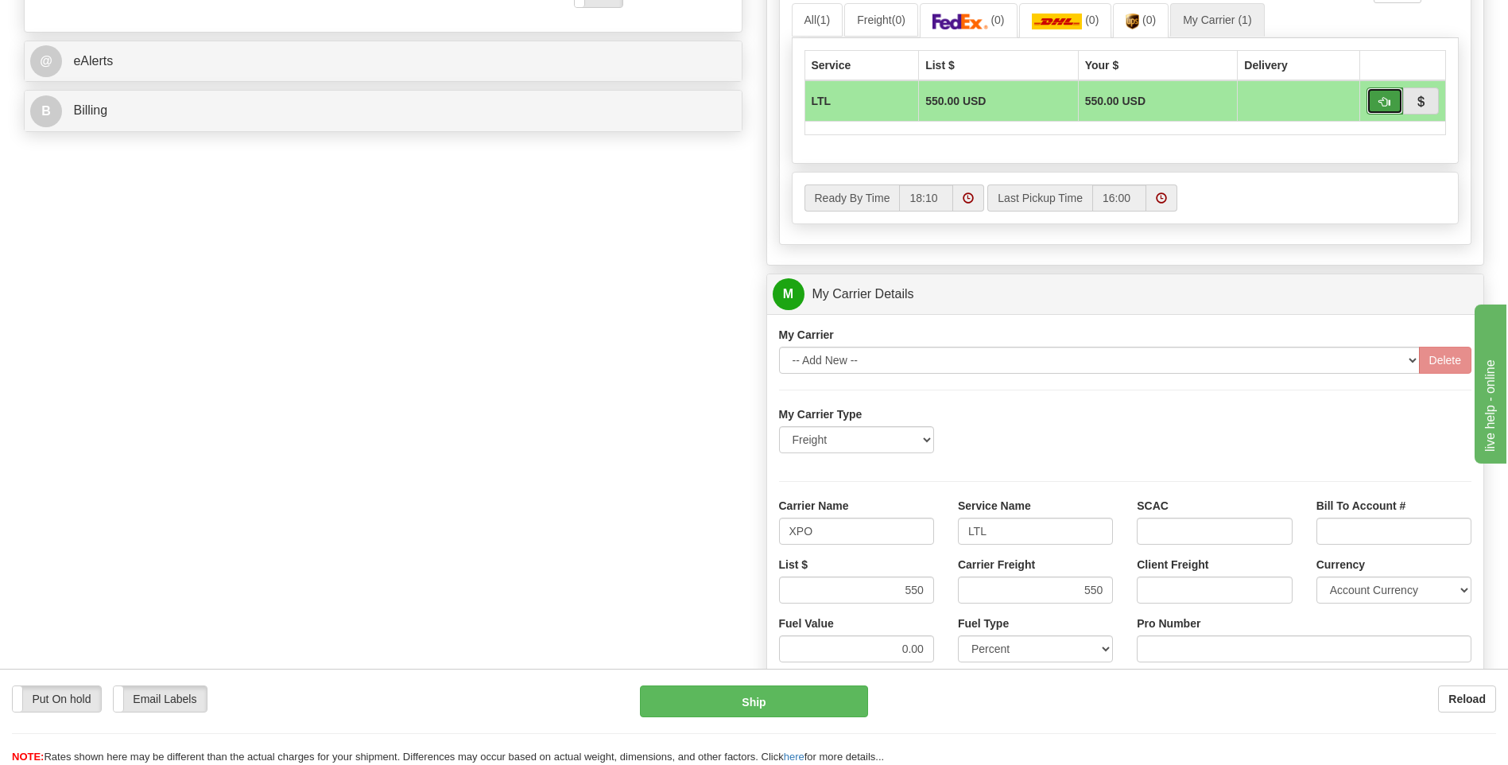
click at [1377, 109] on button "button" at bounding box center [1385, 100] width 37 height 27
type input "00"
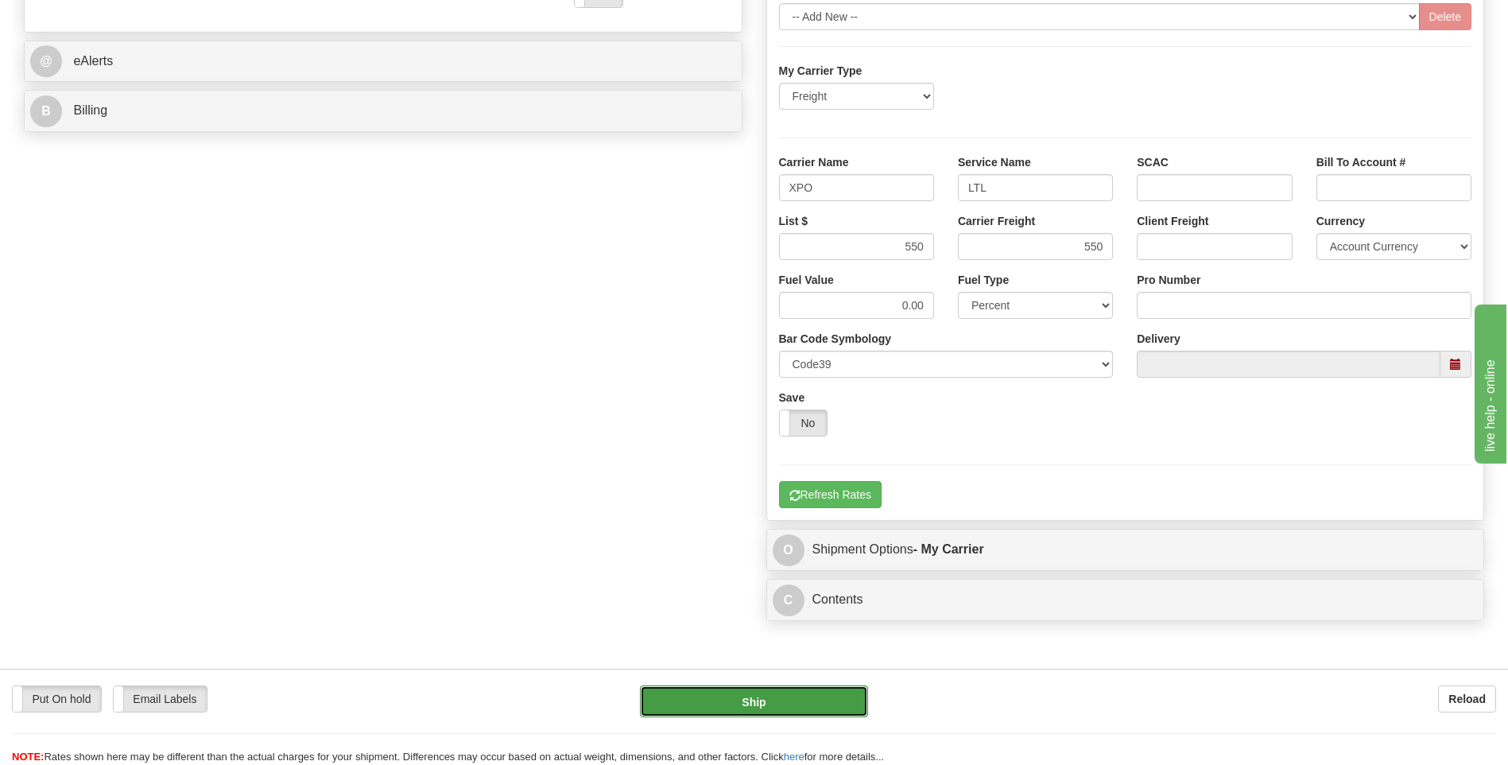
click at [768, 703] on button "Ship" at bounding box center [753, 701] width 227 height 32
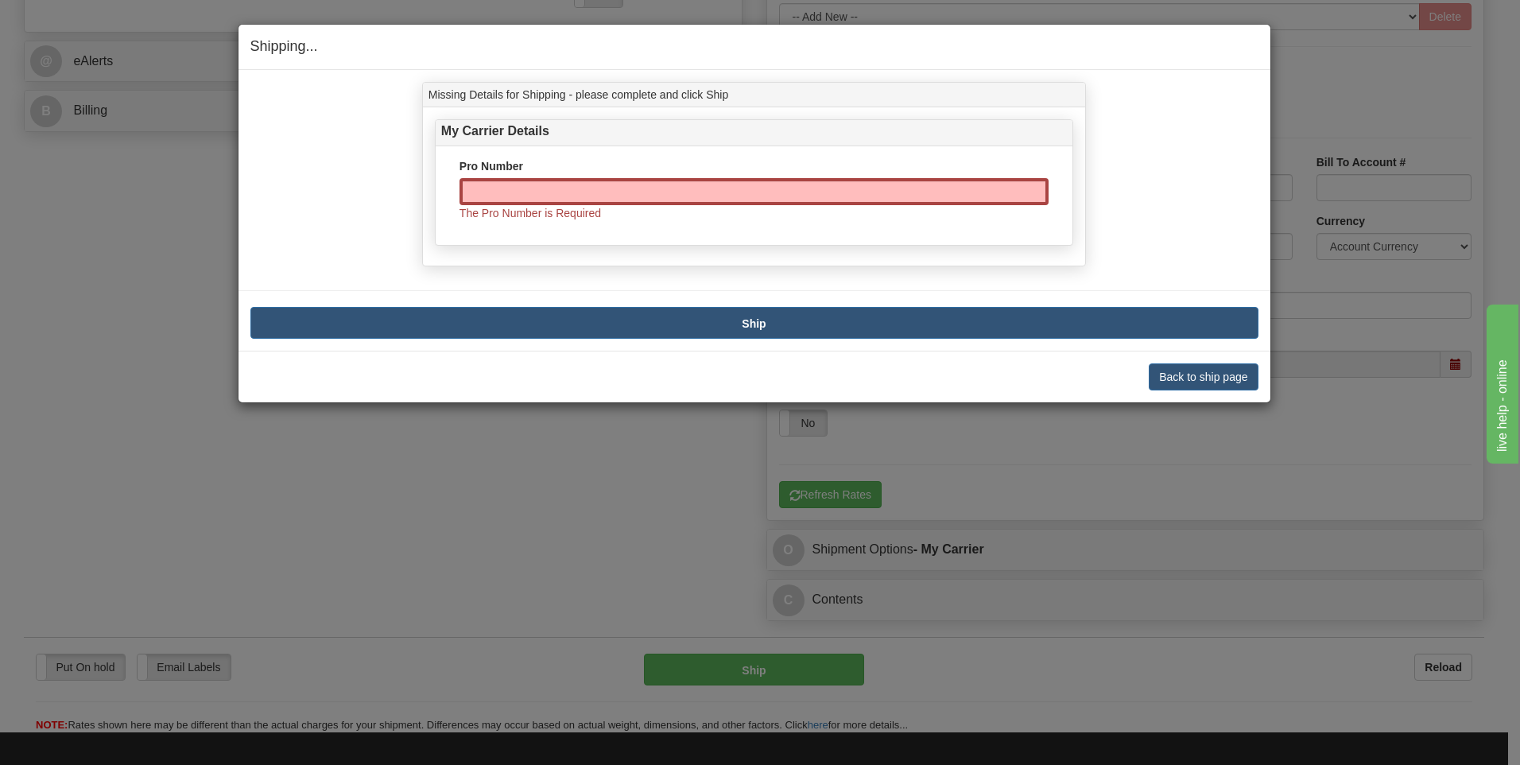
click at [1161, 418] on div "Shipping... Your SHIPMENT will EXPIRE in Missing Details for Shipping - please …" at bounding box center [760, 382] width 1520 height 765
click at [1198, 372] on button "Back to ship page" at bounding box center [1203, 376] width 109 height 27
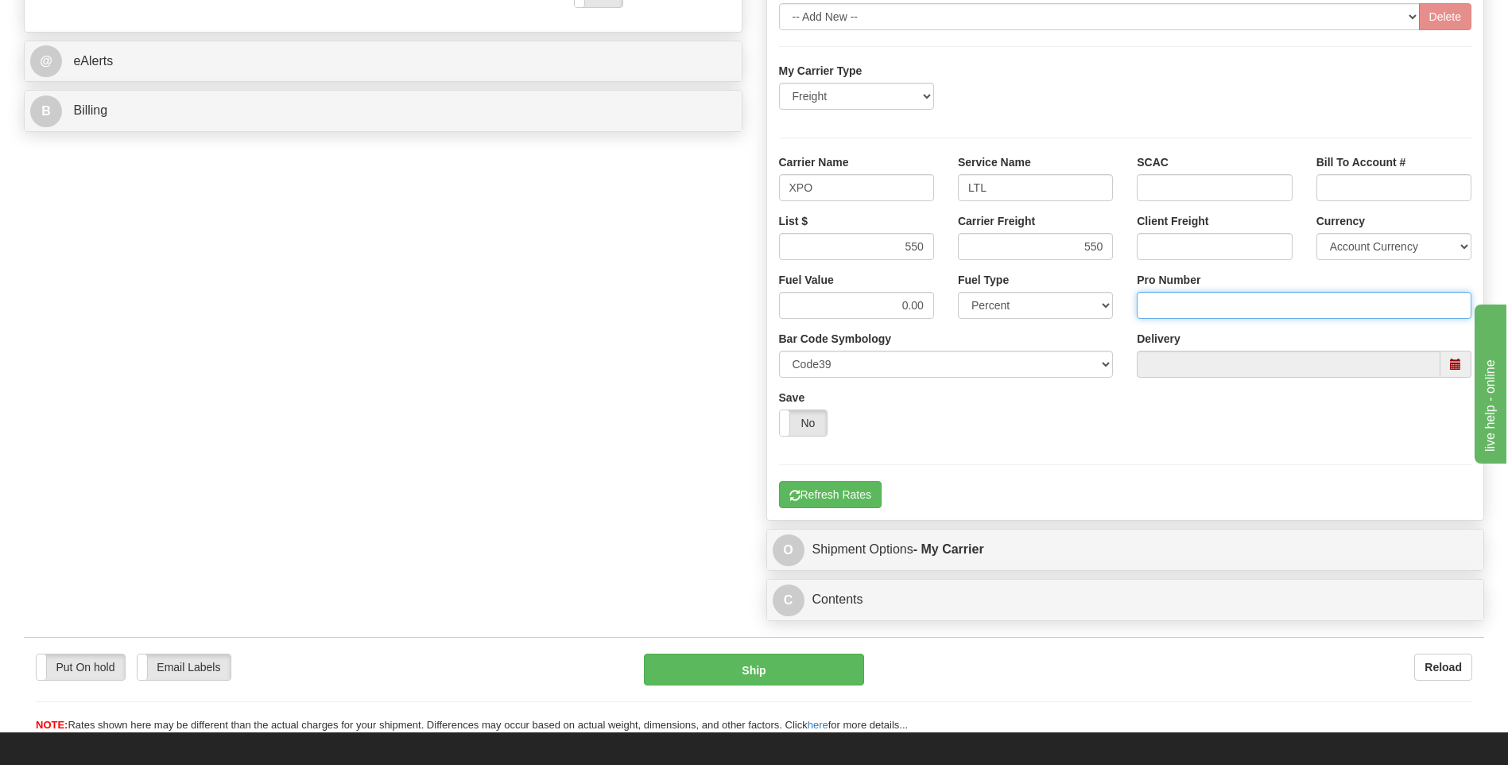
click at [1166, 312] on input "Pro Number" at bounding box center [1304, 305] width 335 height 27
type input "251-257865"
click at [834, 491] on button "Refresh Rates" at bounding box center [830, 494] width 103 height 27
type input "00"
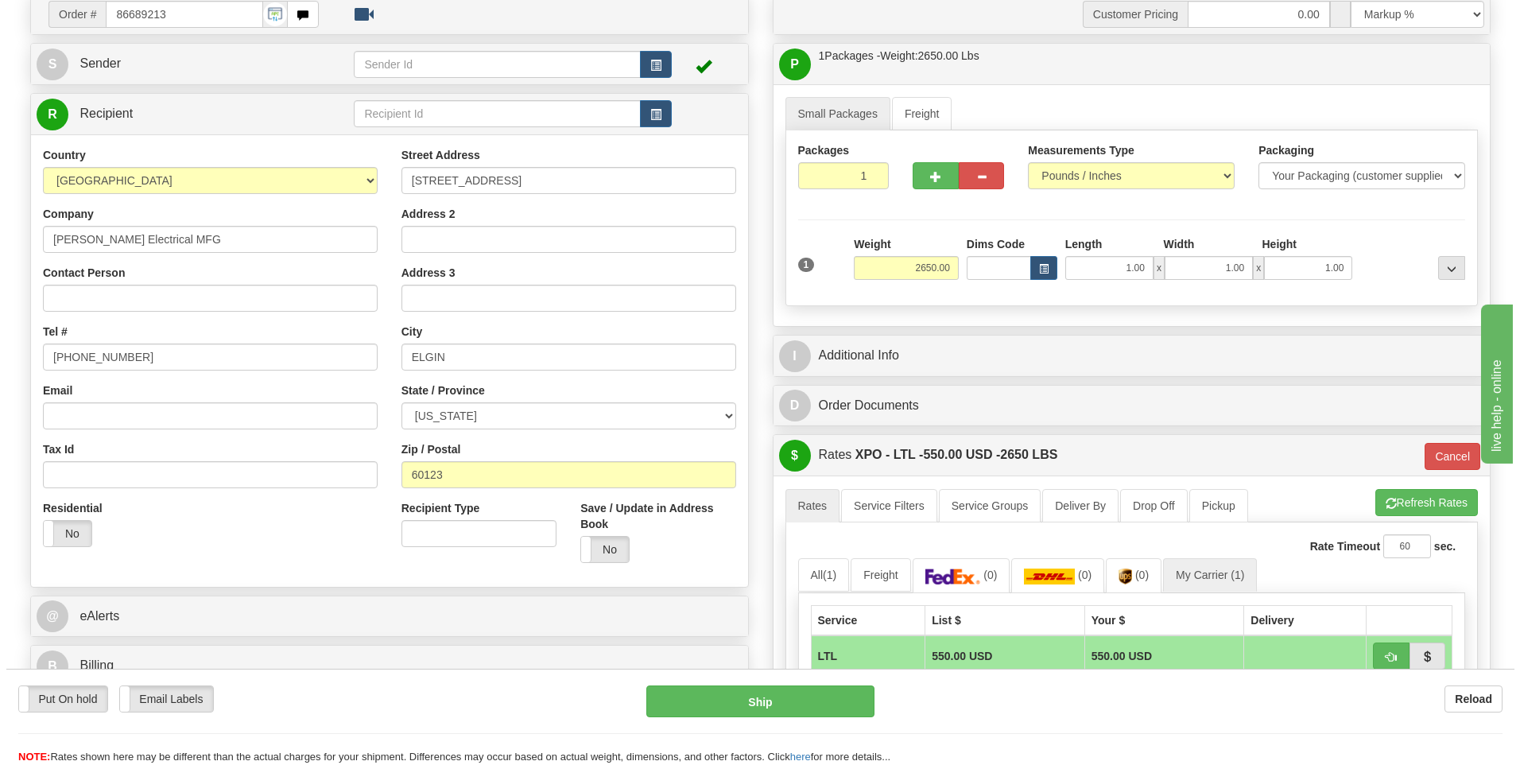
scroll to position [118, 0]
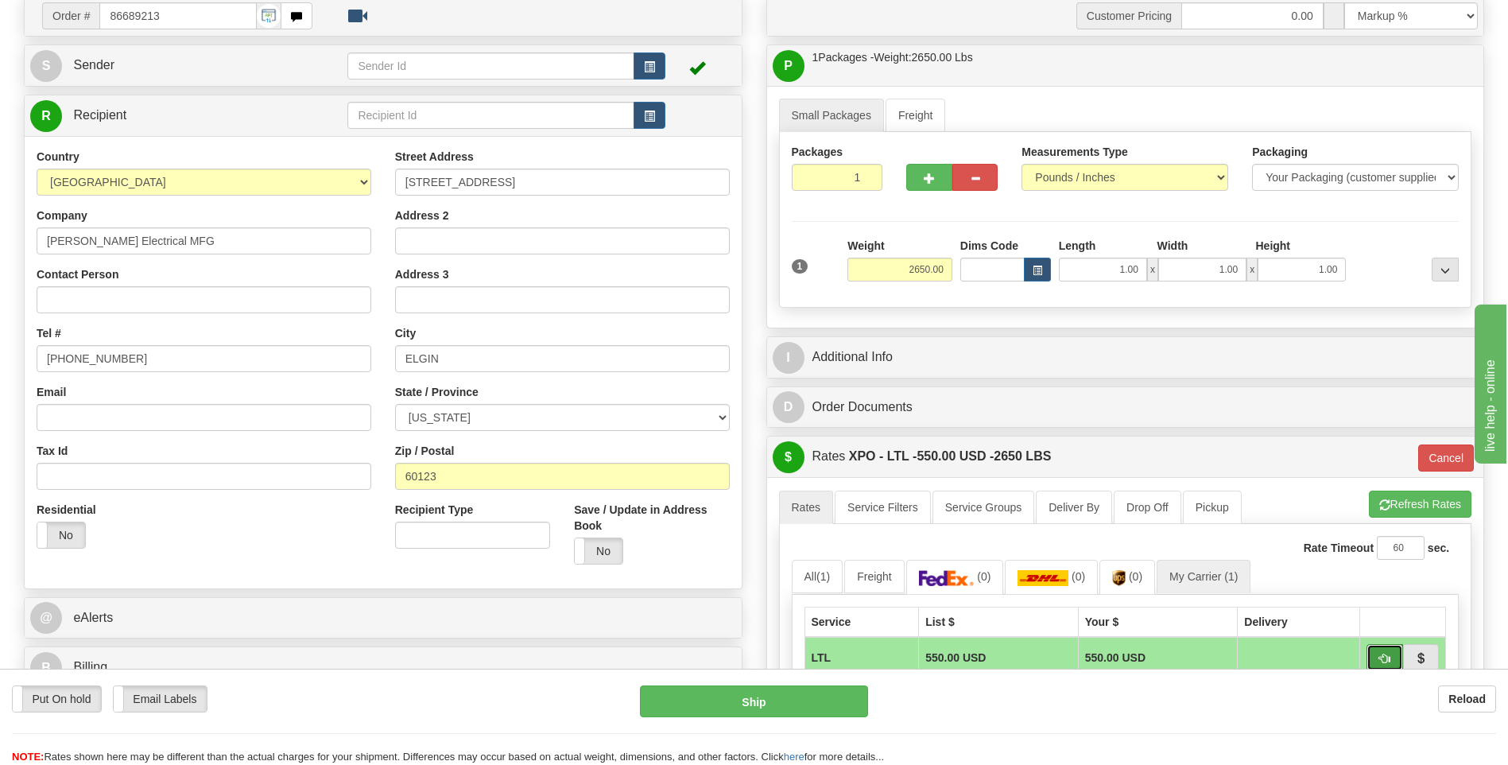
click at [1375, 660] on button "button" at bounding box center [1385, 657] width 37 height 27
click at [828, 709] on button "Ship" at bounding box center [753, 701] width 227 height 32
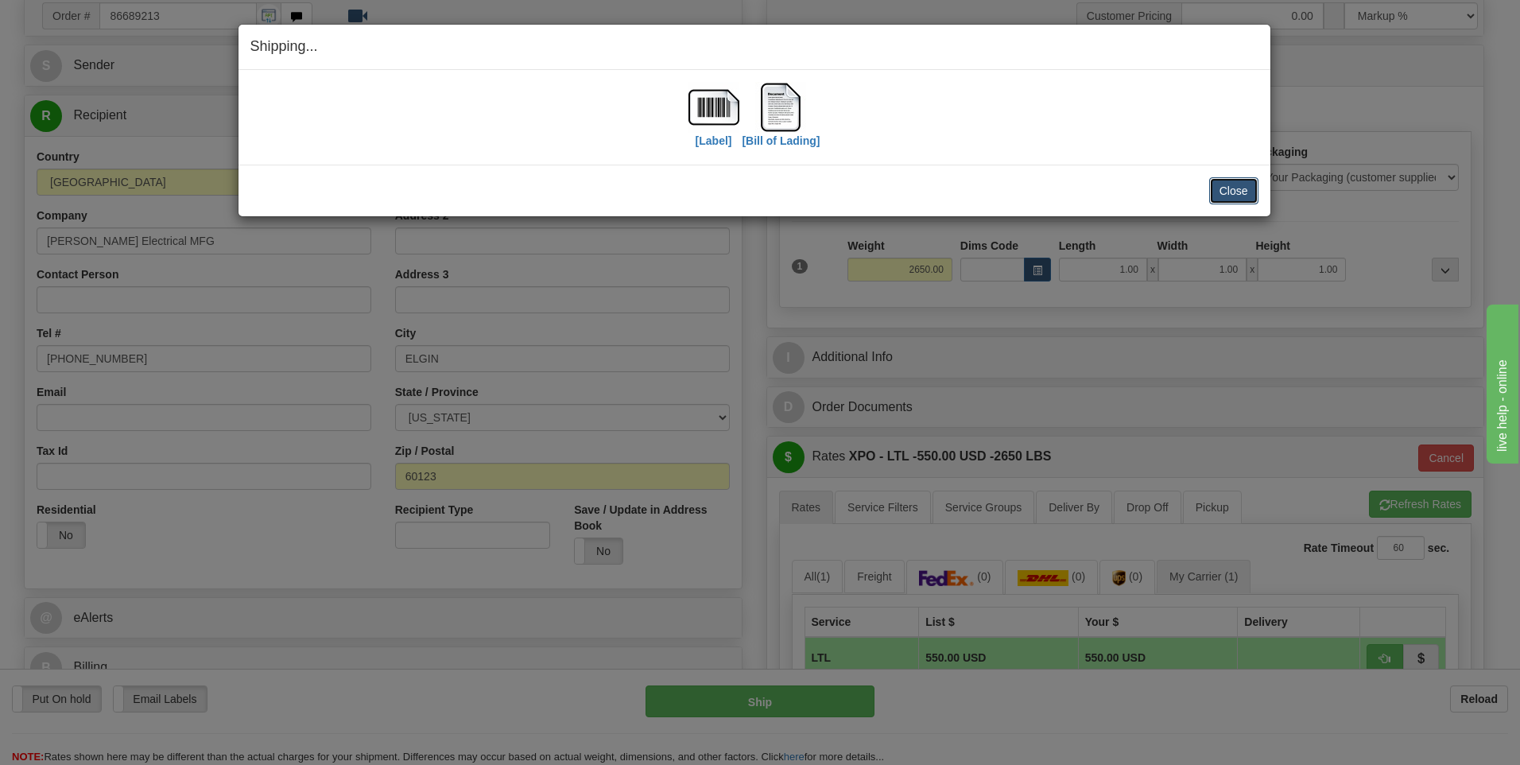
drag, startPoint x: 1231, startPoint y: 192, endPoint x: 1222, endPoint y: 209, distance: 18.8
click at [1232, 192] on button "Close" at bounding box center [1233, 190] width 49 height 27
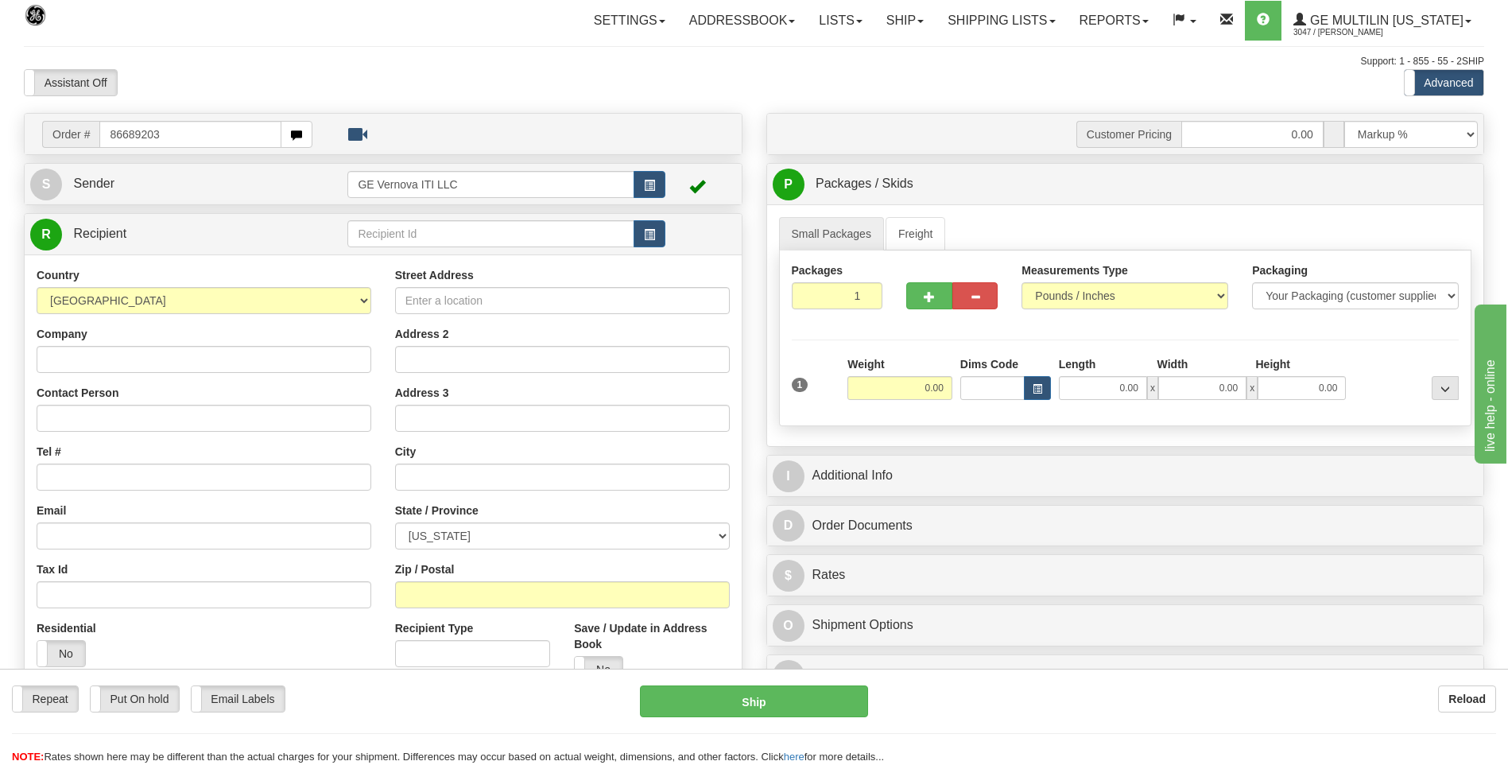
type input "86689203"
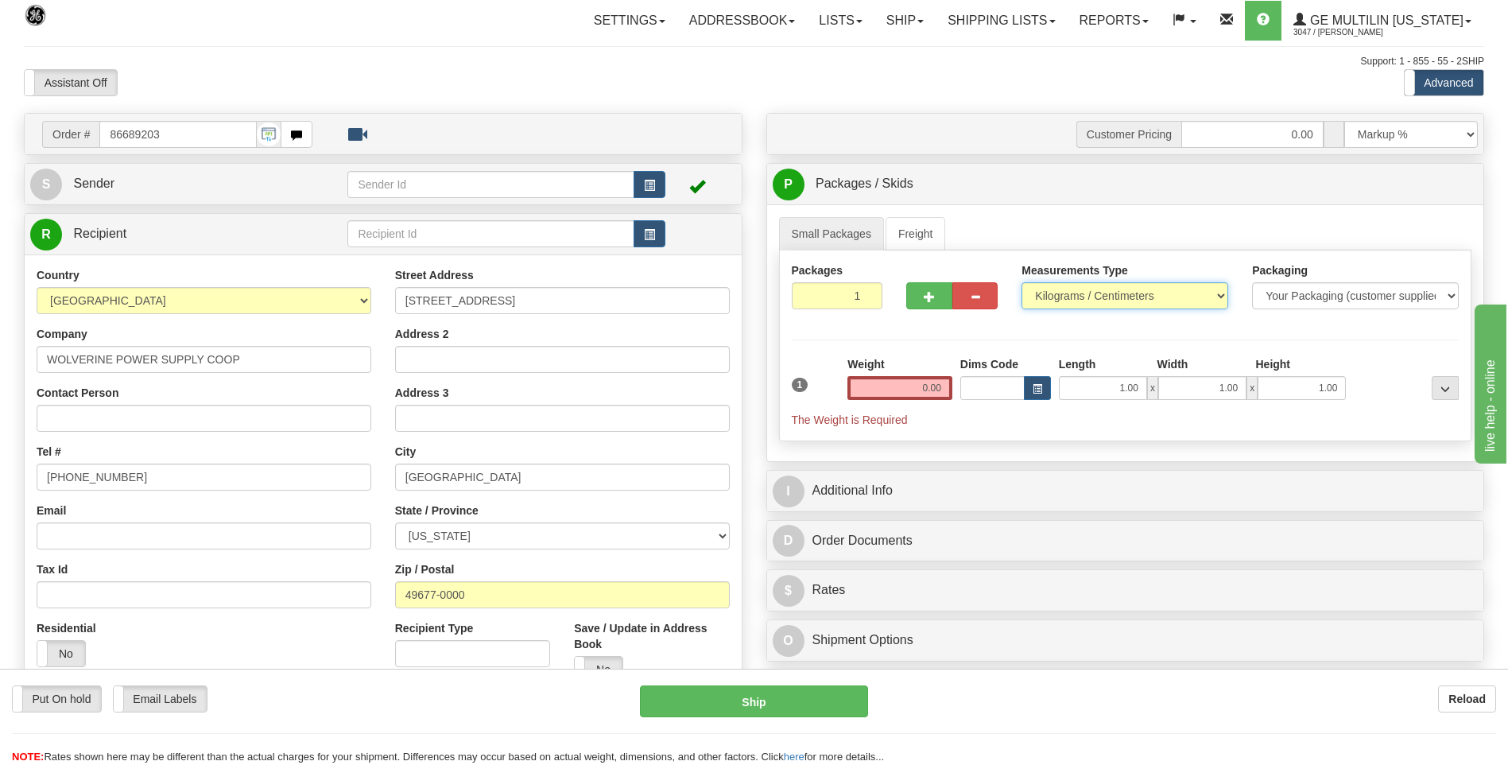
drag, startPoint x: 1065, startPoint y: 294, endPoint x: 1063, endPoint y: 304, distance: 9.7
click at [1065, 294] on select "Pounds / Inches Kilograms / Centimeters" at bounding box center [1125, 295] width 207 height 27
select select "0"
click at [1022, 282] on select "Pounds / Inches Kilograms / Centimeters" at bounding box center [1125, 295] width 207 height 27
click at [945, 376] on input "0.00" at bounding box center [900, 388] width 105 height 24
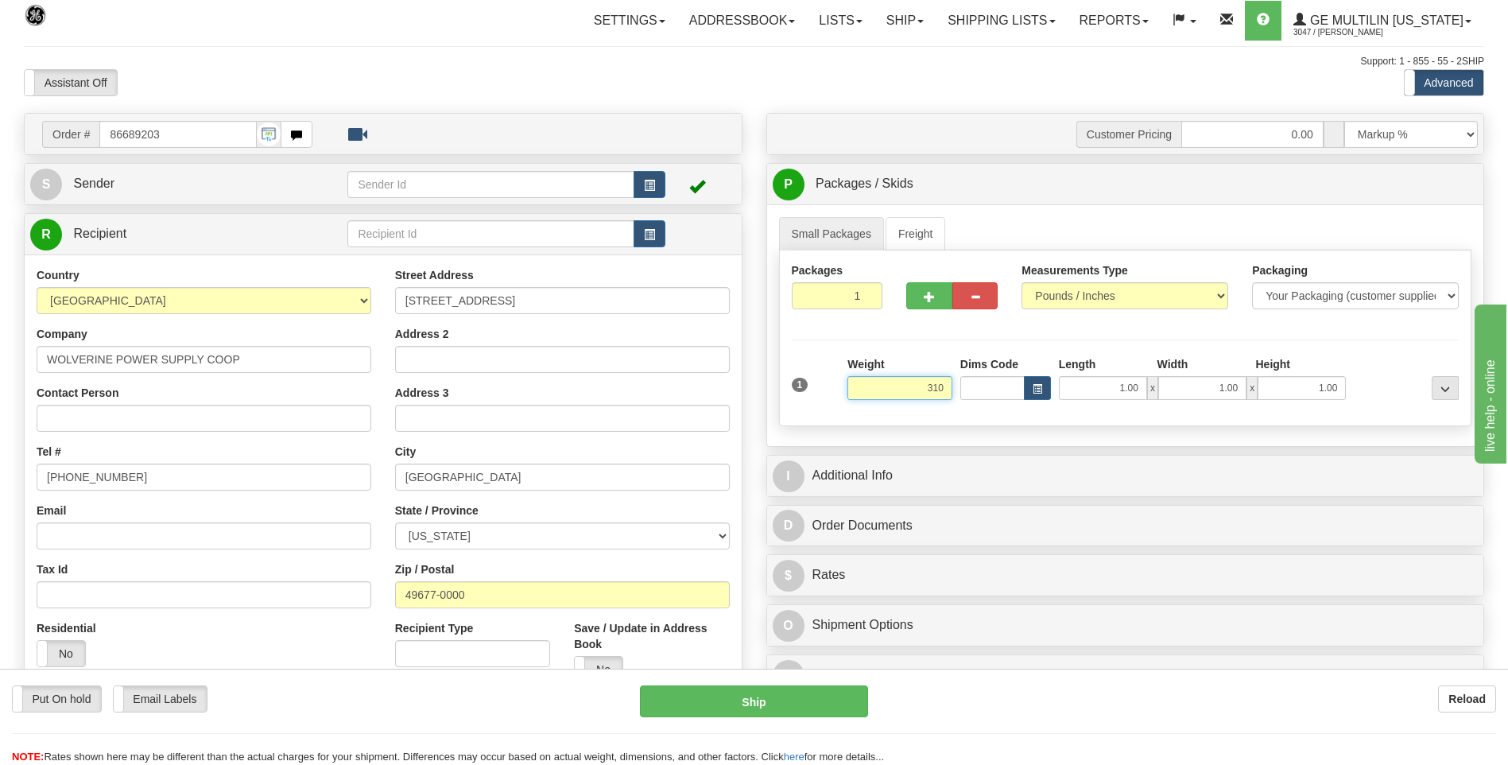
click button "Delete" at bounding box center [0, 0] width 0 height 0
type input "310.00"
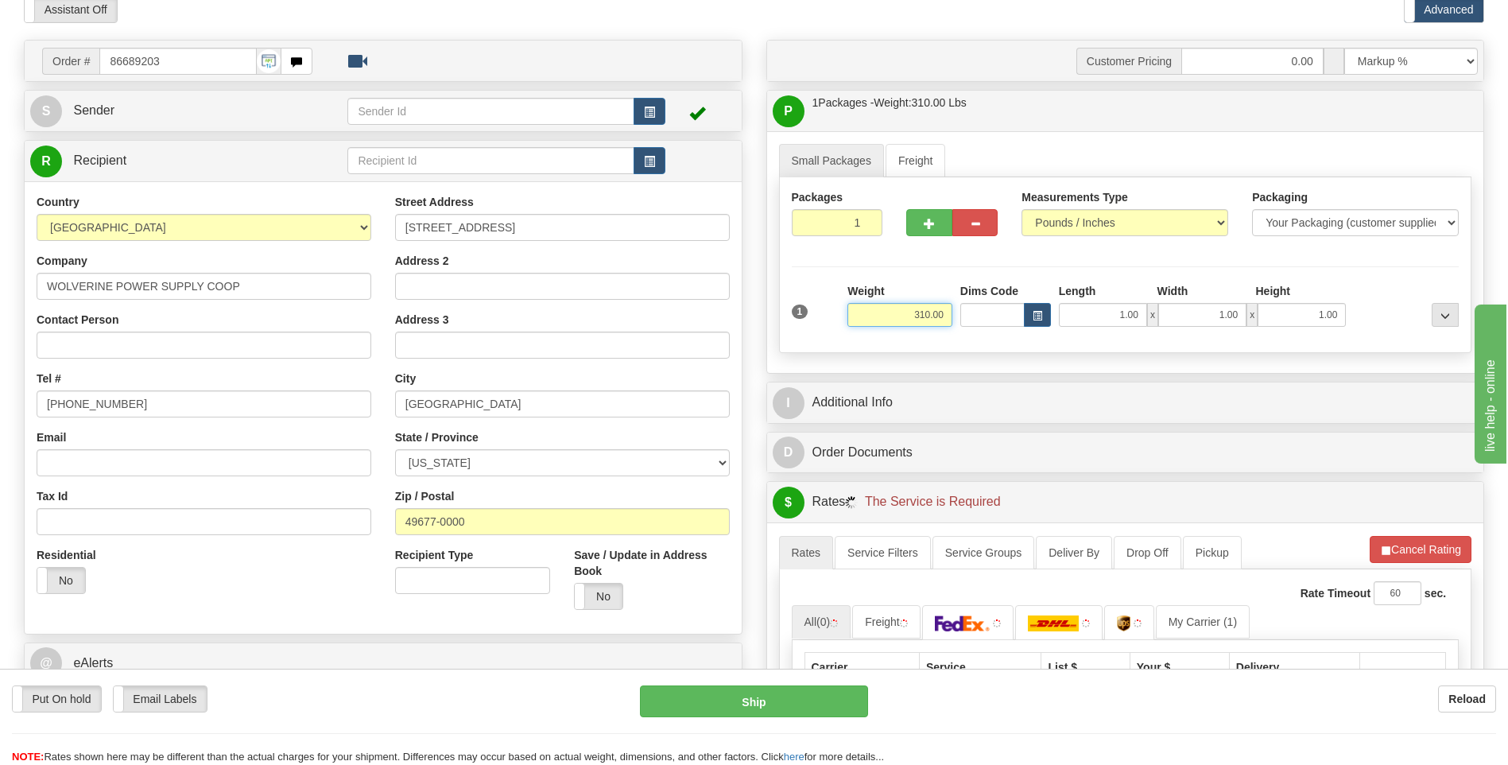
scroll to position [159, 0]
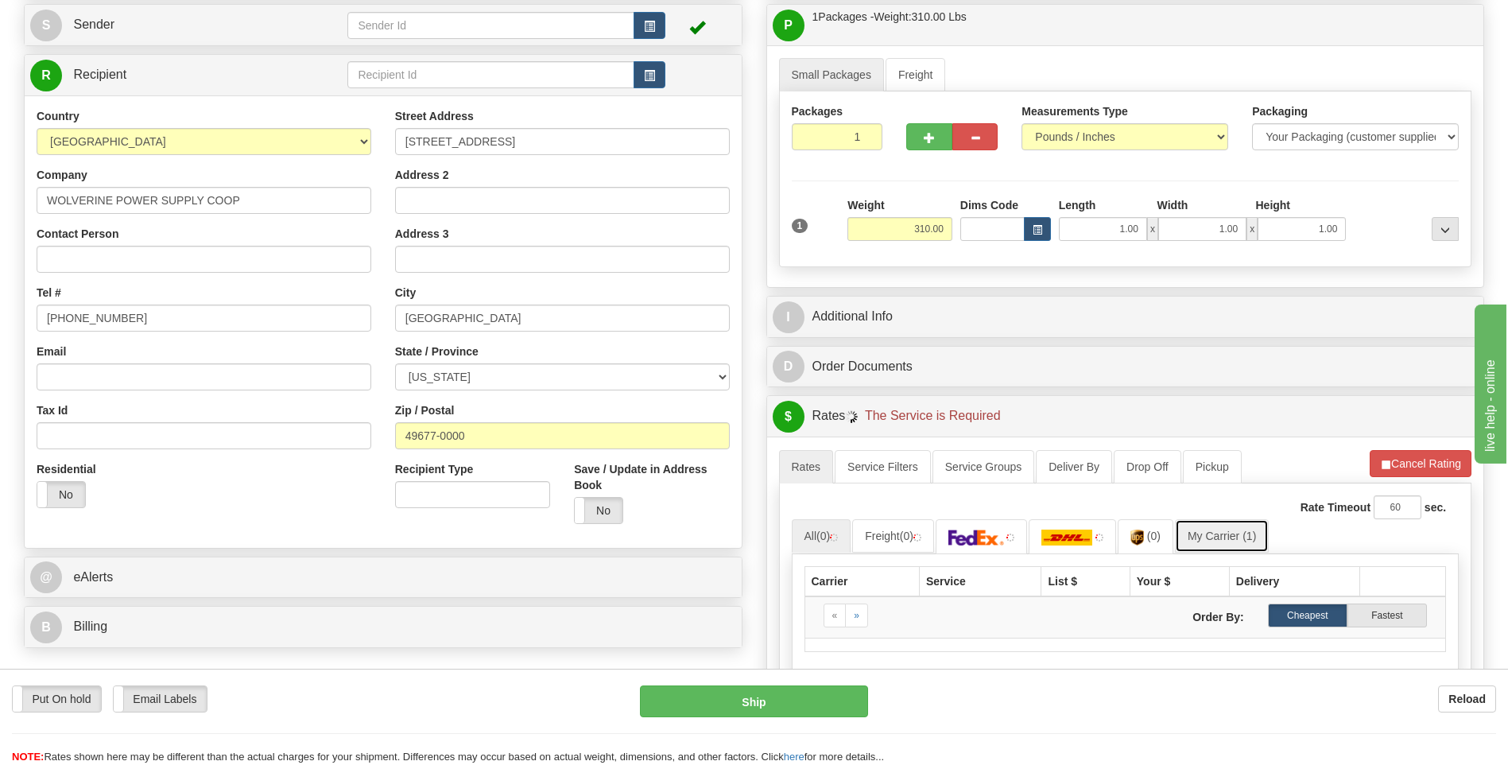
click at [1240, 540] on link "My Carrier (1)" at bounding box center [1222, 535] width 94 height 33
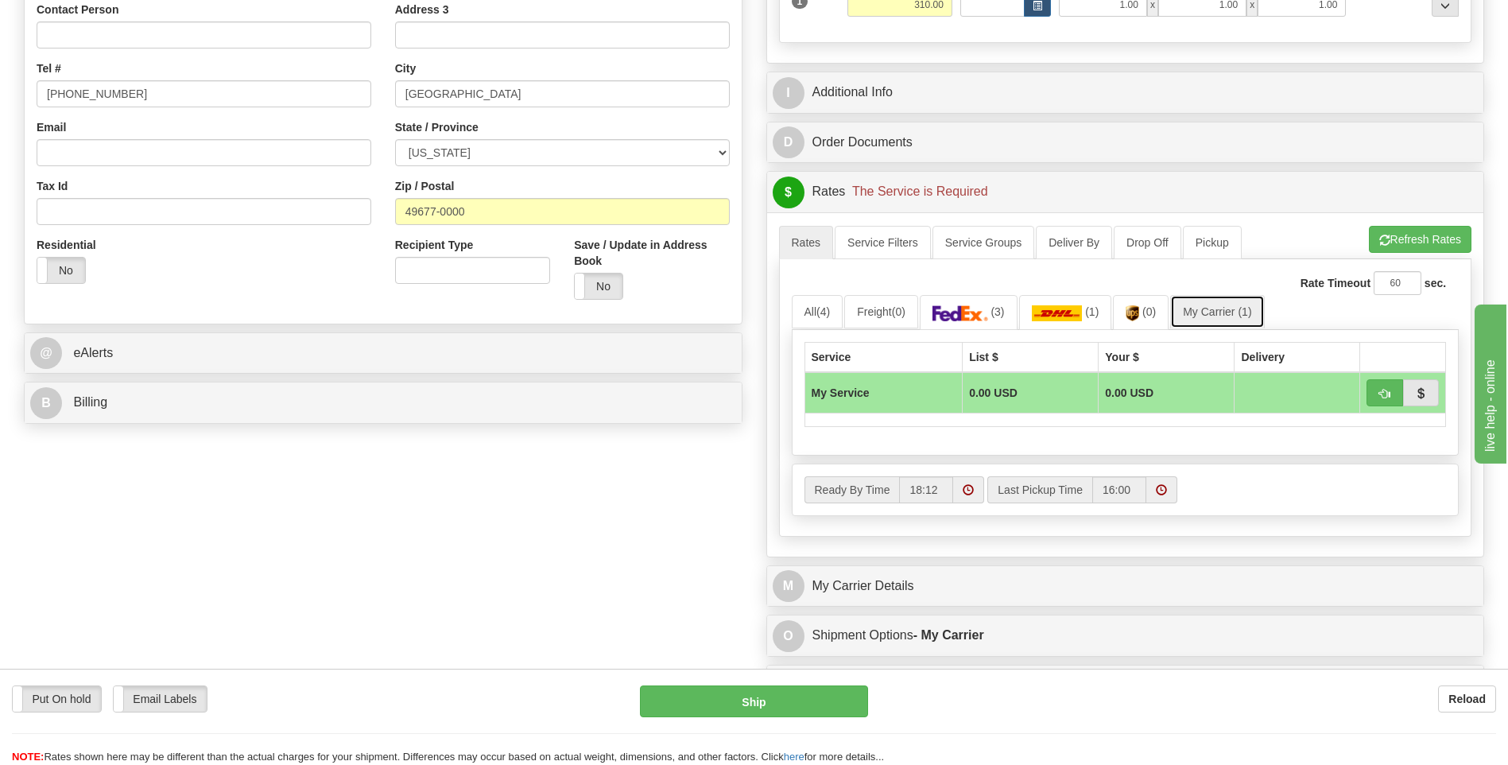
scroll to position [398, 0]
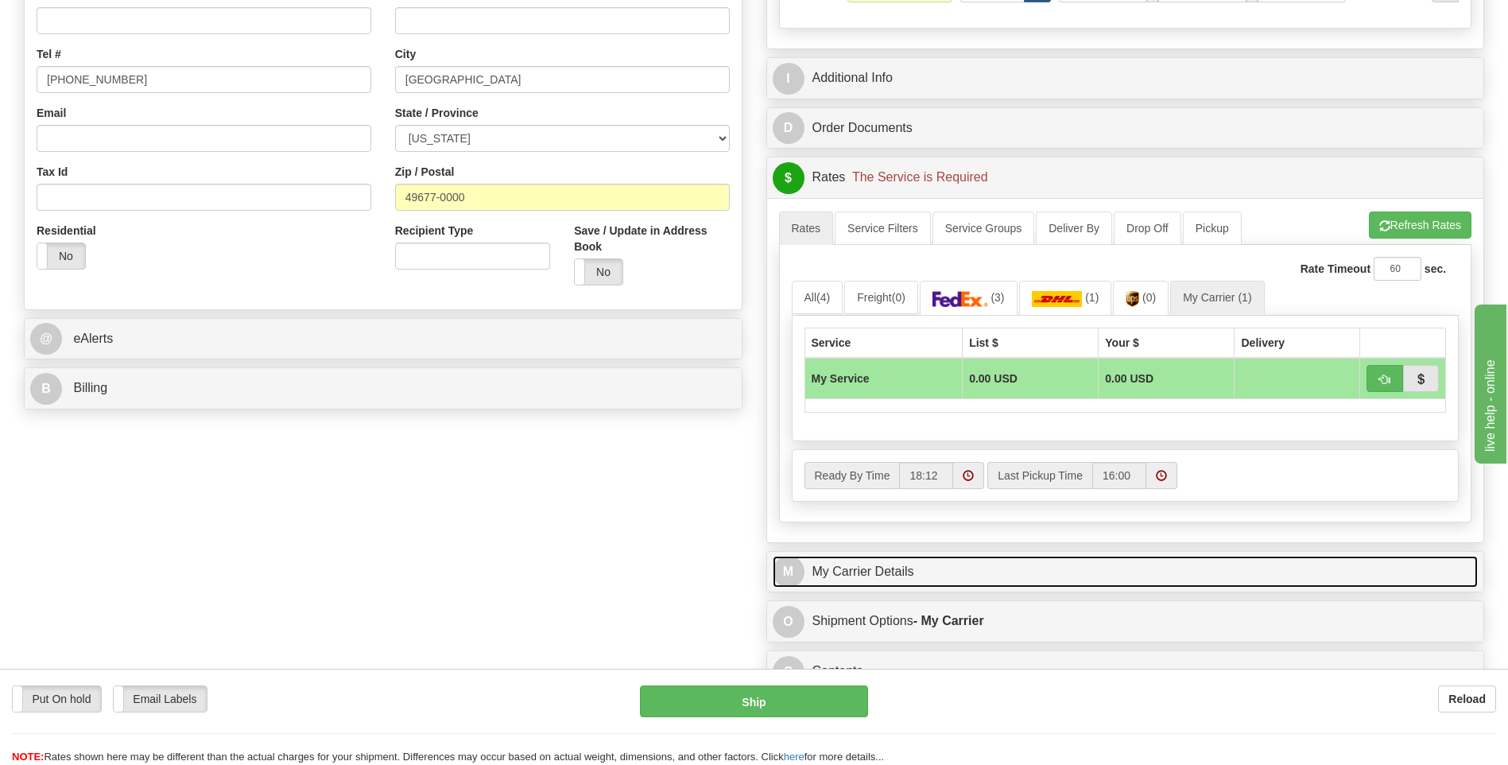
click at [954, 566] on link "M My Carrier Details" at bounding box center [1126, 572] width 706 height 33
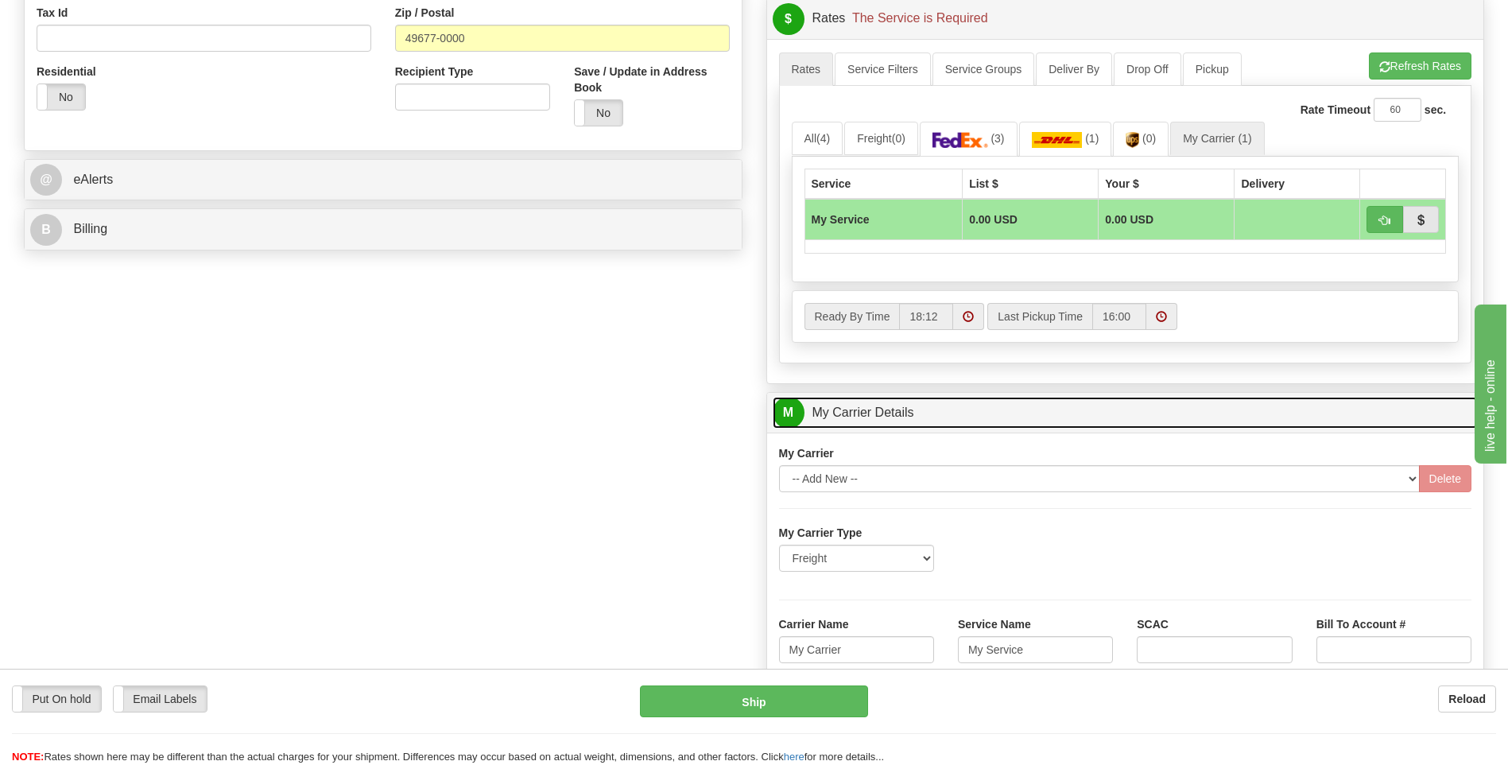
scroll to position [716, 0]
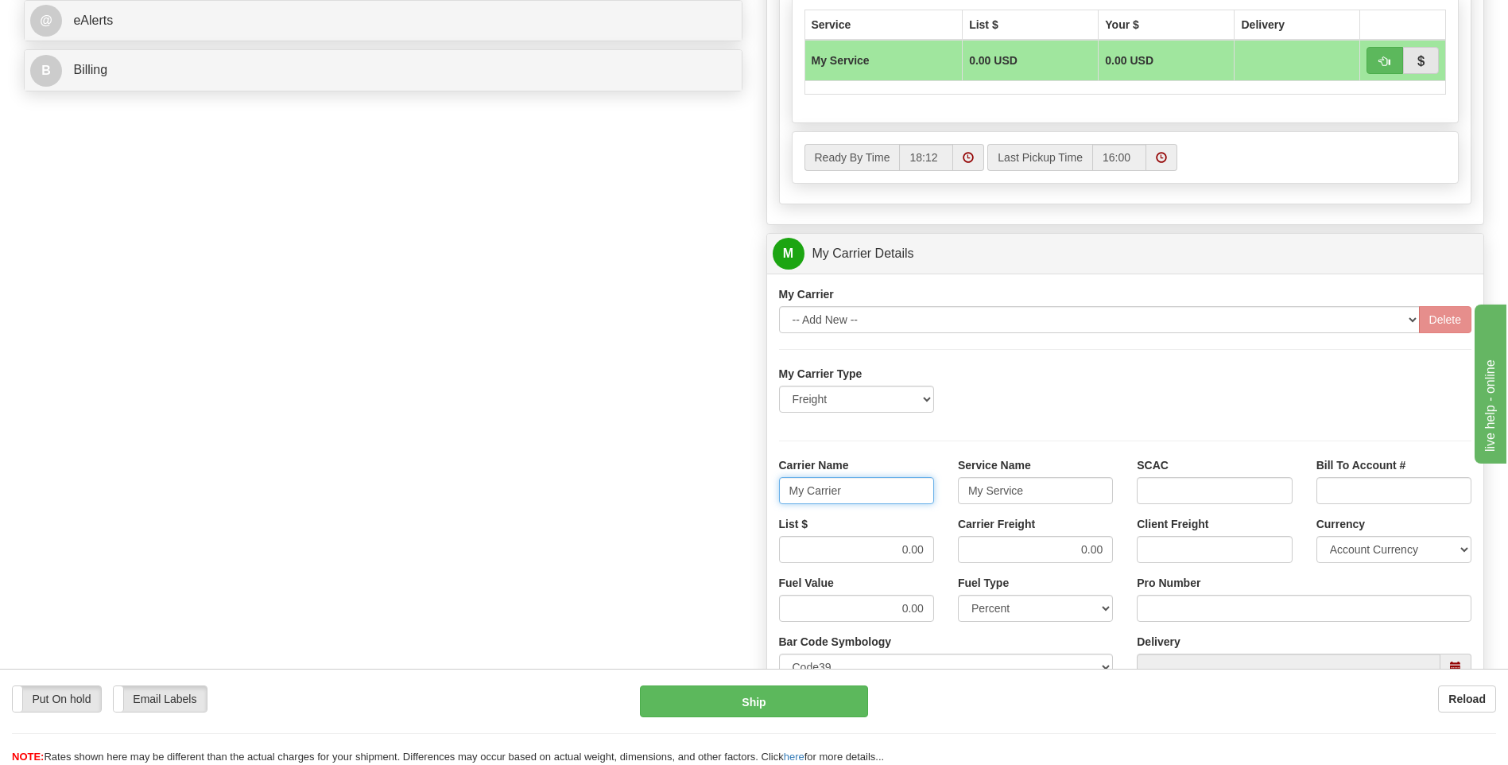
drag, startPoint x: 886, startPoint y: 494, endPoint x: 749, endPoint y: 494, distance: 136.8
click at [749, 494] on div "Order # 86689203 S Sender" at bounding box center [754, 164] width 1484 height 1534
type input "XPO"
type input "LTL"
drag, startPoint x: 855, startPoint y: 542, endPoint x: 942, endPoint y: 551, distance: 87.1
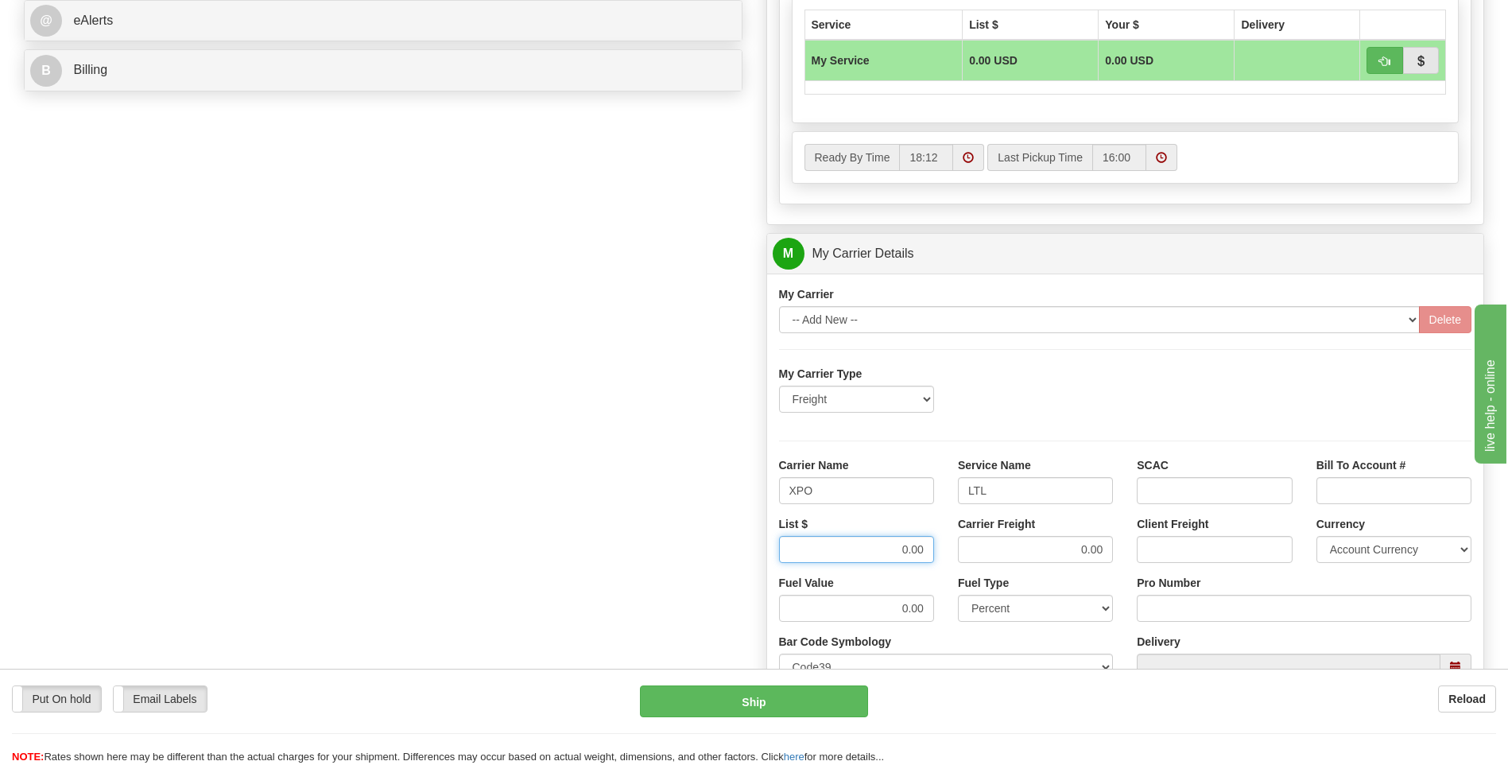
click at [942, 551] on div "List $ 0.00" at bounding box center [856, 545] width 179 height 59
type input "385"
click at [1161, 603] on input "Pro Number" at bounding box center [1304, 608] width 335 height 27
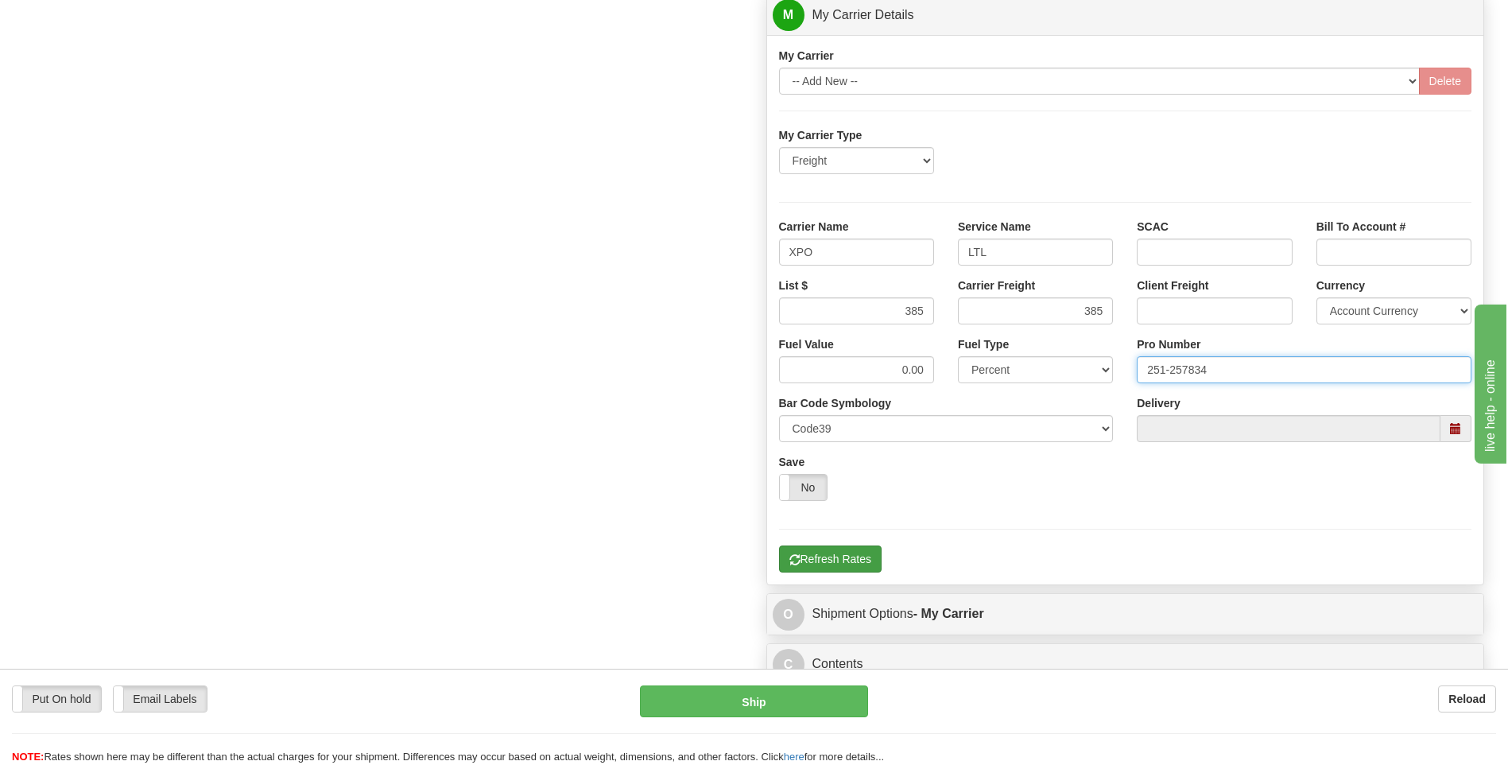
type input "251-257834"
click at [824, 564] on button "Refresh Rates" at bounding box center [830, 558] width 103 height 27
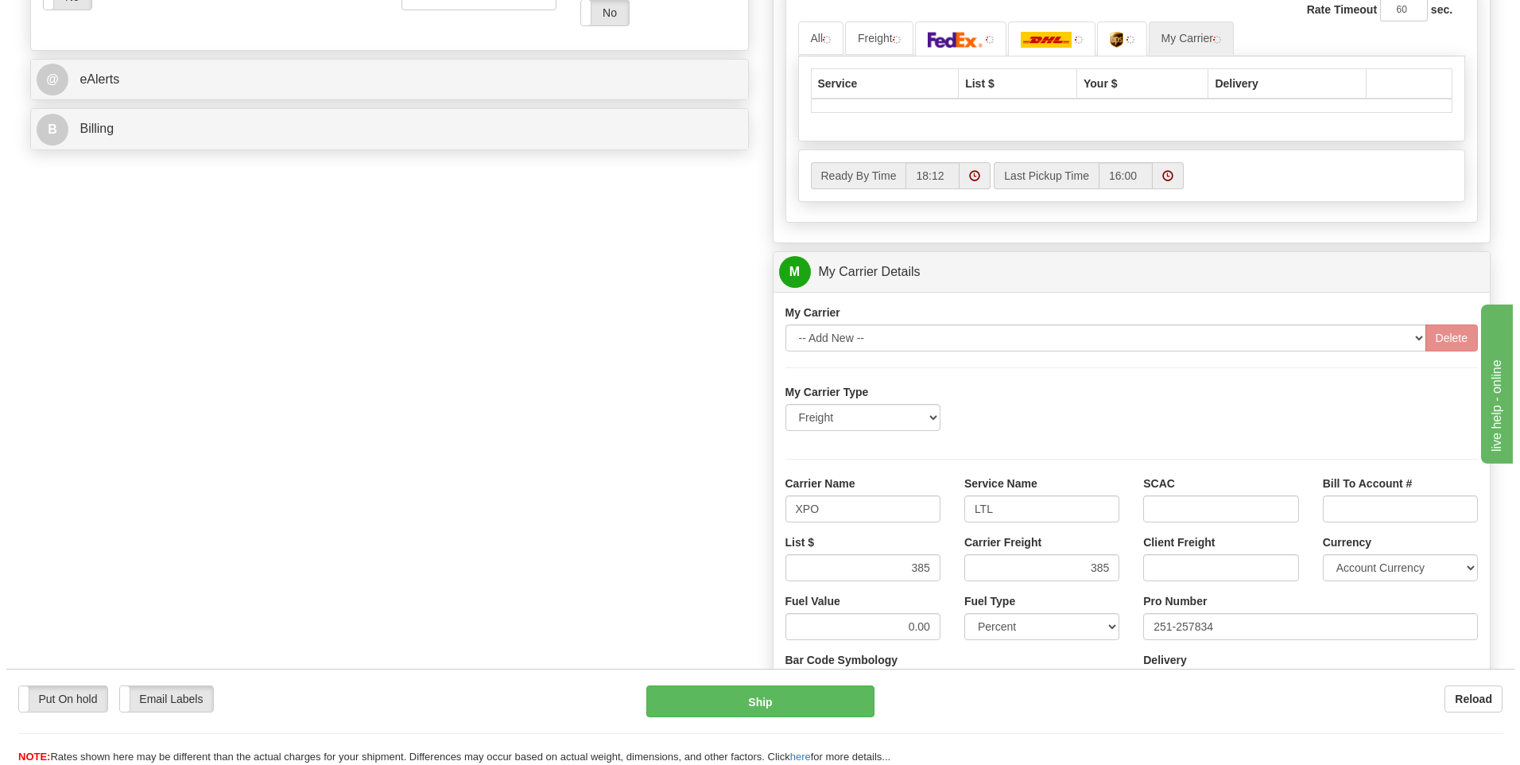
scroll to position [277, 0]
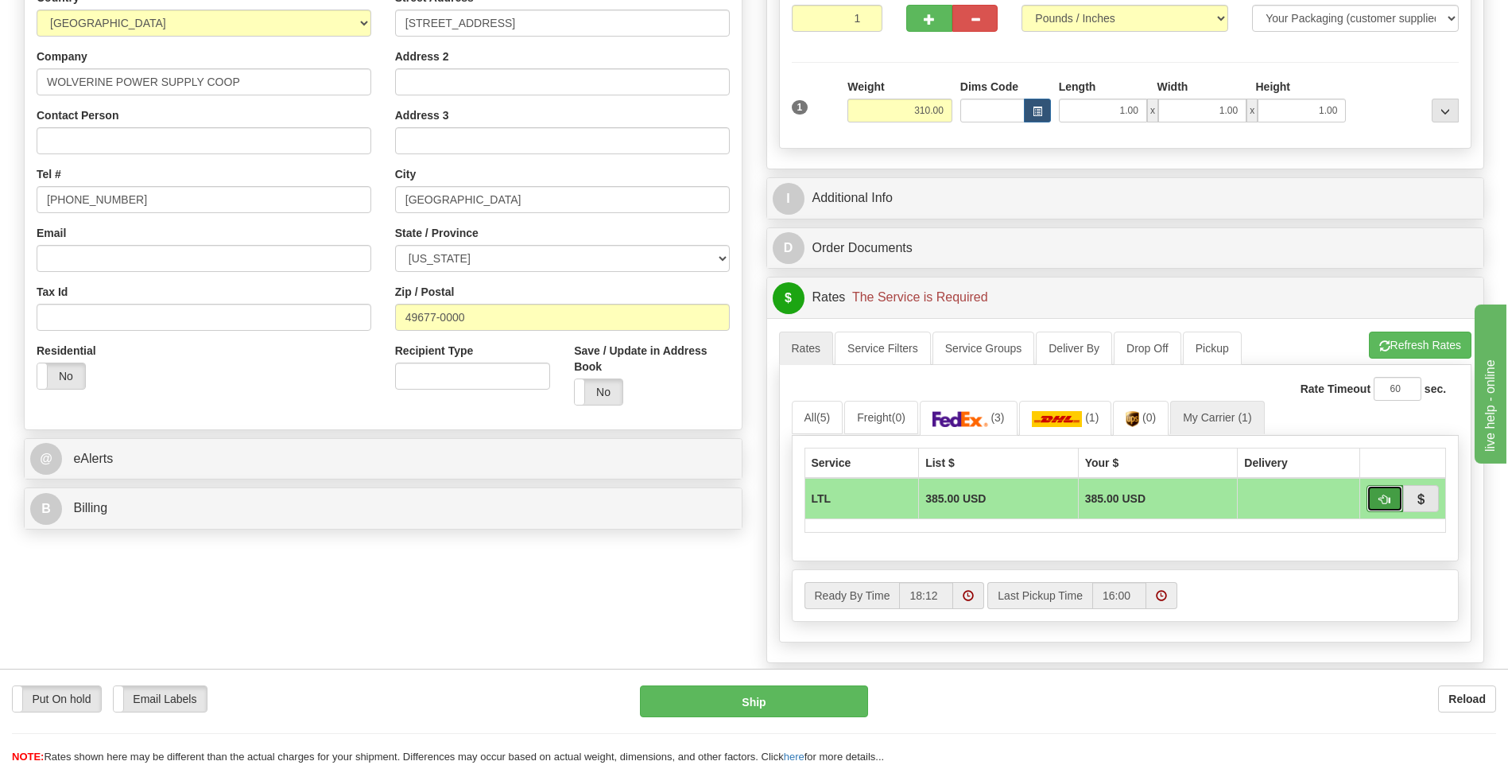
click at [1382, 501] on span "button" at bounding box center [1384, 500] width 11 height 10
type input "00"
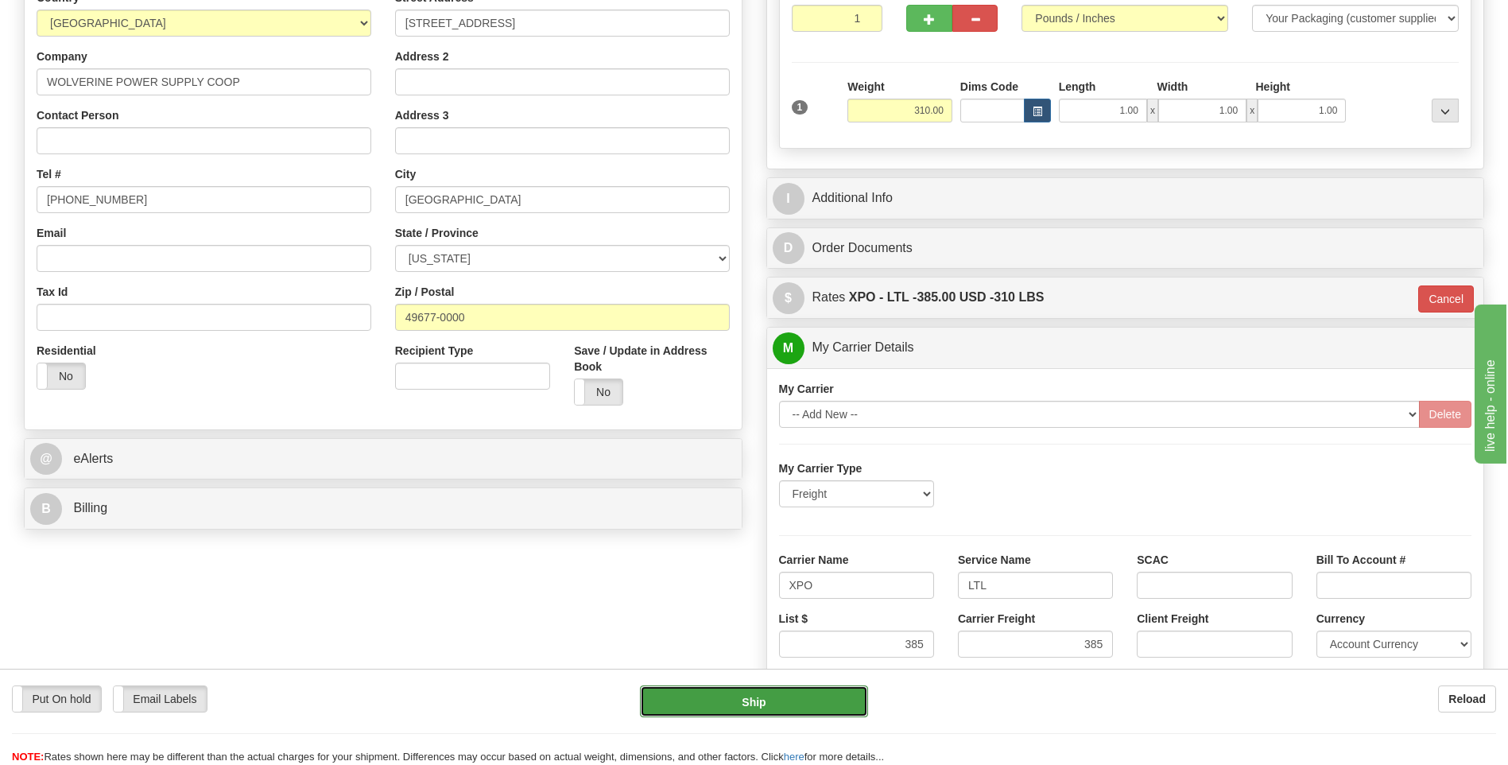
click at [744, 702] on button "Ship" at bounding box center [753, 701] width 227 height 32
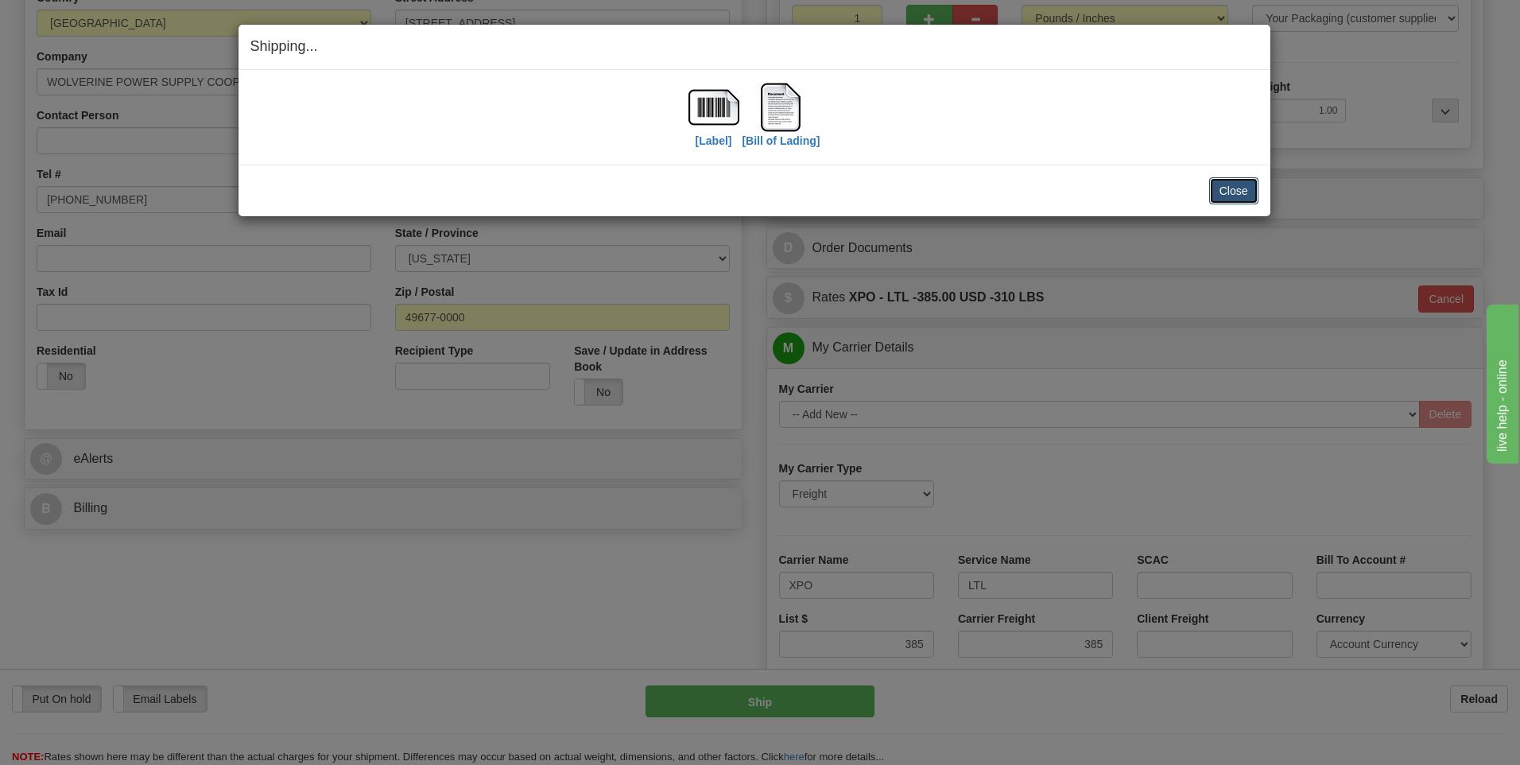
click at [1232, 177] on button "Close" at bounding box center [1233, 190] width 49 height 27
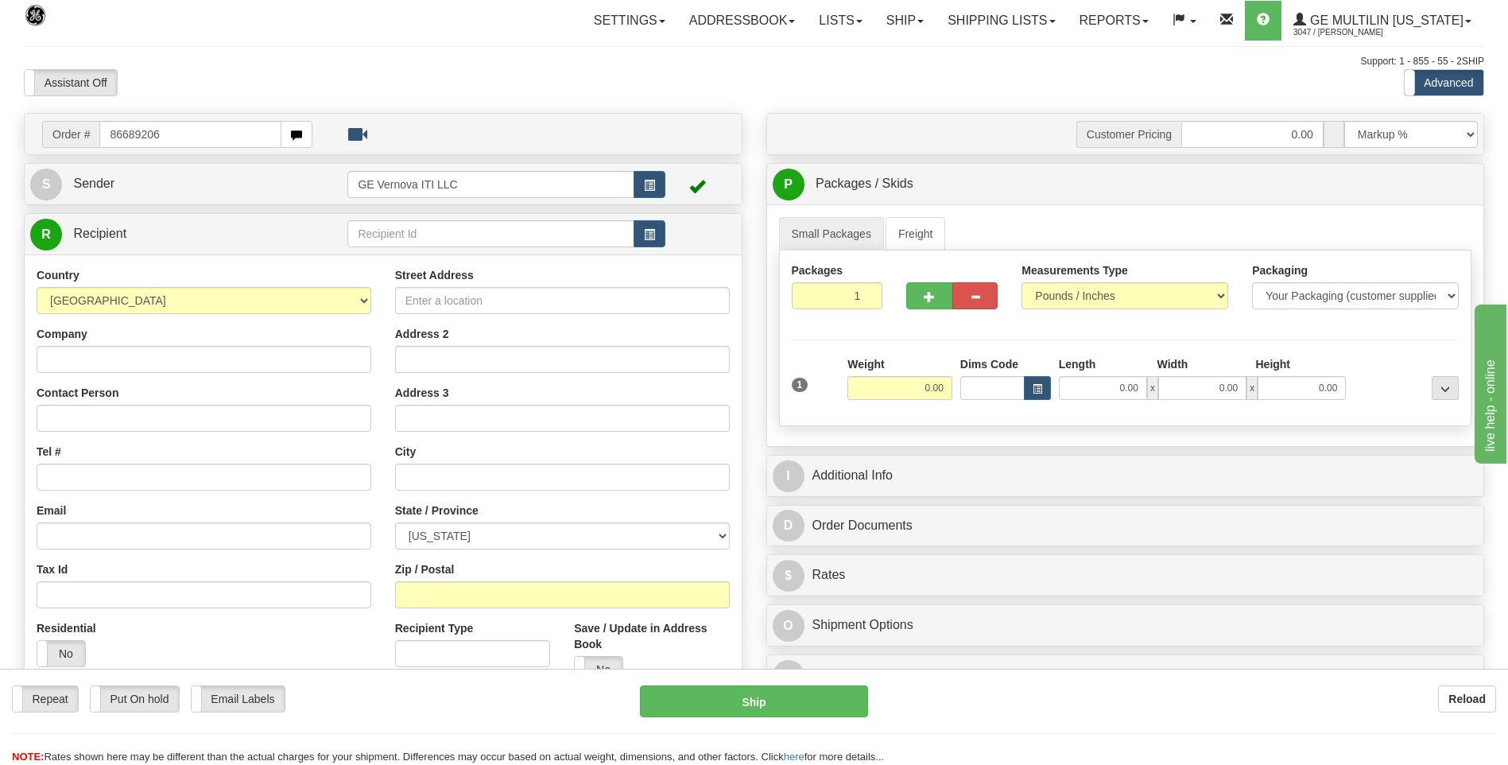
type input "86689206"
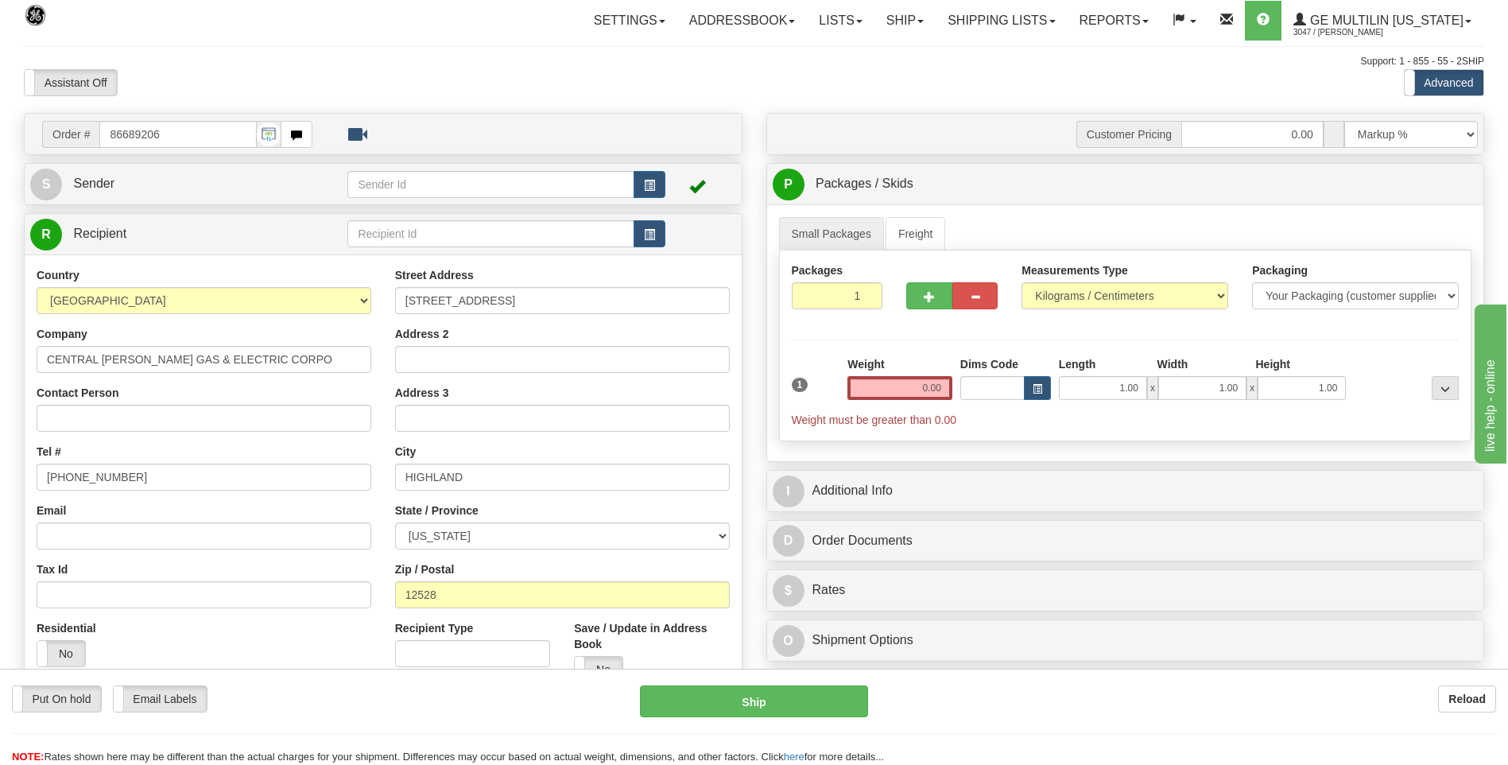
click at [1092, 277] on label "Measurements Type" at bounding box center [1075, 270] width 107 height 16
click at [1092, 282] on select "Pounds / Inches Kilograms / Centimeters" at bounding box center [1125, 295] width 207 height 27
drag, startPoint x: 1092, startPoint y: 289, endPoint x: 1083, endPoint y: 308, distance: 21.0
click at [1092, 289] on select "Pounds / Inches Kilograms / Centimeters" at bounding box center [1125, 295] width 207 height 27
select select "0"
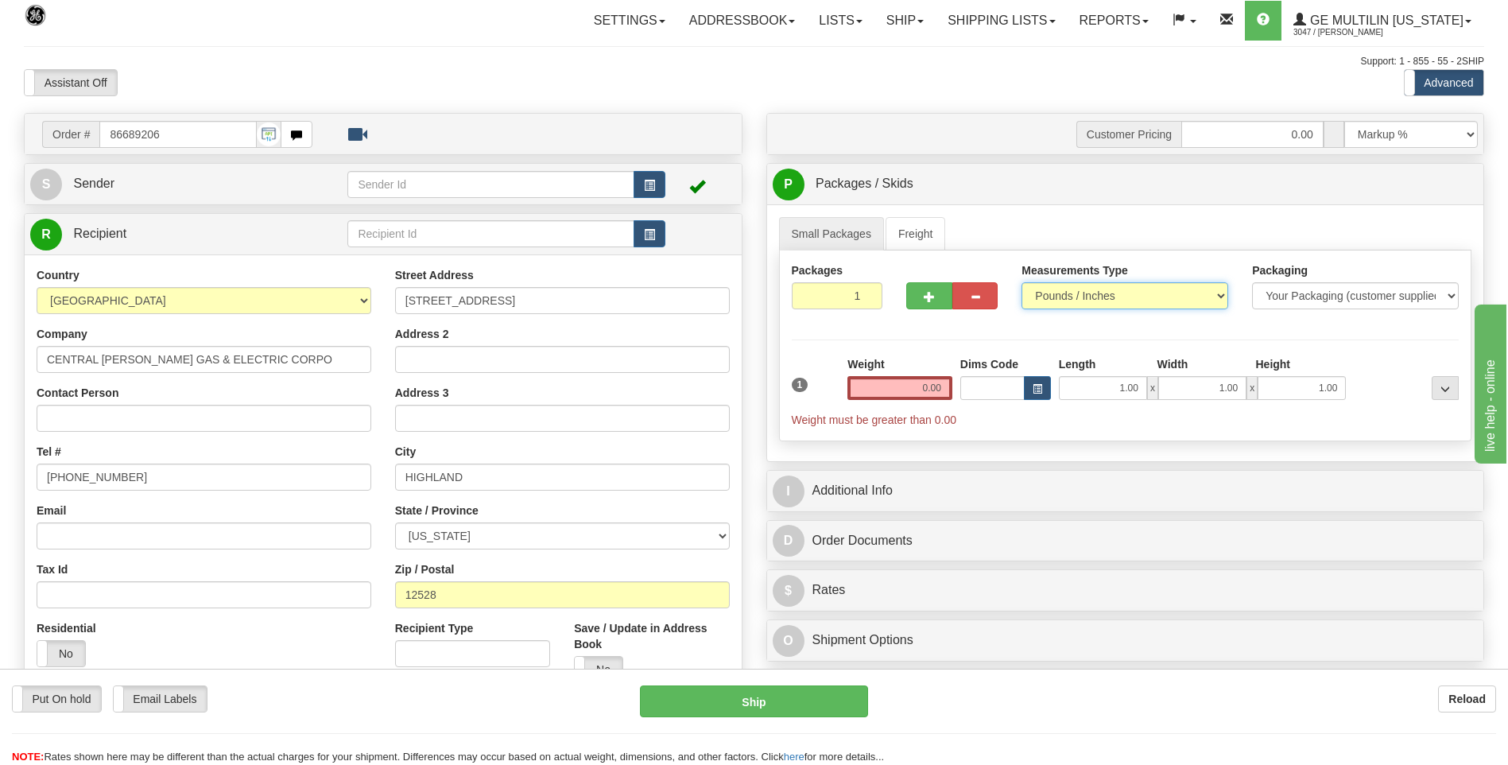
click at [1022, 282] on select "Pounds / Inches Kilograms / Centimeters" at bounding box center [1125, 295] width 207 height 27
click at [945, 387] on input "0.00" at bounding box center [900, 388] width 105 height 24
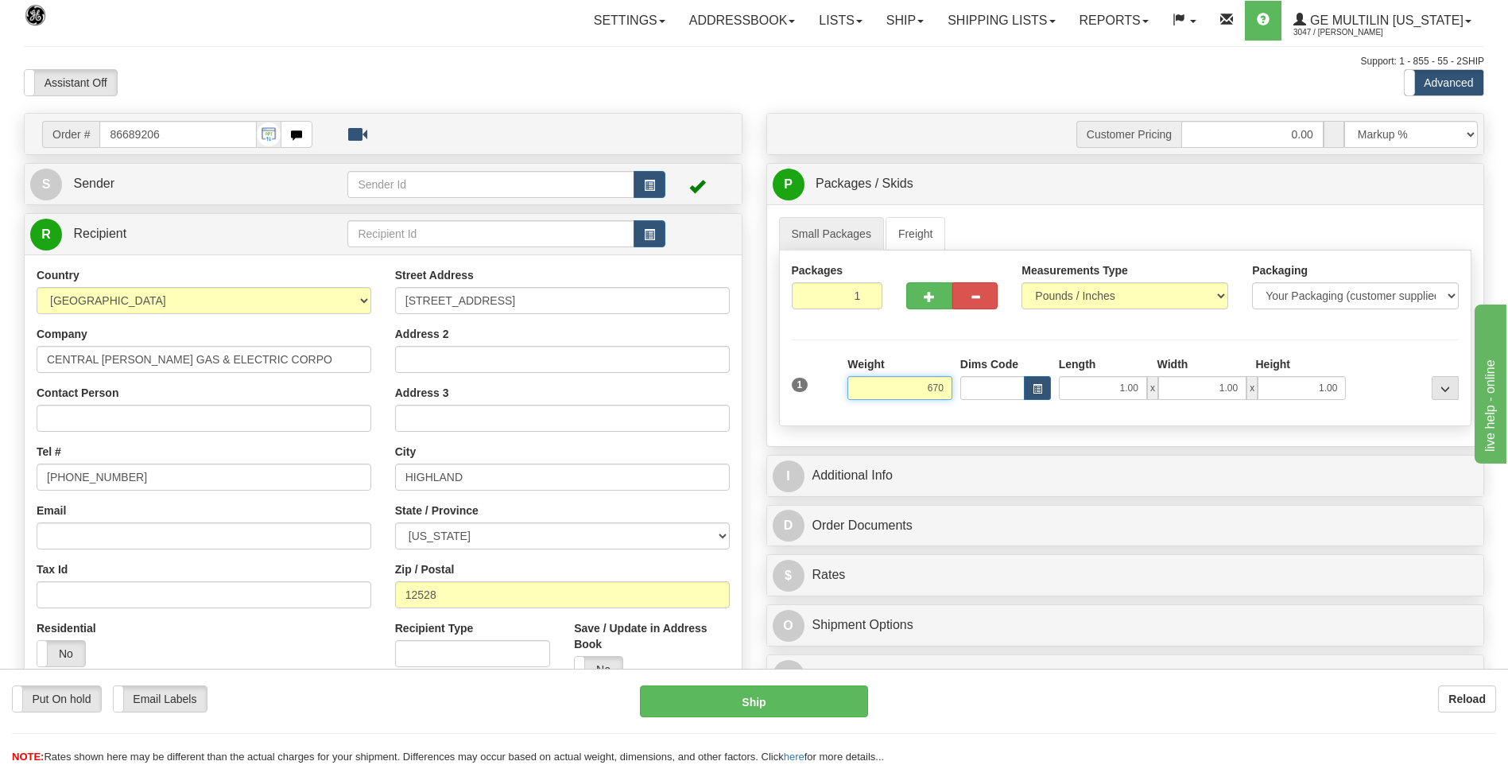
click button "Delete" at bounding box center [0, 0] width 0 height 0
type input "670.00"
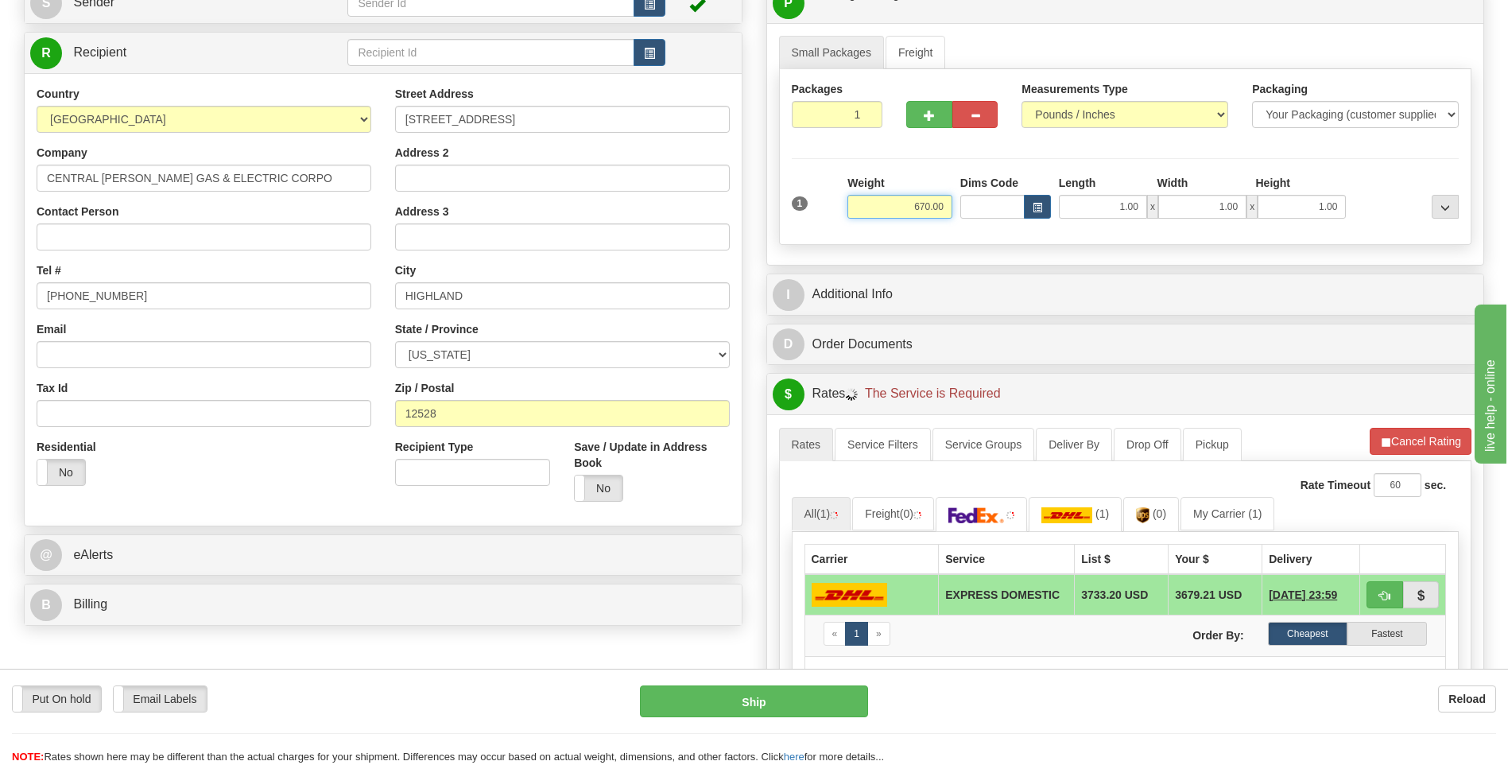
scroll to position [318, 0]
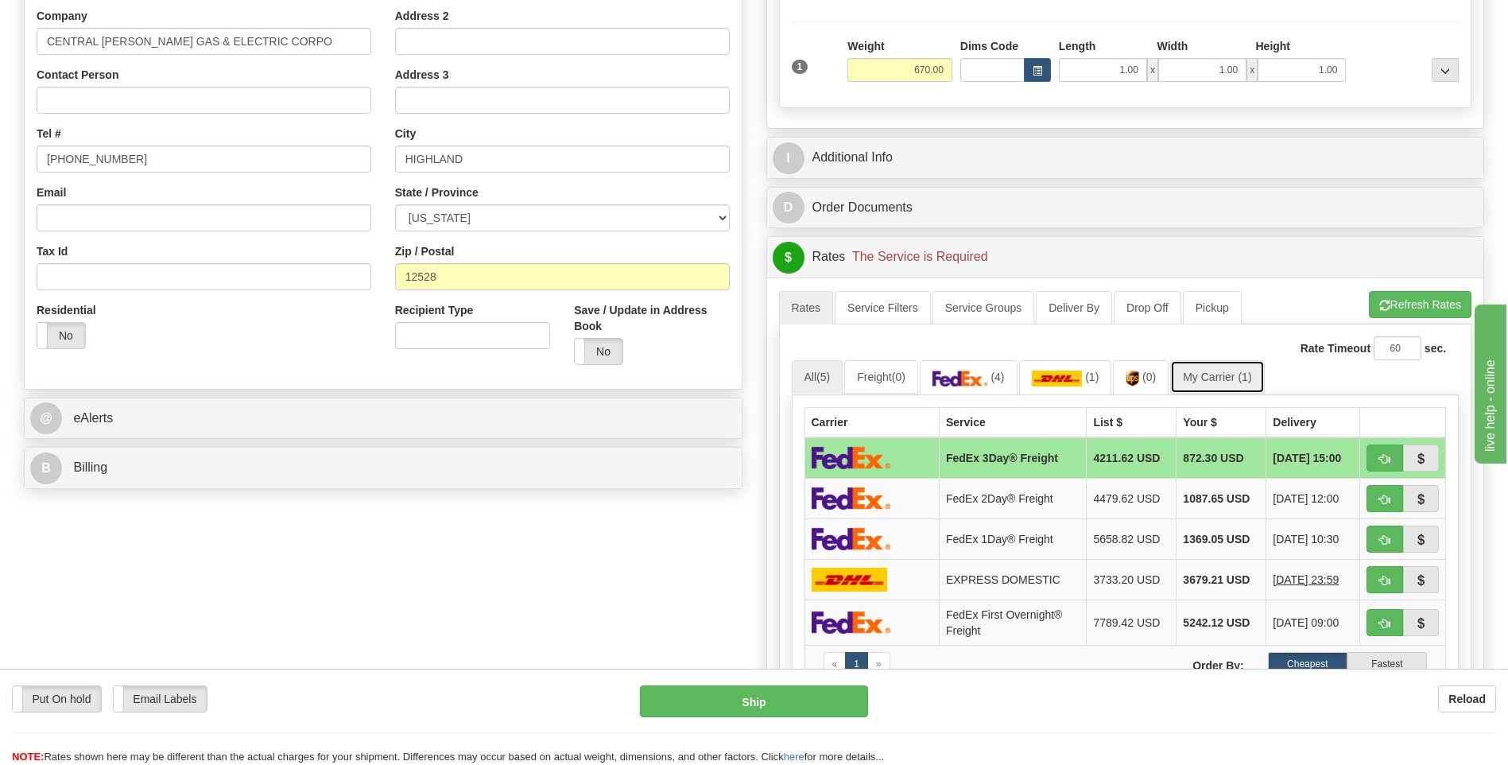
click at [1228, 391] on link "My Carrier (1)" at bounding box center [1217, 376] width 94 height 33
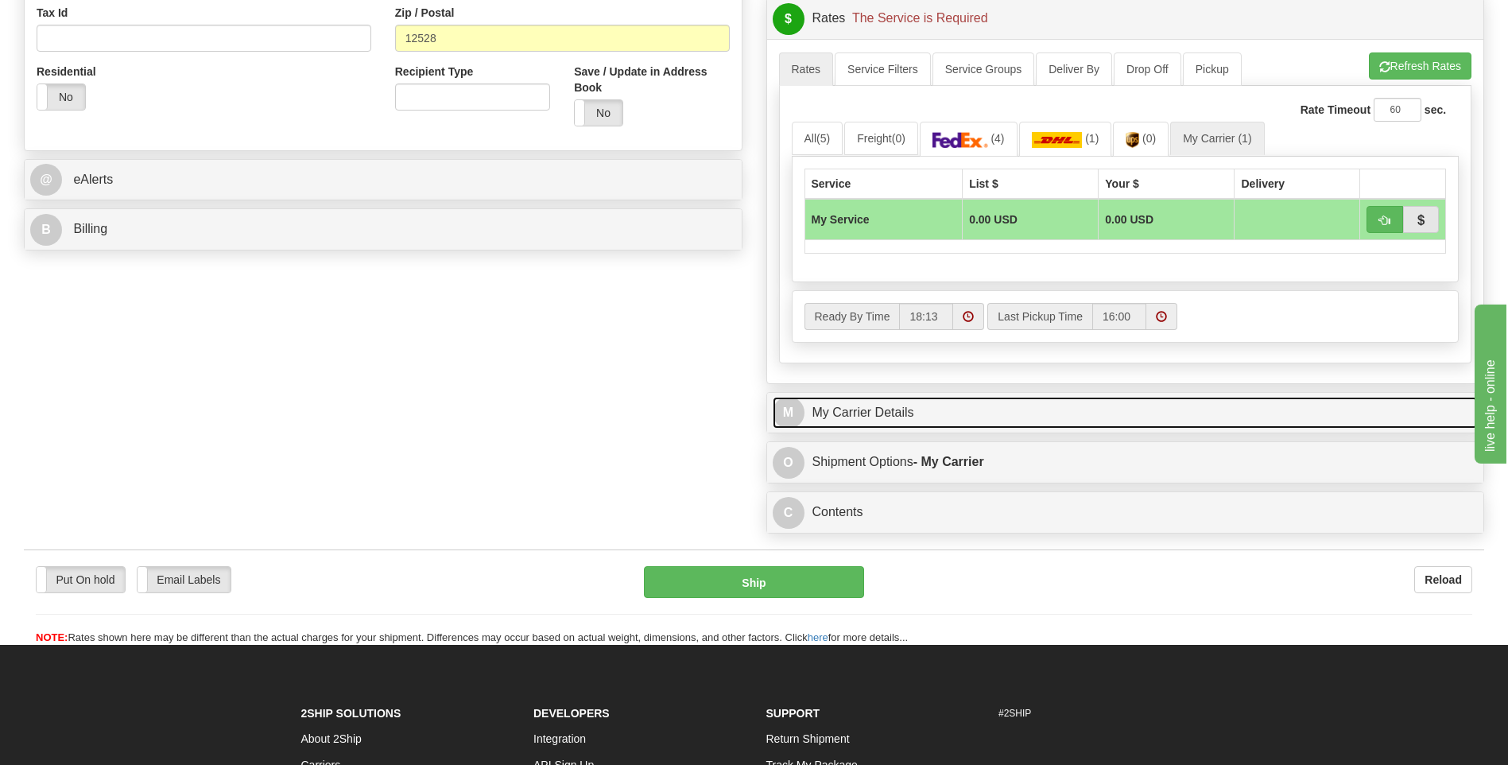
click at [870, 416] on link "M My Carrier Details" at bounding box center [1126, 413] width 706 height 33
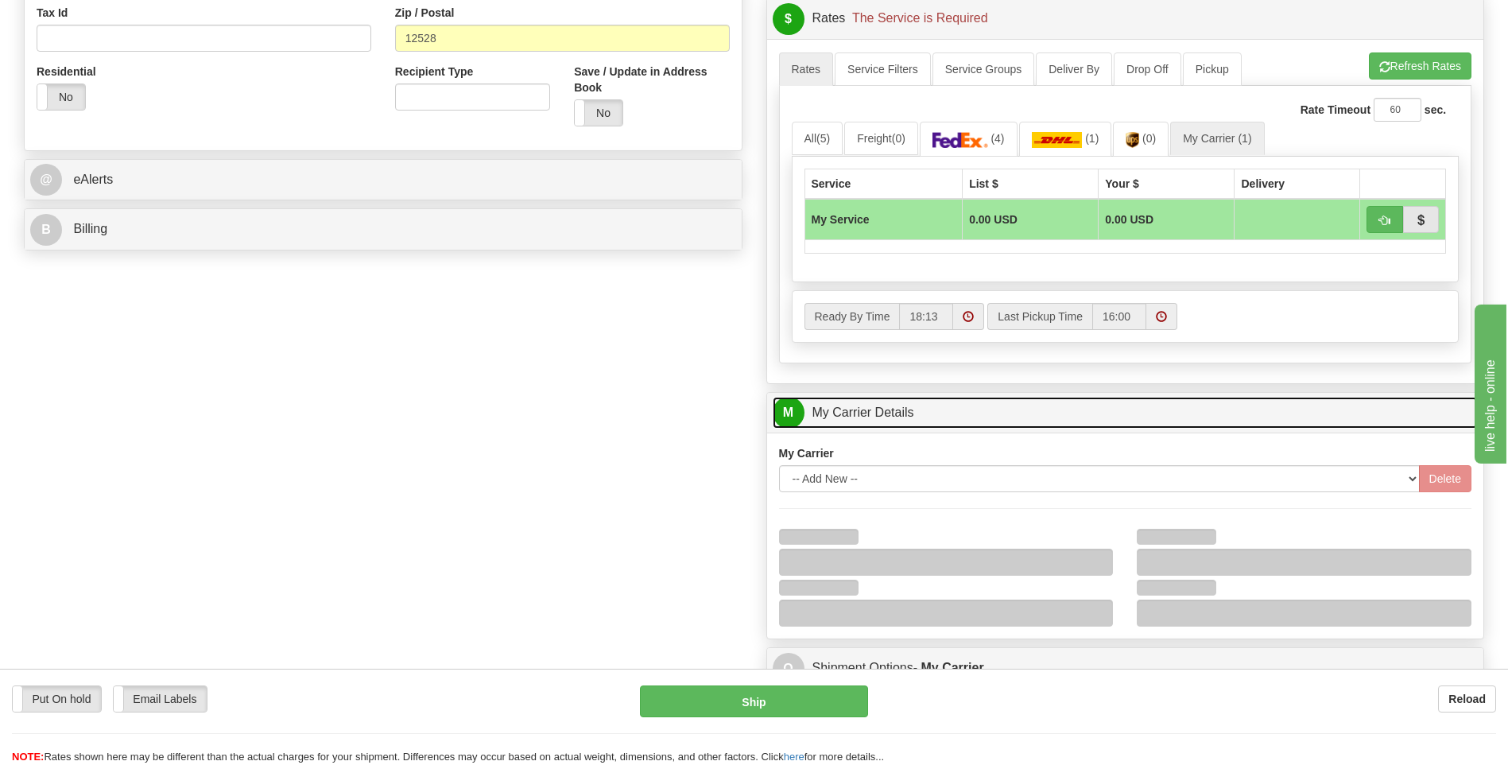
scroll to position [716, 0]
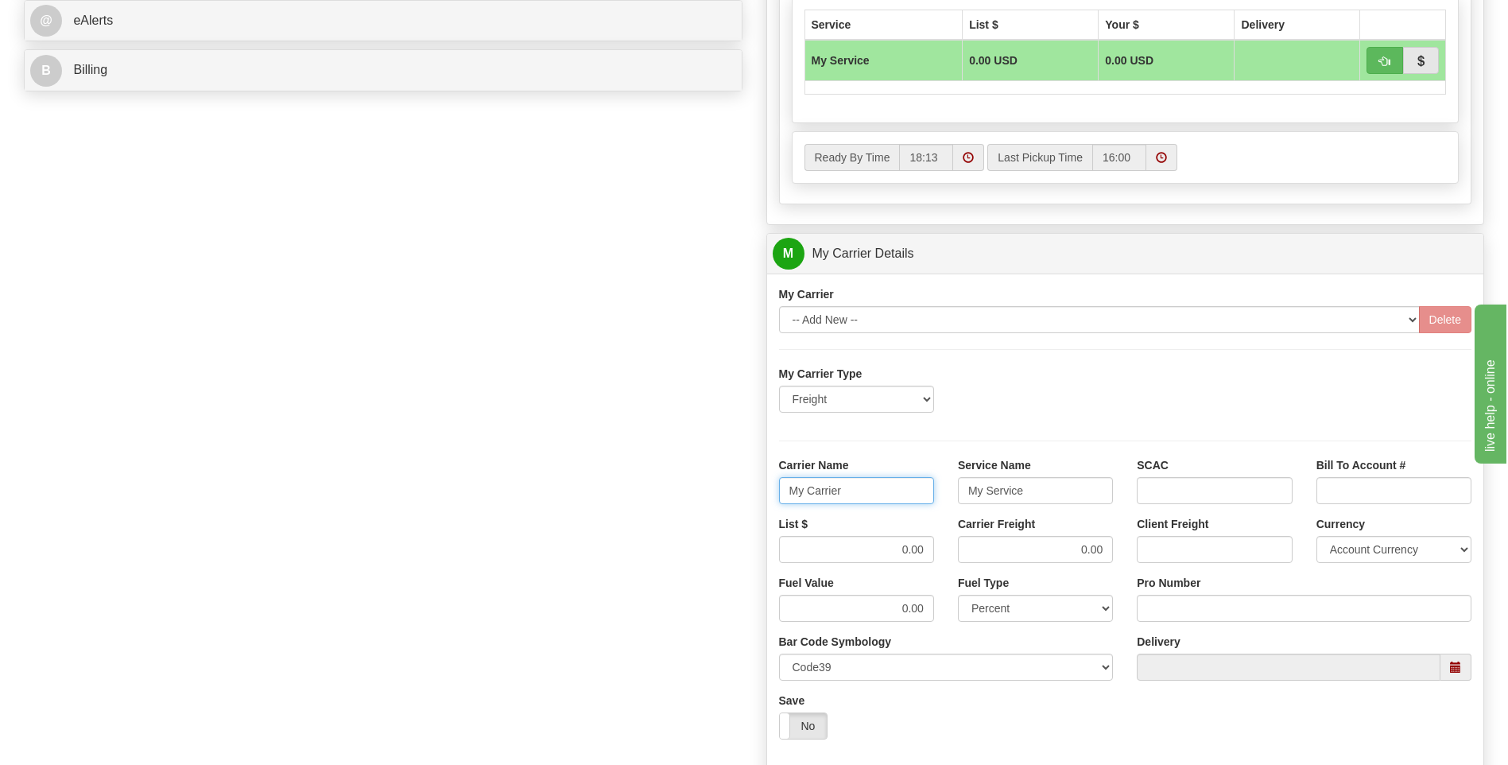
drag, startPoint x: 859, startPoint y: 482, endPoint x: 762, endPoint y: 488, distance: 97.2
click at [762, 488] on div "Customer Pricing 0.00 Markup % Discount % Flat Amount Per Pound Flat Amount Mar…" at bounding box center [1126, 164] width 743 height 1534
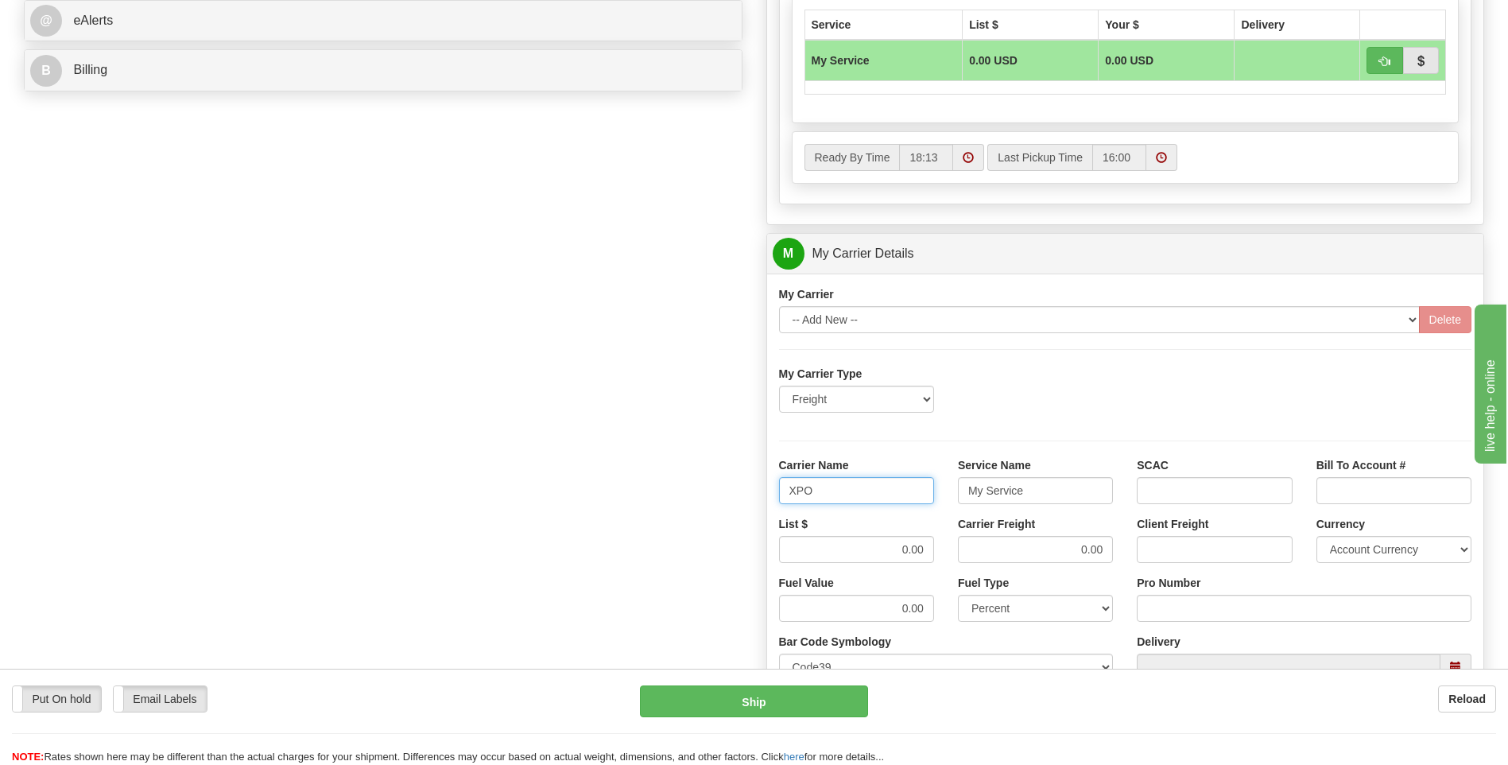
type input "XPO"
type input "LTL"
drag, startPoint x: 931, startPoint y: 561, endPoint x: 979, endPoint y: 564, distance: 47.8
click at [979, 564] on div "List $ 0.00 Carrier Freight 0.00 Client Freight Currency Account Currency ARN A…" at bounding box center [1125, 545] width 717 height 59
type input "385"
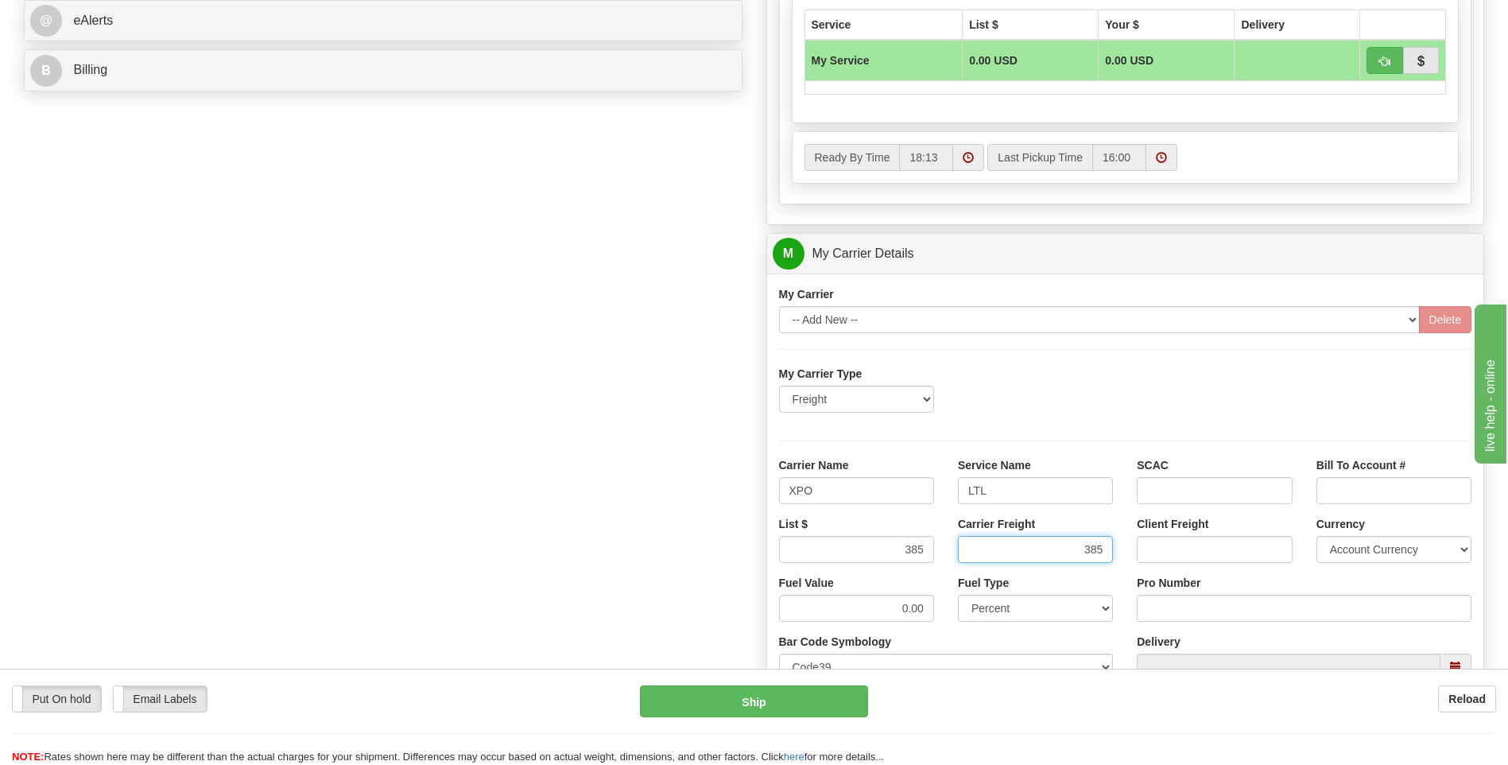
type input "385"
click at [1174, 611] on input "Pro Number" at bounding box center [1304, 608] width 335 height 27
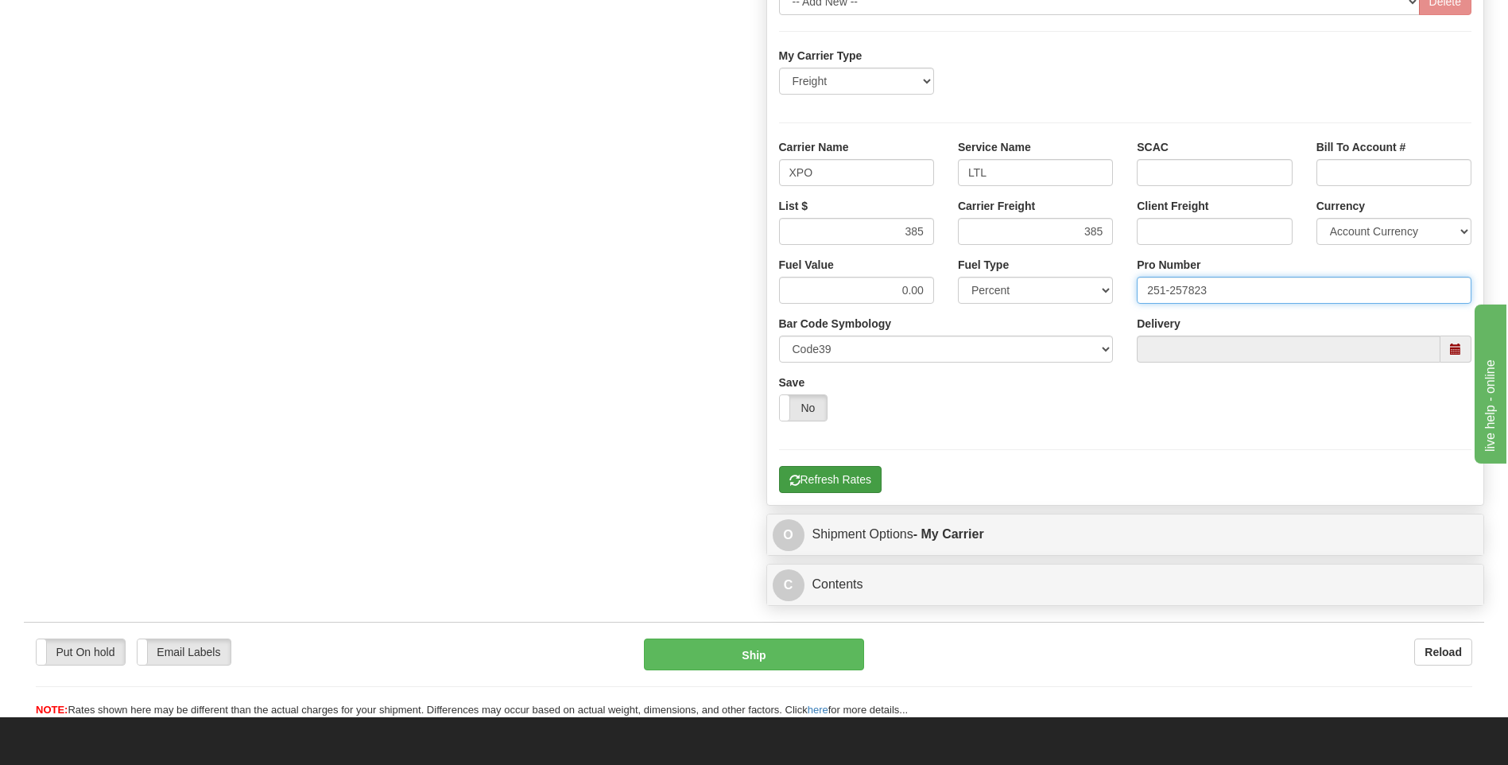
type input "251-257823"
click at [852, 487] on button "Refresh Rates" at bounding box center [830, 479] width 103 height 27
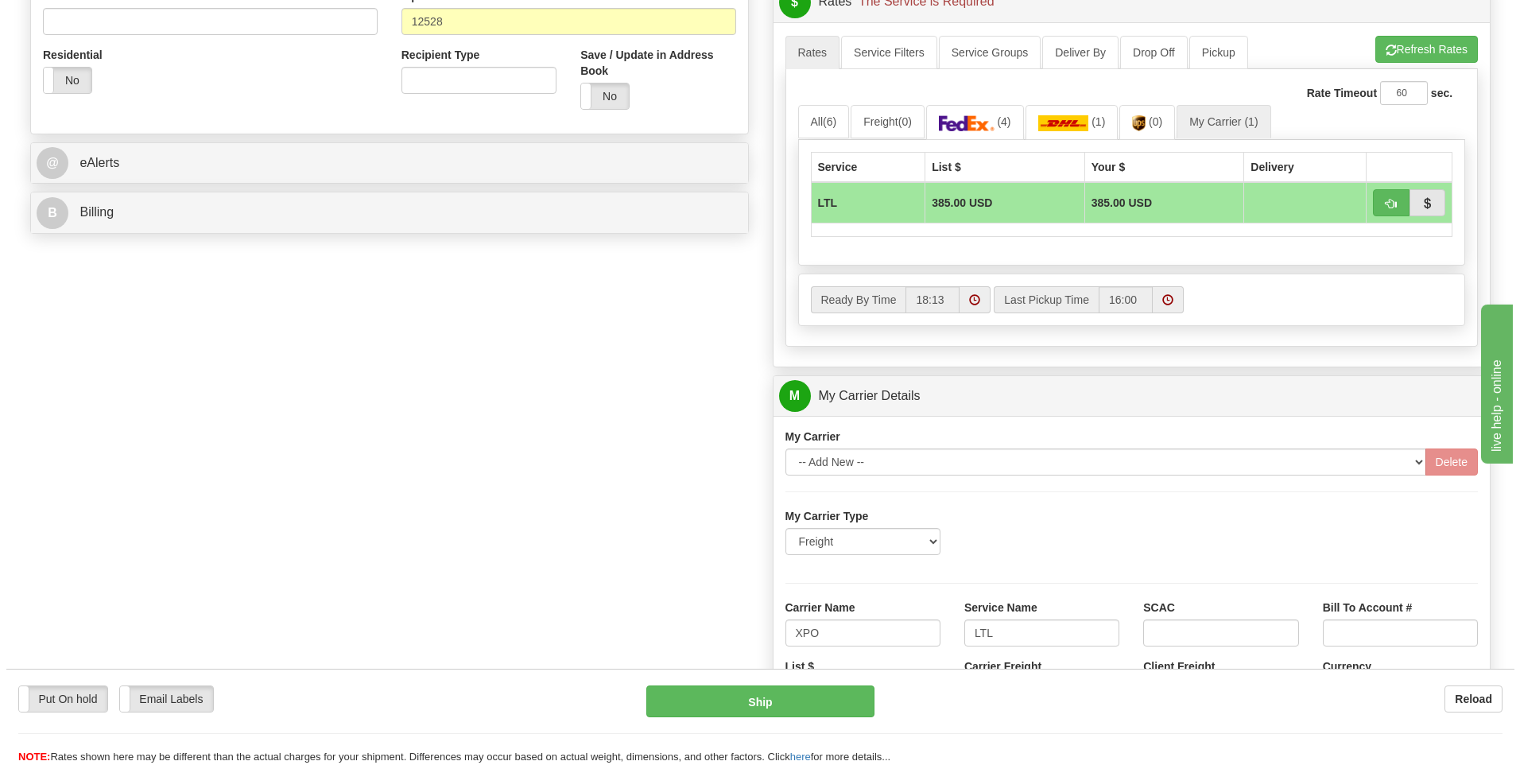
scroll to position [596, 0]
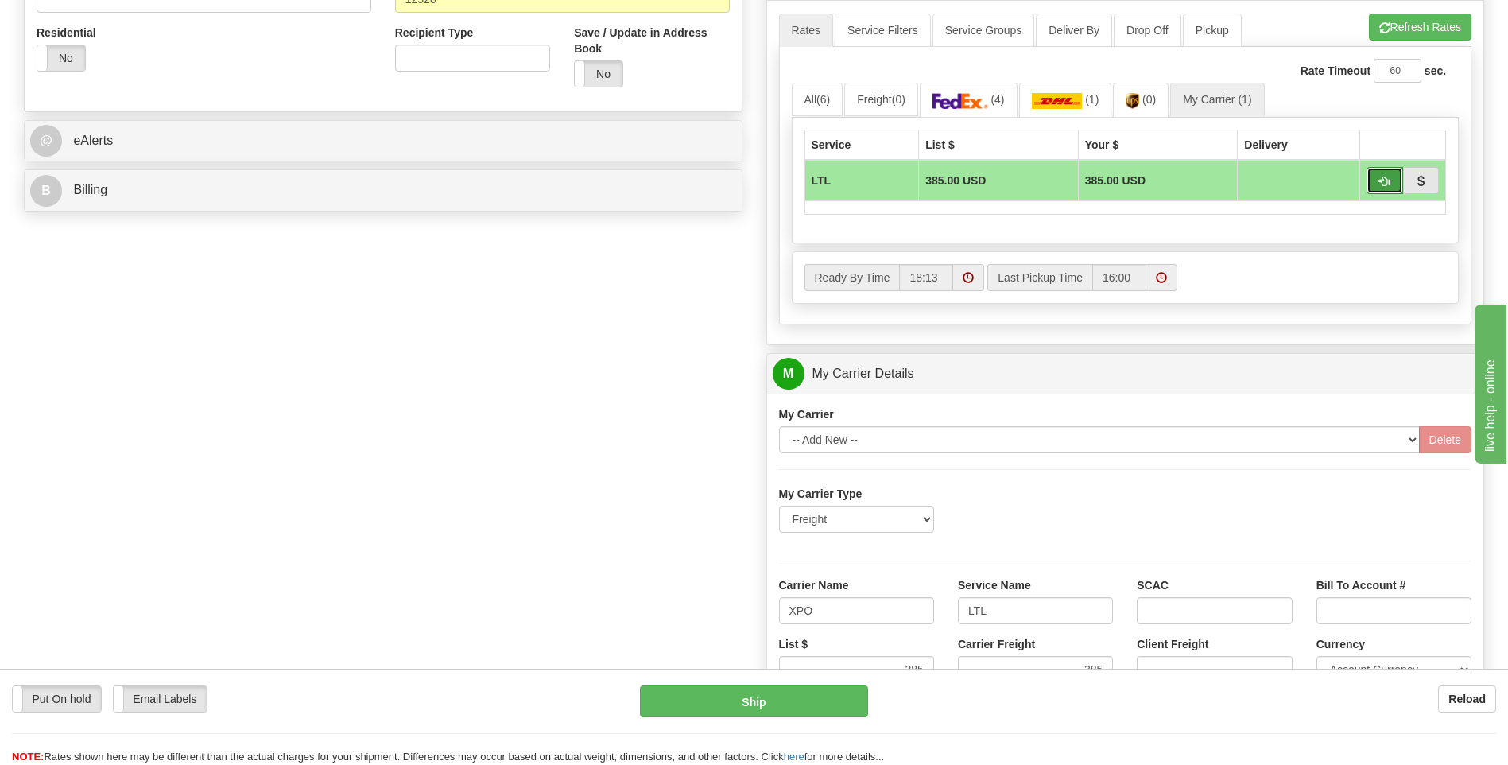
click at [1380, 184] on span "button" at bounding box center [1384, 182] width 11 height 10
type input "00"
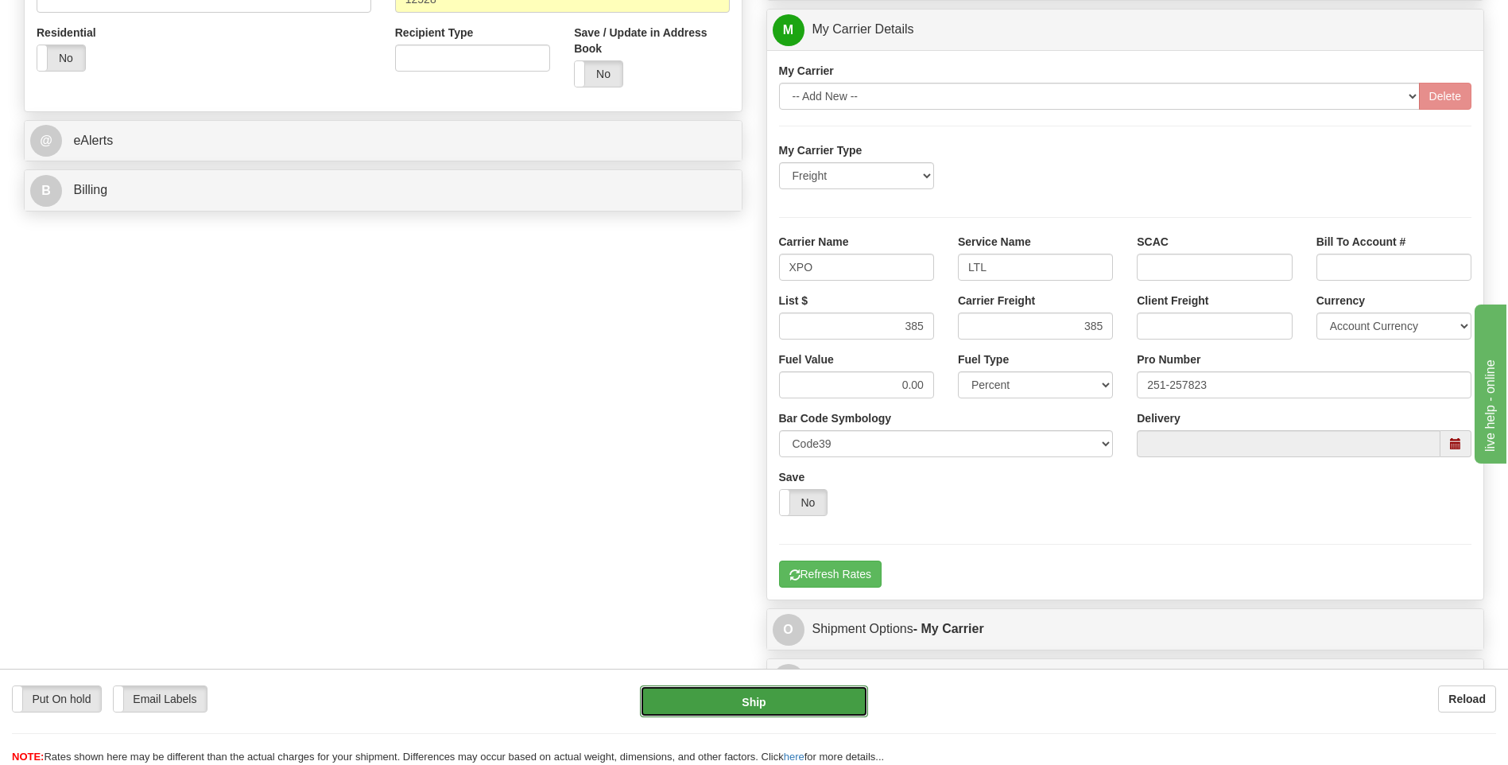
click at [801, 704] on button "Ship" at bounding box center [753, 701] width 227 height 32
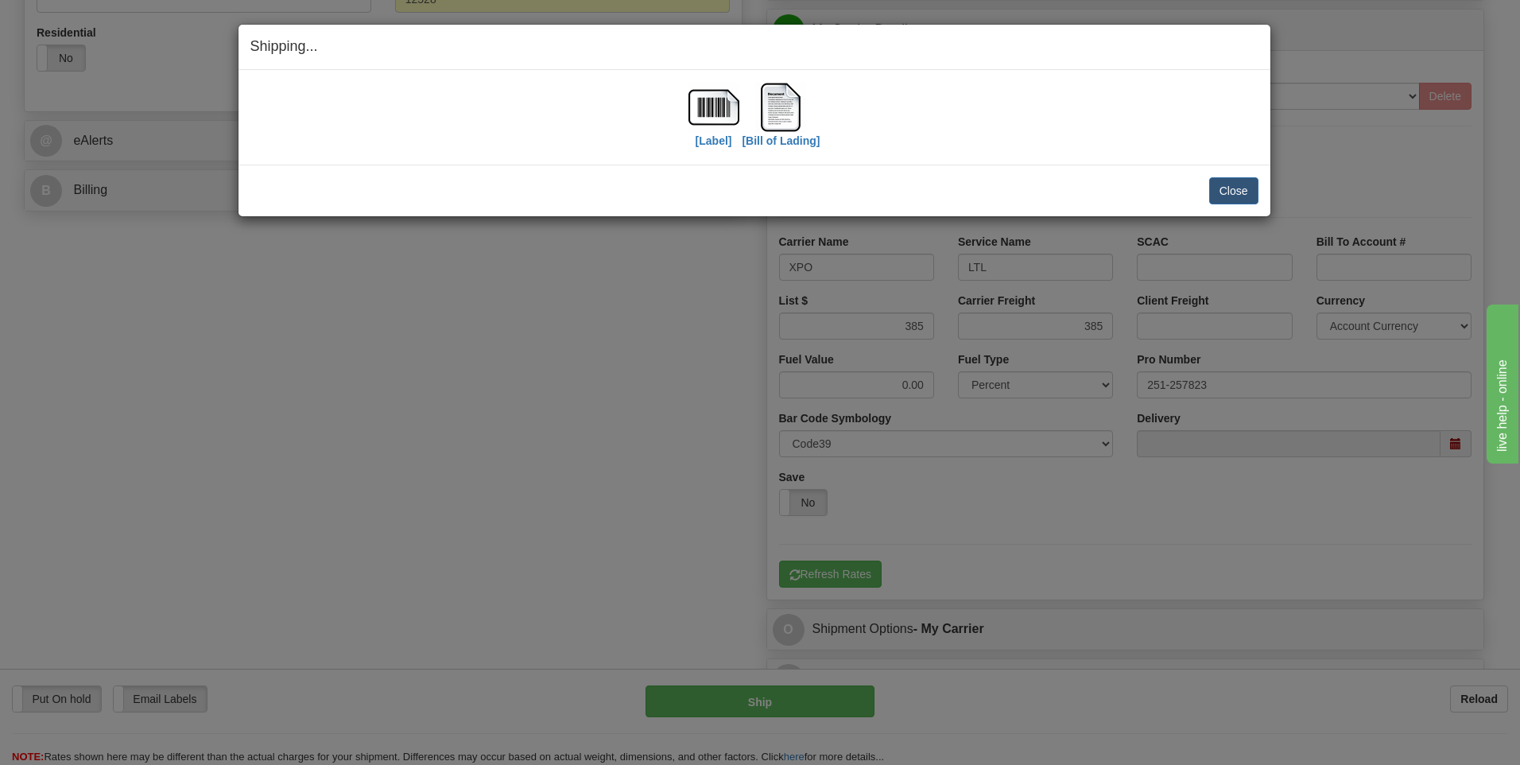
click at [1225, 204] on div "Close Cancel Cancel Shipment and Quit Pickup Quit Pickup ONLY" at bounding box center [755, 191] width 1032 height 52
click at [1228, 201] on button "Close" at bounding box center [1233, 190] width 49 height 27
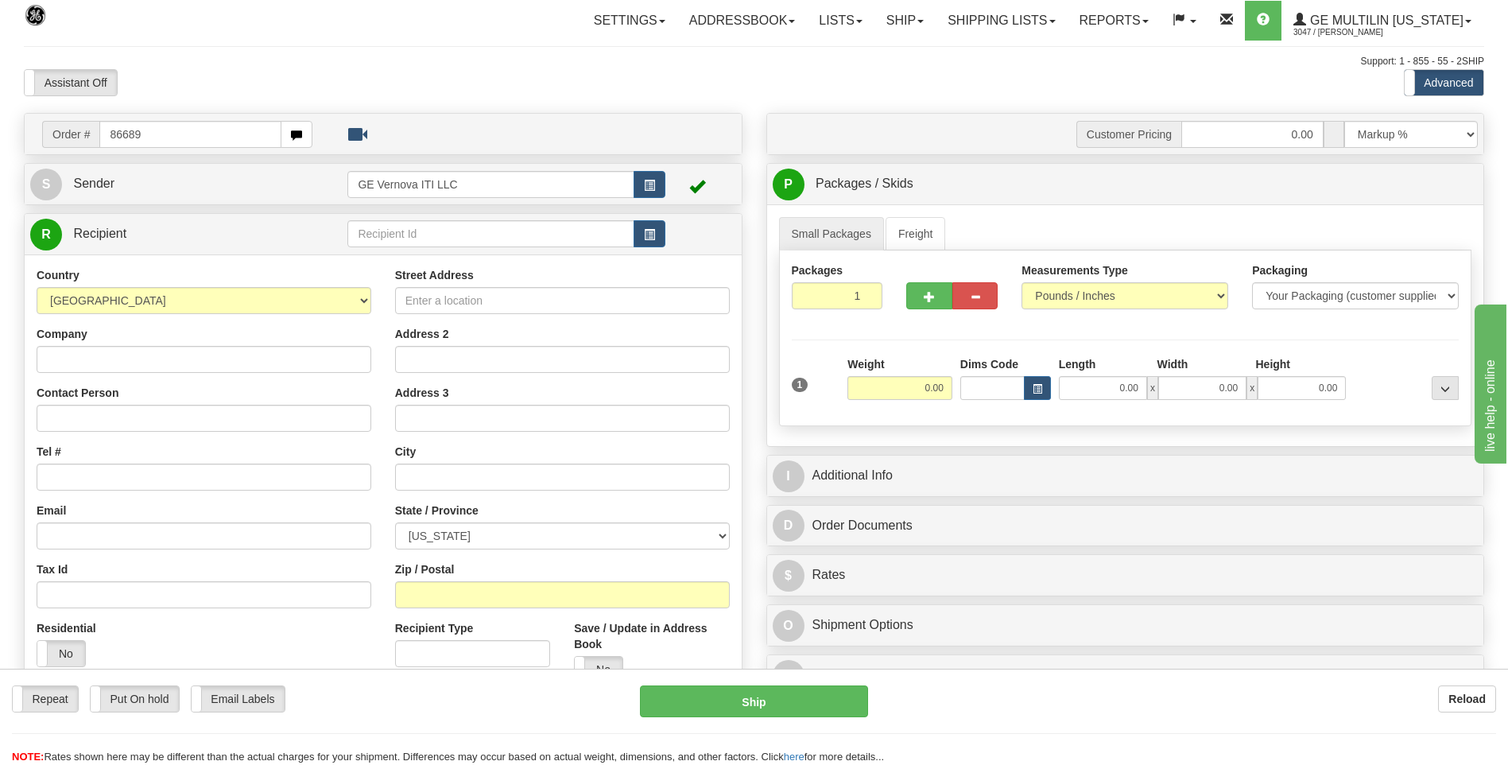
type input "86689"
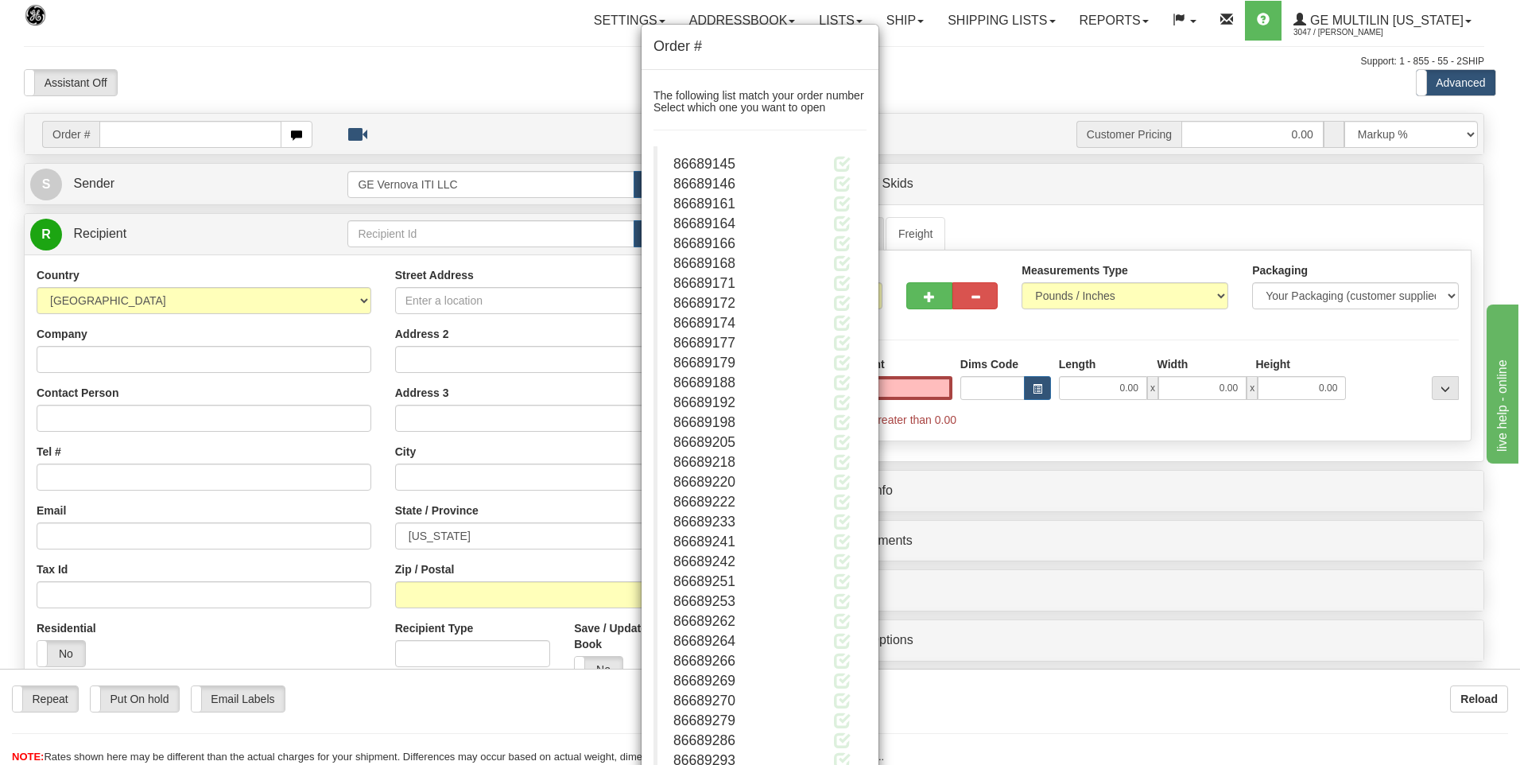
click button "Delete" at bounding box center [0, 0] width 0 height 0
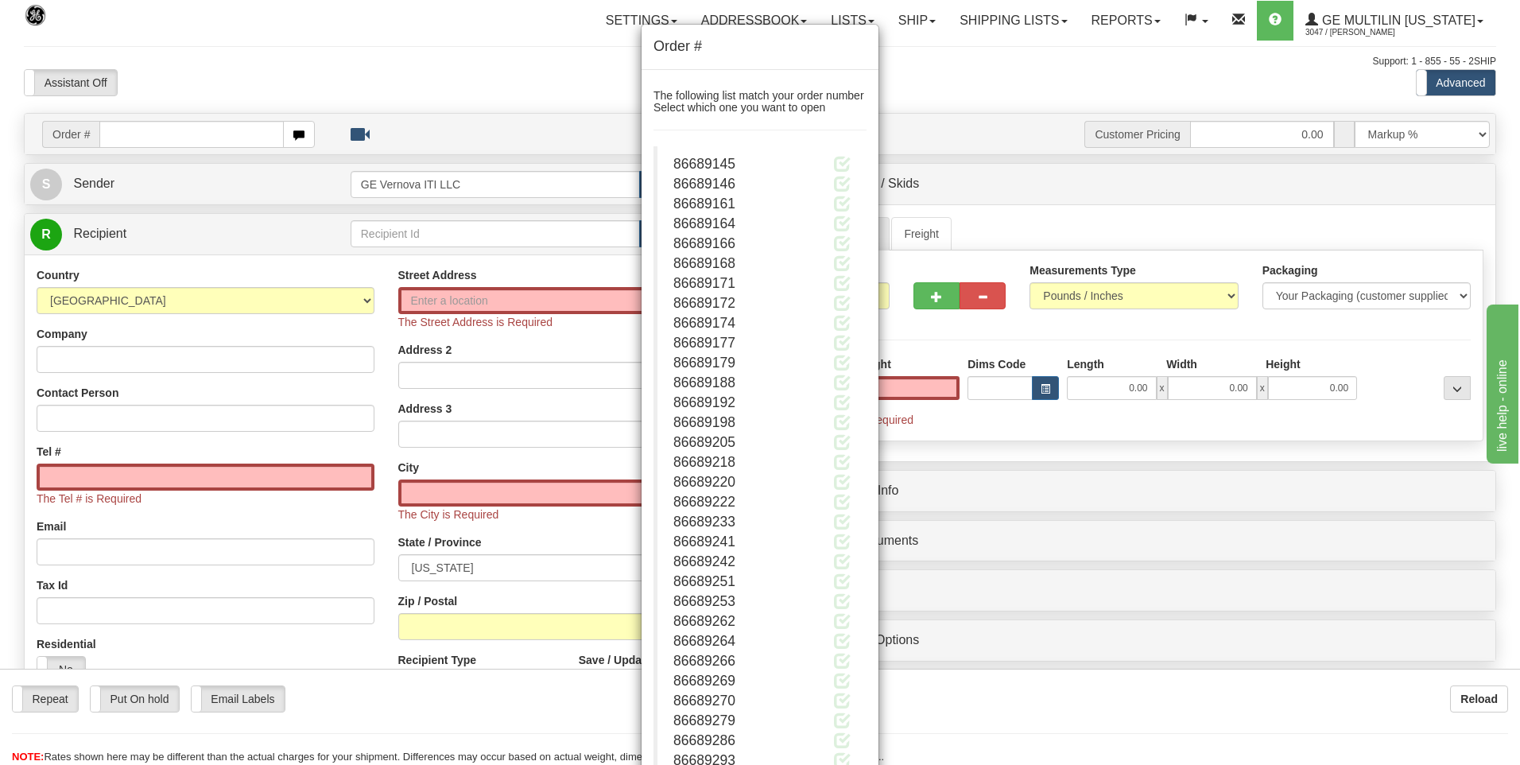
type input "0.00"
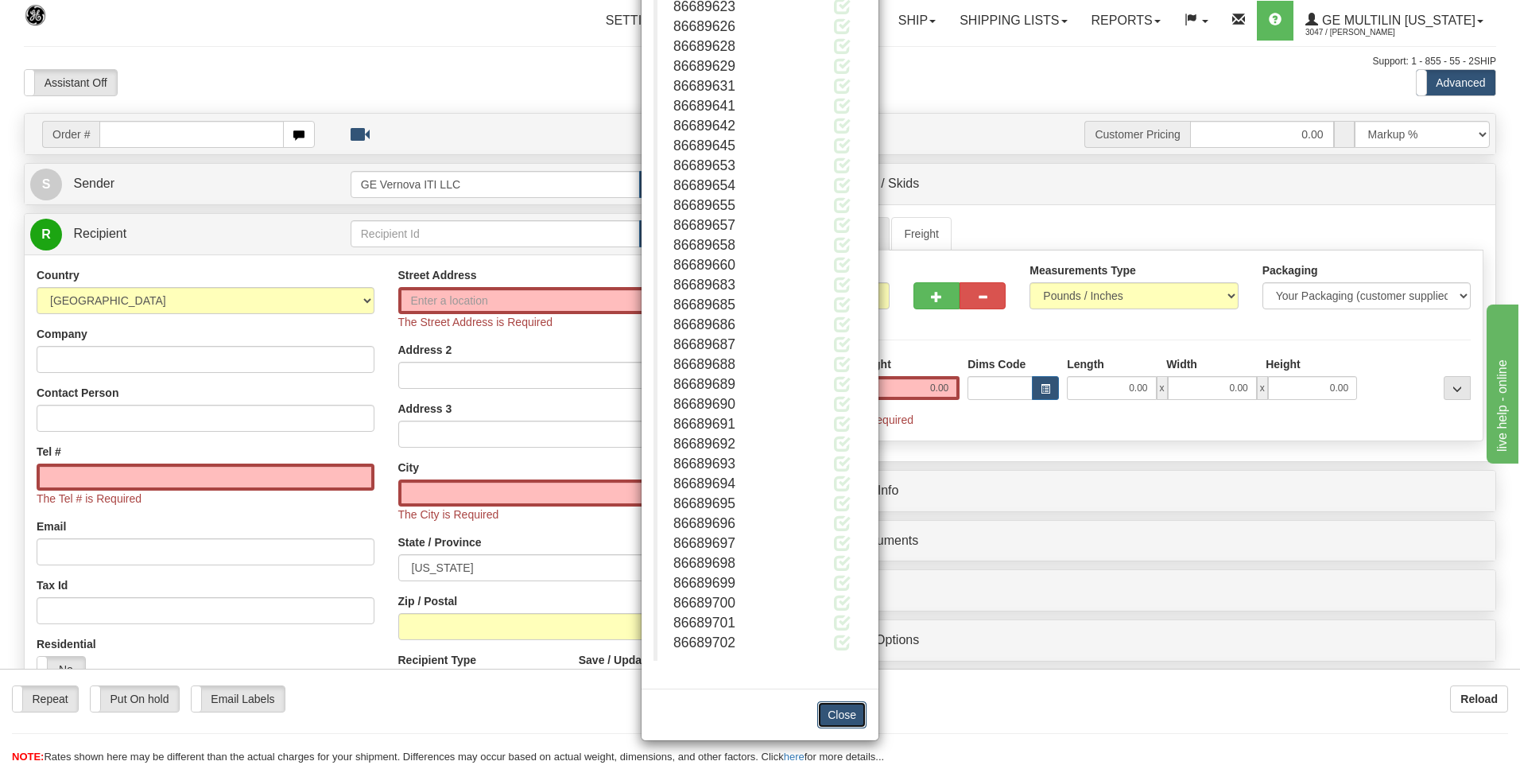
click at [841, 717] on button "Close" at bounding box center [841, 714] width 49 height 27
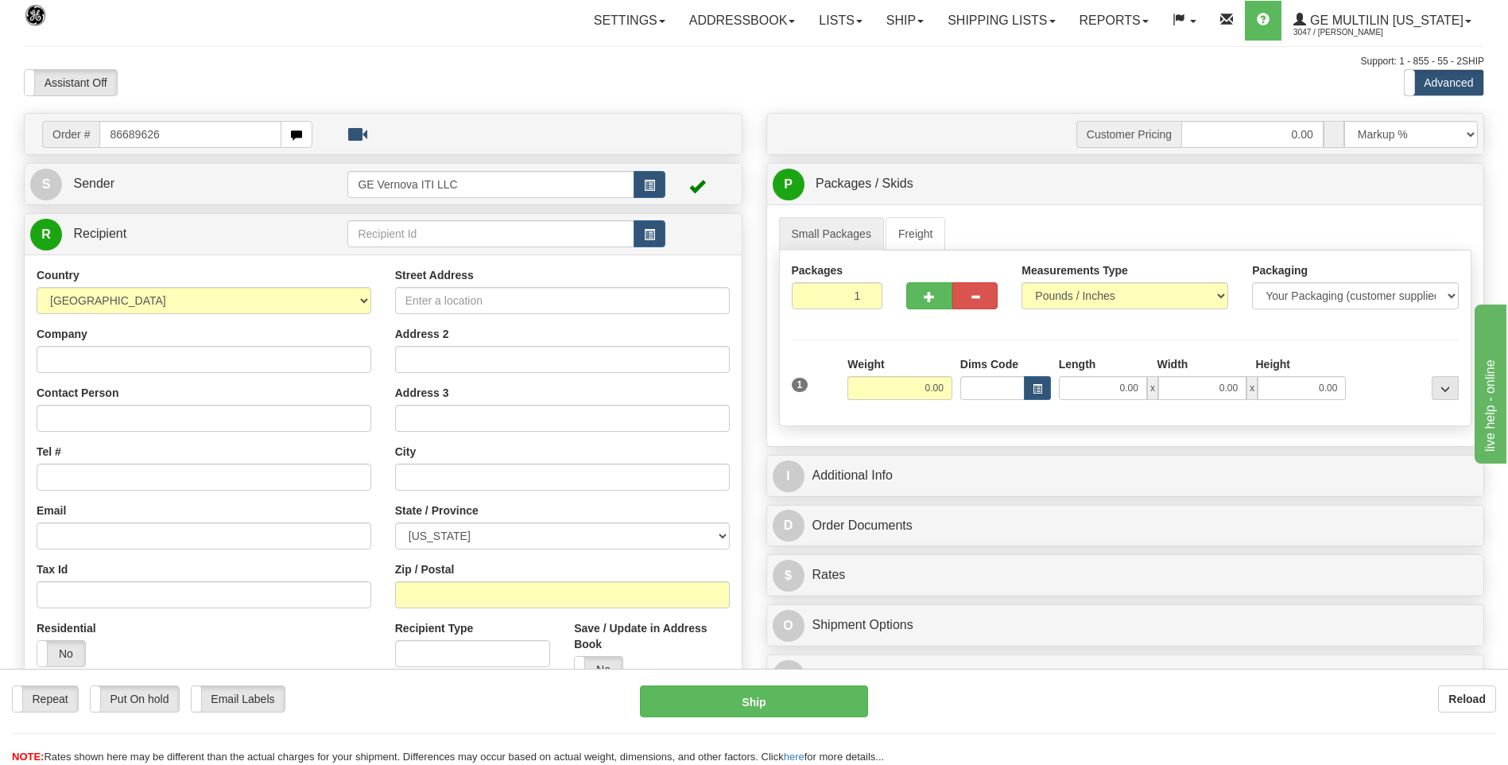
type input "86689626"
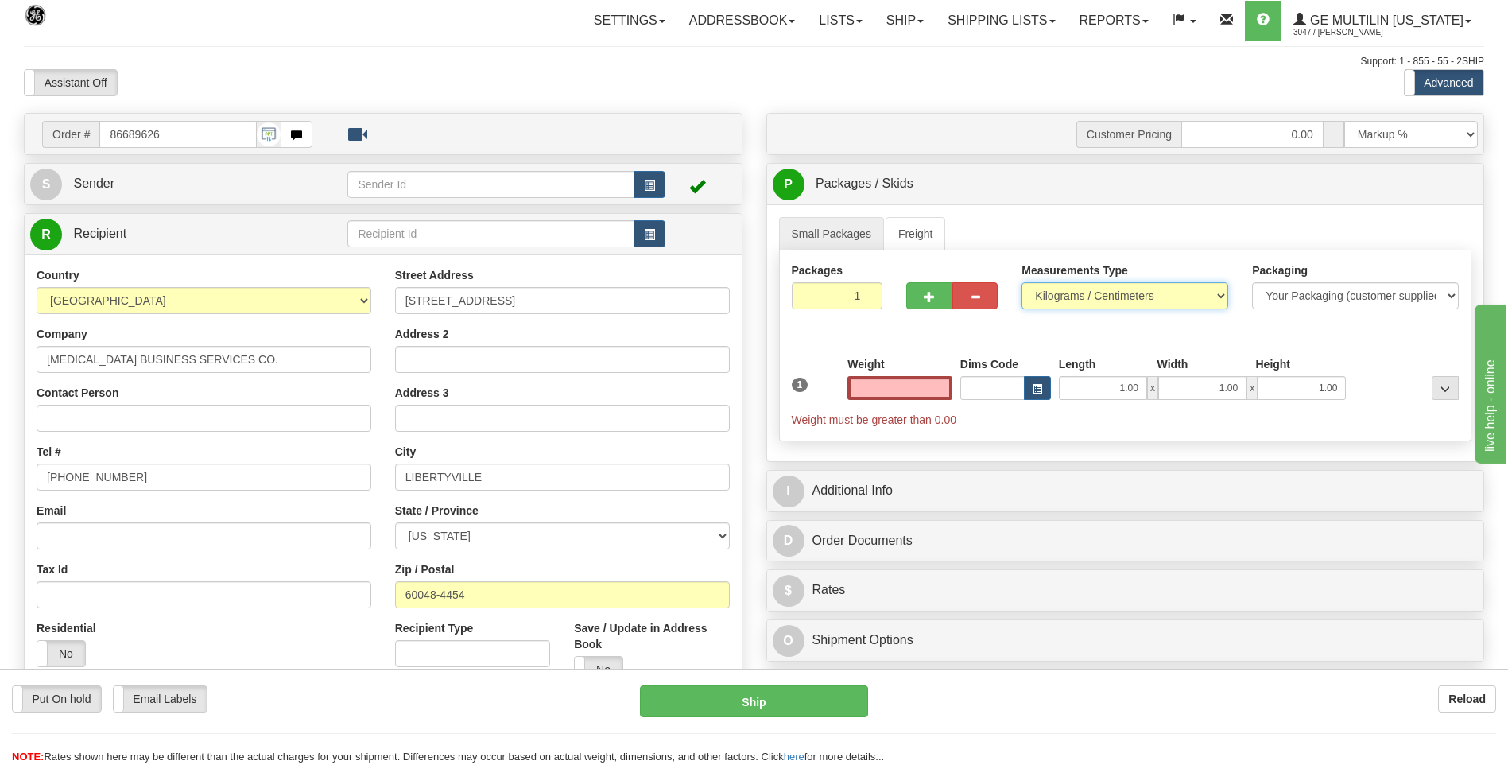
type input "0.00"
click at [1074, 294] on select "Pounds / Inches Kilograms / Centimeters" at bounding box center [1125, 295] width 207 height 27
select select "0"
click at [1022, 282] on select "Pounds / Inches Kilograms / Centimeters" at bounding box center [1125, 295] width 207 height 27
click at [935, 394] on input "0.00" at bounding box center [900, 388] width 105 height 24
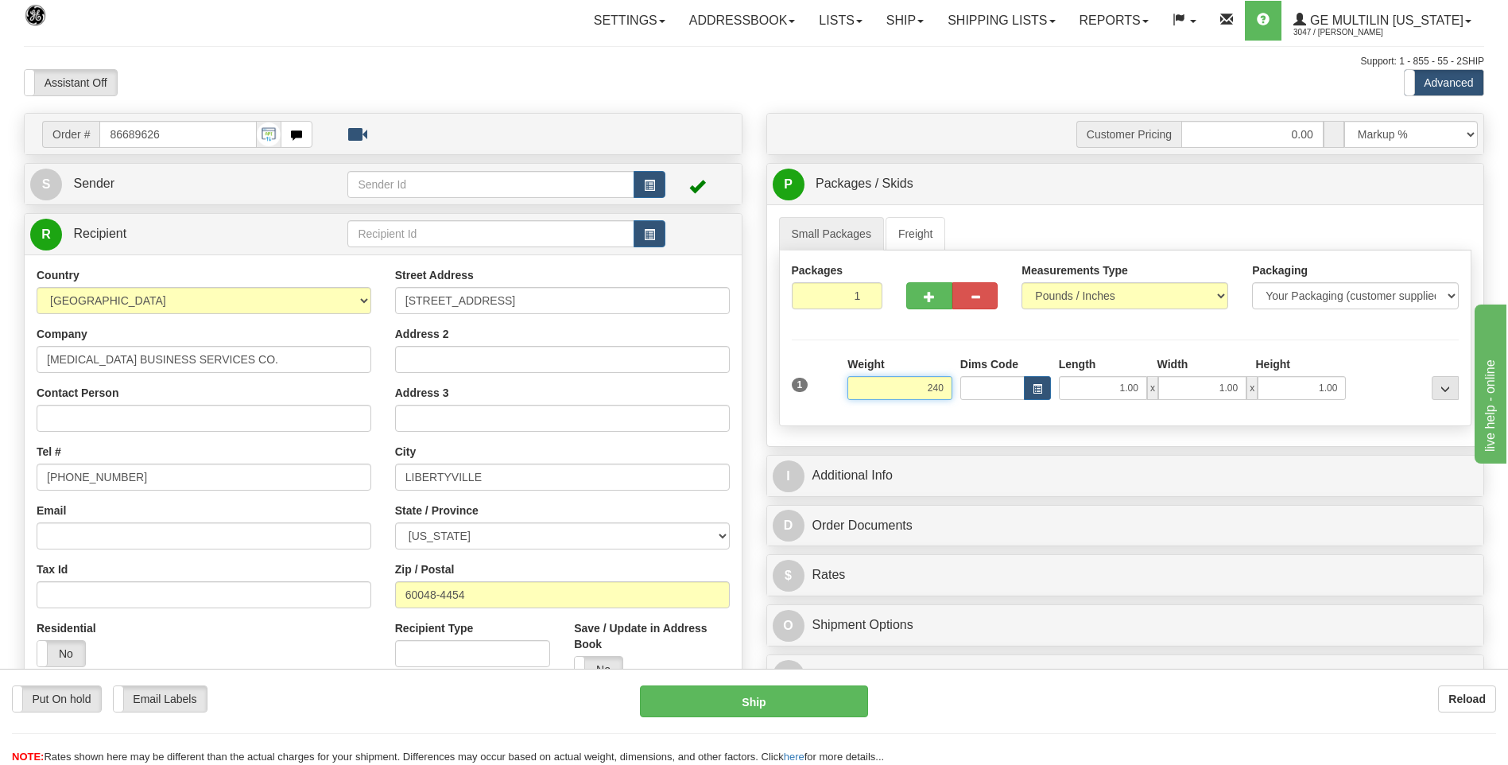
click button "Delete" at bounding box center [0, 0] width 0 height 0
type input "240.00"
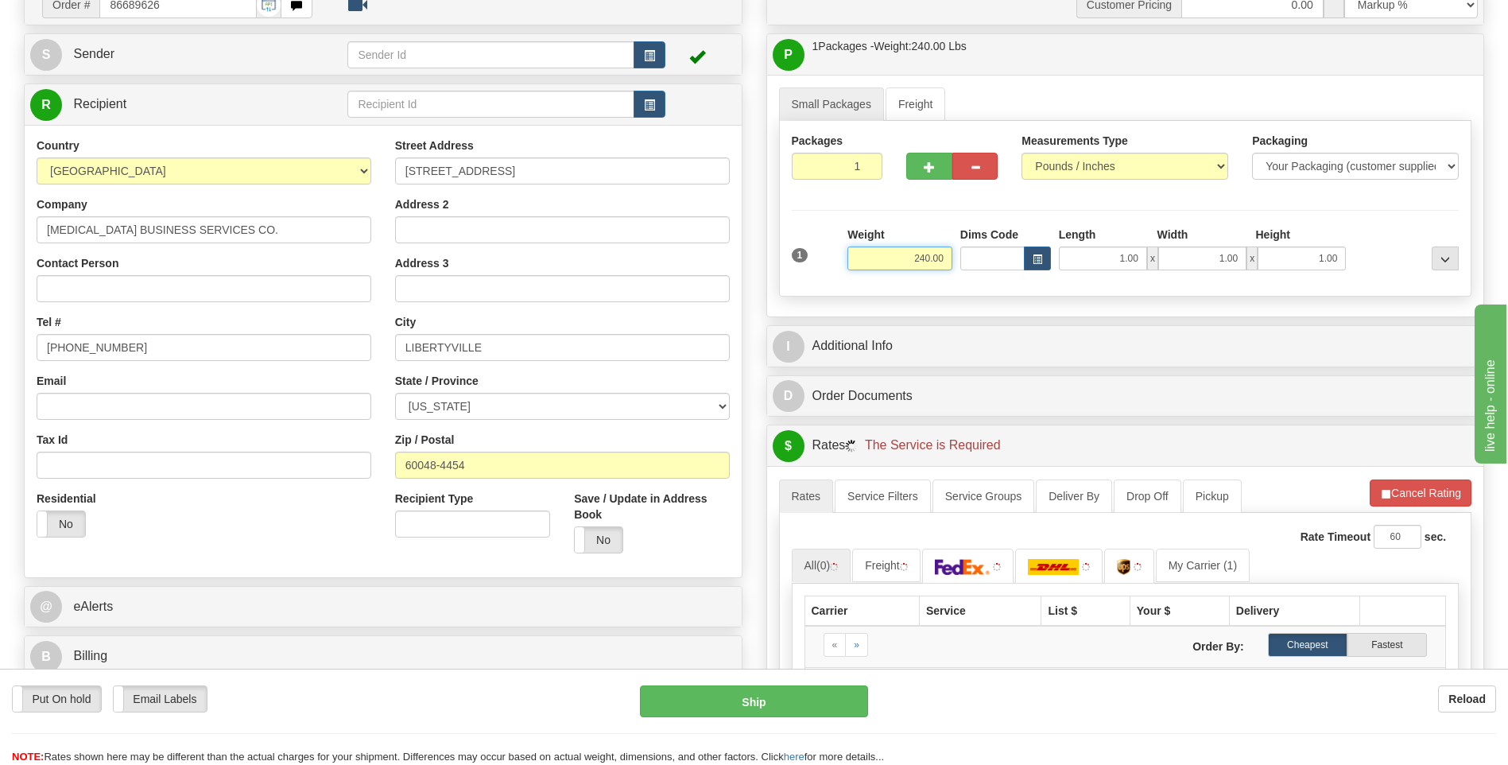
scroll to position [318, 0]
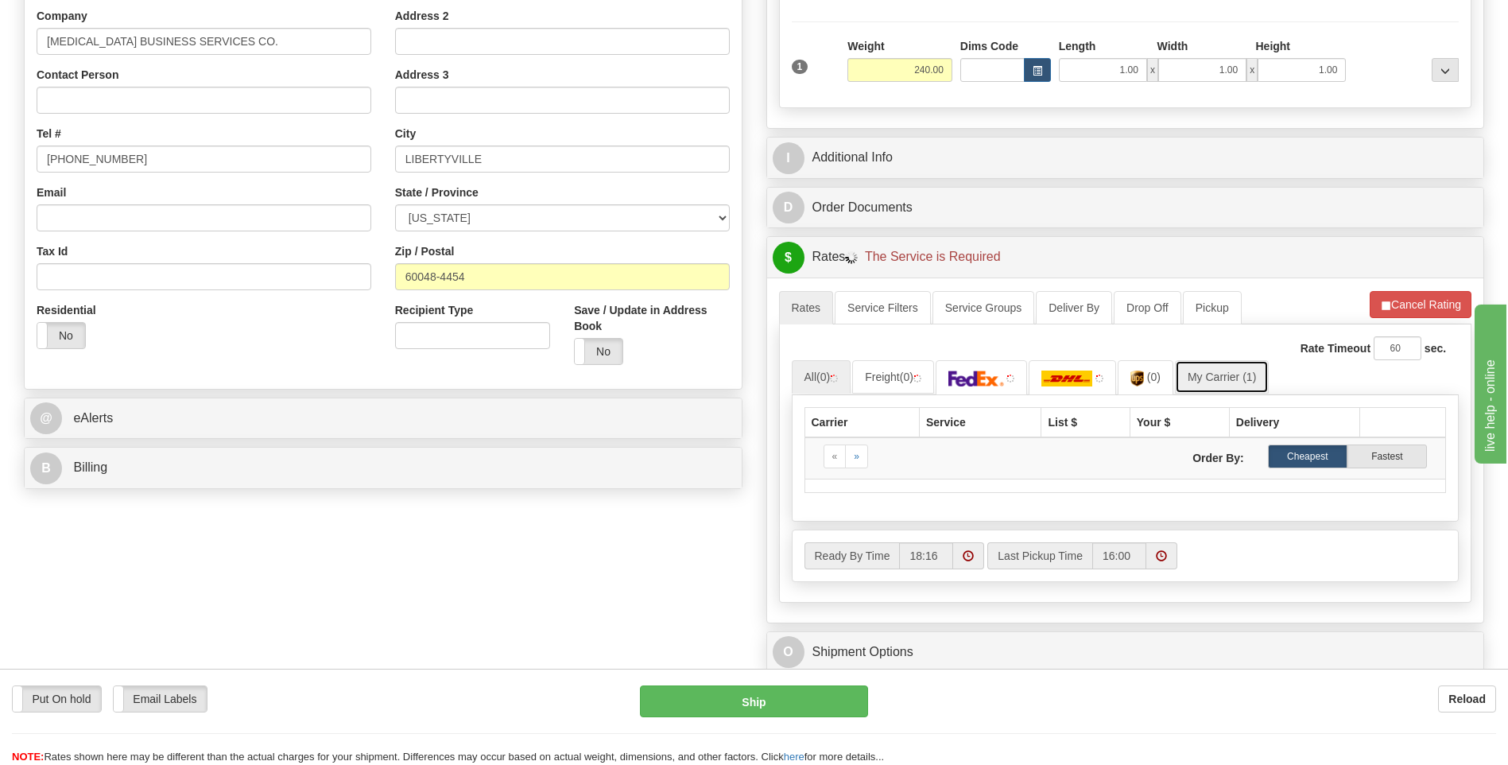
drag, startPoint x: 1198, startPoint y: 367, endPoint x: 1208, endPoint y: 377, distance: 14.1
click at [1198, 367] on link "My Carrier (1)" at bounding box center [1222, 376] width 94 height 33
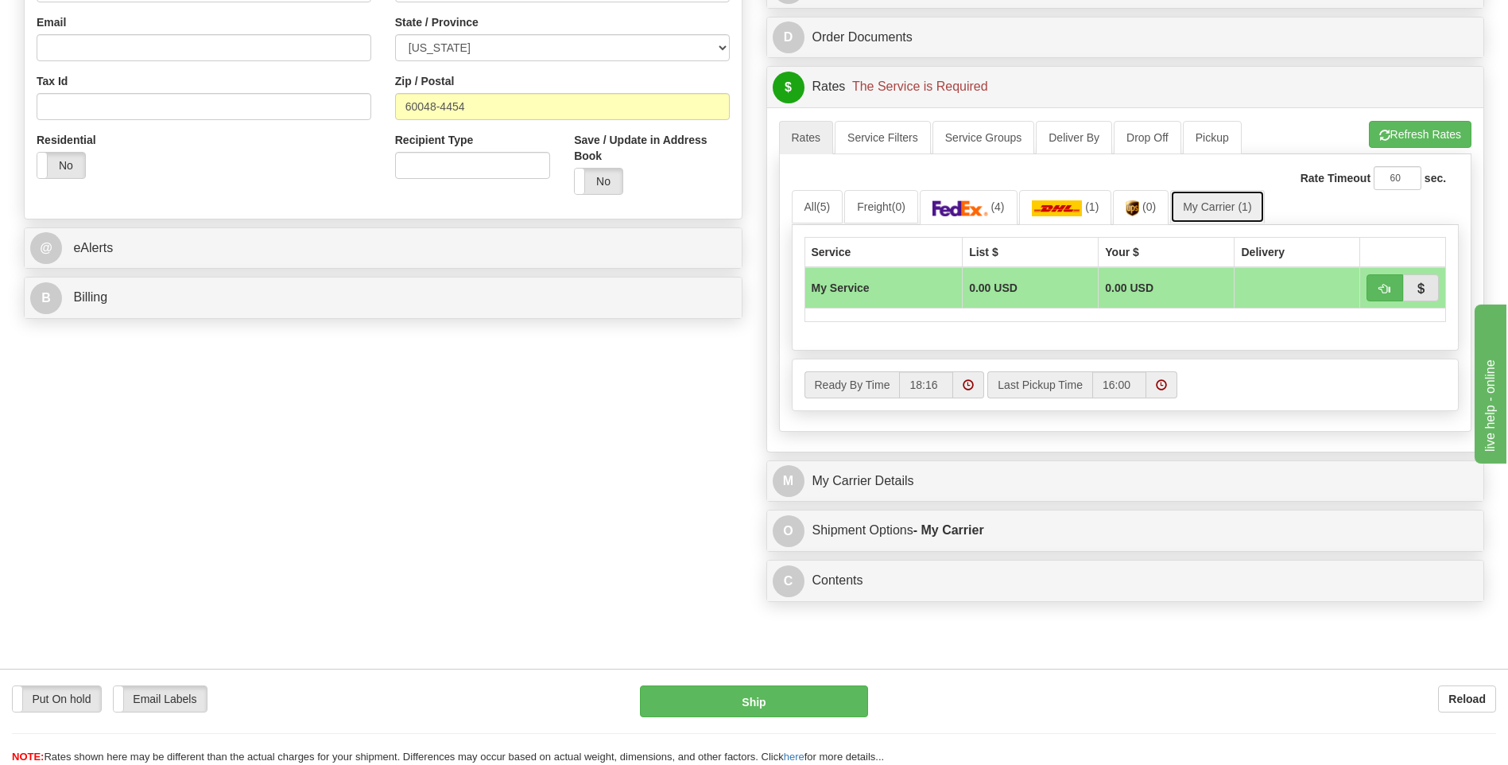
scroll to position [636, 0]
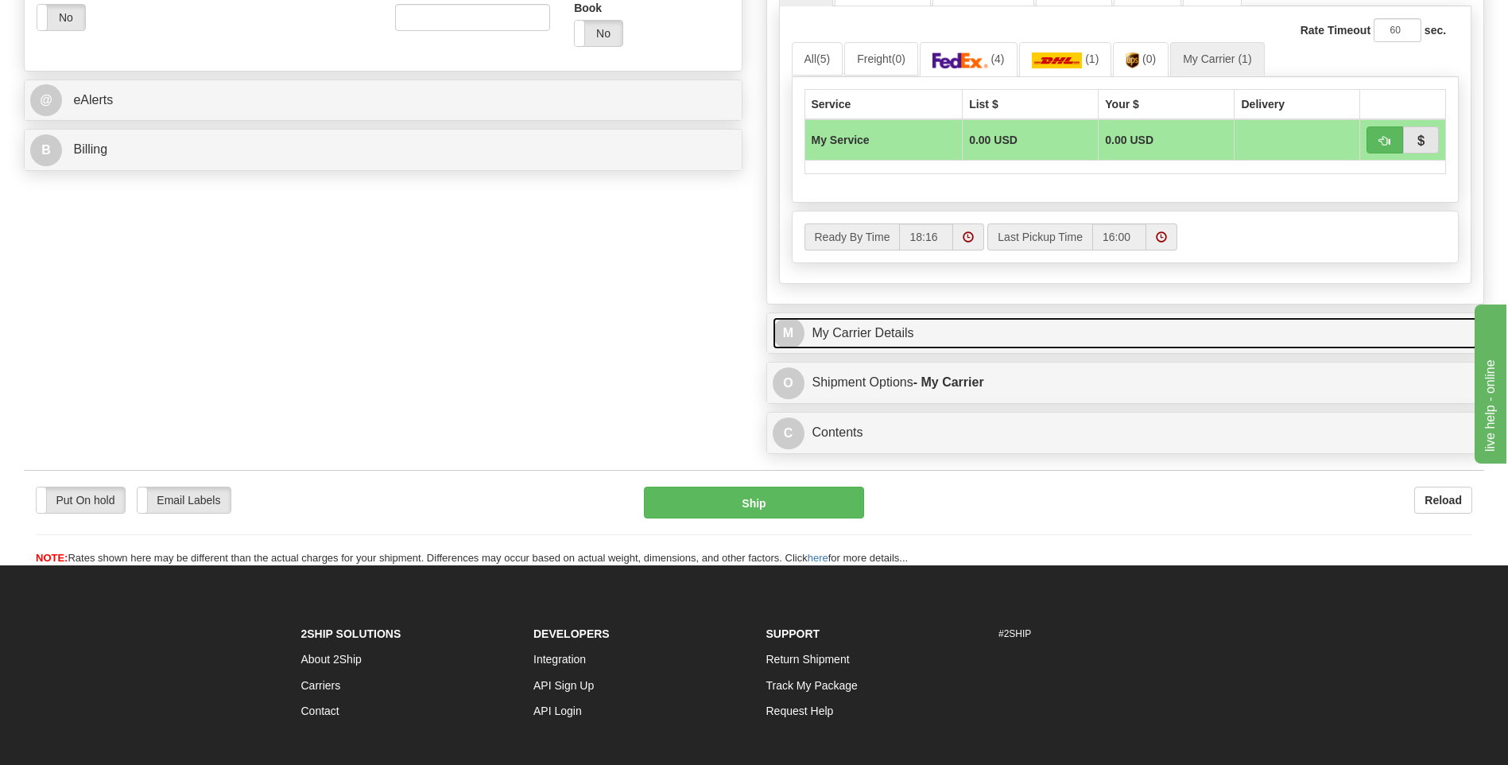
click at [900, 331] on link "M My Carrier Details" at bounding box center [1126, 333] width 706 height 33
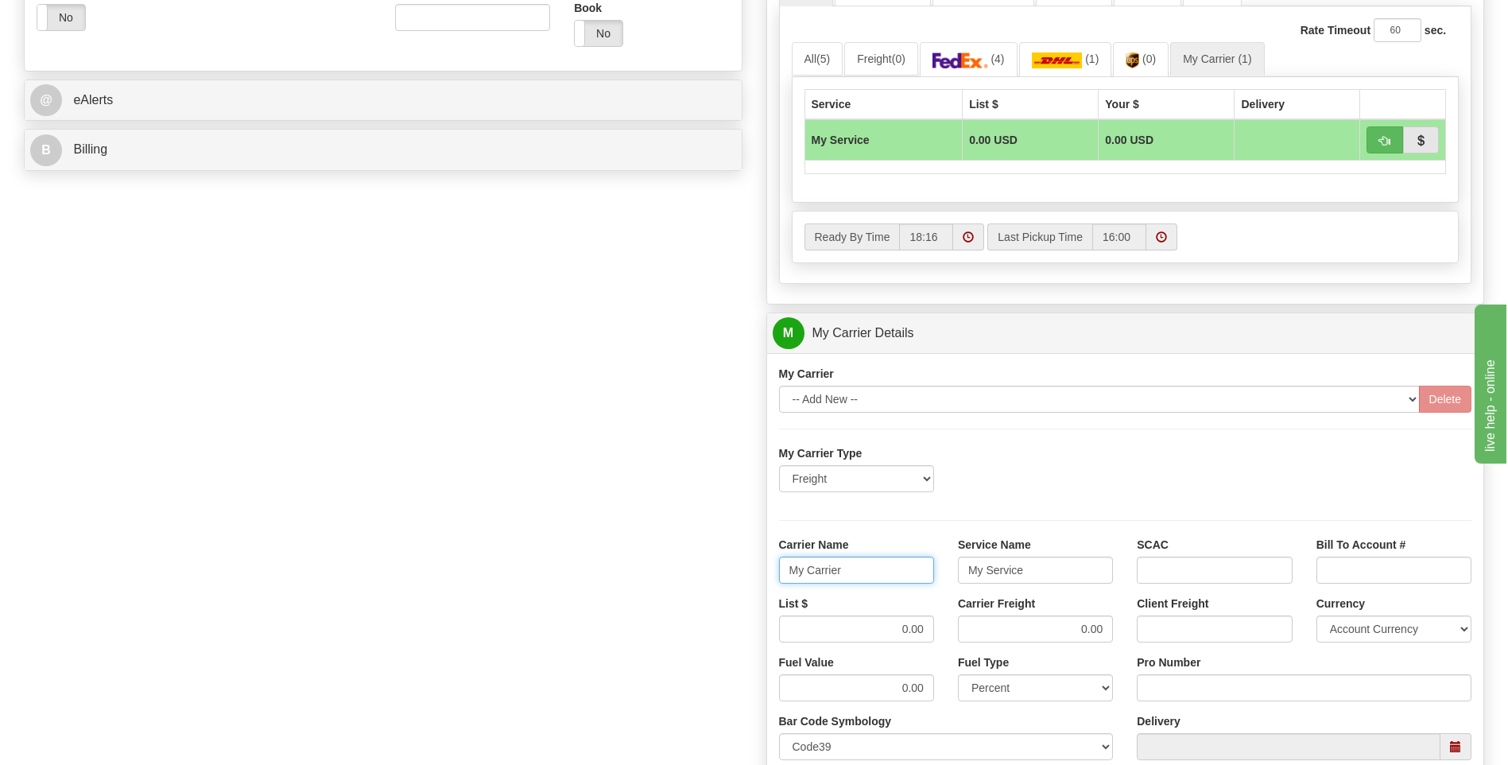
drag, startPoint x: 805, startPoint y: 577, endPoint x: 739, endPoint y: 585, distance: 65.7
click at [739, 585] on div "Order # 86689626 S Sender" at bounding box center [754, 244] width 1484 height 1534
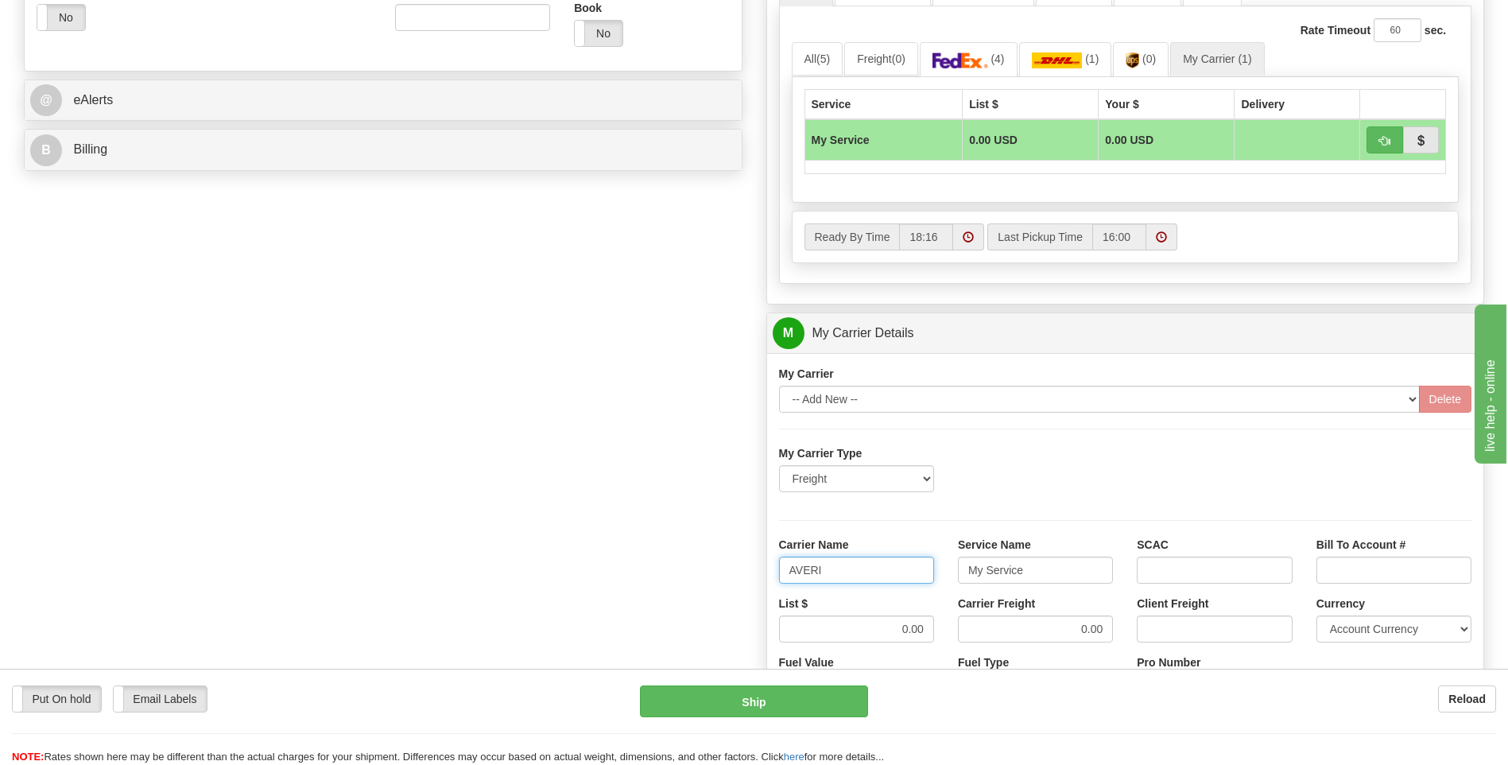
type input "AVERI"
type input "LTL"
drag, startPoint x: 875, startPoint y: 637, endPoint x: 952, endPoint y: 636, distance: 77.1
click at [952, 636] on div "List $ 0.00 Carrier Freight 0.00 Client Freight Currency Account Currency ARN A…" at bounding box center [1125, 625] width 717 height 59
type input "320"
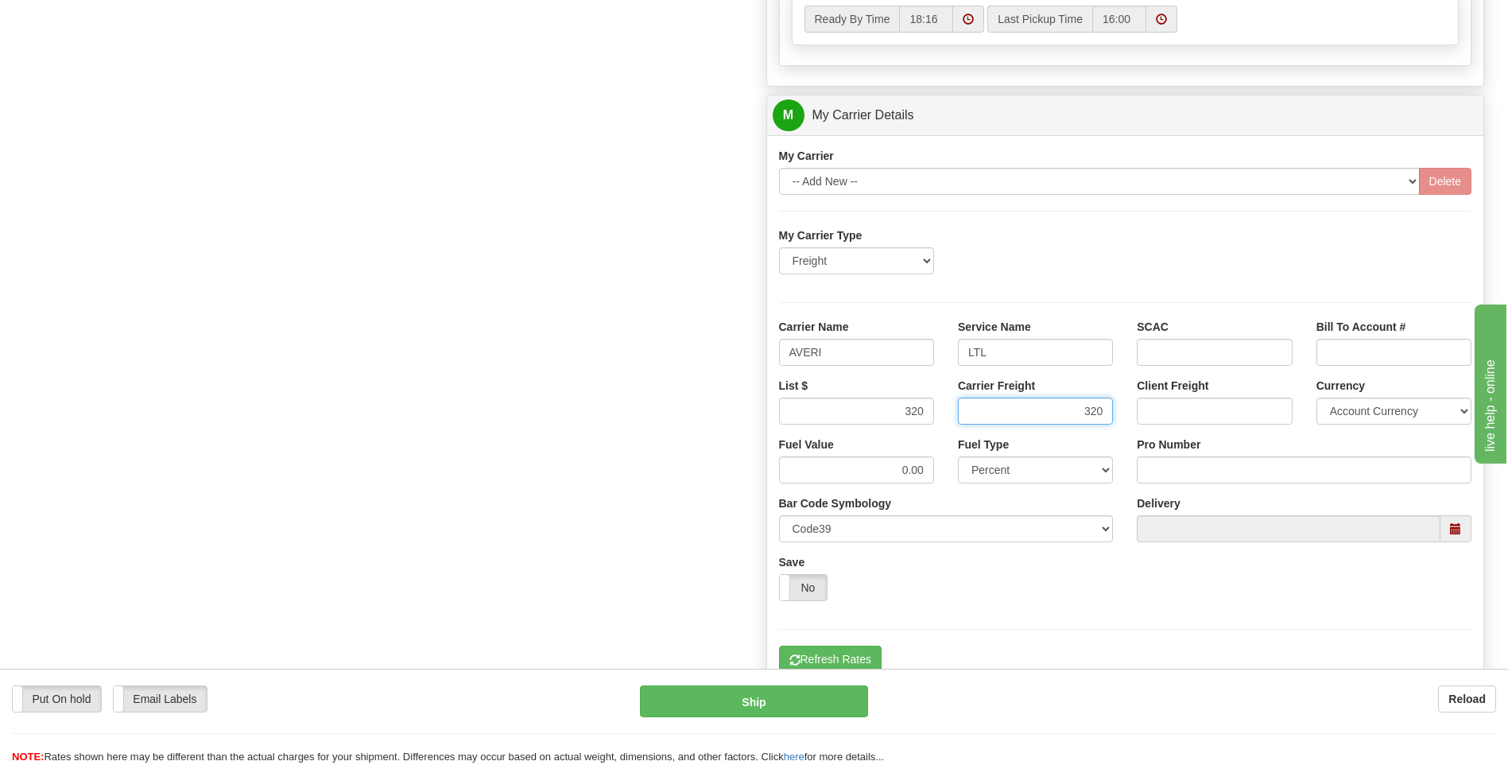
scroll to position [875, 0]
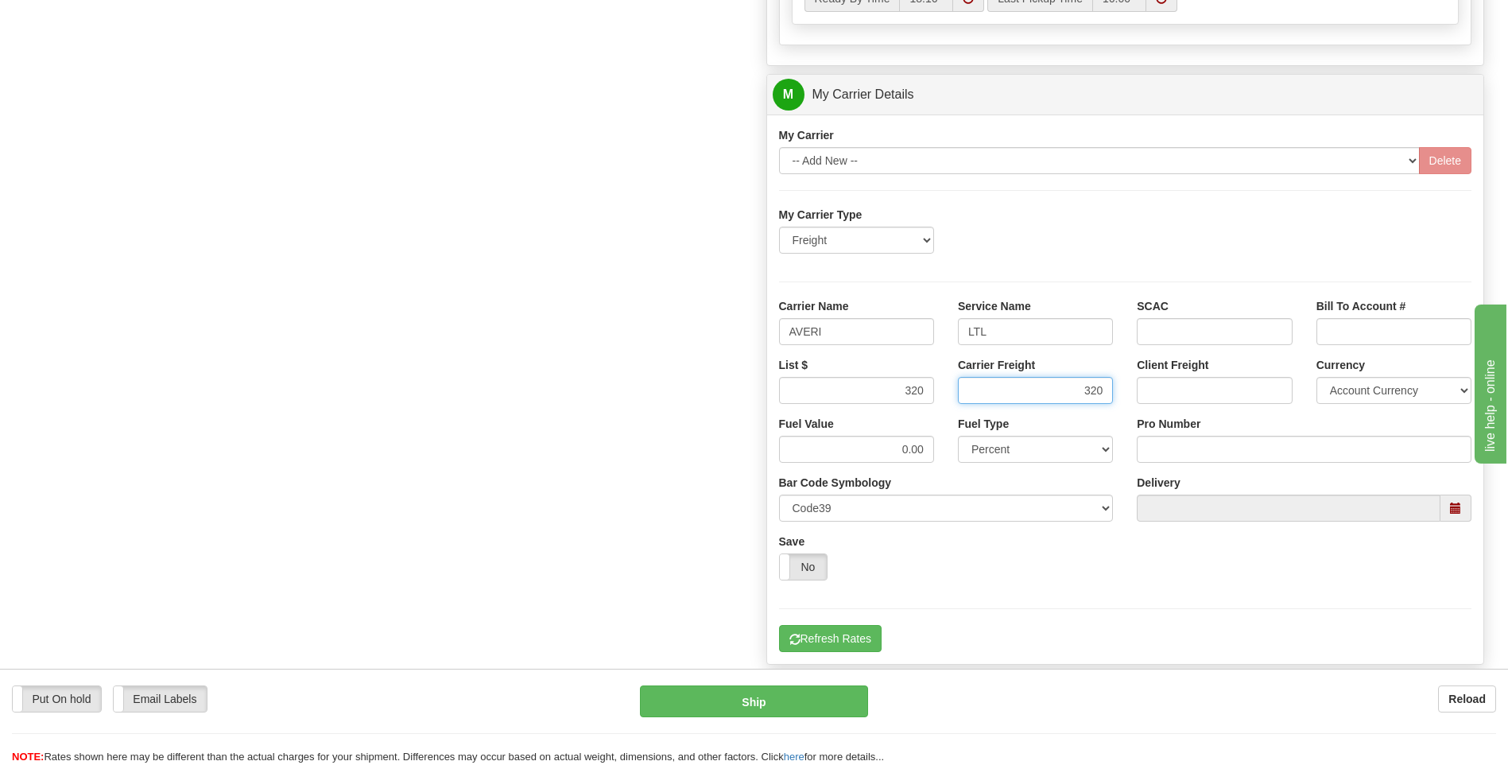
type input "320"
click at [1160, 441] on input "Pro Number" at bounding box center [1304, 449] width 335 height 27
type input "0760160938"
click at [814, 636] on button "Refresh Rates" at bounding box center [830, 638] width 103 height 27
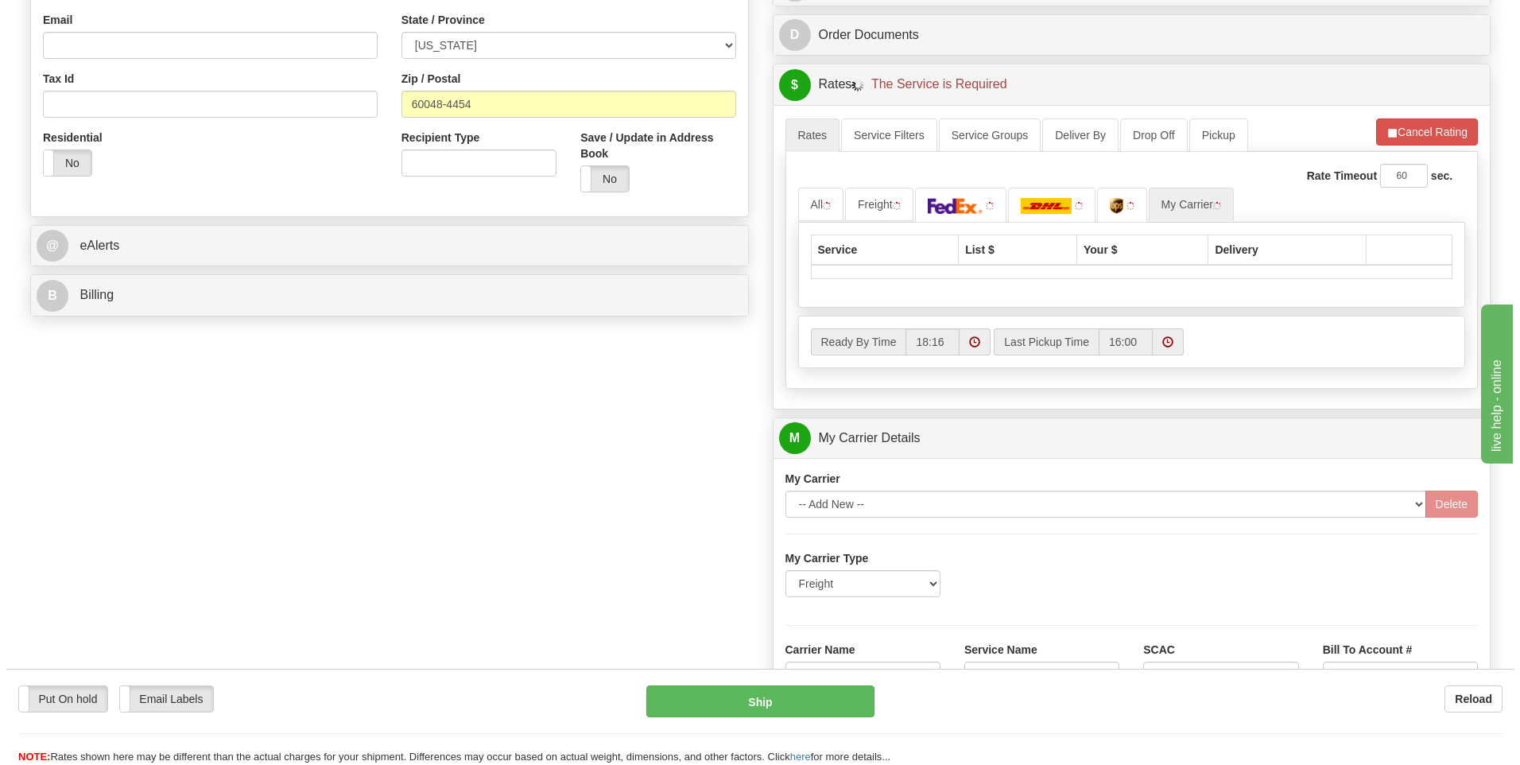
scroll to position [277, 0]
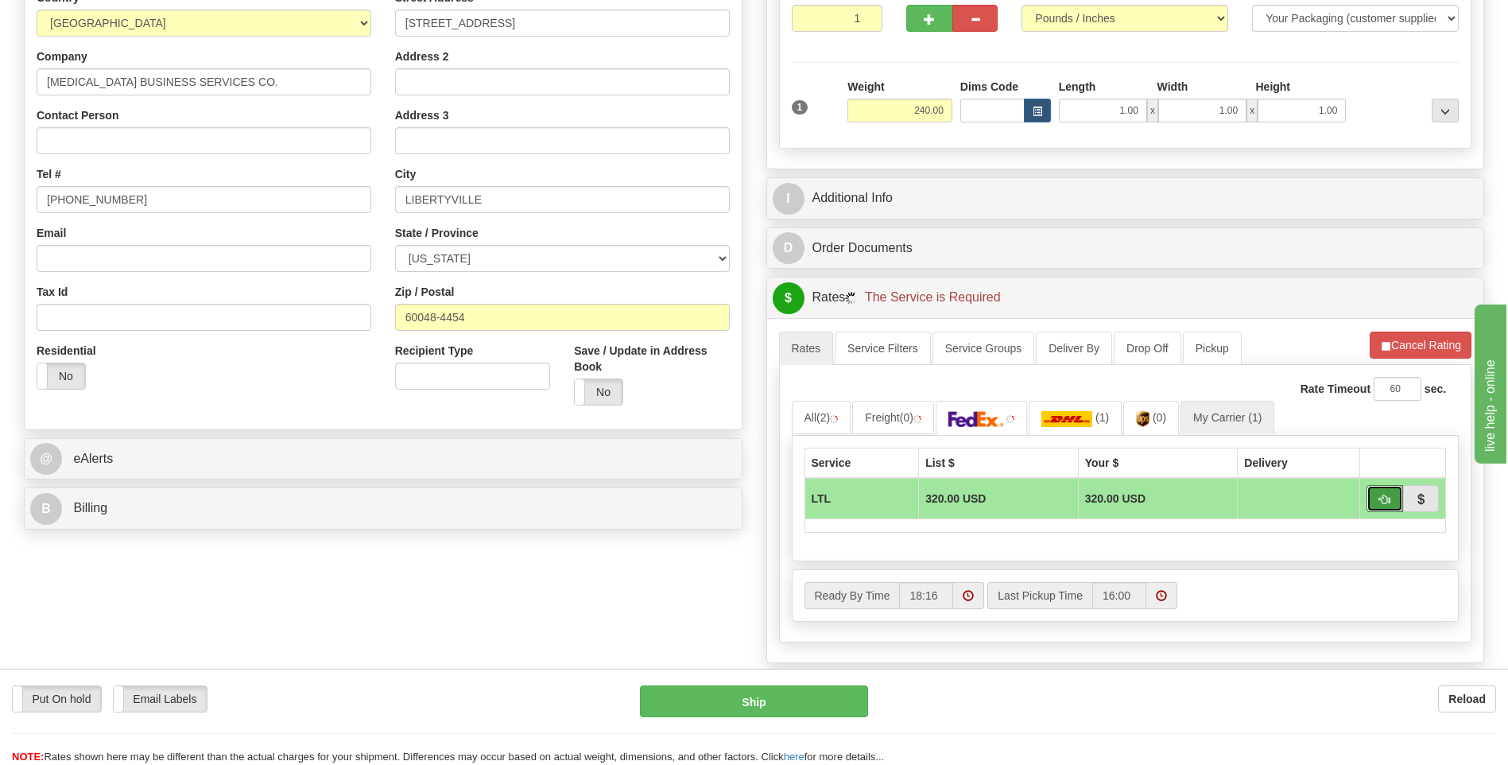
click at [1379, 501] on span "button" at bounding box center [1384, 500] width 11 height 10
click at [1372, 498] on button "button" at bounding box center [1385, 498] width 37 height 27
type input "00"
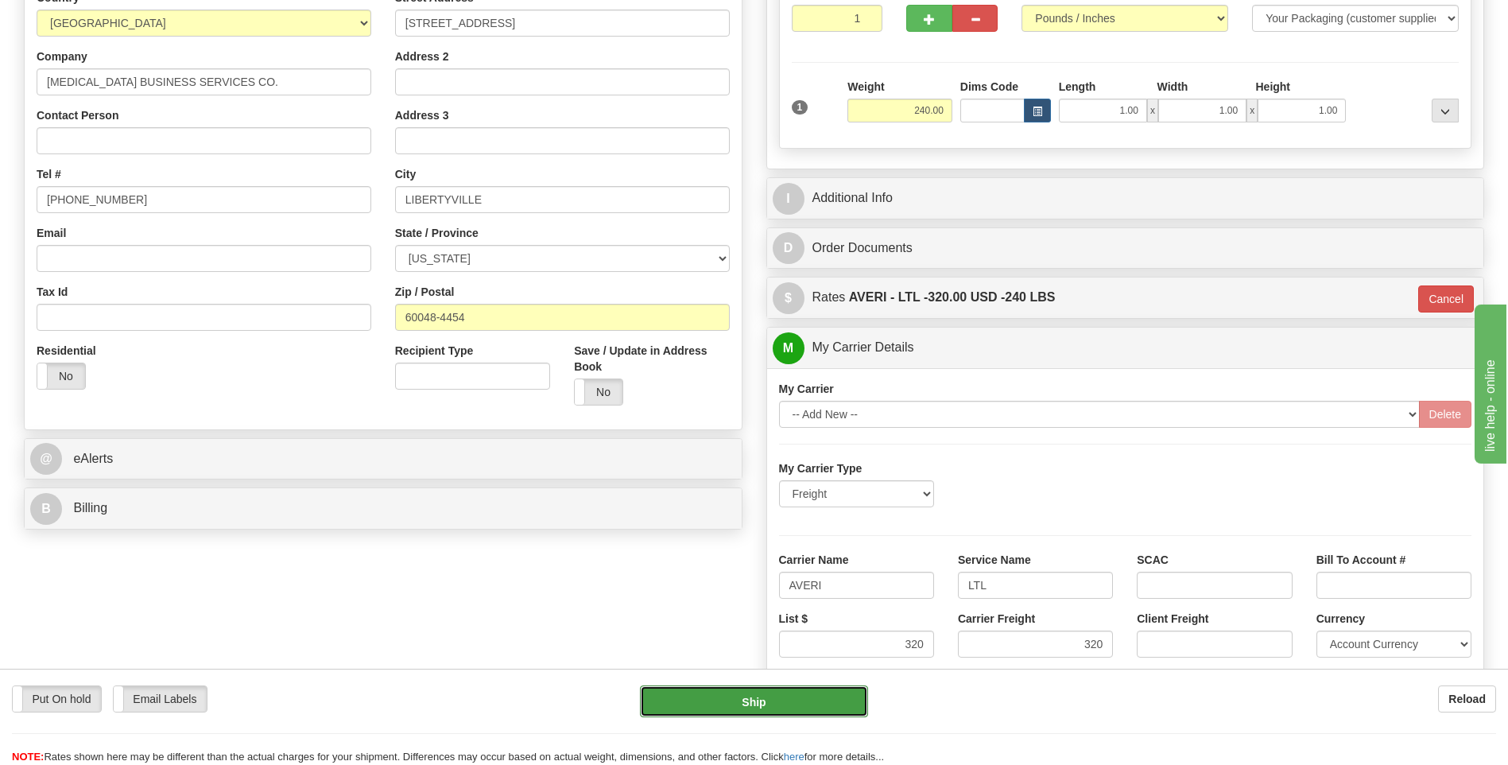
click at [747, 704] on button "Ship" at bounding box center [753, 701] width 227 height 32
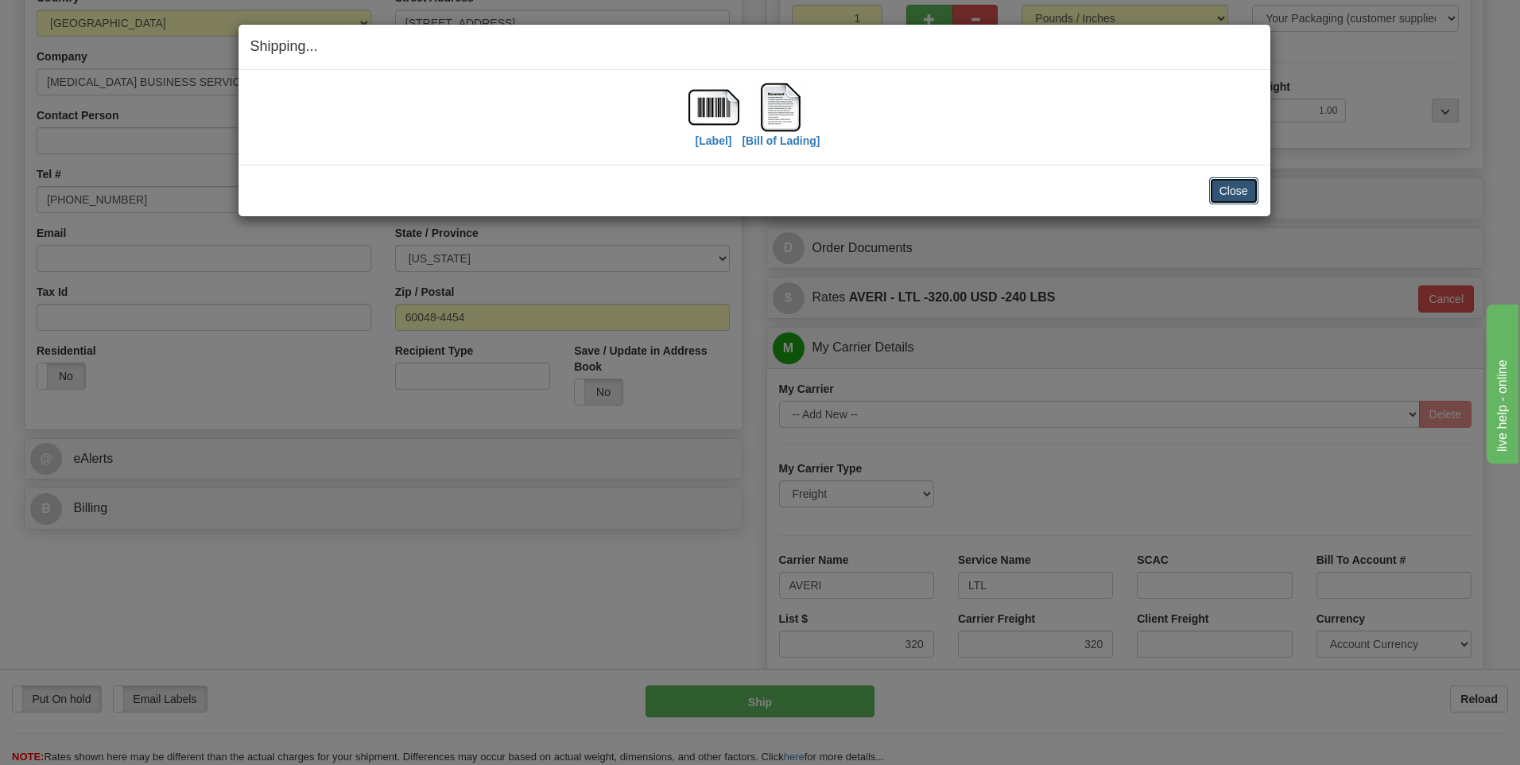
drag, startPoint x: 1229, startPoint y: 192, endPoint x: 1223, endPoint y: 203, distance: 12.1
click at [1229, 192] on button "Close" at bounding box center [1233, 190] width 49 height 27
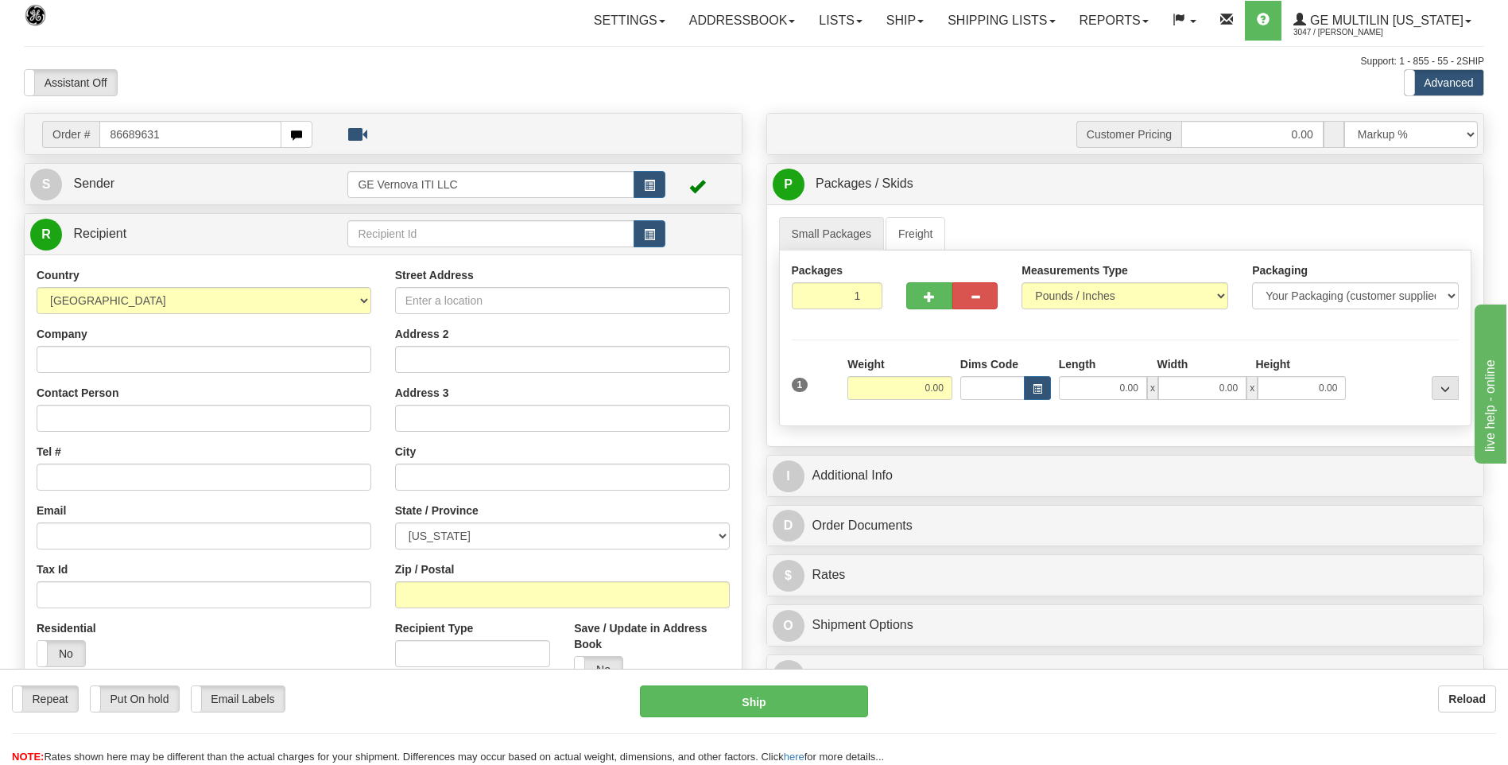
type input "86689631"
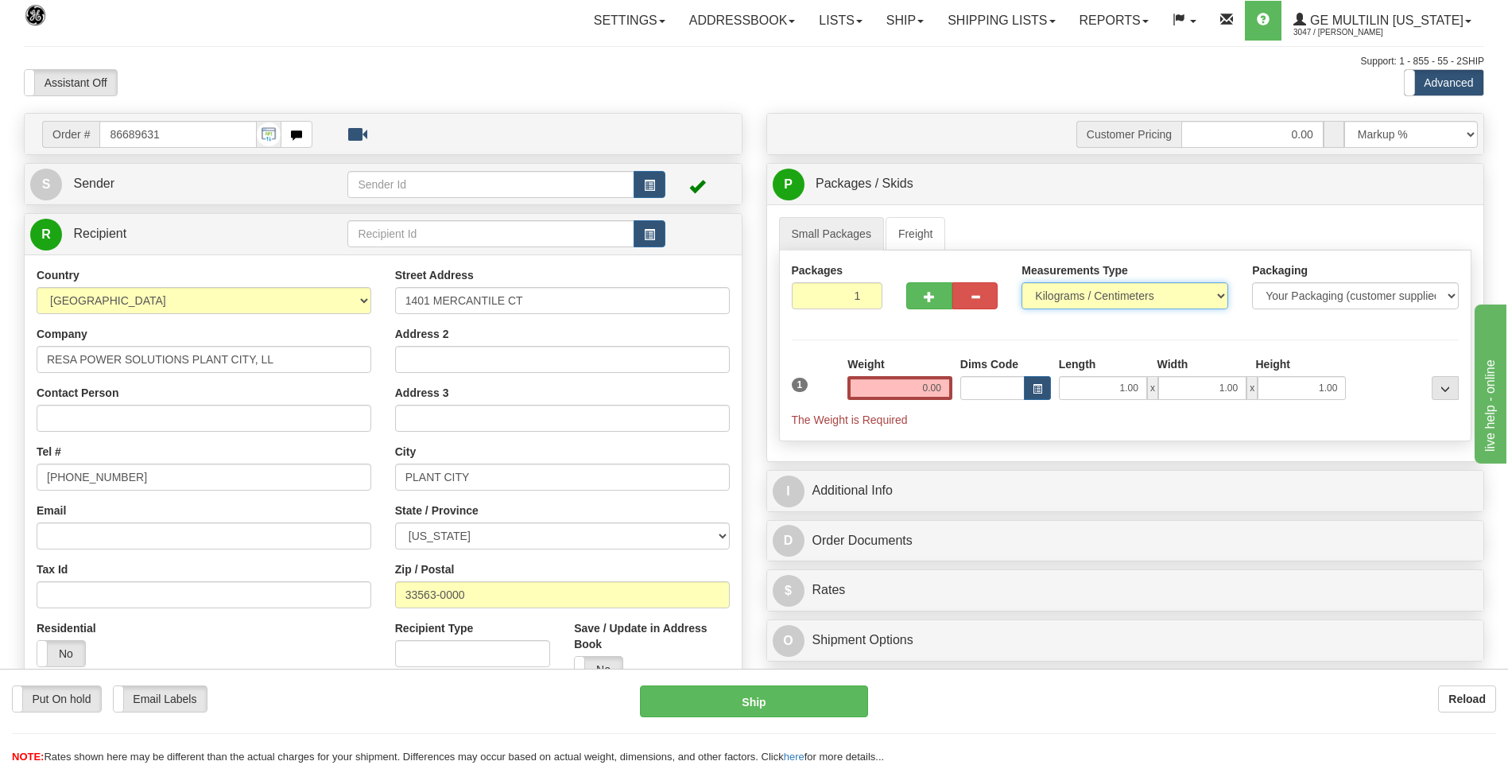
click at [1096, 285] on select "Pounds / Inches Kilograms / Centimeters" at bounding box center [1125, 295] width 207 height 27
select select "0"
click at [1022, 282] on select "Pounds / Inches Kilograms / Centimeters" at bounding box center [1125, 295] width 207 height 27
click at [942, 388] on input "0.00" at bounding box center [900, 388] width 105 height 24
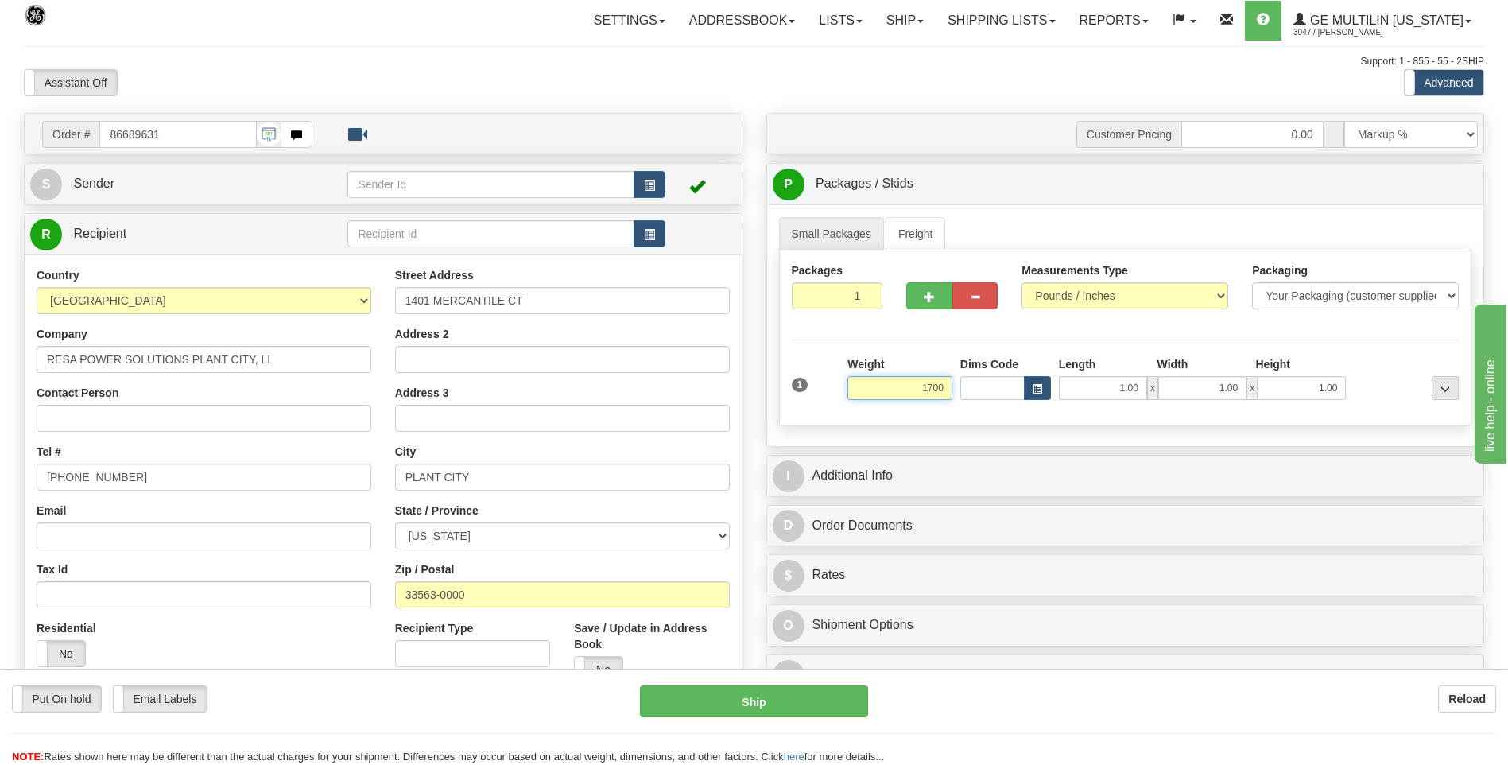
click button "Delete" at bounding box center [0, 0] width 0 height 0
type input "1700.00"
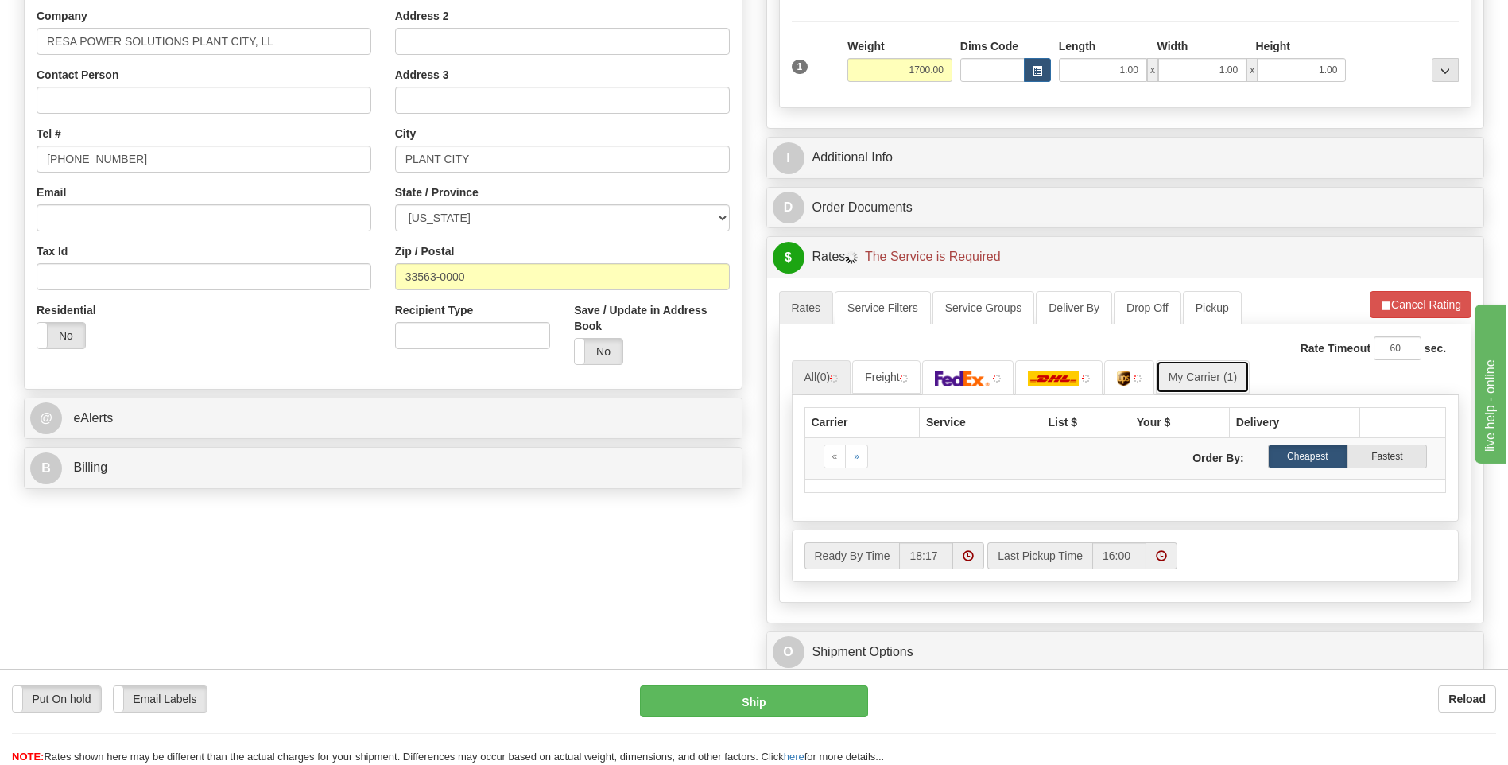
click at [1194, 373] on link "My Carrier (1)" at bounding box center [1203, 376] width 94 height 33
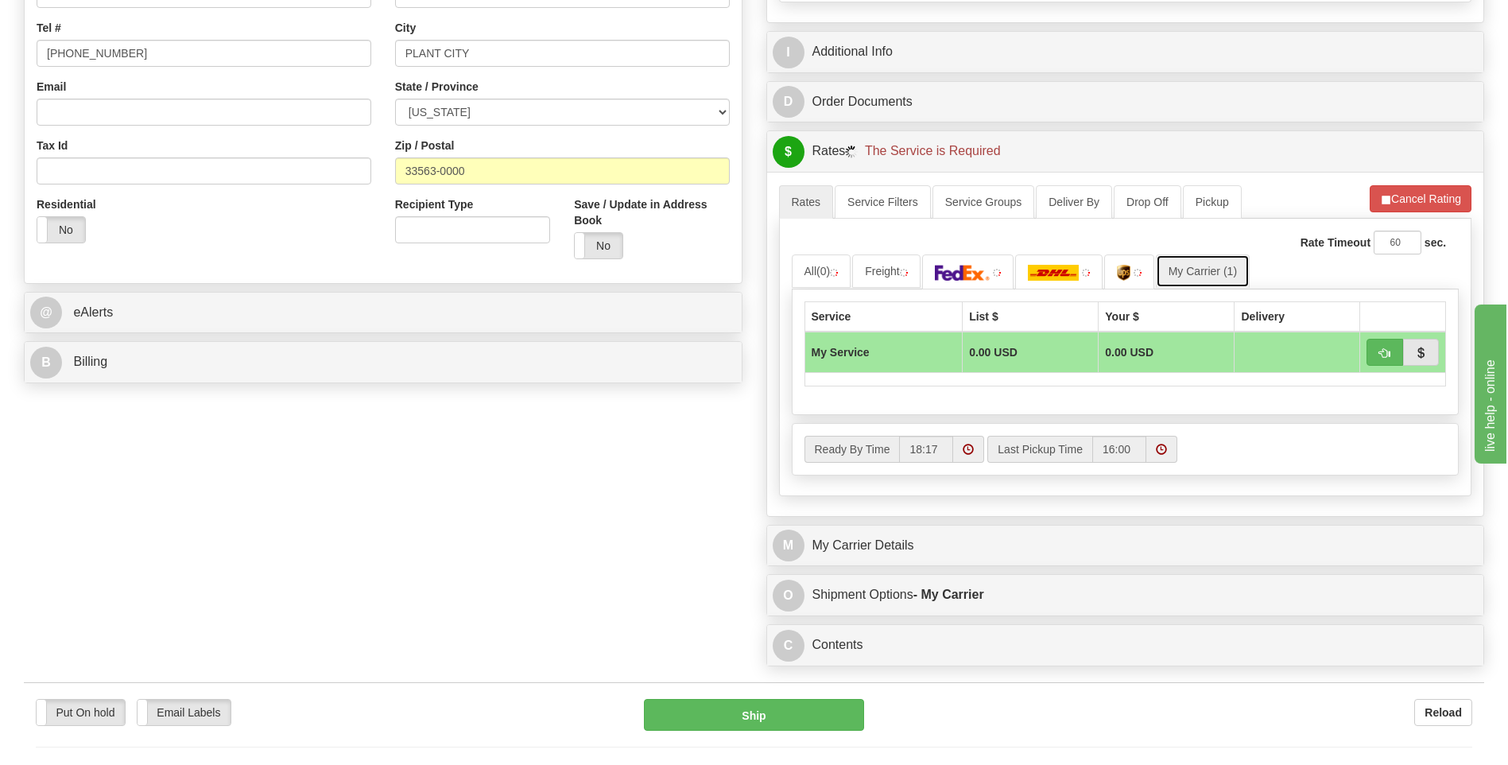
scroll to position [557, 0]
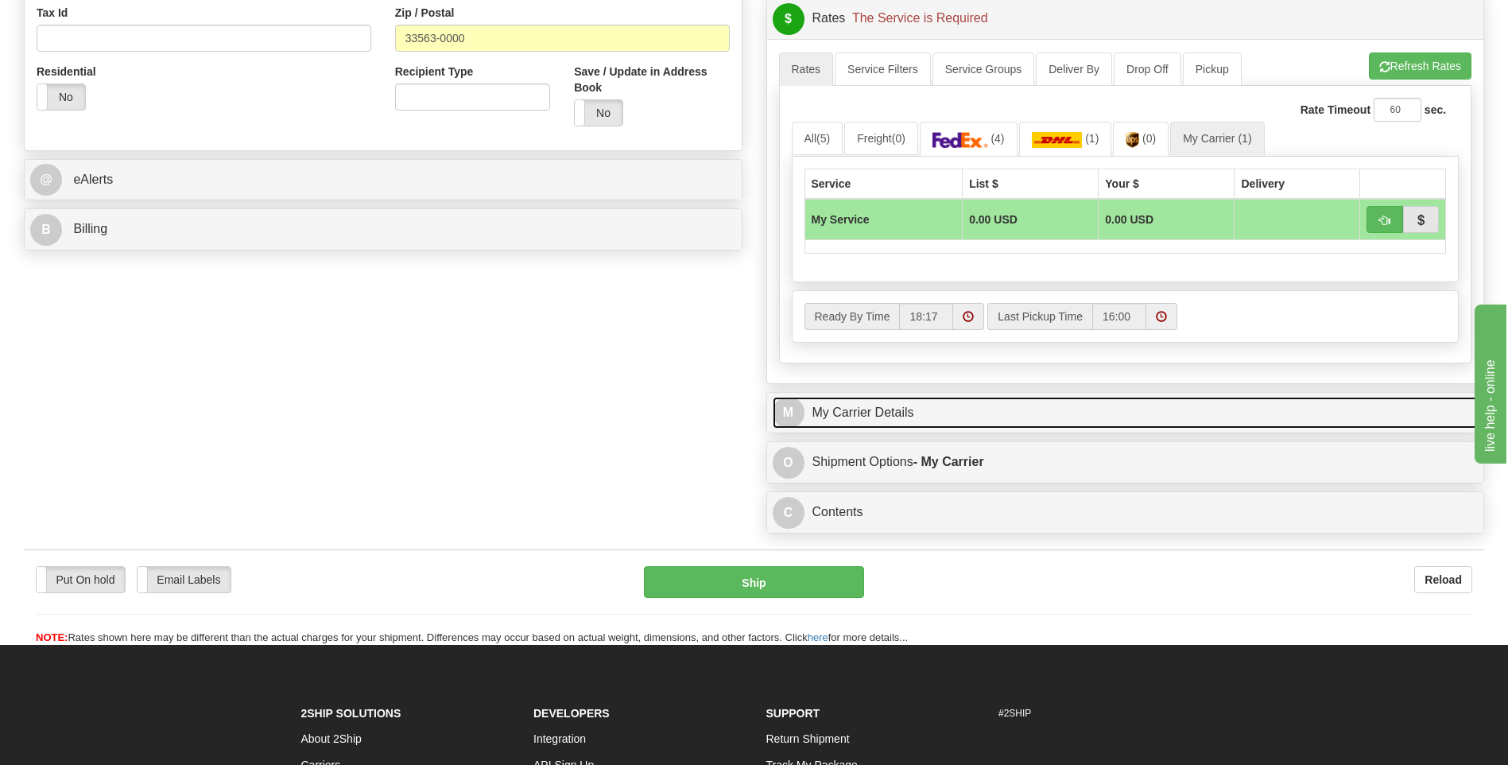
click at [944, 401] on link "M My Carrier Details" at bounding box center [1126, 413] width 706 height 33
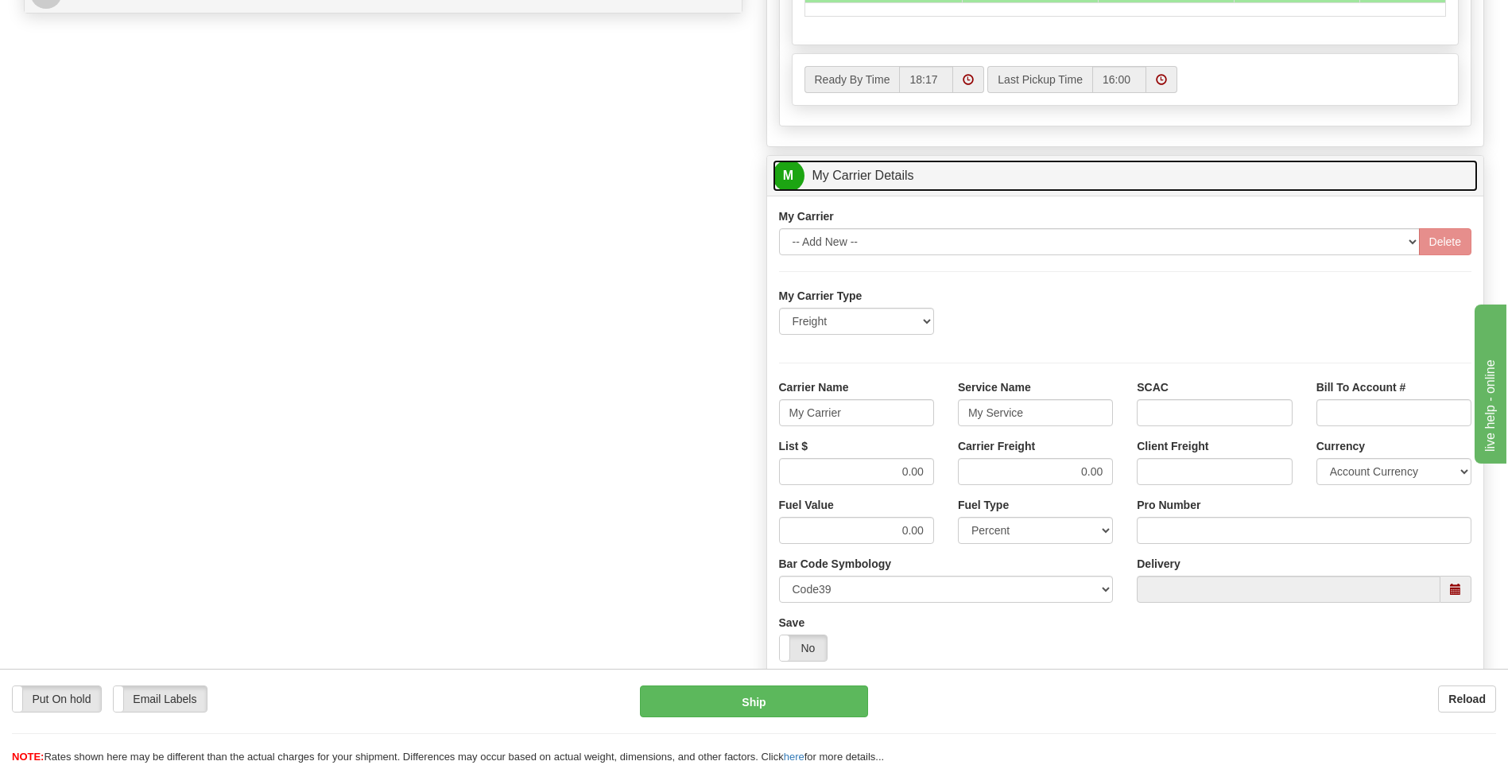
scroll to position [795, 0]
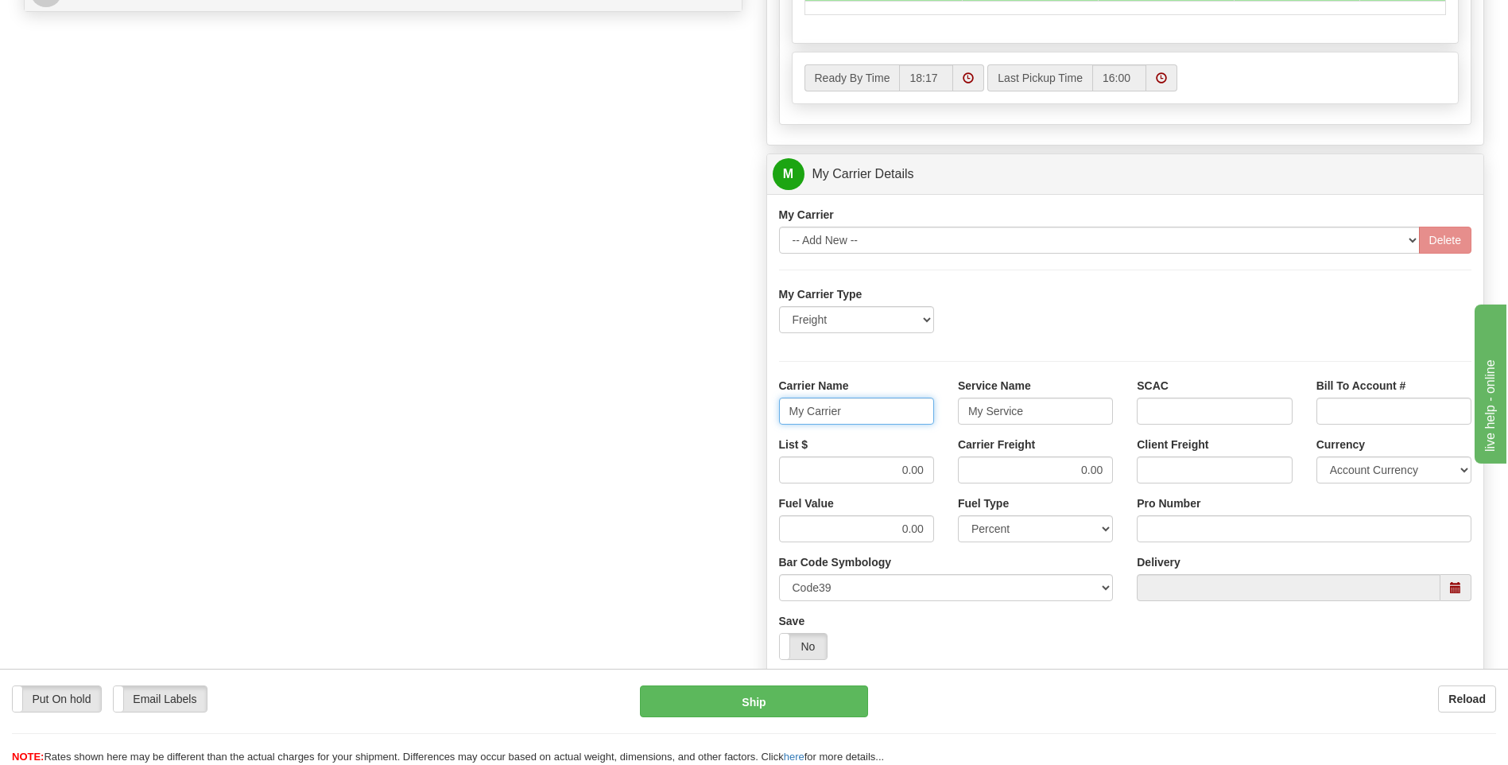
drag, startPoint x: 839, startPoint y: 409, endPoint x: 725, endPoint y: 395, distance: 114.5
click at [727, 395] on div "Order # 86689631 S Sender" at bounding box center [754, 85] width 1484 height 1534
type input "AVERI"
type input "LTL"
drag, startPoint x: 902, startPoint y: 468, endPoint x: 963, endPoint y: 468, distance: 61.2
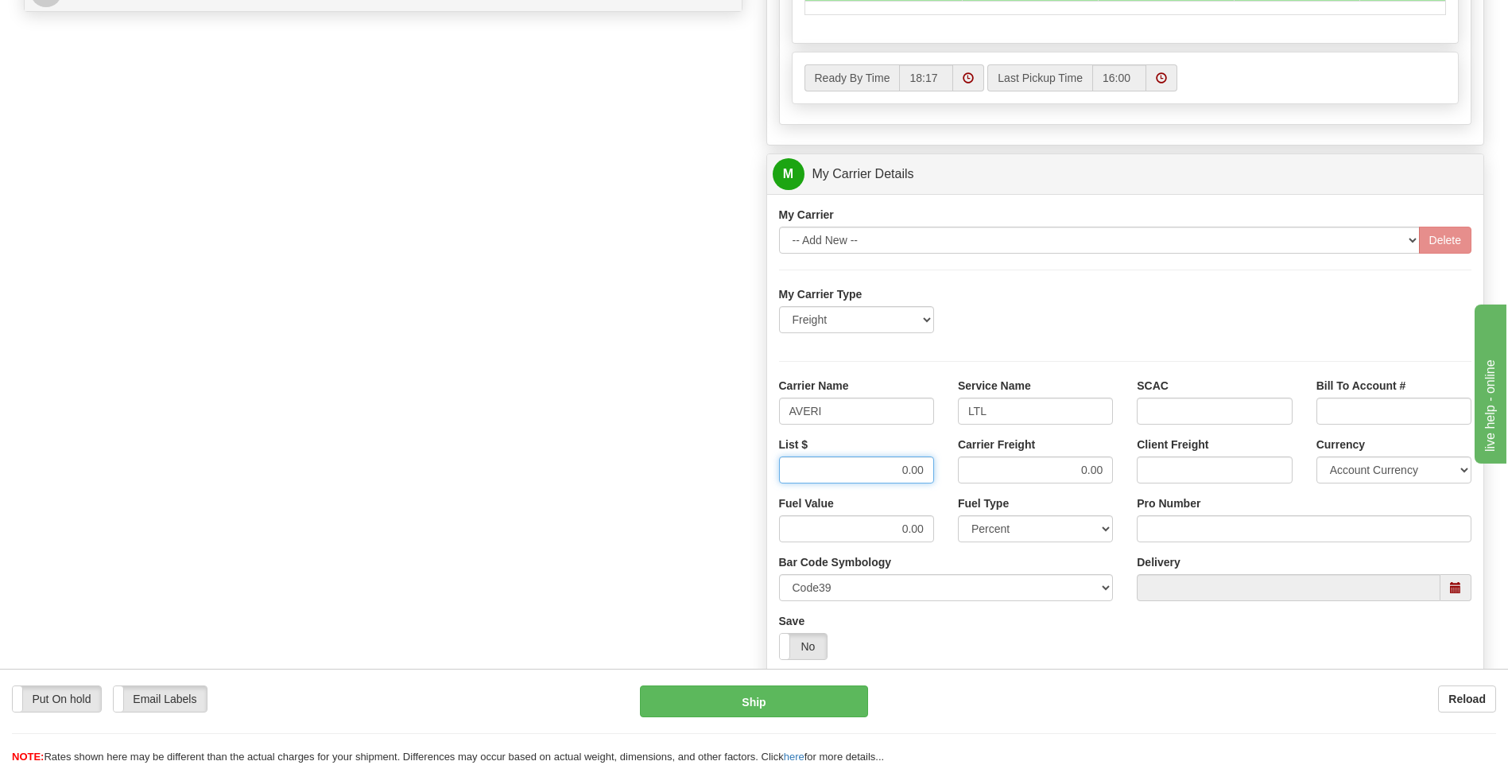
click at [963, 468] on div "List $ 0.00 Carrier Freight 0.00 Client Freight Currency Account Currency ARN A…" at bounding box center [1125, 465] width 717 height 59
type input "480"
click at [1234, 545] on div "Tracking Number Pro Number" at bounding box center [1304, 524] width 359 height 59
click at [1220, 531] on input "Pro Number" at bounding box center [1304, 528] width 335 height 27
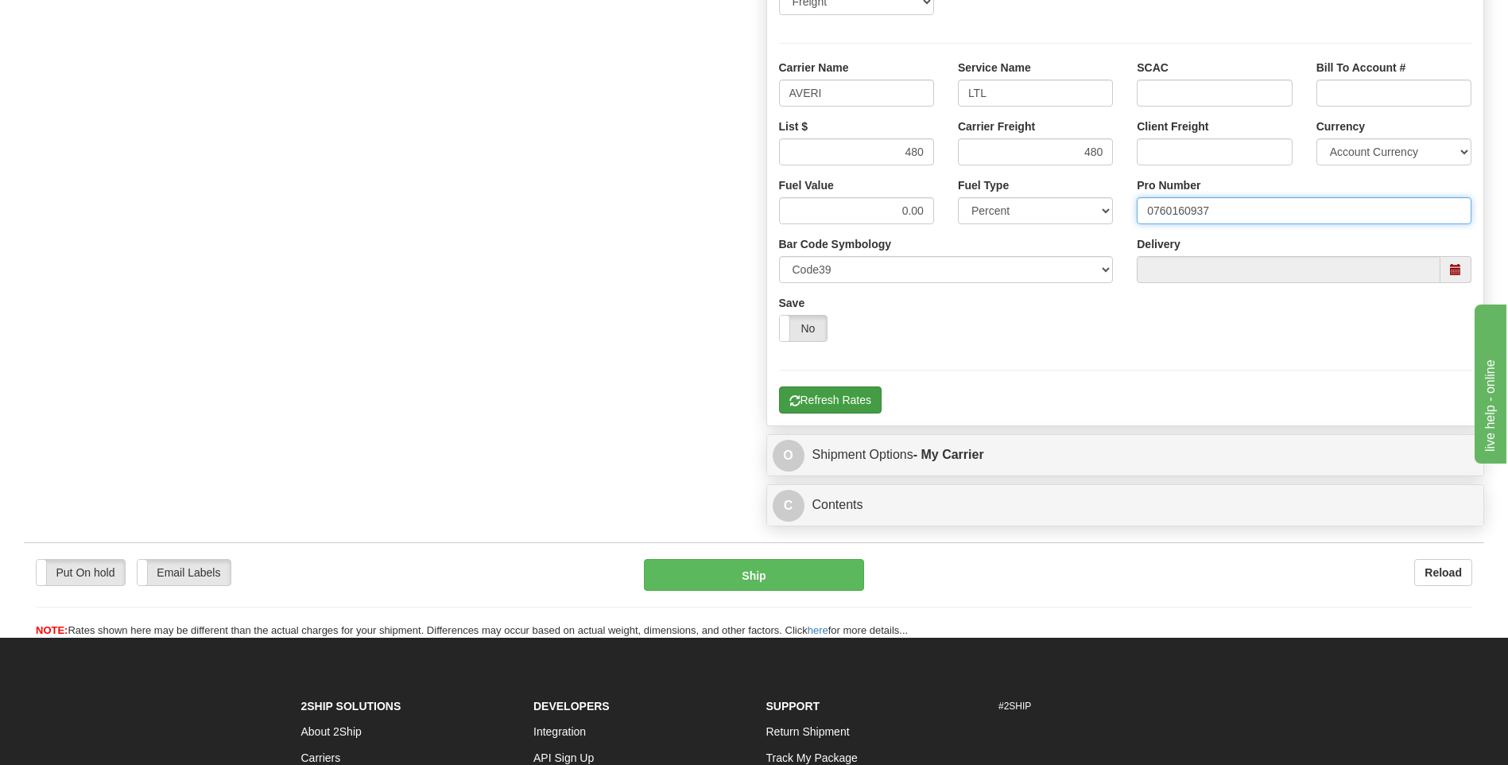
type input "0760160937"
click at [834, 409] on button "Refresh Rates" at bounding box center [830, 399] width 103 height 27
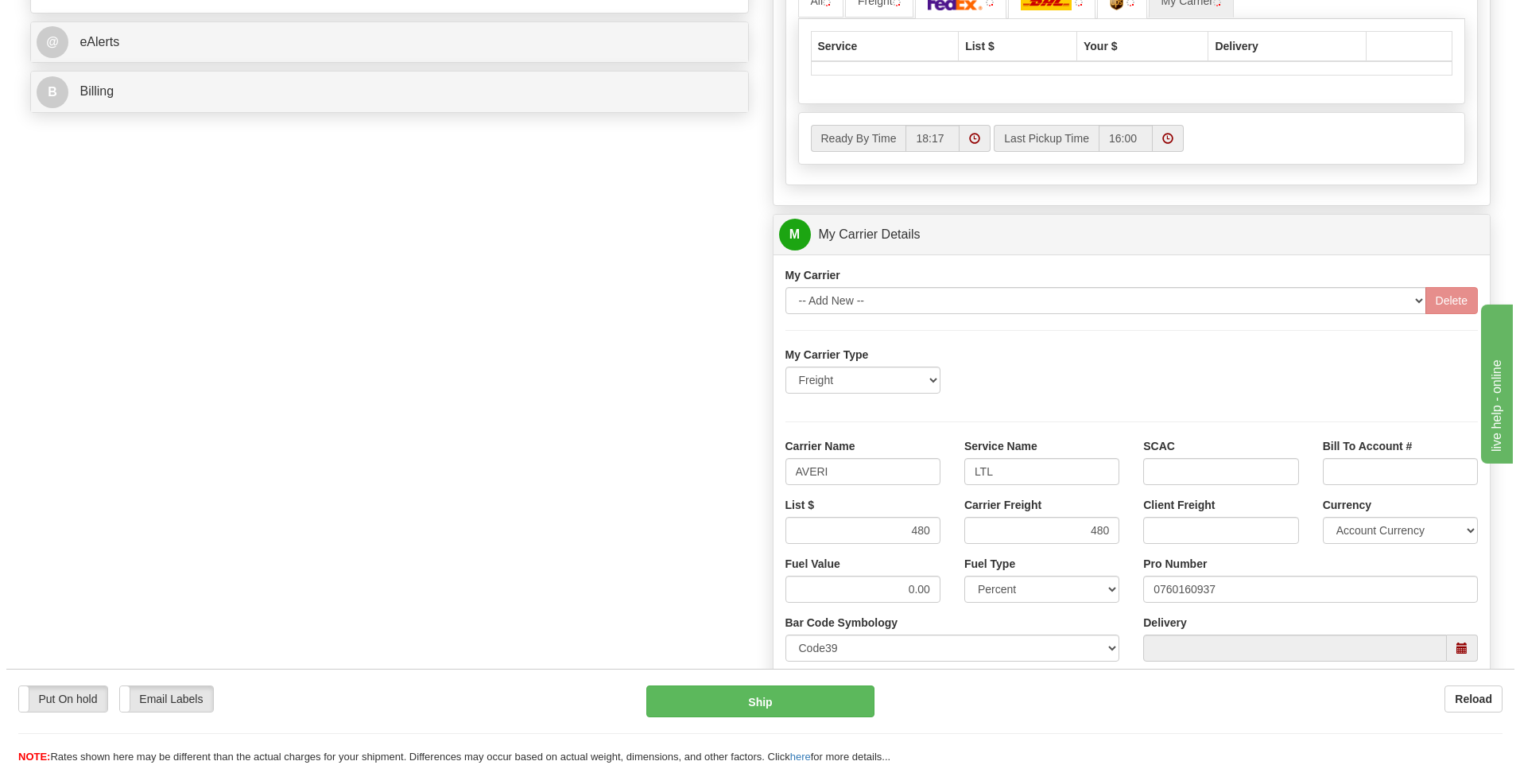
scroll to position [516, 0]
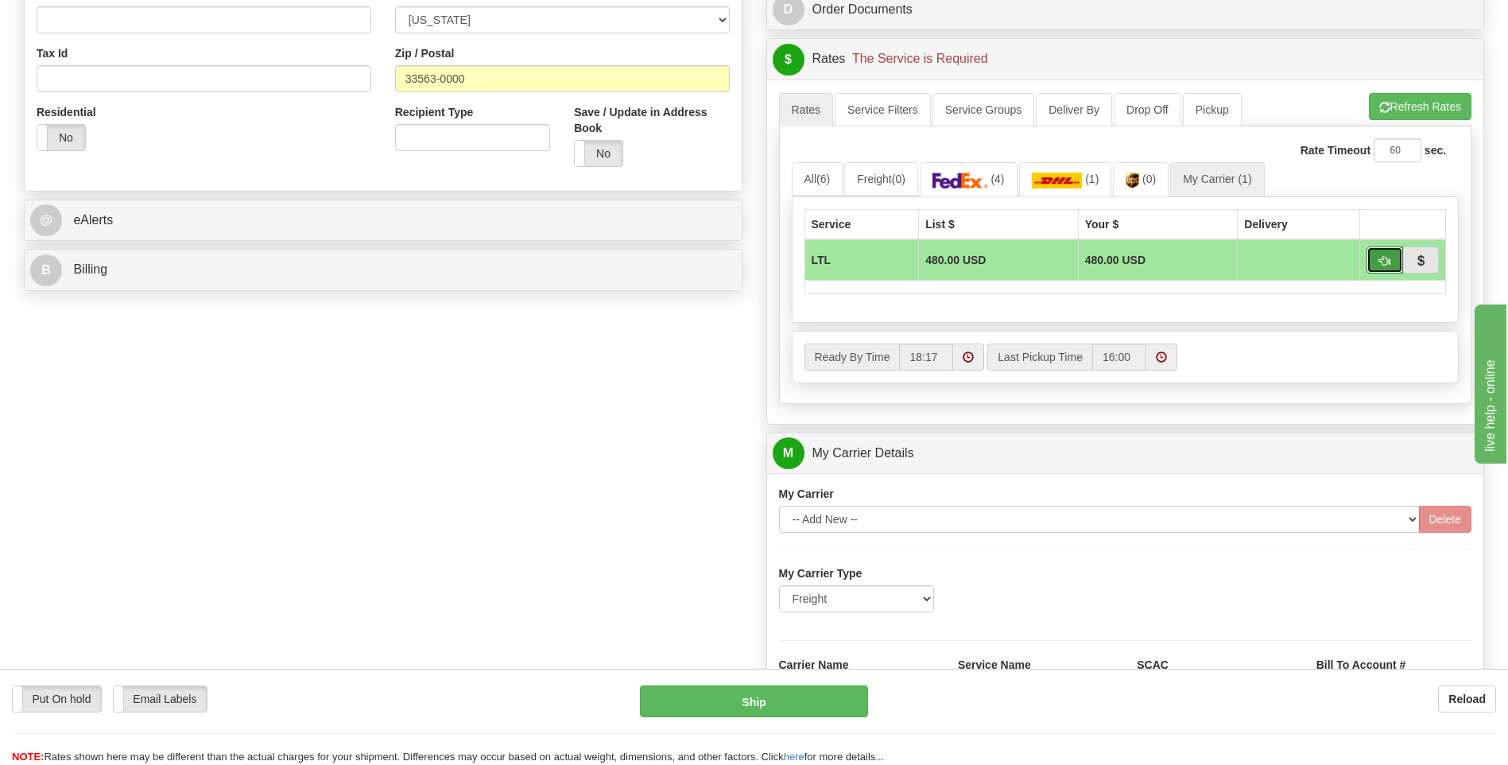
click at [1383, 258] on span "button" at bounding box center [1384, 261] width 11 height 10
type input "00"
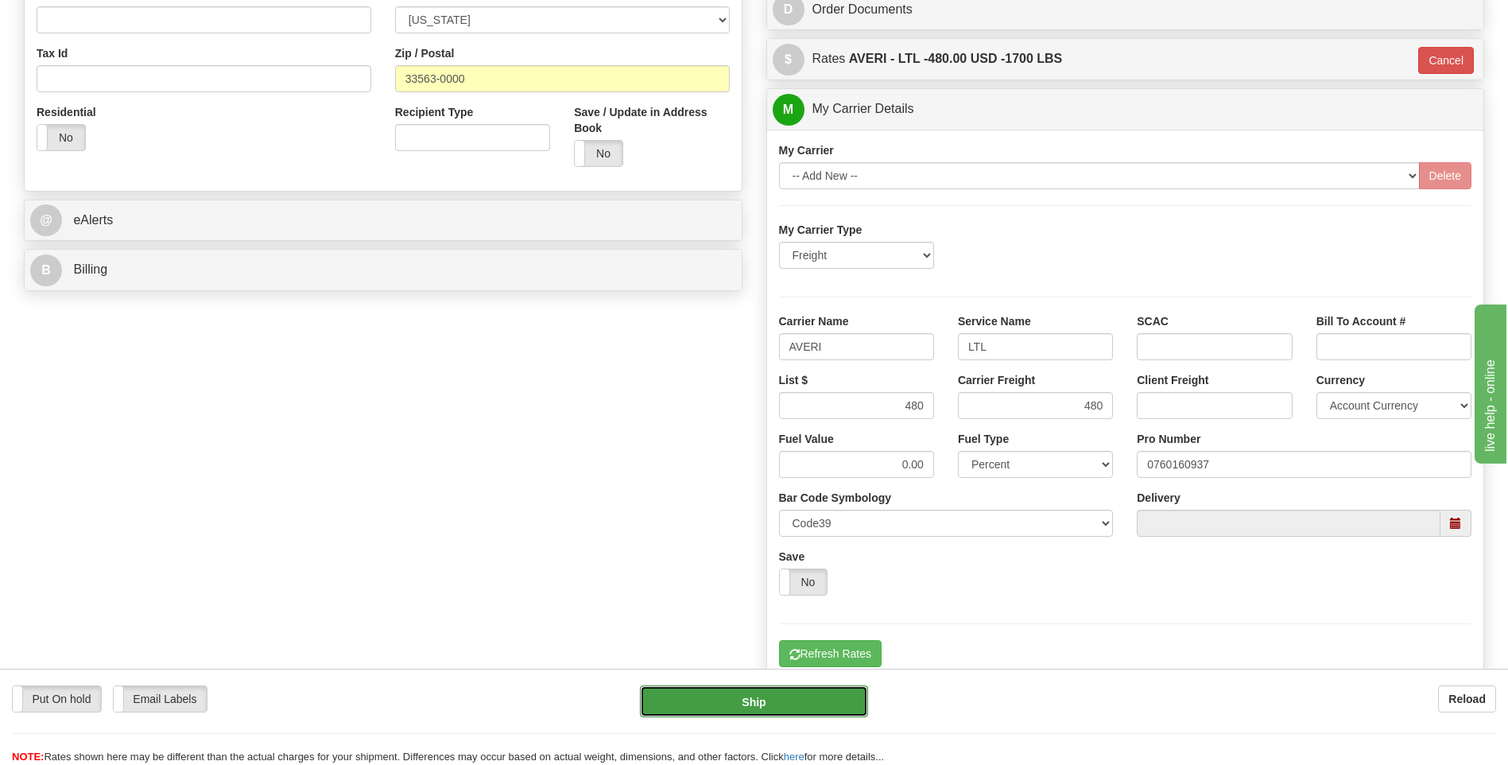
click at [801, 699] on button "Ship" at bounding box center [753, 701] width 227 height 32
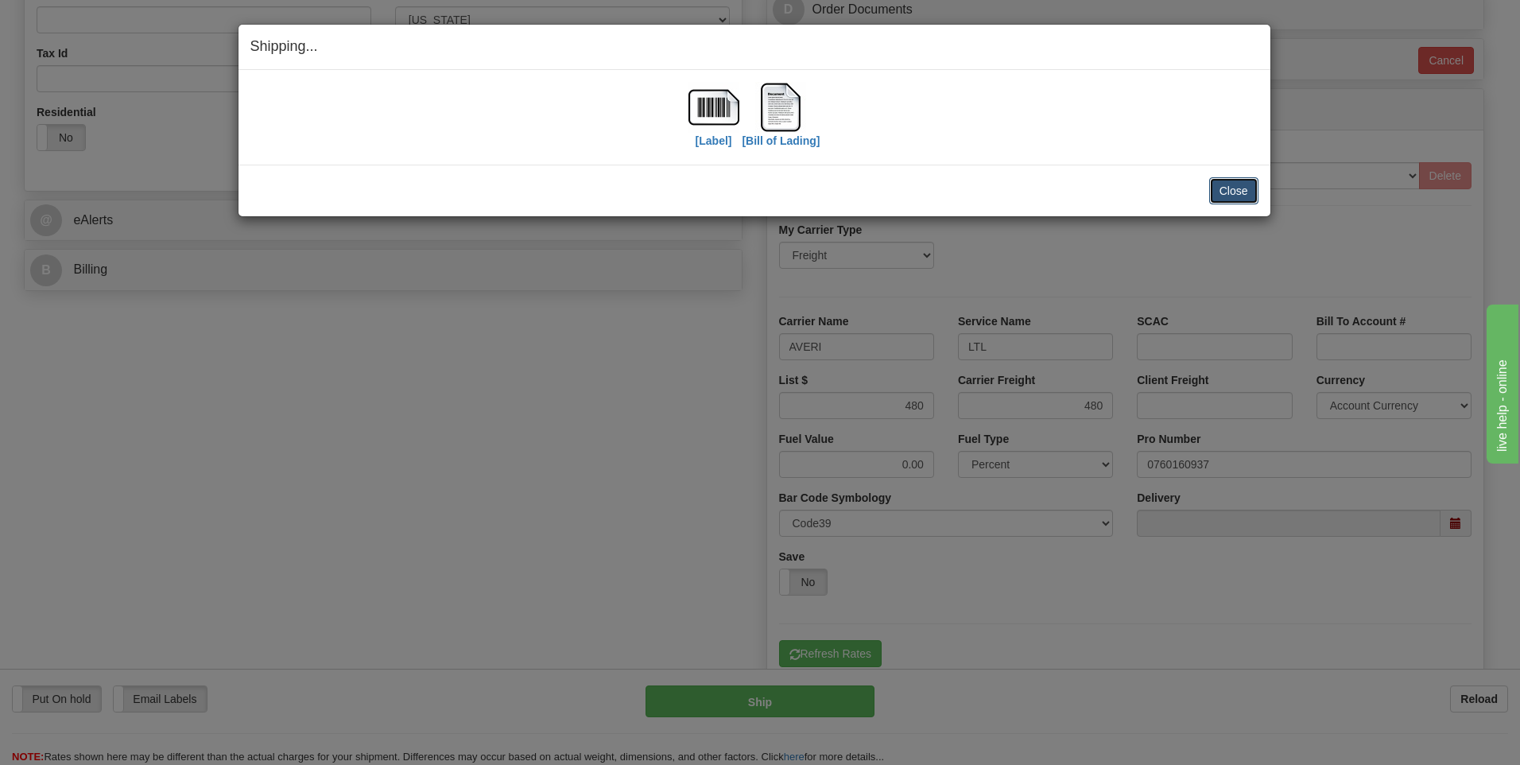
click at [1242, 196] on button "Close" at bounding box center [1233, 190] width 49 height 27
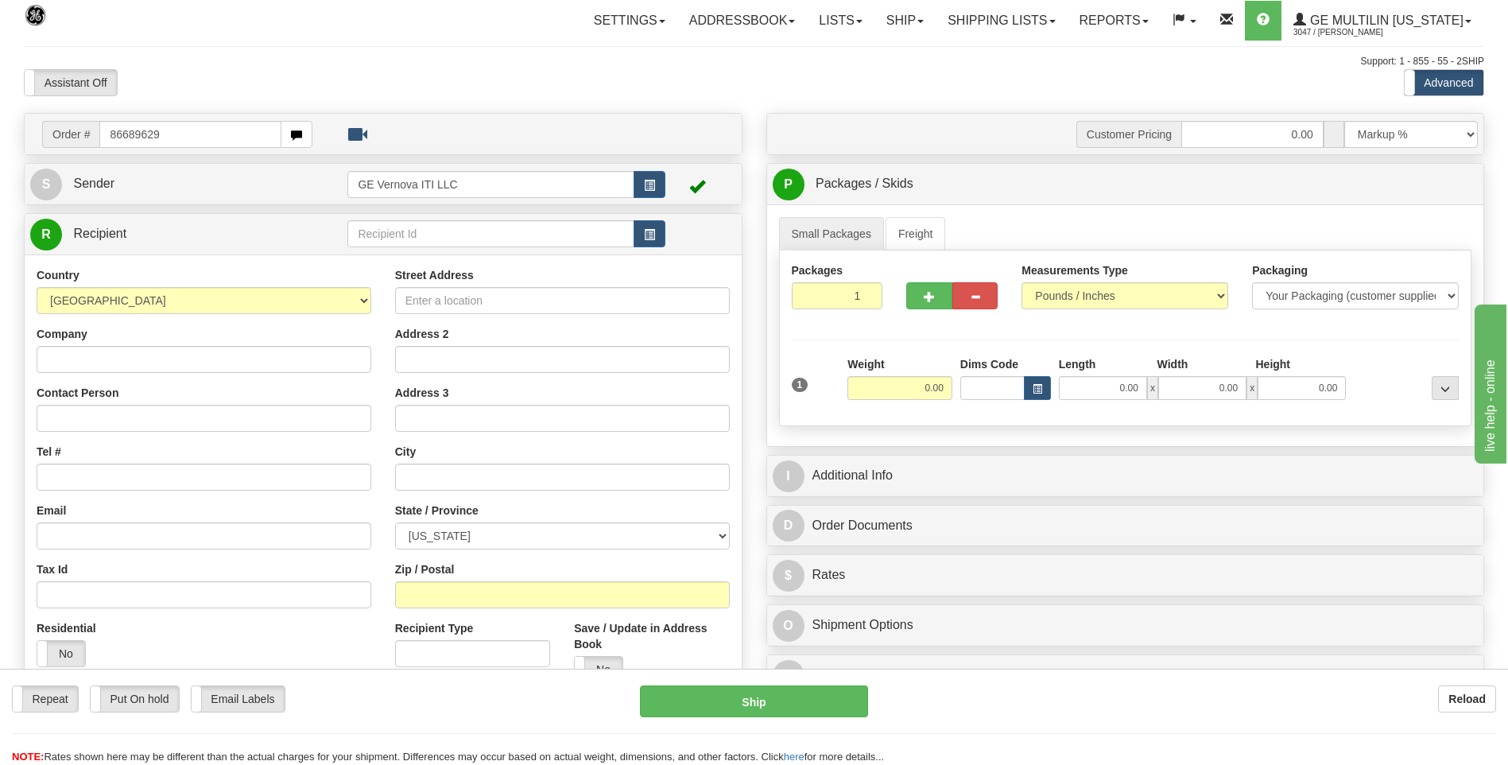
type input "86689629"
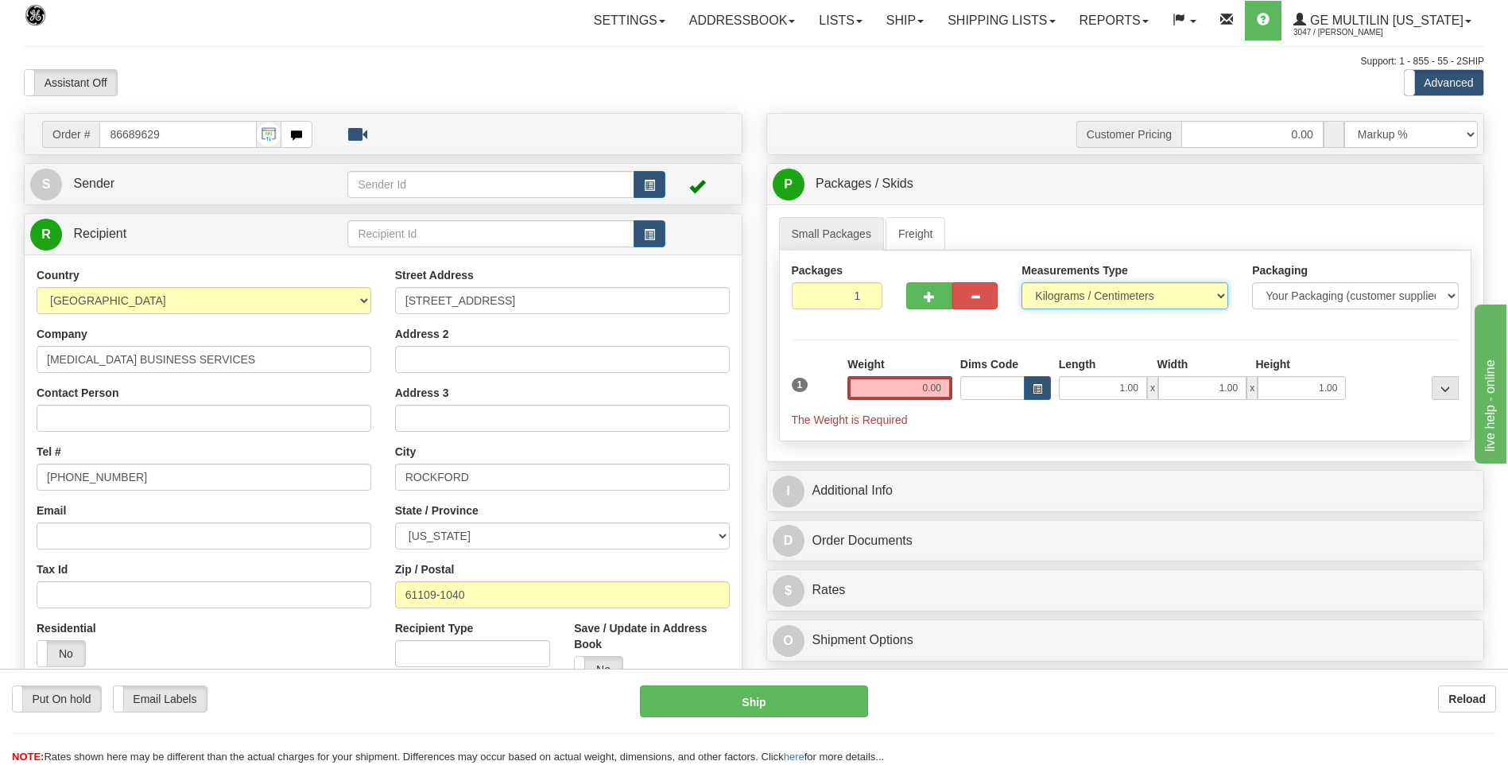
drag, startPoint x: 1065, startPoint y: 288, endPoint x: 1066, endPoint y: 300, distance: 12.0
click at [1066, 288] on select "Pounds / Inches Kilograms / Centimeters" at bounding box center [1125, 295] width 207 height 27
select select "0"
click at [1022, 282] on select "Pounds / Inches Kilograms / Centimeters" at bounding box center [1125, 295] width 207 height 27
click at [937, 394] on input "0.00" at bounding box center [900, 388] width 105 height 24
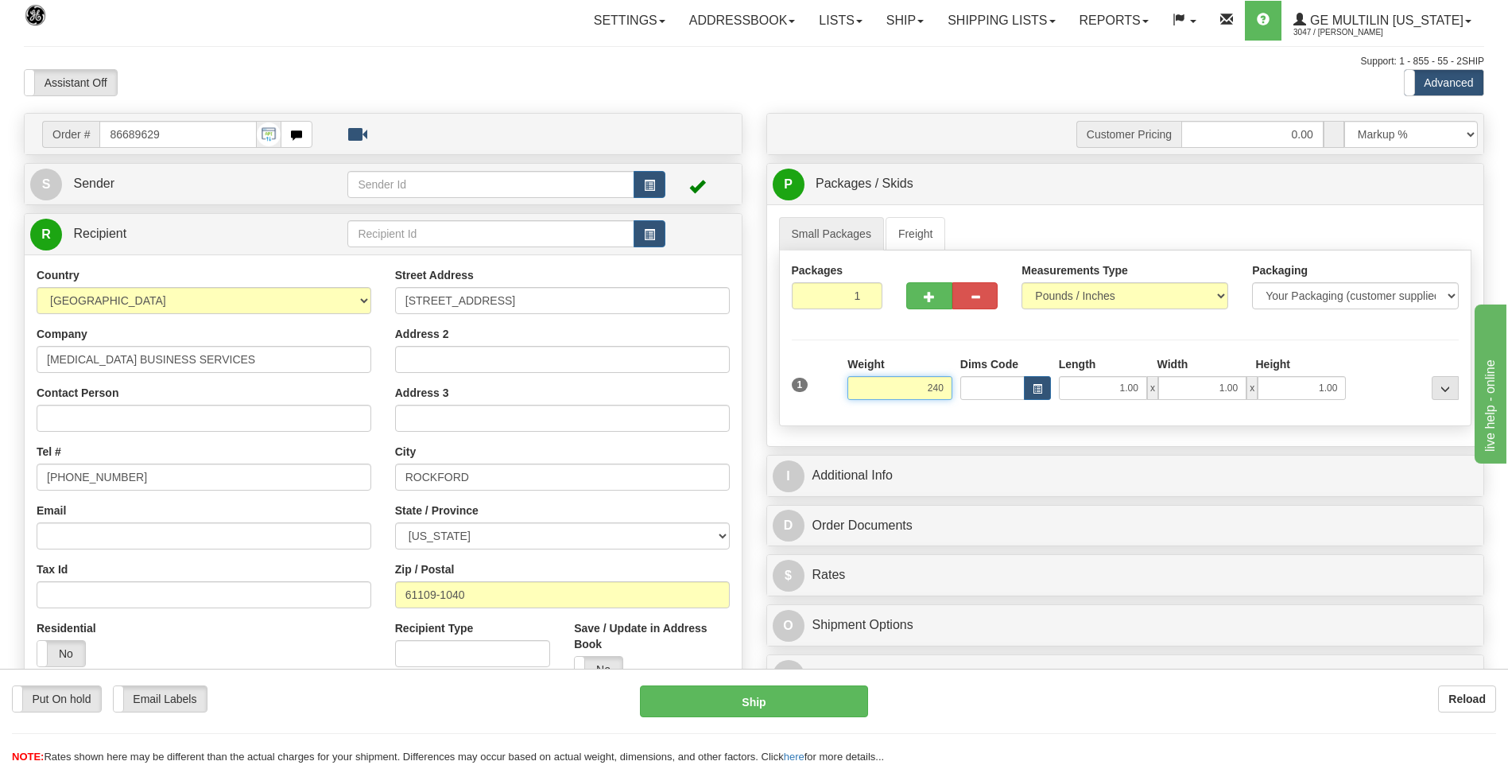
click button "Delete" at bounding box center [0, 0] width 0 height 0
type input "240.00"
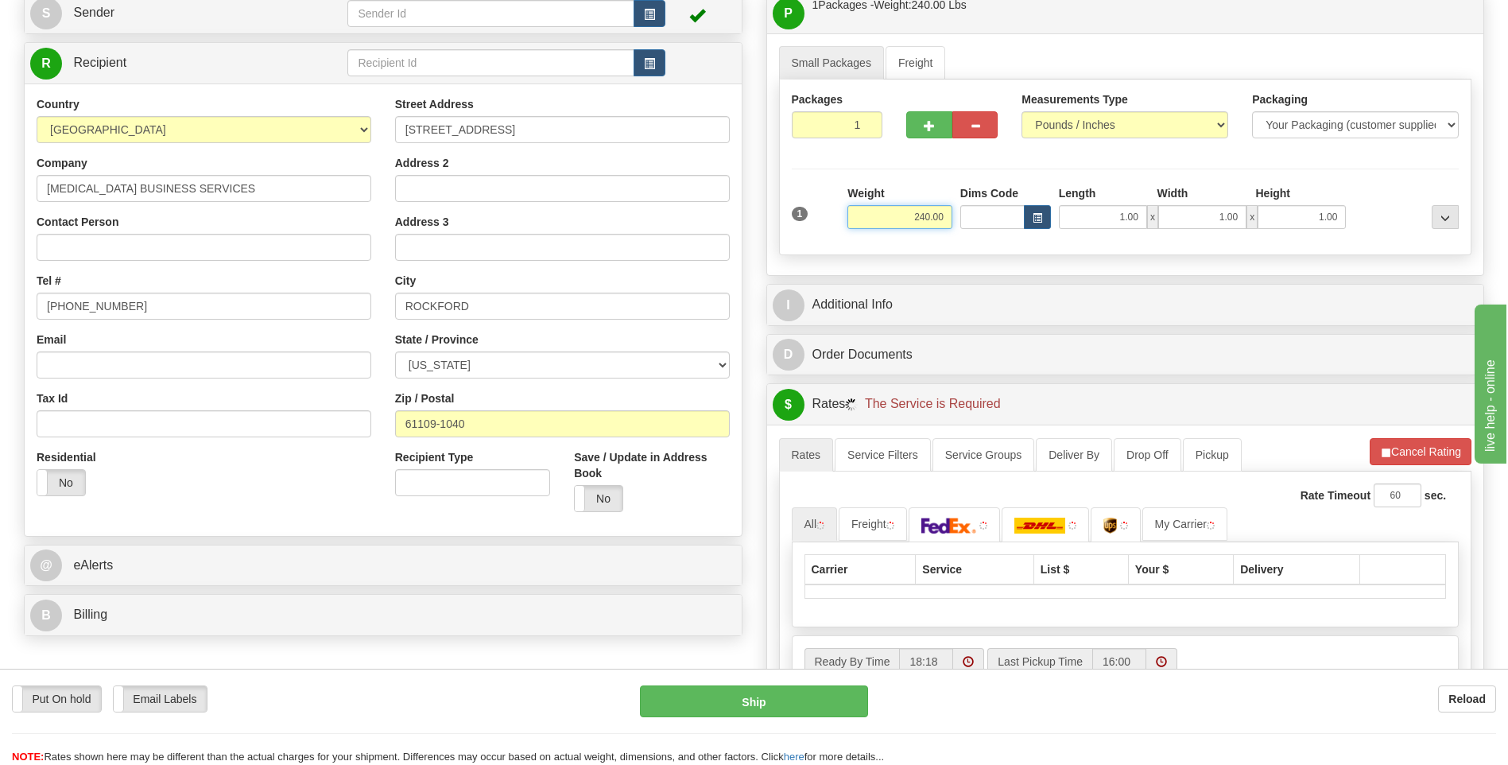
scroll to position [318, 0]
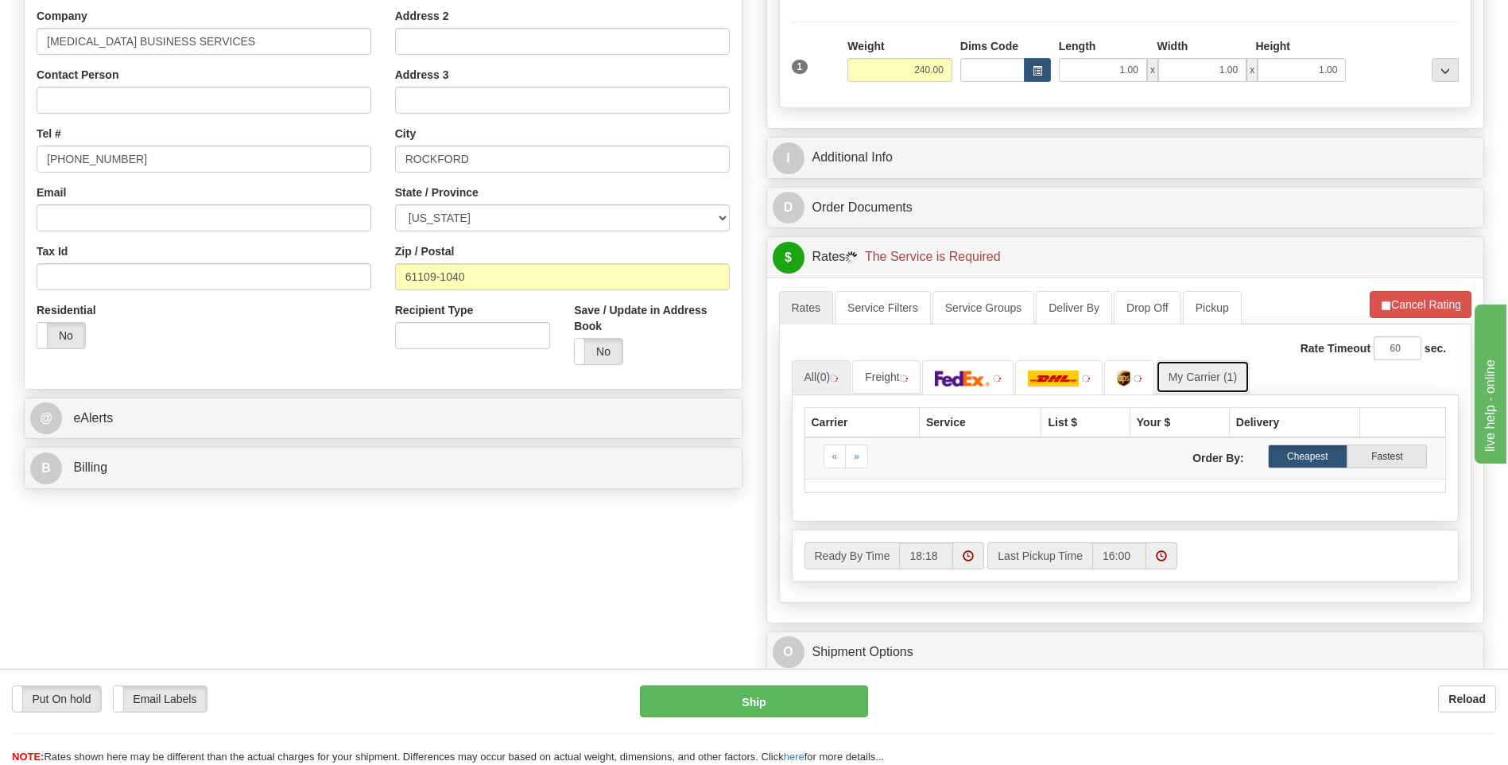
click at [1207, 390] on link "My Carrier (1)" at bounding box center [1203, 376] width 94 height 33
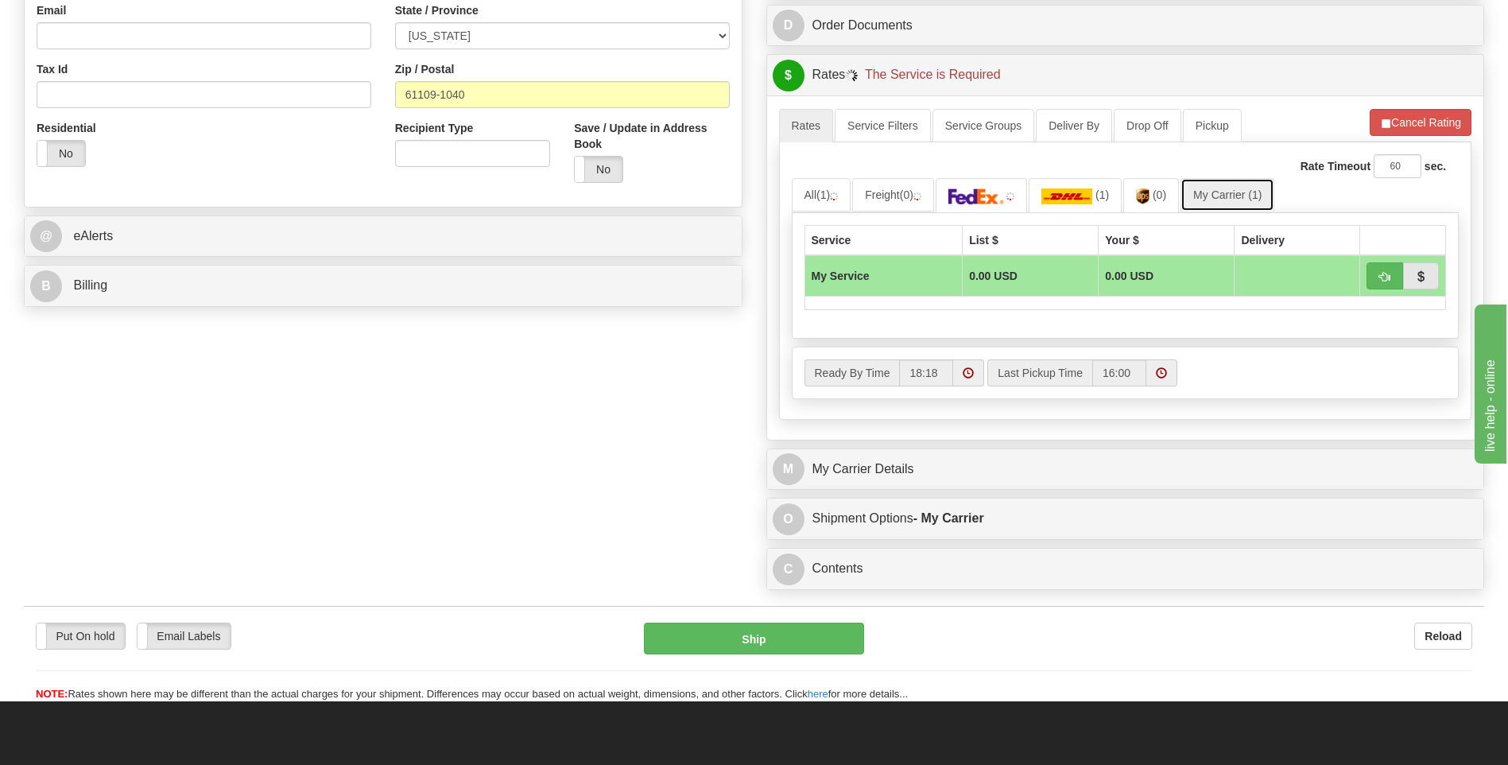
scroll to position [636, 0]
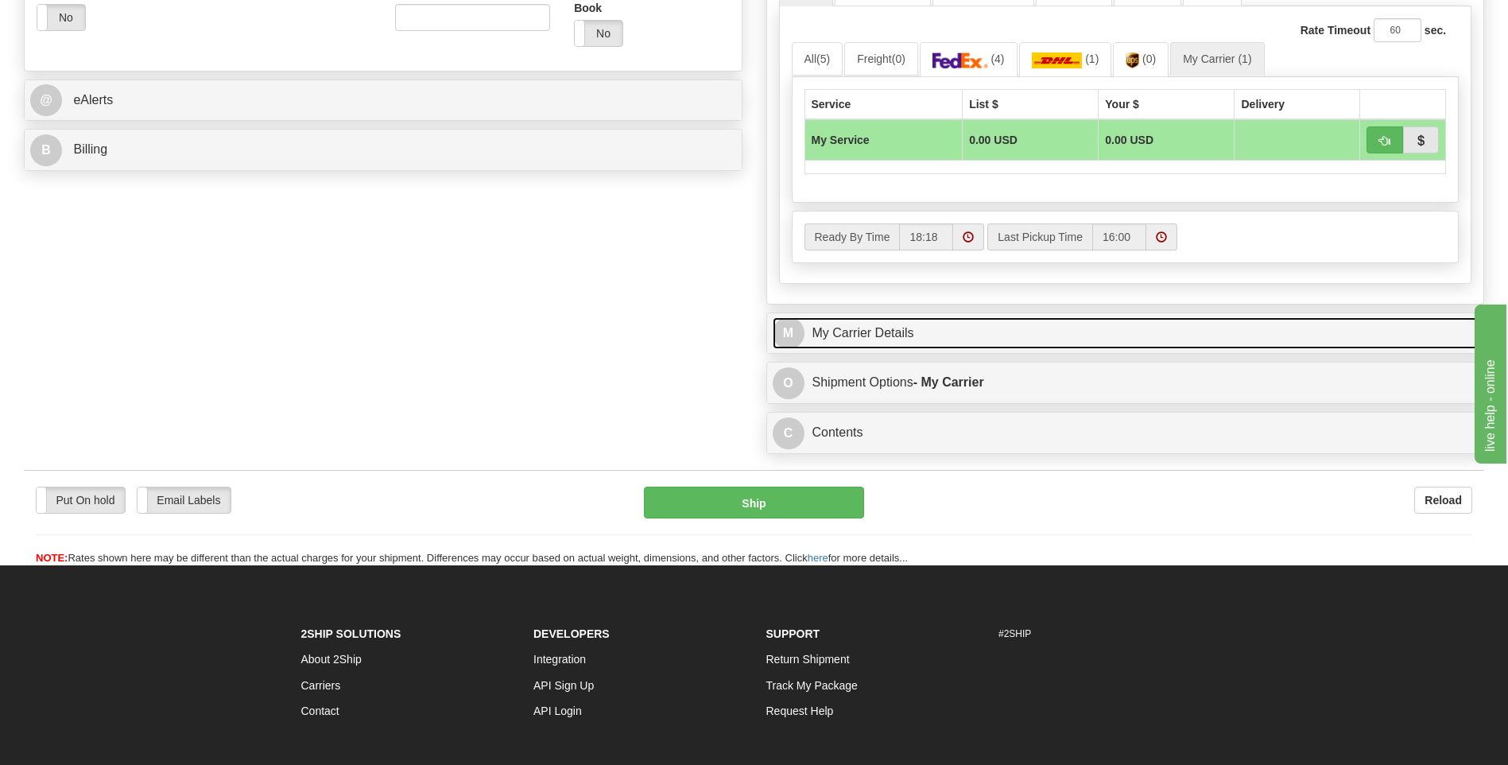
click at [887, 333] on link "M My Carrier Details" at bounding box center [1126, 333] width 706 height 33
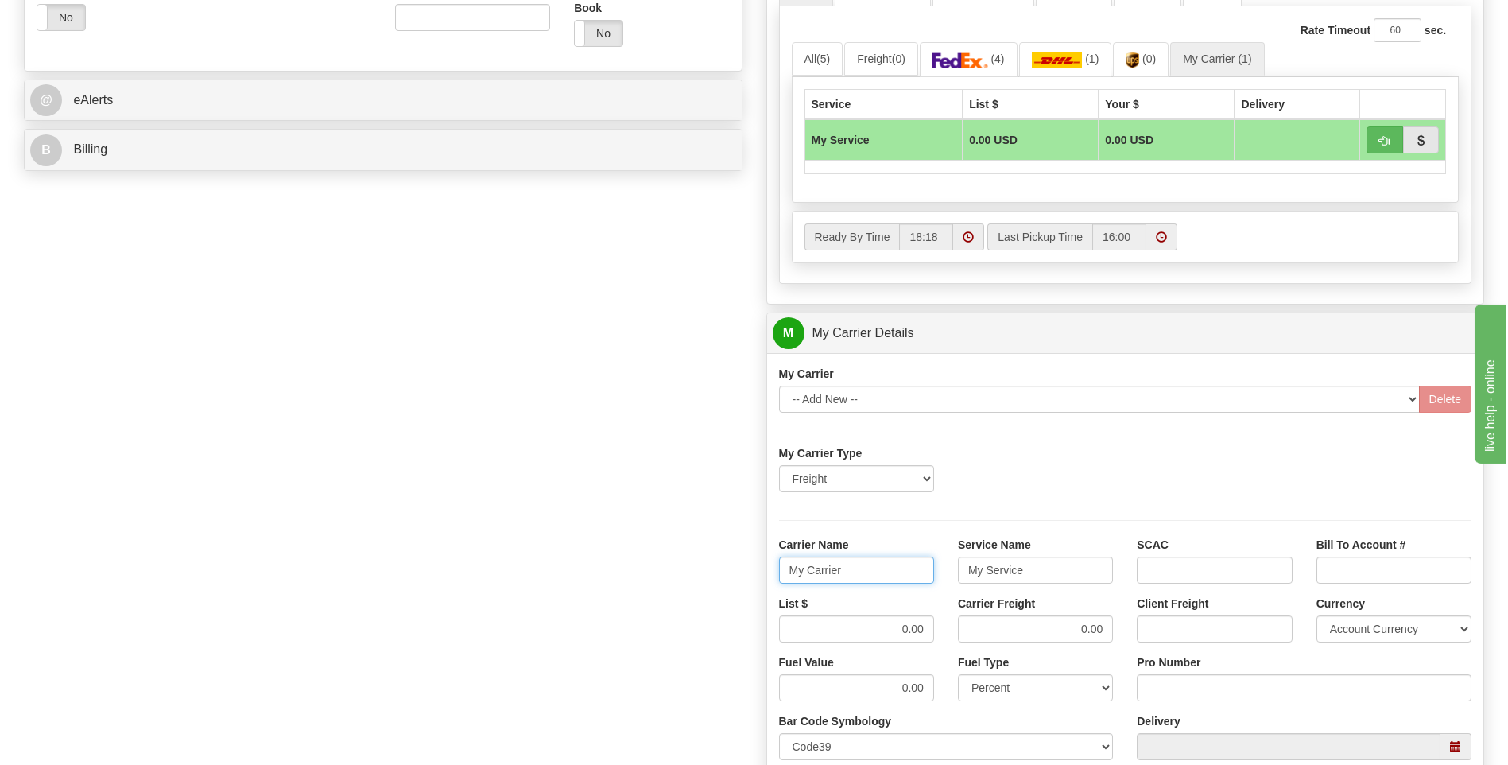
drag, startPoint x: 847, startPoint y: 573, endPoint x: 712, endPoint y: 574, distance: 135.2
click at [711, 575] on div "Order # 86689629 S Sender" at bounding box center [754, 244] width 1484 height 1534
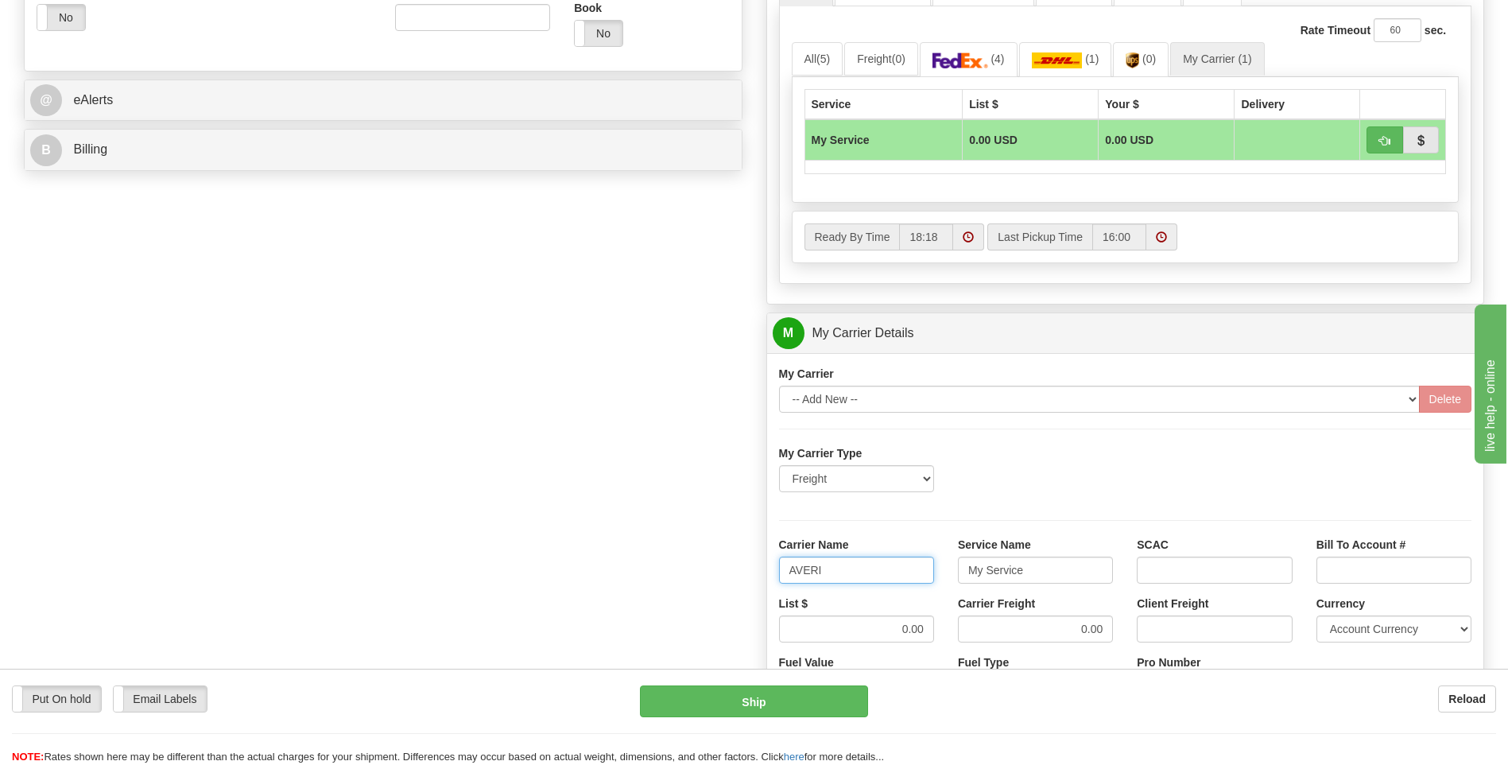
type input "AVERI"
type input "LTL"
drag, startPoint x: 877, startPoint y: 624, endPoint x: 976, endPoint y: 630, distance: 98.8
click at [976, 630] on div "List $ 0.00 Carrier Freight 0.00 Client Freight Currency Account Currency ARN A…" at bounding box center [1125, 625] width 717 height 59
type input "320"
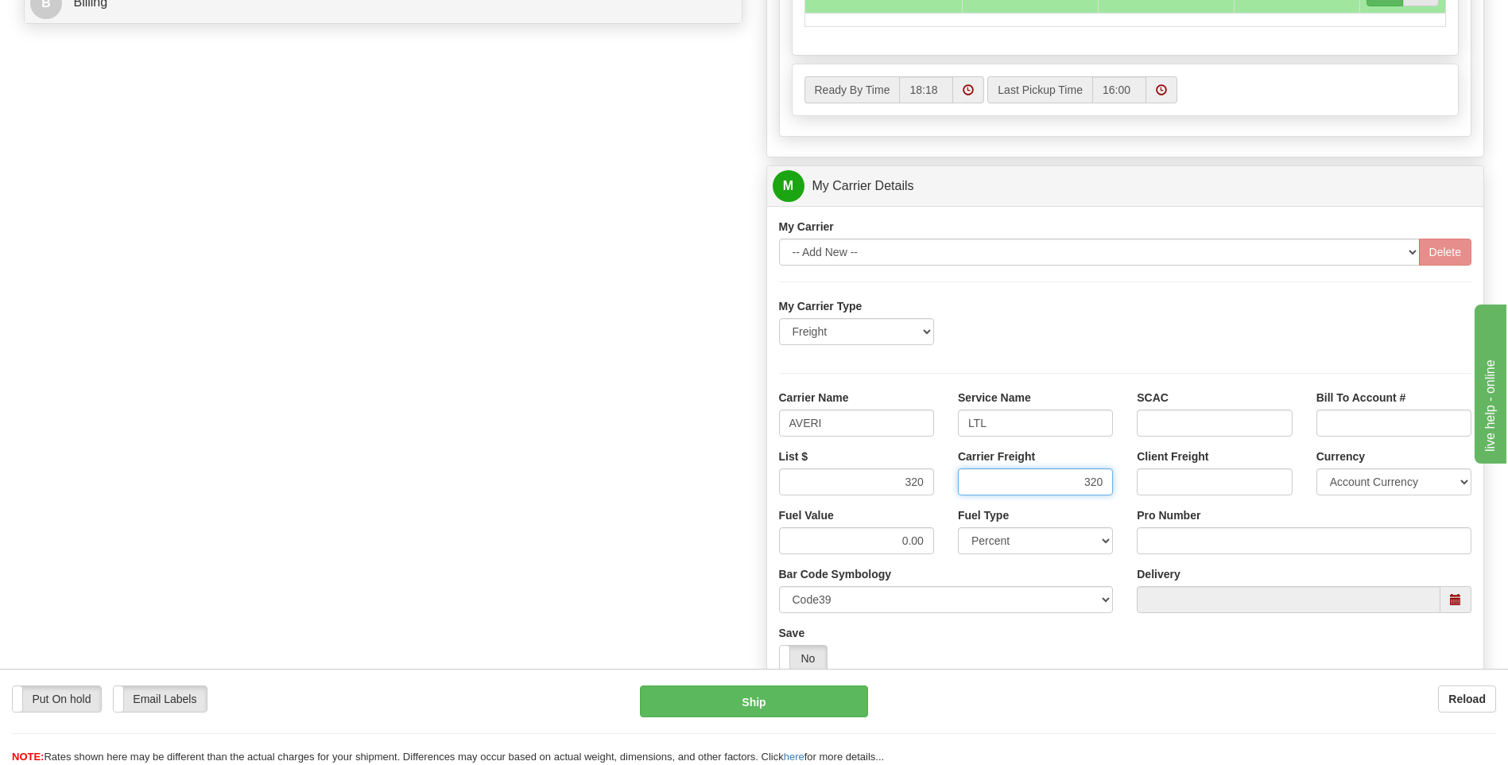
scroll to position [954, 0]
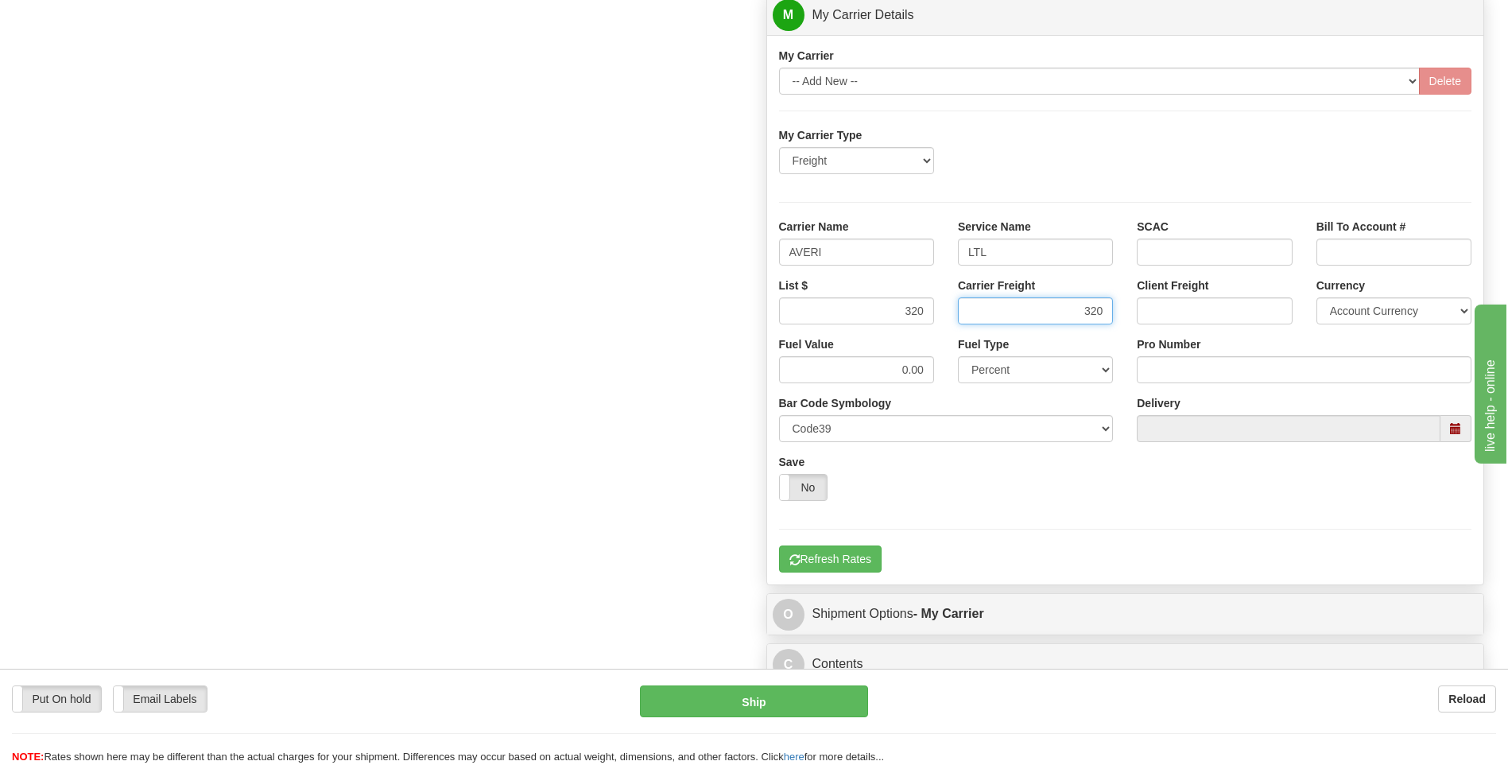
type input "320"
click at [1185, 372] on input "Pro Number" at bounding box center [1304, 369] width 335 height 27
type input "0760160936"
click at [876, 559] on button "Refresh Rates" at bounding box center [830, 558] width 103 height 27
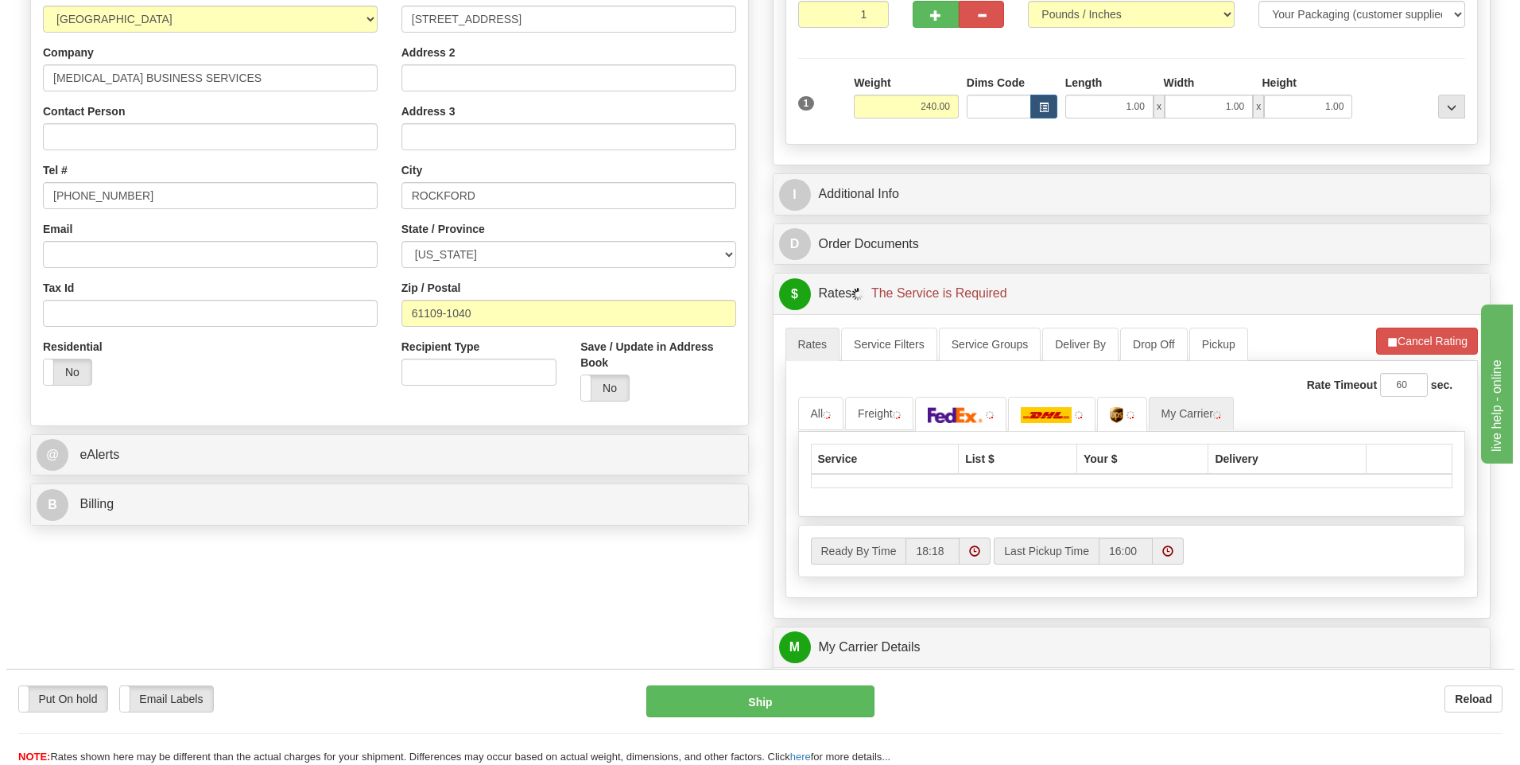
scroll to position [277, 0]
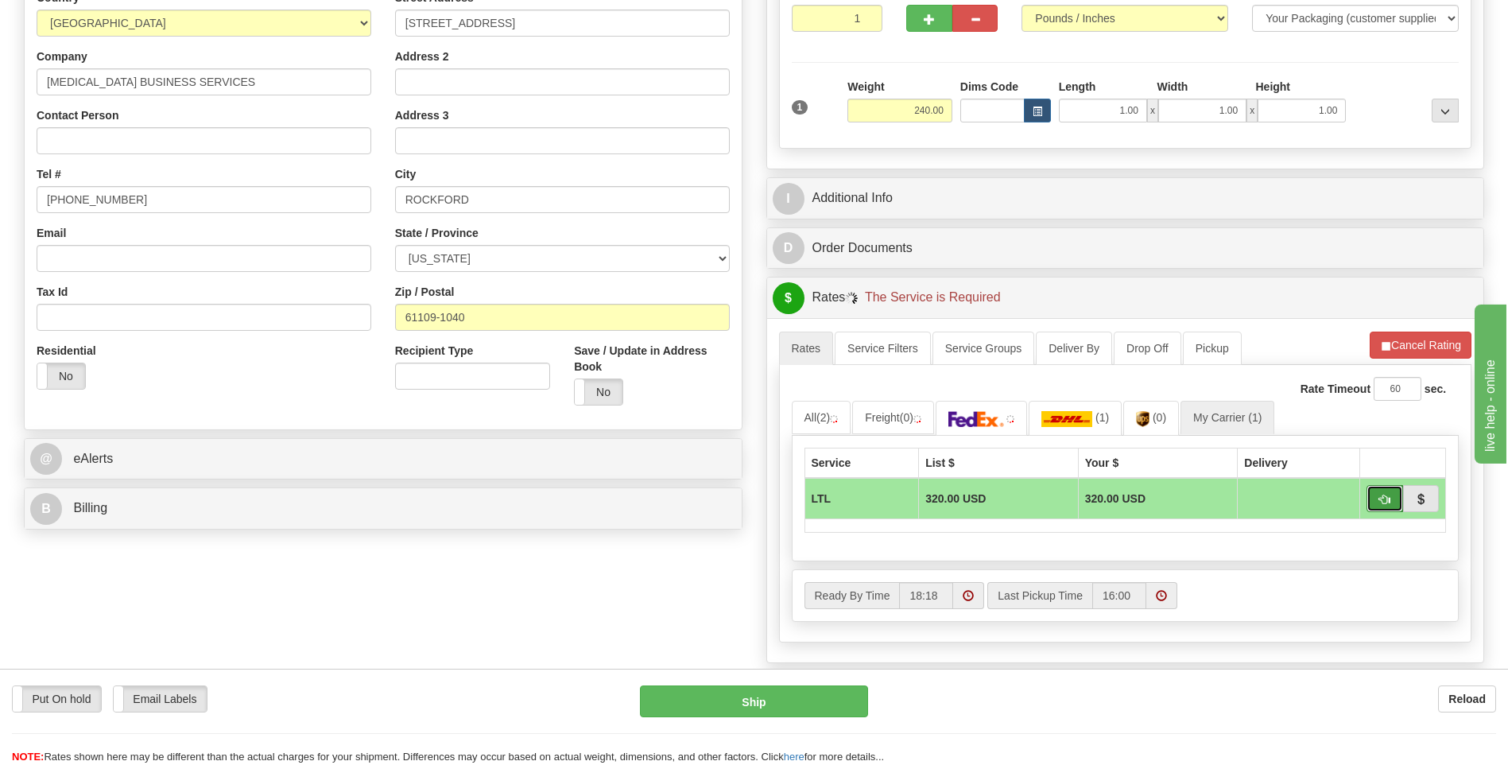
click at [1375, 500] on button "button" at bounding box center [1385, 498] width 37 height 27
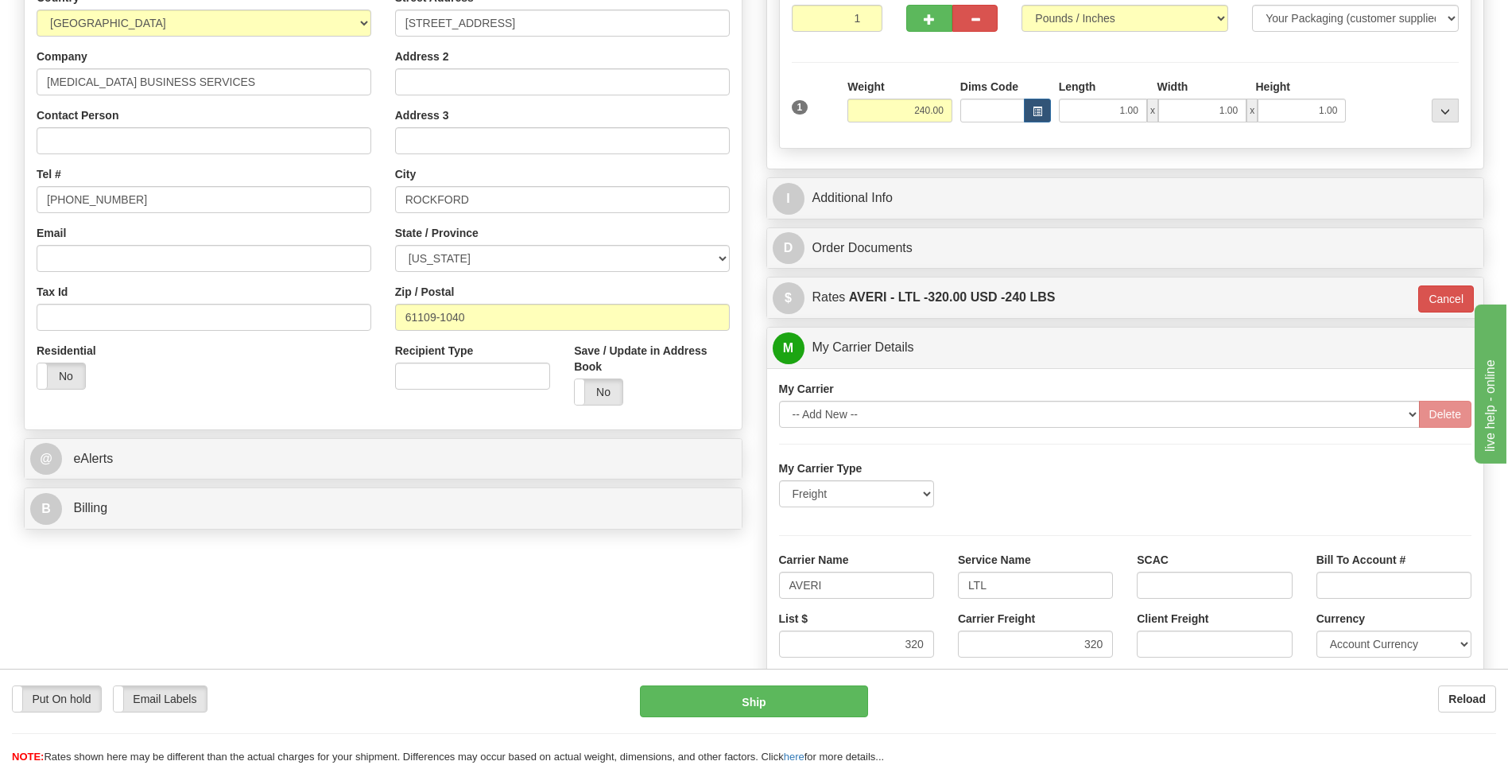
type input "00"
click at [750, 693] on button "Ship" at bounding box center [753, 701] width 227 height 32
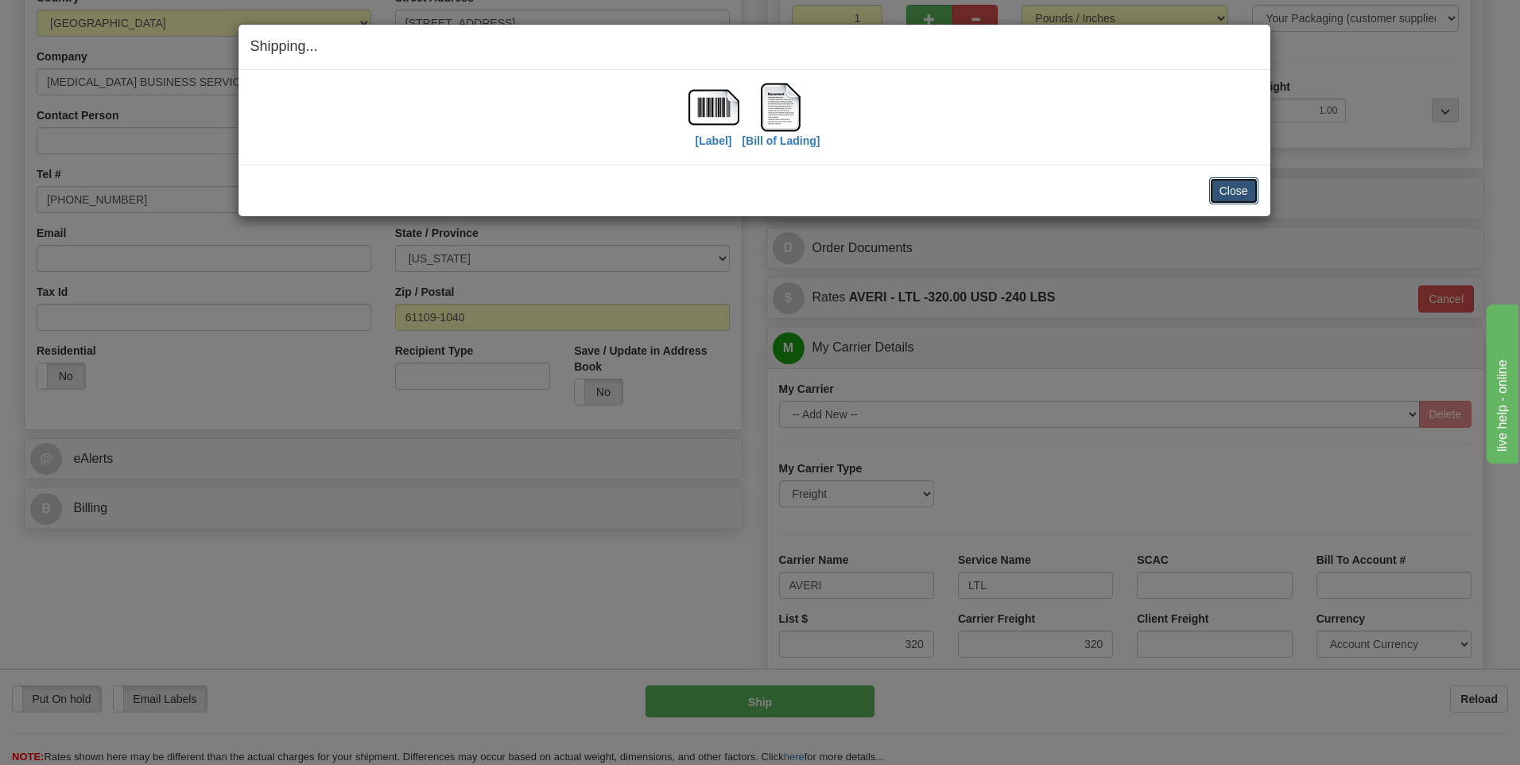
click at [1220, 195] on button "Close" at bounding box center [1233, 190] width 49 height 27
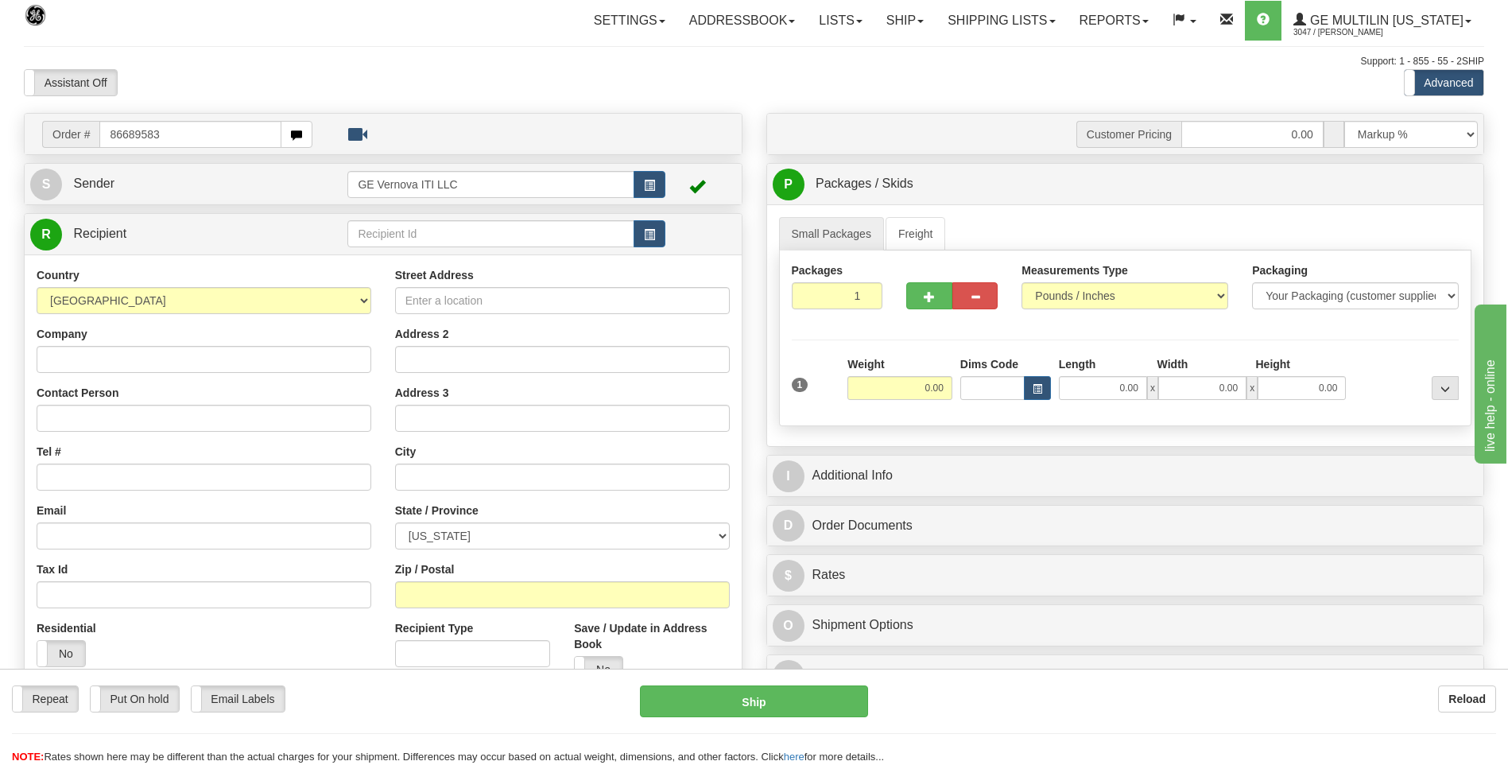
type input "86689583"
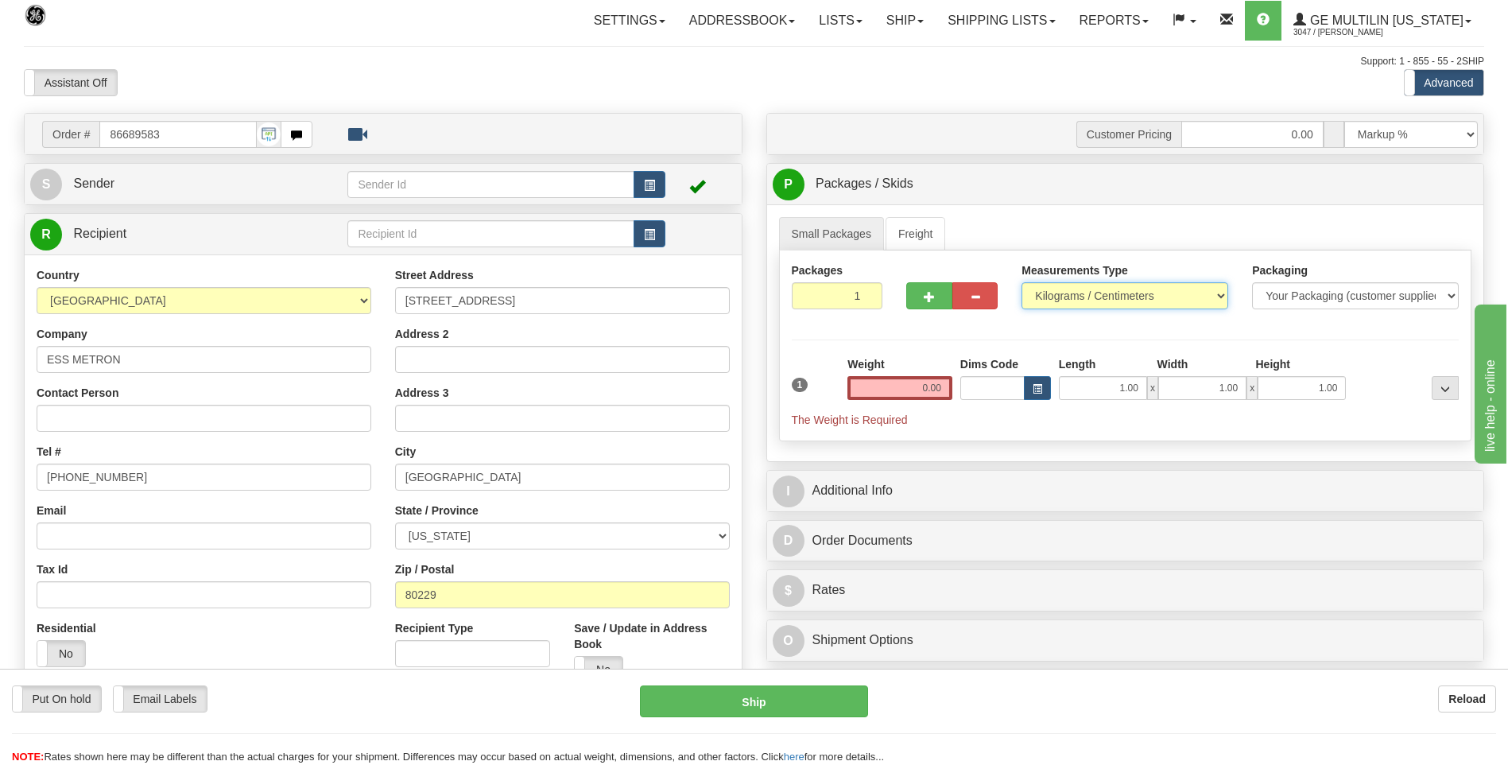
click at [1064, 296] on select "Pounds / Inches Kilograms / Centimeters" at bounding box center [1125, 295] width 207 height 27
click at [1091, 317] on div "Measurements Type Pounds / Inches Kilograms / Centimeters" at bounding box center [1125, 291] width 231 height 59
drag, startPoint x: 1087, startPoint y: 301, endPoint x: 1074, endPoint y: 312, distance: 16.9
click at [1087, 301] on select "Pounds / Inches Kilograms / Centimeters" at bounding box center [1125, 295] width 207 height 27
select select "0"
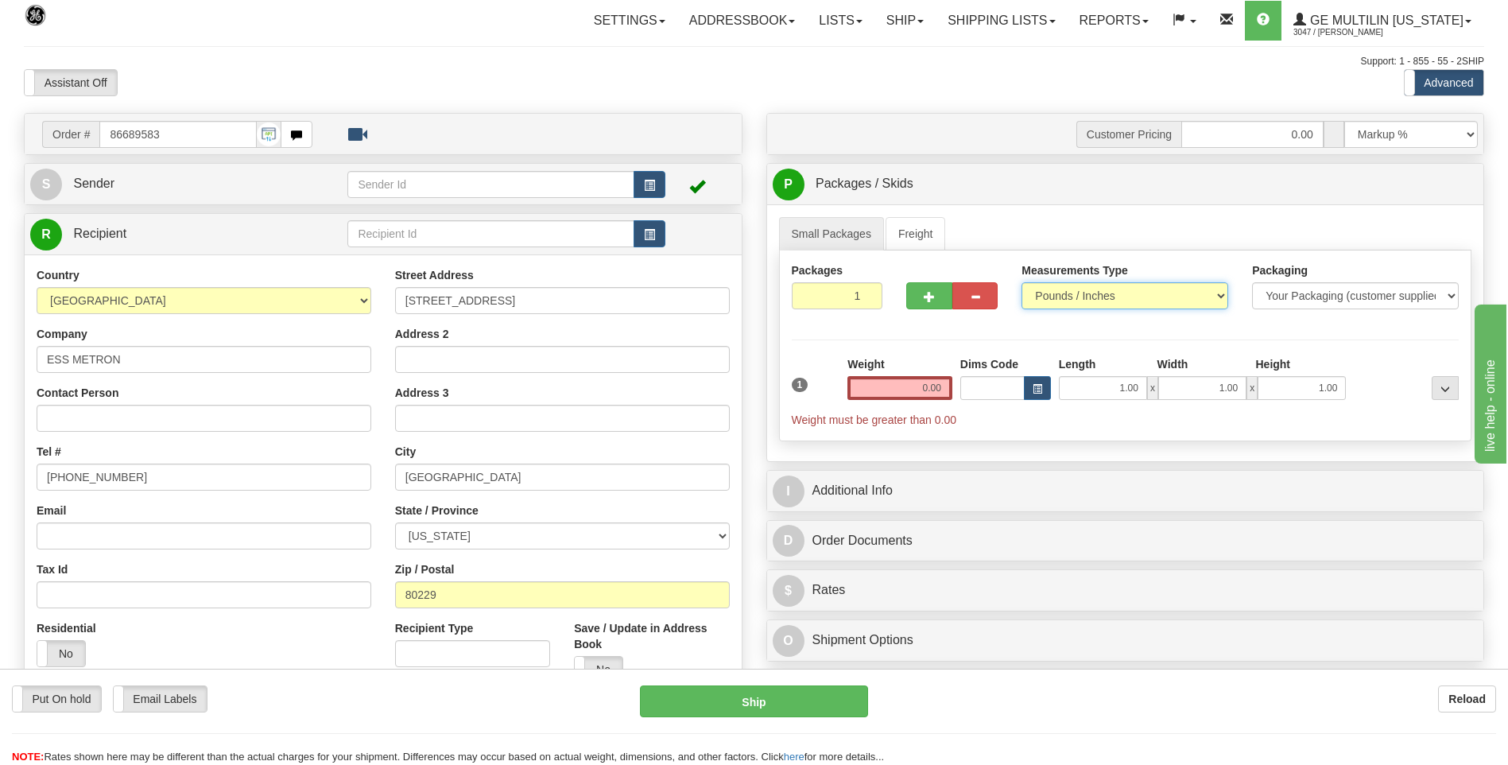
click at [1022, 282] on select "Pounds / Inches Kilograms / Centimeters" at bounding box center [1125, 295] width 207 height 27
click at [937, 389] on input "0.00" at bounding box center [900, 388] width 105 height 24
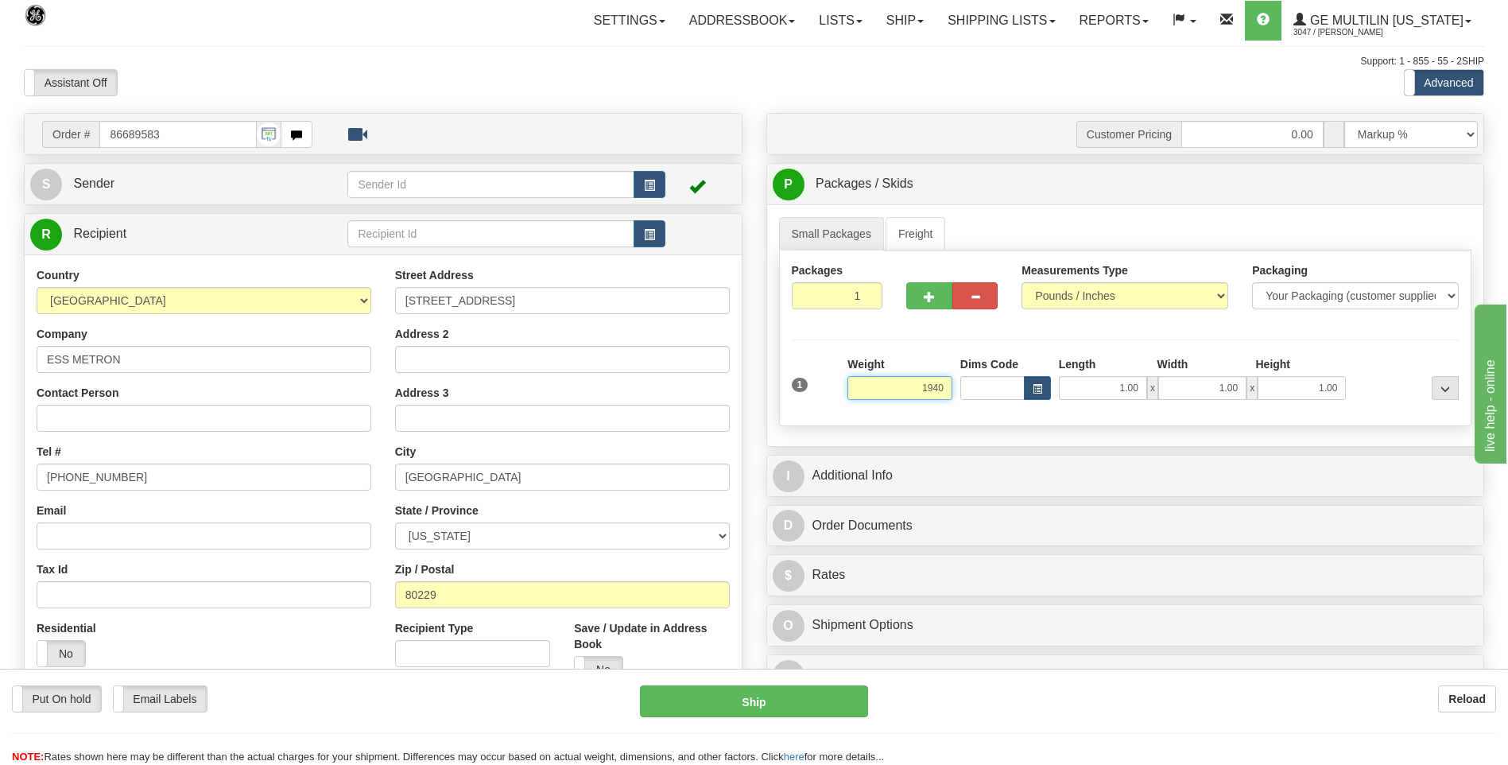
click button "Delete" at bounding box center [0, 0] width 0 height 0
type input "1940.00"
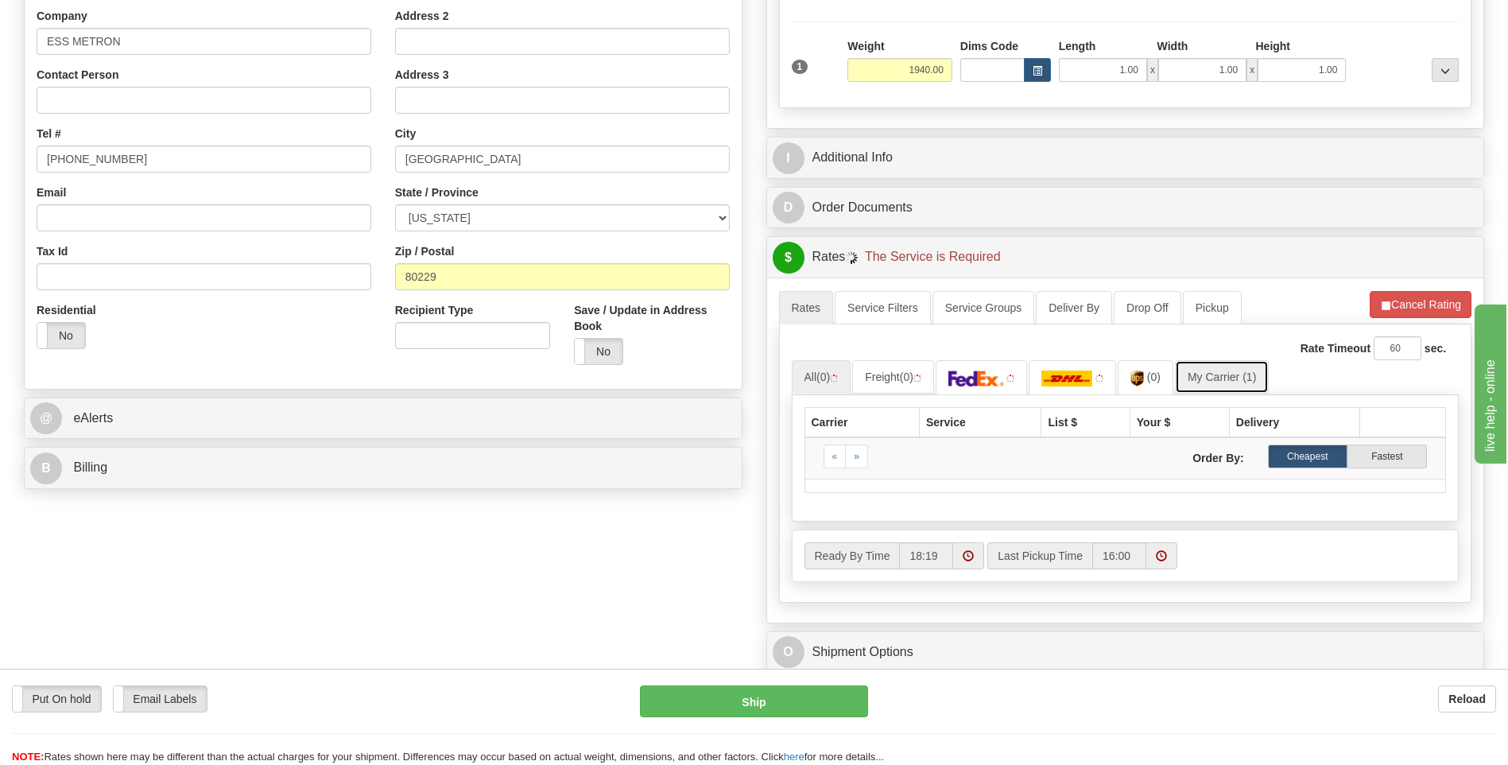
click at [1212, 378] on link "My Carrier (1)" at bounding box center [1222, 376] width 94 height 33
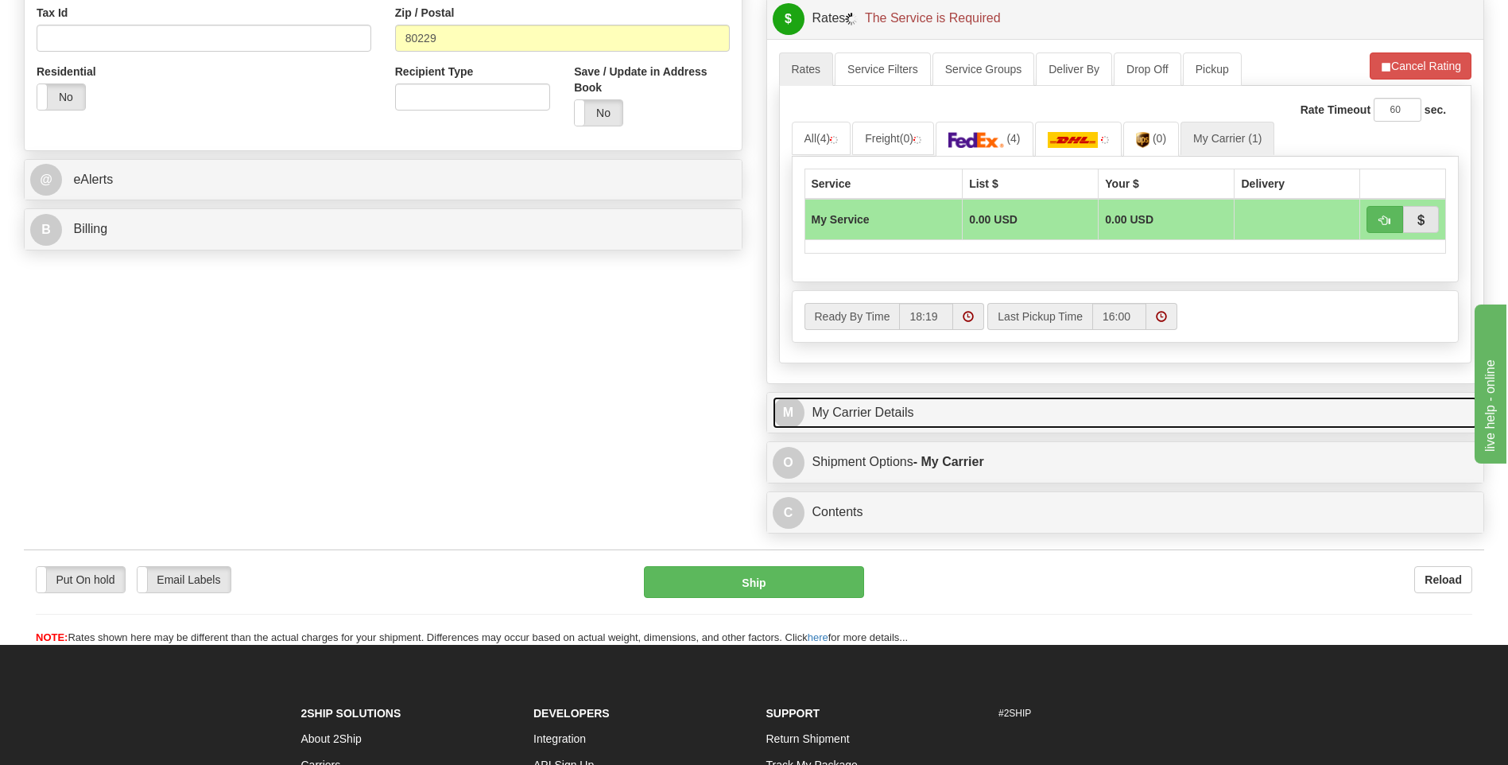
click at [949, 405] on link "M My Carrier Details" at bounding box center [1126, 413] width 706 height 33
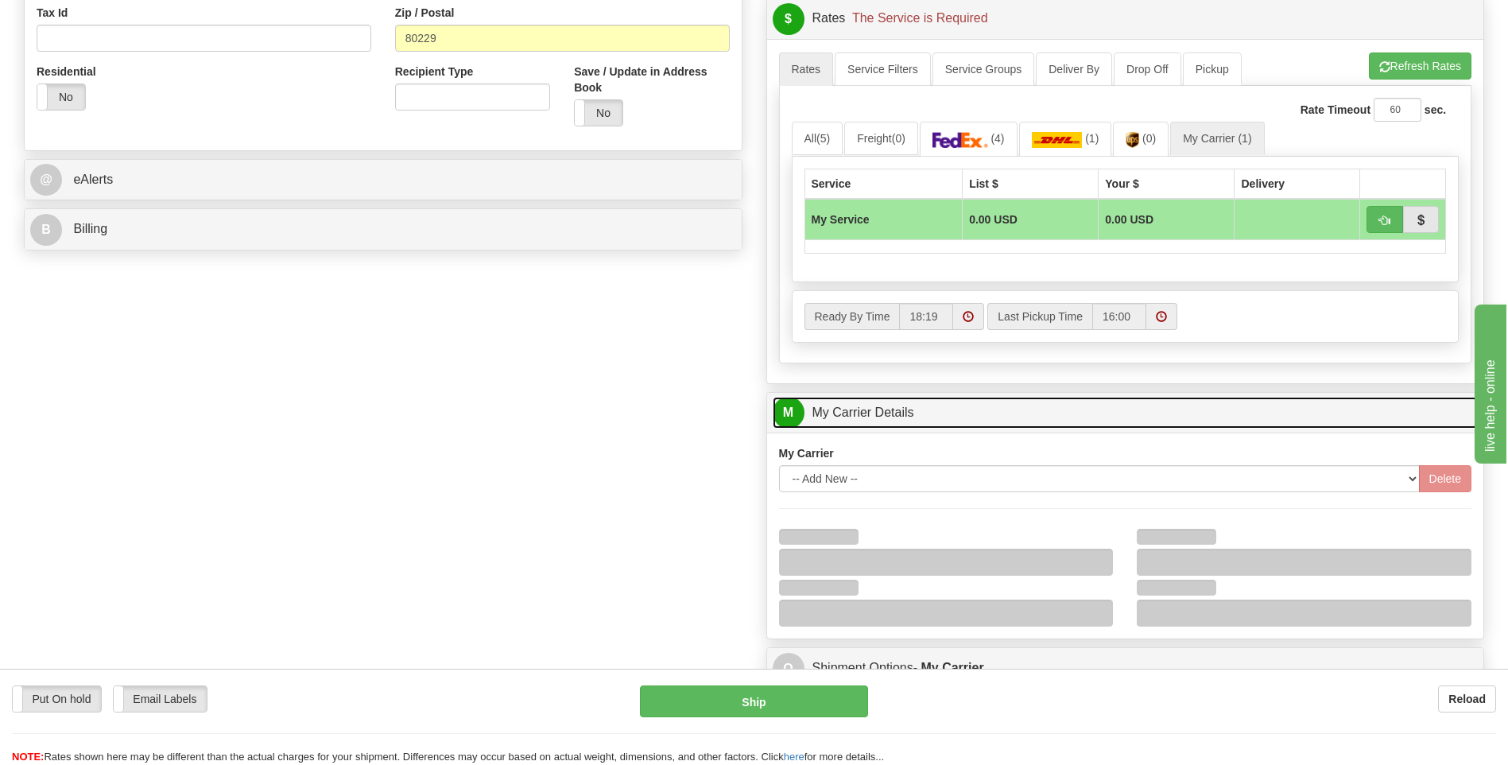
scroll to position [795, 0]
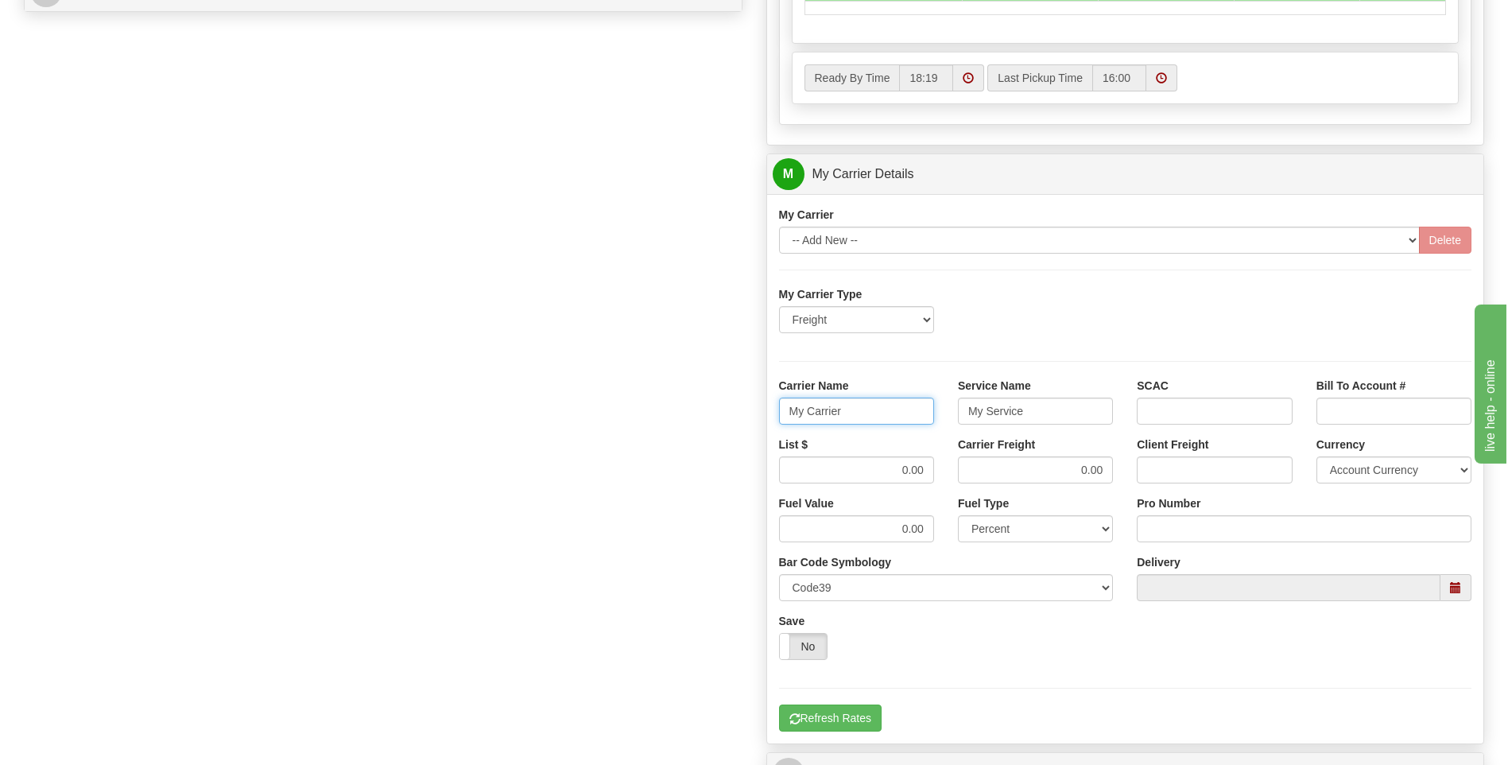
drag, startPoint x: 871, startPoint y: 422, endPoint x: 776, endPoint y: 421, distance: 95.4
click at [776, 421] on div "Carrier Name My Carrier" at bounding box center [856, 407] width 179 height 59
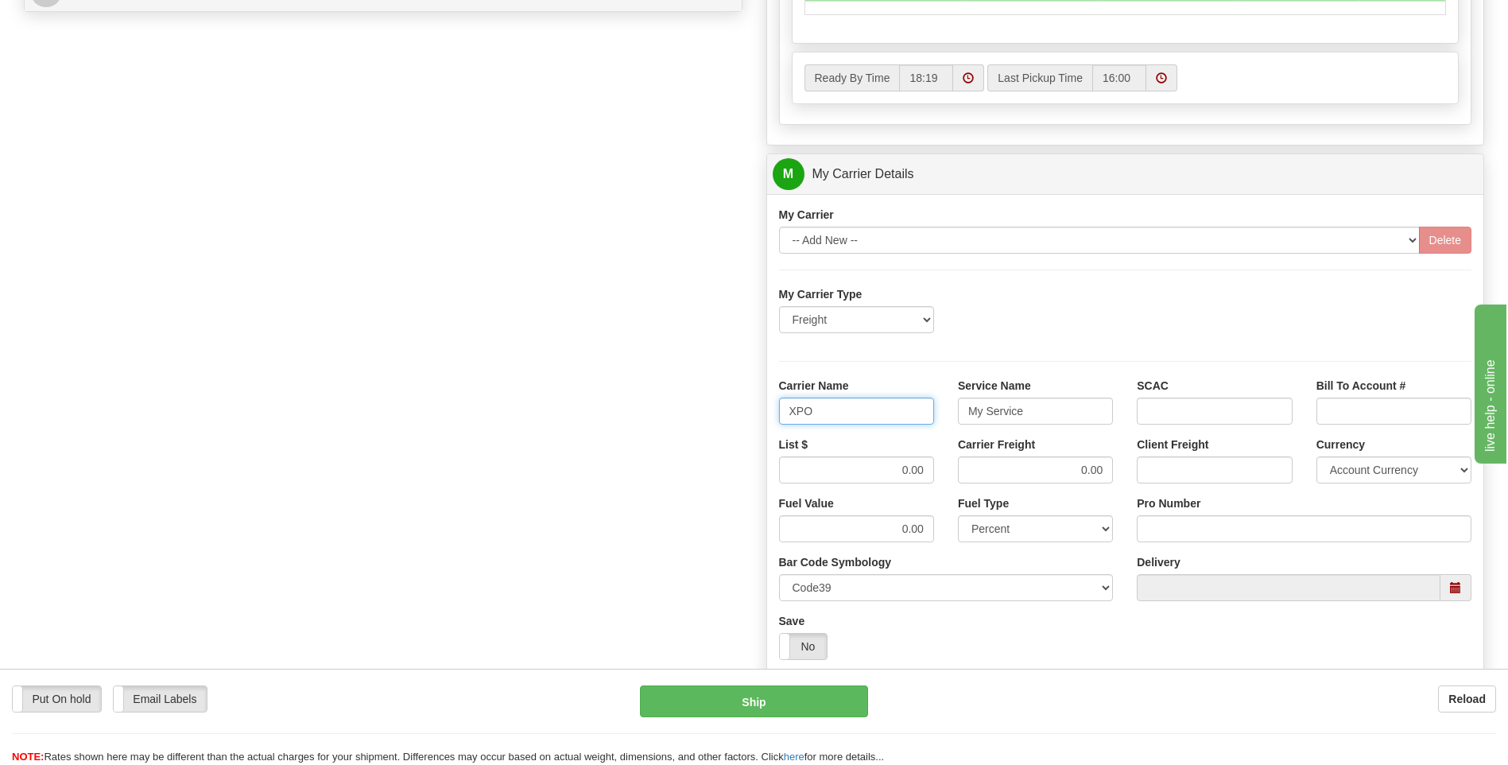
type input "XPO"
type input "LTL"
click at [945, 475] on div "List $ 0.00" at bounding box center [856, 465] width 179 height 59
type input "550"
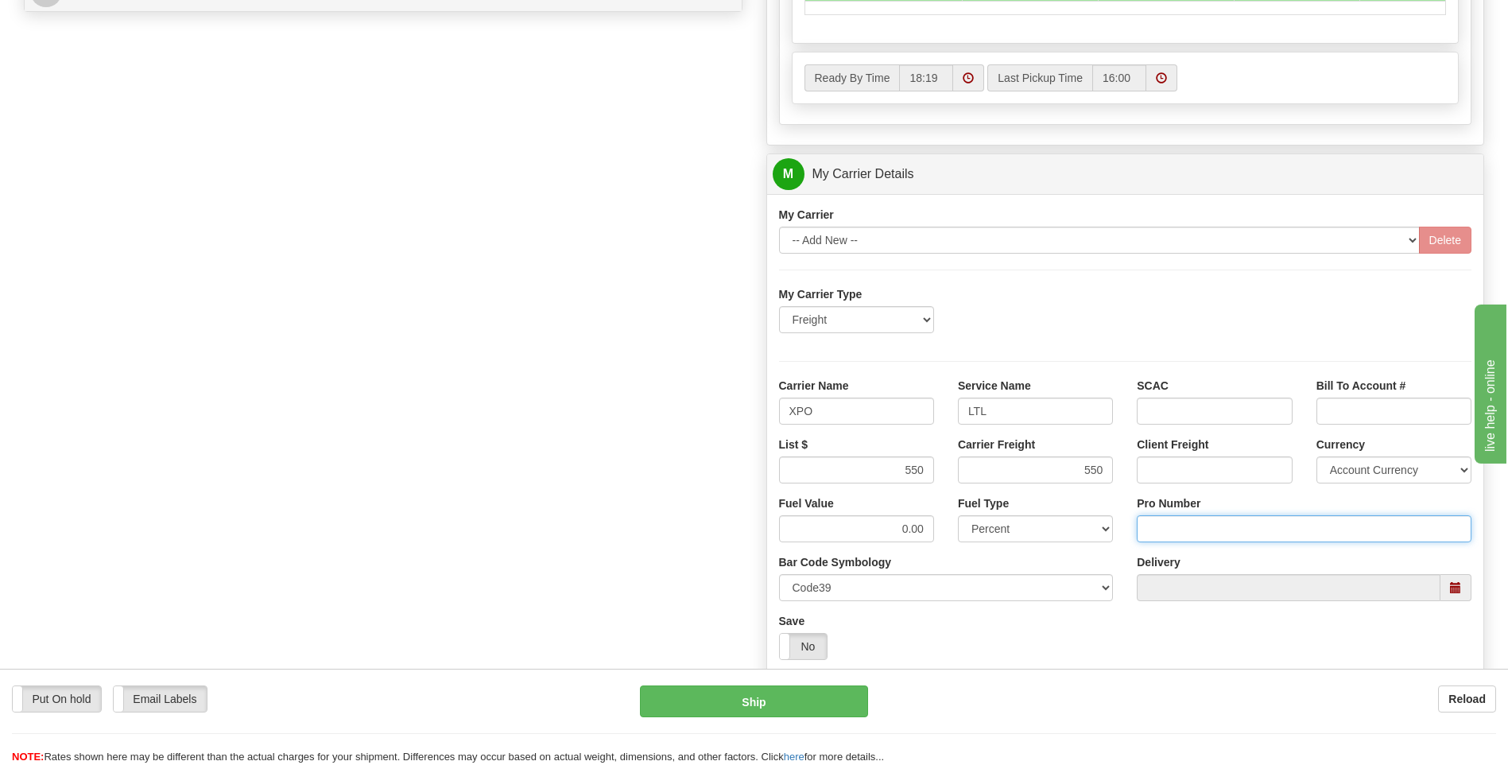
click at [1181, 537] on input "Pro Number" at bounding box center [1304, 528] width 335 height 27
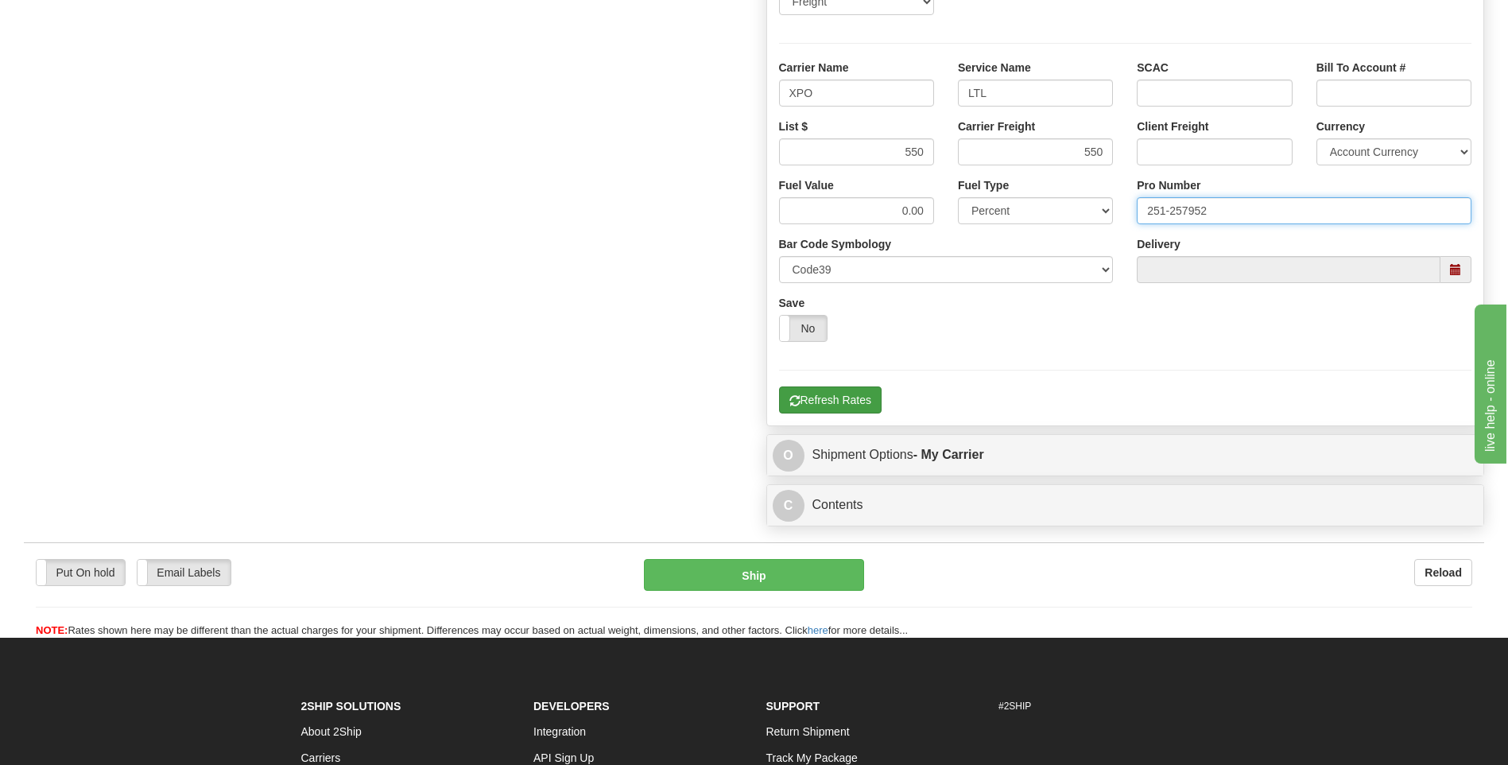
type input "251-257952"
click at [836, 398] on button "Refresh Rates" at bounding box center [830, 399] width 103 height 27
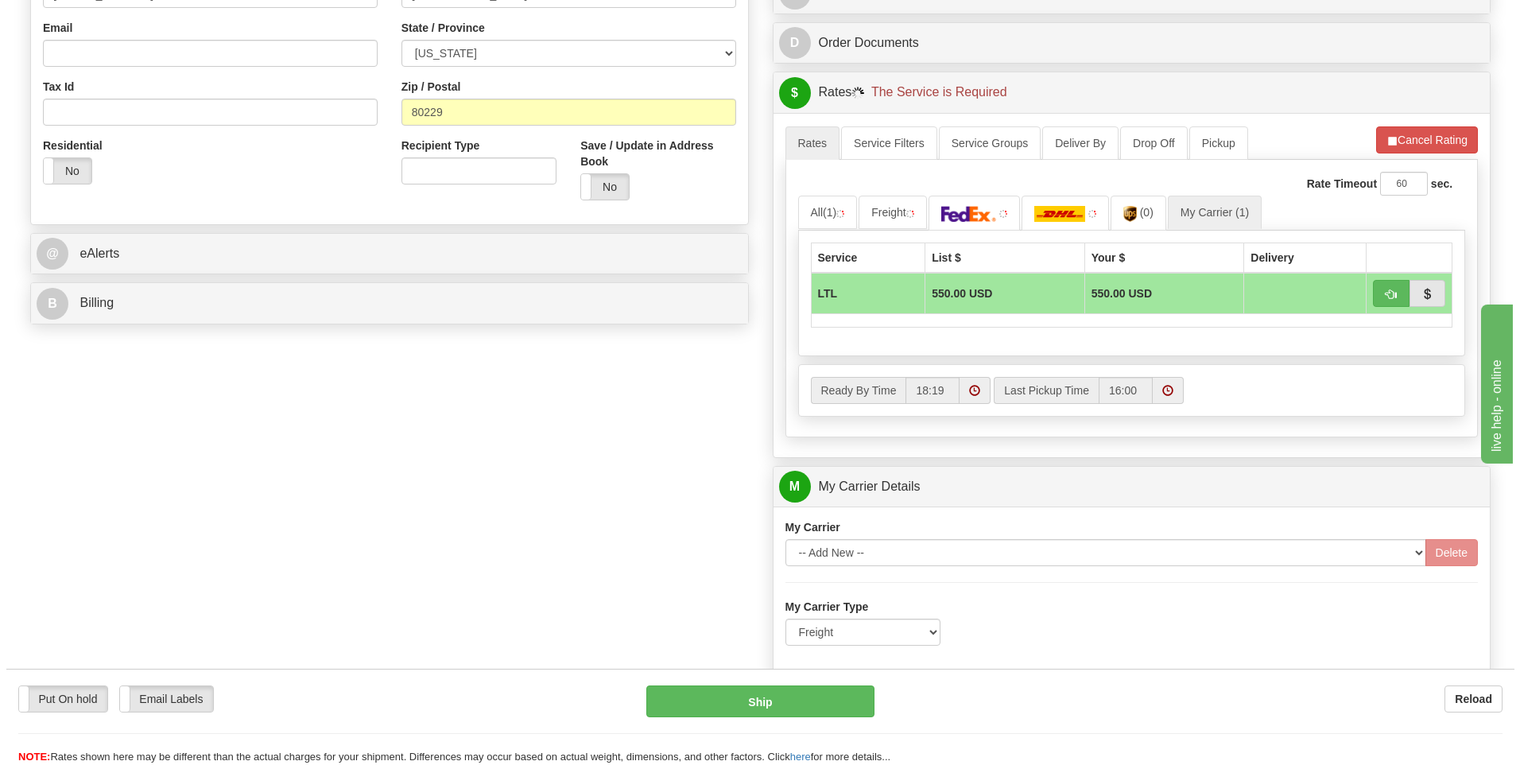
scroll to position [277, 0]
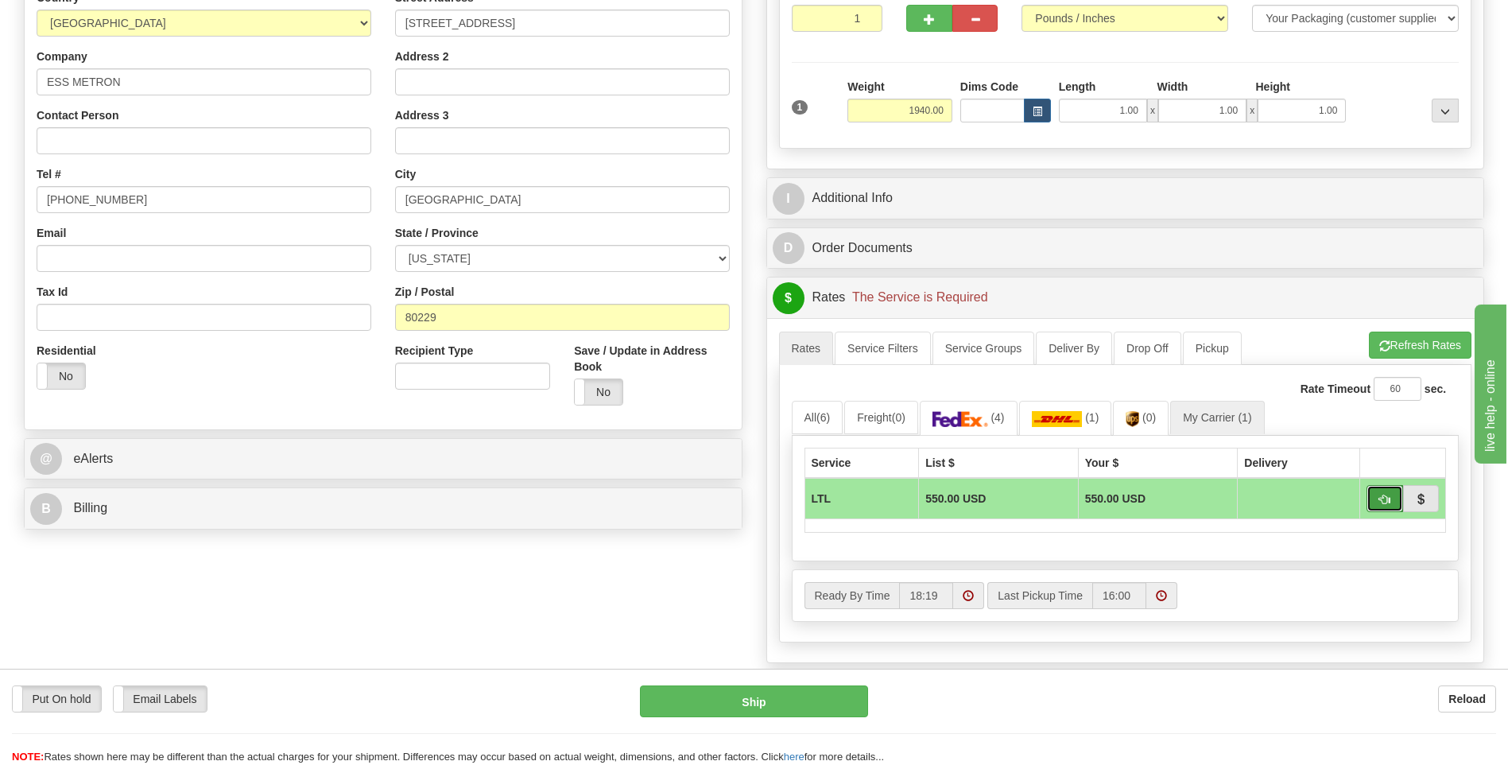
click at [1379, 500] on span "button" at bounding box center [1384, 500] width 11 height 10
type input "00"
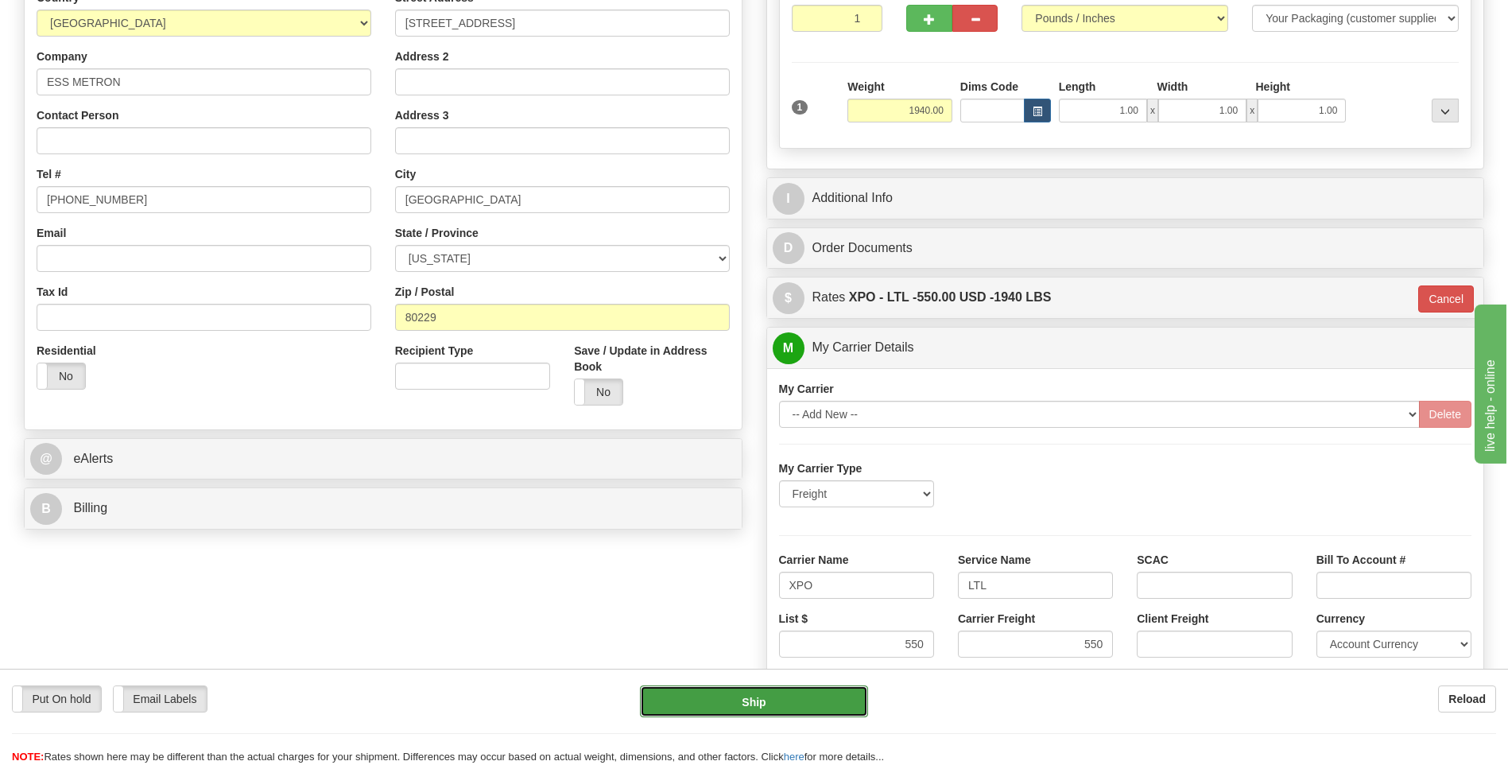
click at [770, 707] on button "Ship" at bounding box center [753, 701] width 227 height 32
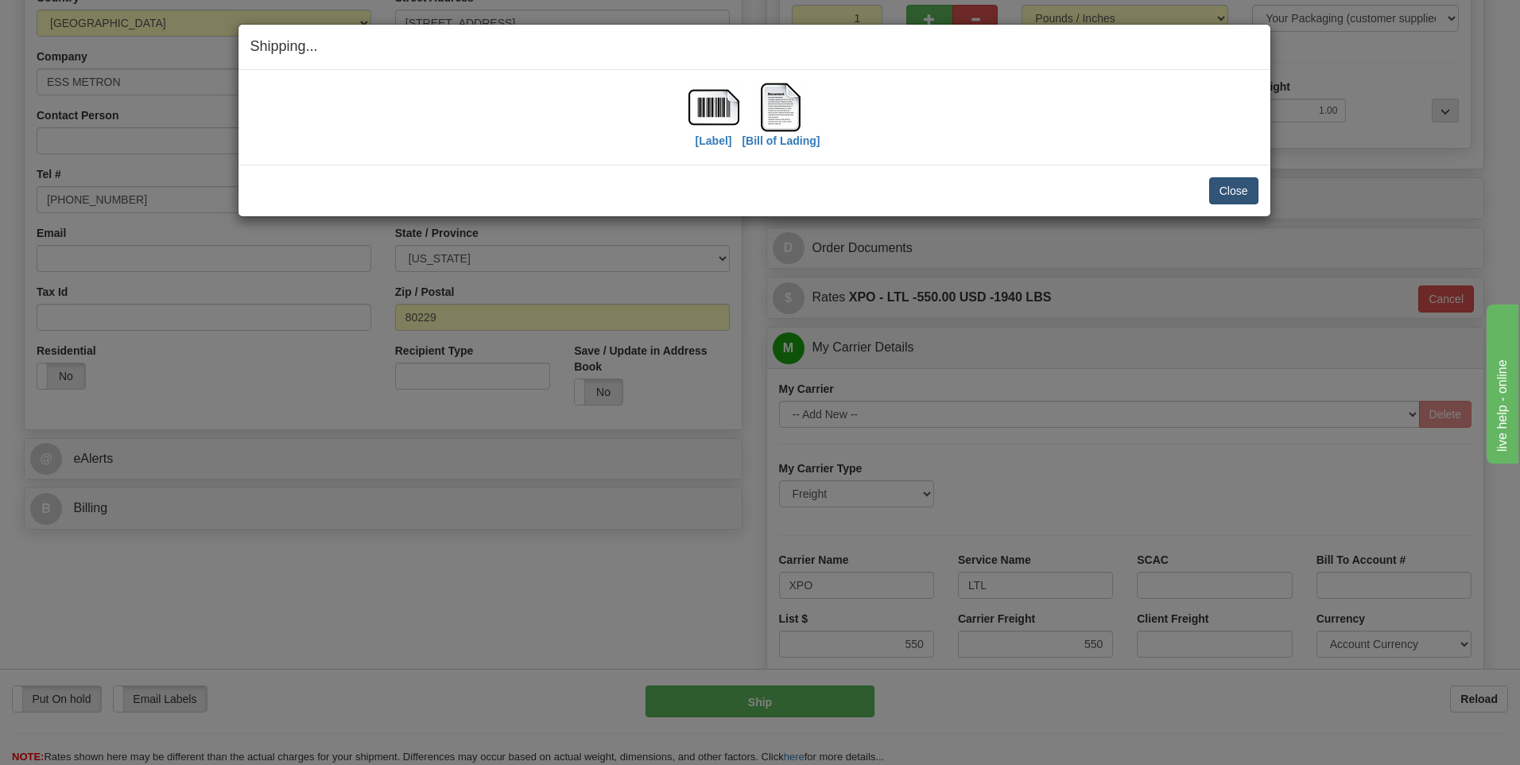
click at [1259, 189] on div "Close Cancel Cancel Shipment and Quit Pickup Quit Pickup ONLY" at bounding box center [755, 191] width 1032 height 52
click at [1247, 192] on button "Close" at bounding box center [1233, 190] width 49 height 27
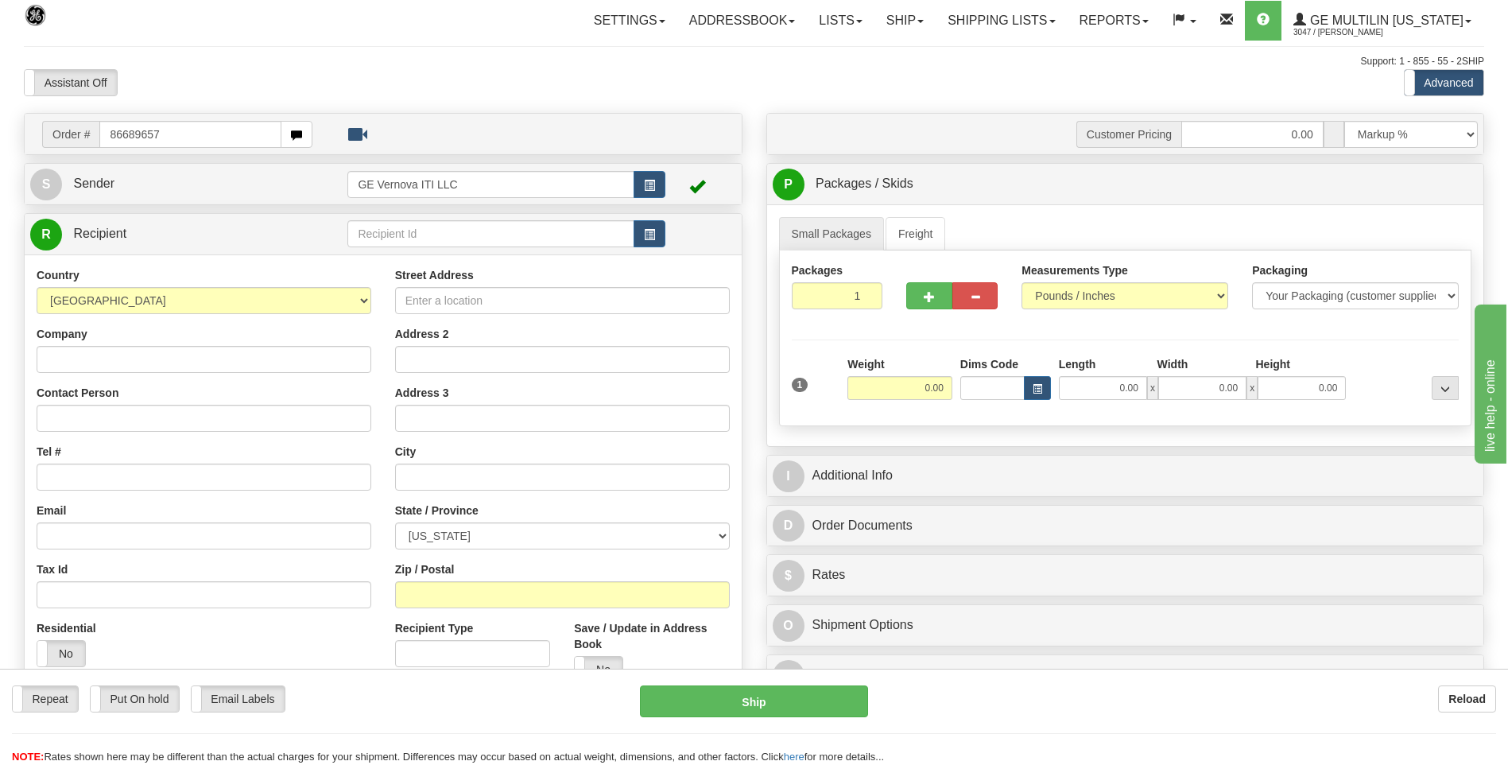
type input "86689657"
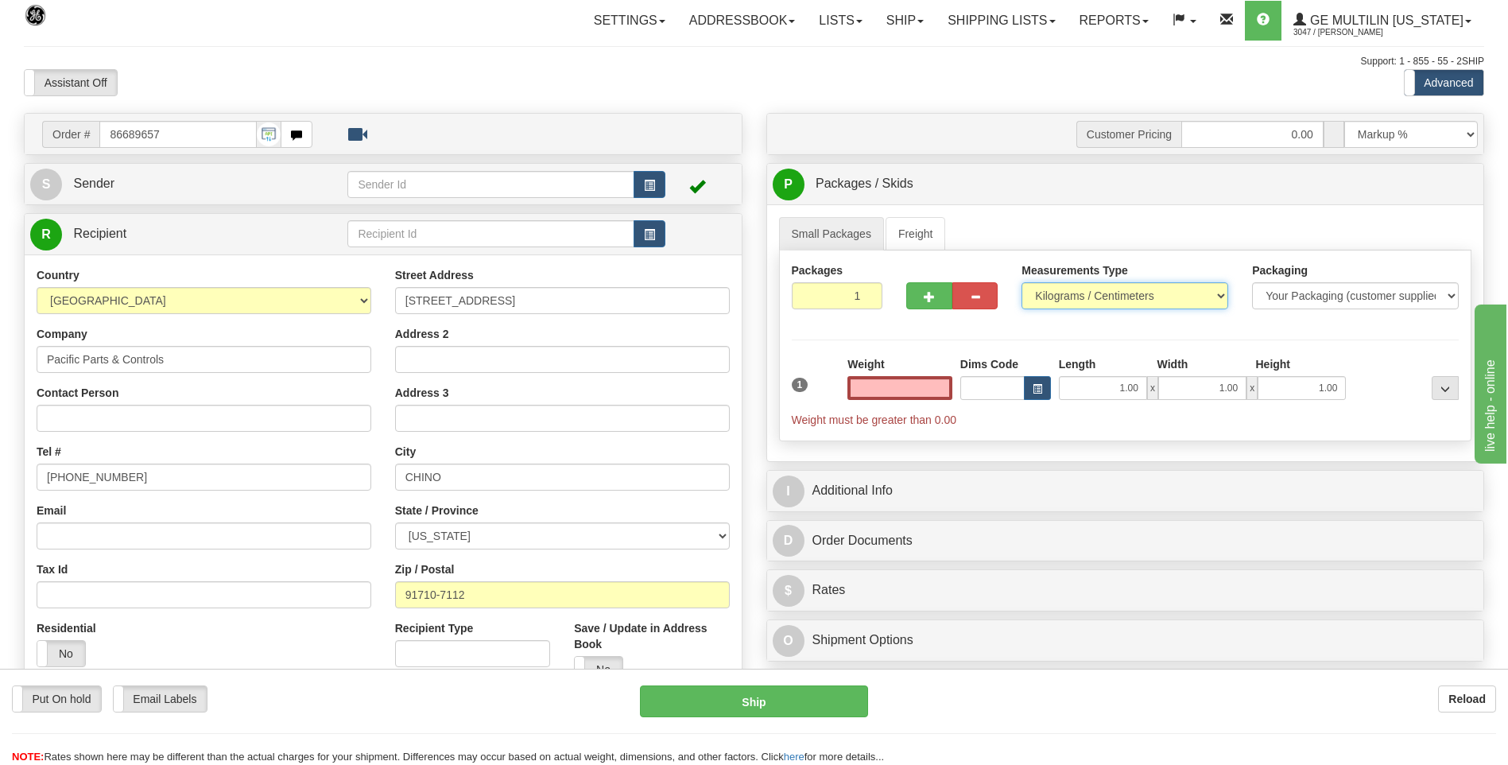
type input "0.00"
click at [1050, 289] on select "Pounds / Inches Kilograms / Centimeters" at bounding box center [1125, 295] width 207 height 27
select select "0"
click at [1022, 282] on select "Pounds / Inches Kilograms / Centimeters" at bounding box center [1125, 295] width 207 height 27
click at [933, 386] on input "0.00" at bounding box center [900, 388] width 105 height 24
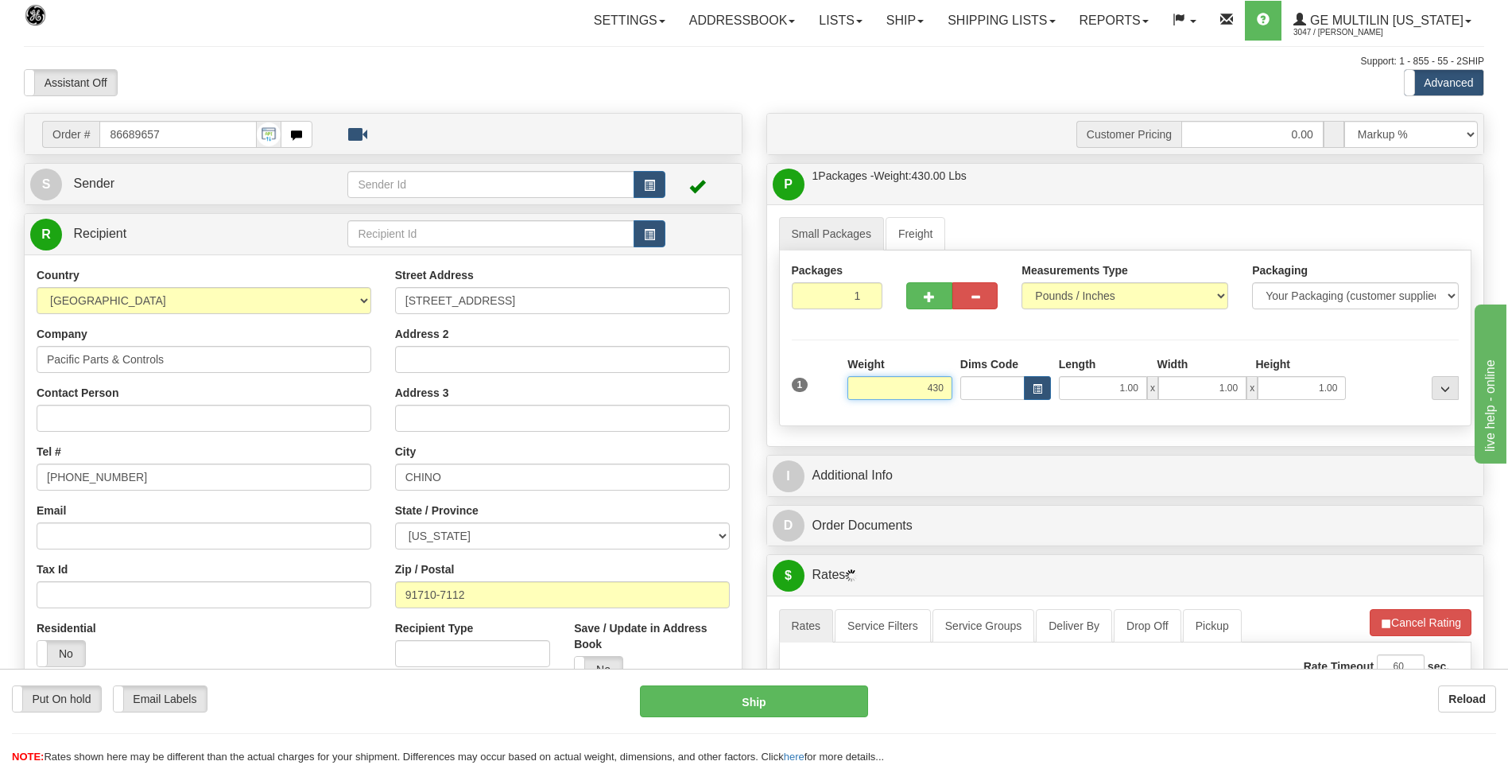
type input "430.00"
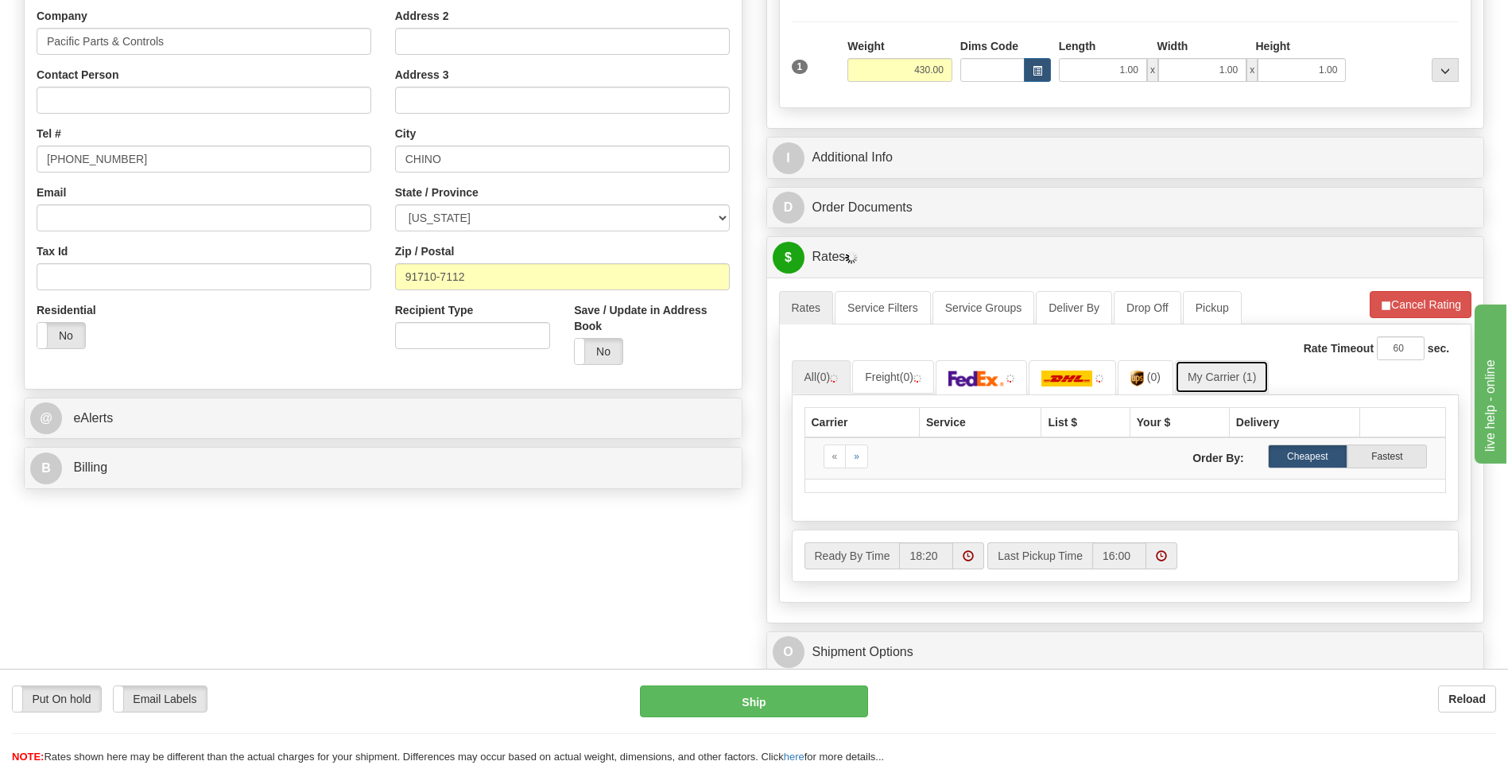
click at [1219, 373] on link "My Carrier (1)" at bounding box center [1222, 376] width 94 height 33
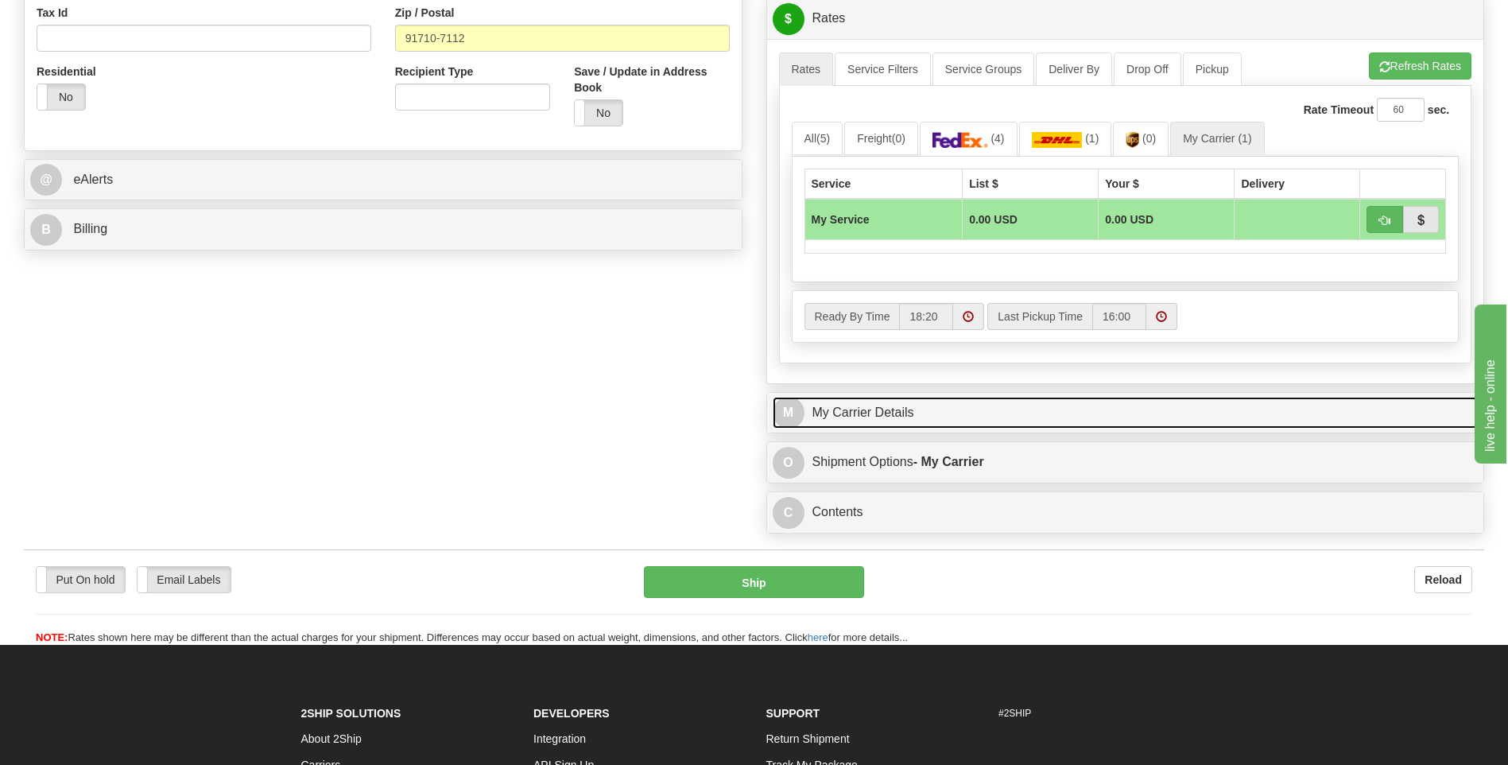
click at [911, 409] on link "M My Carrier Details" at bounding box center [1126, 413] width 706 height 33
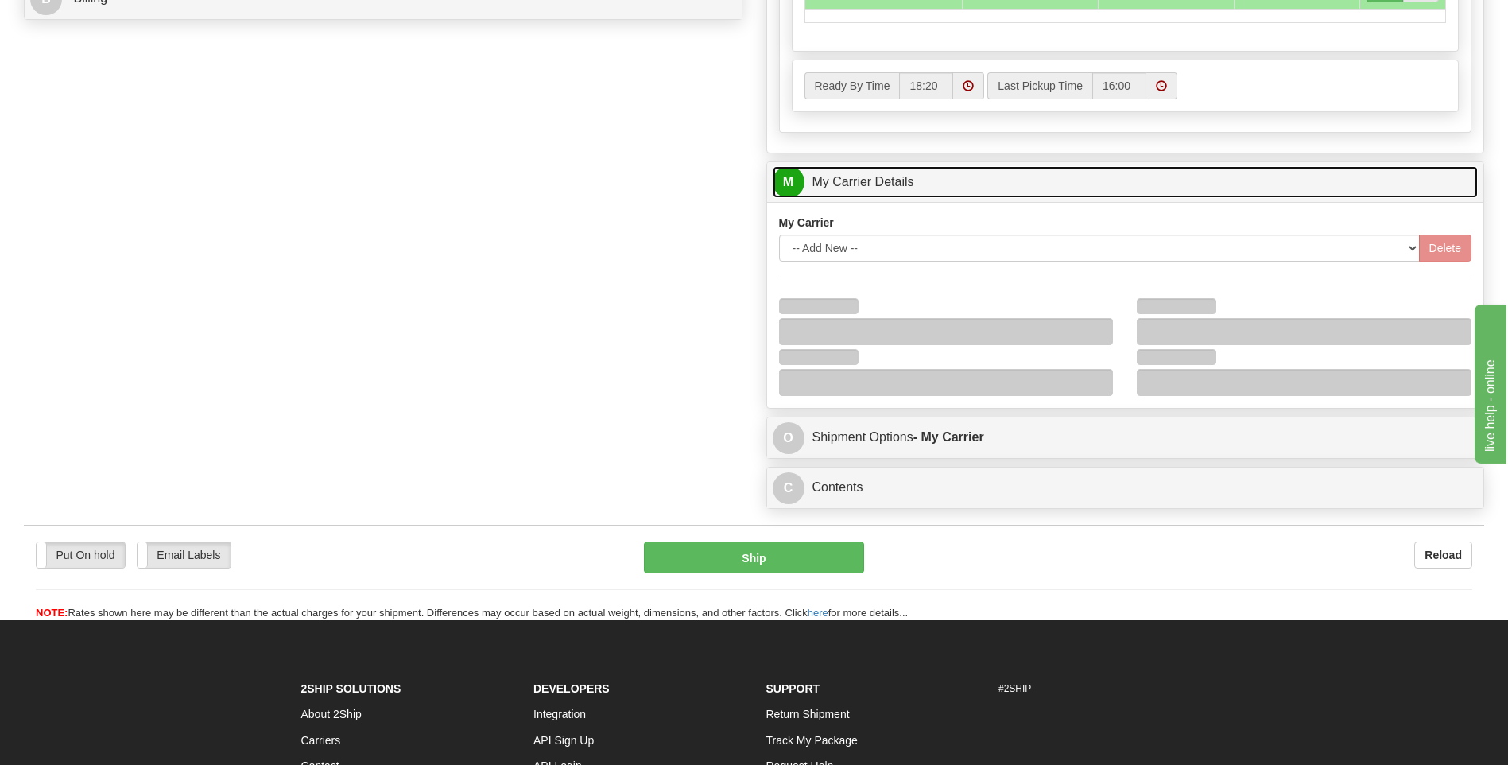
scroll to position [795, 0]
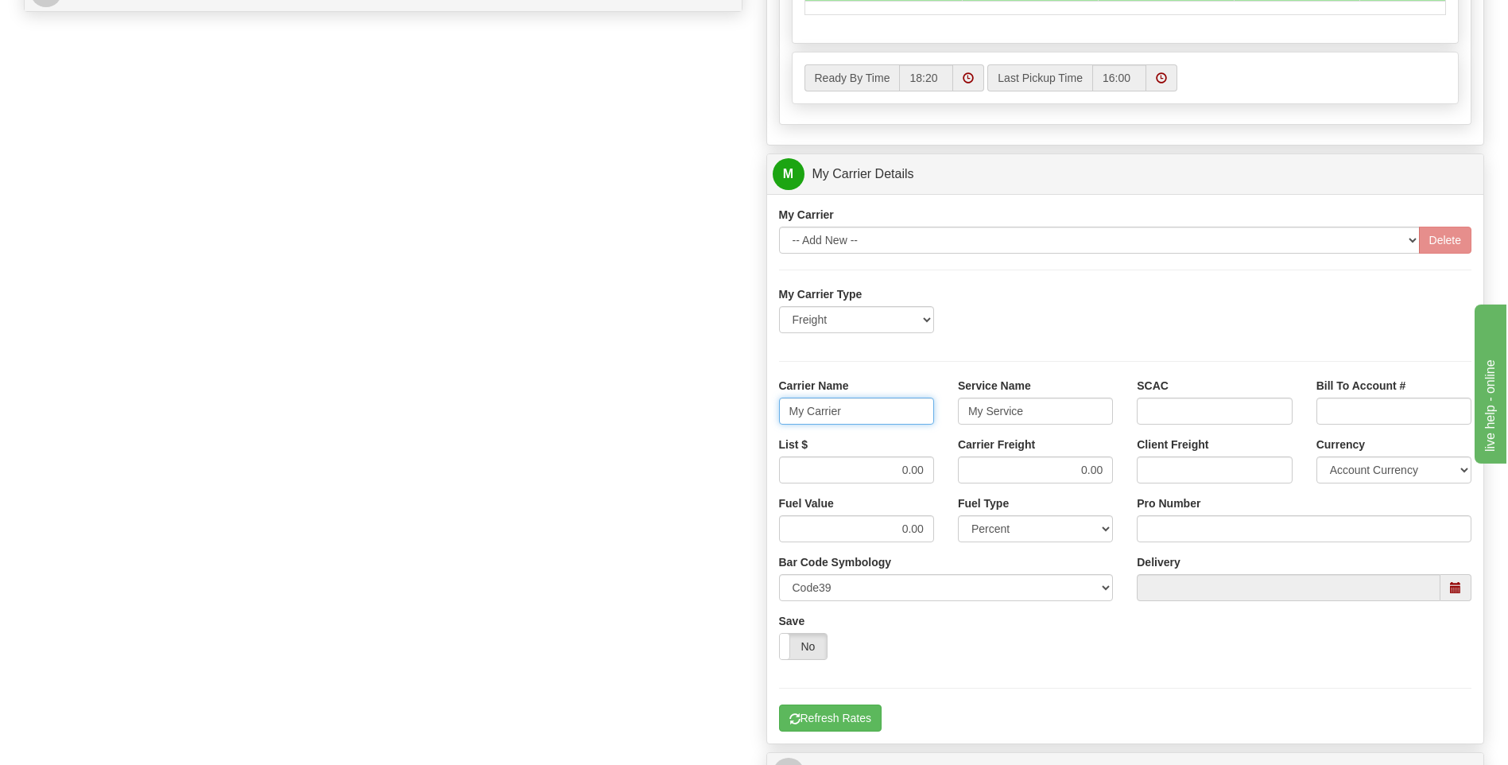
drag, startPoint x: 836, startPoint y: 417, endPoint x: 729, endPoint y: 404, distance: 107.3
click at [729, 413] on div "Order # 86689657 S Sender" at bounding box center [754, 85] width 1484 height 1534
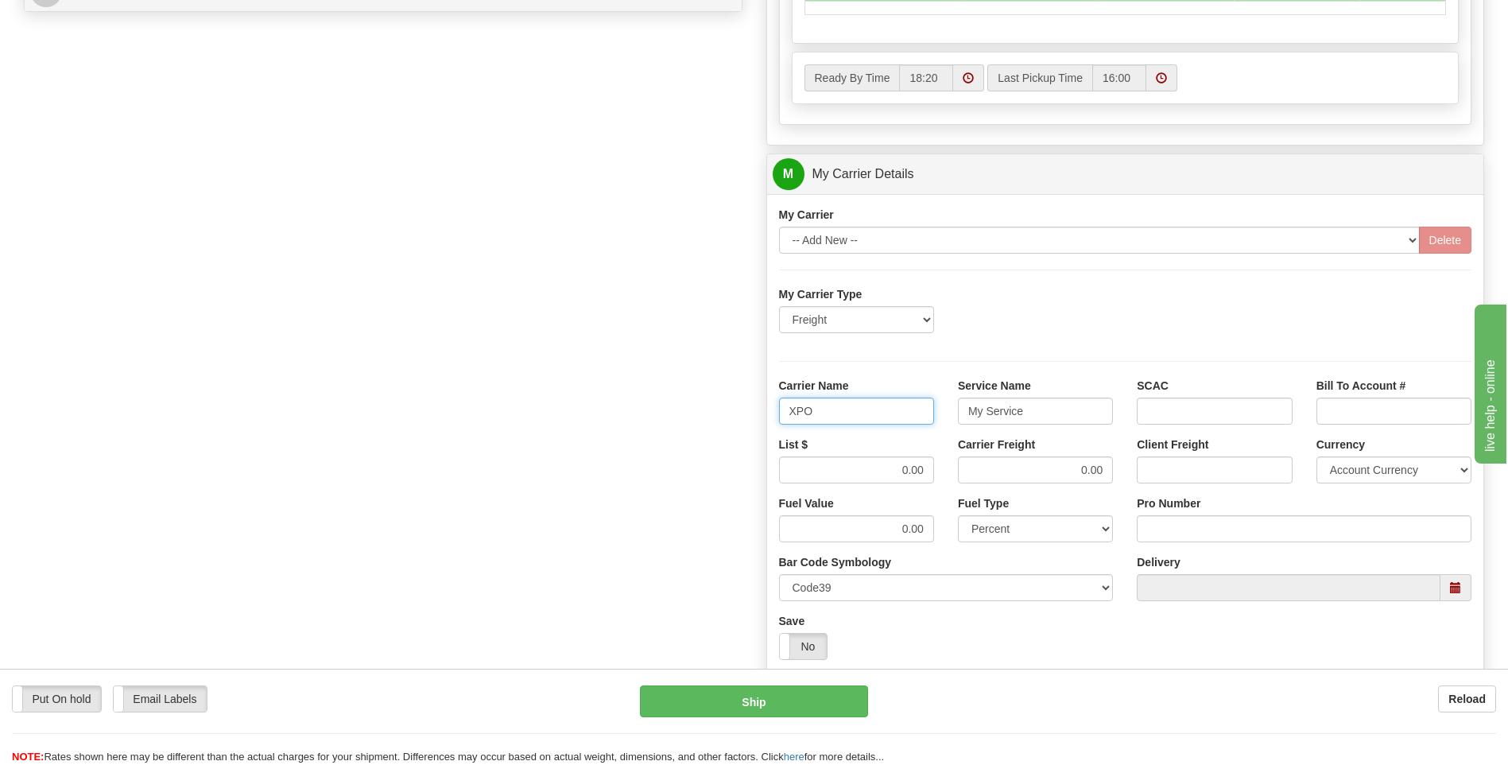
type input "XPO"
type input "LTL"
drag, startPoint x: 942, startPoint y: 475, endPoint x: 951, endPoint y: 475, distance: 8.7
click at [951, 475] on div "List $ 0.00 Carrier Freight 0.00 Client Freight Currency Account Currency ARN A…" at bounding box center [1125, 465] width 717 height 59
drag, startPoint x: 894, startPoint y: 468, endPoint x: 944, endPoint y: 466, distance: 50.1
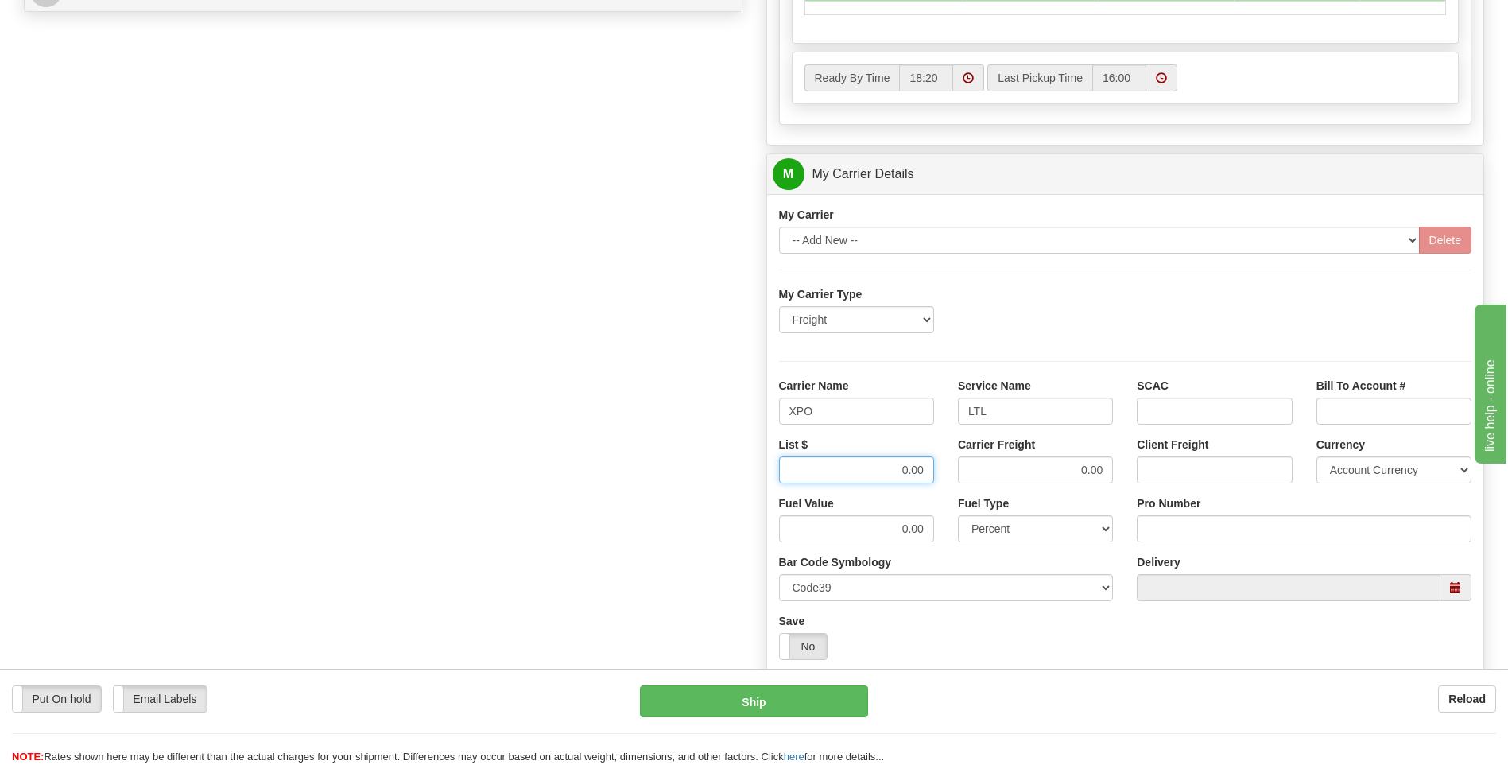
click at [944, 466] on div "List $ 0.00" at bounding box center [856, 465] width 179 height 59
type input "385"
click at [1173, 541] on input "Pro Number" at bounding box center [1304, 528] width 335 height 27
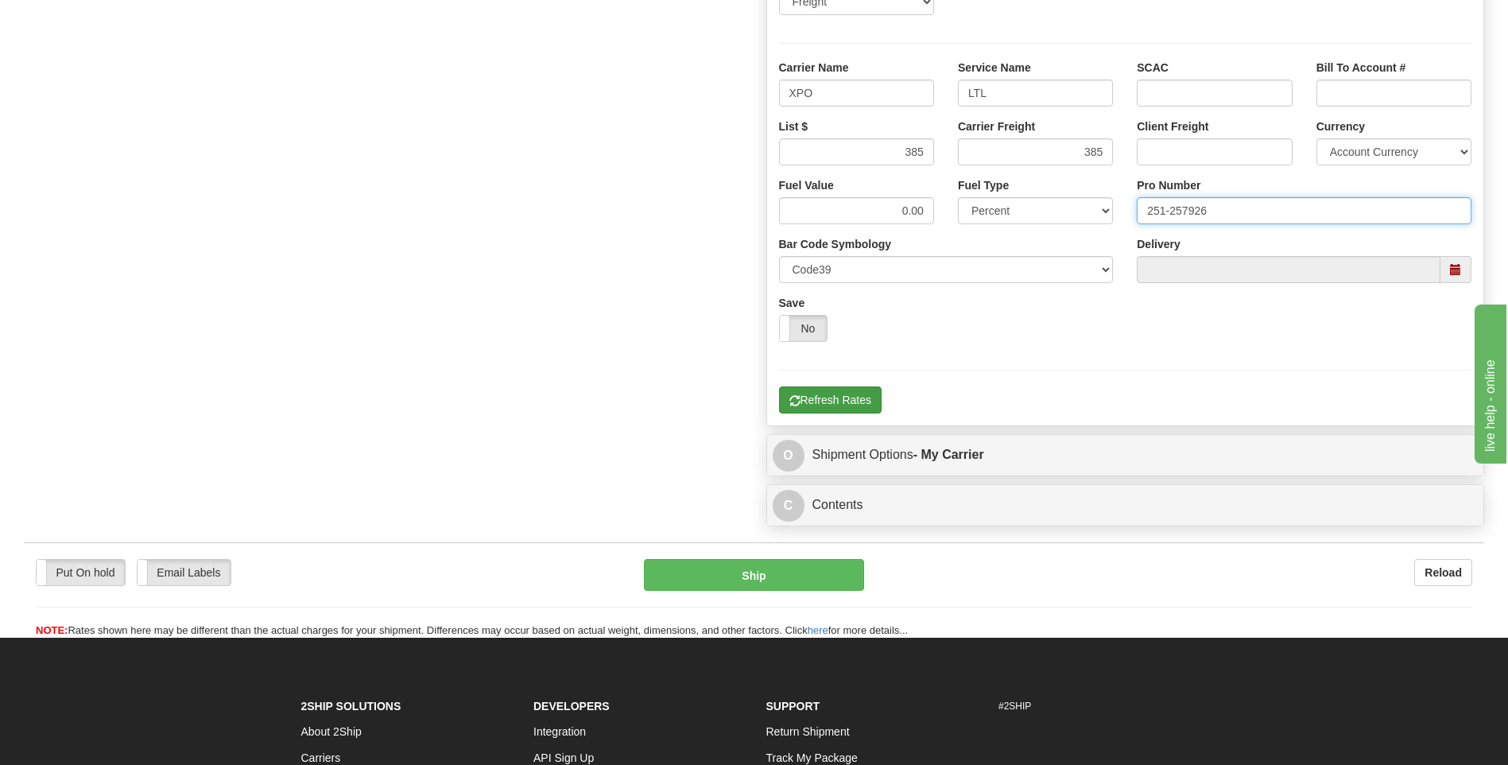
type input "251-257926"
click at [839, 405] on button "Refresh Rates" at bounding box center [830, 399] width 103 height 27
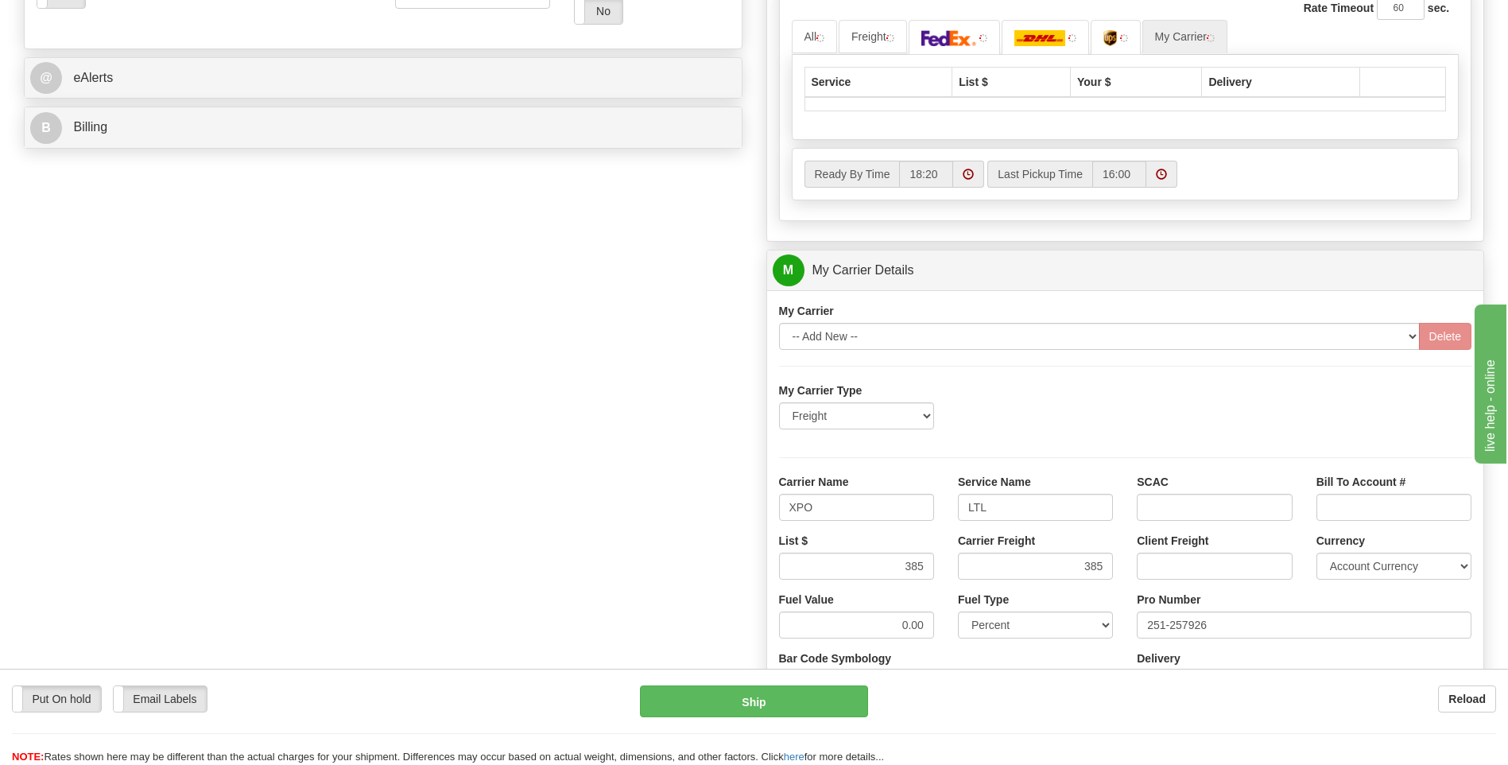
scroll to position [516, 0]
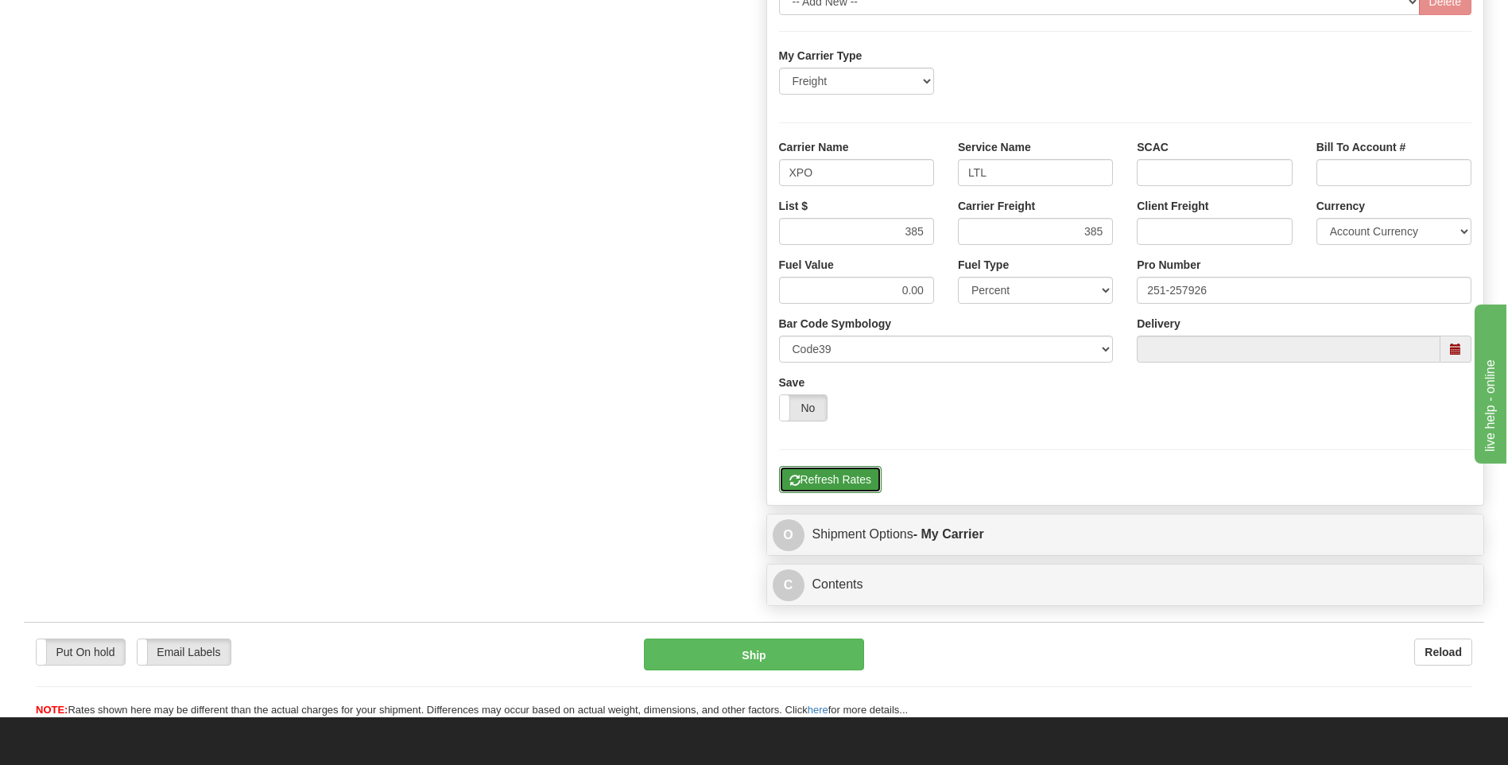
click at [856, 477] on button "Refresh Rates" at bounding box center [830, 479] width 103 height 27
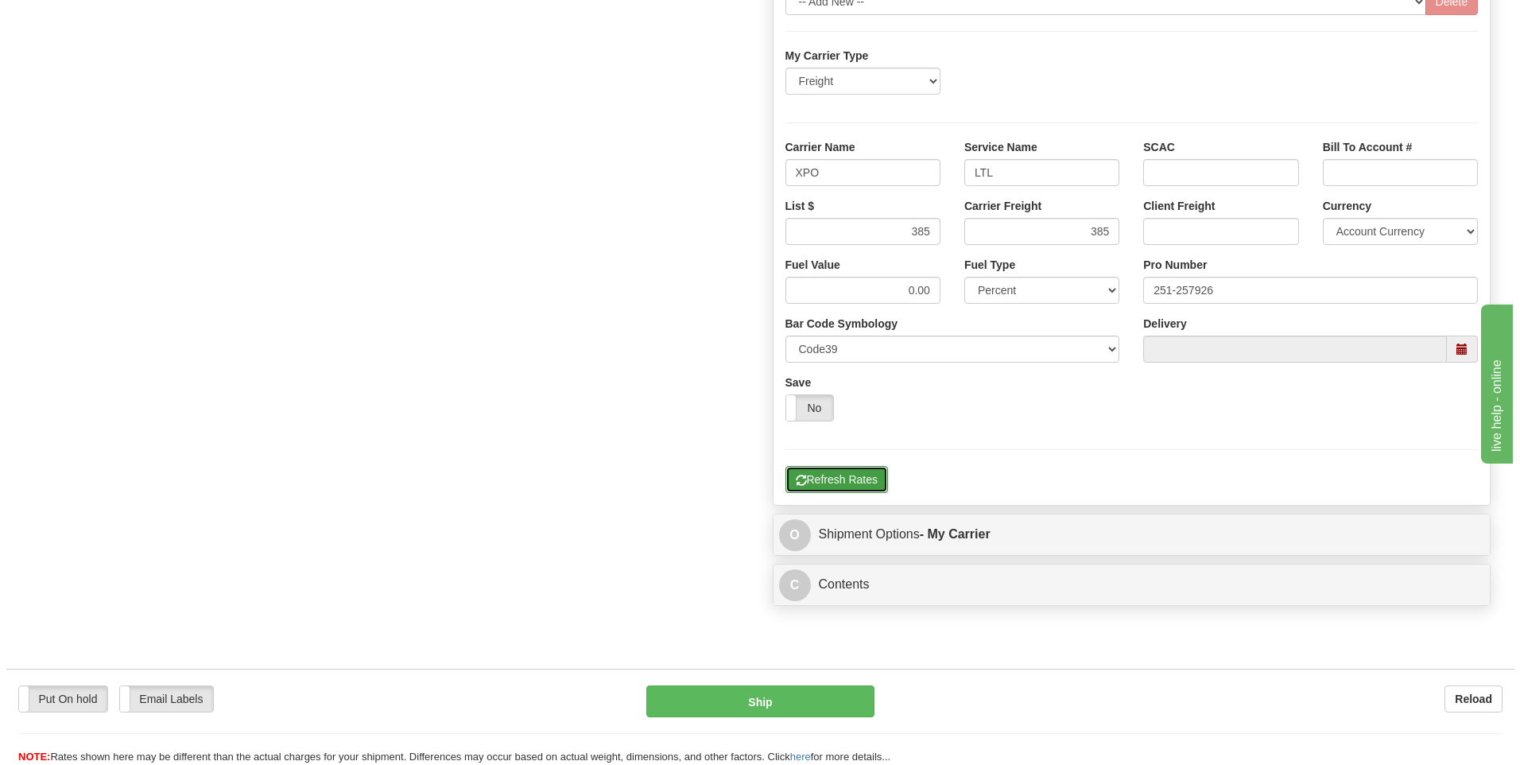
scroll to position [357, 0]
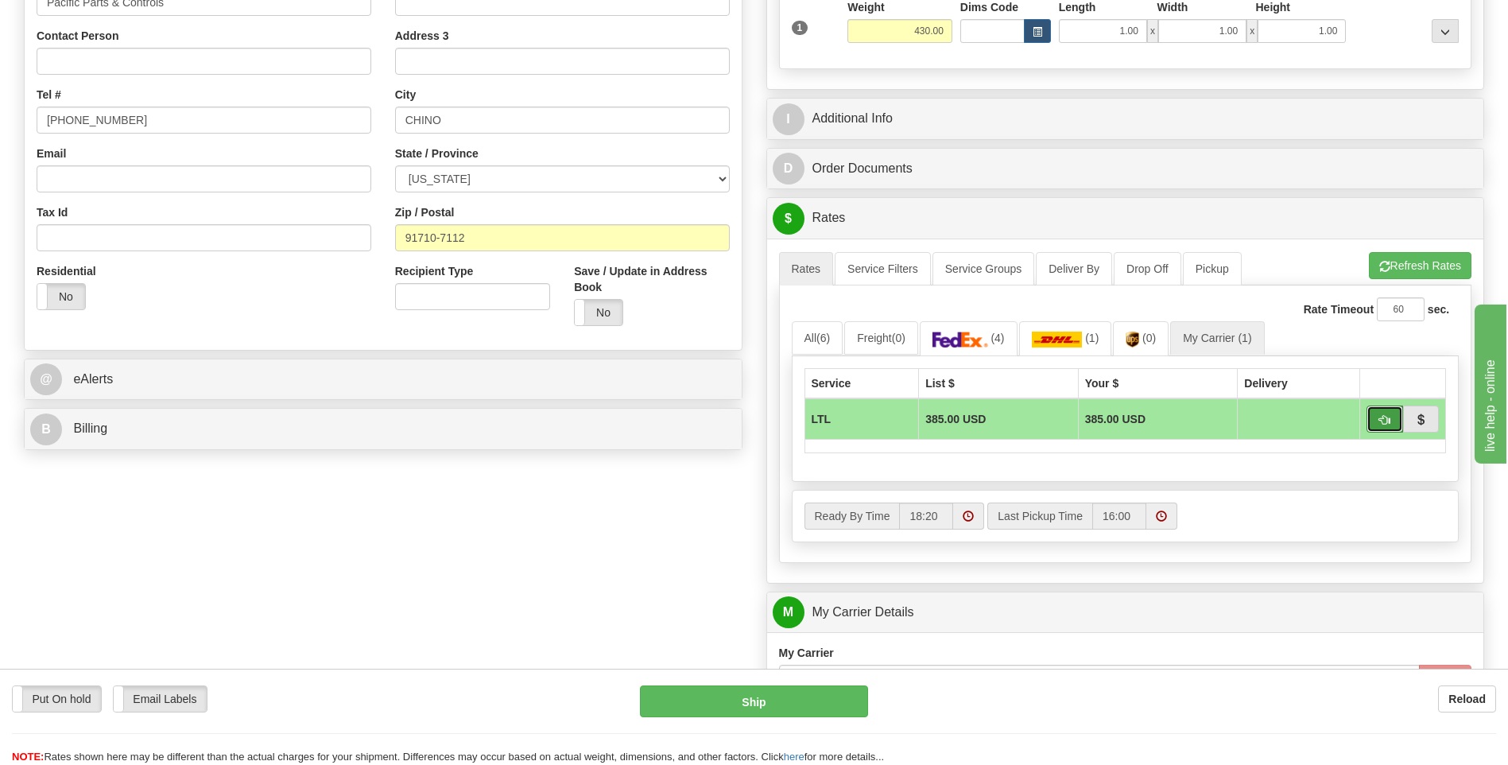
click at [1393, 413] on button "button" at bounding box center [1385, 418] width 37 height 27
type input "00"
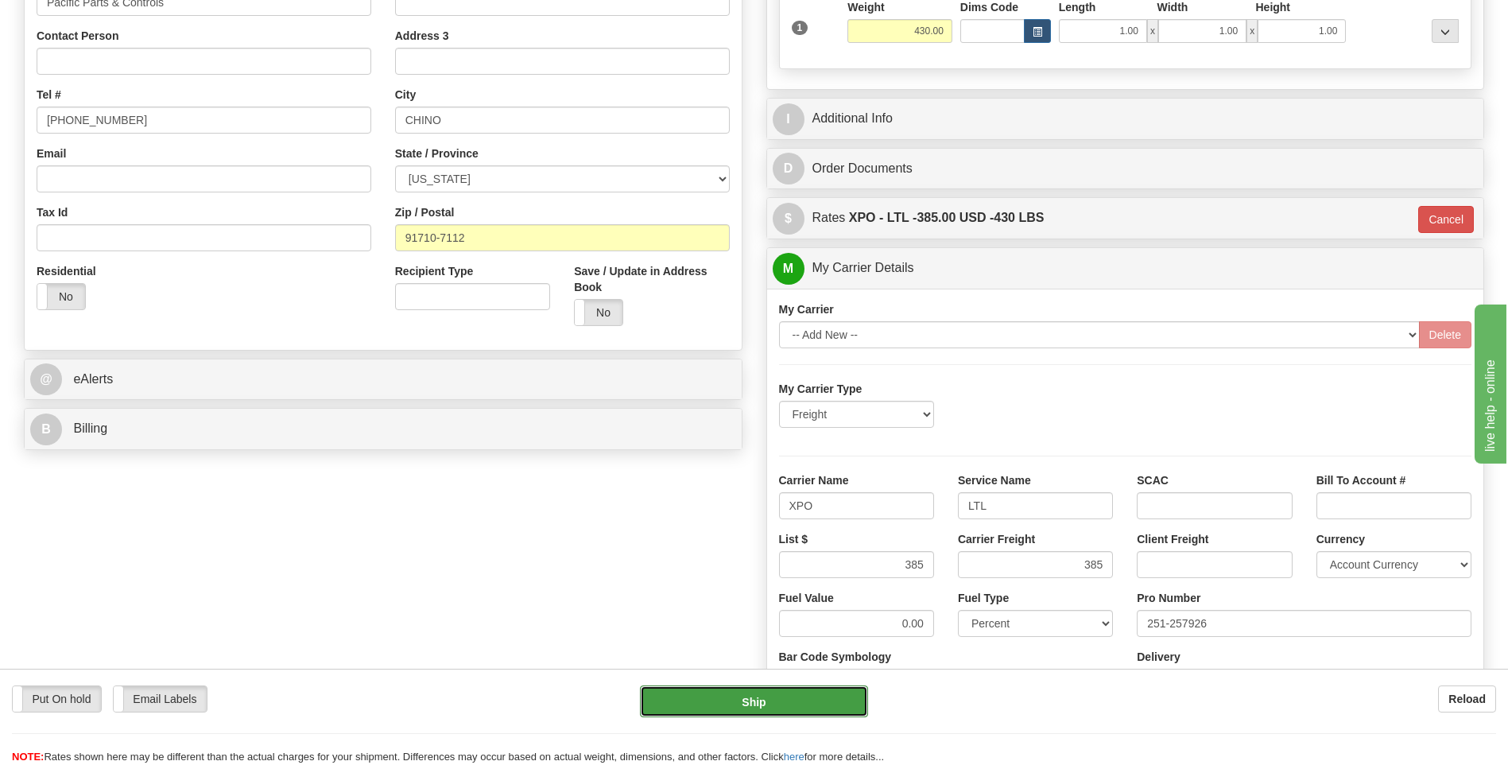
click at [735, 709] on button "Ship" at bounding box center [753, 701] width 227 height 32
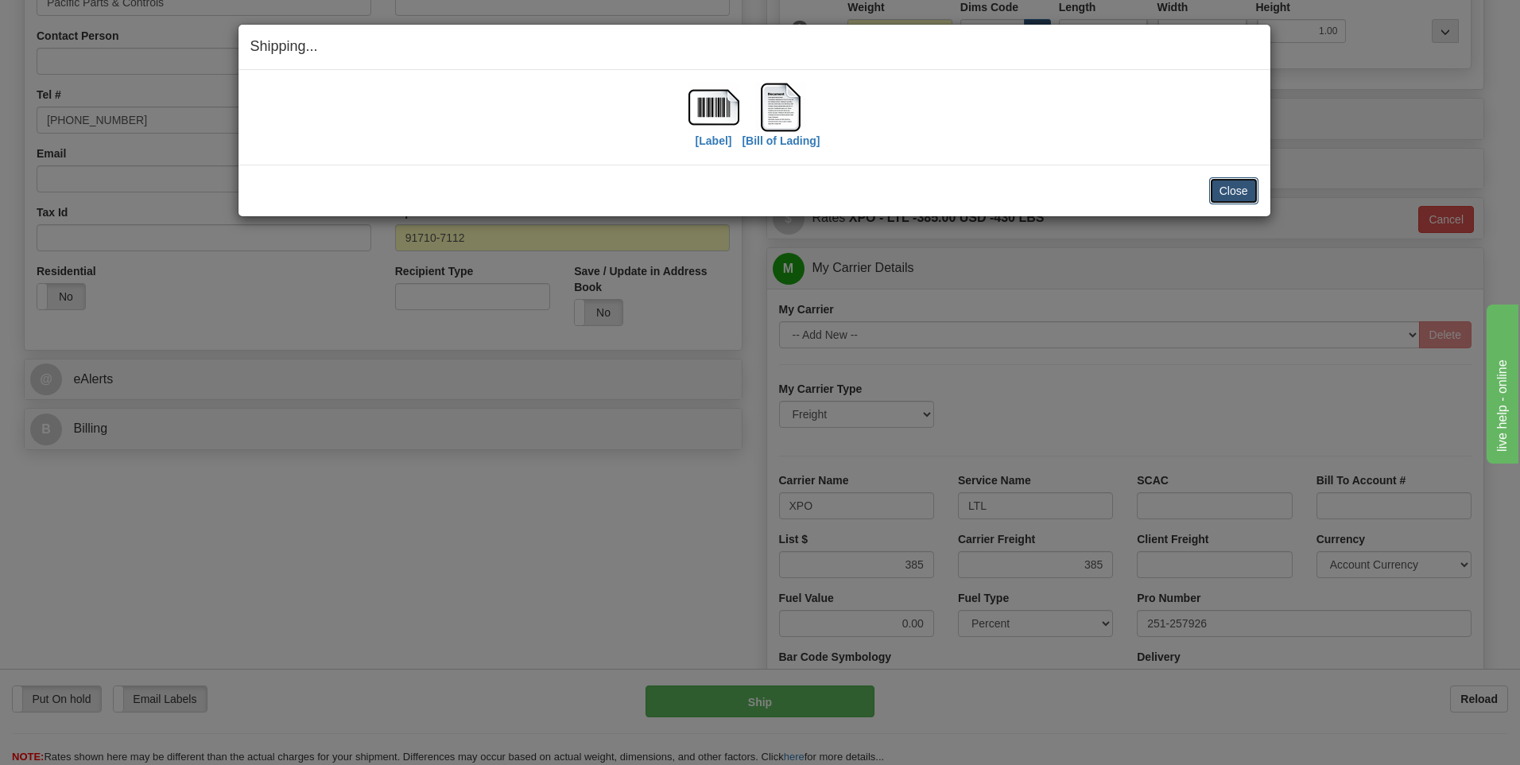
click at [1246, 192] on button "Close" at bounding box center [1233, 190] width 49 height 27
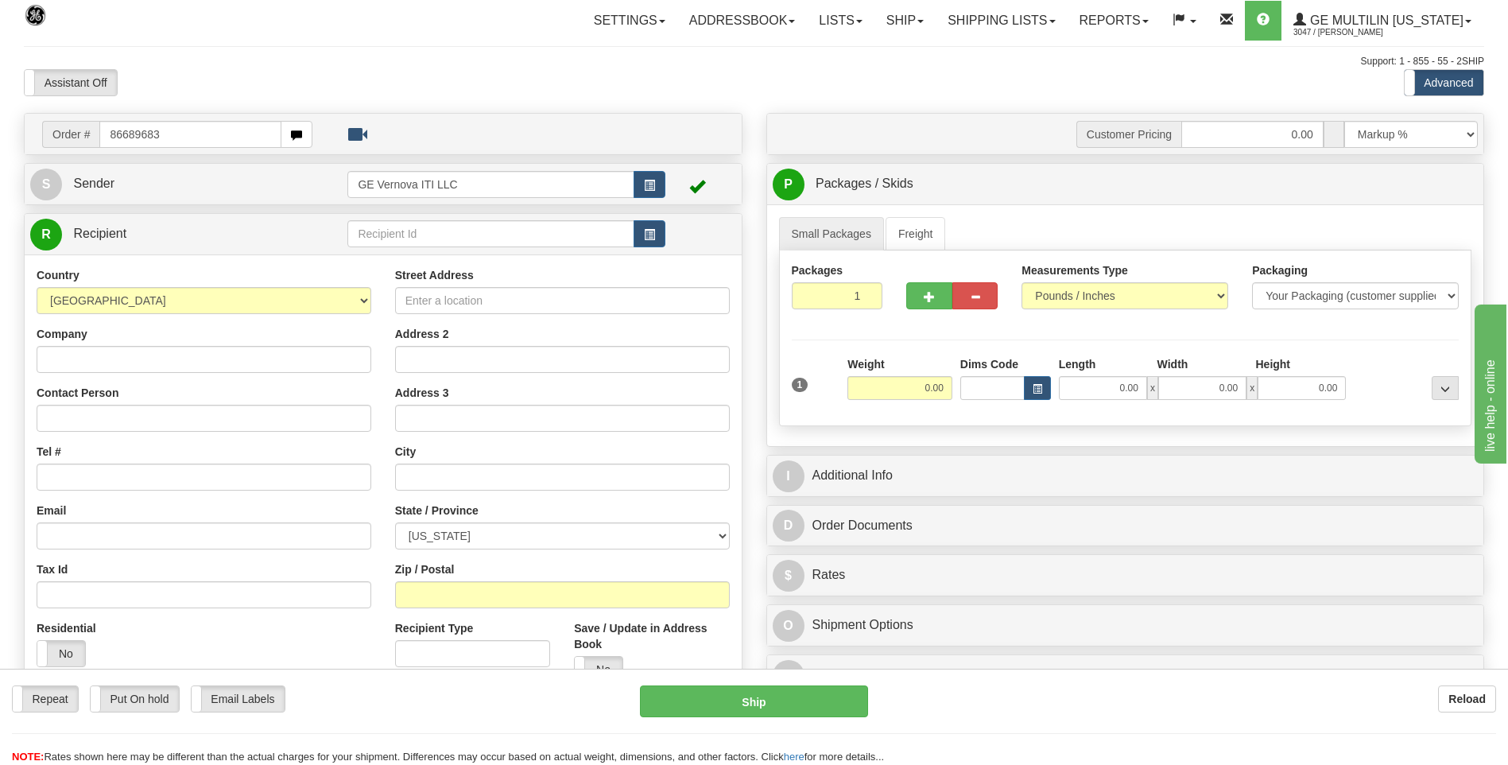
type input "86689683"
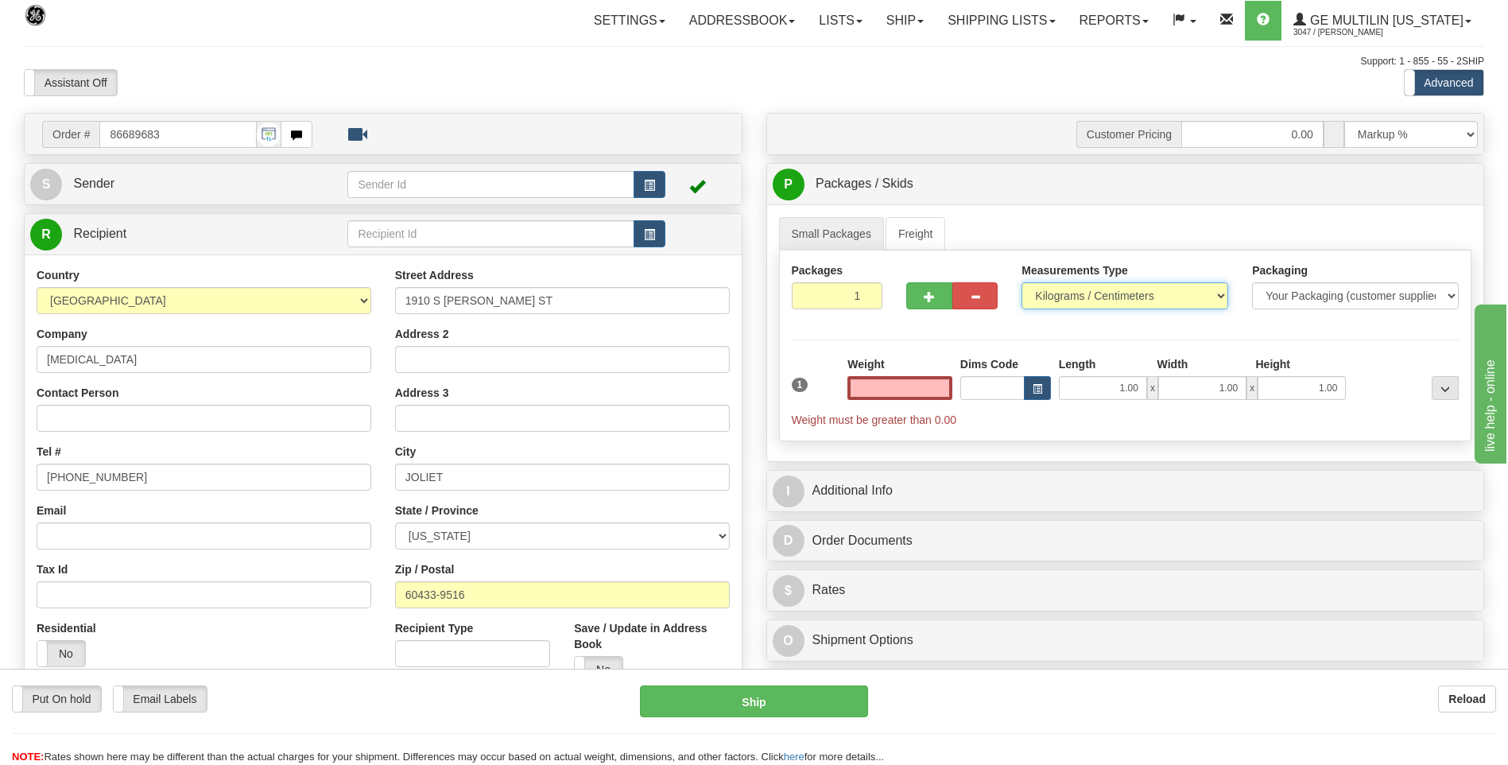
type input "0.00"
drag, startPoint x: 1064, startPoint y: 294, endPoint x: 1064, endPoint y: 310, distance: 15.9
click at [1064, 294] on select "Pounds / Inches Kilograms / Centimeters" at bounding box center [1125, 295] width 207 height 27
select select "0"
click at [1022, 282] on select "Pounds / Inches Kilograms / Centimeters" at bounding box center [1125, 295] width 207 height 27
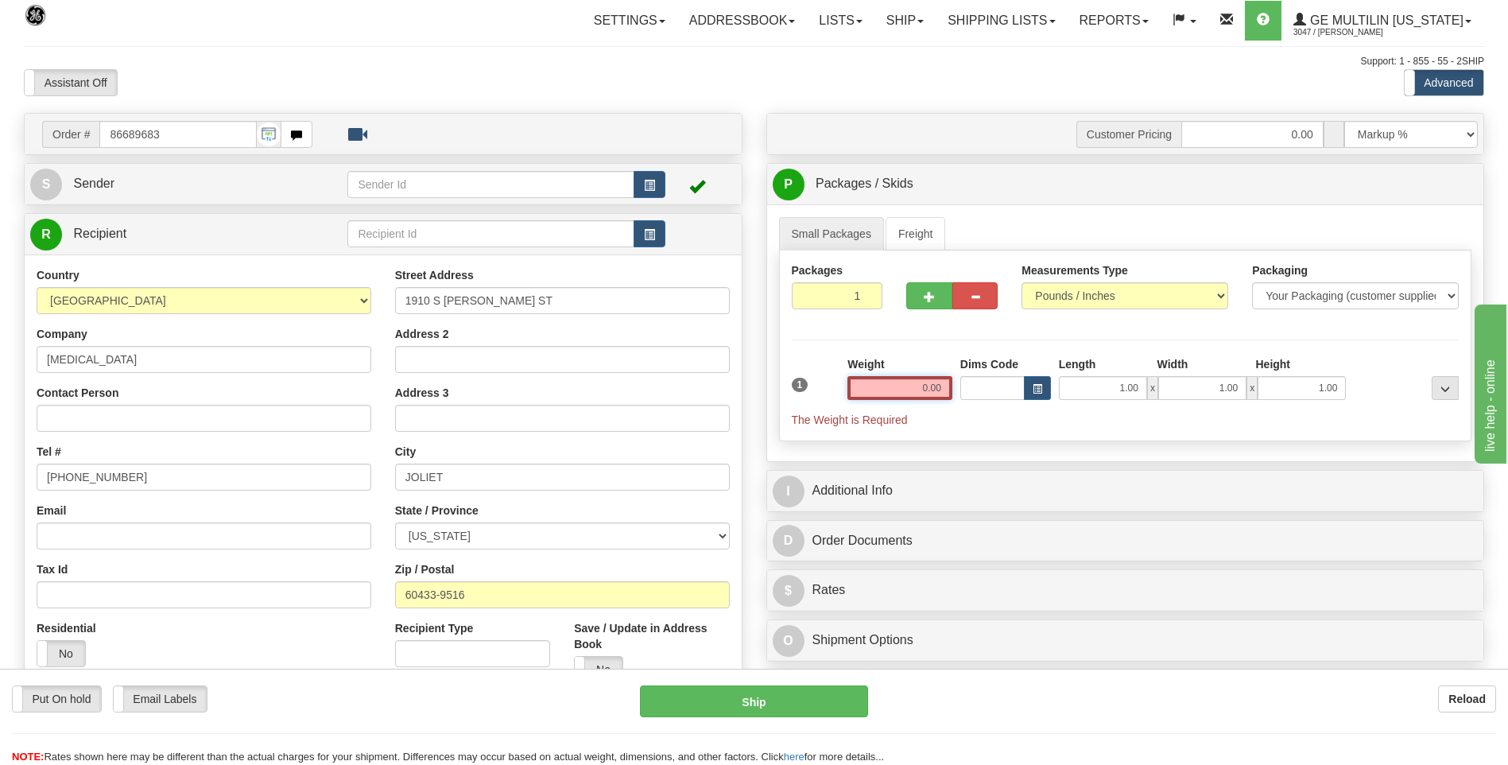
click at [948, 390] on input "0.00" at bounding box center [900, 388] width 105 height 24
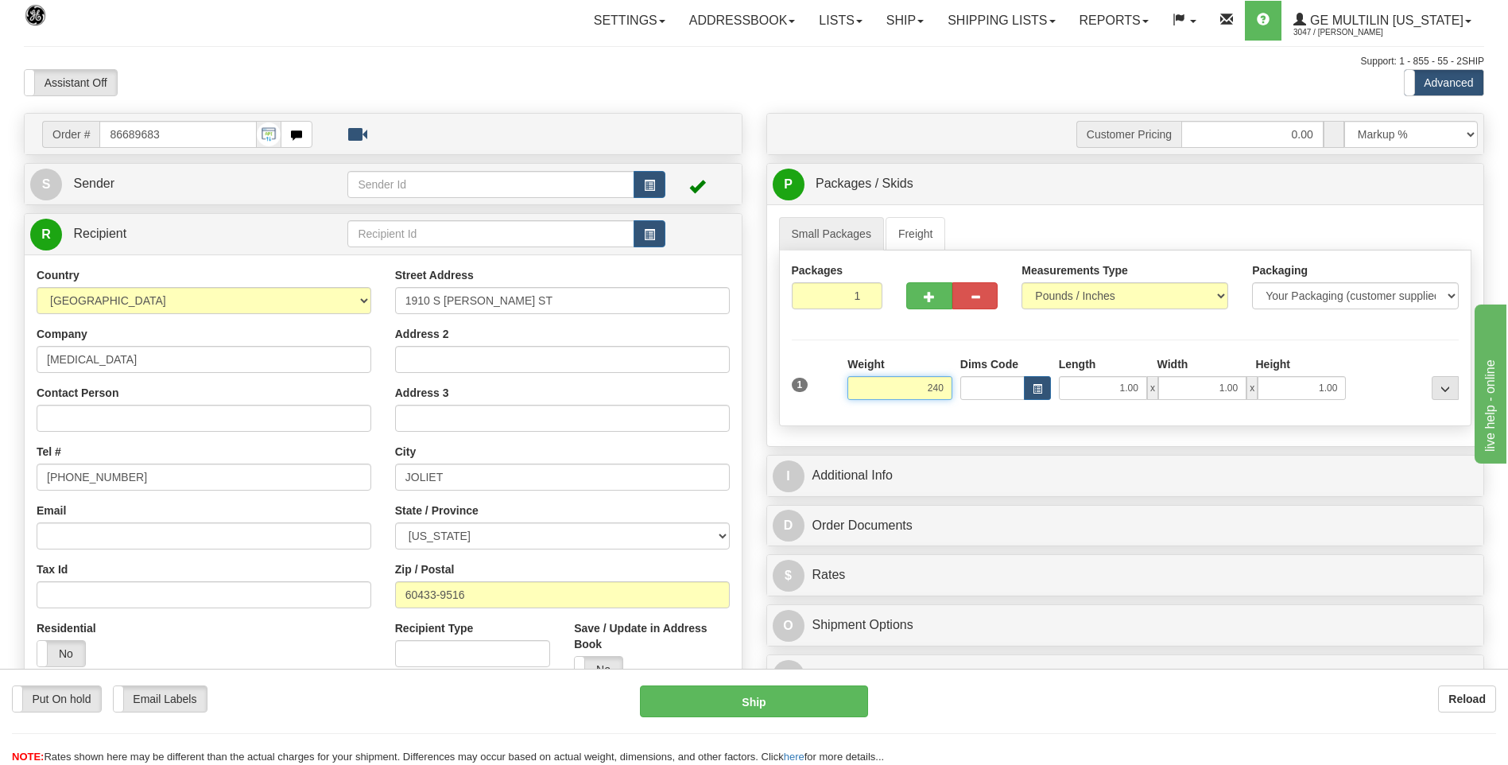
click button "Delete" at bounding box center [0, 0] width 0 height 0
type input "240.00"
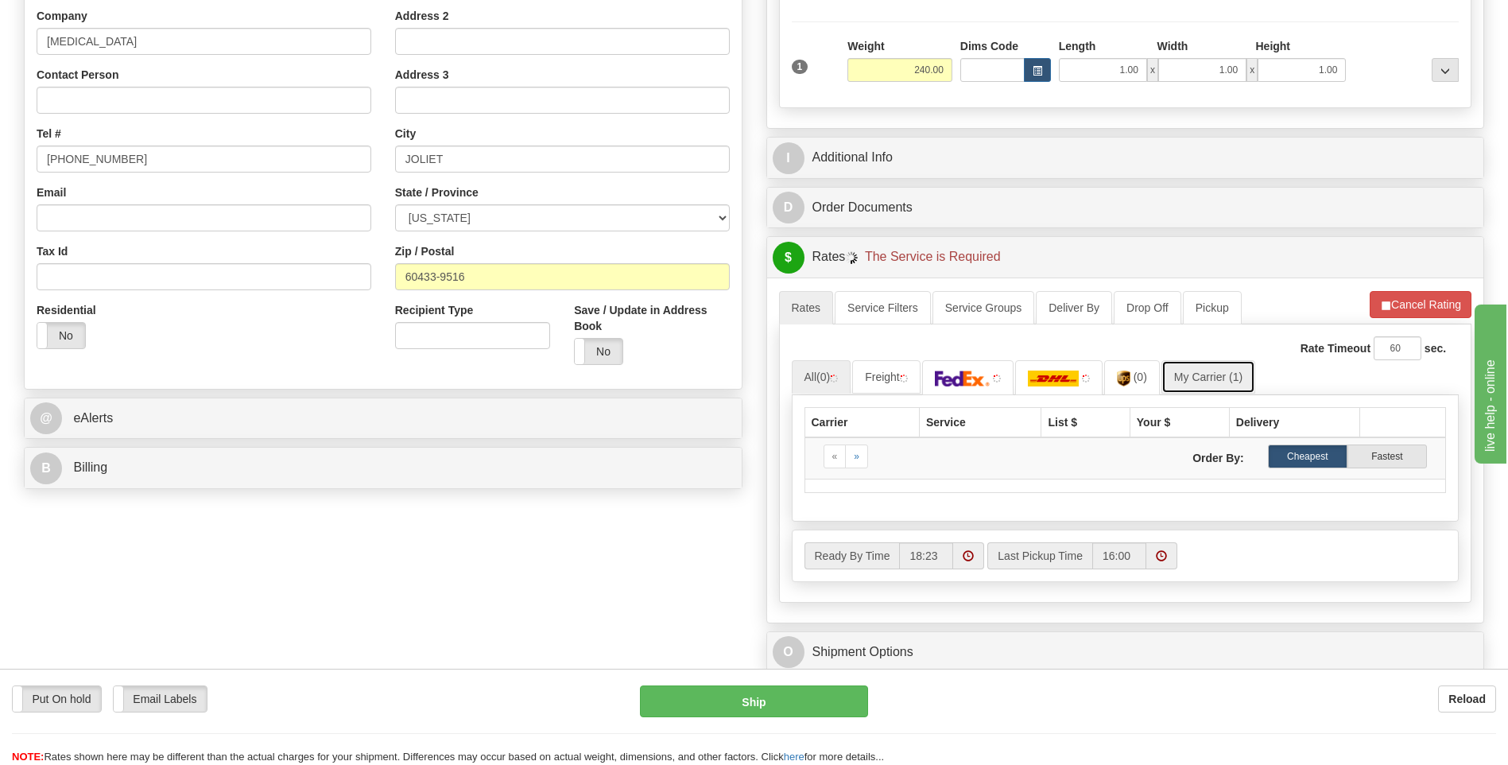
click at [1216, 371] on link "My Carrier (1)" at bounding box center [1209, 376] width 94 height 33
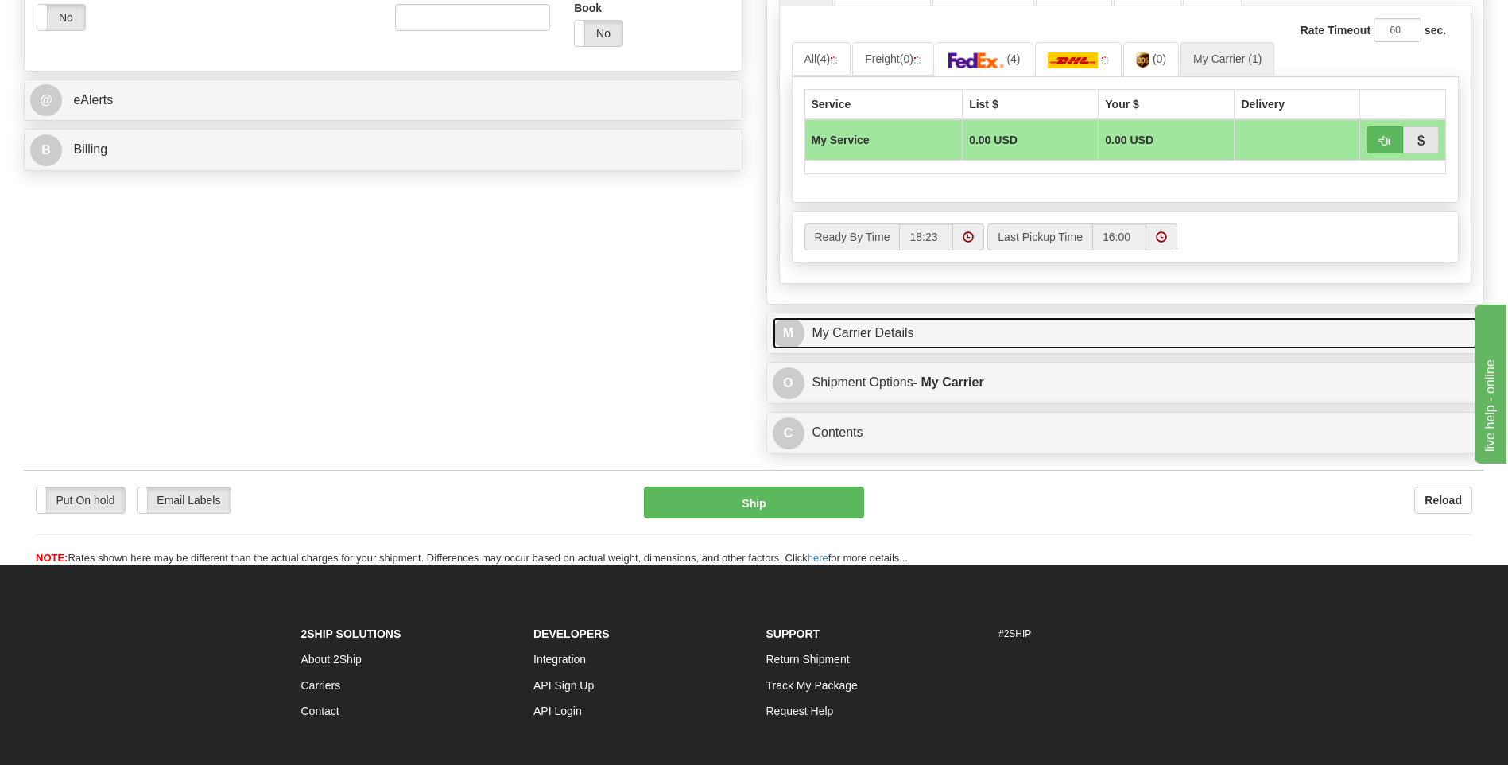
click at [896, 324] on link "M My Carrier Details" at bounding box center [1126, 333] width 706 height 33
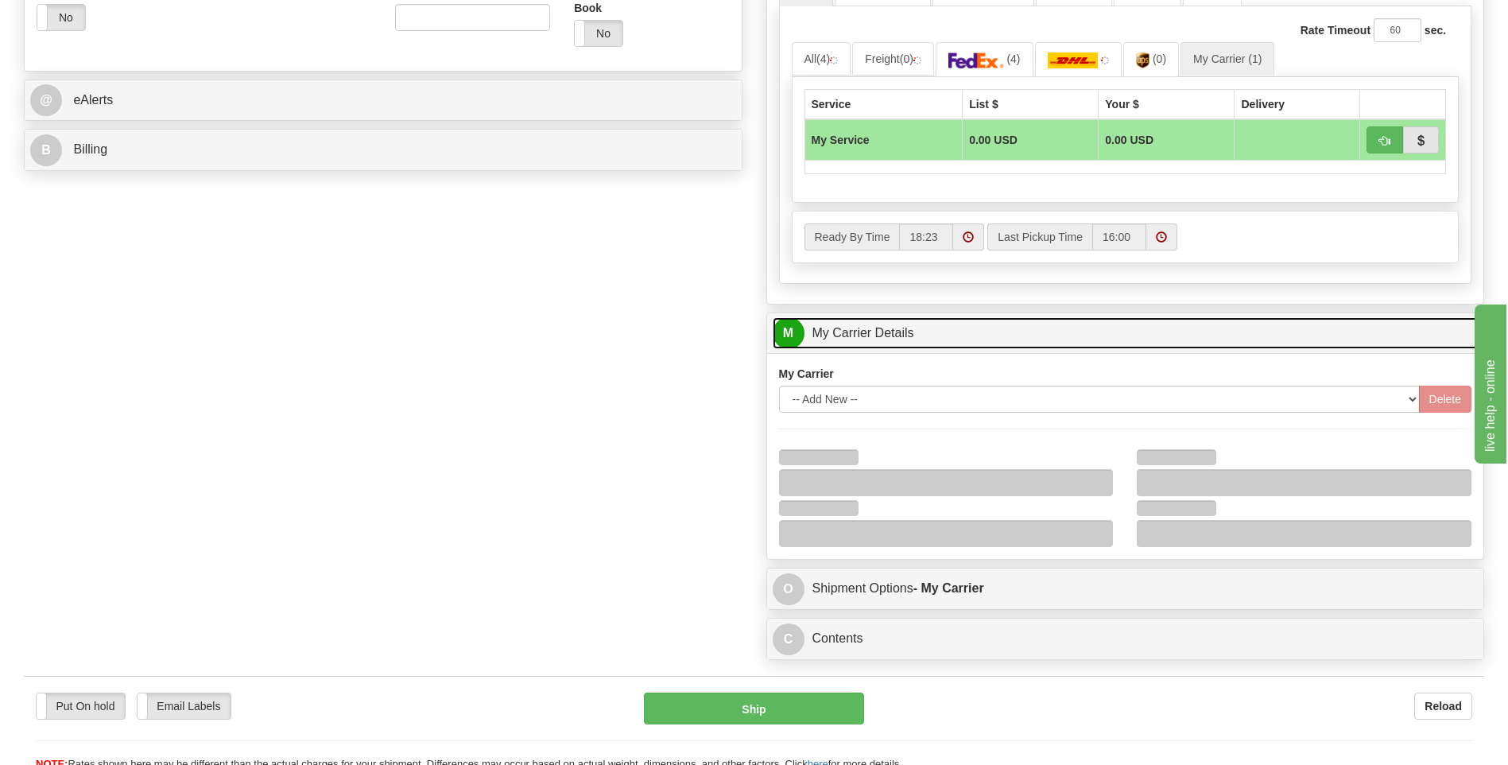
scroll to position [795, 0]
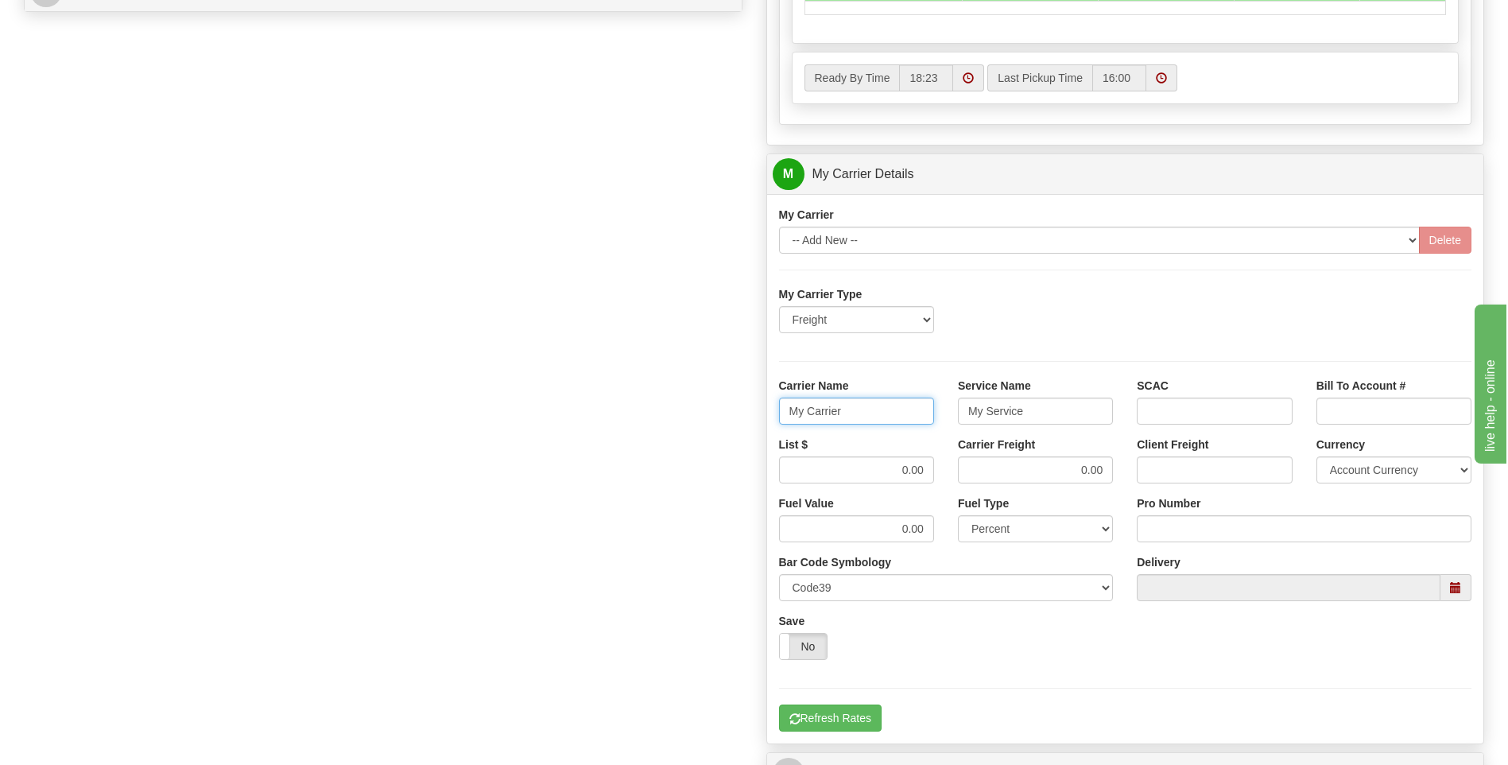
drag, startPoint x: 865, startPoint y: 407, endPoint x: 743, endPoint y: 421, distance: 122.5
click at [743, 421] on div "Order # 86689683 S Sender" at bounding box center [754, 85] width 1484 height 1534
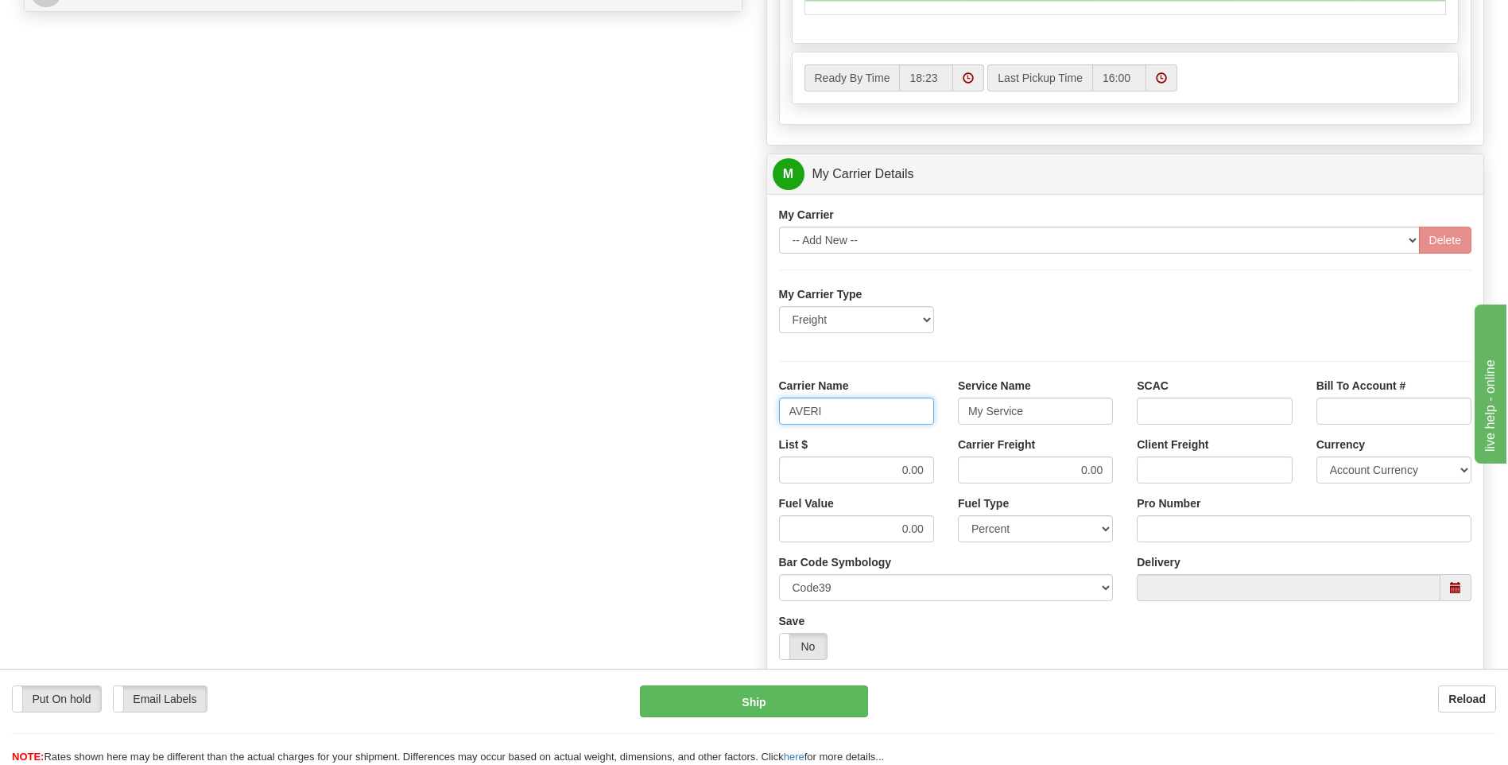
type input "AVERI"
type input "LTL"
drag, startPoint x: 882, startPoint y: 468, endPoint x: 990, endPoint y: 470, distance: 108.1
click at [990, 470] on div "List $ 0.00 Carrier Freight 0.00 Client Freight Currency Account Currency ARN A…" at bounding box center [1125, 465] width 717 height 59
type input "320"
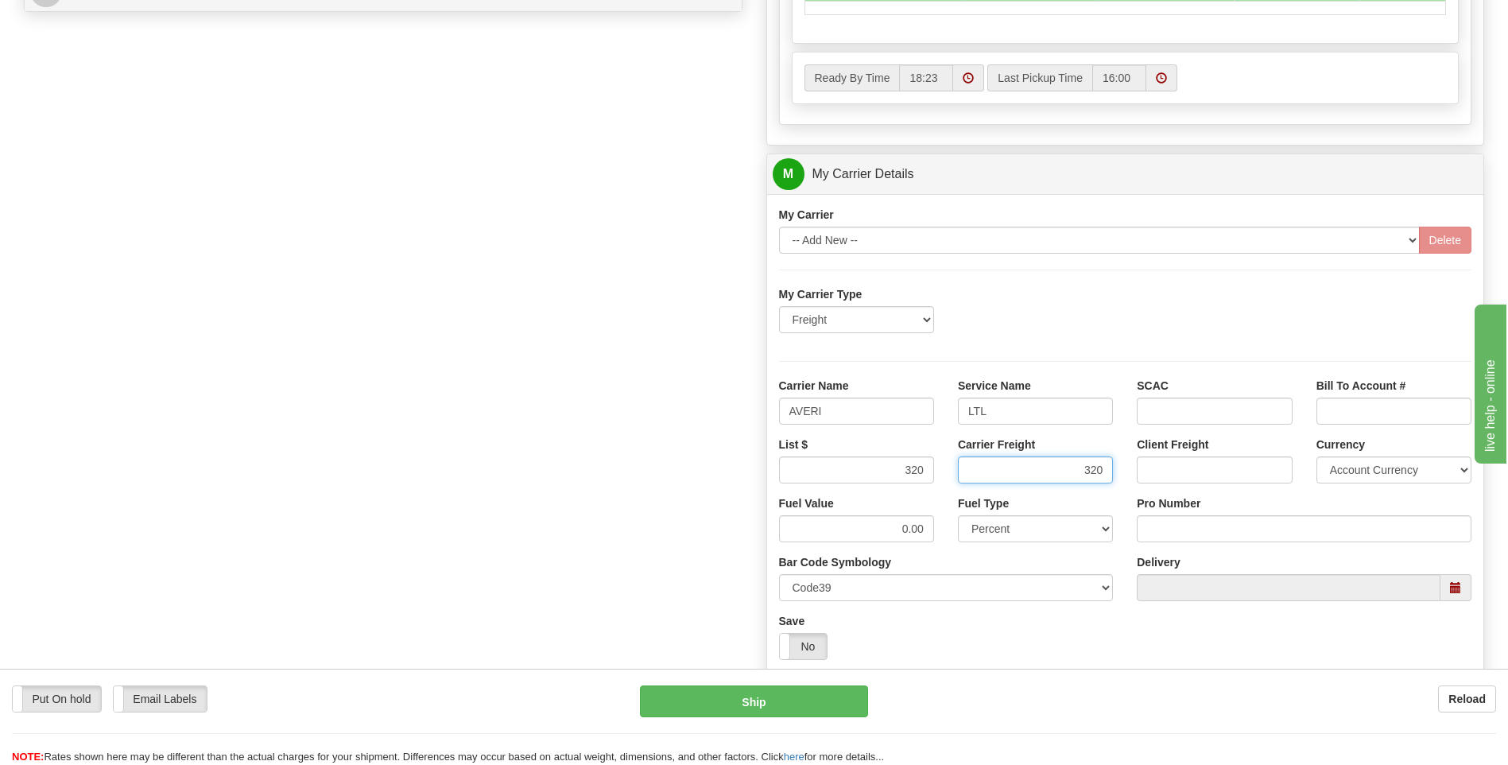
type input "320"
click at [1182, 523] on input "Pro Number" at bounding box center [1304, 528] width 335 height 27
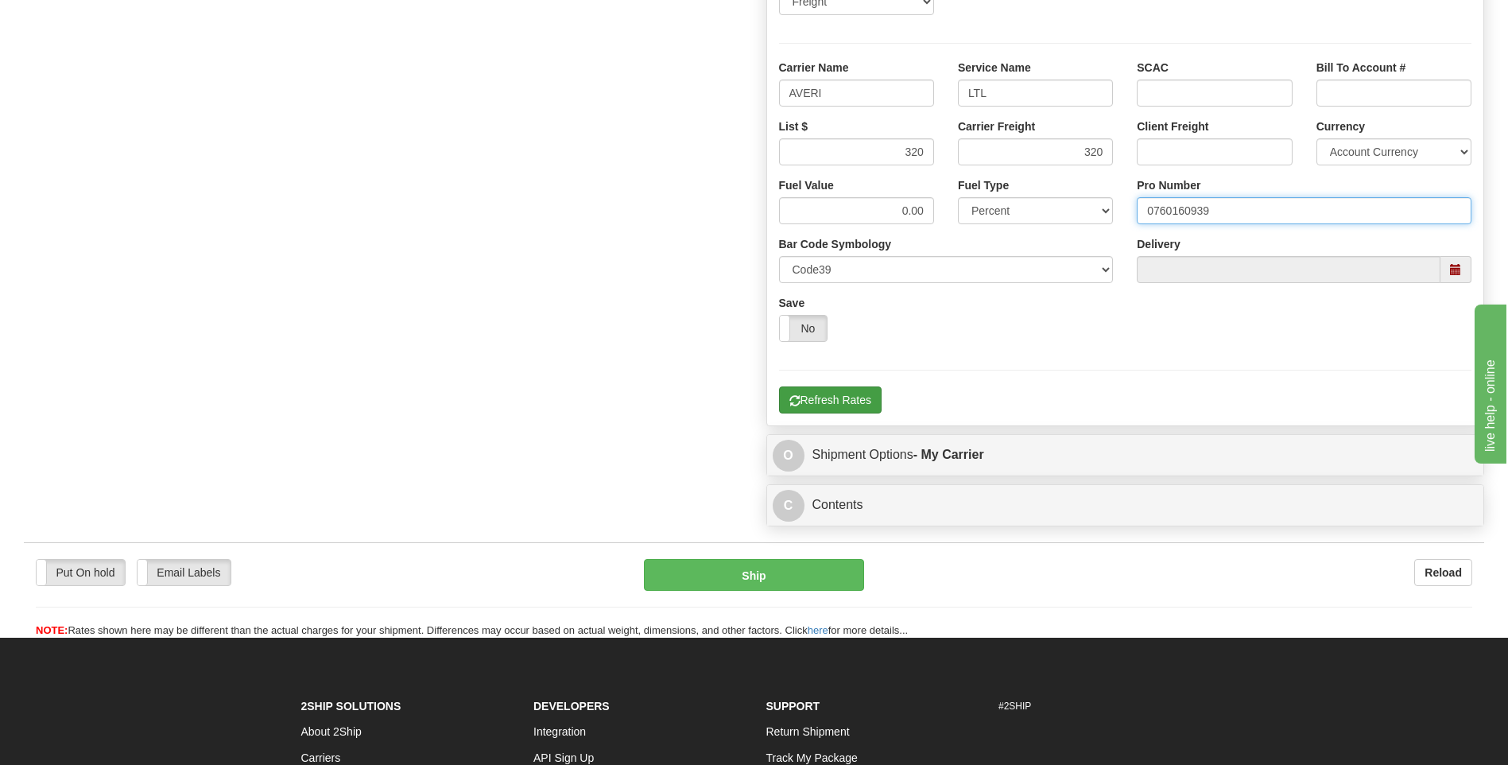
type input "0760160939"
click at [848, 403] on button "Refresh Rates" at bounding box center [830, 399] width 103 height 27
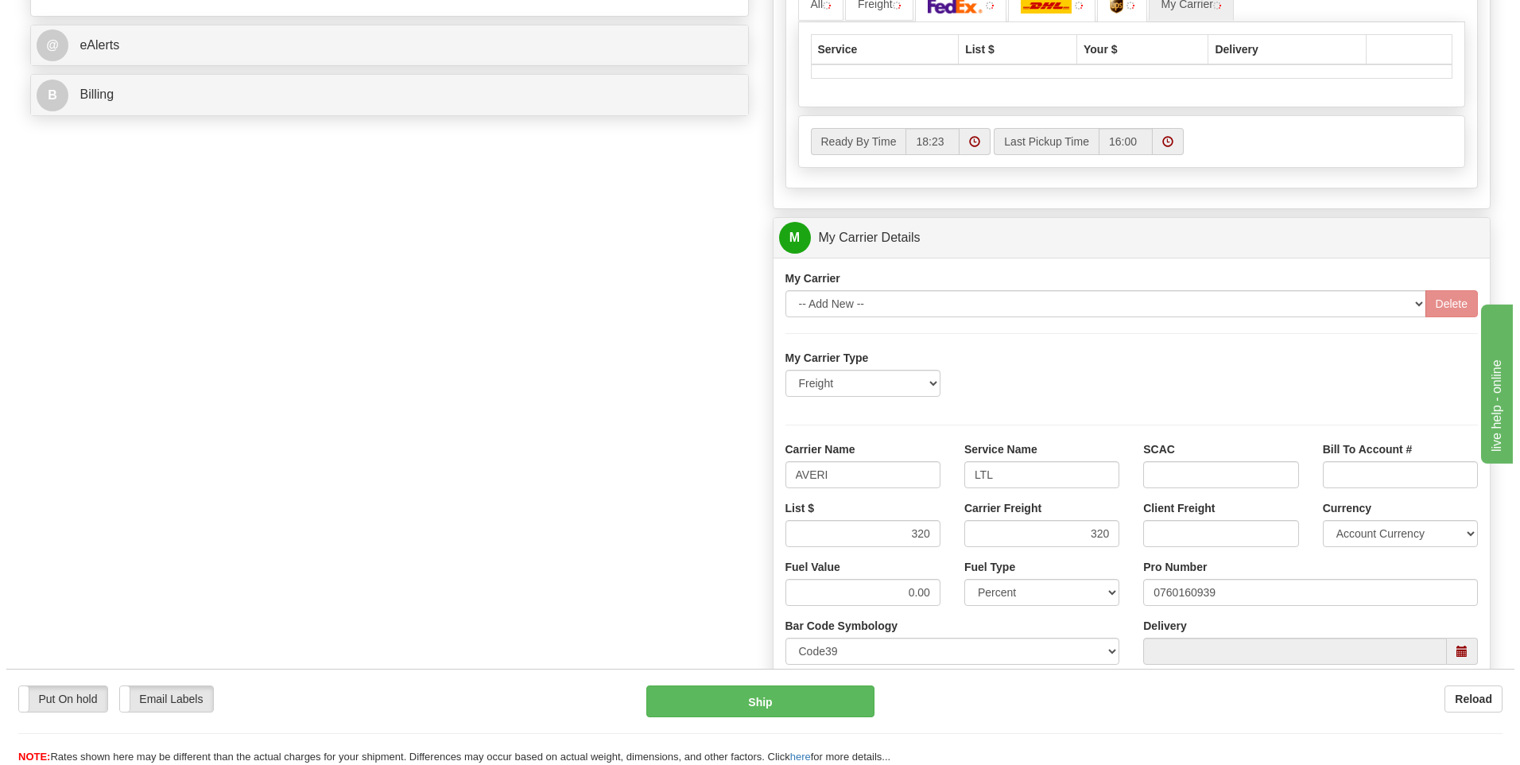
scroll to position [516, 0]
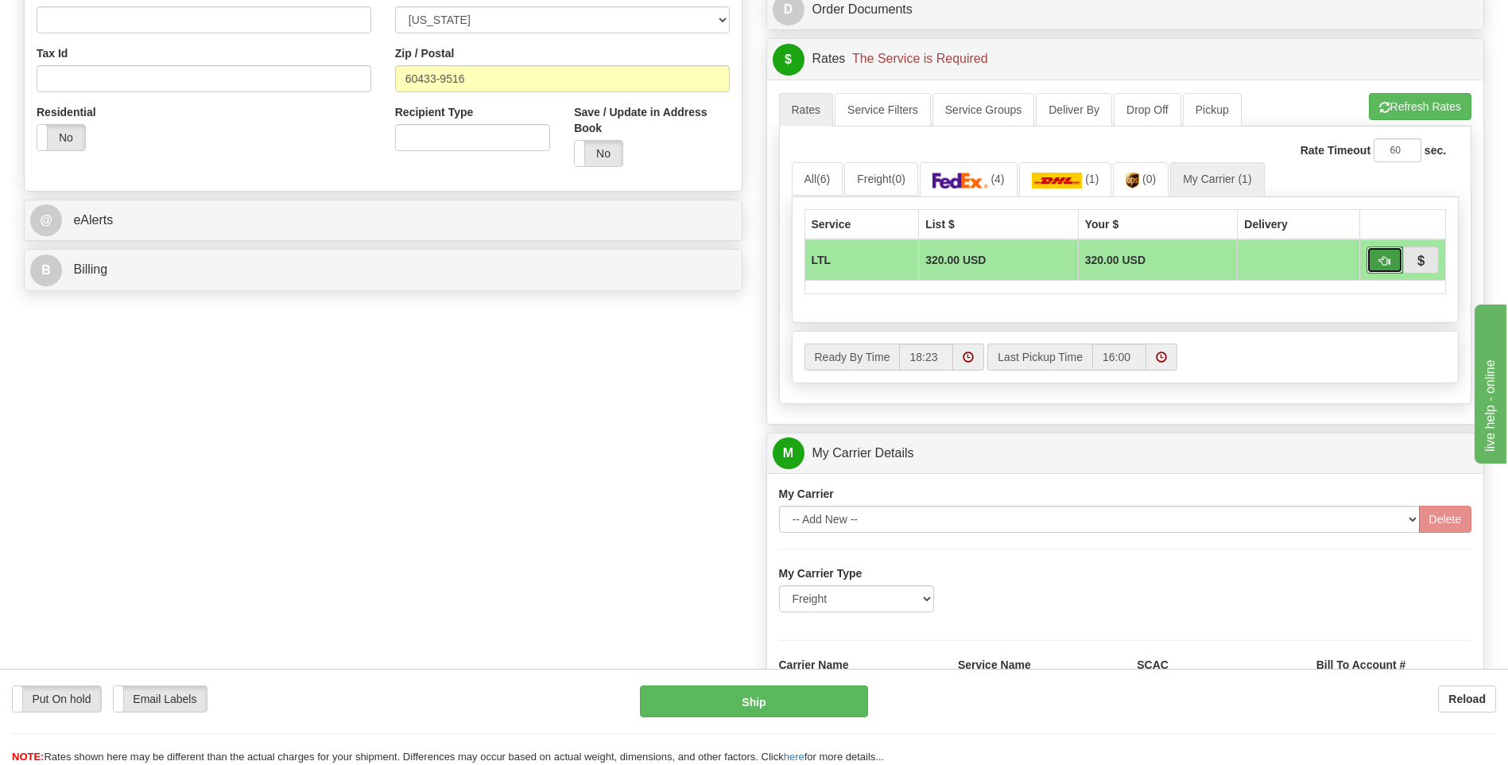
click at [1387, 265] on span "button" at bounding box center [1384, 261] width 11 height 10
type input "00"
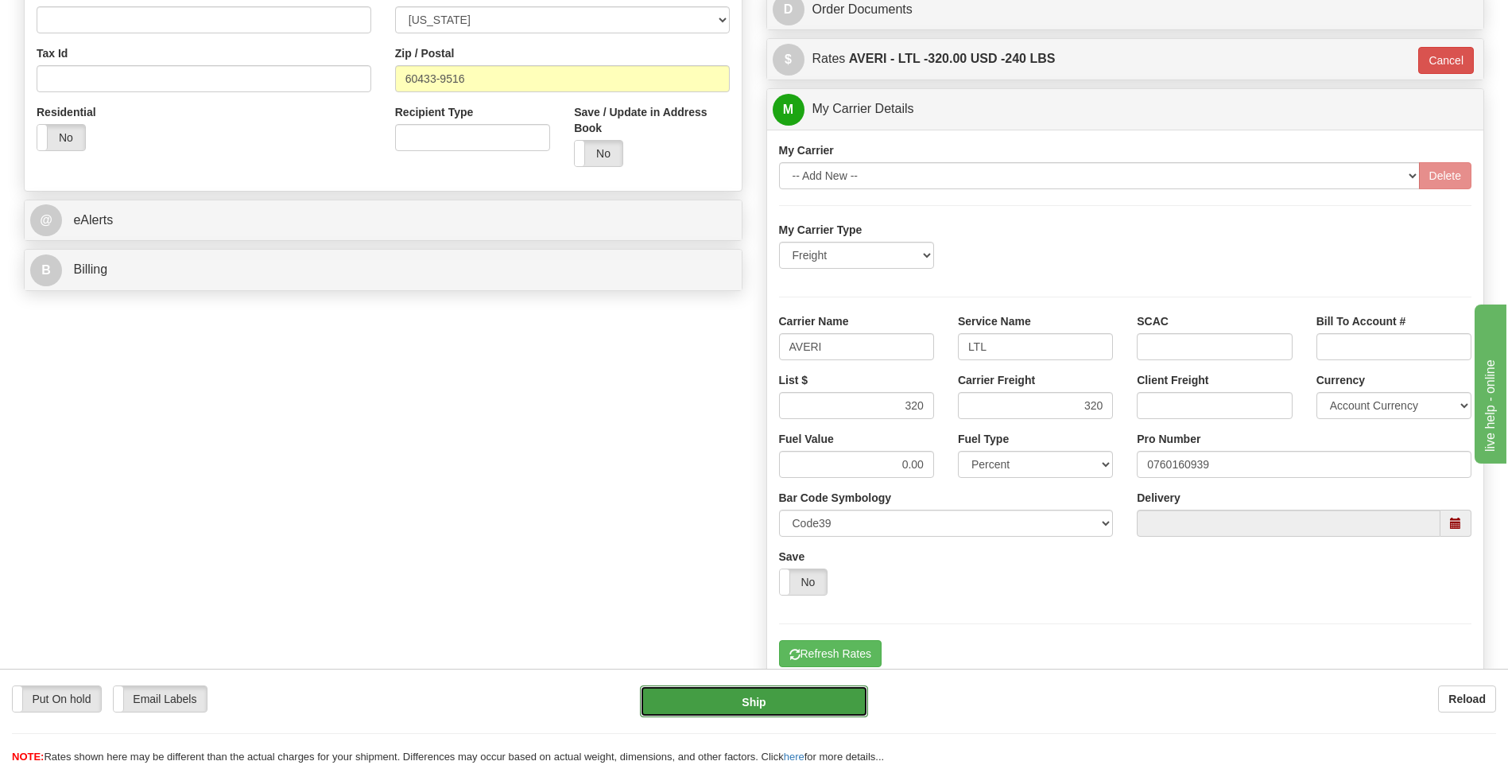
click at [755, 696] on button "Ship" at bounding box center [753, 701] width 227 height 32
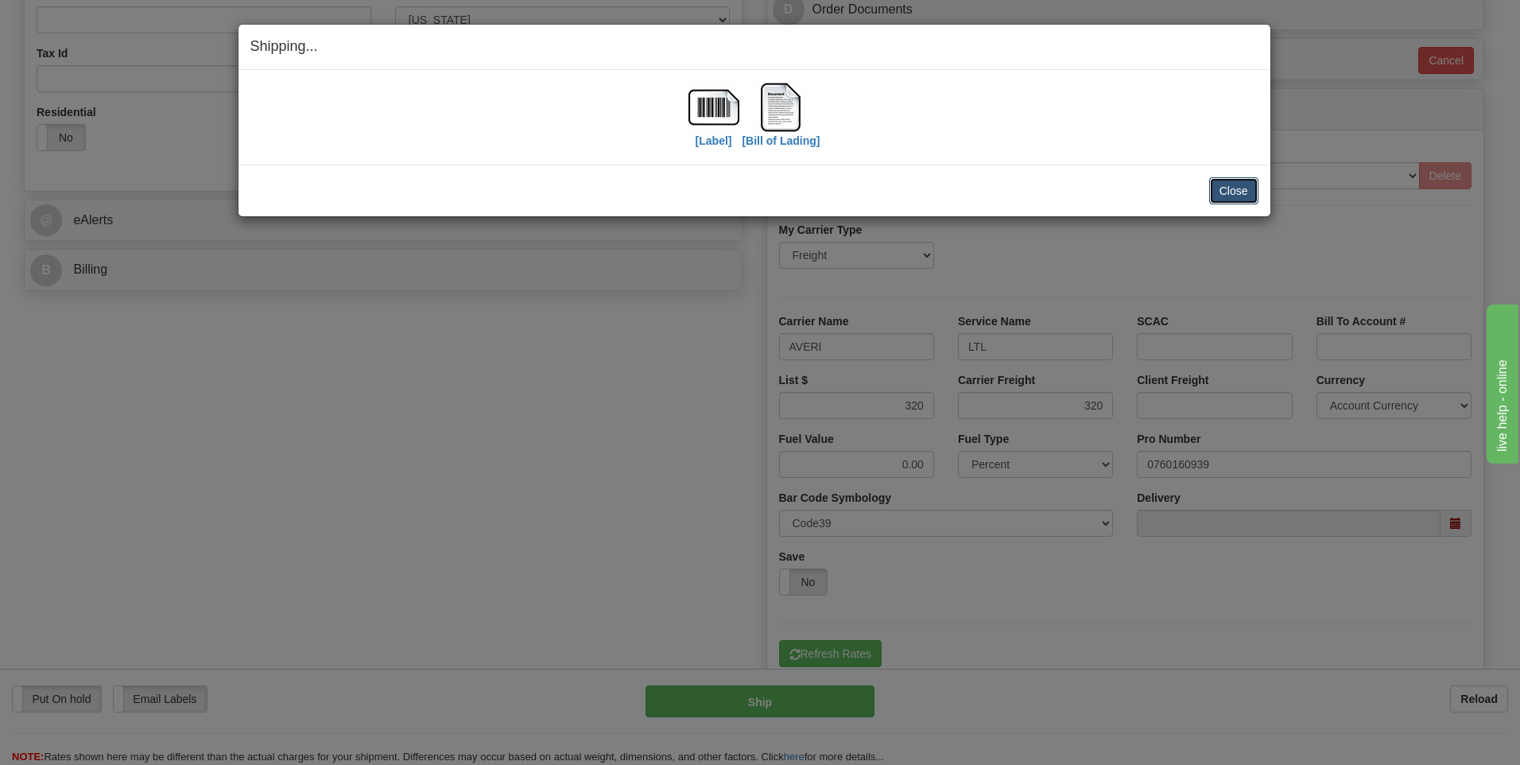
click at [1229, 200] on button "Close" at bounding box center [1233, 190] width 49 height 27
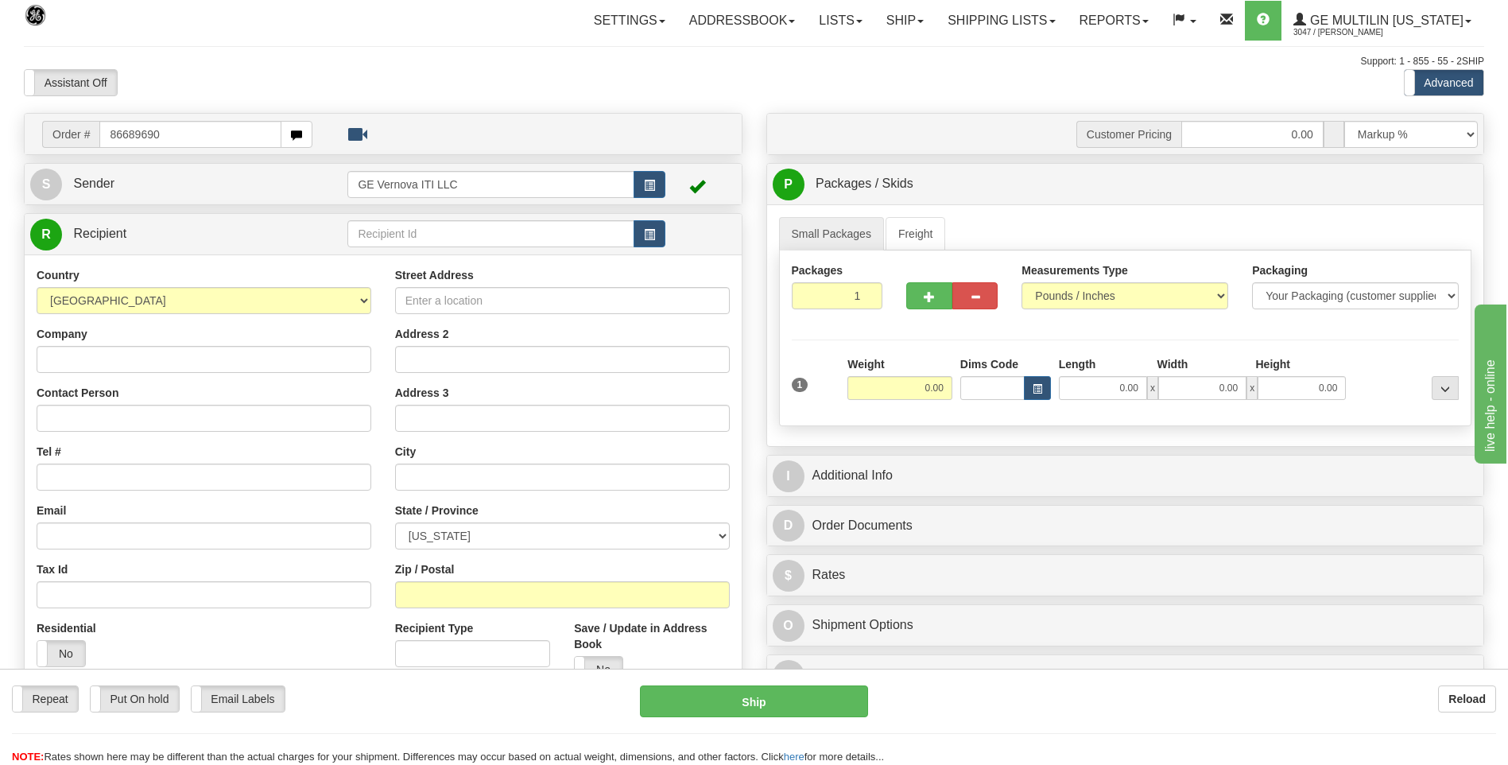
type input "86689690"
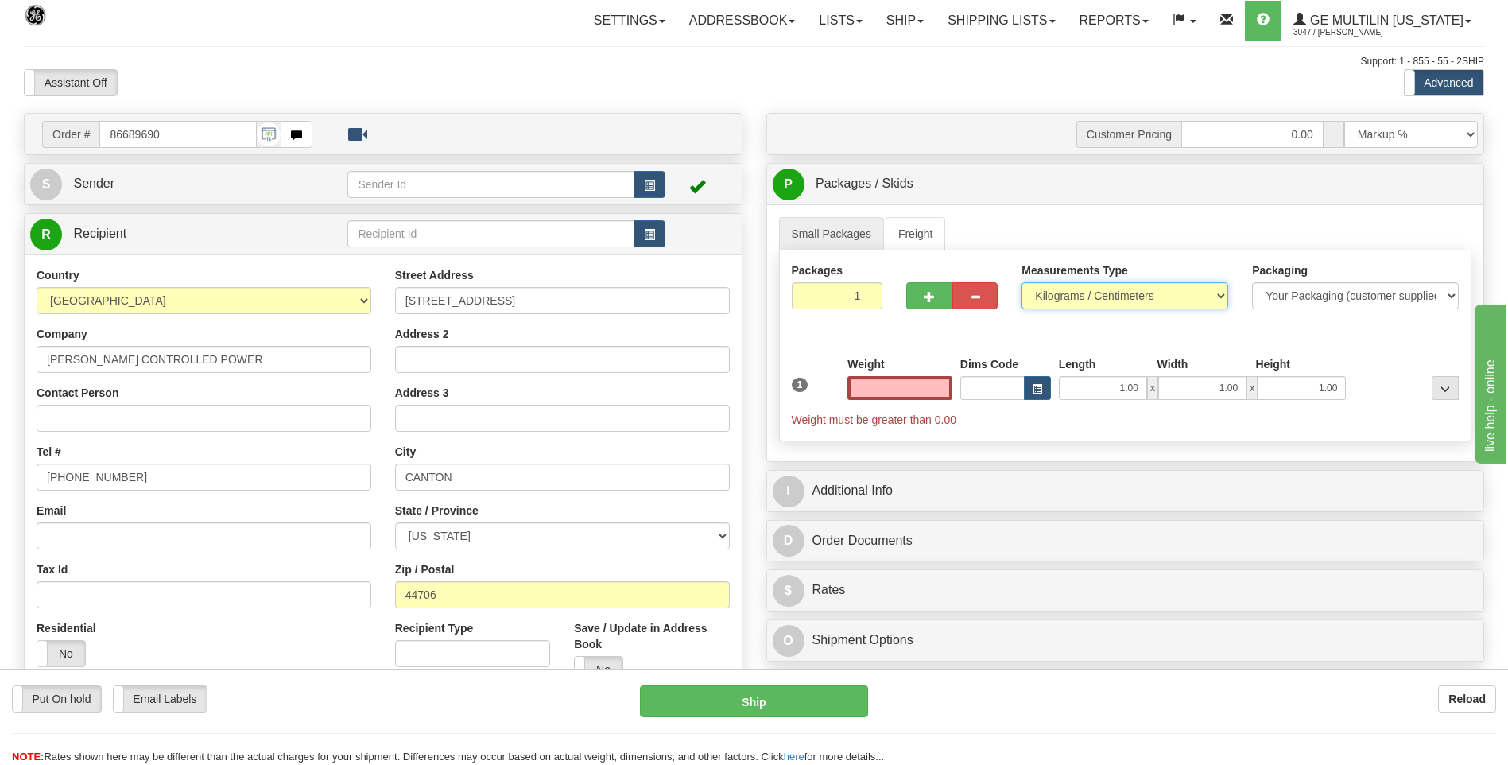
type input "0.00"
click at [1070, 292] on select "Pounds / Inches Kilograms / Centimeters" at bounding box center [1125, 295] width 207 height 27
select select "0"
click at [1022, 282] on select "Pounds / Inches Kilograms / Centimeters" at bounding box center [1125, 295] width 207 height 27
click at [938, 389] on input "0.00" at bounding box center [900, 388] width 105 height 24
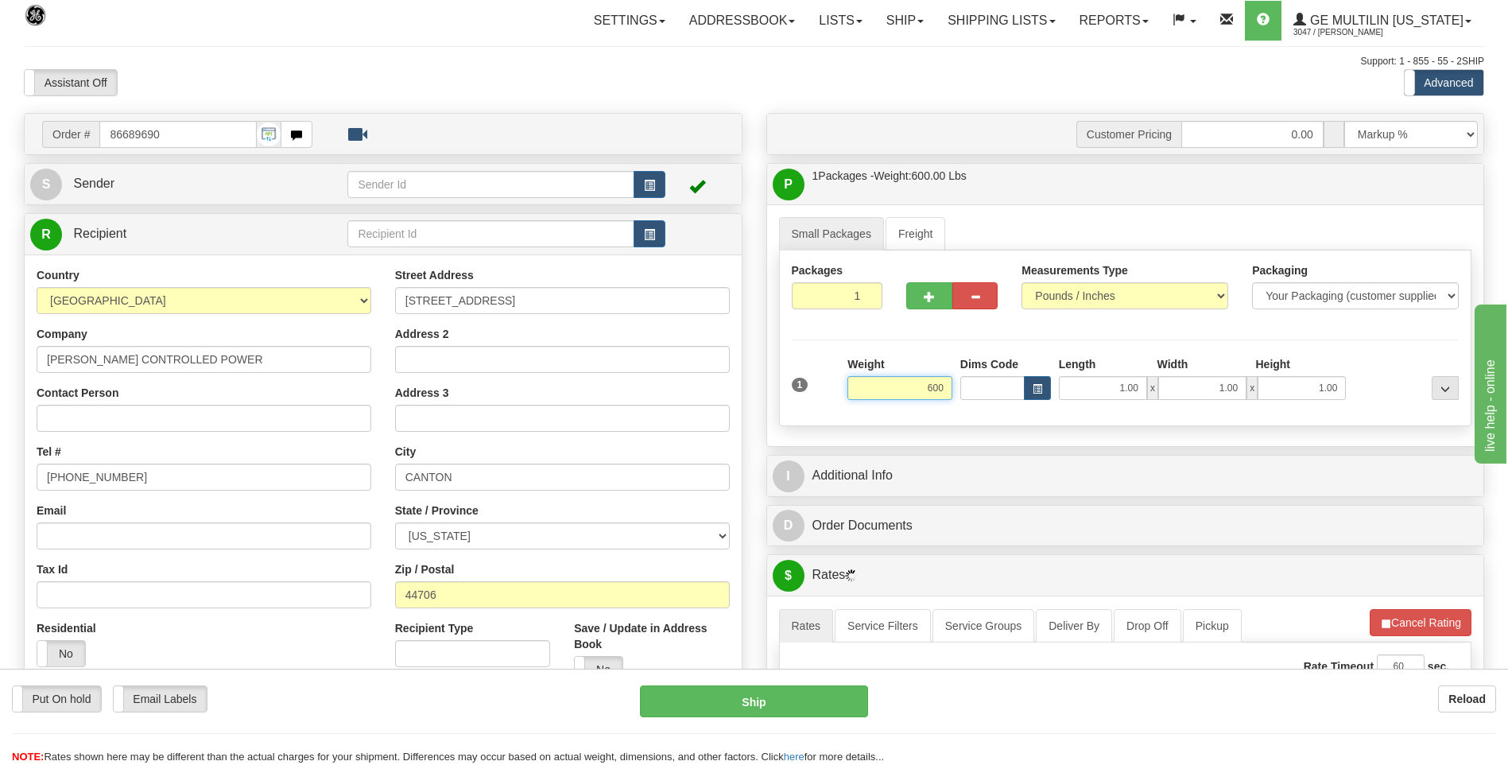
type input "600.00"
click button "Delete" at bounding box center [0, 0] width 0 height 0
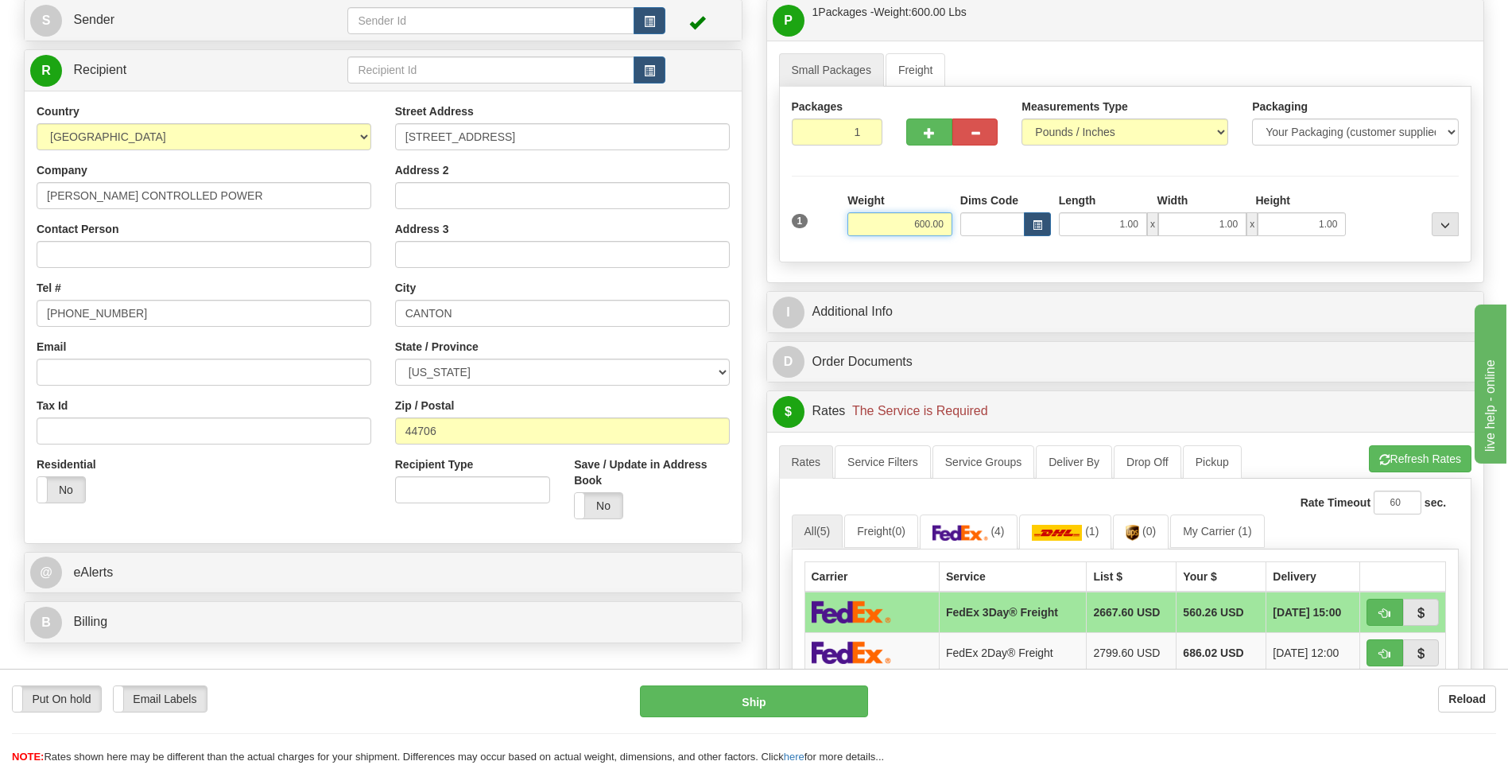
scroll to position [318, 0]
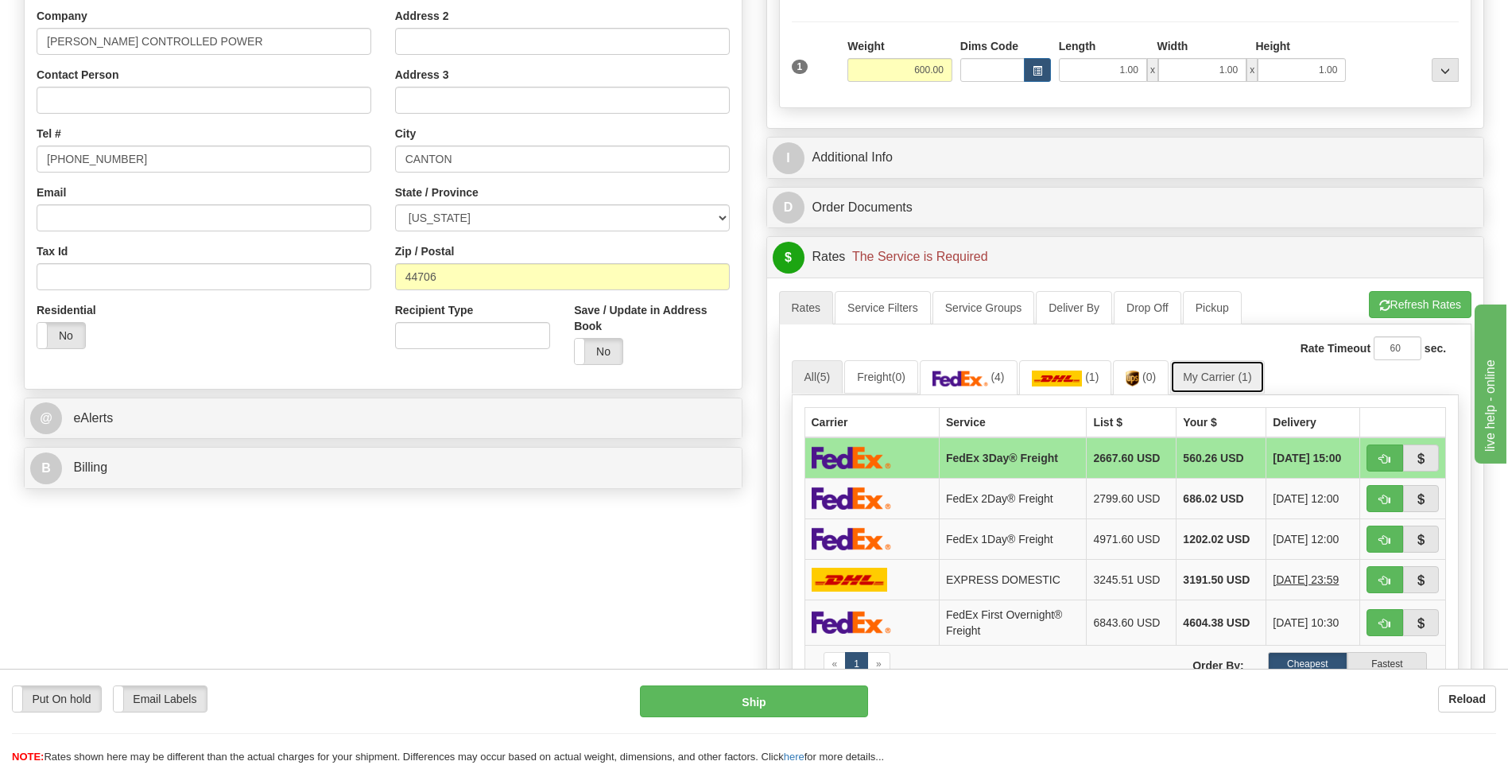
click at [1207, 380] on link "My Carrier (1)" at bounding box center [1217, 376] width 94 height 33
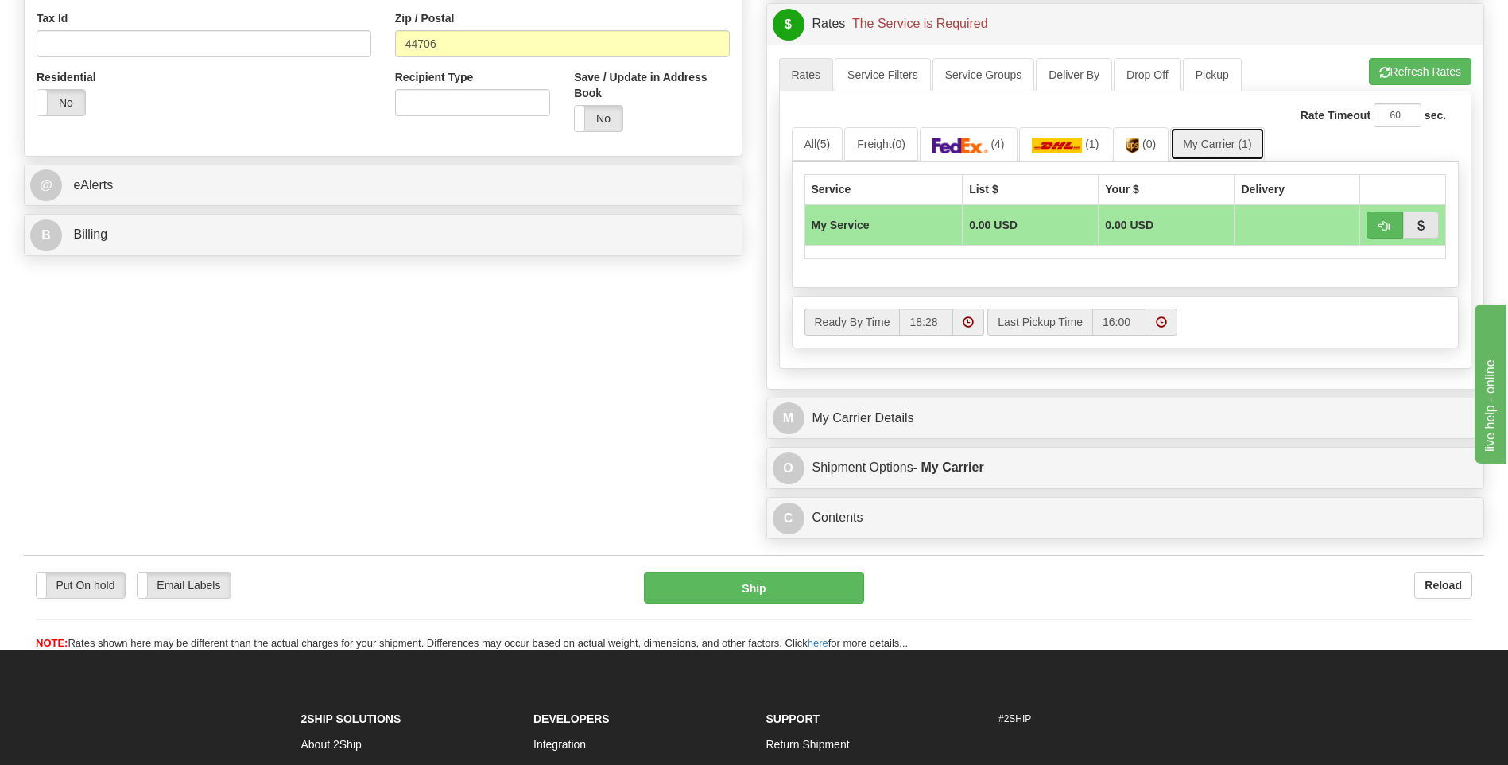
scroll to position [557, 0]
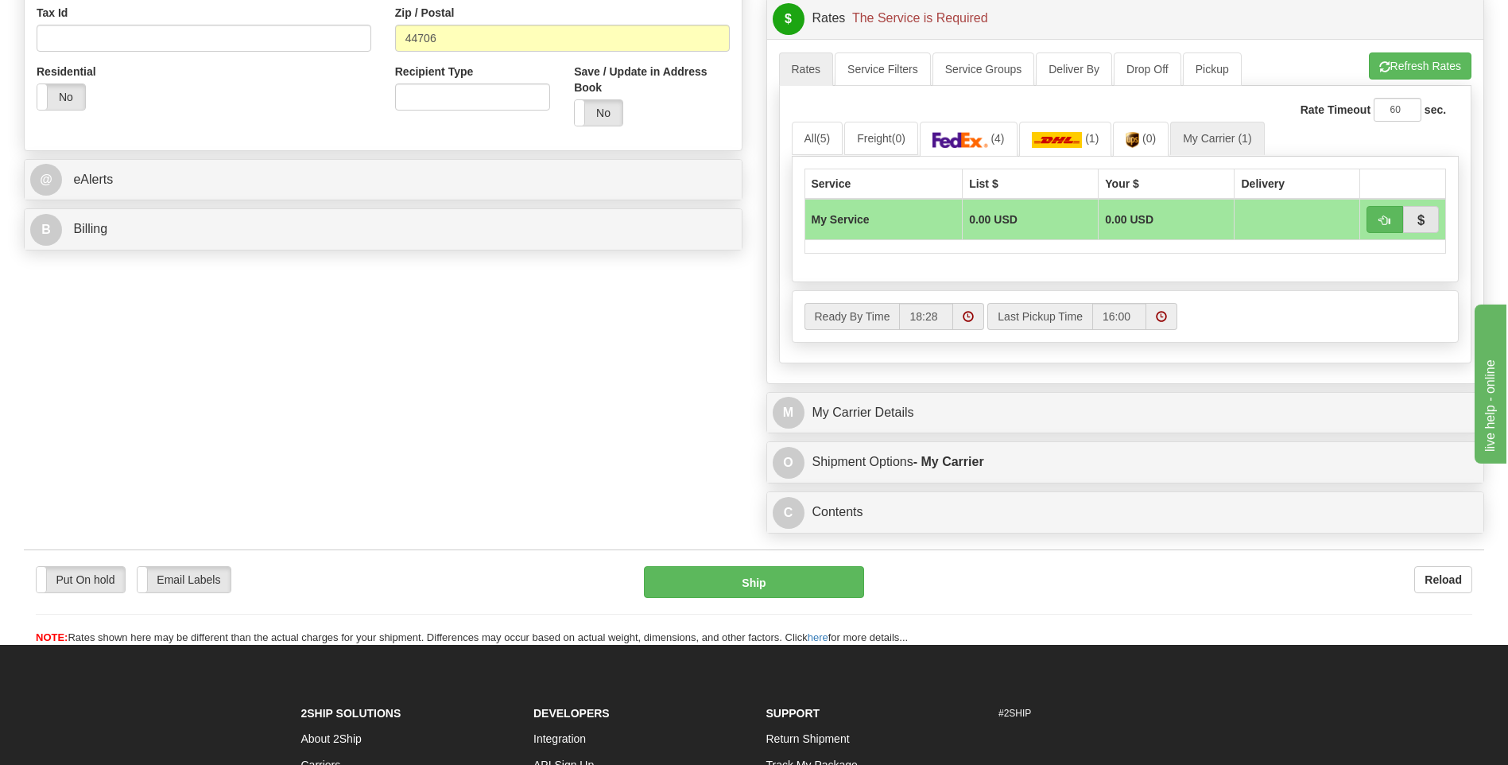
click at [978, 392] on div "M My Carrier Details My Carrier -- Add New -- Delete" at bounding box center [1125, 413] width 719 height 42
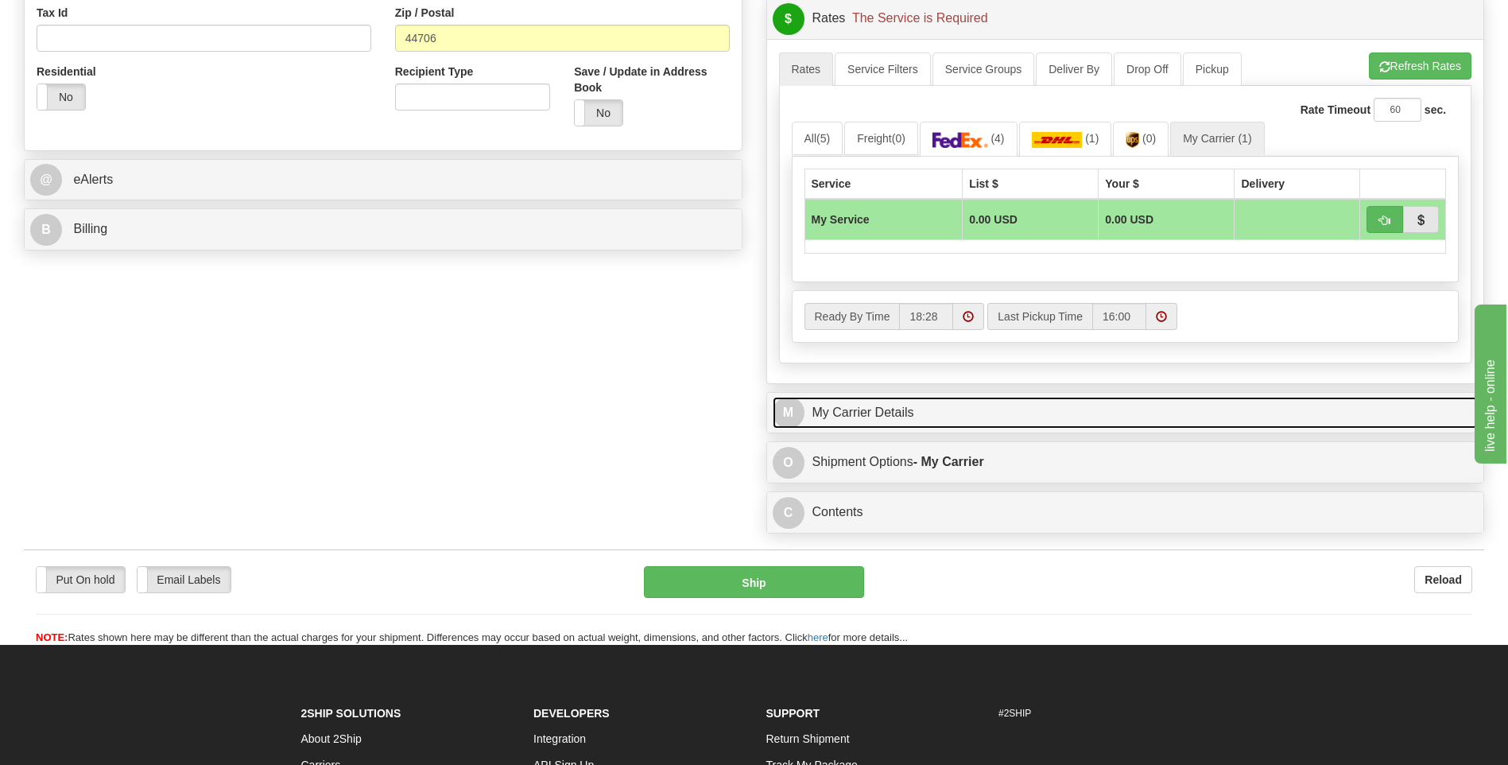
click at [981, 404] on link "M My Carrier Details" at bounding box center [1126, 413] width 706 height 33
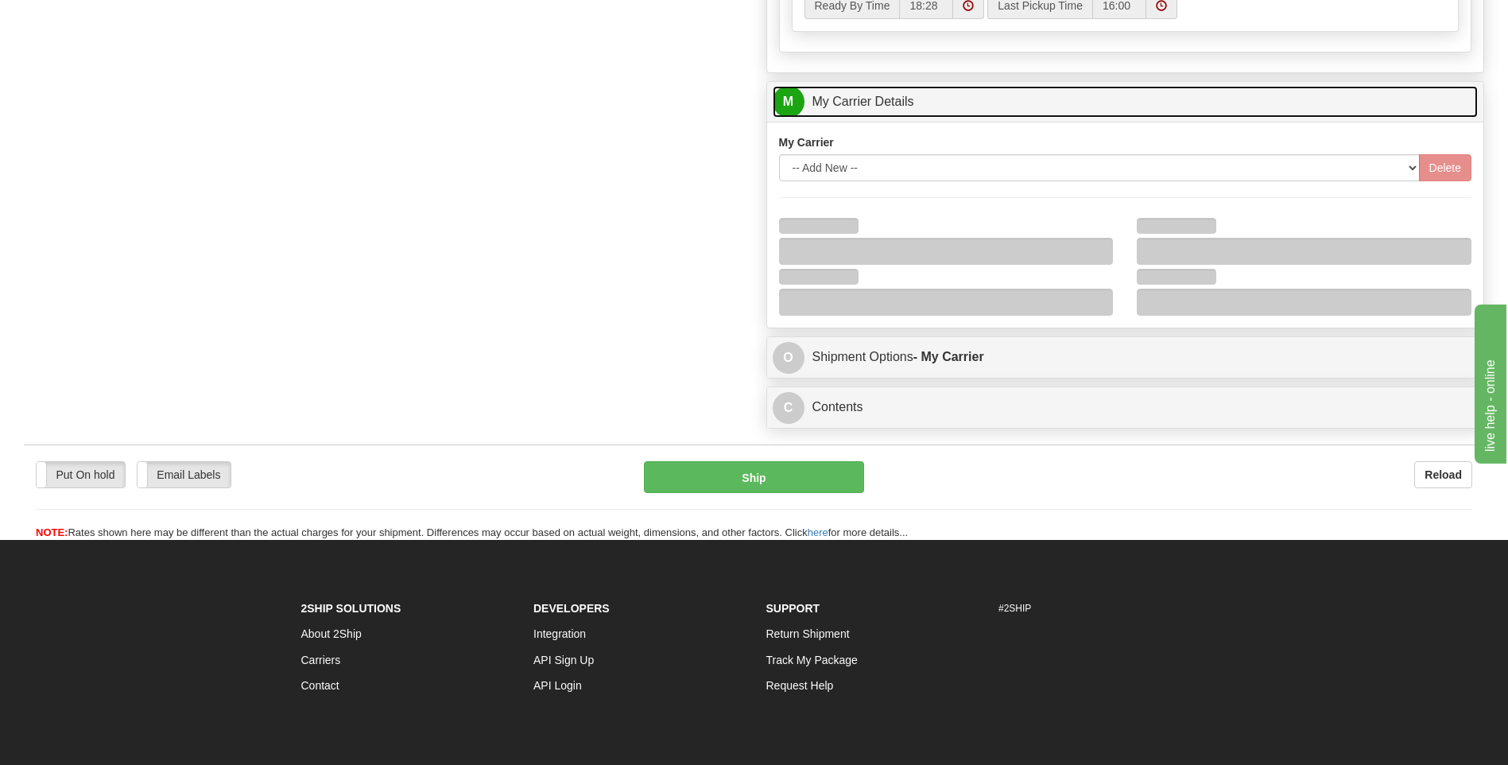
scroll to position [875, 0]
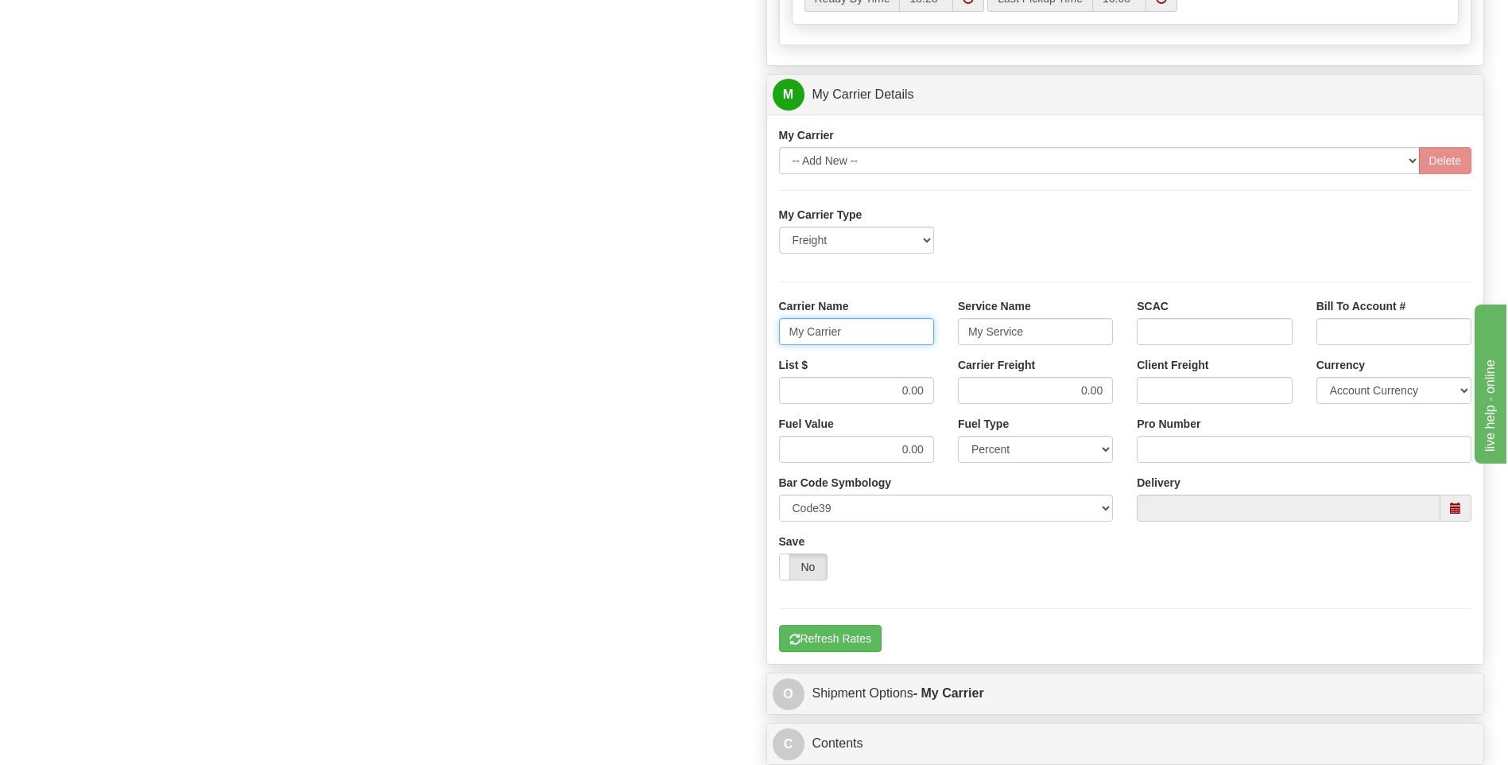
drag, startPoint x: 842, startPoint y: 338, endPoint x: 754, endPoint y: 329, distance: 88.7
click at [755, 329] on div "Customer Pricing 0.00 Markup % Discount % Flat Amount Per Pound Flat Amount Mar…" at bounding box center [1126, 5] width 743 height 1534
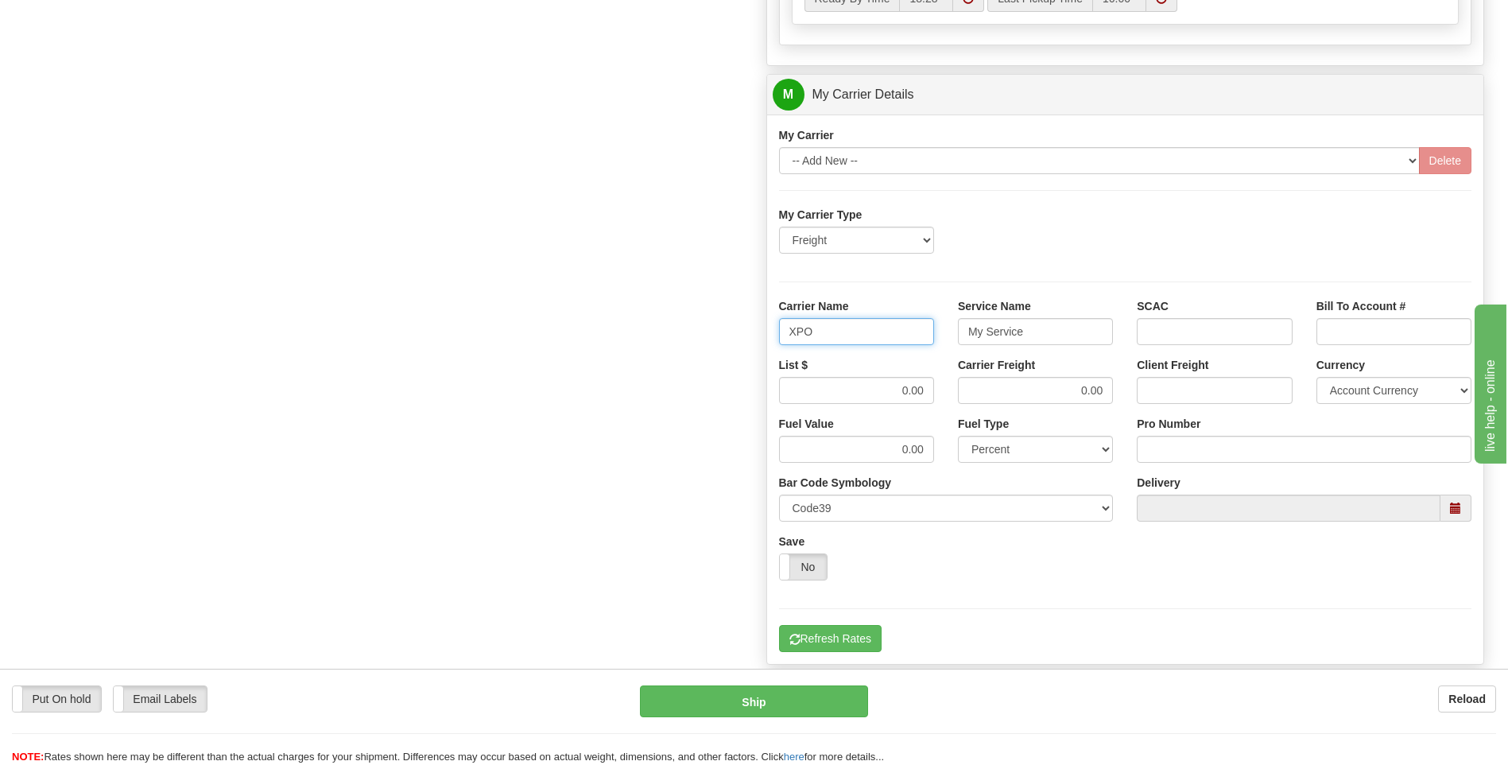
type input "XPO"
type input "LTL"
drag, startPoint x: 952, startPoint y: 392, endPoint x: 960, endPoint y: 391, distance: 8.8
click at [960, 392] on div "List $ 0.00 Carrier Freight 0.00 Client Freight Currency Account Currency ARN A…" at bounding box center [1125, 386] width 717 height 59
type input "385"
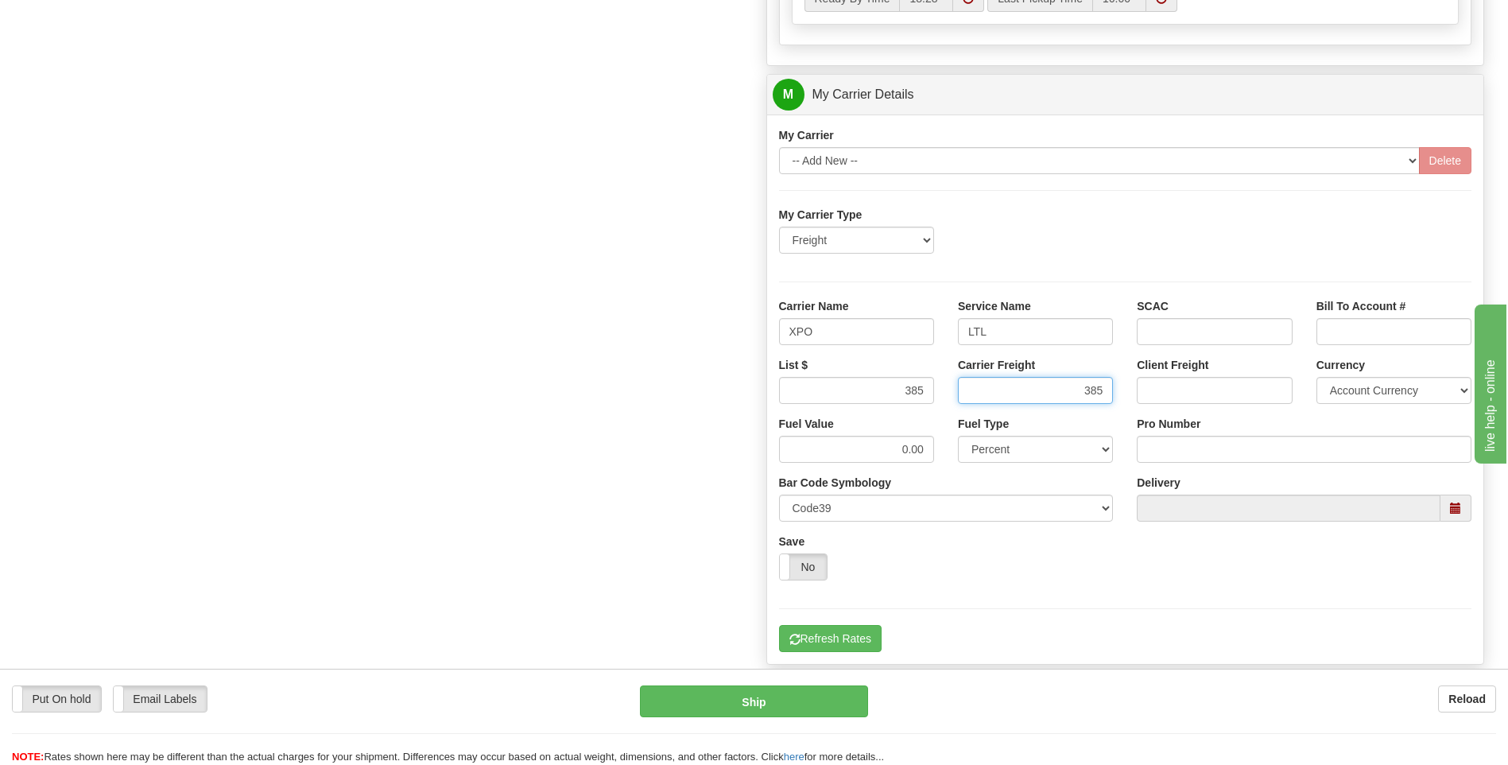
type input "385"
click at [1201, 447] on input "Pro Number" at bounding box center [1304, 449] width 335 height 27
type input "251-257985"
click at [859, 634] on button "Refresh Rates" at bounding box center [830, 638] width 103 height 27
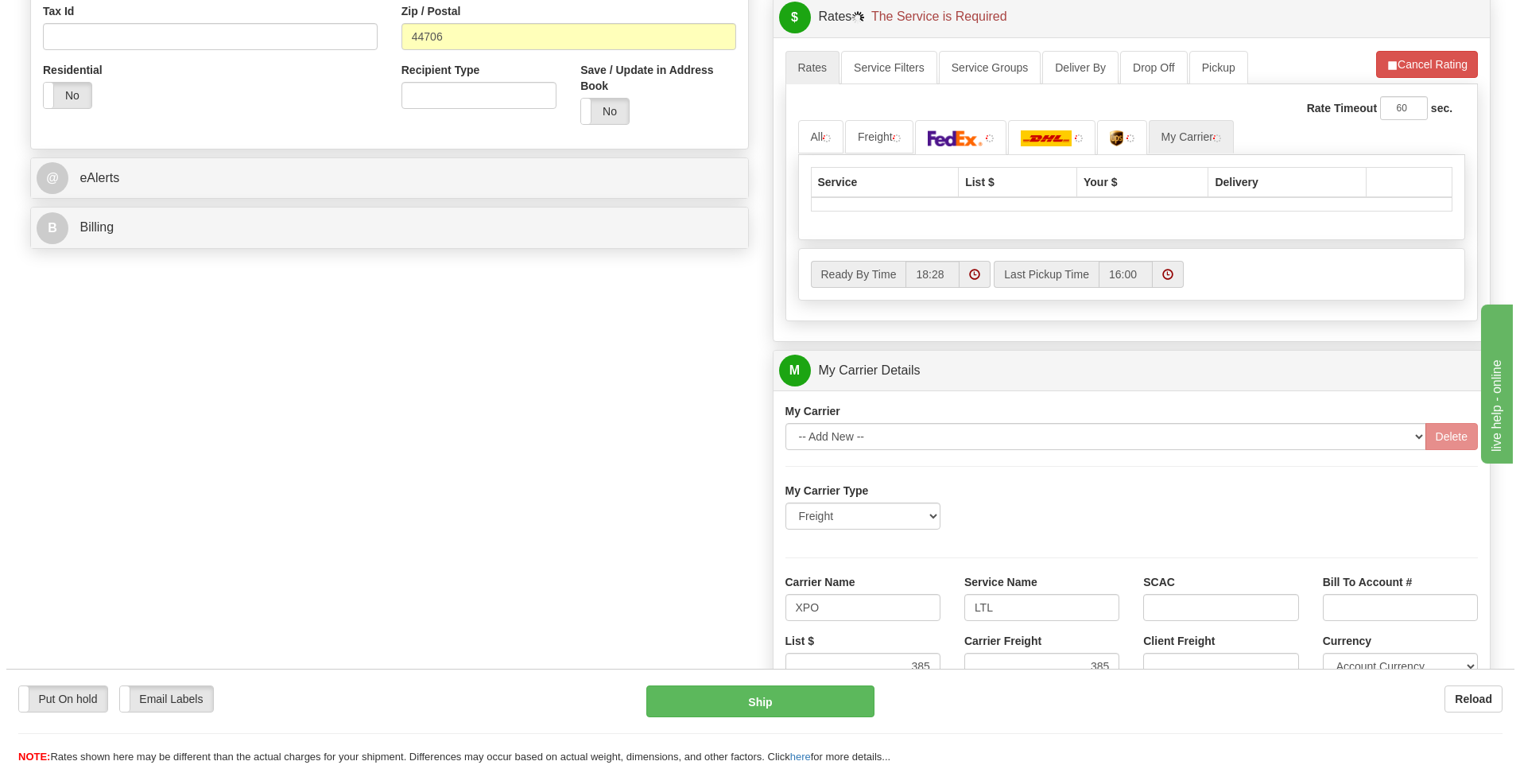
scroll to position [198, 0]
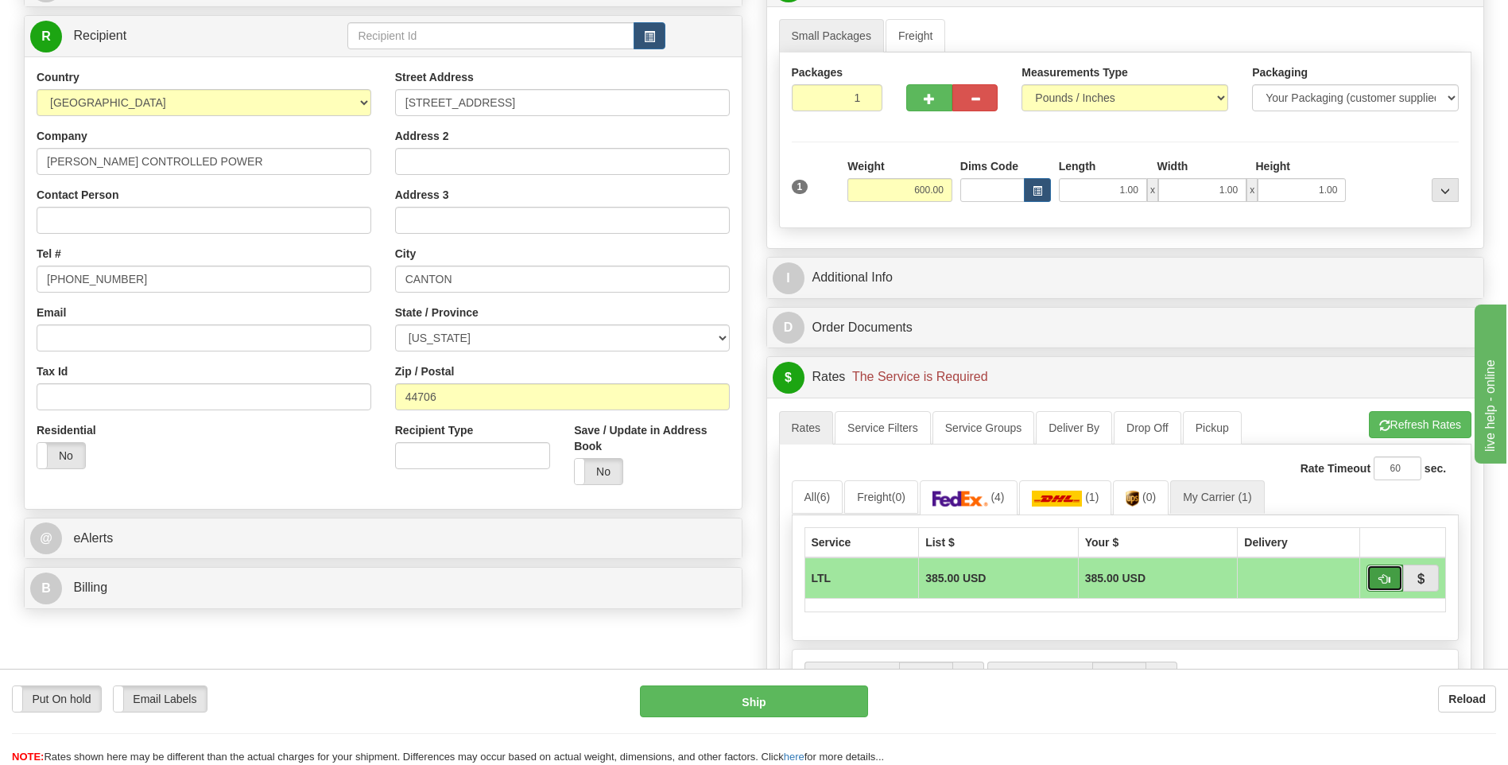
click at [1374, 577] on button "button" at bounding box center [1385, 577] width 37 height 27
type input "00"
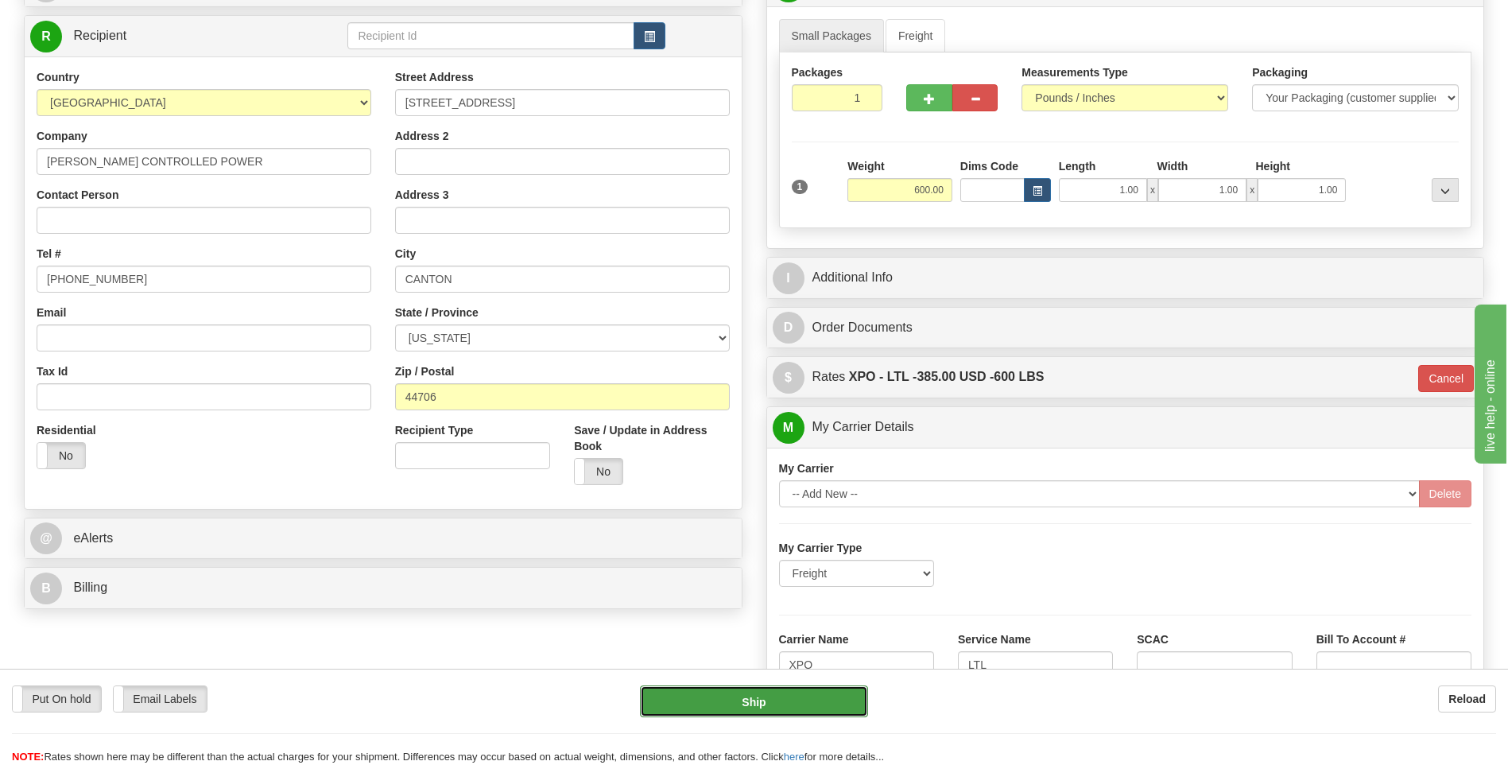
click at [742, 702] on button "Ship" at bounding box center [753, 701] width 227 height 32
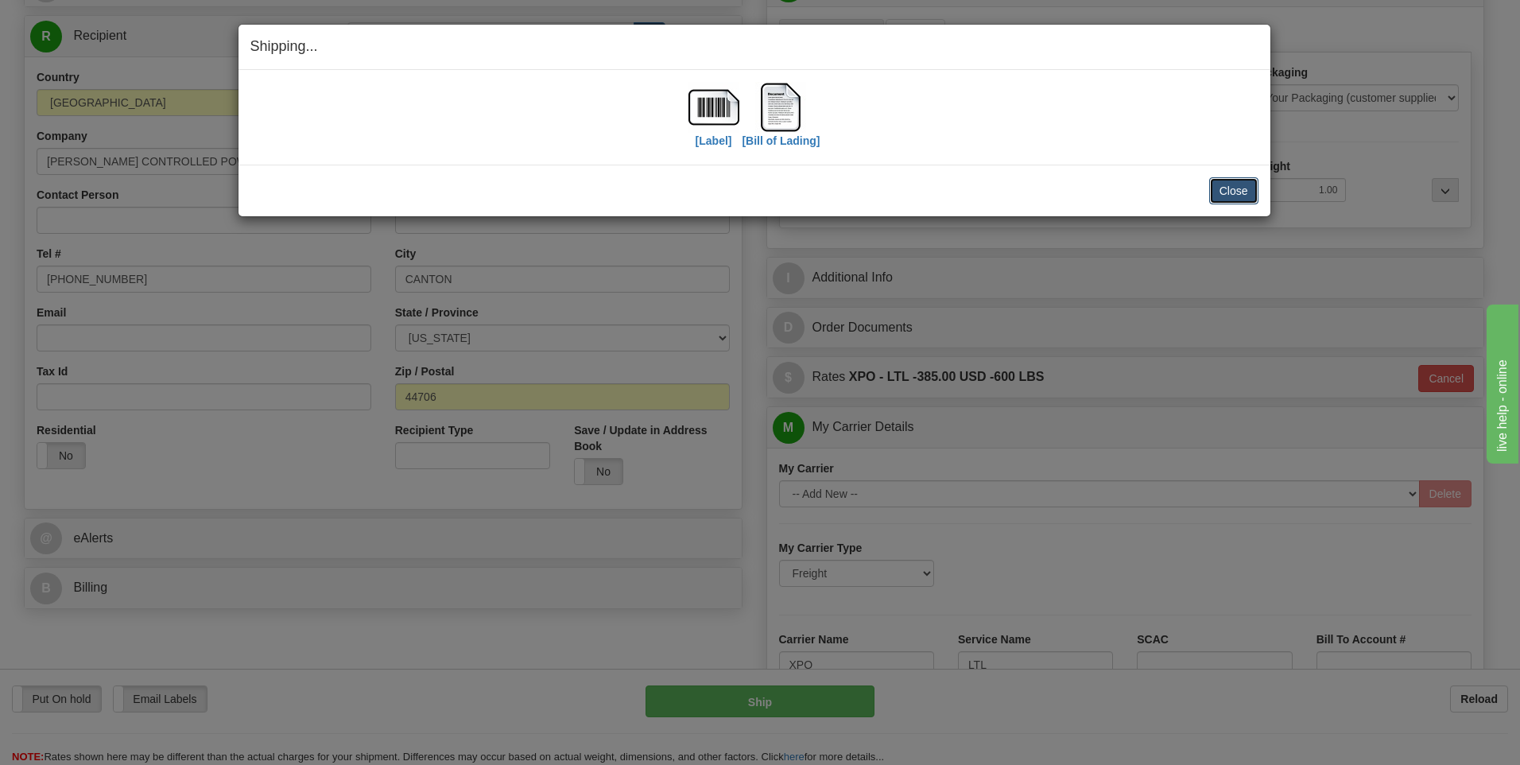
click at [1227, 192] on button "Close" at bounding box center [1233, 190] width 49 height 27
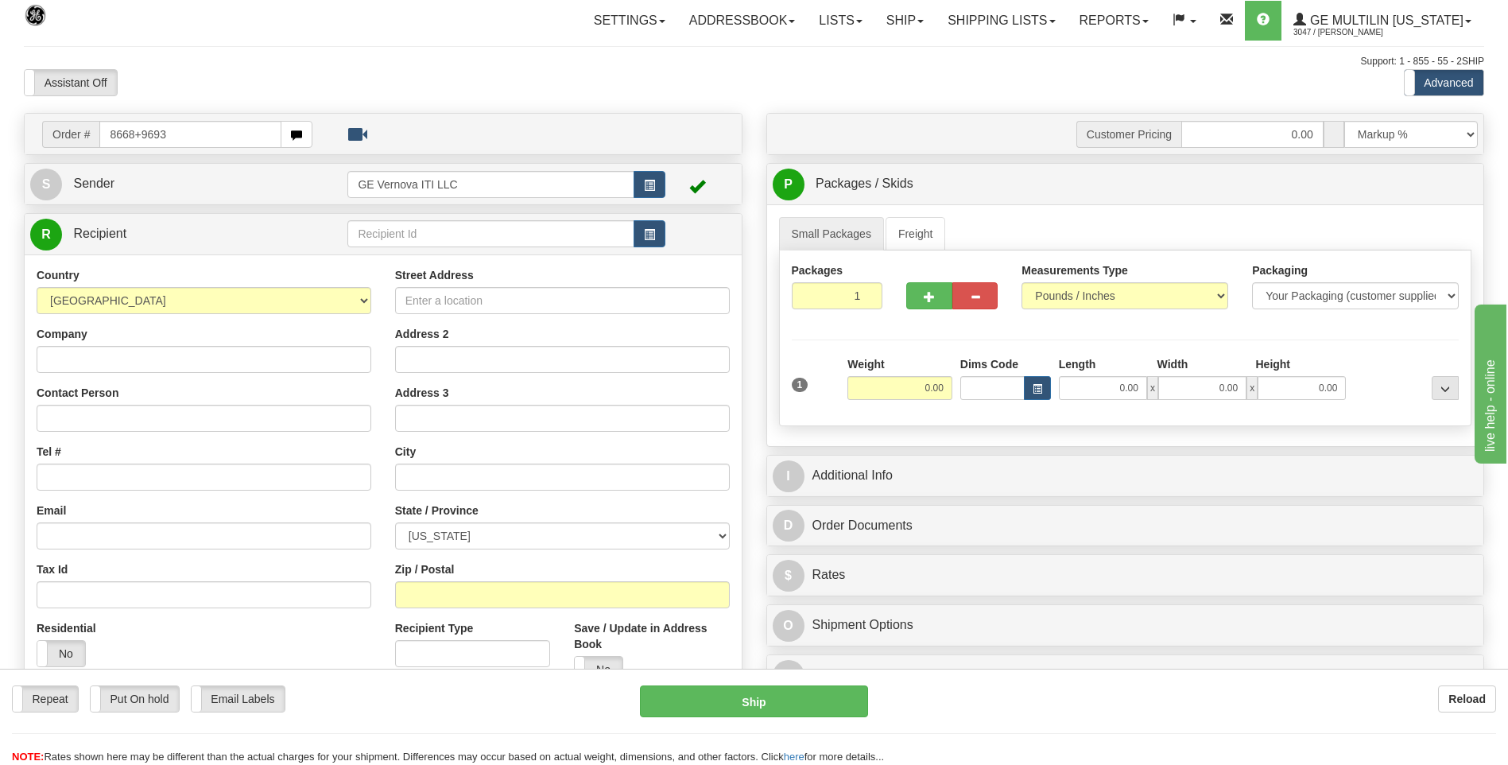
type input "8668+9693"
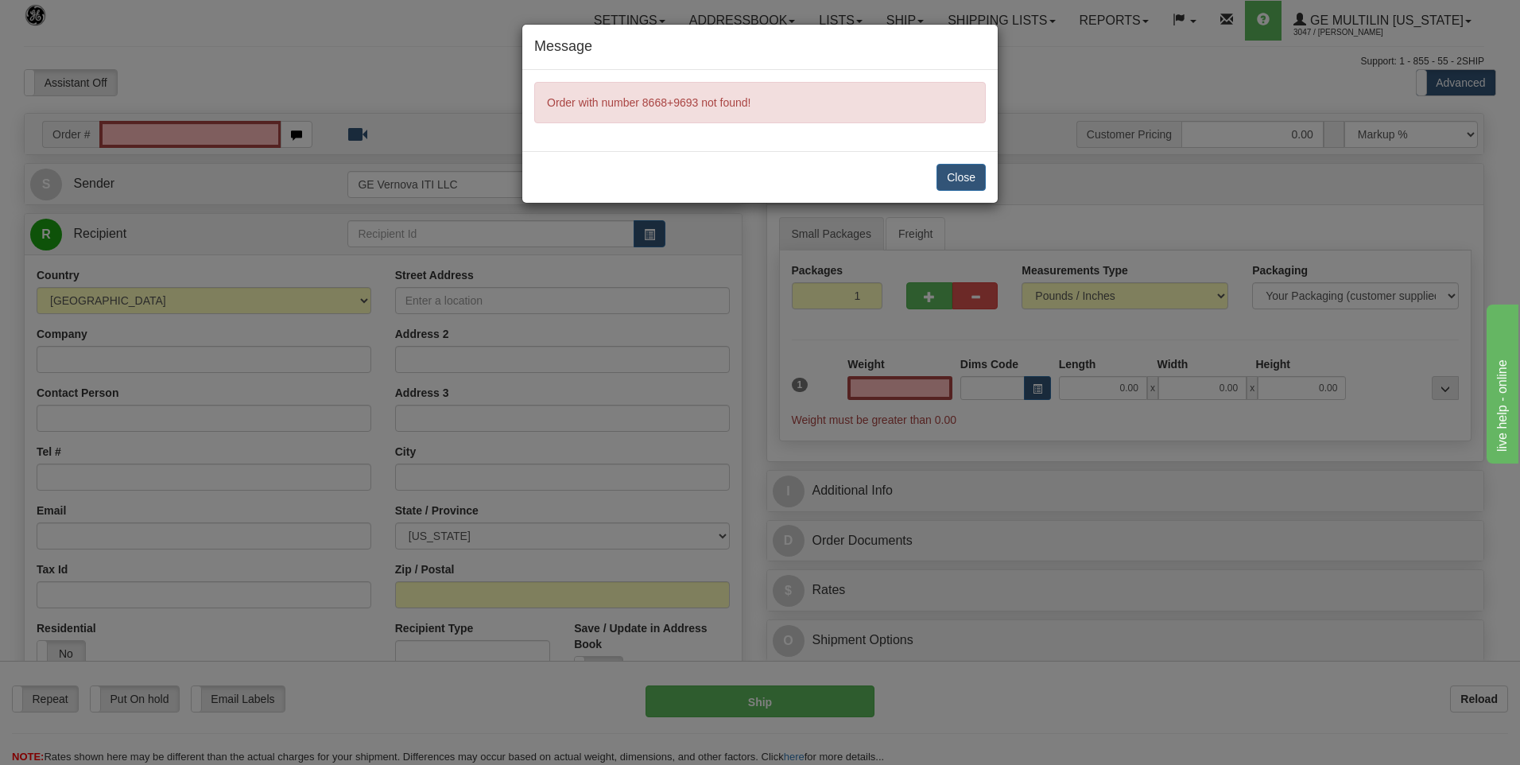
type input "0.00"
click at [958, 187] on button "Close" at bounding box center [961, 177] width 49 height 27
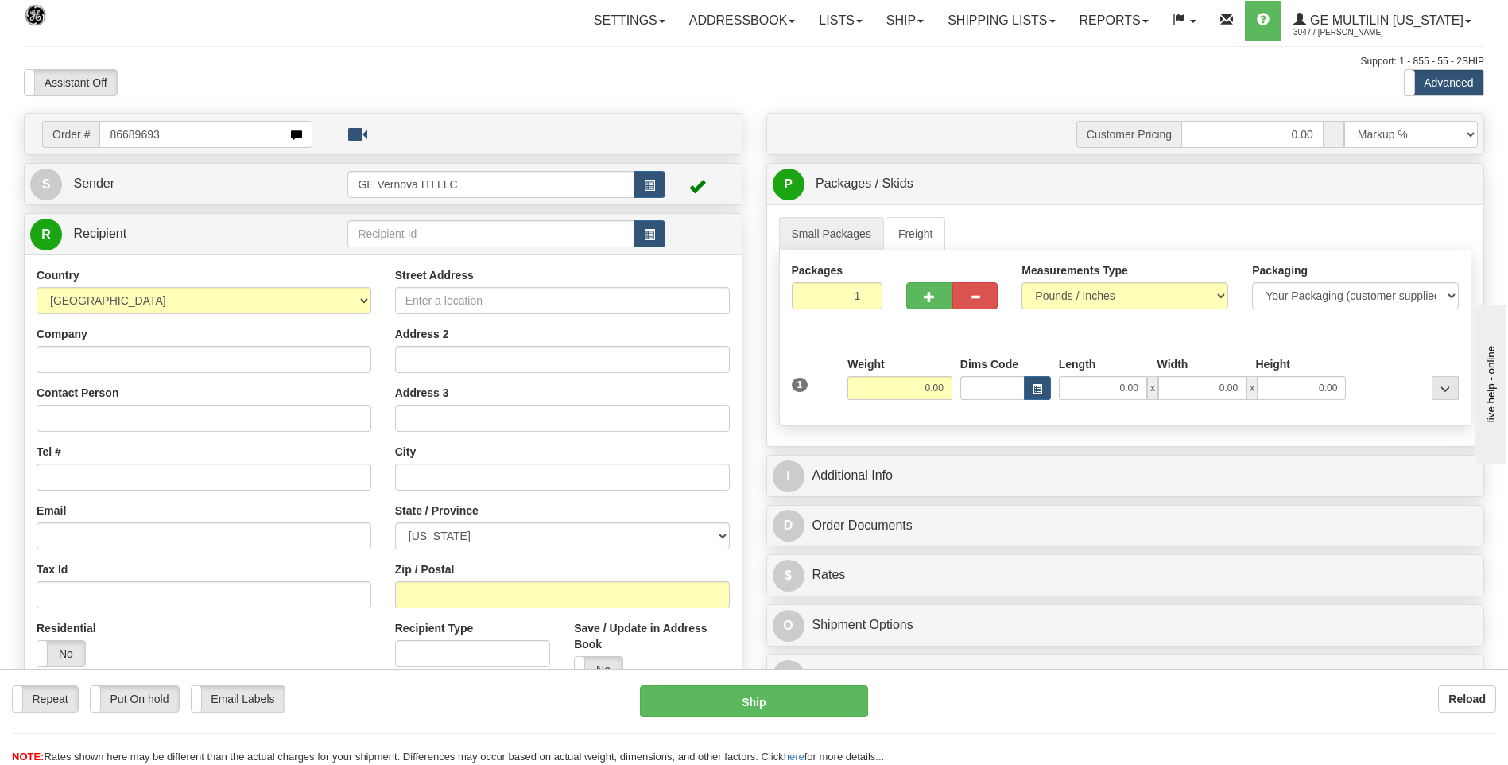
type input "86689693"
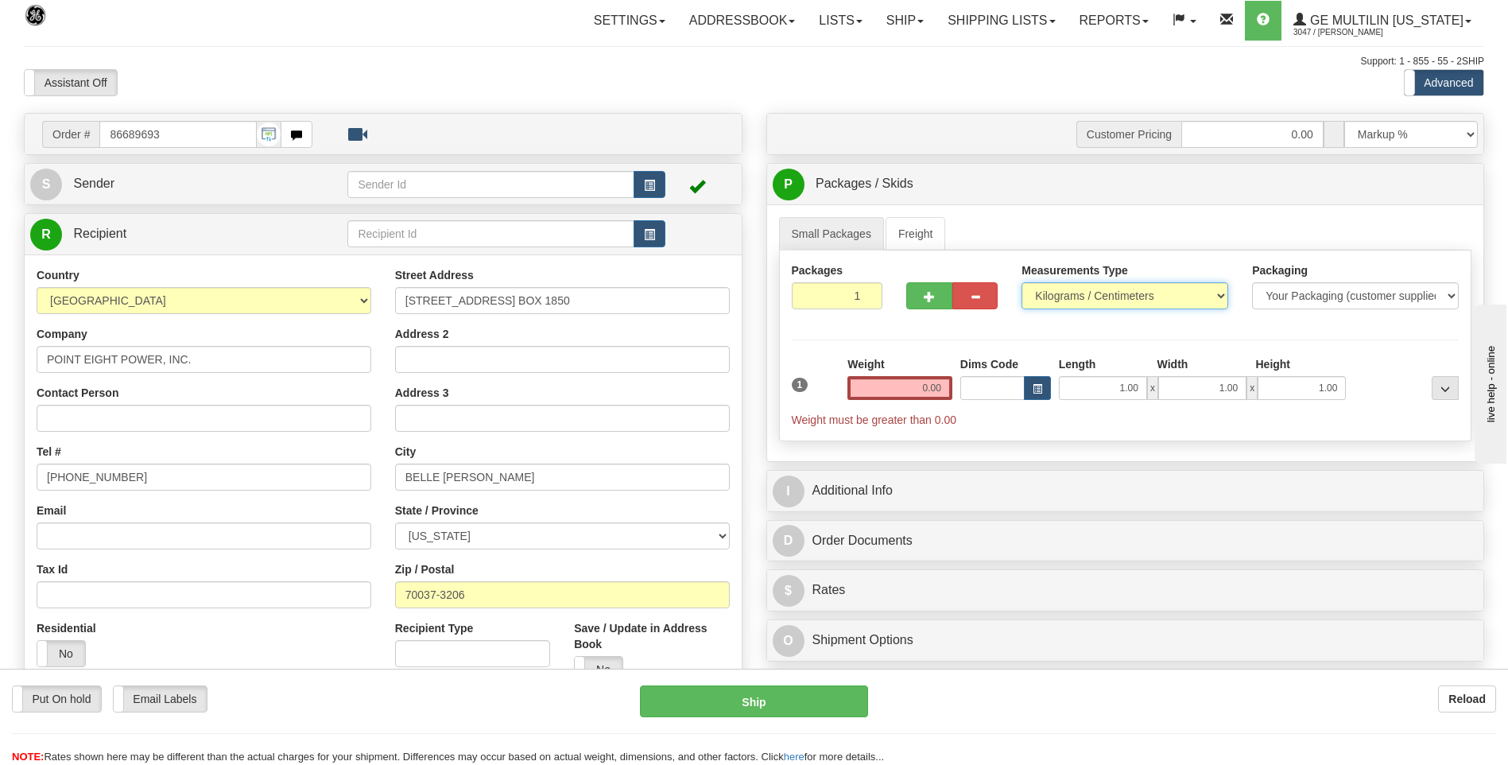
click at [1050, 299] on select "Pounds / Inches Kilograms / Centimeters" at bounding box center [1125, 295] width 207 height 27
select select "0"
click at [1022, 282] on select "Pounds / Inches Kilograms / Centimeters" at bounding box center [1125, 295] width 207 height 27
click at [941, 386] on input "0.00" at bounding box center [900, 388] width 105 height 24
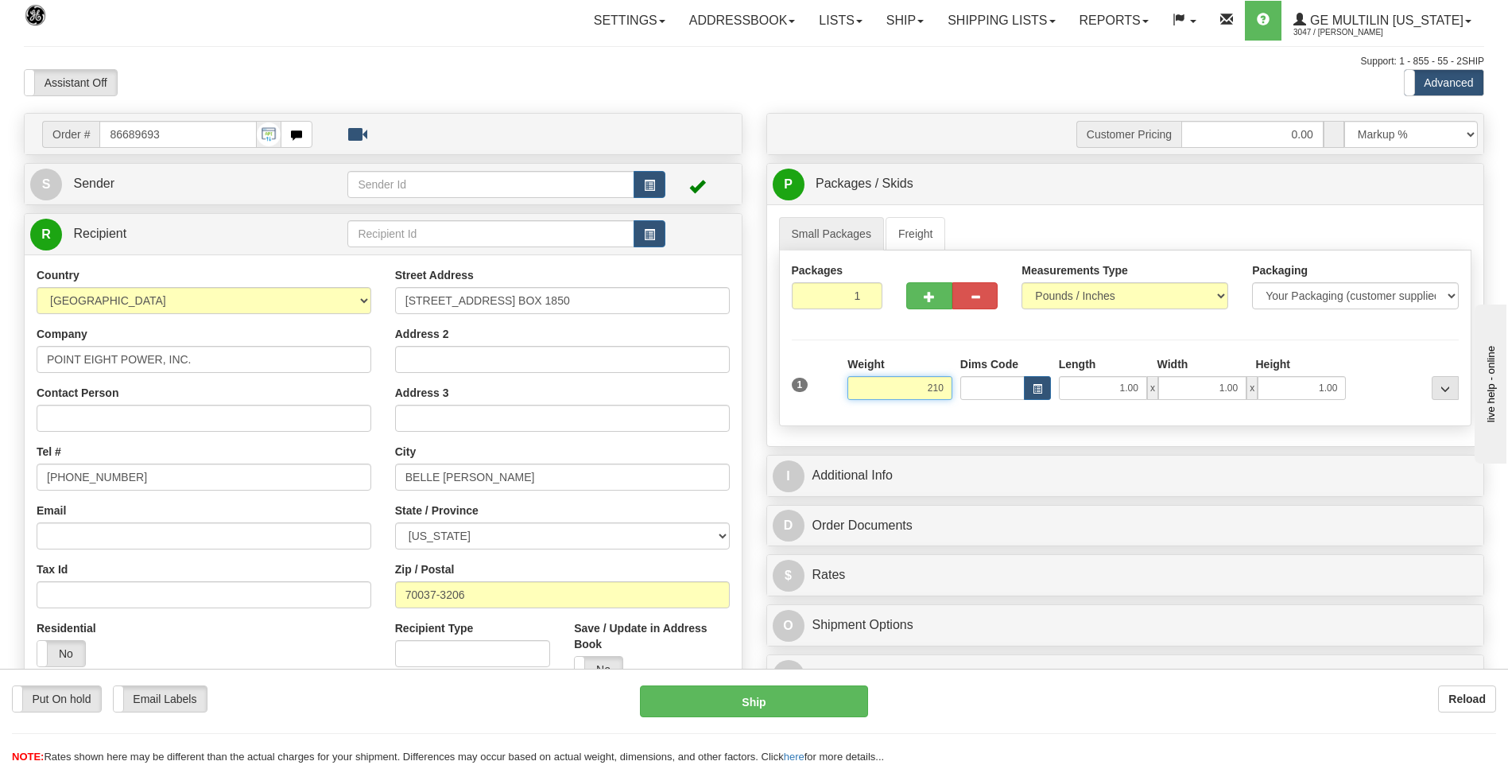
click button "Delete" at bounding box center [0, 0] width 0 height 0
type input "210.00"
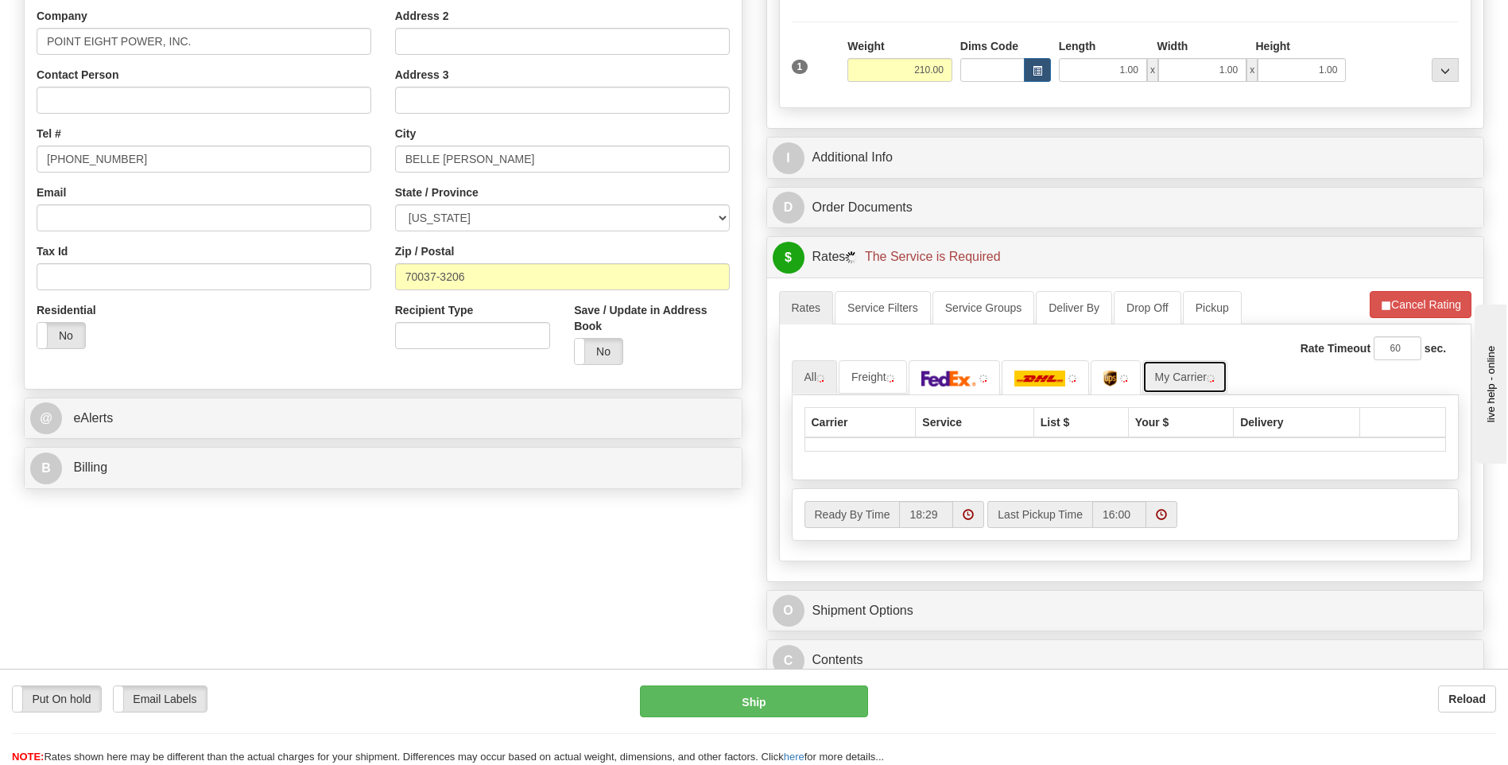
click at [1215, 378] on link "My Carrier" at bounding box center [1185, 376] width 85 height 33
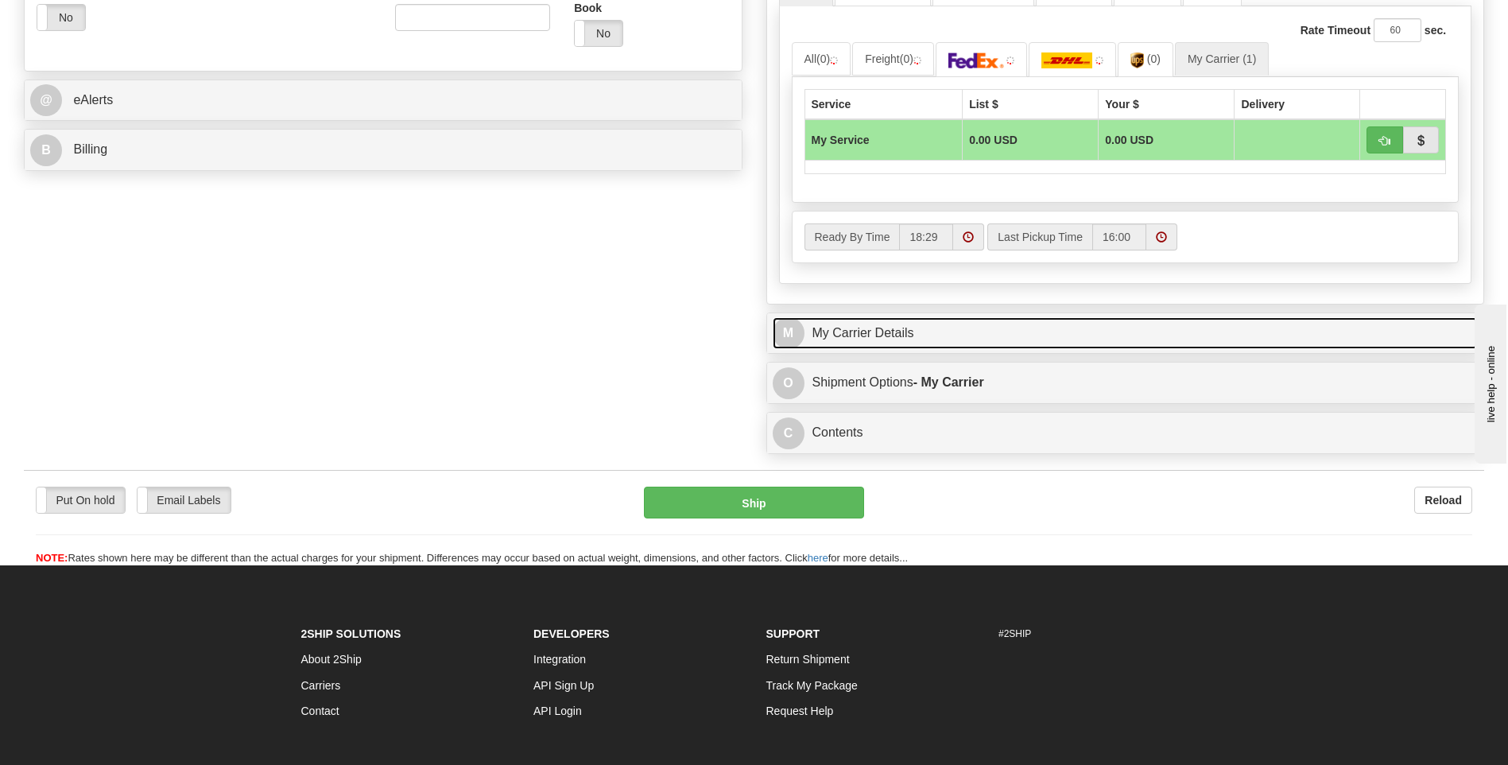
click at [932, 329] on link "M My Carrier Details" at bounding box center [1126, 333] width 706 height 33
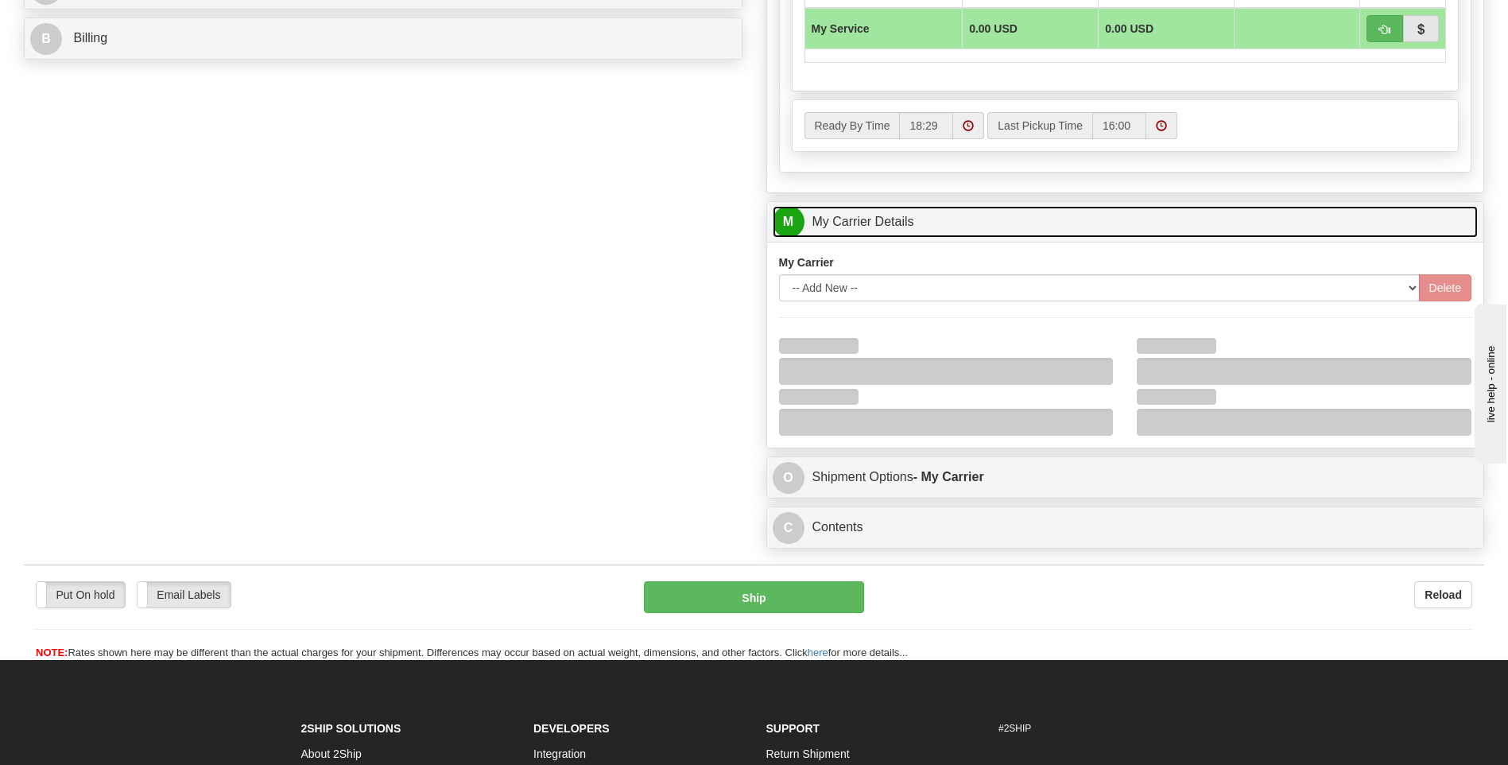
scroll to position [875, 0]
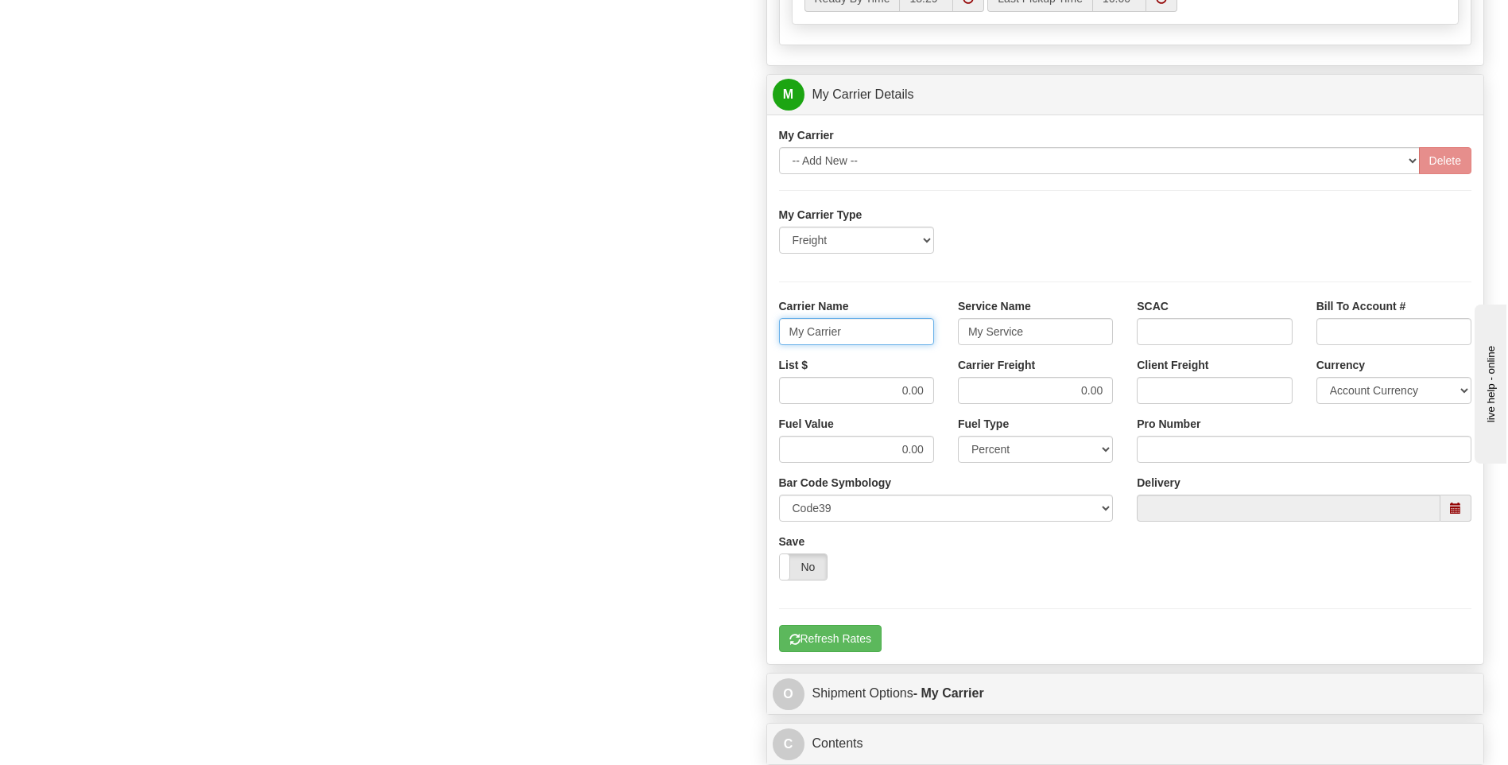
drag, startPoint x: 858, startPoint y: 335, endPoint x: 737, endPoint y: 323, distance: 121.4
click at [737, 327] on div "Order # 86689693 S Sender" at bounding box center [754, 5] width 1484 height 1534
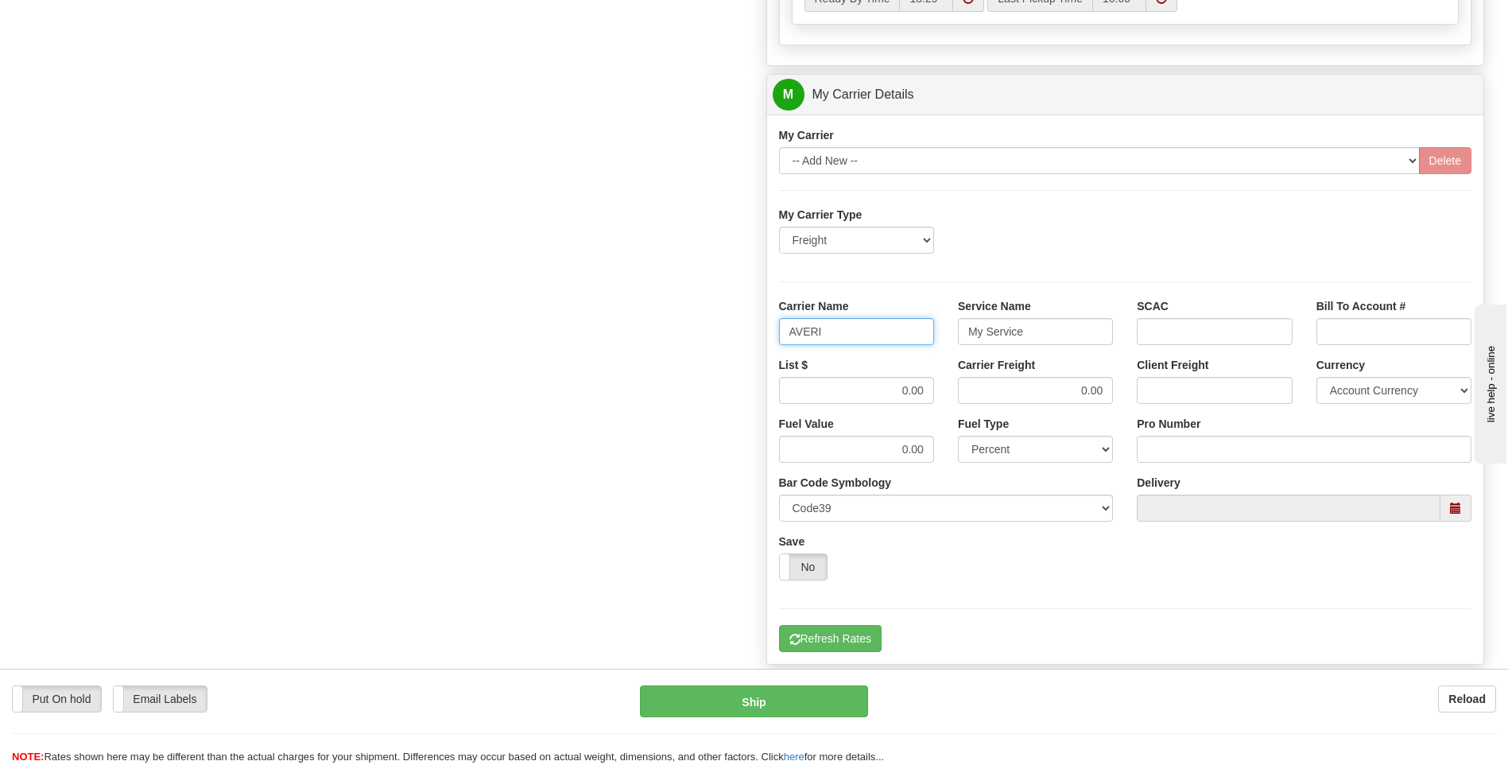
type input "AVERI"
type input "LTL"
drag, startPoint x: 855, startPoint y: 394, endPoint x: 958, endPoint y: 395, distance: 103.4
click at [958, 395] on div "List $ 0.00 Carrier Freight 0.00 Client Freight Currency Account Currency ARN A…" at bounding box center [1125, 386] width 717 height 59
type input "320"
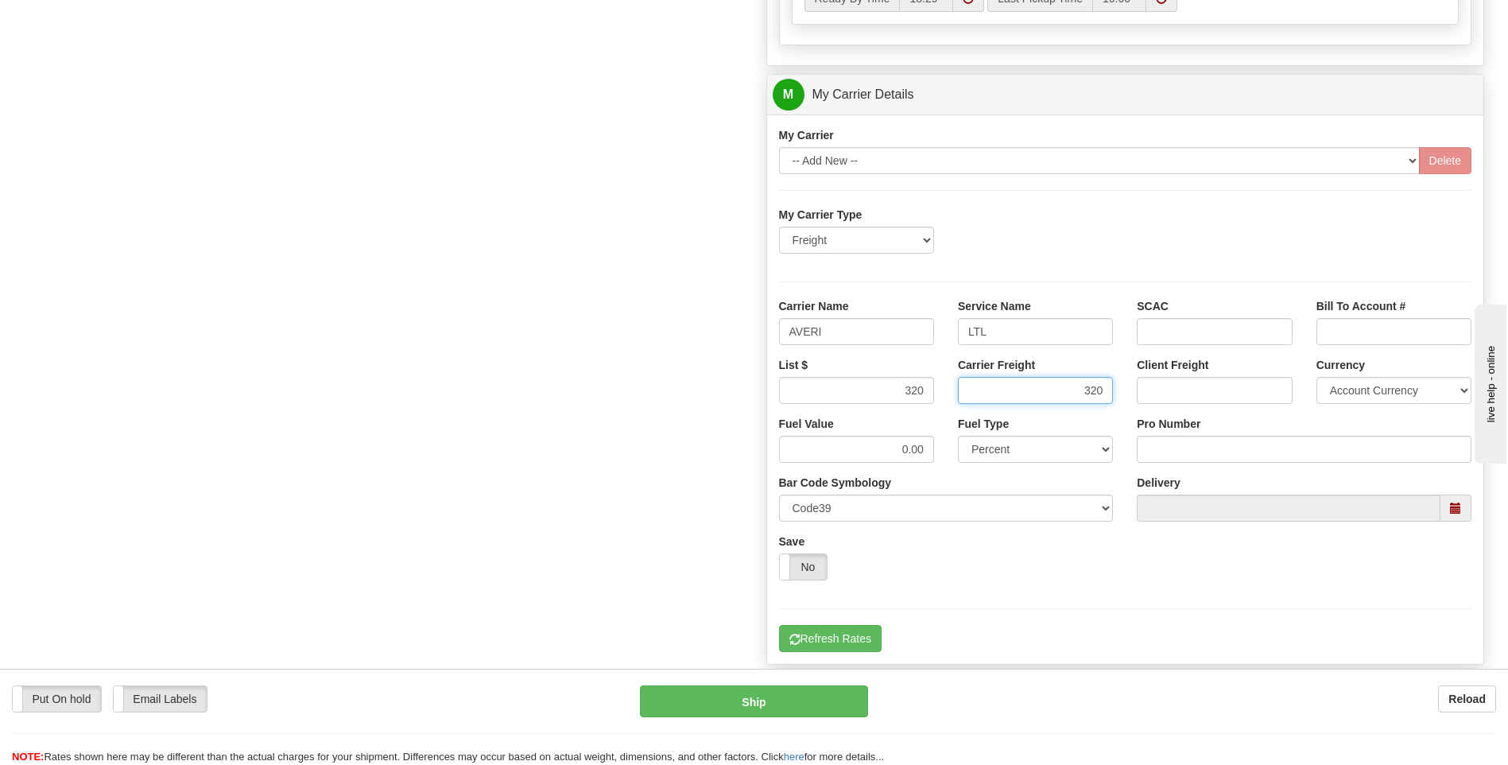
type input "320"
click at [1193, 445] on input "Pro Number" at bounding box center [1304, 449] width 335 height 27
type input "0760160942"
click at [846, 633] on button "Refresh Rates" at bounding box center [830, 638] width 103 height 27
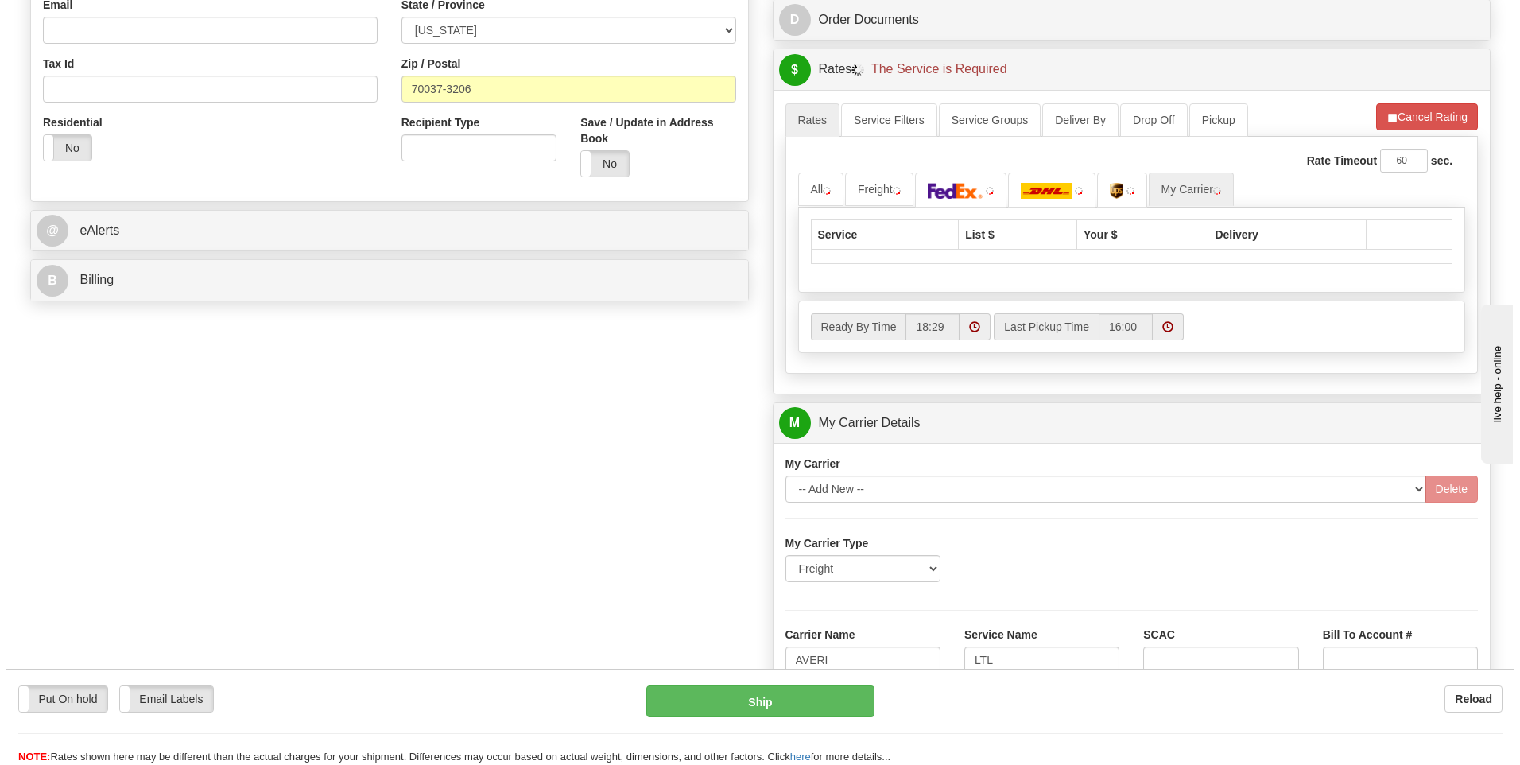
scroll to position [198, 0]
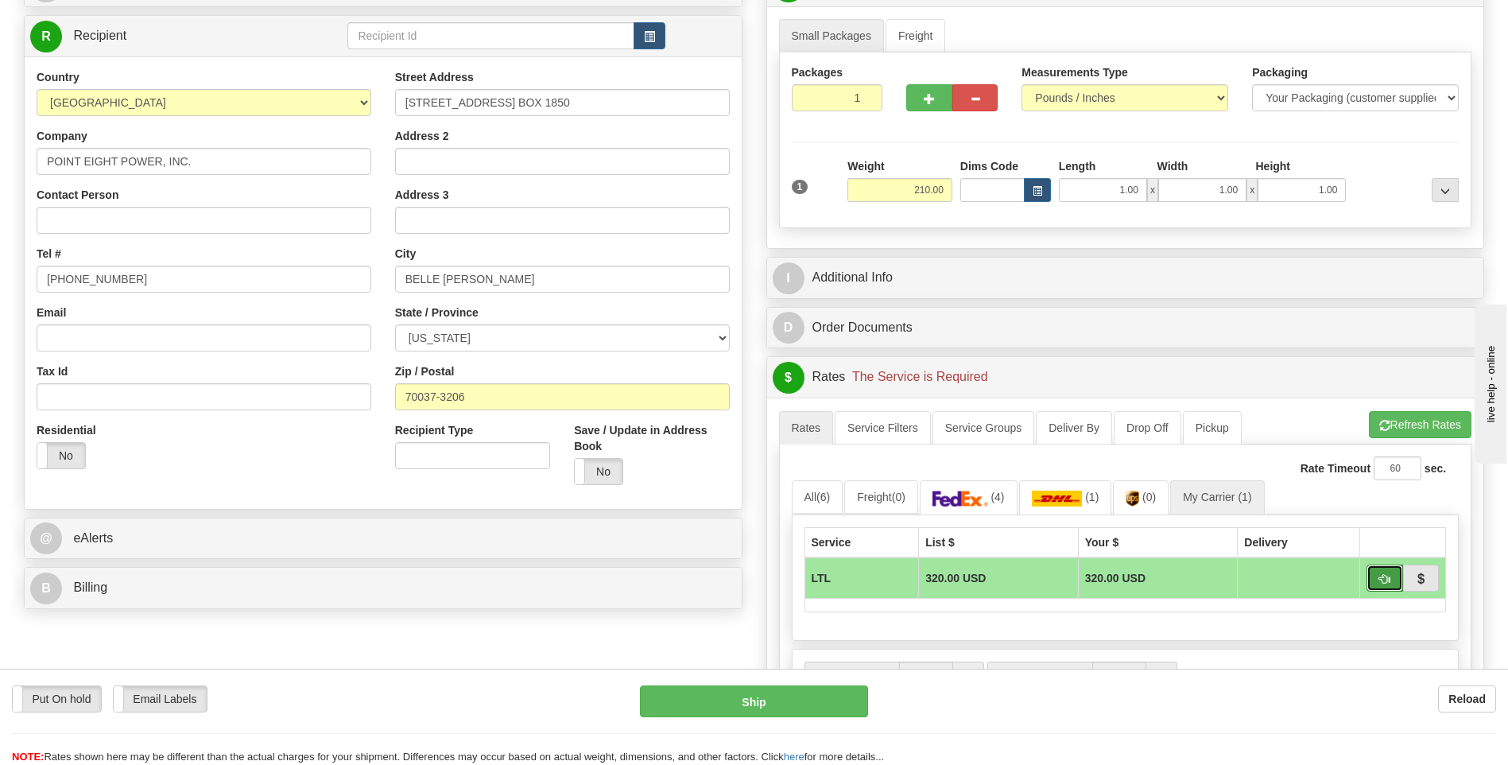
click at [1383, 577] on span "button" at bounding box center [1384, 579] width 11 height 10
type input "00"
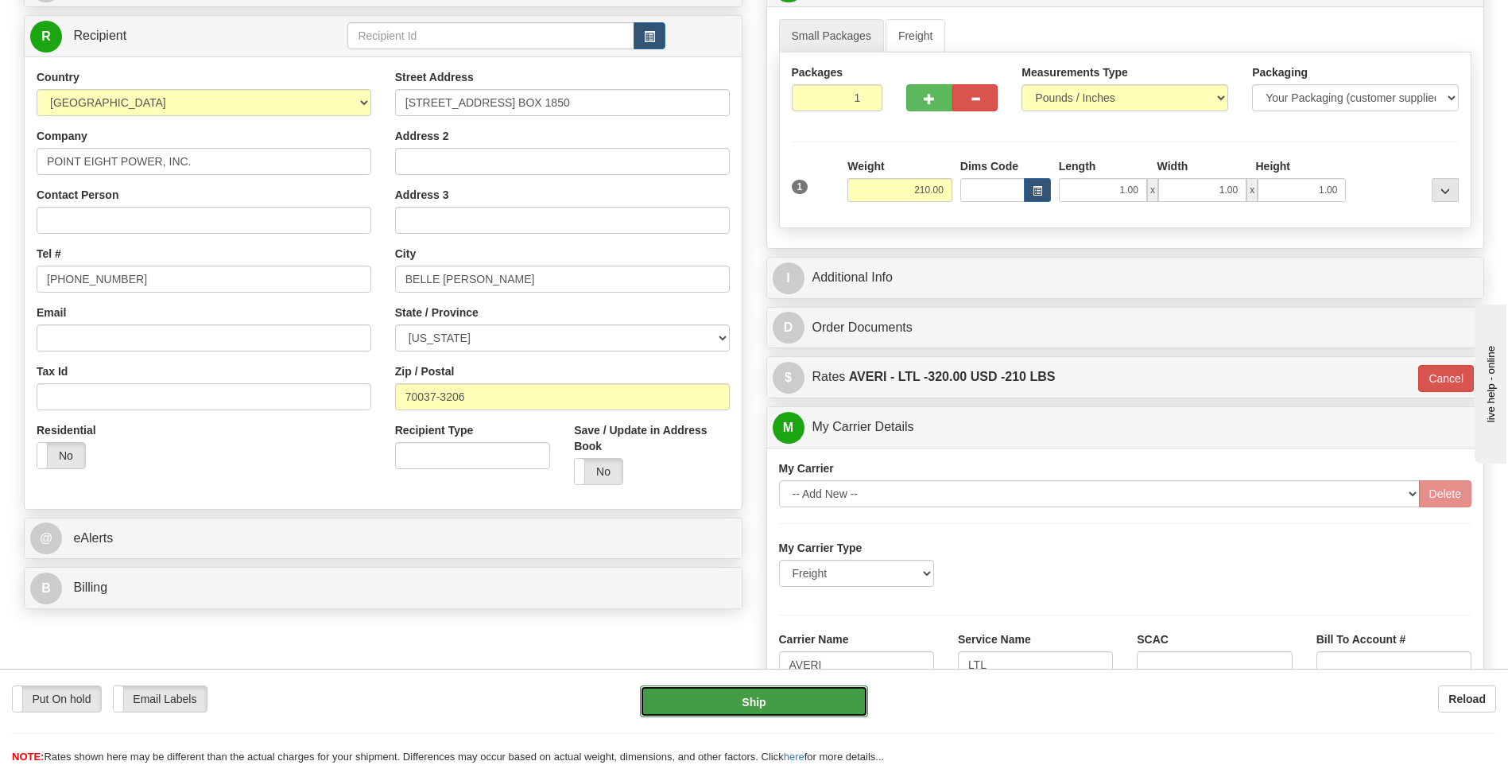
click at [794, 708] on button "Ship" at bounding box center [753, 701] width 227 height 32
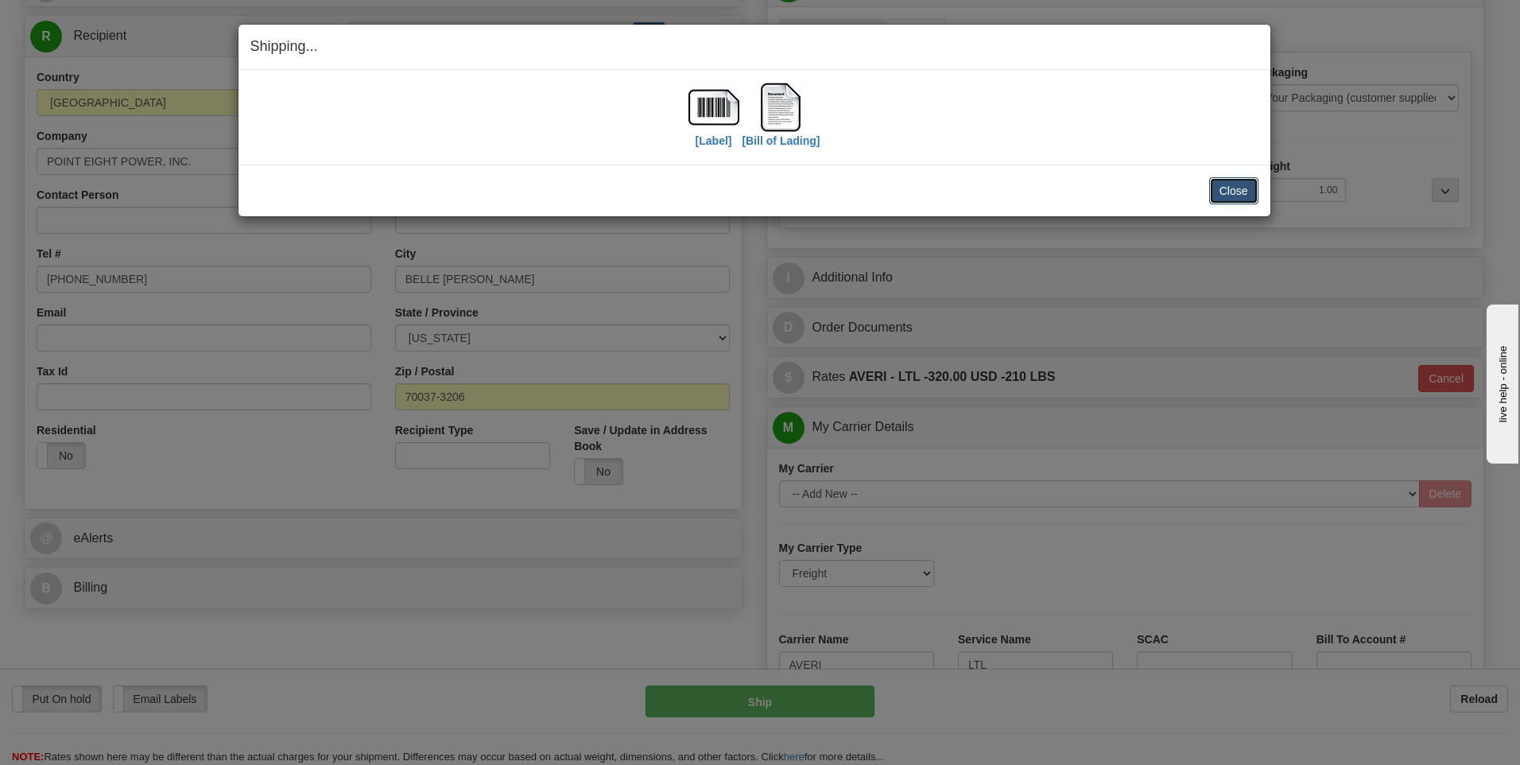
click at [1232, 187] on button "Close" at bounding box center [1233, 190] width 49 height 27
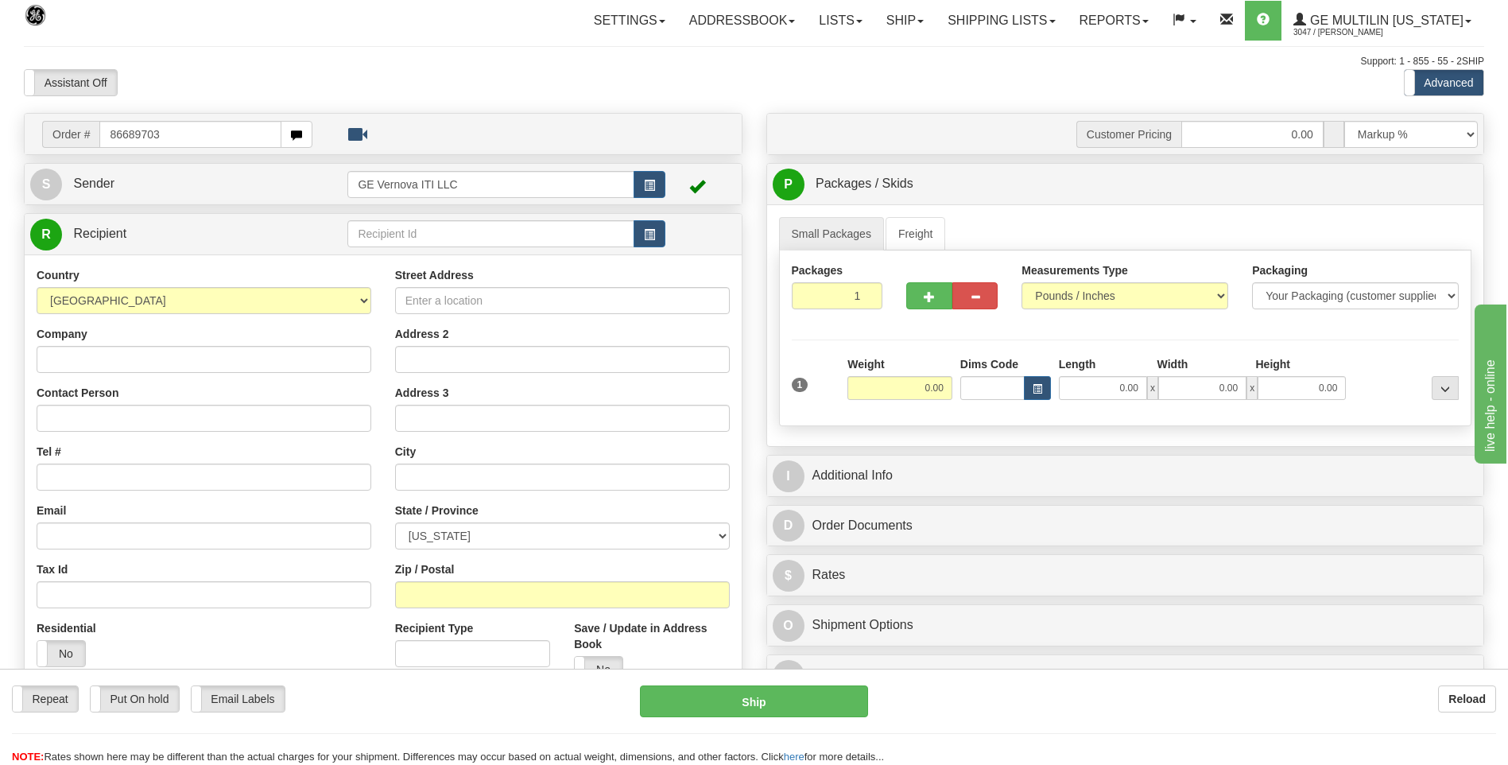
type input "86689703"
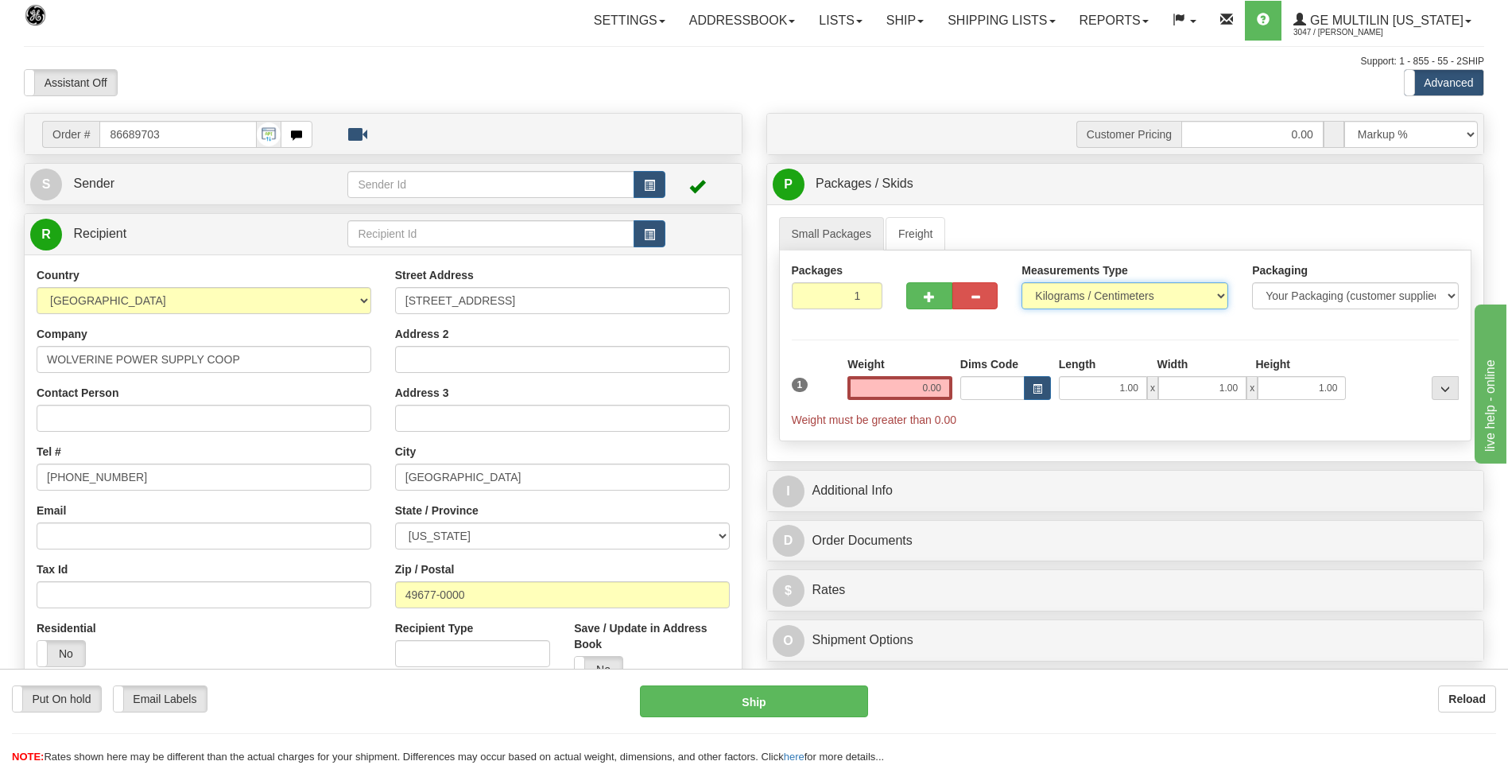
drag, startPoint x: 0, startPoint y: 0, endPoint x: 1051, endPoint y: 293, distance: 1091.0
click at [1045, 297] on select "Pounds / Inches Kilograms / Centimeters" at bounding box center [1125, 295] width 207 height 27
select select "0"
click at [1022, 282] on select "Pounds / Inches Kilograms / Centimeters" at bounding box center [1125, 295] width 207 height 27
click at [945, 380] on input "0.00" at bounding box center [900, 388] width 105 height 24
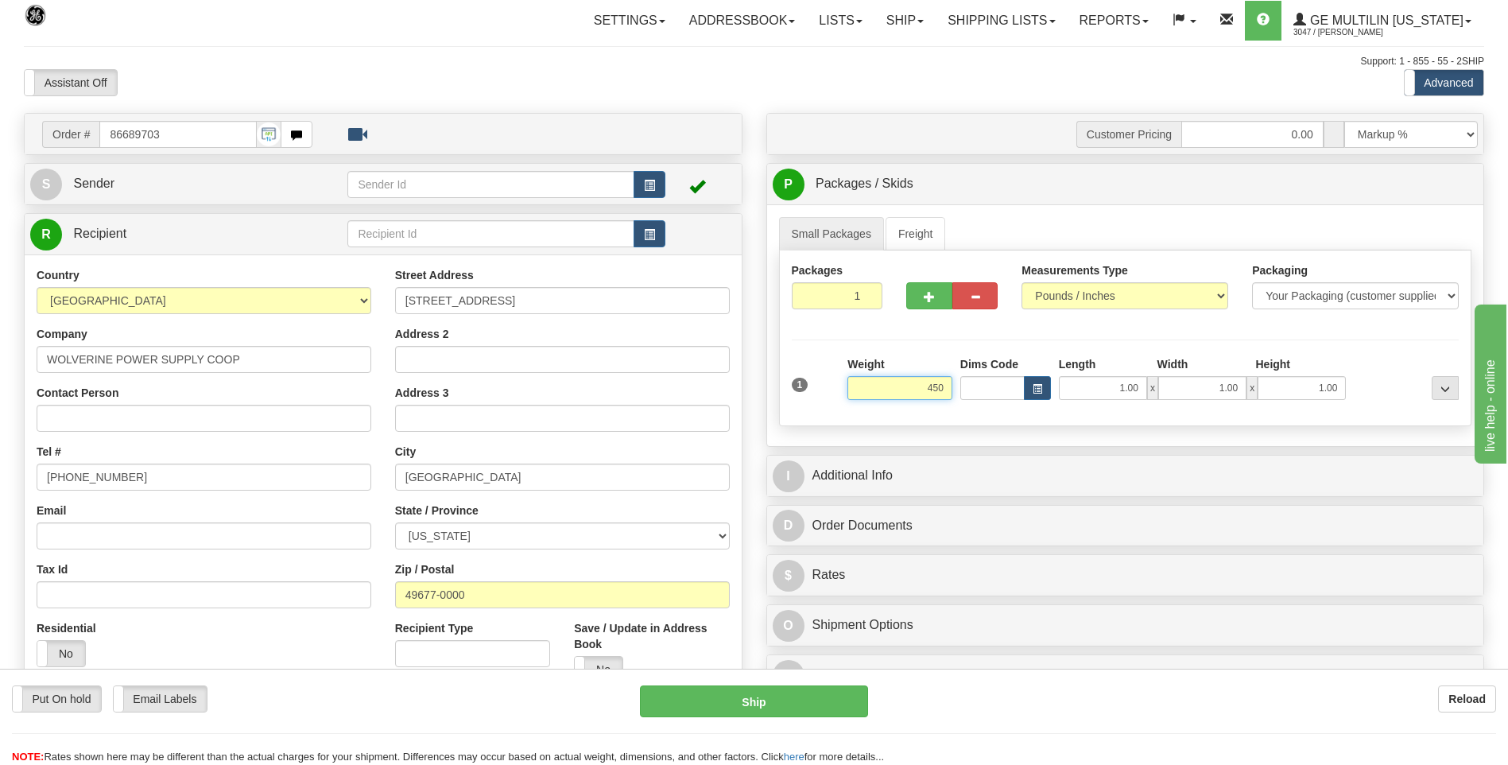
click button "Delete" at bounding box center [0, 0] width 0 height 0
type input "450.00"
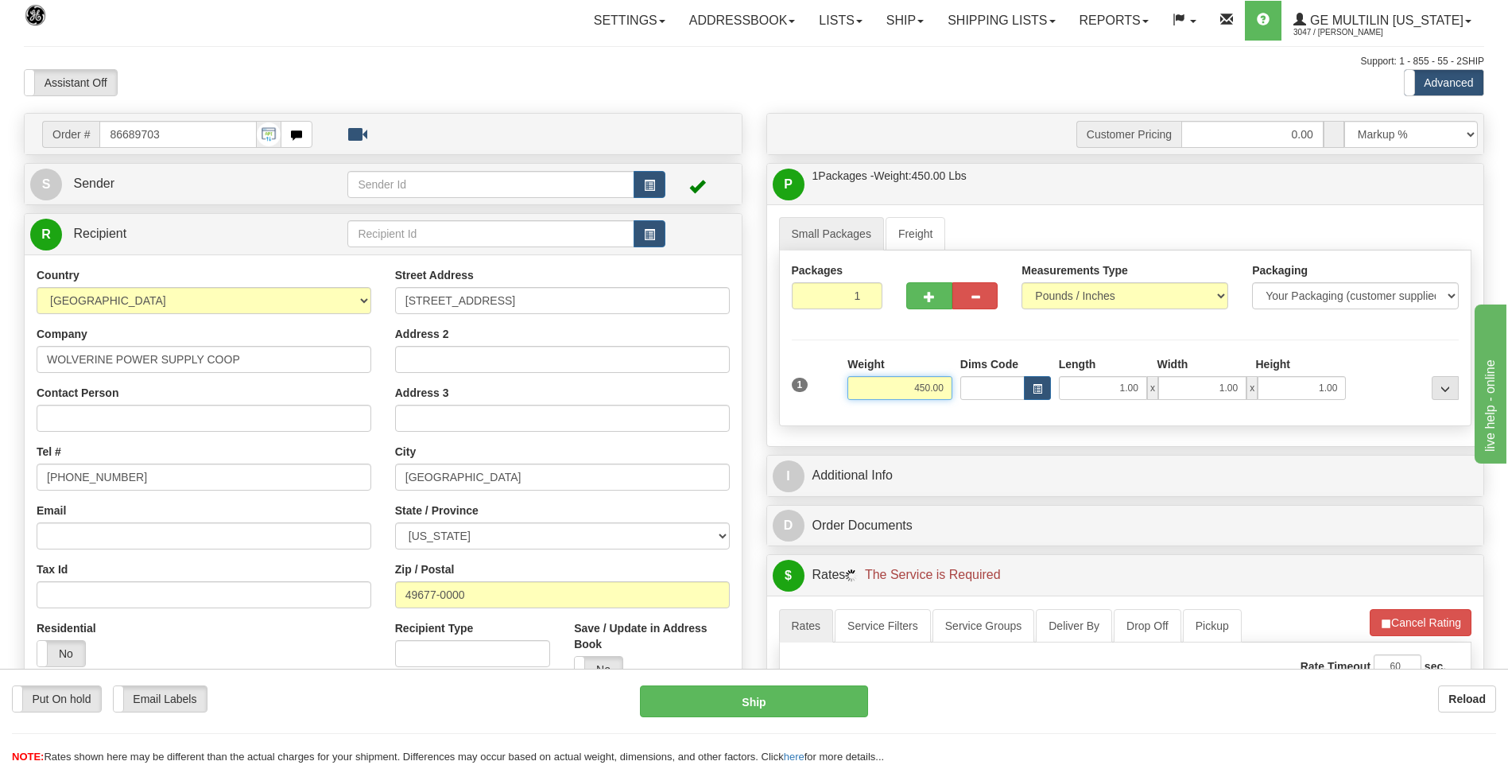
scroll to position [398, 0]
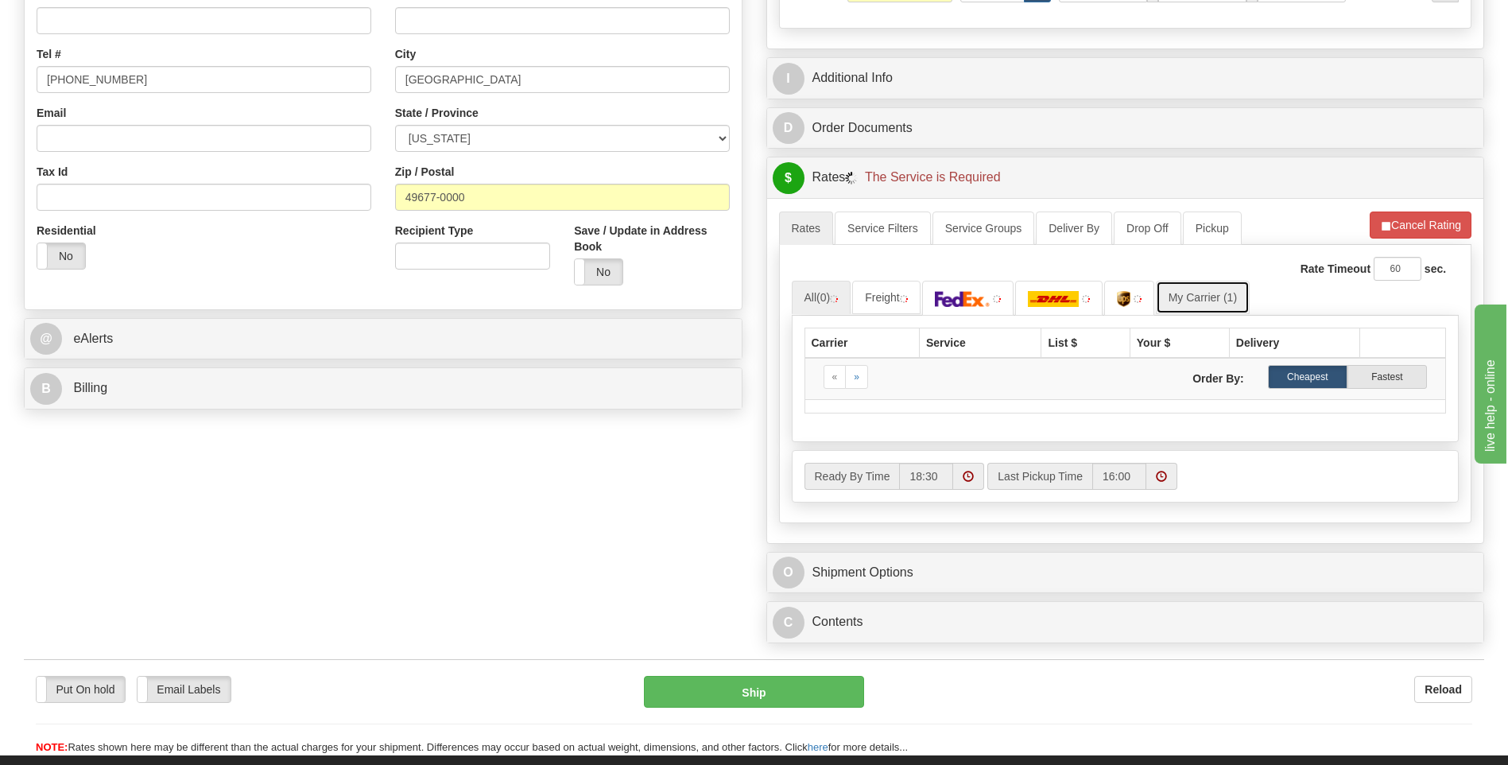
click at [1222, 306] on link "My Carrier (1)" at bounding box center [1203, 297] width 94 height 33
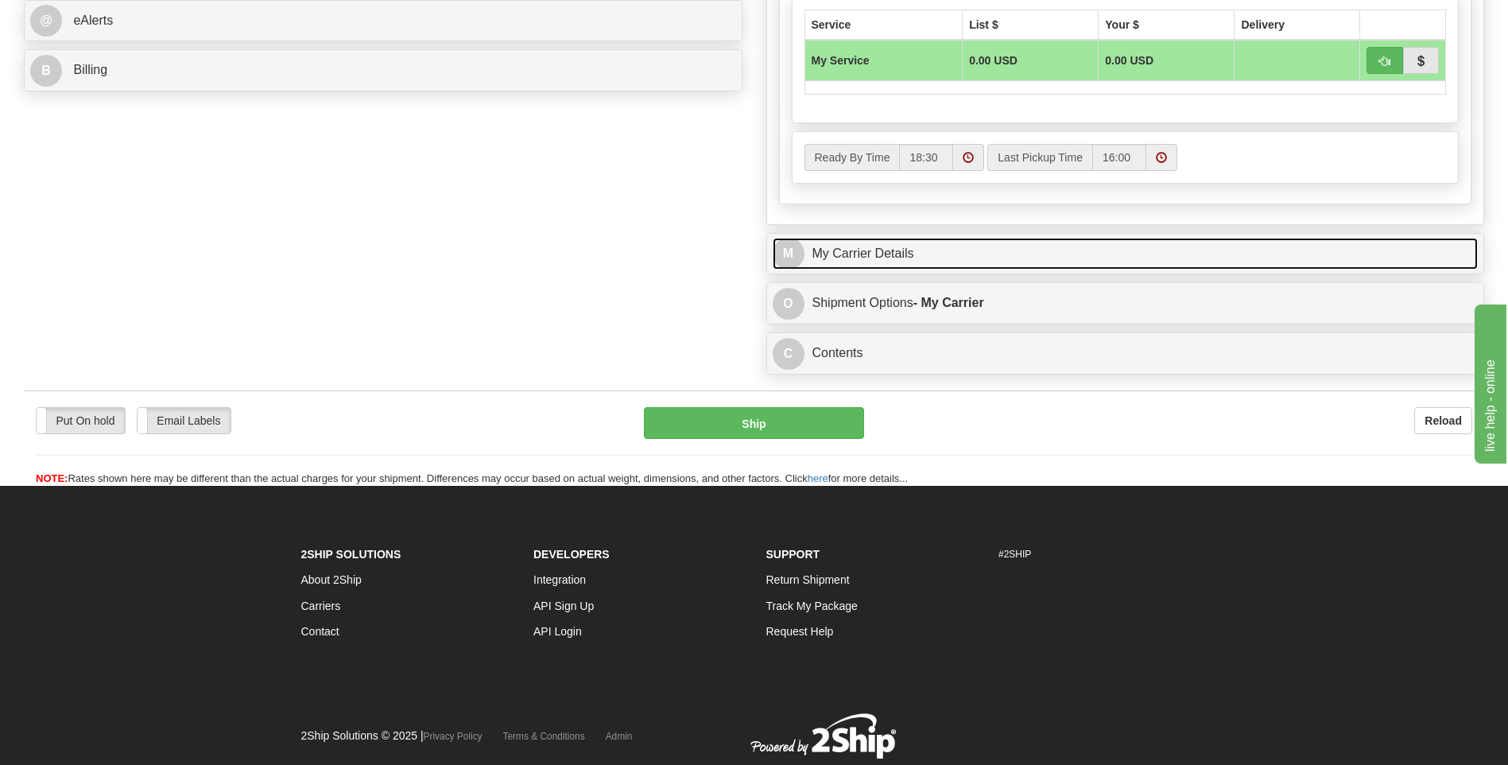
click at [890, 254] on link "M My Carrier Details" at bounding box center [1126, 254] width 706 height 33
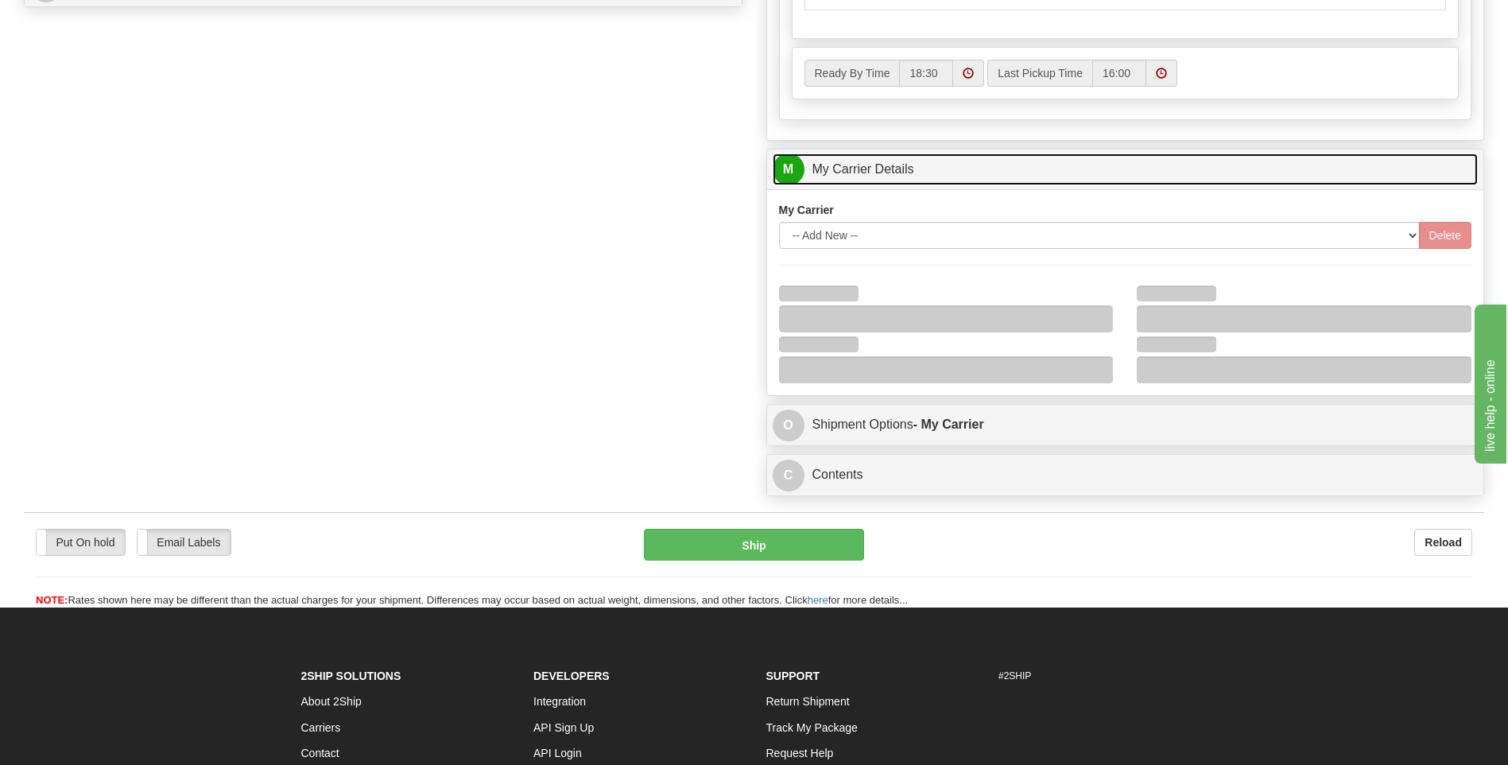
scroll to position [939, 0]
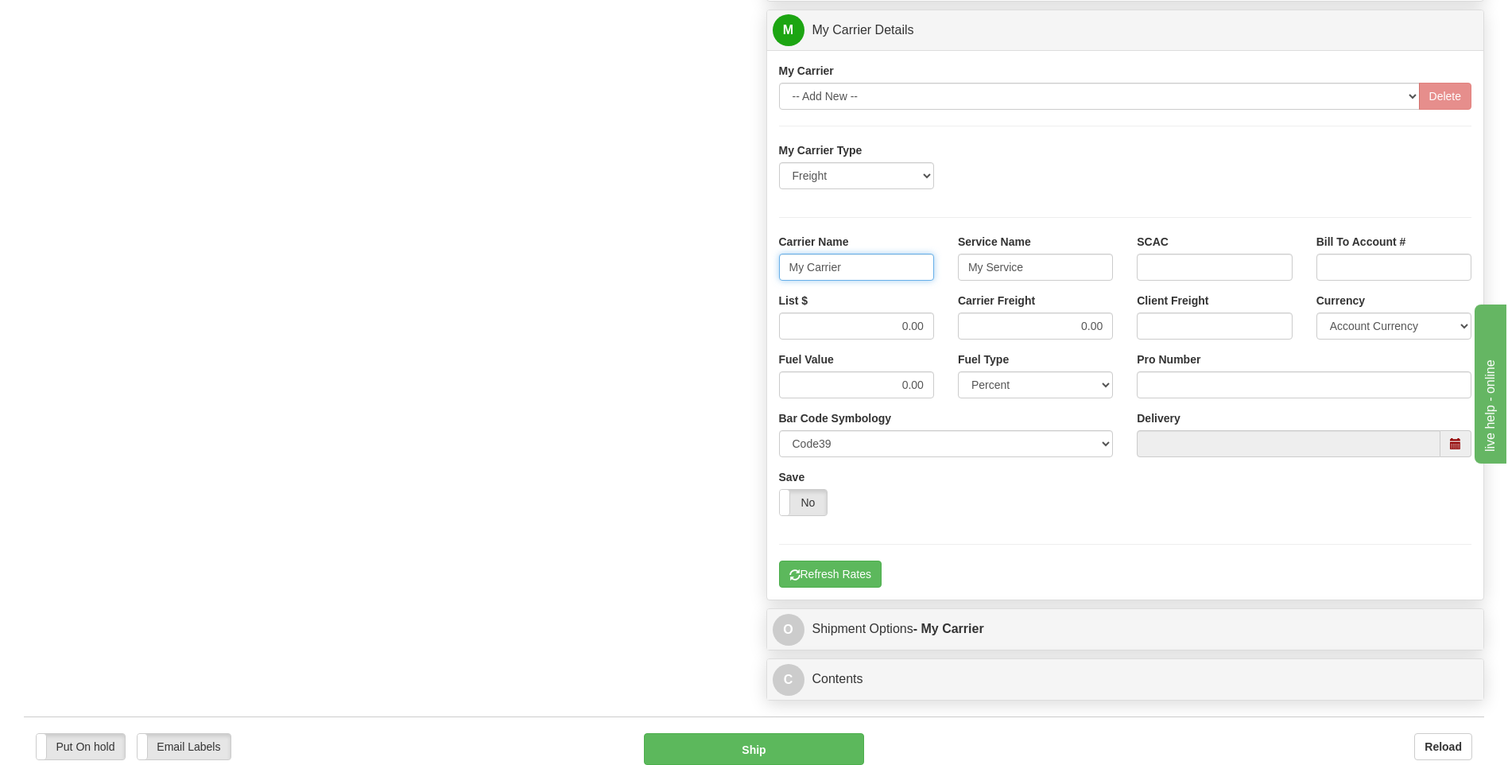
drag, startPoint x: 726, startPoint y: 271, endPoint x: 696, endPoint y: 265, distance: 30.1
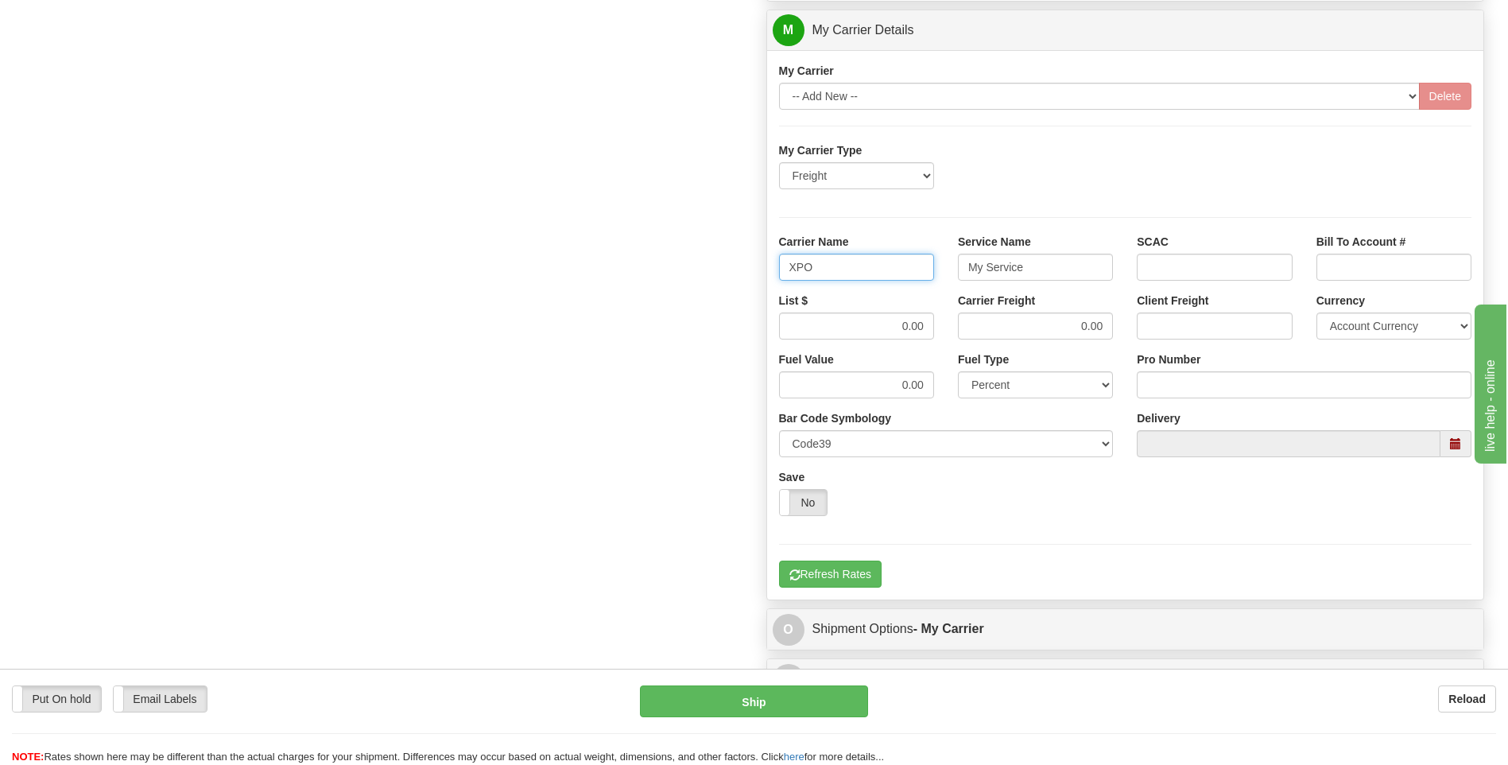
type input "XPO"
type input "LTL"
drag, startPoint x: 874, startPoint y: 335, endPoint x: 984, endPoint y: 345, distance: 111.0
click at [984, 345] on div "List $ 0.00 Carrier Freight 0.00 Client Freight Currency Account Currency ARN A…" at bounding box center [1125, 322] width 717 height 59
type input "385"
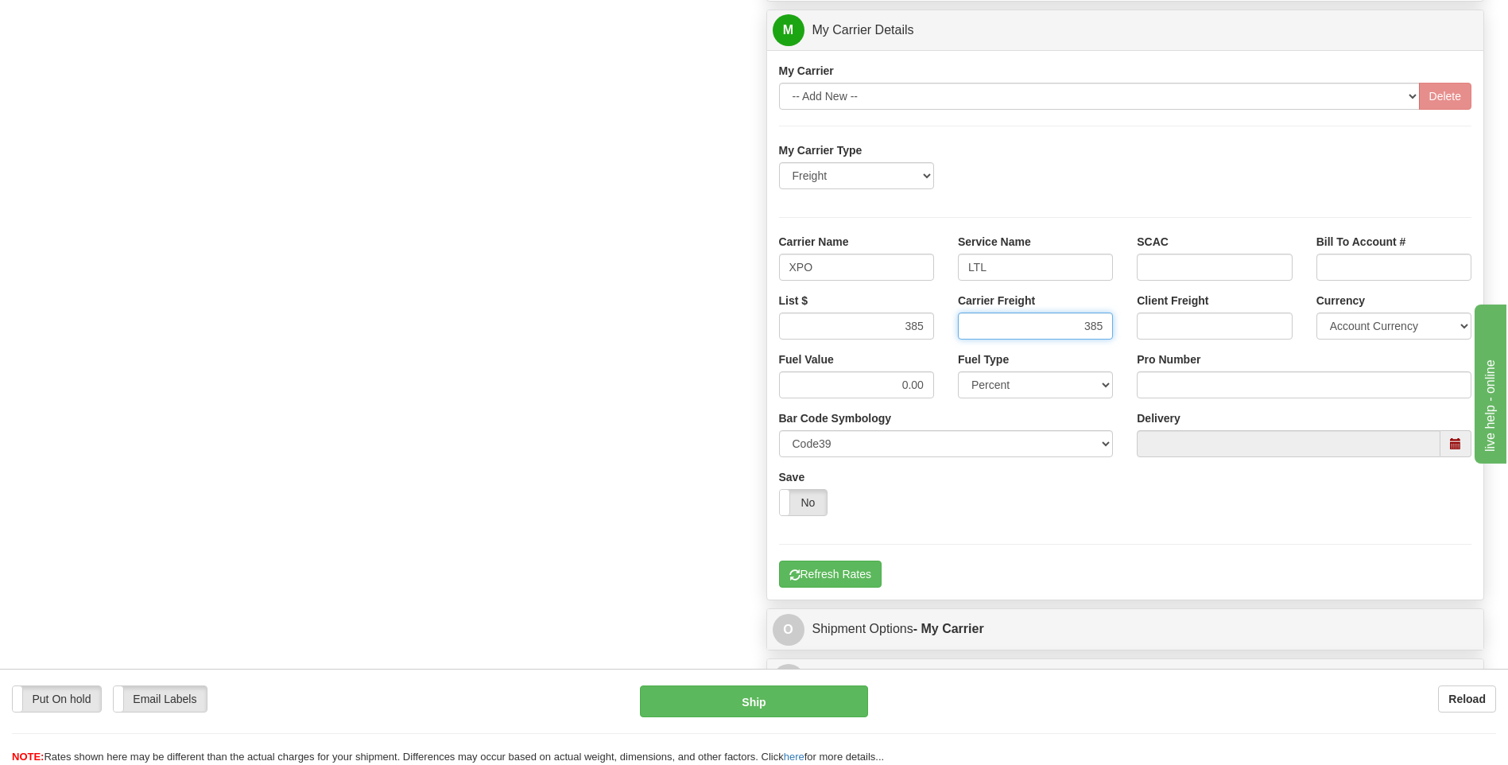
type input "385"
click at [1205, 383] on input "Pro Number" at bounding box center [1304, 384] width 335 height 27
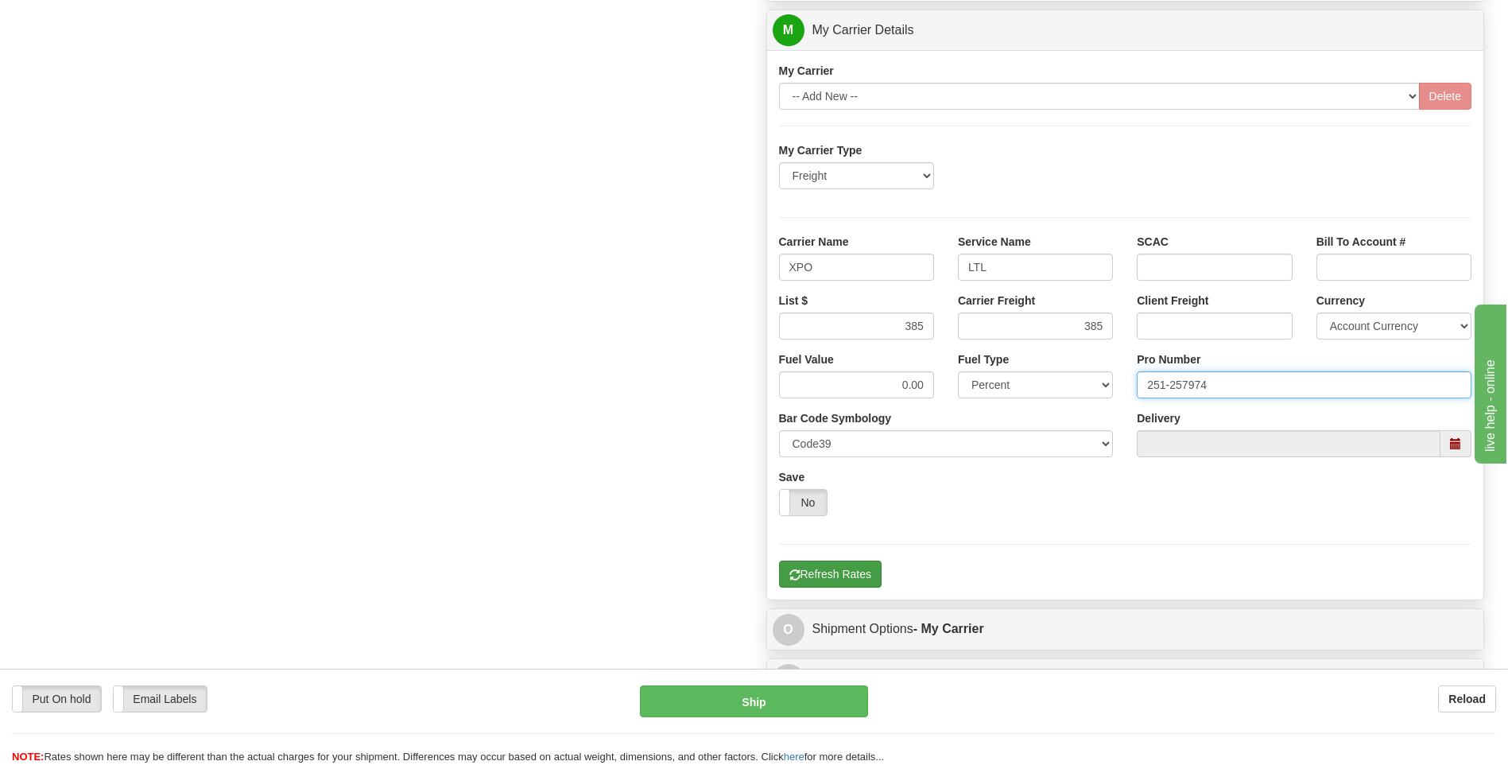
type input "251-257974"
click at [847, 572] on button "Refresh Rates" at bounding box center [830, 574] width 103 height 27
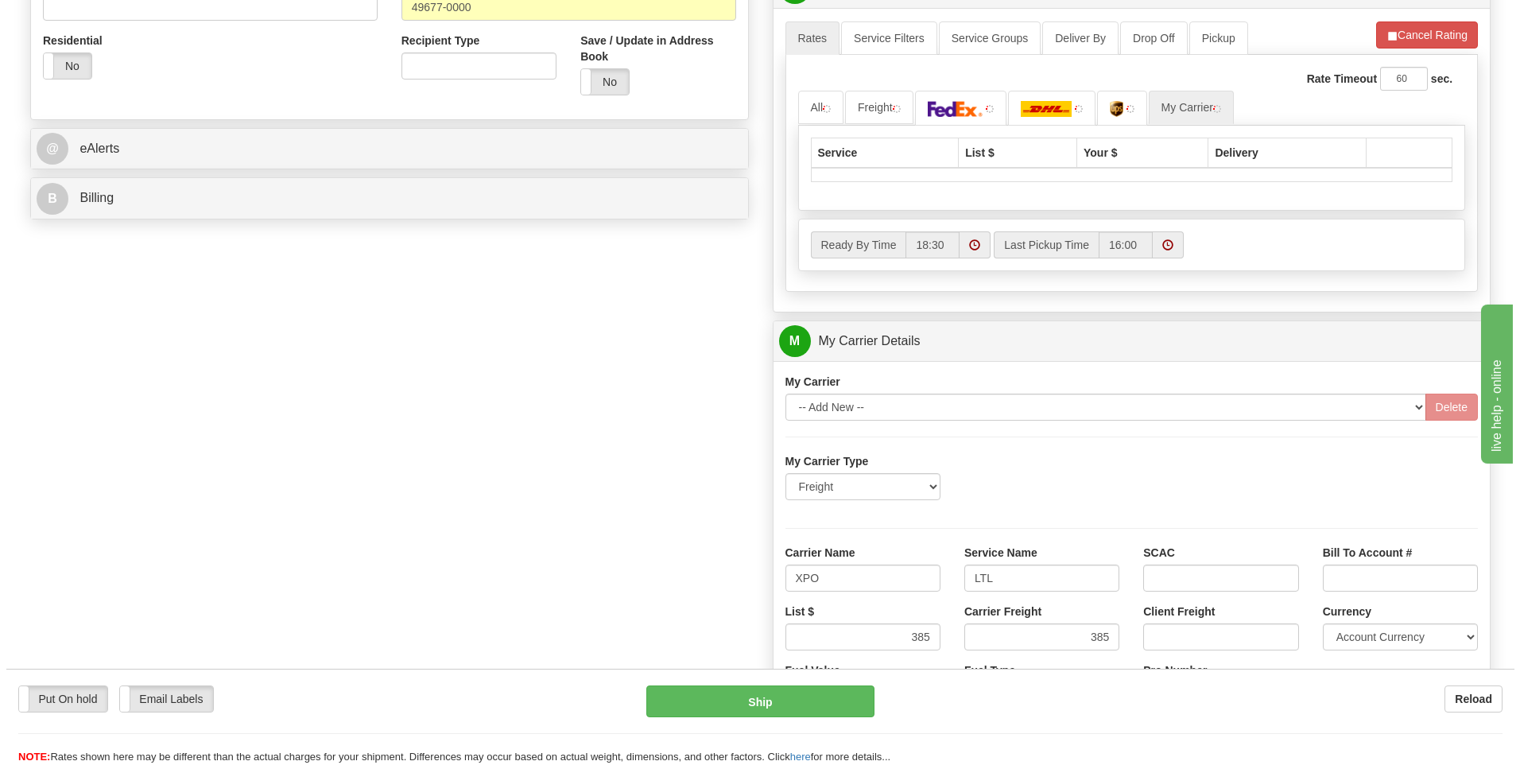
scroll to position [382, 0]
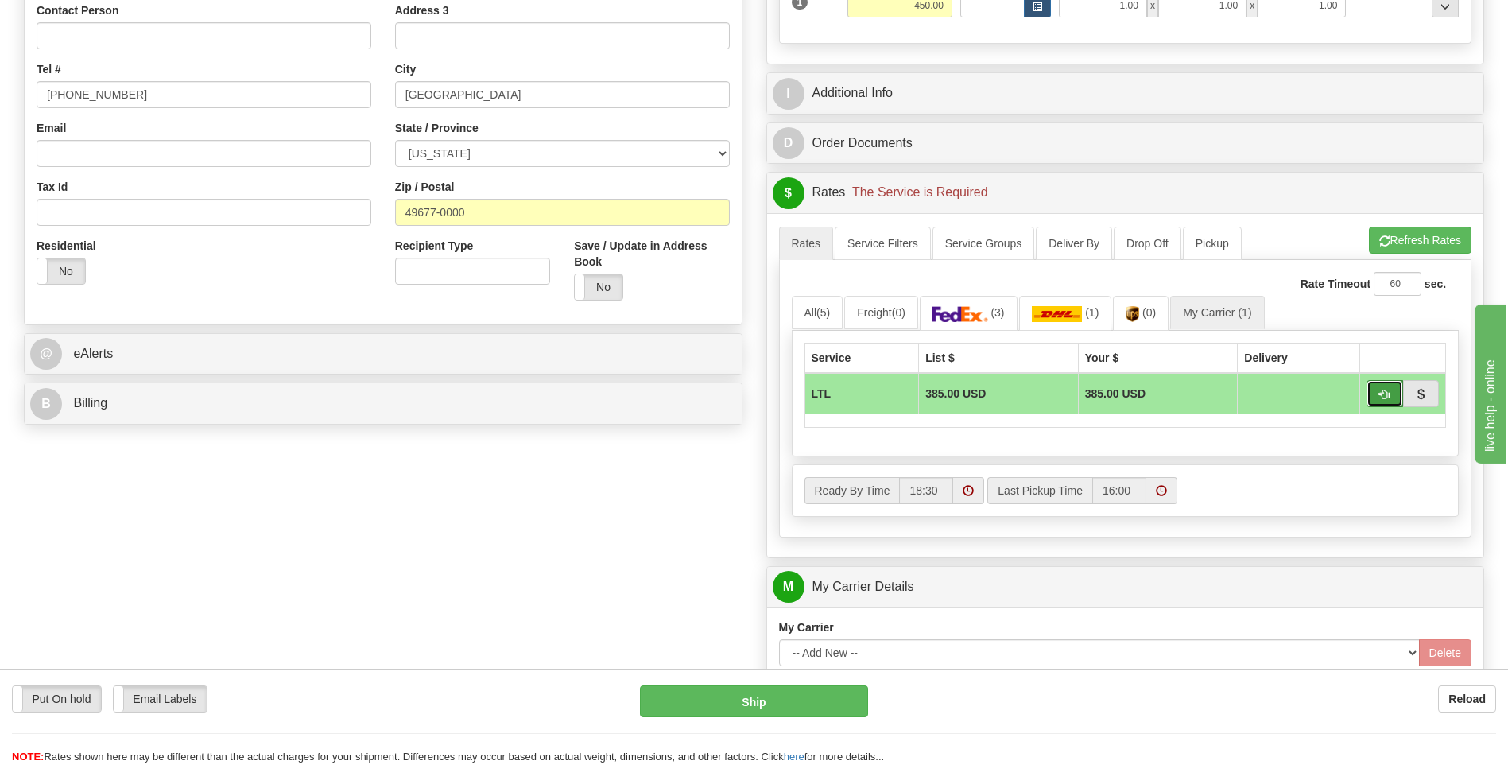
click at [1378, 398] on button "button" at bounding box center [1385, 393] width 37 height 27
type input "00"
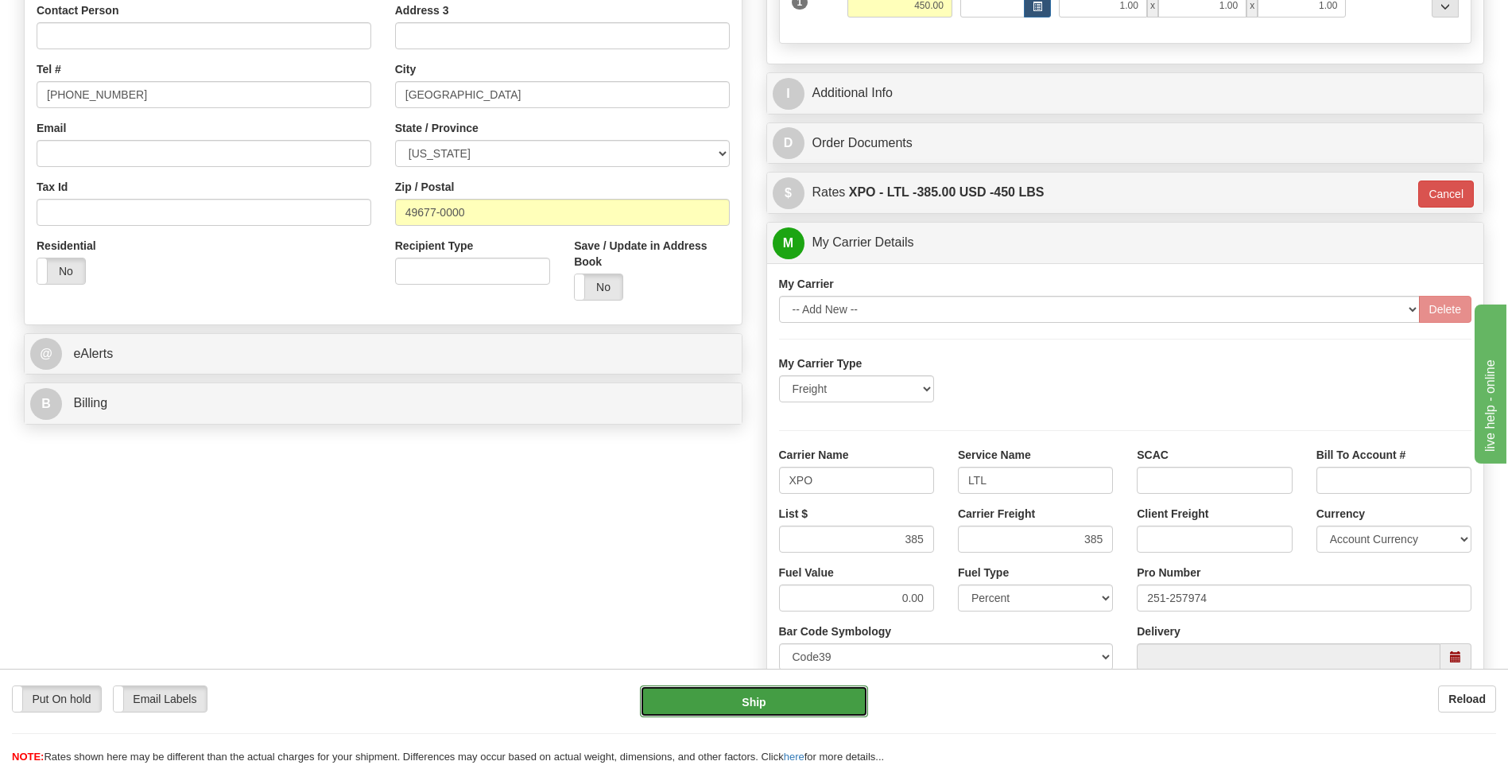
click at [757, 701] on button "Ship" at bounding box center [753, 701] width 227 height 32
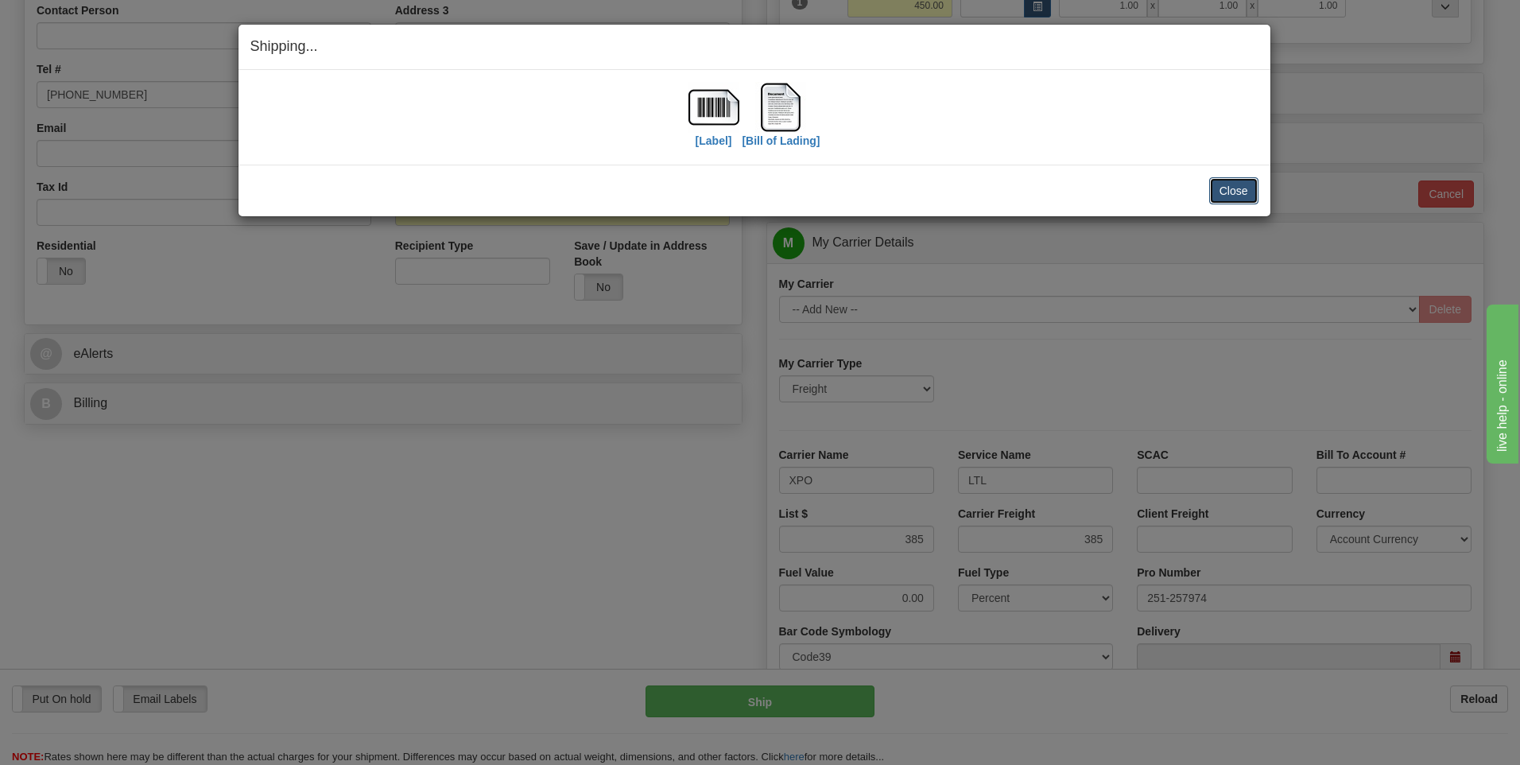
click at [1220, 202] on button "Close" at bounding box center [1233, 190] width 49 height 27
